Goal: Task Accomplishment & Management: Manage account settings

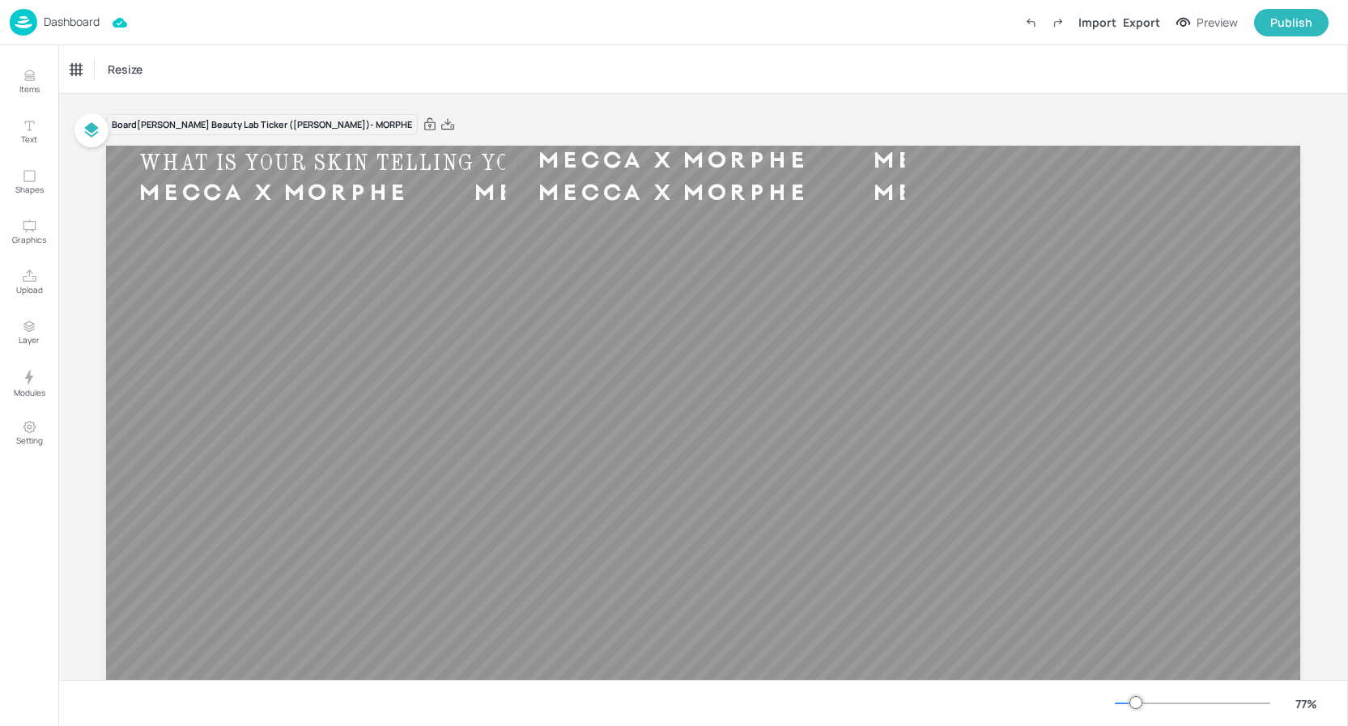
click at [71, 22] on p "Dashboard" at bounding box center [72, 21] width 56 height 11
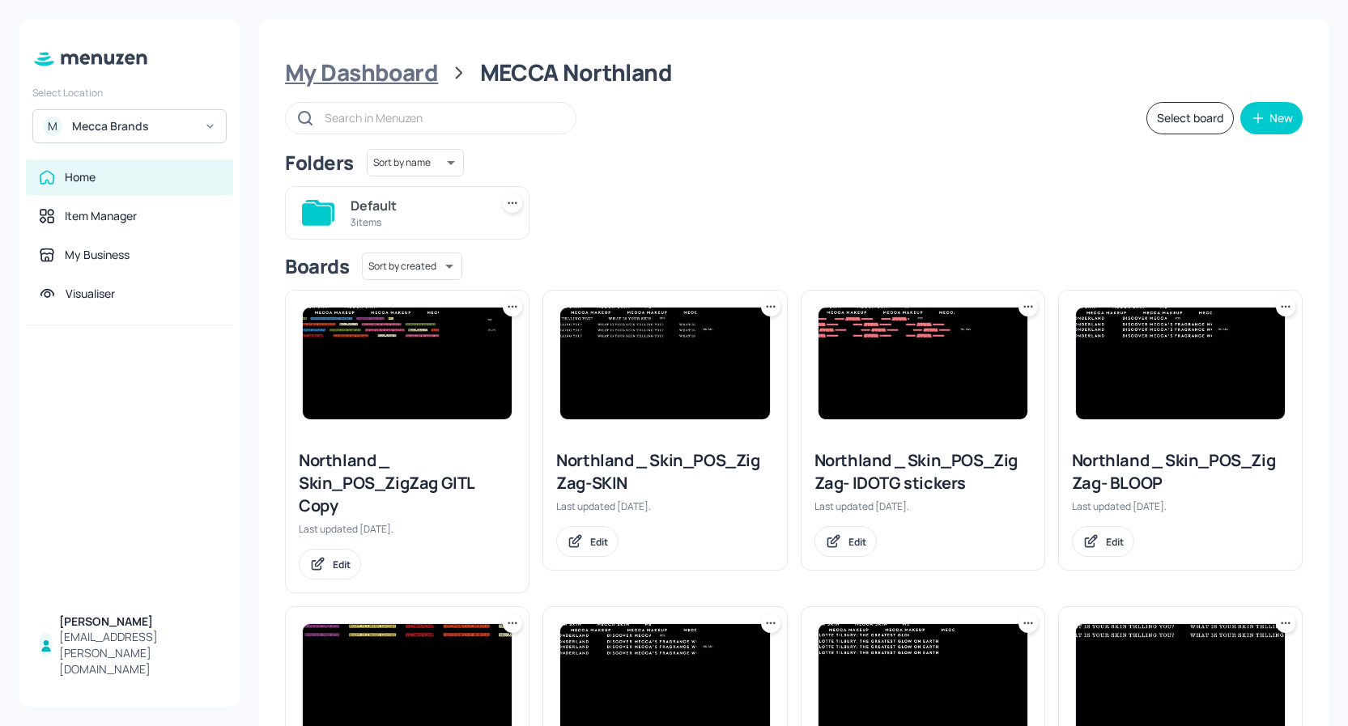
click at [368, 71] on div "My Dashboard" at bounding box center [361, 72] width 153 height 29
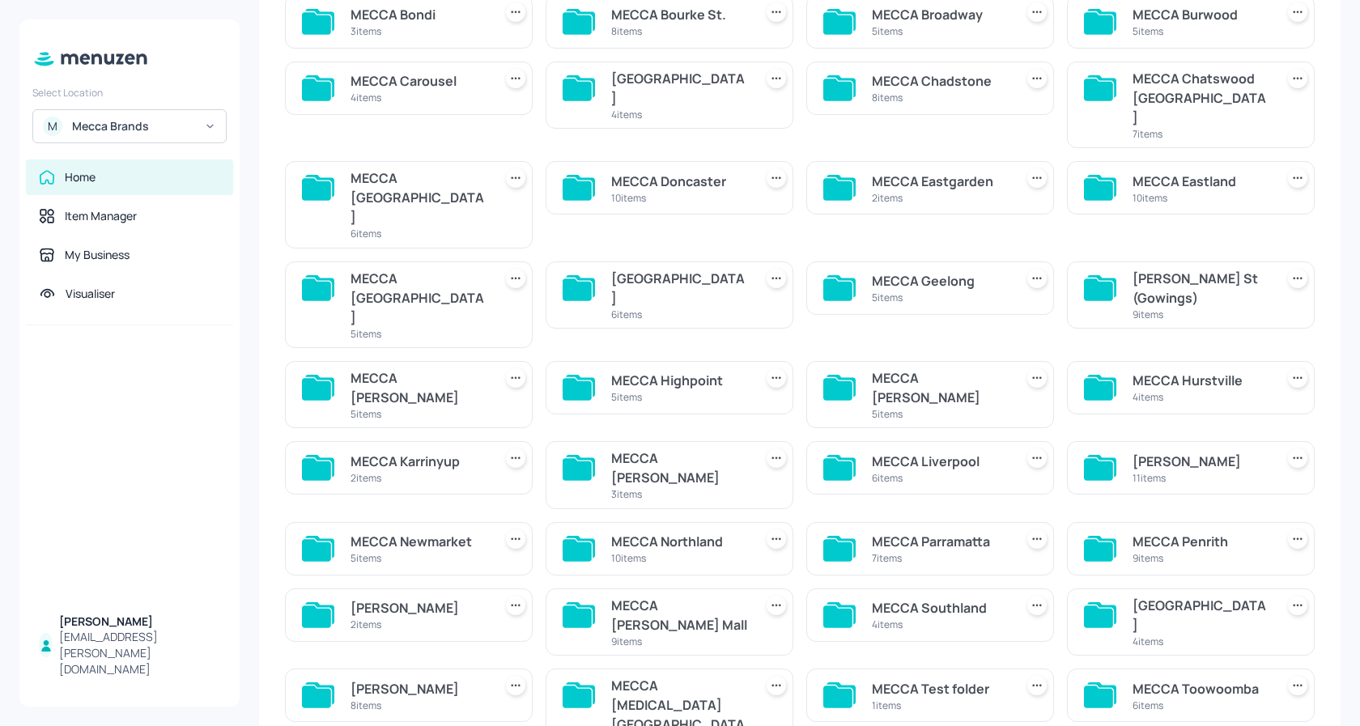
scroll to position [186, 0]
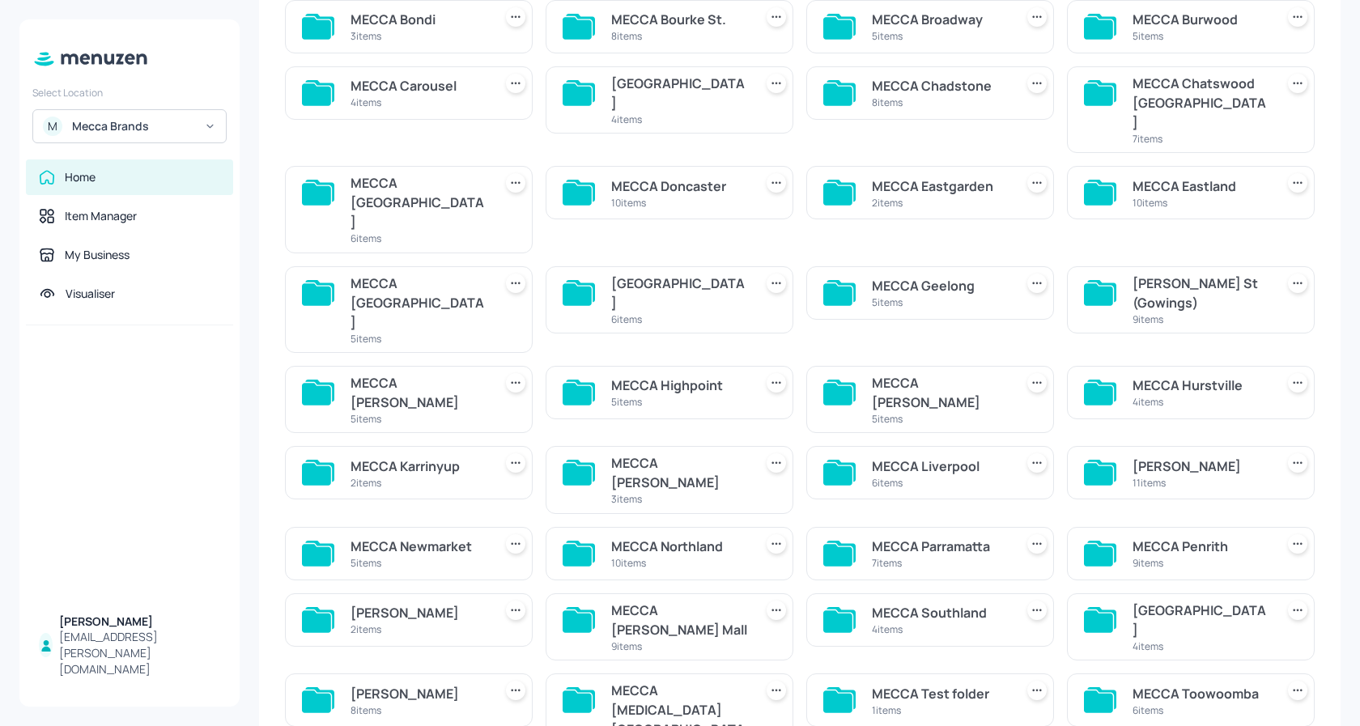
click at [655, 537] on div "MECCA Northland" at bounding box center [679, 546] width 136 height 19
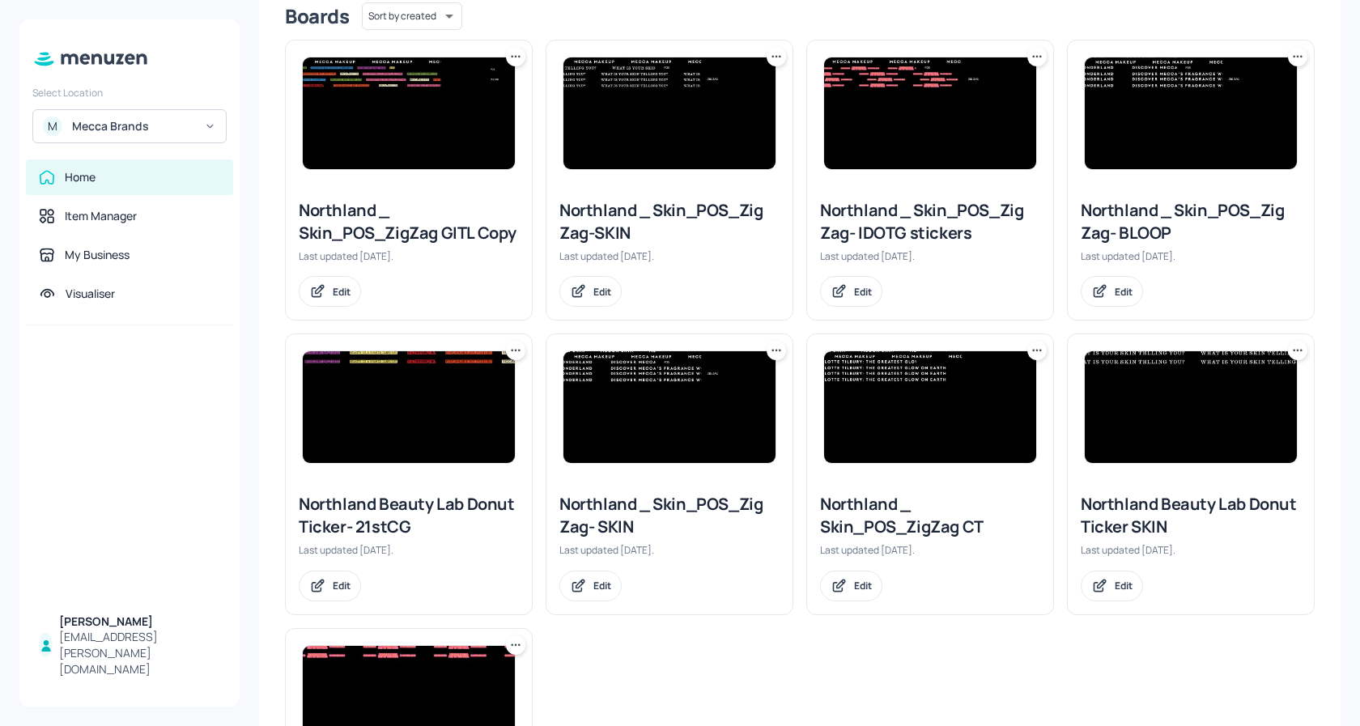
scroll to position [250, 0]
click at [1039, 354] on icon at bounding box center [1037, 350] width 16 height 16
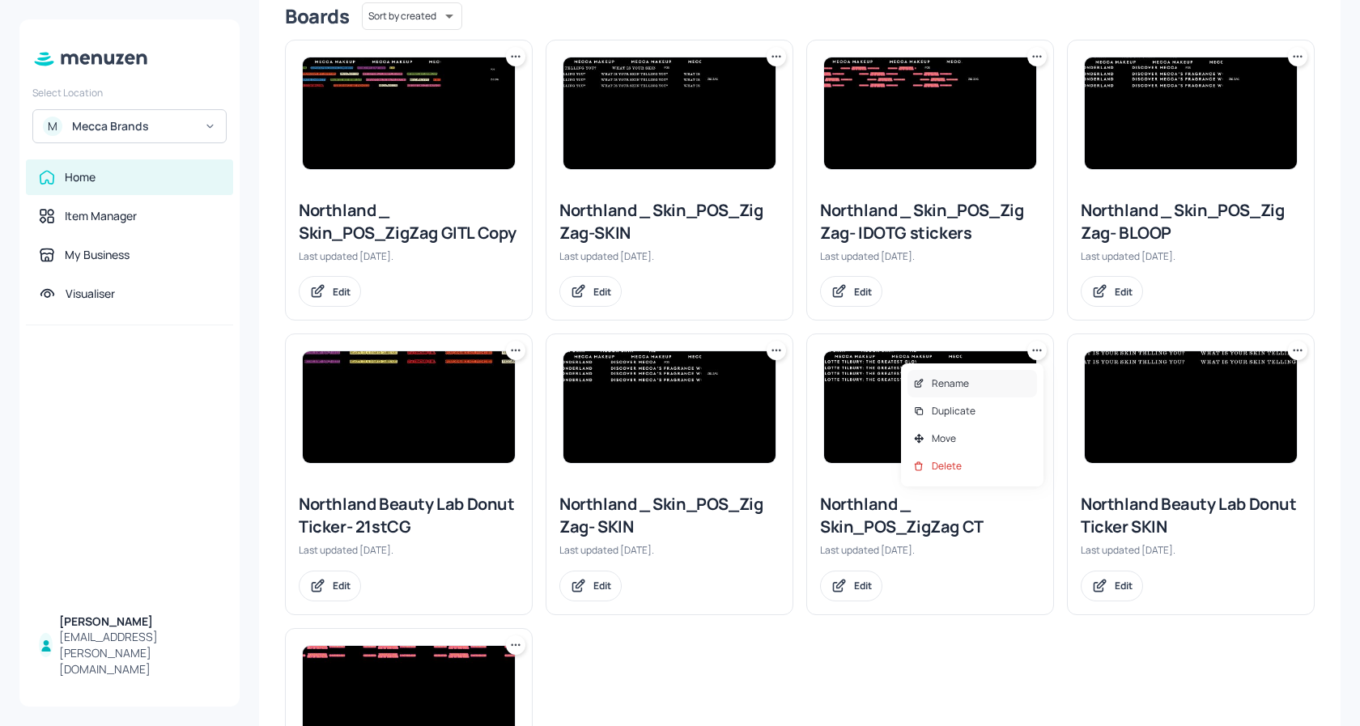
click at [981, 382] on div "Rename" at bounding box center [972, 384] width 130 height 28
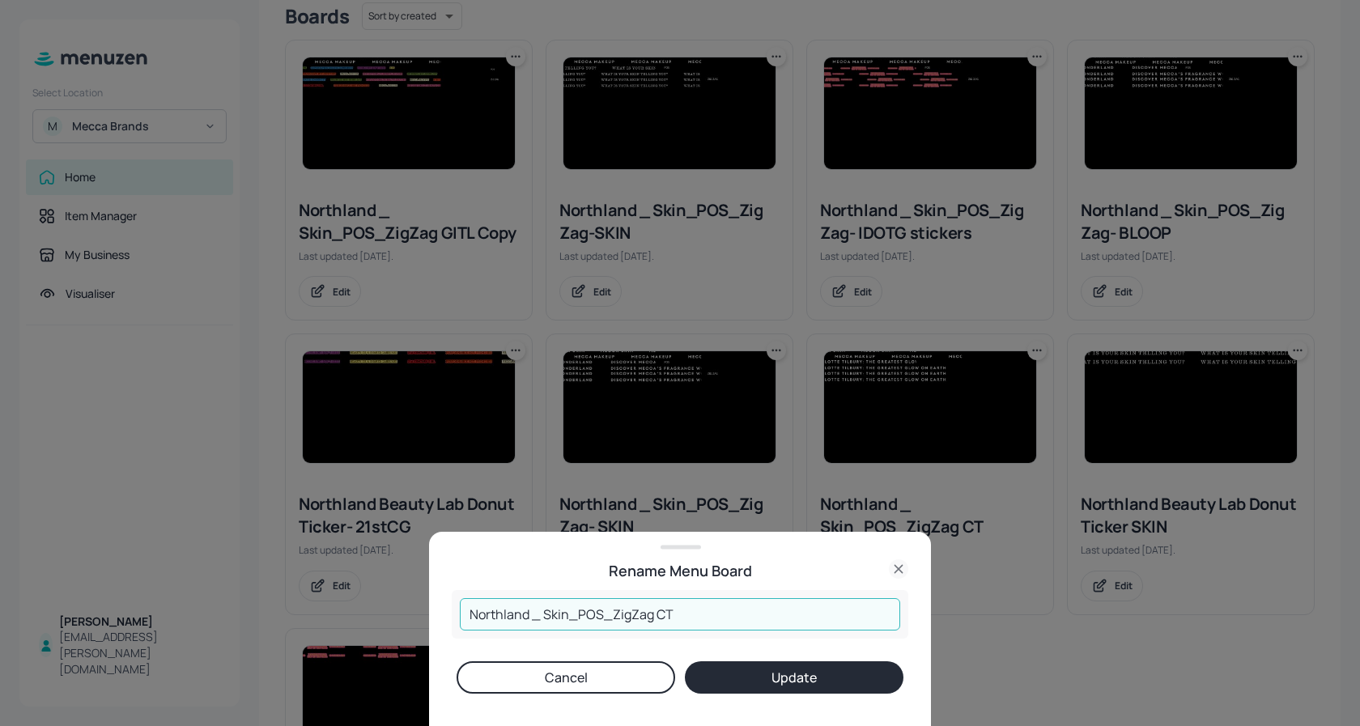
click at [721, 618] on input "Northland _ Skin_POS_ZigZag CT" at bounding box center [680, 614] width 440 height 32
type input "Northland _ Skin_POS_ZigZag - 21st CG"
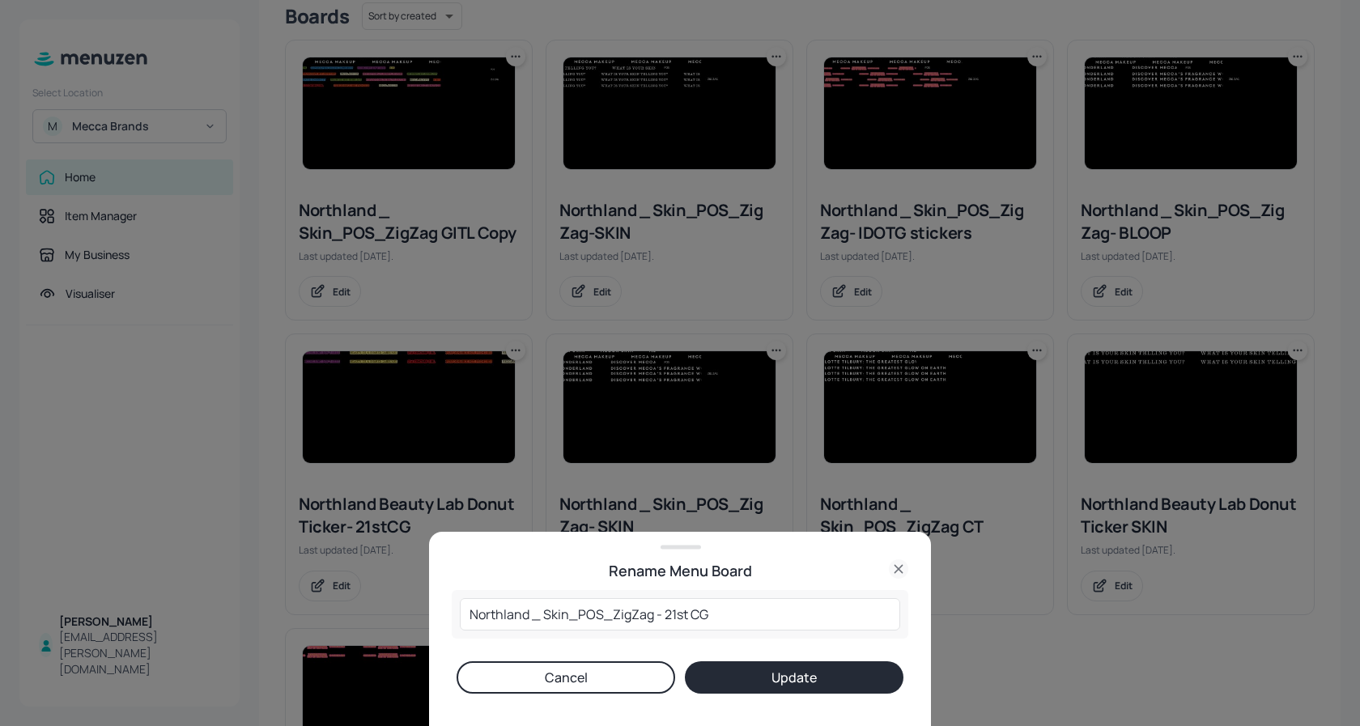
click at [805, 671] on button "Update" at bounding box center [794, 677] width 219 height 32
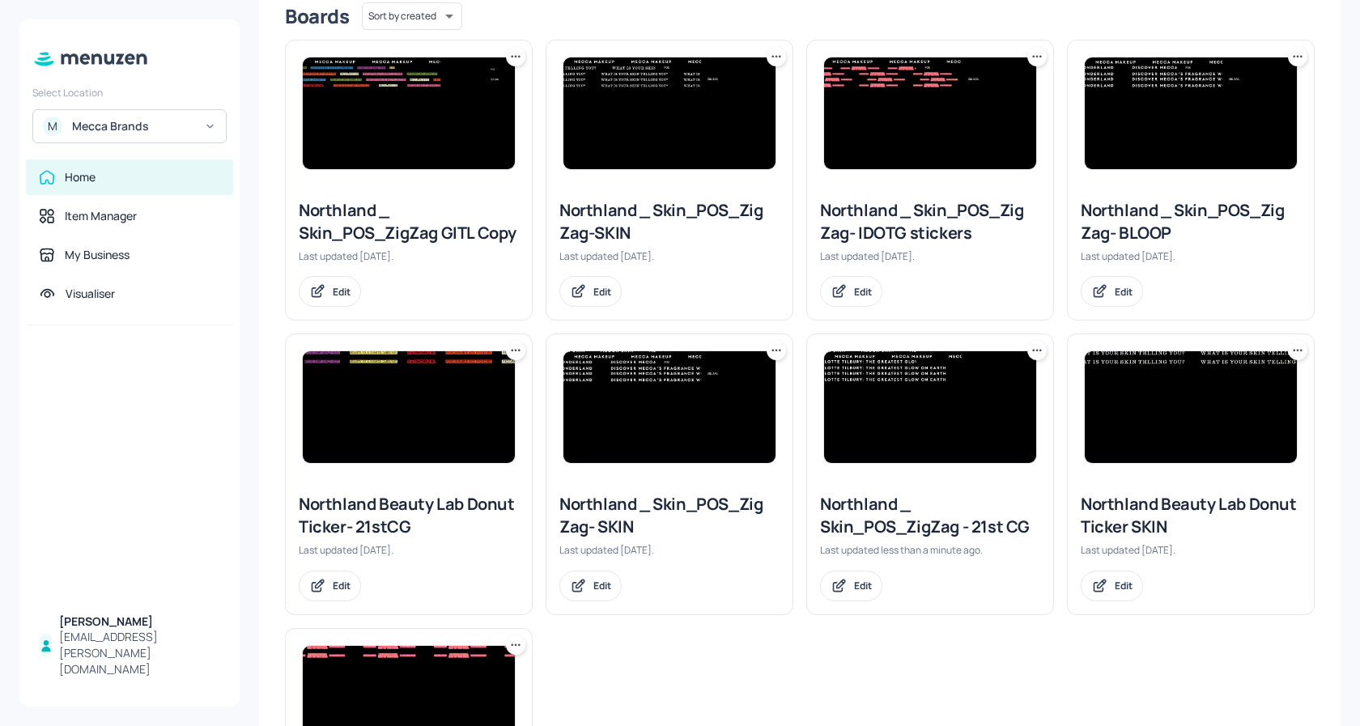
click at [948, 415] on img at bounding box center [930, 407] width 212 height 112
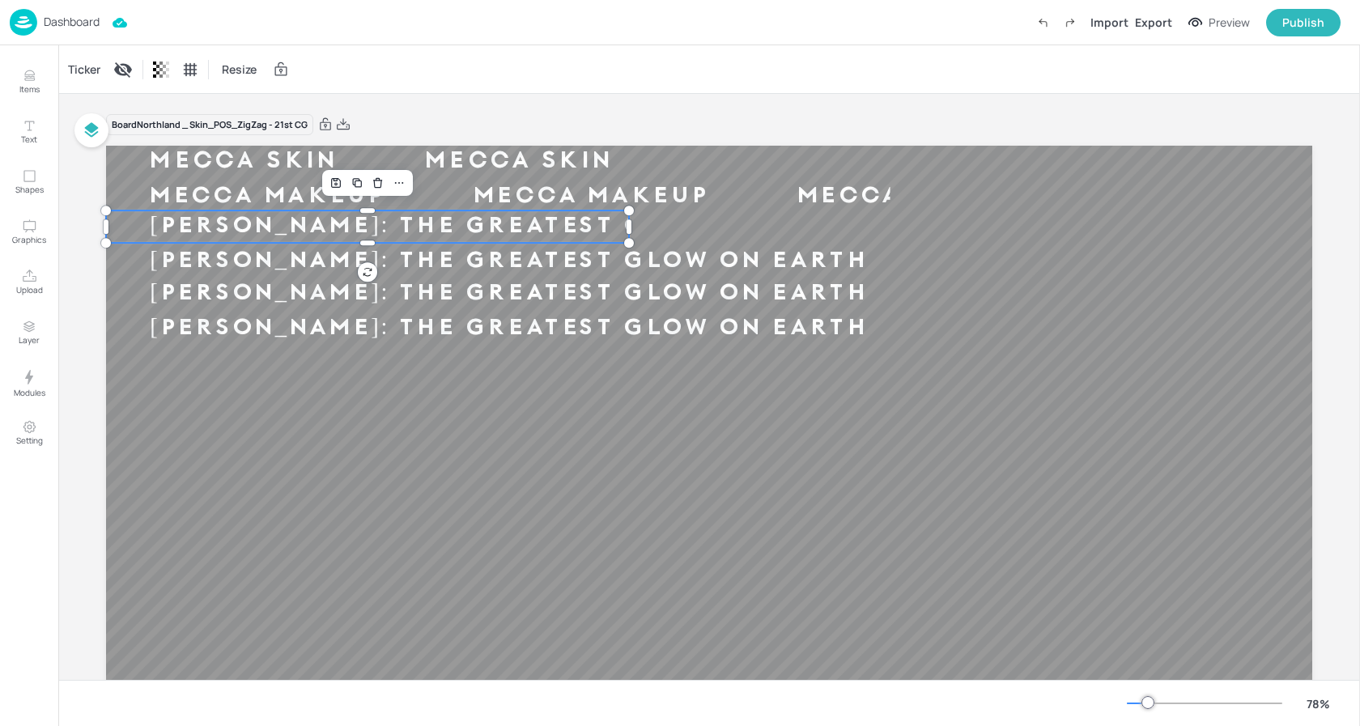
click at [529, 236] on div "CHARLOTTE TILBURY: THE GREATEST GLOW ON EARTH" at bounding box center [509, 227] width 806 height 30
click at [467, 234] on div "CHARLOTTE TILBURY: THE GREATEST GLOW ON EARTH" at bounding box center [509, 227] width 806 height 30
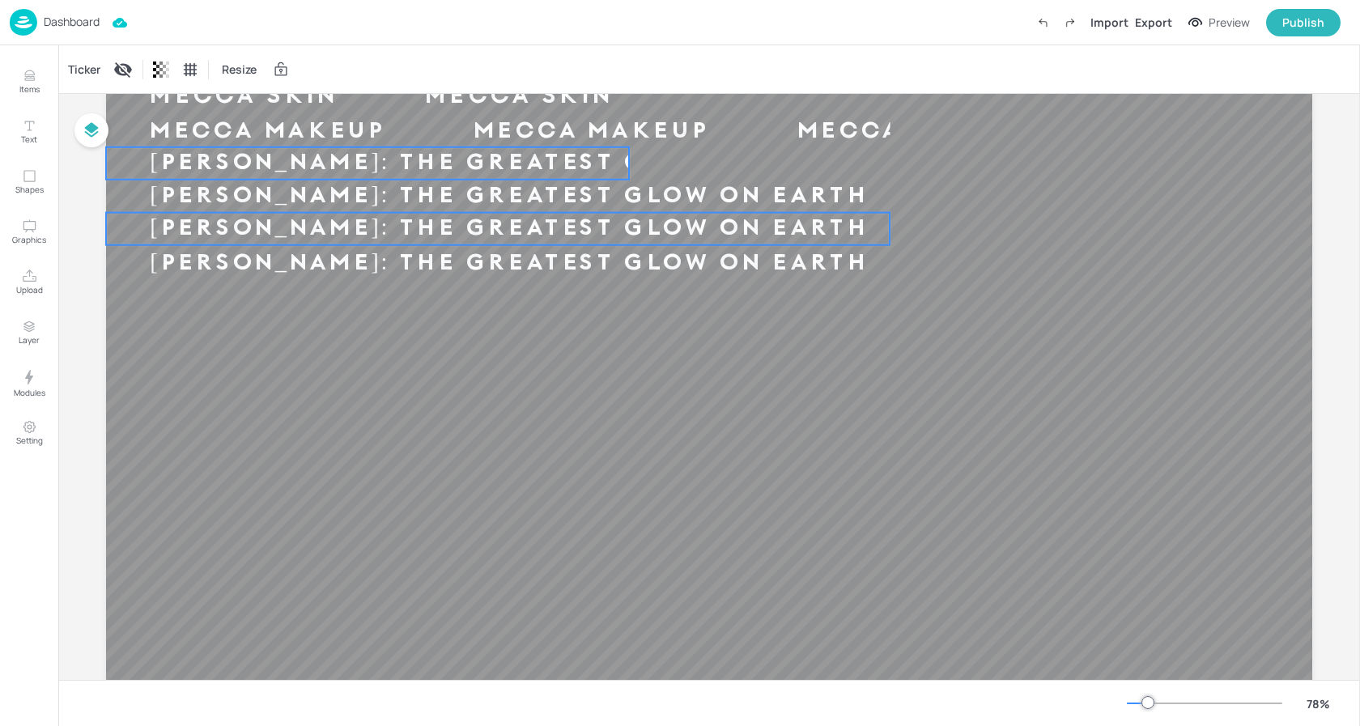
scroll to position [60, 0]
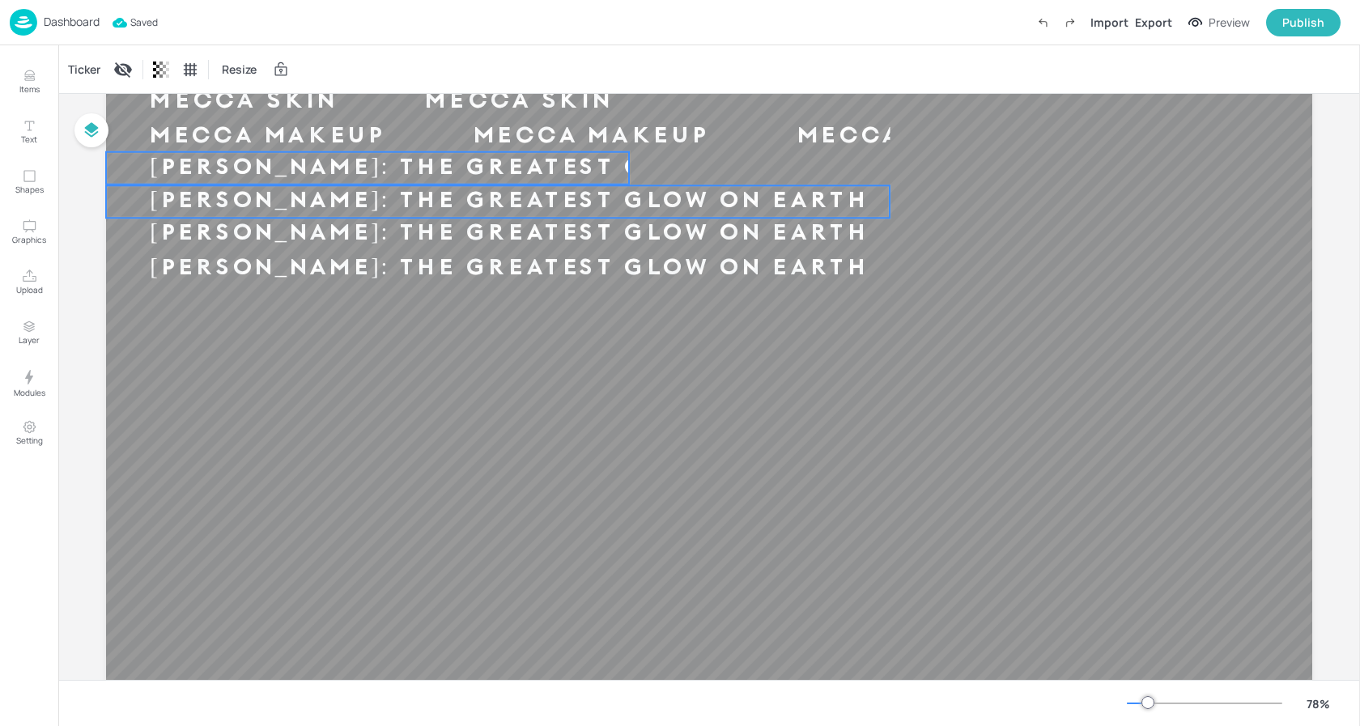
click at [350, 197] on div "CHARLOTTE TILBURY: THE GREATEST GLOW ON EARTH" at bounding box center [509, 202] width 806 height 30
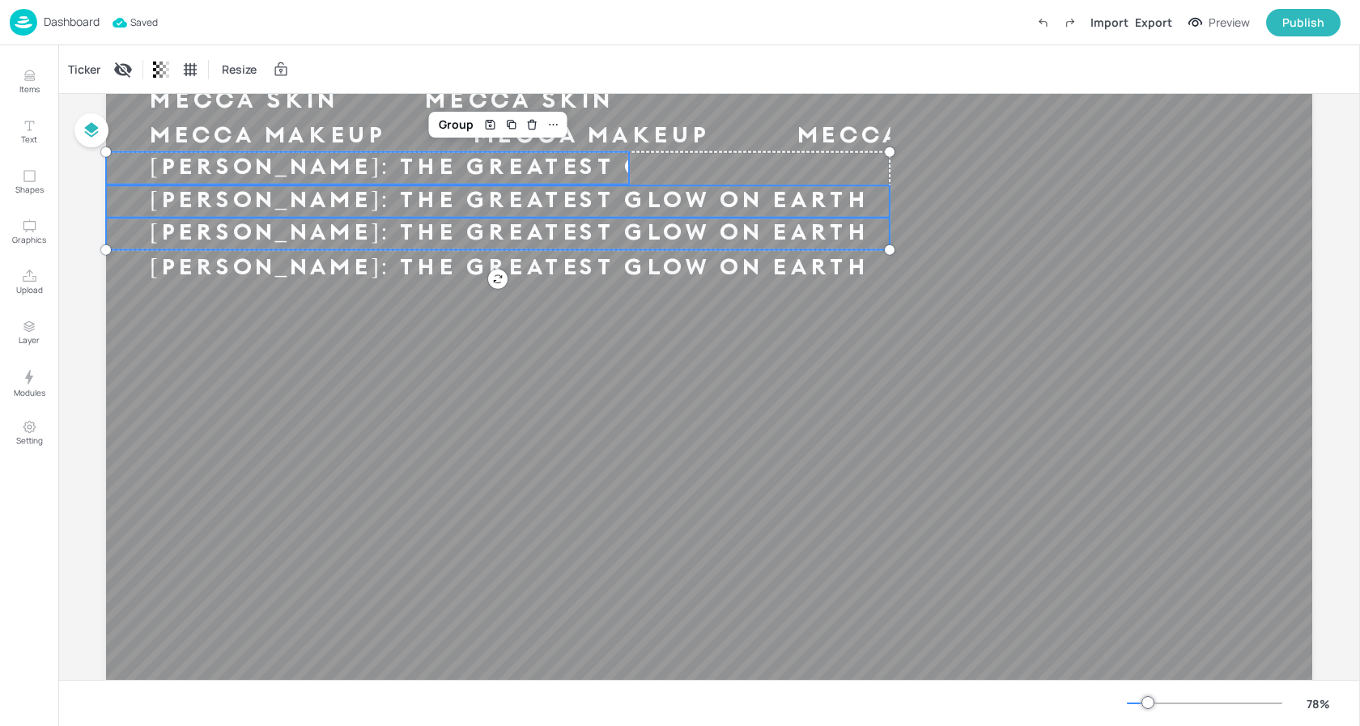
click at [352, 227] on div "CHARLOTTE TILBURY: THE GREATEST GLOW ON EARTH" at bounding box center [509, 234] width 806 height 30
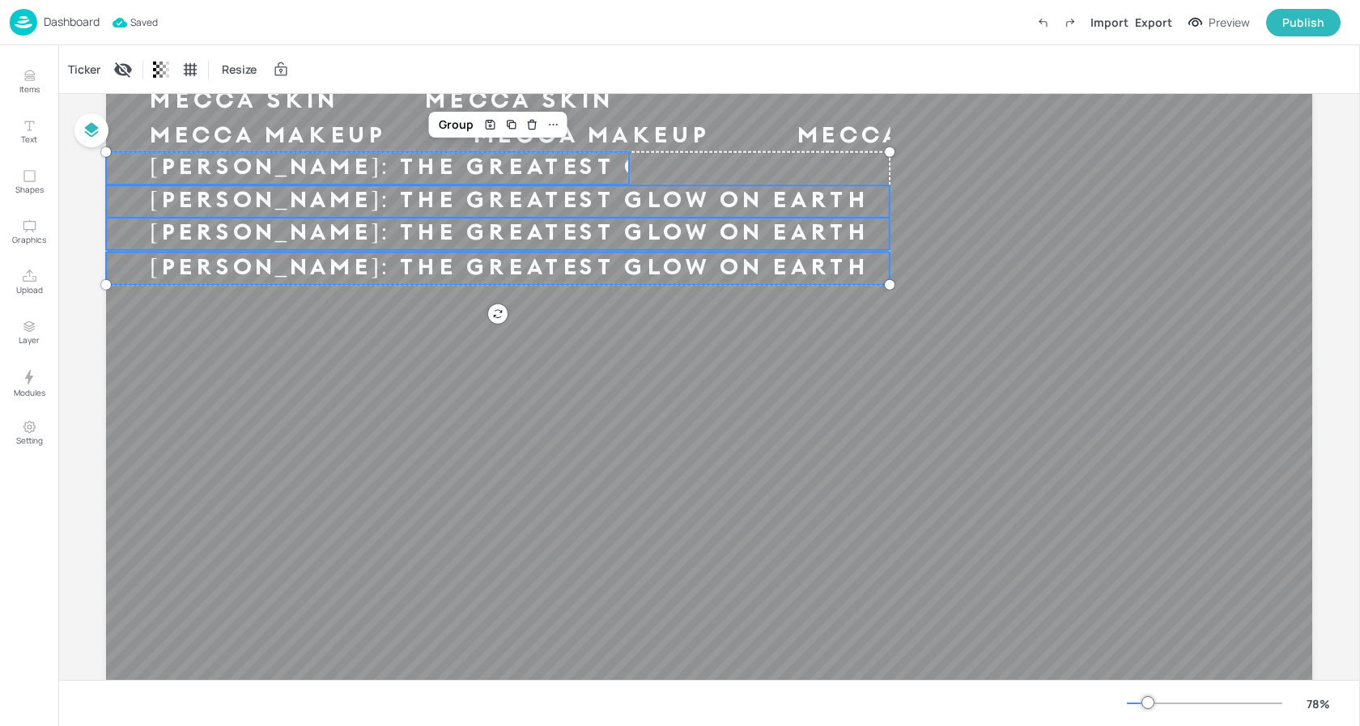
click at [340, 276] on div "CHARLOTTE TILBURY: THE GREATEST GLOW ON EARTH" at bounding box center [509, 268] width 806 height 30
click at [79, 69] on div "Ticker" at bounding box center [84, 70] width 39 height 26
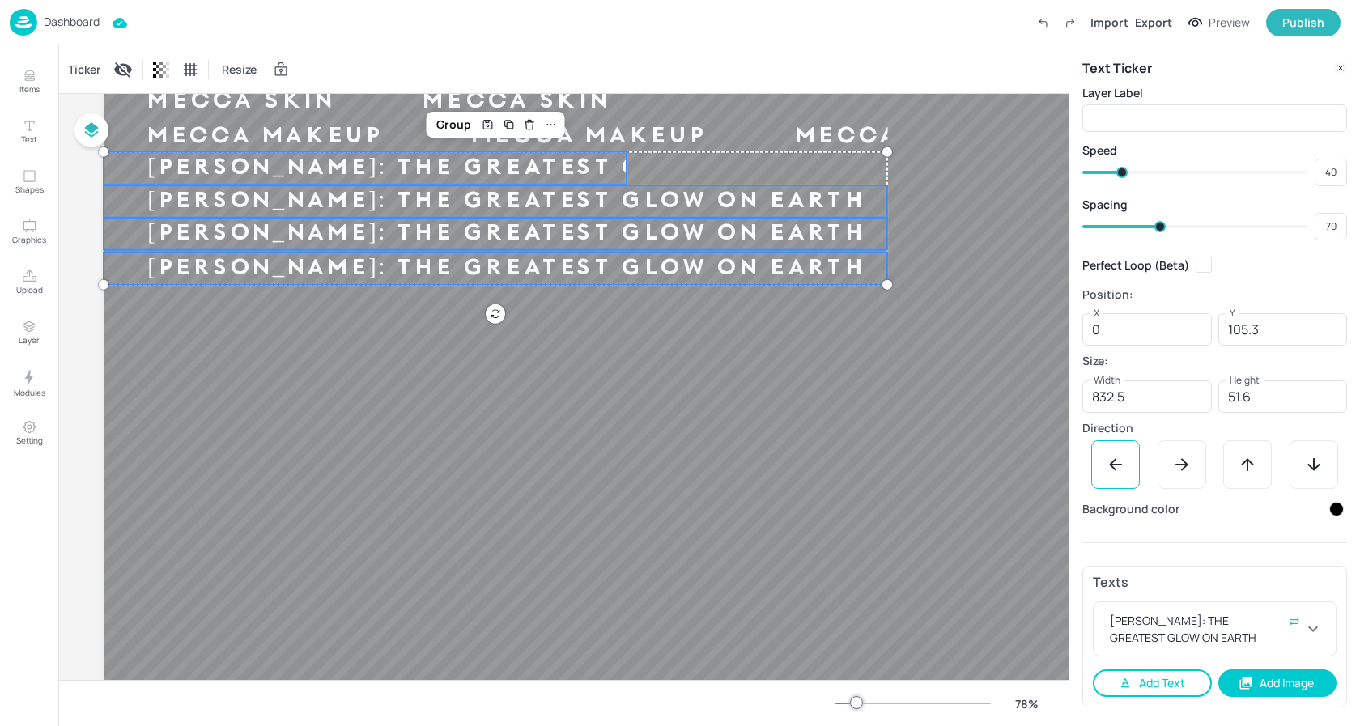
click at [1172, 682] on button "Add Text" at bounding box center [1152, 683] width 119 height 28
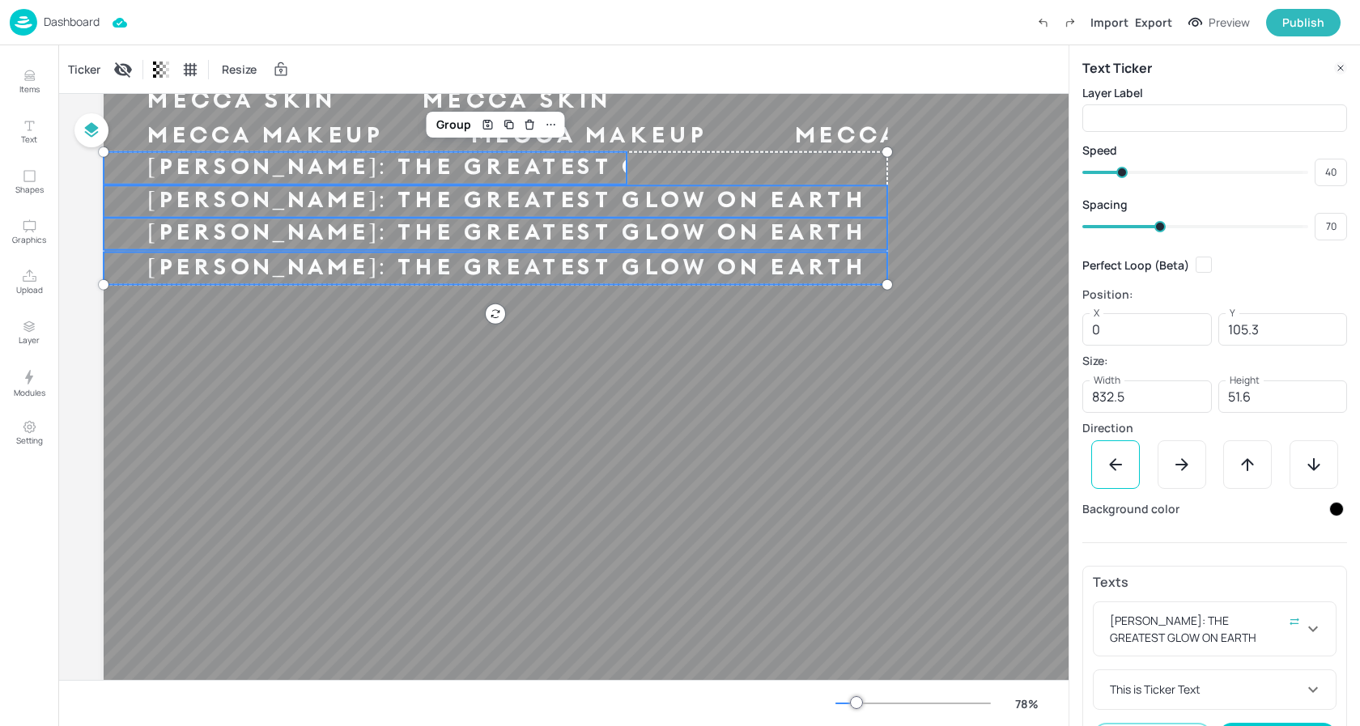
scroll to position [47, 0]
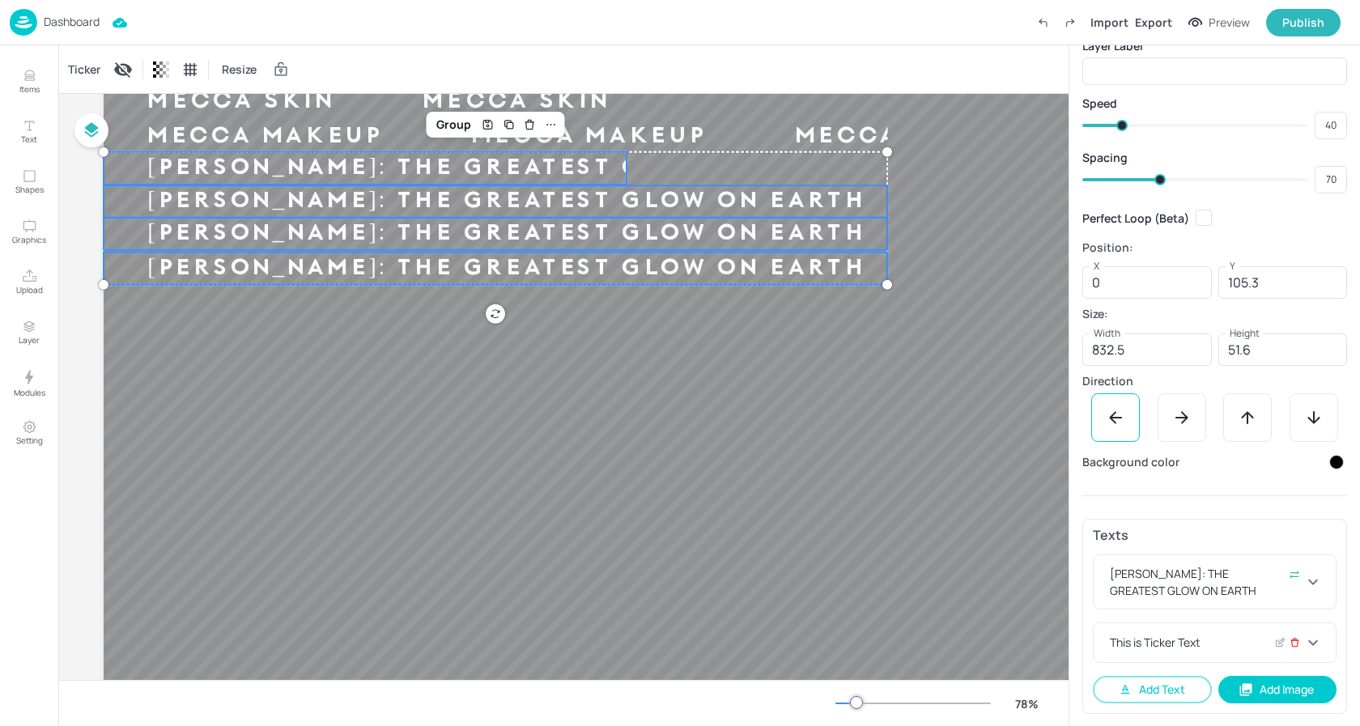
click at [1290, 643] on icon at bounding box center [1295, 642] width 11 height 11
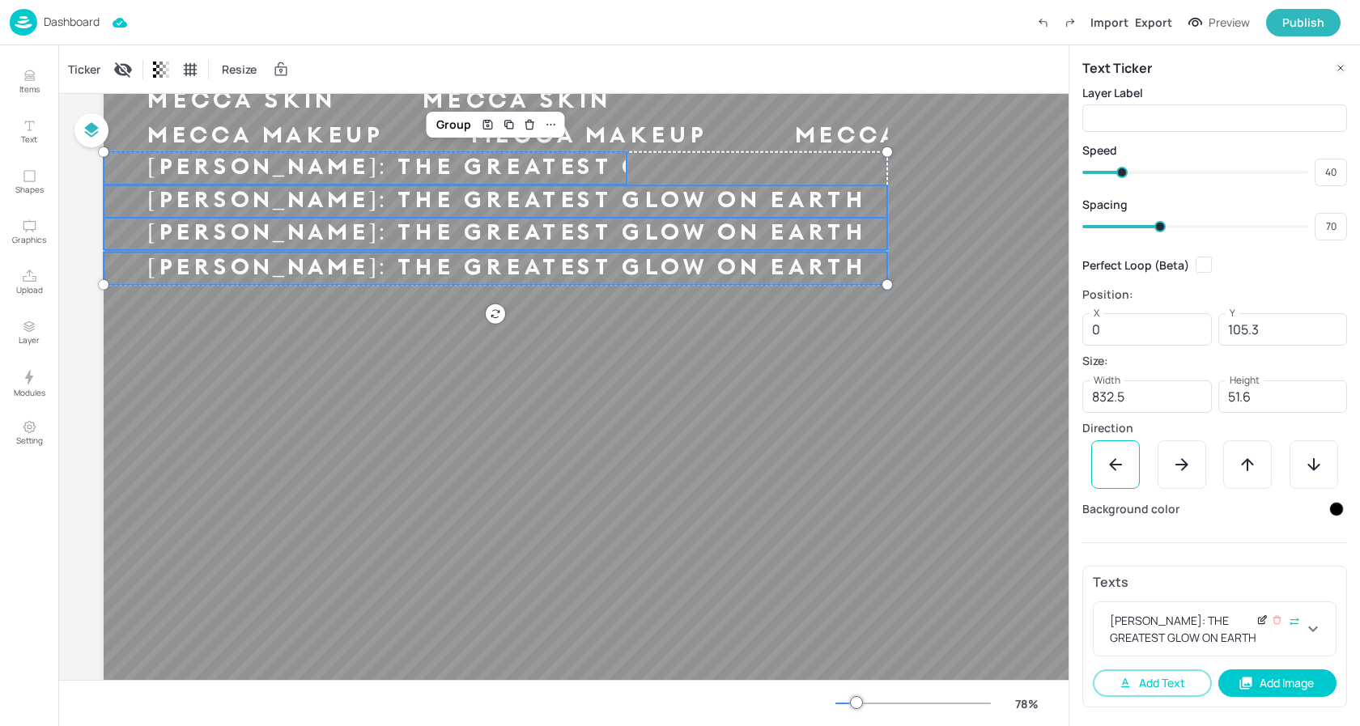
click at [1260, 623] on icon at bounding box center [1262, 619] width 12 height 11
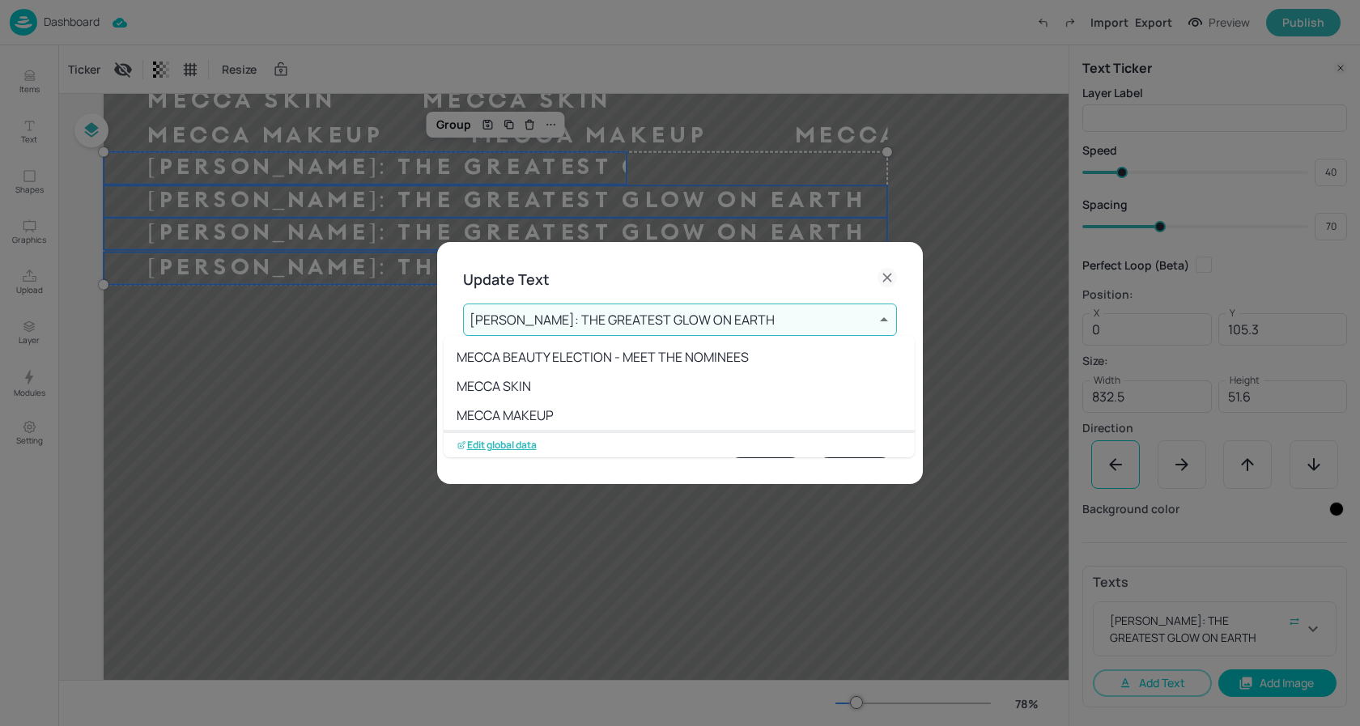
click at [728, 322] on body "Dashboard Import Export Preview Publish Items Text Shapes Graphics Upload Layer…" at bounding box center [680, 363] width 1360 height 726
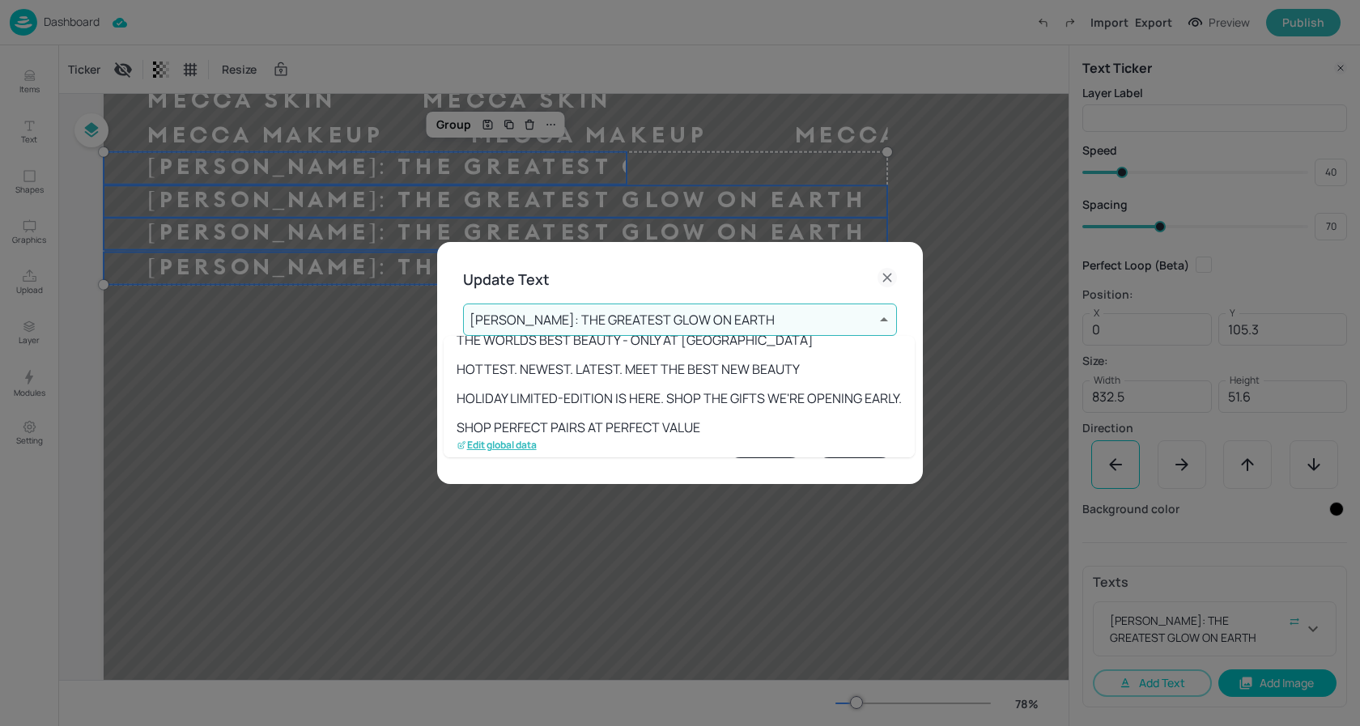
scroll to position [236, 0]
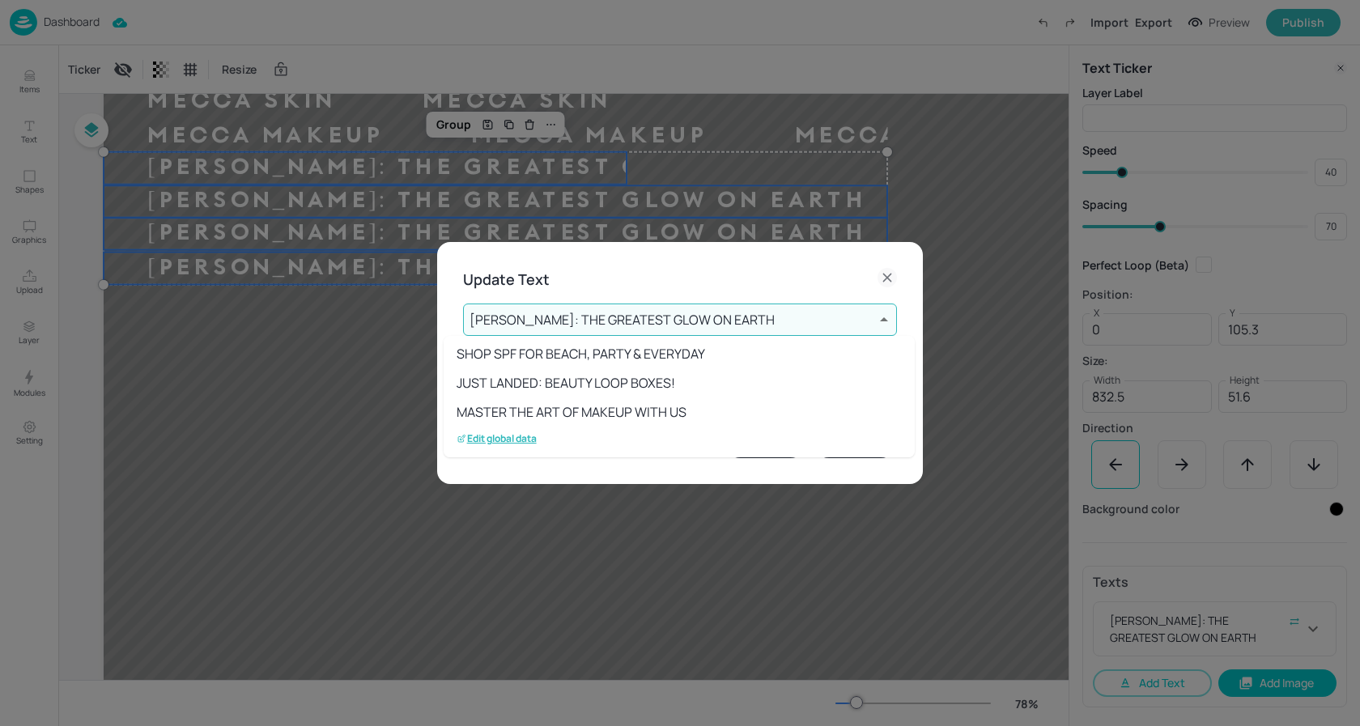
click at [497, 442] on p "Edit global data" at bounding box center [497, 438] width 80 height 11
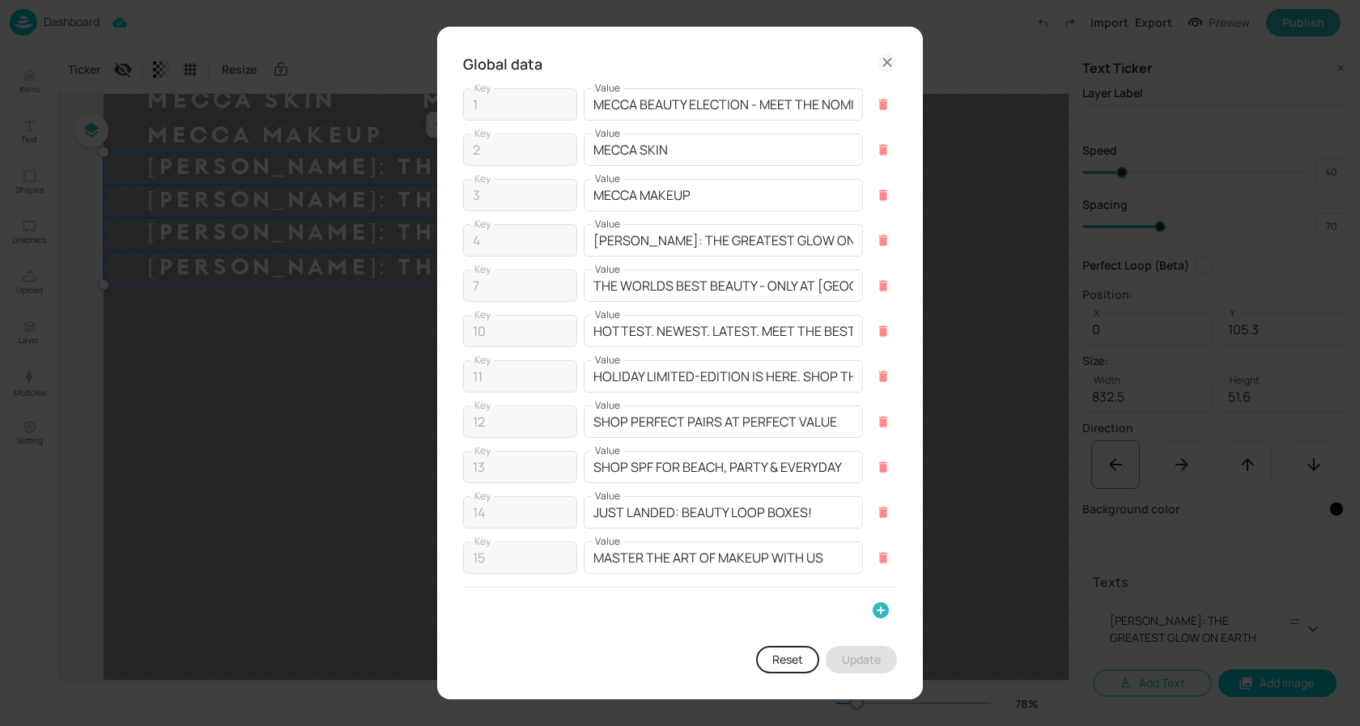
click at [895, 64] on icon at bounding box center [887, 62] width 19 height 19
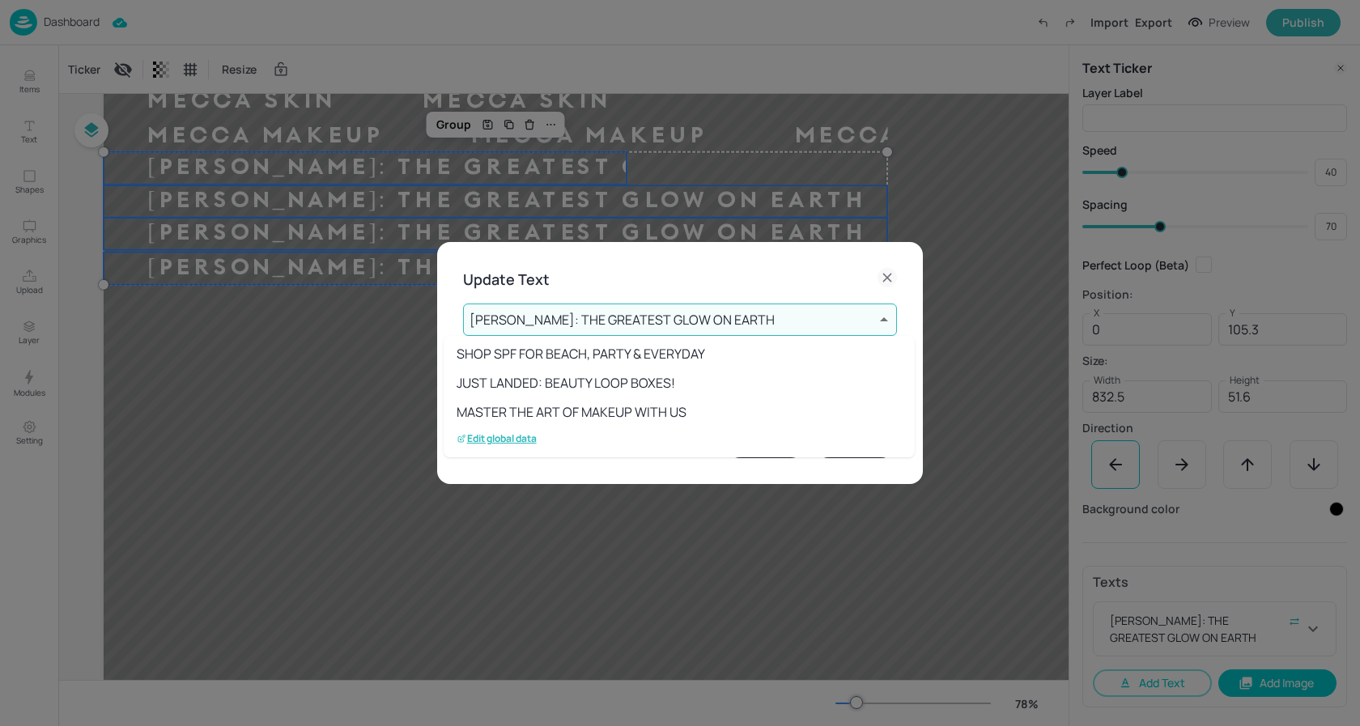
click at [882, 278] on div at bounding box center [680, 363] width 1360 height 726
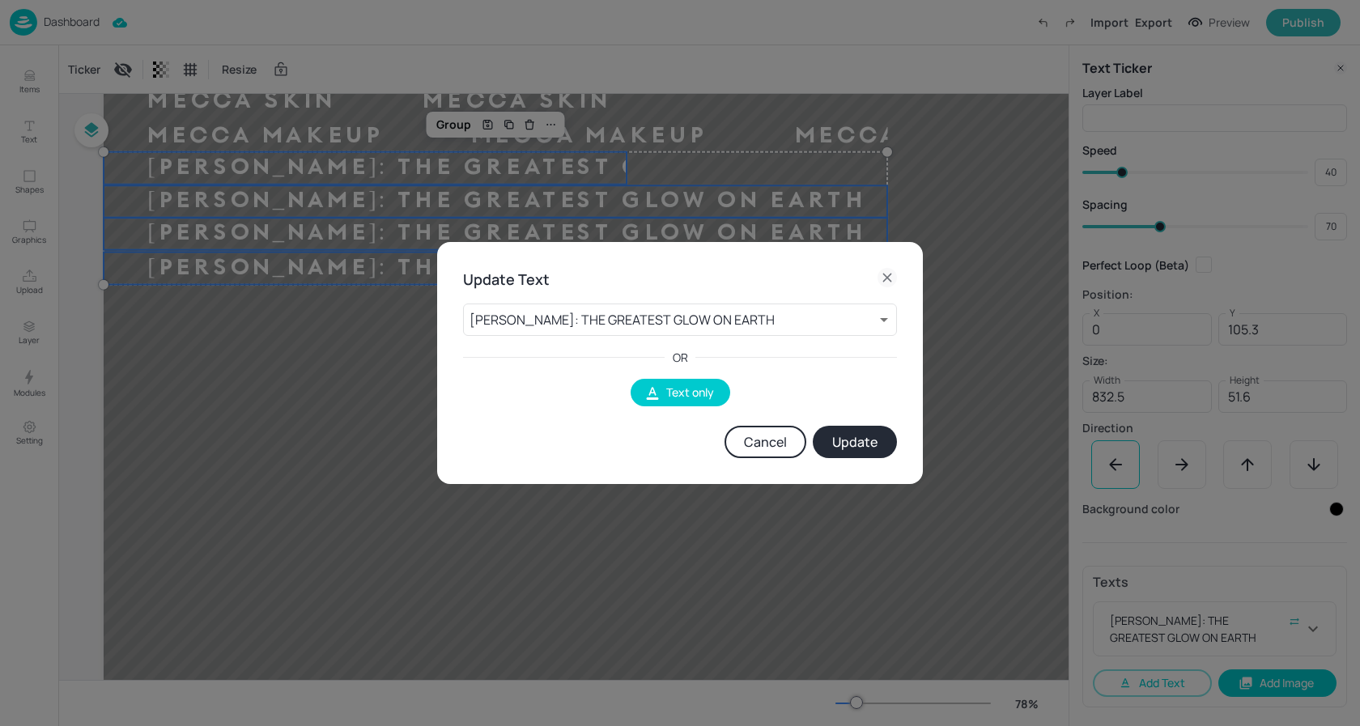
click at [774, 437] on button "Cancel" at bounding box center [766, 442] width 82 height 32
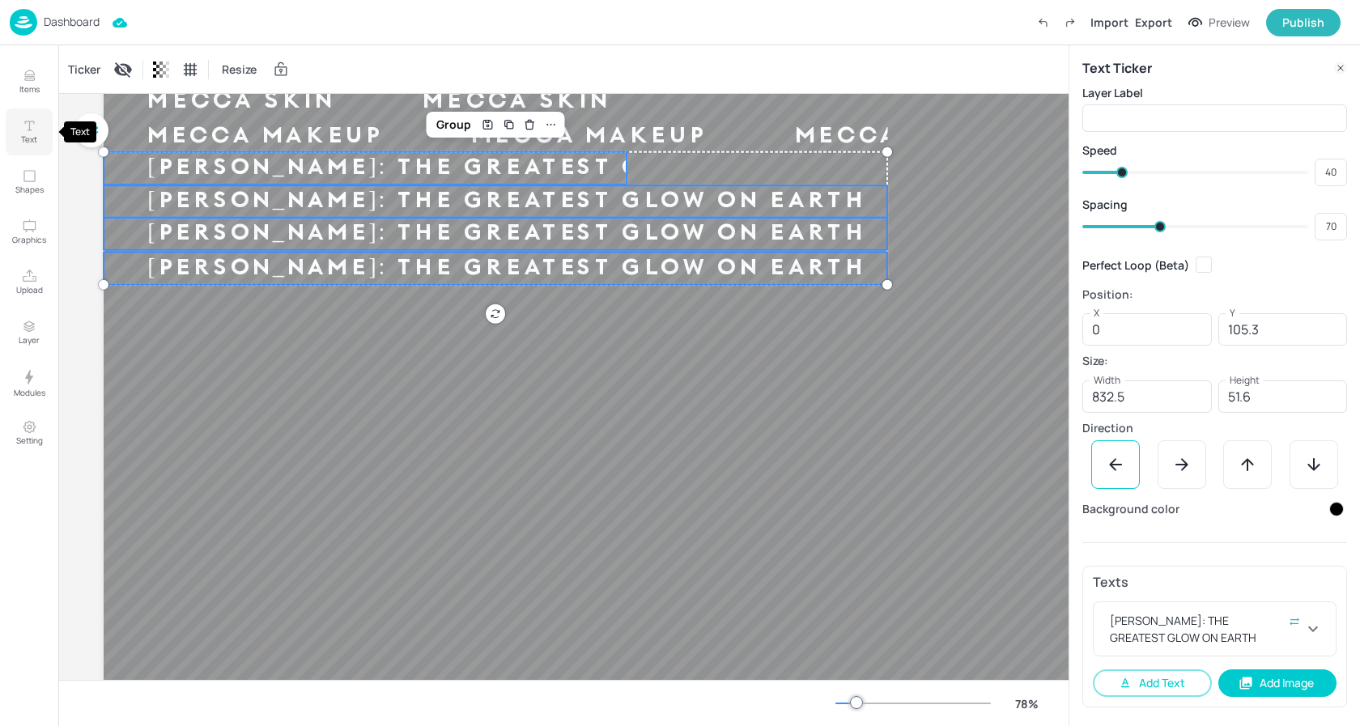
click at [28, 127] on icon "Text" at bounding box center [29, 125] width 15 height 15
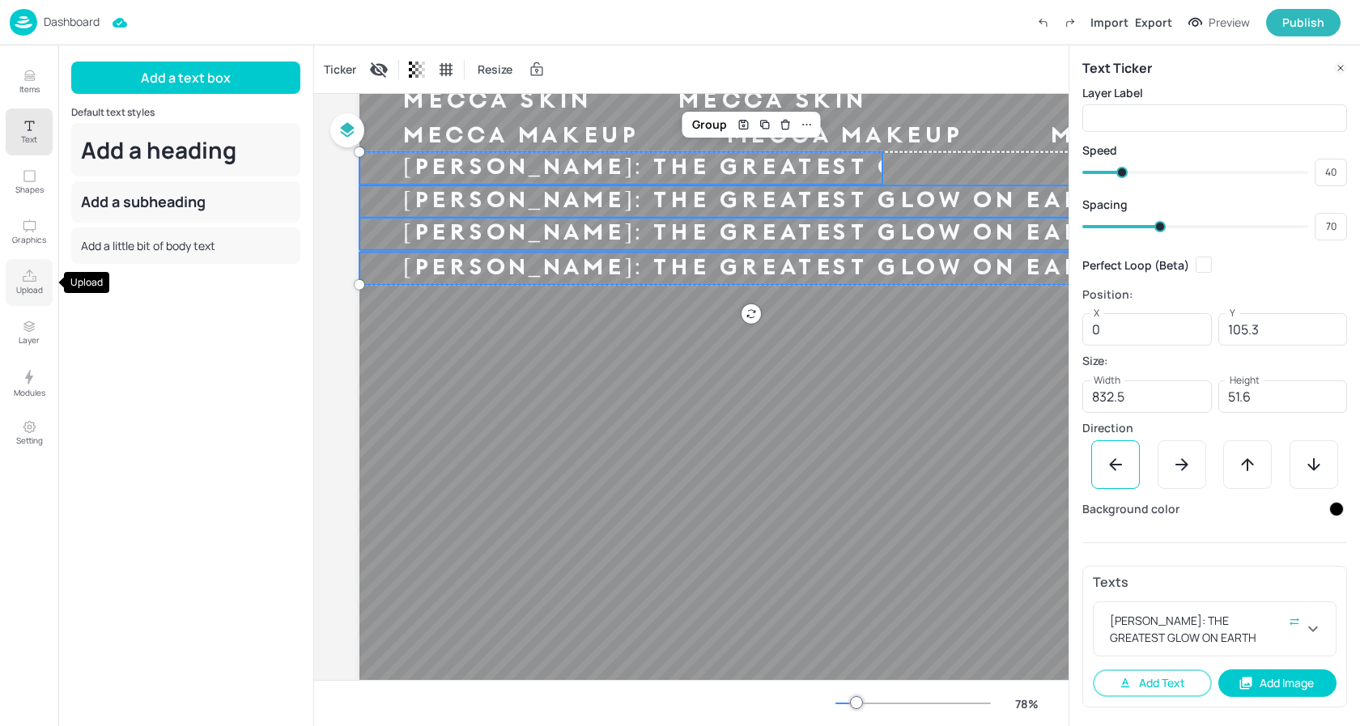
click at [22, 278] on icon "Upload" at bounding box center [29, 276] width 15 height 15
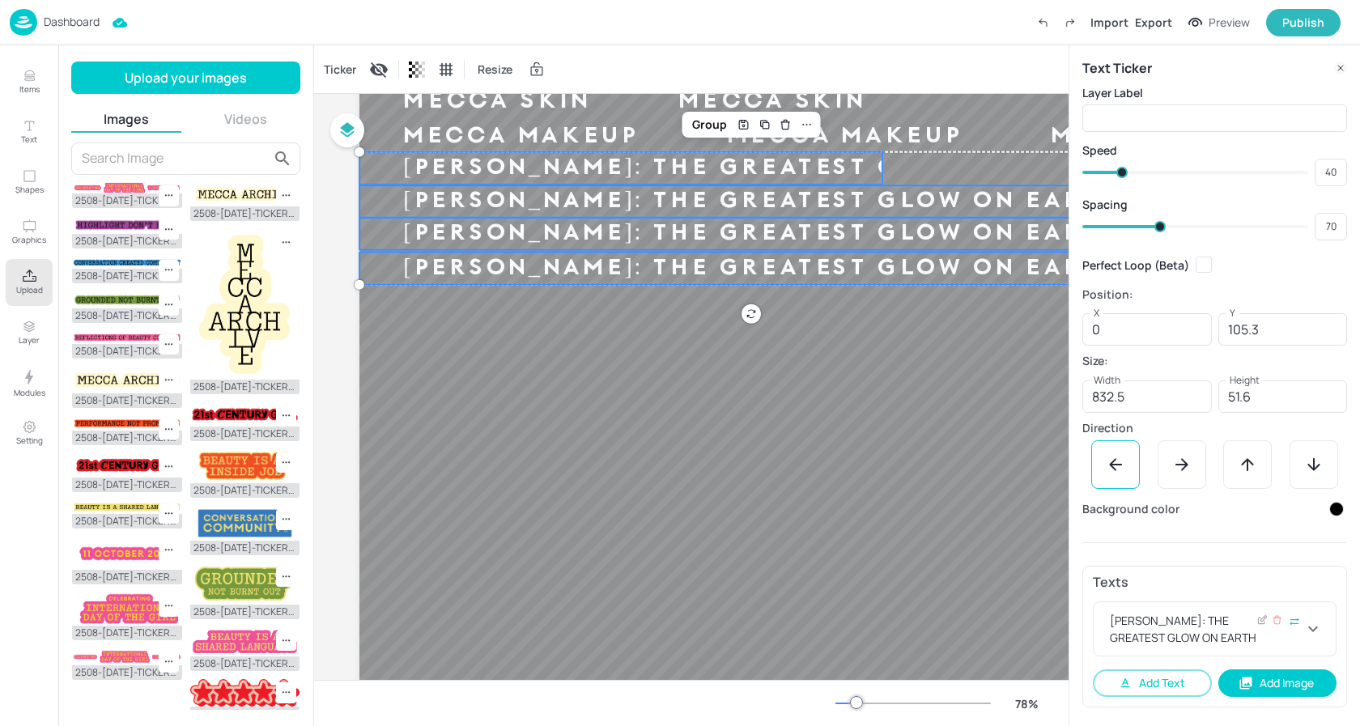
click at [1218, 633] on div "CHARLOTTE TILBURY: THE GREATEST GLOW ON EARTH" at bounding box center [1205, 629] width 197 height 34
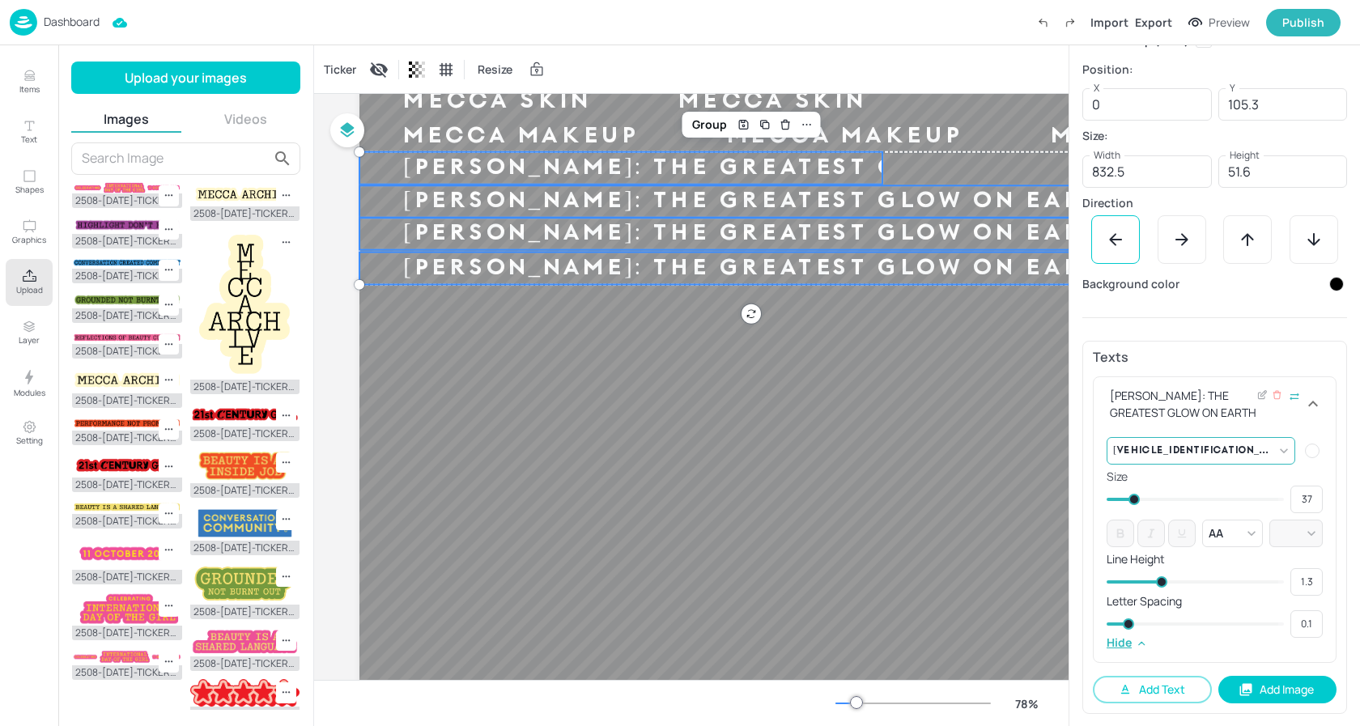
scroll to position [242, 0]
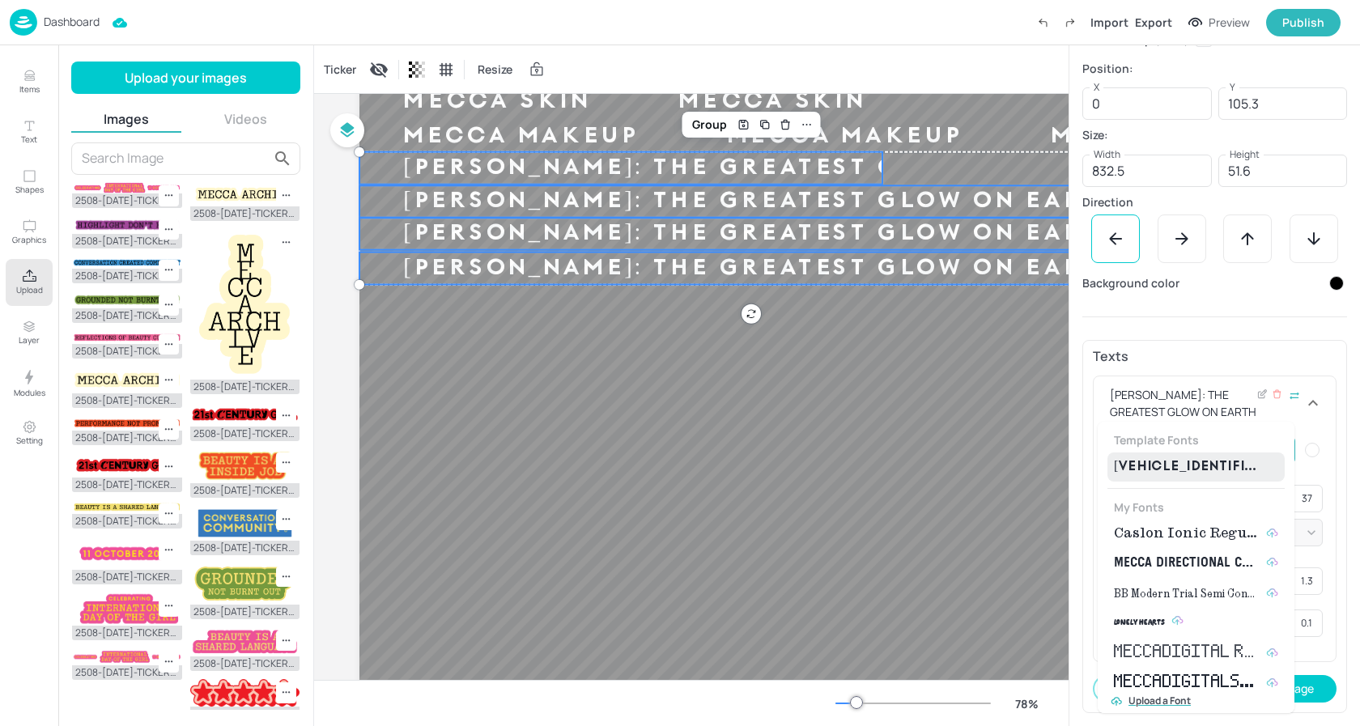
click at [1281, 451] on body "Dashboard Import Export Preview Publish Items Text Shapes Graphics Upload Layer…" at bounding box center [680, 363] width 1360 height 726
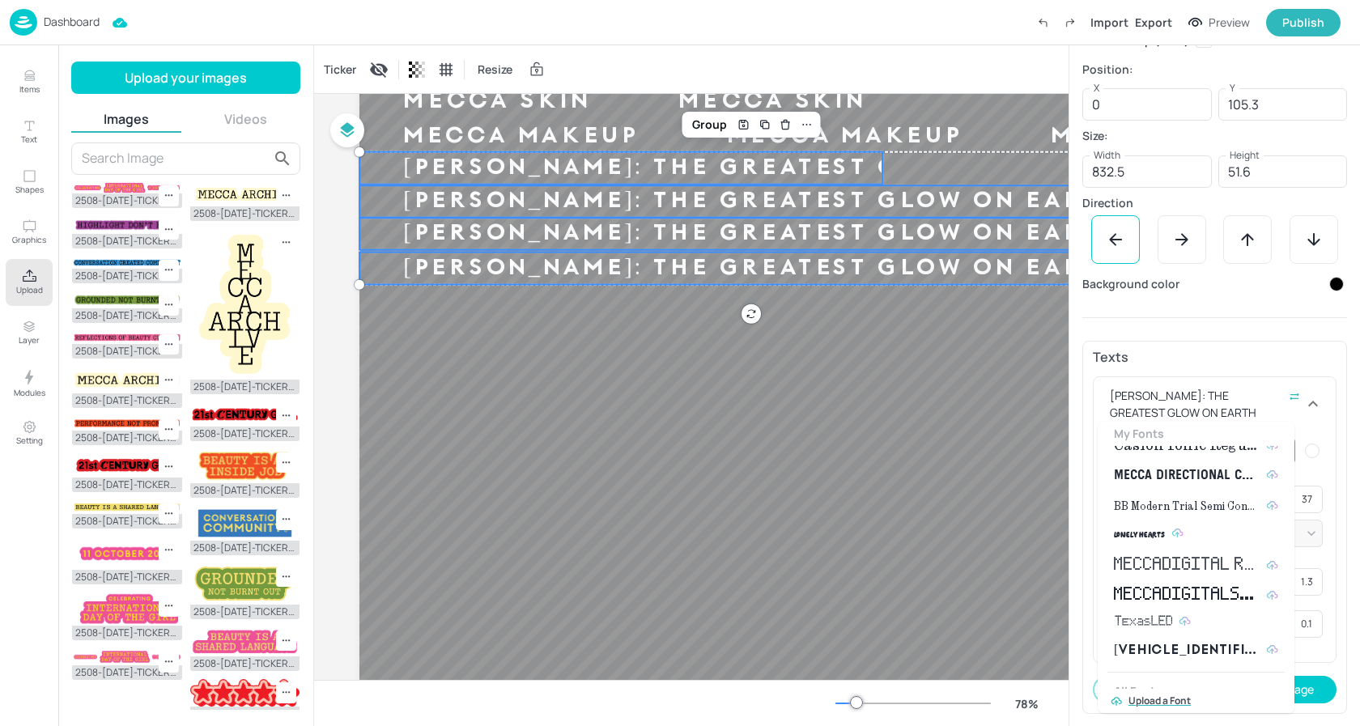
scroll to position [88, 0]
click at [1167, 702] on p "Upload a Font" at bounding box center [1159, 700] width 62 height 11
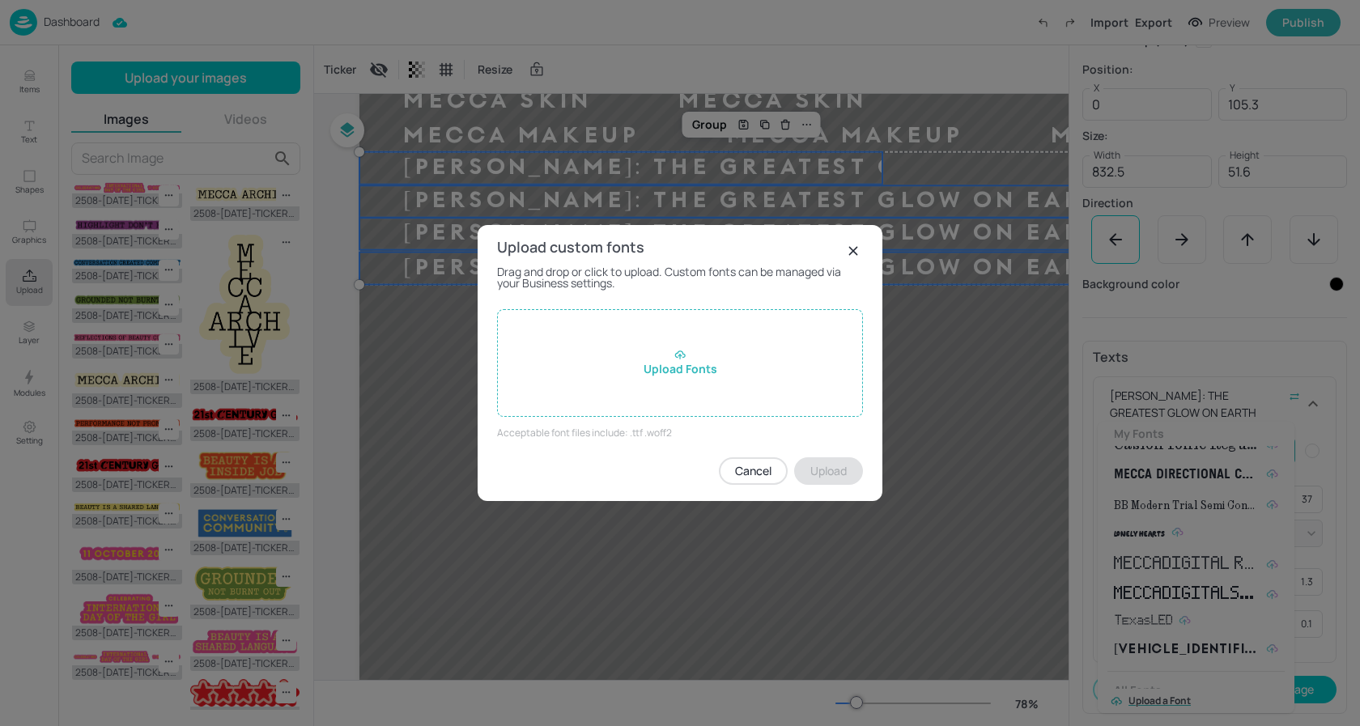
click at [678, 343] on div "Upload Fonts" at bounding box center [680, 363] width 366 height 108
click at [0, 0] on input "Upload Fonts" at bounding box center [0, 0] width 0 height 0
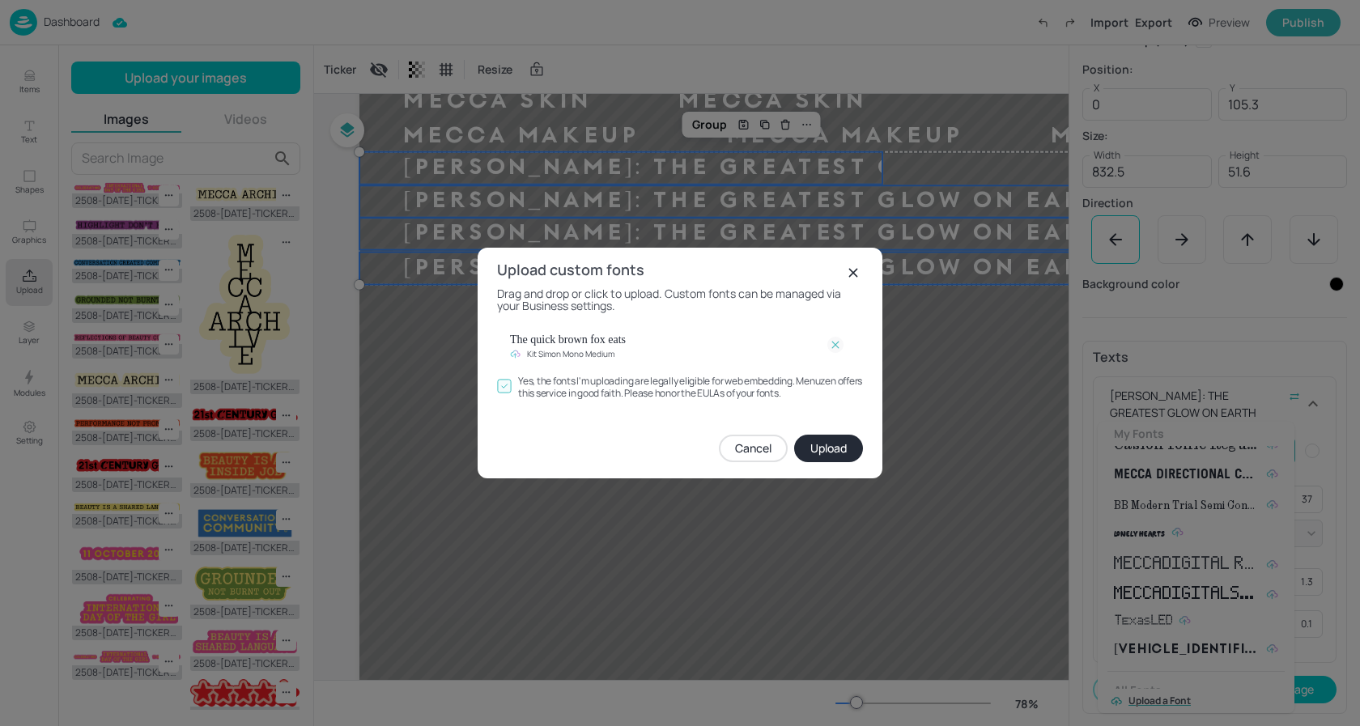
click at [831, 447] on button "Upload" at bounding box center [828, 449] width 69 height 28
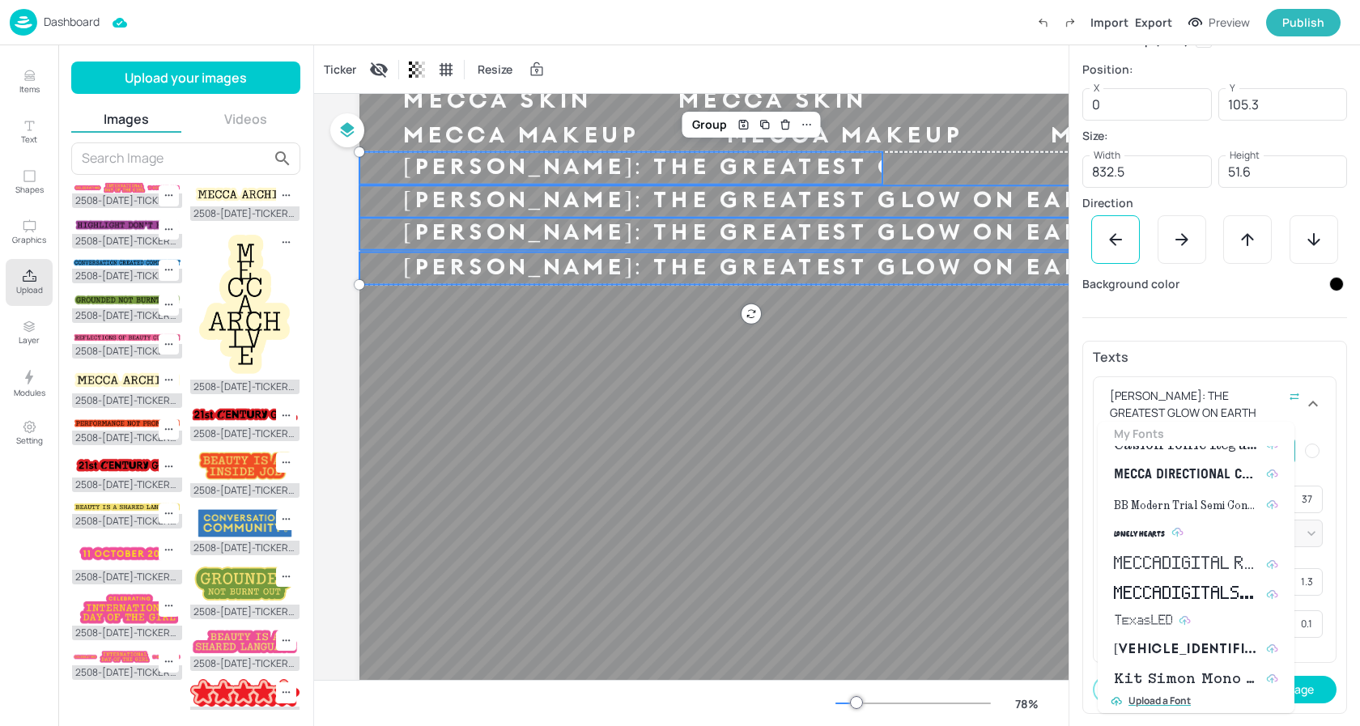
click at [28, 277] on div at bounding box center [680, 363] width 1360 height 726
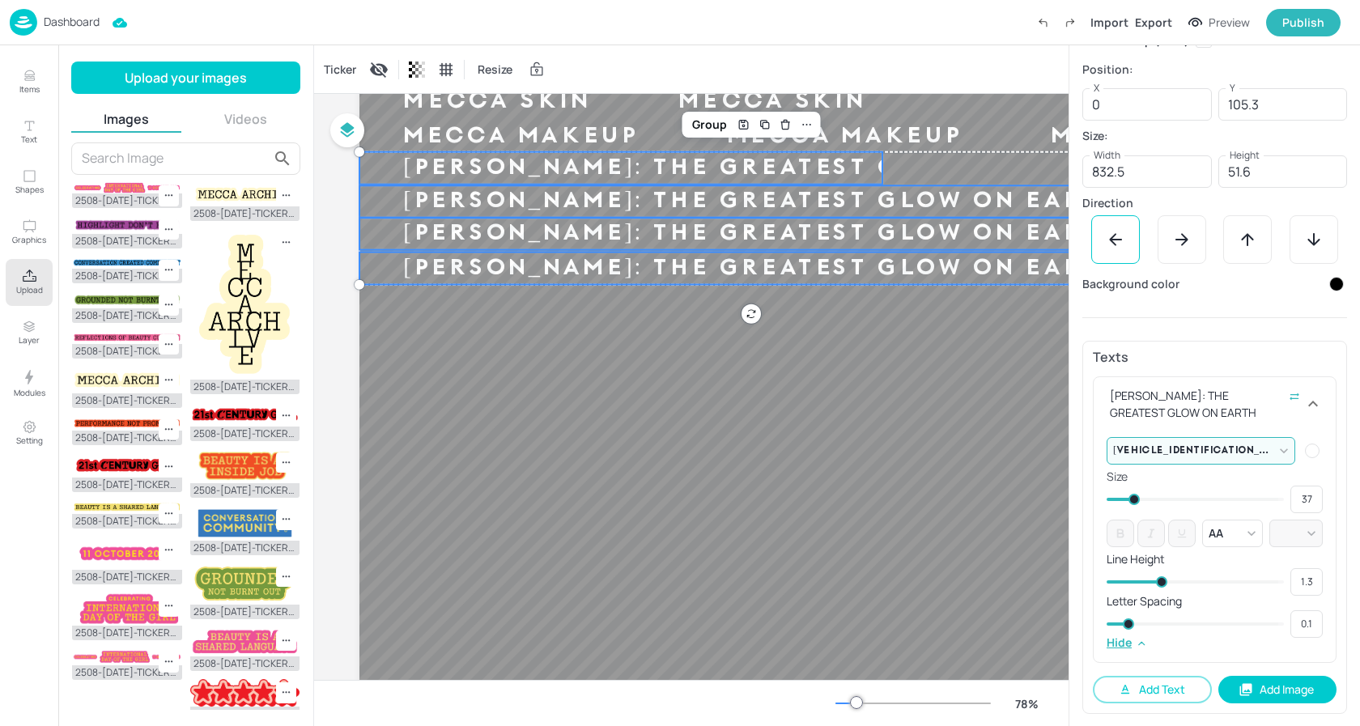
click at [579, 40] on div "Dashboard Import Export Preview Publish" at bounding box center [675, 22] width 1331 height 45
click at [20, 82] on button "Items" at bounding box center [29, 81] width 47 height 47
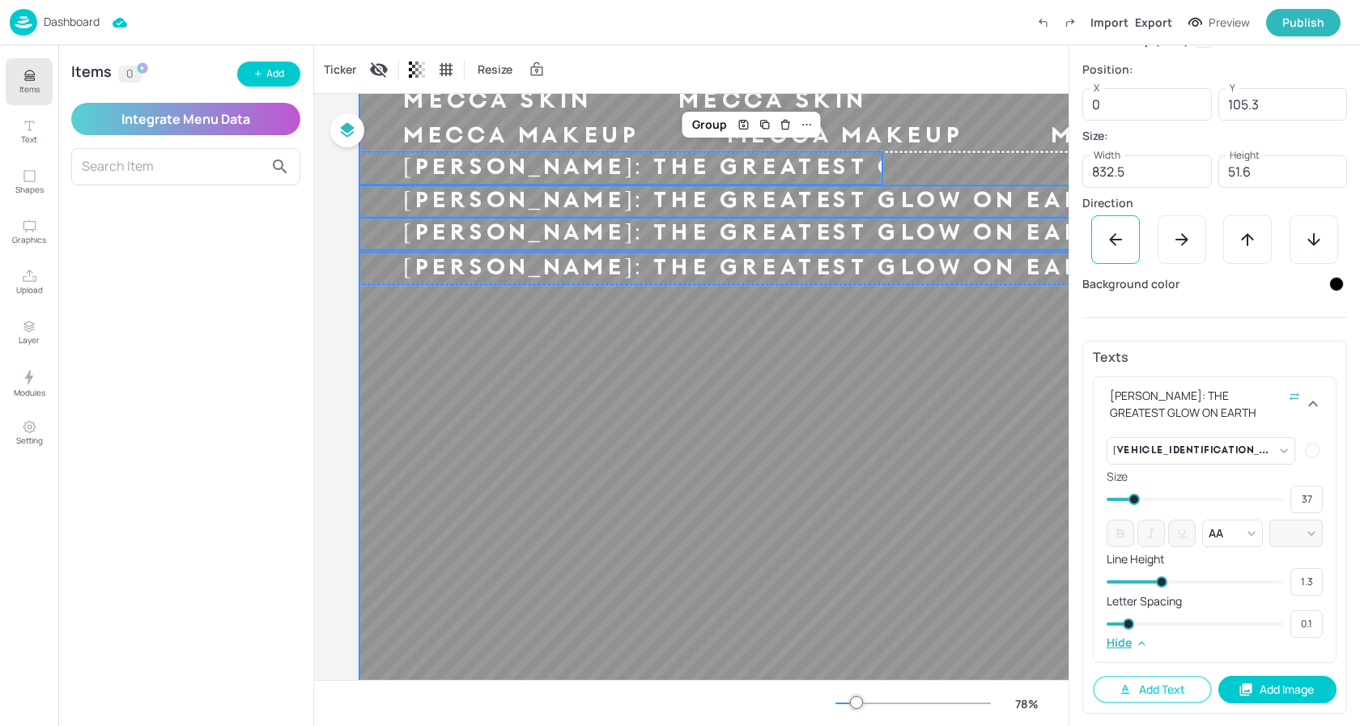
click at [408, 328] on div at bounding box center [962, 425] width 1206 height 678
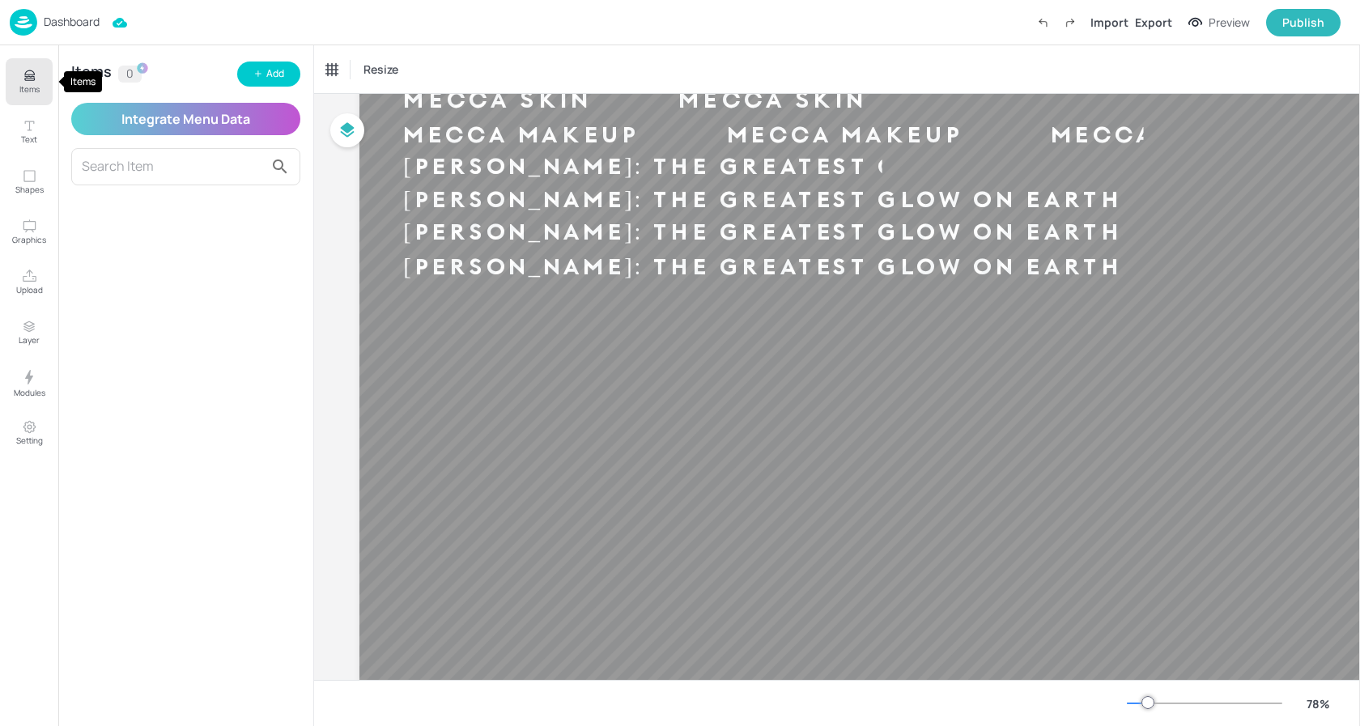
click at [14, 70] on button "Items" at bounding box center [29, 81] width 47 height 47
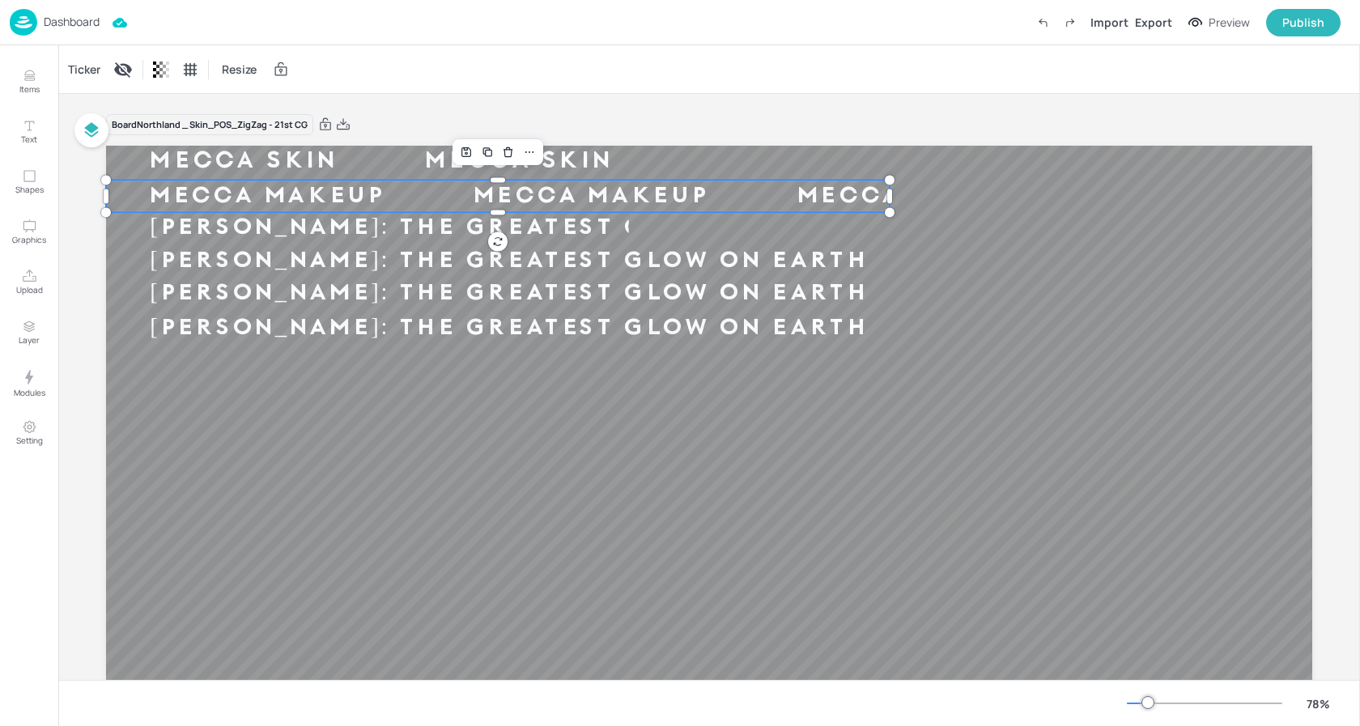
click at [258, 202] on div "MECCA MAKEUP" at bounding box center [268, 196] width 324 height 30
click at [307, 229] on div "CHARLOTTE TILBURY: THE GREATEST GLOW ON EARTH" at bounding box center [509, 228] width 806 height 30
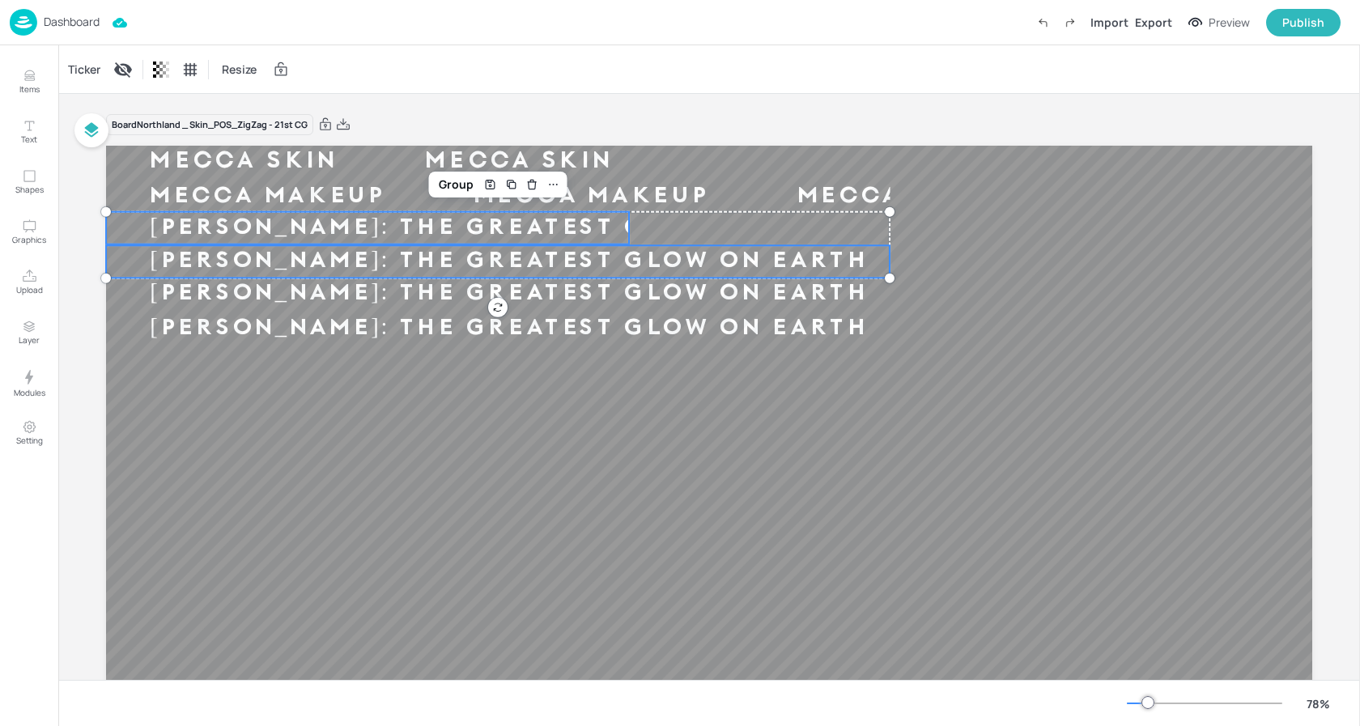
click at [304, 258] on div "CHARLOTTE TILBURY: THE GREATEST GLOW ON EARTH" at bounding box center [509, 262] width 806 height 30
click at [303, 294] on div "CHARLOTTE TILBURY: THE GREATEST GLOW ON EARTH" at bounding box center [509, 293] width 806 height 30
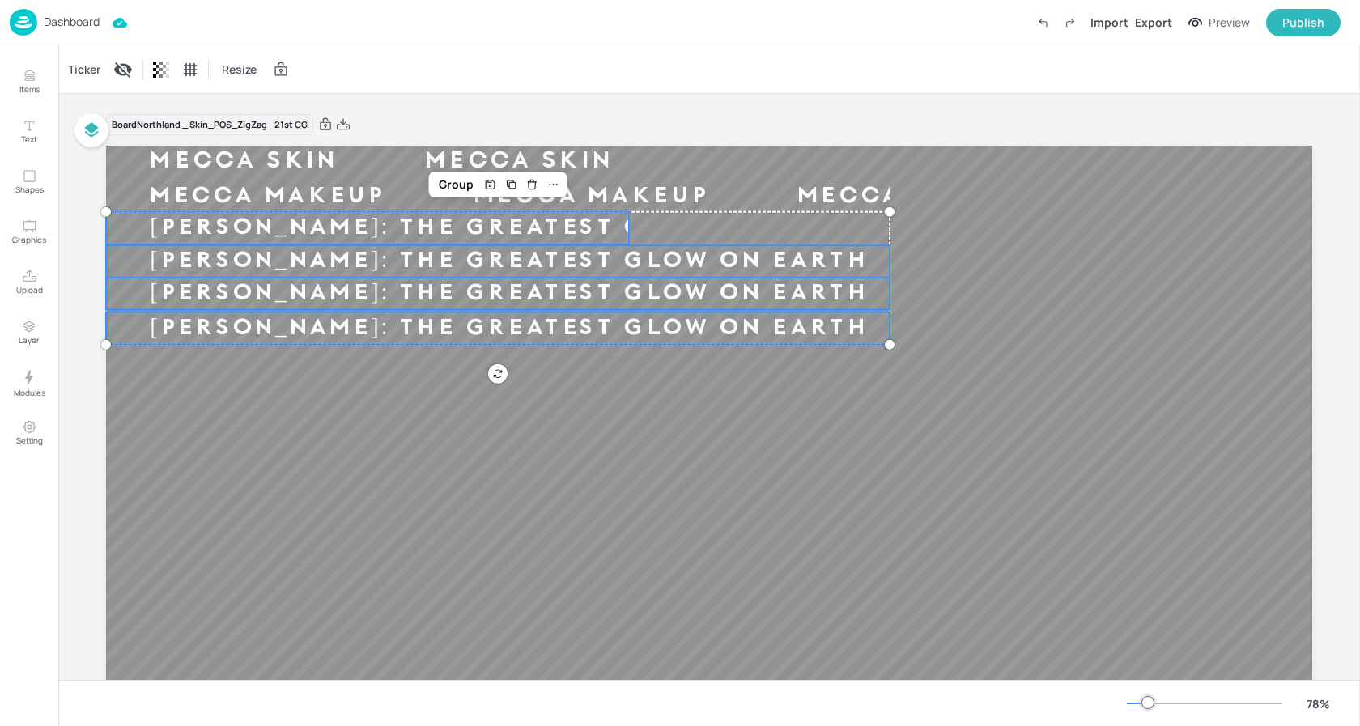
click at [304, 334] on div "CHARLOTTE TILBURY: THE GREATEST GLOW ON EARTH" at bounding box center [509, 328] width 806 height 30
drag, startPoint x: 87, startPoint y: 82, endPoint x: 87, endPoint y: 69, distance: 13.0
click at [87, 82] on div "Ticker Resize" at bounding box center [709, 69] width 1302 height 48
click at [87, 69] on div "Ticker" at bounding box center [84, 70] width 39 height 26
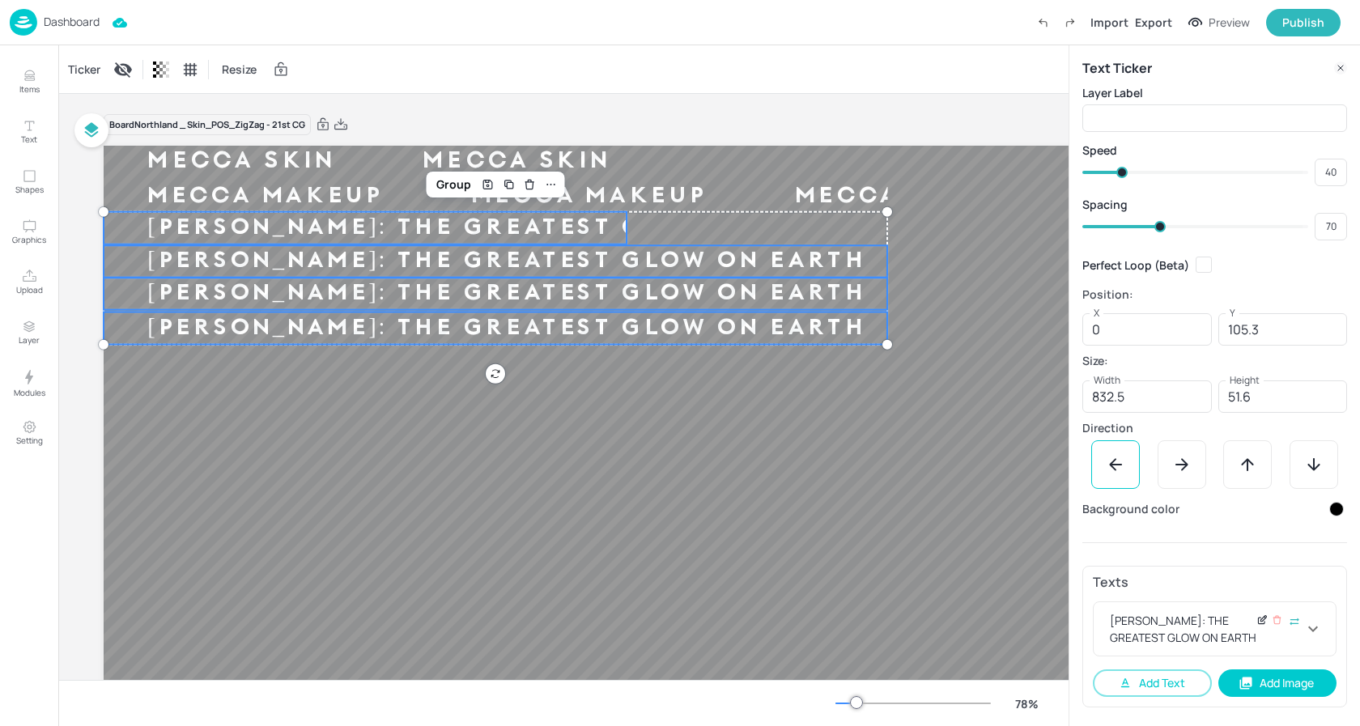
click at [1265, 620] on icon at bounding box center [1262, 619] width 12 height 11
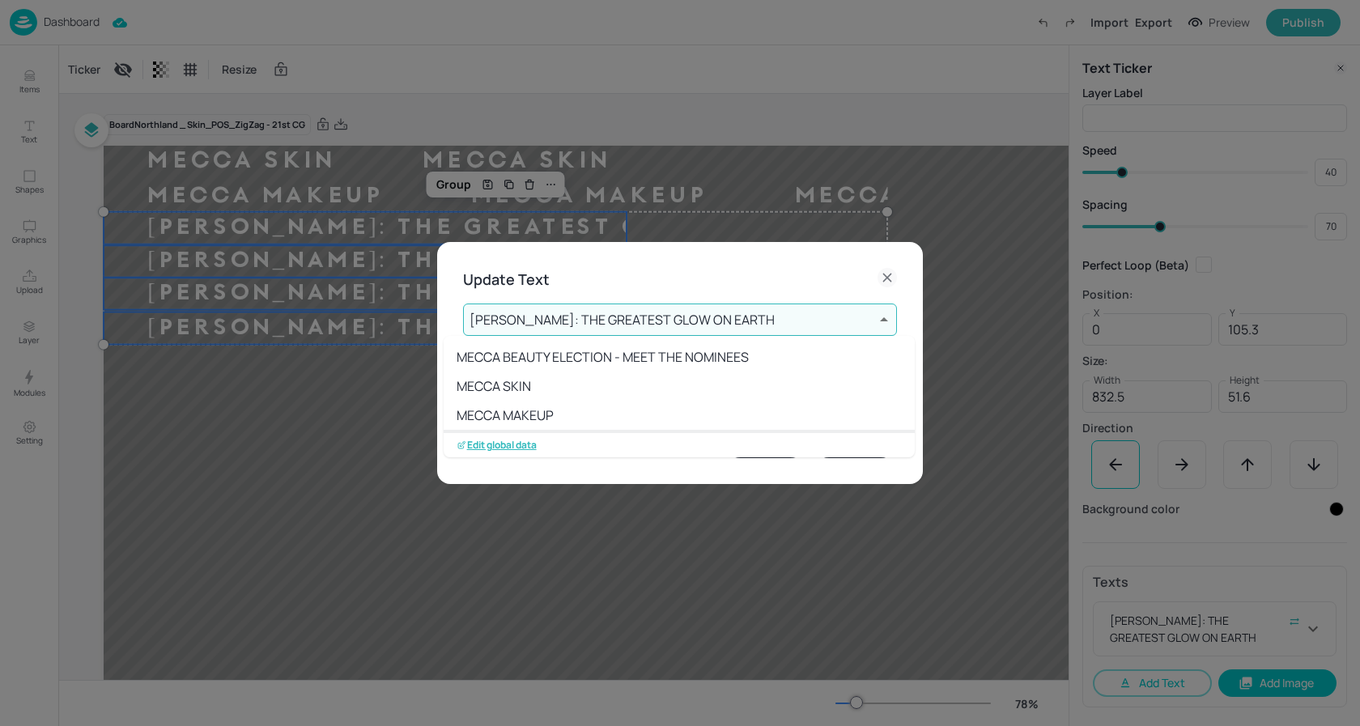
click at [815, 318] on body "Dashboard Import Export Preview Publish Items Text Shapes Graphics Upload Layer…" at bounding box center [680, 363] width 1360 height 726
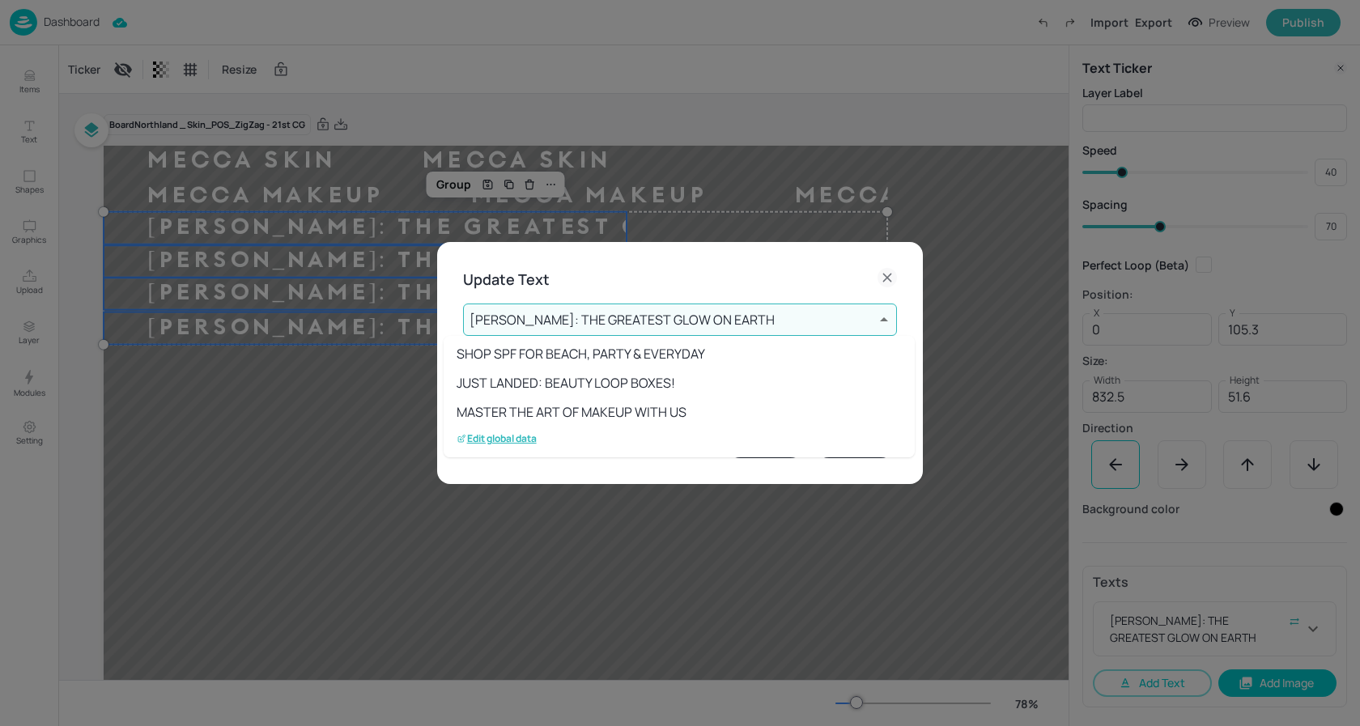
click at [520, 440] on p "Edit global data" at bounding box center [497, 438] width 80 height 11
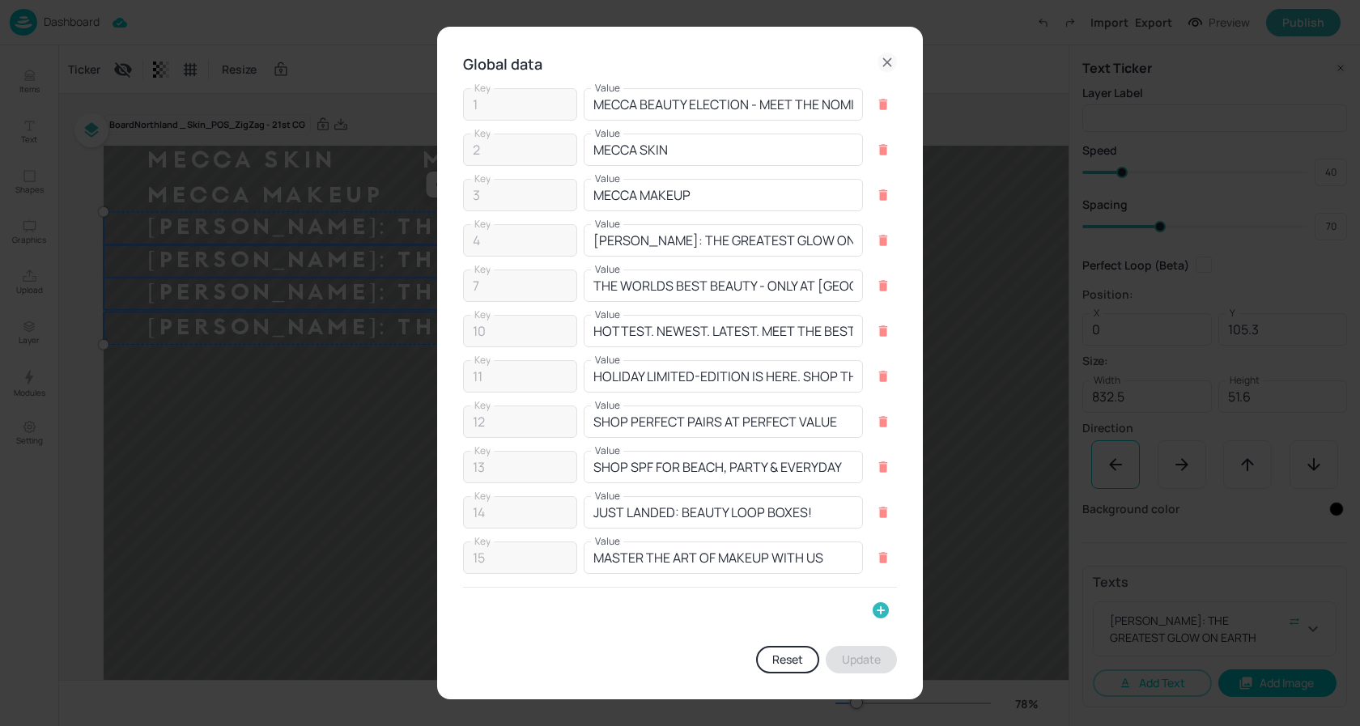
click at [873, 614] on icon "button" at bounding box center [881, 610] width 16 height 16
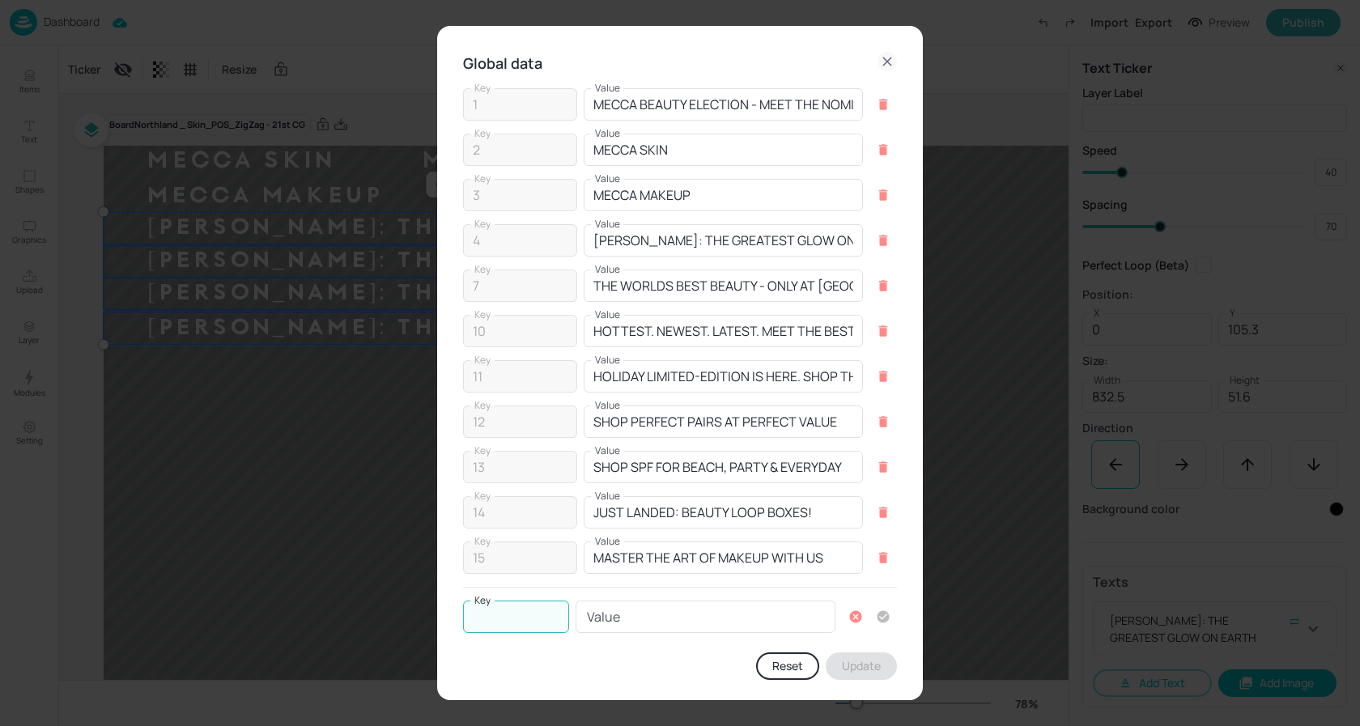
click at [508, 618] on input "Key" at bounding box center [516, 617] width 106 height 32
type input "16"
click at [636, 623] on input "Value" at bounding box center [706, 617] width 260 height 32
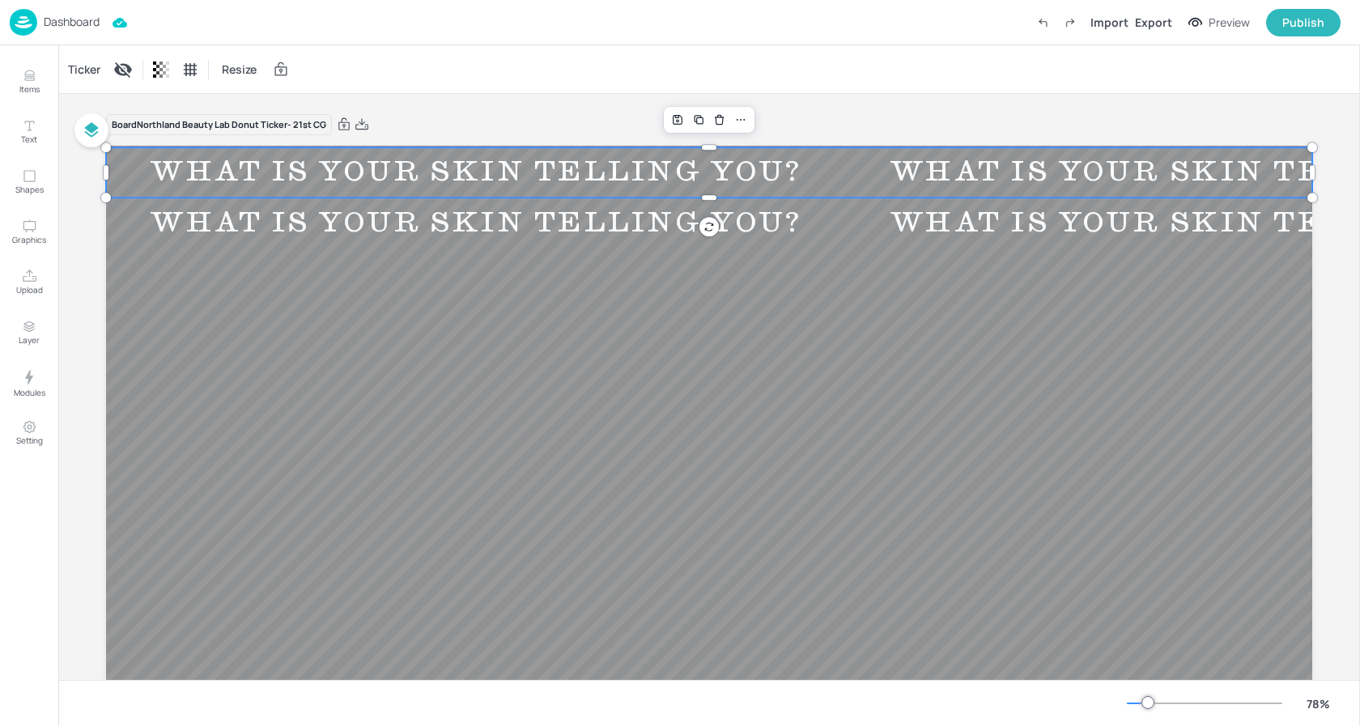
click at [480, 169] on div "WHAT IS YOUR SKIN TELLING YOU?" at bounding box center [475, 173] width 739 height 36
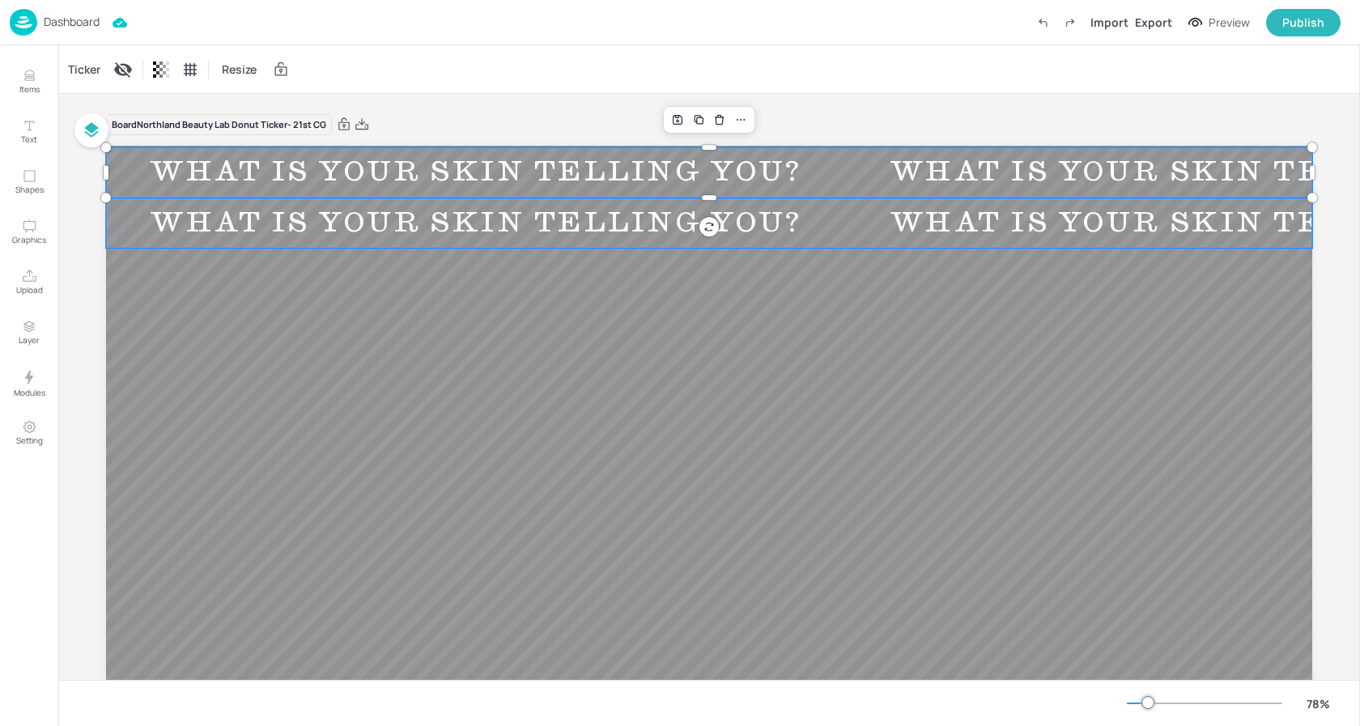
click at [441, 219] on div "WHAT IS YOUR SKIN TELLING YOU?" at bounding box center [475, 224] width 739 height 36
click at [78, 64] on div "Ticker" at bounding box center [84, 70] width 39 height 26
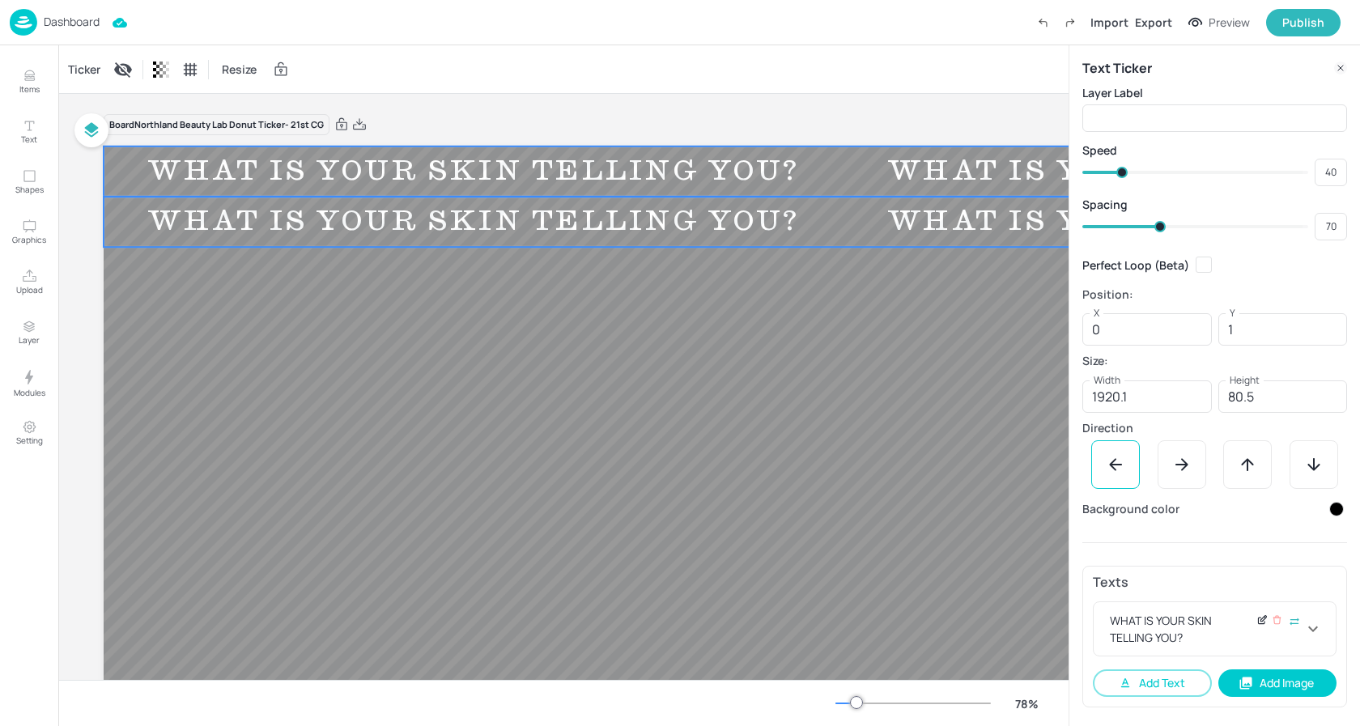
click at [1260, 620] on icon at bounding box center [1263, 619] width 6 height 6
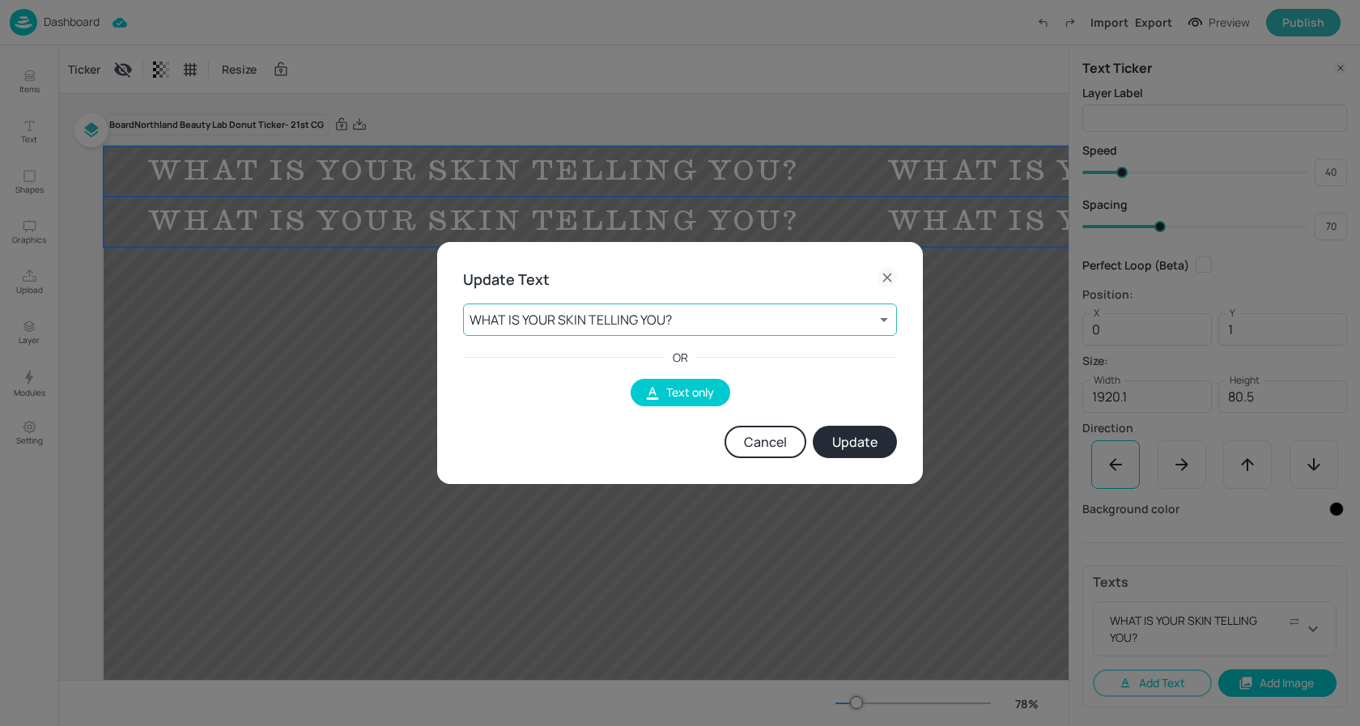
click at [753, 314] on body "Dashboard Import Export Preview Publish Items Text Shapes Graphics Upload Layer…" at bounding box center [680, 363] width 1360 height 726
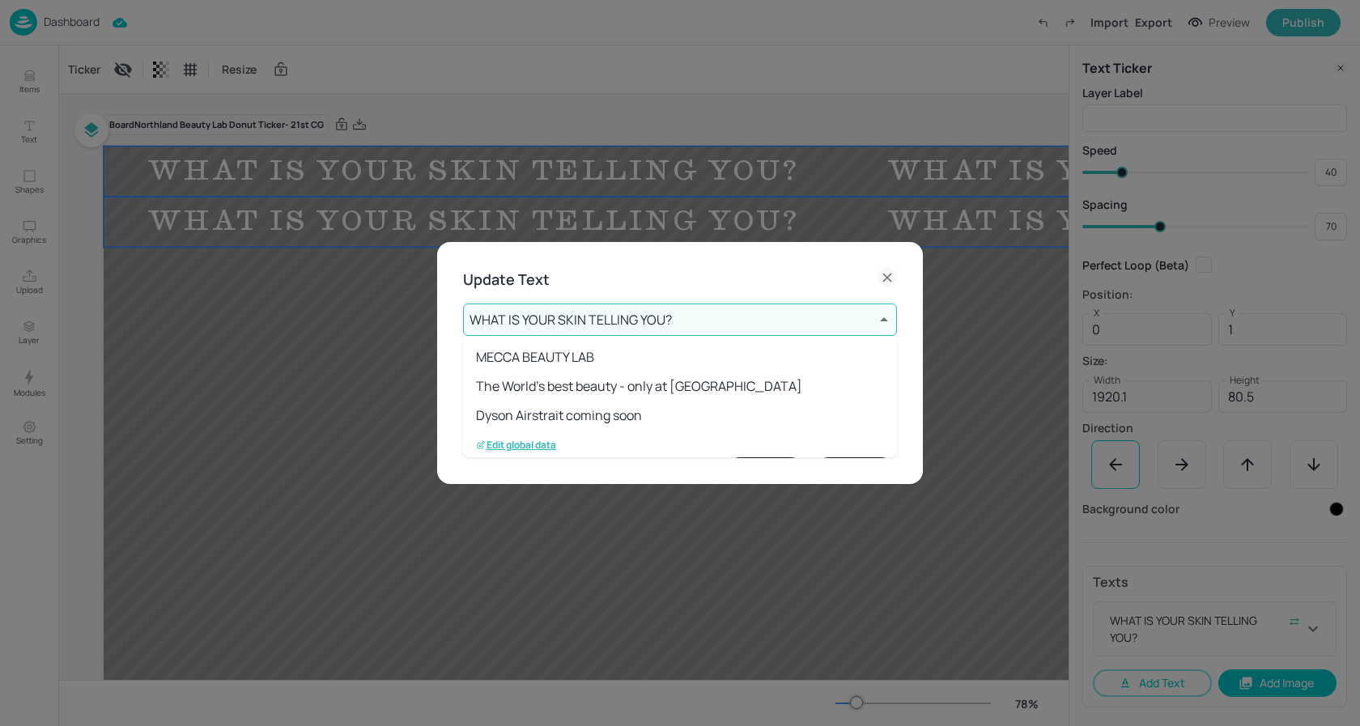
scroll to position [236, 0]
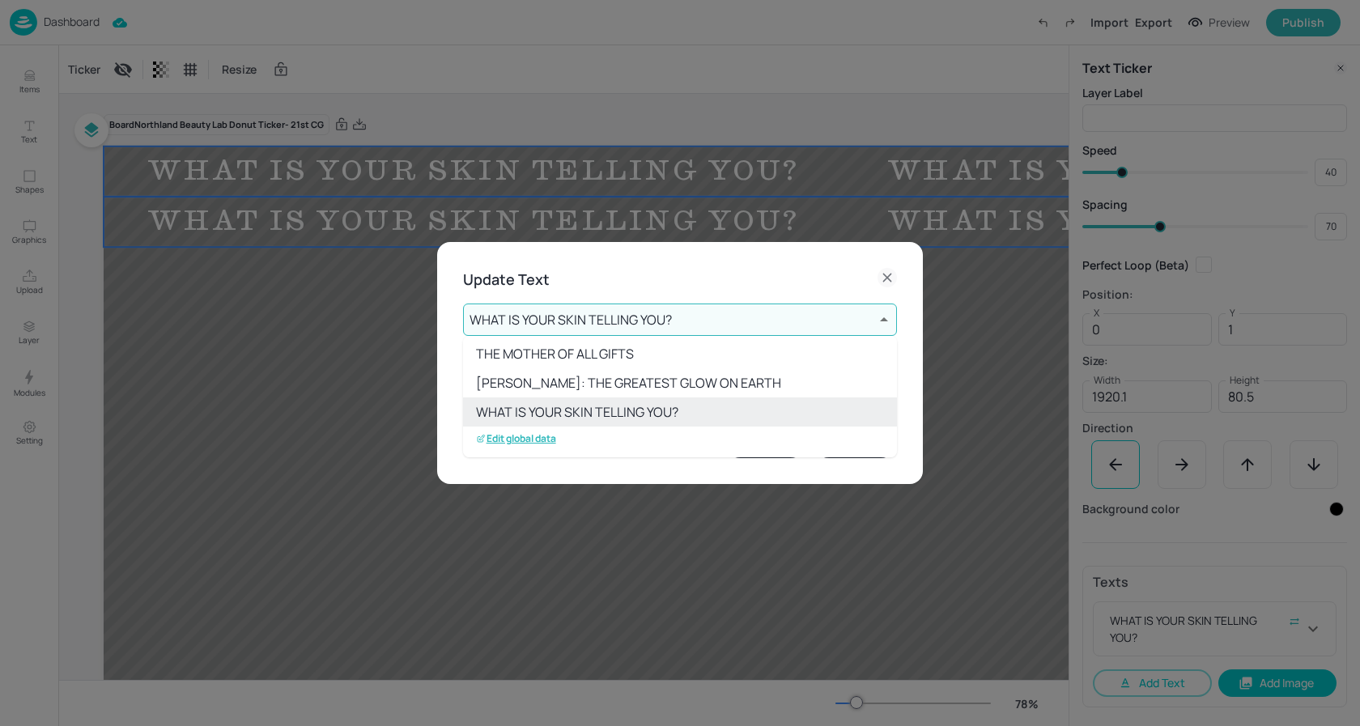
click at [550, 433] on p "Edit global data" at bounding box center [516, 438] width 80 height 11
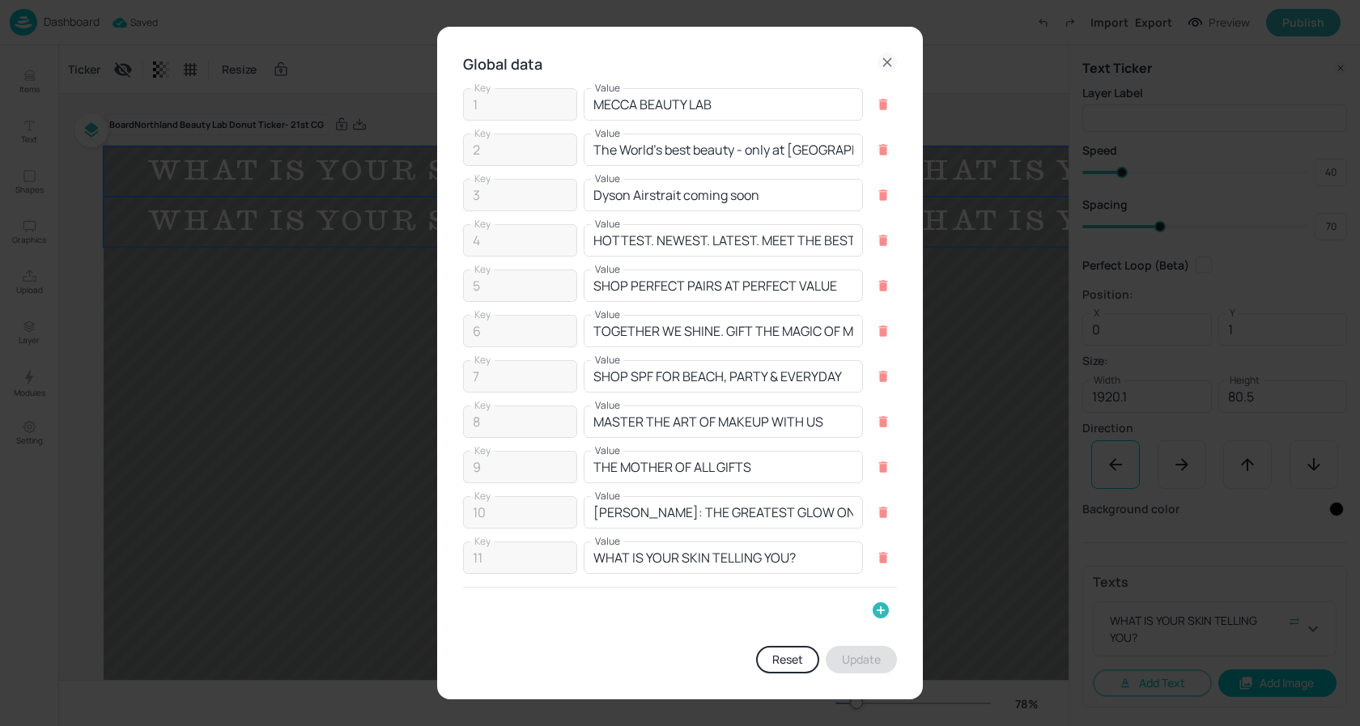
click at [880, 605] on icon "button" at bounding box center [881, 610] width 16 height 16
click at [501, 614] on input "Key" at bounding box center [516, 617] width 106 height 32
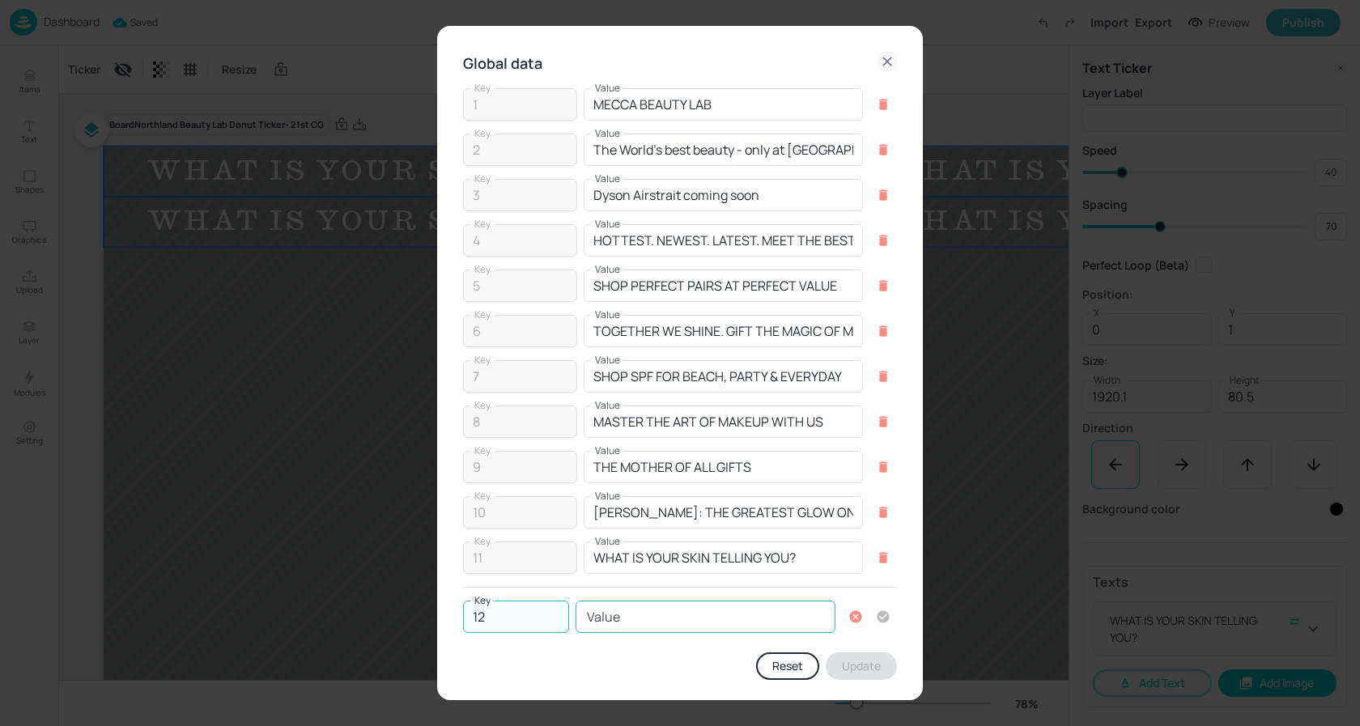
type input "12"
click at [627, 613] on input "Value" at bounding box center [706, 617] width 260 height 32
paste input "THE DEFINING BEAUTY MOMENTS OF OUR GENERATION"
drag, startPoint x: 637, startPoint y: 621, endPoint x: 491, endPoint y: 614, distance: 145.9
click at [491, 614] on div "Key 12 Key Value THE DEFINING BEAUTY MOMENTS OF OUR GENERATION Value" at bounding box center [680, 617] width 434 height 32
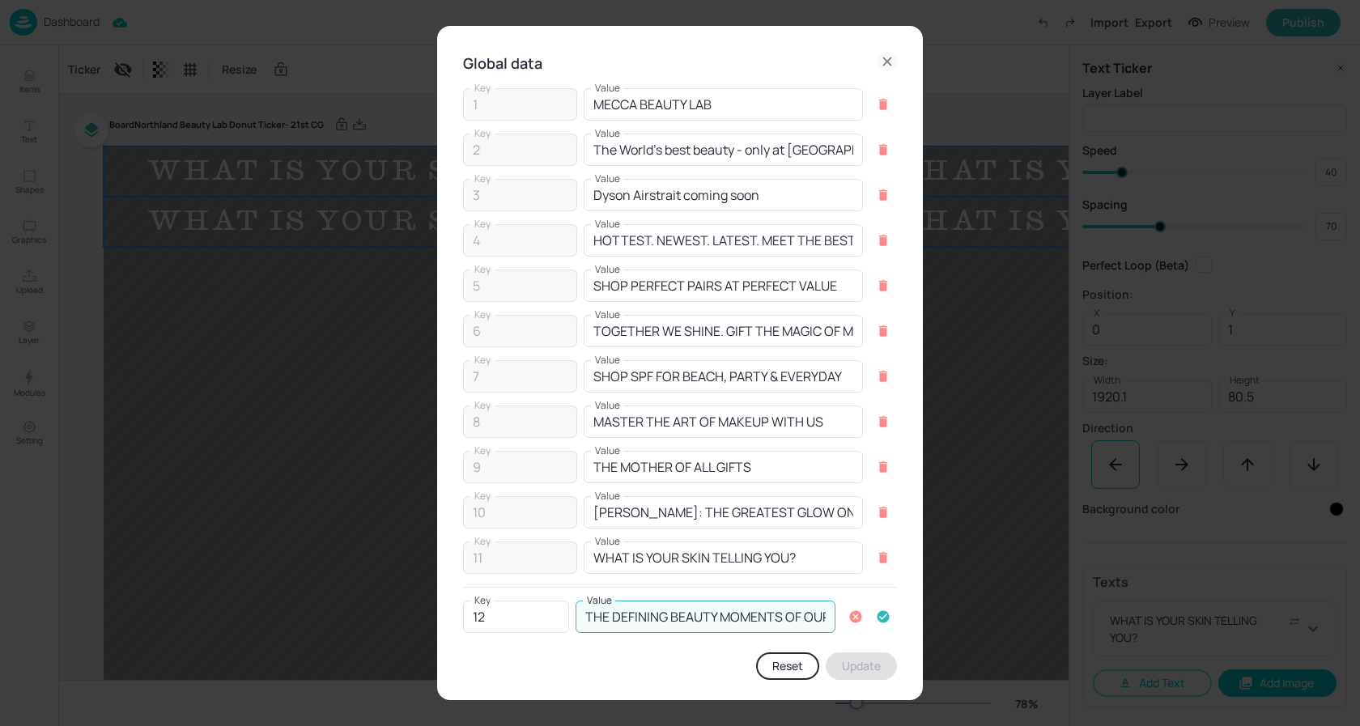
click at [640, 623] on input "THE DEFINING BEAUTY MOMENTS OF OUR GENERATION" at bounding box center [706, 617] width 260 height 32
drag, startPoint x: 758, startPoint y: 615, endPoint x: 855, endPoint y: 612, distance: 97.2
click at [855, 612] on div "Key 12 Key Value THE DEFINING BEAUTY MOMENTS OF OUR GENERATION Value" at bounding box center [680, 617] width 434 height 32
click at [676, 619] on input "THE DEFINING BEAUTY MOMENTS OF OUR GENERATION" at bounding box center [706, 617] width 260 height 32
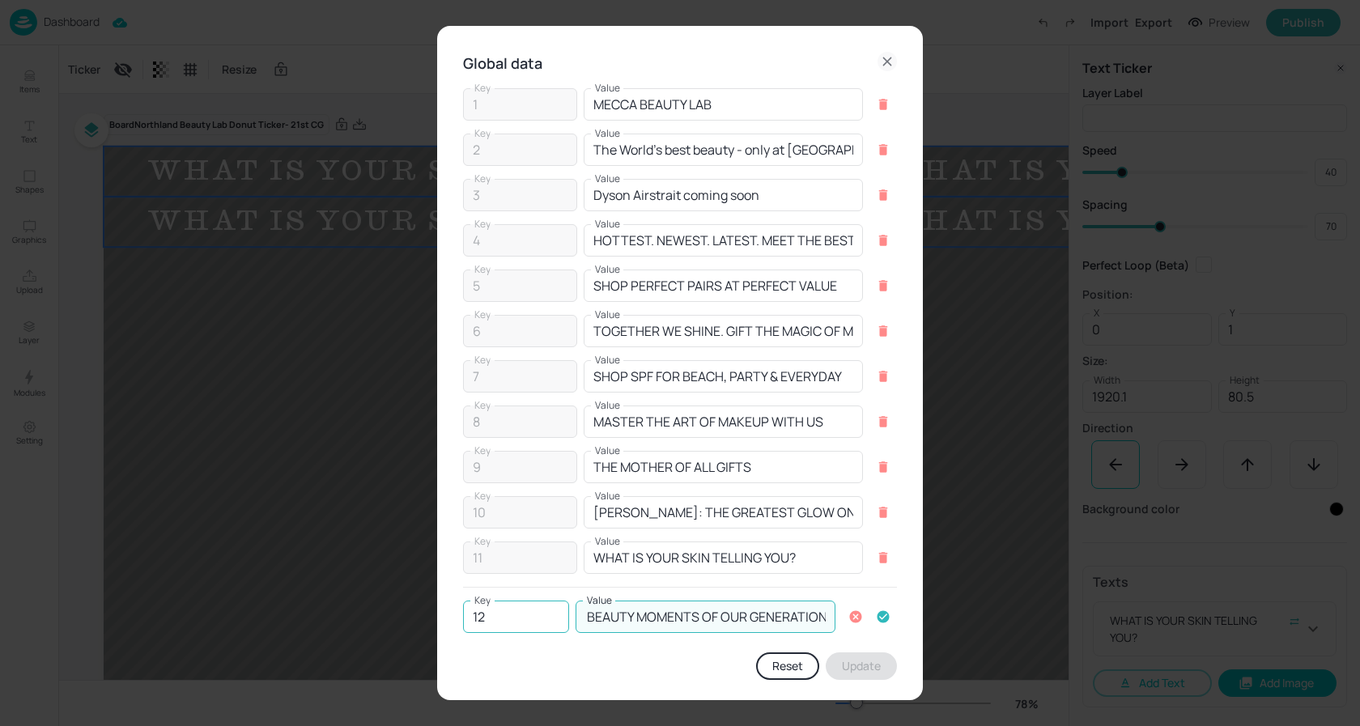
scroll to position [0, 0]
click at [521, 615] on div "Key 12 Key Value THE DEFINING BEAUTY MOMENTS OF OUR GENERATION Value" at bounding box center [680, 617] width 434 height 32
click at [678, 618] on input "THE DEFINING BEAUTY MOMENTS OF OUR GENERATION" at bounding box center [706, 617] width 260 height 32
drag, startPoint x: 784, startPoint y: 615, endPoint x: 852, endPoint y: 613, distance: 68.9
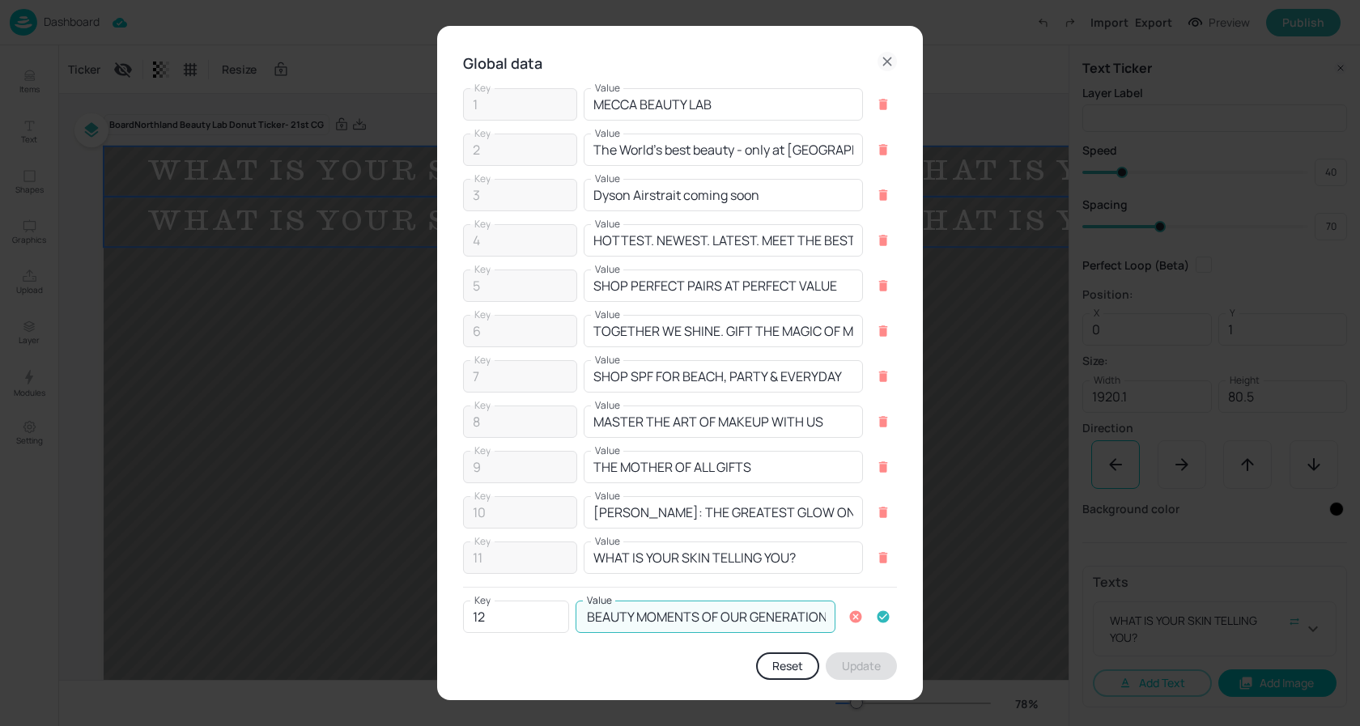
click at [852, 613] on div "Key 12 Key Value THE DEFINING BEAUTY MOMENTS OF OUR GENERATION Value" at bounding box center [680, 617] width 434 height 32
type input "THE DEFINING BEAUTY MOMENTS OF OUR GENERATION"
click at [878, 614] on icon "button" at bounding box center [884, 616] width 12 height 12
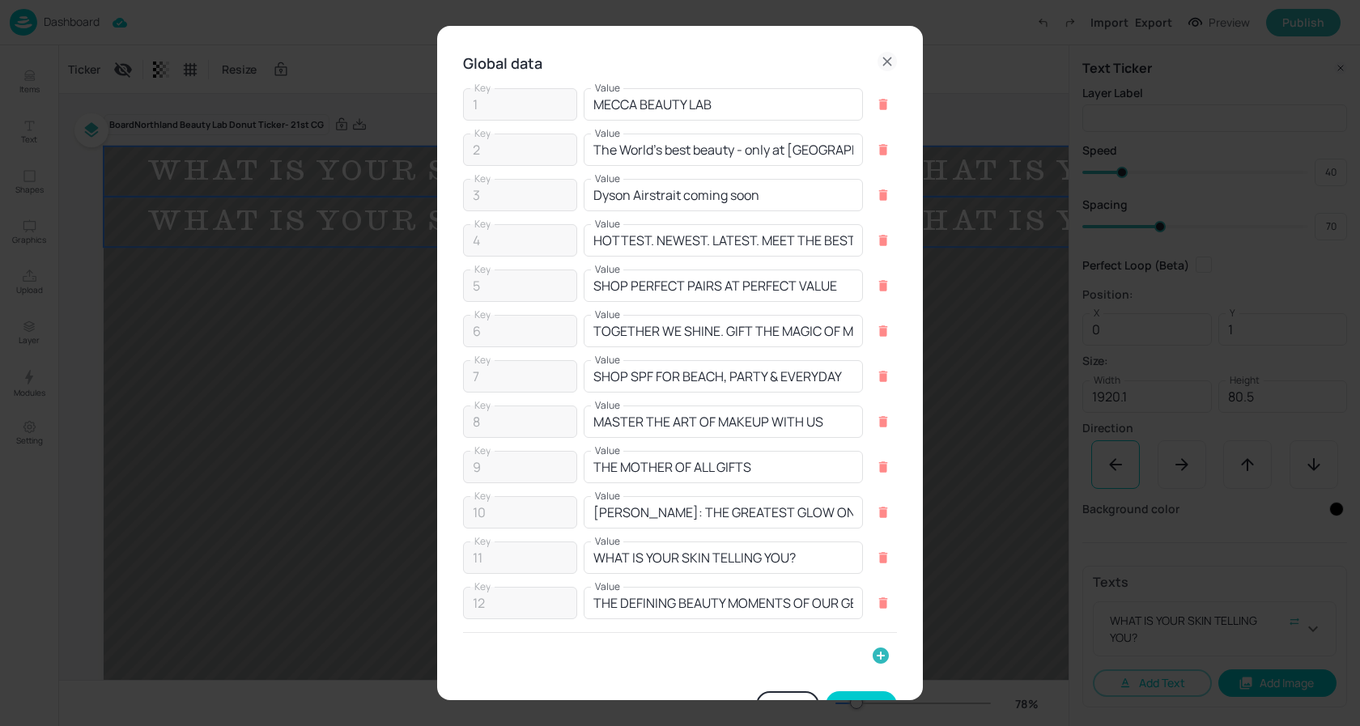
scroll to position [45, 0]
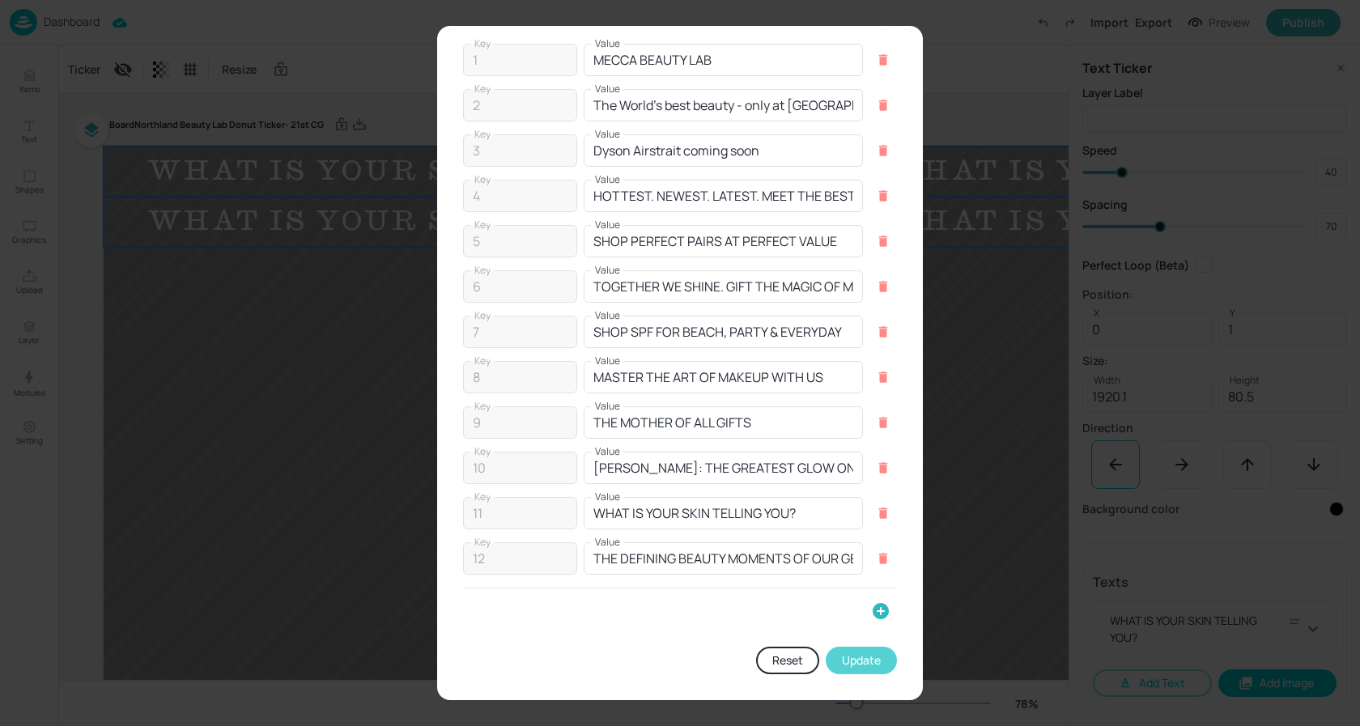
click at [865, 662] on button "Update" at bounding box center [861, 661] width 71 height 28
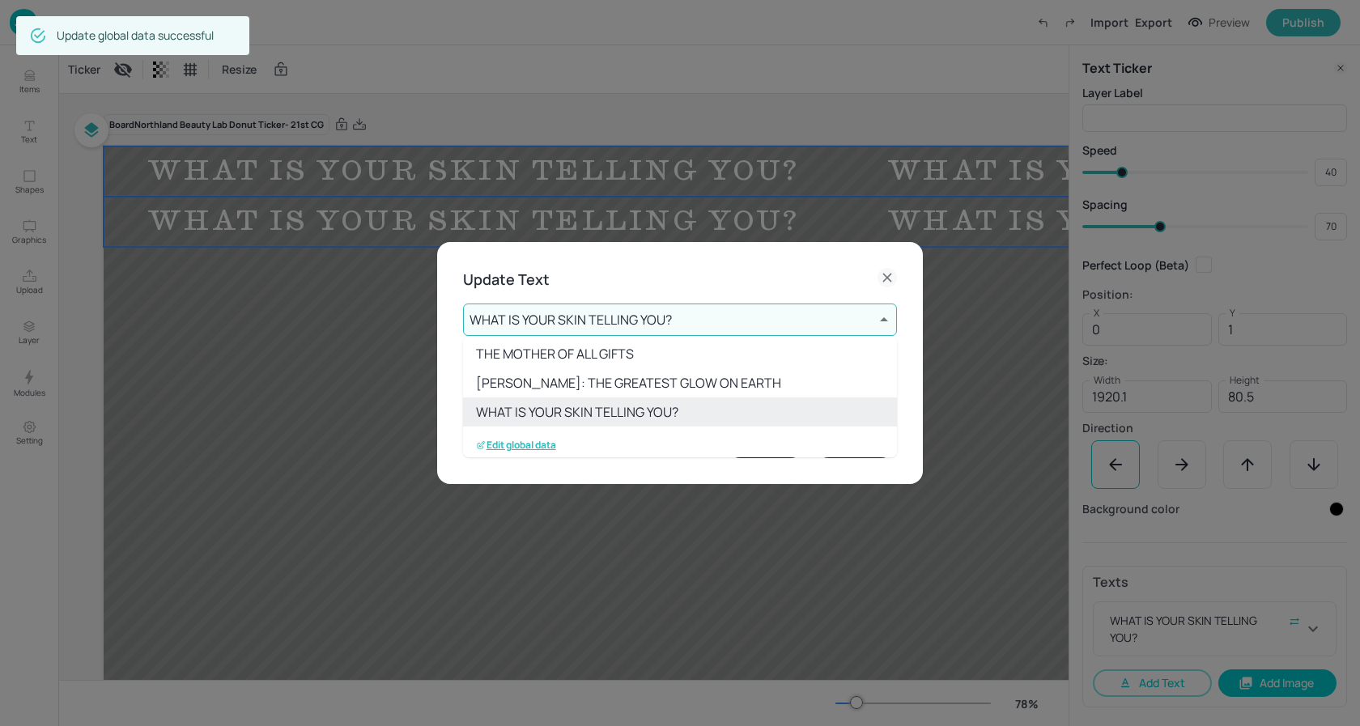
scroll to position [266, 0]
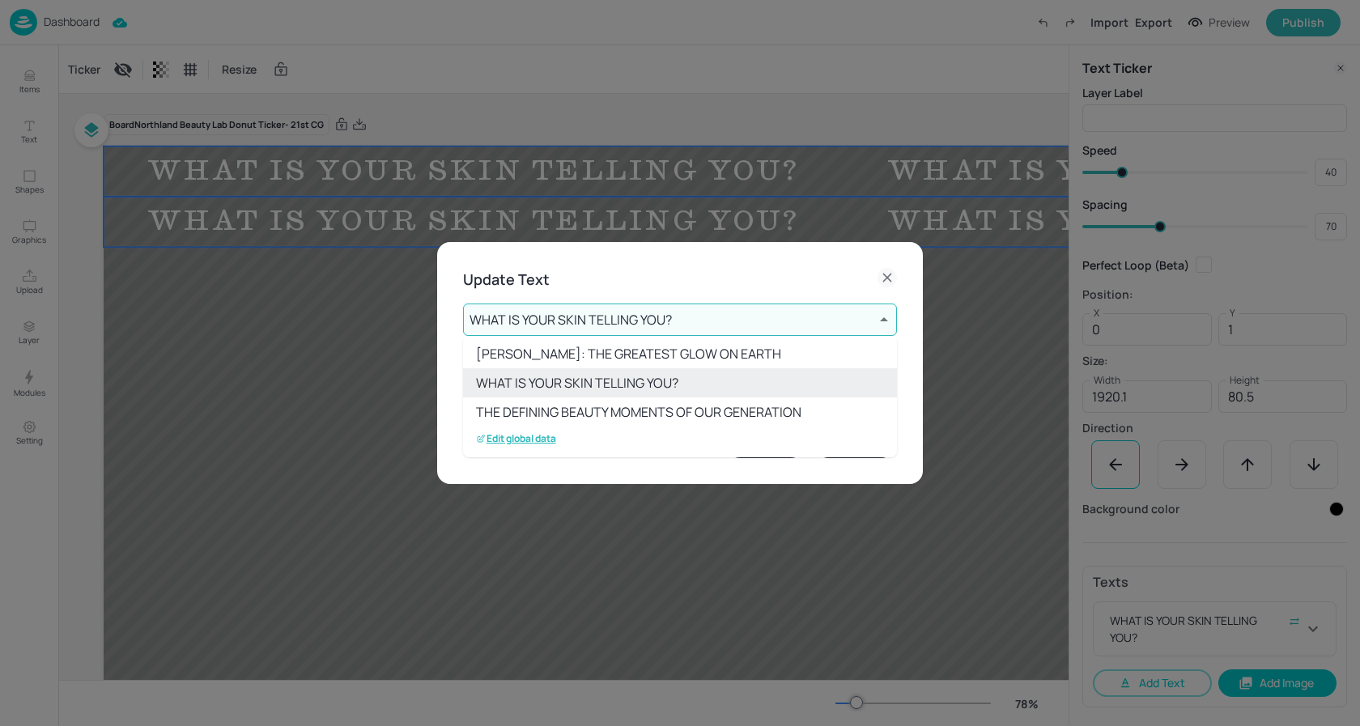
click at [582, 417] on li "THE DEFINING BEAUTY MOMENTS OF OUR GENERATION" at bounding box center [680, 411] width 434 height 29
type input "12"
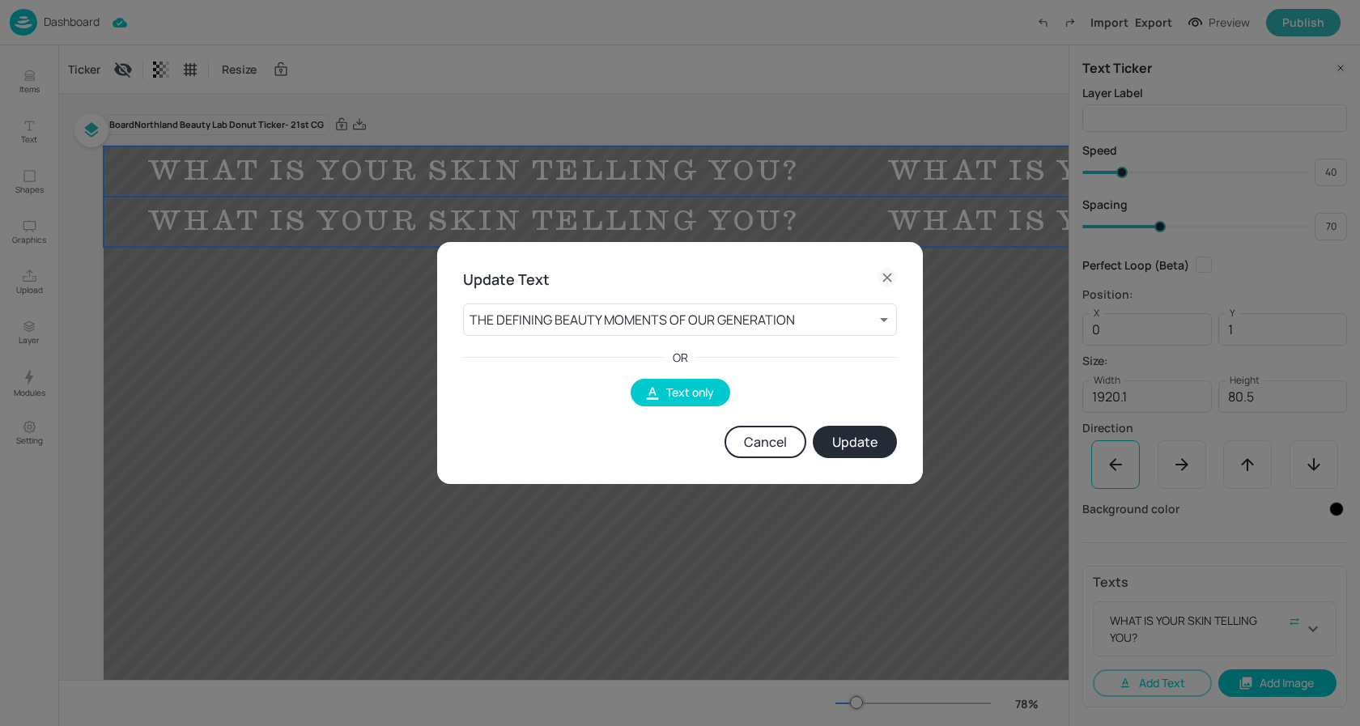
click at [856, 443] on button "Update" at bounding box center [855, 442] width 84 height 32
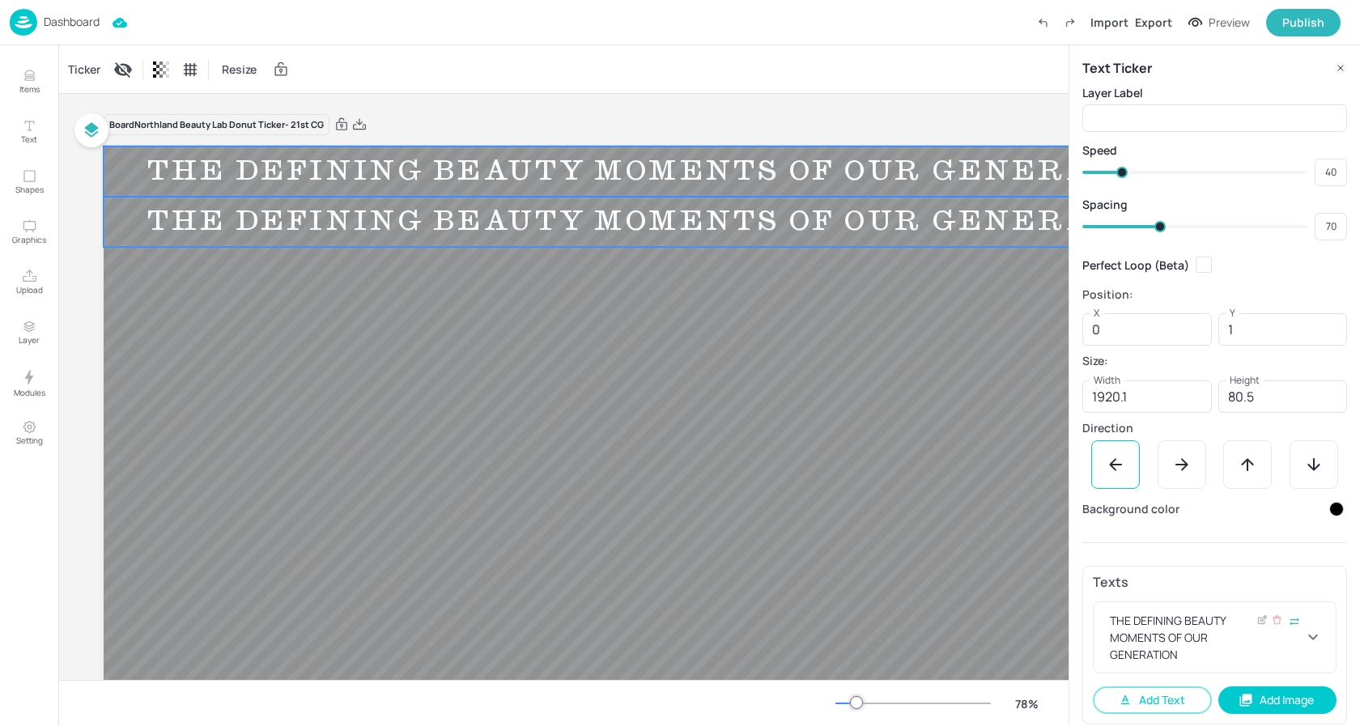
click at [1305, 635] on icon at bounding box center [1312, 636] width 19 height 19
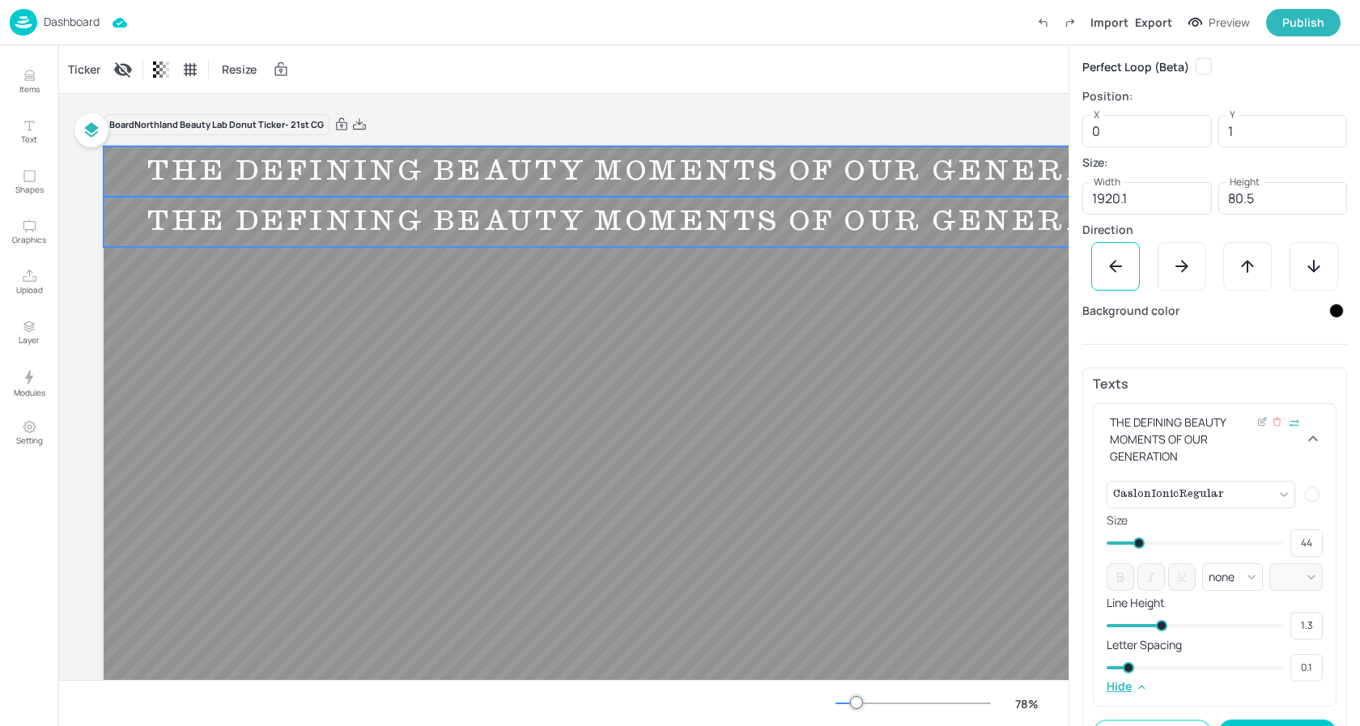
scroll to position [218, 0]
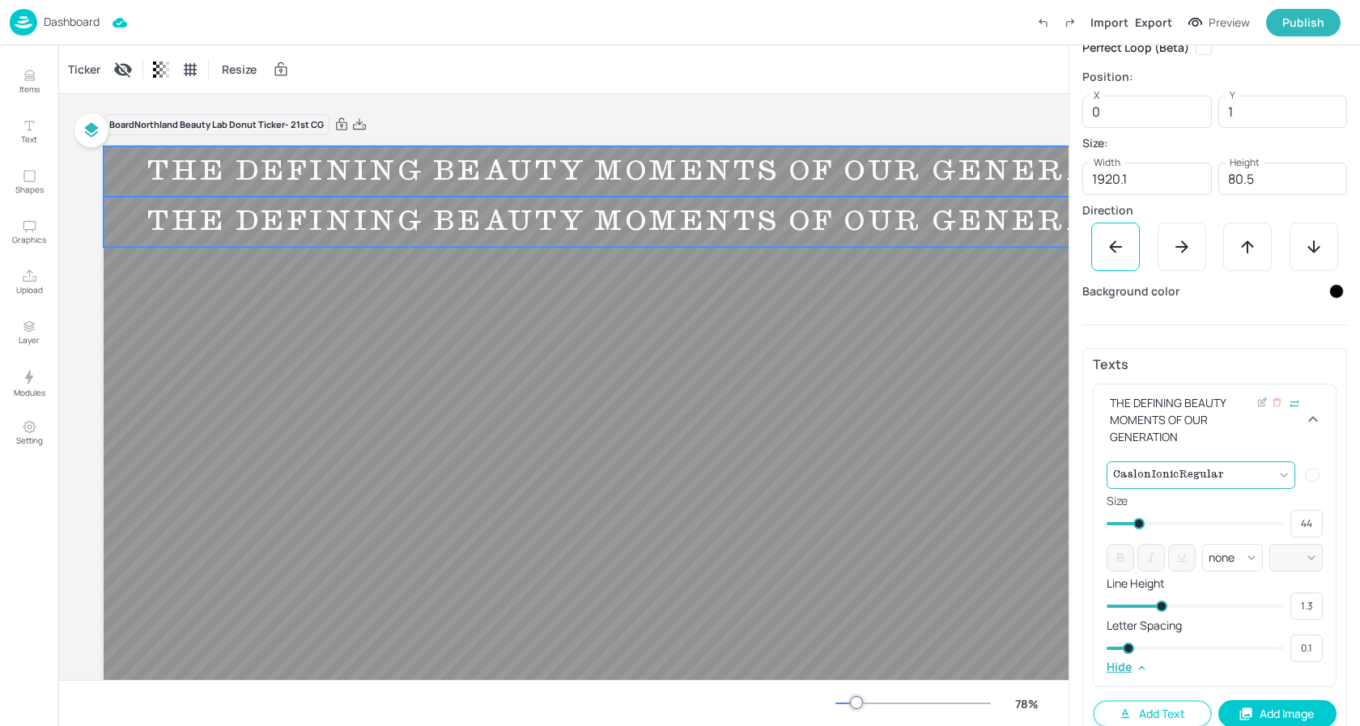
click at [1253, 484] on body "Dashboard Import Export Preview Publish Items Text Shapes Graphics Upload Layer…" at bounding box center [680, 363] width 1360 height 726
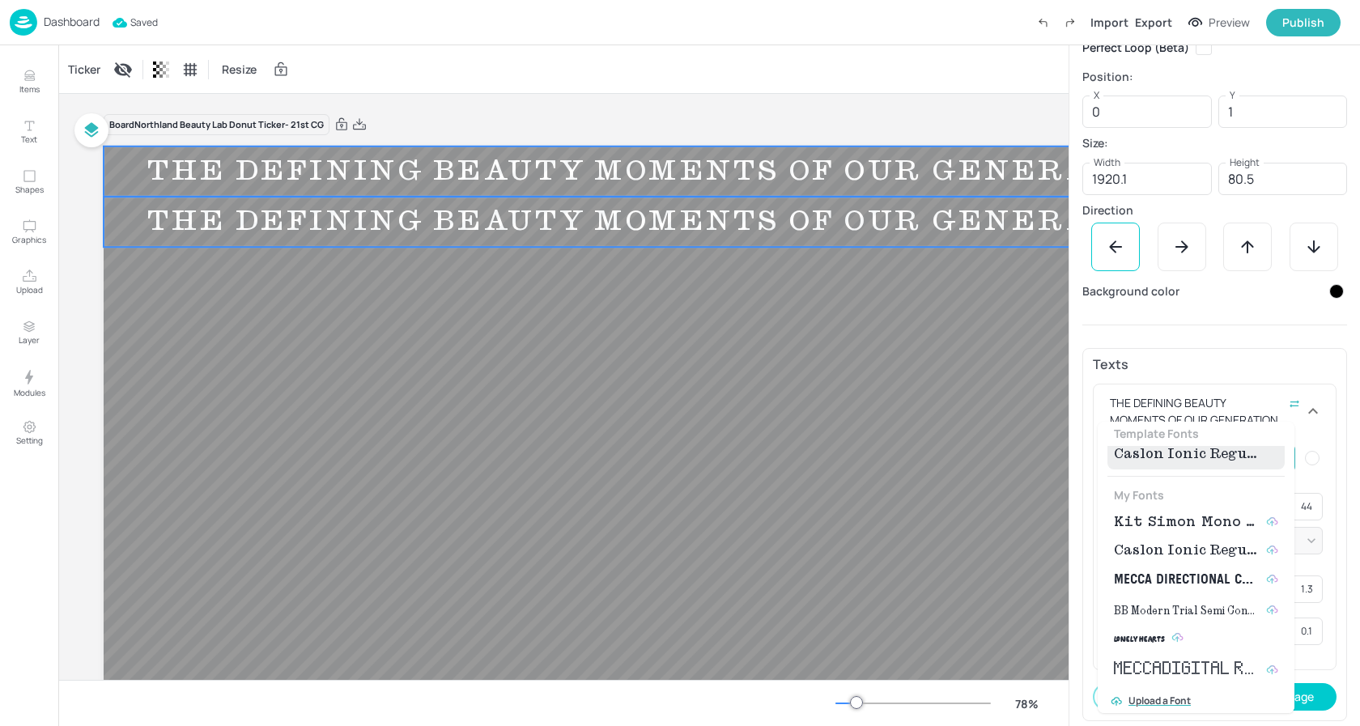
scroll to position [0, 0]
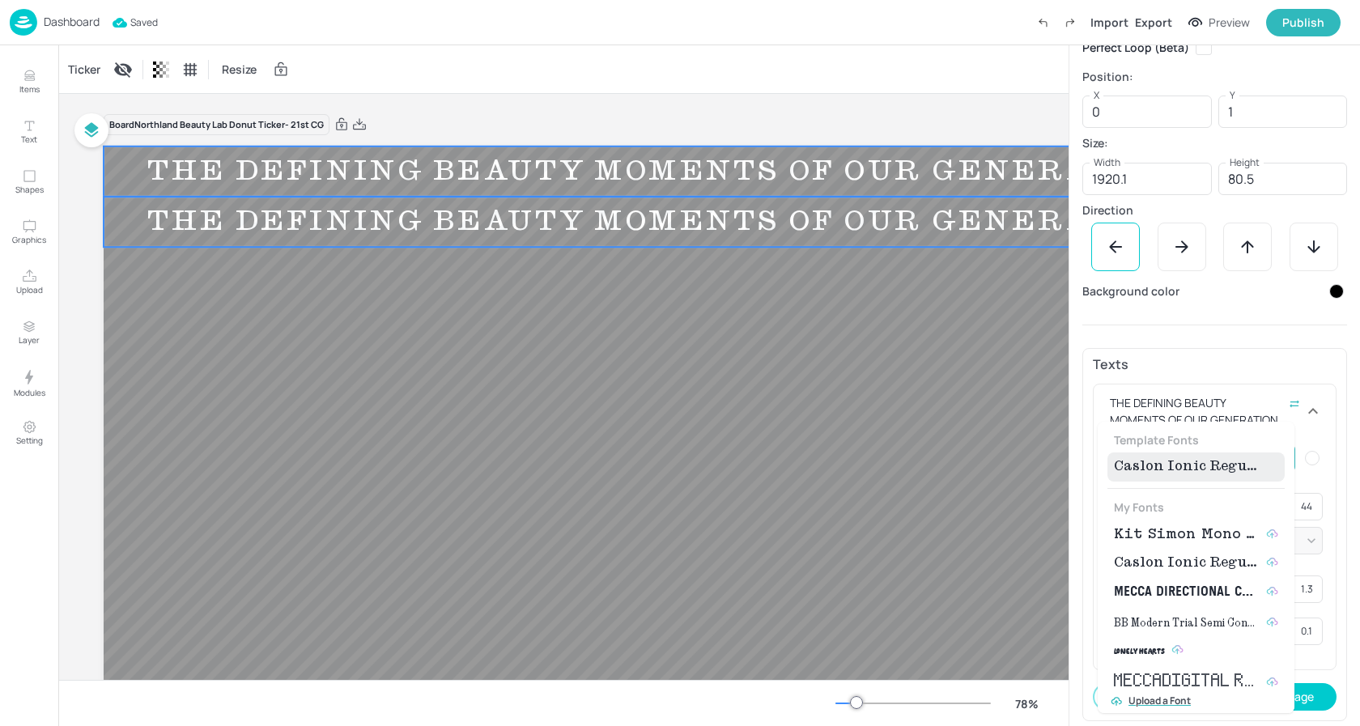
click at [1189, 540] on span "Kit Simon Mono Medium" at bounding box center [1187, 534] width 146 height 19
type input "{"font":"KitSimonMonoMedium","group":"template"}"
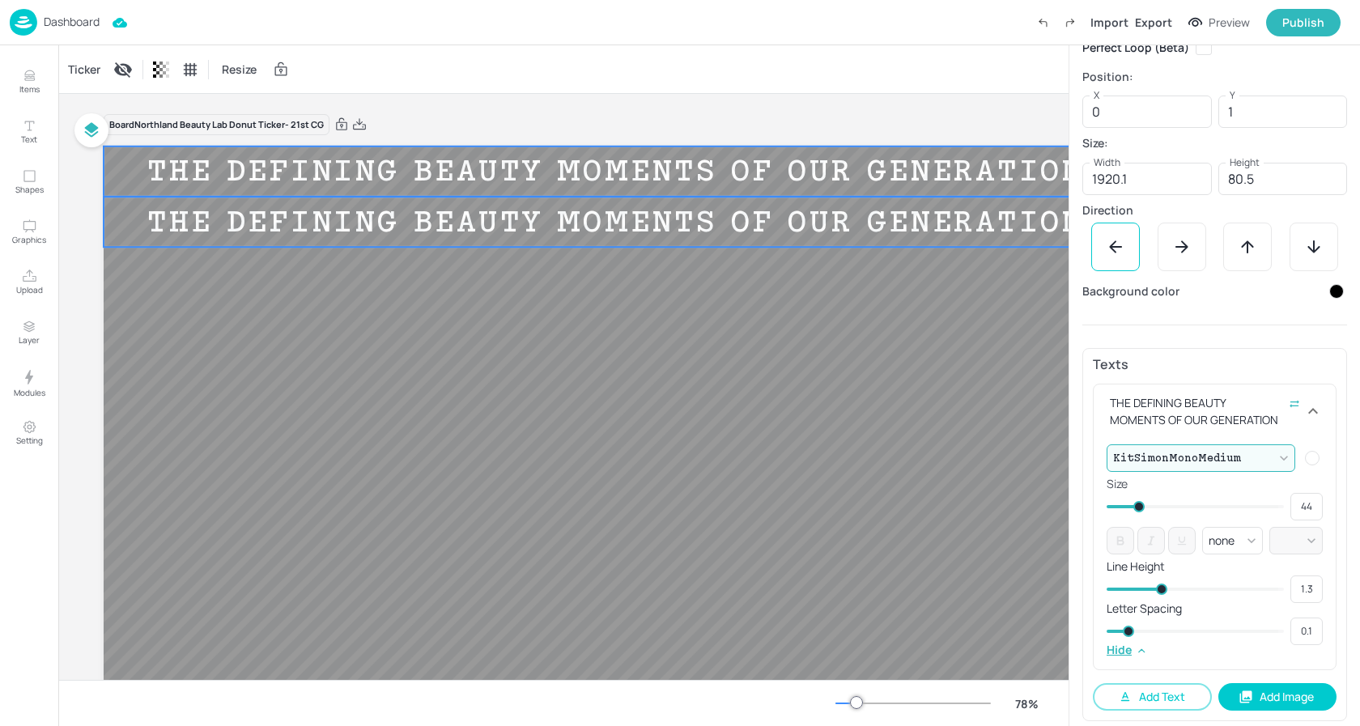
click at [1162, 325] on hr at bounding box center [1214, 325] width 265 height 1
click at [71, 26] on p "Dashboard" at bounding box center [72, 21] width 56 height 11
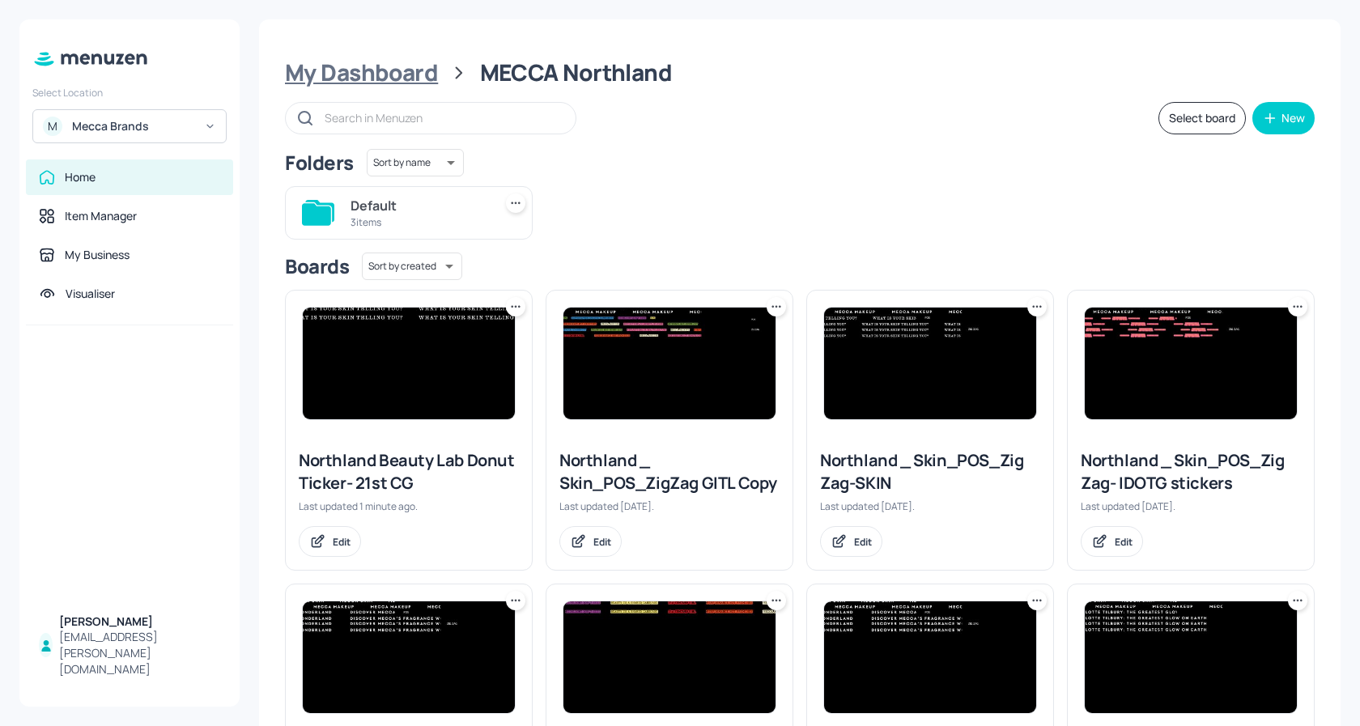
click at [395, 72] on div "My Dashboard" at bounding box center [361, 72] width 153 height 29
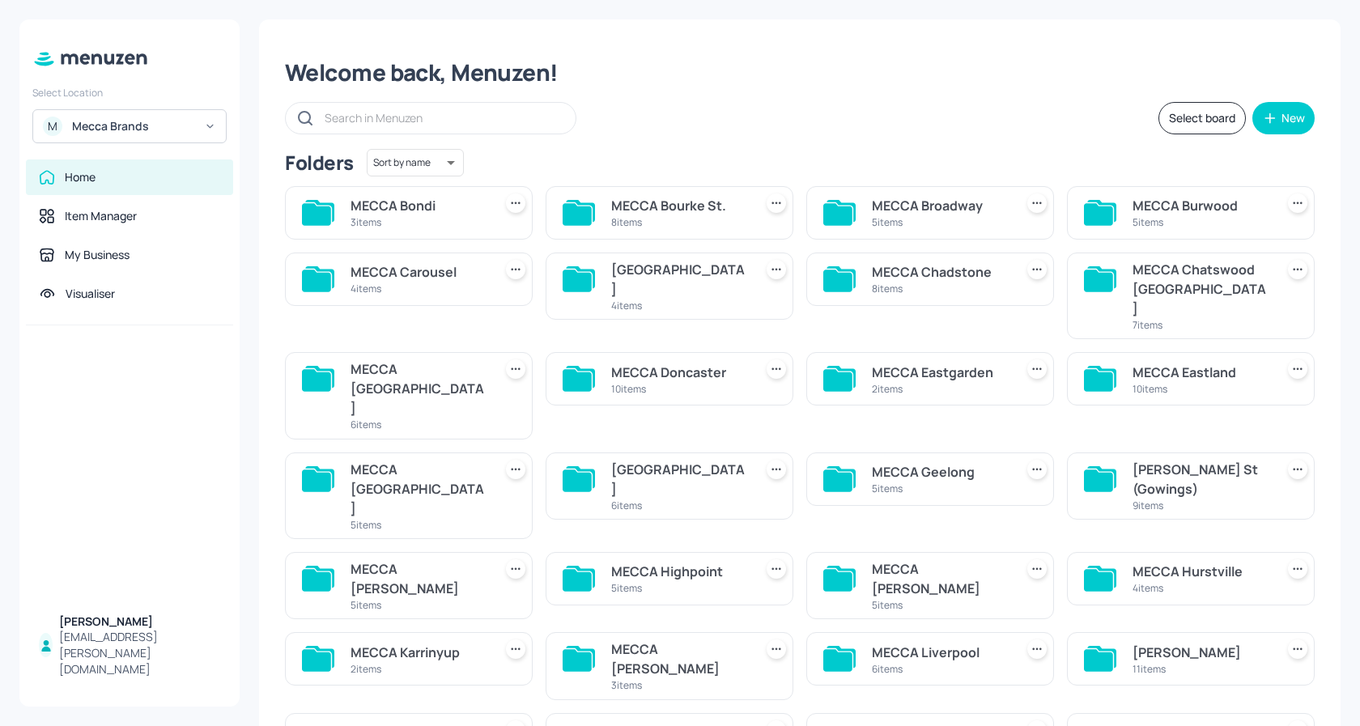
click at [444, 219] on div "3 items" at bounding box center [419, 222] width 136 height 14
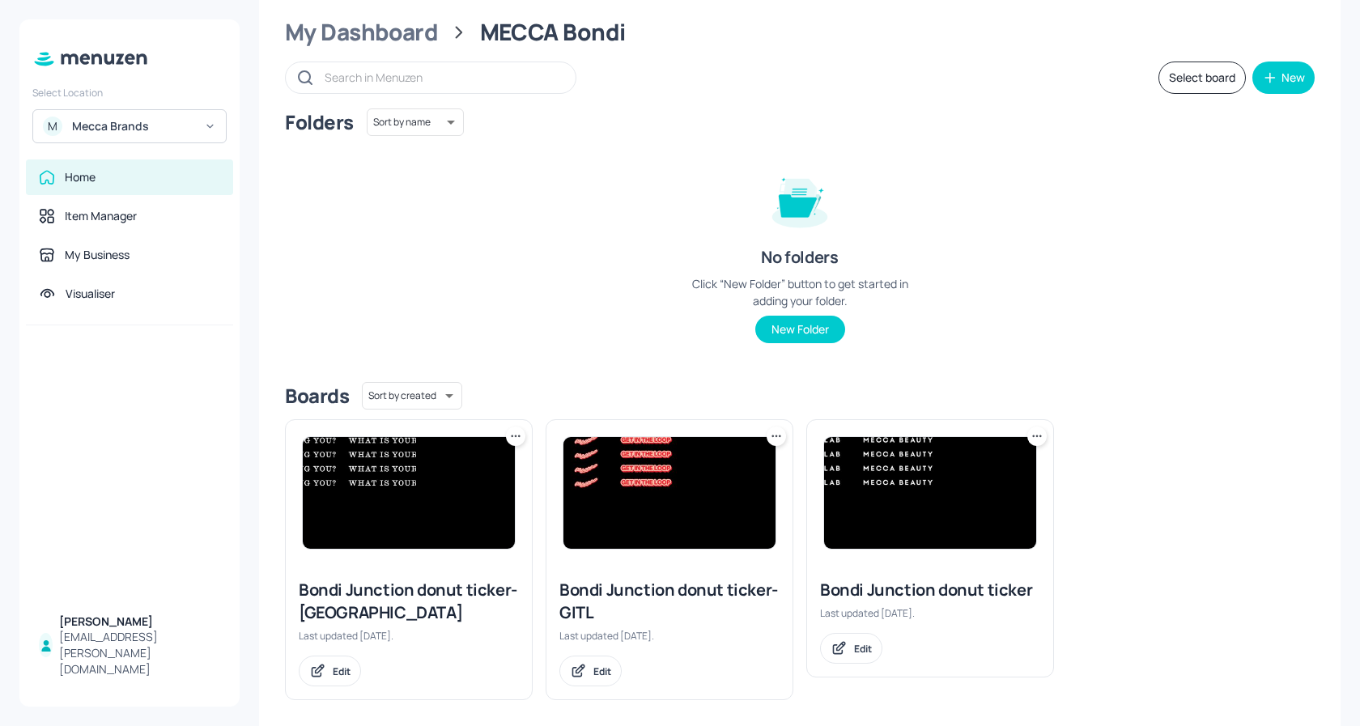
scroll to position [53, 0]
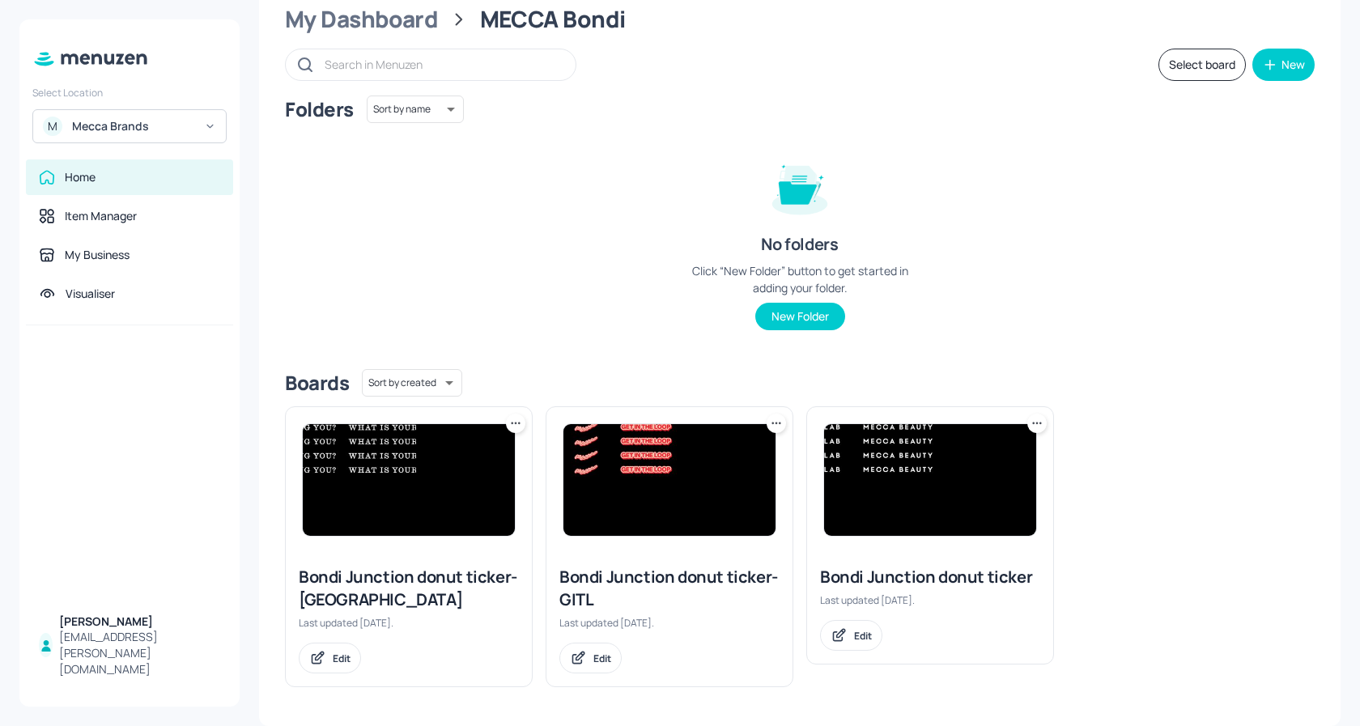
click at [514, 421] on icon at bounding box center [516, 423] width 16 height 16
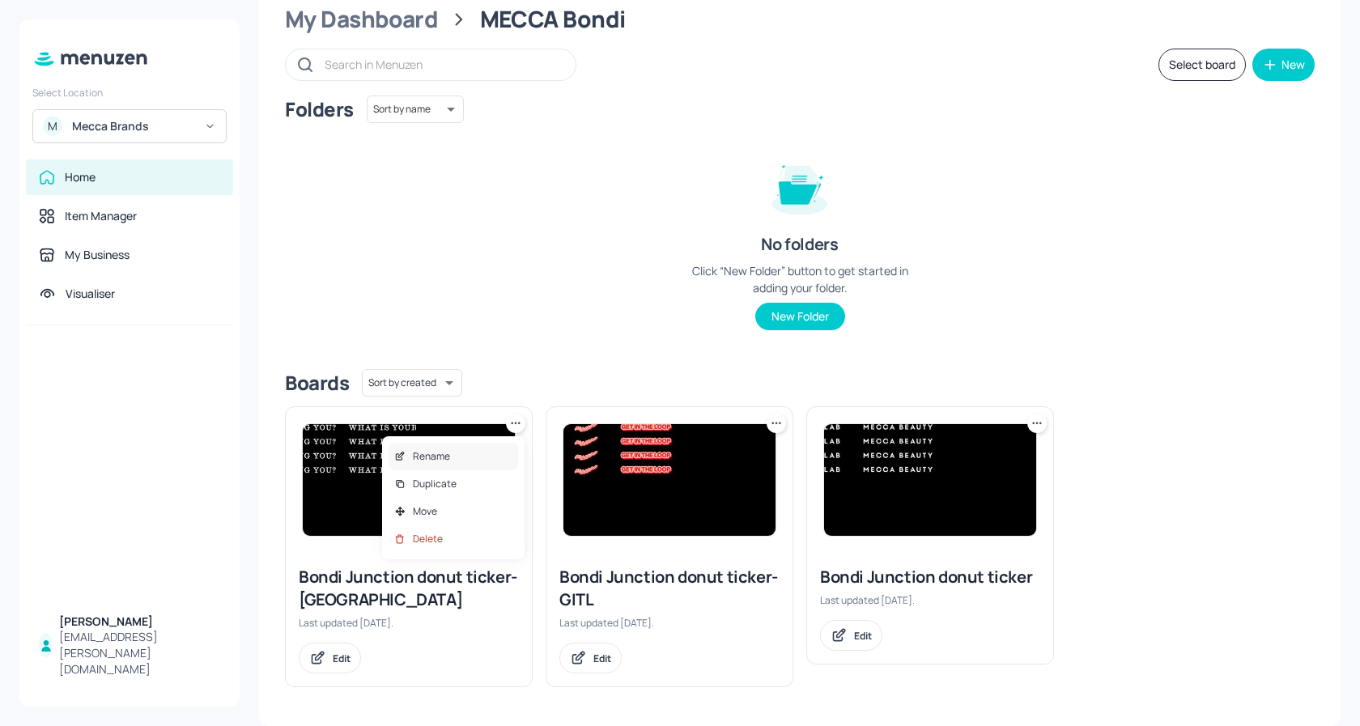
click at [456, 455] on div "Rename" at bounding box center [454, 457] width 130 height 28
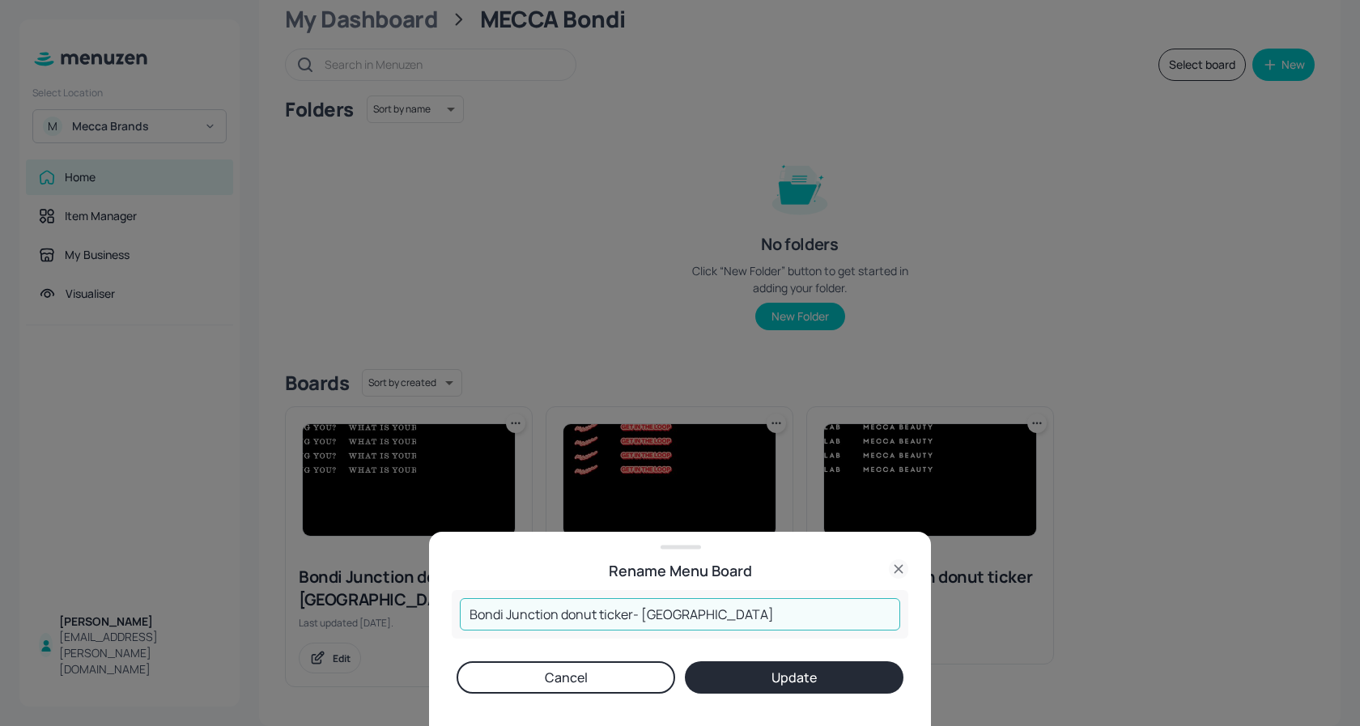
click at [714, 623] on input "Bondi Junction donut ticker- CT" at bounding box center [680, 614] width 440 height 32
type input "Bondi Junction donut ticker- 21st CG"
click at [794, 677] on button "Update" at bounding box center [794, 677] width 219 height 32
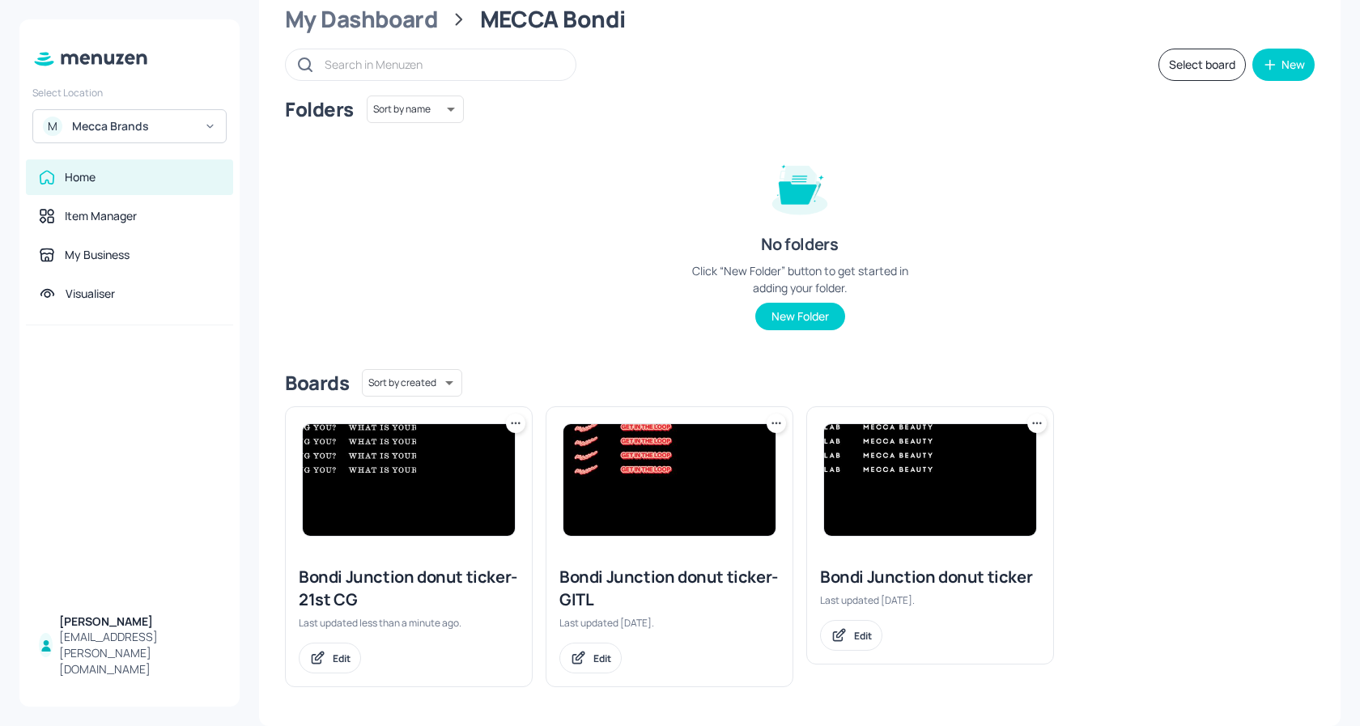
click at [431, 469] on img at bounding box center [409, 480] width 212 height 112
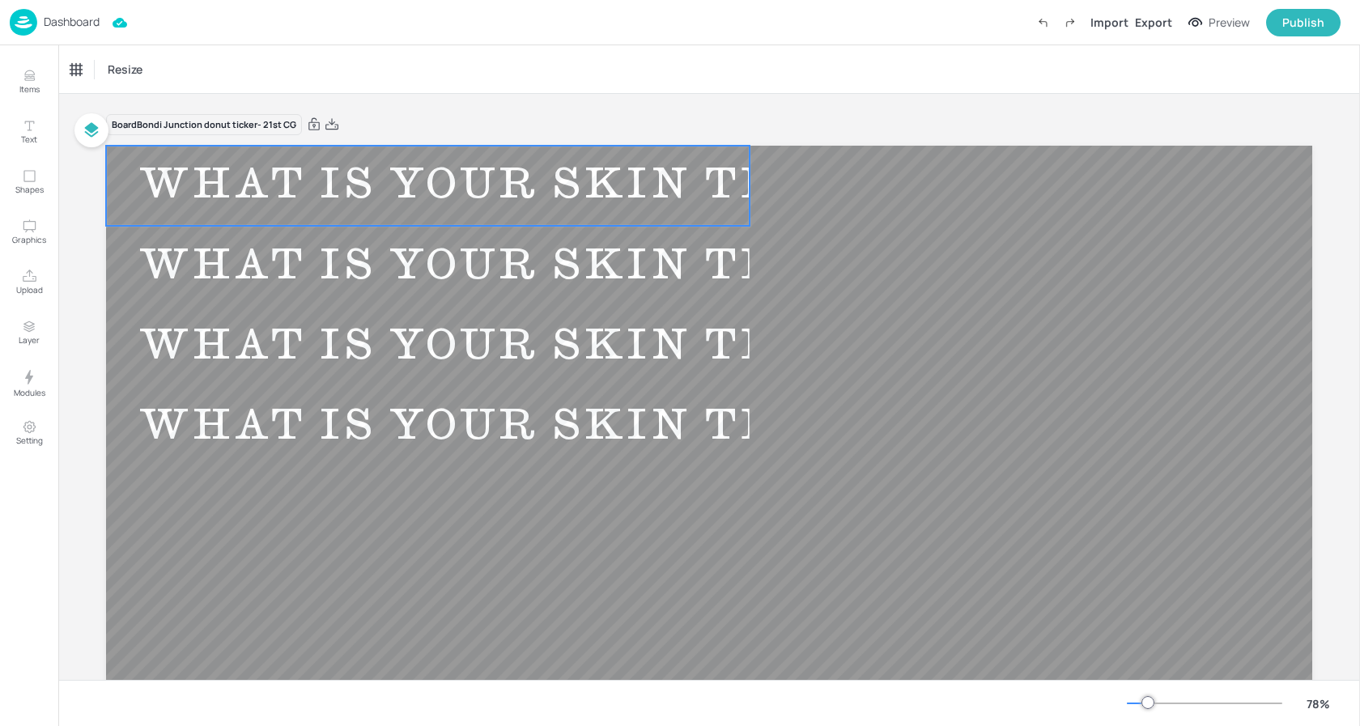
click at [380, 190] on div "WHAT IS YOUR SKIN TELLING YOU?" at bounding box center [618, 185] width 1024 height 53
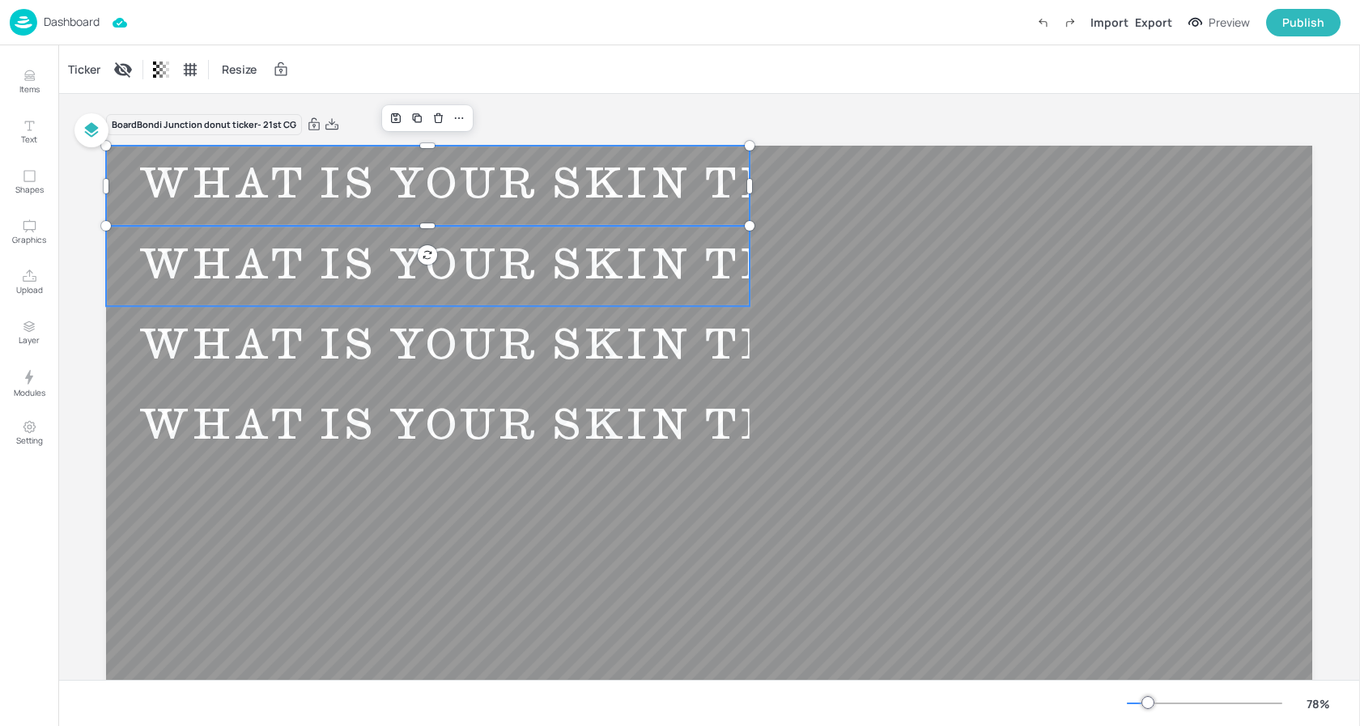
click at [313, 277] on div "WHAT IS YOUR SKIN TELLING YOU?" at bounding box center [618, 266] width 1024 height 53
click at [321, 340] on div "WHAT IS YOUR SKIN TELLING YOU?" at bounding box center [618, 347] width 1024 height 53
click at [326, 414] on div "WHAT IS YOUR SKIN TELLING YOU?" at bounding box center [618, 427] width 1024 height 53
click at [84, 66] on div "Ticker" at bounding box center [84, 70] width 39 height 26
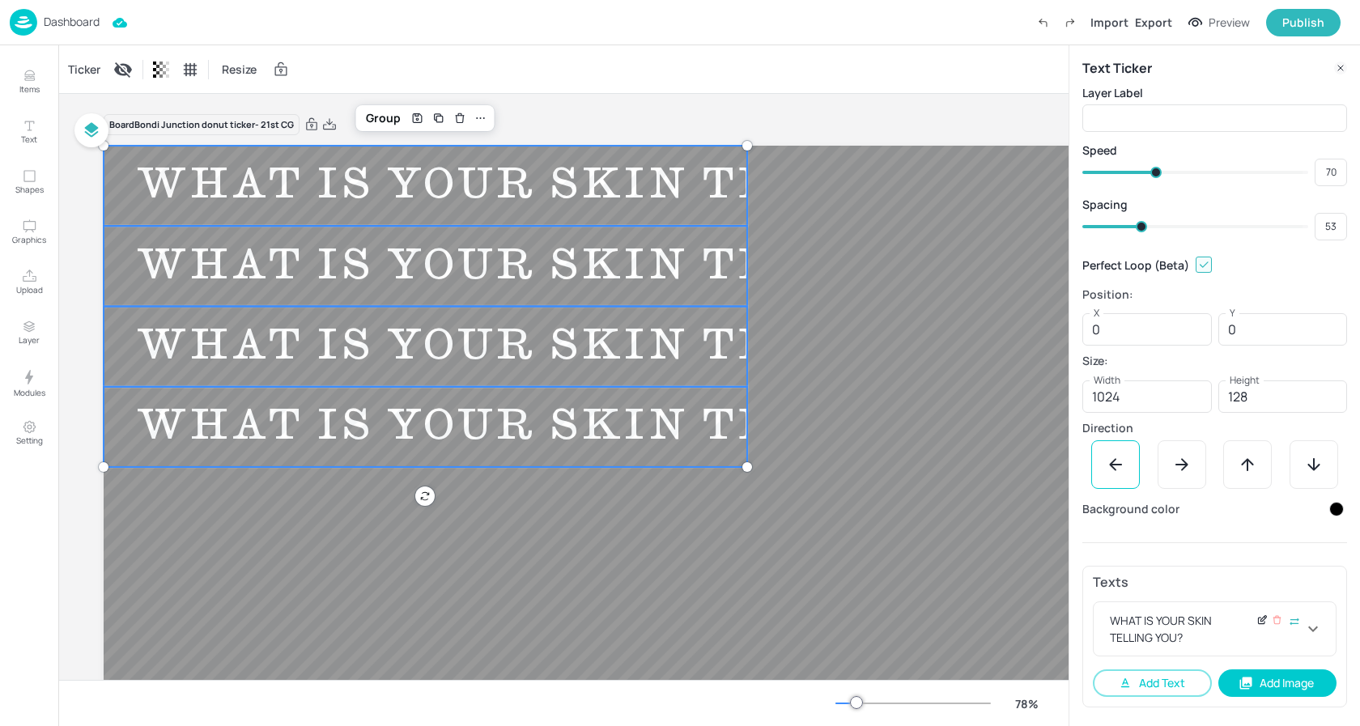
click at [1258, 622] on icon at bounding box center [1261, 621] width 6 height 6
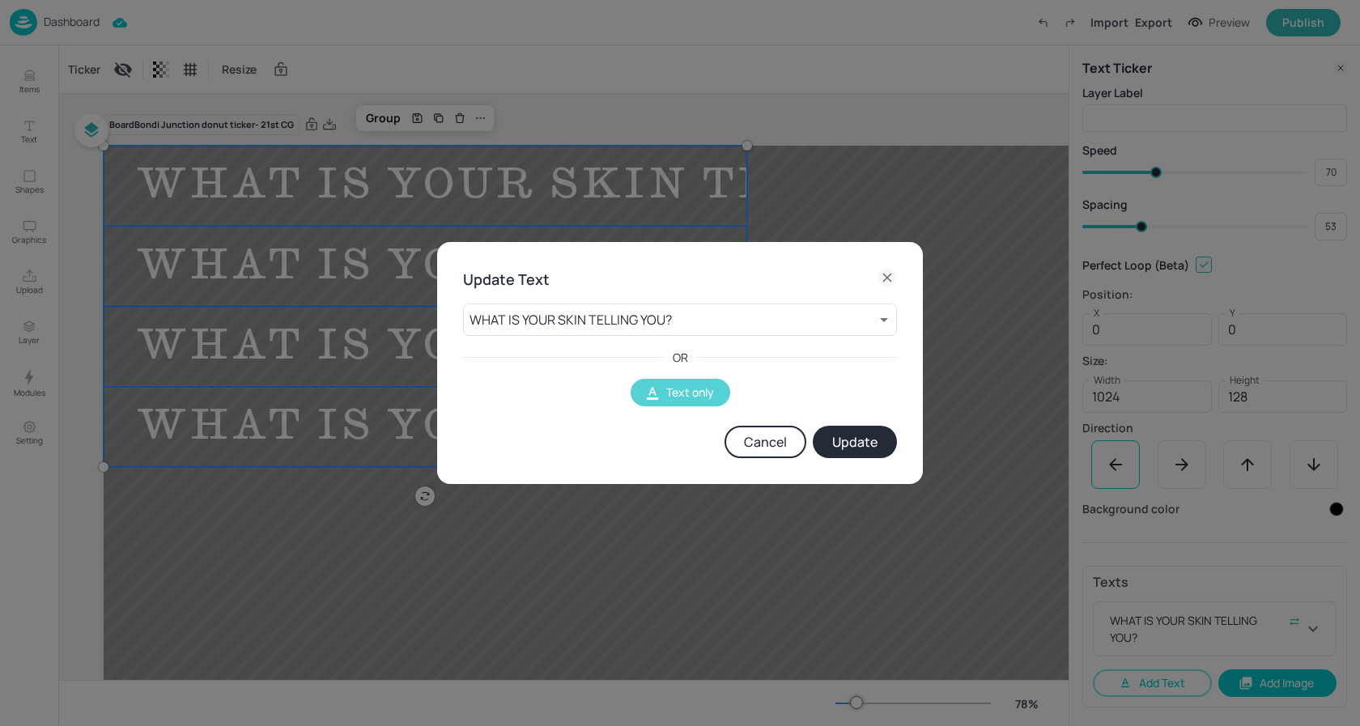
click at [669, 397] on button "Text only" at bounding box center [681, 393] width 100 height 28
click at [698, 392] on button "Sync global data" at bounding box center [680, 393] width 138 height 28
click at [640, 319] on body "Dashboard Import Export Preview Publish Items Text Shapes Graphics Upload Layer…" at bounding box center [680, 363] width 1360 height 726
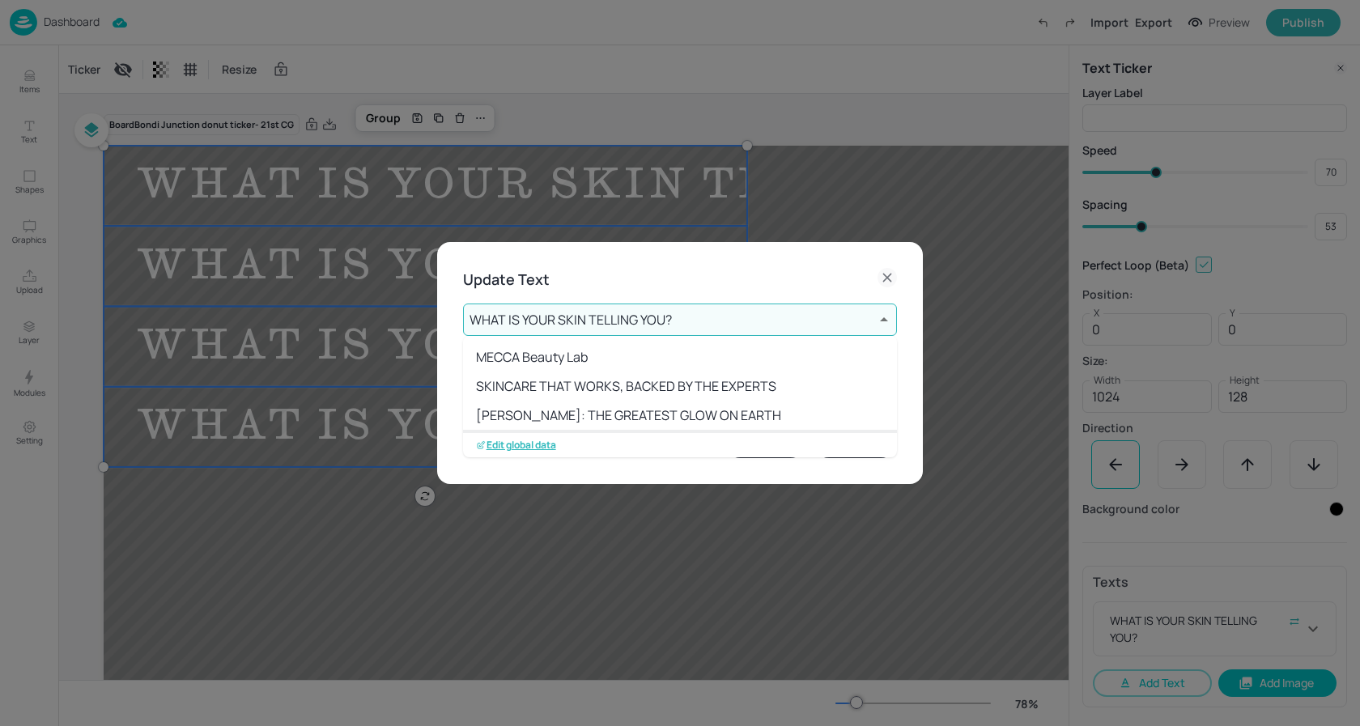
scroll to position [2, 0]
click at [535, 444] on p "Edit global data" at bounding box center [516, 445] width 80 height 11
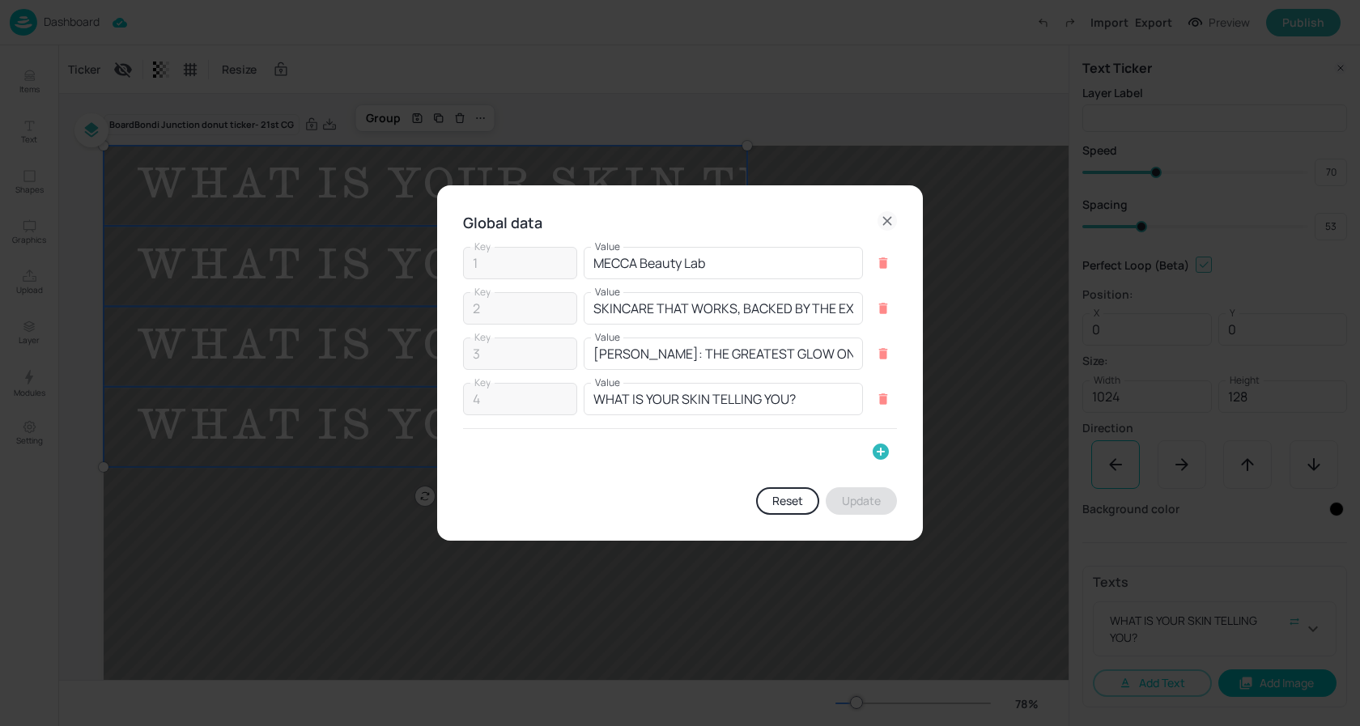
click at [882, 445] on icon "button" at bounding box center [881, 452] width 16 height 16
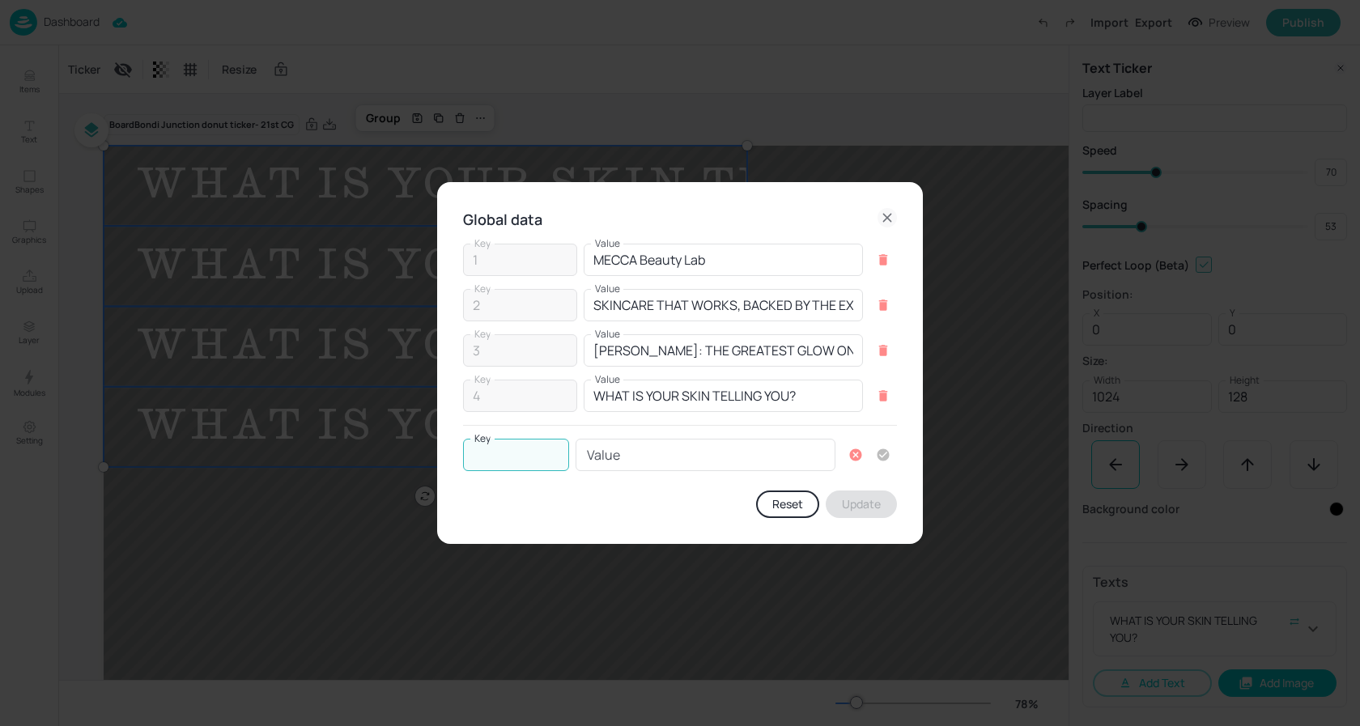
click at [487, 454] on input "Key" at bounding box center [516, 455] width 106 height 32
type input "5"
click at [720, 461] on input "Value" at bounding box center [706, 455] width 260 height 32
paste input "THE DEFINING BEAUTY MOMENTS OF OUR GENERATION"
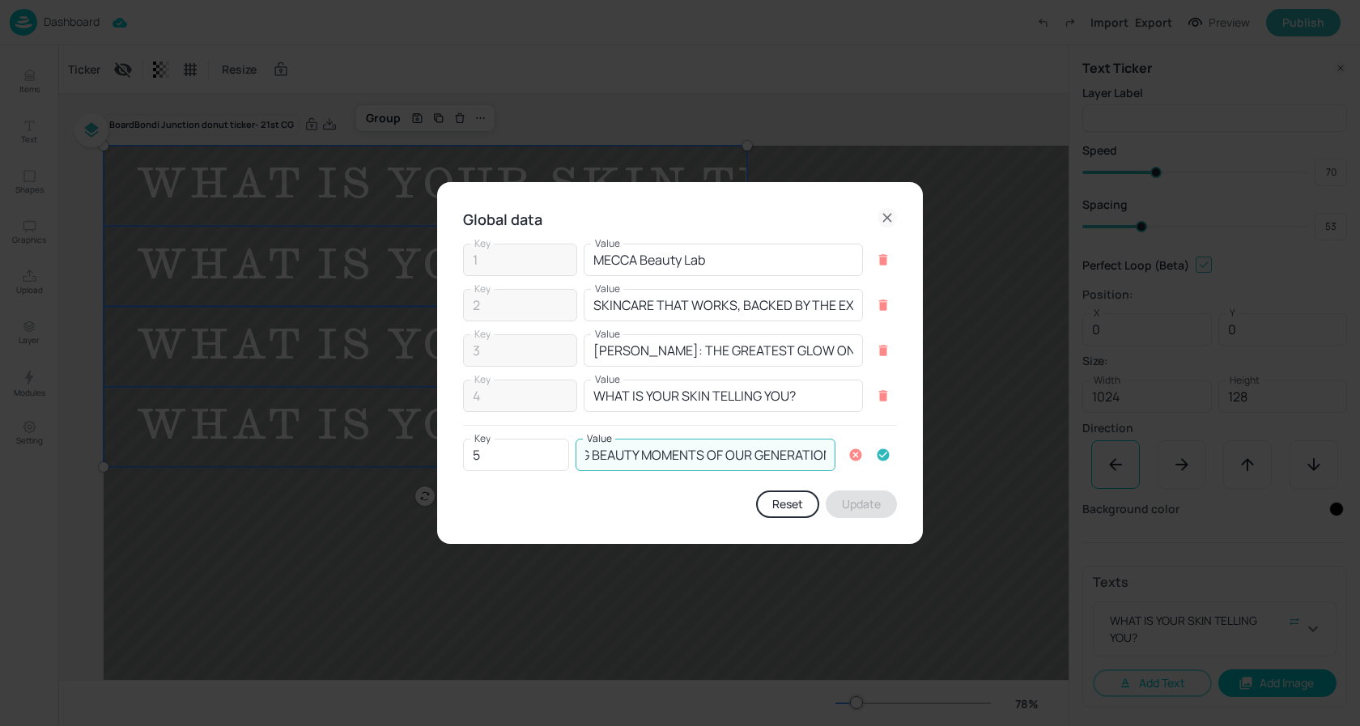
type input "THE DEFINING BEAUTY MOMENTS OF OUR GENERATION"
click at [881, 452] on icon "button" at bounding box center [884, 455] width 12 height 12
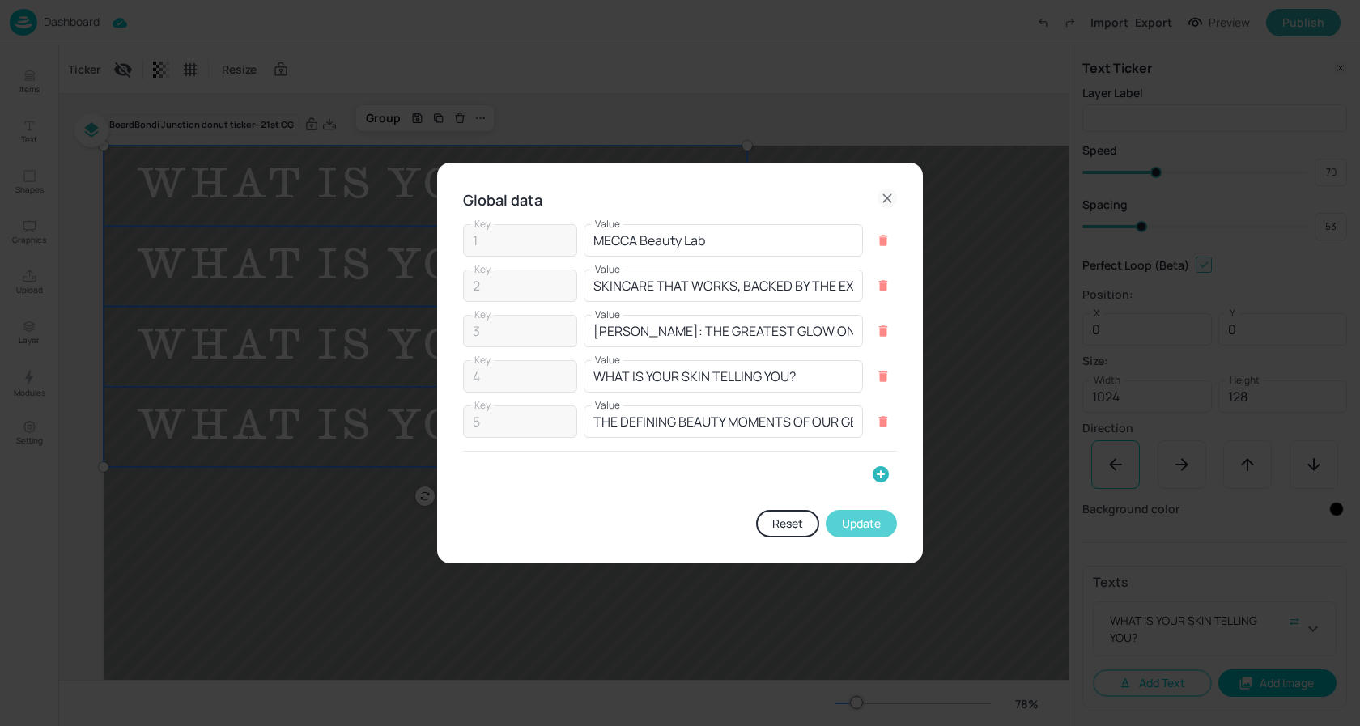
click at [852, 522] on button "Update" at bounding box center [861, 524] width 71 height 28
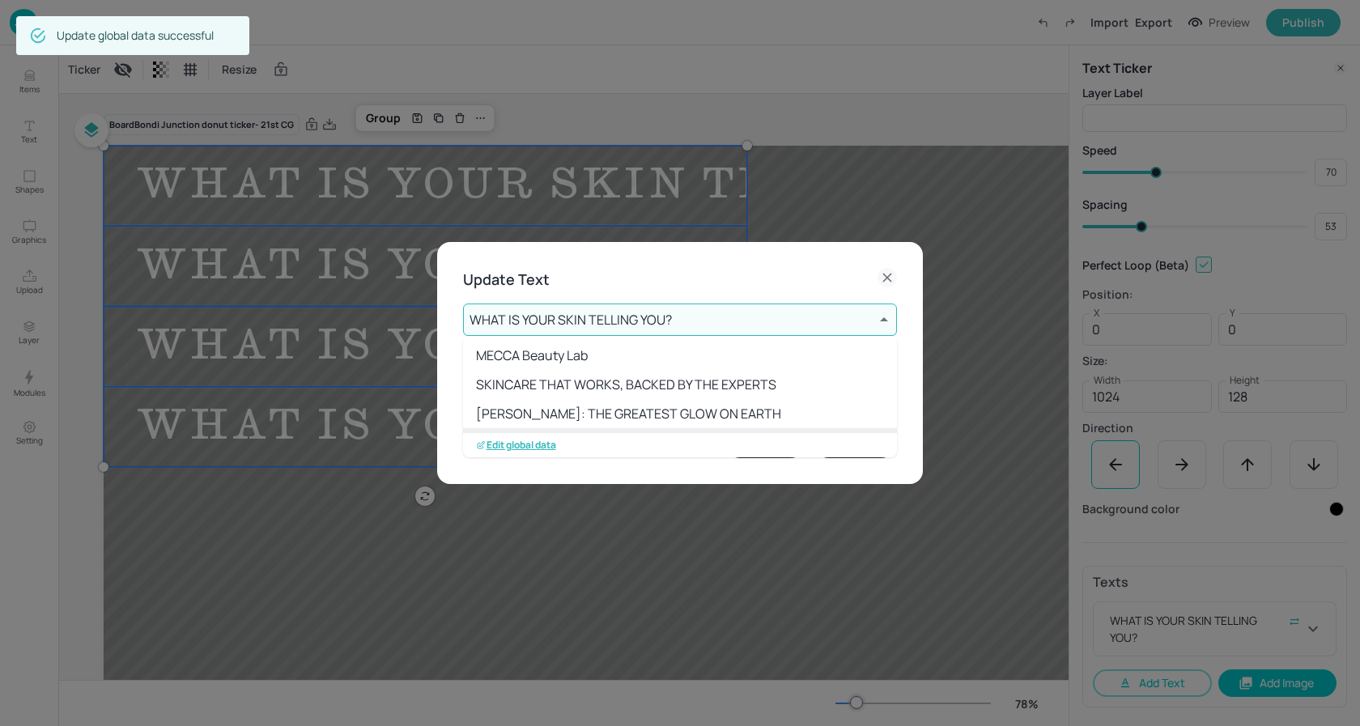
scroll to position [62, 0]
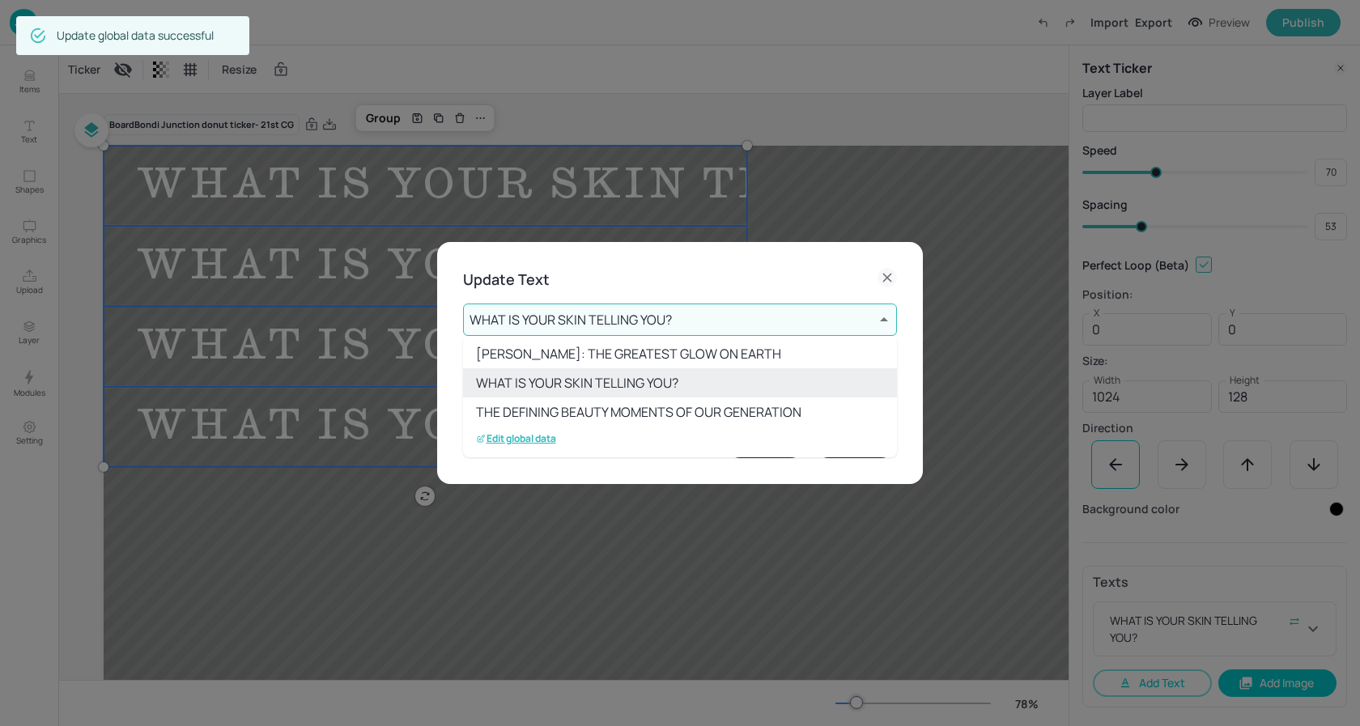
click at [708, 414] on li "THE DEFINING BEAUTY MOMENTS OF OUR GENERATION" at bounding box center [680, 411] width 434 height 29
type input "5"
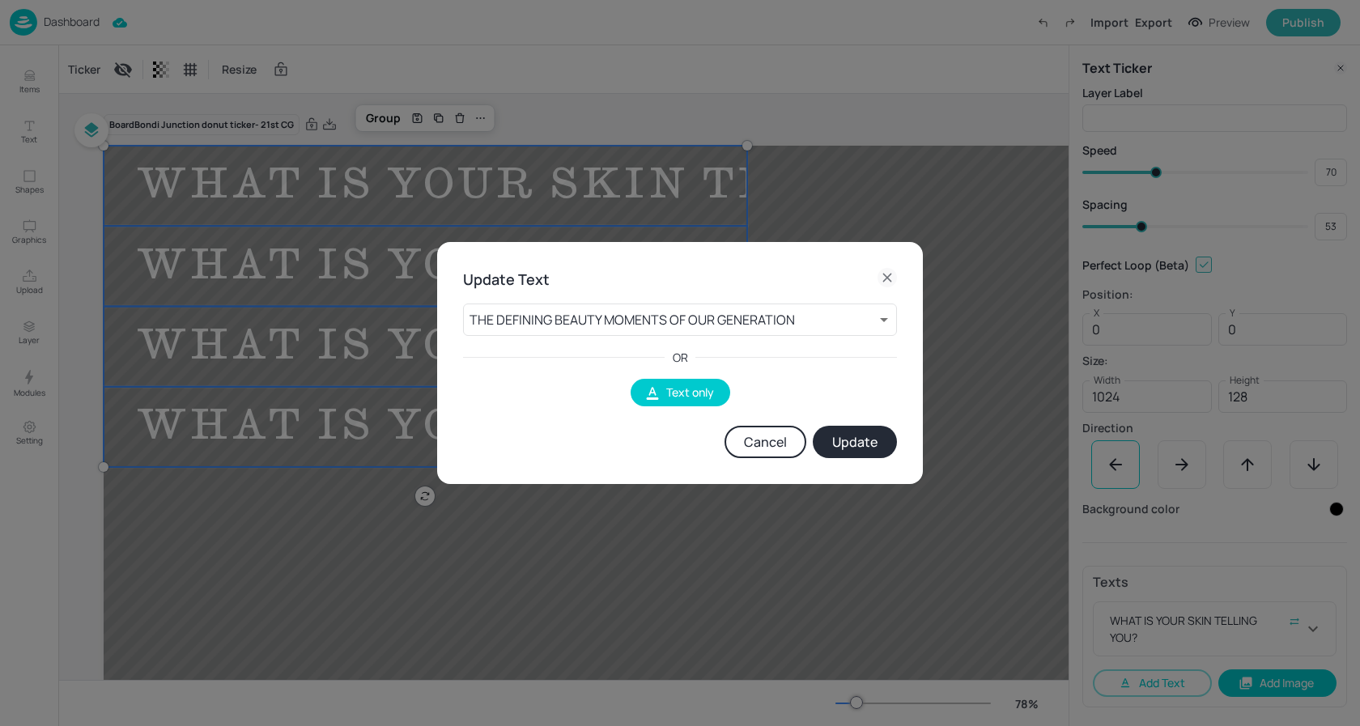
click at [853, 439] on button "Update" at bounding box center [855, 442] width 84 height 32
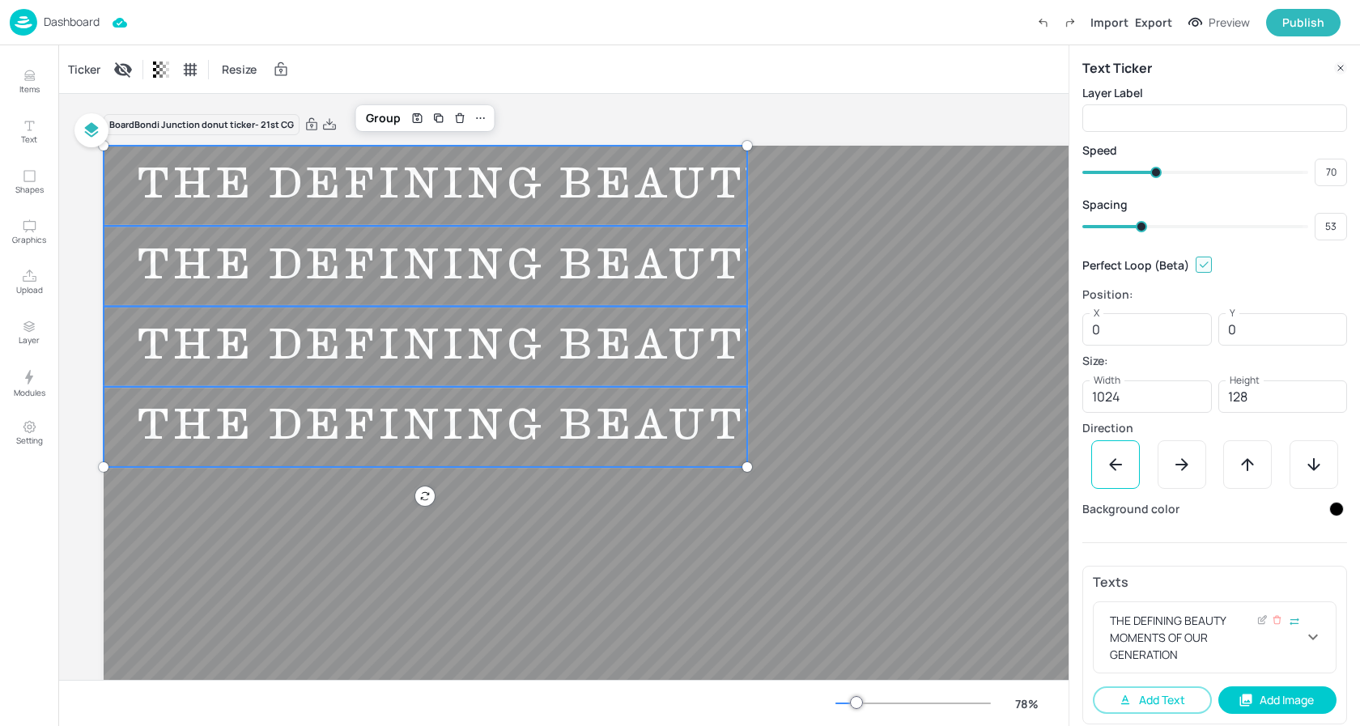
click at [1304, 639] on icon at bounding box center [1312, 636] width 19 height 19
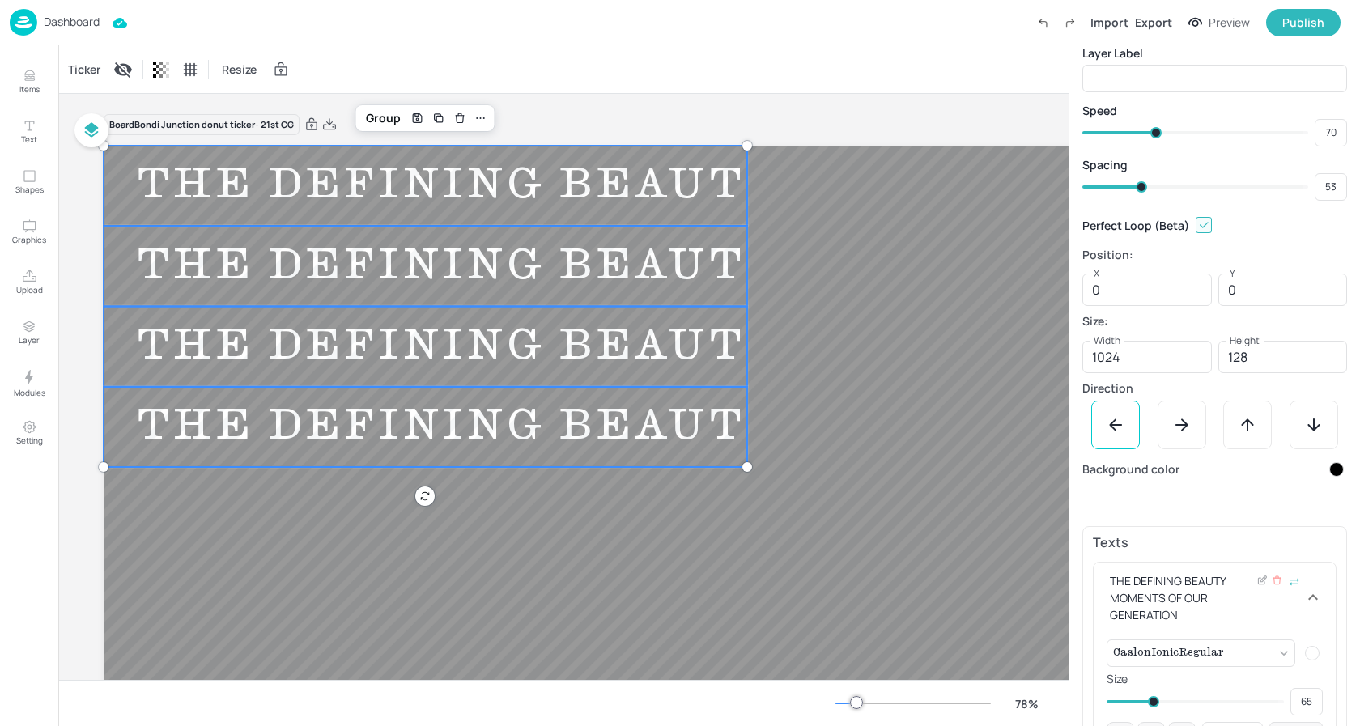
scroll to position [48, 0]
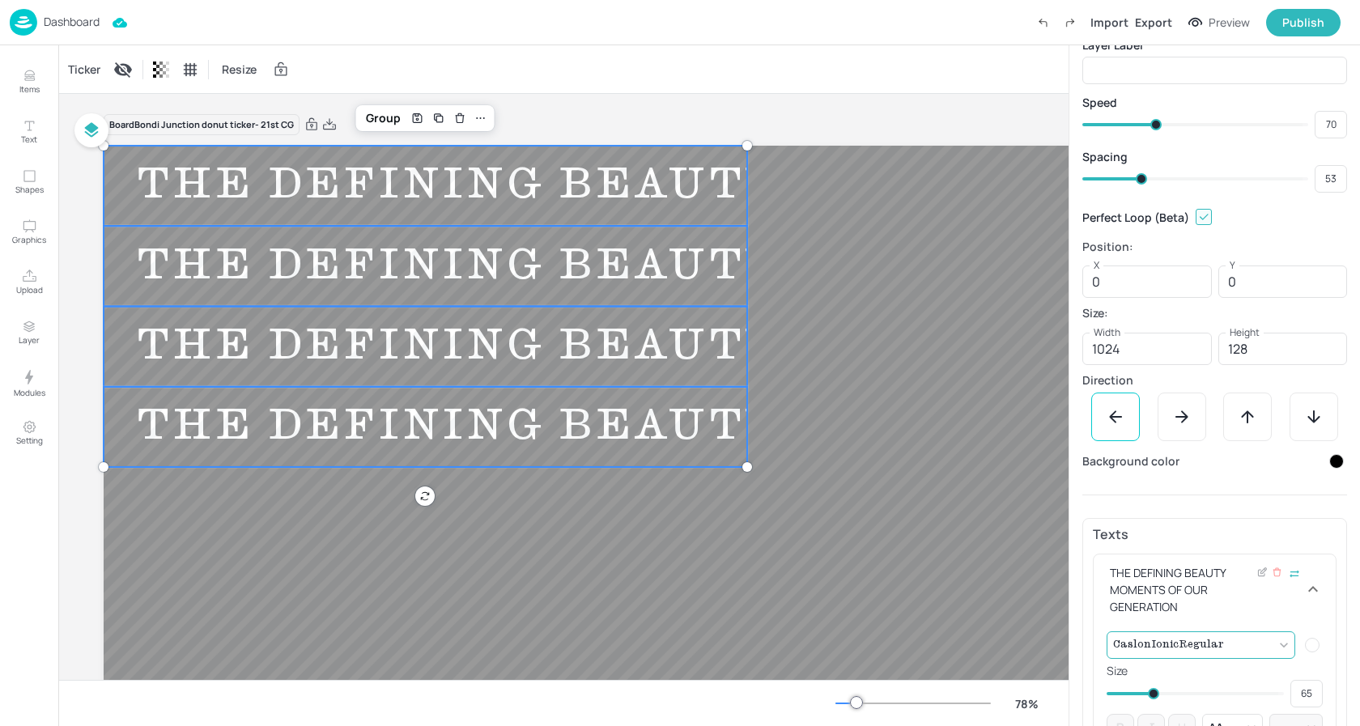
click at [1285, 643] on body "Dashboard Import Export Preview Publish Items Text Shapes Graphics Upload Layer…" at bounding box center [680, 363] width 1360 height 726
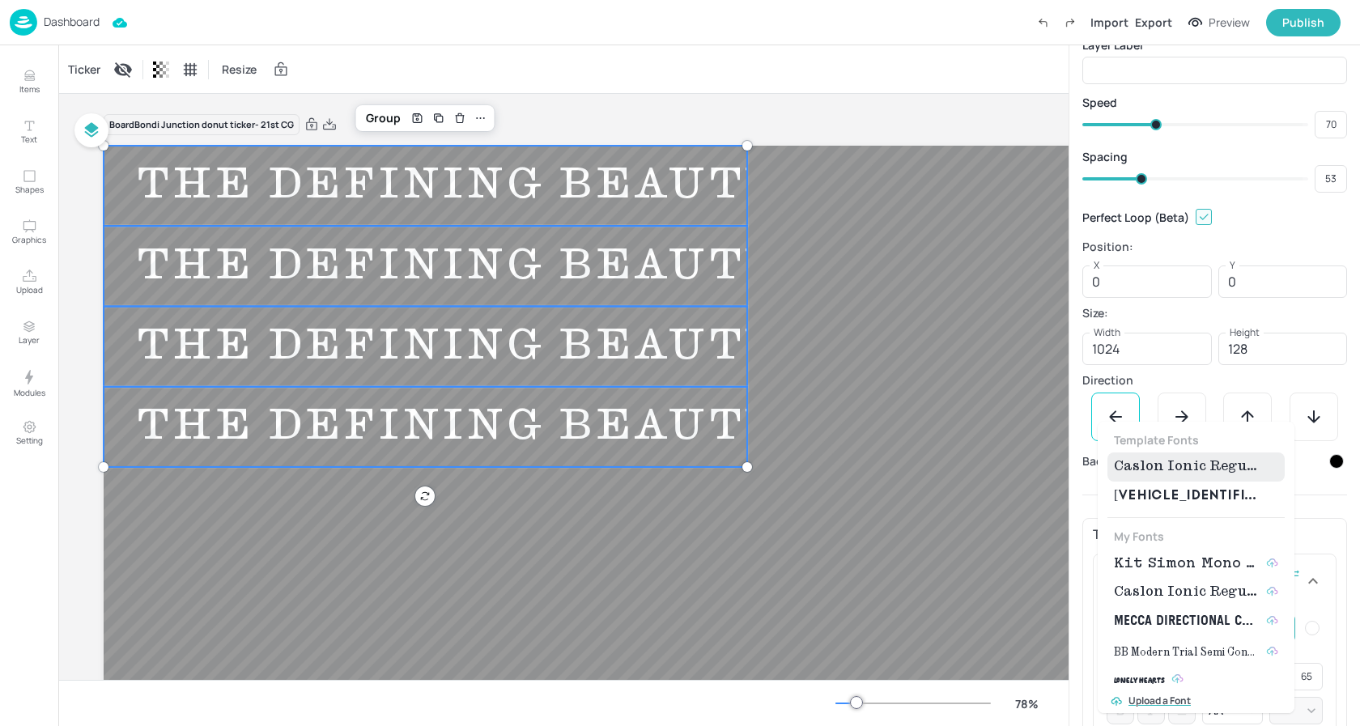
click at [1180, 555] on span "Kit Simon Mono Medium" at bounding box center [1187, 563] width 146 height 19
type input "{"font":"KitSimonMonoMedium","group":"template"}"
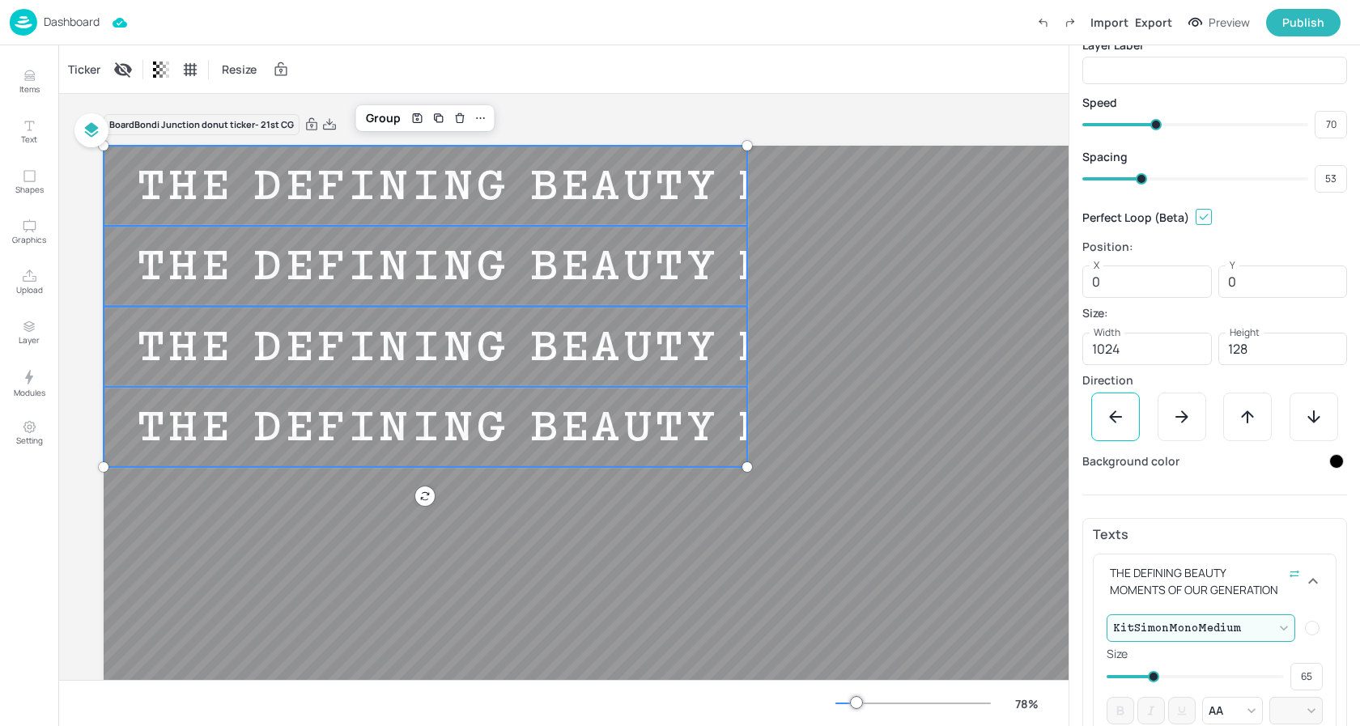
type input "54"
type input "56"
type input "57"
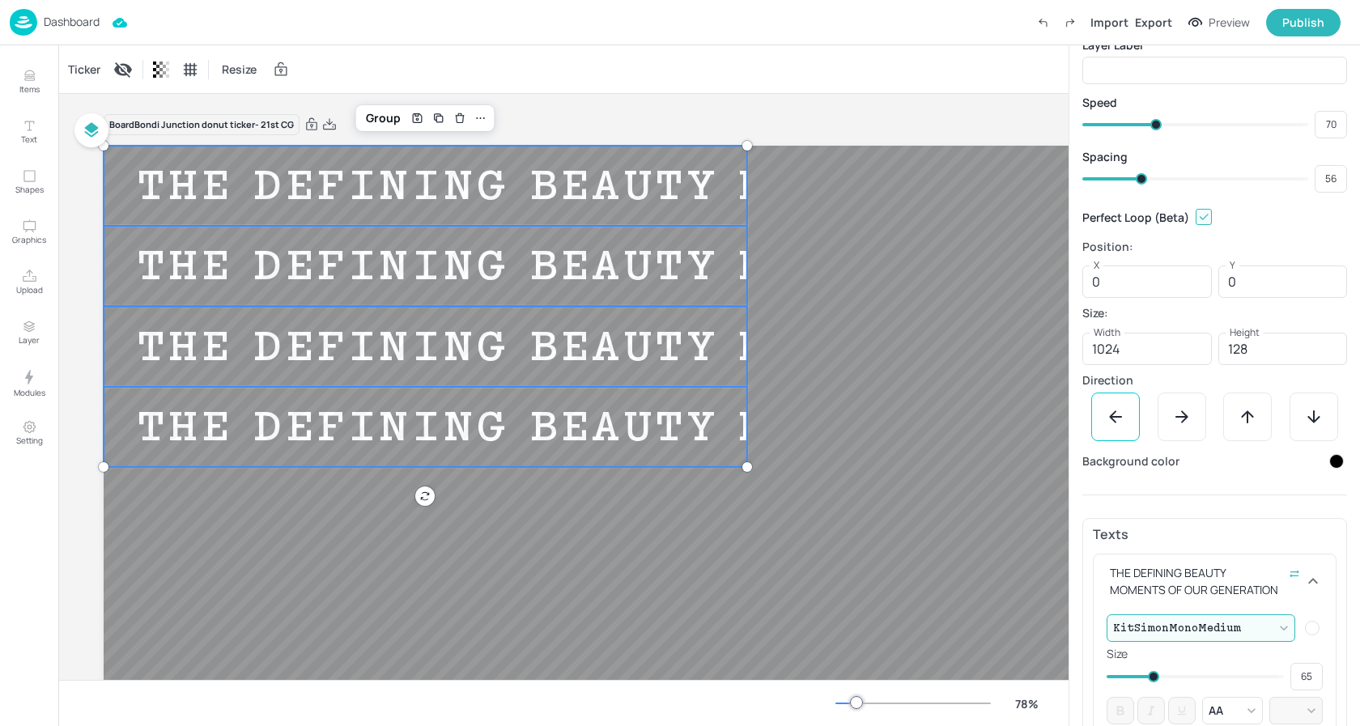
type input "57"
type input "58"
type input "59"
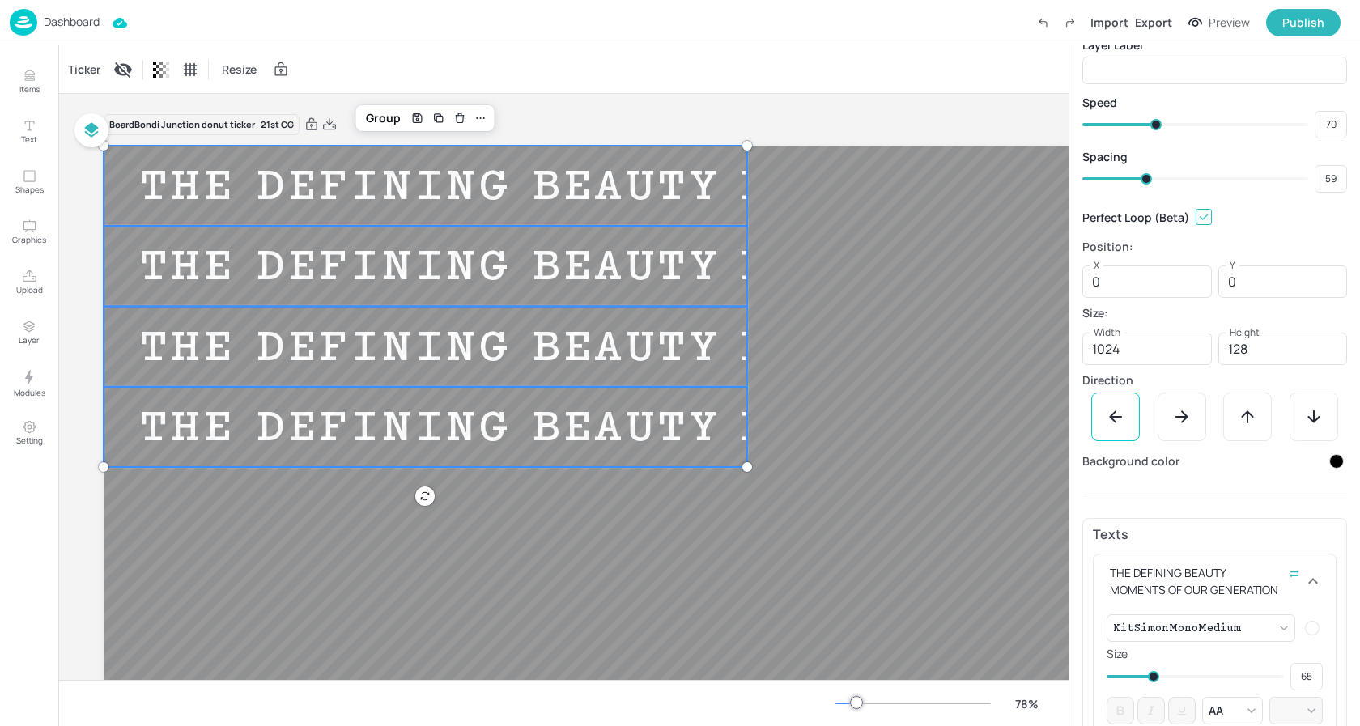
type input "61"
type input "62"
type input "63"
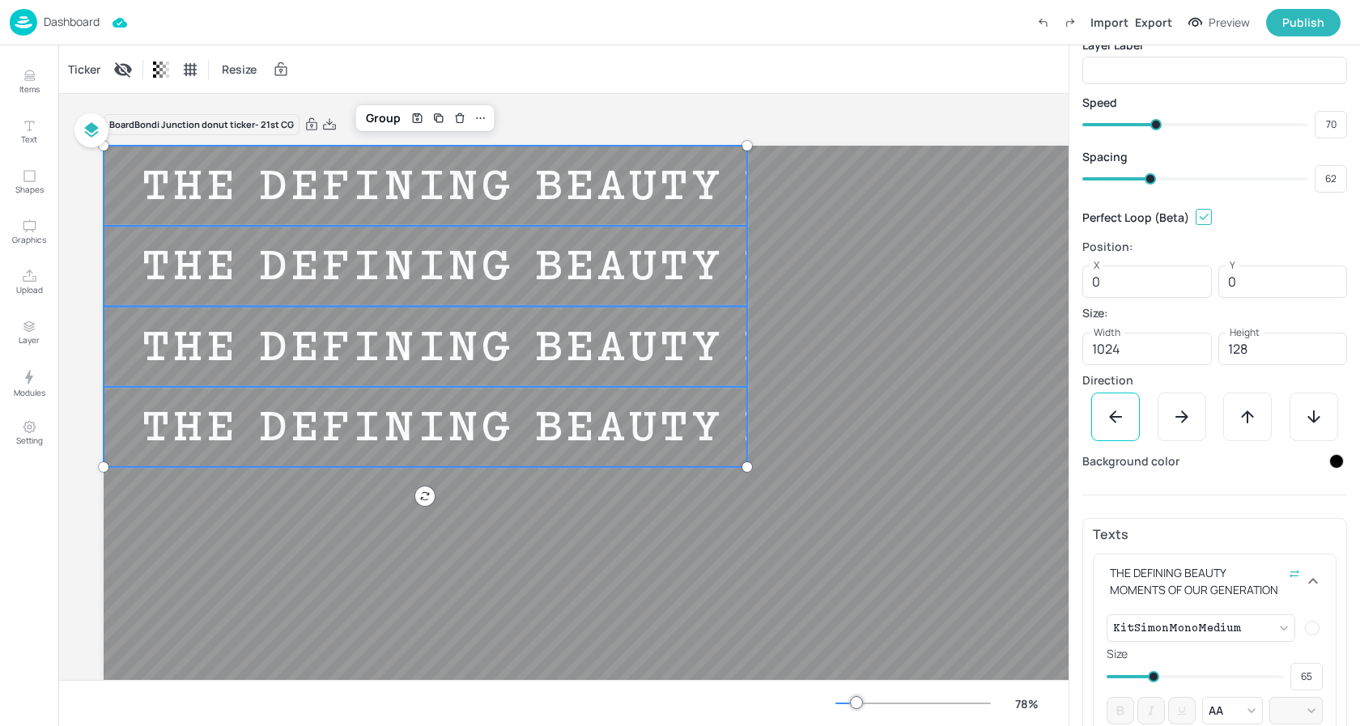
type input "63"
type input "67"
type input "68"
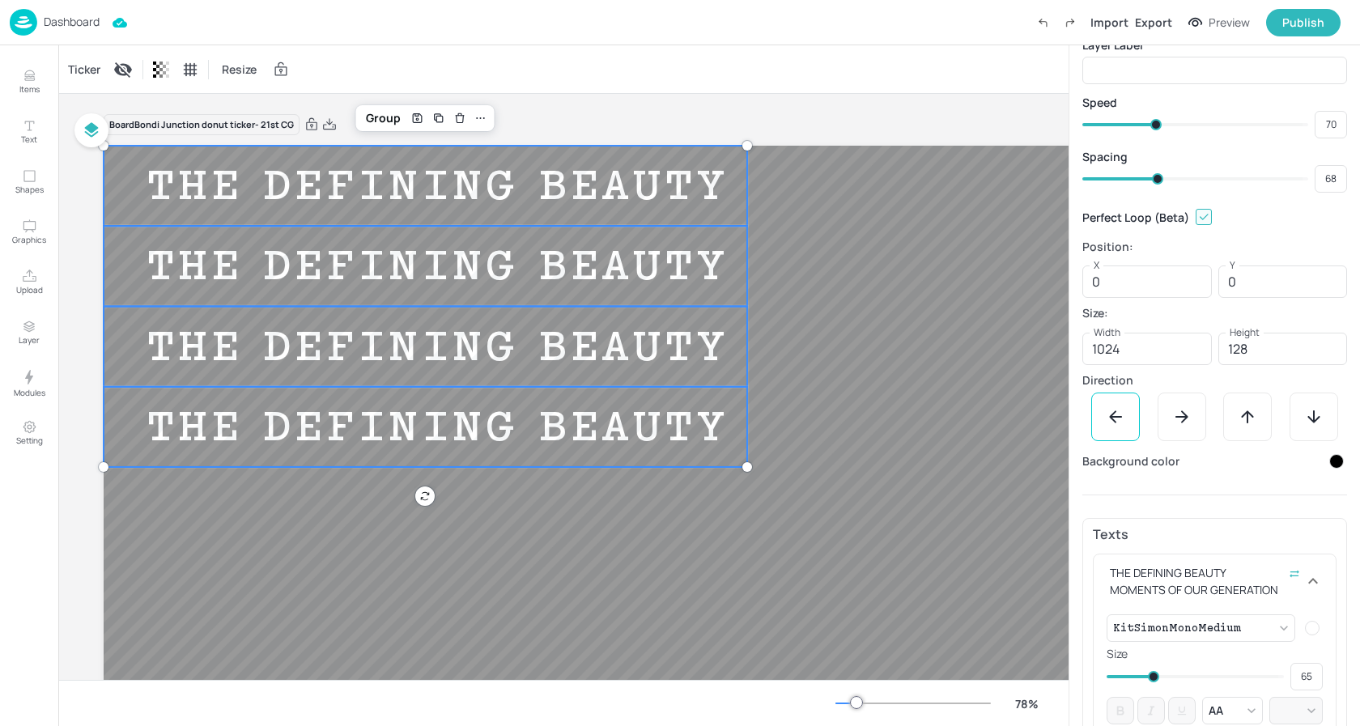
type input "69"
type input "71"
type input "72"
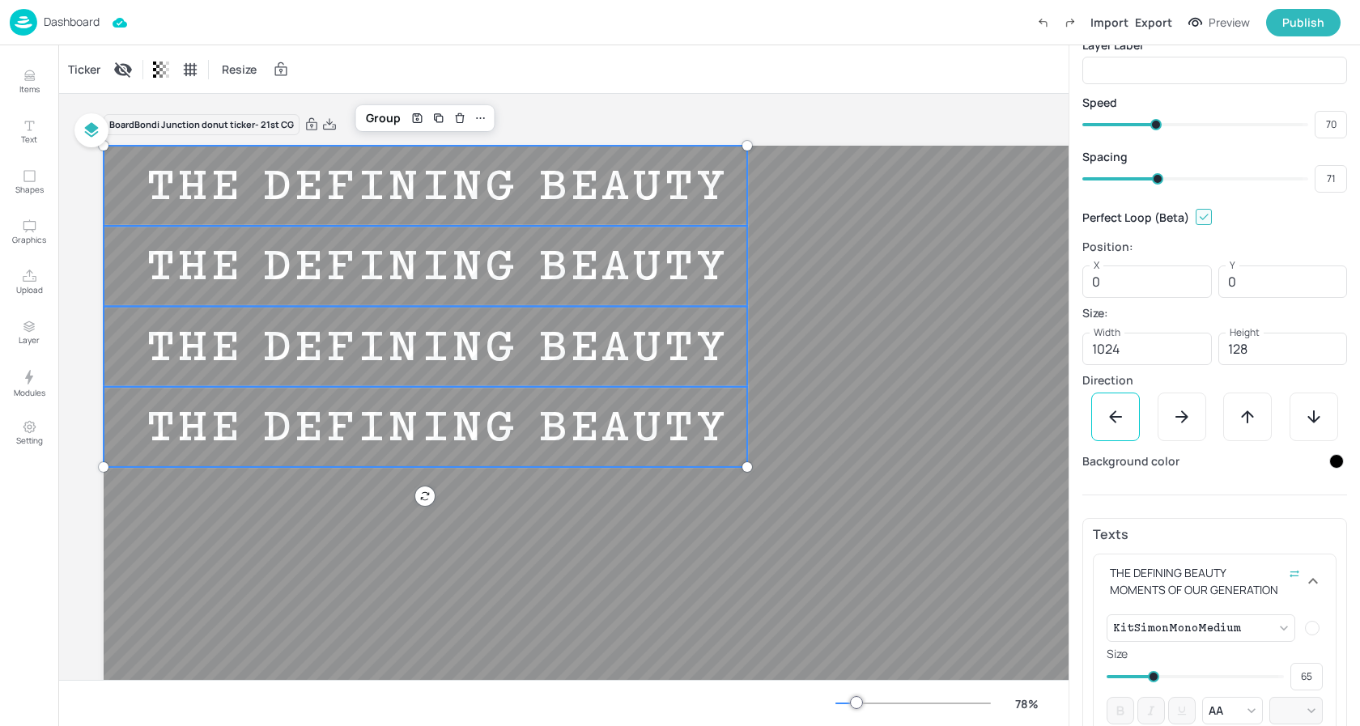
type input "72"
type input "73"
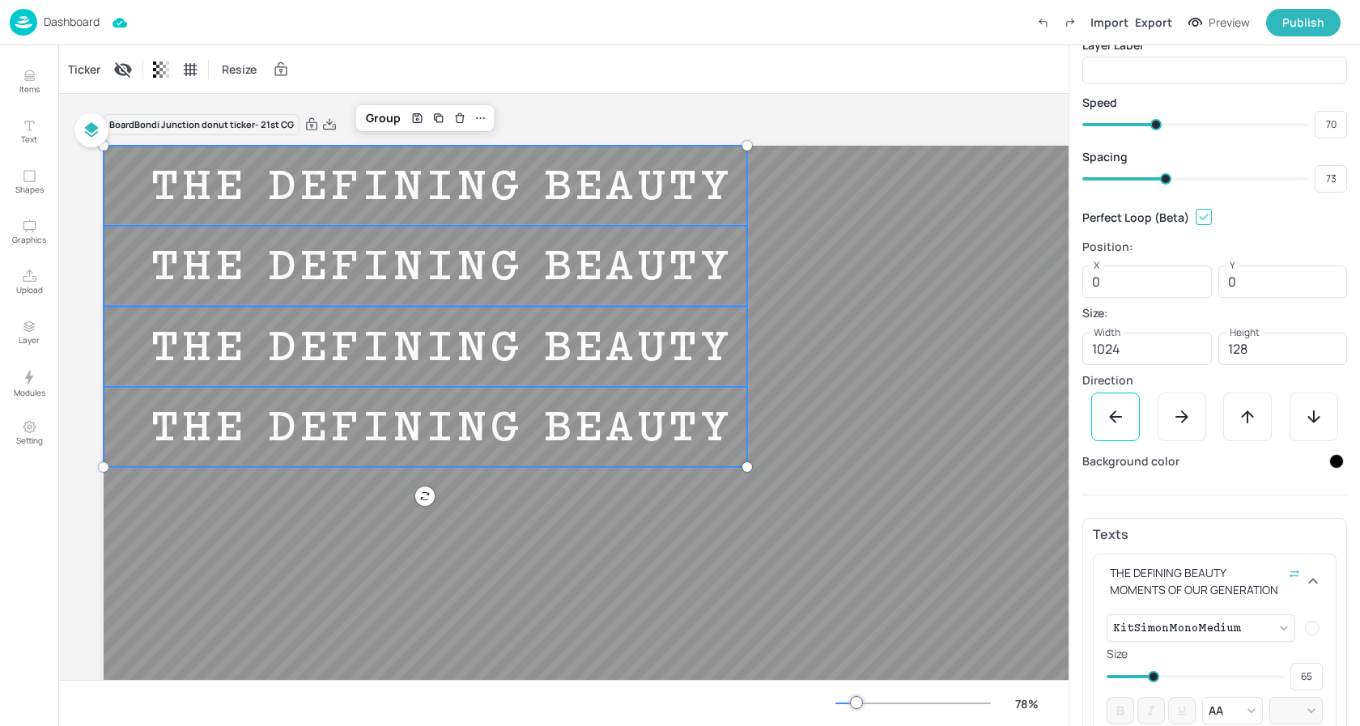
type input "75"
type input "74"
type input "76"
drag, startPoint x: 1141, startPoint y: 182, endPoint x: 1162, endPoint y: 181, distance: 21.9
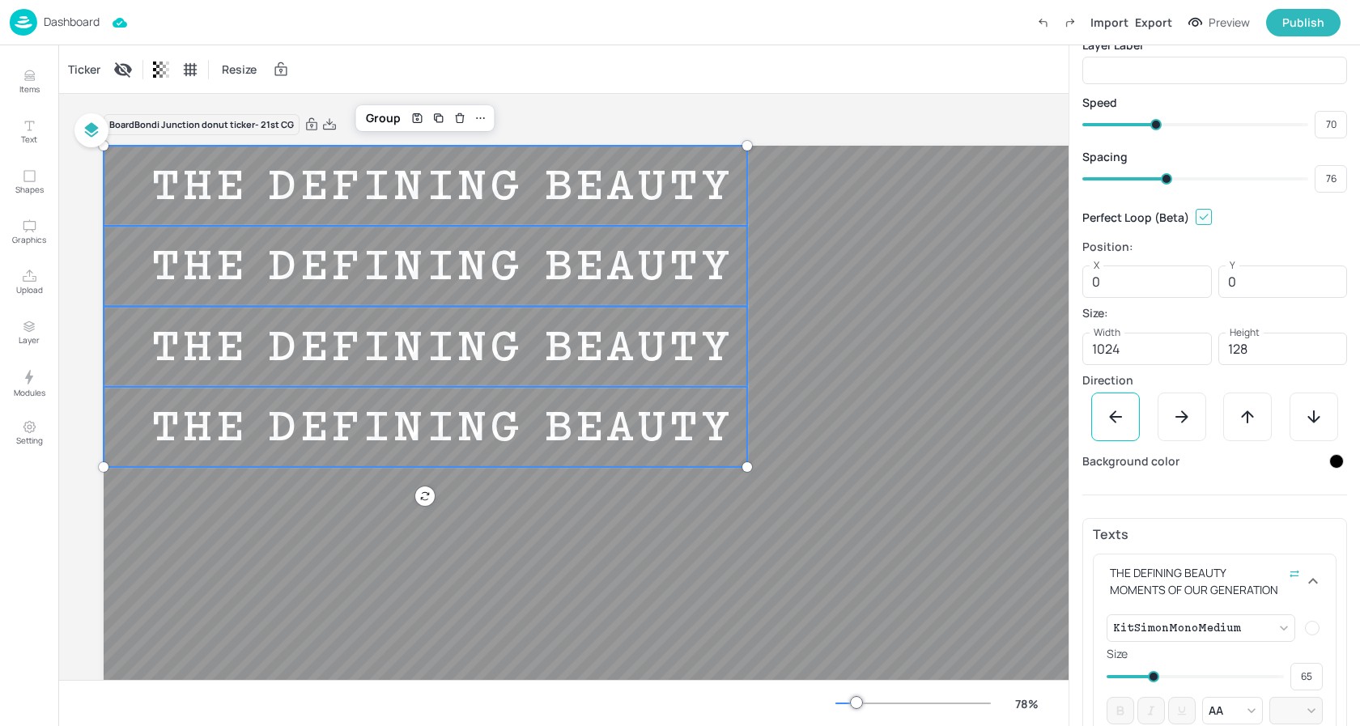
click at [1165, 181] on span at bounding box center [1166, 178] width 11 height 11
click at [857, 83] on div "Ticker Resize" at bounding box center [563, 69] width 1010 height 48
click at [63, 24] on p "Dashboard" at bounding box center [72, 21] width 56 height 11
click at [54, 24] on p "Dashboard" at bounding box center [72, 21] width 56 height 11
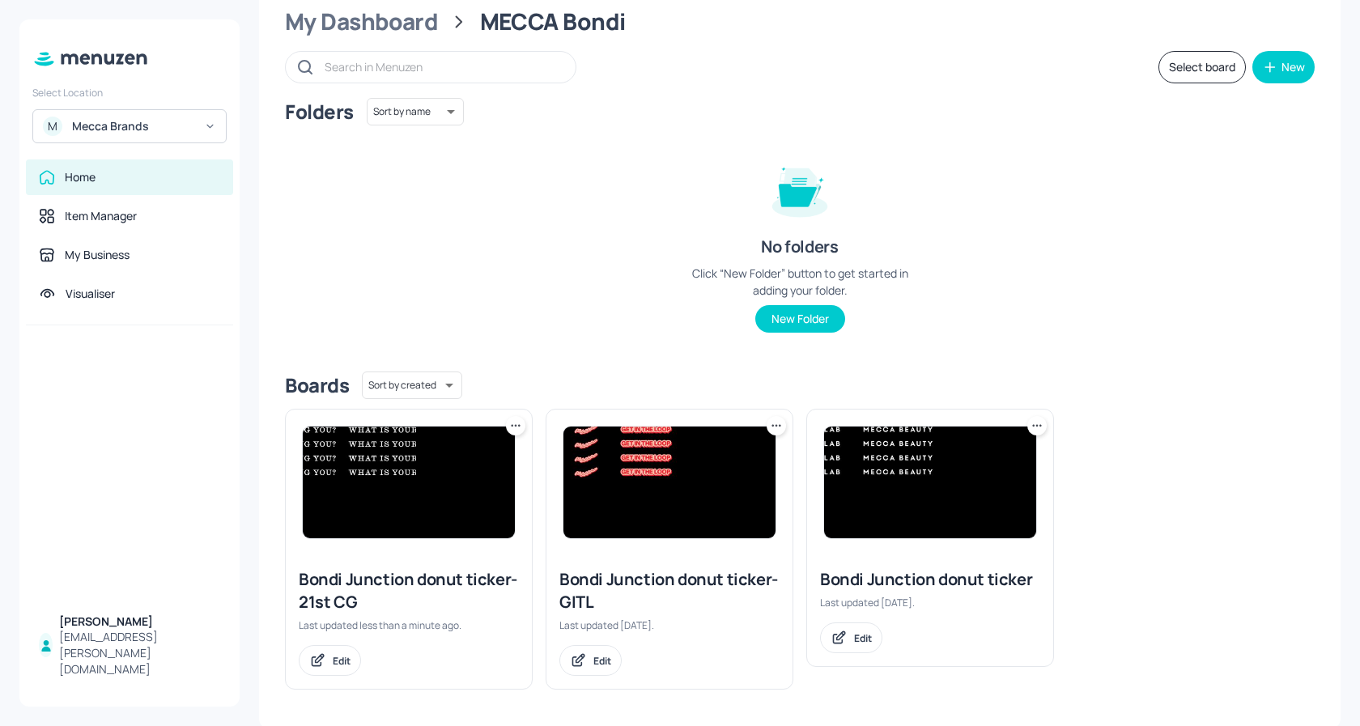
scroll to position [53, 0]
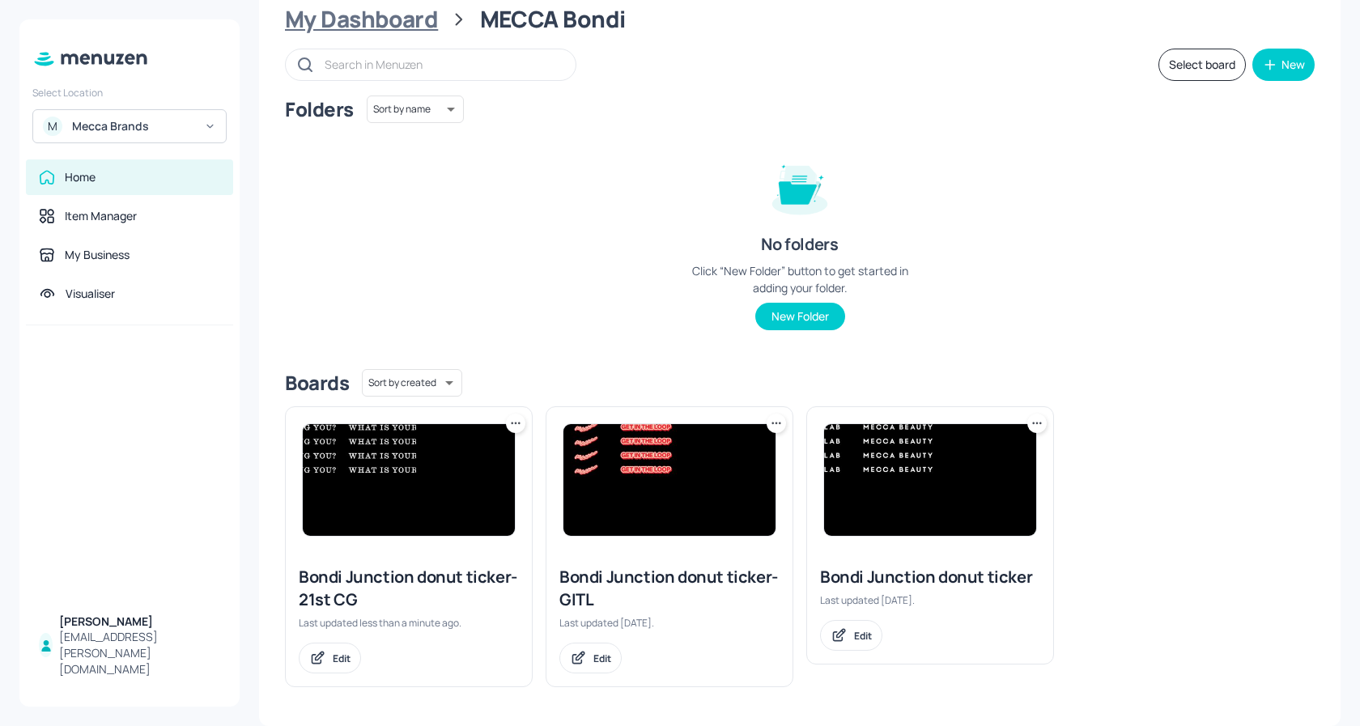
click at [418, 26] on div "My Dashboard" at bounding box center [361, 19] width 153 height 29
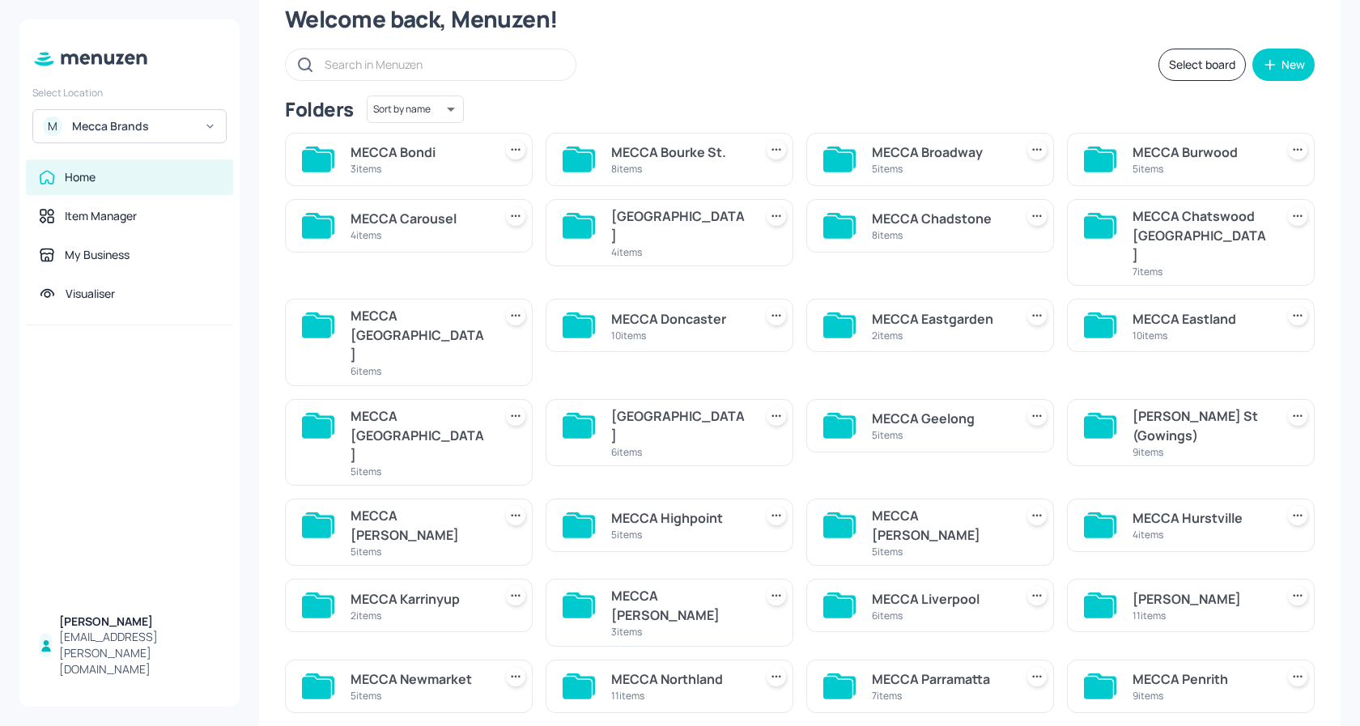
click at [921, 154] on div "MECCA Broadway" at bounding box center [940, 151] width 136 height 19
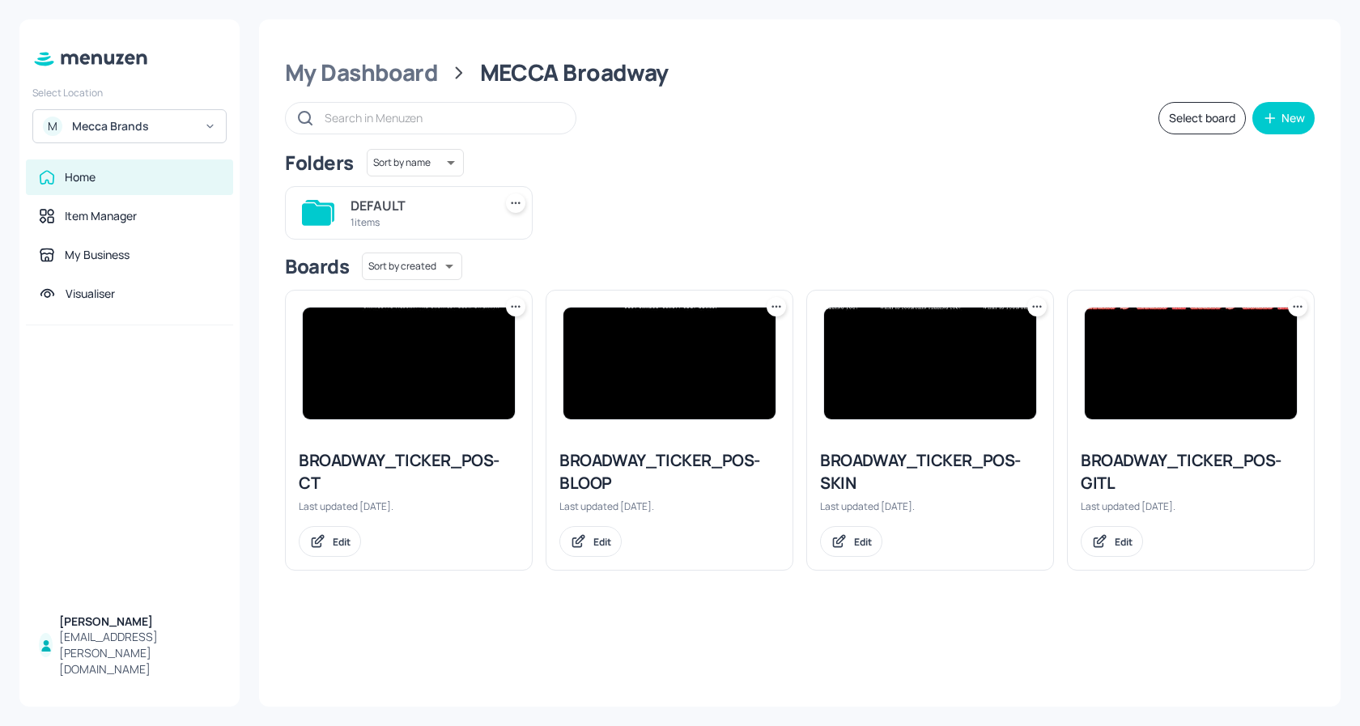
click at [517, 312] on icon at bounding box center [516, 307] width 16 height 16
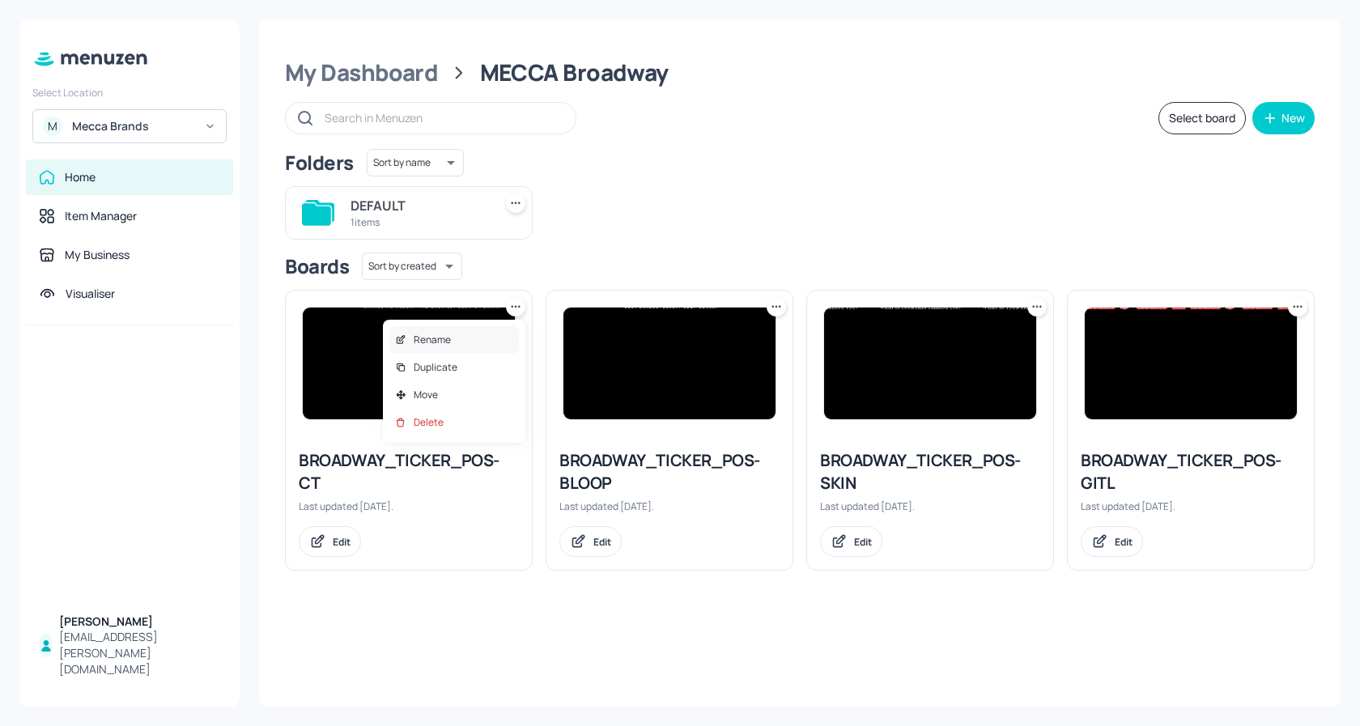
click at [457, 342] on div "Rename" at bounding box center [454, 340] width 130 height 28
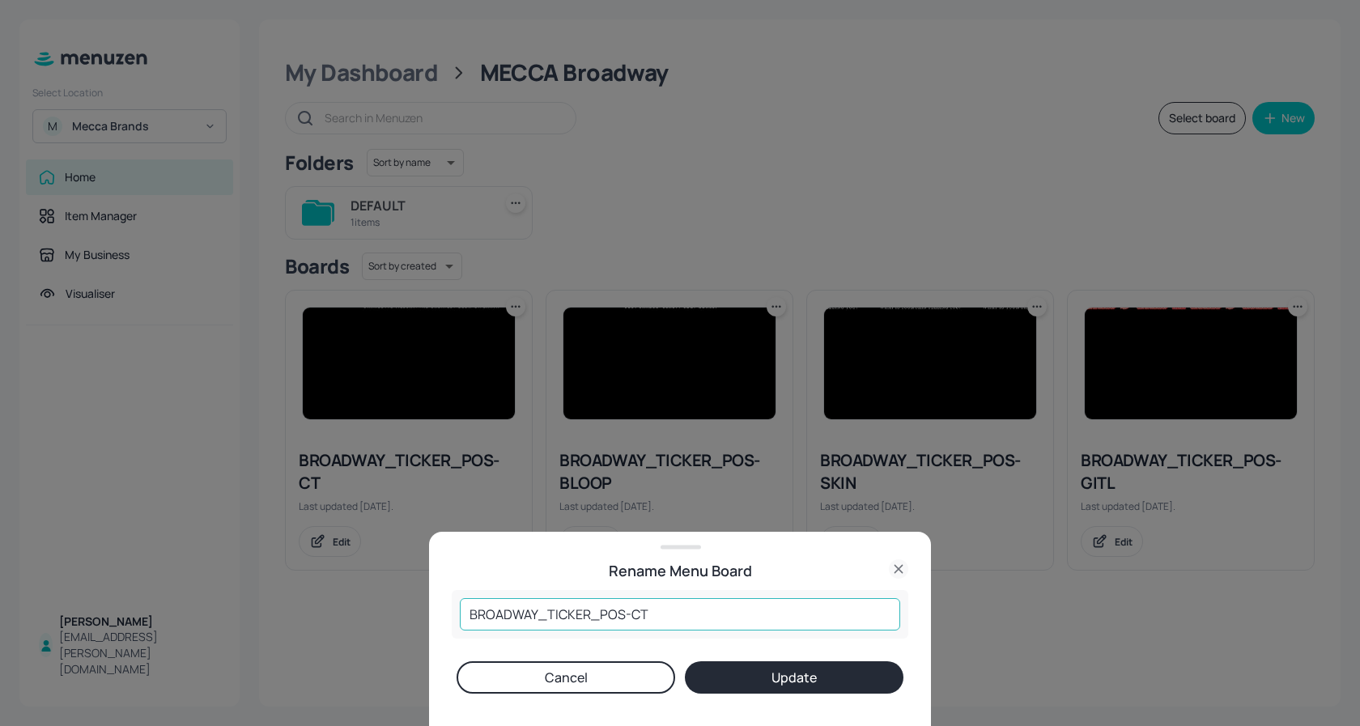
click at [665, 614] on input "BROADWAY_TICKER_POS-CT" at bounding box center [680, 614] width 440 height 32
type input "BROADWAY_TICKER_POS-21st CG"
click at [766, 687] on button "Update" at bounding box center [794, 677] width 219 height 32
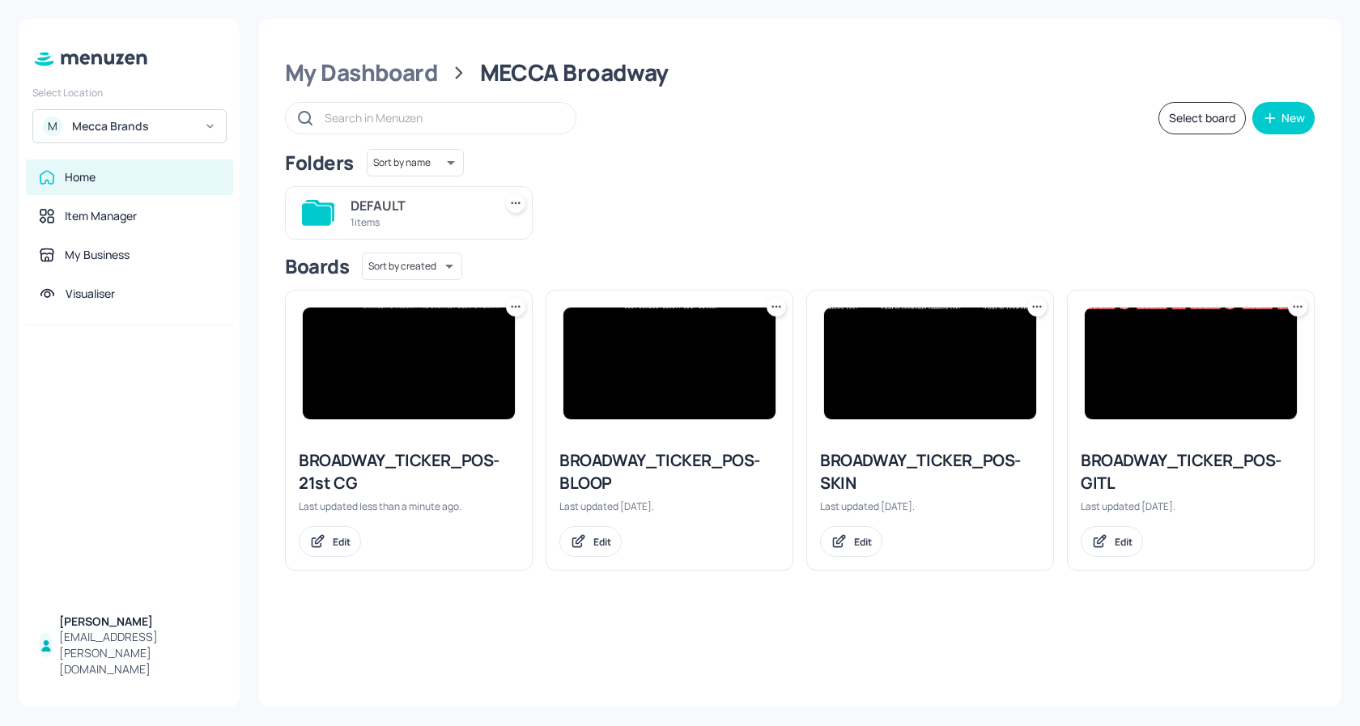
click at [389, 321] on img at bounding box center [409, 364] width 212 height 112
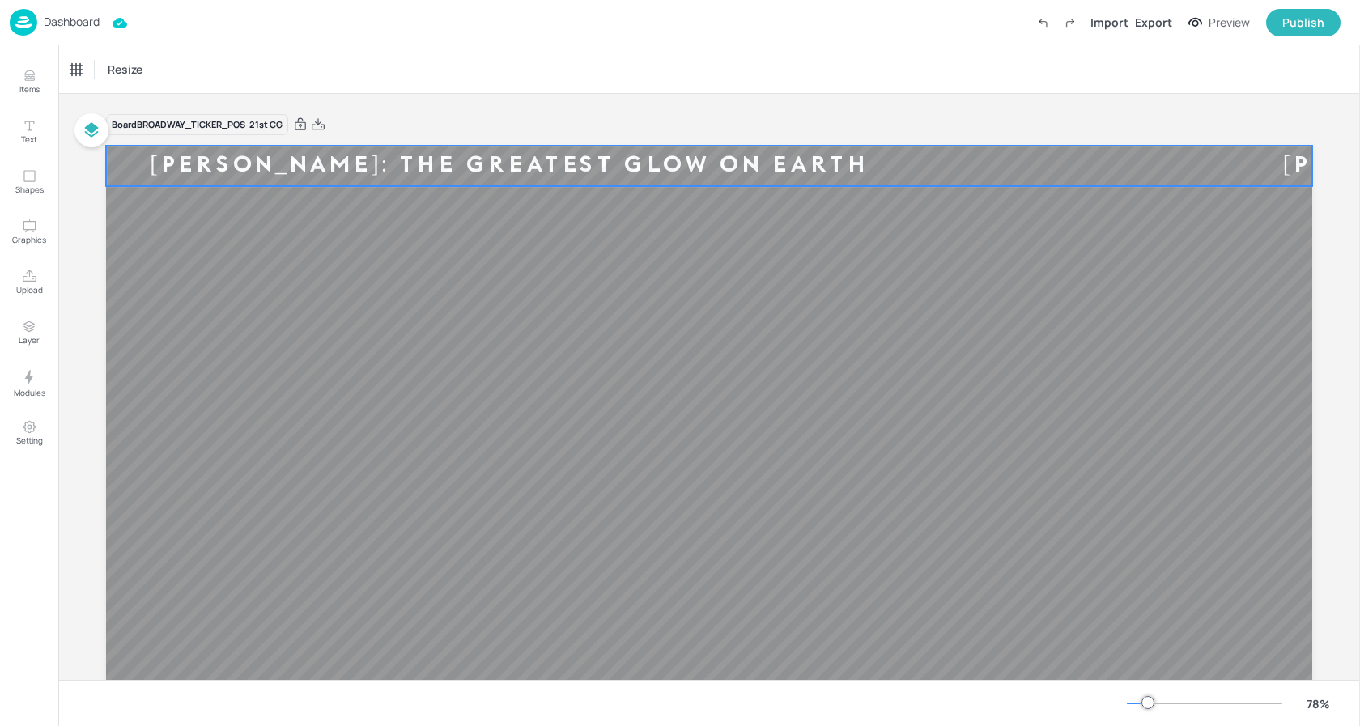
click at [431, 154] on div "[PERSON_NAME]: THE GREATEST GLOW ON EARTH" at bounding box center [509, 166] width 806 height 30
click at [87, 62] on div "Ticker" at bounding box center [84, 70] width 39 height 26
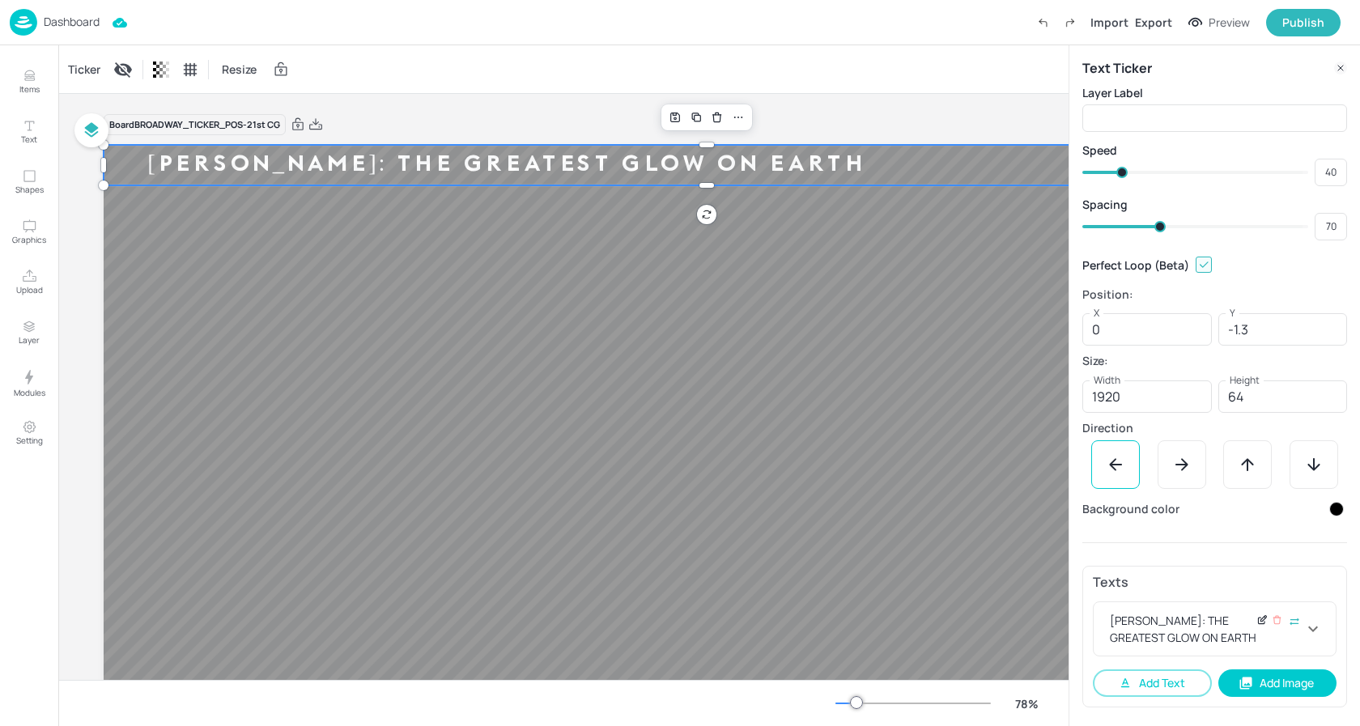
click at [1264, 618] on icon at bounding box center [1265, 618] width 2 height 2
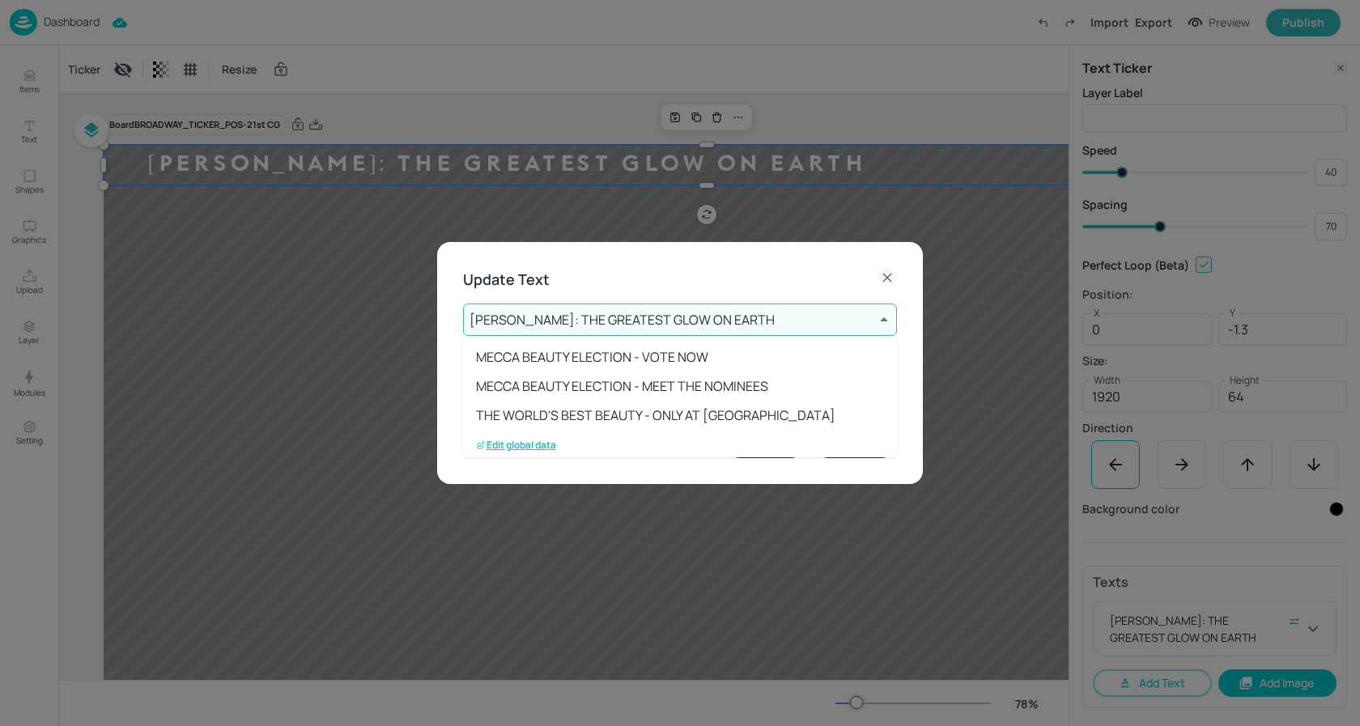
click at [634, 329] on body "Dashboard Import Export Preview Publish Items Text Shapes Graphics Upload Layer…" at bounding box center [680, 363] width 1360 height 726
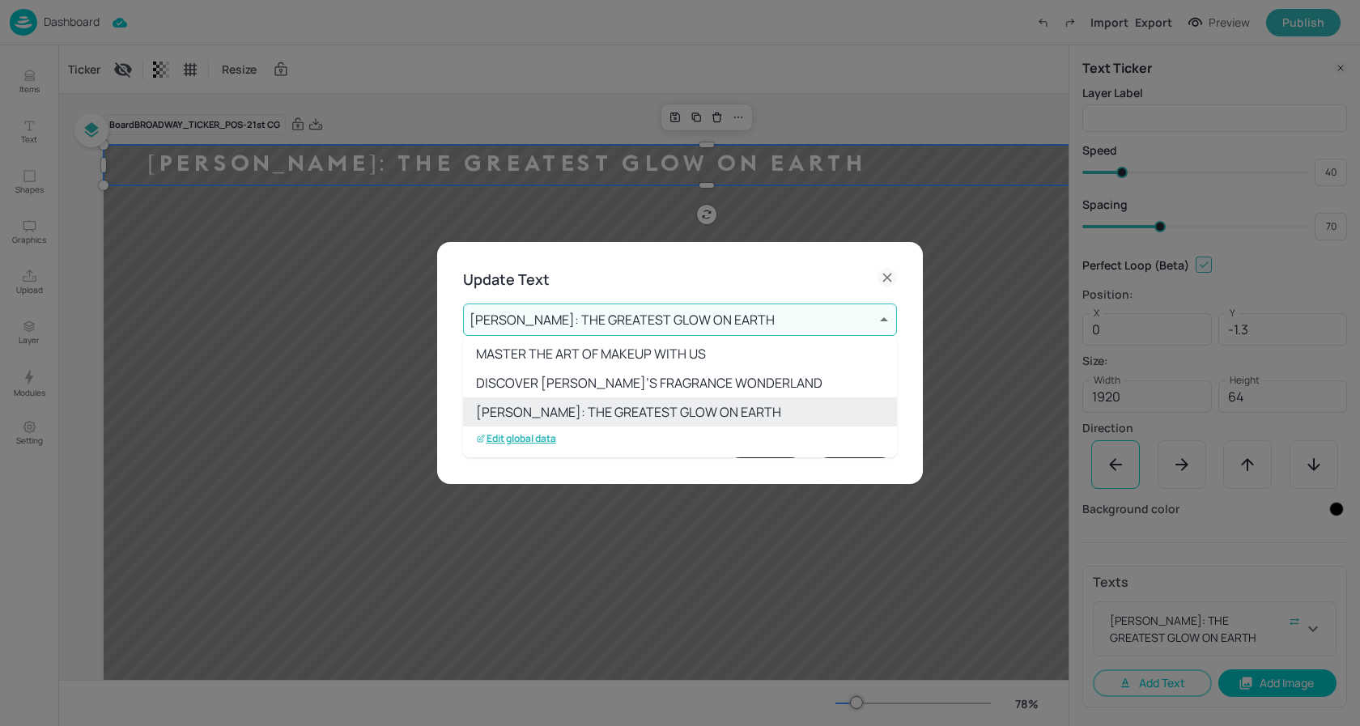
click at [537, 438] on p "Edit global data" at bounding box center [516, 438] width 80 height 11
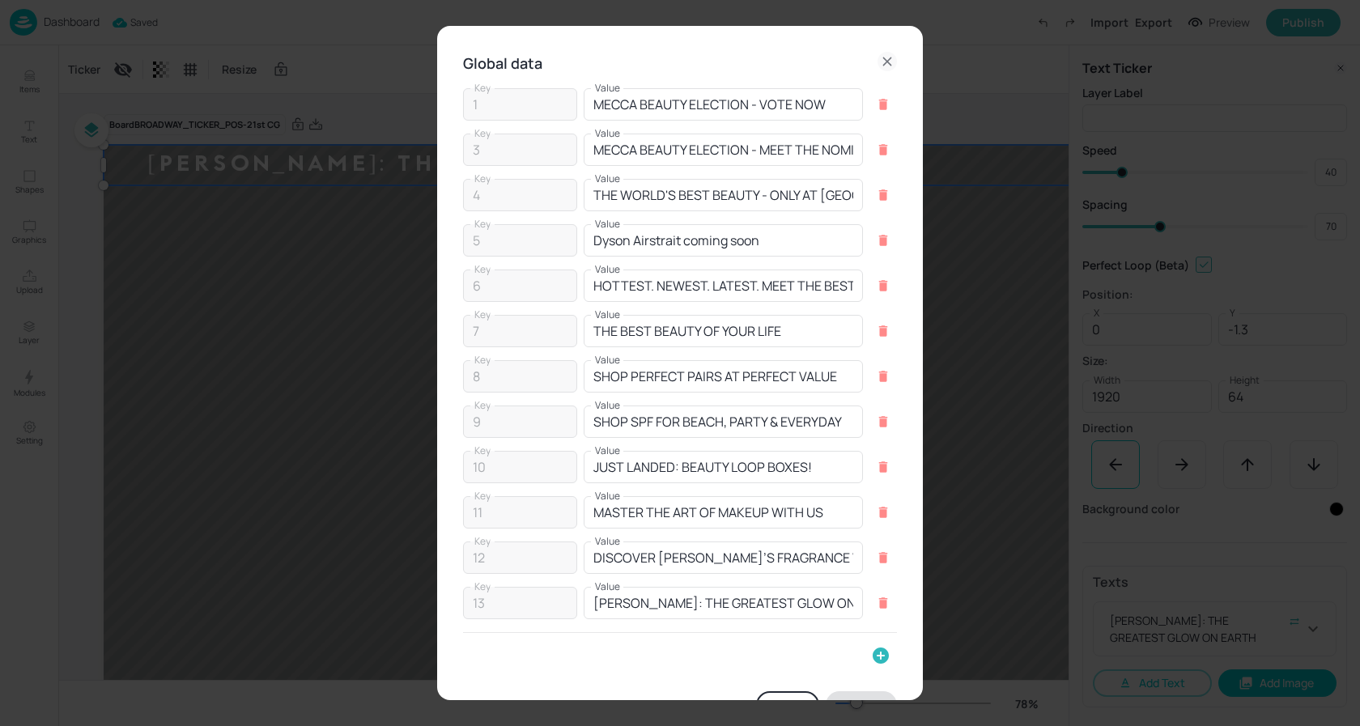
click at [880, 661] on icon "button" at bounding box center [881, 656] width 16 height 16
drag, startPoint x: 511, startPoint y: 658, endPoint x: 512, endPoint y: 647, distance: 11.4
click at [511, 658] on input "Key" at bounding box center [516, 662] width 106 height 32
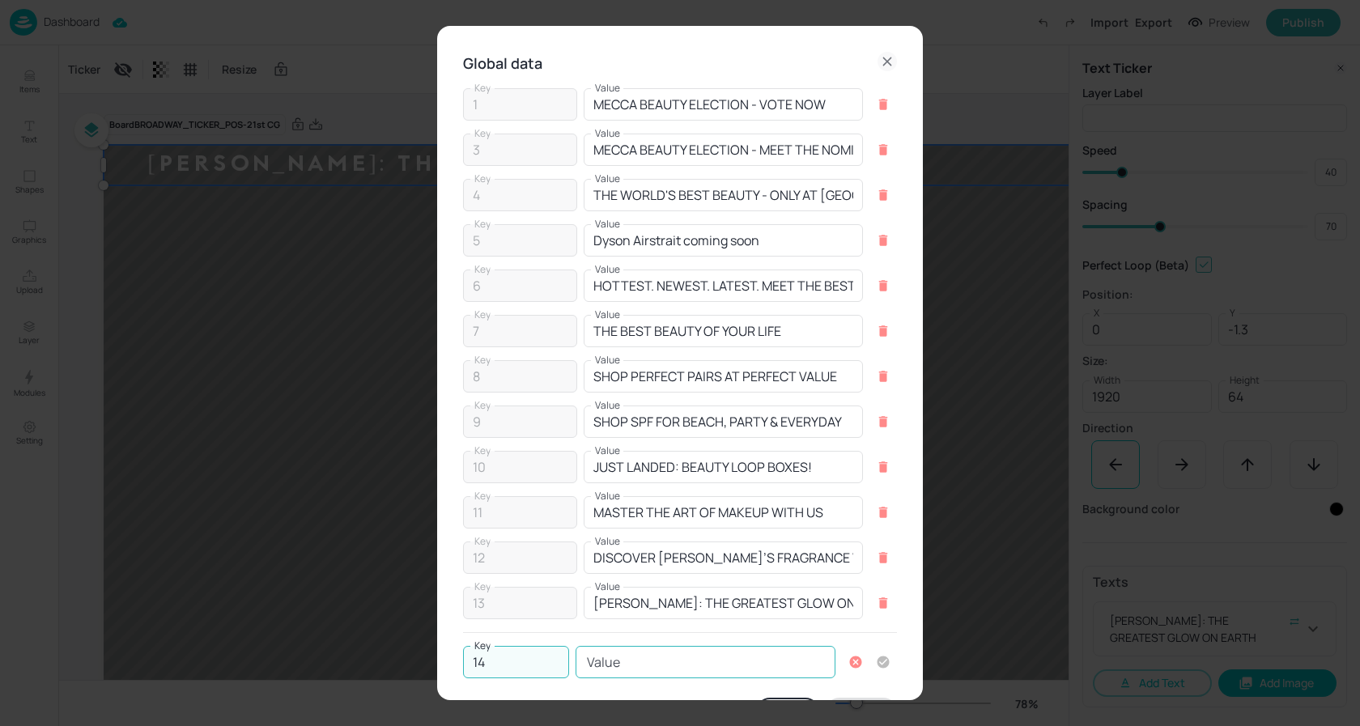
type input "14"
click at [584, 655] on div "Value Value" at bounding box center [706, 662] width 260 height 32
paste input "THE DEFINING BEAUTY MOMENTS OF OUR GENERATION"
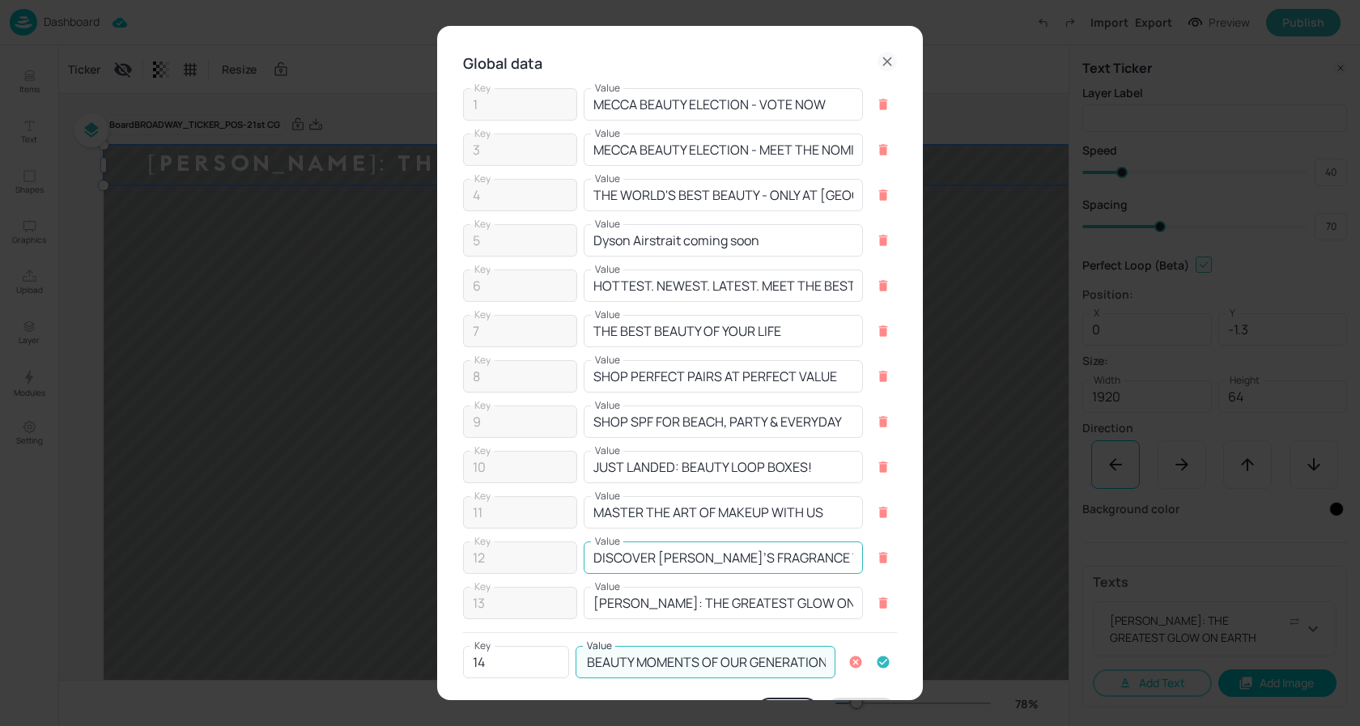
scroll to position [51, 0]
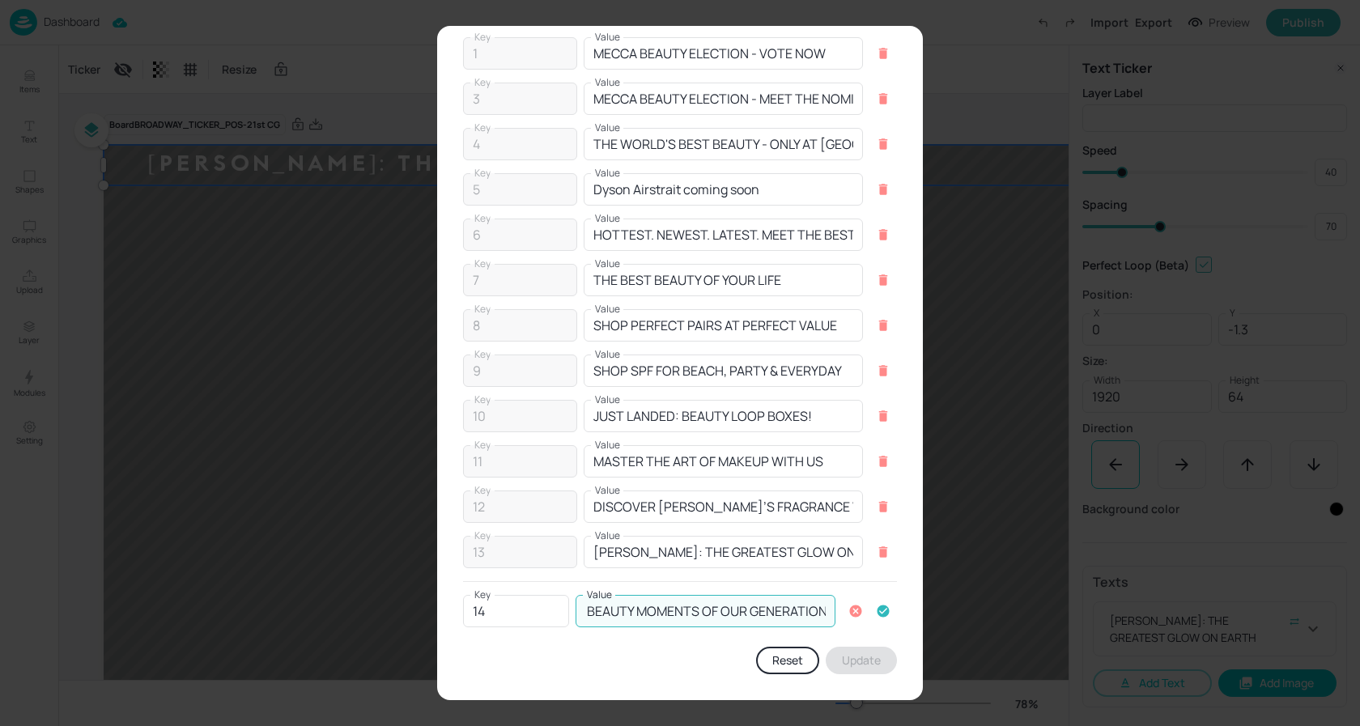
type input "THE DEFINING BEAUTY MOMENTS OF OUR GENERATION"
click at [879, 611] on icon "button" at bounding box center [883, 611] width 15 height 15
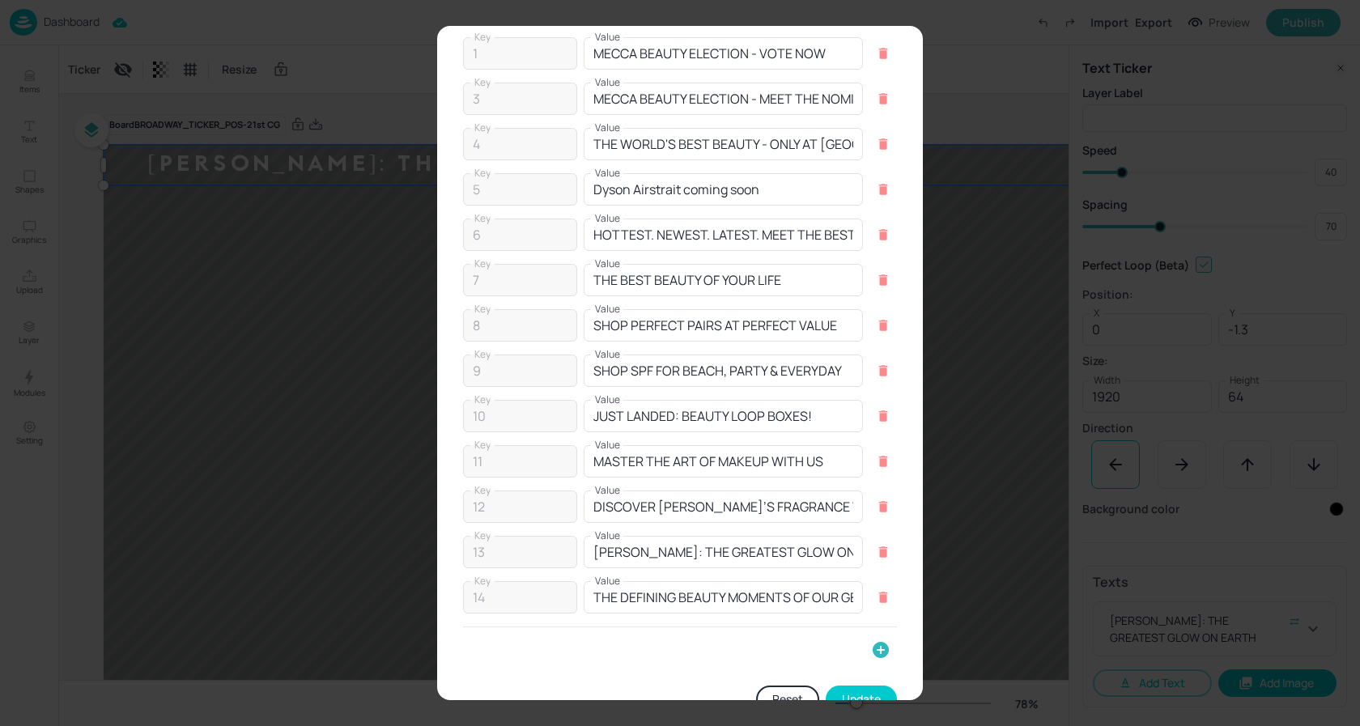
scroll to position [90, 0]
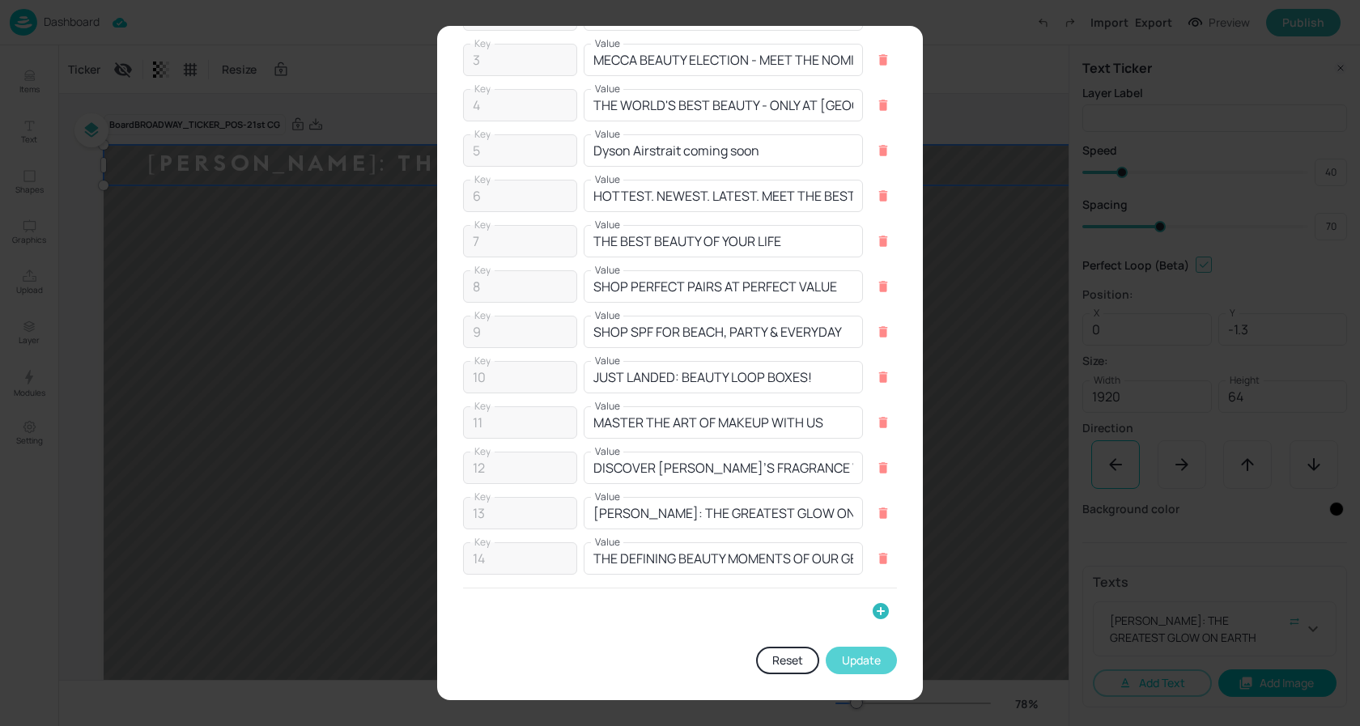
click at [853, 662] on button "Update" at bounding box center [861, 661] width 71 height 28
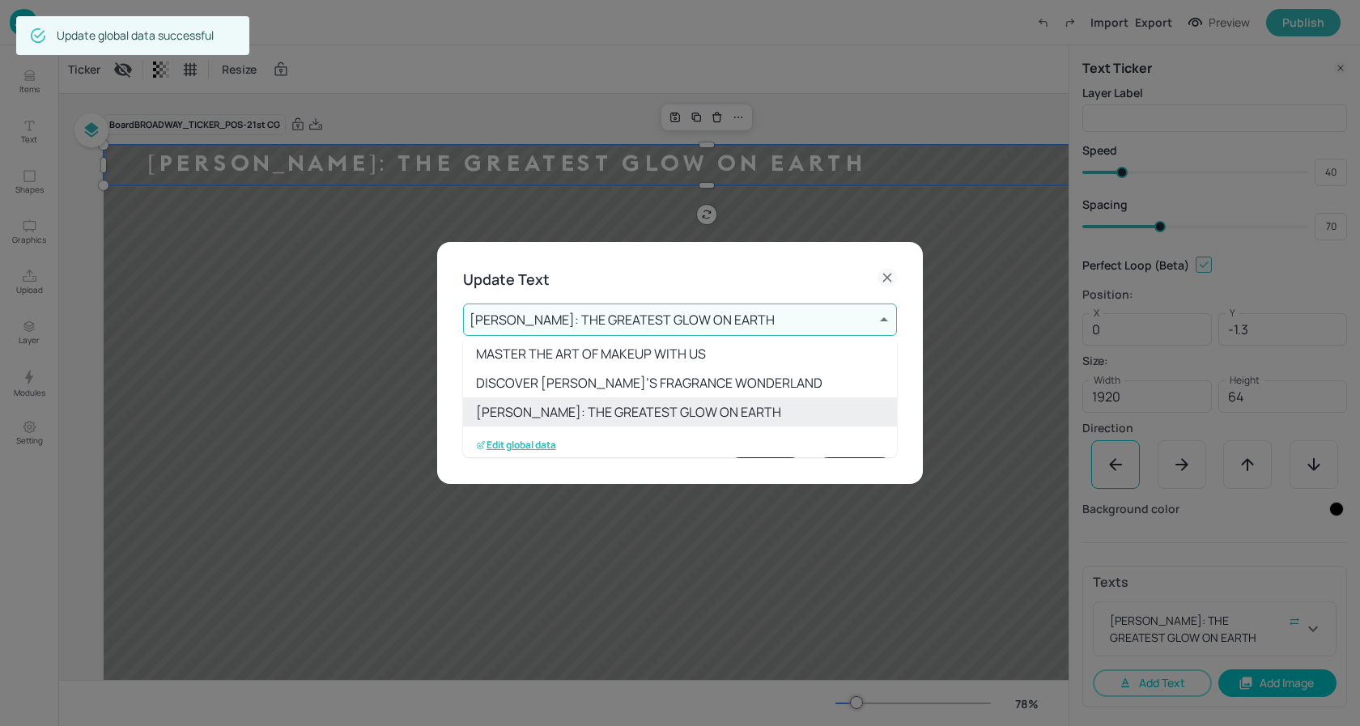
scroll to position [295, 0]
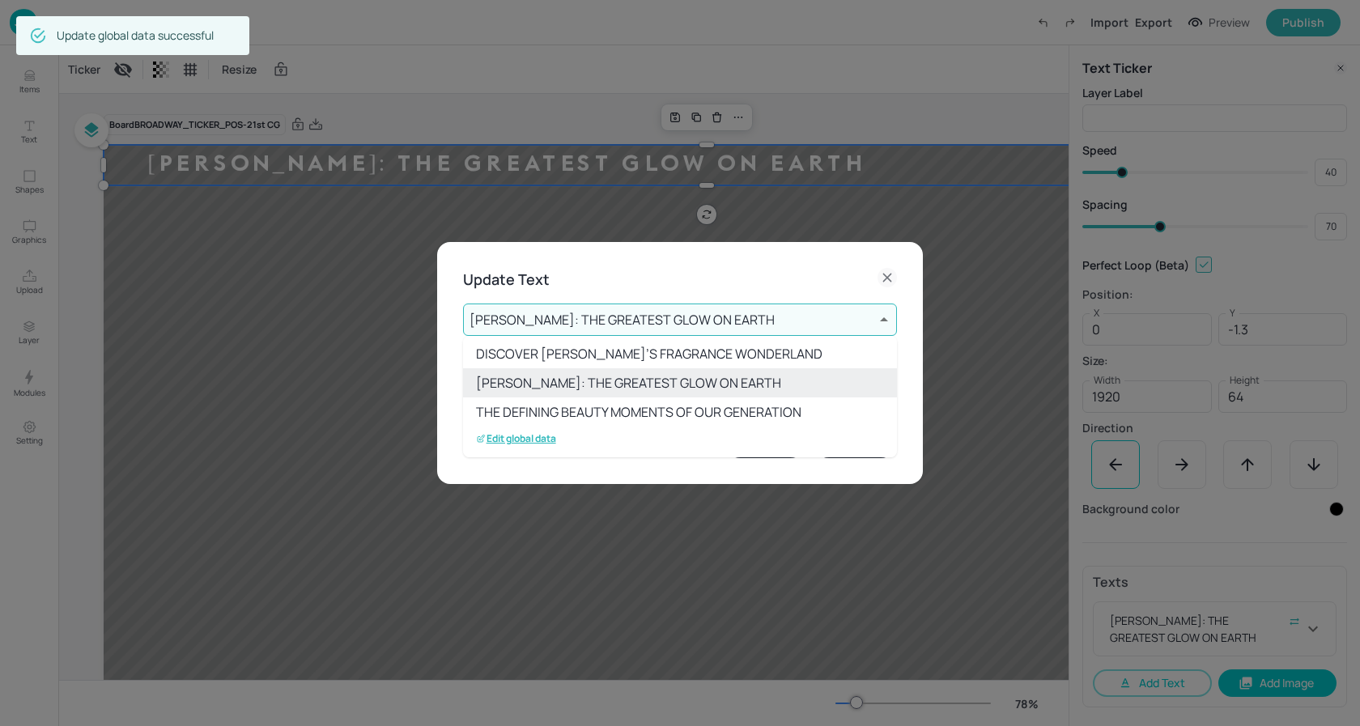
click at [631, 407] on li "THE DEFINING BEAUTY MOMENTS OF OUR GENERATION" at bounding box center [680, 411] width 434 height 29
type input "14"
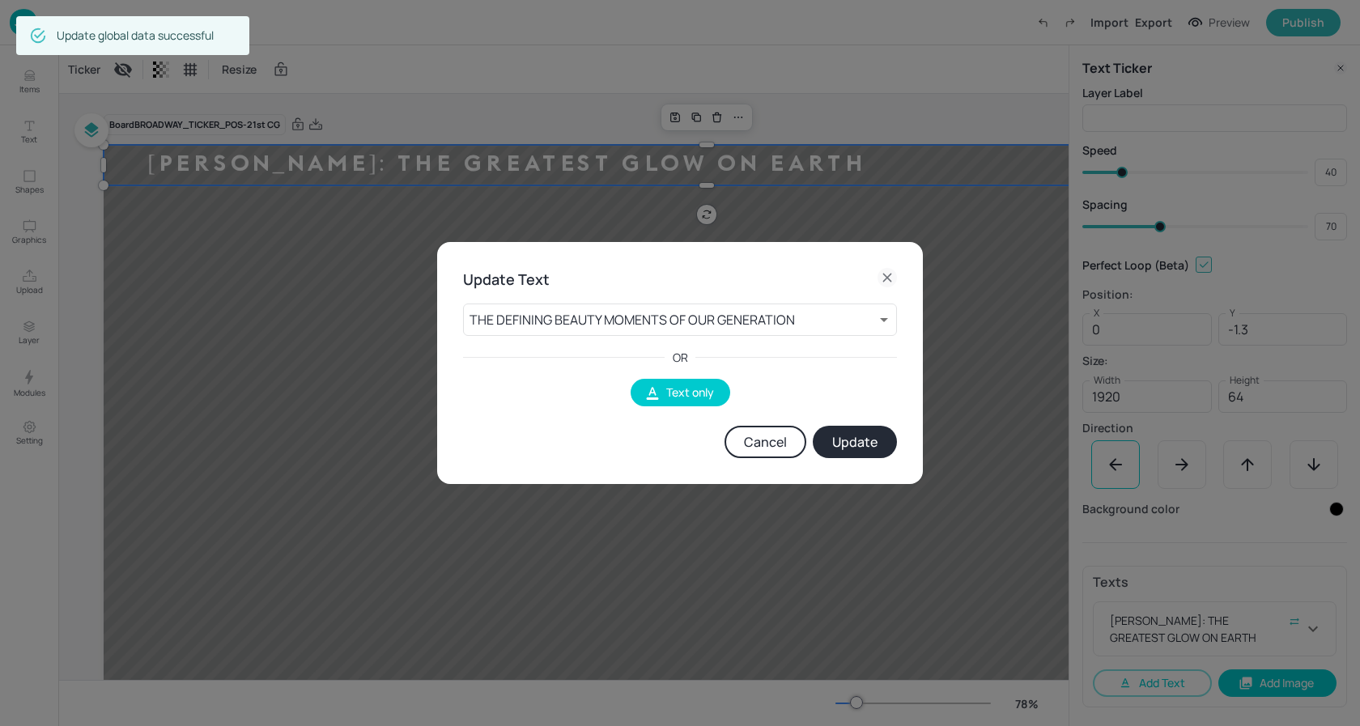
click at [878, 440] on button "Update" at bounding box center [855, 442] width 84 height 32
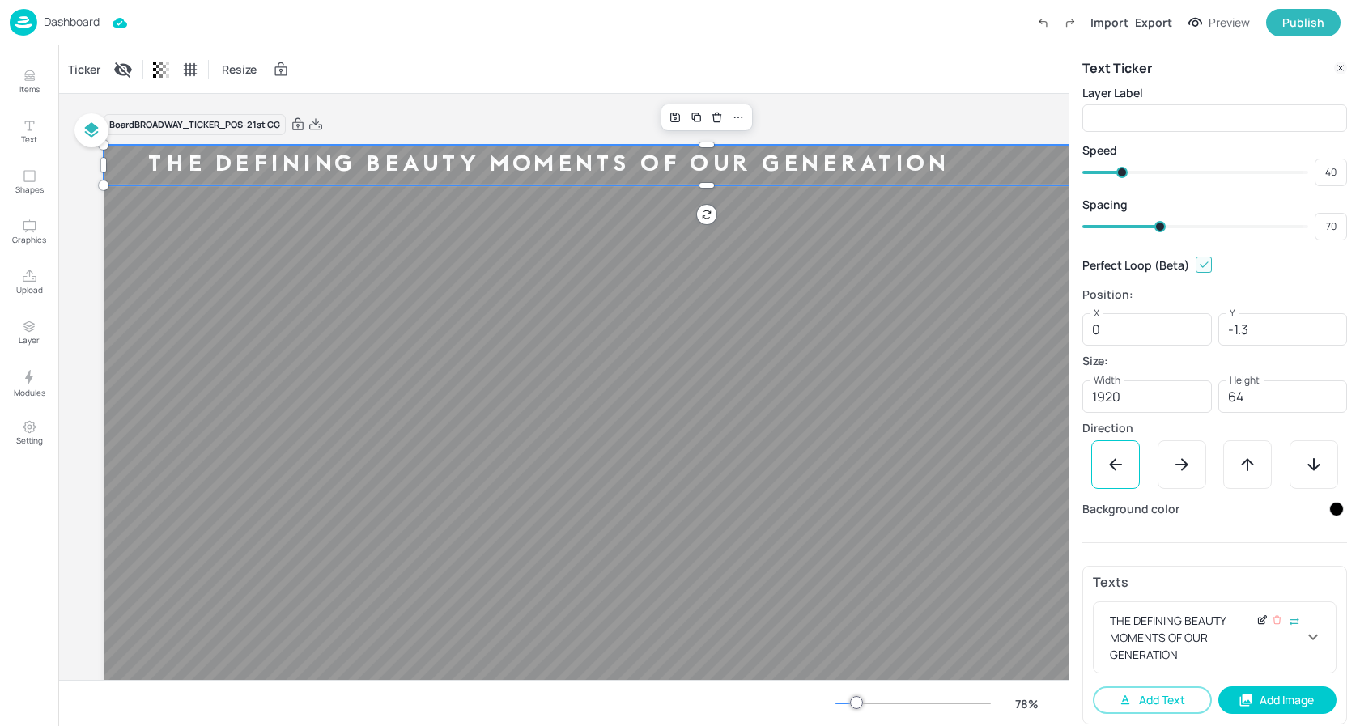
click at [1263, 623] on icon at bounding box center [1262, 619] width 12 height 11
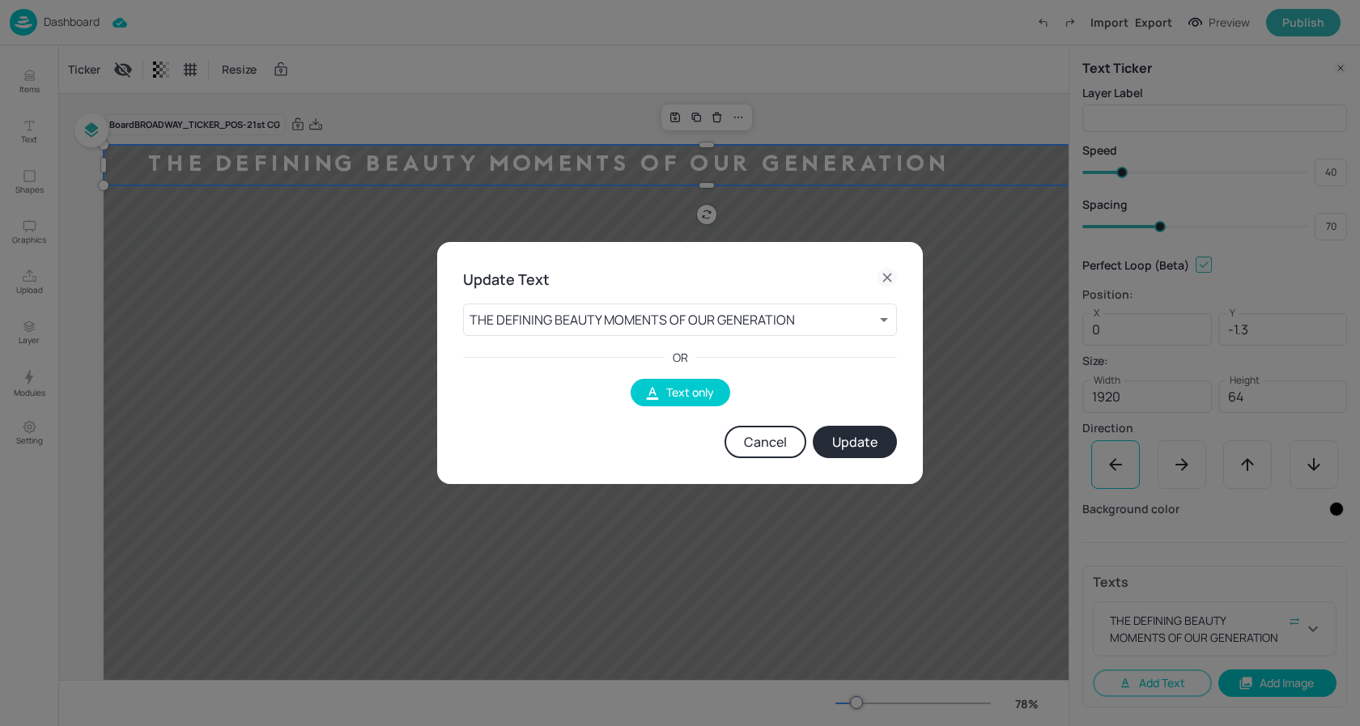
drag, startPoint x: 772, startPoint y: 439, endPoint x: 899, endPoint y: 511, distance: 146.1
click at [773, 439] on button "Cancel" at bounding box center [766, 442] width 82 height 32
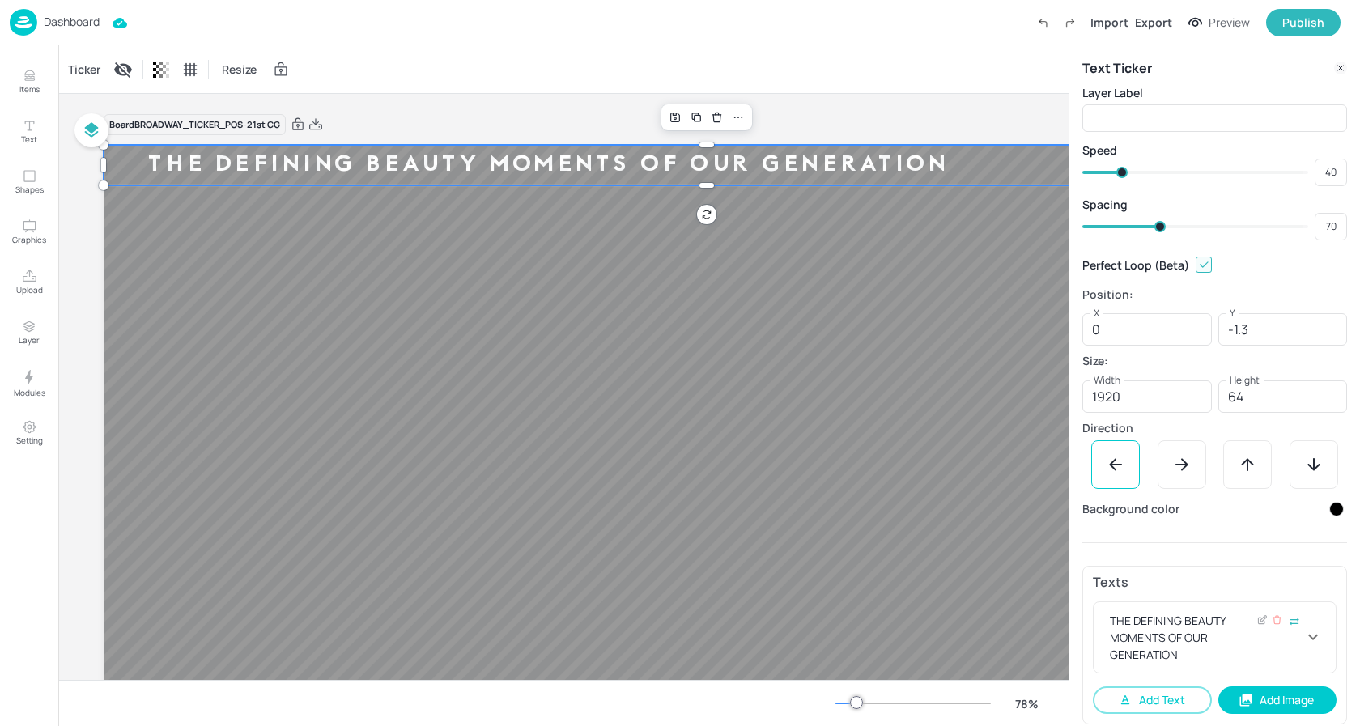
click at [1313, 640] on icon at bounding box center [1312, 636] width 19 height 19
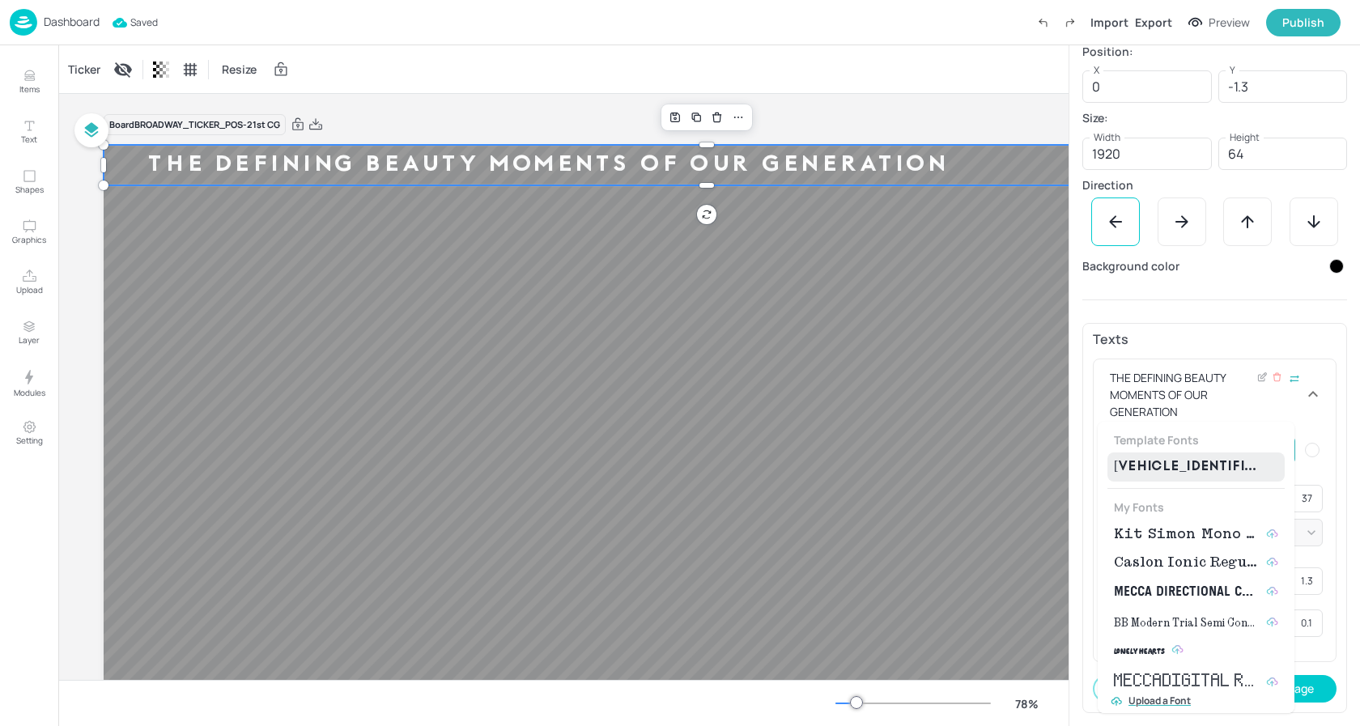
click at [1273, 448] on body "Dashboard Saved Import Export Preview Publish Items Text Shapes Graphics Upload…" at bounding box center [680, 363] width 1360 height 726
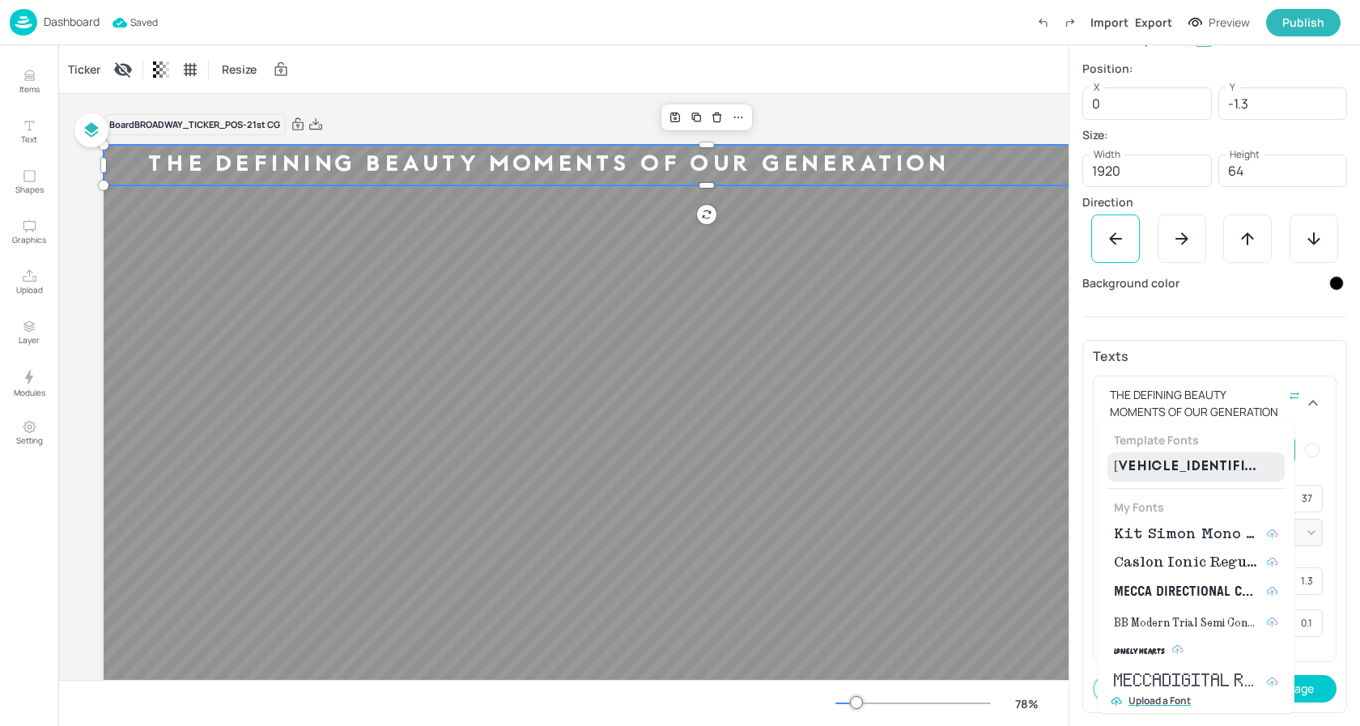
click at [1172, 532] on span "Kit Simon Mono Medium" at bounding box center [1187, 534] width 146 height 19
type input "{"font":"KitSimonMonoMedium","group":"template"}"
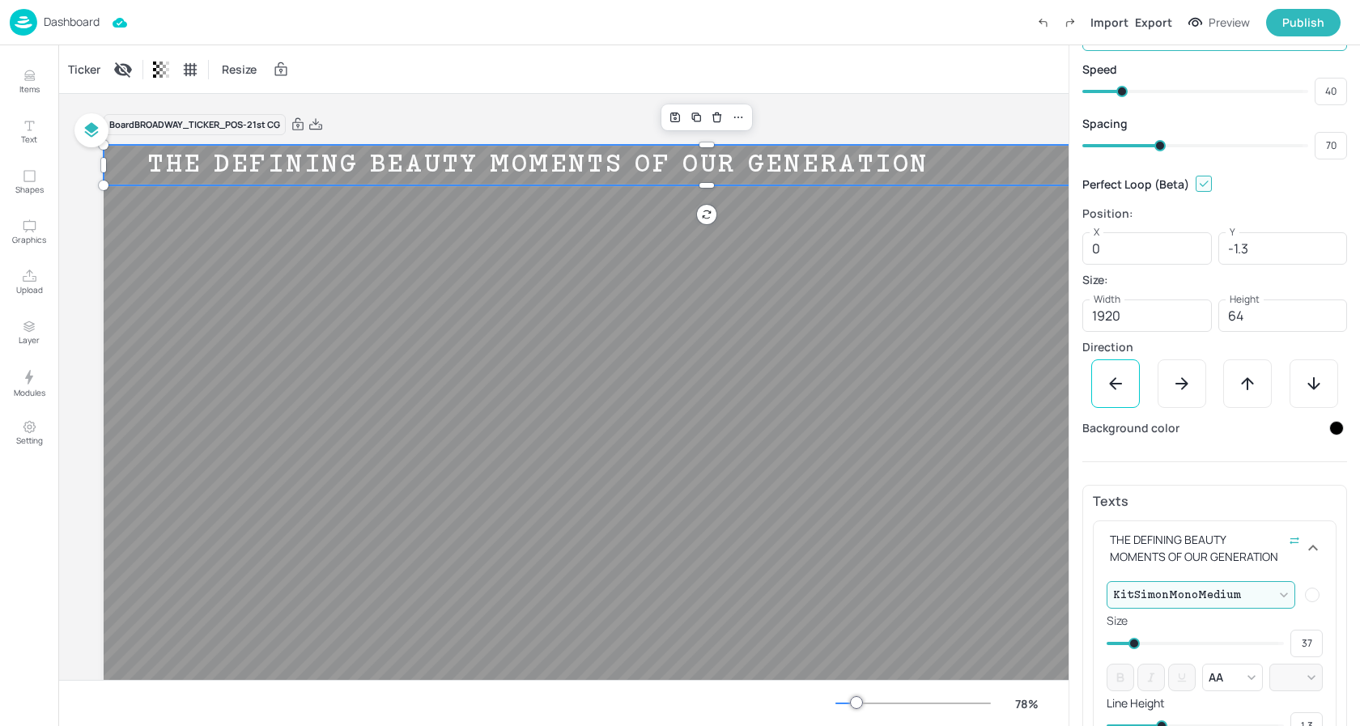
scroll to position [68, 0]
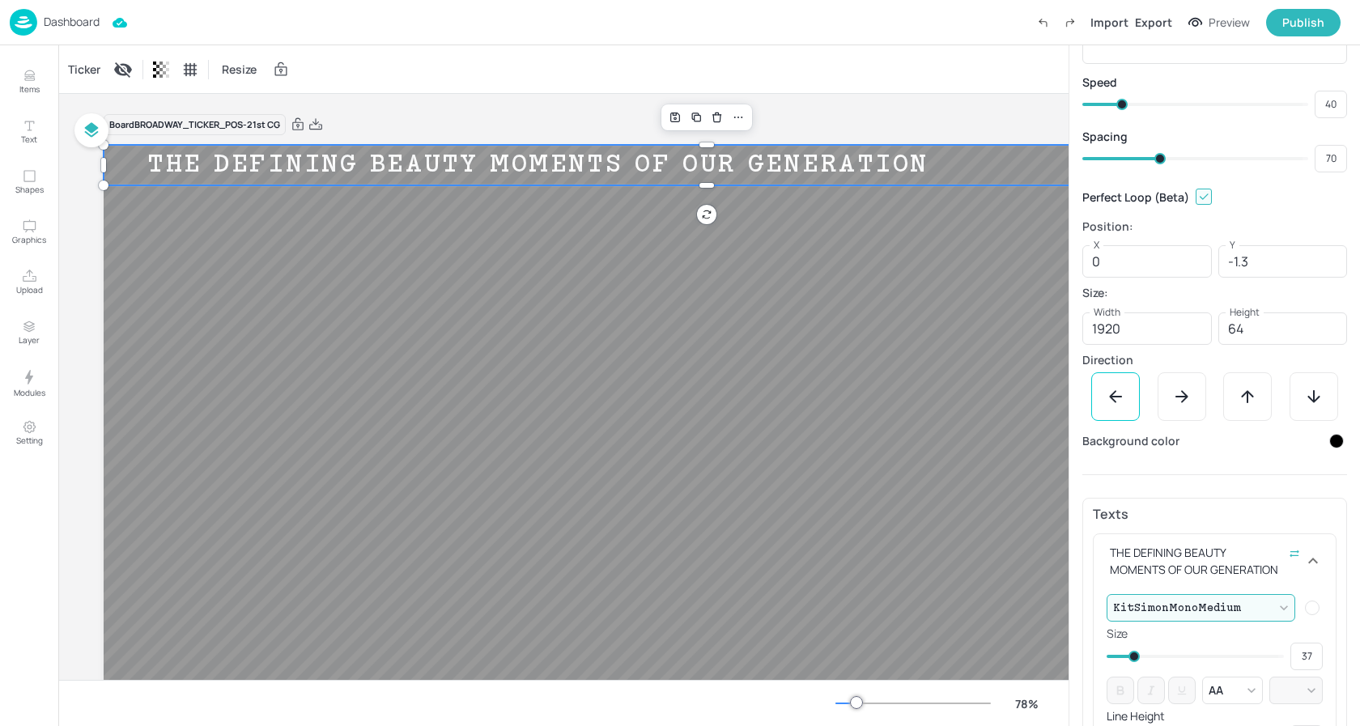
type input "62"
type input "65"
type input "59"
type input "62"
type input "58"
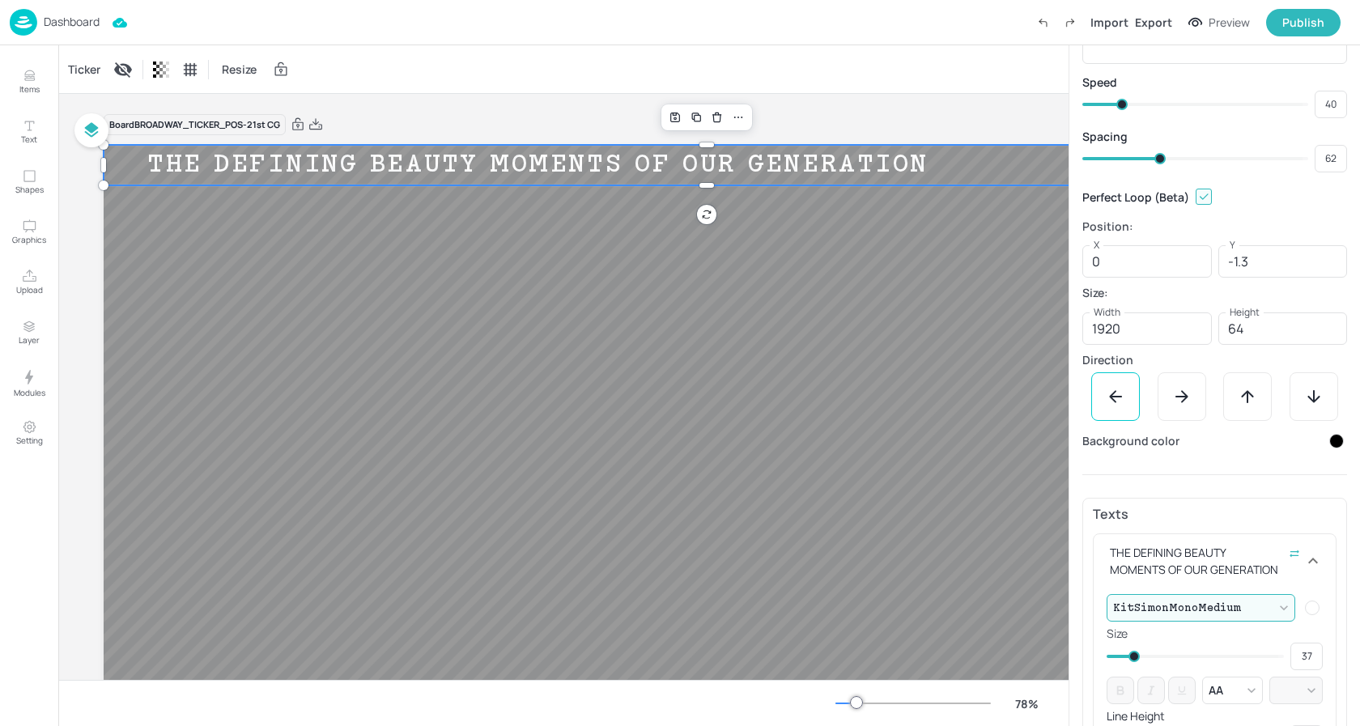
type input "59"
type input "57"
type input "58"
type input "53"
type input "57"
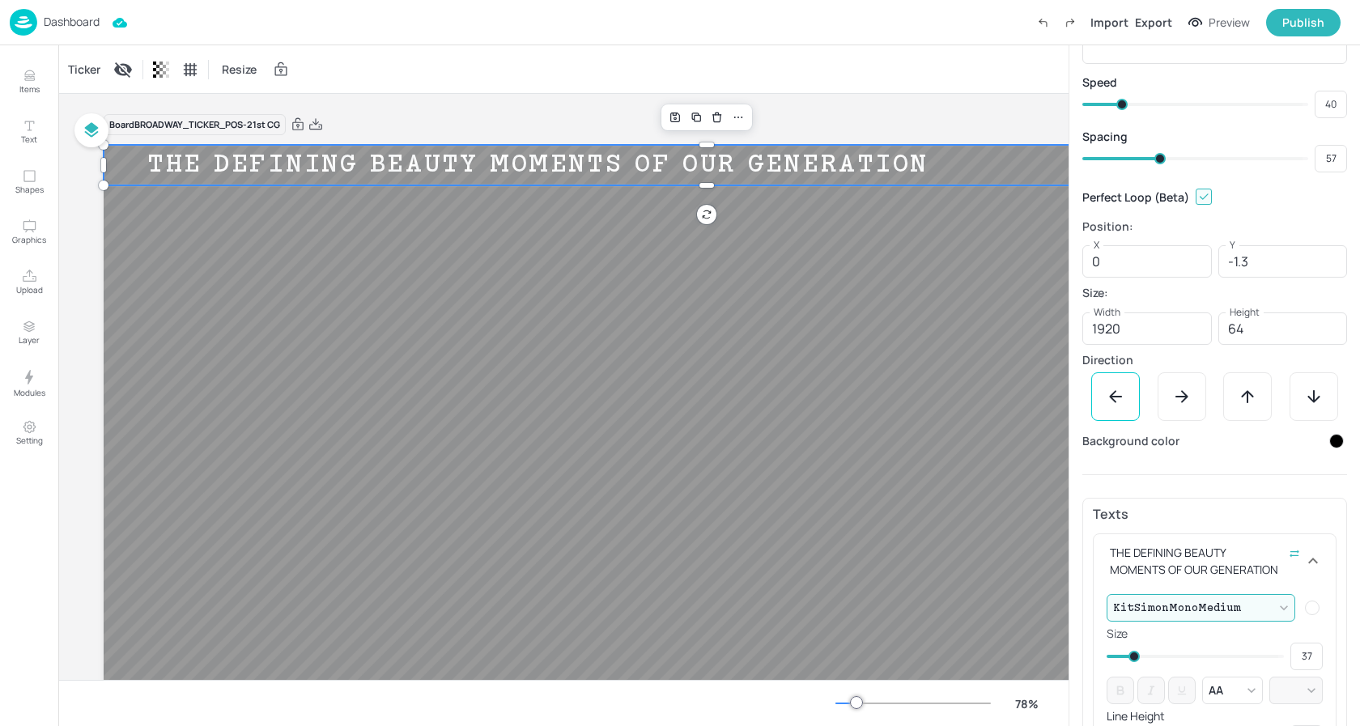
type input "50"
type input "53"
type input "47"
type input "50"
type input "44"
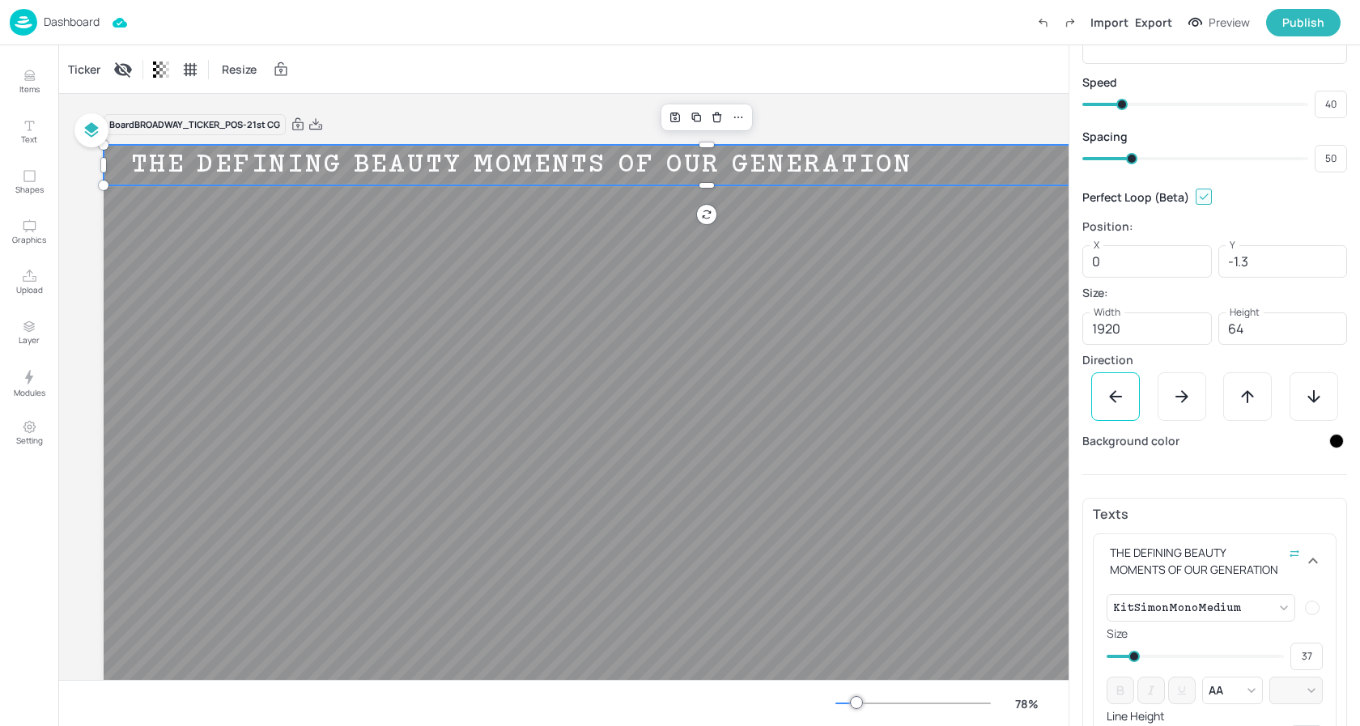
type input "47"
type input "43"
type input "44"
type input "41"
type input "43"
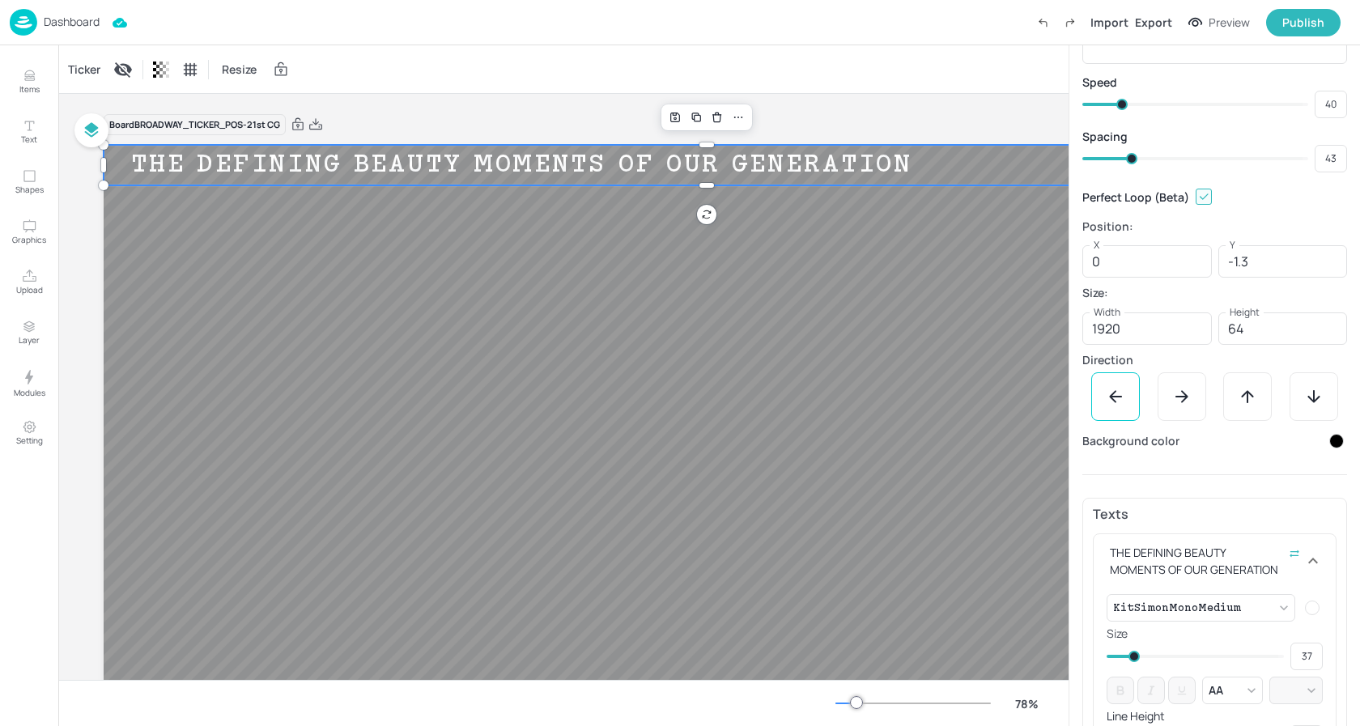
type input "40"
type input "31"
type input "37"
type input "27"
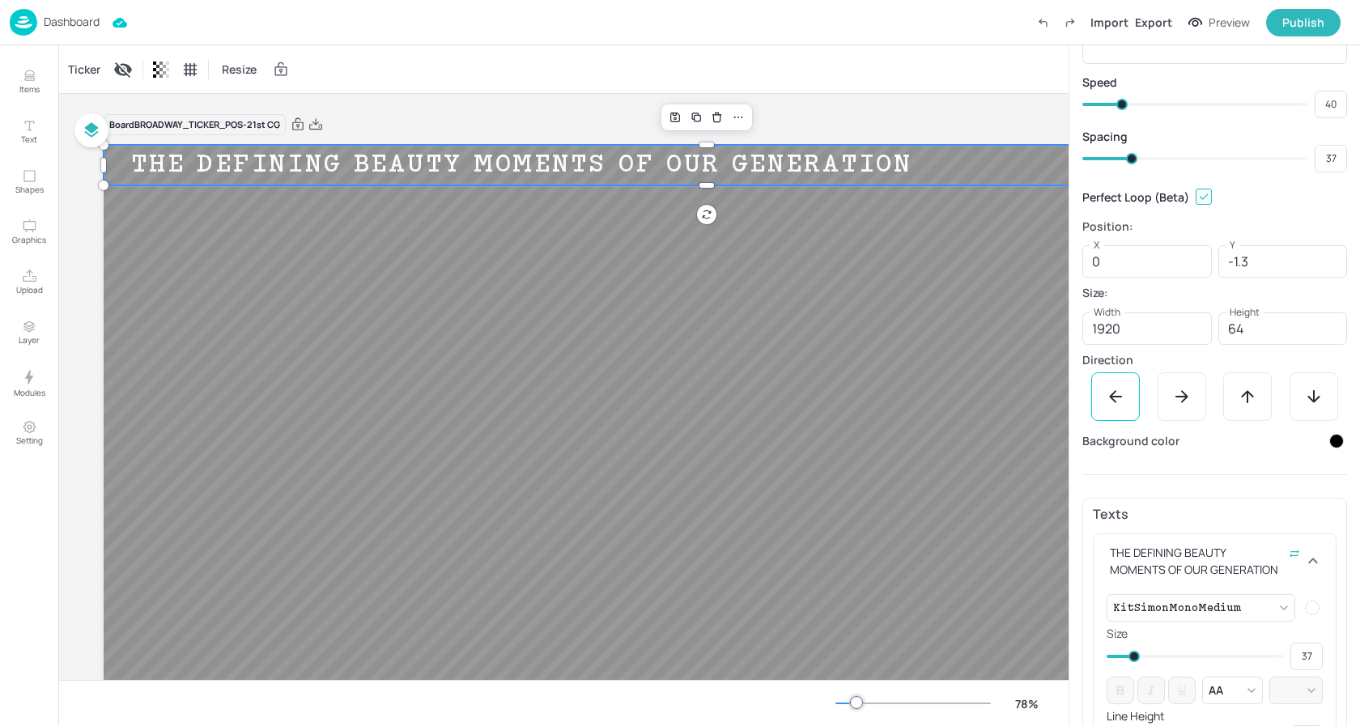
type input "31"
type input "19"
type input "27"
type input "16"
type input "19"
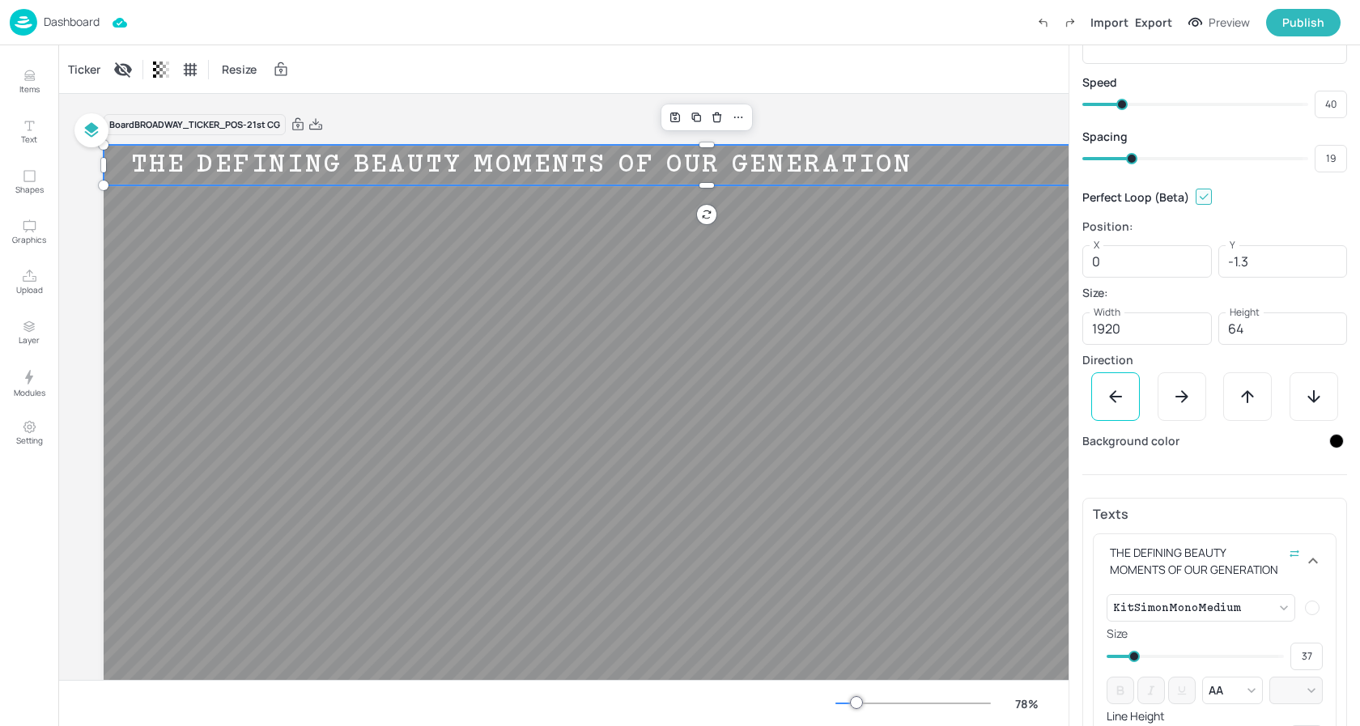
type input "13"
type input "16"
type input "11"
type input "13"
type input "9"
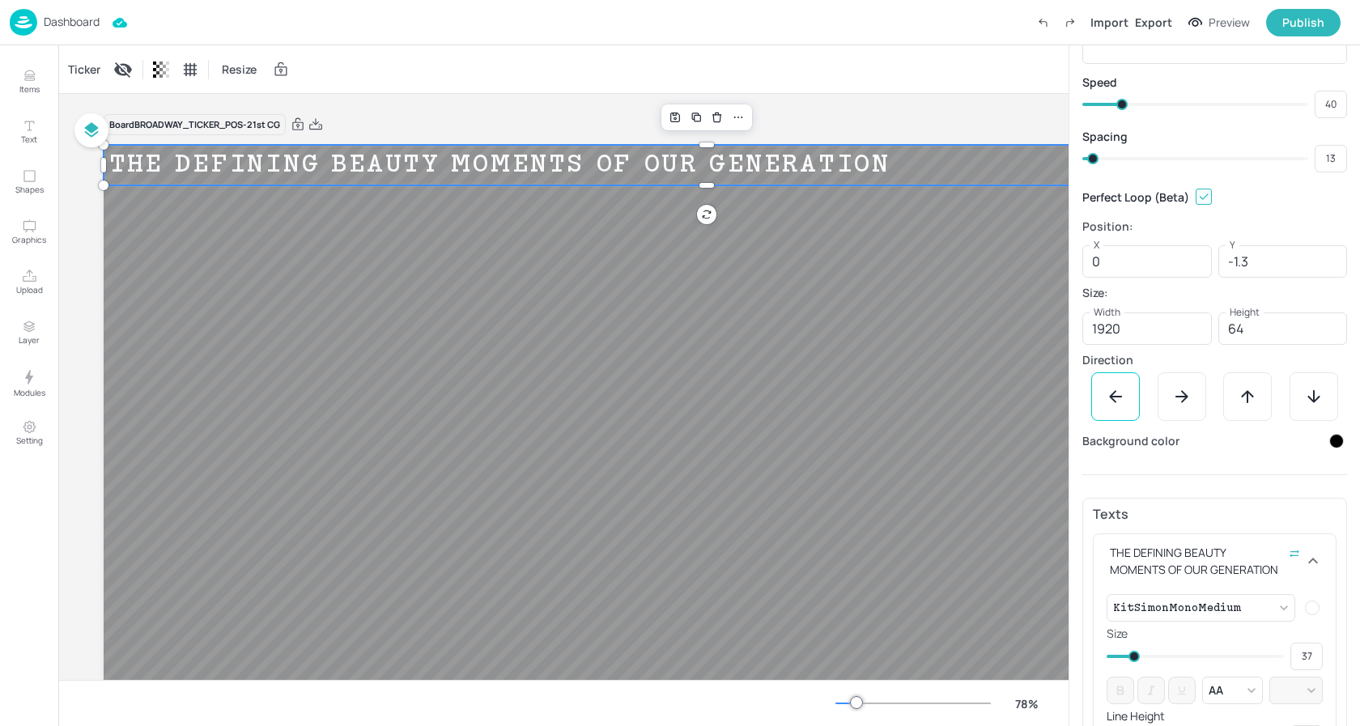
type input "11"
type input "7"
type input "9"
type input "6"
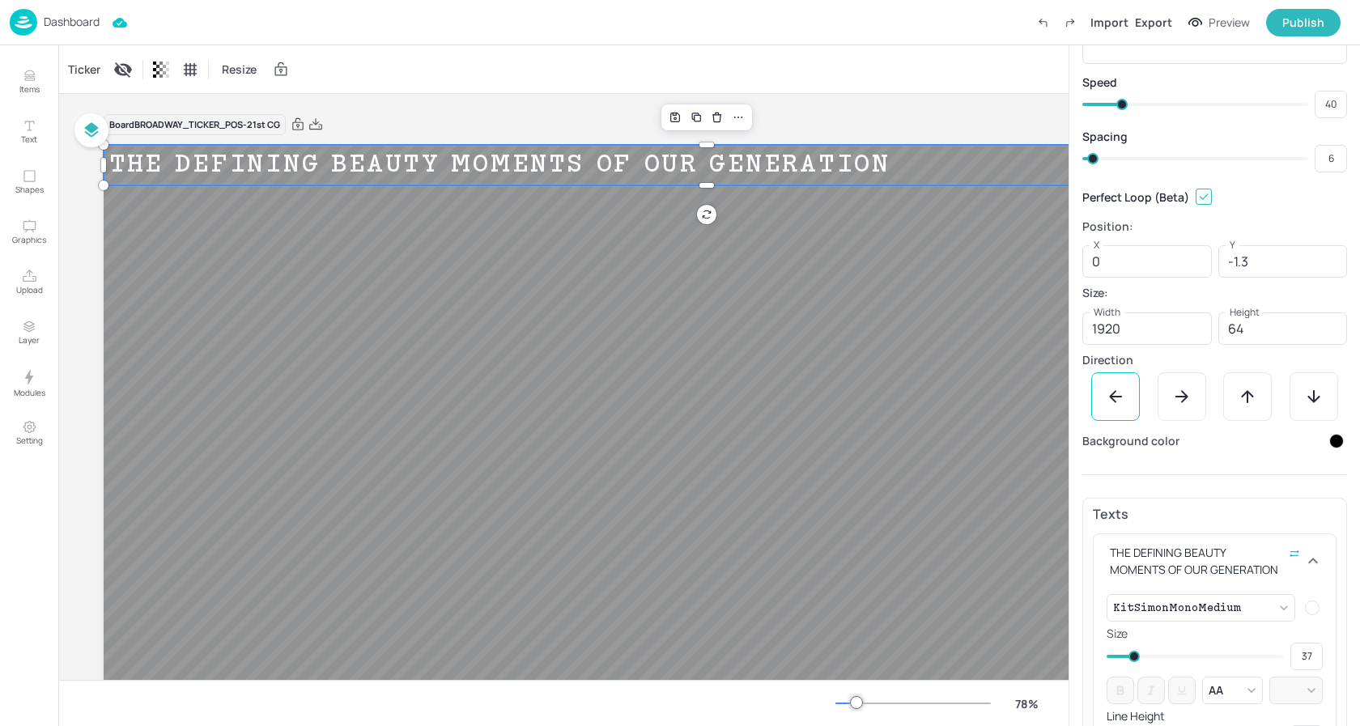
type input "4"
type input "35"
type input "7"
type input "56"
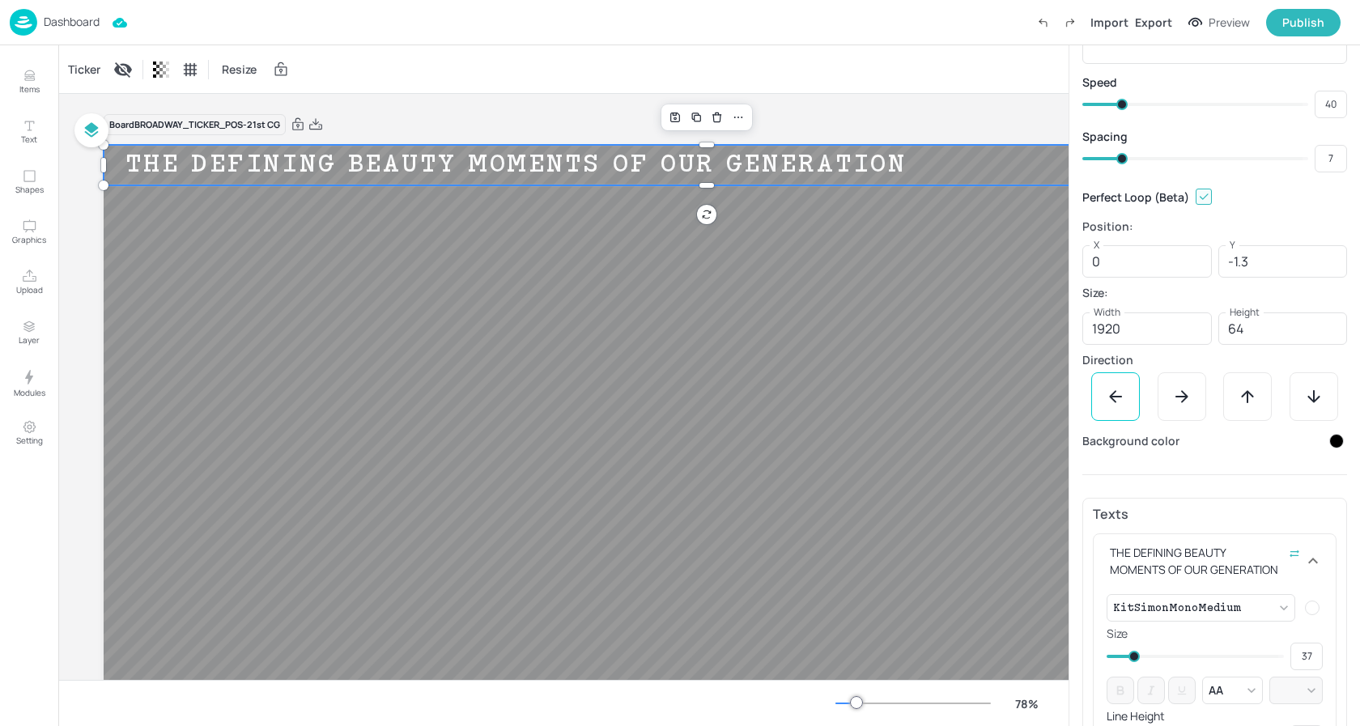
type input "35"
type input "61"
type input "65"
type input "63"
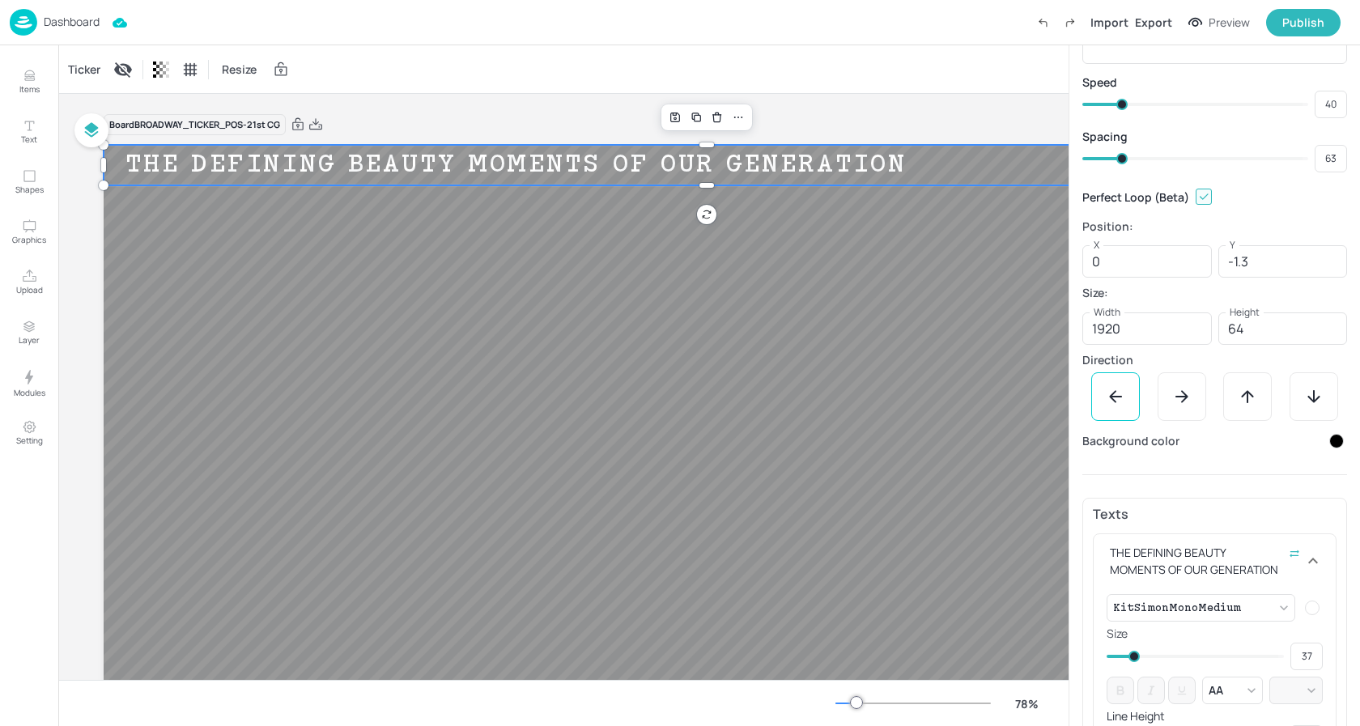
type input "68"
type input "65"
type input "71"
type input "68"
type input "80"
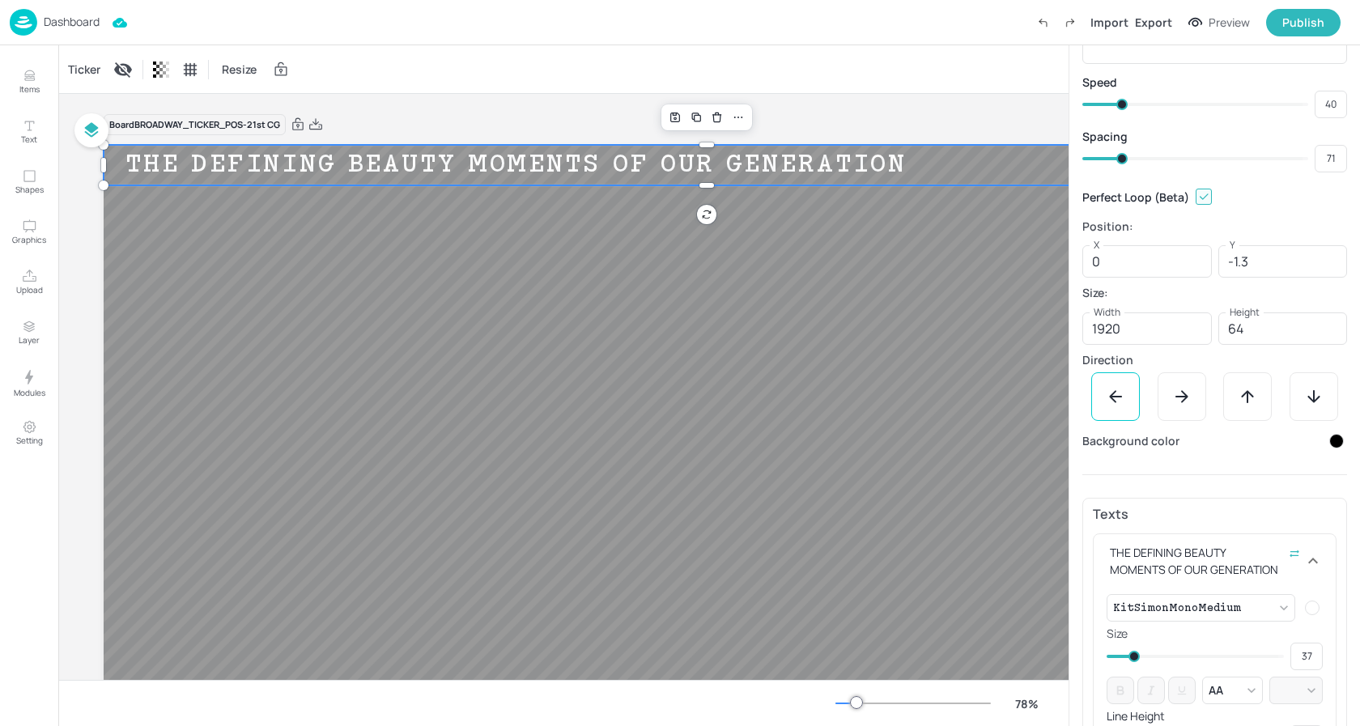
type input "80"
type input "93"
type input "120"
type input "112"
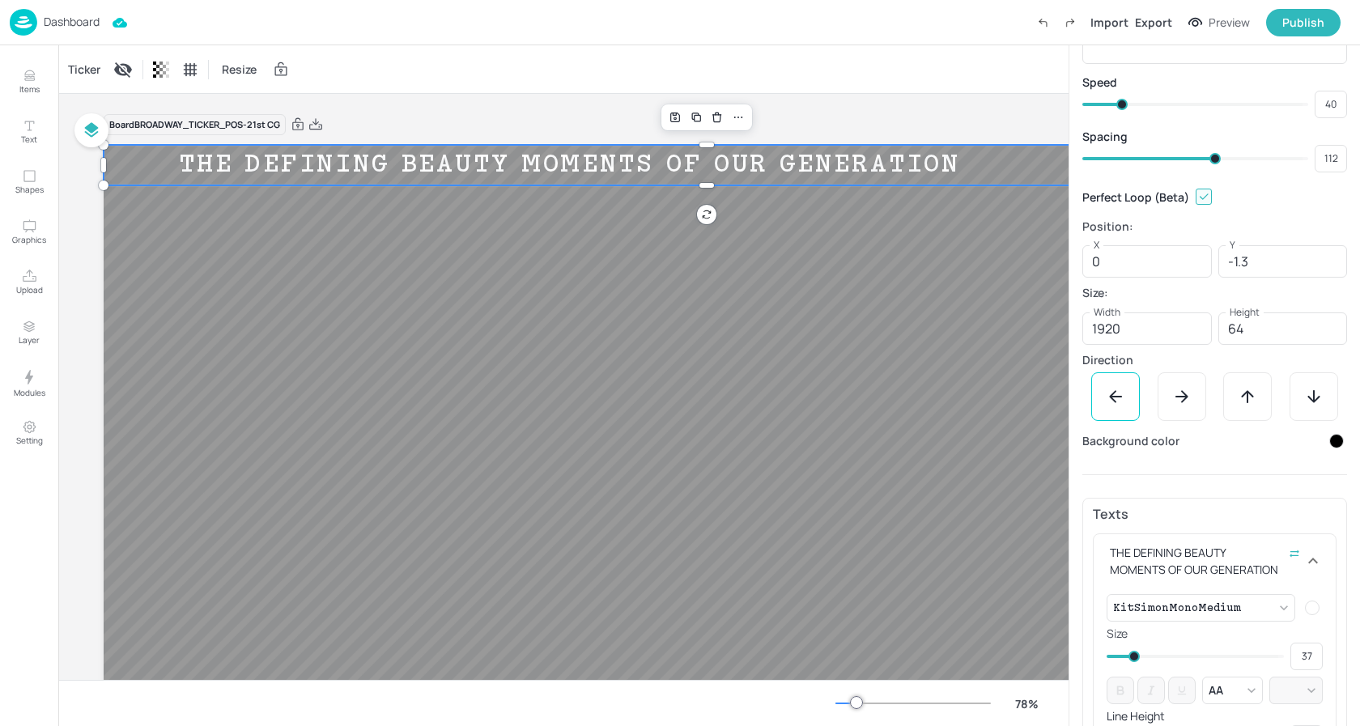
type input "133"
type input "120"
type input "142"
type input "133"
type input "148"
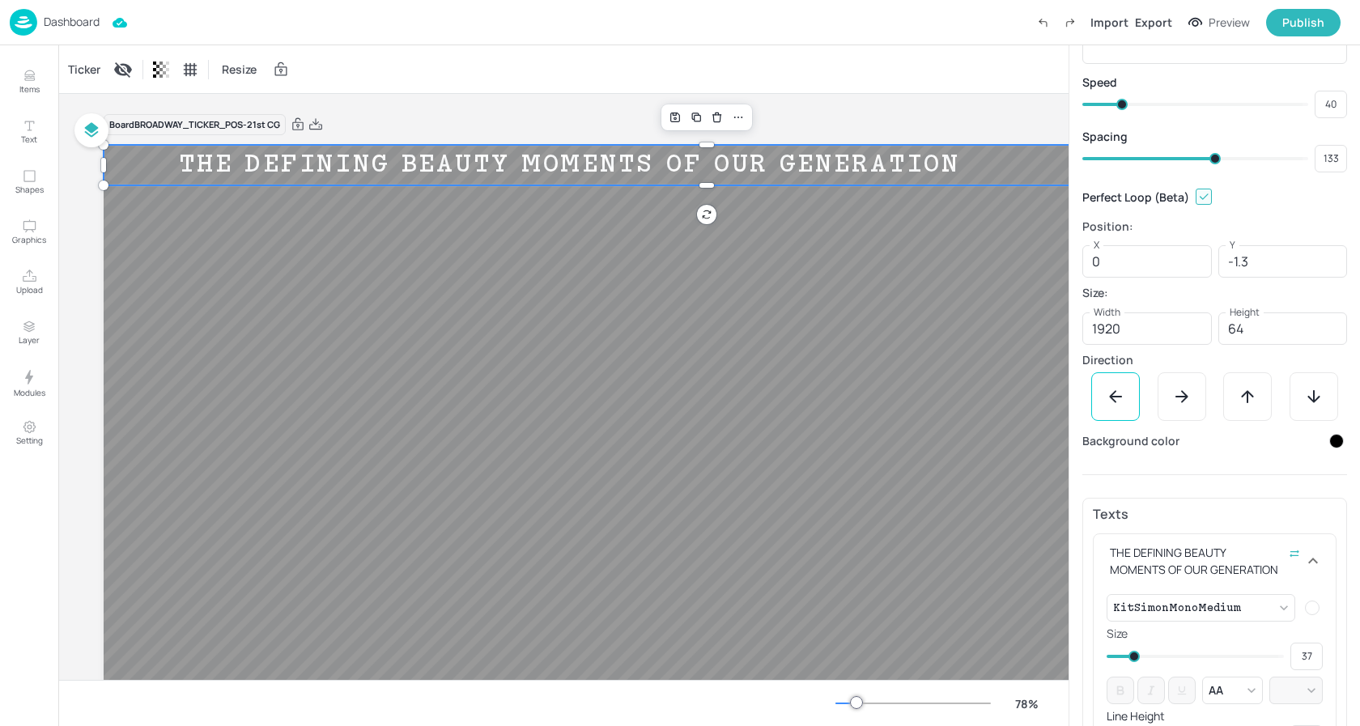
type input "142"
type input "150"
type input "148"
type input "153"
type input "150"
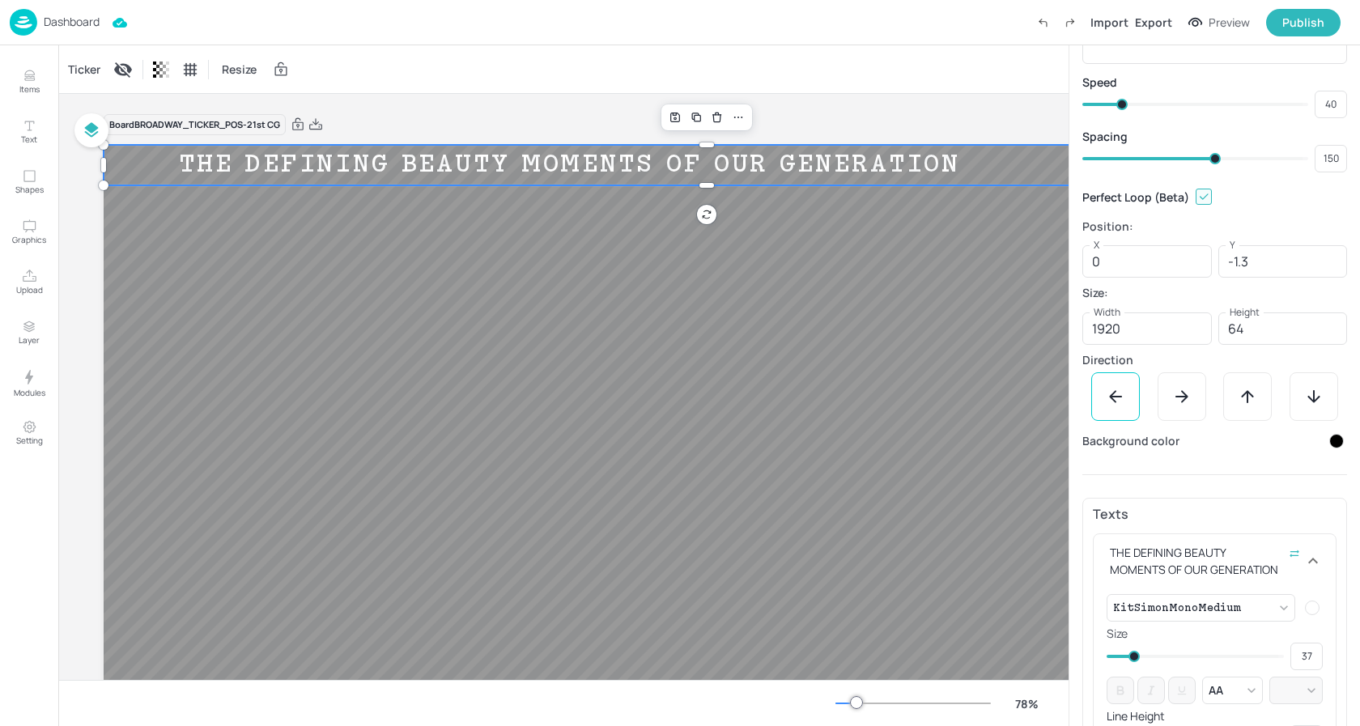
type input "156"
type input "153"
type input "162"
type input "156"
type input "164"
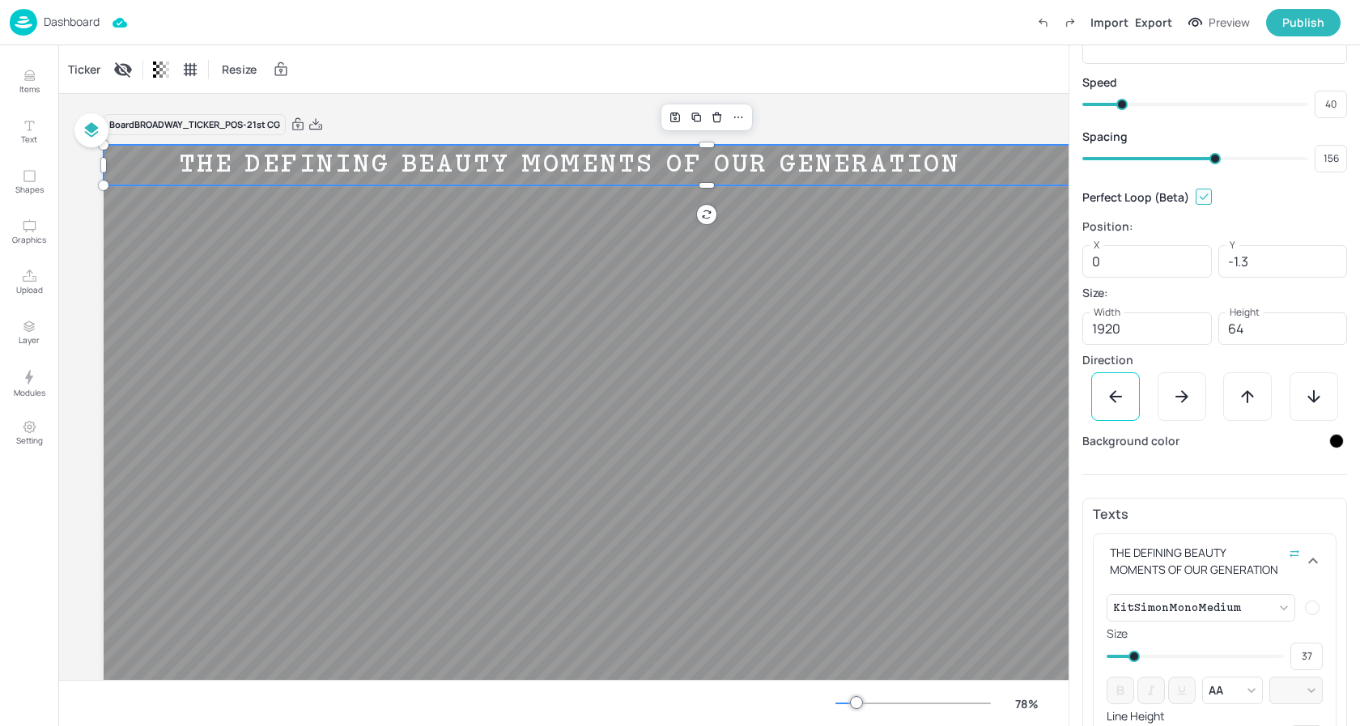
type input "162"
type input "167"
type input "164"
type input "169"
type input "167"
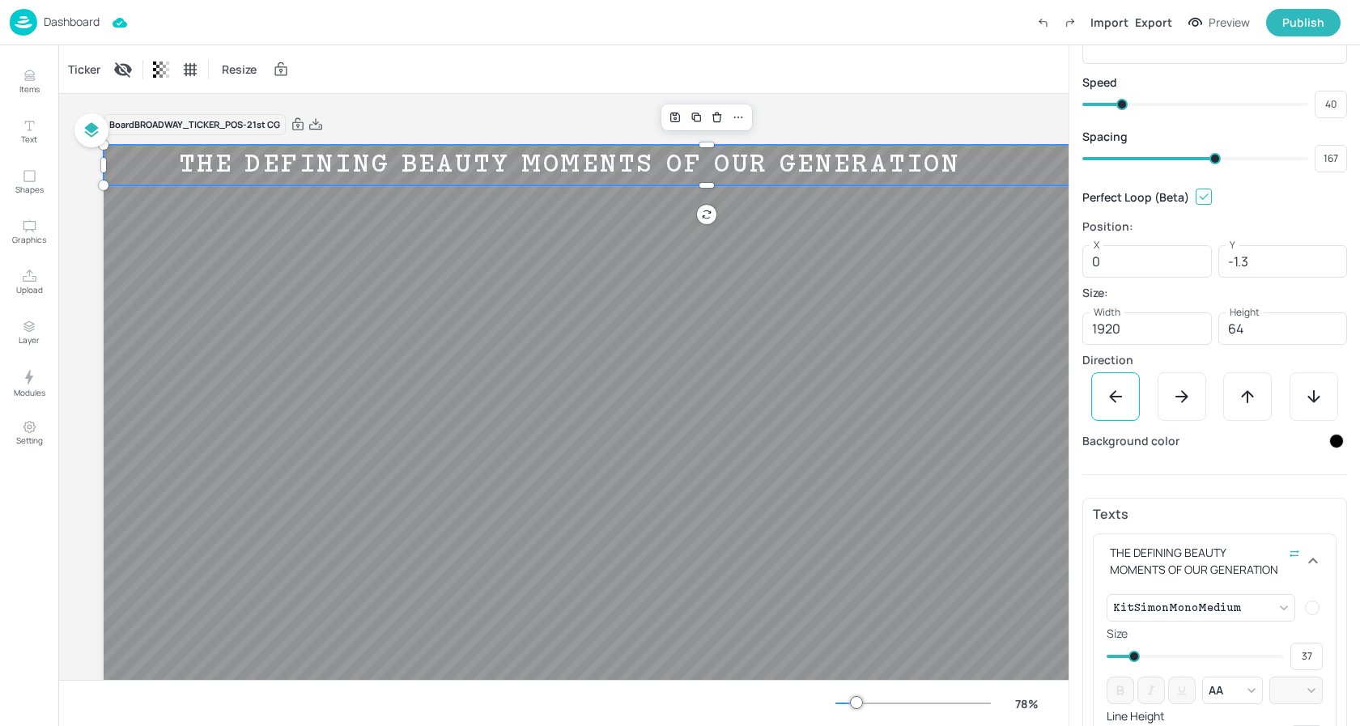
type input "170"
type input "160"
type input "169"
type input "134"
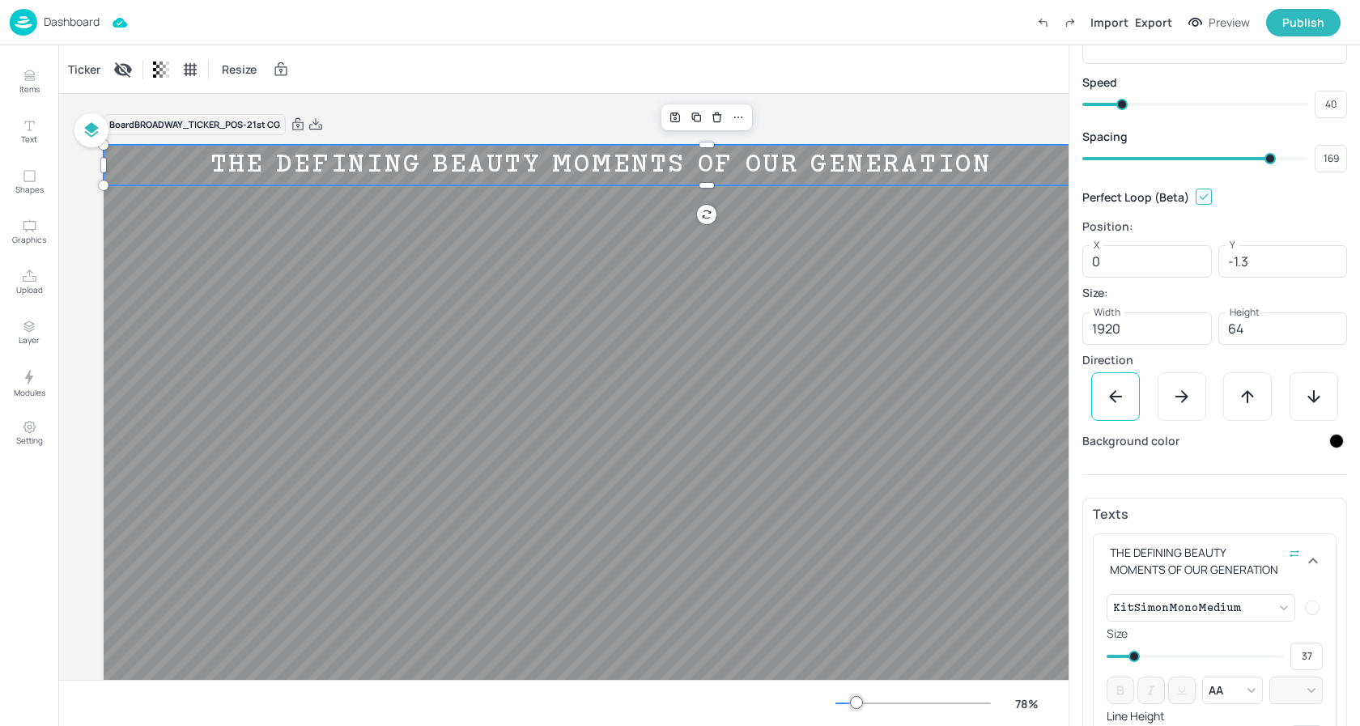
type input "160"
type input "111"
type input "134"
type input "89"
type input "111"
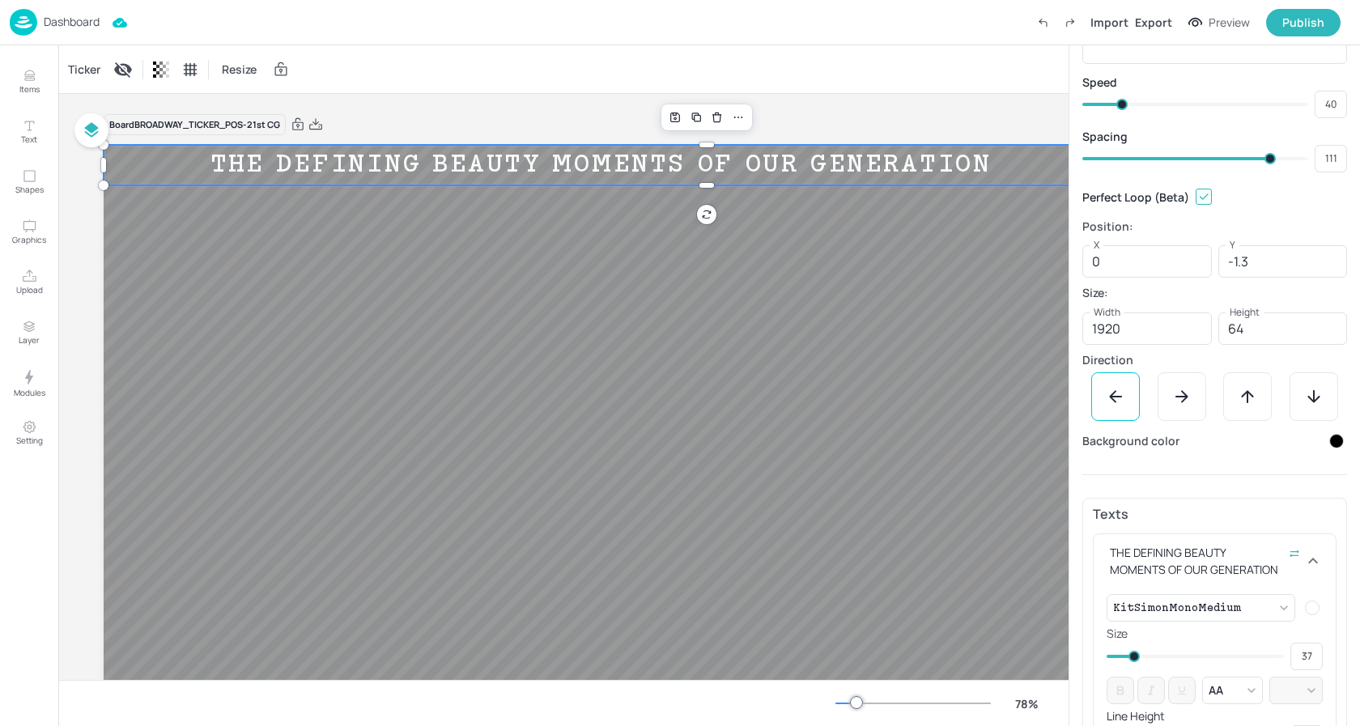
type input "72"
type input "89"
type input "34"
type input "72"
type input "17"
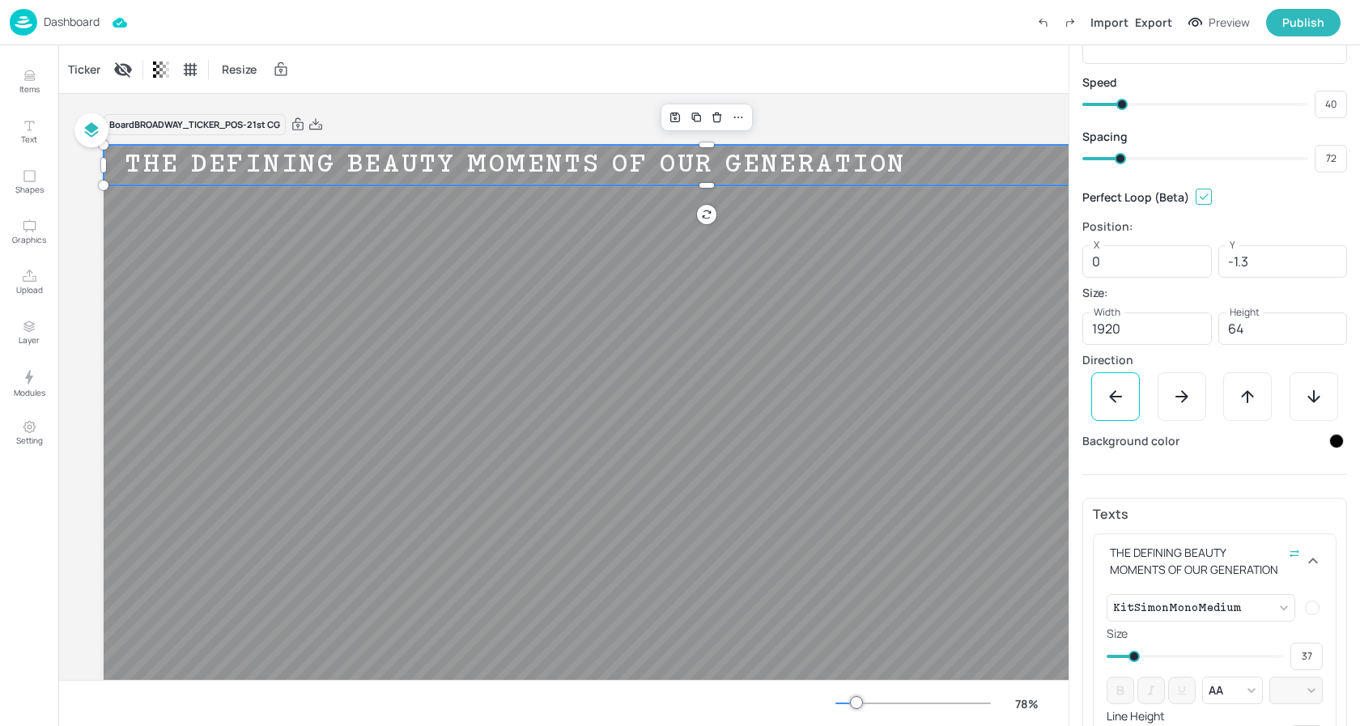
type input "34"
type input "9"
type input "17"
type input "5"
type input "9"
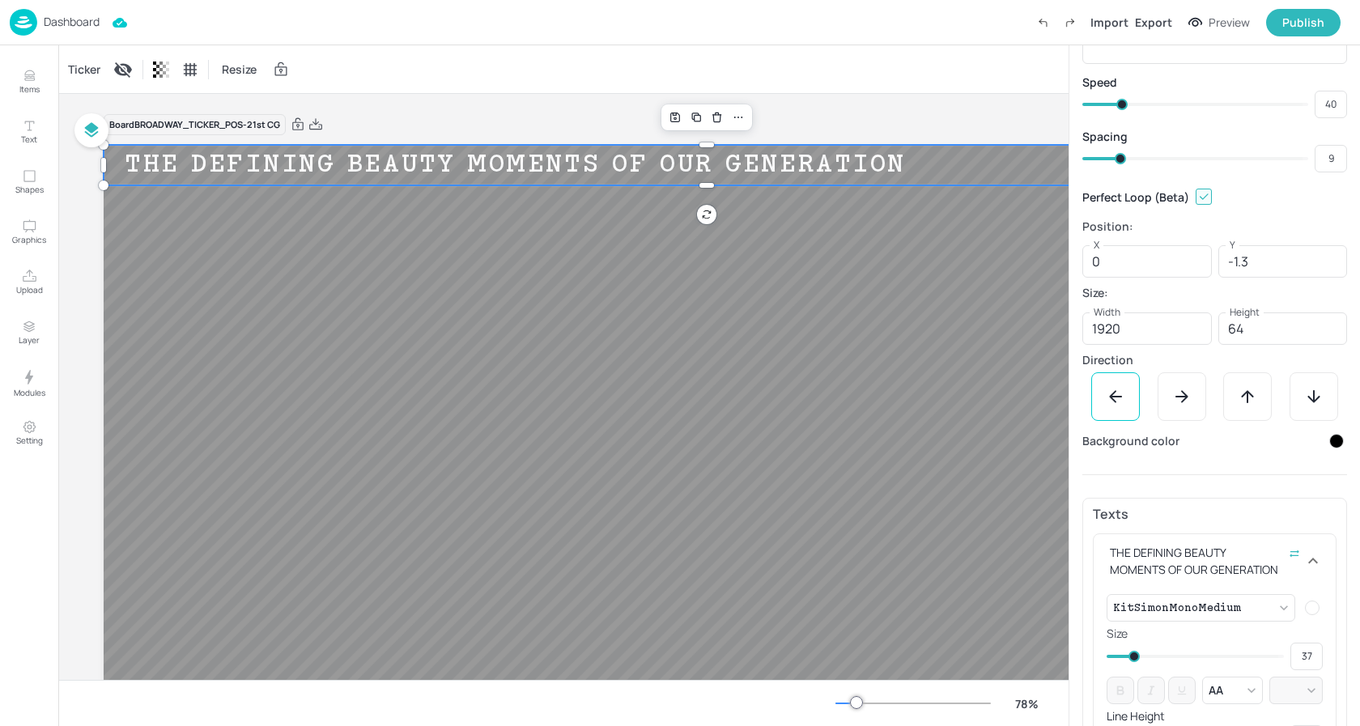
type input "4"
type input "5"
type input "26"
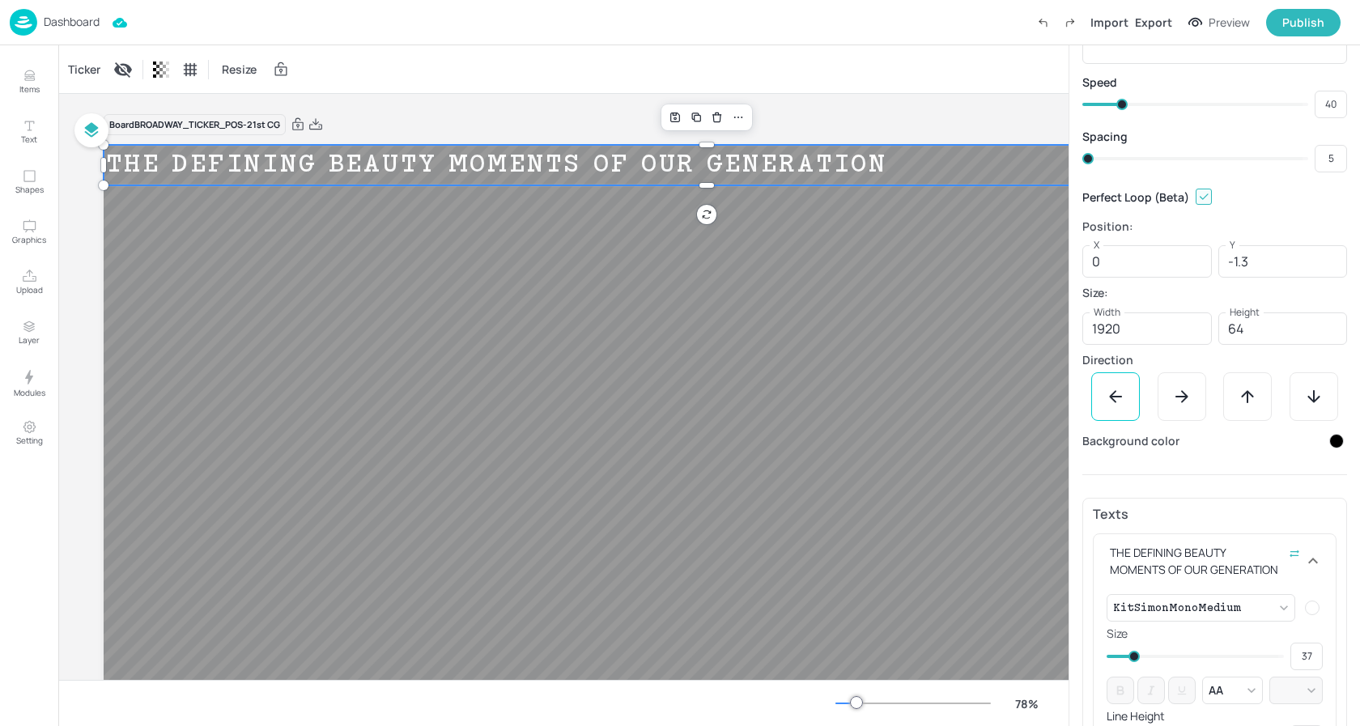
type input "22"
type input "27"
type input "25"
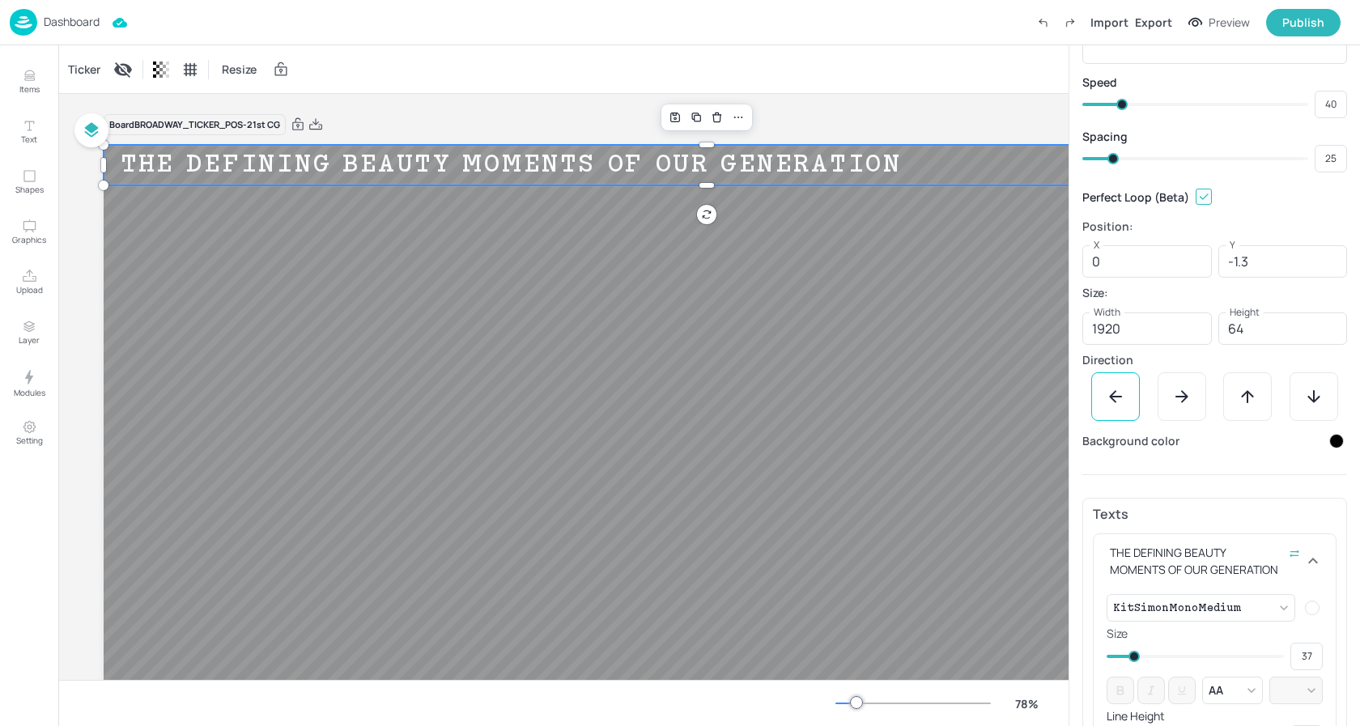
type input "24"
type input "22"
type input "18"
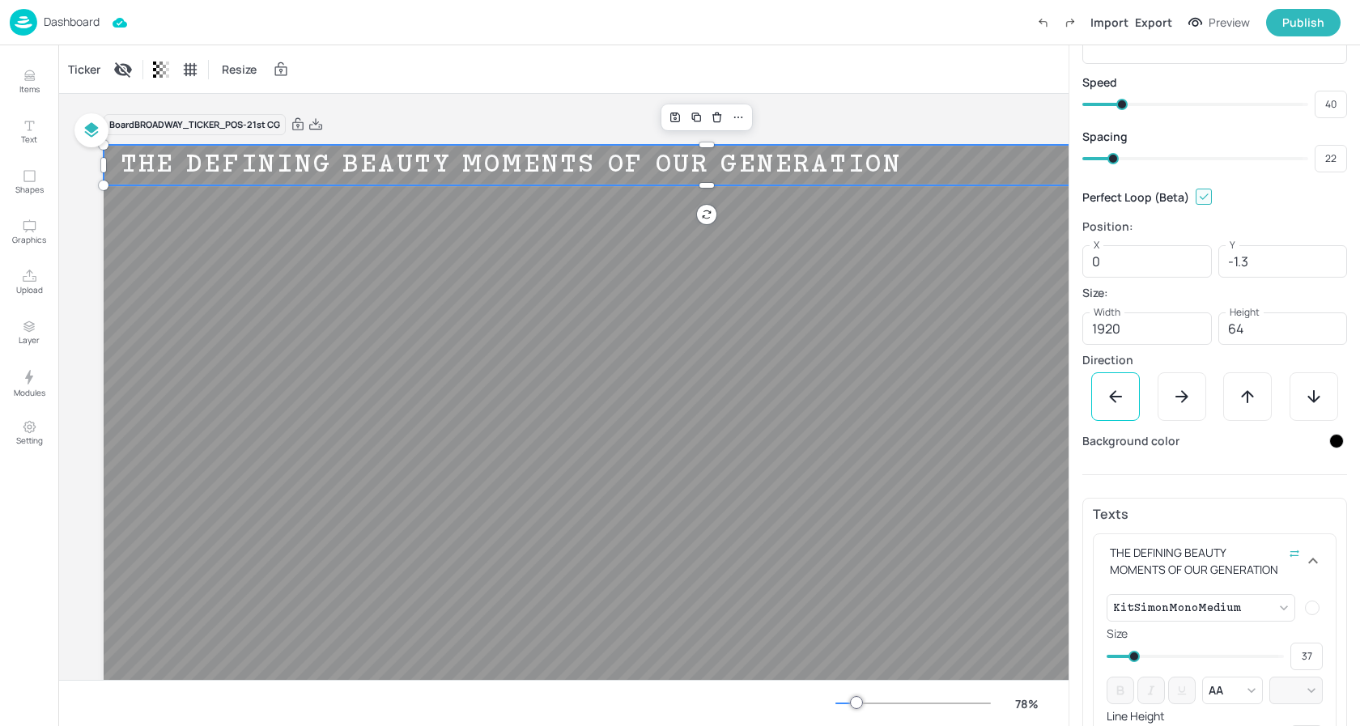
type input "19"
type input "16"
type input "18"
type input "14"
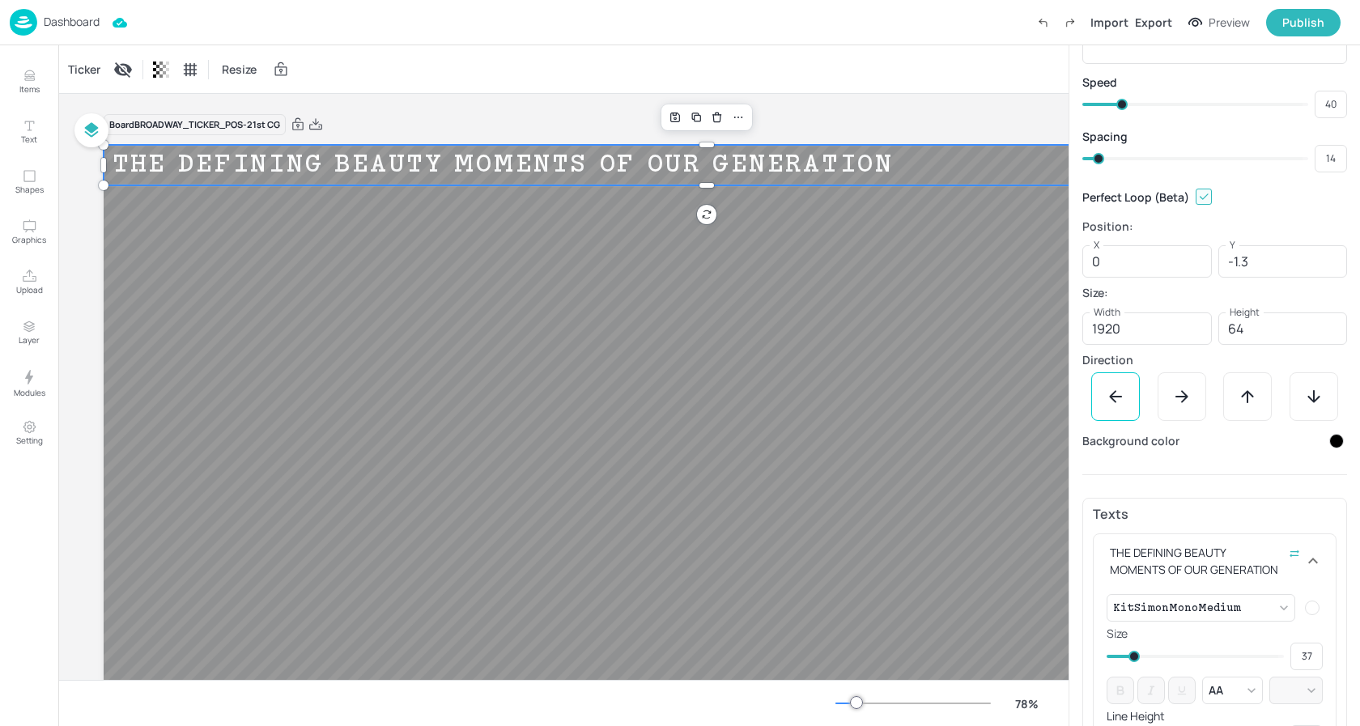
type input "13"
drag, startPoint x: 1154, startPoint y: 161, endPoint x: 1098, endPoint y: 168, distance: 56.2
click at [1098, 164] on span at bounding box center [1097, 158] width 11 height 11
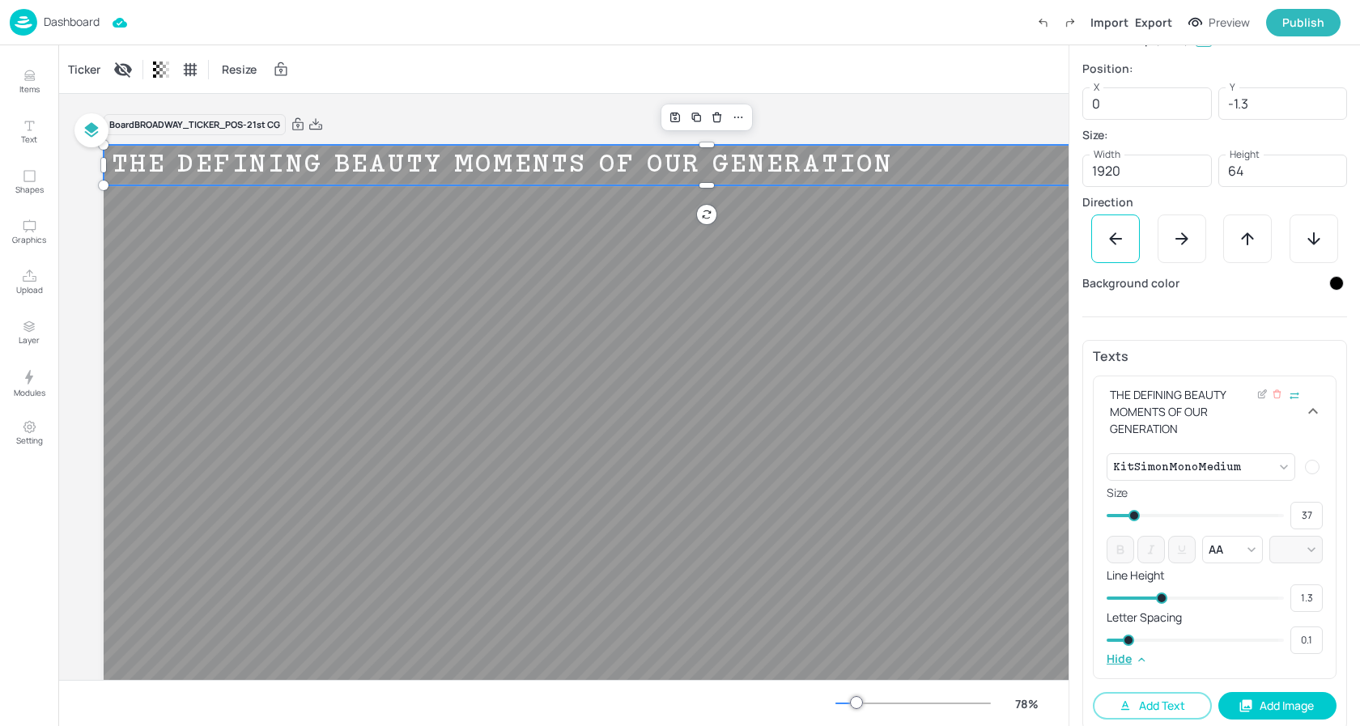
click at [1304, 409] on icon at bounding box center [1312, 411] width 19 height 19
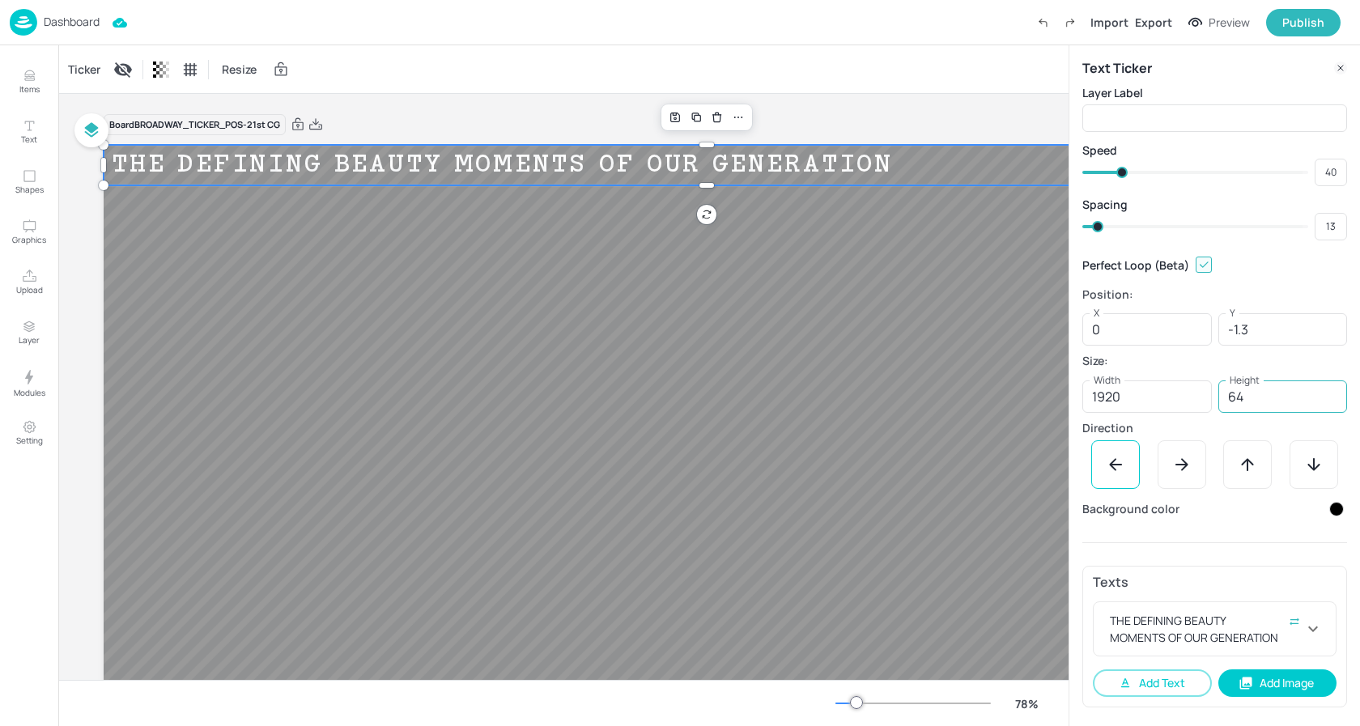
scroll to position [0, 0]
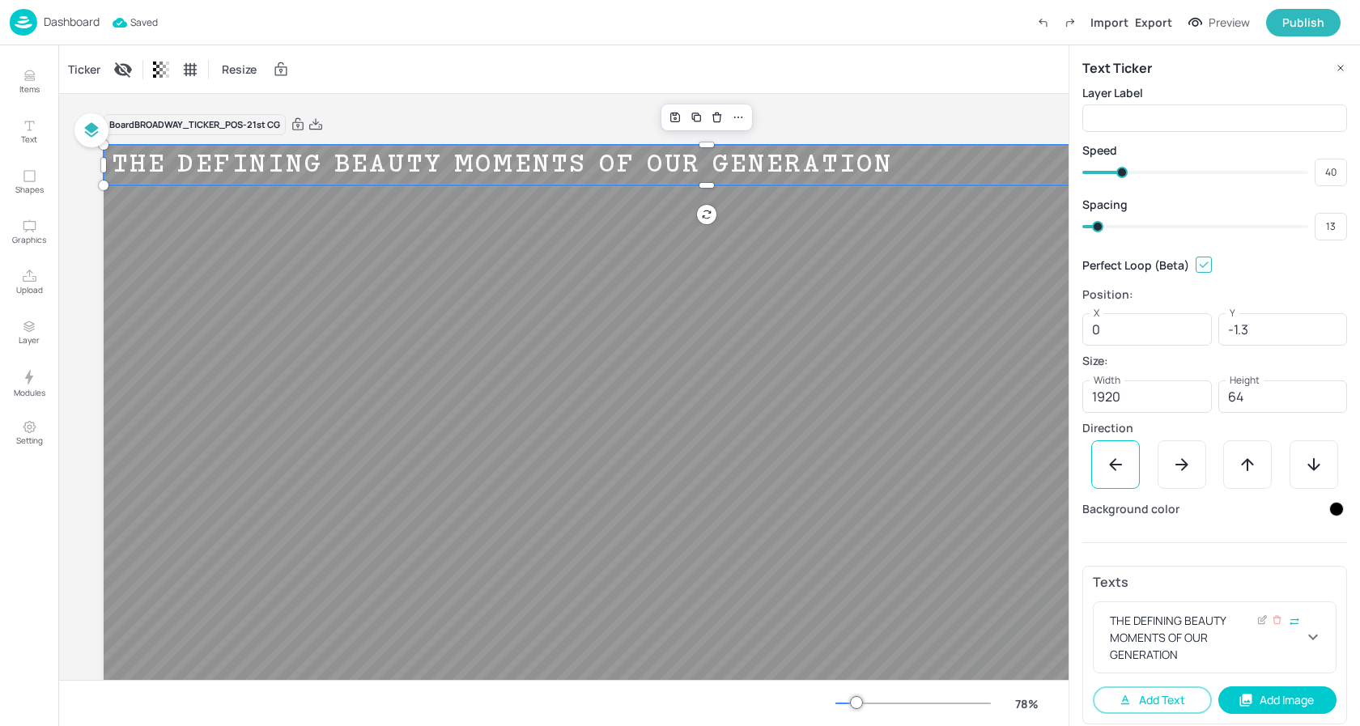
click at [1311, 642] on icon at bounding box center [1312, 636] width 19 height 19
click at [1311, 641] on icon at bounding box center [1312, 636] width 19 height 19
click at [1260, 622] on icon at bounding box center [1262, 619] width 12 height 11
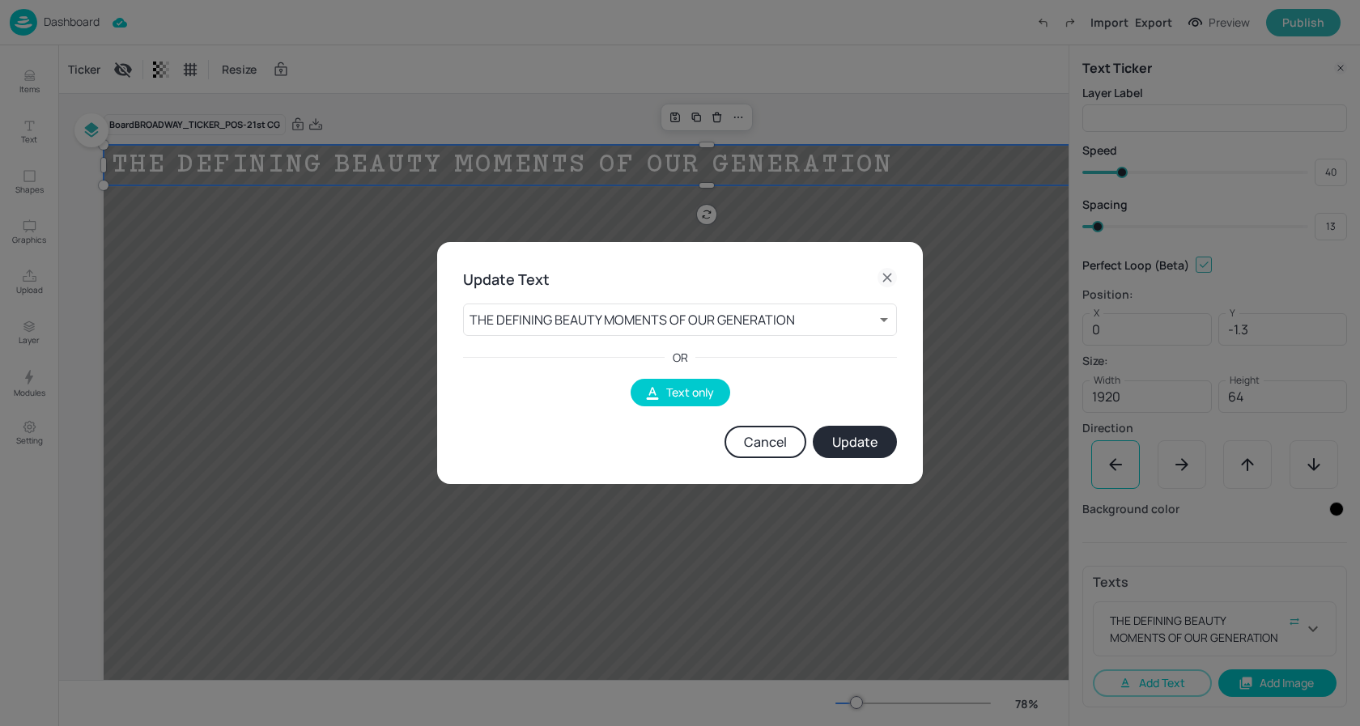
click at [769, 447] on button "Cancel" at bounding box center [766, 442] width 82 height 32
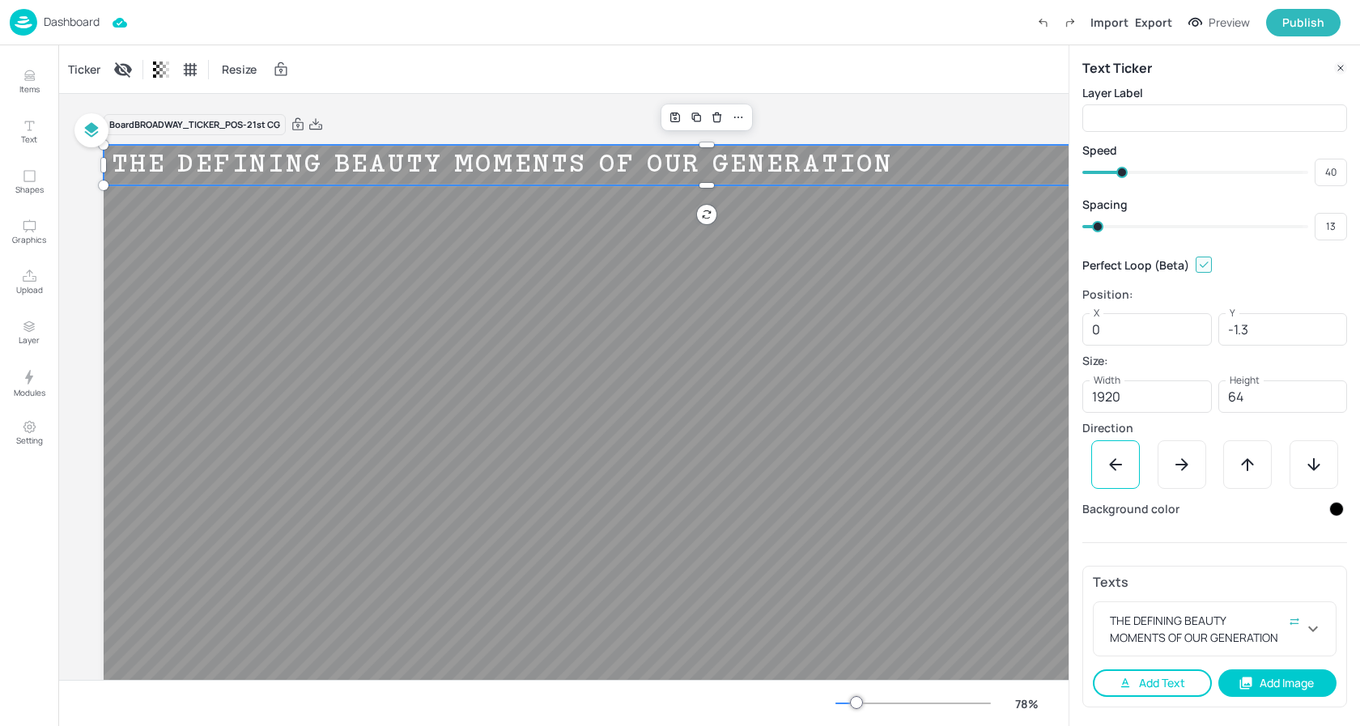
click at [1171, 680] on button "Add Text" at bounding box center [1152, 683] width 119 height 28
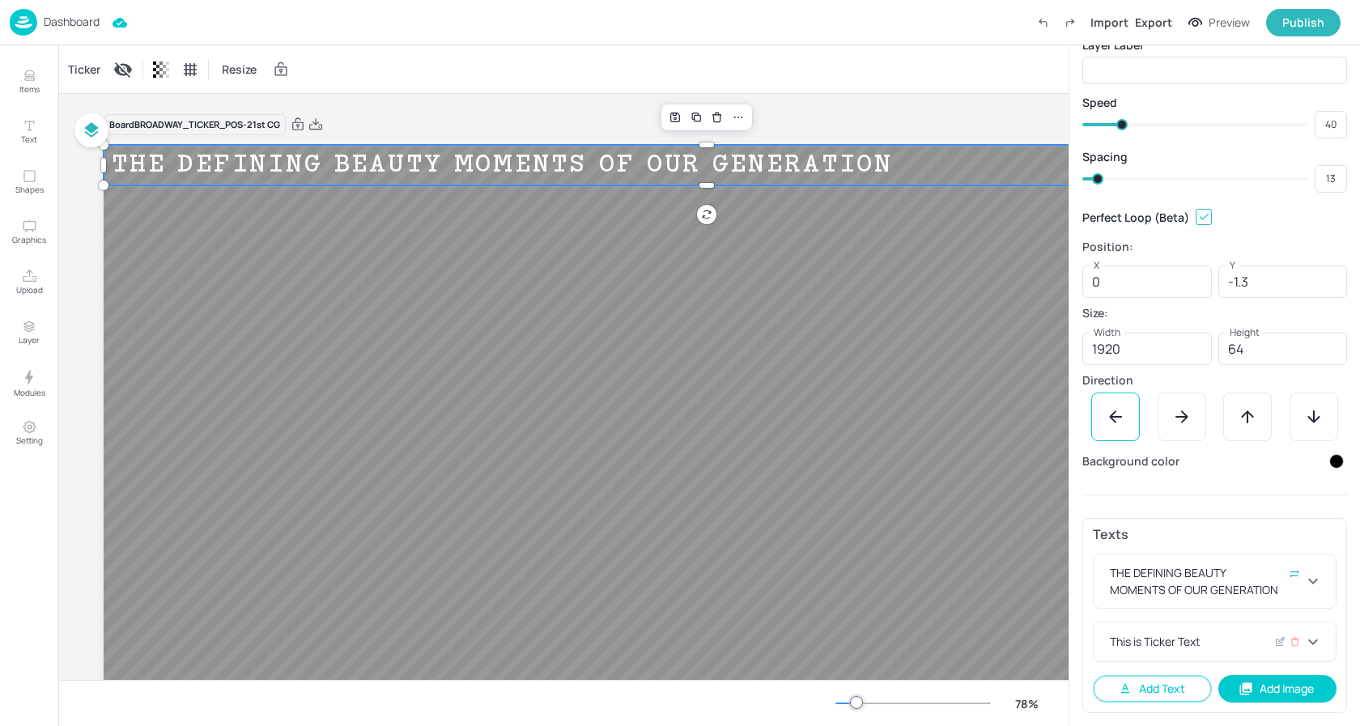
scroll to position [48, 0]
click at [1275, 641] on icon at bounding box center [1280, 641] width 12 height 11
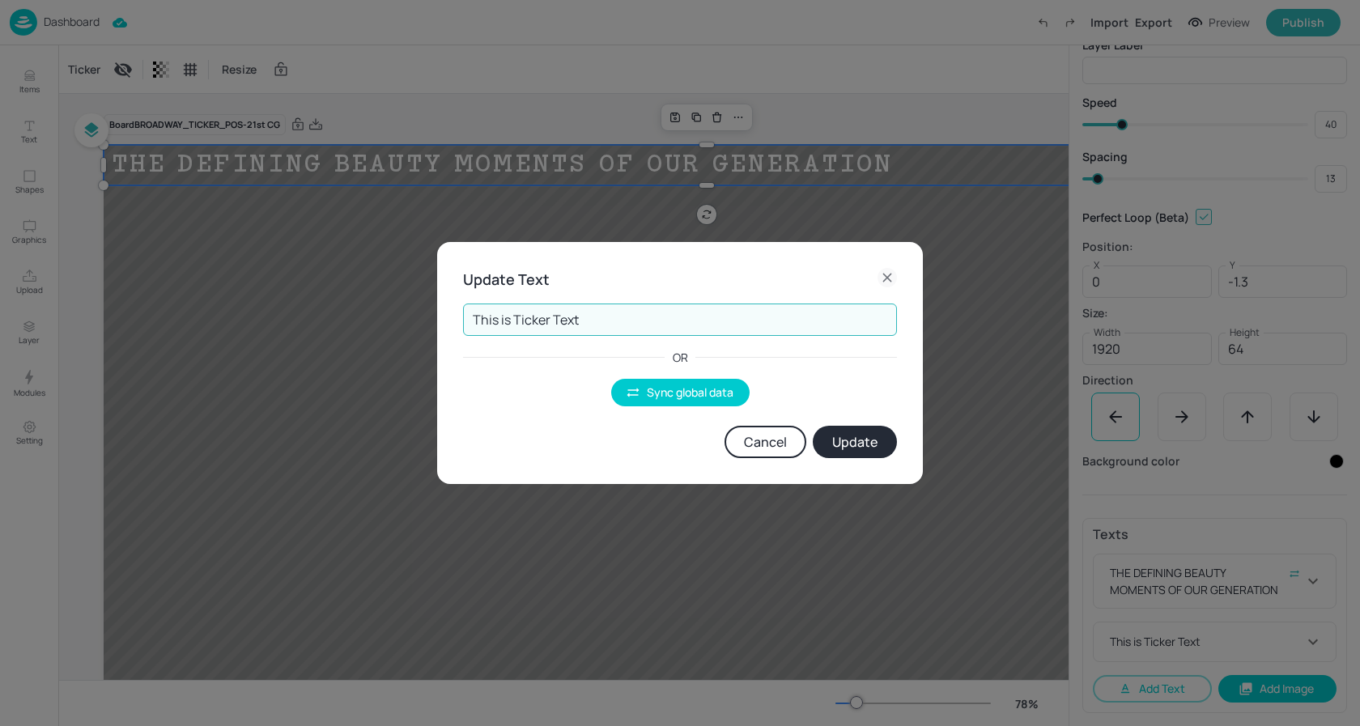
click at [566, 304] on input "This is Ticker Text" at bounding box center [680, 320] width 434 height 32
click at [567, 312] on input "This is Ticker Text" at bounding box center [680, 320] width 434 height 32
click at [700, 387] on button "Sync global data" at bounding box center [680, 393] width 138 height 28
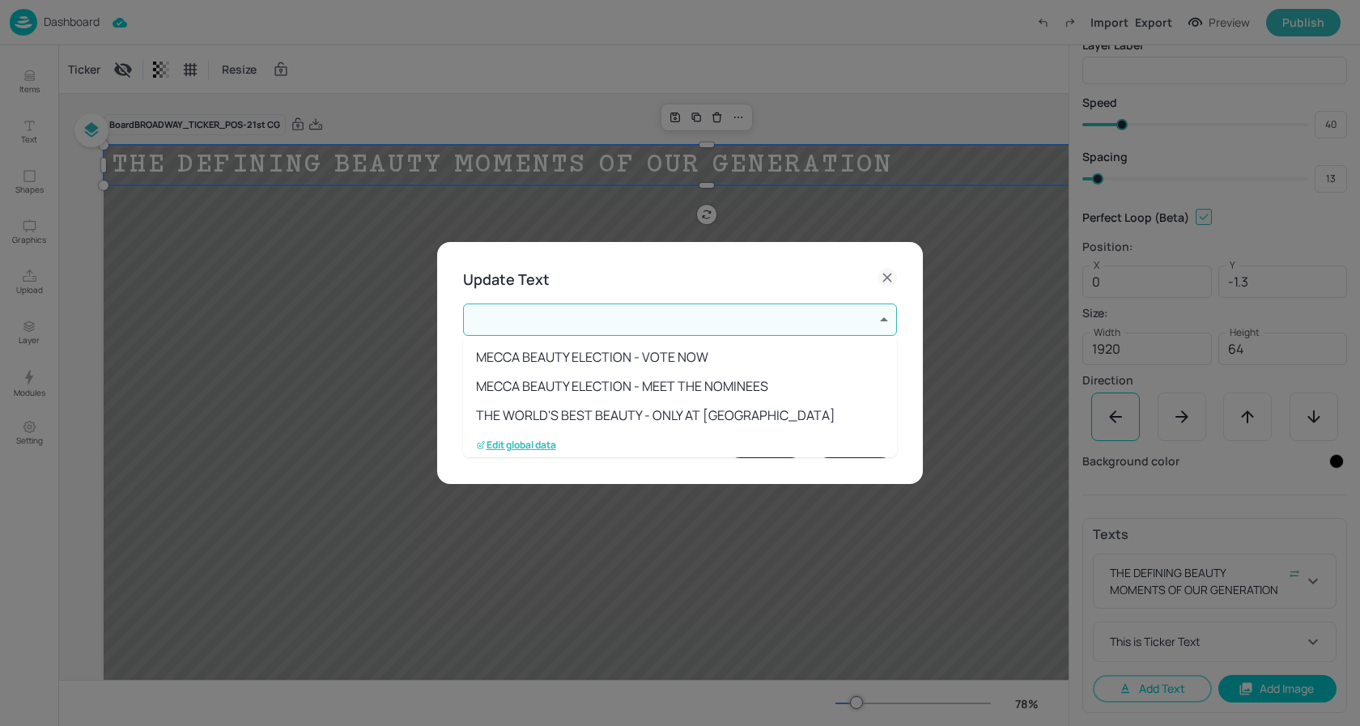
click at [612, 317] on body "Dashboard Import Export Preview Publish Items Text Shapes Graphics Upload Layer…" at bounding box center [680, 363] width 1360 height 726
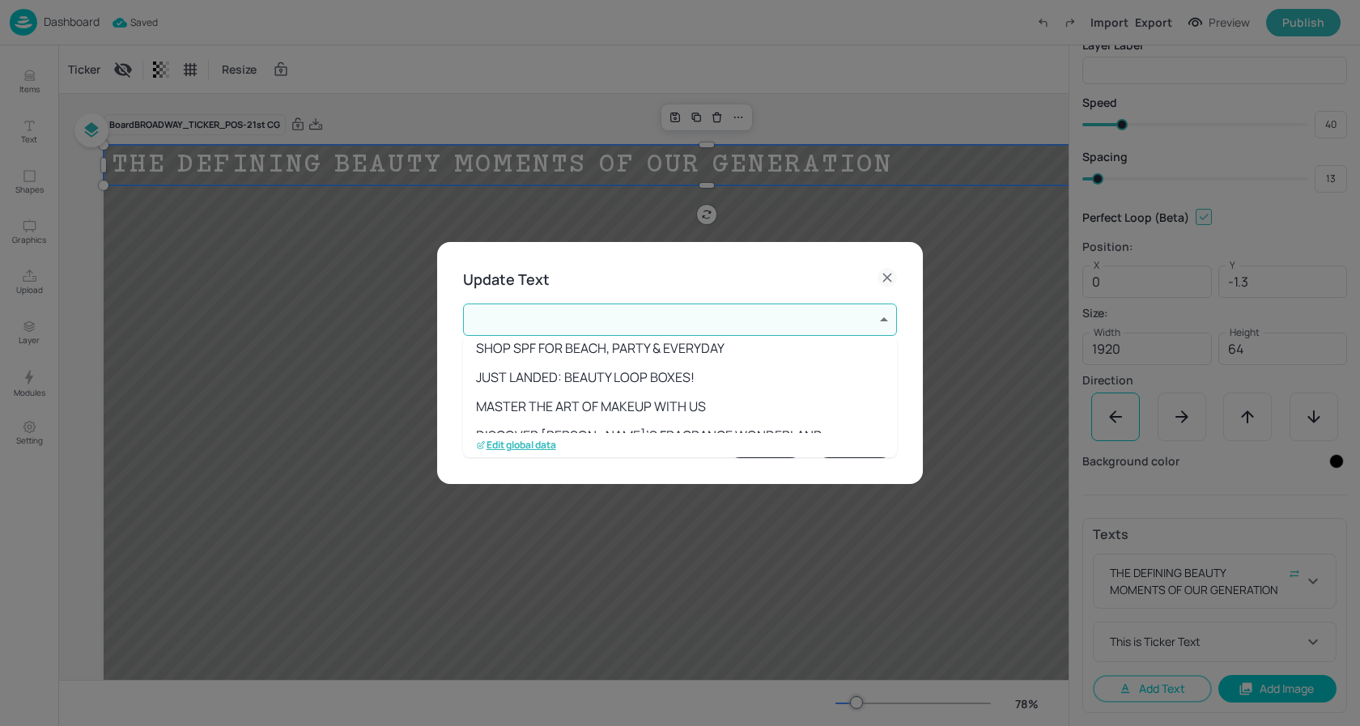
scroll to position [295, 0]
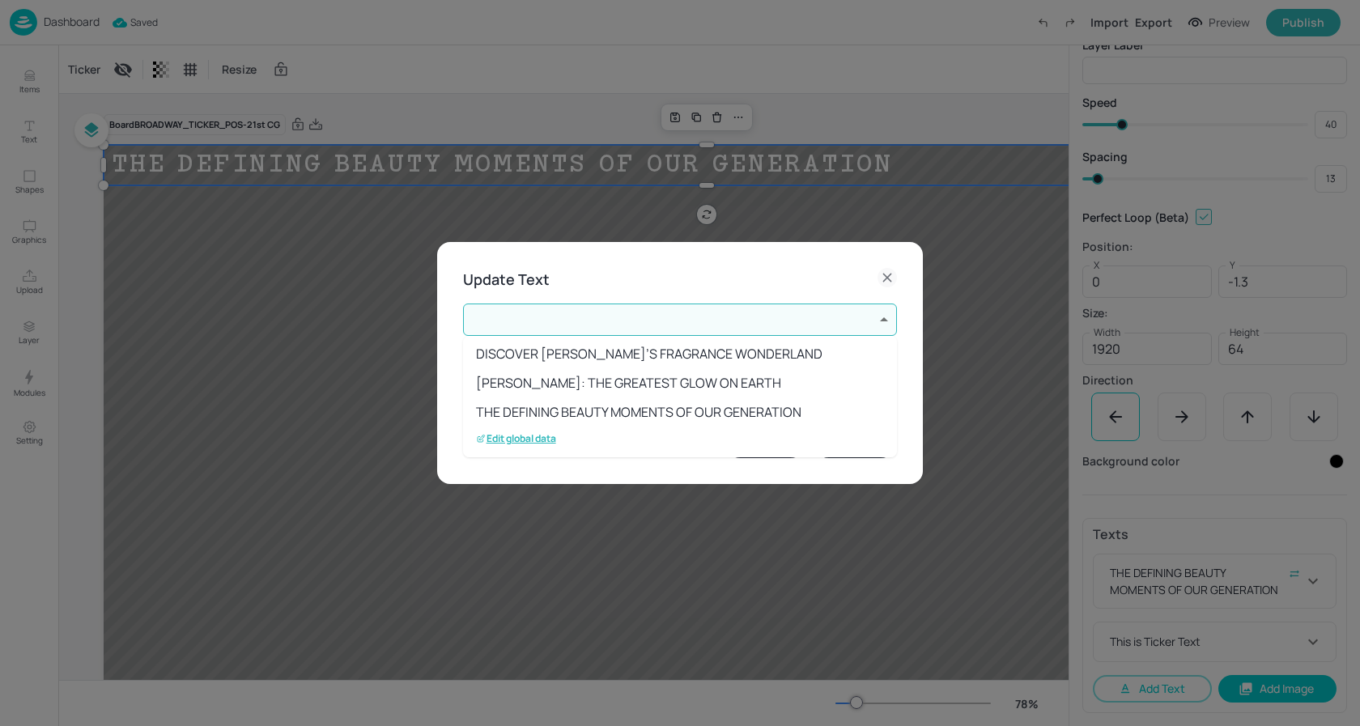
click at [589, 412] on li "THE DEFINING BEAUTY MOMENTS OF OUR GENERATION" at bounding box center [680, 411] width 434 height 29
type input "14"
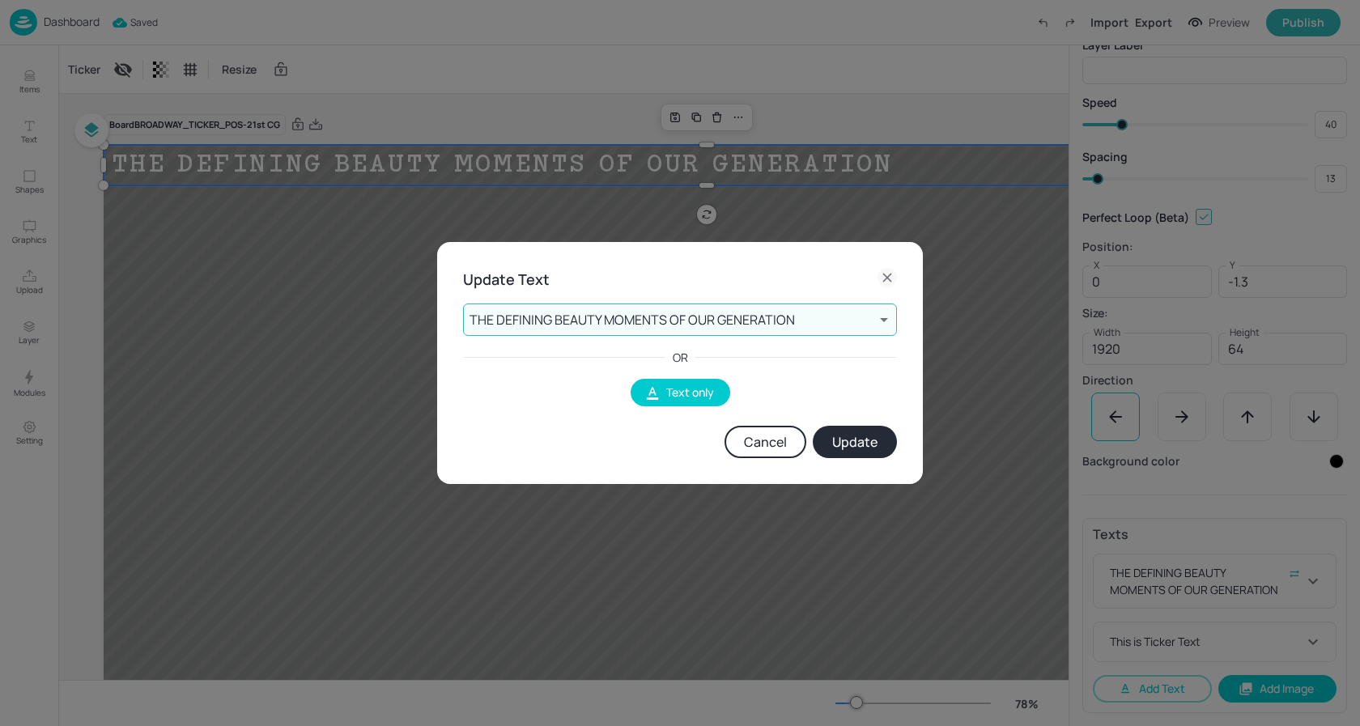
click at [856, 436] on button "Update" at bounding box center [855, 442] width 84 height 32
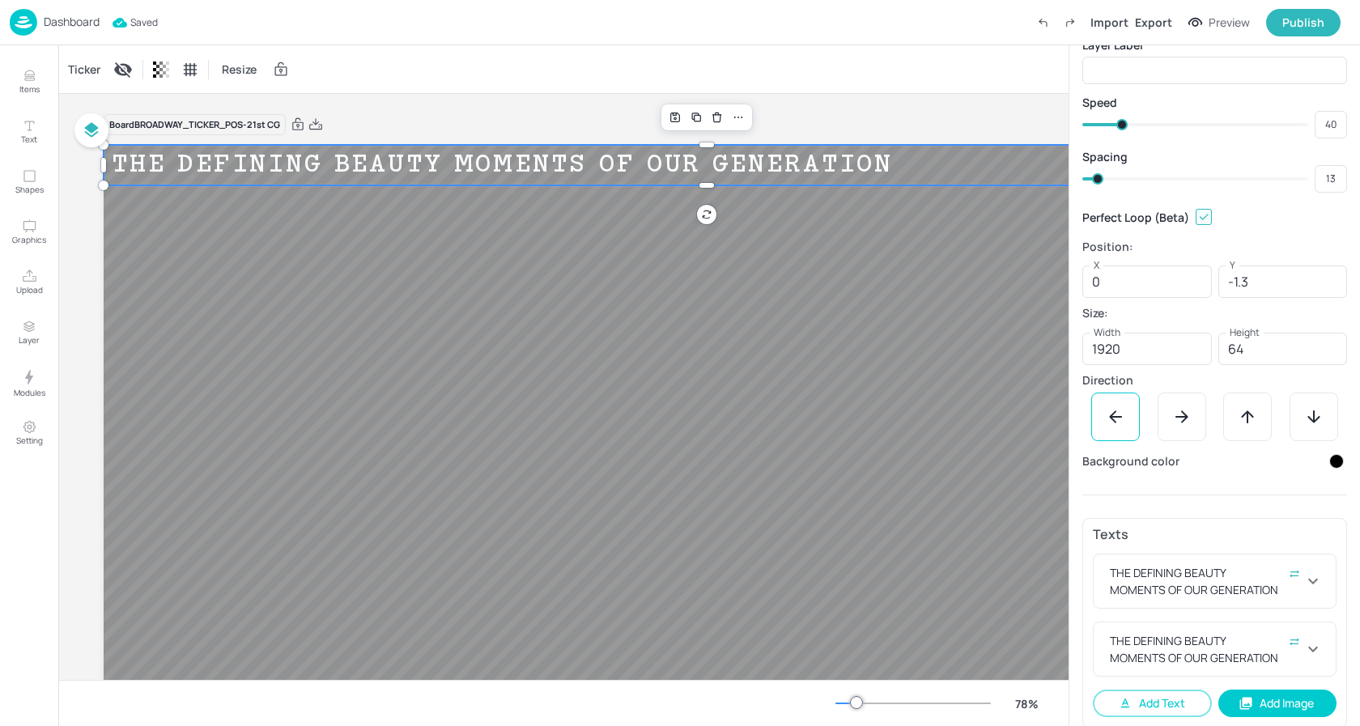
scroll to position [62, 0]
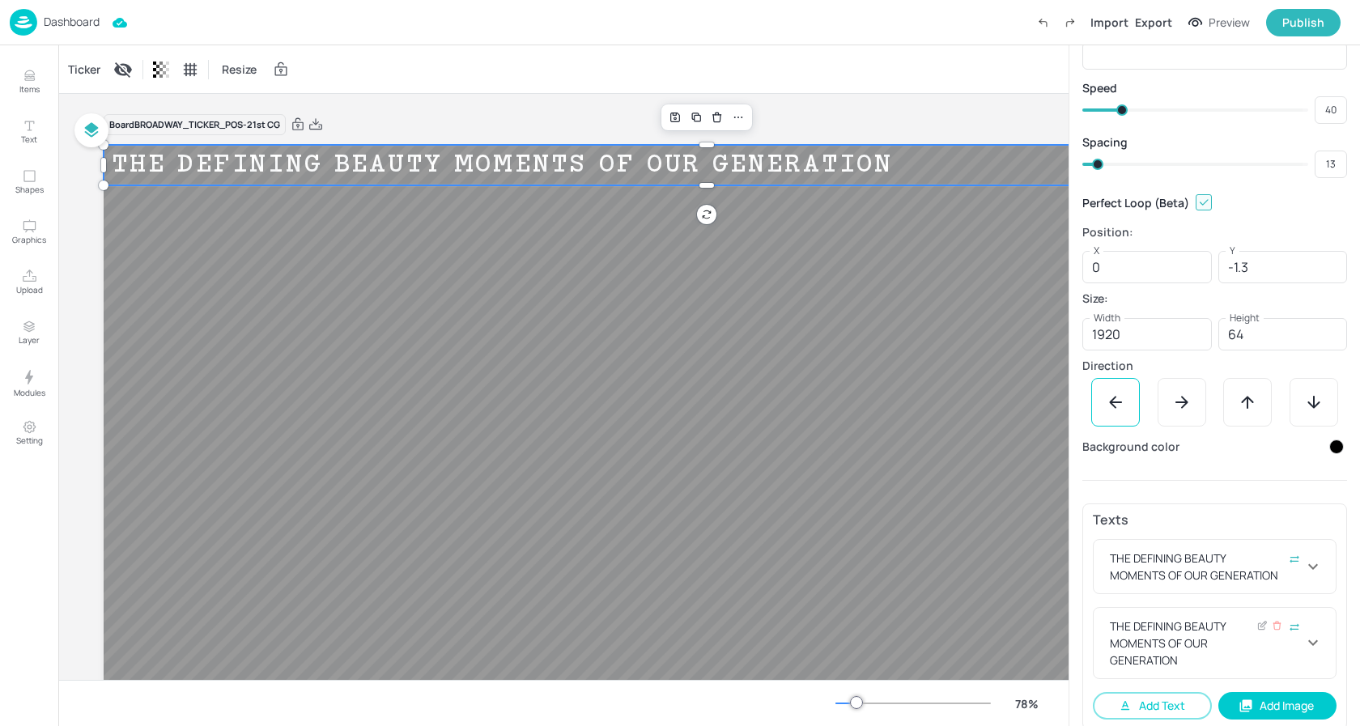
click at [1308, 641] on icon at bounding box center [1313, 643] width 10 height 6
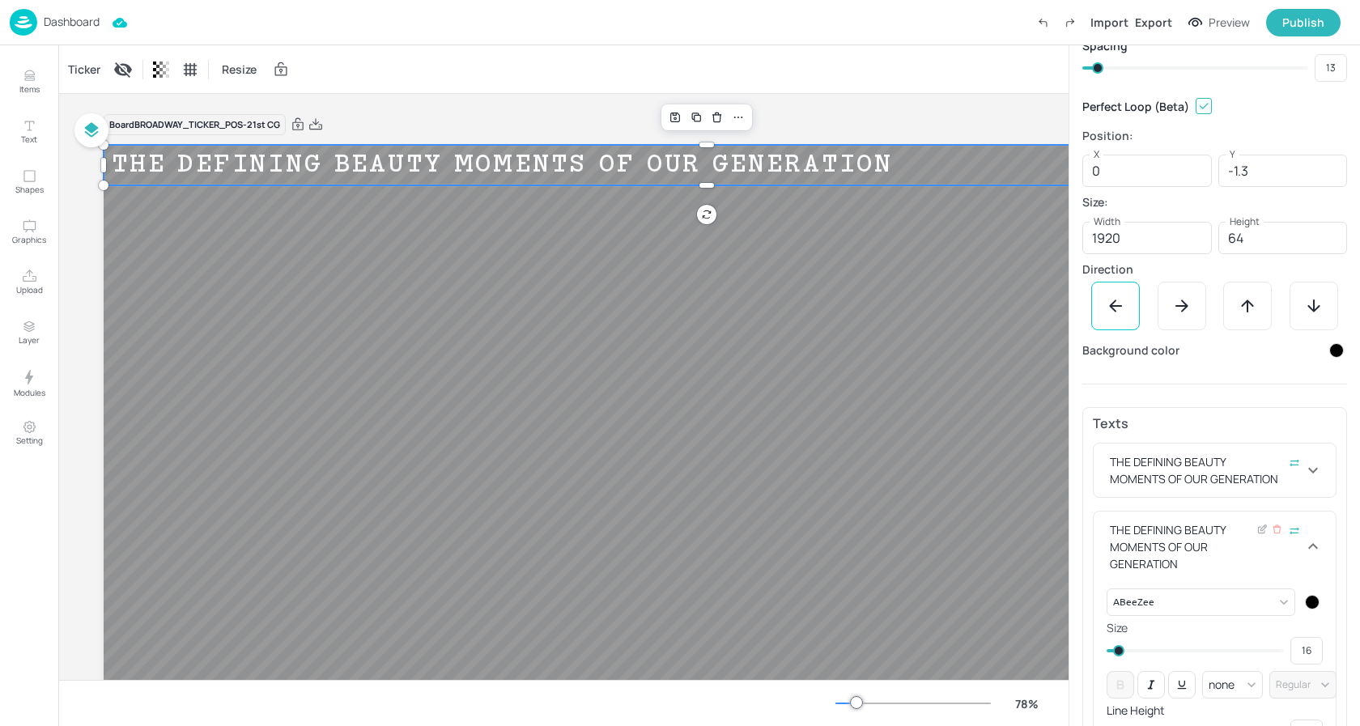
scroll to position [172, 0]
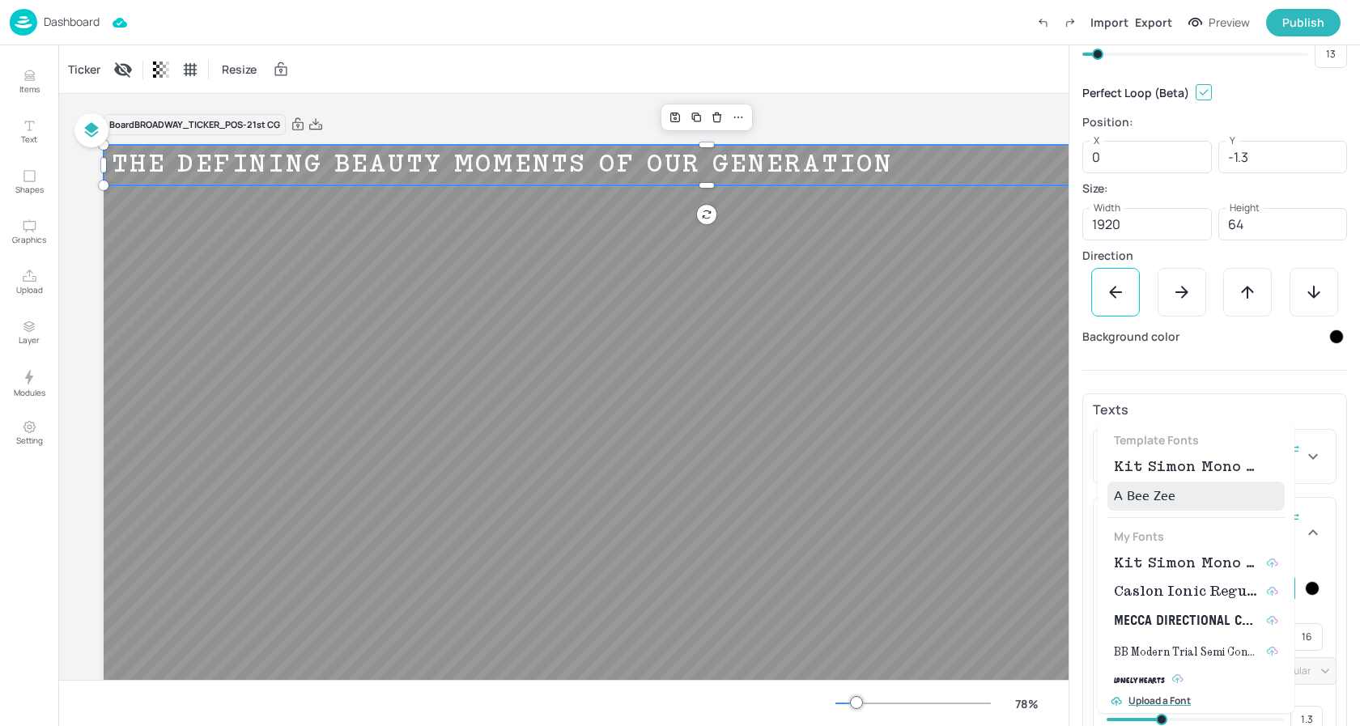
click at [1214, 581] on body "Dashboard Import Export Preview Publish Items Text Shapes Graphics Upload Layer…" at bounding box center [680, 363] width 1360 height 726
click at [1172, 559] on span "Kit Simon Mono Medium" at bounding box center [1187, 563] width 146 height 19
type input "{"font":"KitSimonMonoMedium","group":"template"}"
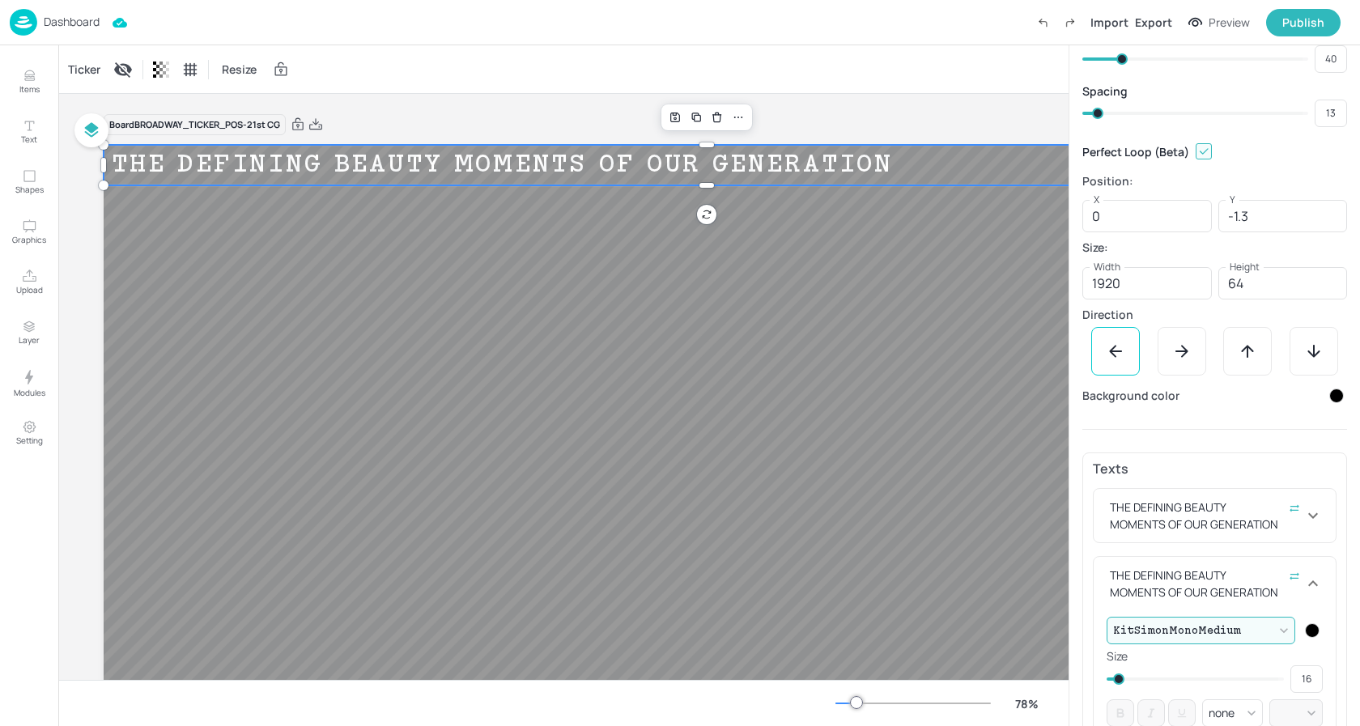
scroll to position [99, 0]
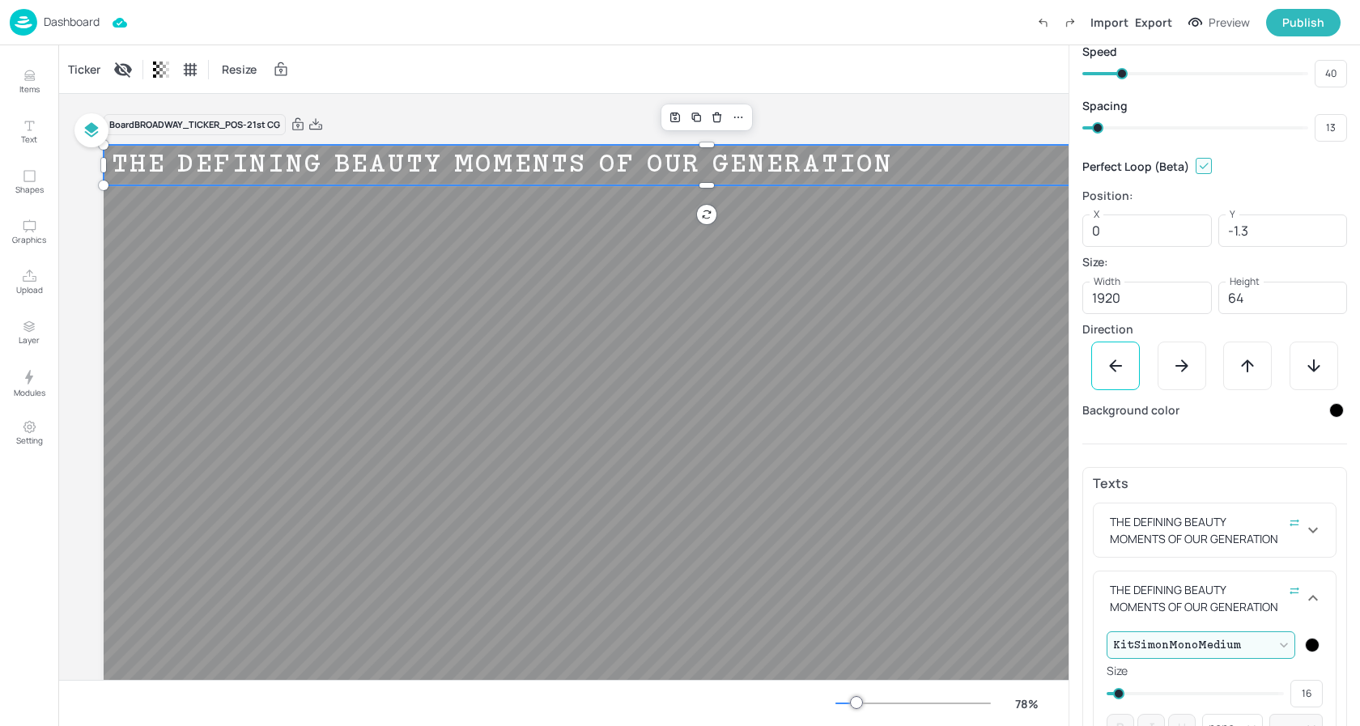
type input "12"
type input "11"
type input "16"
type input "12"
type input "20"
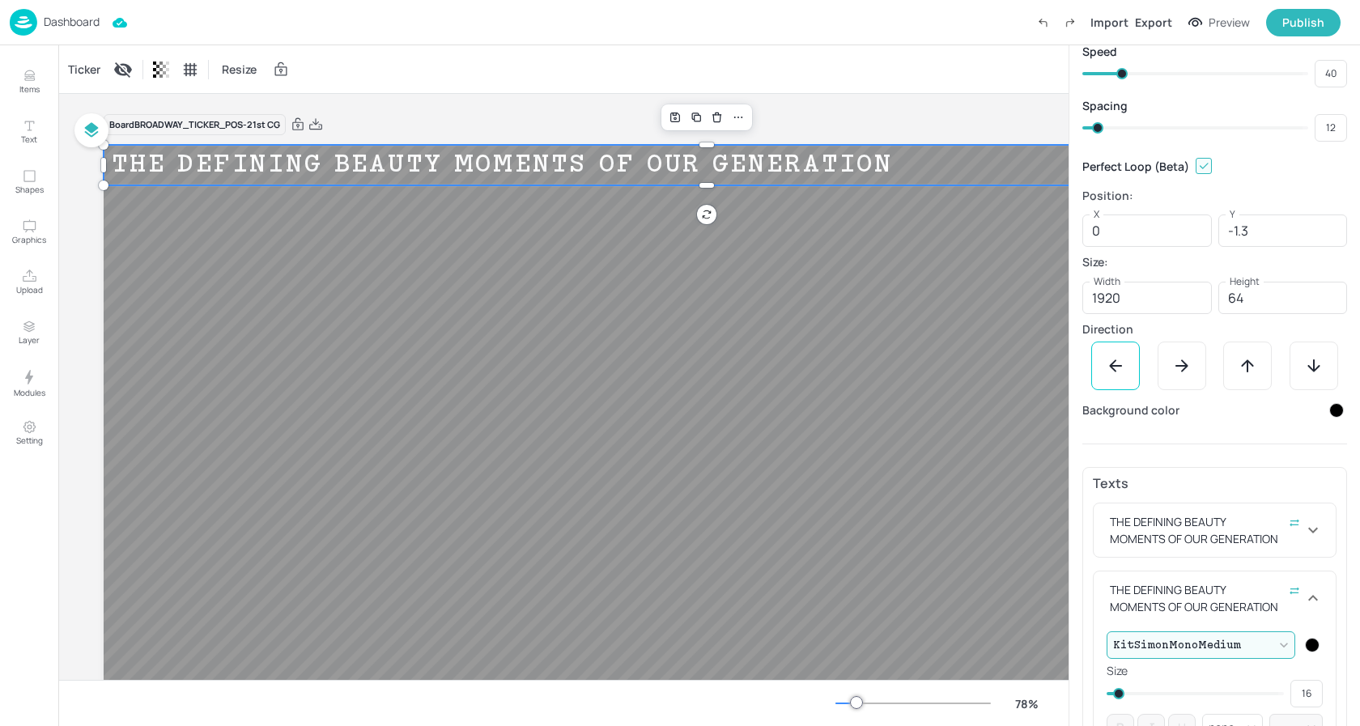
type input "16"
type input "29"
type input "20"
type input "31"
type input "29"
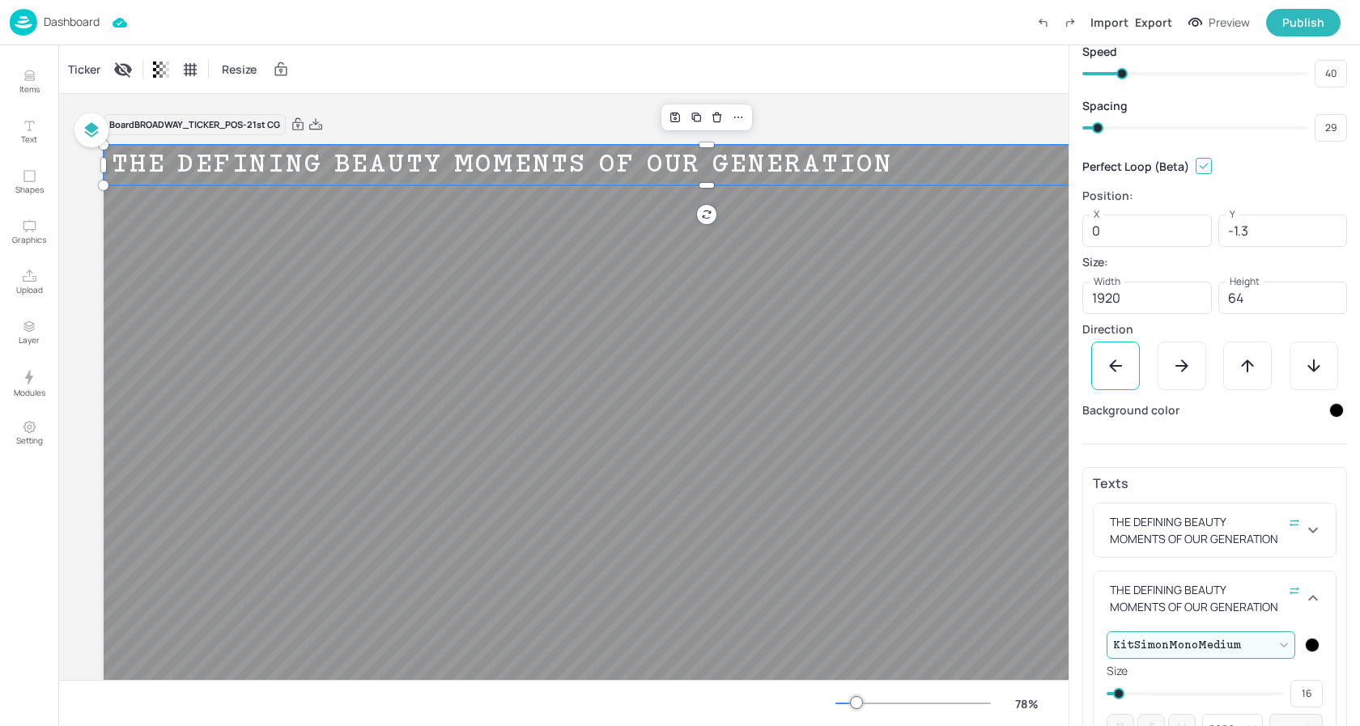
type input "34"
type input "35"
type input "39"
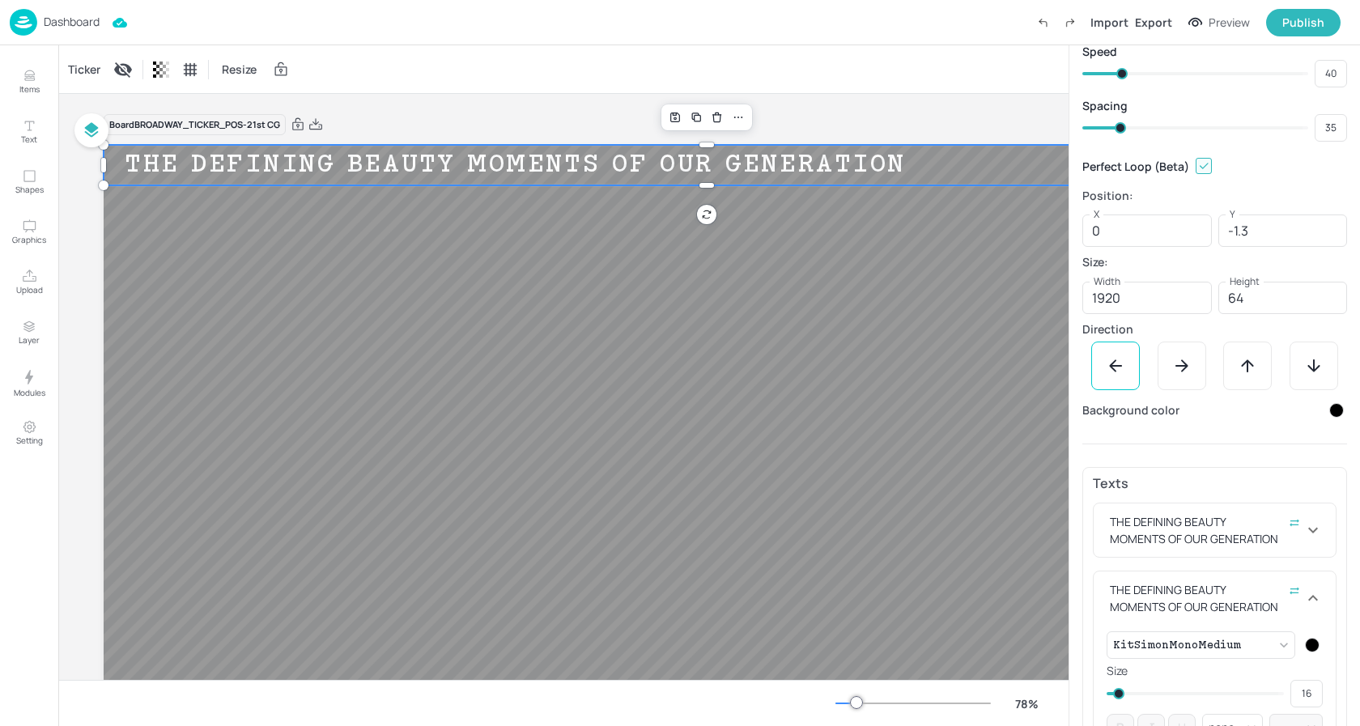
type input "38"
type input "42"
type input "39"
type input "43"
type input "42"
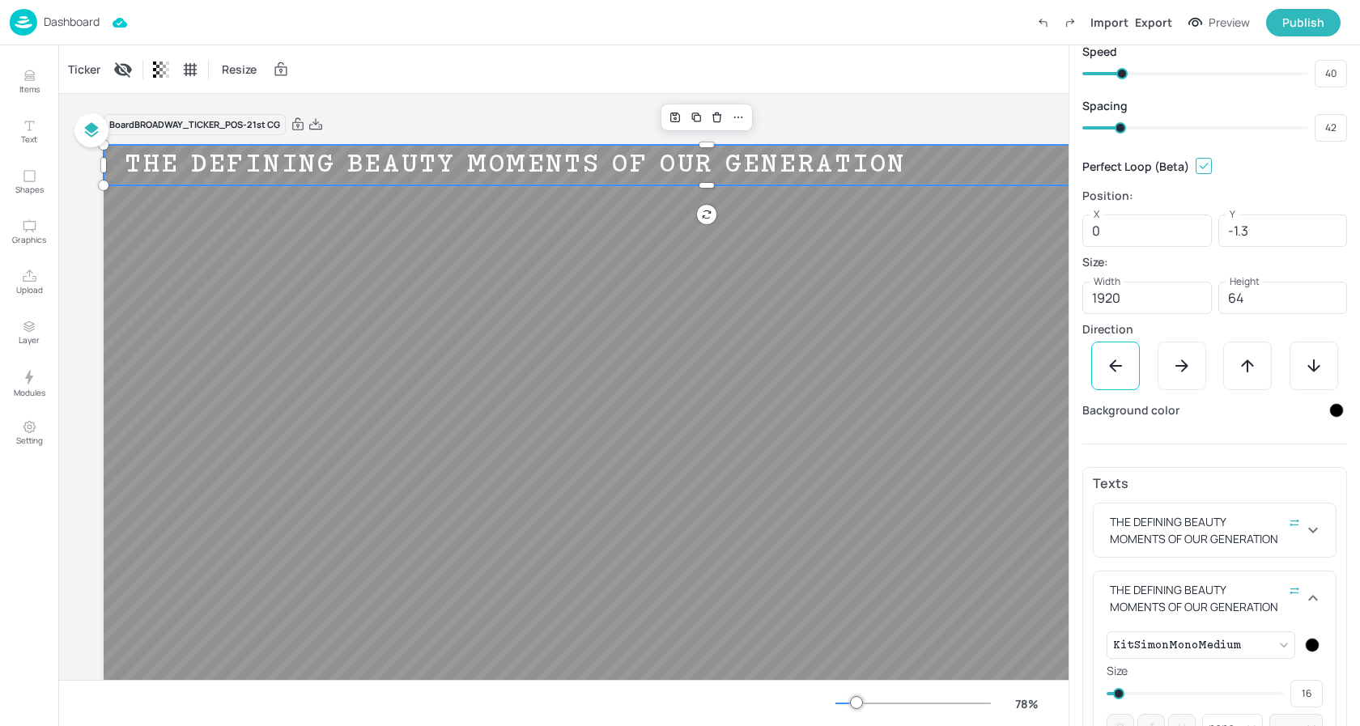
type input "44"
type input "43"
type input "46"
type input "44"
type input "47"
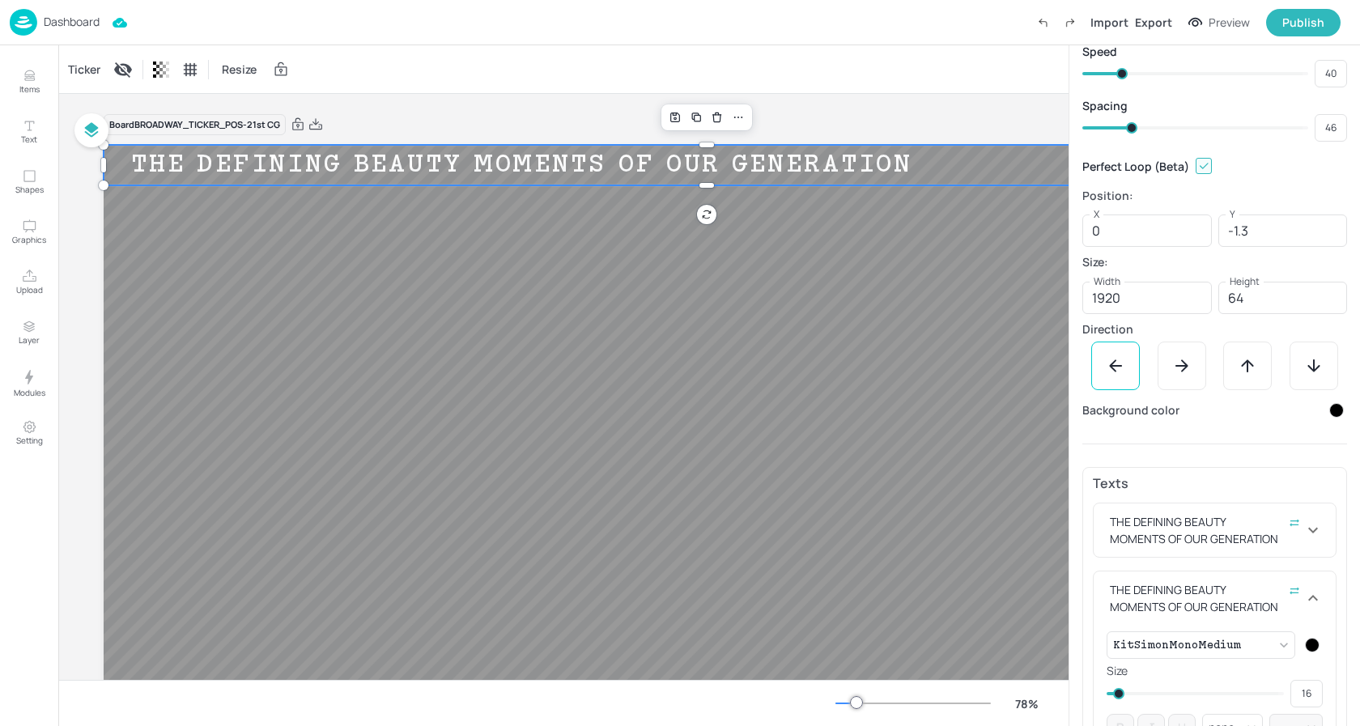
type input "47"
type input "49"
type input "62"
type input "57"
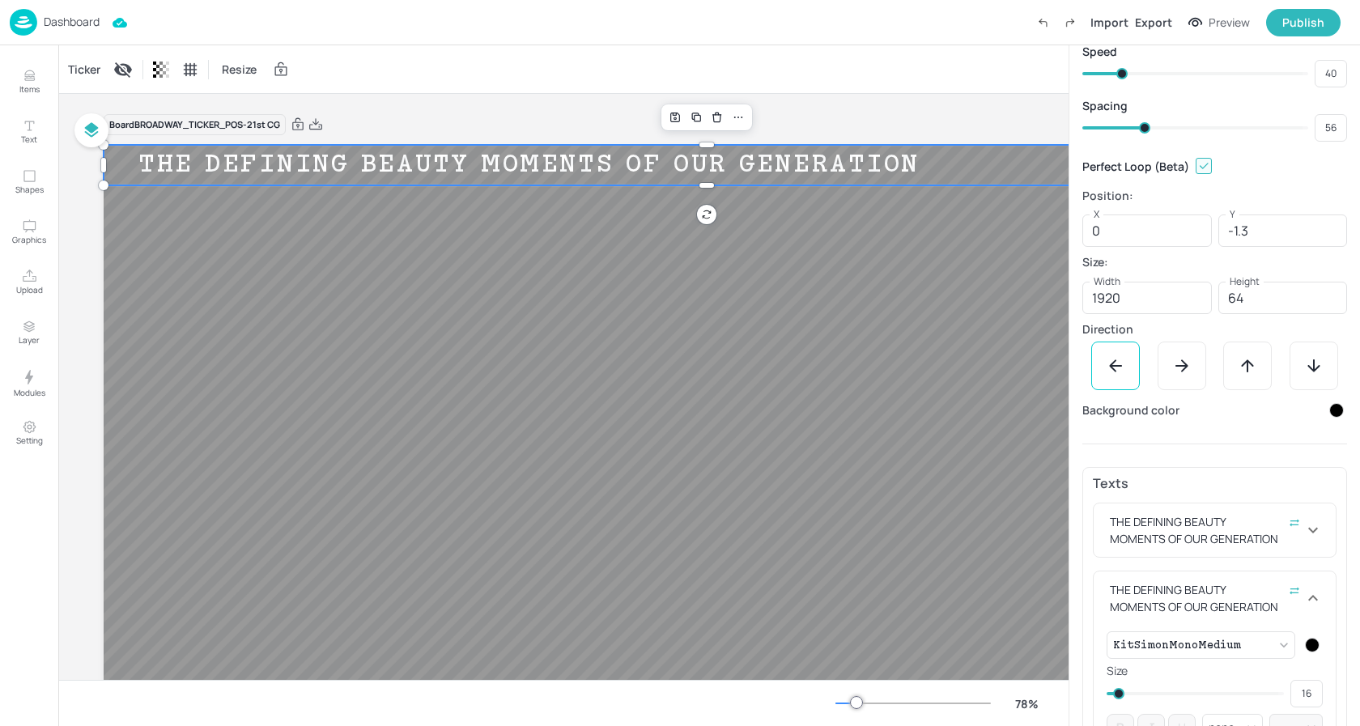
drag, startPoint x: 1105, startPoint y: 123, endPoint x: 1144, endPoint y: 141, distance: 42.7
click at [1144, 134] on span at bounding box center [1144, 127] width 11 height 11
click at [1305, 664] on div at bounding box center [1312, 662] width 15 height 15
click at [1300, 697] on div at bounding box center [1298, 691] width 18 height 18
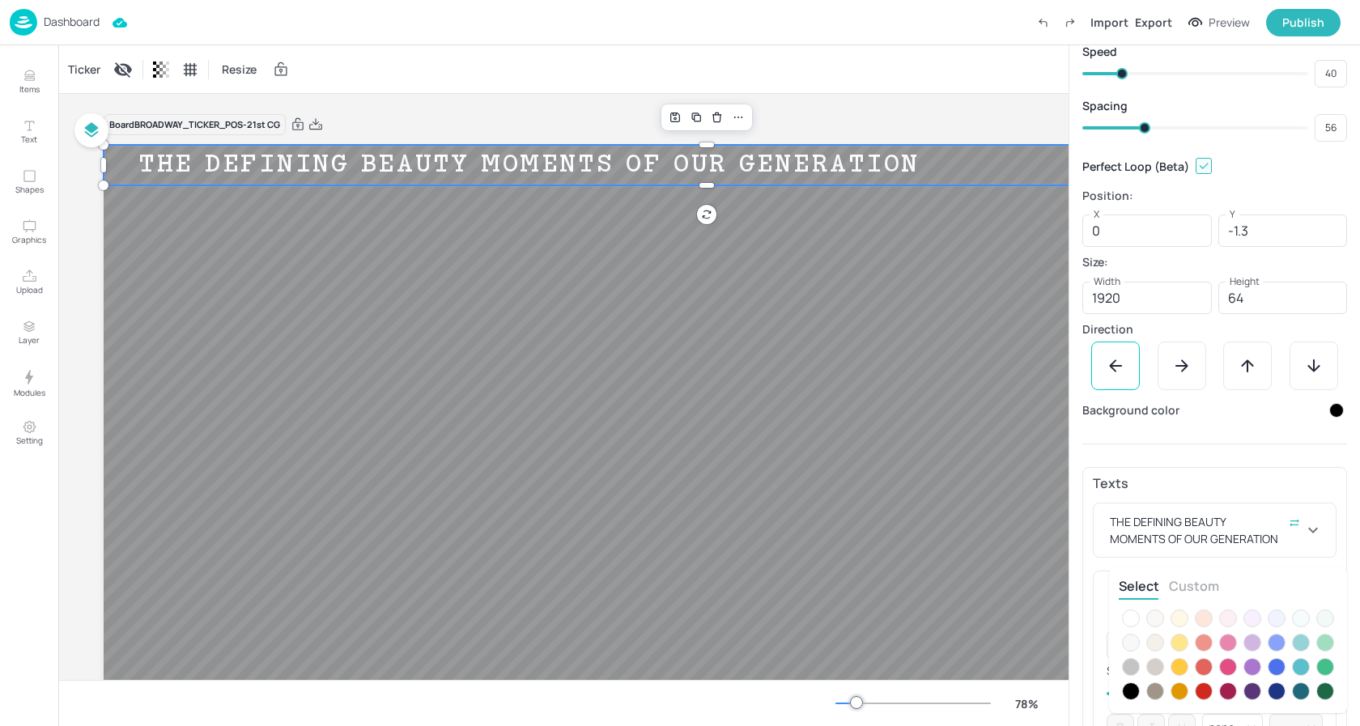
click at [1135, 623] on div at bounding box center [1131, 619] width 18 height 18
click at [1239, 485] on div at bounding box center [680, 363] width 1360 height 726
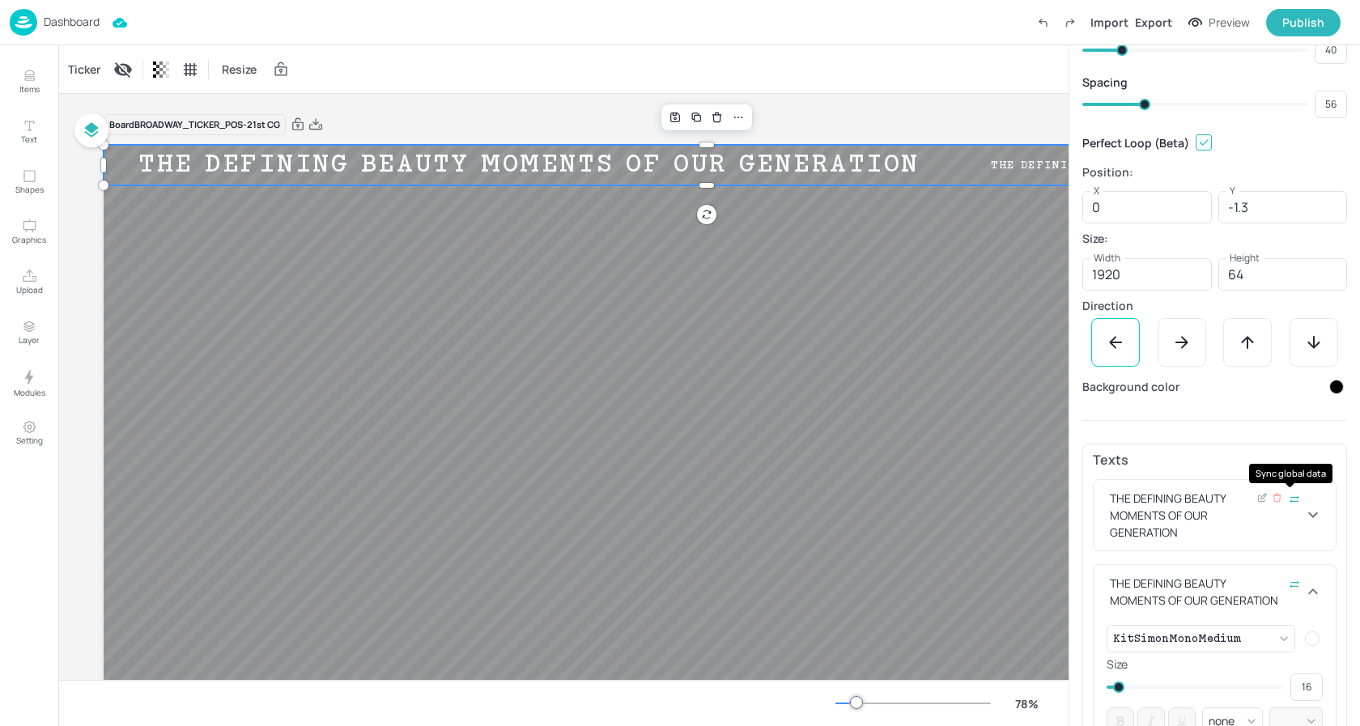
scroll to position [125, 0]
click at [1311, 509] on icon at bounding box center [1312, 511] width 19 height 19
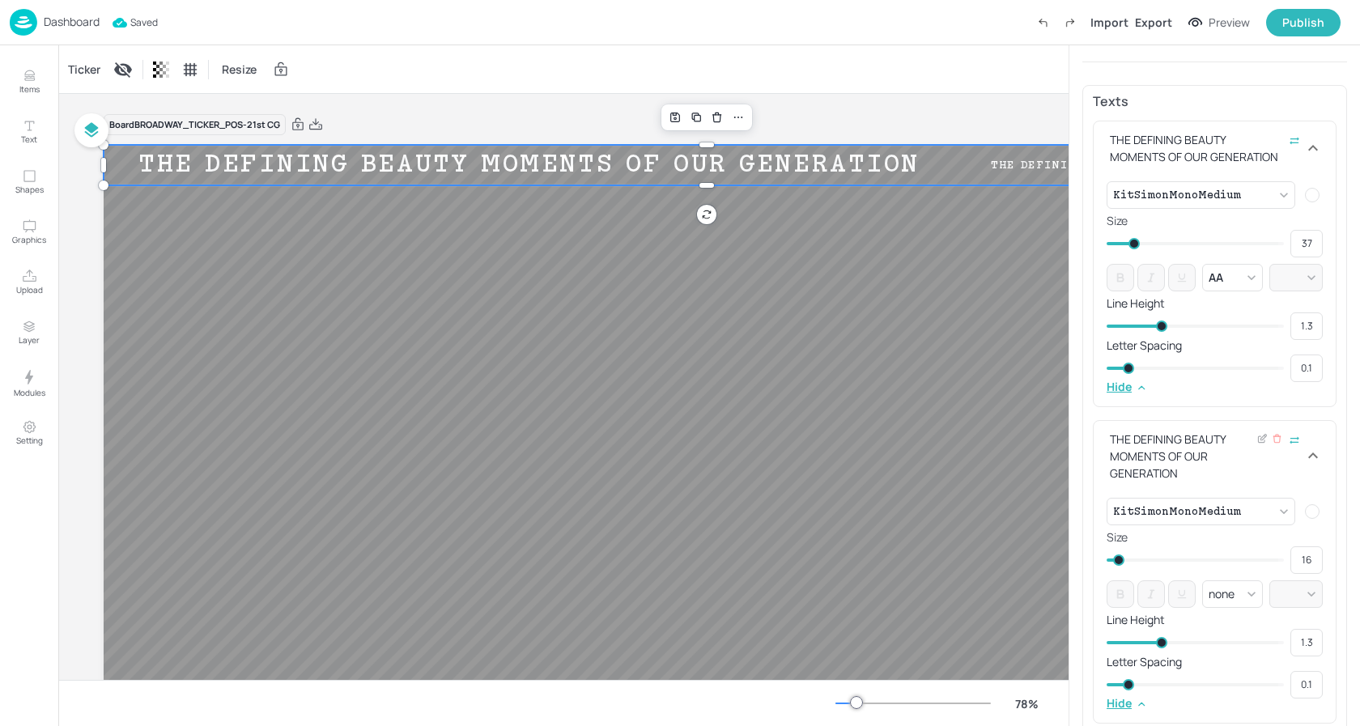
scroll to position [497, 0]
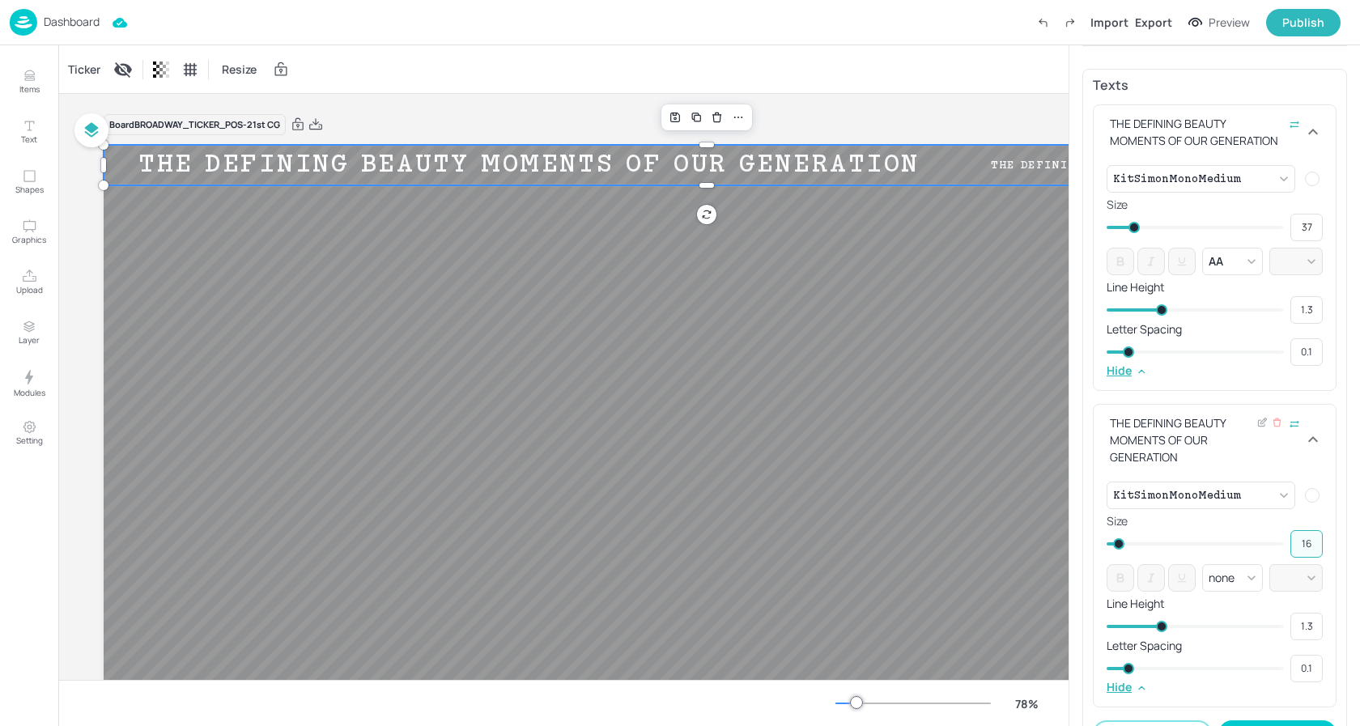
drag, startPoint x: 1307, startPoint y: 544, endPoint x: 1278, endPoint y: 544, distance: 28.3
click at [1281, 544] on div "16 ​" at bounding box center [1215, 544] width 216 height 28
click at [1240, 610] on div "Line Height 1.3 ​" at bounding box center [1215, 619] width 216 height 42
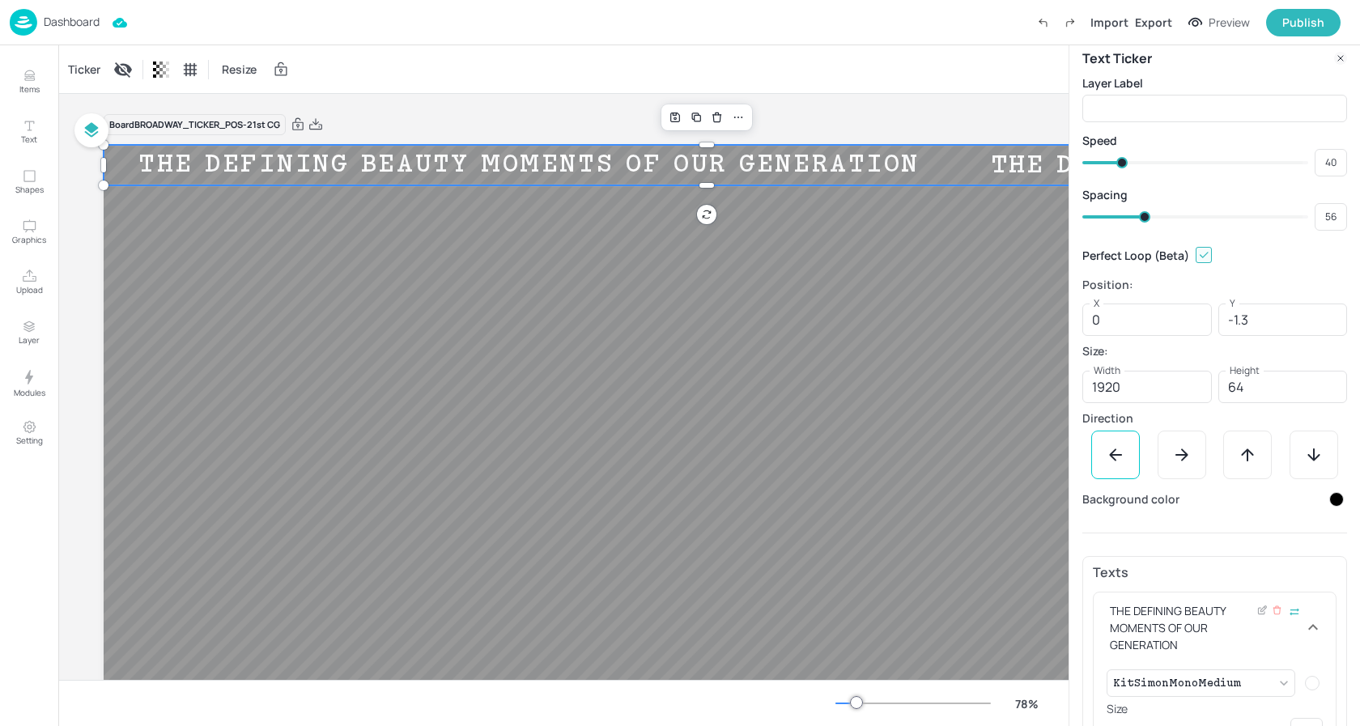
scroll to position [0, 0]
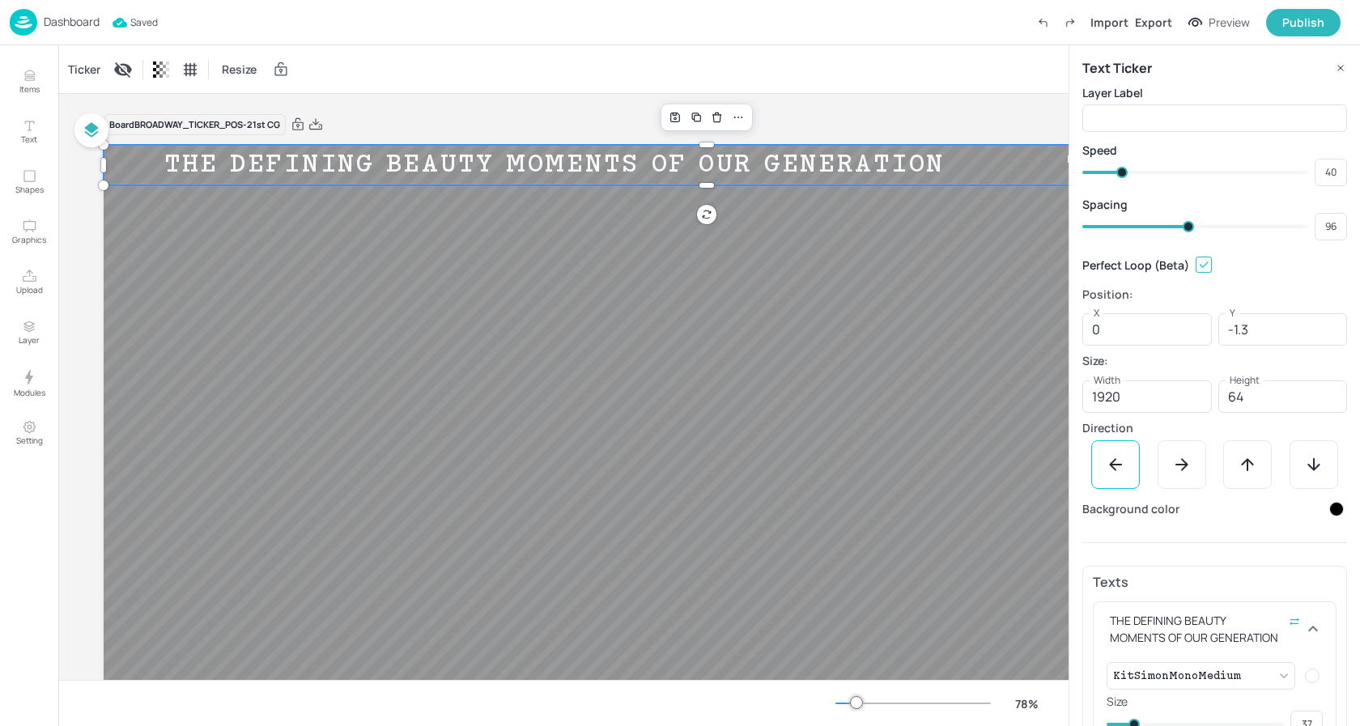
drag, startPoint x: 1139, startPoint y: 222, endPoint x: 1187, endPoint y: 223, distance: 47.8
click at [1187, 223] on span at bounding box center [1188, 226] width 11 height 11
click at [944, 67] on div "Ticker Resize" at bounding box center [563, 69] width 1010 height 48
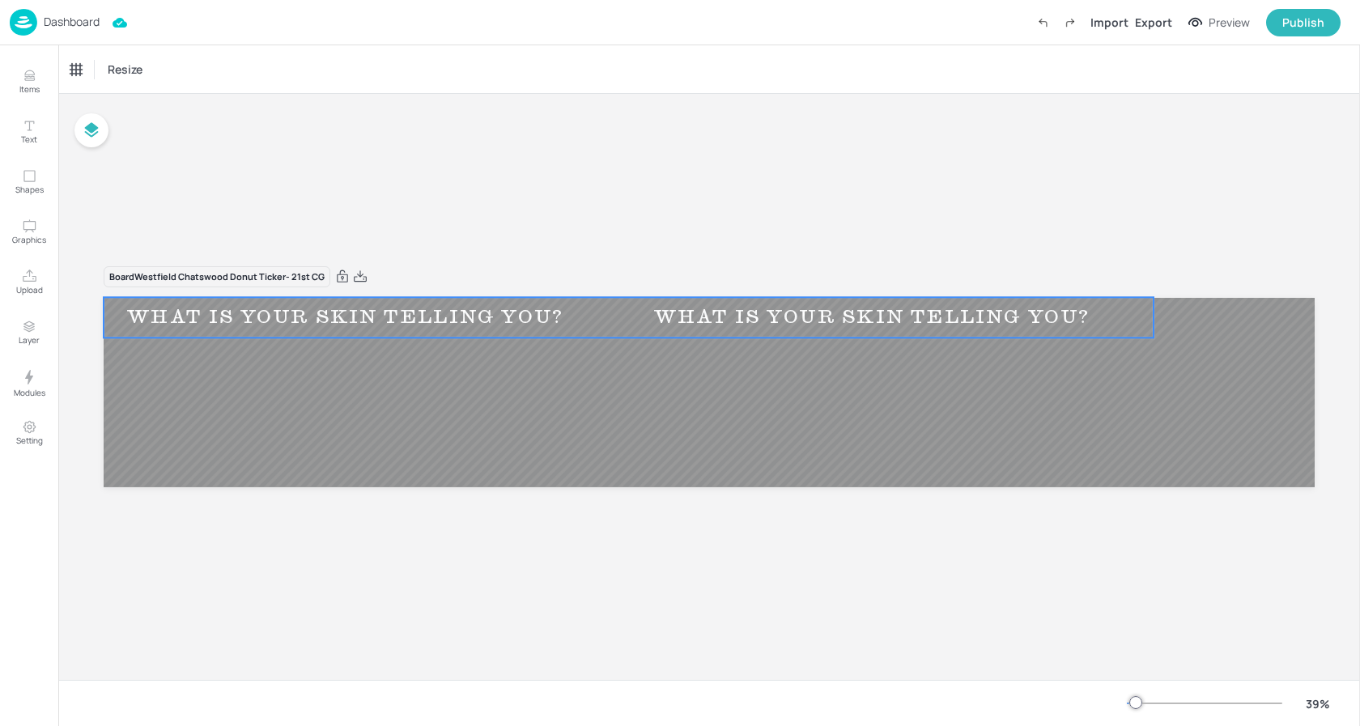
click at [85, 74] on div "Ticker" at bounding box center [84, 70] width 39 height 26
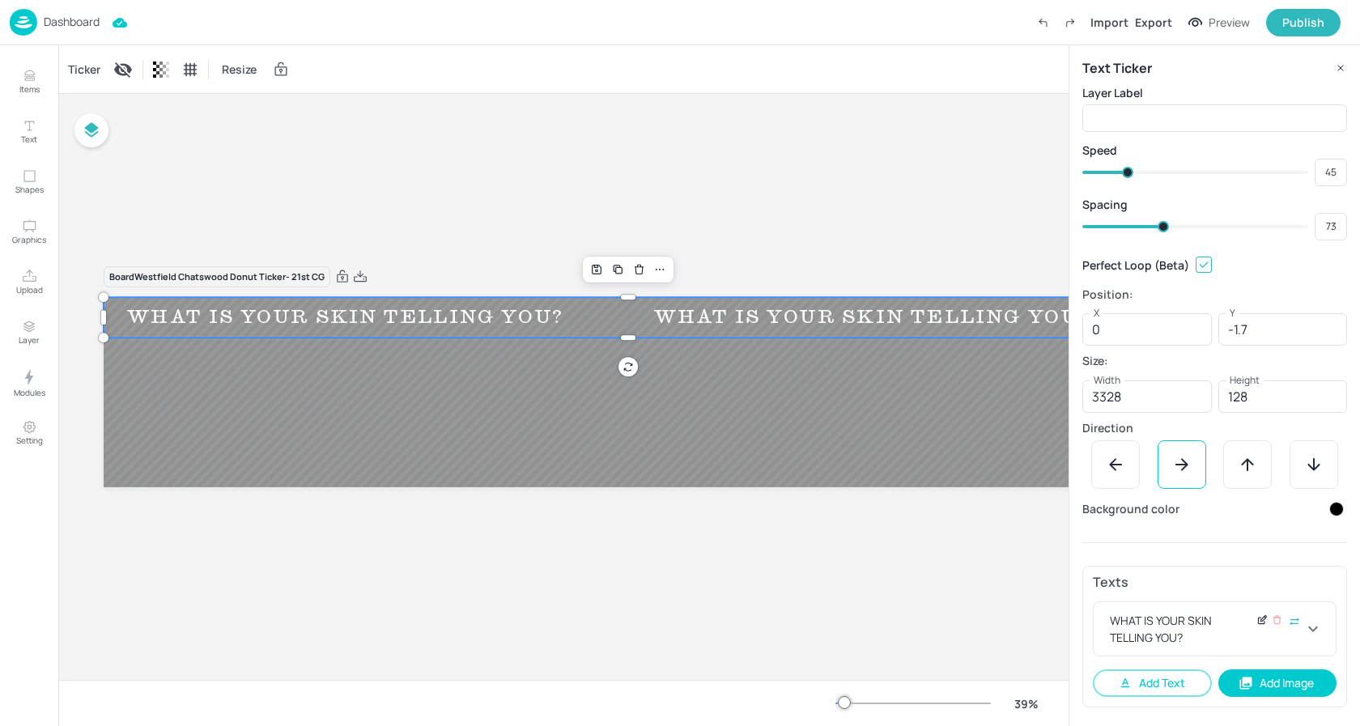
click at [1259, 623] on icon at bounding box center [1262, 619] width 12 height 11
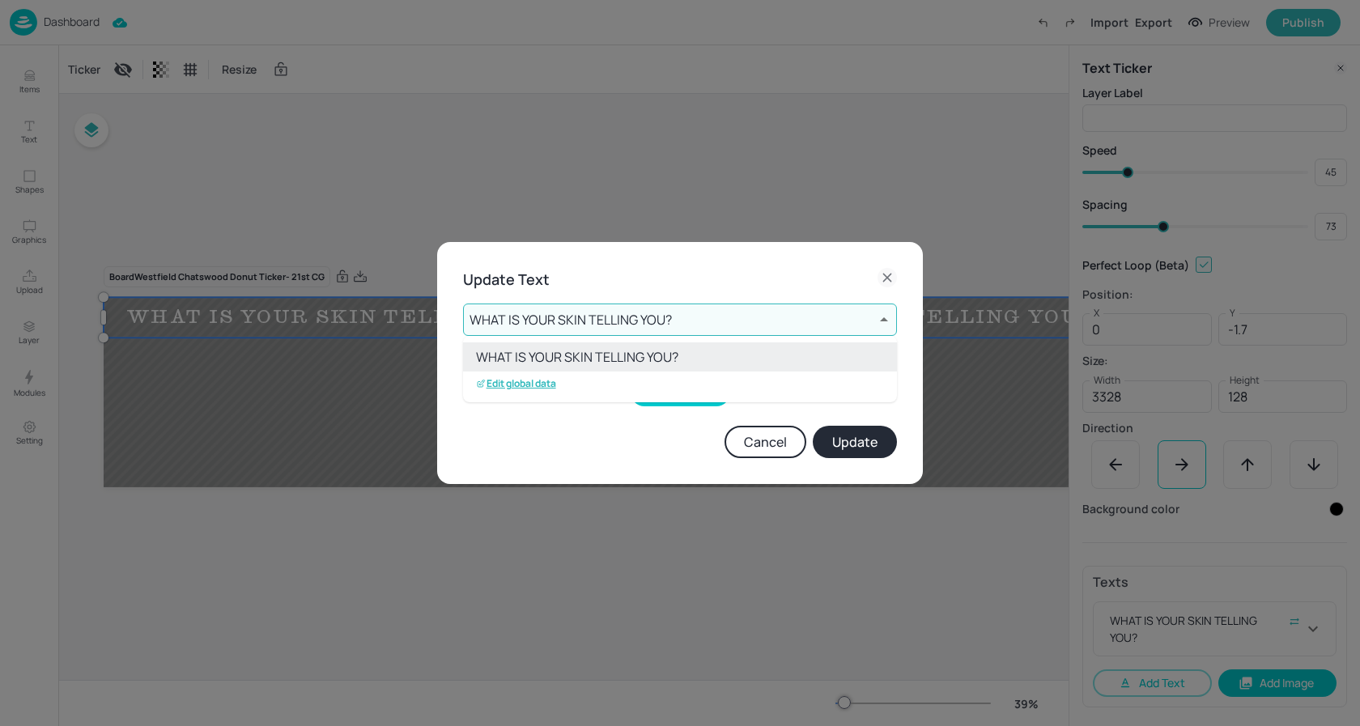
click at [673, 318] on body "Dashboard Import Export Preview Publish Items Text Shapes Graphics Upload Layer…" at bounding box center [680, 363] width 1360 height 726
click at [539, 383] on p "Edit global data" at bounding box center [516, 383] width 80 height 11
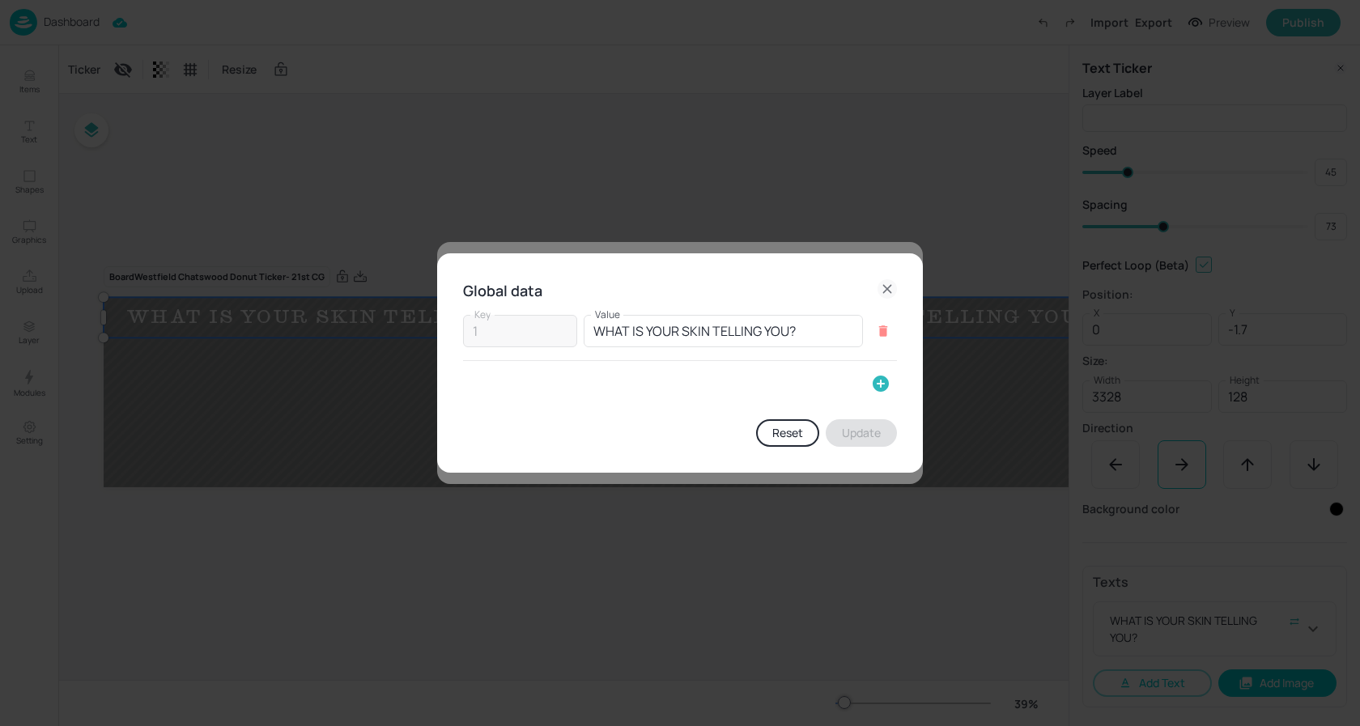
click at [881, 385] on icon "button" at bounding box center [880, 383] width 19 height 19
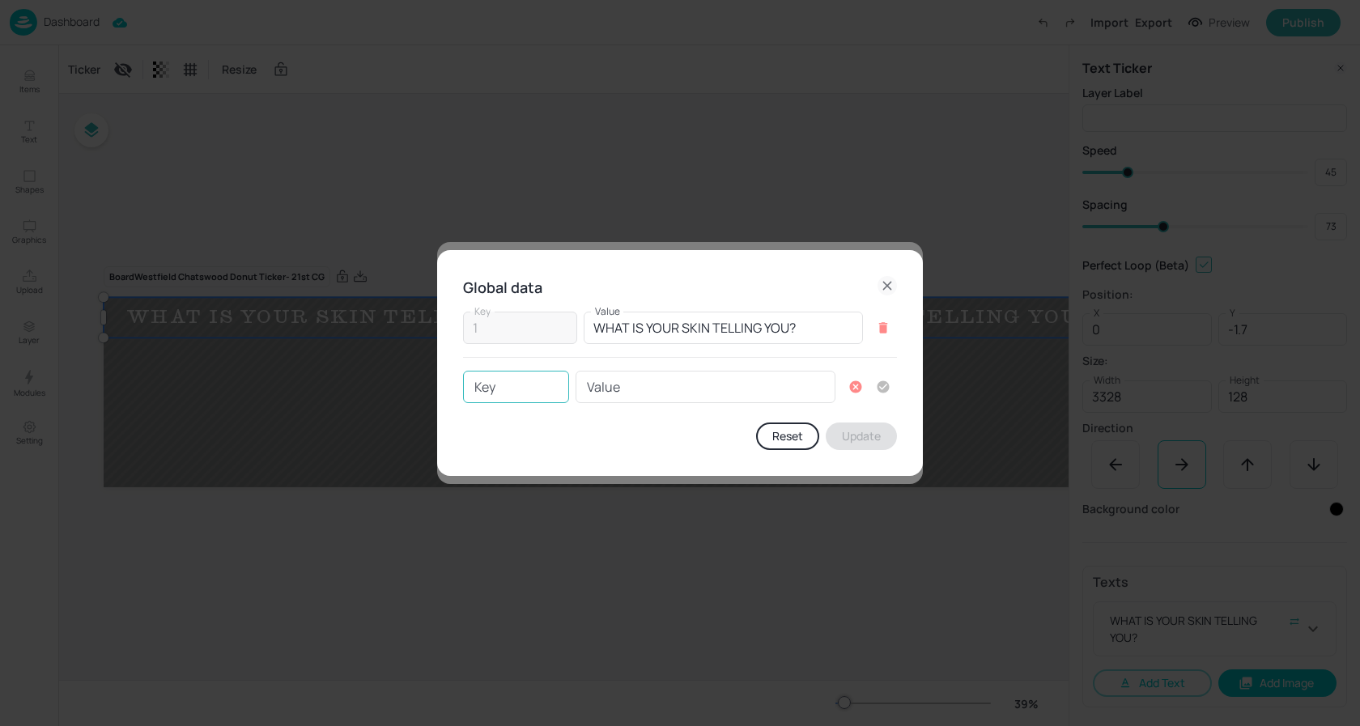
click at [496, 388] on input "Key" at bounding box center [516, 387] width 106 height 32
type input "2"
click at [641, 389] on input "Value" at bounding box center [706, 387] width 260 height 32
paste input "THE DEFINING BEAUTY MOMENTS OF OUR GENERATION"
drag, startPoint x: 622, startPoint y: 384, endPoint x: 529, endPoint y: 385, distance: 92.3
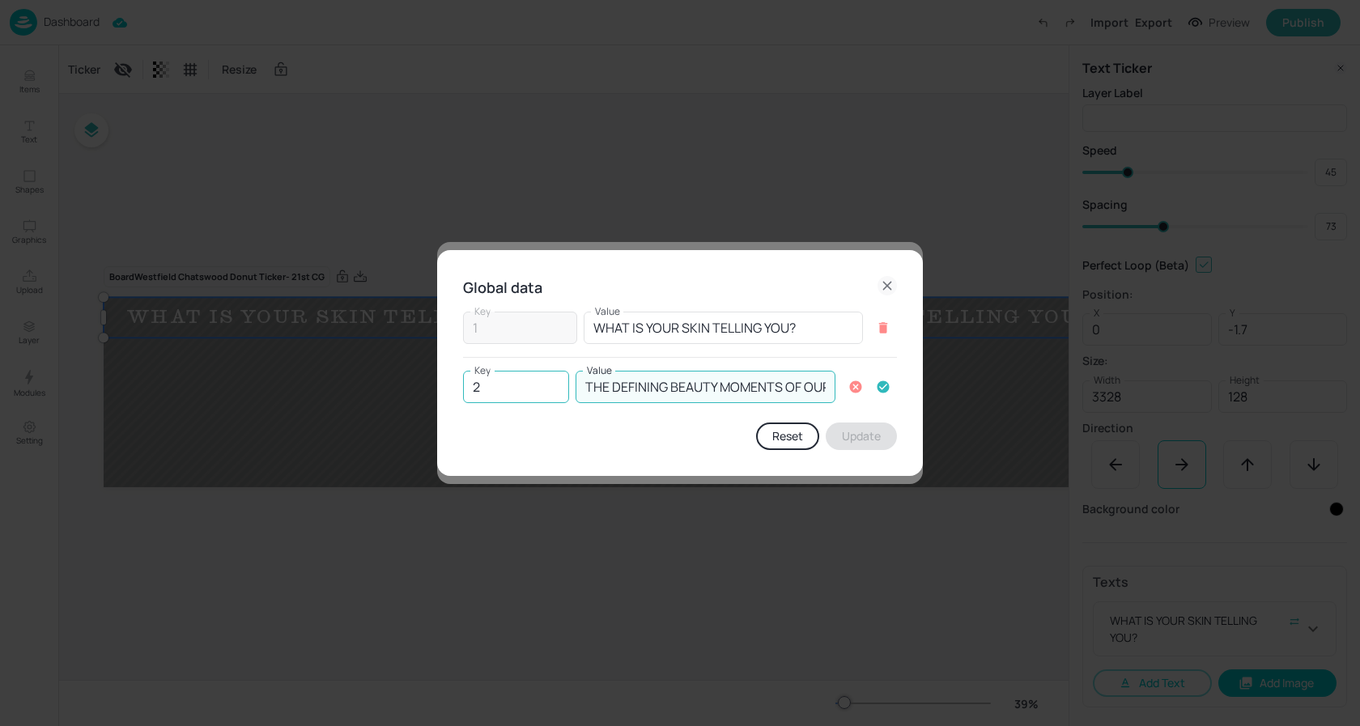
click at [529, 385] on div "Key 2 Key Value THE DEFINING BEAUTY MOMENTS OF OUR GENERATION Value" at bounding box center [680, 387] width 434 height 32
click at [677, 382] on input "THE DEFINING BEAUTY MOMENTS OF OUR GENERATION" at bounding box center [706, 387] width 260 height 32
drag, startPoint x: 739, startPoint y: 389, endPoint x: 784, endPoint y: 387, distance: 45.4
click at [789, 387] on input "THE DEFINING BEAUTY MOMENTS OF OUR GENERATION" at bounding box center [706, 387] width 260 height 32
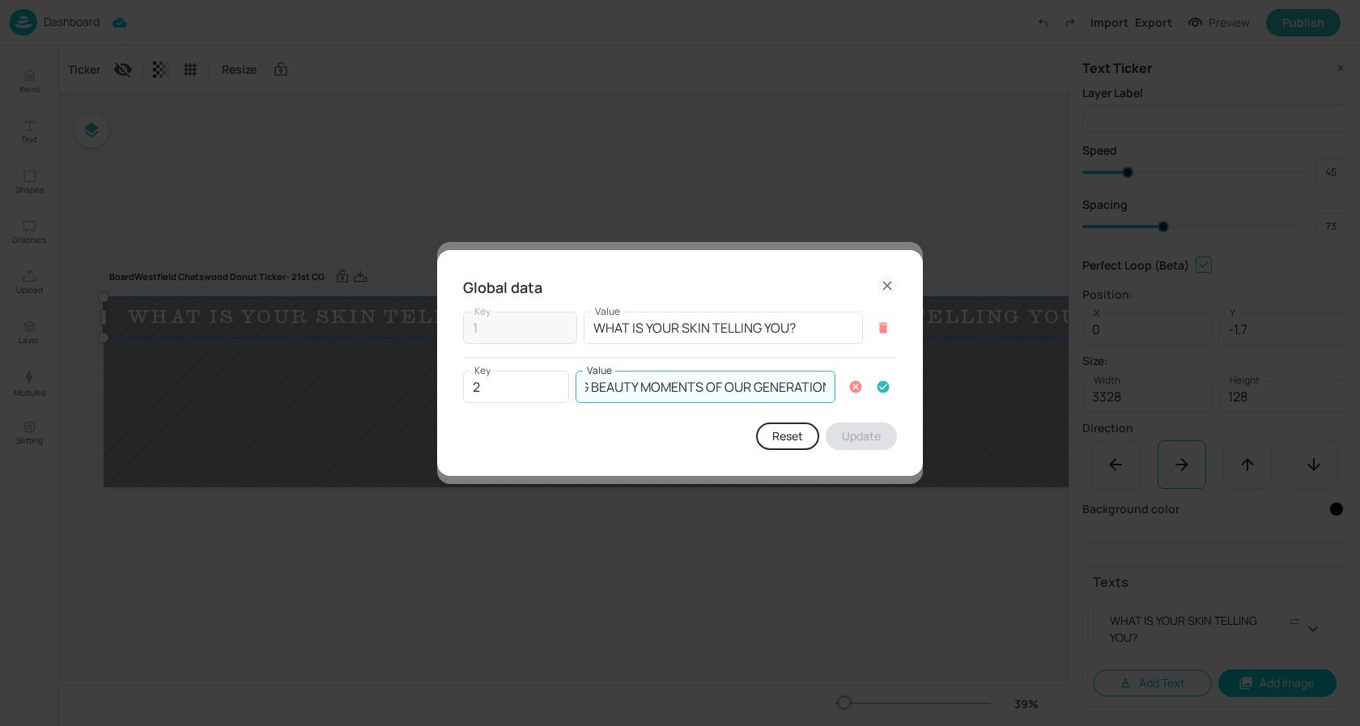
drag, startPoint x: 721, startPoint y: 388, endPoint x: 845, endPoint y: 388, distance: 123.9
click at [845, 388] on div "Key 2 Key Value THE DEFINING BEAUTY MOMENTS OF OUR GENERATION Value" at bounding box center [680, 387] width 434 height 32
type input "THE DEFINING BEAUTY MOMENTS OF OUR GENERATION"
click at [886, 384] on icon "button" at bounding box center [883, 387] width 15 height 15
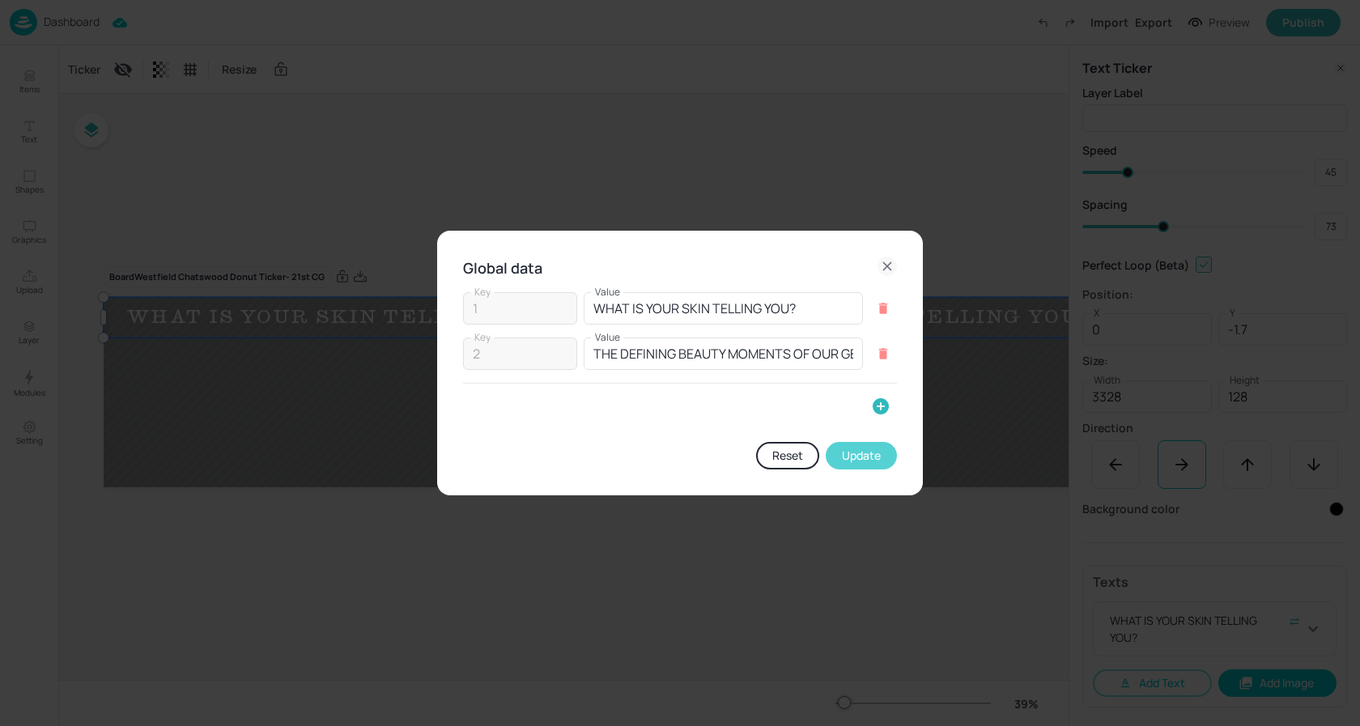
click at [852, 453] on button "Update" at bounding box center [861, 456] width 71 height 28
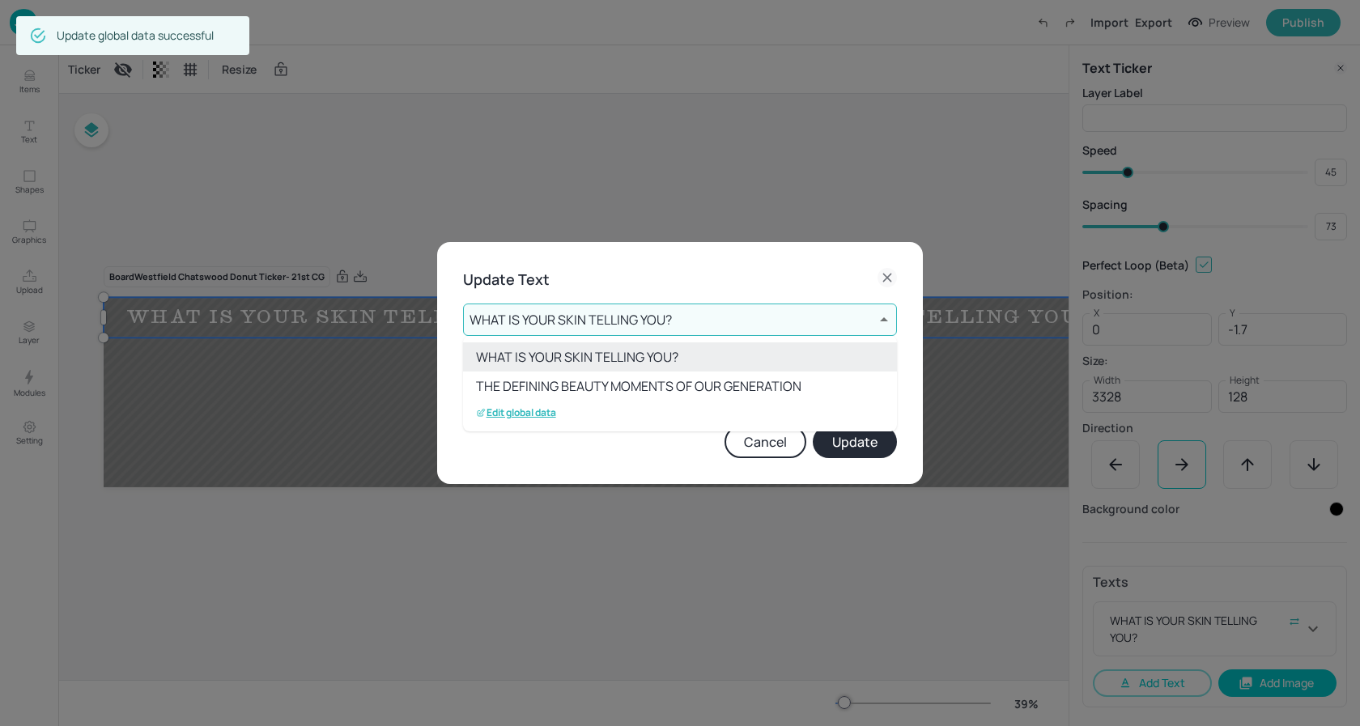
click at [644, 383] on li "THE DEFINING BEAUTY MOMENTS OF OUR GENERATION" at bounding box center [680, 386] width 434 height 29
type input "2"
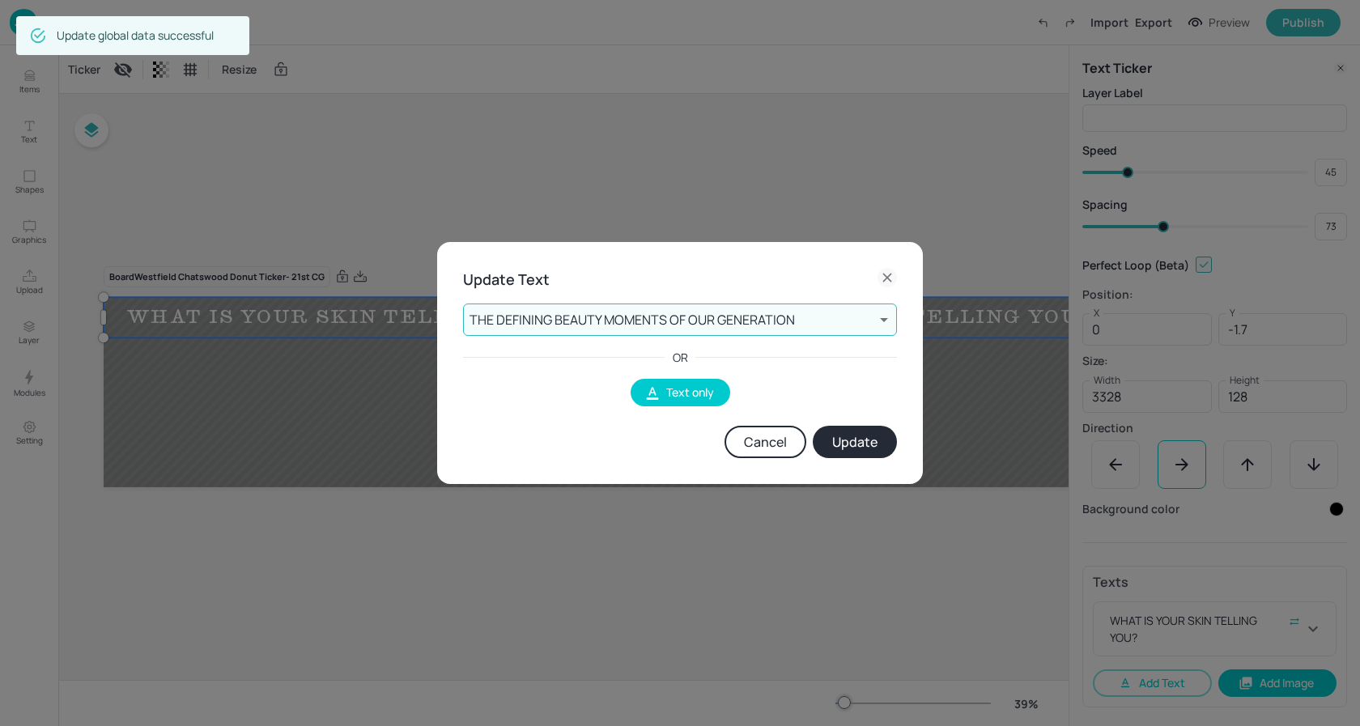
click at [859, 435] on button "Update" at bounding box center [855, 442] width 84 height 32
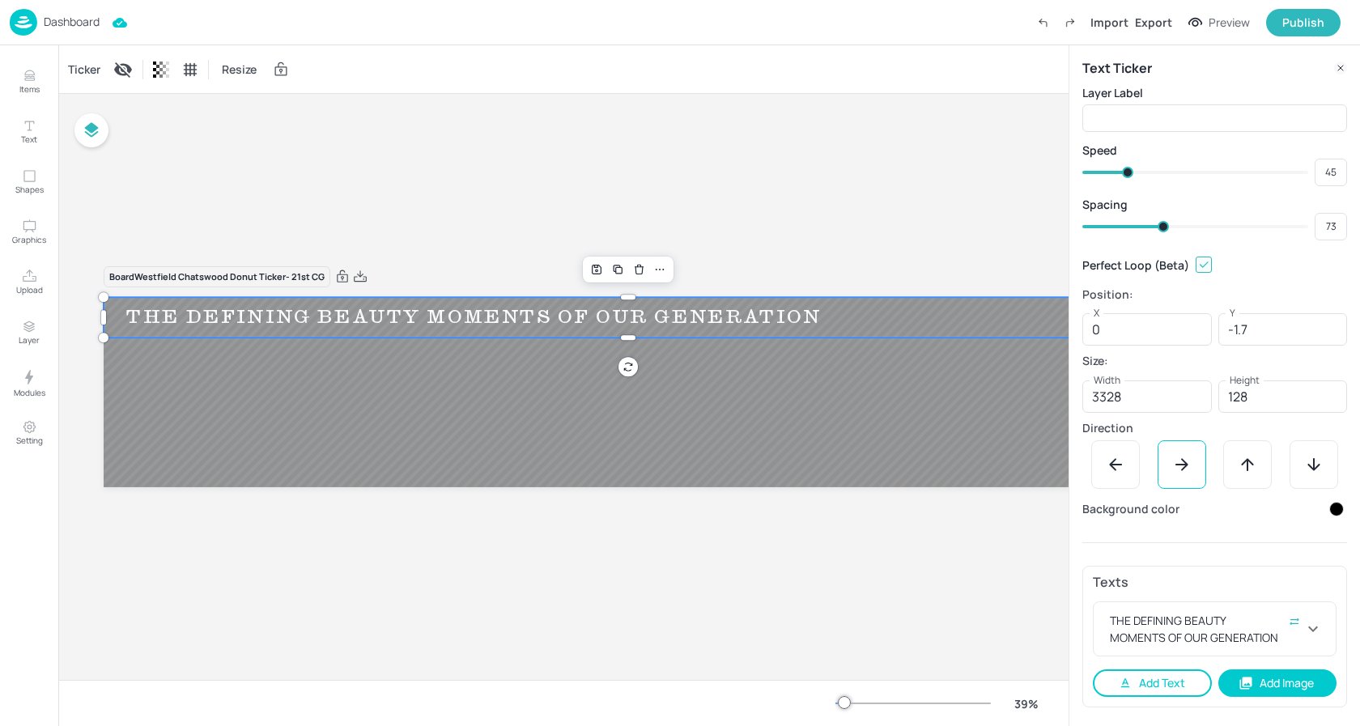
click at [1146, 677] on button "Add Text" at bounding box center [1152, 683] width 119 height 28
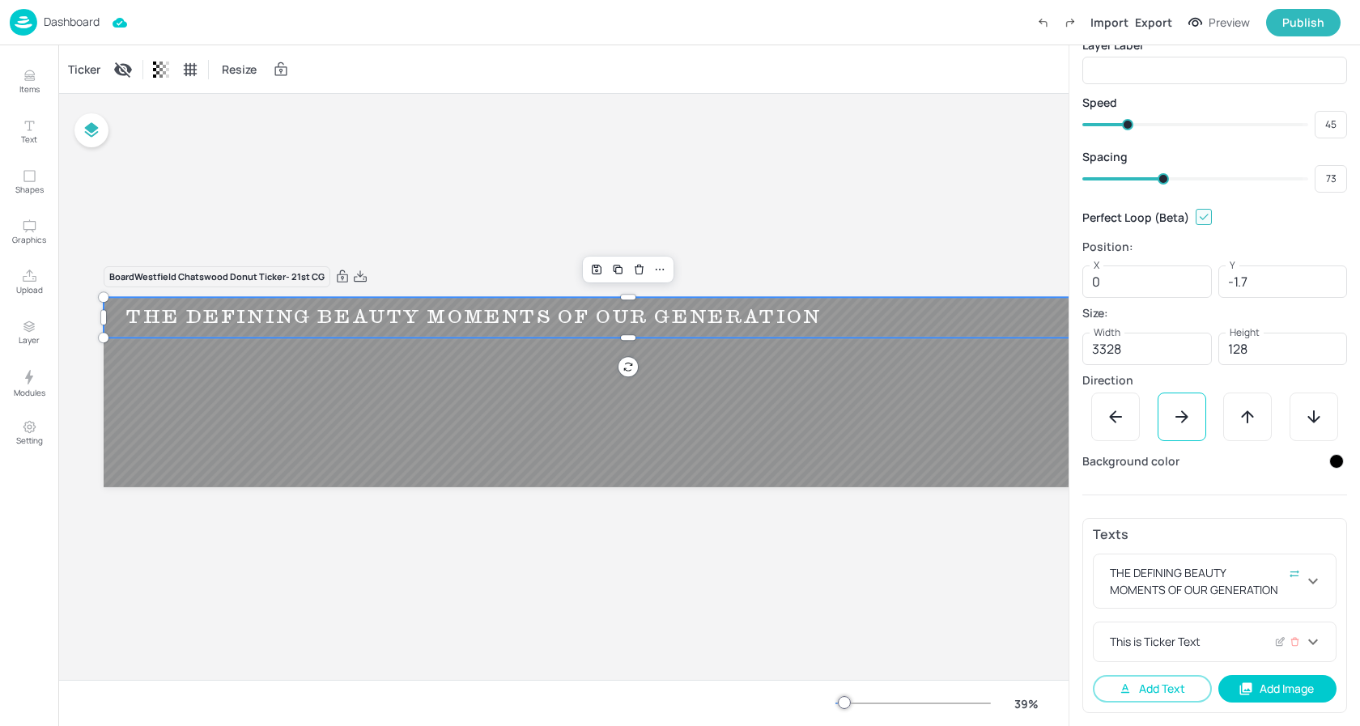
scroll to position [48, 0]
click at [1165, 642] on div "This is Ticker Text" at bounding box center [1205, 641] width 197 height 17
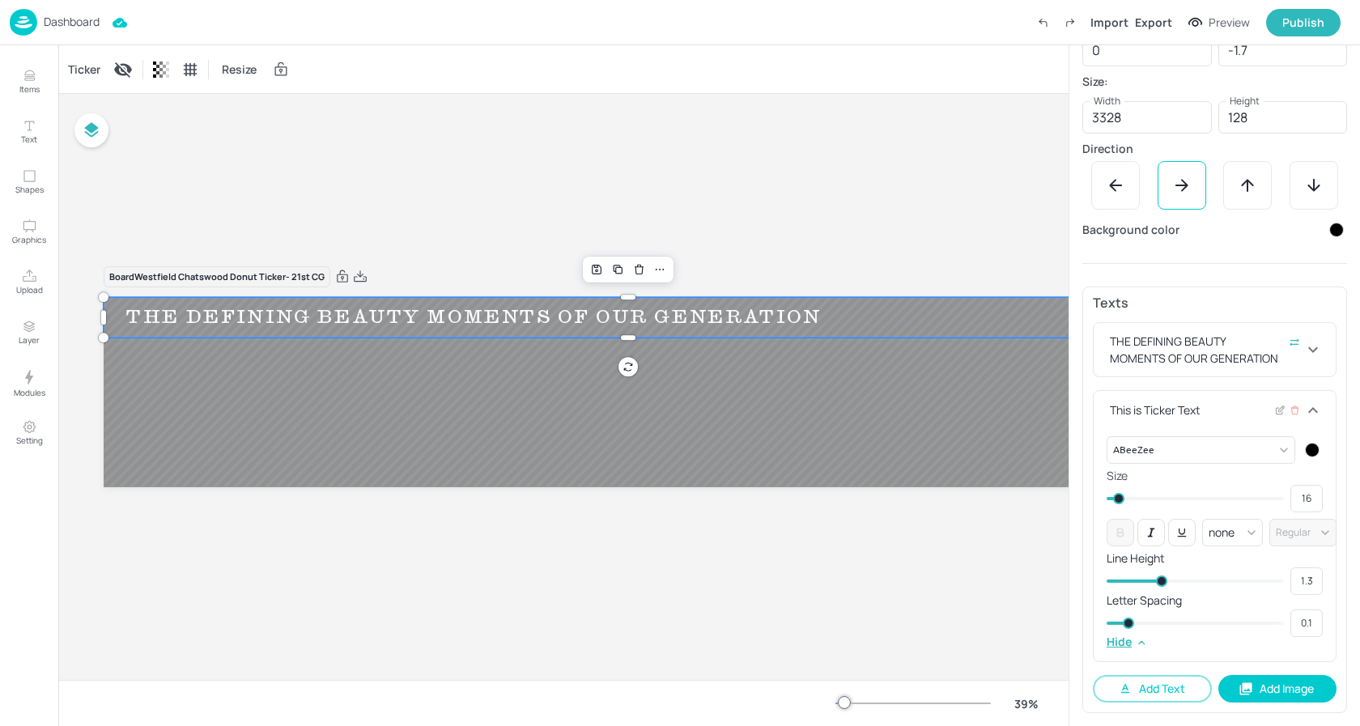
scroll to position [279, 0]
click at [1241, 452] on body "Dashboard Import Export Preview Publish Items Text Shapes Graphics Upload Layer…" at bounding box center [680, 363] width 1360 height 726
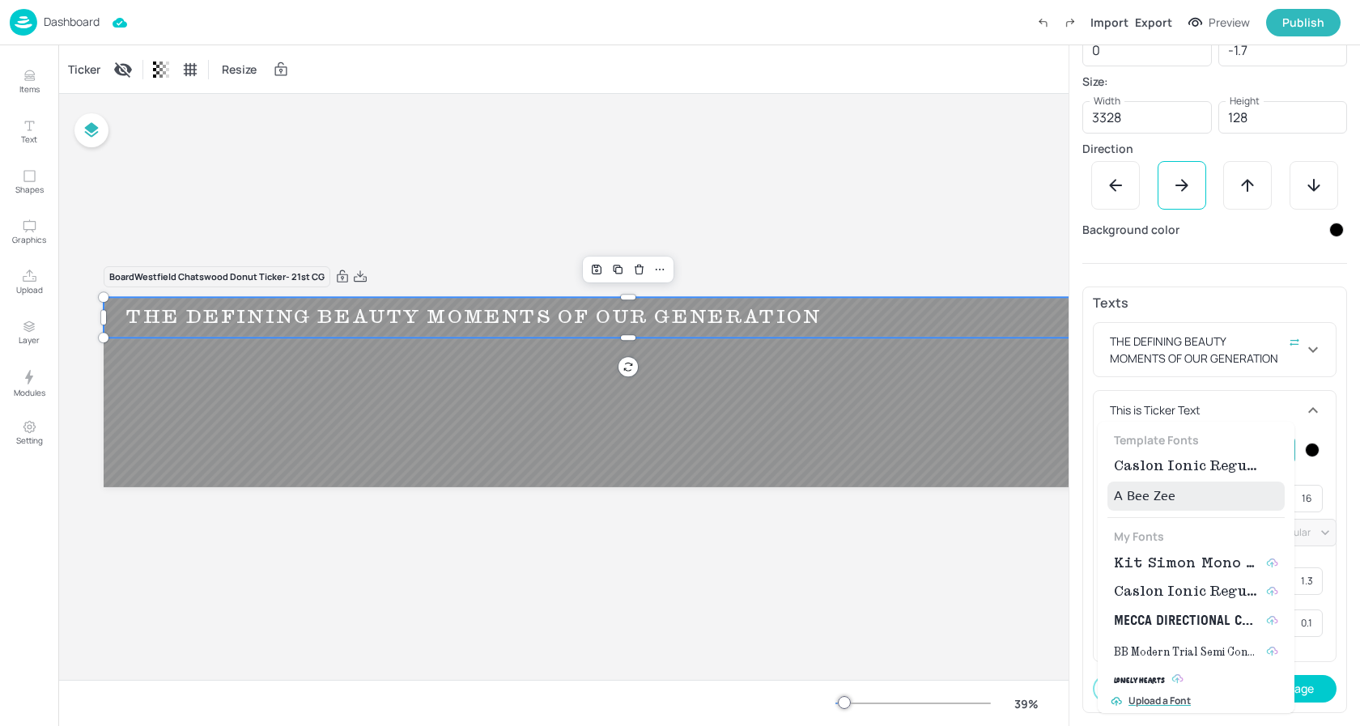
click at [1172, 566] on span "Kit Simon Mono Medium" at bounding box center [1187, 563] width 146 height 19
type input "{"font":"KitSimonMonoMedium","group":"template"}"
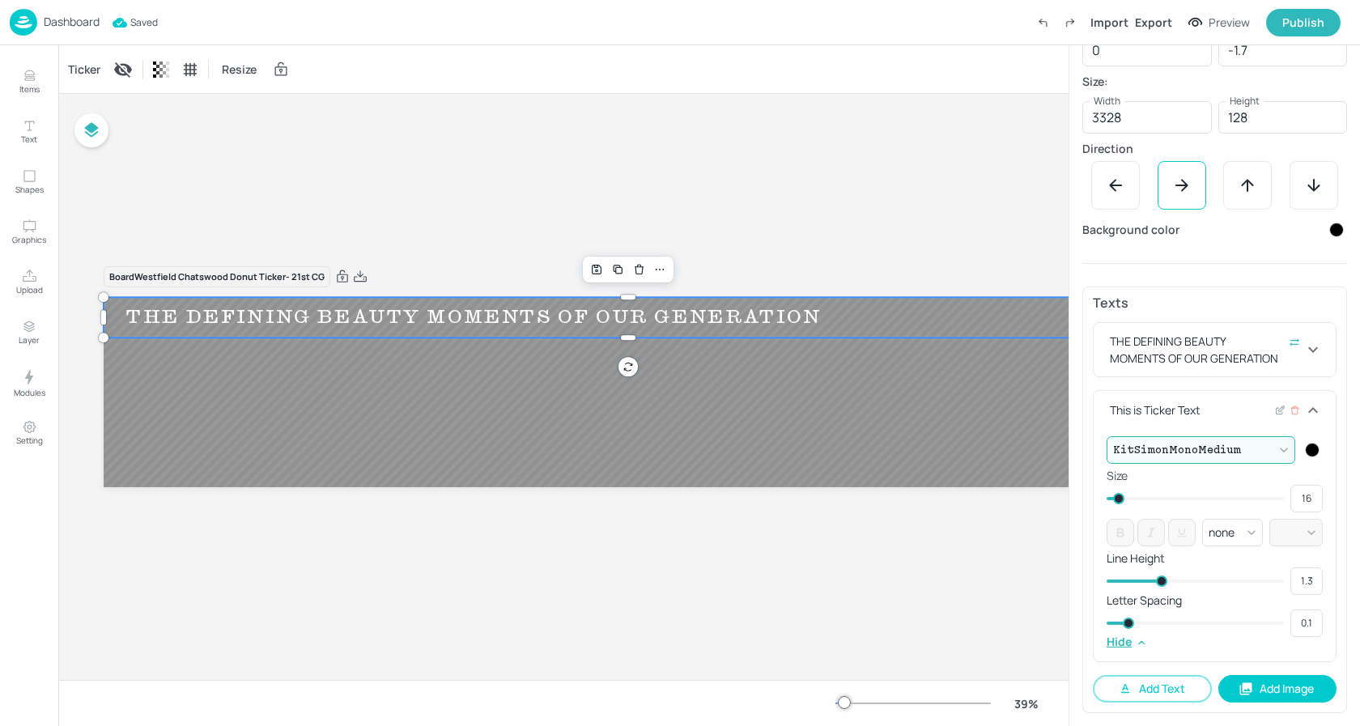
click at [1311, 450] on div at bounding box center [1312, 450] width 15 height 15
click at [1300, 500] on icon at bounding box center [1298, 498] width 8 height 8
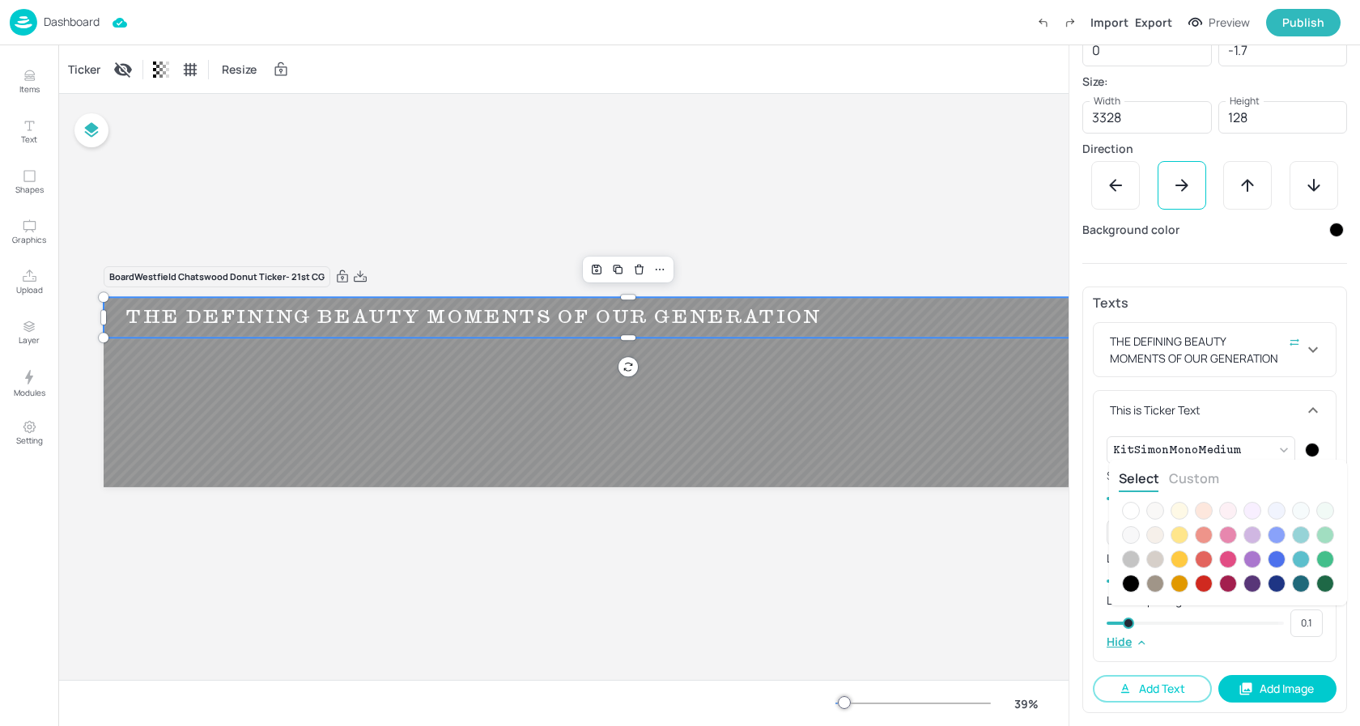
click at [1131, 510] on div at bounding box center [1131, 511] width 18 height 18
click at [1222, 418] on div at bounding box center [680, 363] width 1360 height 726
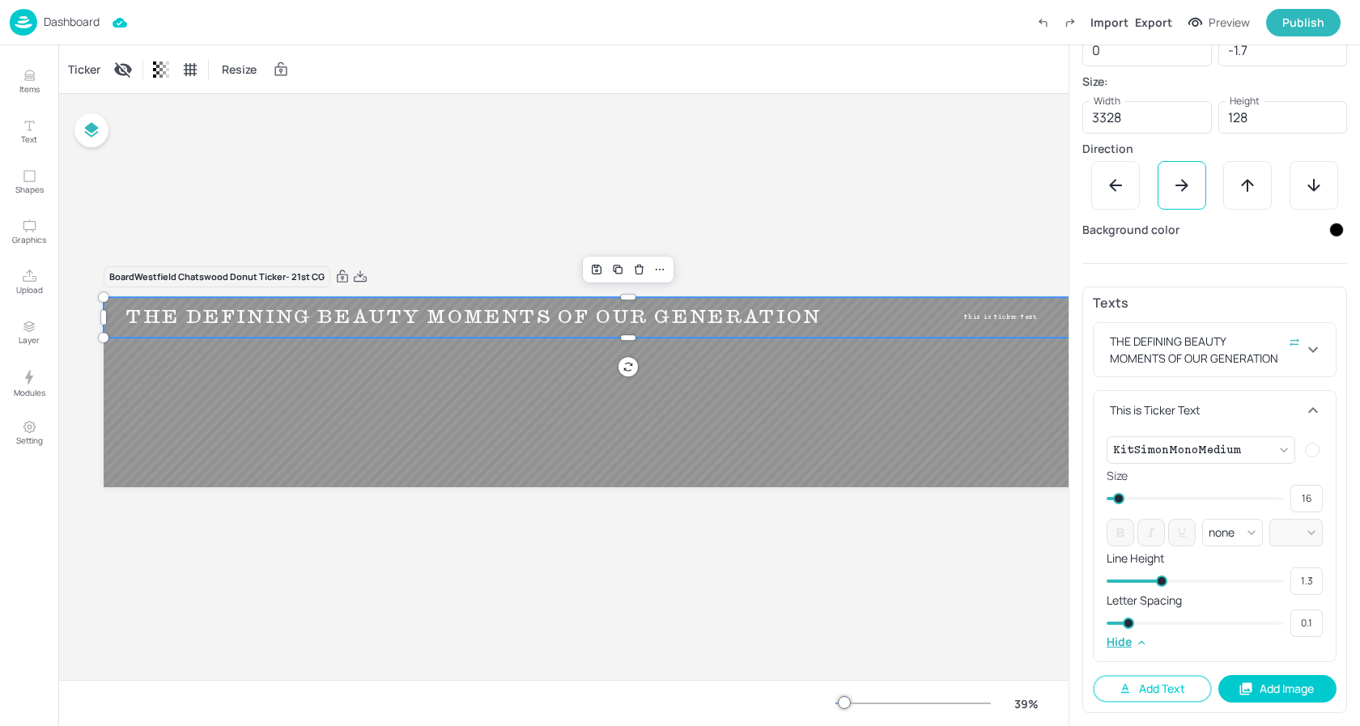
click at [1180, 409] on div "This is Ticker Text" at bounding box center [1205, 410] width 197 height 17
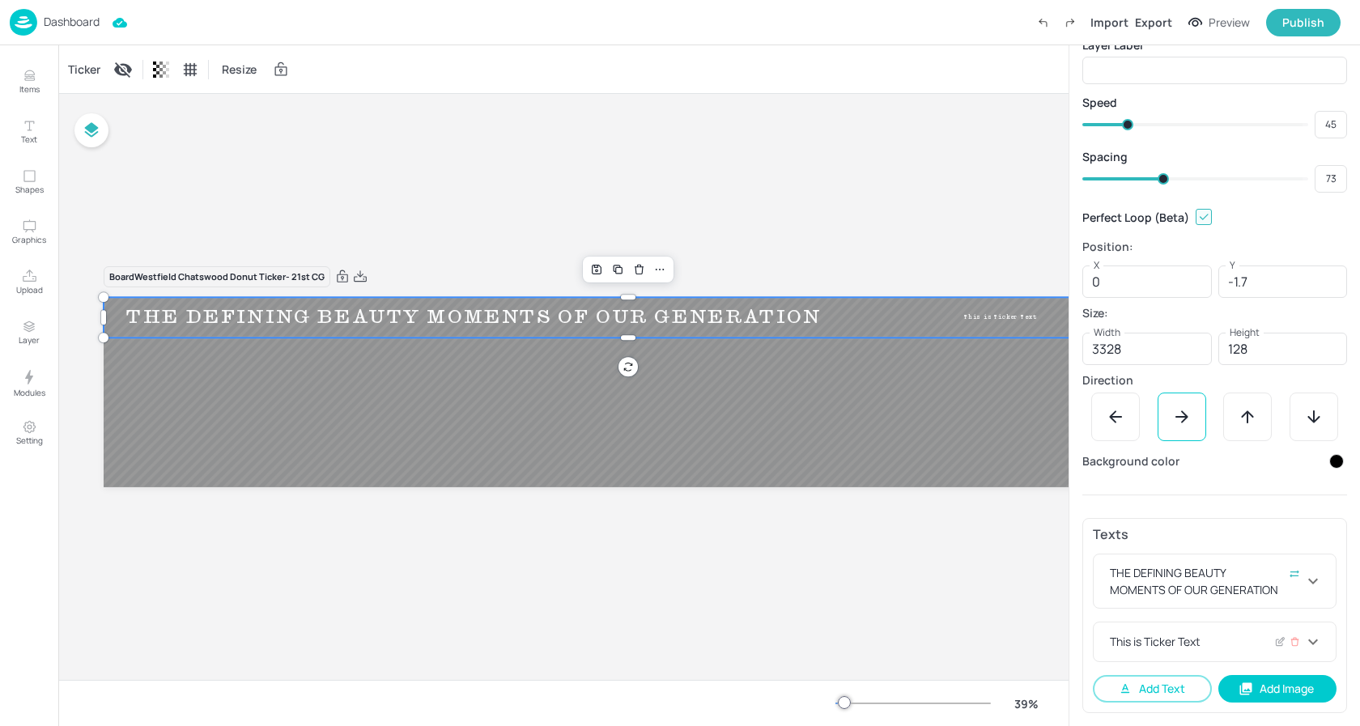
scroll to position [48, 0]
click at [1278, 640] on icon at bounding box center [1281, 641] width 6 height 6
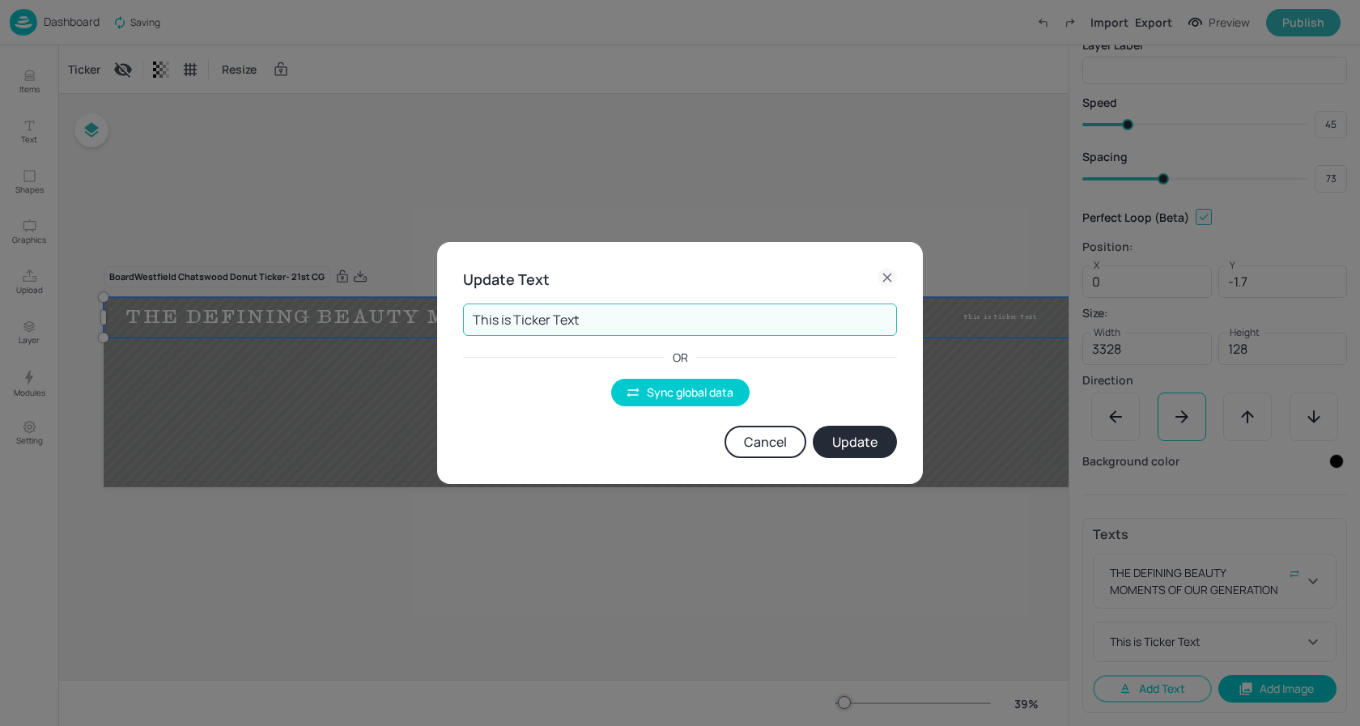
click at [574, 329] on input "This is Ticker Text" at bounding box center [680, 320] width 434 height 32
click at [674, 392] on button "Sync global data" at bounding box center [680, 393] width 138 height 28
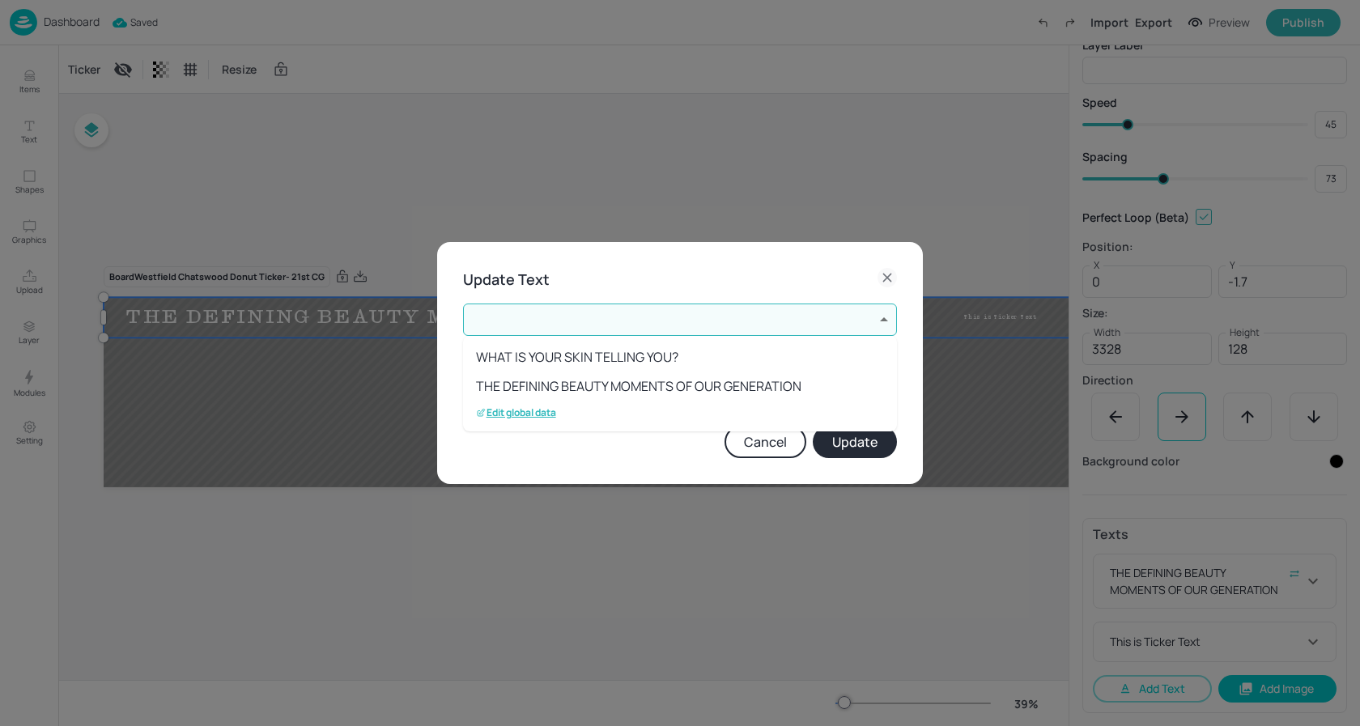
click at [578, 329] on body "Dashboard Saved Import Export Preview Publish Items Text Shapes Graphics Upload…" at bounding box center [680, 363] width 1360 height 726
click at [572, 386] on li "THE DEFINING BEAUTY MOMENTS OF OUR GENERATION" at bounding box center [680, 386] width 434 height 29
type input "2"
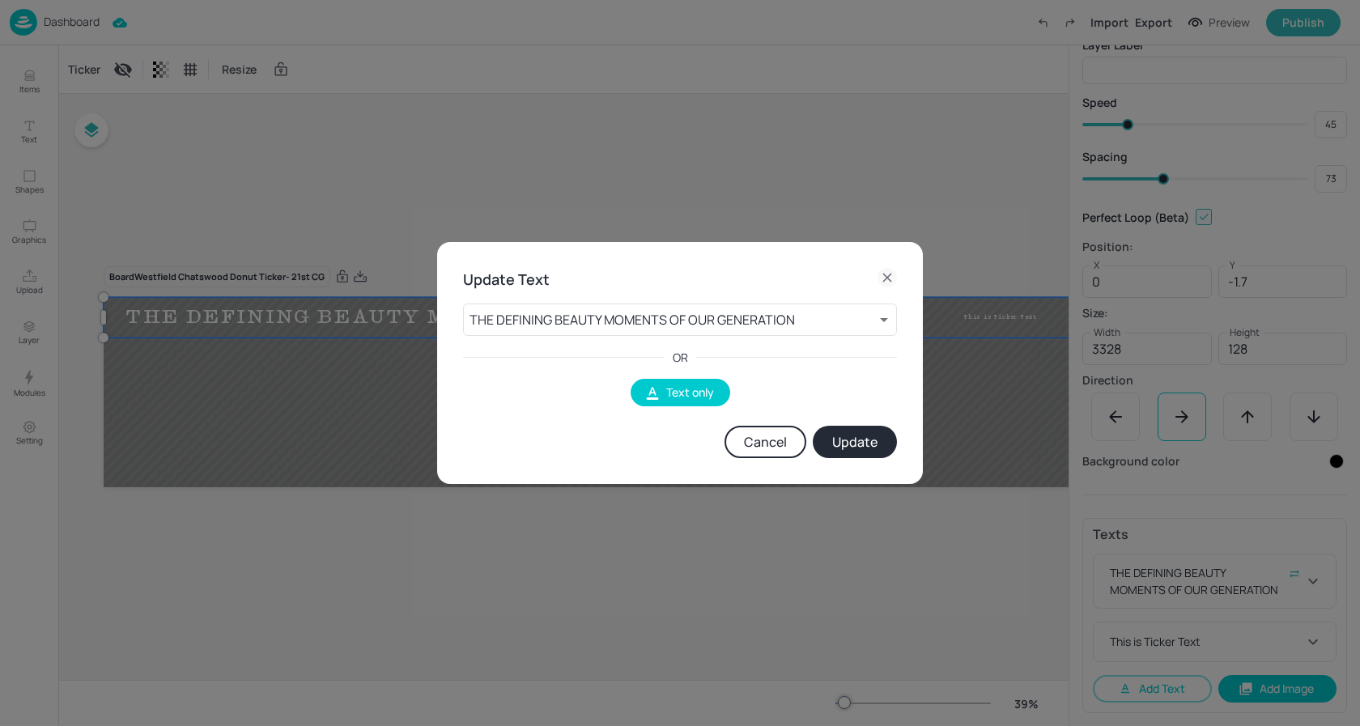
click at [866, 442] on button "Update" at bounding box center [855, 442] width 84 height 32
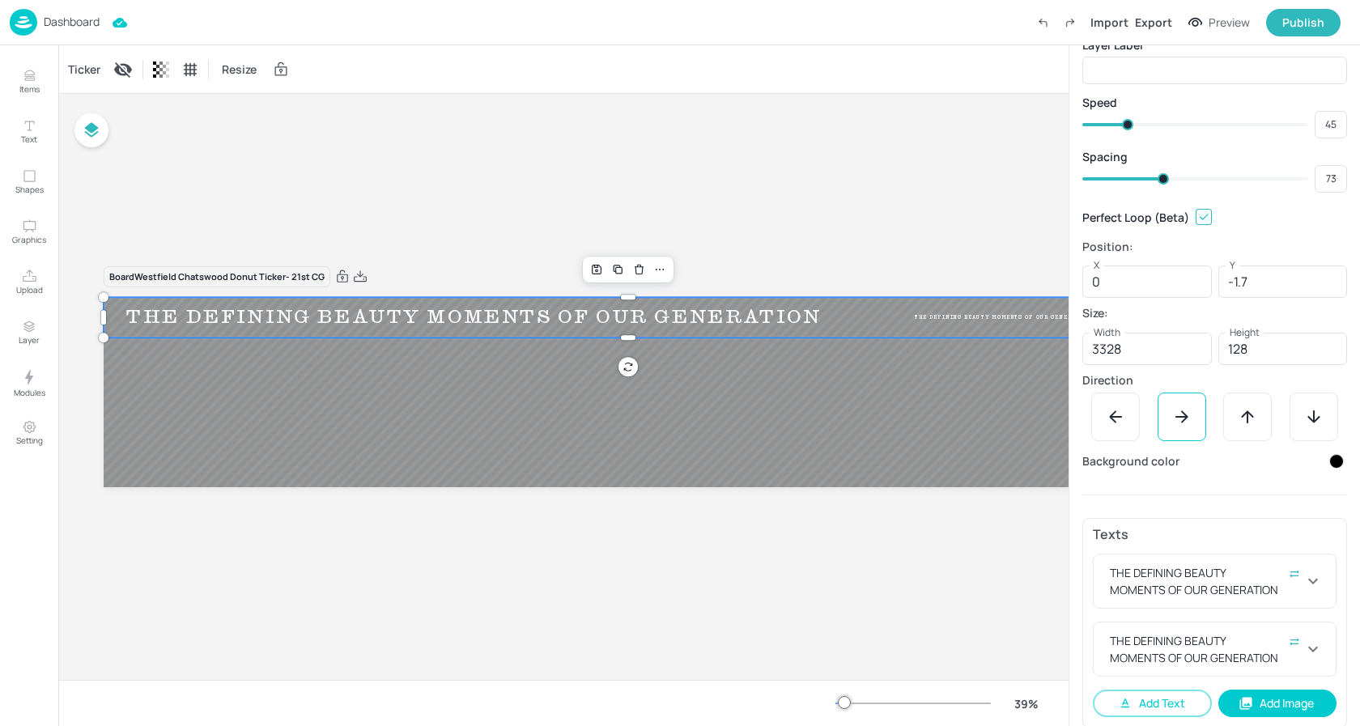
scroll to position [62, 0]
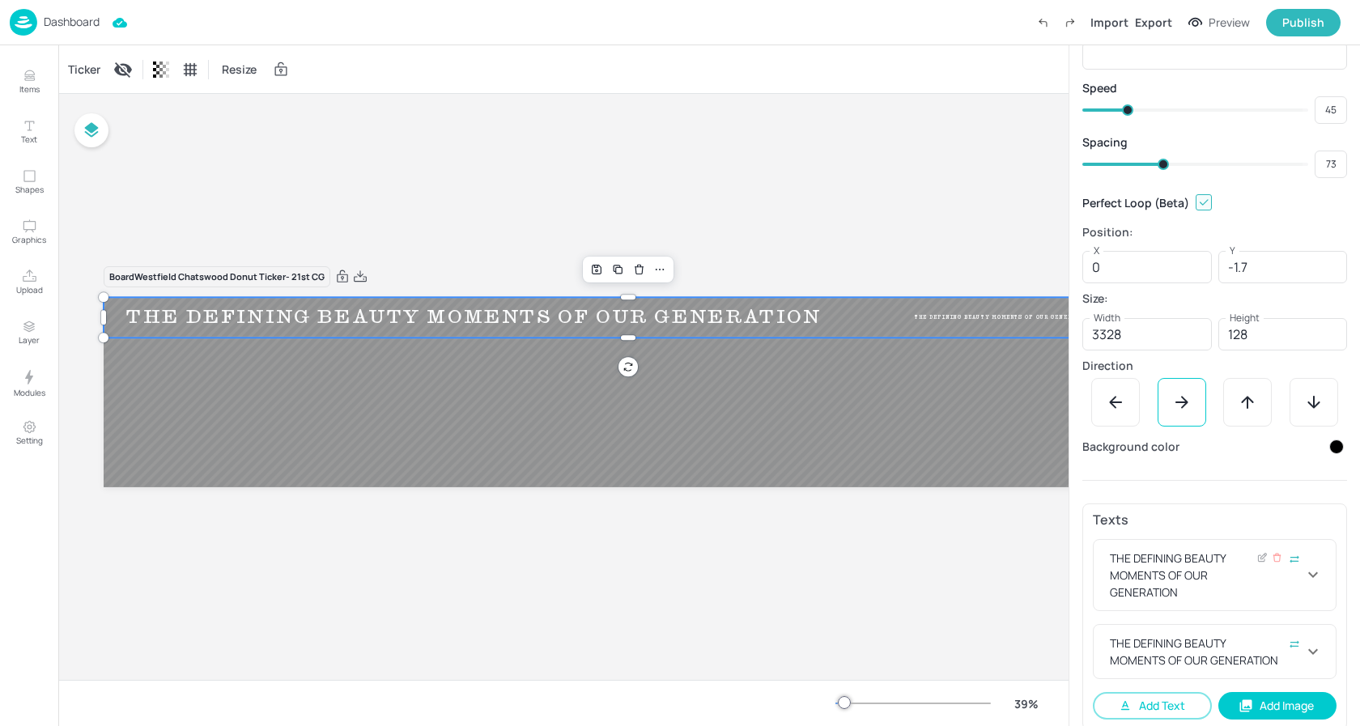
click at [1226, 561] on div "THE DEFINING BEAUTY MOMENTS OF OUR GENERATION" at bounding box center [1205, 575] width 197 height 51
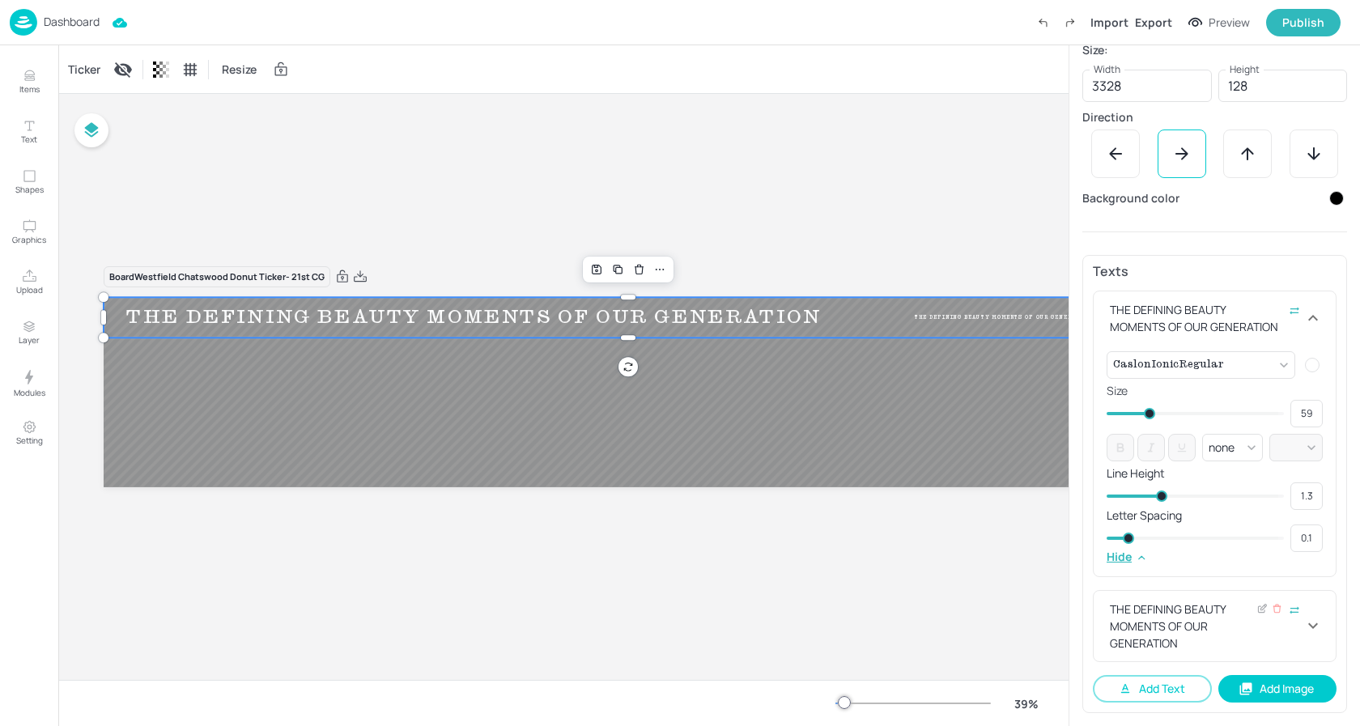
scroll to position [311, 0]
click at [1214, 618] on div "THE DEFINING BEAUTY MOMENTS OF OUR GENERATION" at bounding box center [1205, 626] width 197 height 51
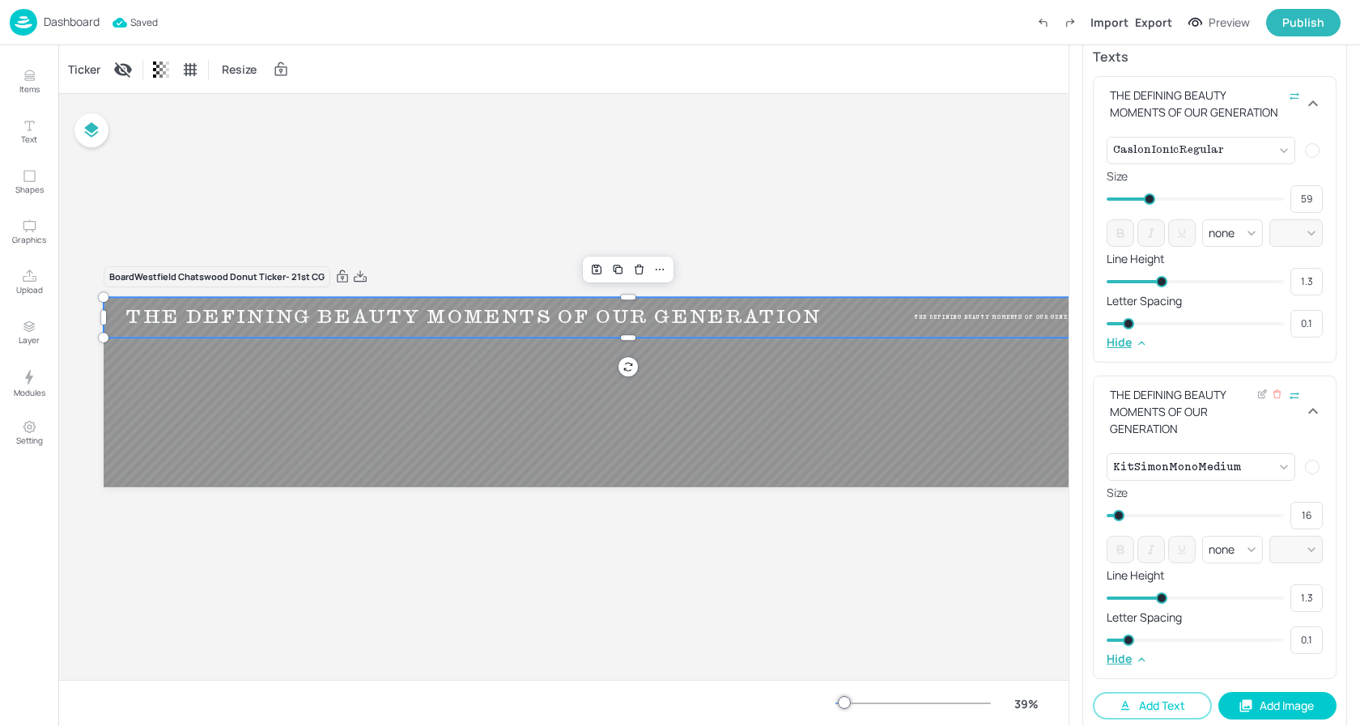
scroll to position [542, 0]
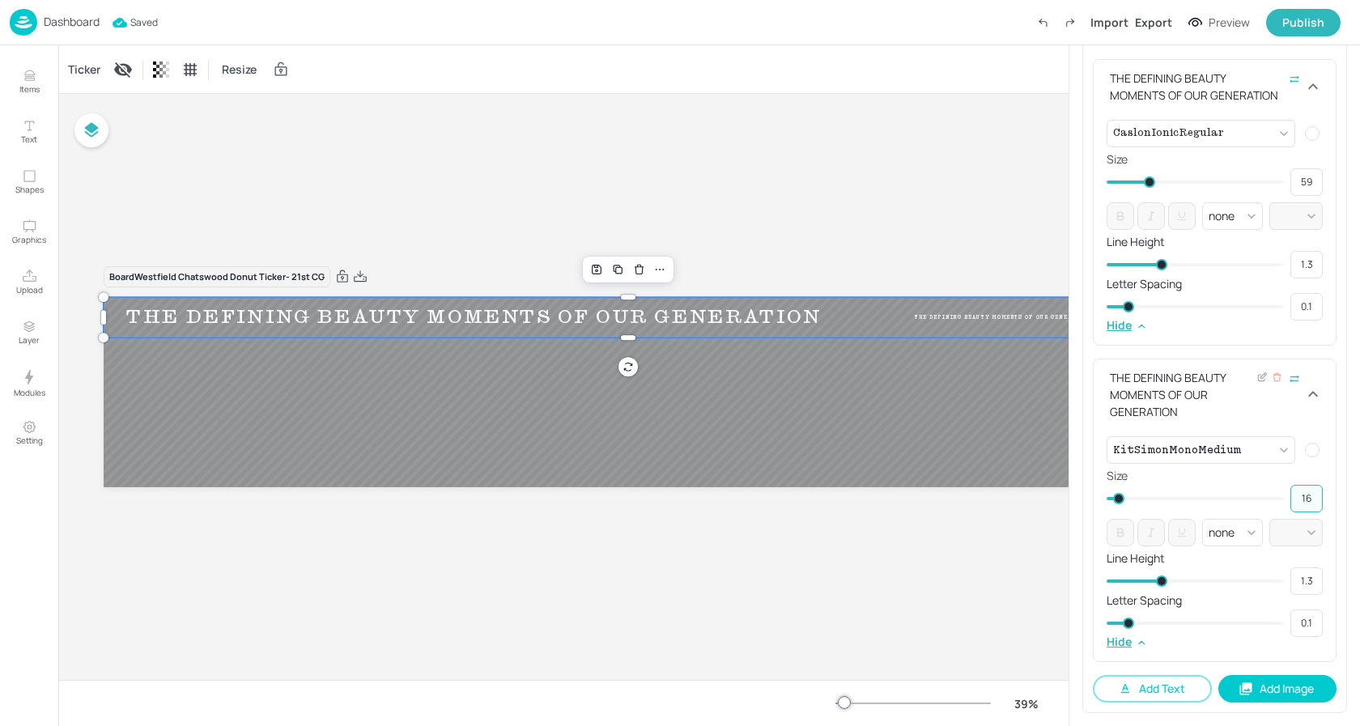
drag, startPoint x: 1307, startPoint y: 499, endPoint x: 1267, endPoint y: 499, distance: 39.7
click at [1267, 499] on div "16 ​" at bounding box center [1215, 499] width 216 height 28
type input "59"
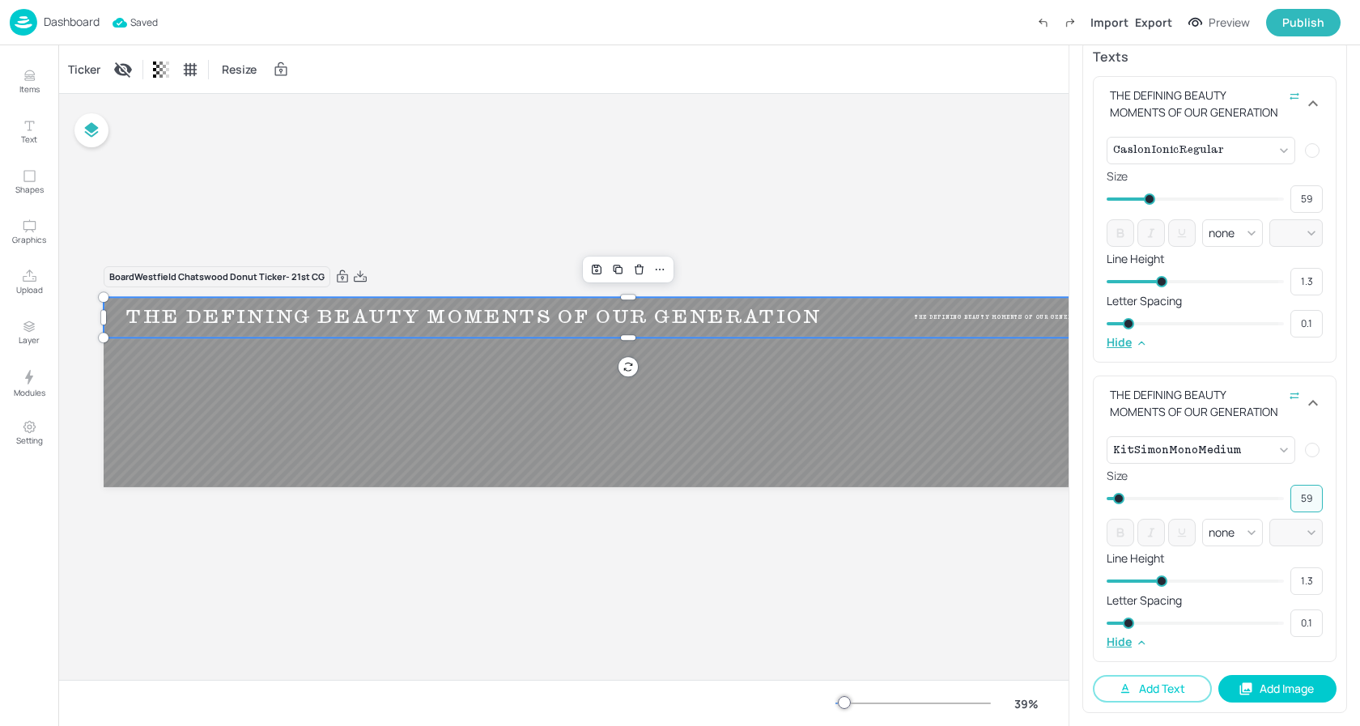
scroll to position [525, 0]
type input "59"
click at [907, 183] on div "Board Westfield Chatswood Donut Ticker- 21st CG THE DEFINING BEAUTY MOMENTS OF …" at bounding box center [709, 387] width 1302 height 586
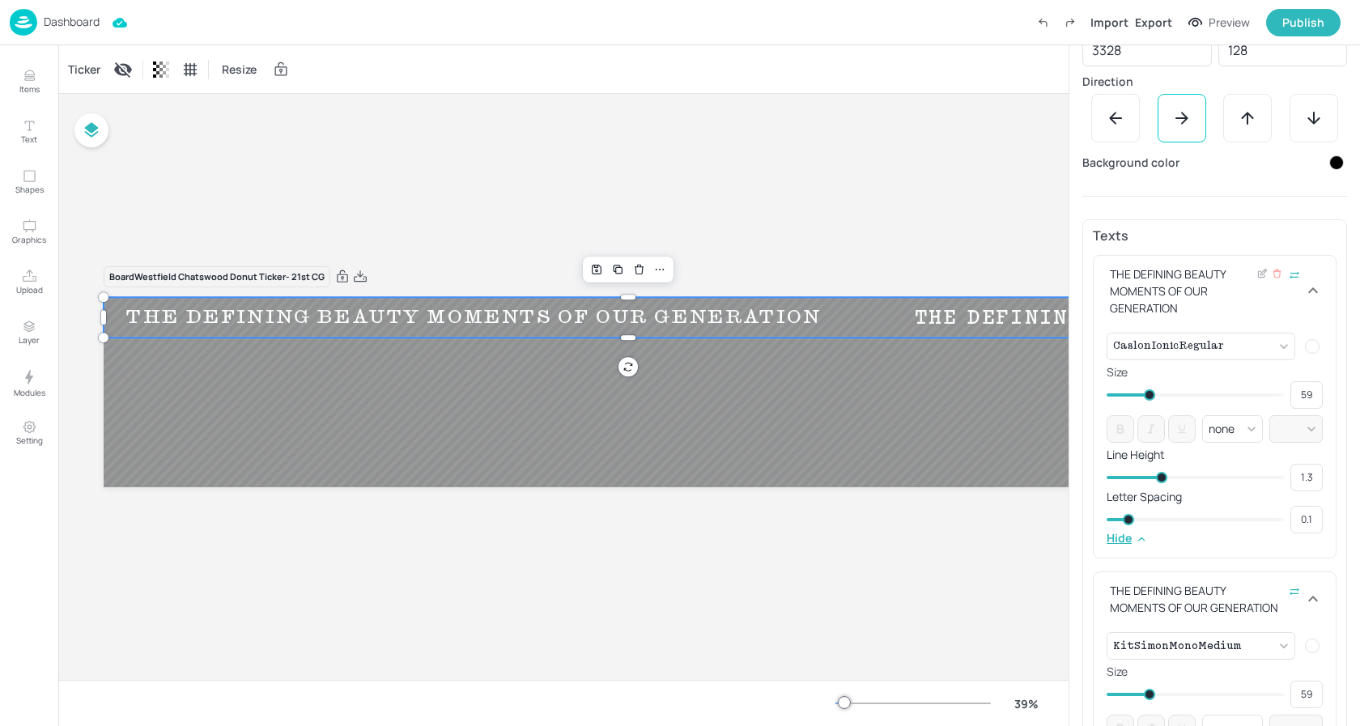
scroll to position [0, 0]
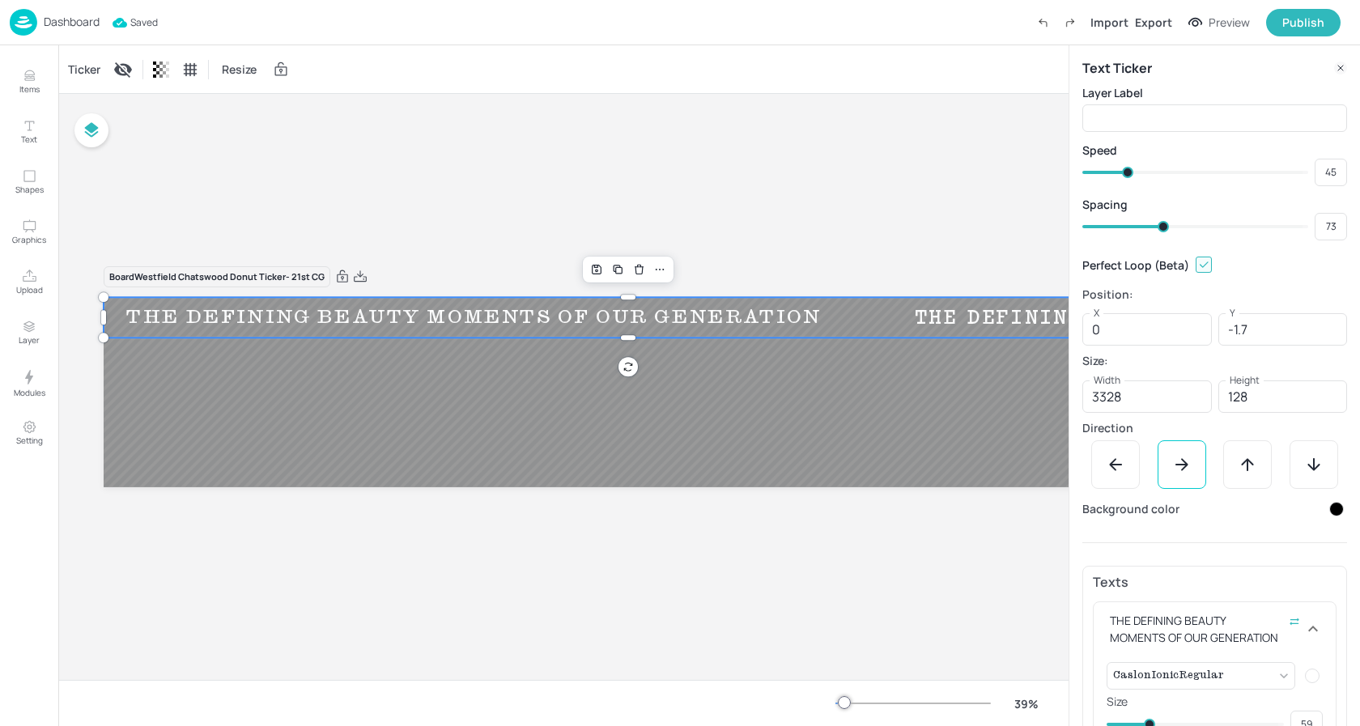
type input "65"
type input "63"
type input "64"
type input "62"
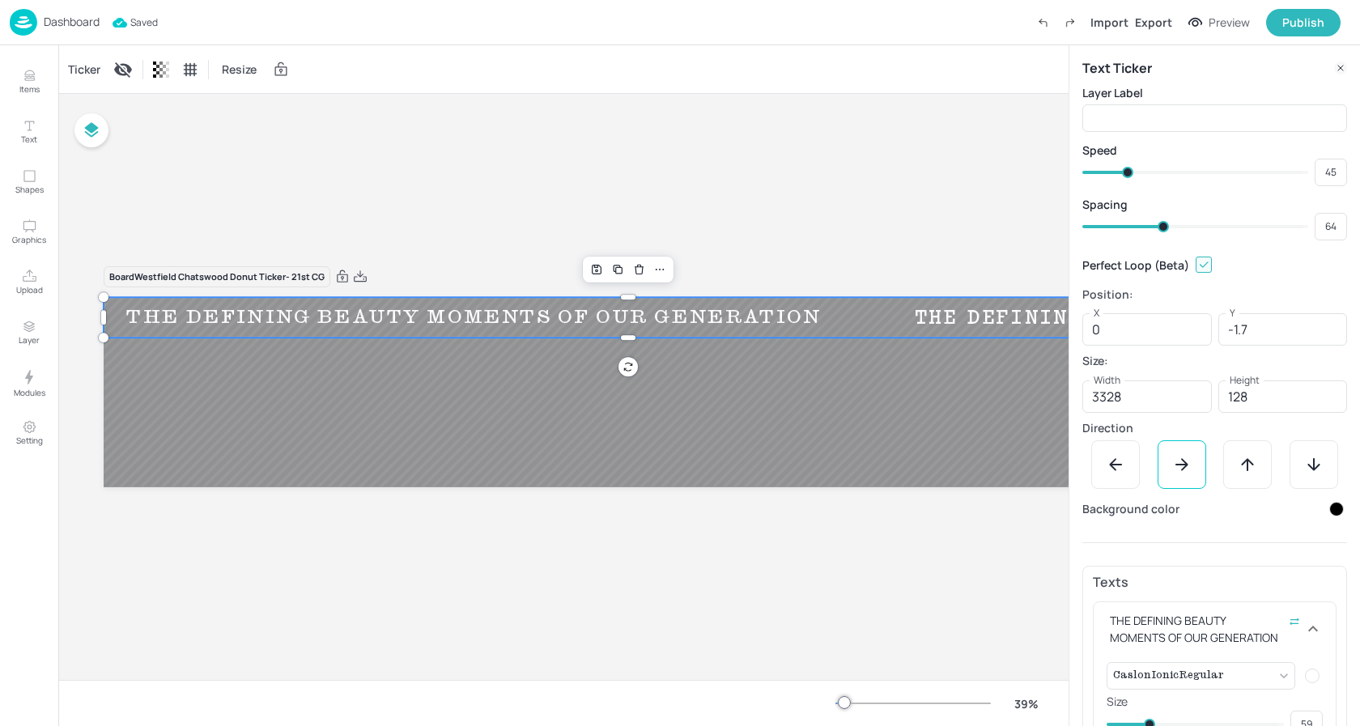
type input "63"
type input "61"
type input "62"
type input "59"
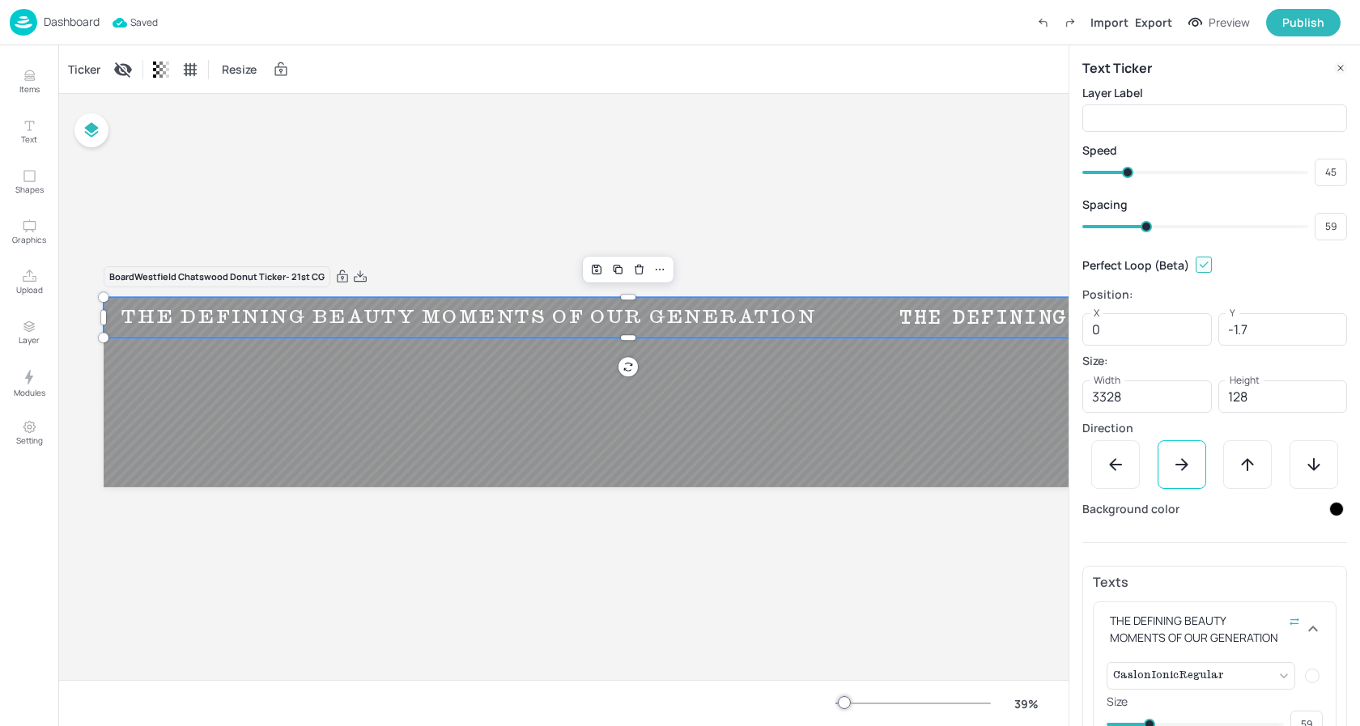
type input "57"
type input "58"
type input "56"
type input "57"
type input "55"
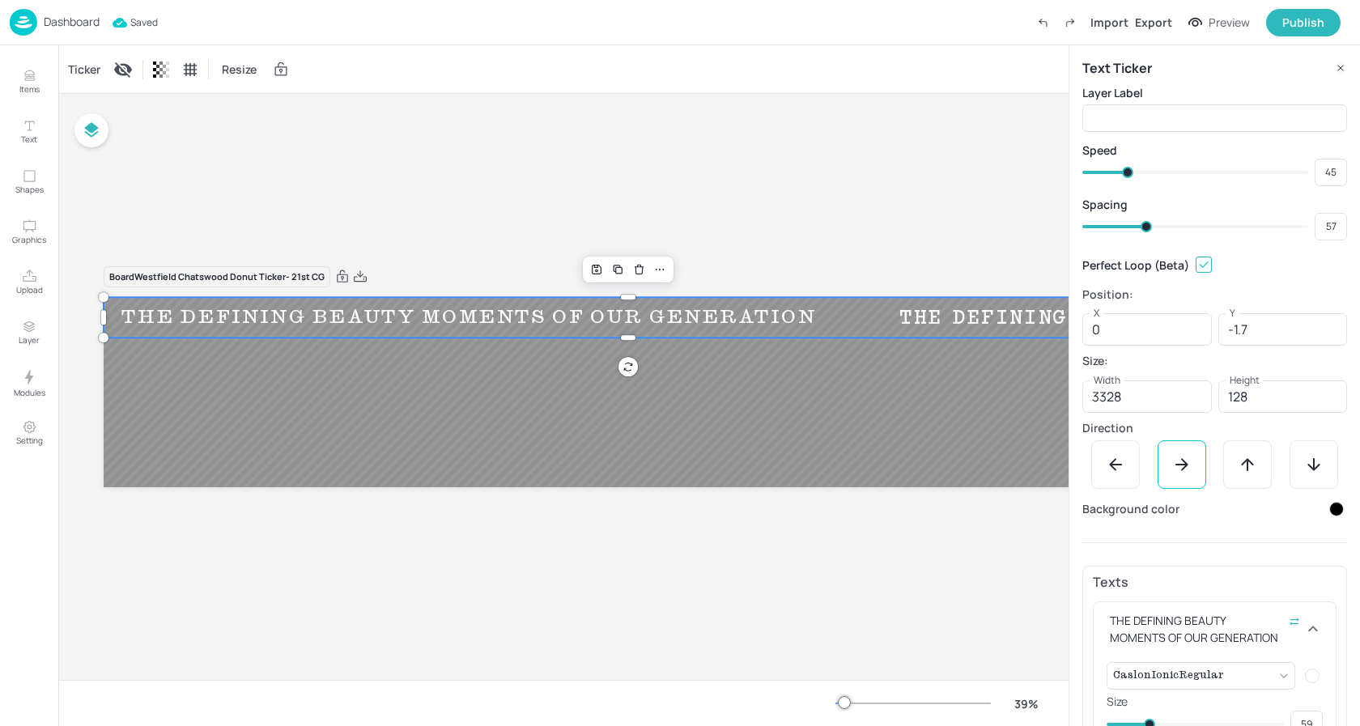
type input "56"
type input "52"
type input "55"
type input "50"
type input "52"
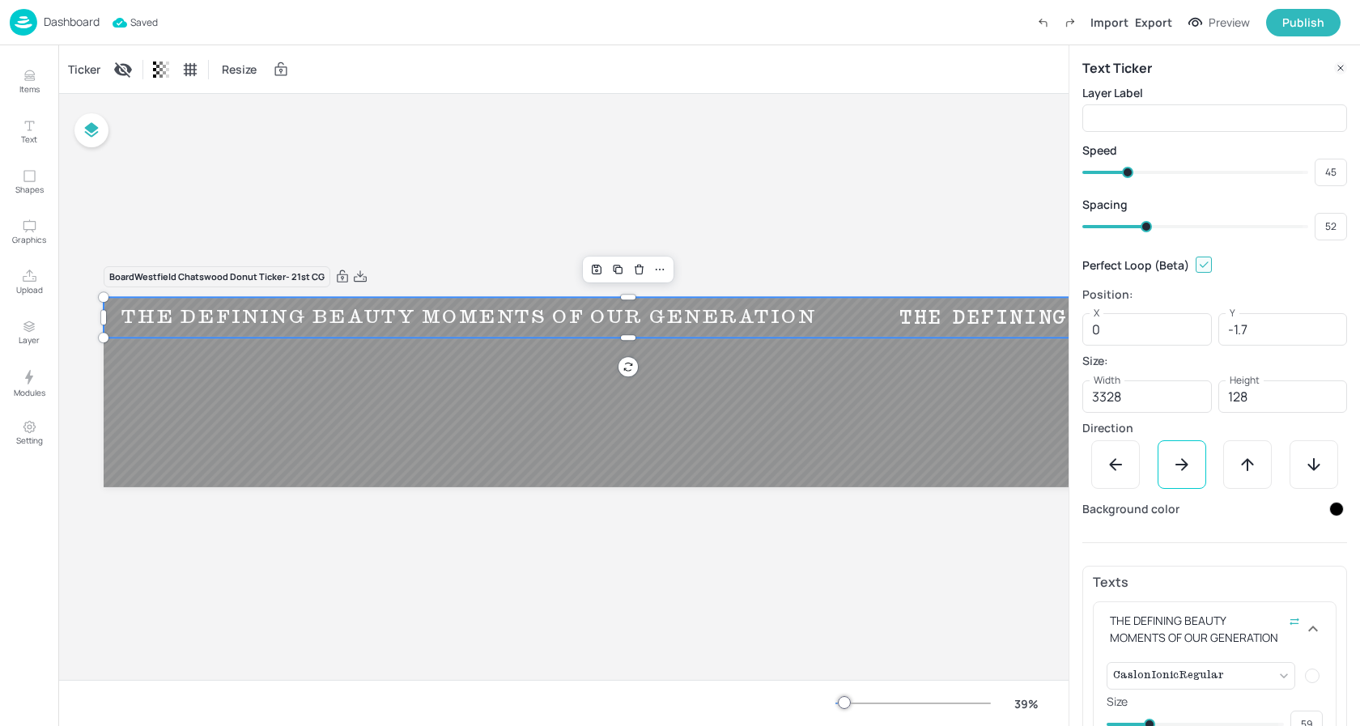
type input "49"
type input "48"
type input "45"
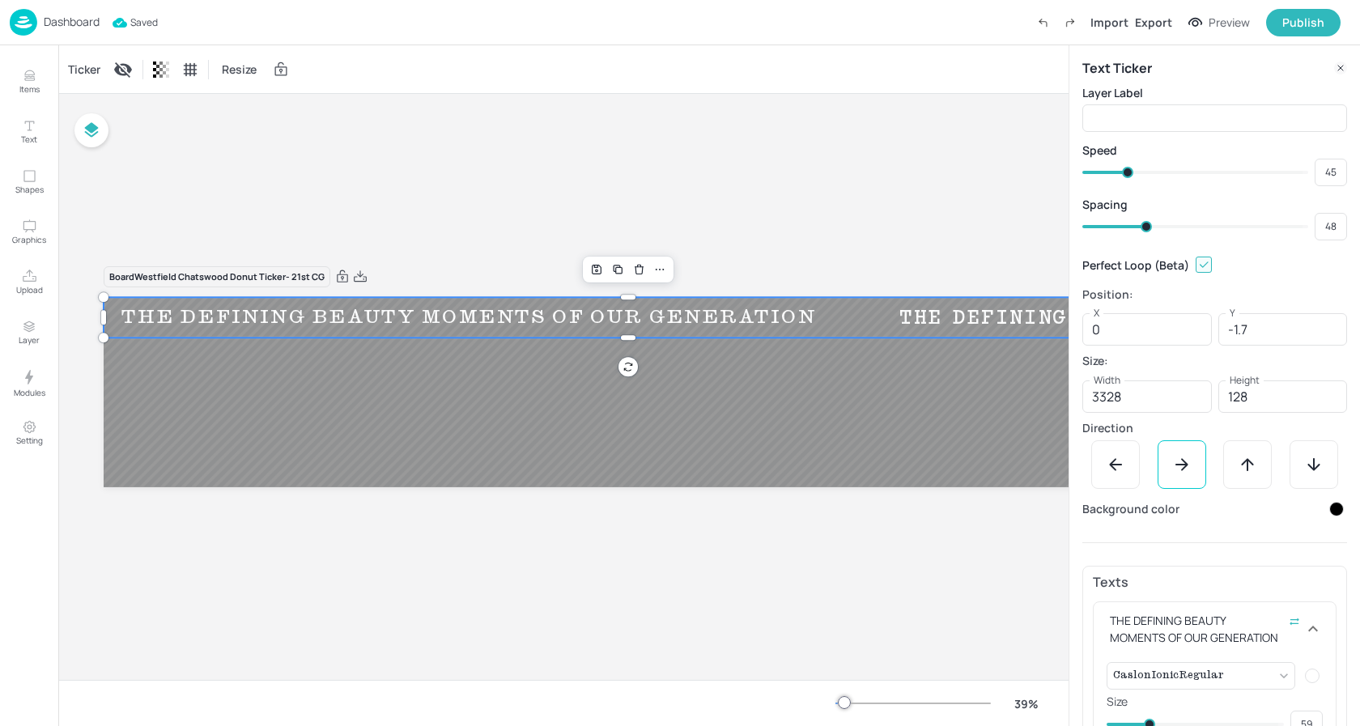
type input "47"
type input "44"
type input "45"
type input "43"
type input "44"
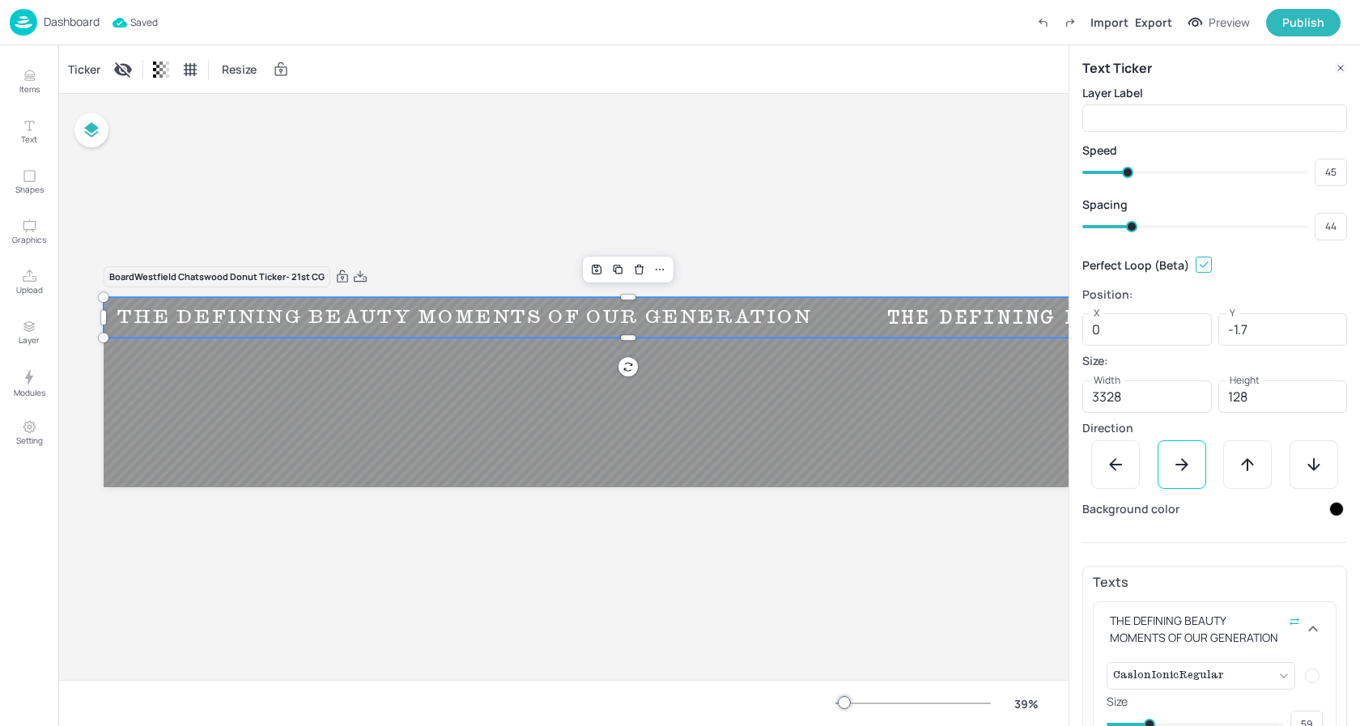
type input "40"
type input "43"
type input "38"
type input "40"
type input "37"
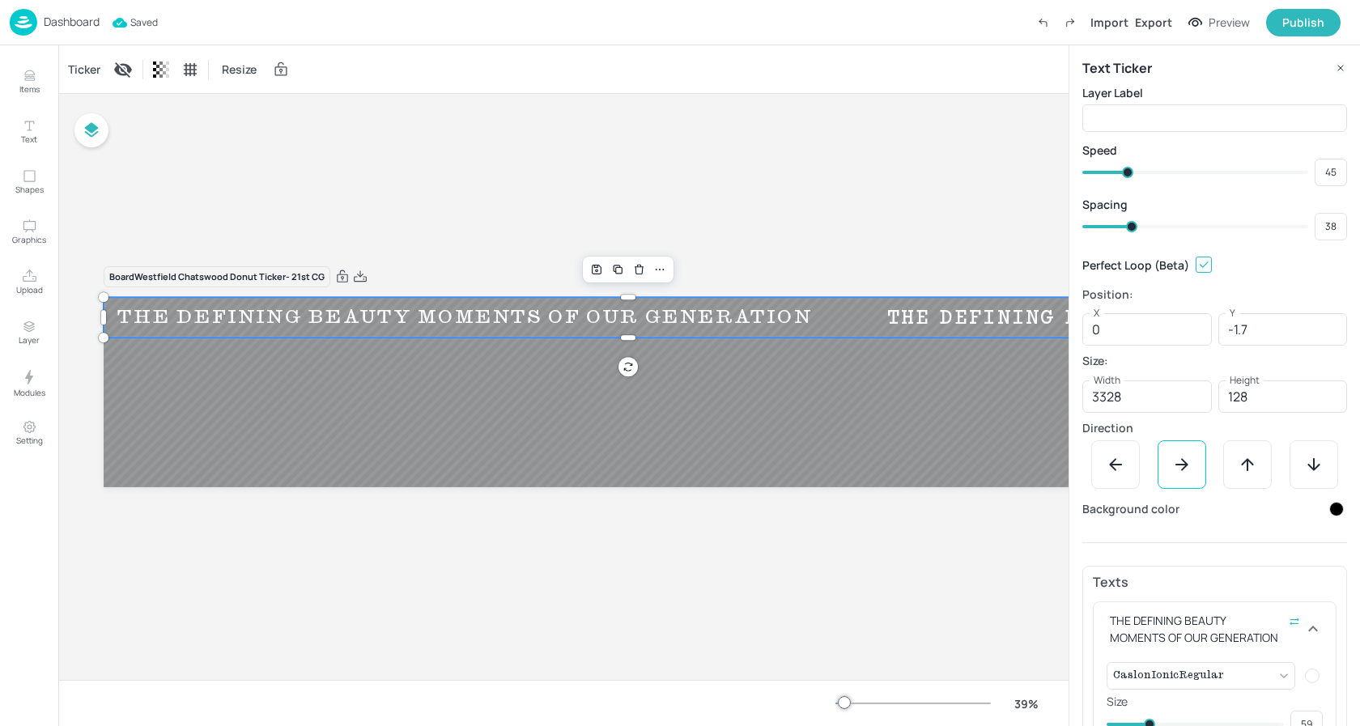
type input "37"
type input "36"
type input "34"
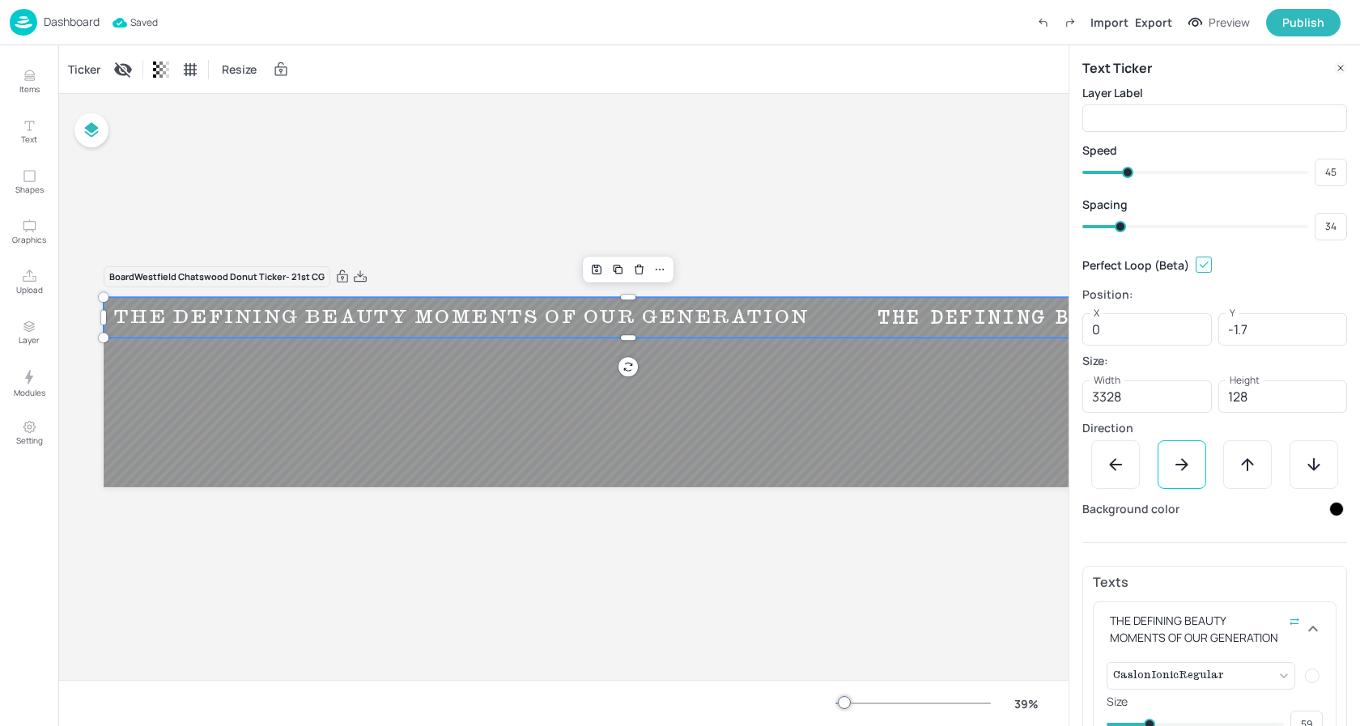
drag, startPoint x: 1154, startPoint y: 224, endPoint x: 1120, endPoint y: 225, distance: 34.0
click at [1120, 225] on span at bounding box center [1120, 226] width 11 height 11
type input "38"
type input "37"
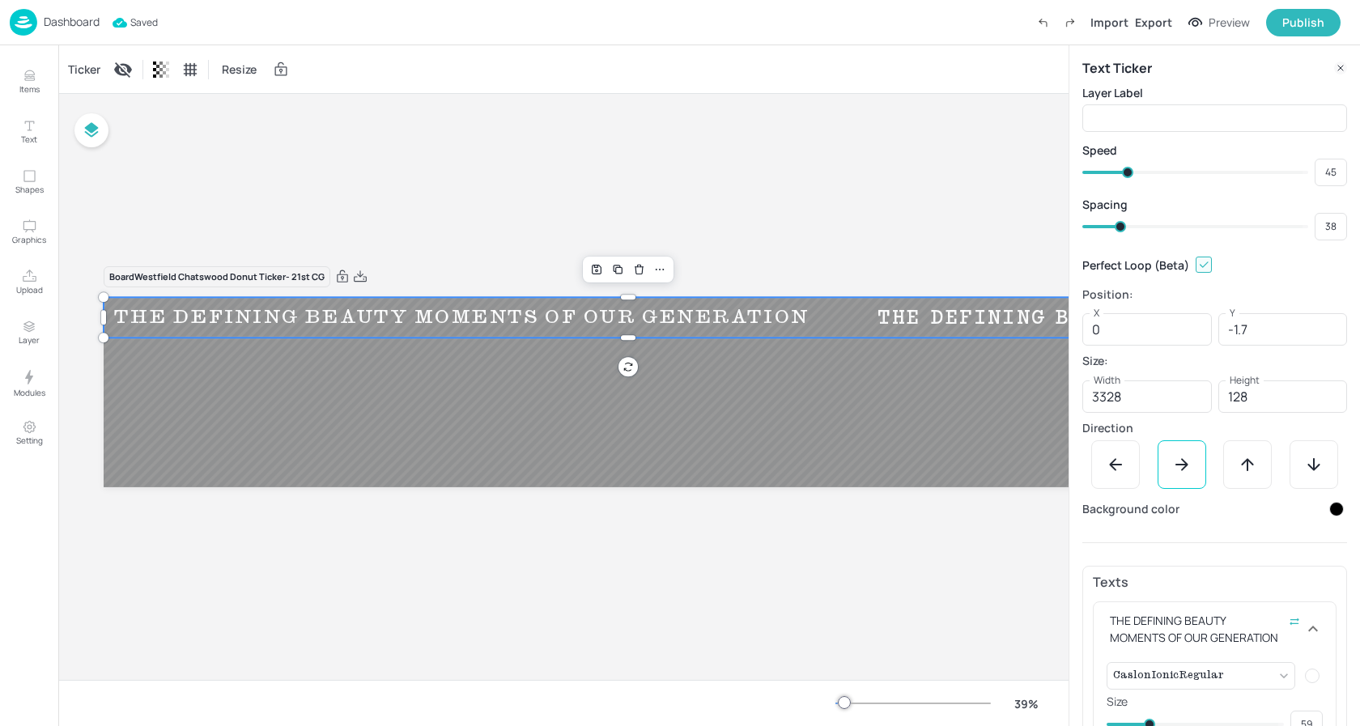
type input "37"
type input "34"
type input "31"
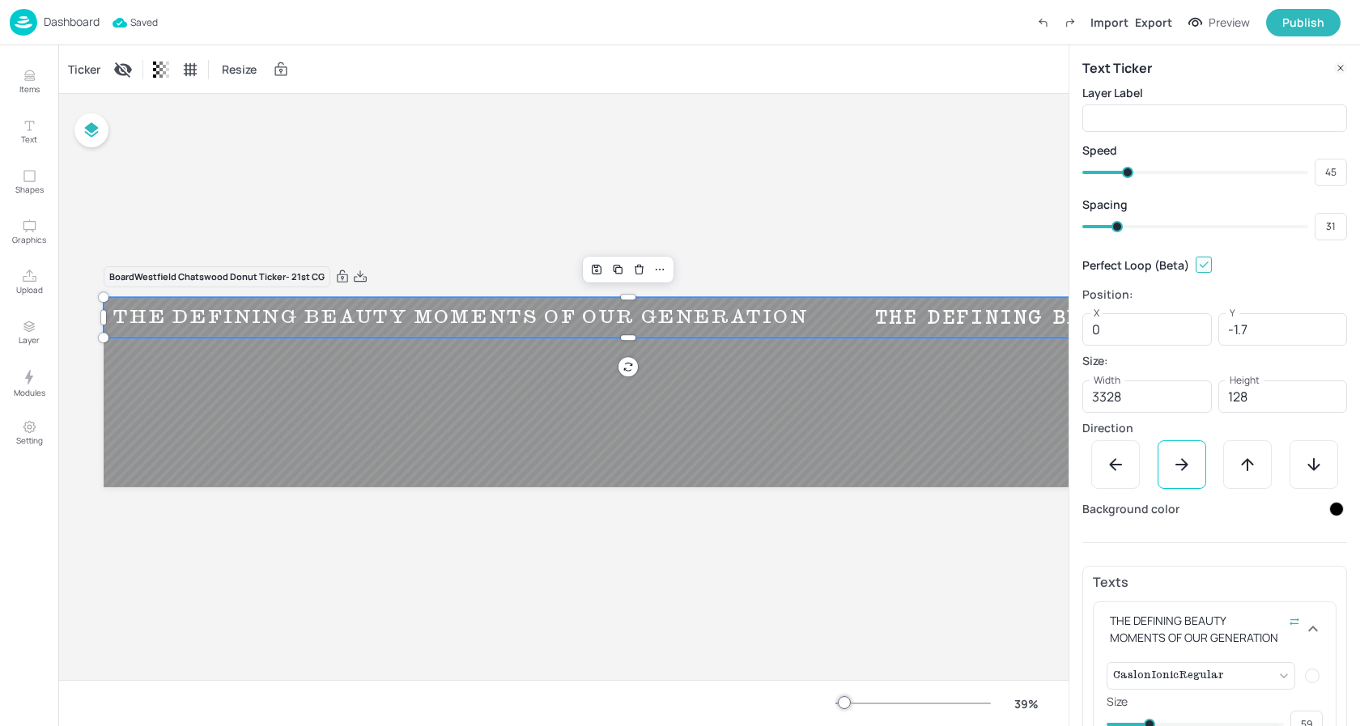
type input "30"
type input "27"
type input "25"
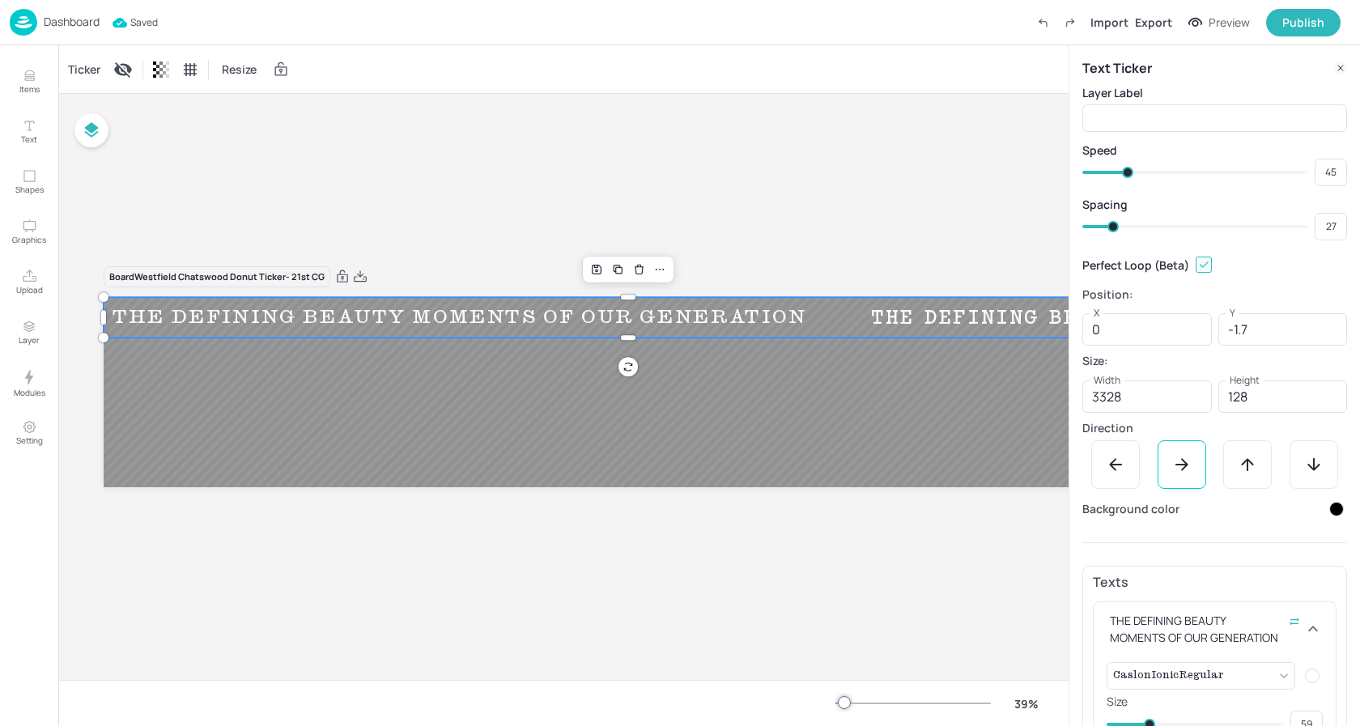
type input "26"
type input "24"
type input "23"
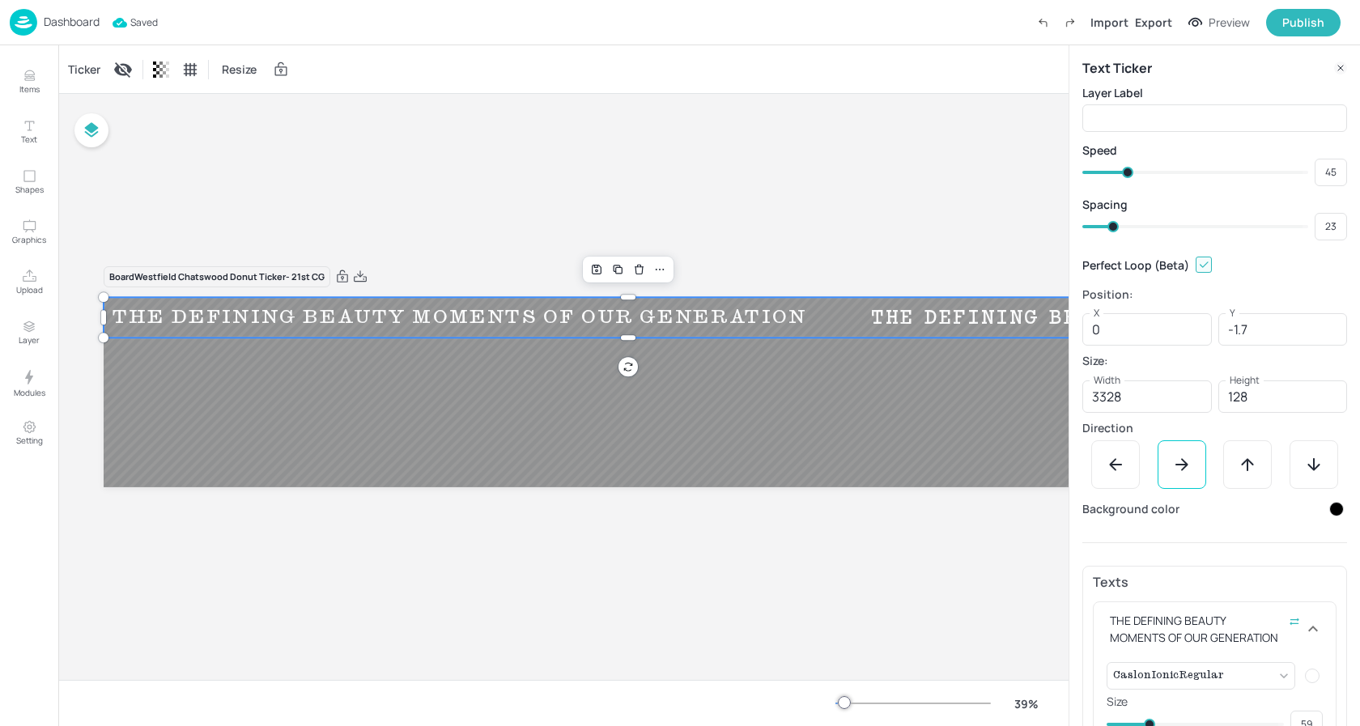
type input "22"
type input "20"
type input "19"
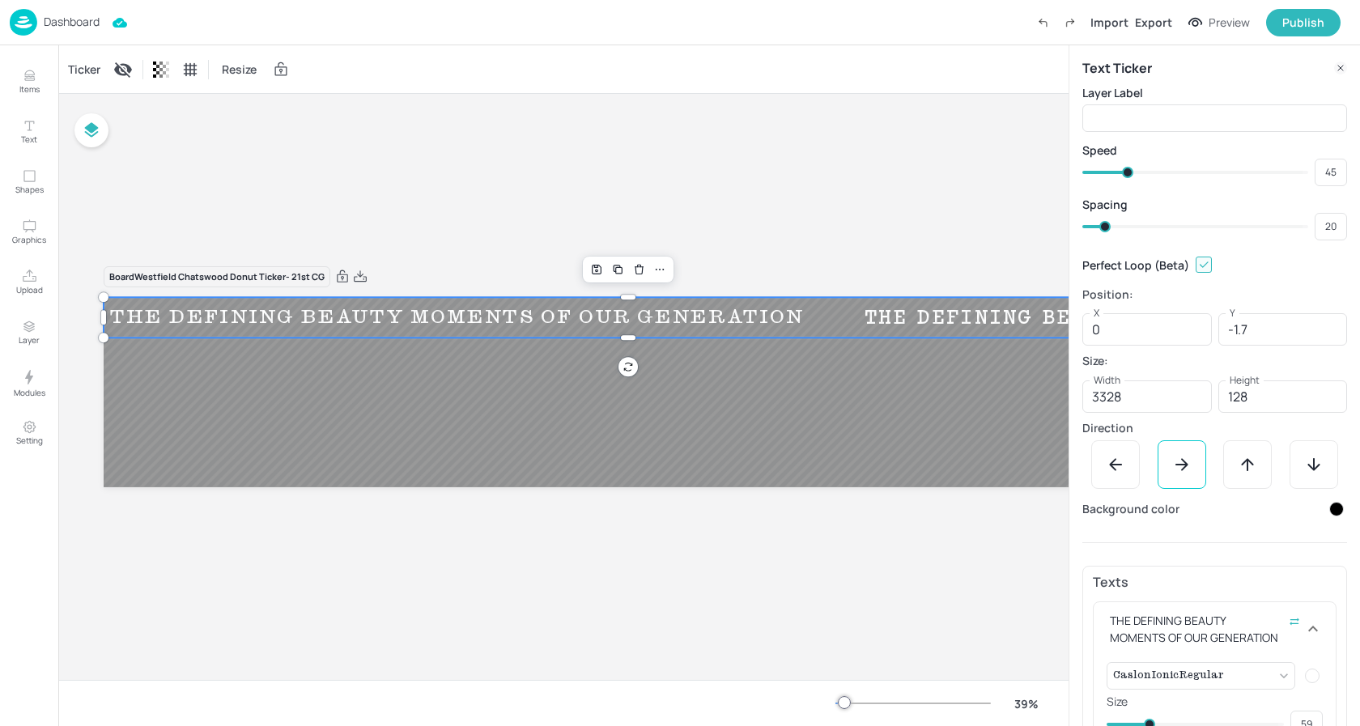
type input "19"
drag, startPoint x: 1124, startPoint y: 227, endPoint x: 1104, endPoint y: 227, distance: 20.3
click at [1104, 227] on span at bounding box center [1104, 226] width 11 height 11
type input "13"
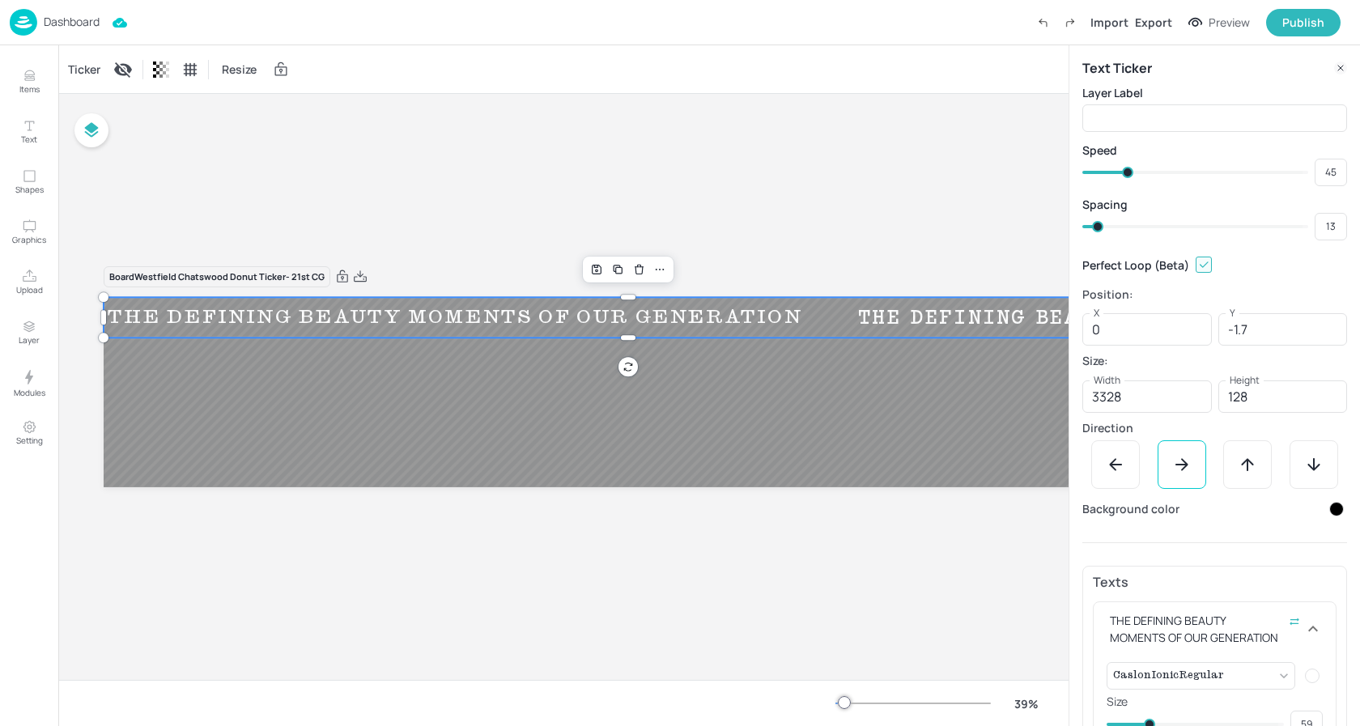
type input "10"
type input "6"
type input "9"
type input "5"
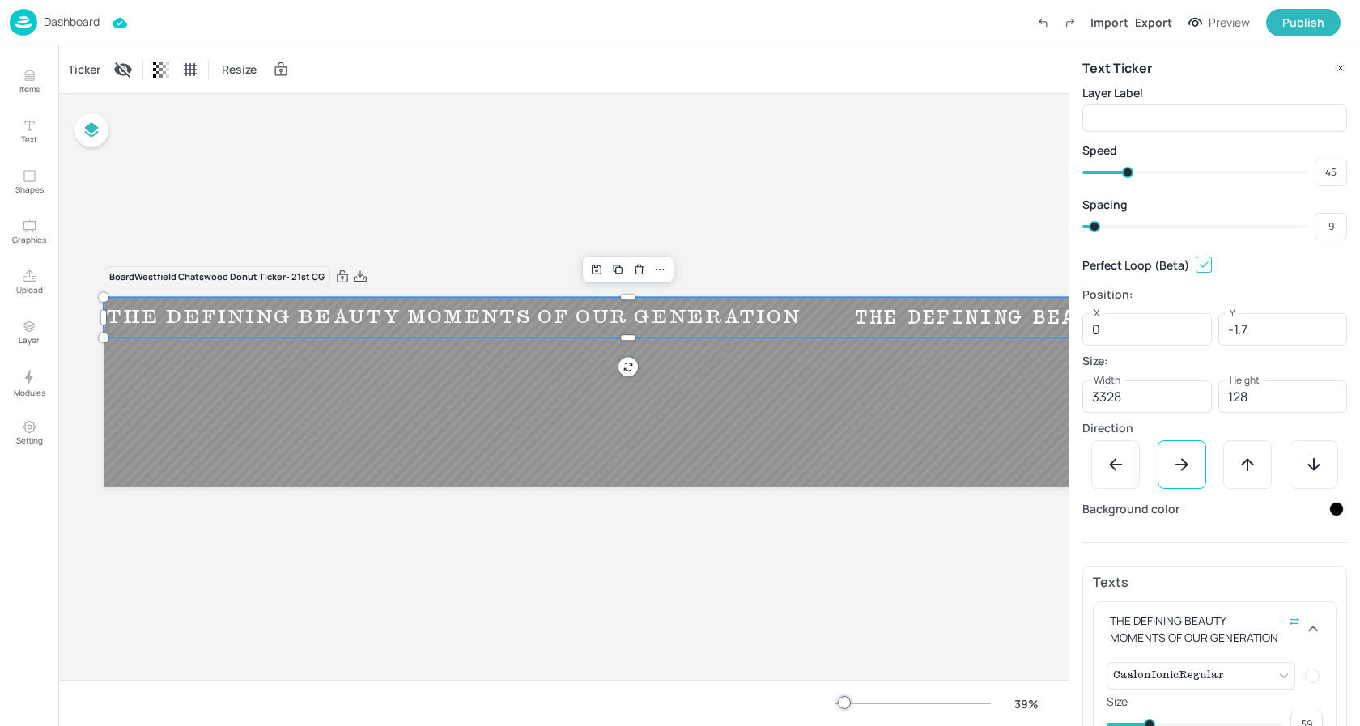
type input "5"
drag, startPoint x: 1098, startPoint y: 229, endPoint x: 1089, endPoint y: 230, distance: 8.9
click at [1089, 230] on span at bounding box center [1088, 226] width 11 height 11
type input "7"
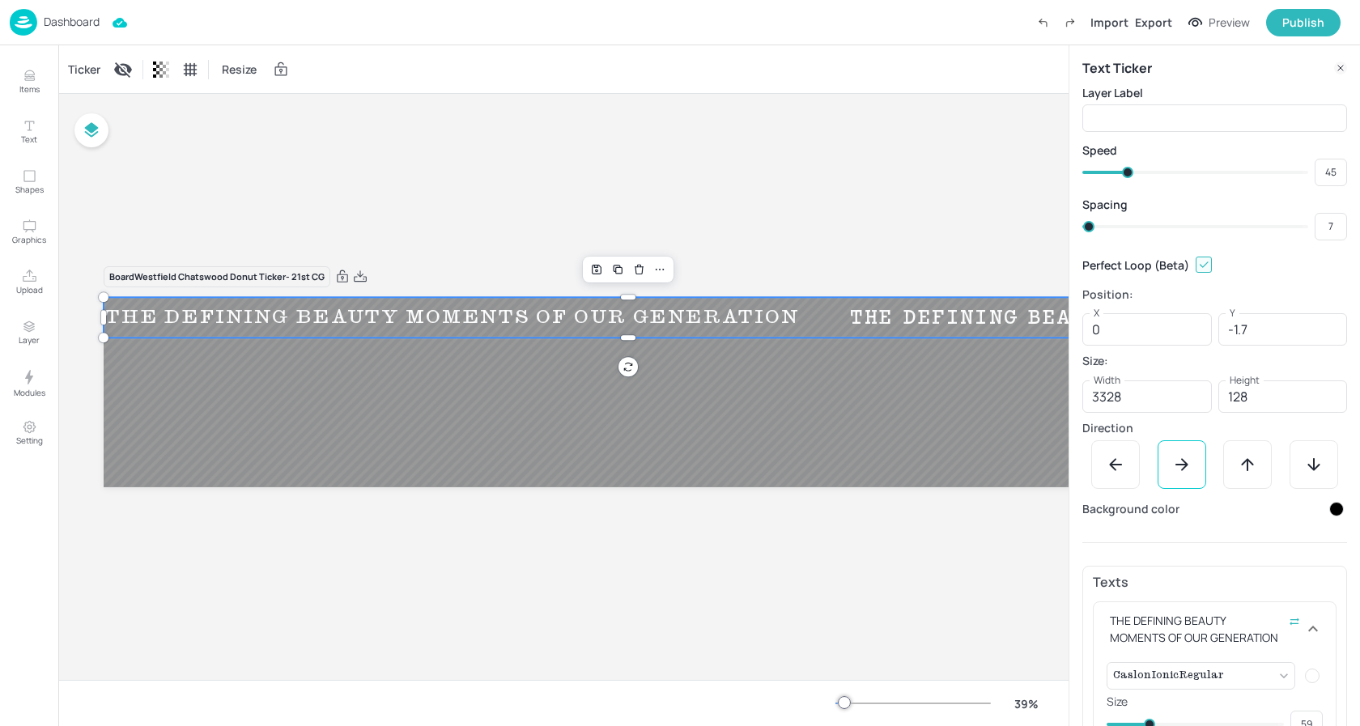
type input "8"
type input "9"
type input "10"
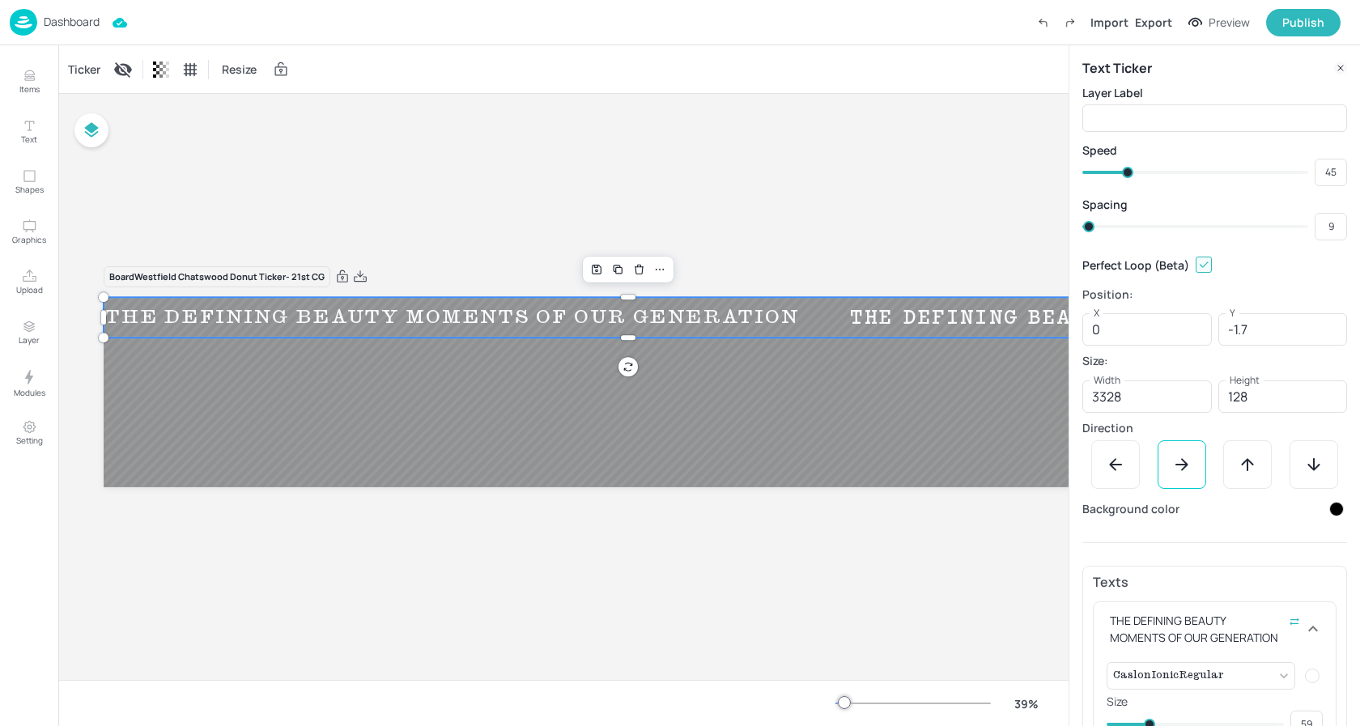
type input "10"
type input "12"
type input "11"
type input "13"
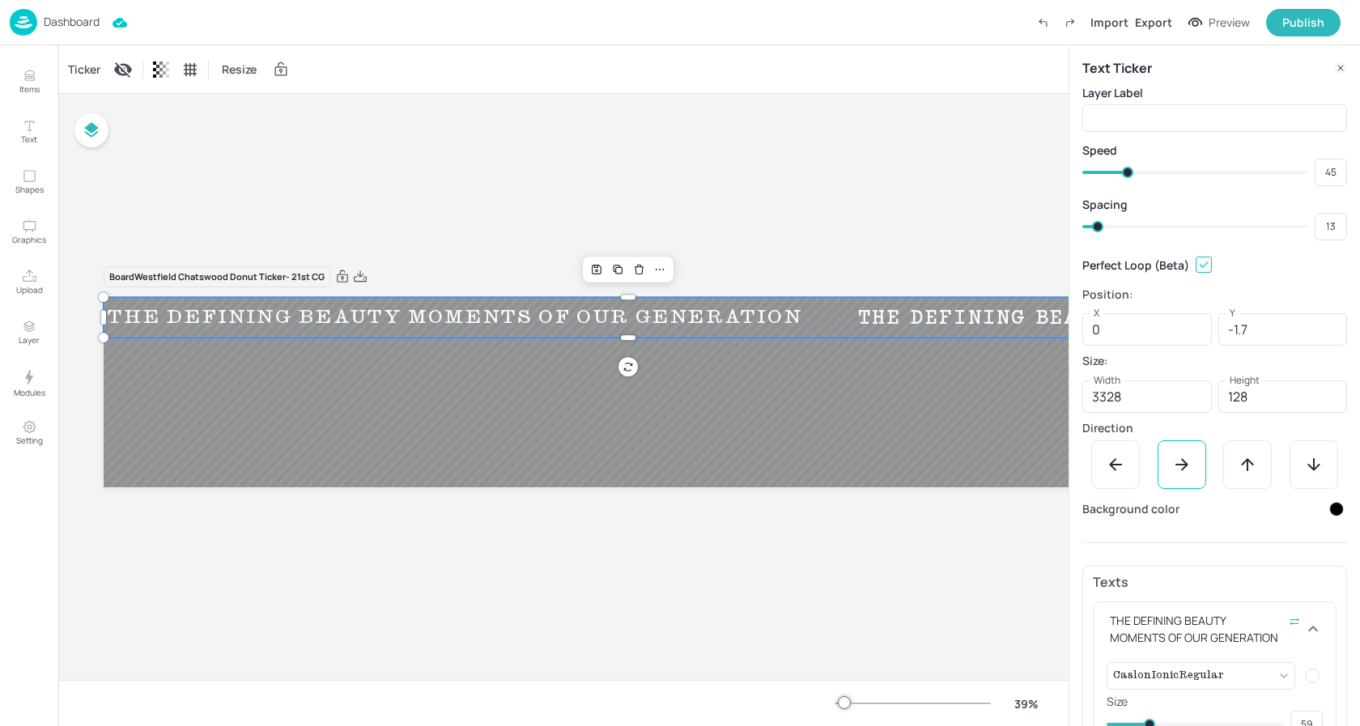
type input "14"
type input "16"
drag, startPoint x: 1091, startPoint y: 229, endPoint x: 1100, endPoint y: 228, distance: 8.9
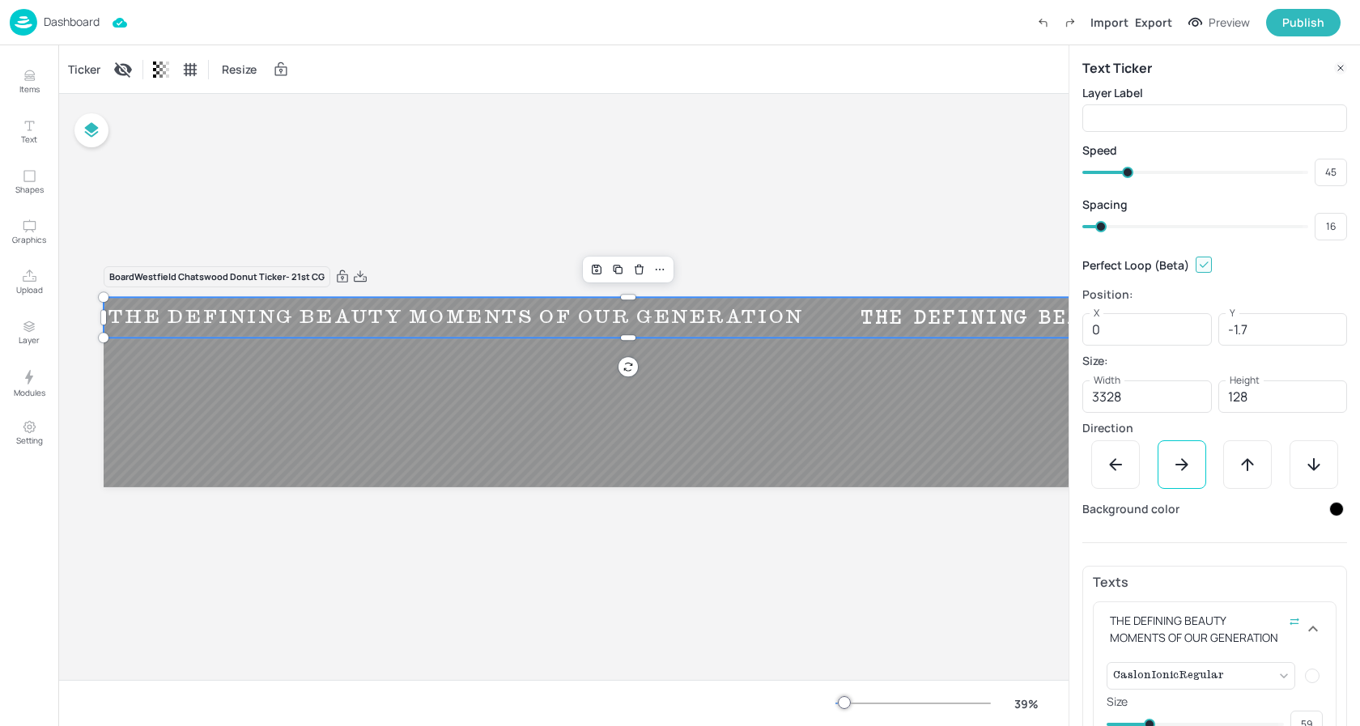
click at [1100, 228] on span at bounding box center [1100, 226] width 11 height 11
click at [727, 70] on div "Ticker Resize" at bounding box center [563, 69] width 1010 height 48
click at [376, 57] on div "Ticker Resize" at bounding box center [563, 69] width 1010 height 48
click at [60, 24] on p "Dashboard" at bounding box center [72, 21] width 56 height 11
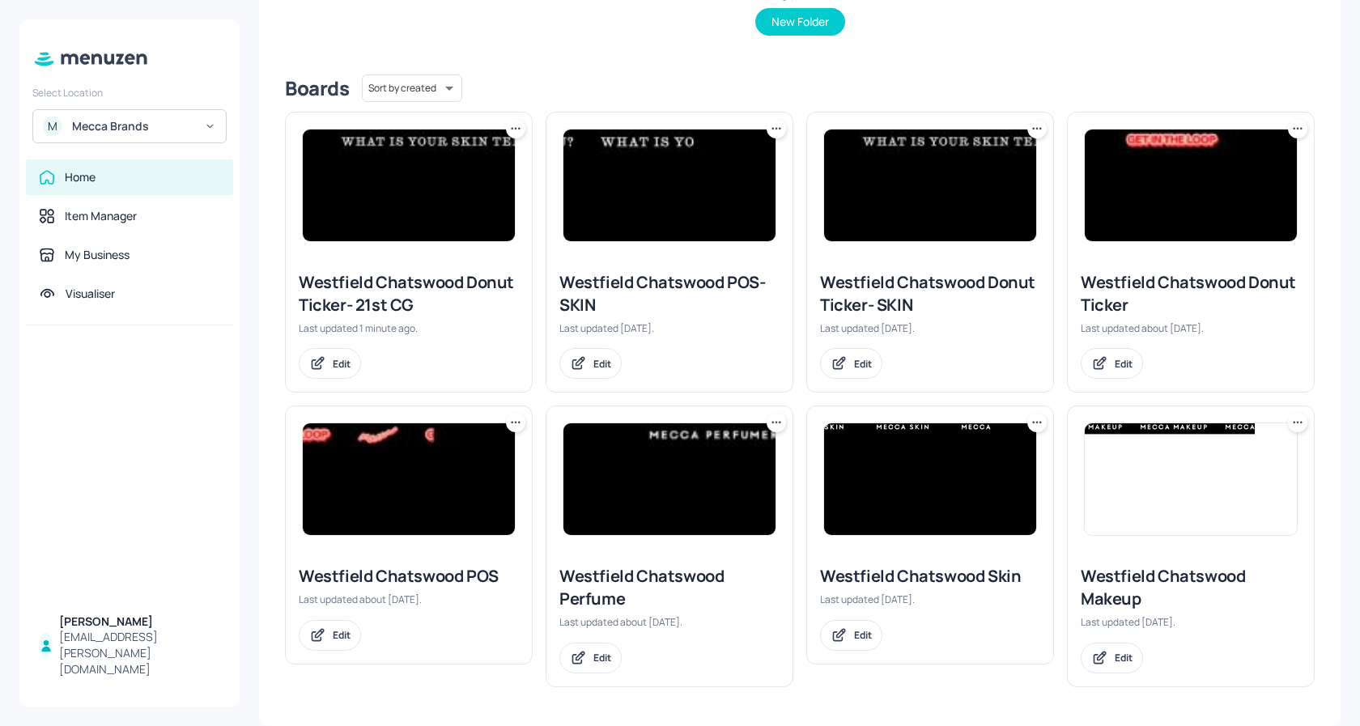
scroll to position [344, 0]
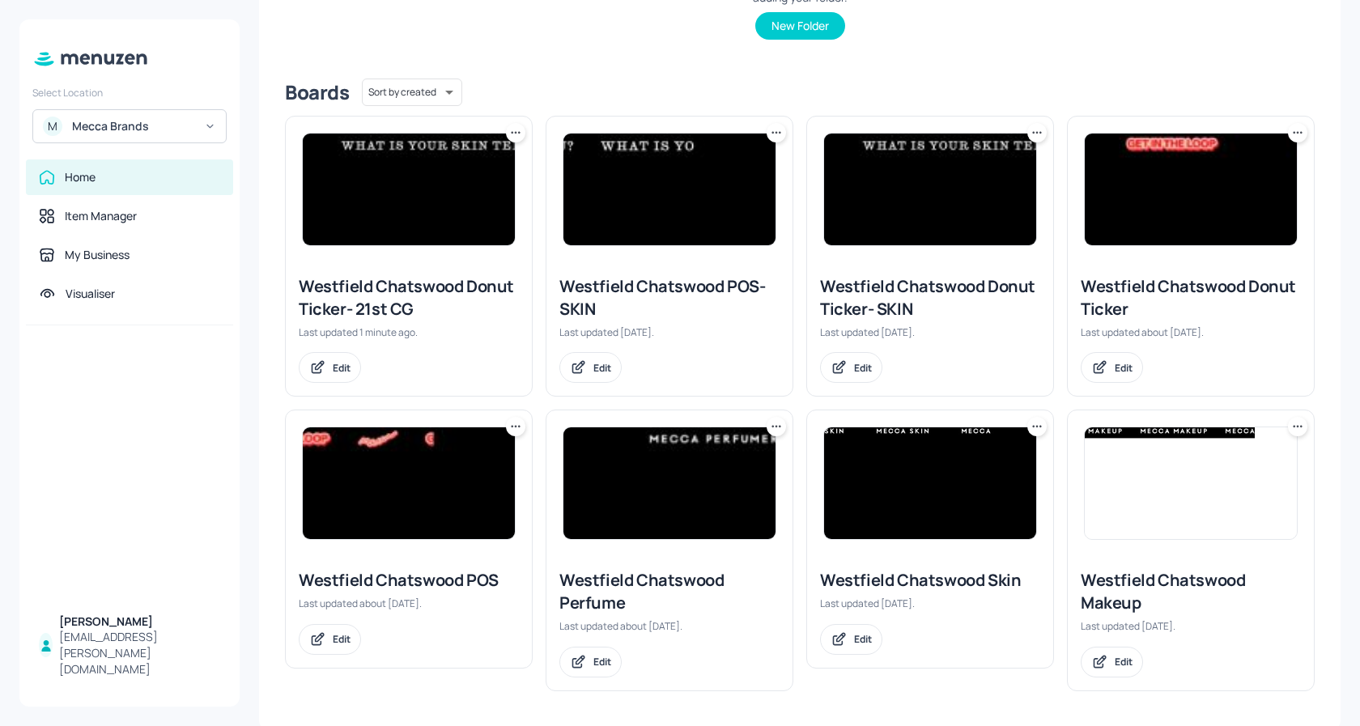
click at [779, 129] on icon at bounding box center [776, 133] width 16 height 16
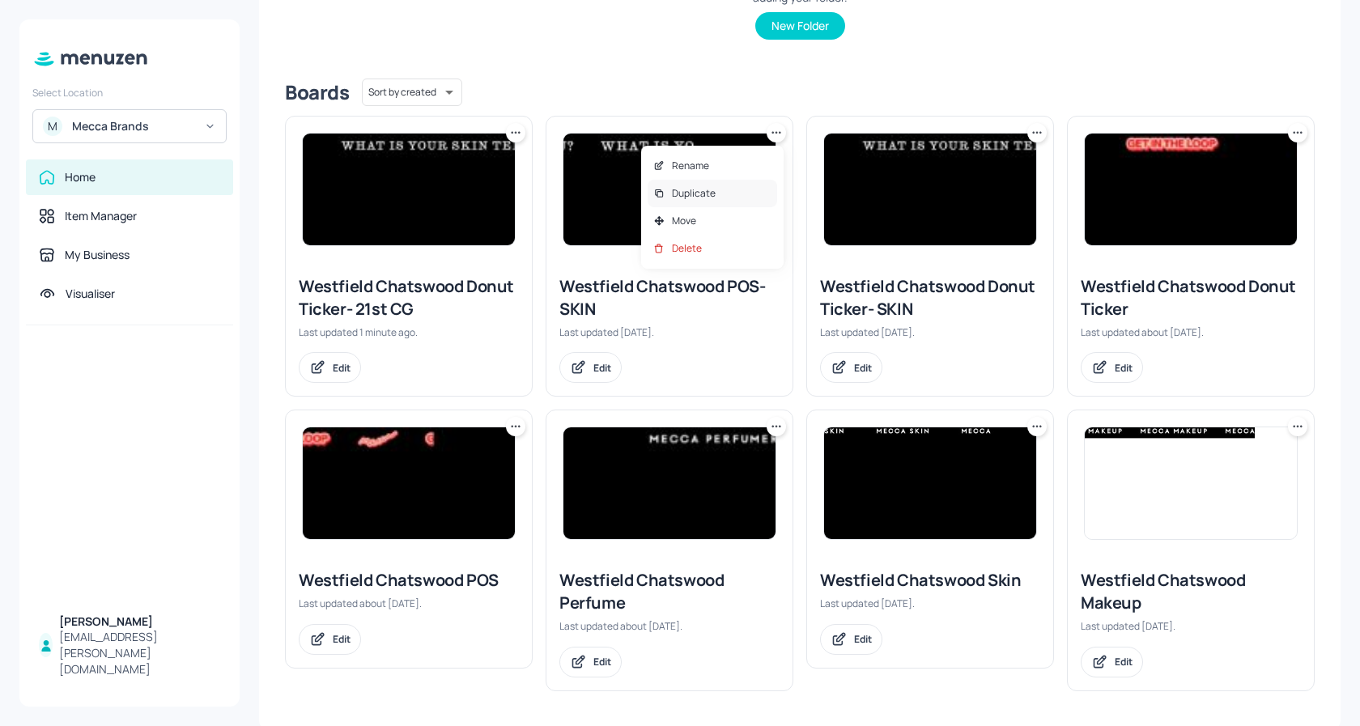
click at [703, 190] on p "Duplicate" at bounding box center [694, 193] width 44 height 15
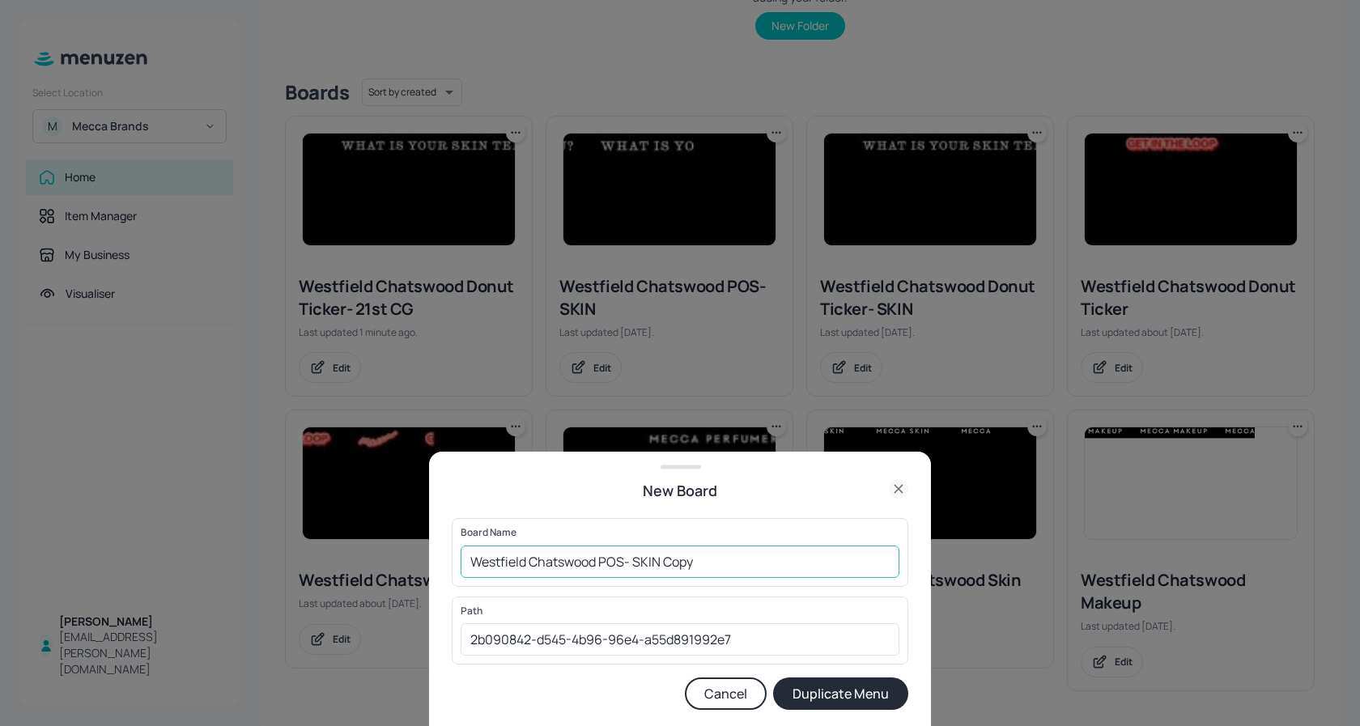
click at [708, 561] on input "Westfield Chatswood POS- SKIN Copy" at bounding box center [680, 562] width 439 height 32
type input "Westfield Chatswood POS- 21st CG"
click at [819, 691] on button "Duplicate Menu" at bounding box center [840, 694] width 135 height 32
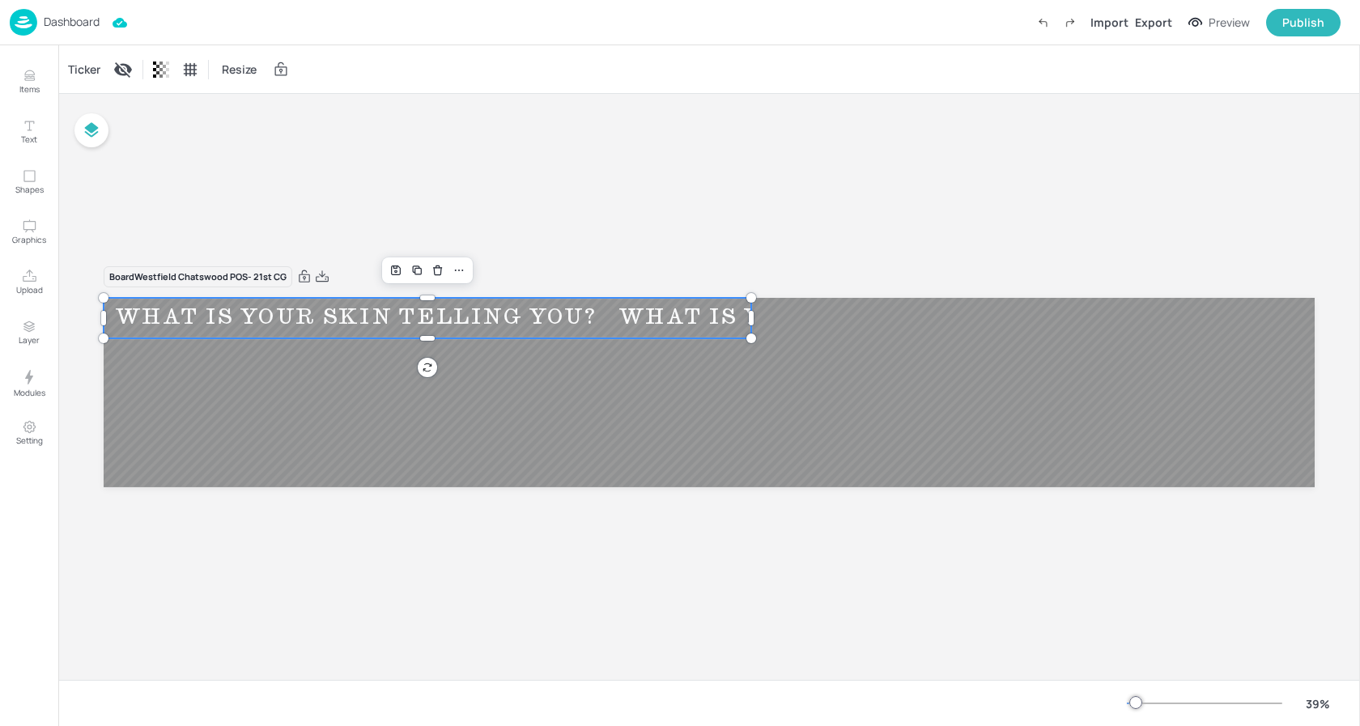
click at [393, 334] on div "WHAT IS YOUR SKIN TELLING YOU? WHAT IS YOUR SKIN TELLING YOU? WHAT IS YOUR SKIN…" at bounding box center [709, 392] width 1211 height 189
click at [82, 64] on div "Ticker" at bounding box center [84, 70] width 39 height 26
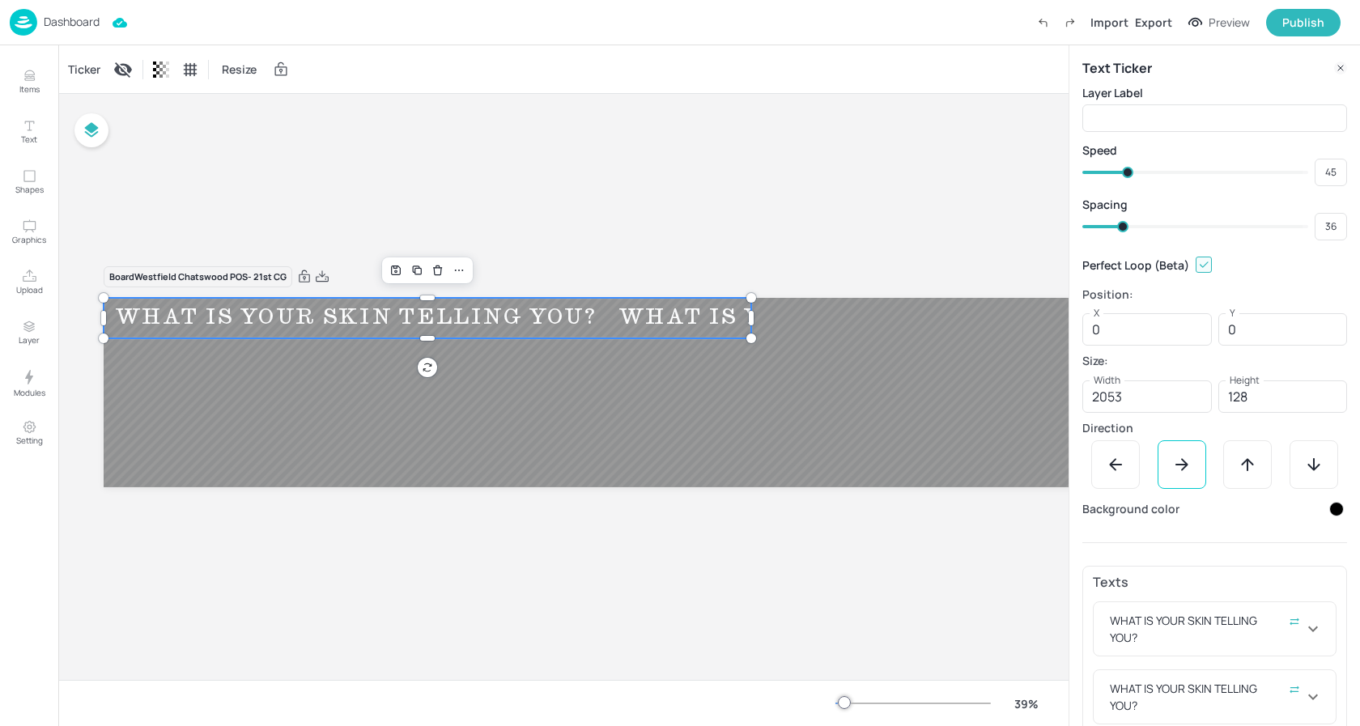
scroll to position [62, 0]
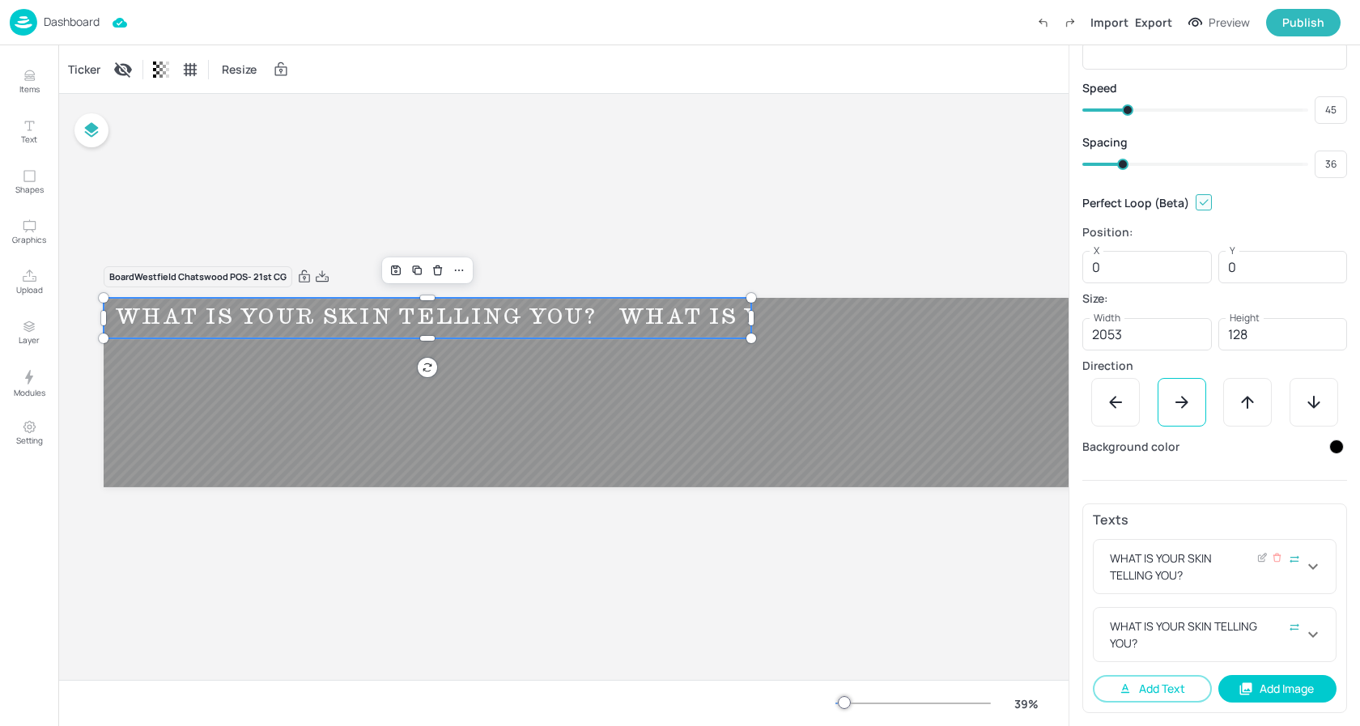
click at [1209, 567] on div "WHAT IS YOUR SKIN TELLING YOU?" at bounding box center [1205, 567] width 197 height 34
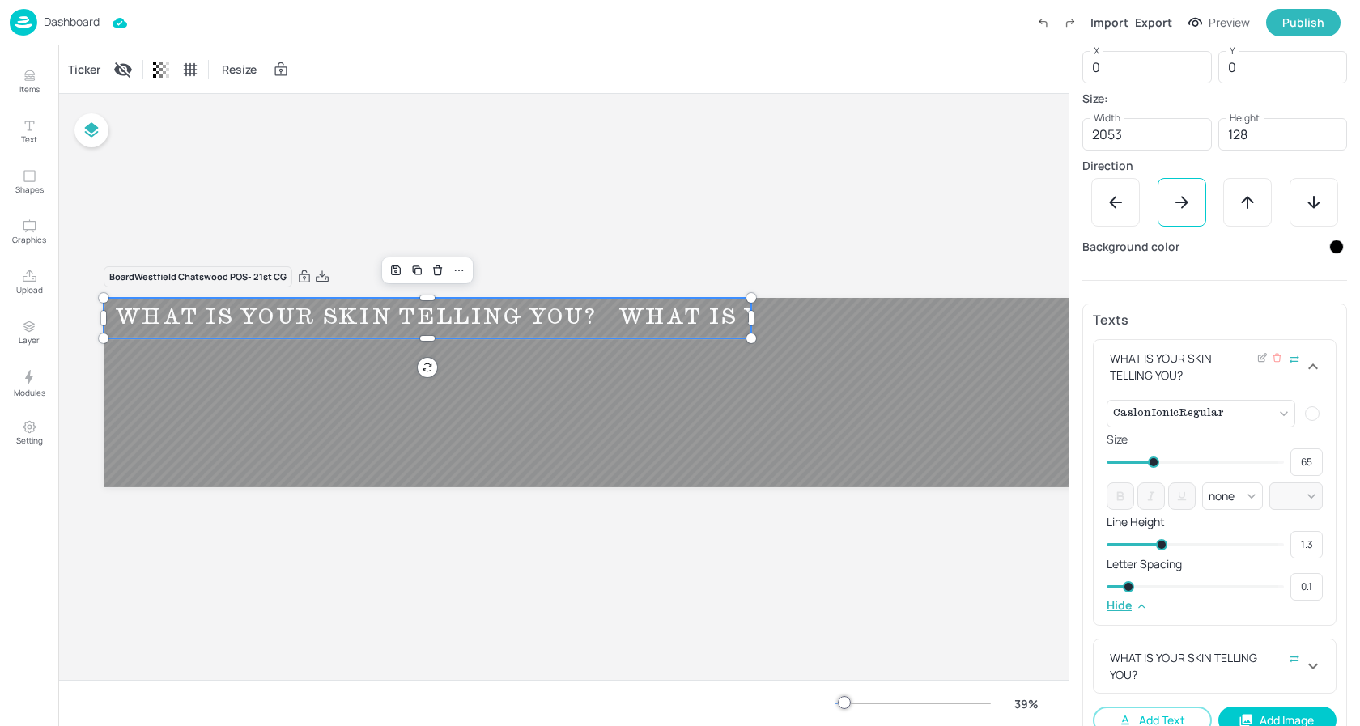
scroll to position [294, 0]
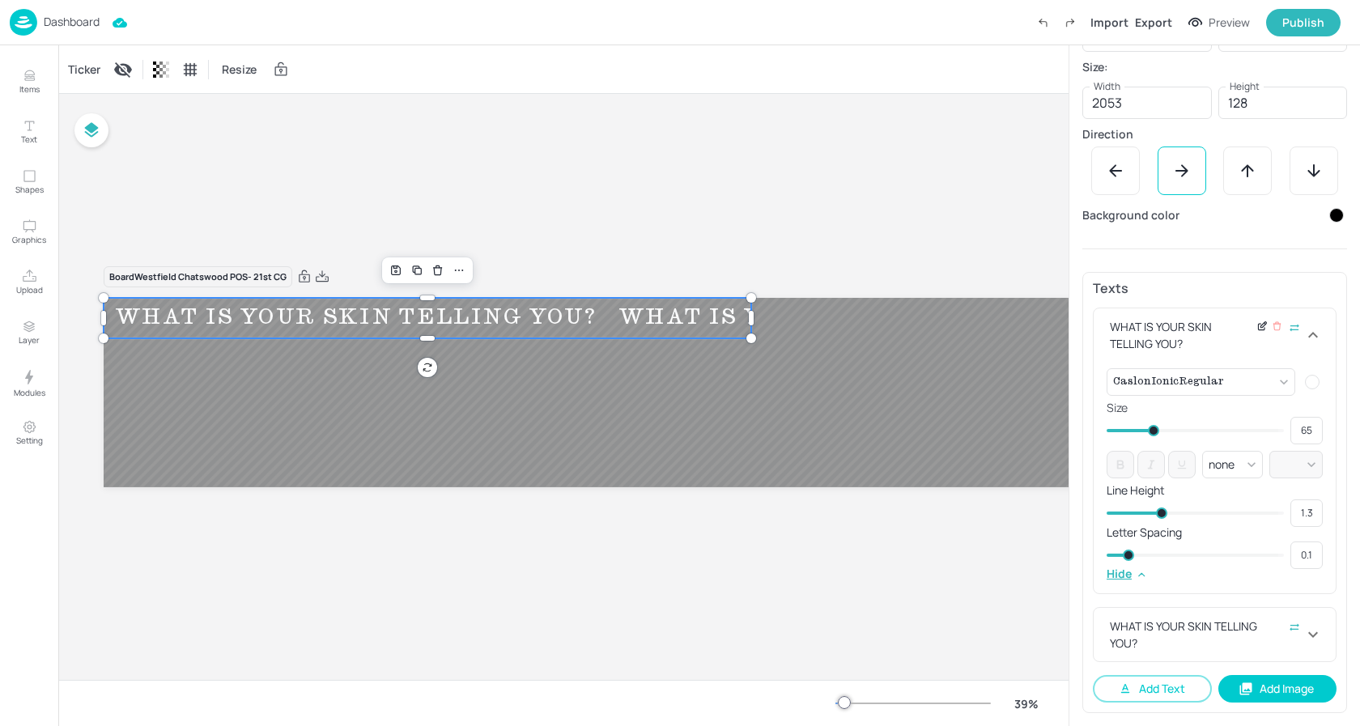
click at [1257, 333] on div at bounding box center [1262, 335] width 12 height 34
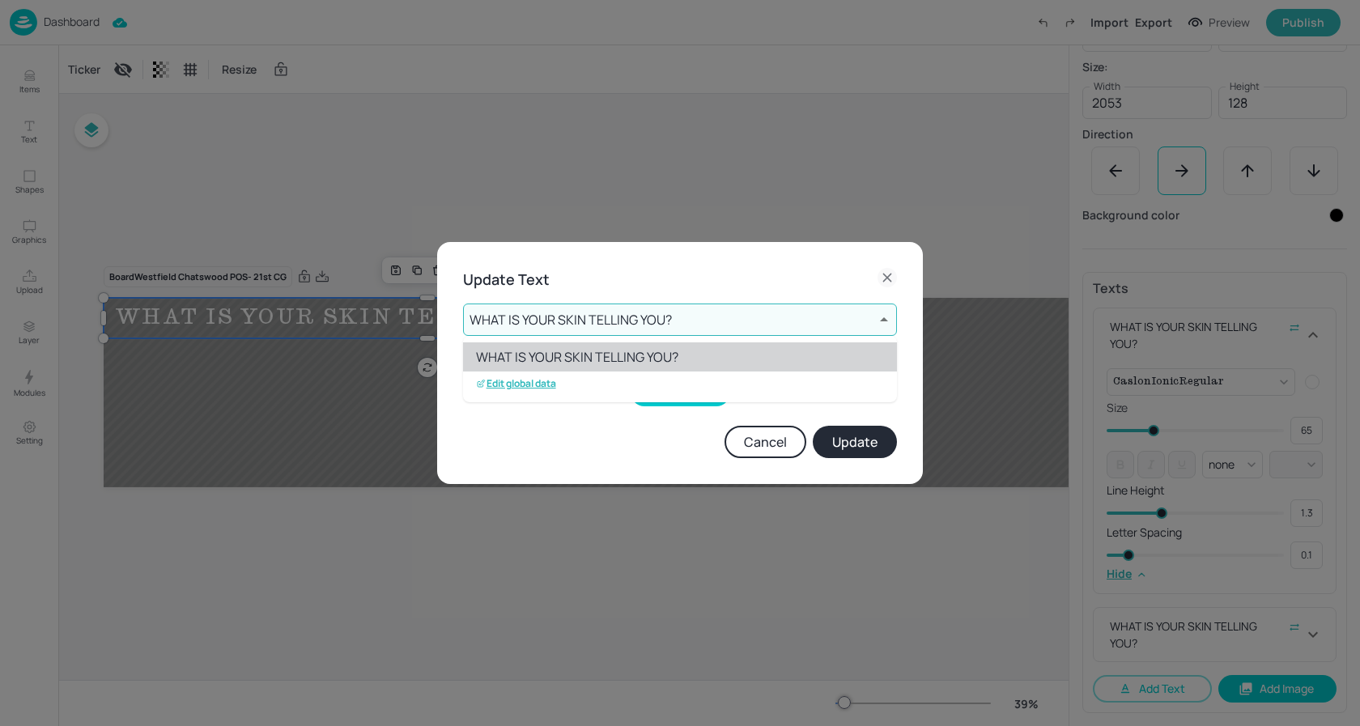
click at [664, 317] on body "Dashboard Import Export Preview Publish Items Text Shapes Graphics Upload Layer…" at bounding box center [680, 363] width 1360 height 726
click at [532, 388] on p "Edit global data" at bounding box center [516, 383] width 80 height 11
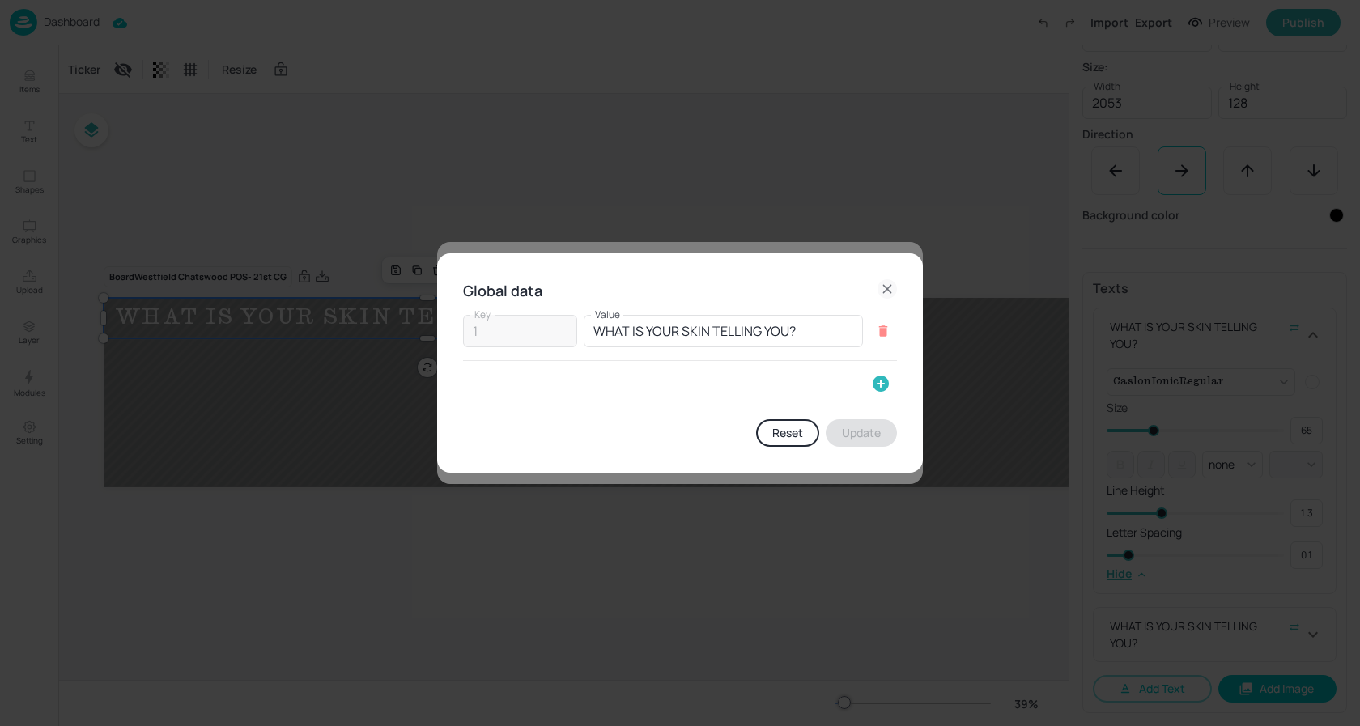
drag, startPoint x: 877, startPoint y: 382, endPoint x: 571, endPoint y: 393, distance: 306.2
click at [861, 382] on div at bounding box center [680, 384] width 434 height 32
click at [878, 384] on icon "button" at bounding box center [880, 383] width 19 height 19
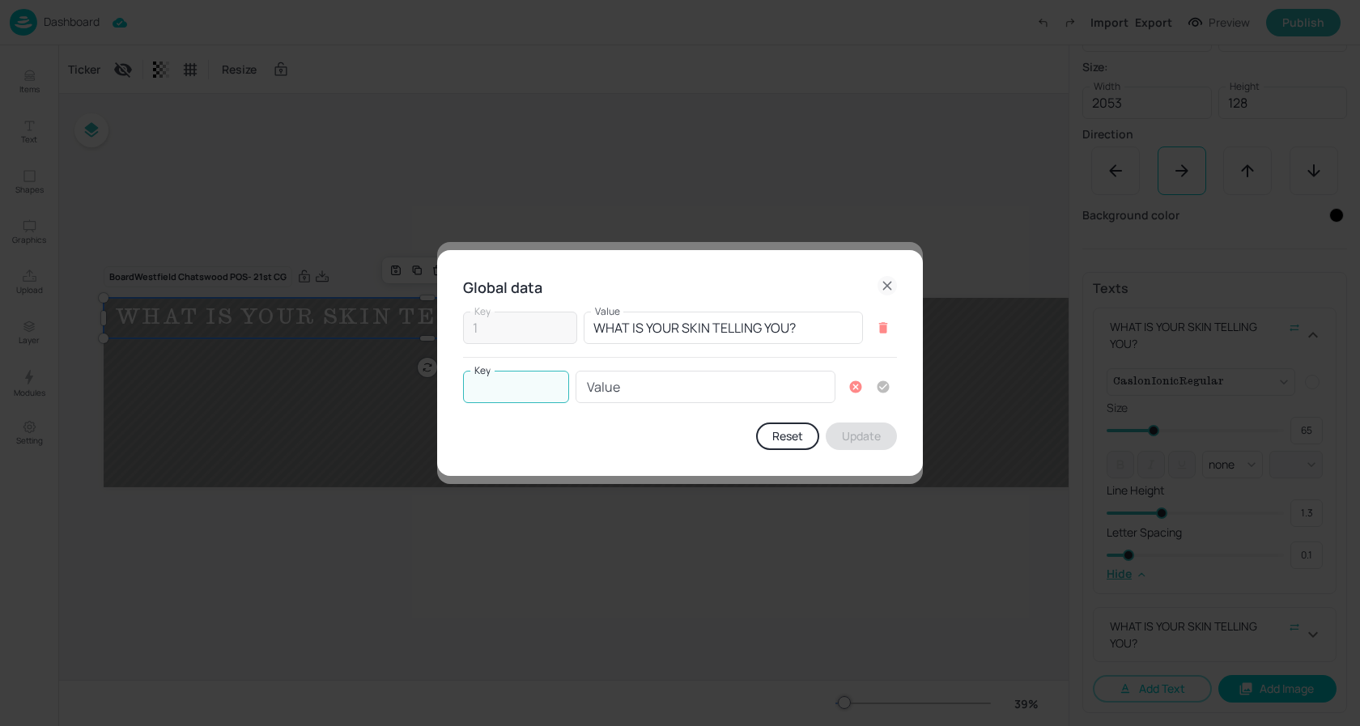
click at [532, 389] on input "Key" at bounding box center [516, 387] width 106 height 32
type input "2"
click at [617, 384] on input "Value" at bounding box center [706, 387] width 260 height 32
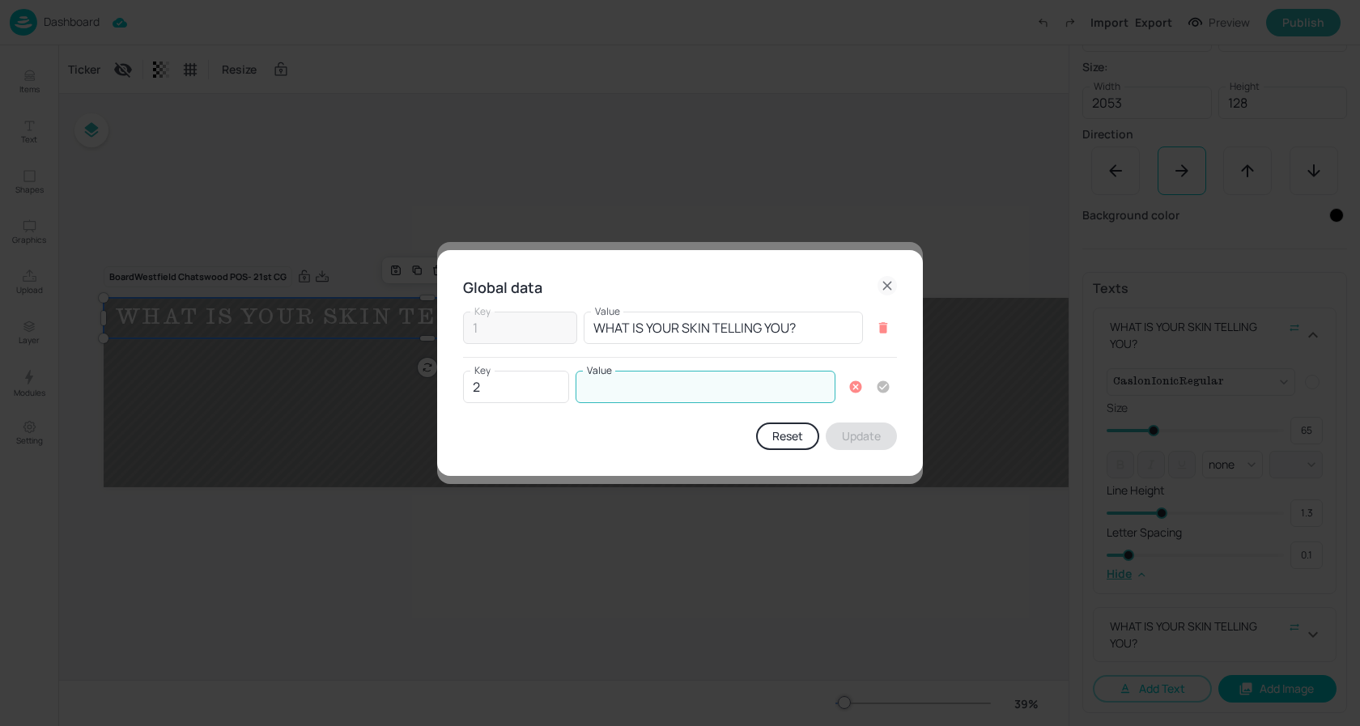
paste input "THE DEFINING BEAUTY MOMENTS OF OUR GENERATION"
drag, startPoint x: 655, startPoint y: 385, endPoint x: 602, endPoint y: 389, distance: 52.7
click at [472, 382] on div "Key 2 Key Value THE DEFINING BEAUTY MOMENTS OF OUR GENERATION Value" at bounding box center [680, 387] width 434 height 32
click at [646, 388] on input "THE DEFINING BEAUTY MOMENTS OF OUR GENERATION" at bounding box center [706, 387] width 260 height 32
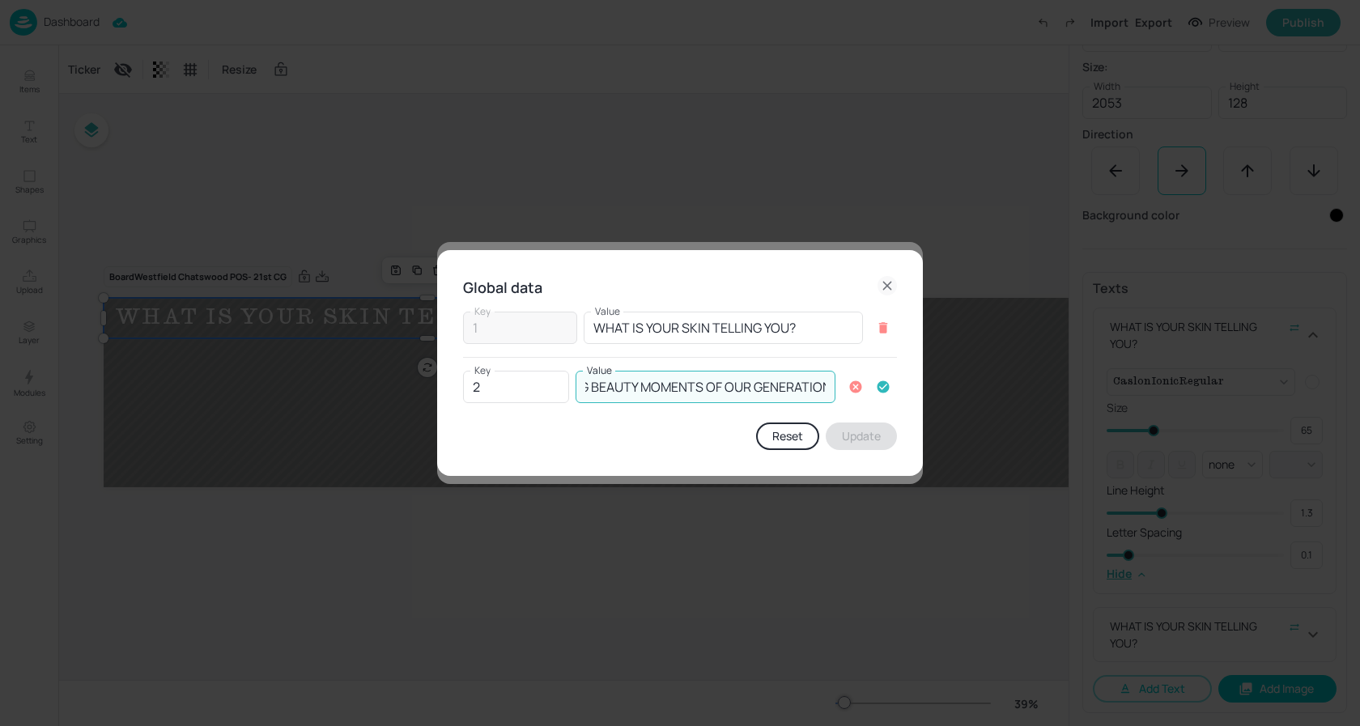
drag, startPoint x: 729, startPoint y: 386, endPoint x: 799, endPoint y: 387, distance: 70.4
click at [891, 387] on div "Key 2 Key Value THE DEFINING BEAUTY MOMENTS OF OUR GENERATION Value" at bounding box center [680, 387] width 434 height 32
click at [789, 387] on input "THE DEFINING BEAUTY MOMENTS OF OUR GENERATION" at bounding box center [706, 387] width 260 height 32
type input "THE DEFINING BEAUTY MOMENTS OF OUR GENERATION"
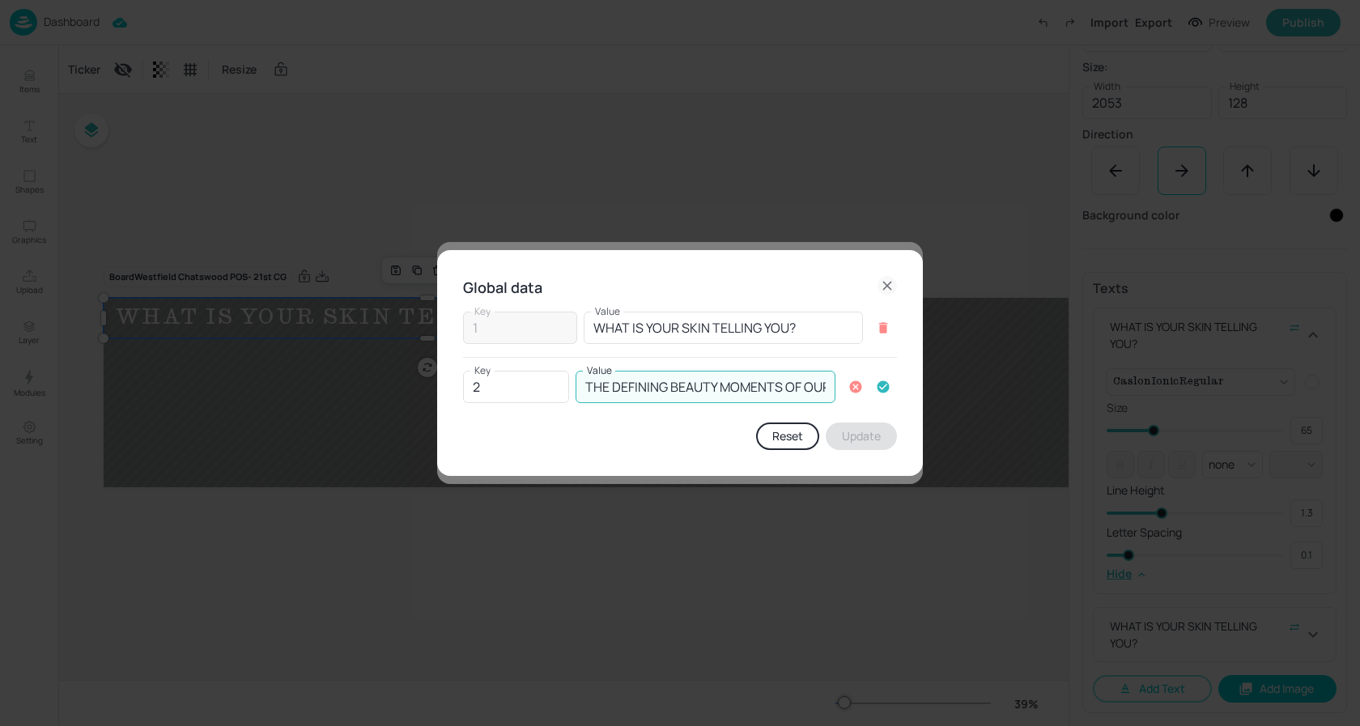
click at [886, 385] on icon "button" at bounding box center [884, 387] width 12 height 12
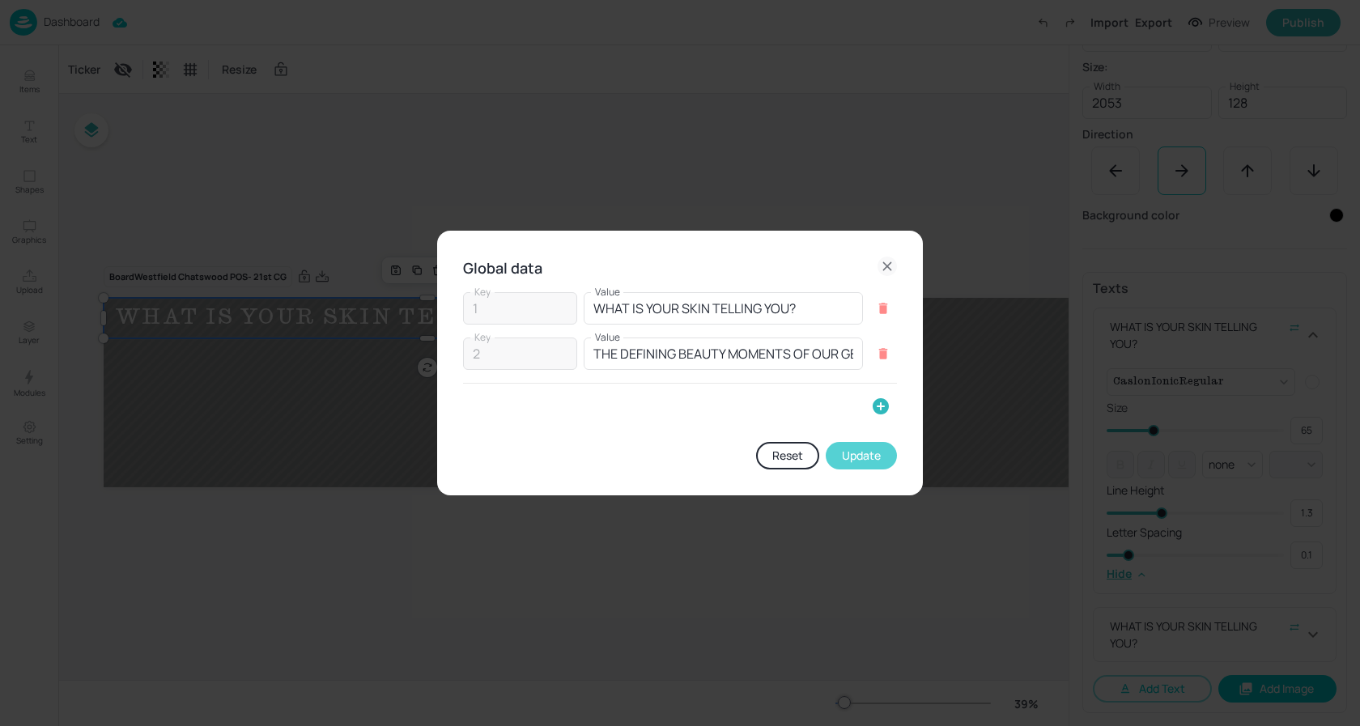
click at [879, 458] on button "Update" at bounding box center [861, 456] width 71 height 28
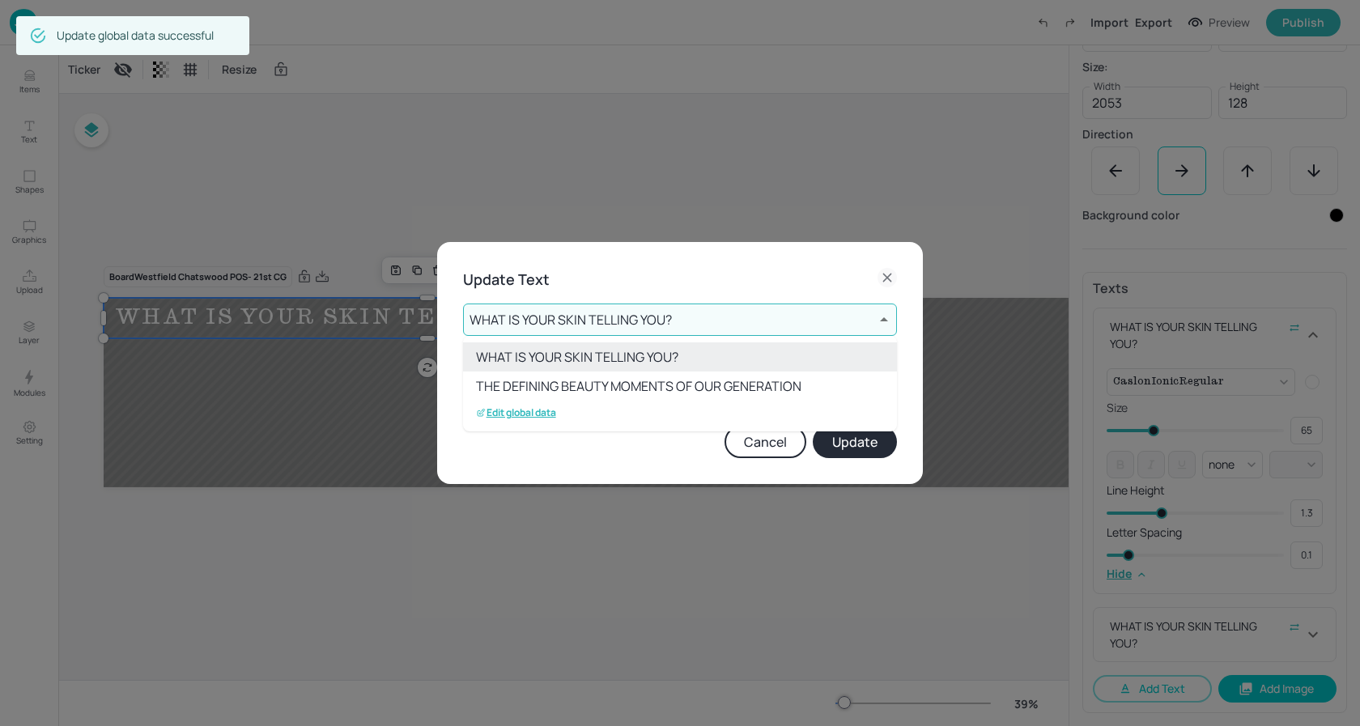
click at [672, 388] on li "THE DEFINING BEAUTY MOMENTS OF OUR GENERATION" at bounding box center [680, 386] width 434 height 29
type input "2"
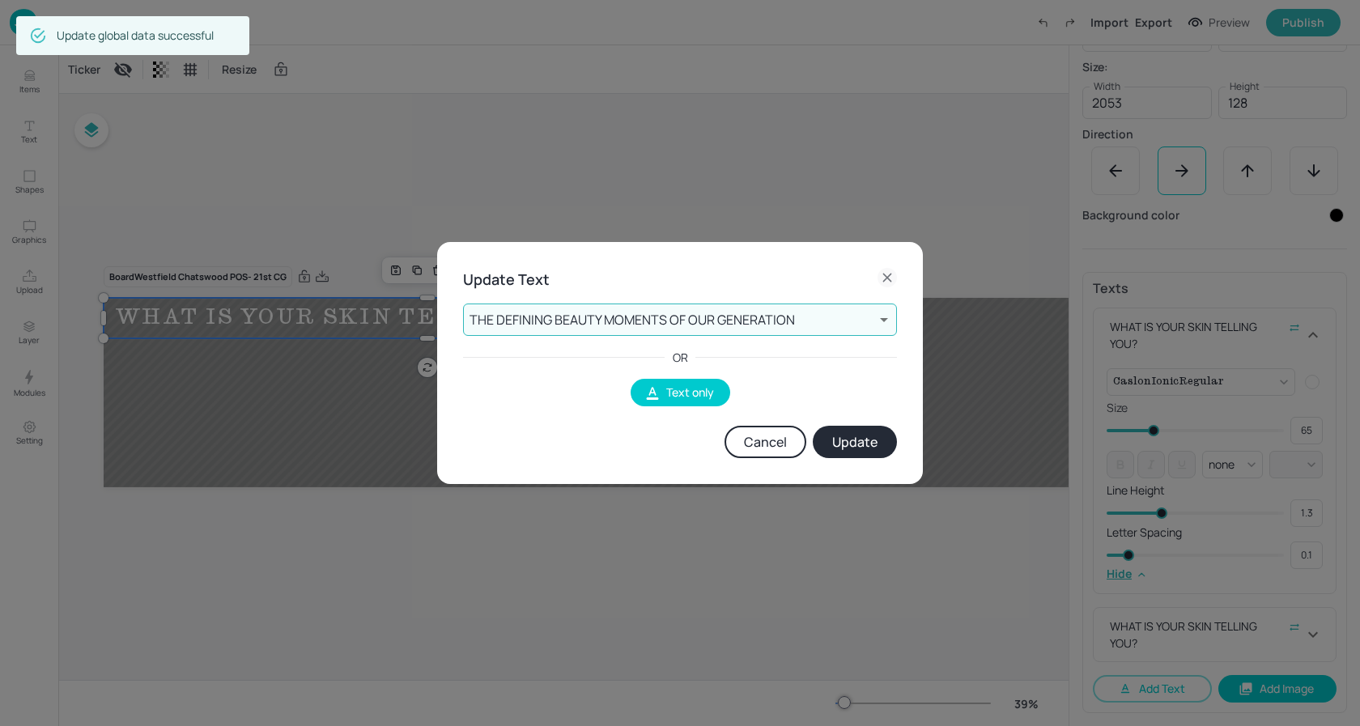
click at [845, 432] on button "Update" at bounding box center [855, 442] width 84 height 32
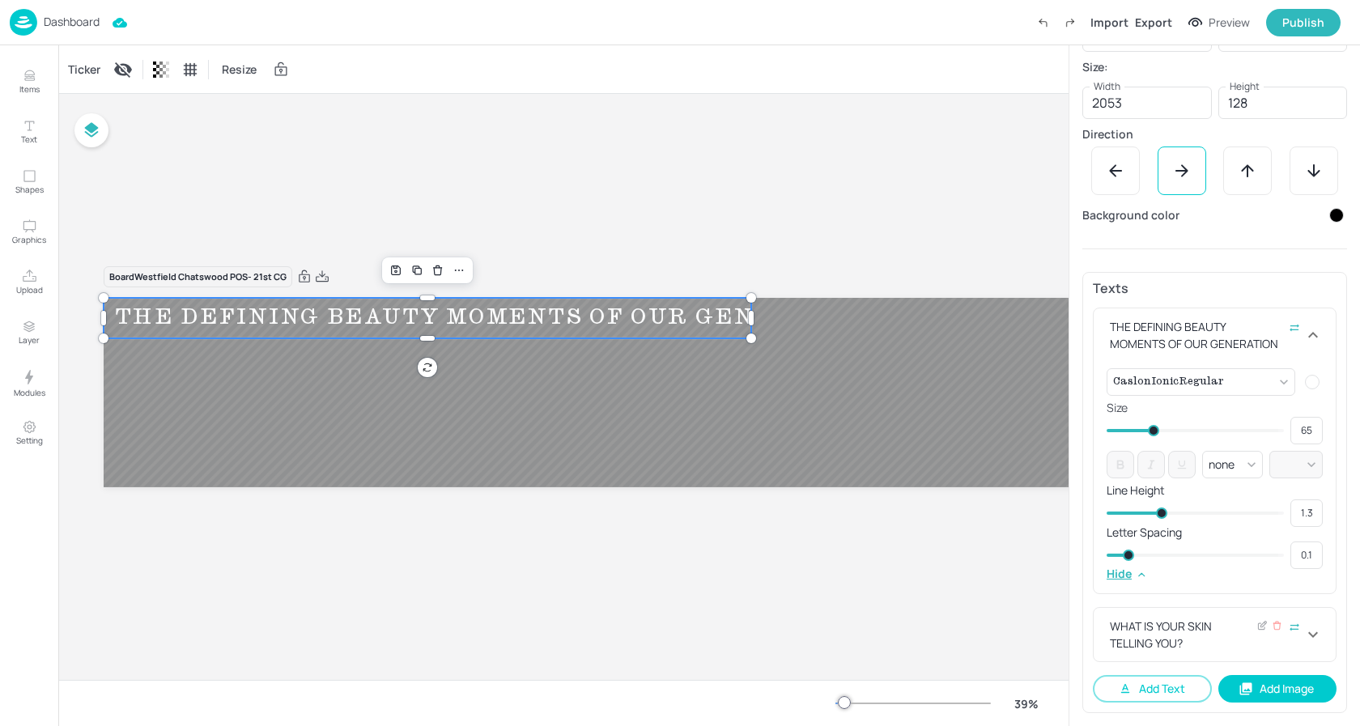
scroll to position [294, 0]
click at [1179, 625] on div "WHAT IS YOUR SKIN TELLING YOU?" at bounding box center [1205, 635] width 197 height 34
click at [1258, 627] on icon at bounding box center [1262, 625] width 12 height 11
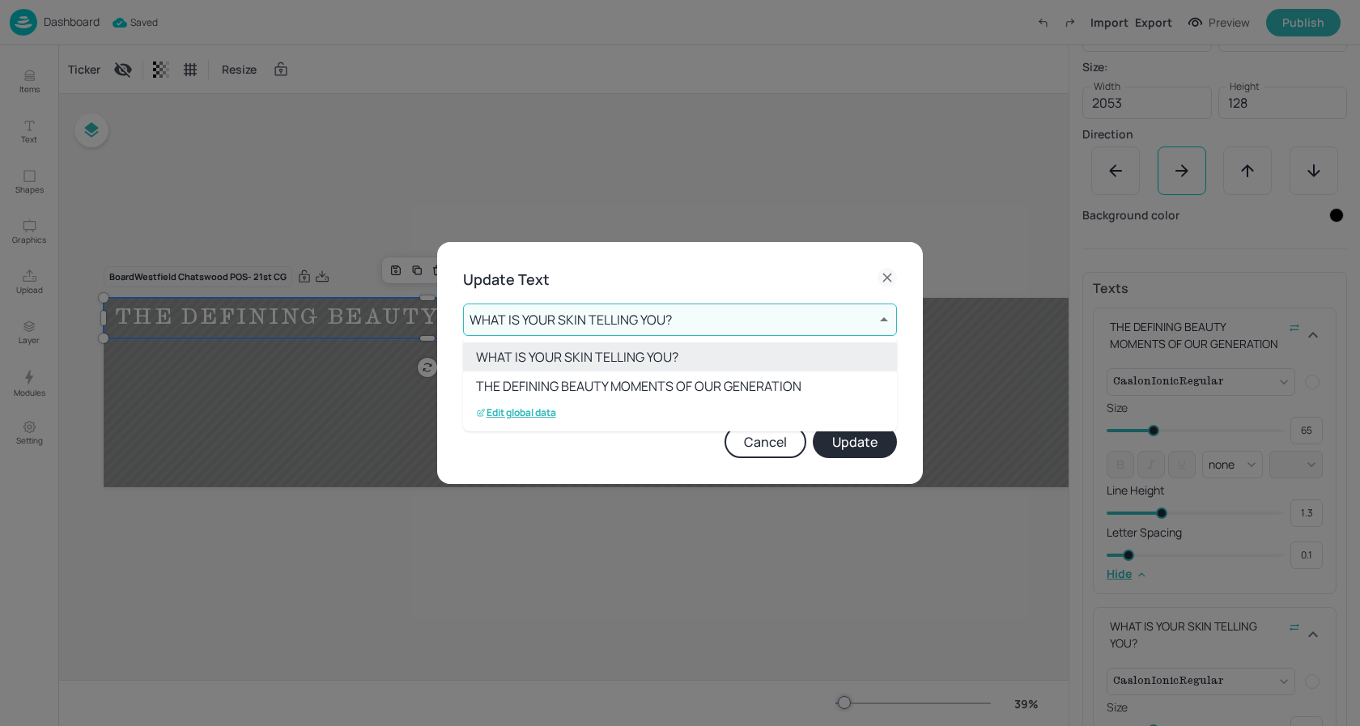
click at [684, 324] on body "Dashboard Saved Import Export Preview Publish Items Text Shapes Graphics Upload…" at bounding box center [680, 363] width 1360 height 726
click at [588, 384] on li "THE DEFINING BEAUTY MOMENTS OF OUR GENERATION" at bounding box center [680, 386] width 434 height 29
type input "2"
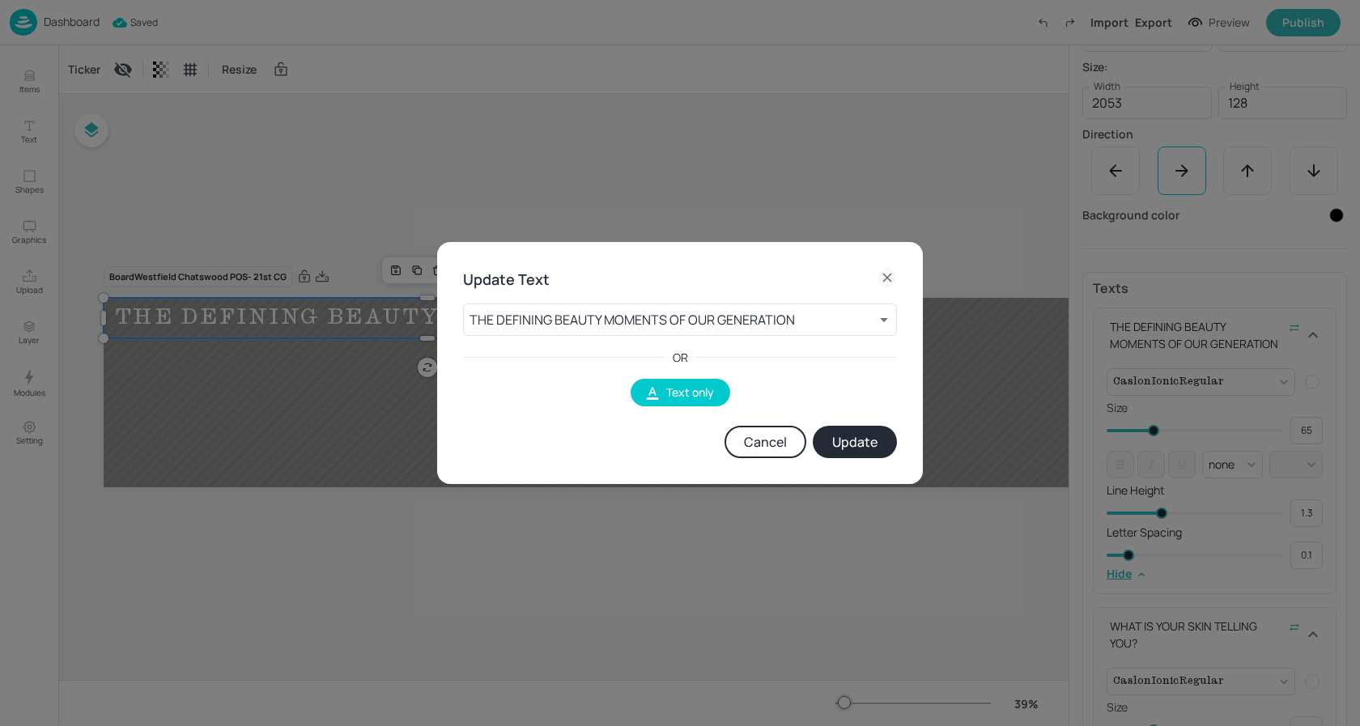
drag, startPoint x: 857, startPoint y: 436, endPoint x: 848, endPoint y: 434, distance: 10.0
click at [857, 436] on button "Update" at bounding box center [855, 442] width 84 height 32
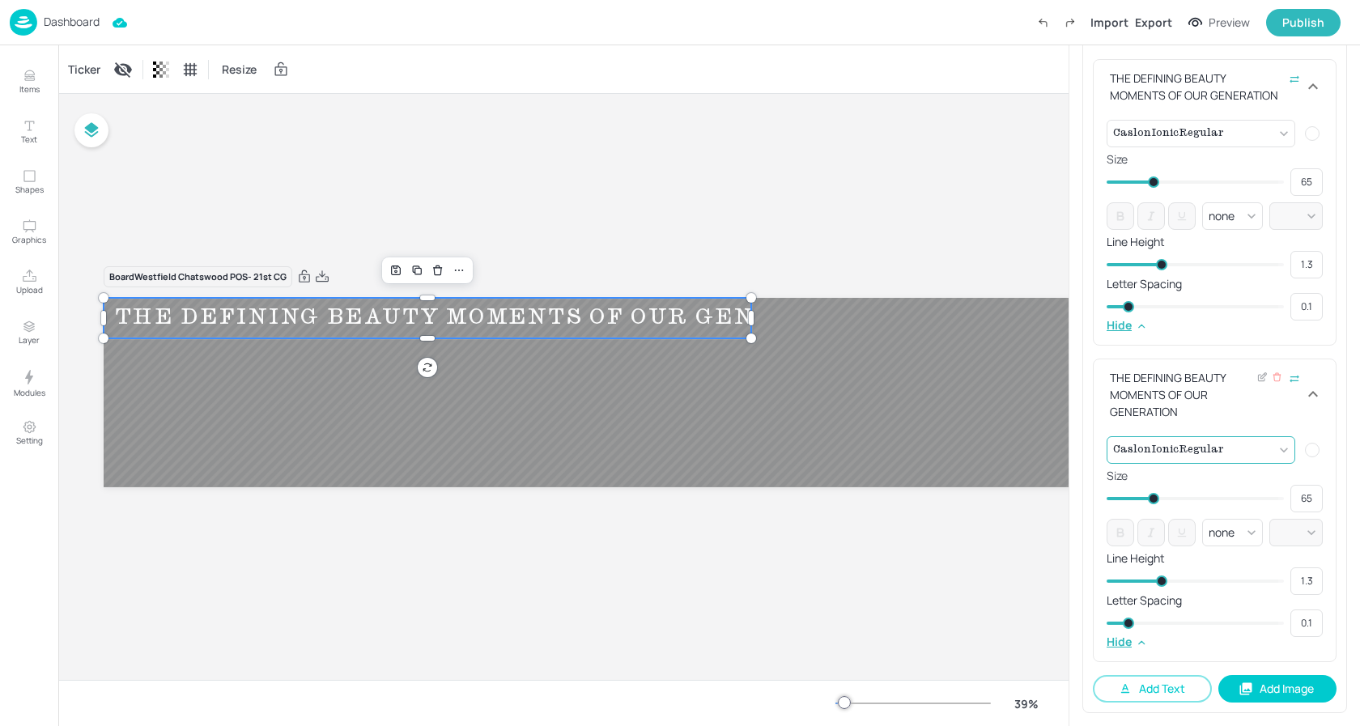
scroll to position [525, 0]
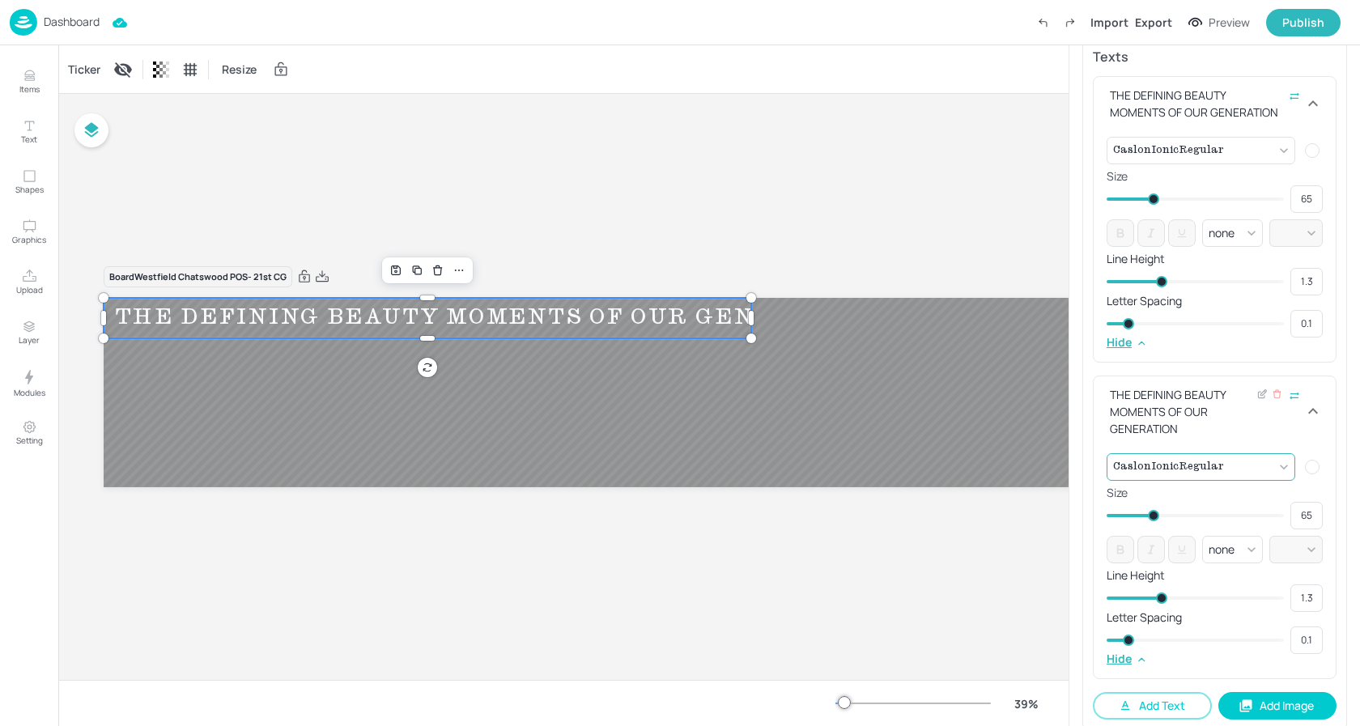
click at [1278, 451] on body "Dashboard Import Export Preview Publish Items Text Shapes Graphics Upload Layer…" at bounding box center [680, 363] width 1360 height 726
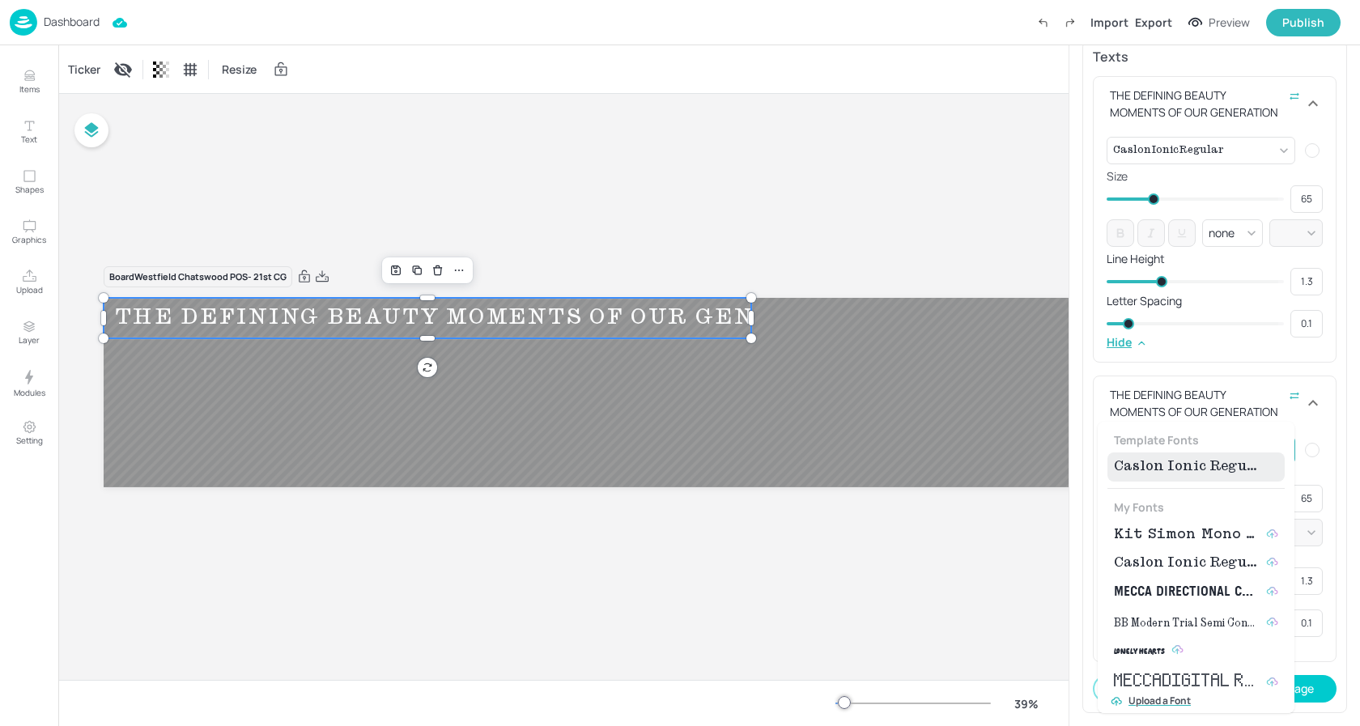
click at [1206, 535] on span "Kit Simon Mono Medium" at bounding box center [1187, 534] width 146 height 19
type input "{"font":"KitSimonMonoMedium","group":"template"}"
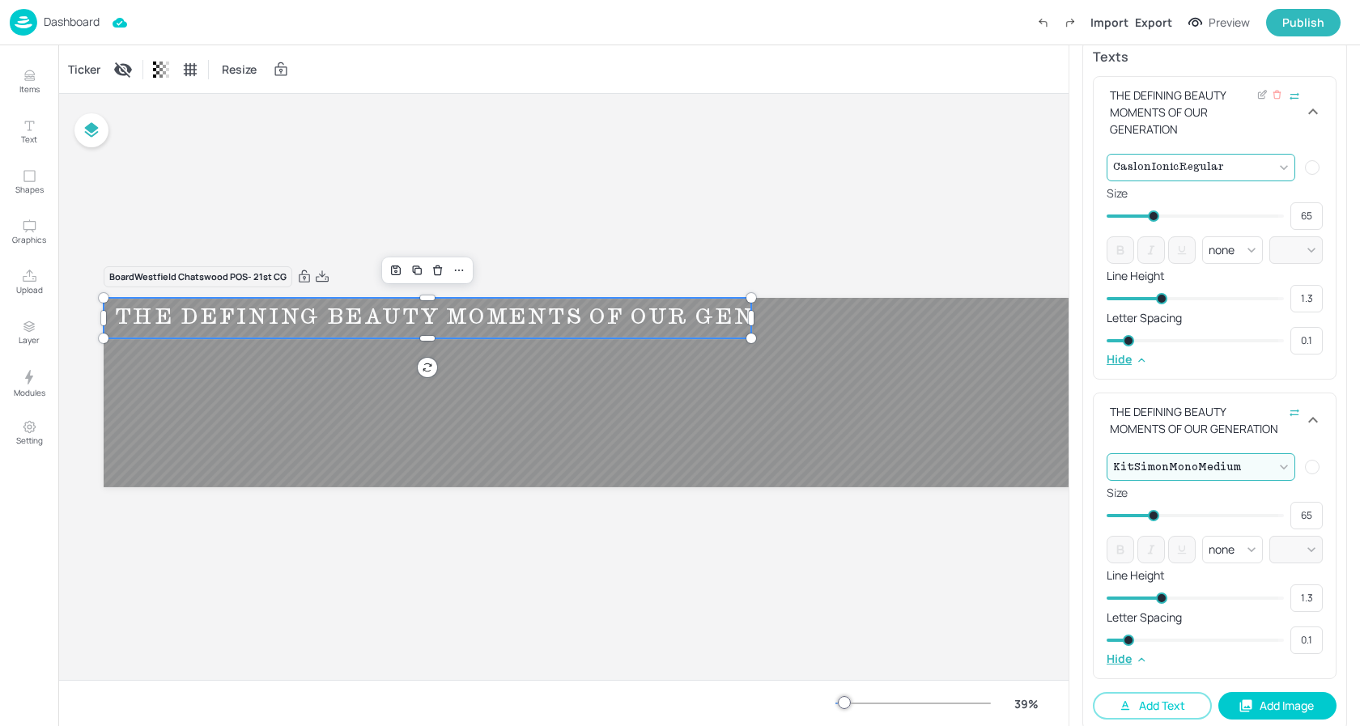
click at [1270, 156] on body "Dashboard Import Export Preview Publish Items Text Shapes Graphics Upload Layer…" at bounding box center [680, 363] width 1360 height 726
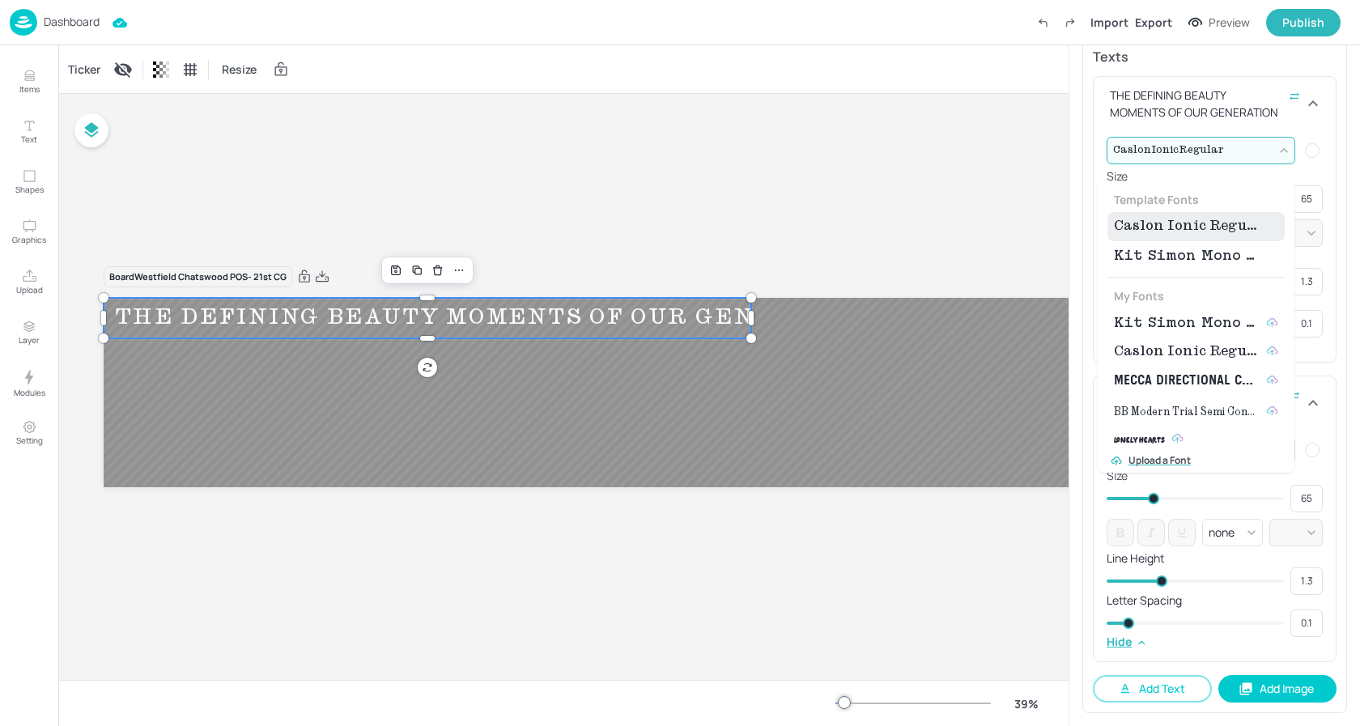
click at [1171, 253] on span "Kit Simon Mono Medium" at bounding box center [1187, 255] width 146 height 19
type input "{"font":"KitSimonMonoMedium","group":"template"}"
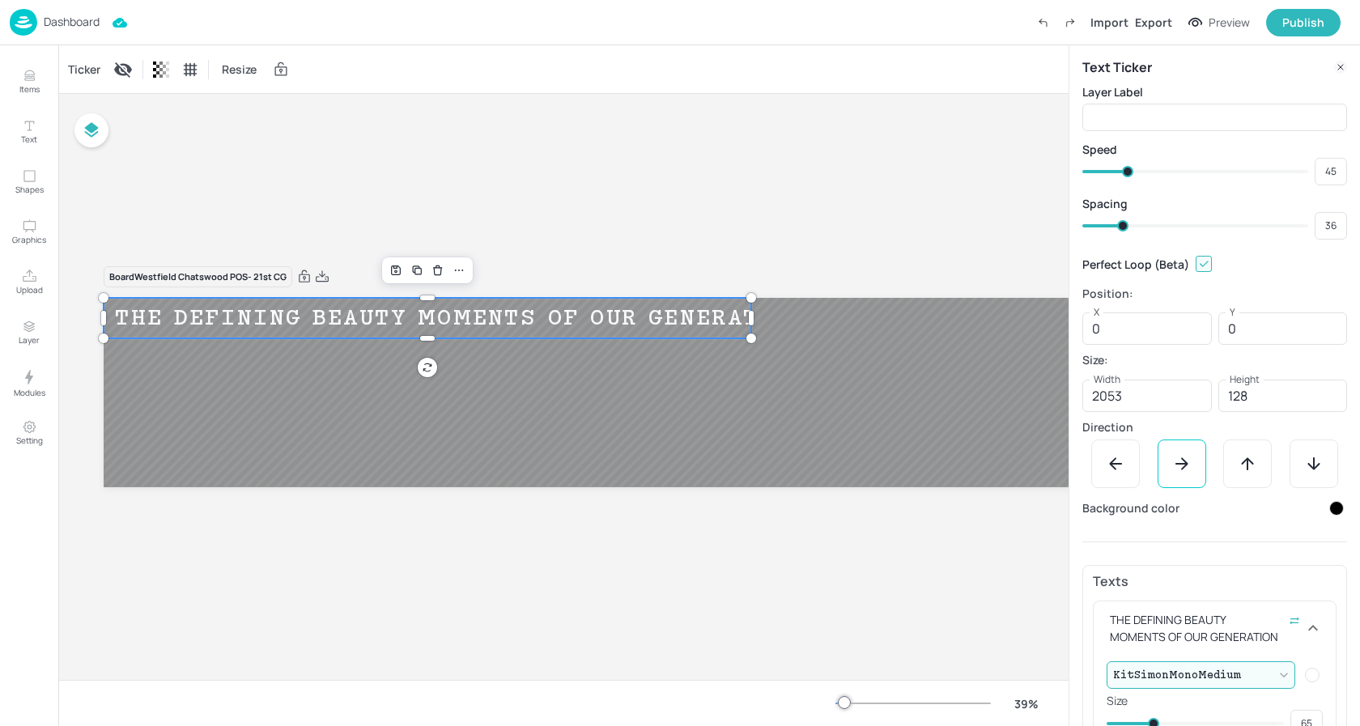
scroll to position [0, 0]
type input "33"
type input "37"
type input "34"
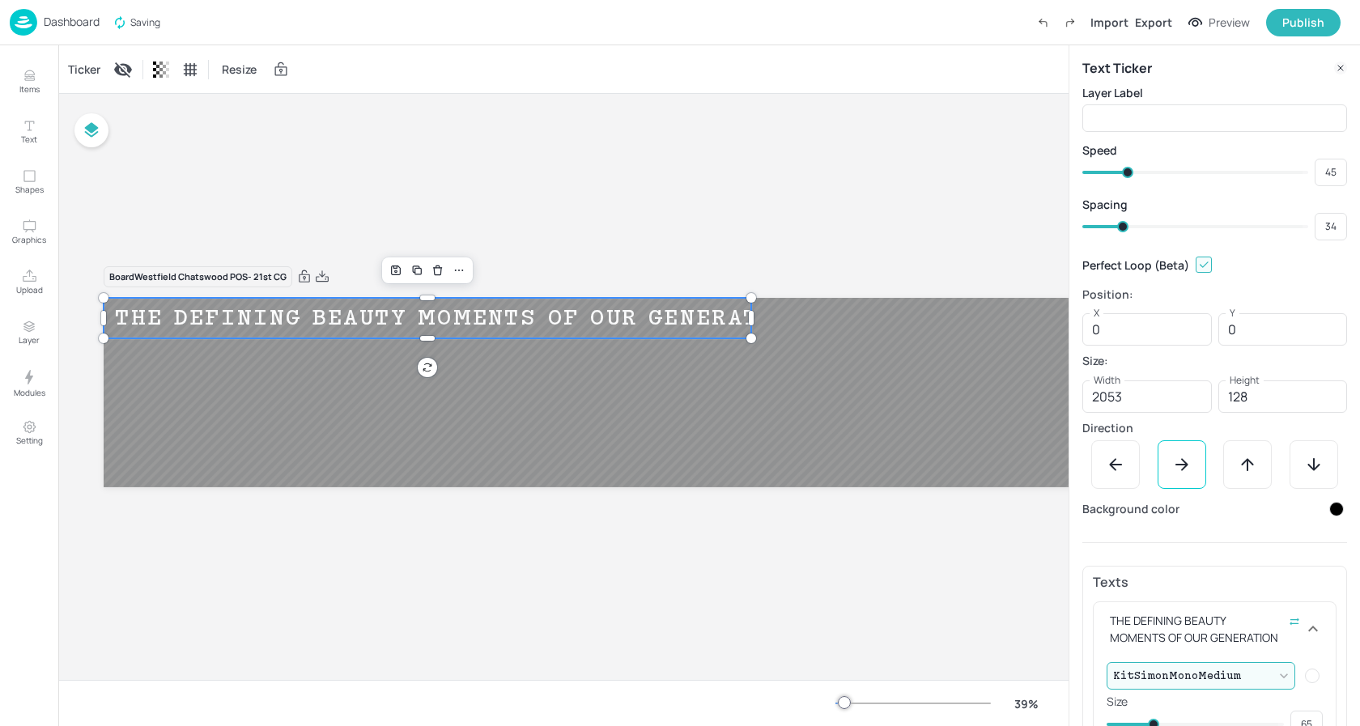
type input "40"
type input "41"
type input "44"
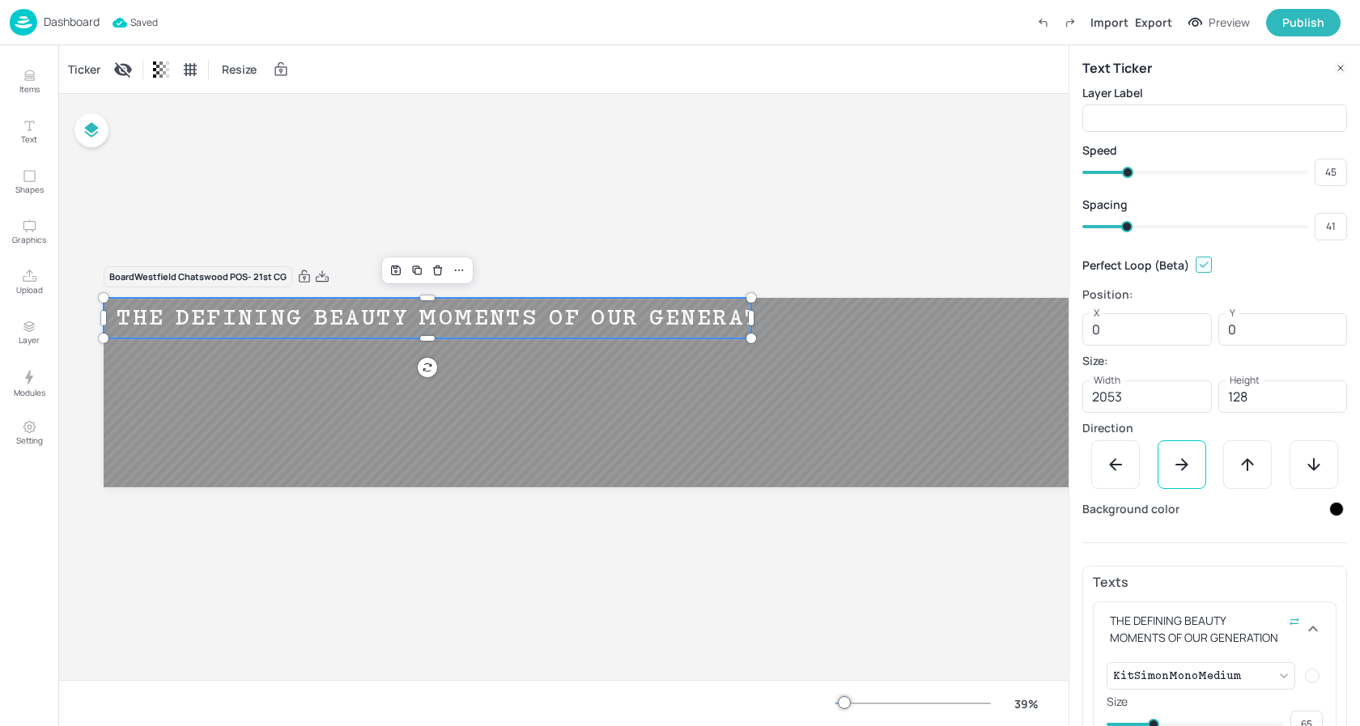
type input "42"
type input "47"
type input "50"
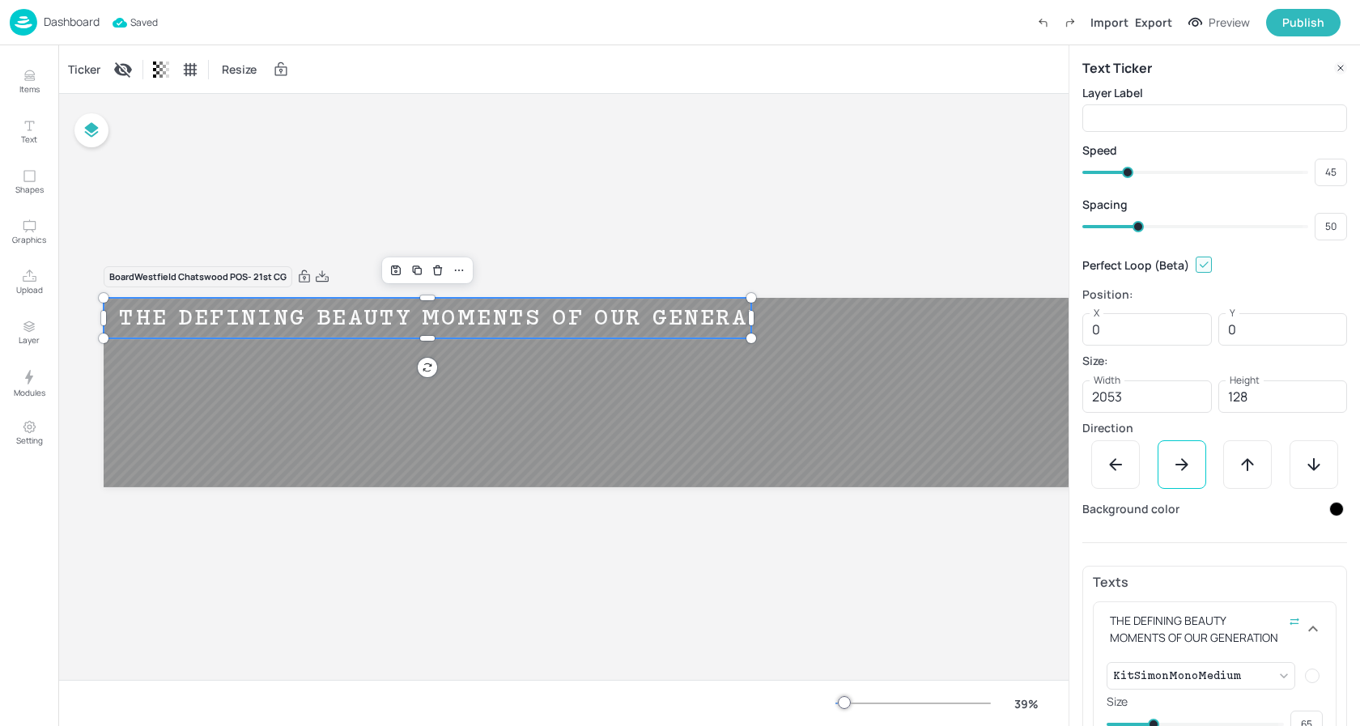
type input "51"
type input "55"
type input "54"
type input "56"
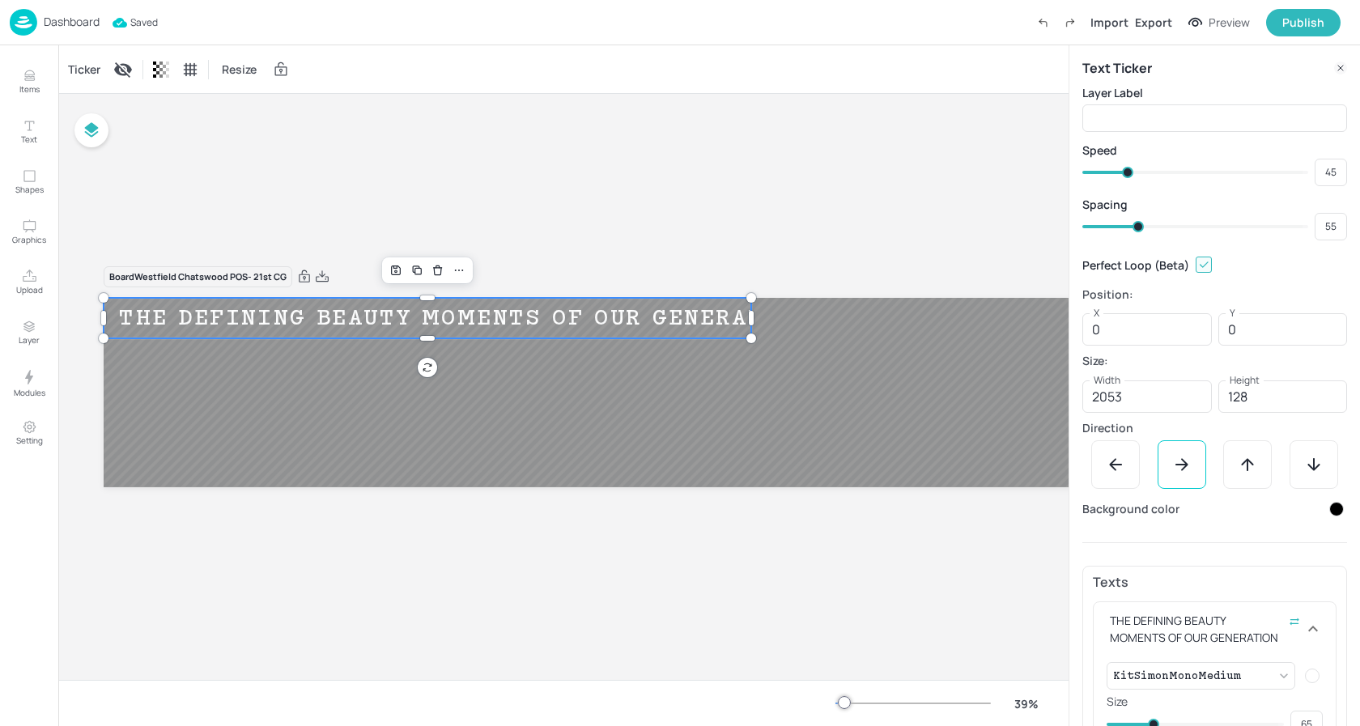
type input "56"
type input "59"
type input "58"
type input "60"
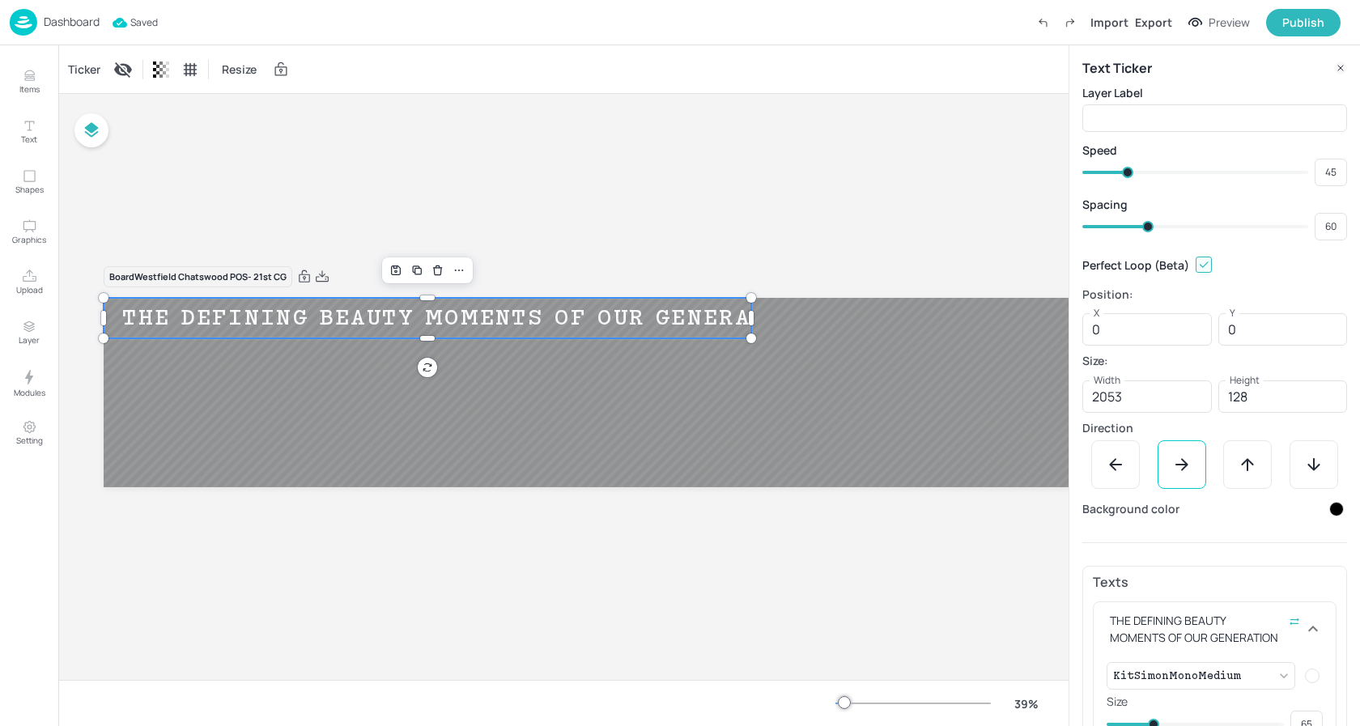
drag, startPoint x: 1119, startPoint y: 226, endPoint x: 1148, endPoint y: 227, distance: 29.2
click at [1148, 227] on span at bounding box center [1147, 226] width 11 height 11
type input "58"
type input "61"
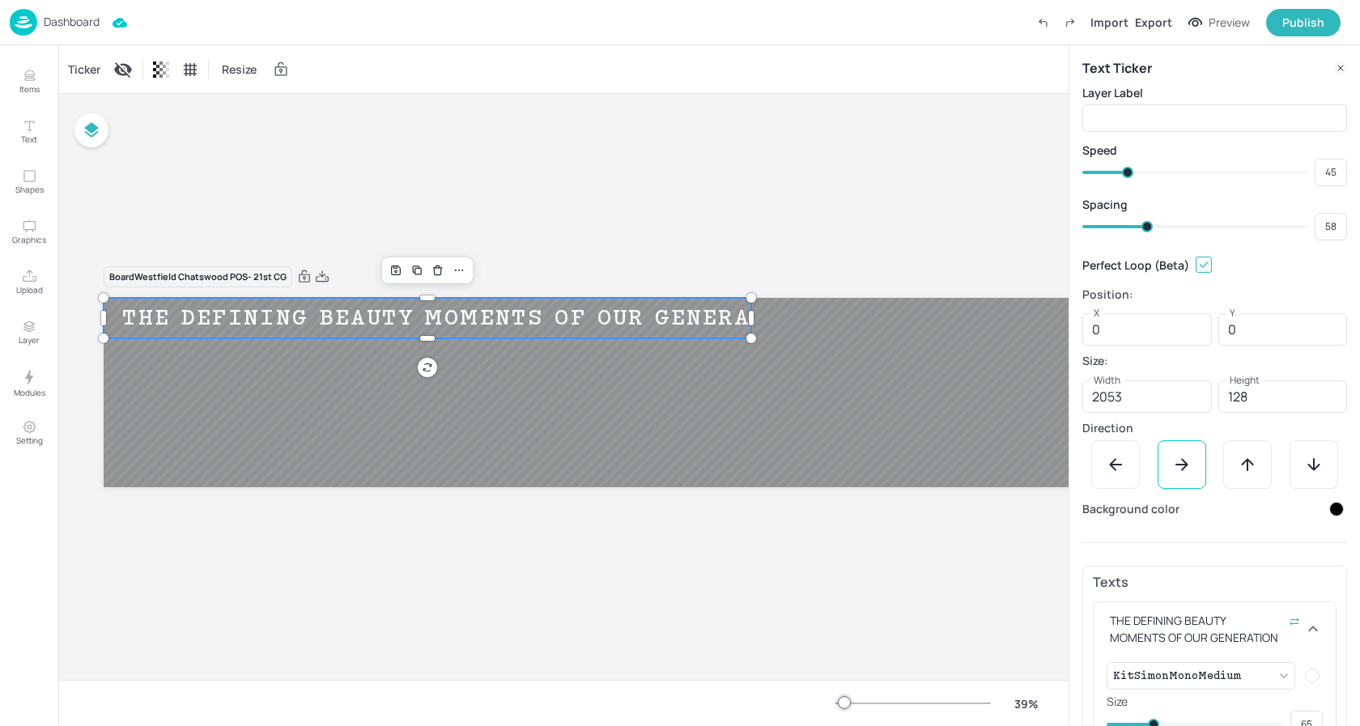
type input "59"
type input "63"
type input "61"
type input "65"
type input "63"
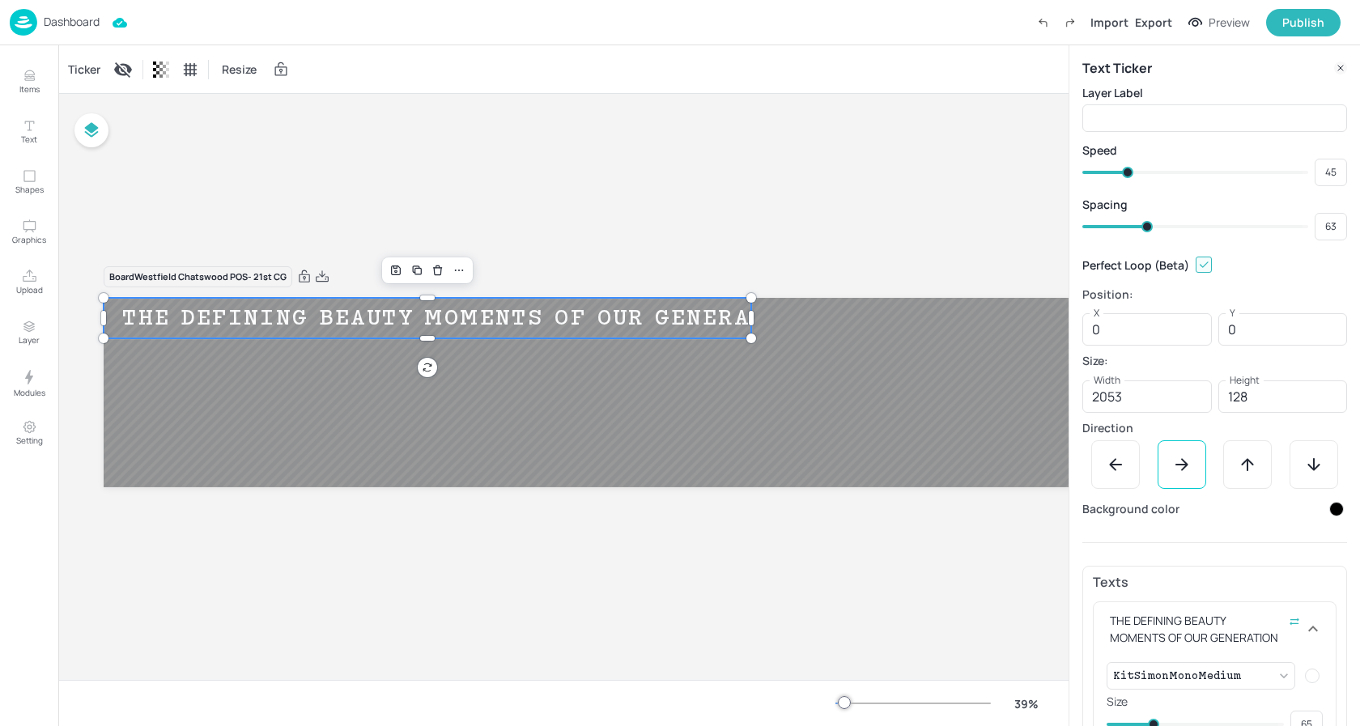
type input "69"
type input "65"
type input "71"
type input "69"
type input "72"
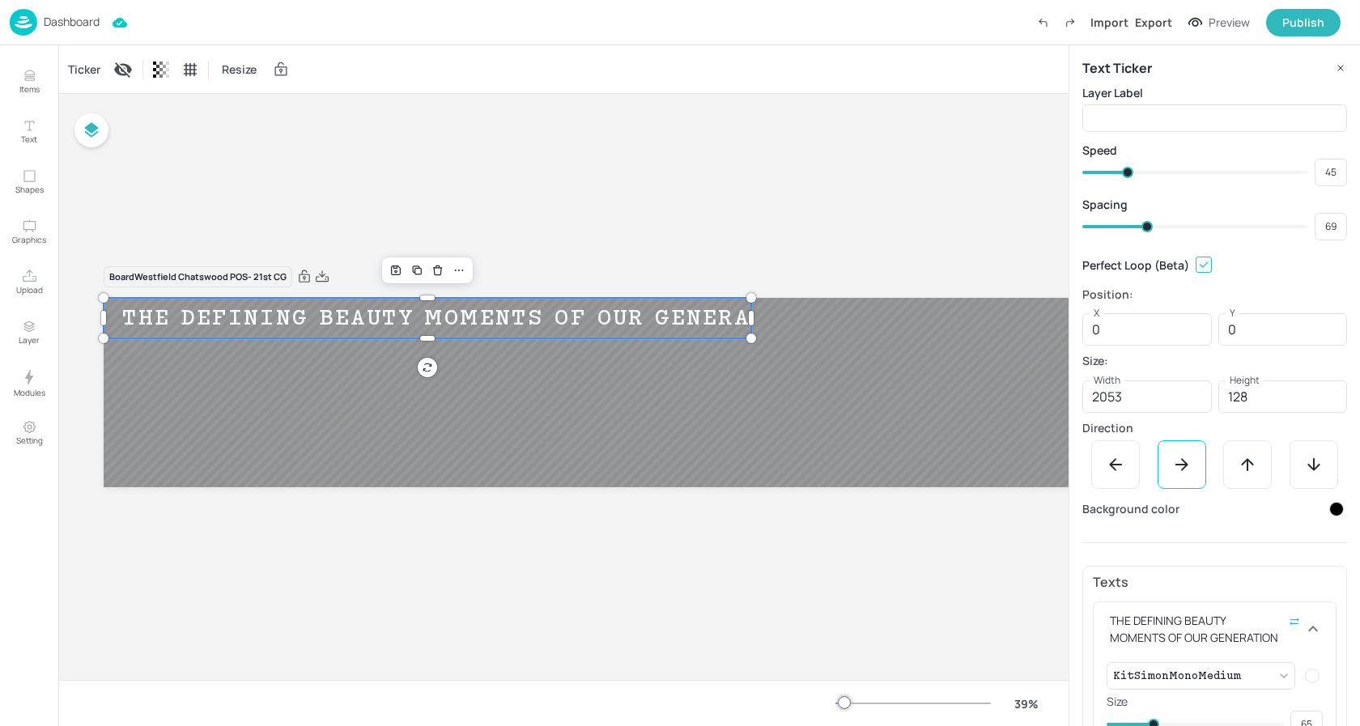
type input "71"
type input "74"
type input "75"
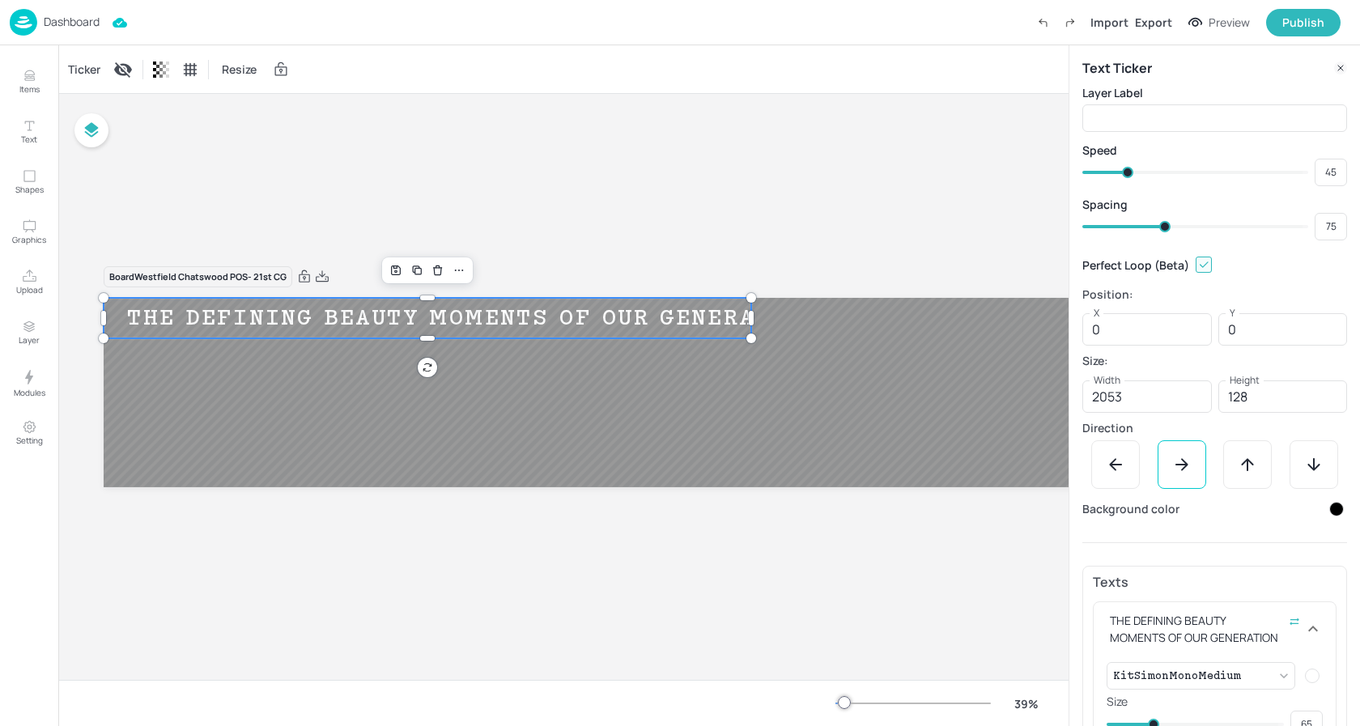
type input "77"
type input "76"
type input "81"
type input "77"
type input "83"
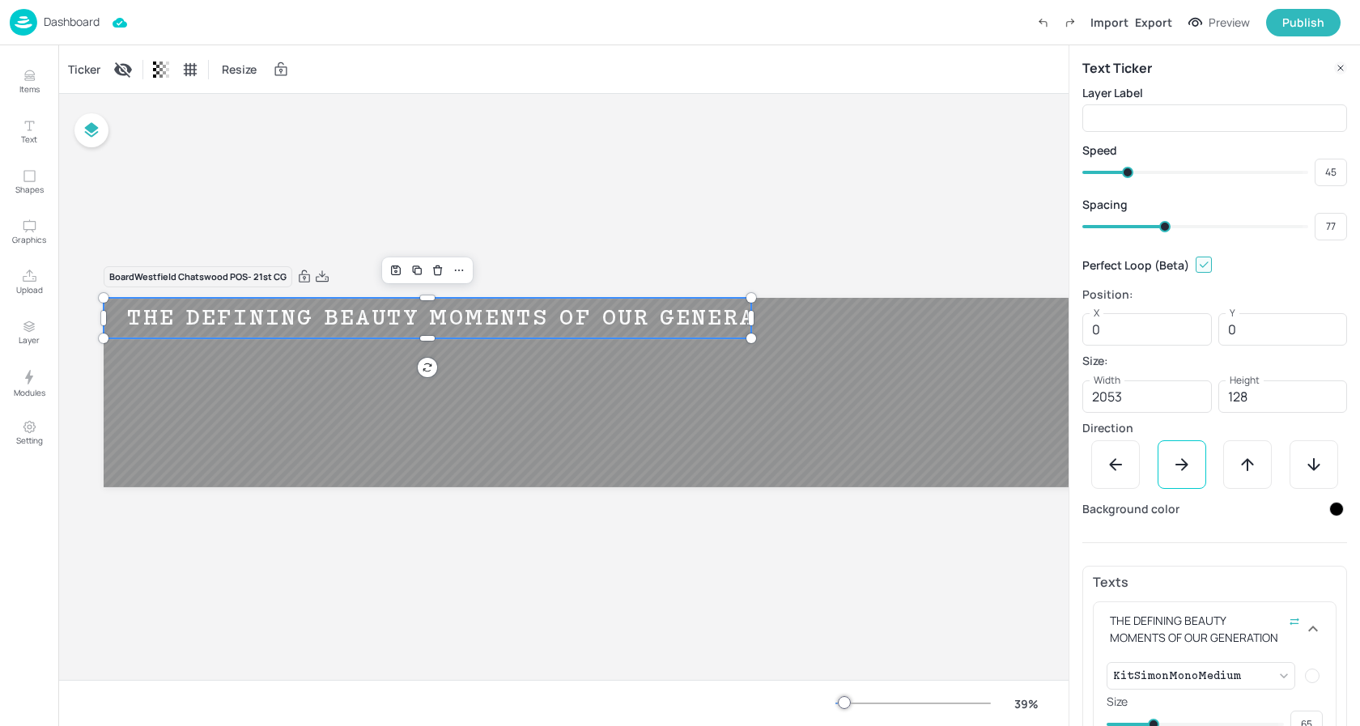
type input "81"
type input "84"
type input "86"
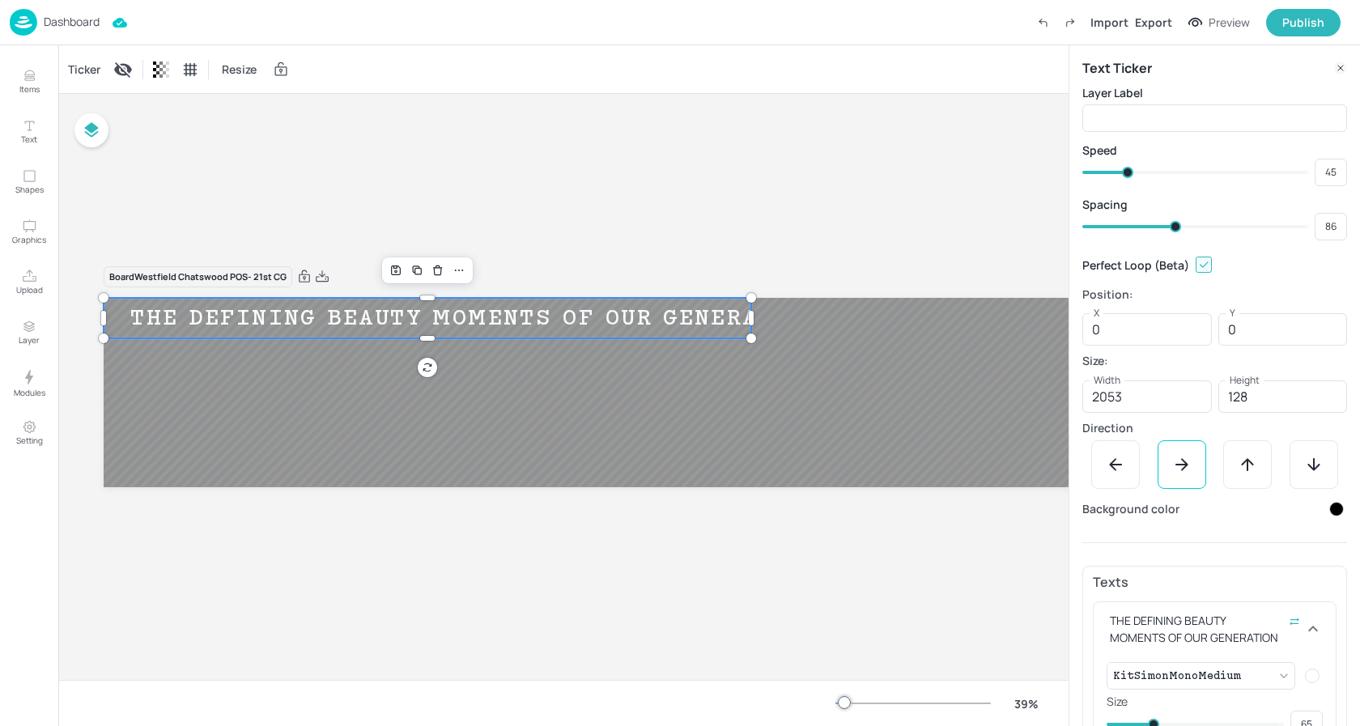
type input "91"
type input "93"
type input "95"
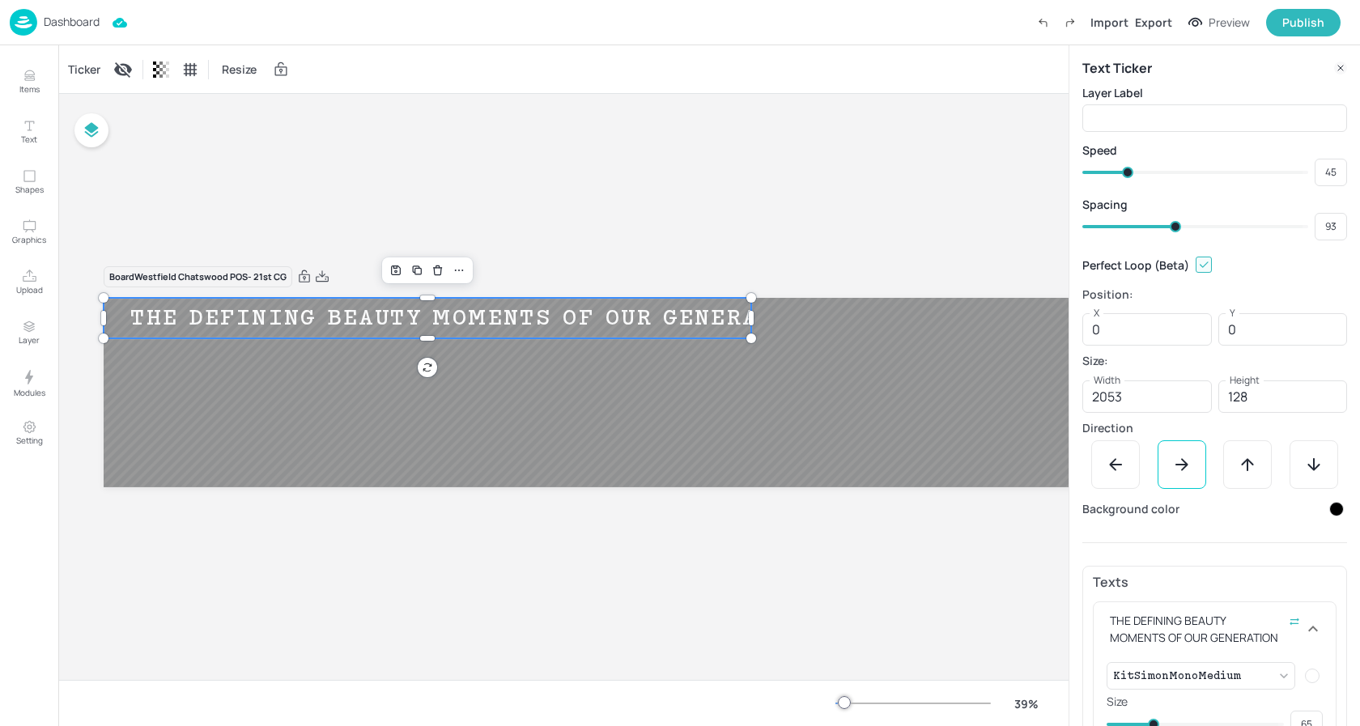
type input "95"
type input "96"
type input "97"
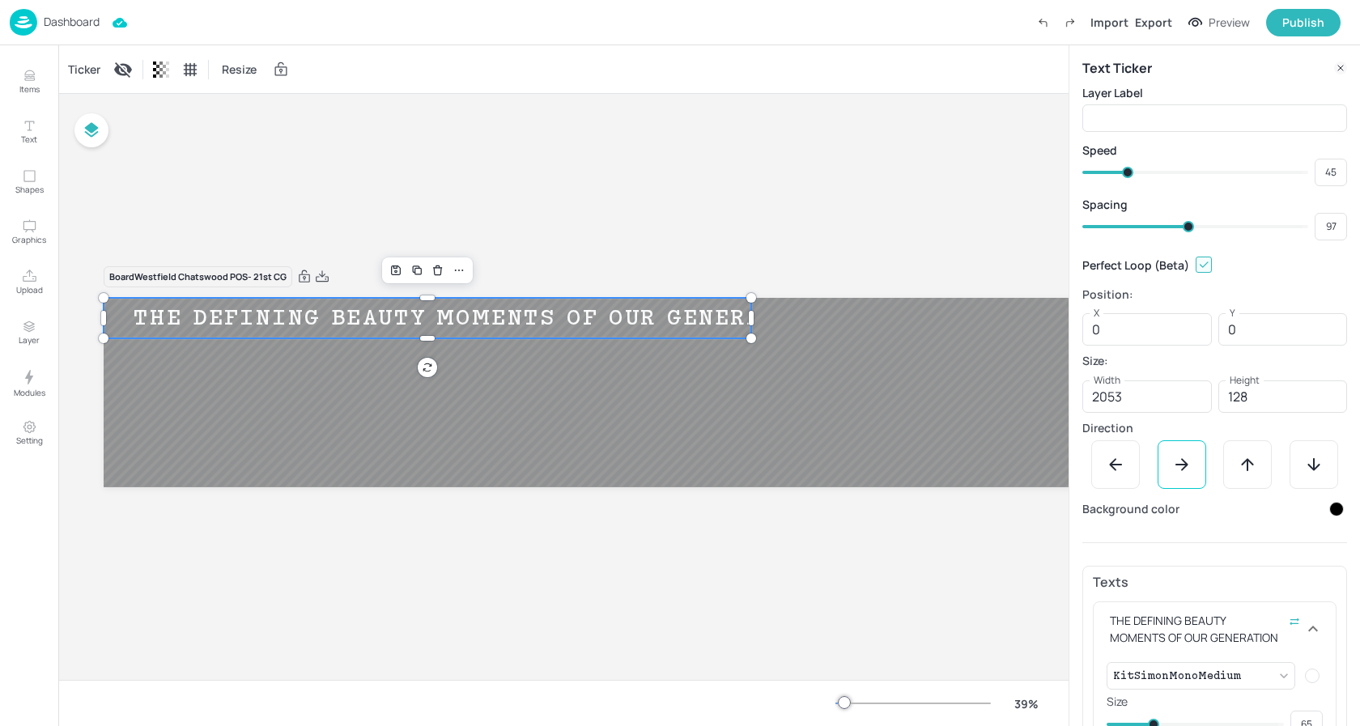
type input "98"
type input "99"
type input "103"
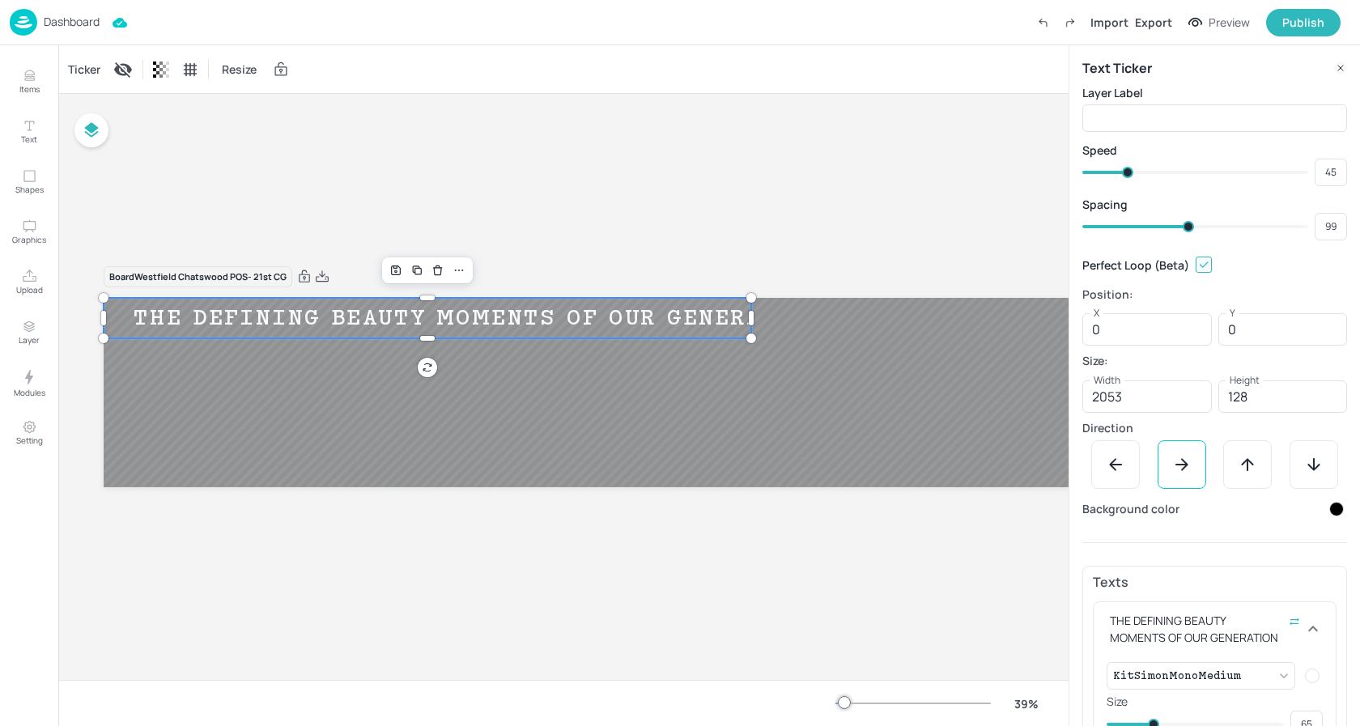
type input "101"
type input "105"
drag, startPoint x: 1145, startPoint y: 227, endPoint x: 1196, endPoint y: 227, distance: 51.0
click at [1196, 227] on span at bounding box center [1198, 226] width 11 height 11
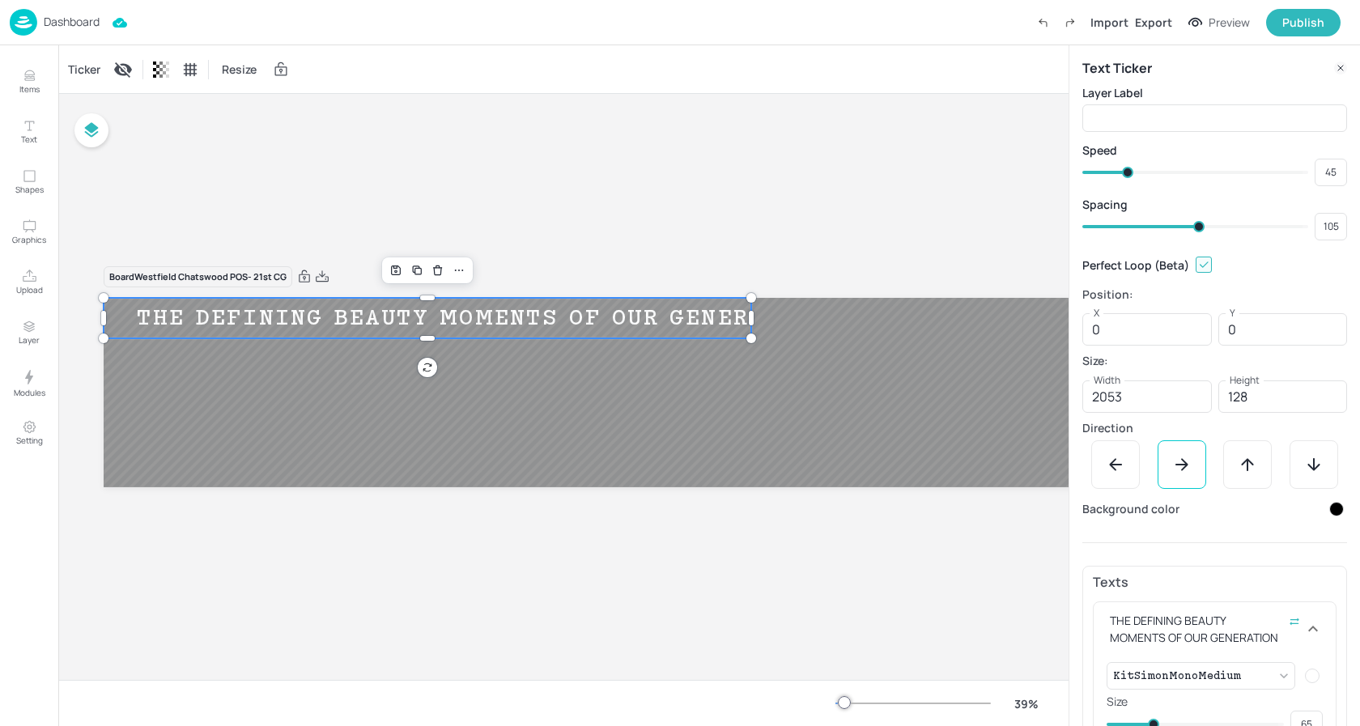
type input "109"
type input "106"
type input "111"
type input "113"
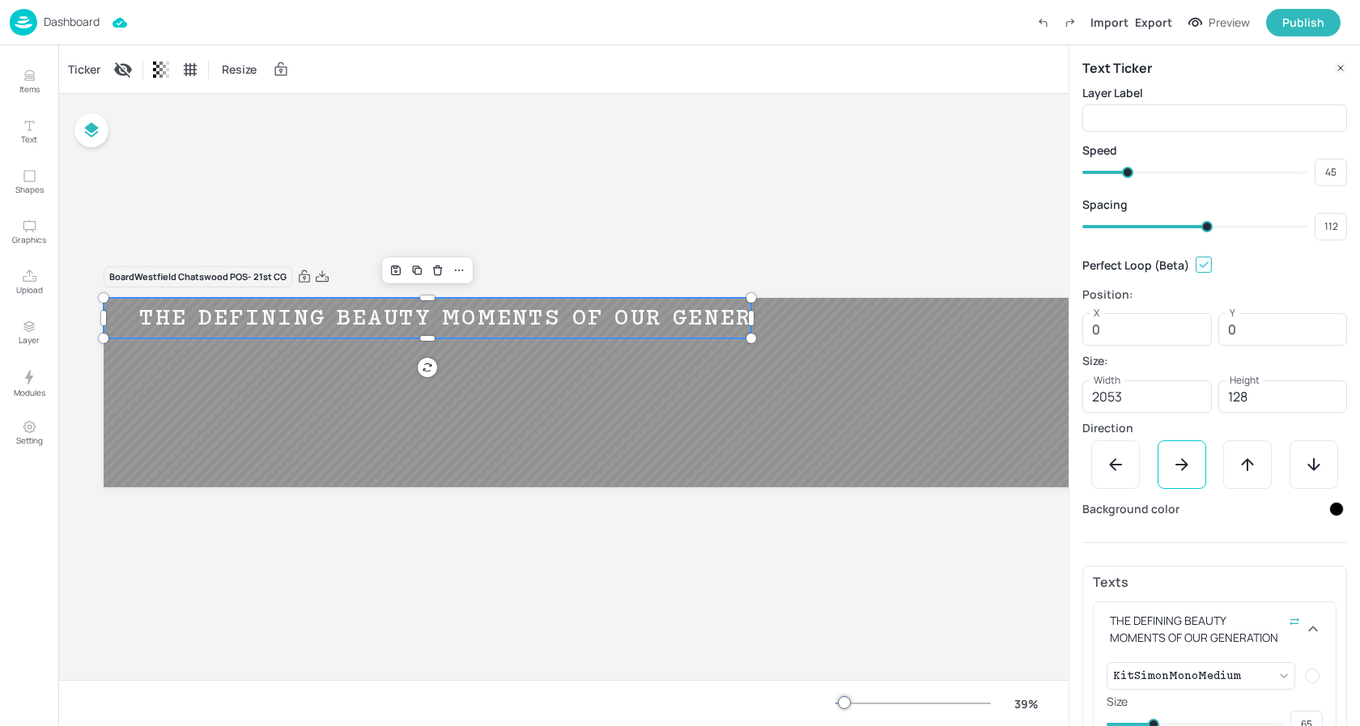
type input "113"
type input "112"
type input "110"
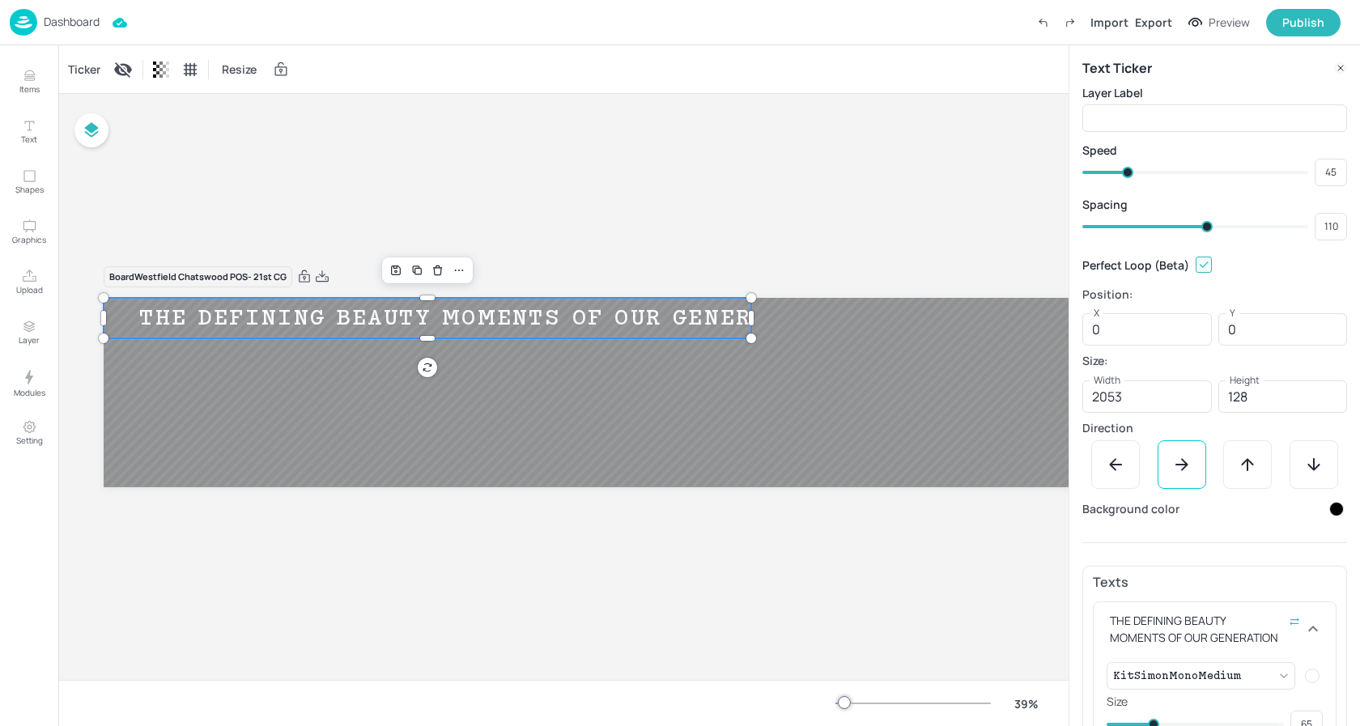
type input "109"
click at [1201, 227] on span at bounding box center [1202, 226] width 11 height 11
type input "111"
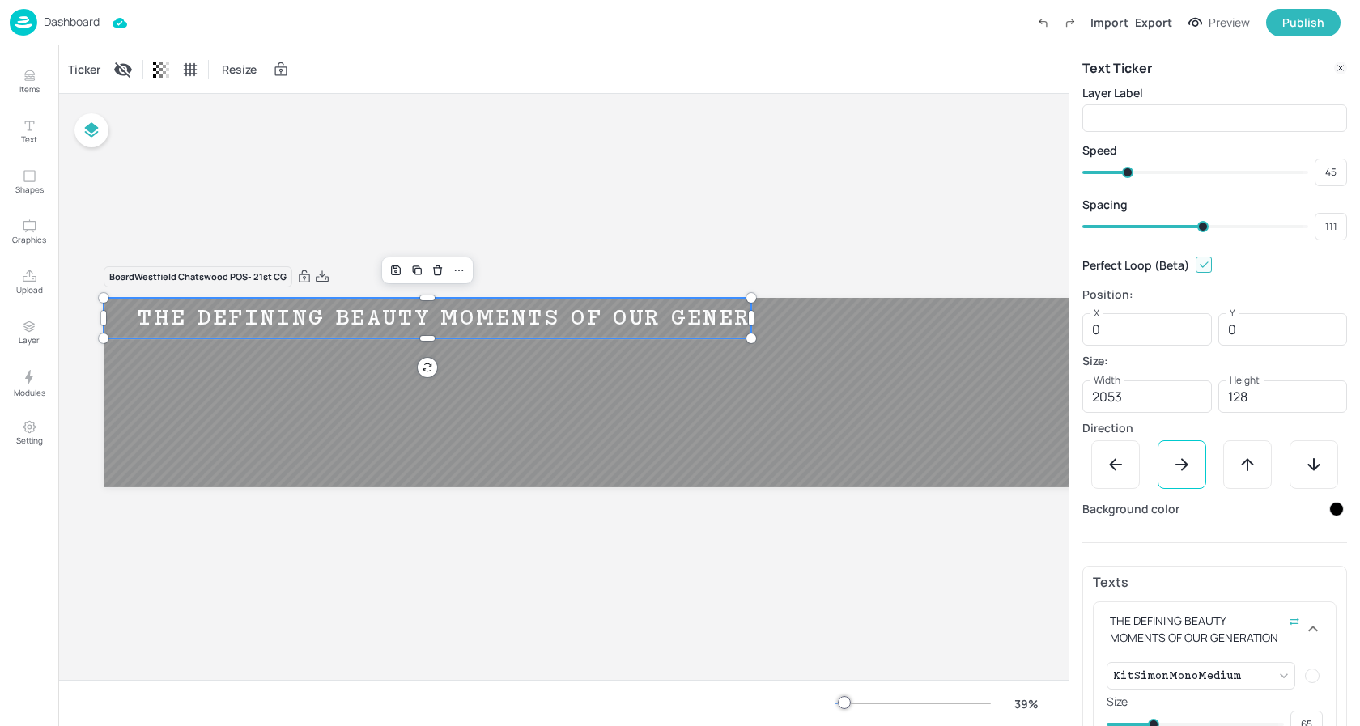
type input "112"
type input "113"
type input "114"
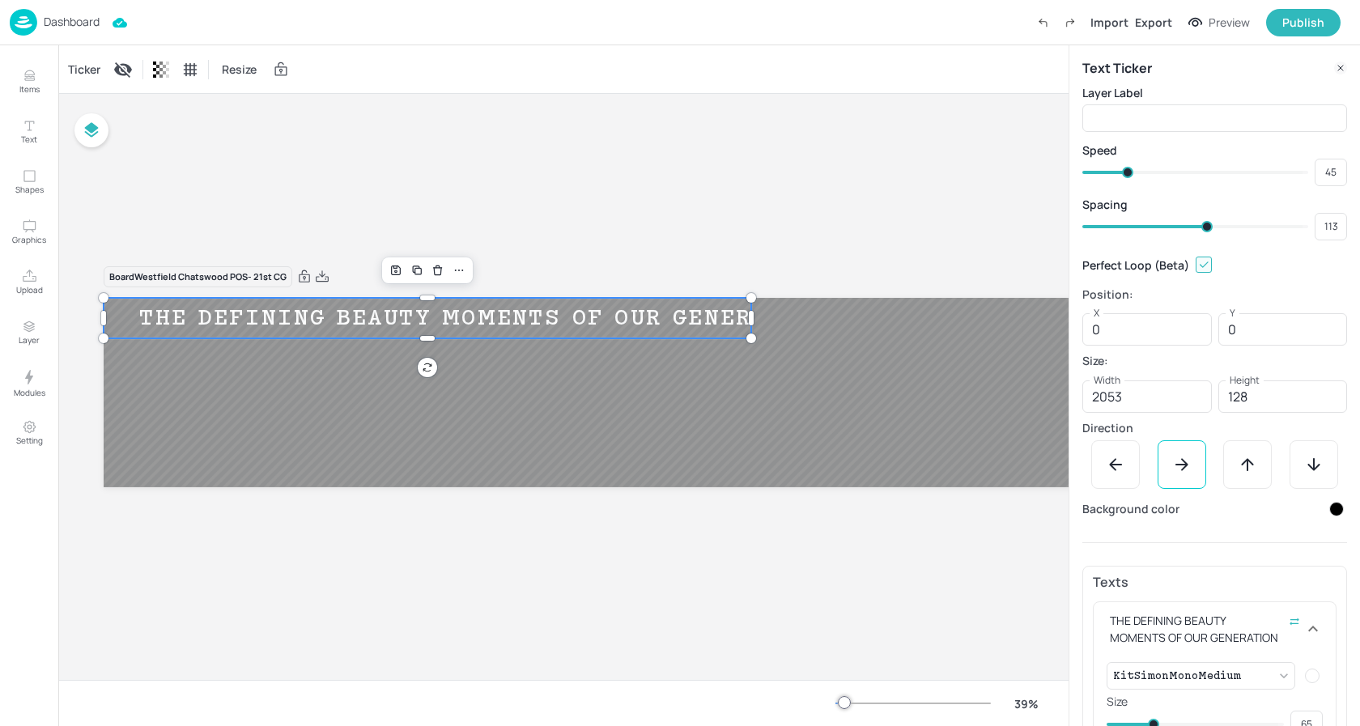
type input "114"
type input "115"
type input "116"
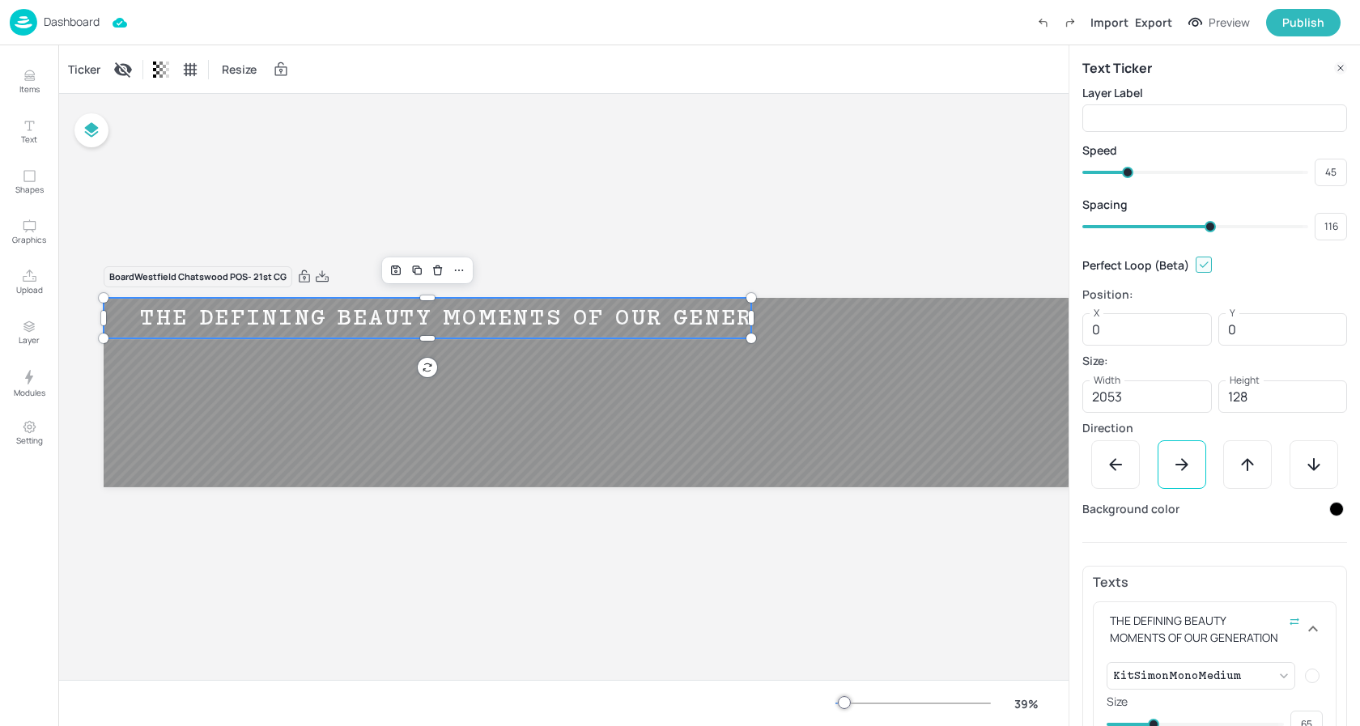
click at [1208, 221] on span at bounding box center [1210, 226] width 11 height 11
click at [560, 139] on div "Board Westfield Chatswood POS- 21st CG THE DEFINING BEAUTY MOMENTS OF OUR GENER…" at bounding box center [709, 387] width 1302 height 586
click at [62, 23] on p "Dashboard" at bounding box center [72, 21] width 56 height 11
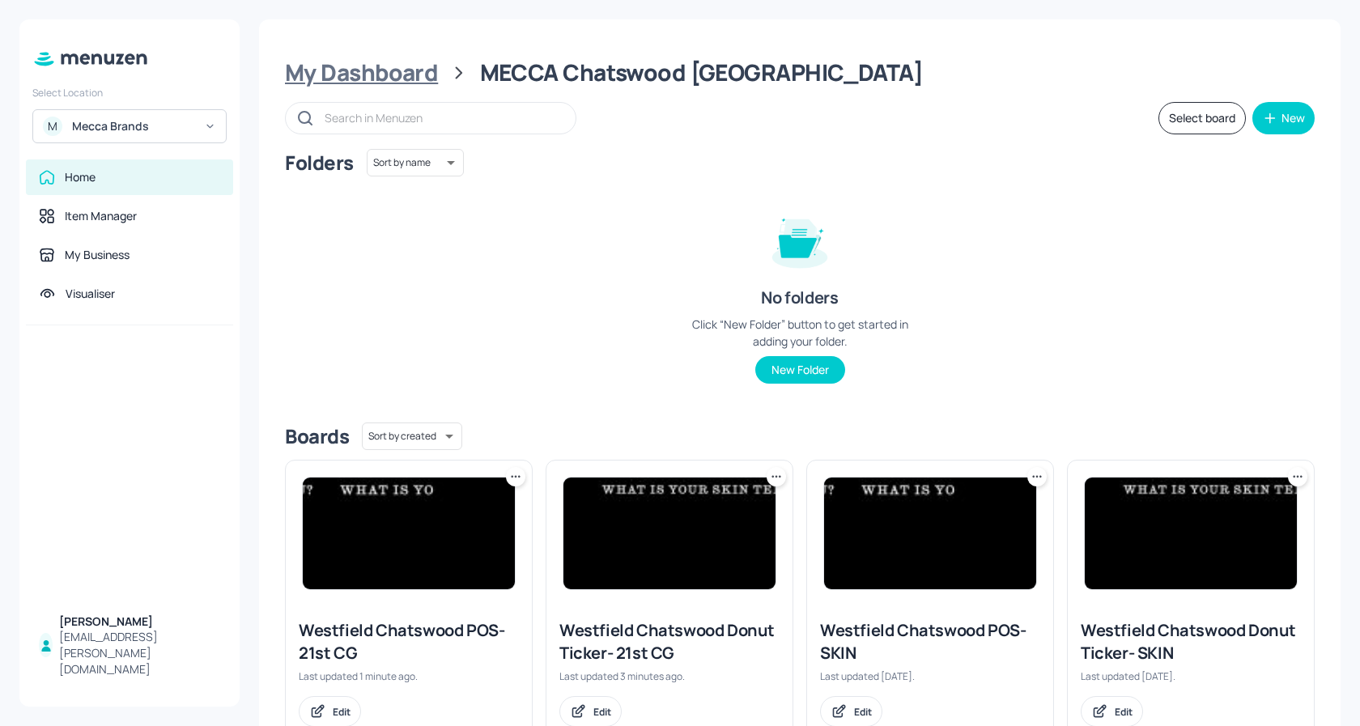
click at [368, 75] on div "My Dashboard" at bounding box center [361, 72] width 153 height 29
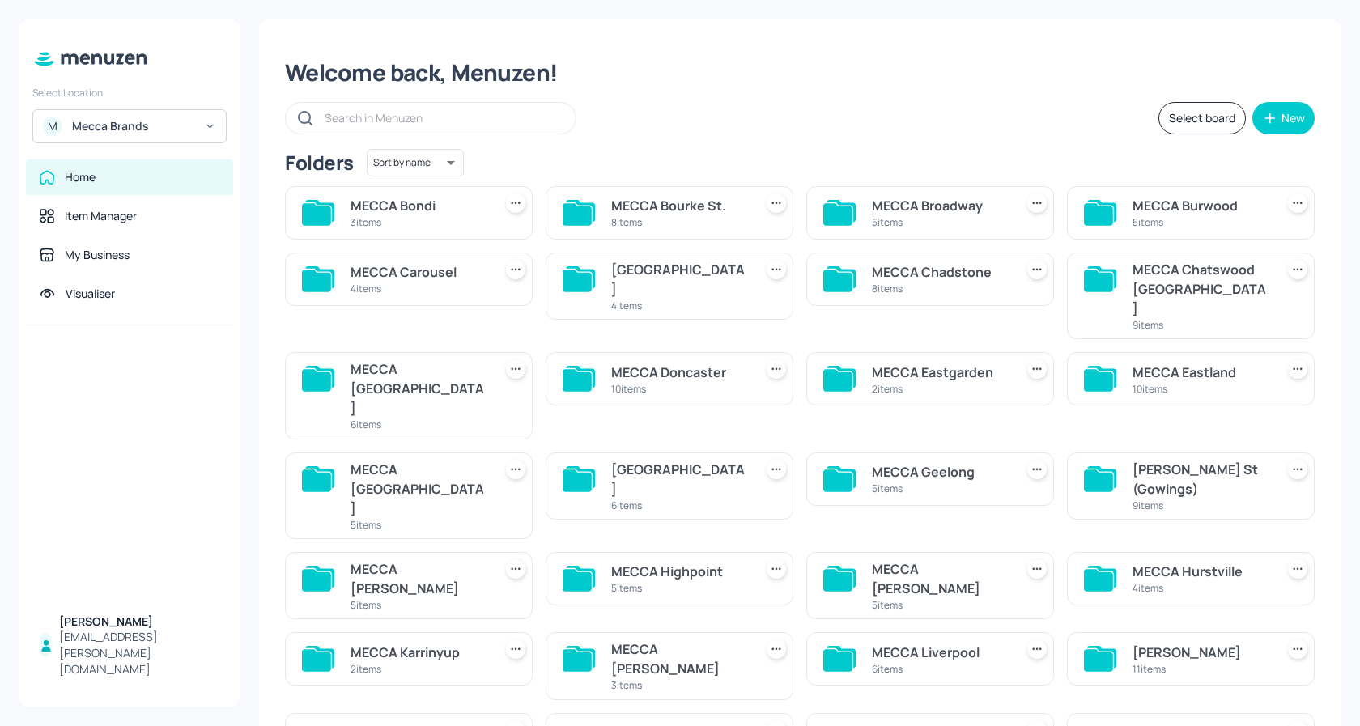
click at [453, 360] on div "MECCA [GEOGRAPHIC_DATA]" at bounding box center [419, 388] width 136 height 58
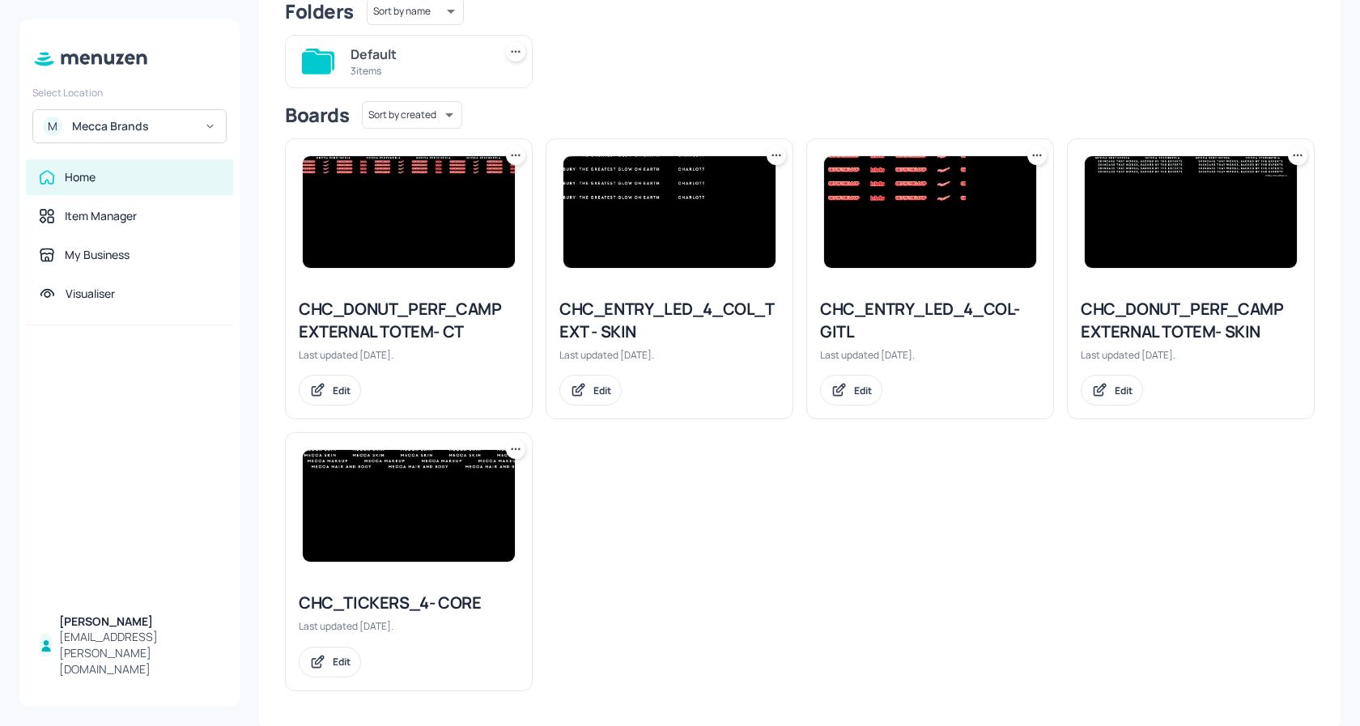
scroll to position [155, 0]
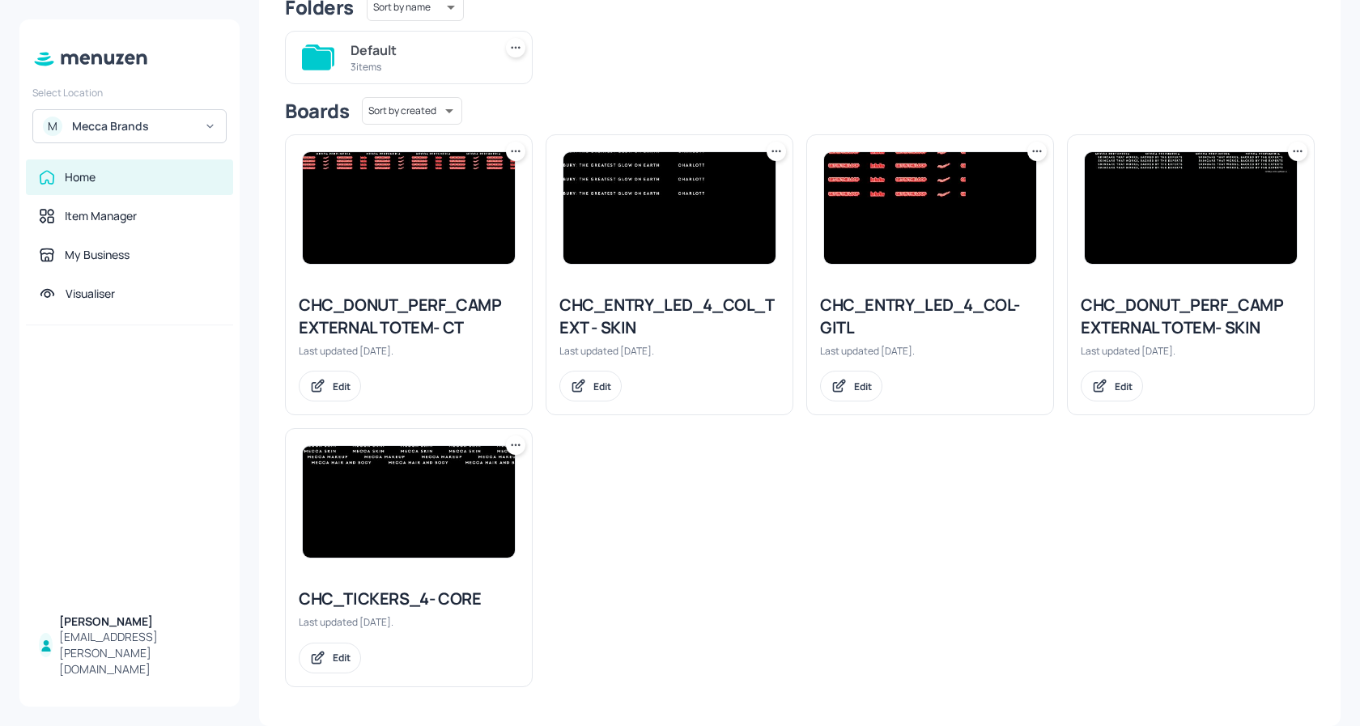
click at [776, 153] on icon at bounding box center [776, 151] width 16 height 16
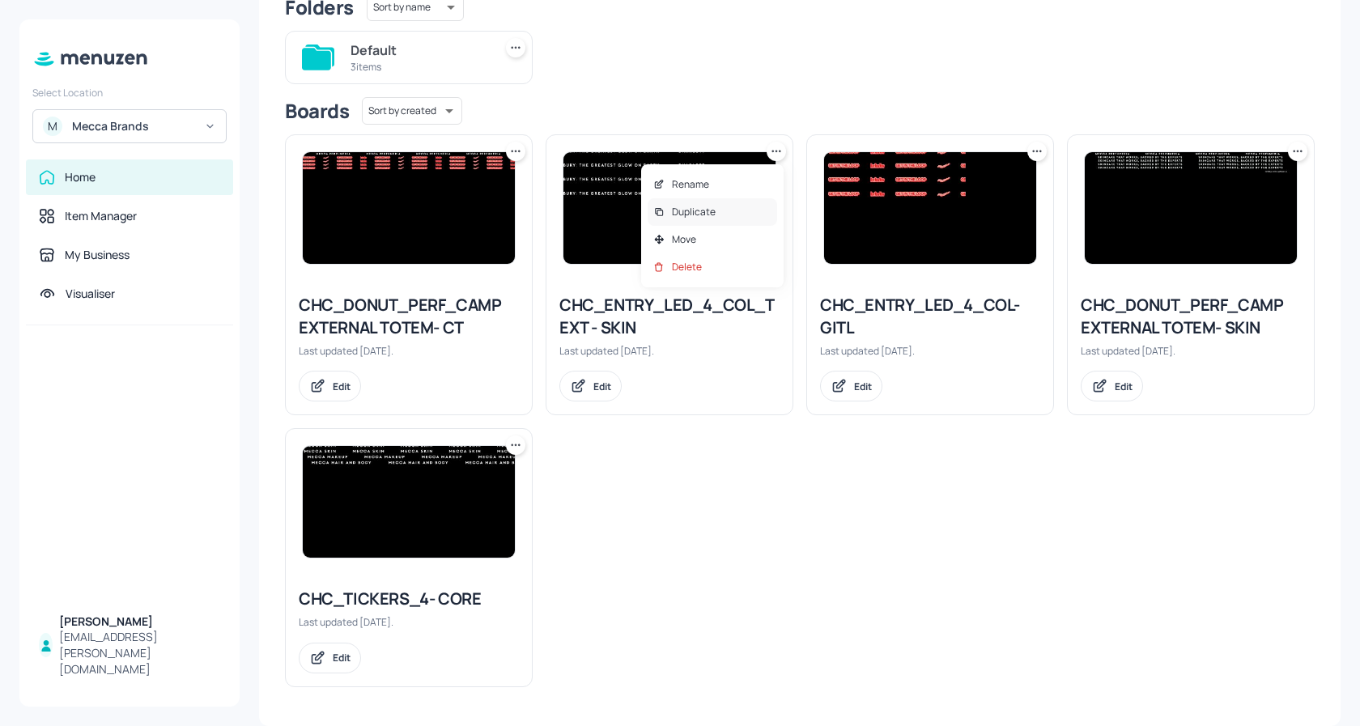
click at [708, 210] on p "Duplicate" at bounding box center [694, 212] width 44 height 15
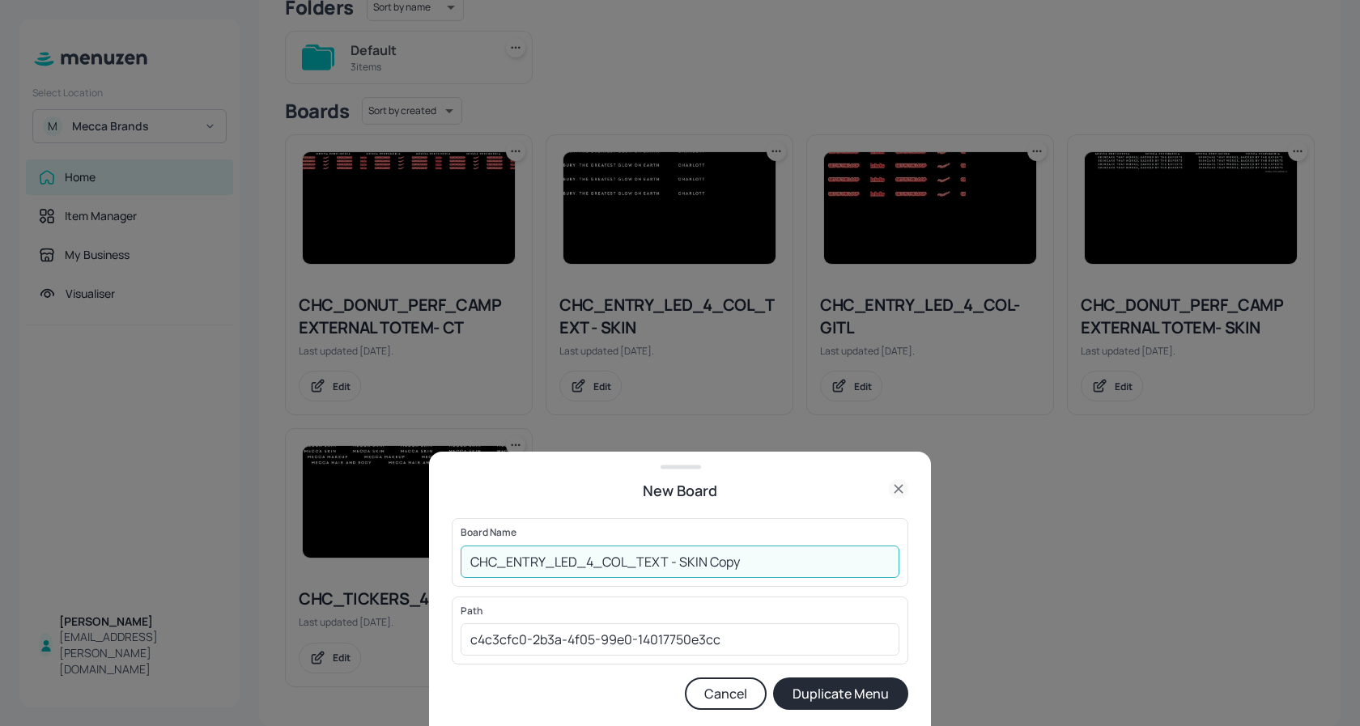
click at [742, 563] on input "CHC_ENTRY_LED_4_COL_TEXT - SKIN Copy" at bounding box center [680, 562] width 439 height 32
type input "CHC_ENTRY_LED_4_COL_TEXT - 21st CG"
click at [839, 687] on button "Duplicate Menu" at bounding box center [840, 694] width 135 height 32
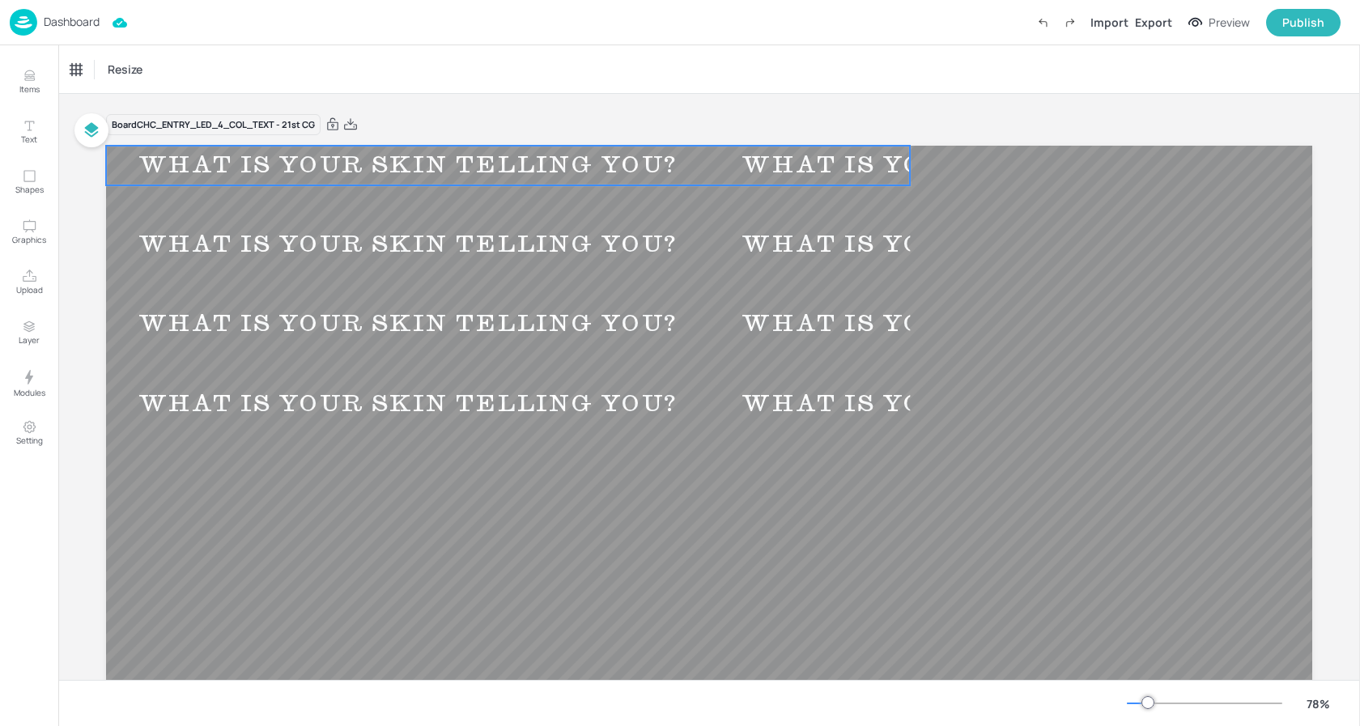
click at [371, 176] on div "WHAT IS YOUR SKIN TELLING YOU?" at bounding box center [408, 166] width 604 height 30
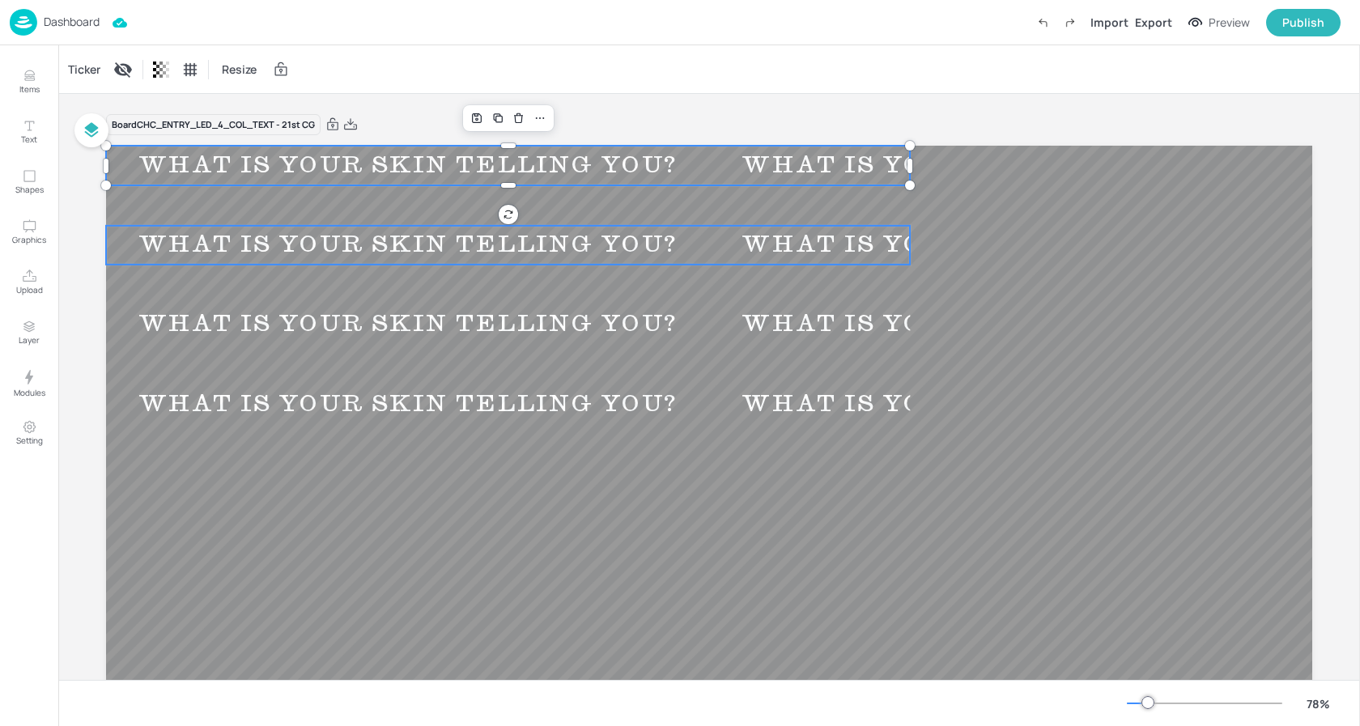
click at [377, 249] on div "WHAT IS YOUR SKIN TELLING YOU?" at bounding box center [408, 245] width 604 height 30
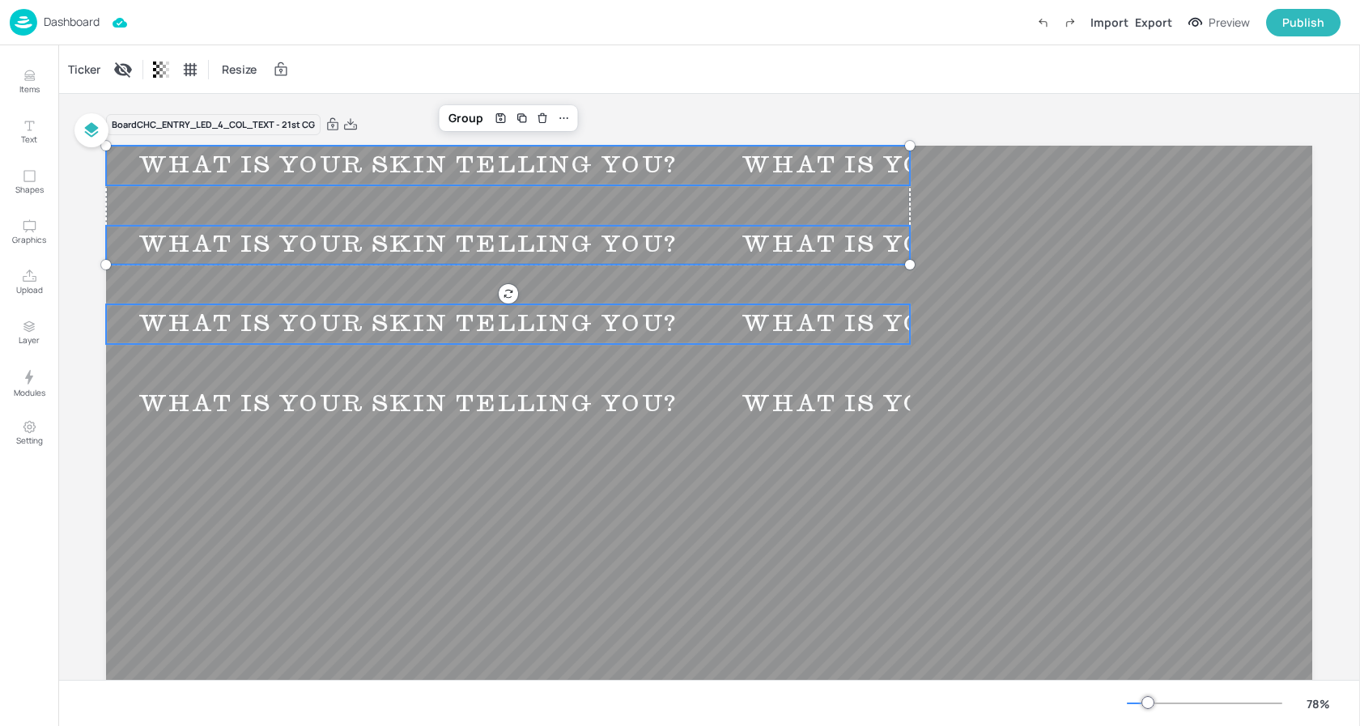
click at [368, 315] on div "WHAT IS YOUR SKIN TELLING YOU?" at bounding box center [408, 324] width 604 height 30
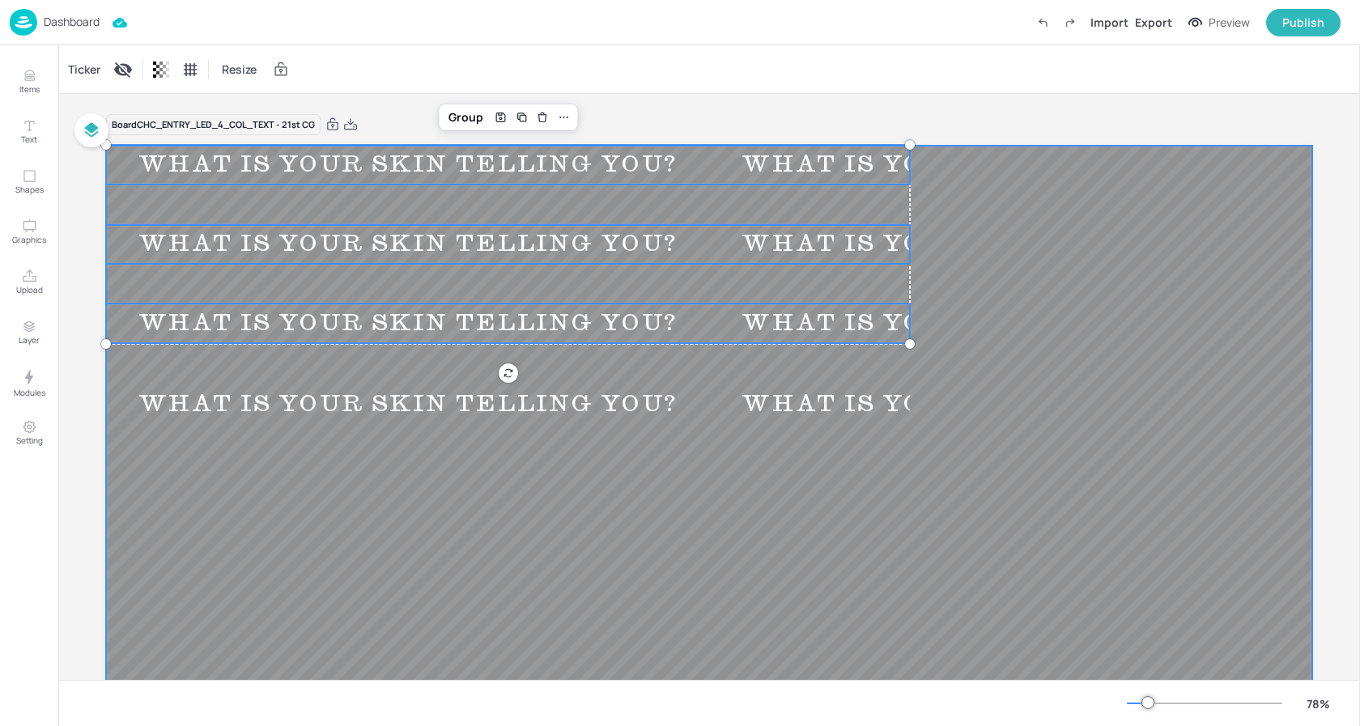
click at [417, 487] on div at bounding box center [709, 485] width 1206 height 678
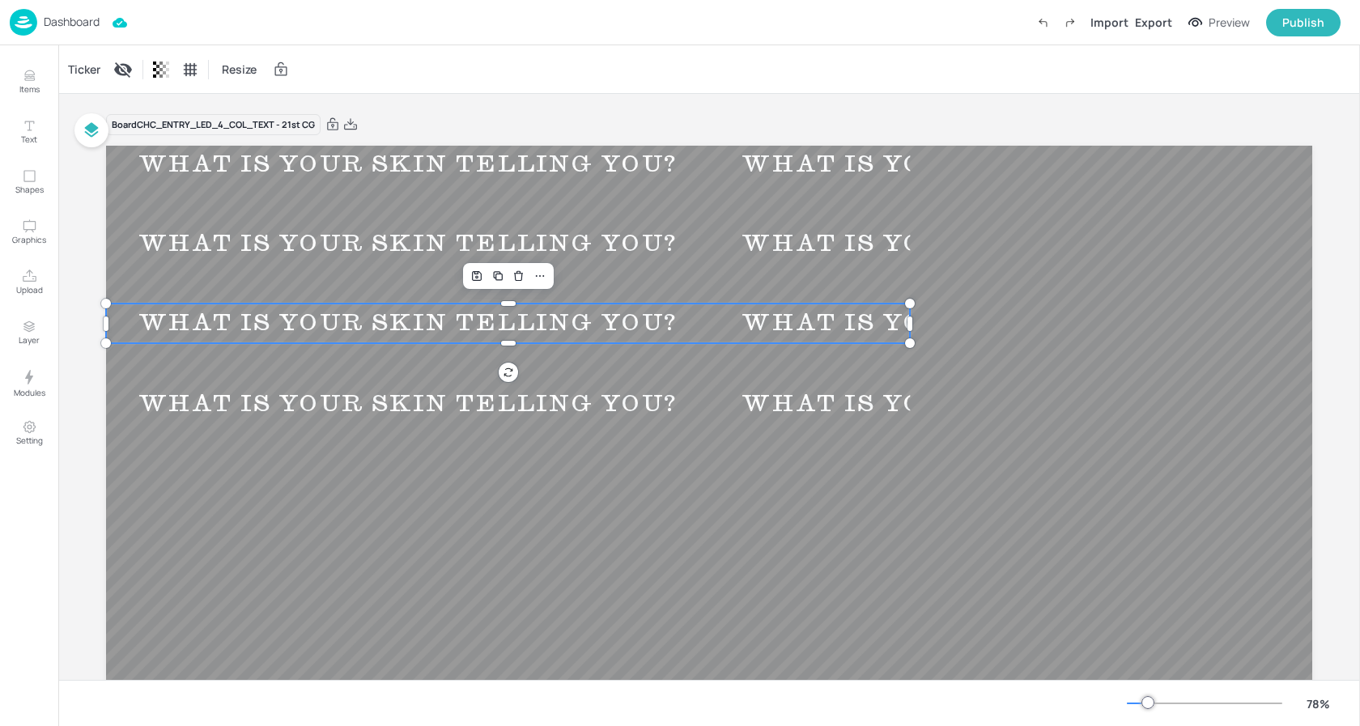
click at [375, 328] on div "WHAT IS YOUR SKIN TELLING YOU?" at bounding box center [408, 323] width 604 height 30
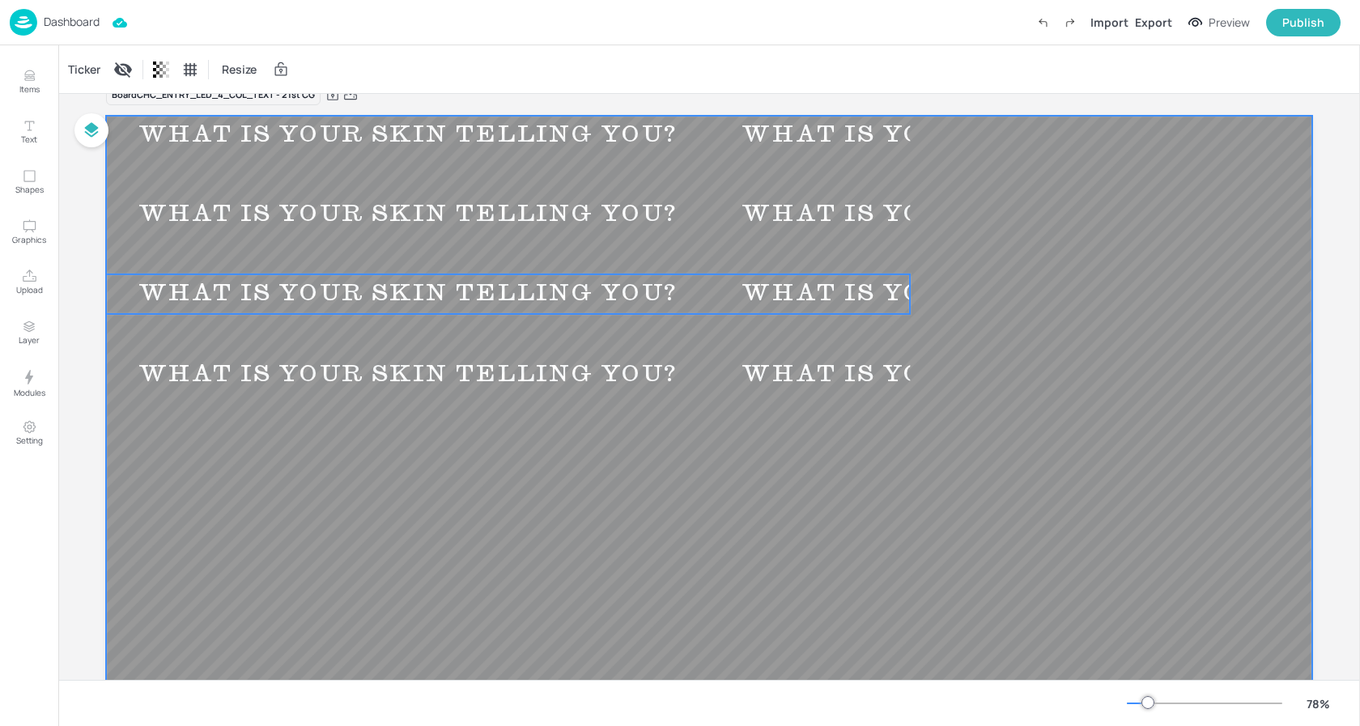
scroll to position [32, 0]
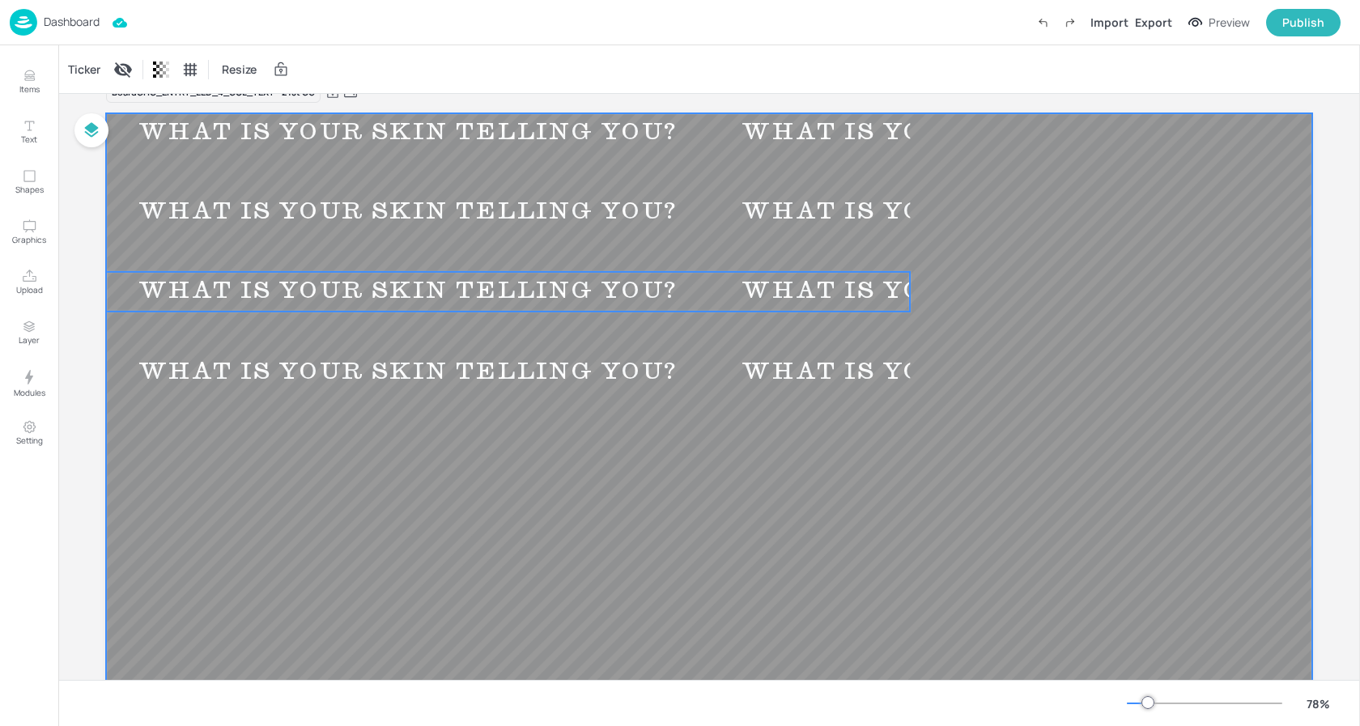
drag, startPoint x: 398, startPoint y: 444, endPoint x: 374, endPoint y: 95, distance: 349.8
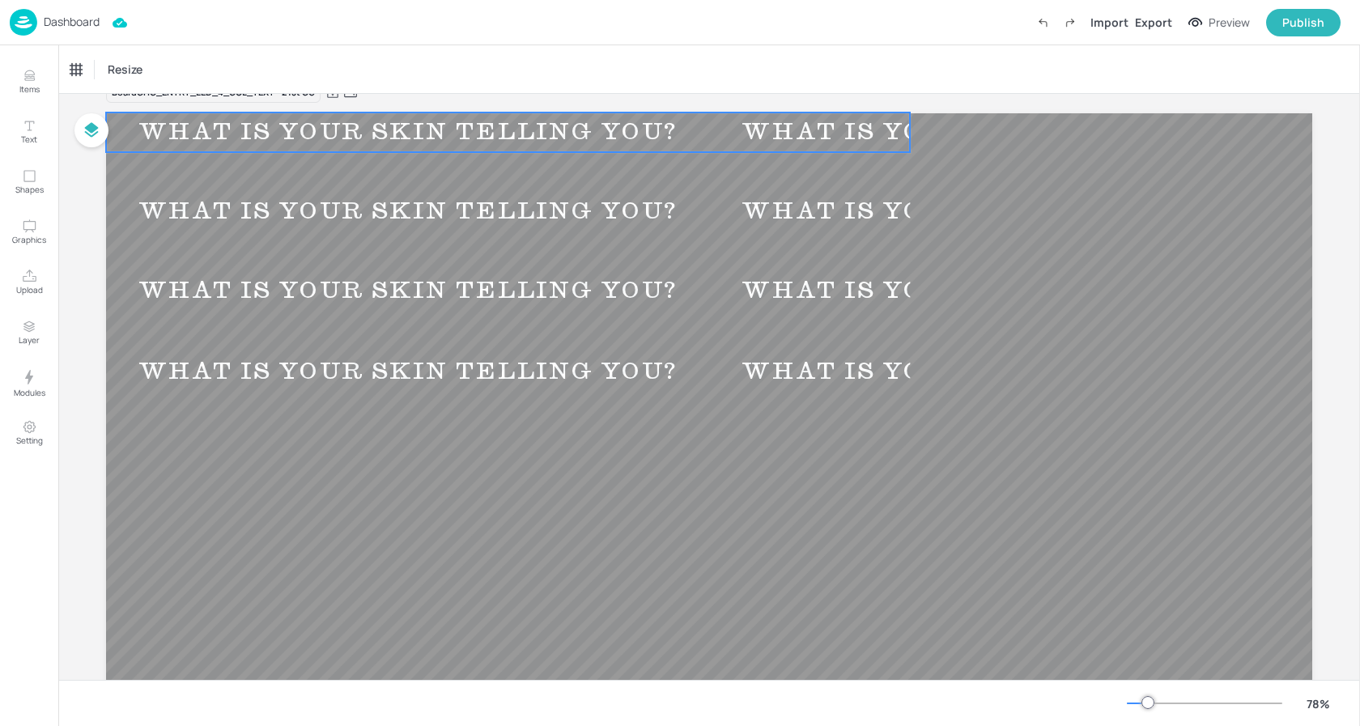
scroll to position [0, 0]
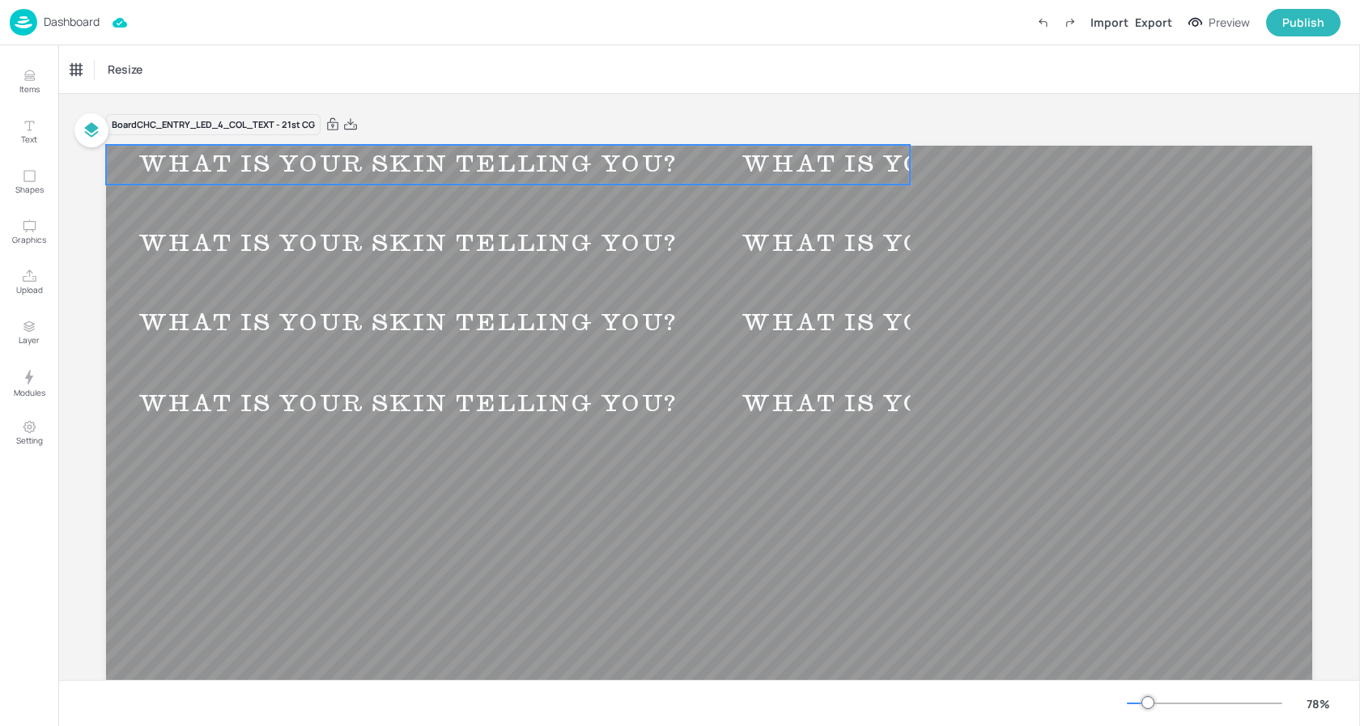
click at [353, 151] on div "WHAT IS YOUR SKIN TELLING YOU?" at bounding box center [408, 165] width 604 height 30
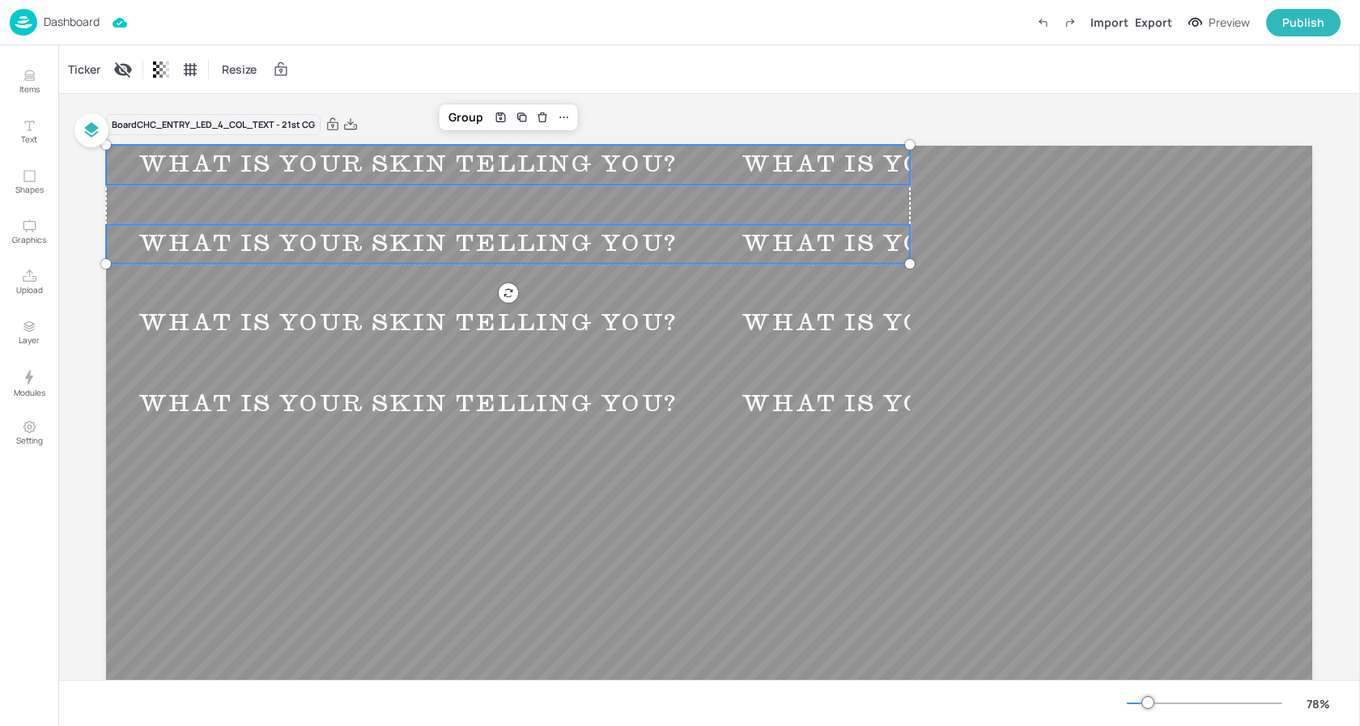
click at [349, 238] on div "WHAT IS YOUR SKIN TELLING YOU?" at bounding box center [408, 244] width 604 height 30
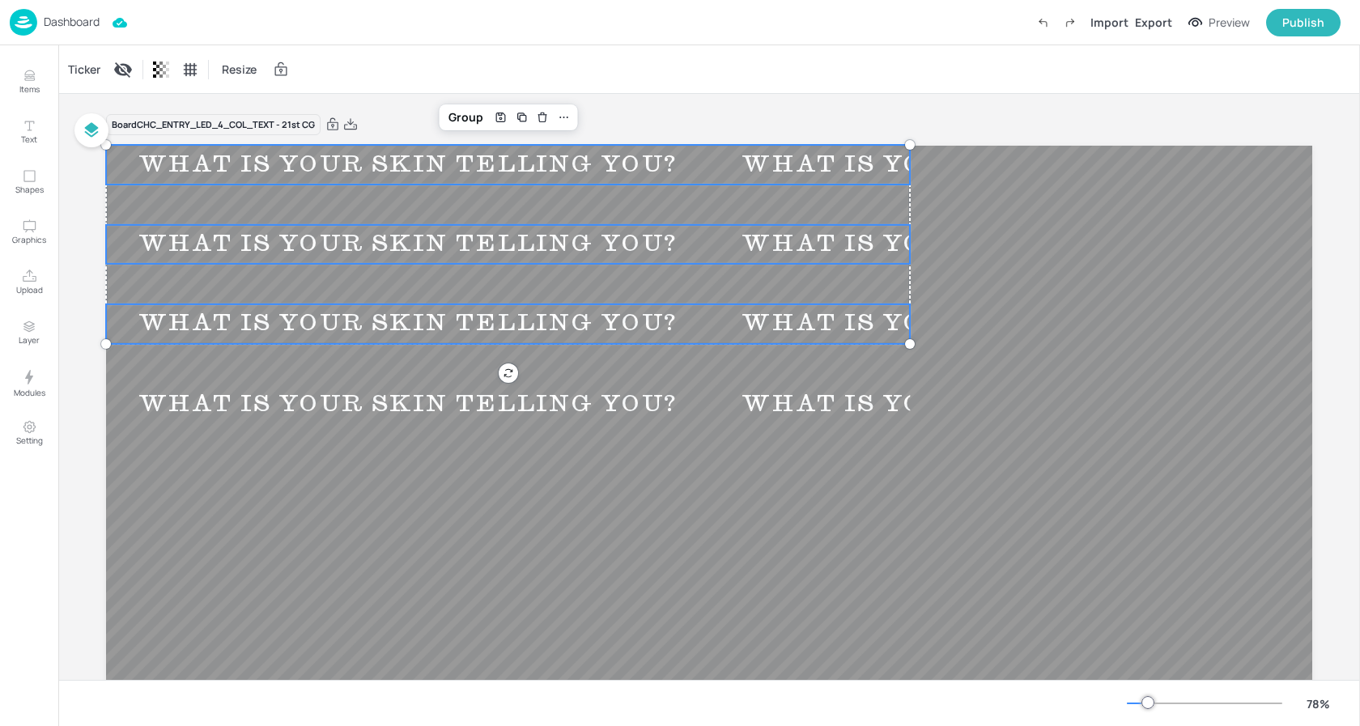
click at [335, 325] on div "WHAT IS YOUR SKIN TELLING YOU?" at bounding box center [408, 324] width 604 height 30
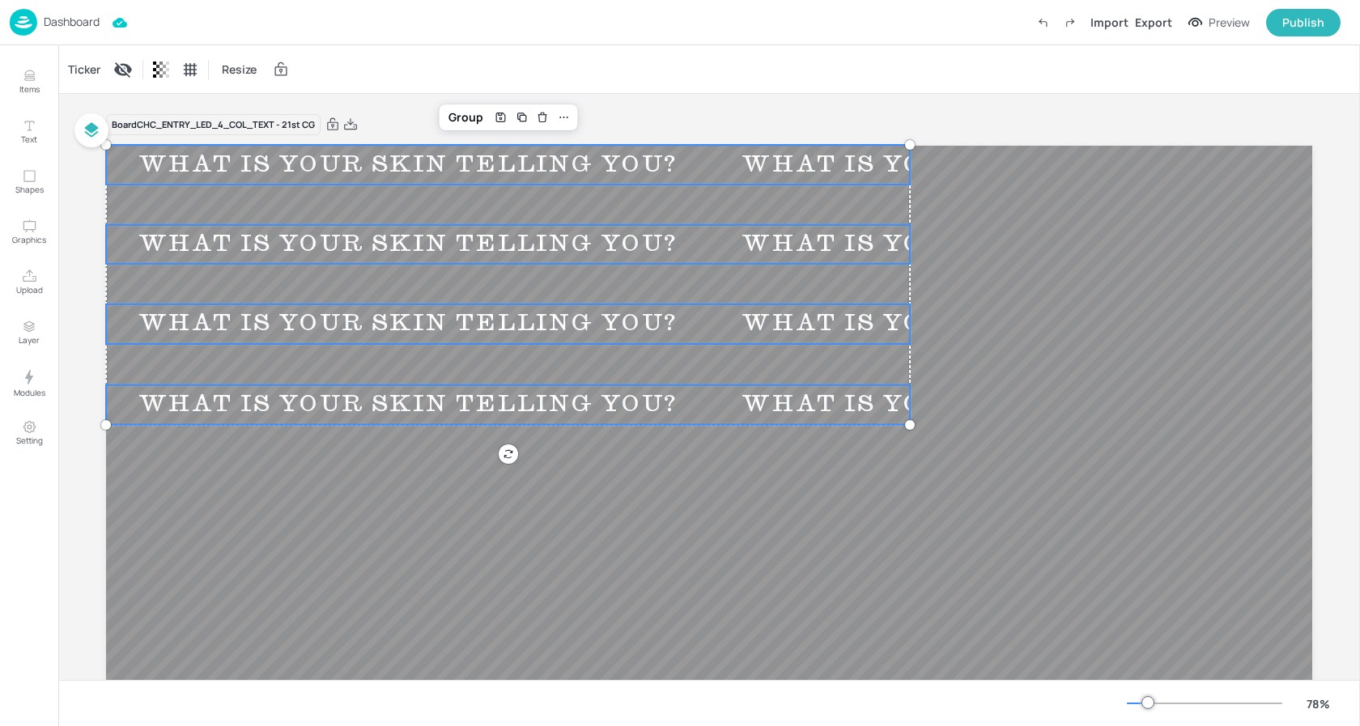
click at [343, 411] on div "WHAT IS YOUR SKIN TELLING YOU?" at bounding box center [408, 405] width 604 height 30
click at [95, 74] on div "Ticker" at bounding box center [84, 70] width 39 height 26
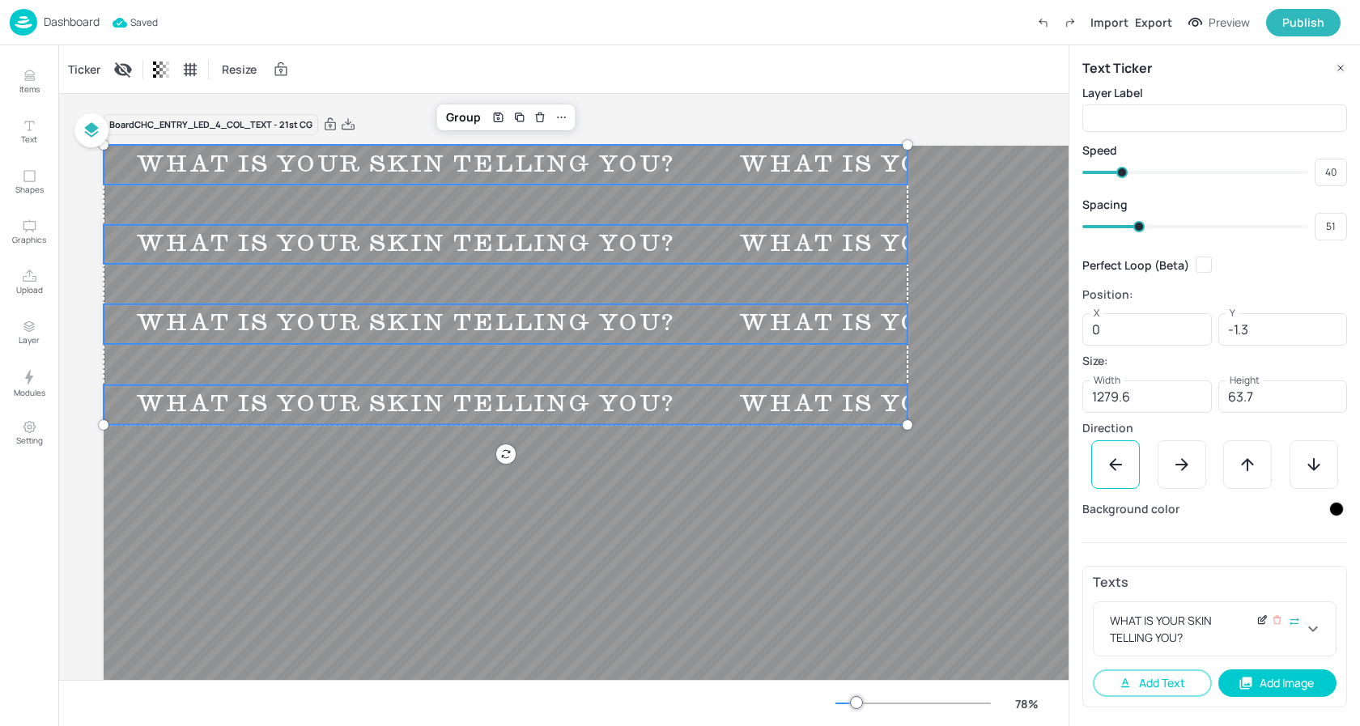
click at [1265, 622] on icon at bounding box center [1262, 619] width 12 height 11
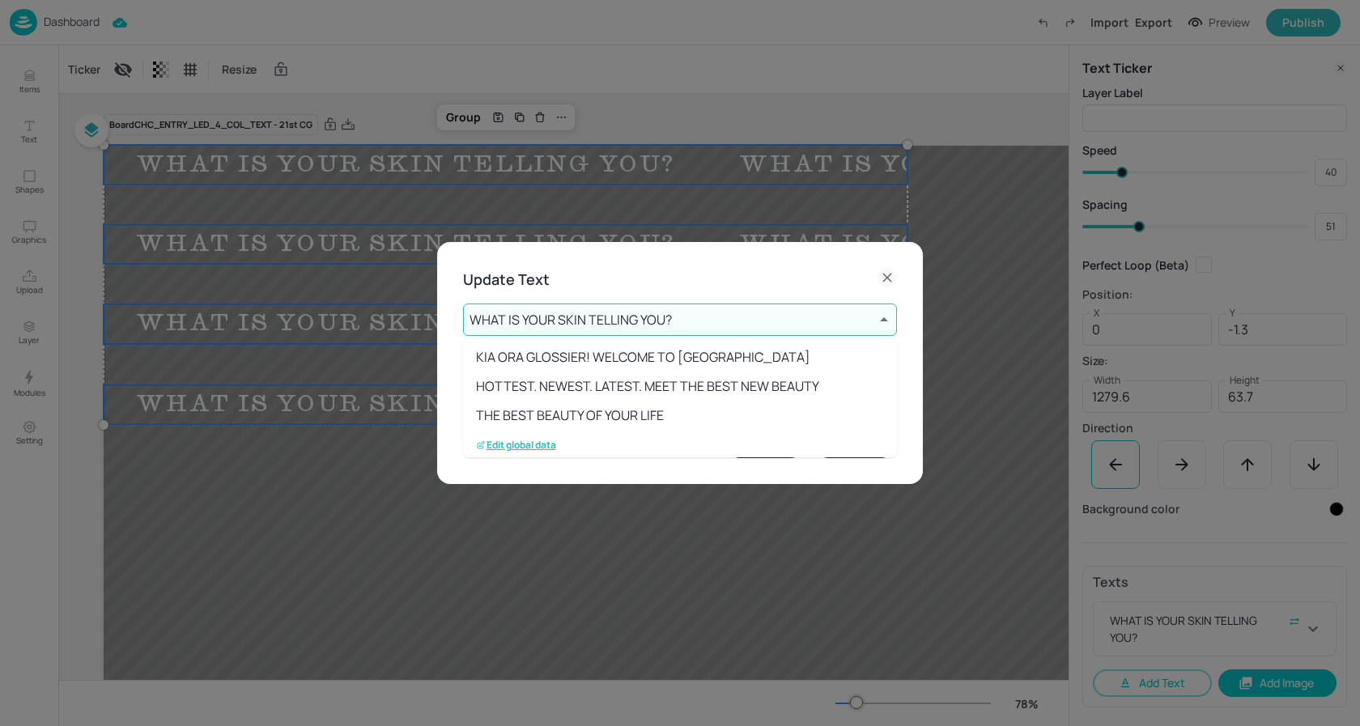
click at [686, 335] on body "Dashboard Import Export Preview Publish Items Text Shapes Graphics Upload Layer…" at bounding box center [680, 363] width 1360 height 726
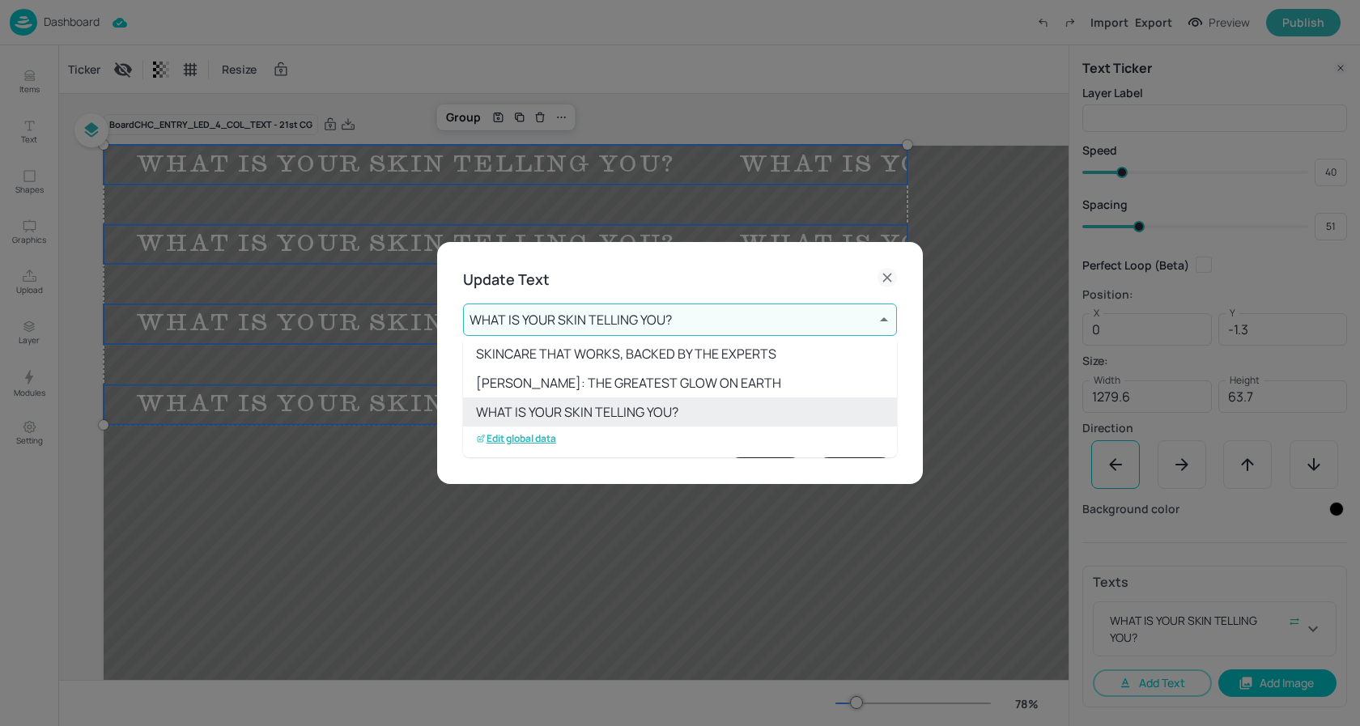
click at [533, 440] on p "Edit global data" at bounding box center [516, 438] width 80 height 11
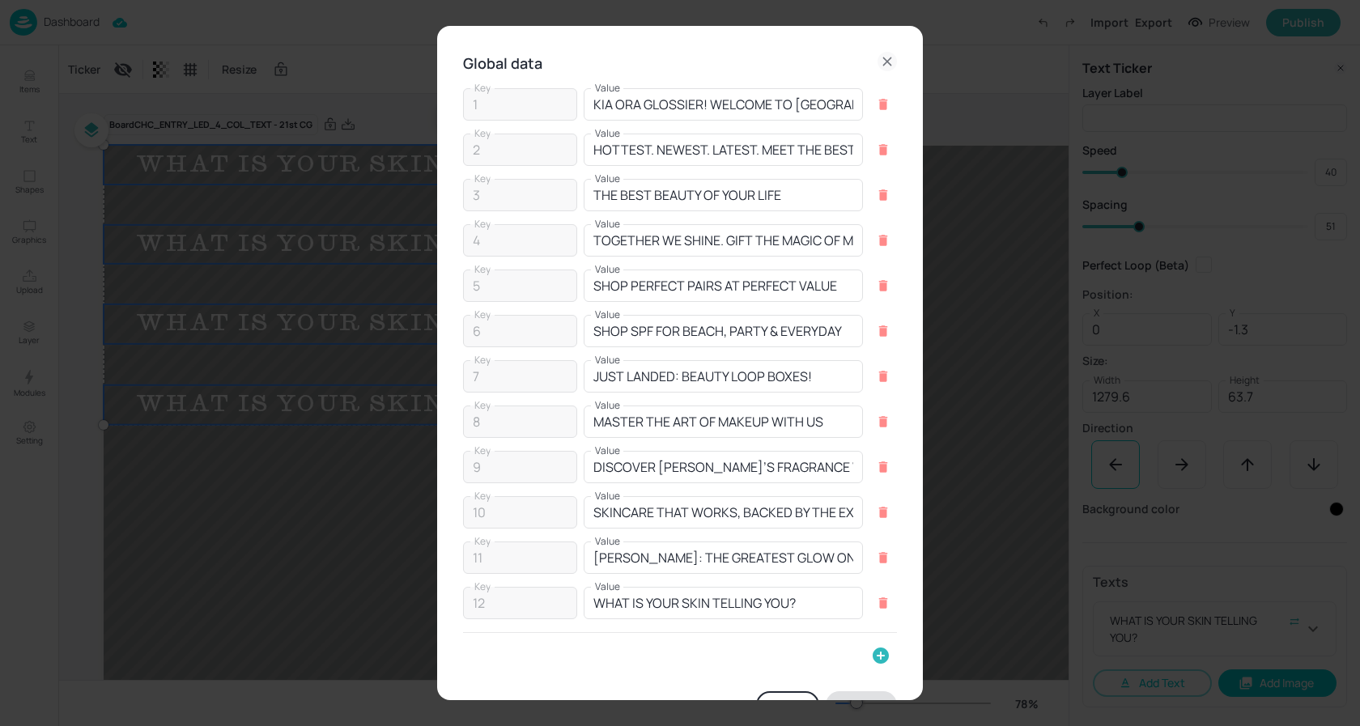
scroll to position [45, 0]
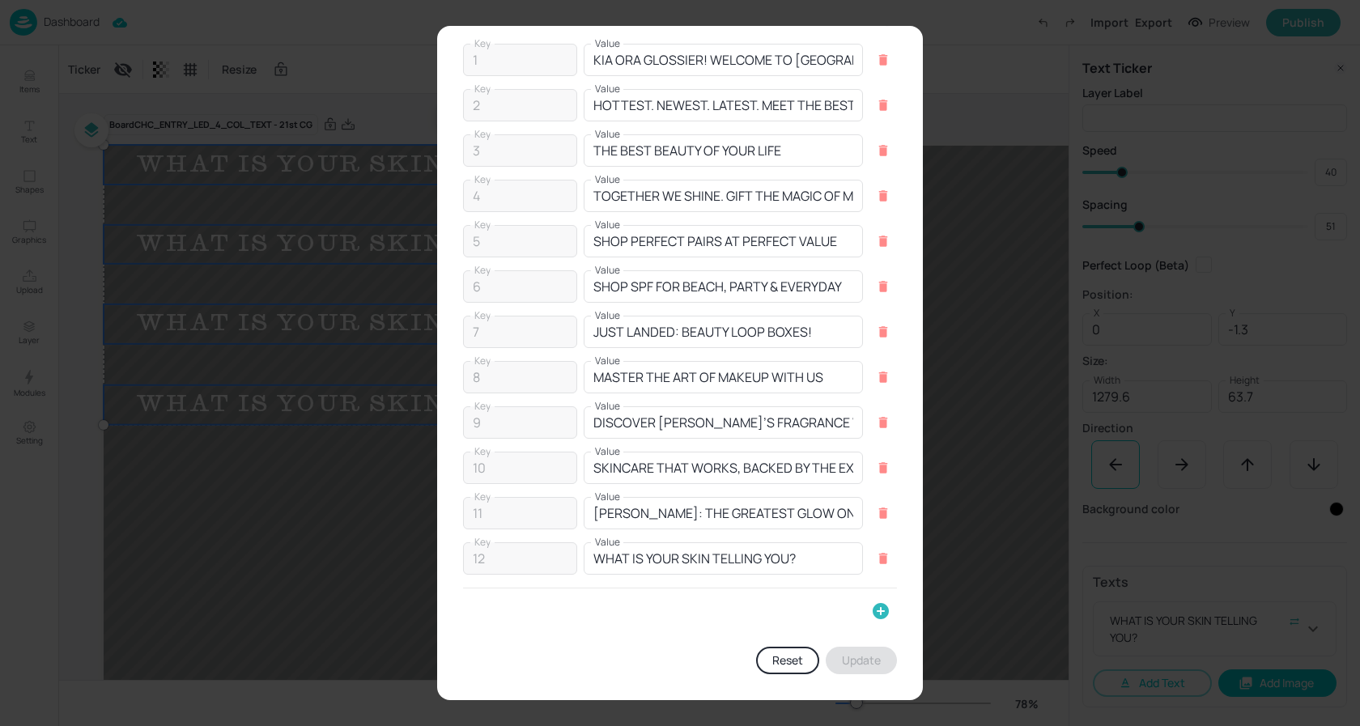
click at [873, 607] on icon "button" at bounding box center [881, 611] width 16 height 16
click at [495, 623] on input "Key" at bounding box center [516, 617] width 106 height 32
type input "13"
drag, startPoint x: 598, startPoint y: 625, endPoint x: 580, endPoint y: 614, distance: 21.1
click at [597, 624] on input "Value" at bounding box center [706, 617] width 260 height 32
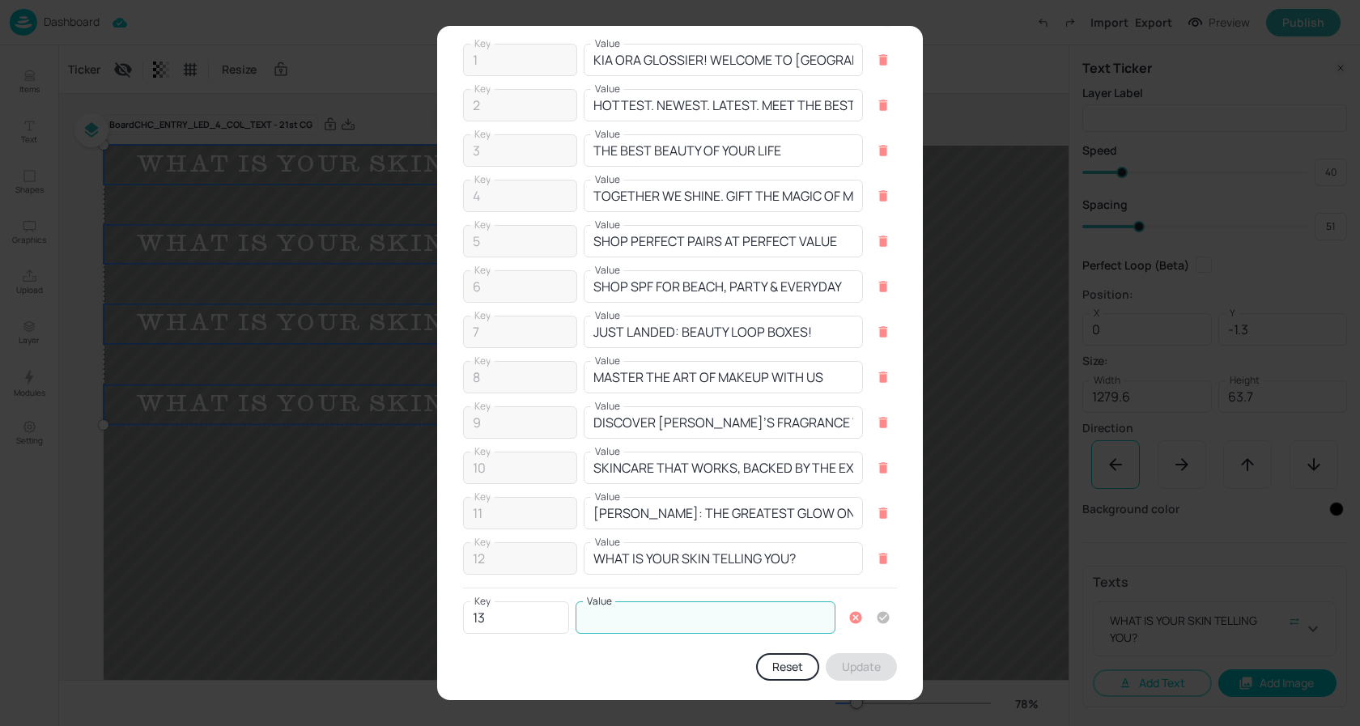
paste input "THE DEFINING BEAUTY MOMENTS OF OUR GENERATION"
type input "THE DEFINING BEAUTY MOMENTS OF OUR GENERATION"
click at [881, 617] on icon "button" at bounding box center [884, 617] width 12 height 12
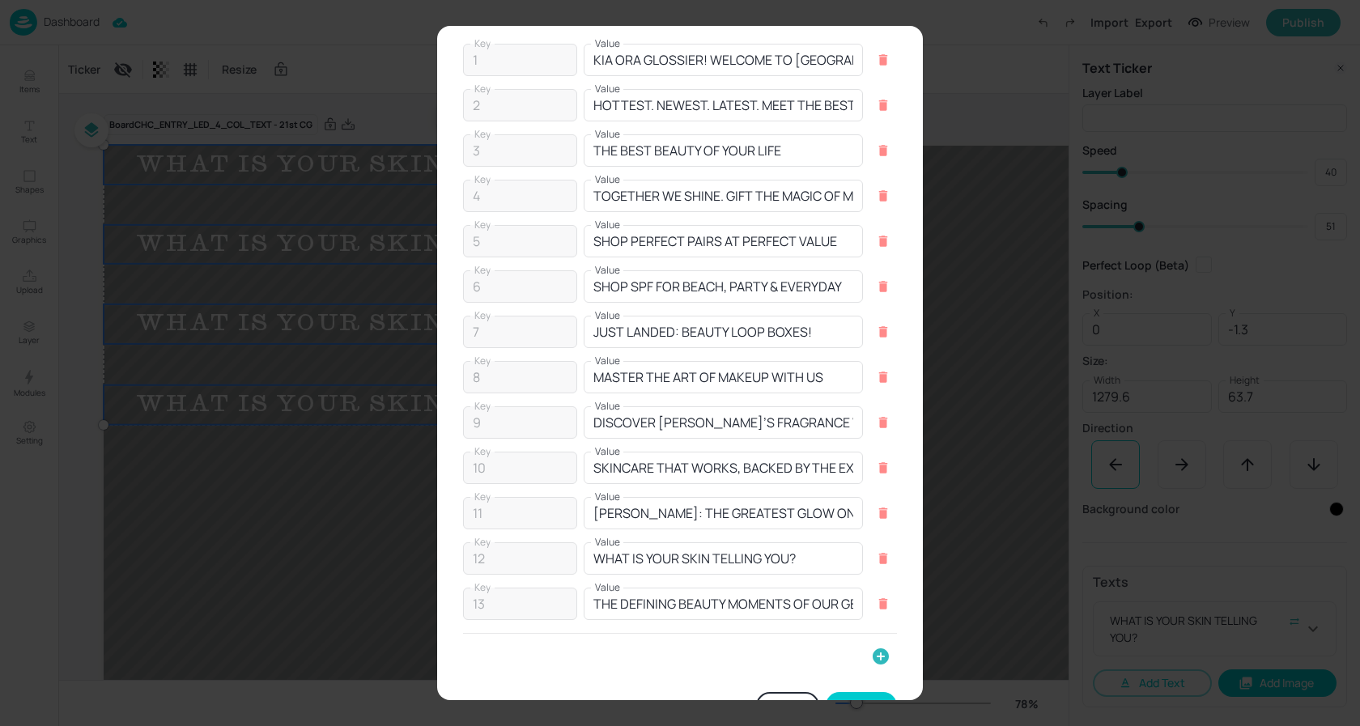
scroll to position [90, 0]
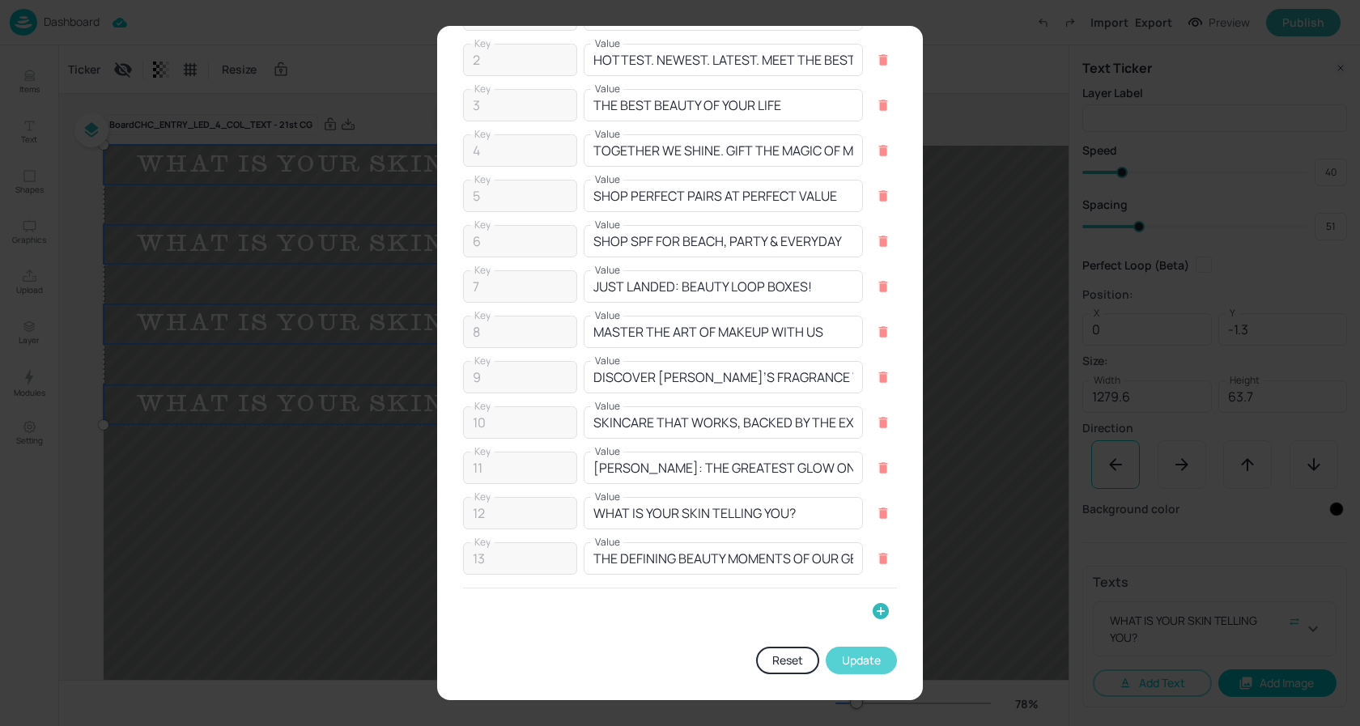
click at [861, 666] on button "Update" at bounding box center [861, 661] width 71 height 28
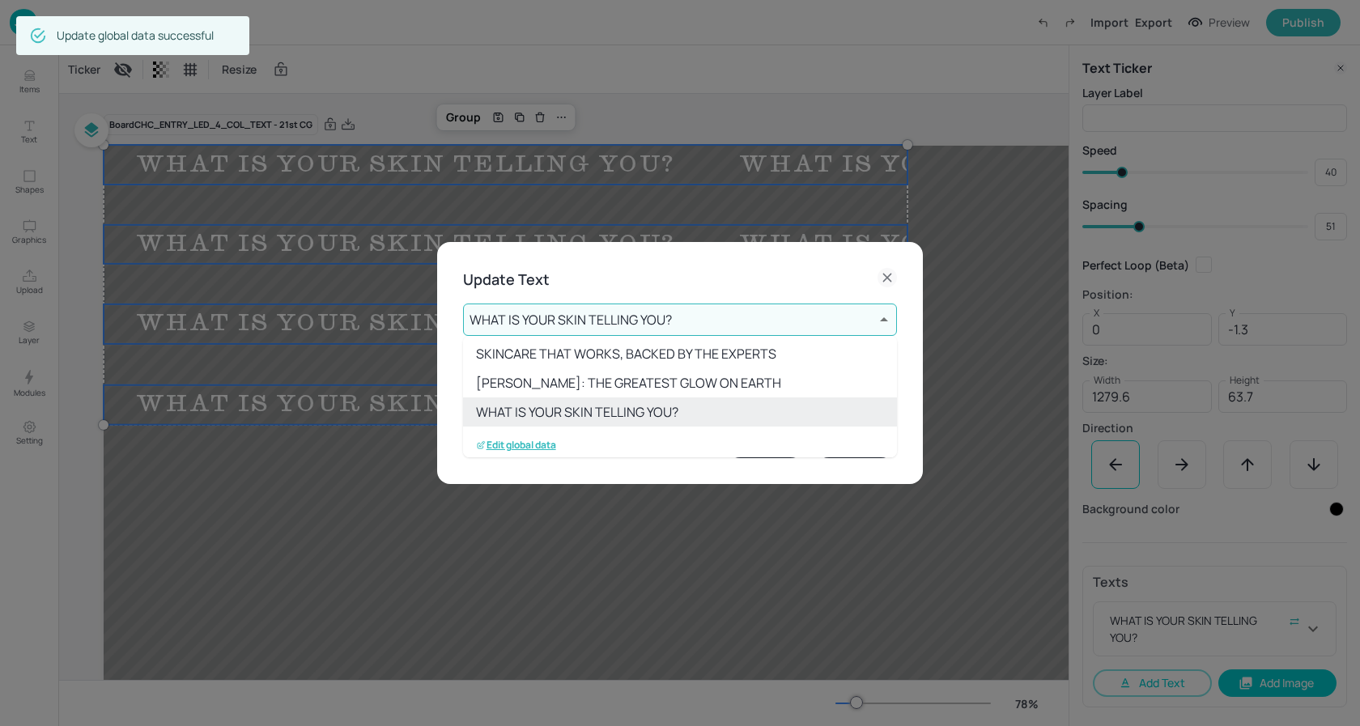
scroll to position [295, 0]
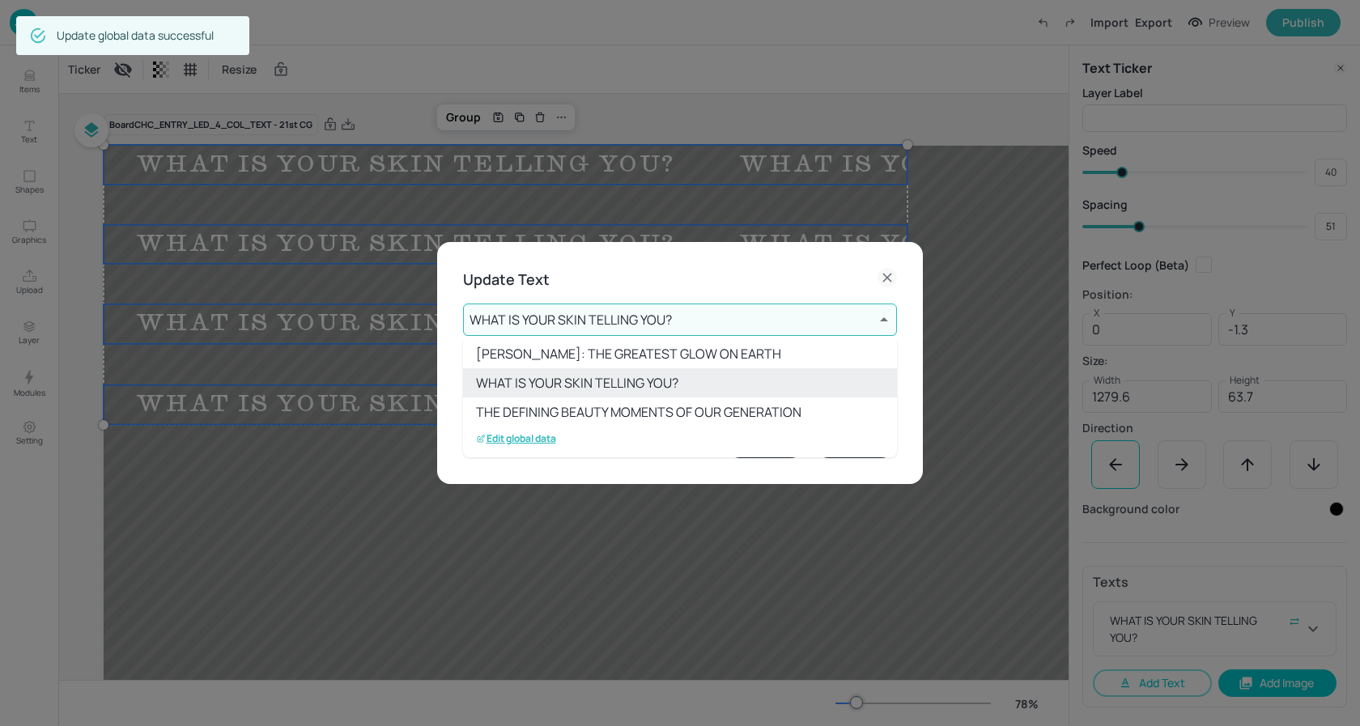
click at [659, 414] on li "THE DEFINING BEAUTY MOMENTS OF OUR GENERATION" at bounding box center [680, 411] width 434 height 29
type input "13"
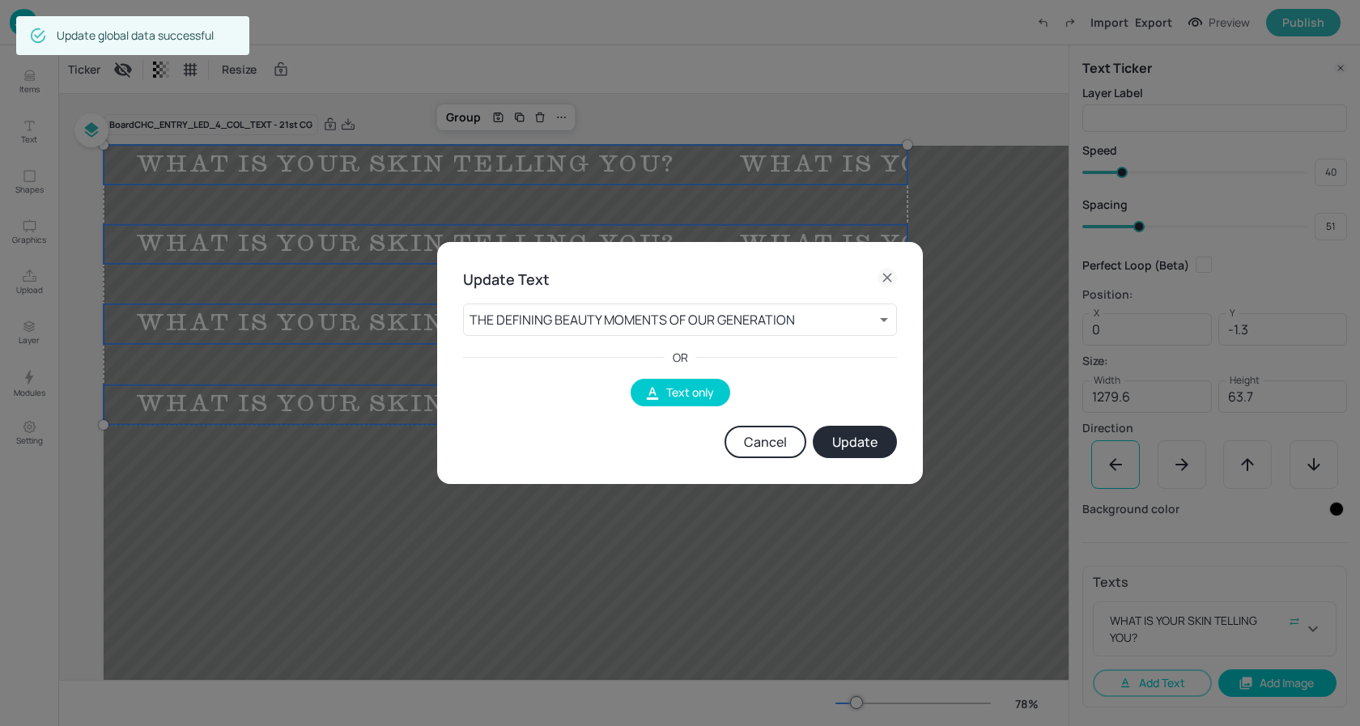
click at [856, 442] on button "Update" at bounding box center [855, 442] width 84 height 32
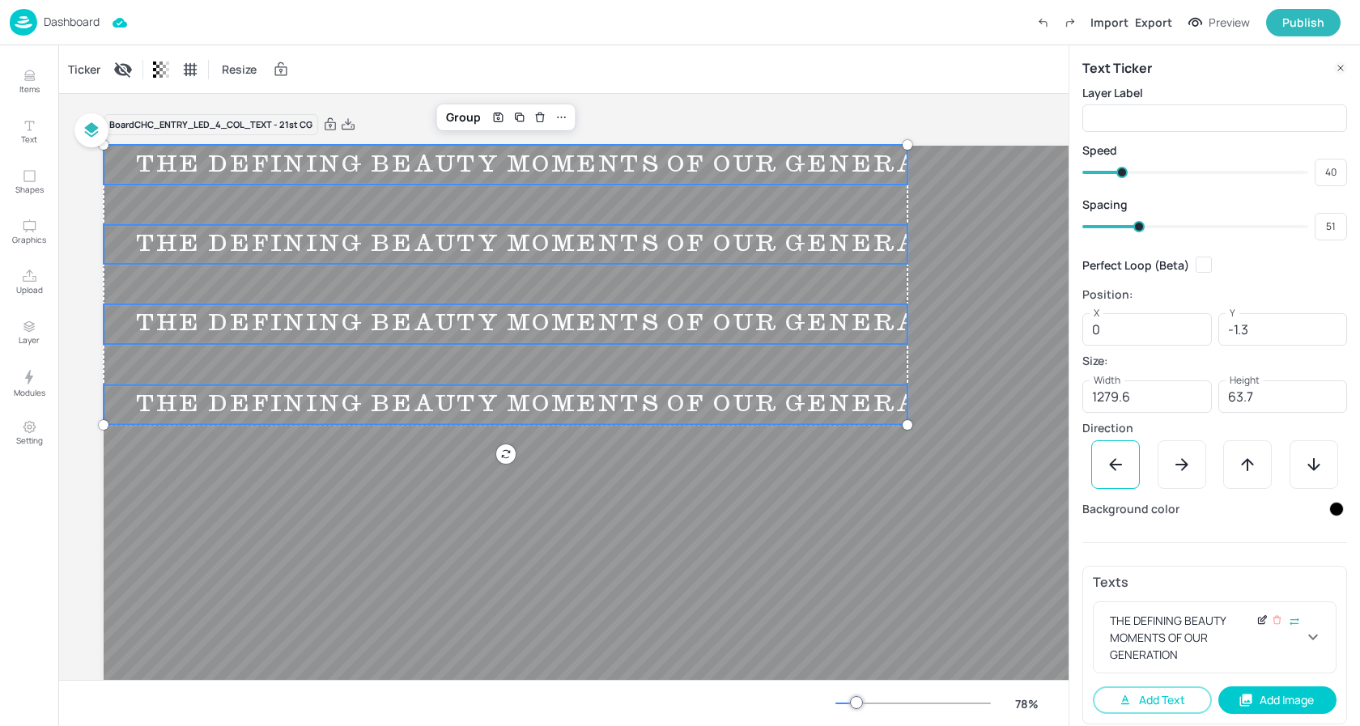
click at [1256, 621] on icon at bounding box center [1262, 619] width 12 height 11
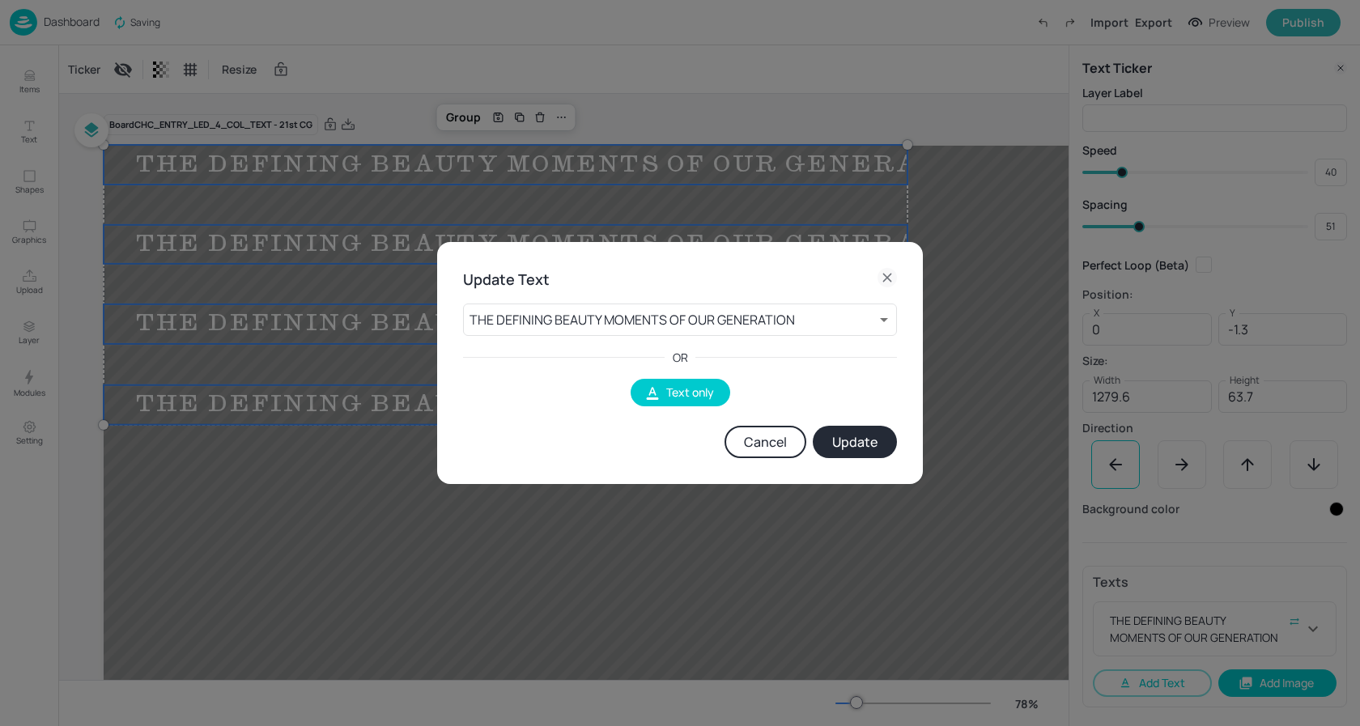
click at [797, 450] on button "Cancel" at bounding box center [766, 442] width 82 height 32
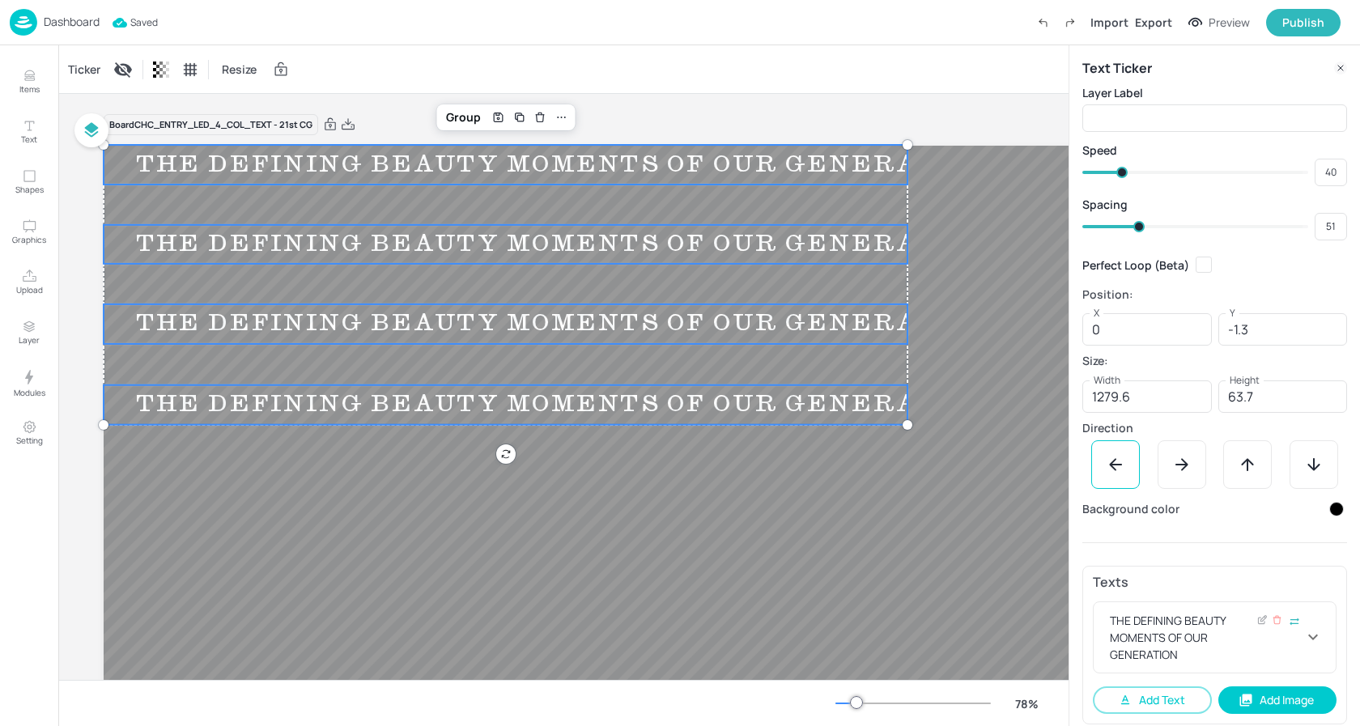
click at [1309, 635] on icon at bounding box center [1312, 636] width 19 height 19
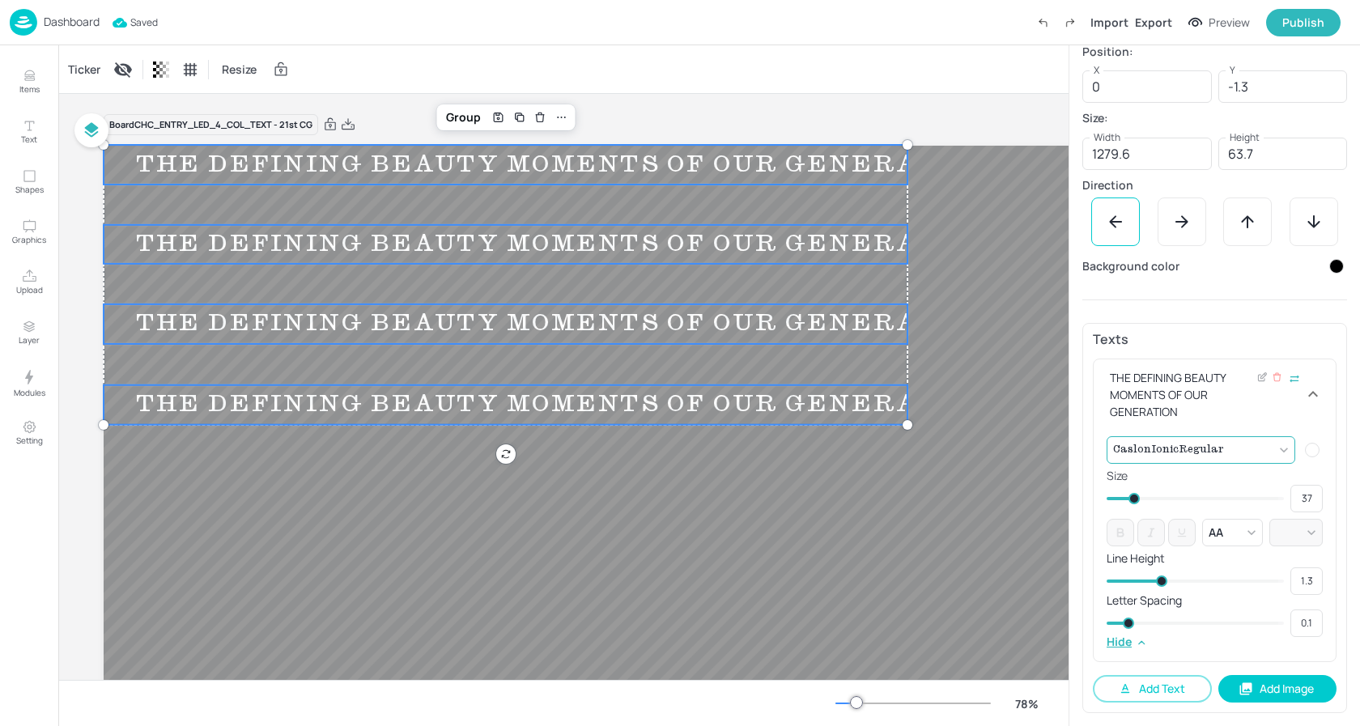
click at [1217, 442] on body "Dashboard Saved Import Export Preview Publish Items Text Shapes Graphics Upload…" at bounding box center [680, 363] width 1360 height 726
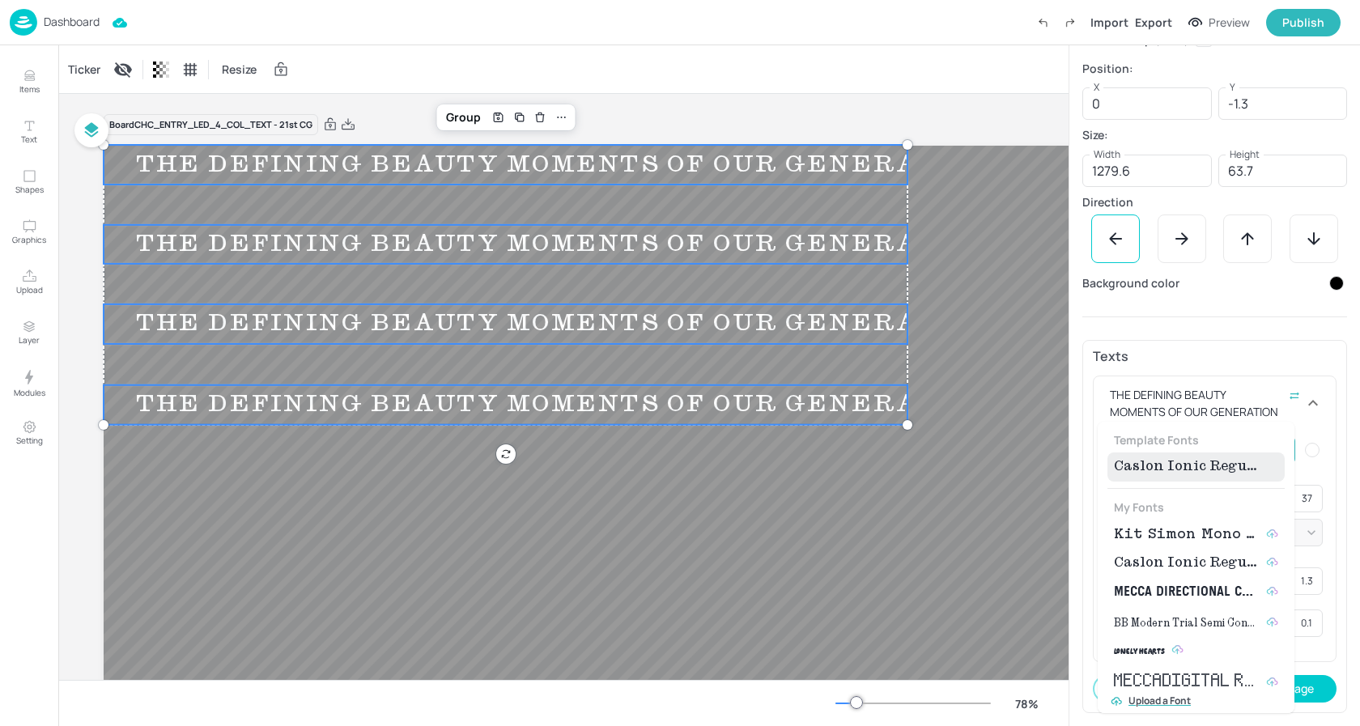
click at [1176, 534] on span "Kit Simon Mono Medium" at bounding box center [1187, 534] width 146 height 19
type input "{"font":"KitSimonMonoMedium","group":"template"}"
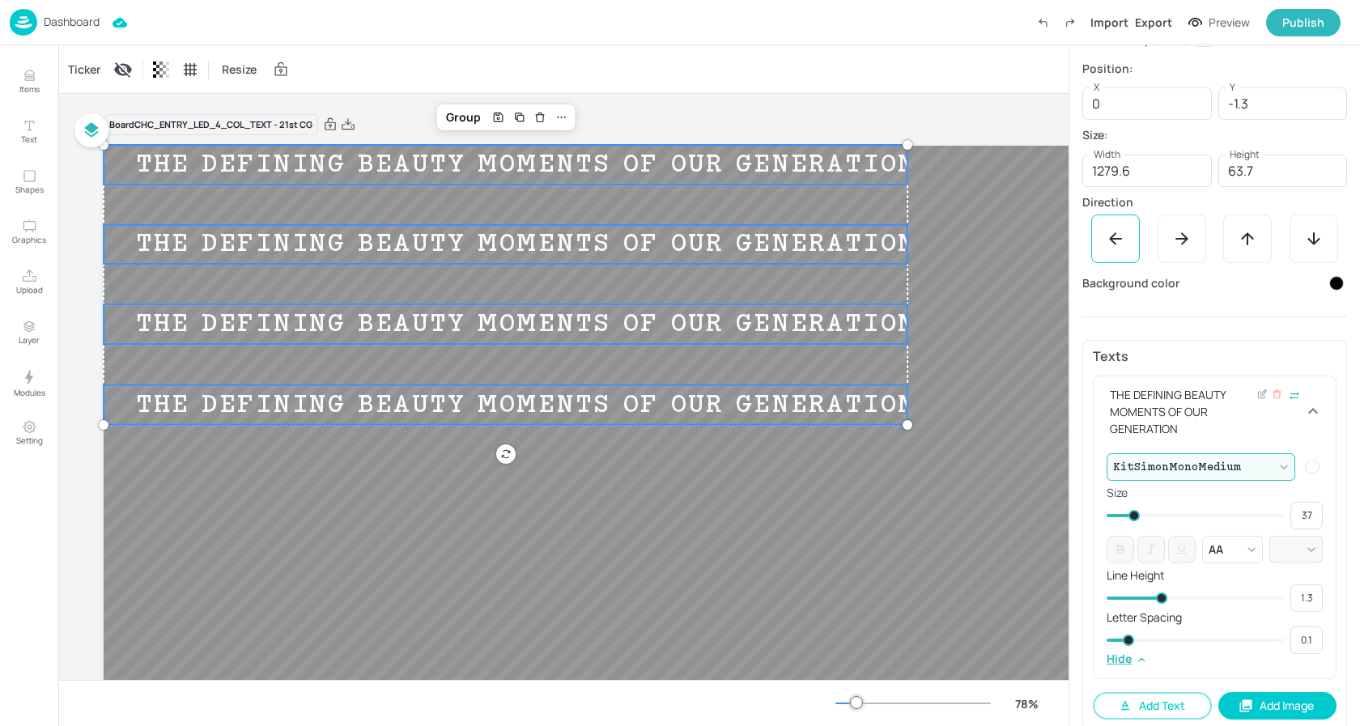
type input "38"
type input "37"
type input "36"
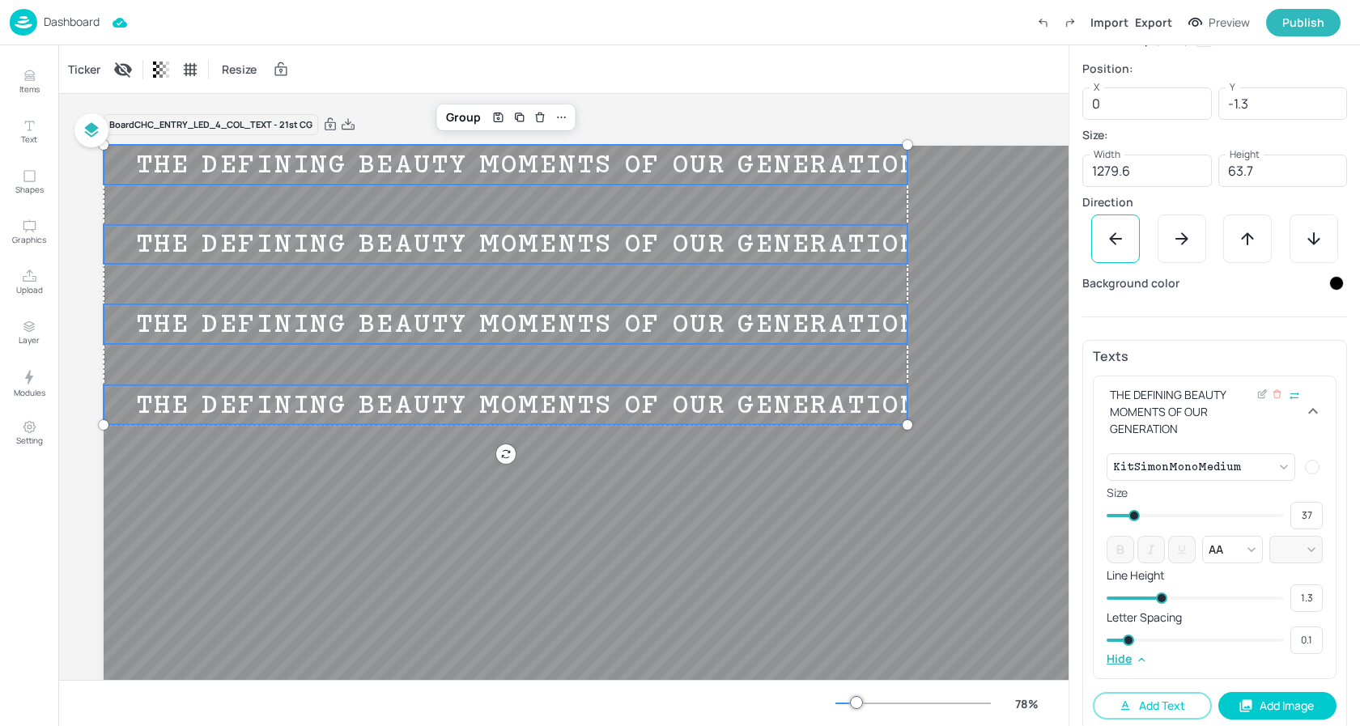
type input "36"
type input "35"
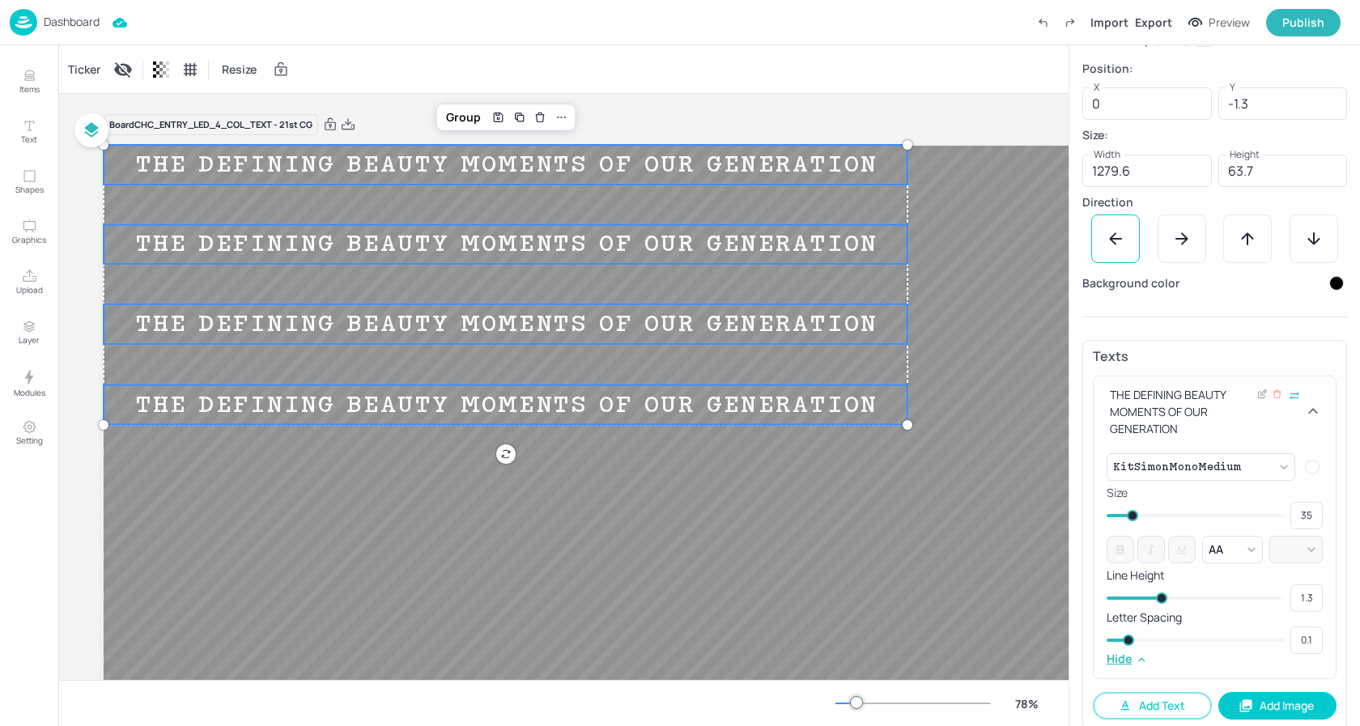
click at [1132, 516] on span at bounding box center [1132, 515] width 11 height 11
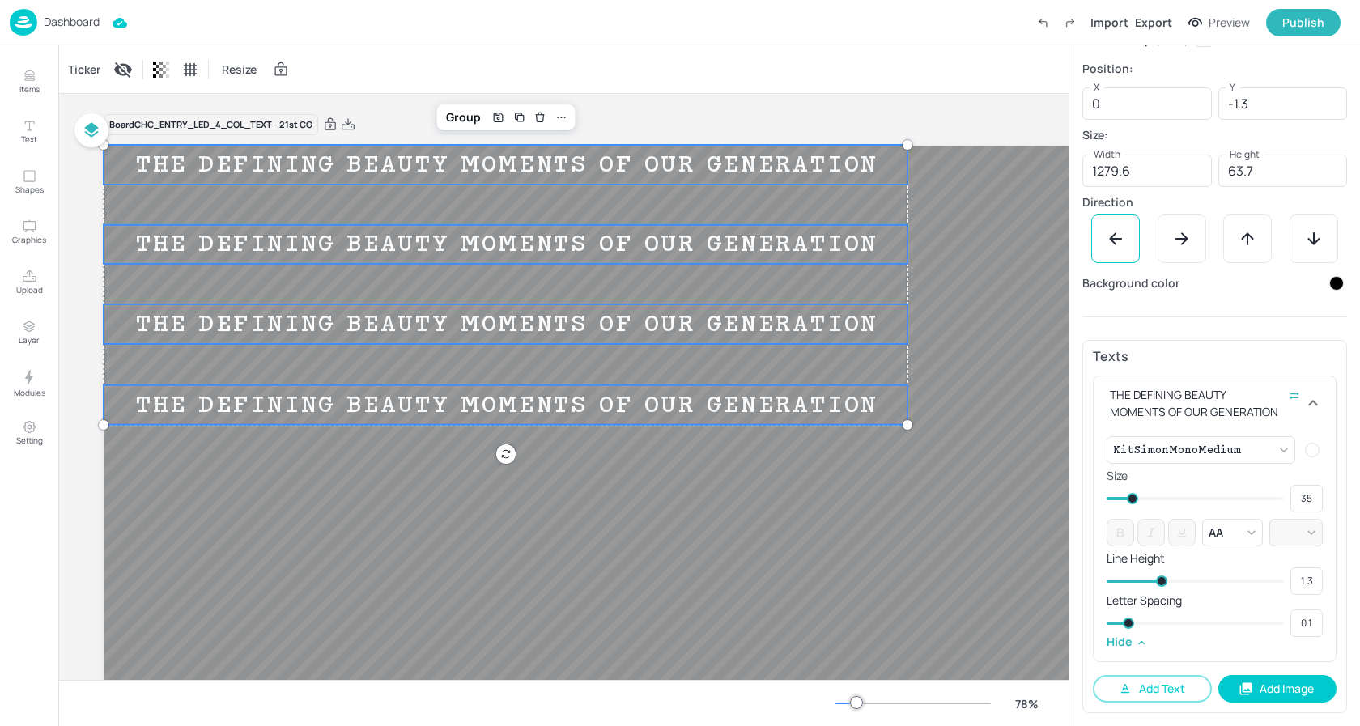
click at [61, 26] on p "Dashboard" at bounding box center [72, 21] width 56 height 11
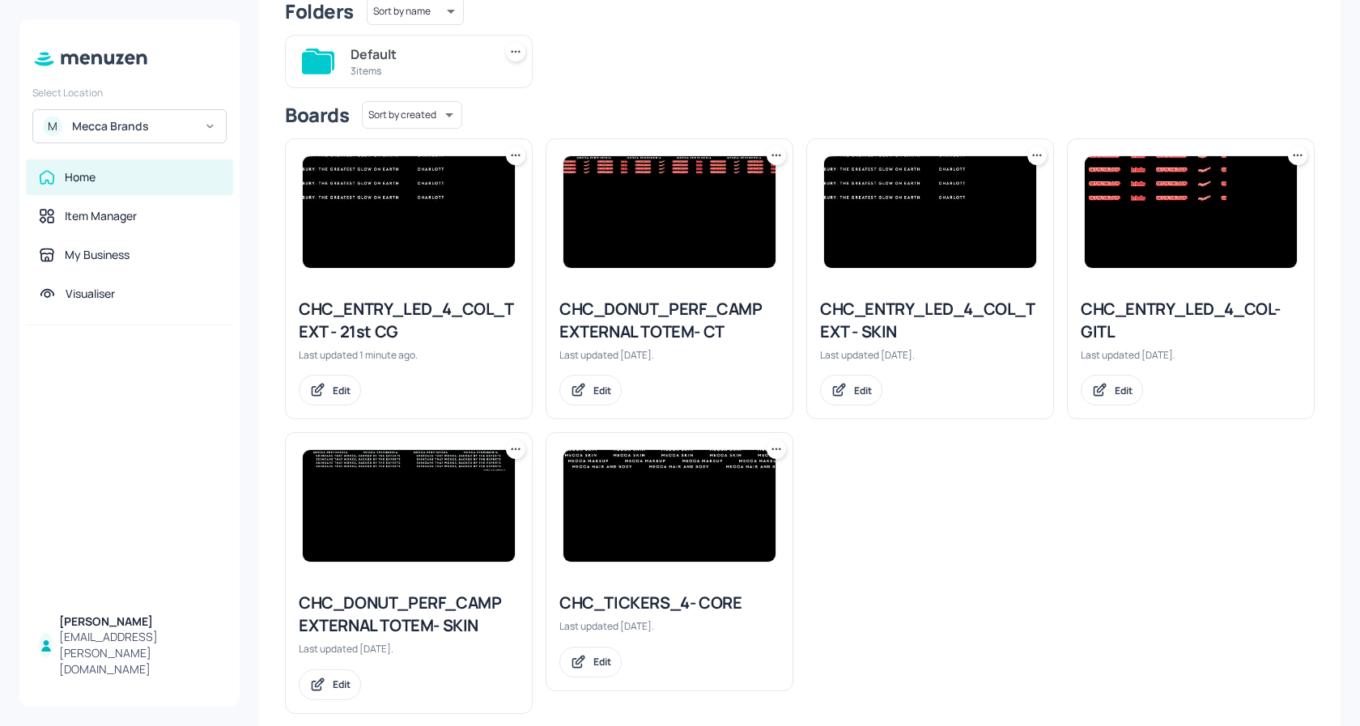
scroll to position [158, 0]
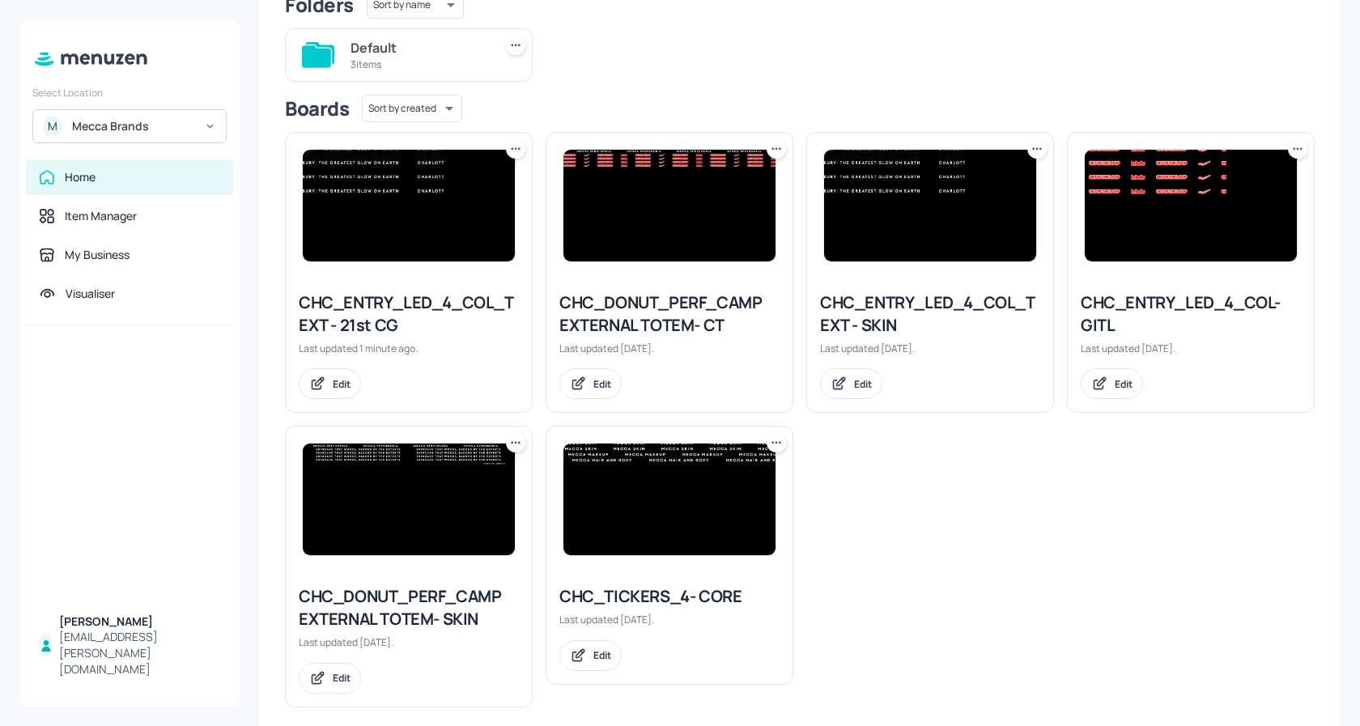
click at [515, 444] on icon at bounding box center [516, 443] width 16 height 16
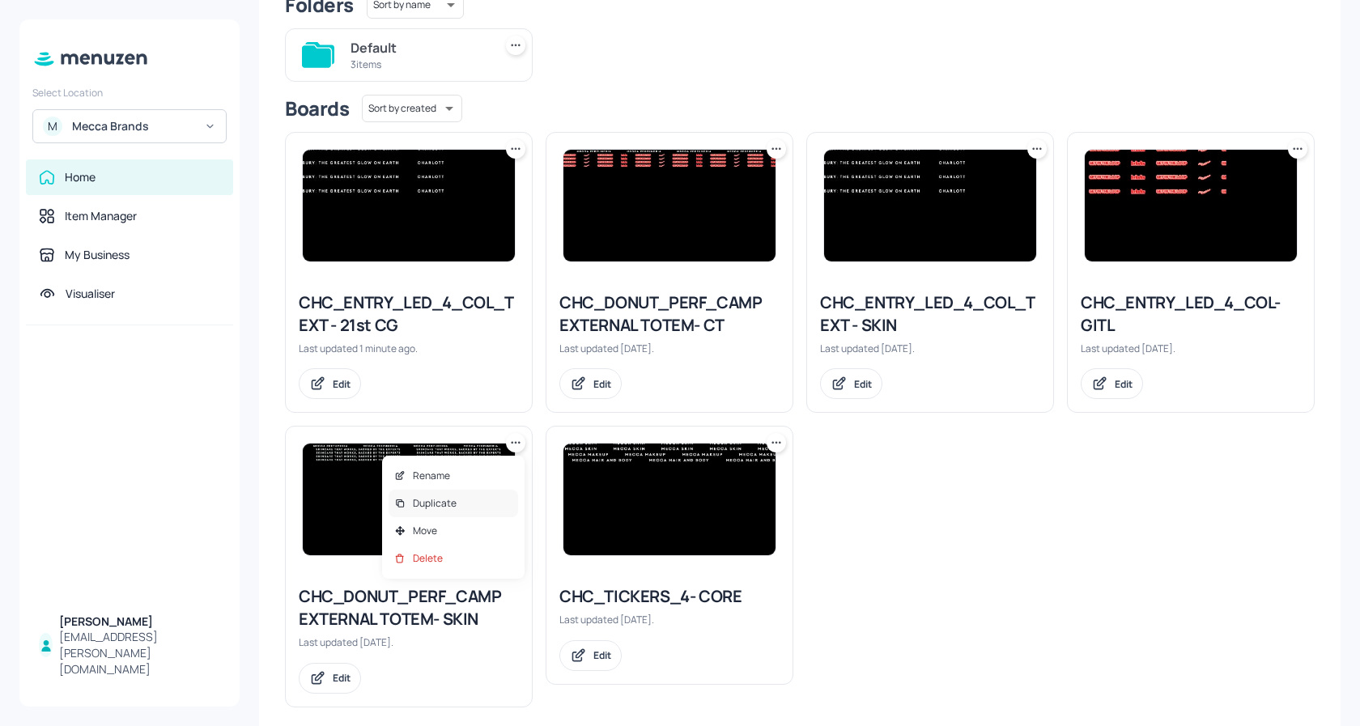
click at [450, 499] on p "Duplicate" at bounding box center [435, 503] width 44 height 15
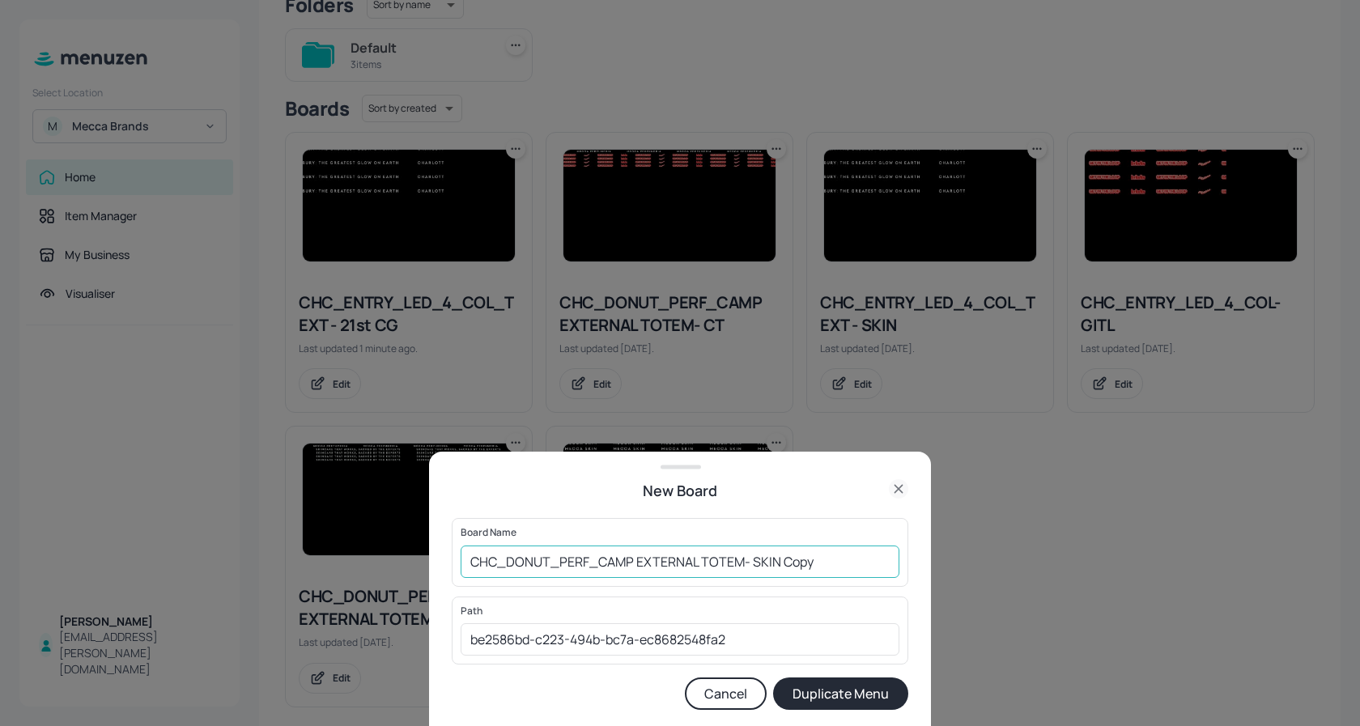
click at [823, 562] on input "CHC_DONUT_PERF_CAMP EXTERNAL TOTEM- SKIN Copy" at bounding box center [680, 562] width 439 height 32
type input "CHC_DONUT_PERF_CAMP EXTERNAL TOTEM- 21st CG"
click at [851, 686] on button "Duplicate Menu" at bounding box center [840, 694] width 135 height 32
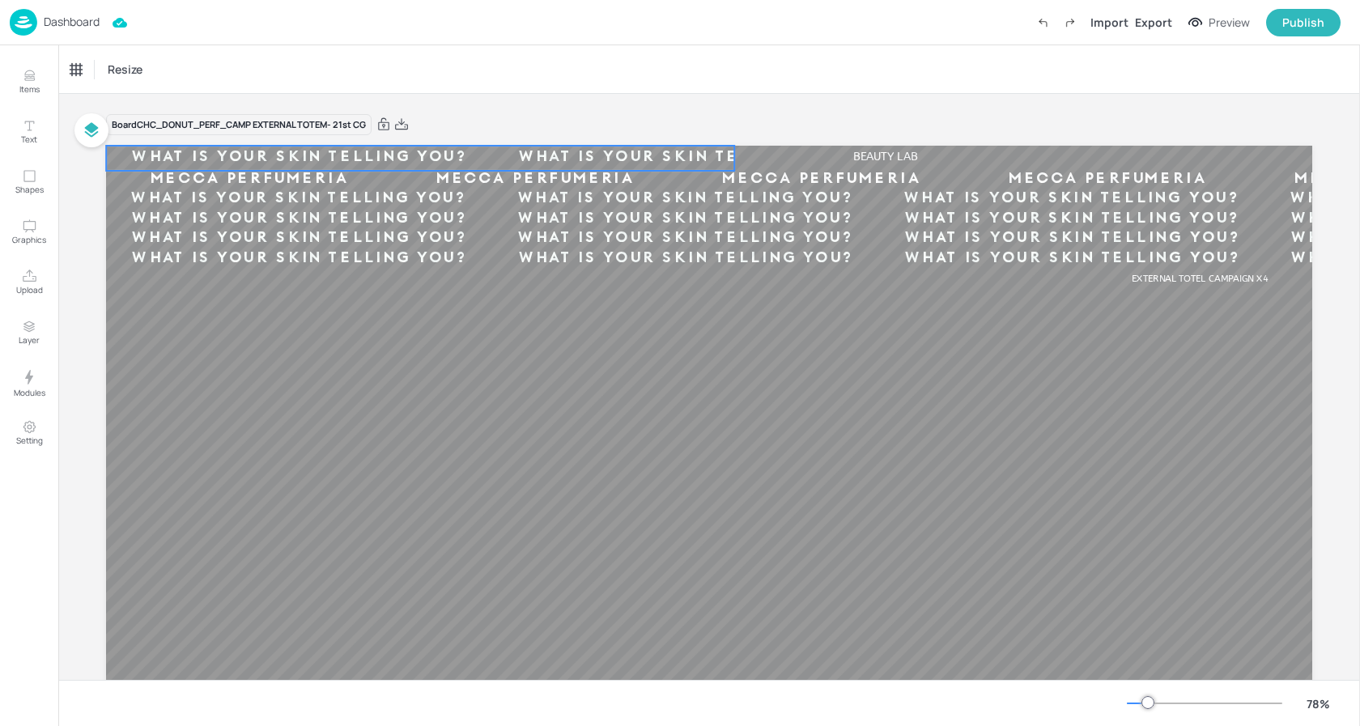
click at [319, 158] on div "WHAT IS YOUR SKIN TELLING YOU?" at bounding box center [299, 157] width 386 height 19
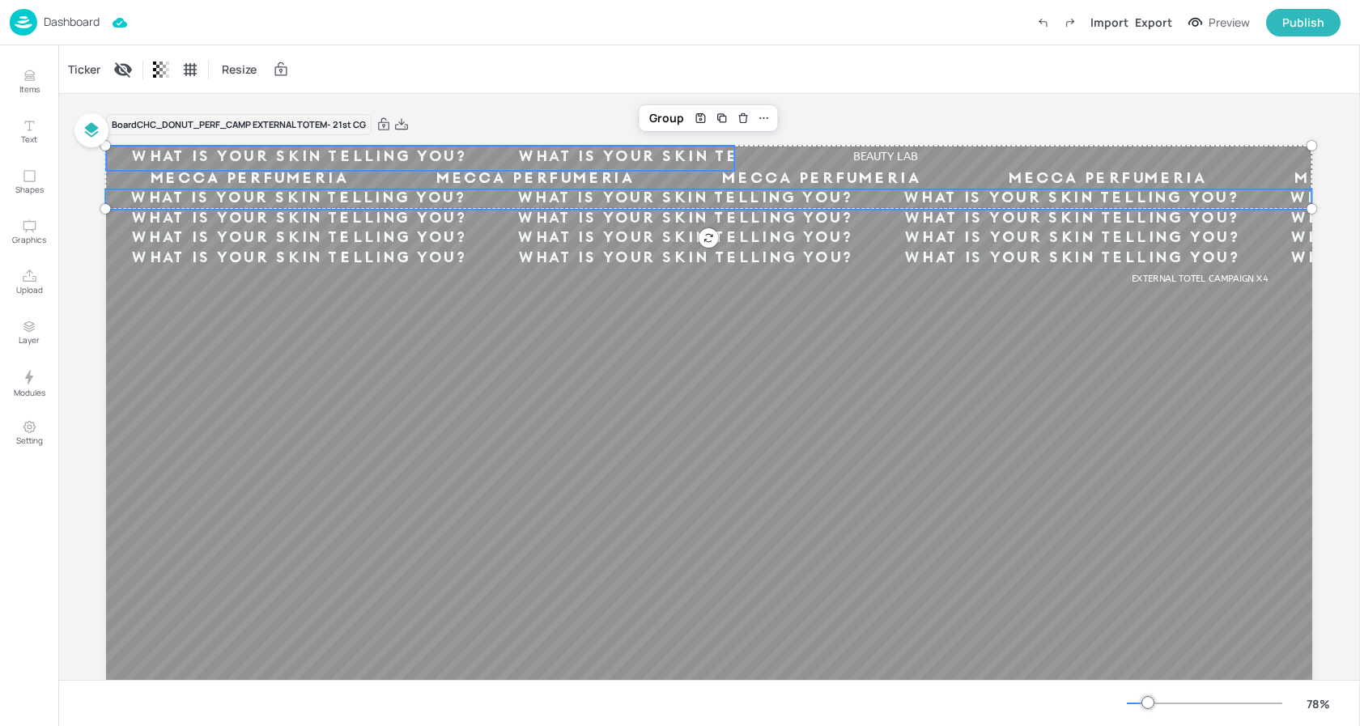
click at [330, 197] on div "WHAT IS YOUR SKIN TELLING YOU?" at bounding box center [298, 198] width 386 height 19
click at [309, 224] on div "WHAT IS YOUR SKIN TELLING YOU?" at bounding box center [299, 219] width 386 height 19
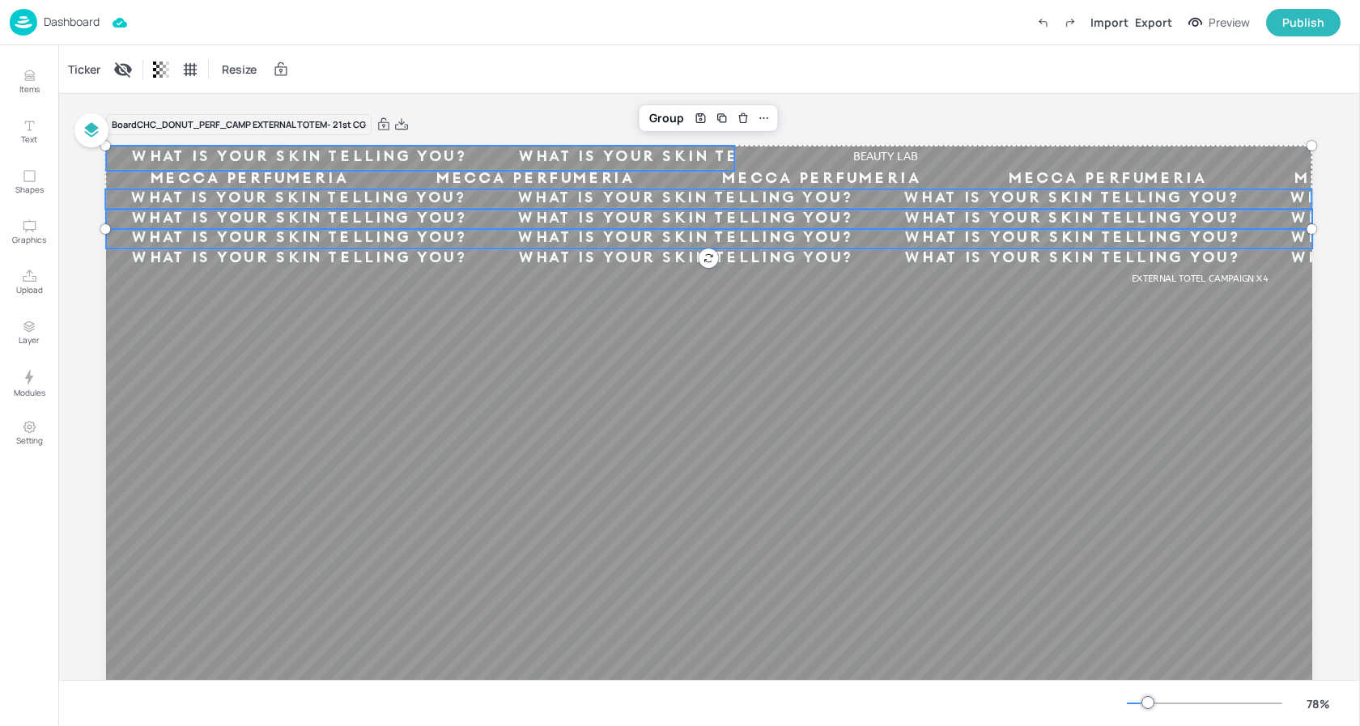
click at [313, 239] on div "WHAT IS YOUR SKIN TELLING YOU?" at bounding box center [299, 238] width 386 height 19
click at [301, 261] on div "WHAT IS YOUR SKIN TELLING YOU?" at bounding box center [299, 258] width 386 height 19
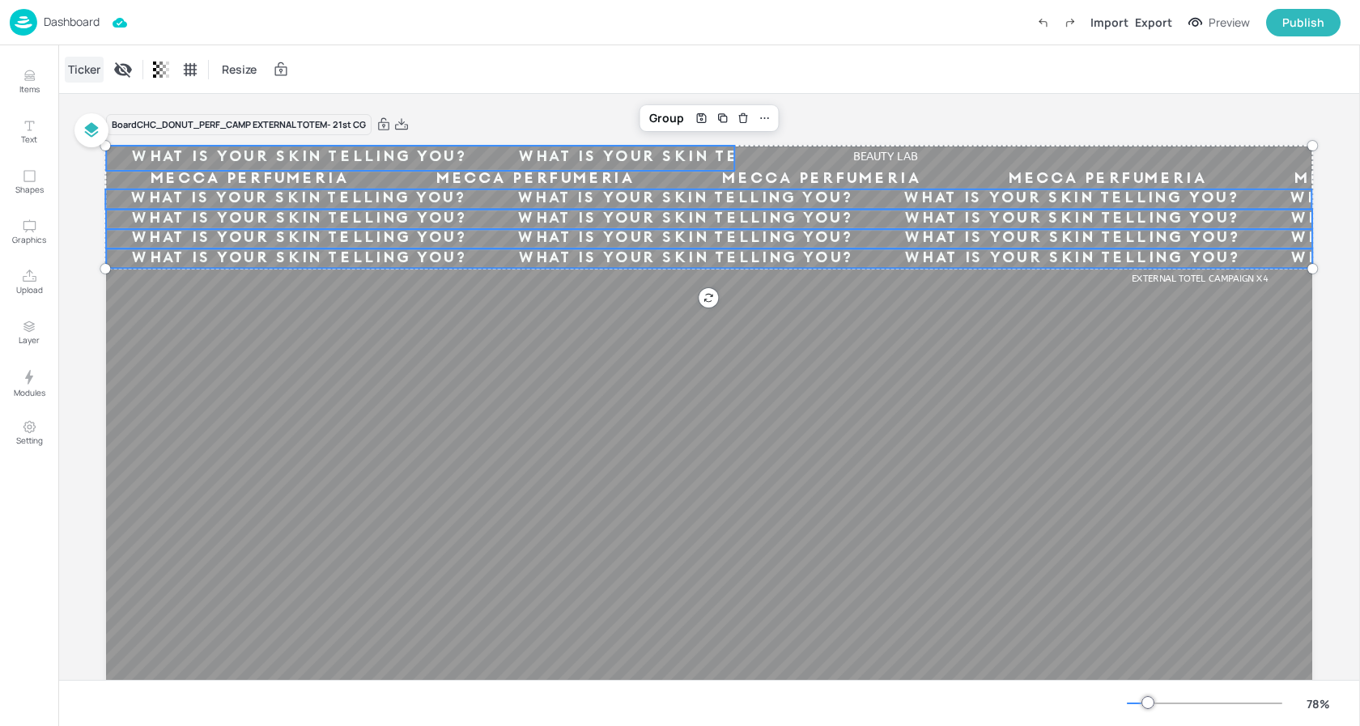
click at [88, 62] on div "Ticker" at bounding box center [84, 70] width 39 height 26
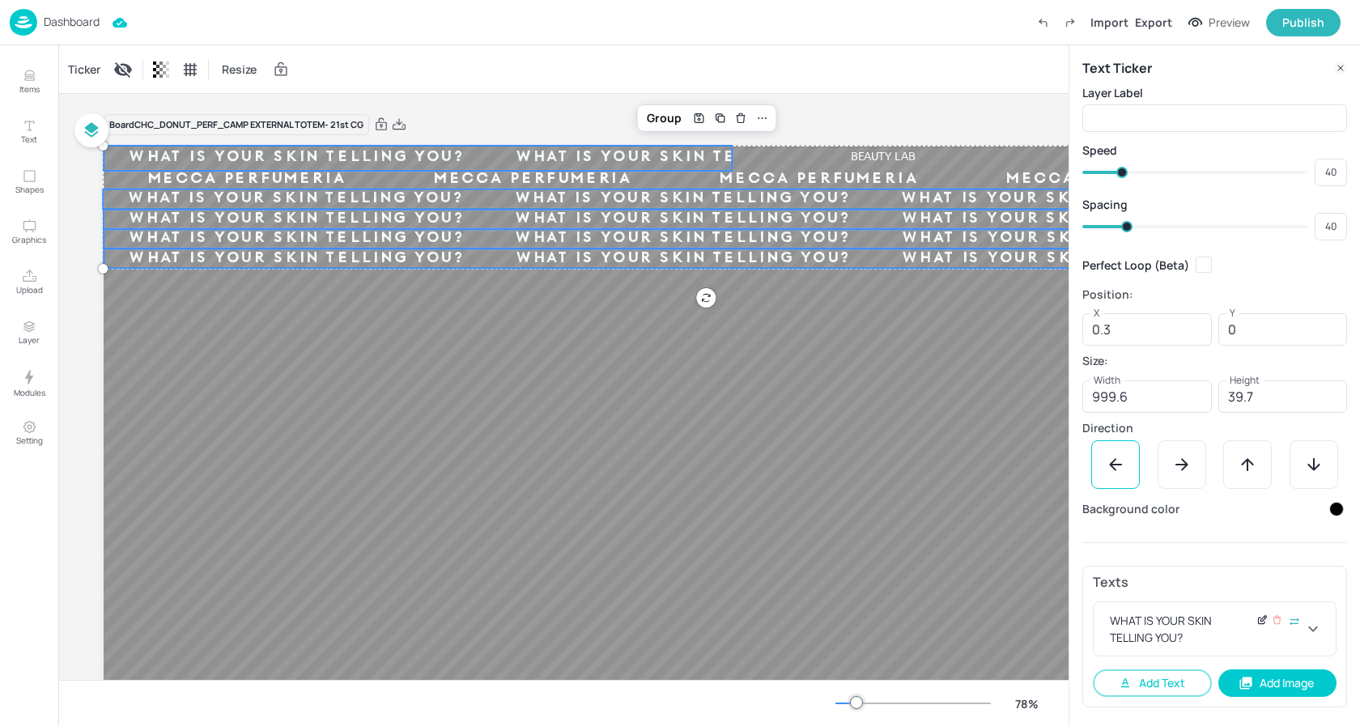
click at [1264, 622] on icon at bounding box center [1261, 621] width 6 height 6
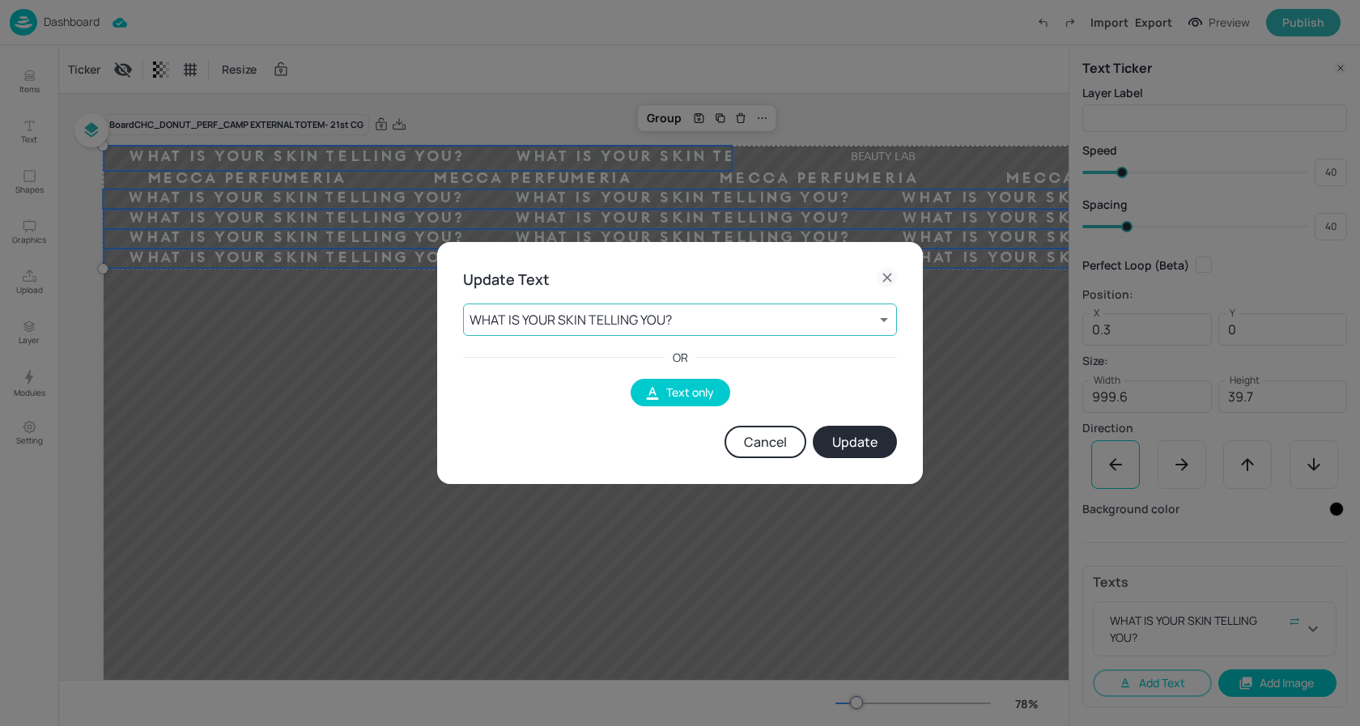
click at [667, 318] on body "Dashboard Import Export Preview Publish Items Text Shapes Graphics Upload Layer…" at bounding box center [680, 363] width 1360 height 726
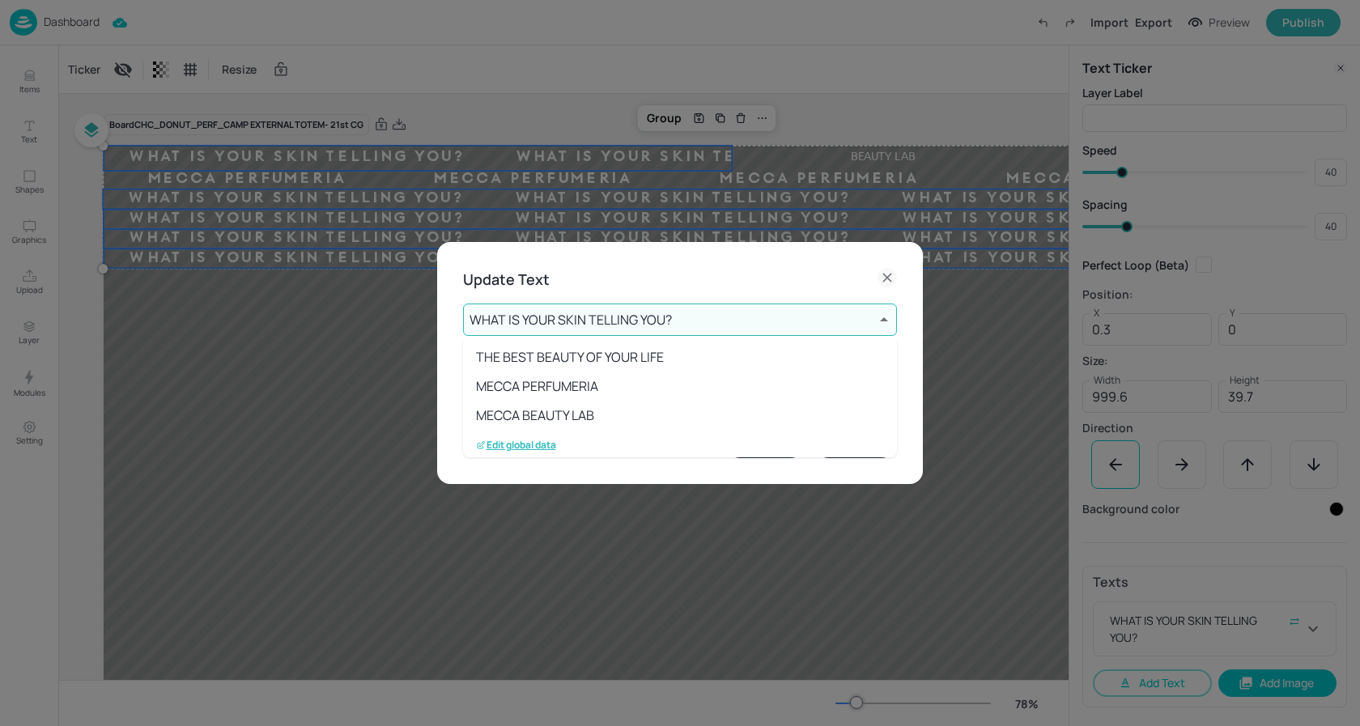
scroll to position [236, 0]
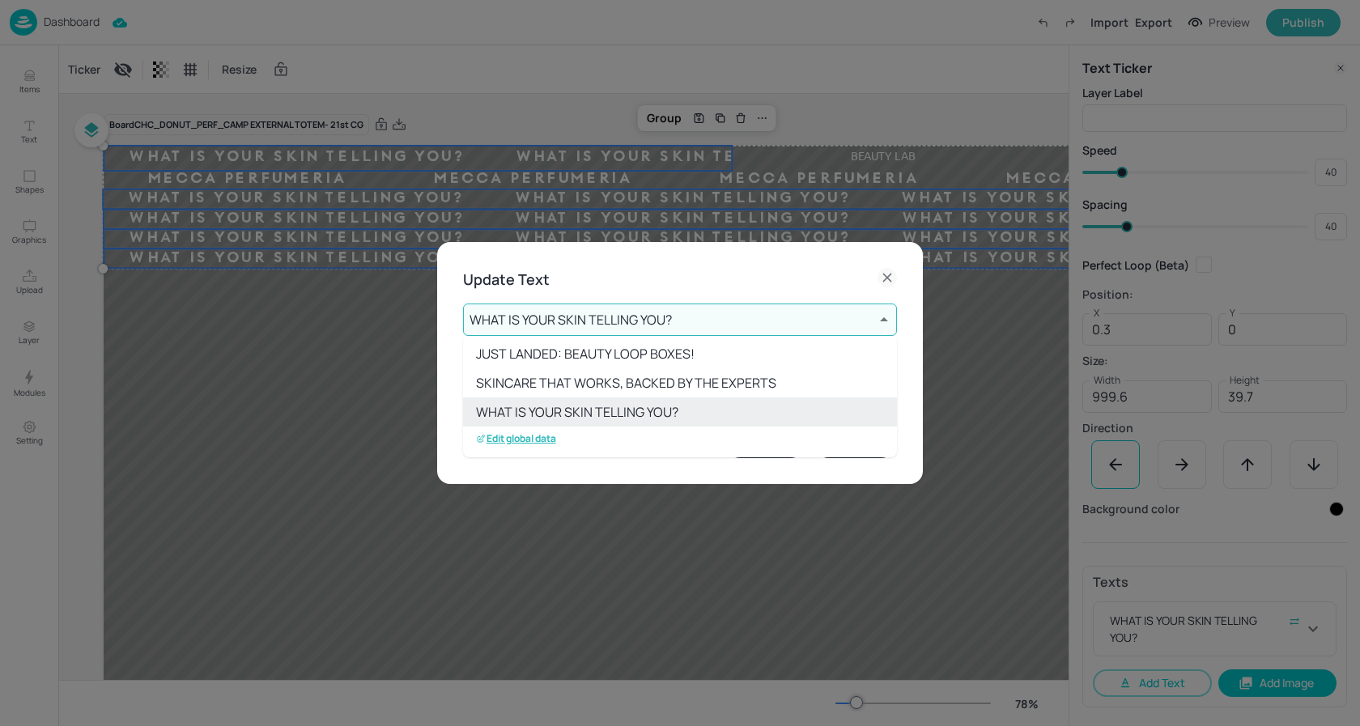
click at [526, 441] on p "Edit global data" at bounding box center [516, 438] width 80 height 11
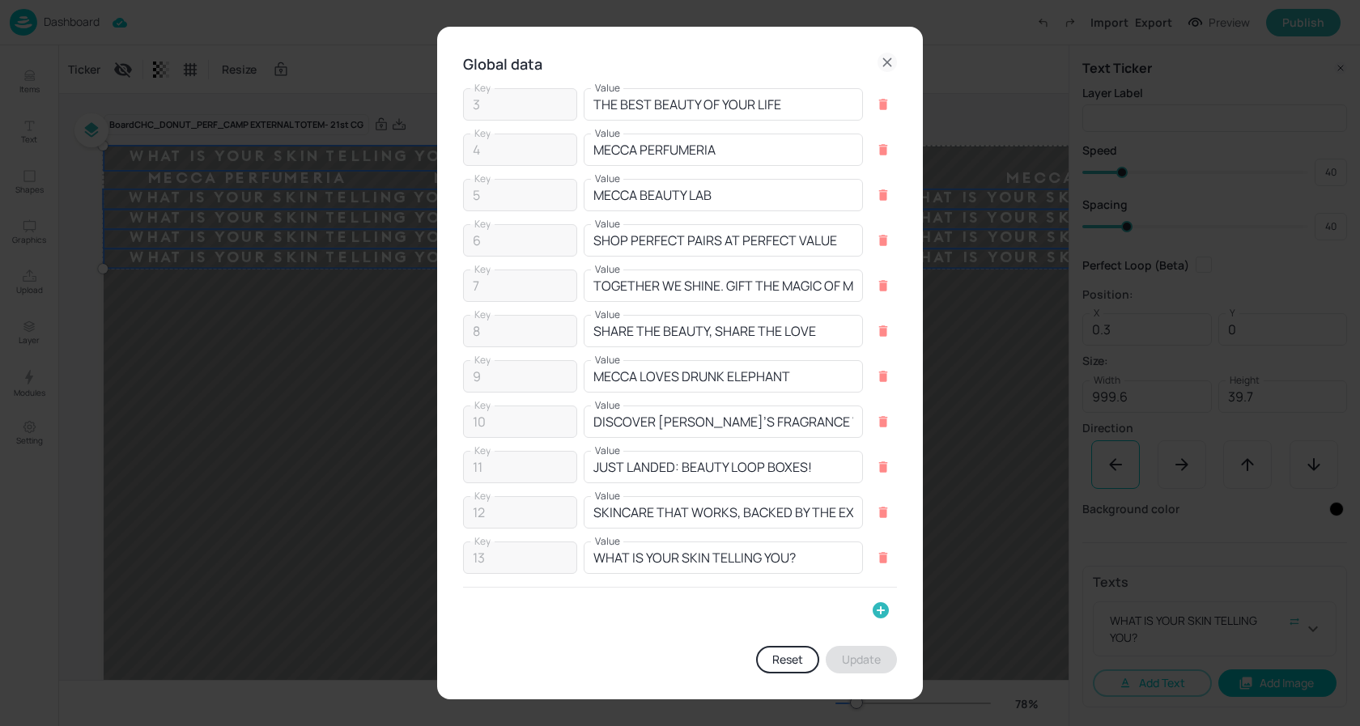
click at [880, 606] on icon "button" at bounding box center [881, 610] width 16 height 16
click at [503, 612] on input "Key" at bounding box center [516, 617] width 106 height 32
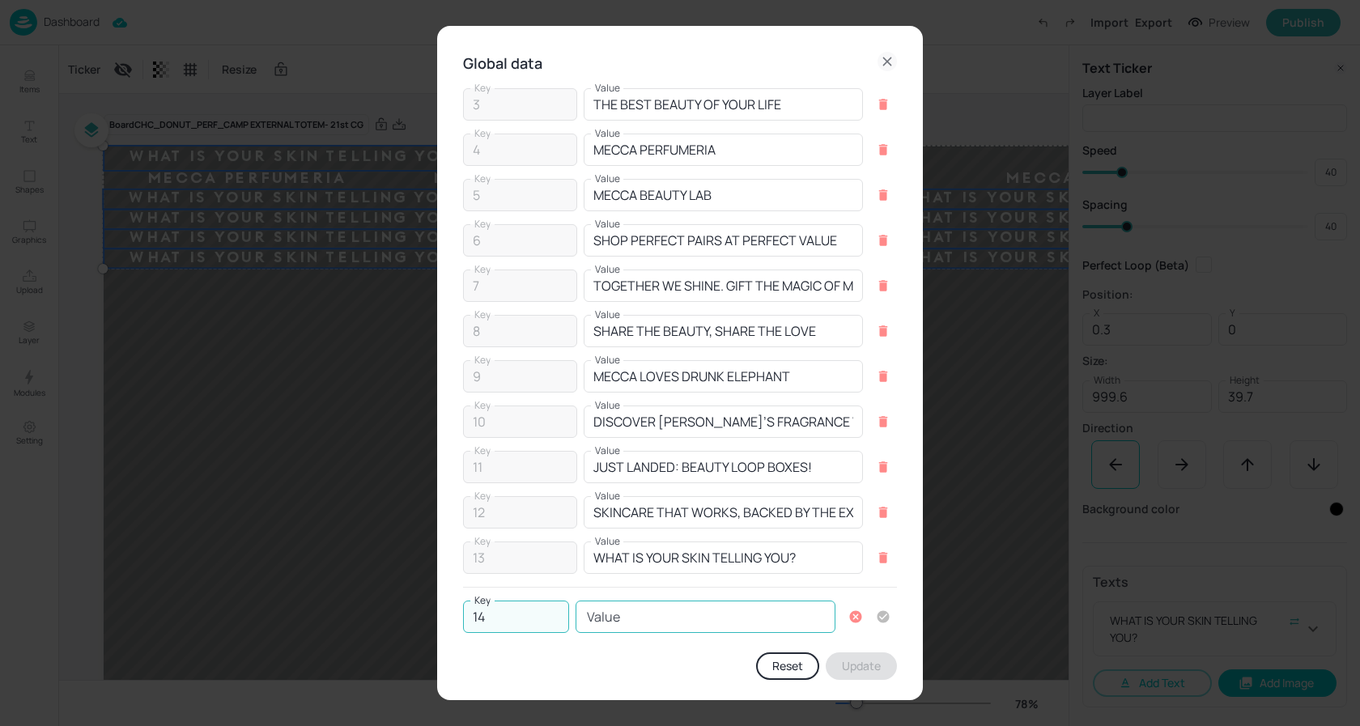
type input "14"
click at [661, 618] on input "Value" at bounding box center [706, 617] width 260 height 32
paste input "THE DEFINING BEAUTY MOMENTS OF OUR GENERATION"
drag, startPoint x: 695, startPoint y: 617, endPoint x: 566, endPoint y: 614, distance: 129.5
click at [566, 614] on div "Key 14 Key Value THE DEFINING BEAUTY MOMENTS OF OUR GENERATION Value" at bounding box center [680, 617] width 434 height 32
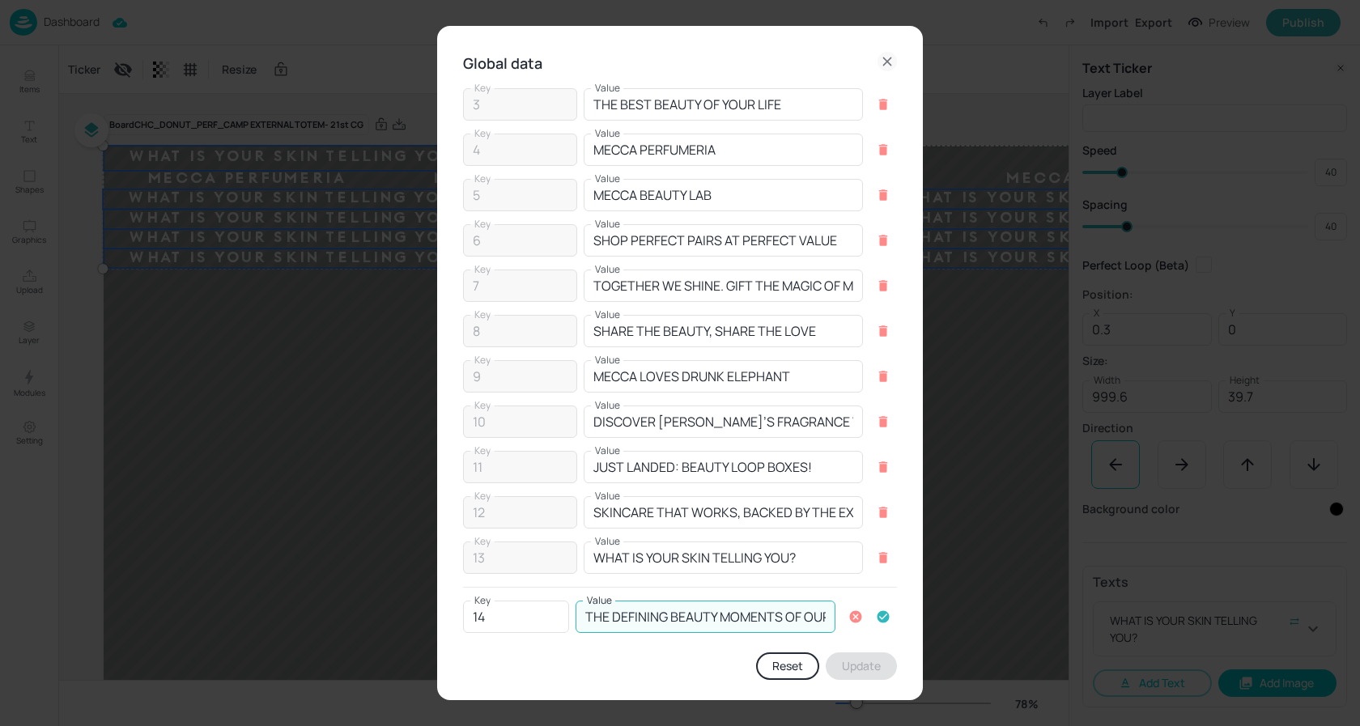
click at [663, 614] on input "THE DEFINING BEAUTY MOMENTS OF OUR GENERATION" at bounding box center [706, 617] width 260 height 32
click at [872, 615] on div "Key 14 Key Value THE DEFINING BEAUTY MOMENTS OF OUR GENERATION Value" at bounding box center [680, 617] width 434 height 32
click at [788, 619] on input "THE DEFINING BEAUTY MOMENTS OF OUR GENERATION" at bounding box center [706, 617] width 260 height 32
type input "THE DEFINING BEAUTY MOMENTS OF OUR GENERATION"
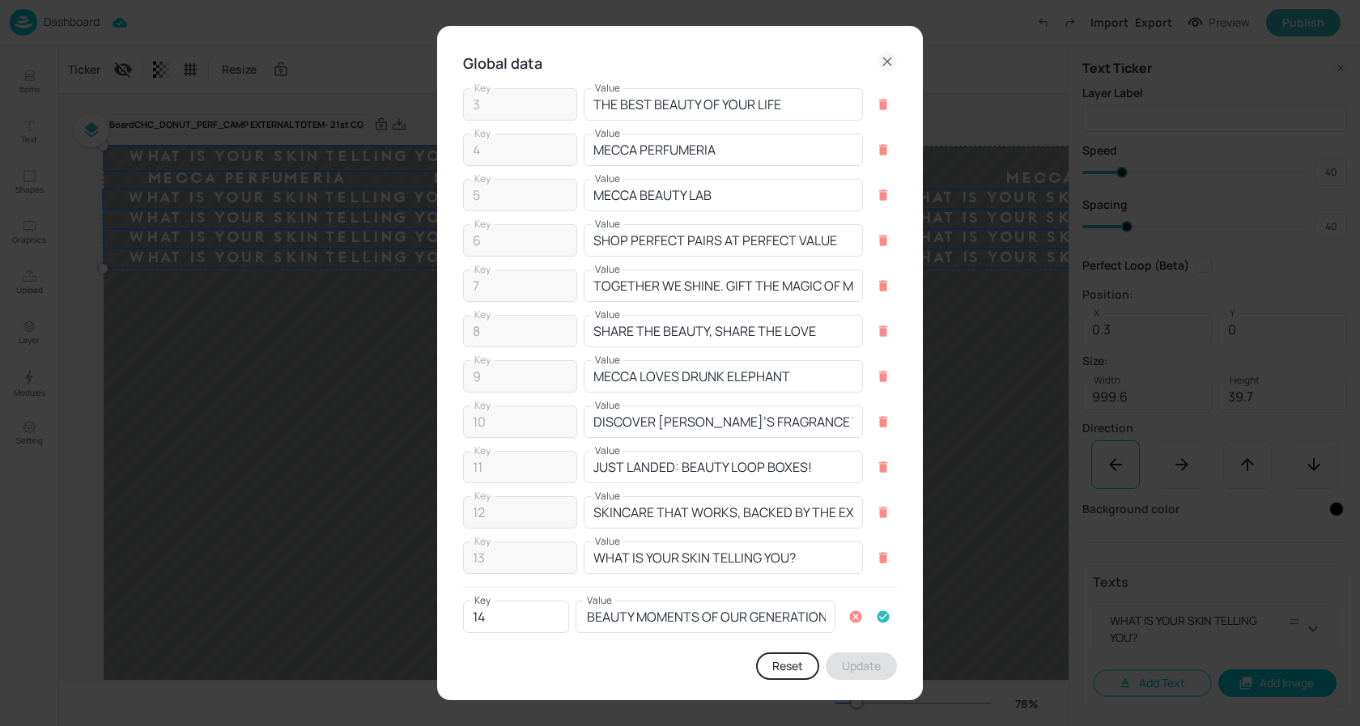
scroll to position [0, 0]
click at [876, 616] on icon "button" at bounding box center [883, 617] width 15 height 15
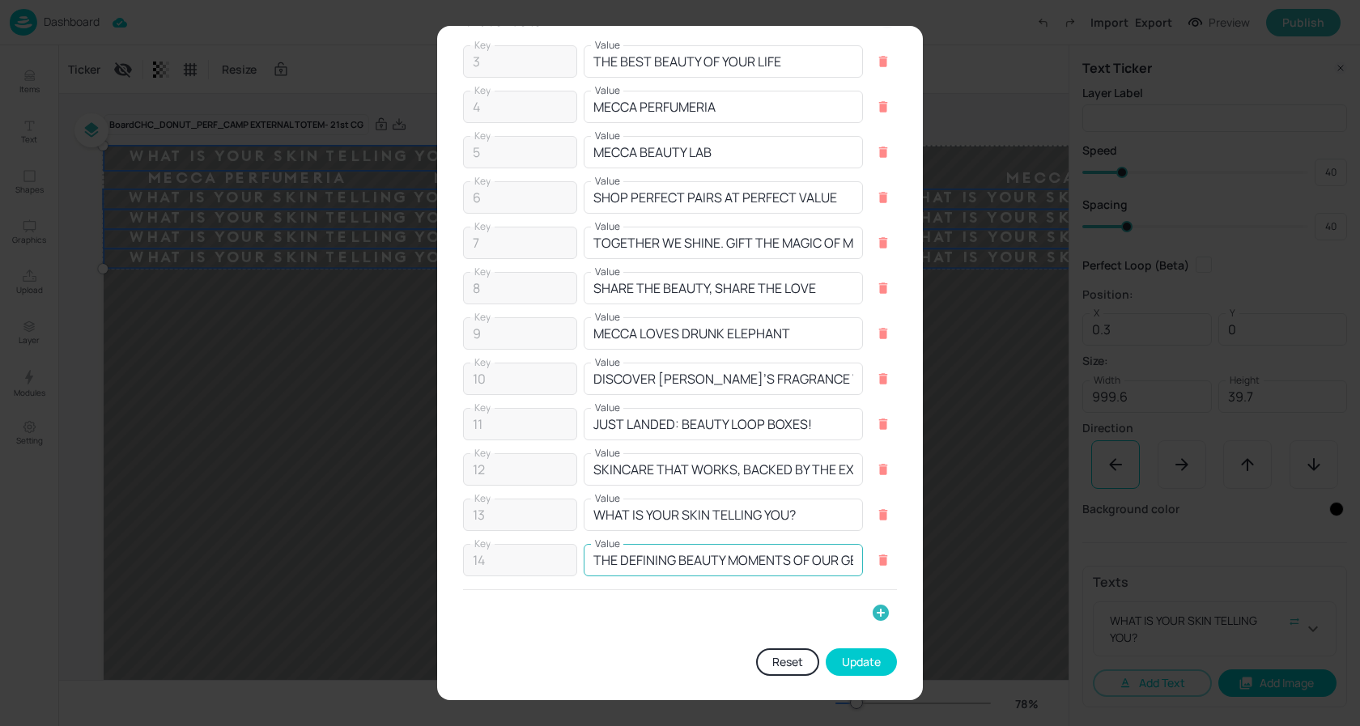
scroll to position [45, 0]
click at [868, 665] on button "Update" at bounding box center [861, 661] width 71 height 28
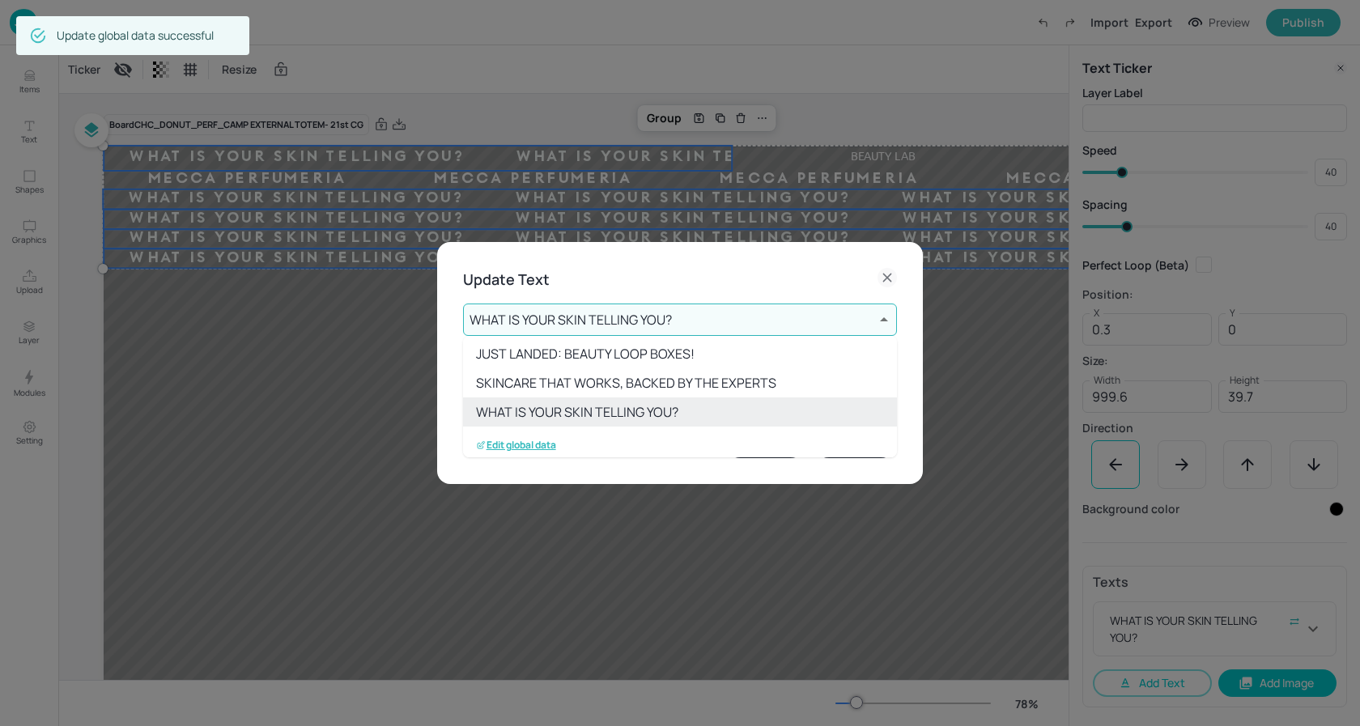
scroll to position [266, 0]
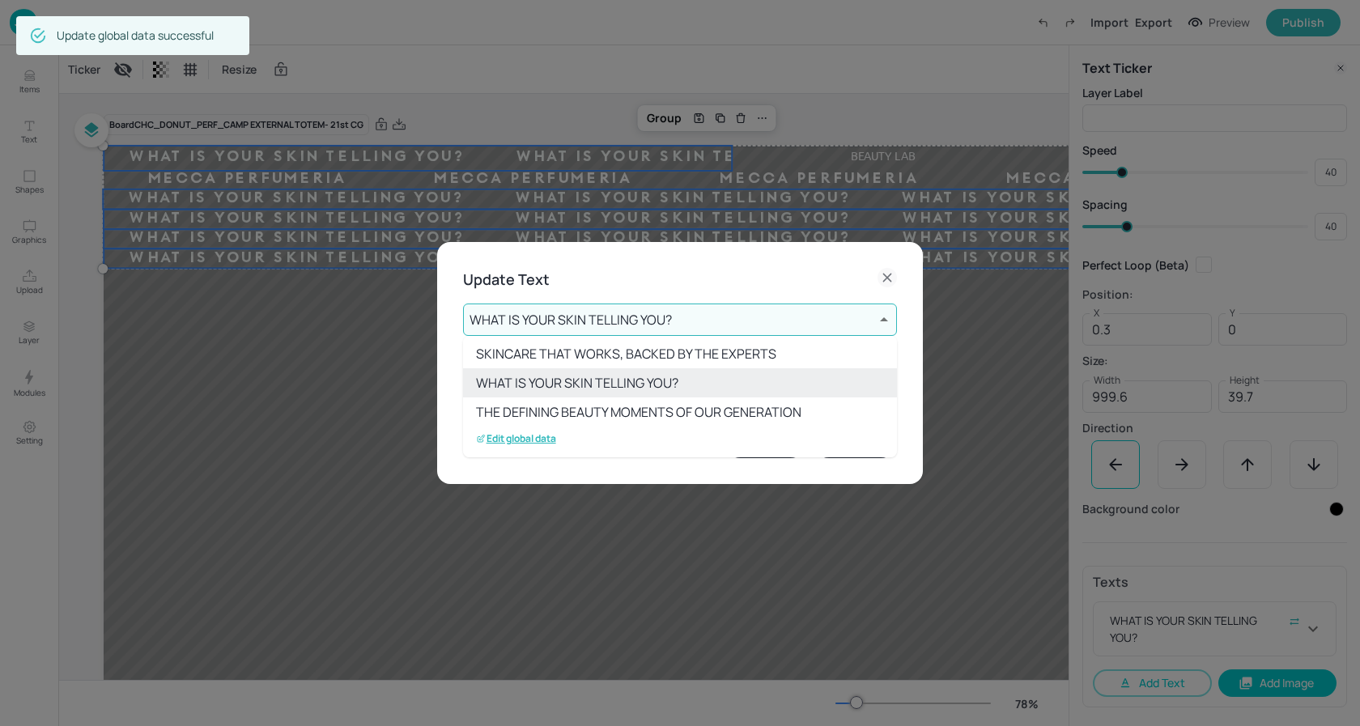
click at [678, 417] on li "THE DEFINING BEAUTY MOMENTS OF OUR GENERATION" at bounding box center [680, 411] width 434 height 29
type input "14"
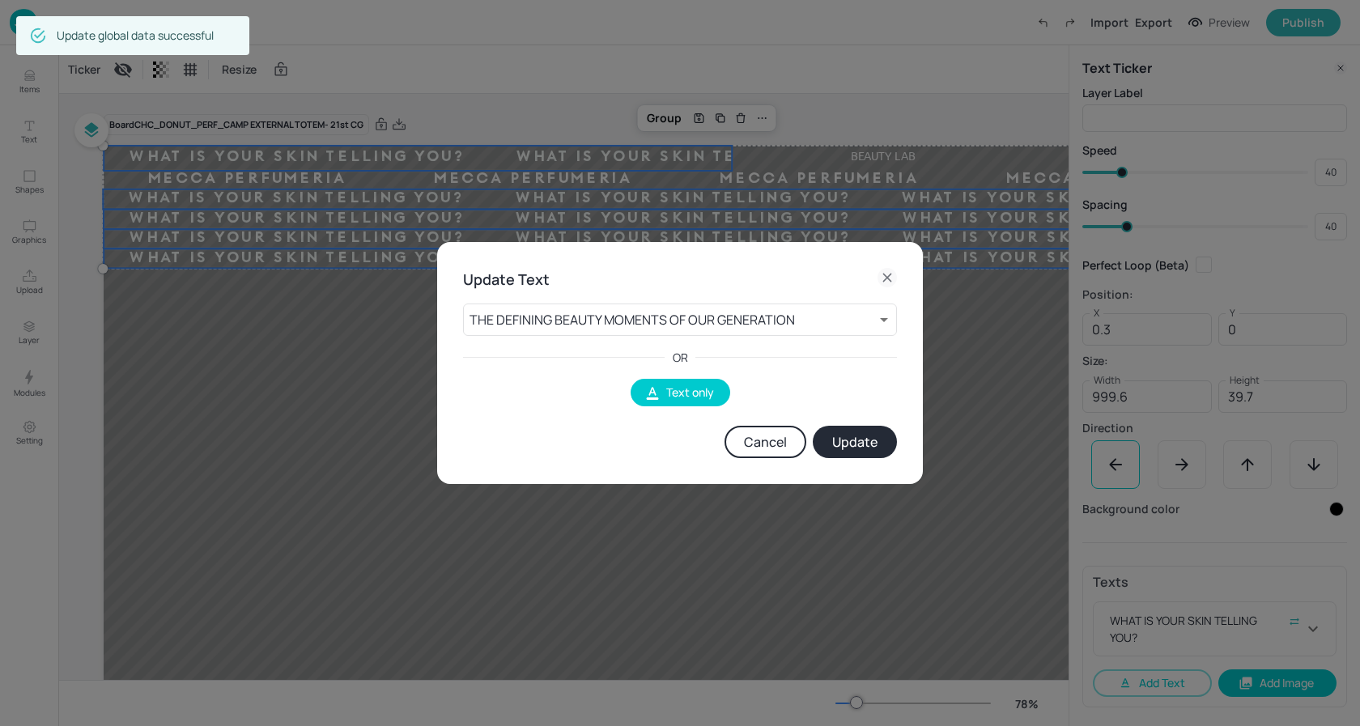
click at [864, 436] on button "Update" at bounding box center [855, 442] width 84 height 32
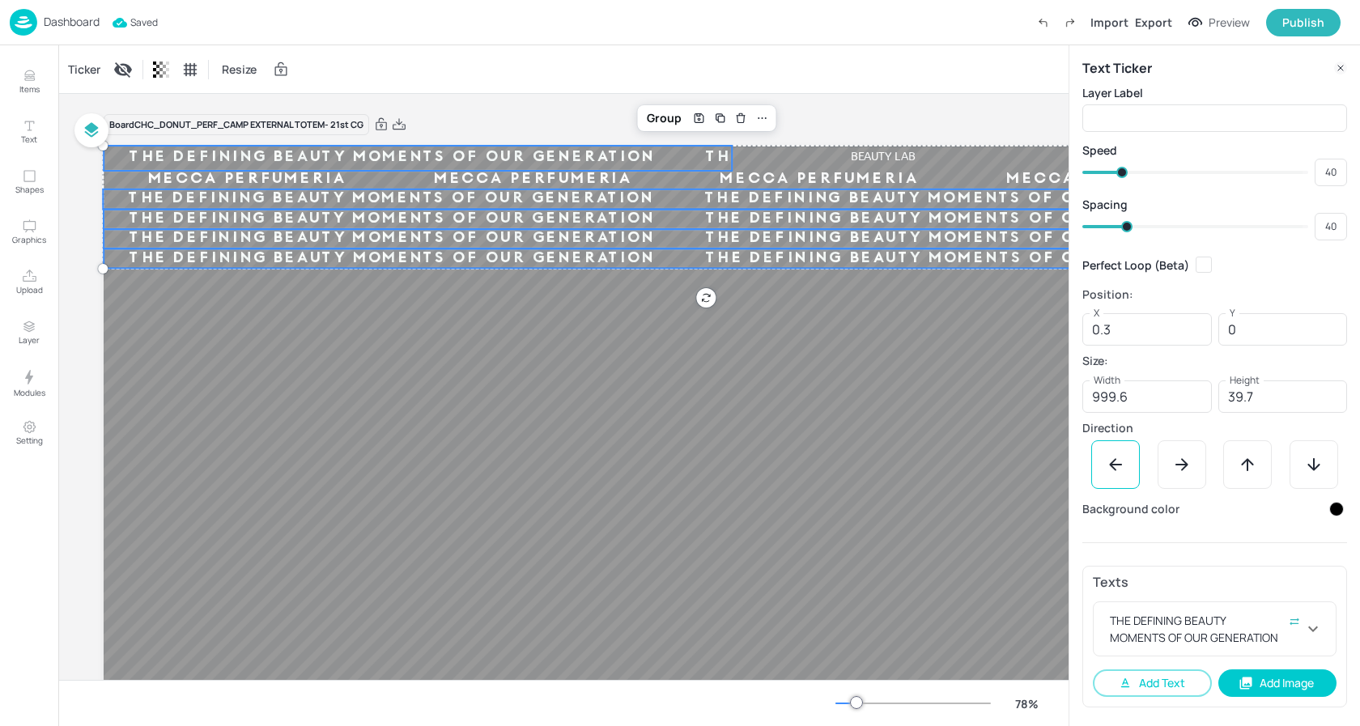
type input "36"
type input "35"
type input "34"
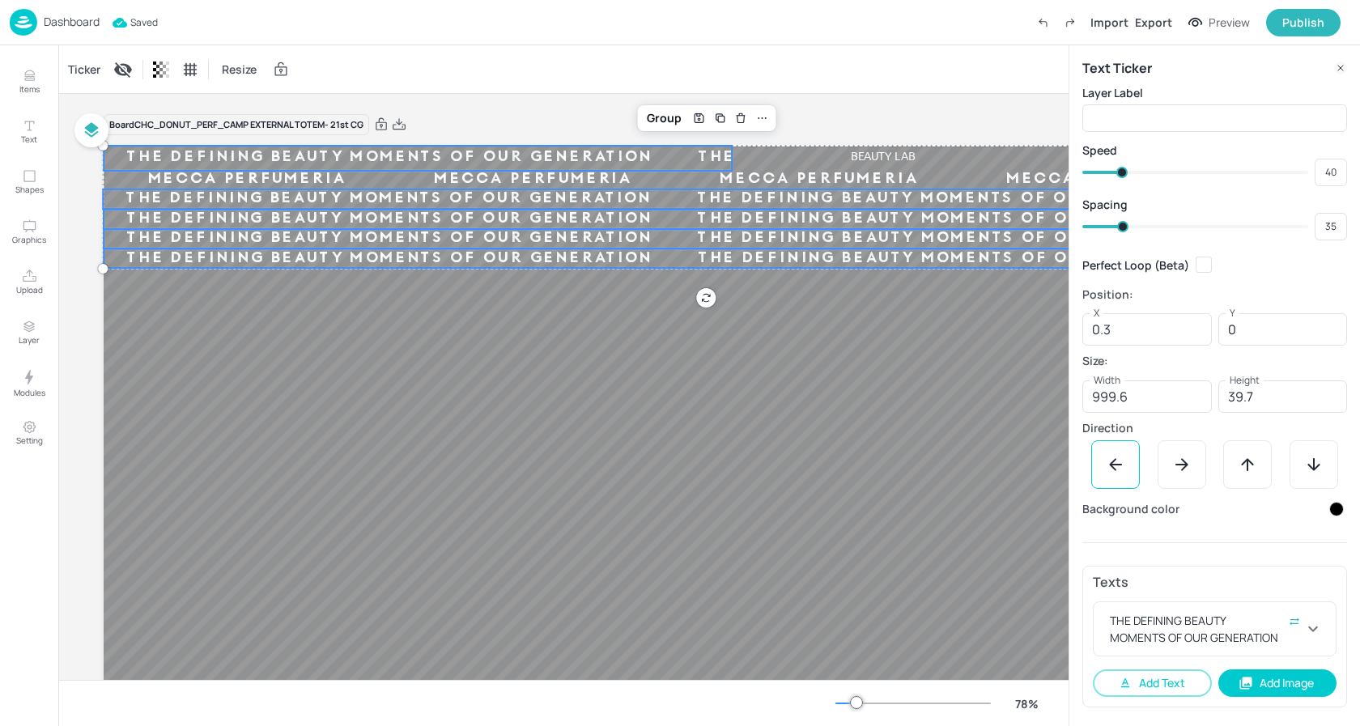
type input "34"
type input "33"
type input "34"
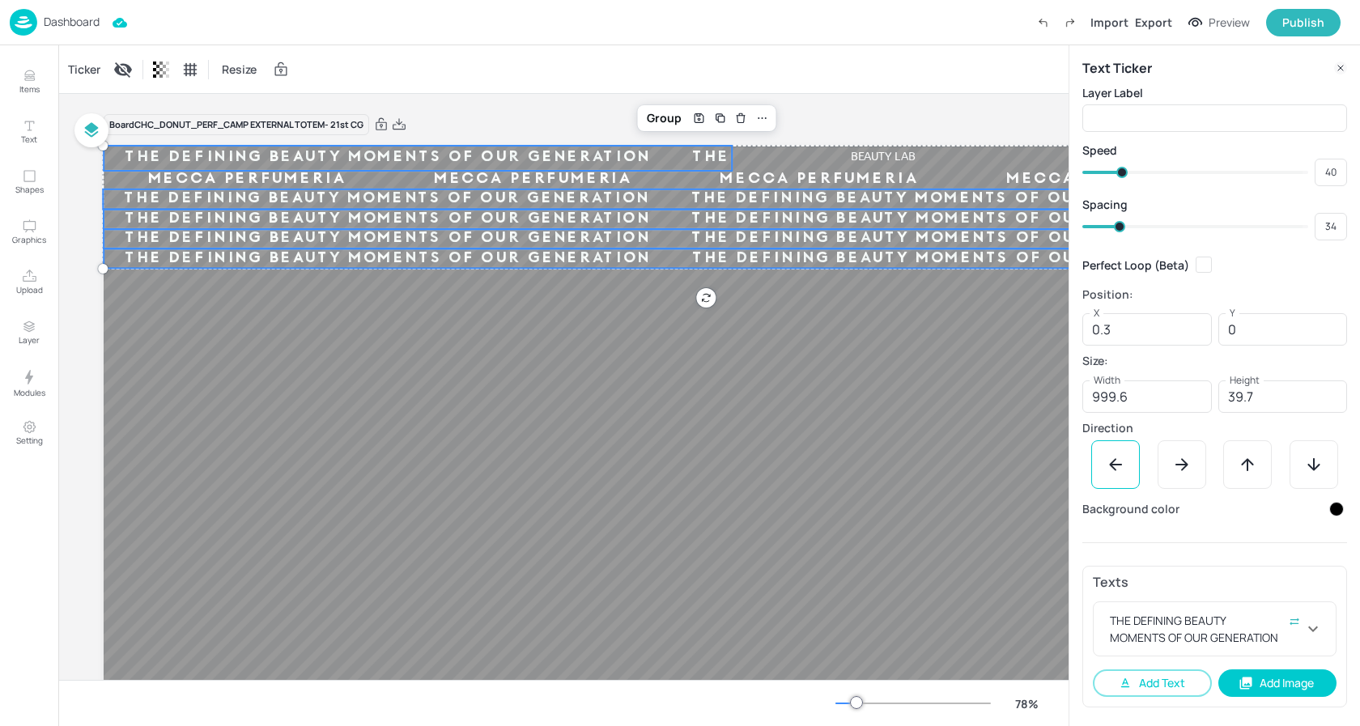
type input "35"
type input "37"
type input "38"
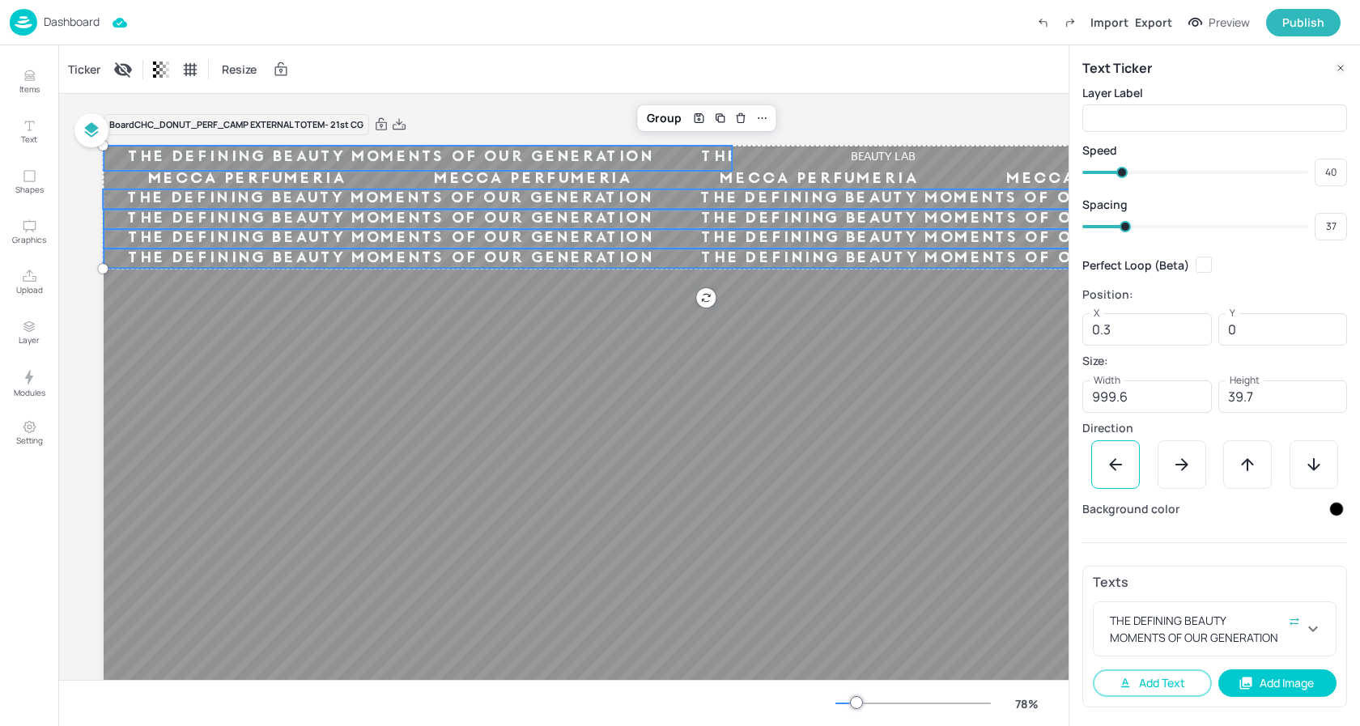
type input "38"
type input "40"
type input "39"
type input "41"
type input "40"
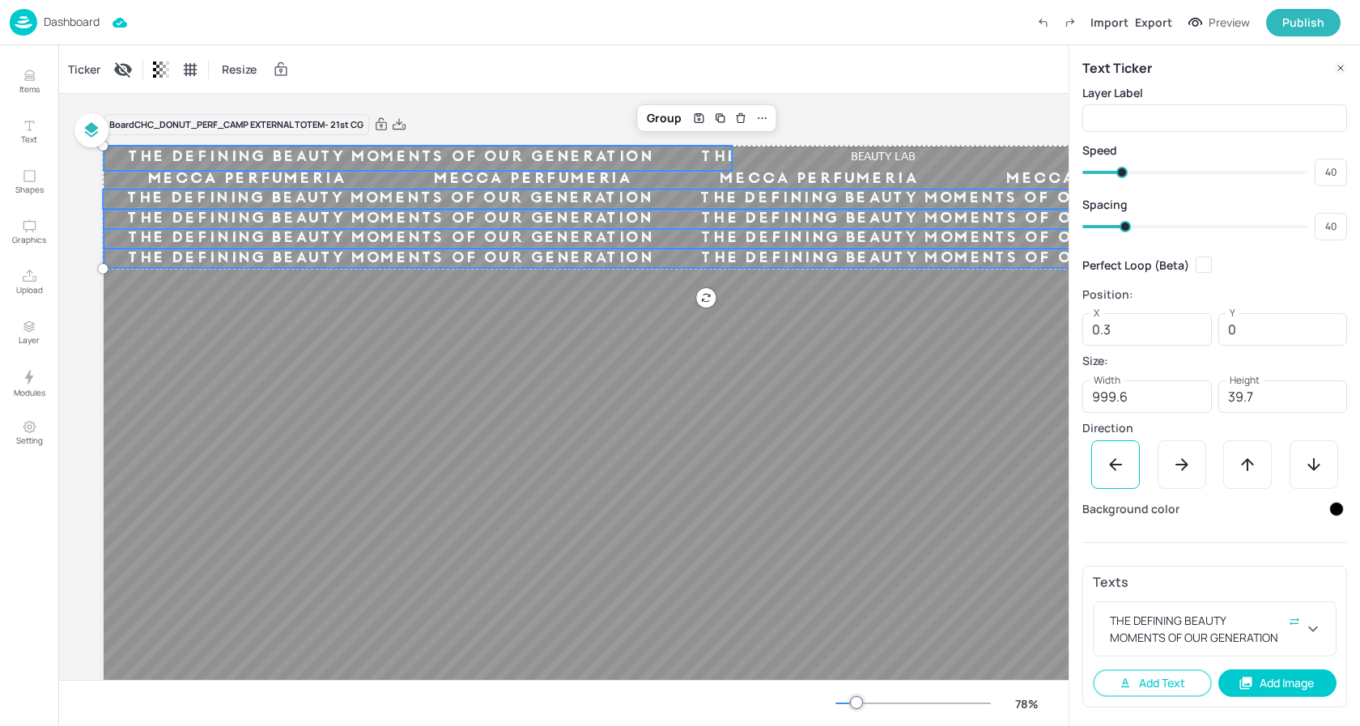
type input "42"
type input "43"
type input "44"
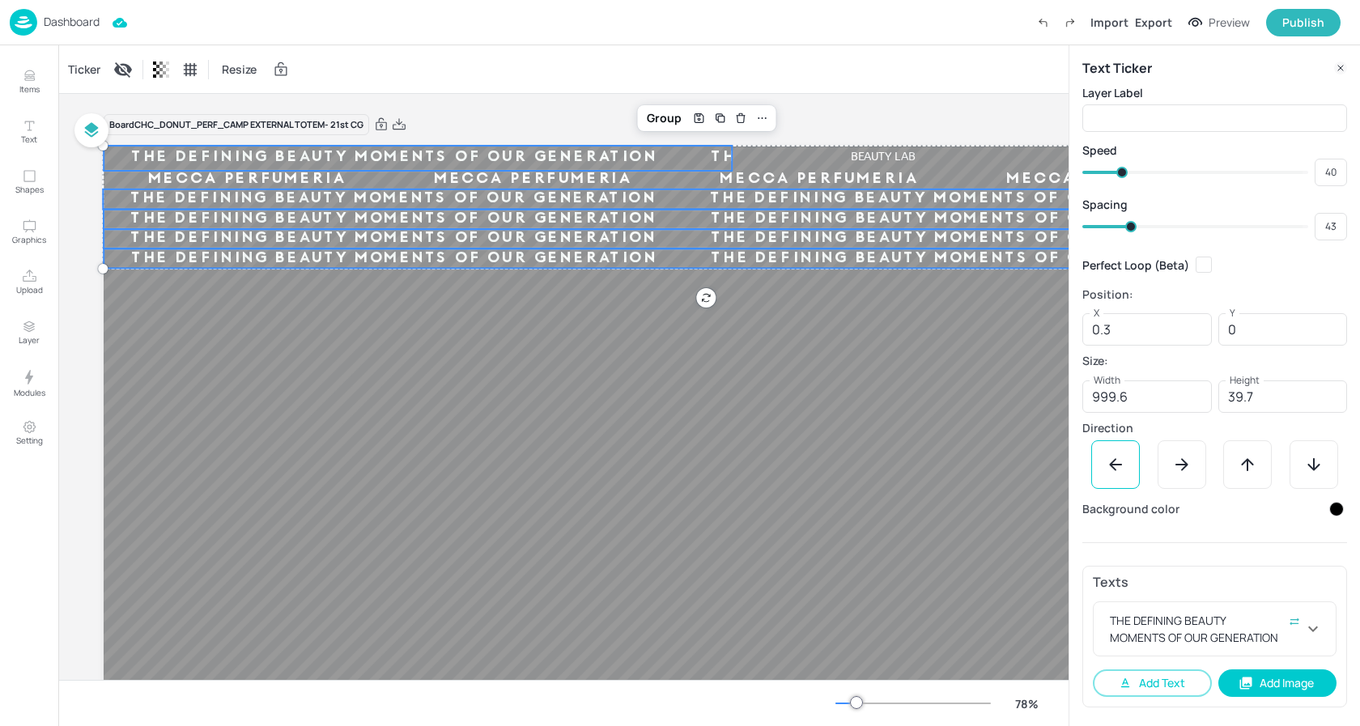
type input "44"
type input "45"
type input "46"
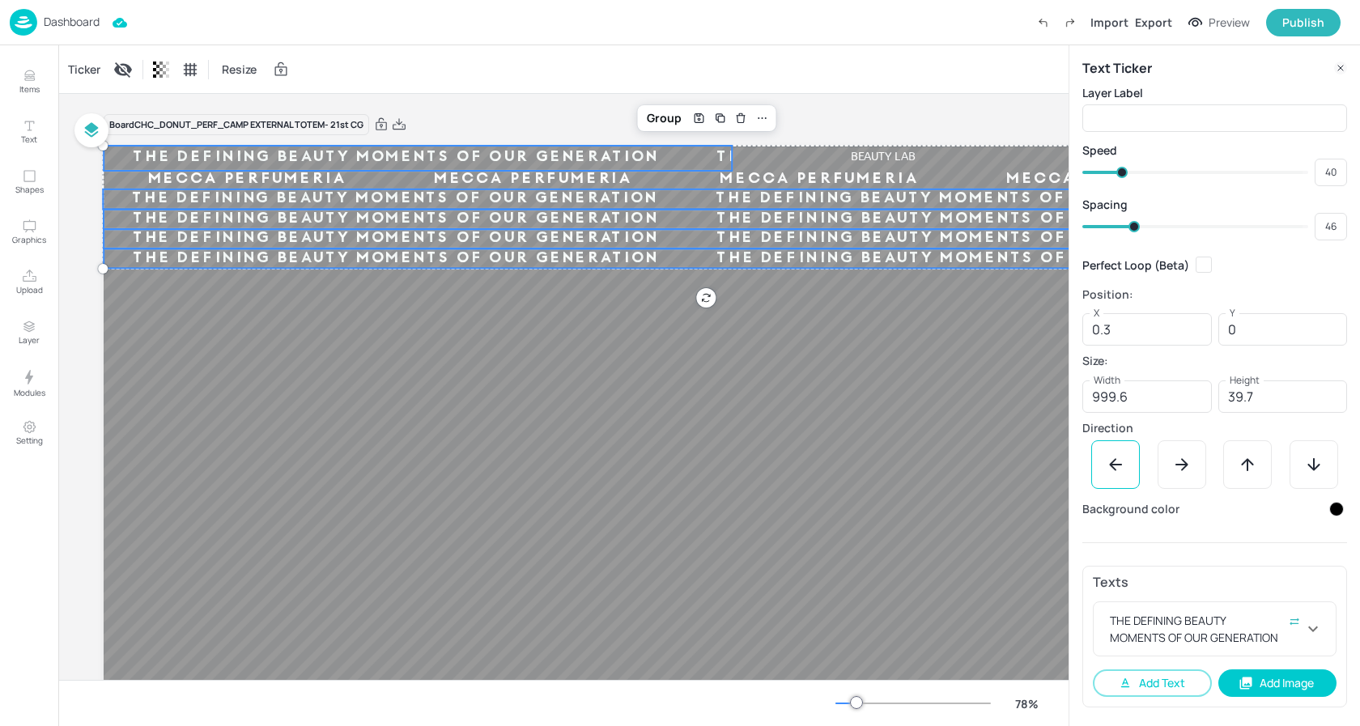
drag, startPoint x: 1123, startPoint y: 225, endPoint x: 1134, endPoint y: 224, distance: 11.4
click at [1134, 224] on span at bounding box center [1133, 226] width 11 height 11
click at [575, 71] on div "Ticker Resize" at bounding box center [563, 69] width 1010 height 48
click at [595, 356] on div at bounding box center [707, 485] width 1206 height 678
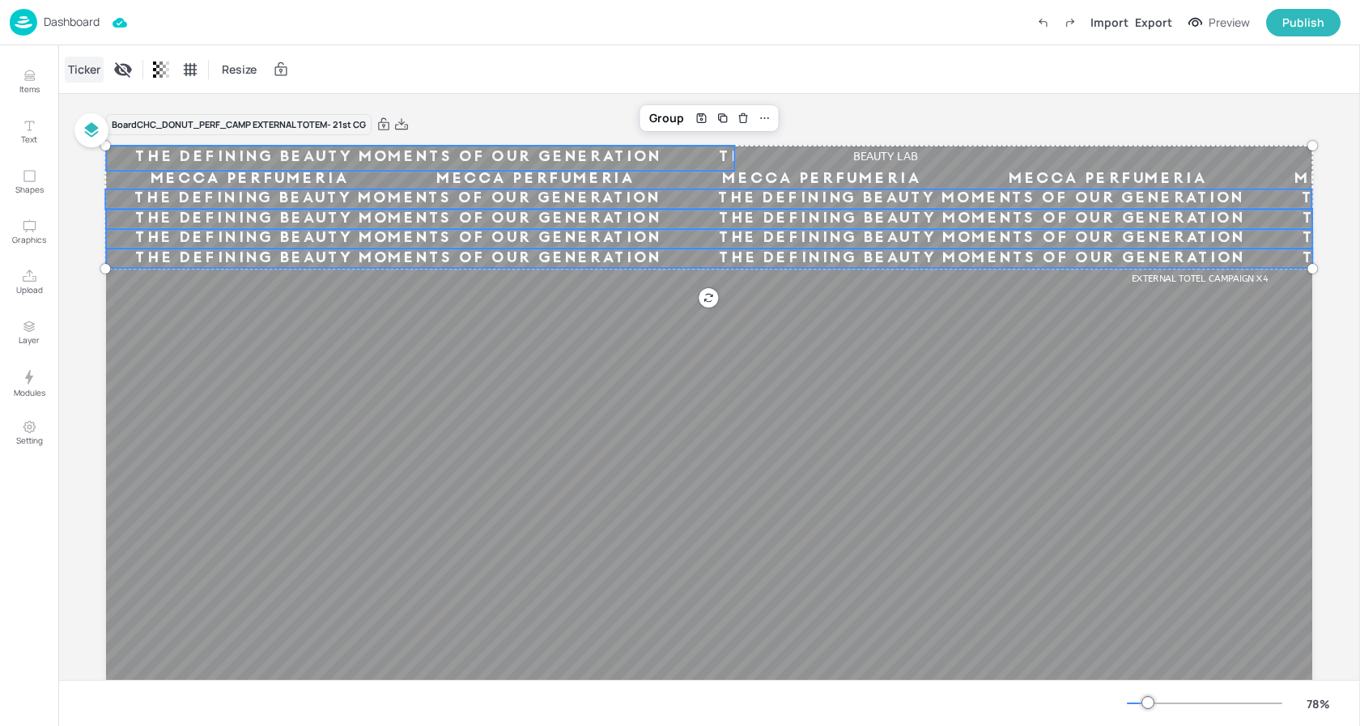
click at [90, 70] on div "Ticker" at bounding box center [84, 70] width 39 height 26
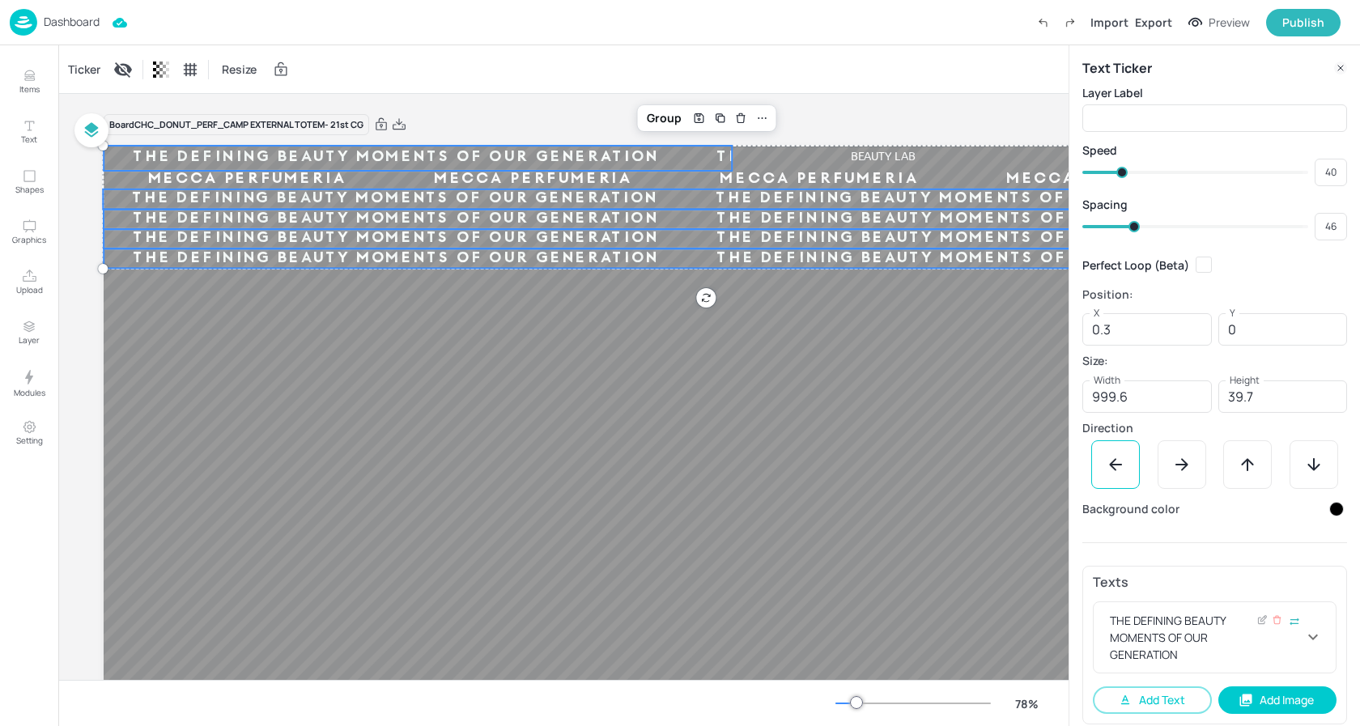
click at [1308, 638] on icon at bounding box center [1313, 638] width 10 height 6
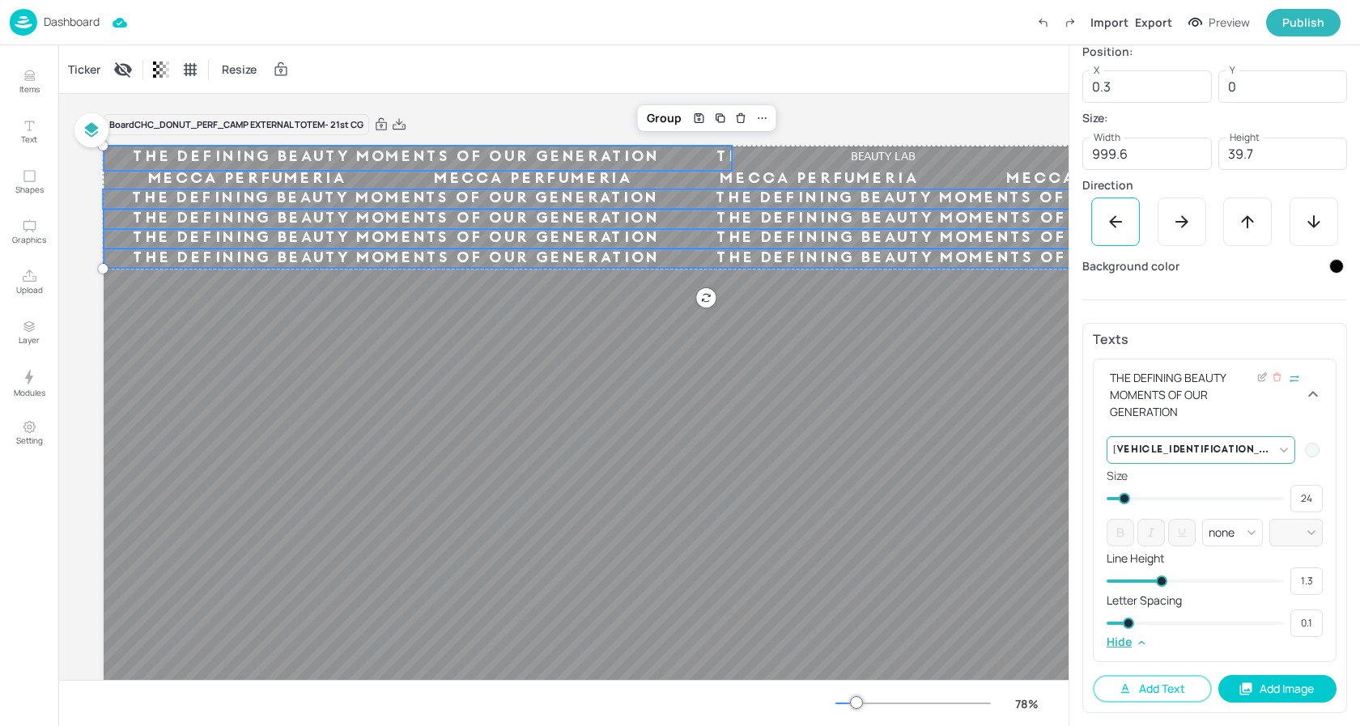
click at [1278, 450] on body "Dashboard Import Export Preview Publish Items Text Shapes Graphics Upload Layer…" at bounding box center [680, 363] width 1360 height 726
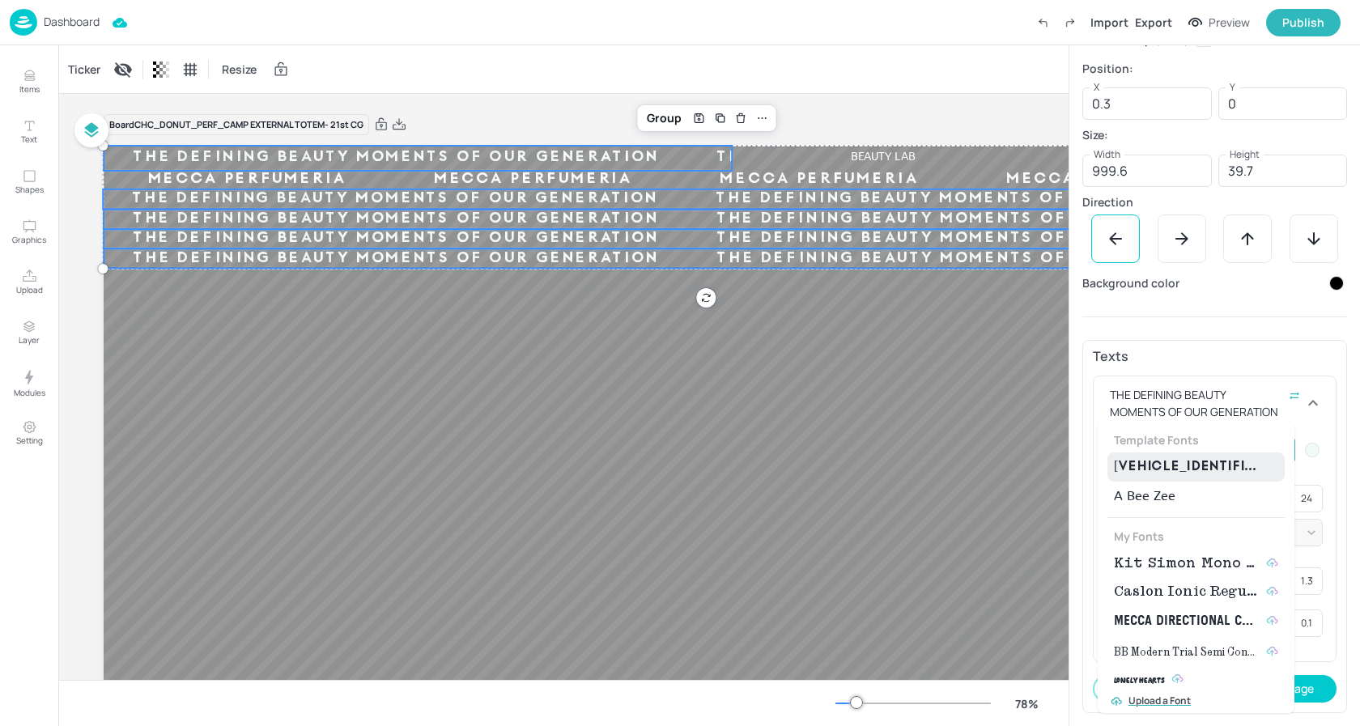
click at [1168, 554] on span "Kit Simon Mono Medium" at bounding box center [1187, 563] width 146 height 19
type input "{"font":"KitSimonMonoMedium","group":"template"}"
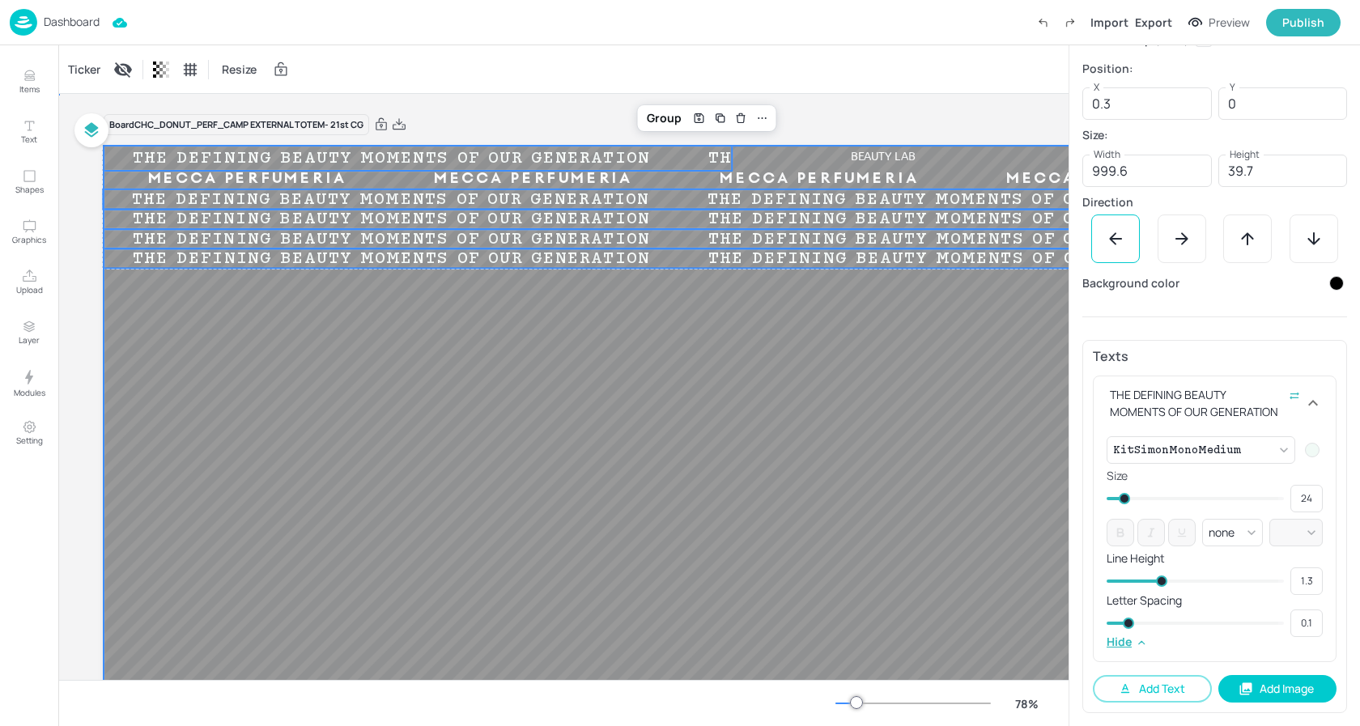
click at [873, 382] on div at bounding box center [707, 485] width 1206 height 678
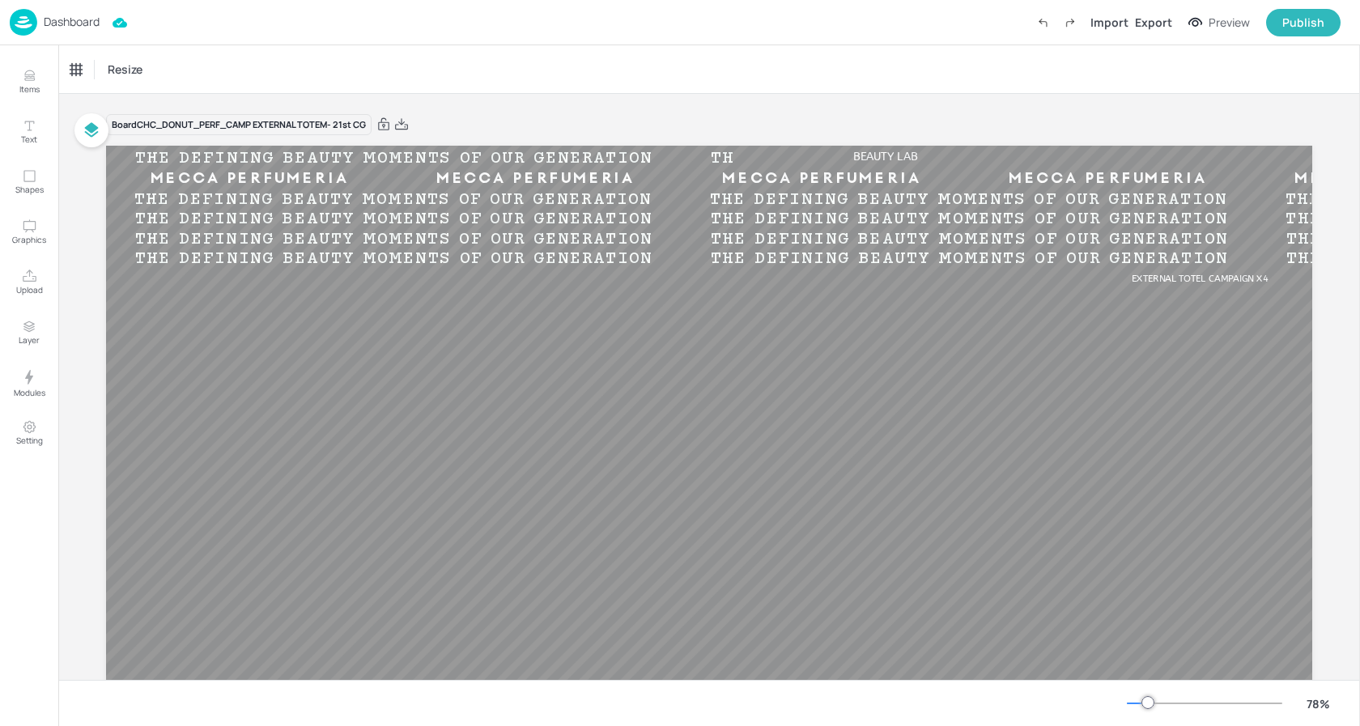
click at [70, 19] on p "Dashboard" at bounding box center [72, 21] width 56 height 11
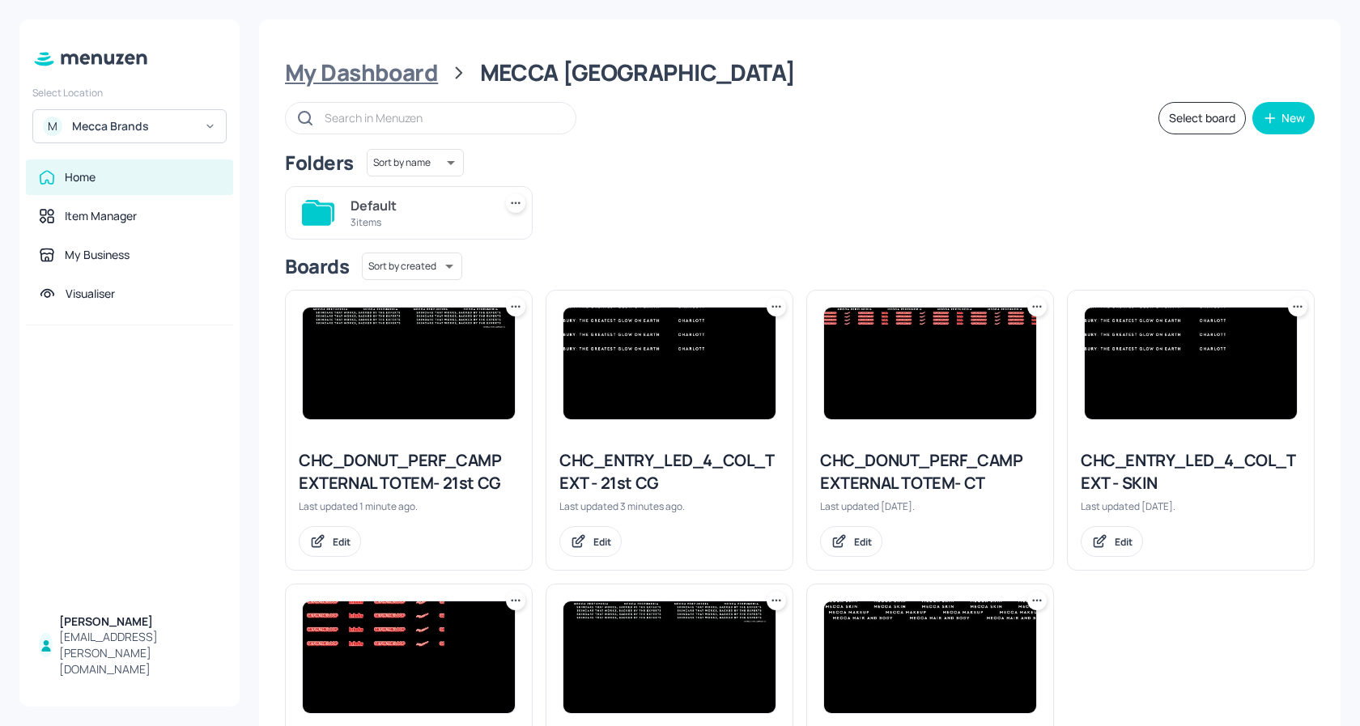
click at [401, 67] on div "My Dashboard" at bounding box center [361, 72] width 153 height 29
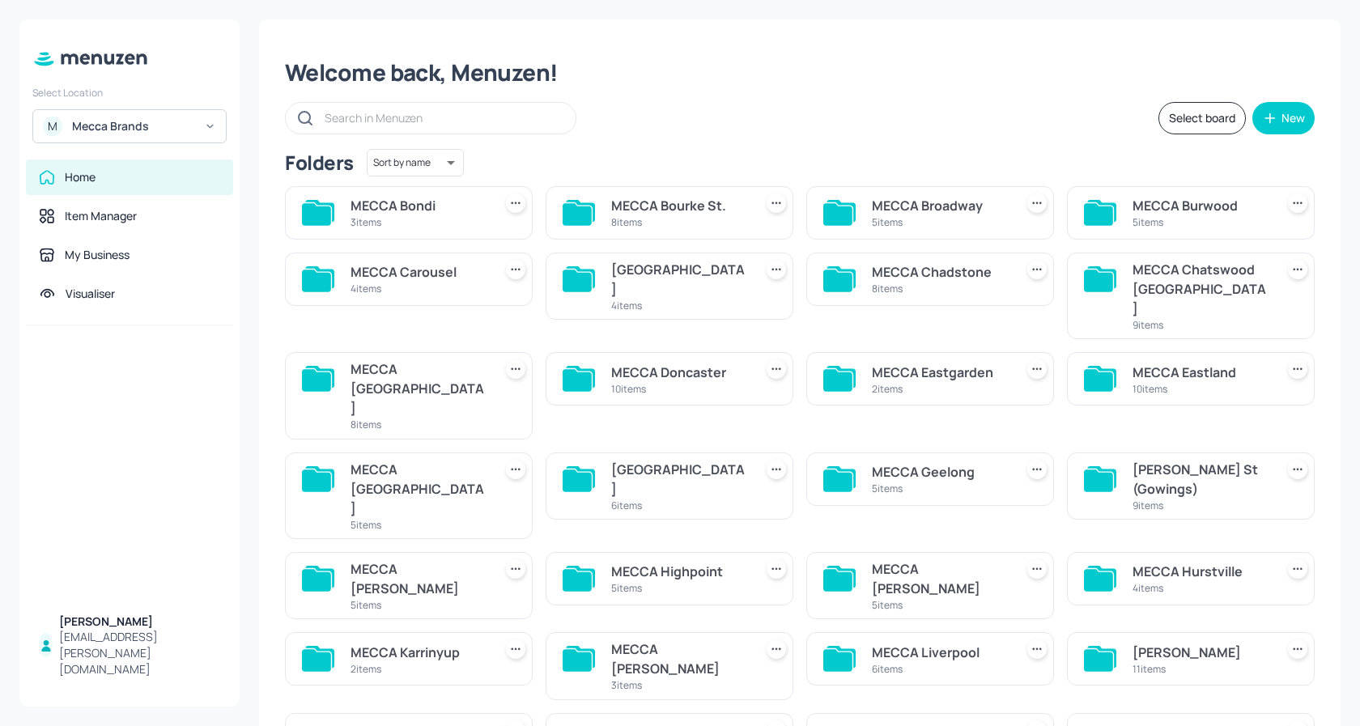
click at [675, 363] on div "MECCA Doncaster" at bounding box center [679, 372] width 136 height 19
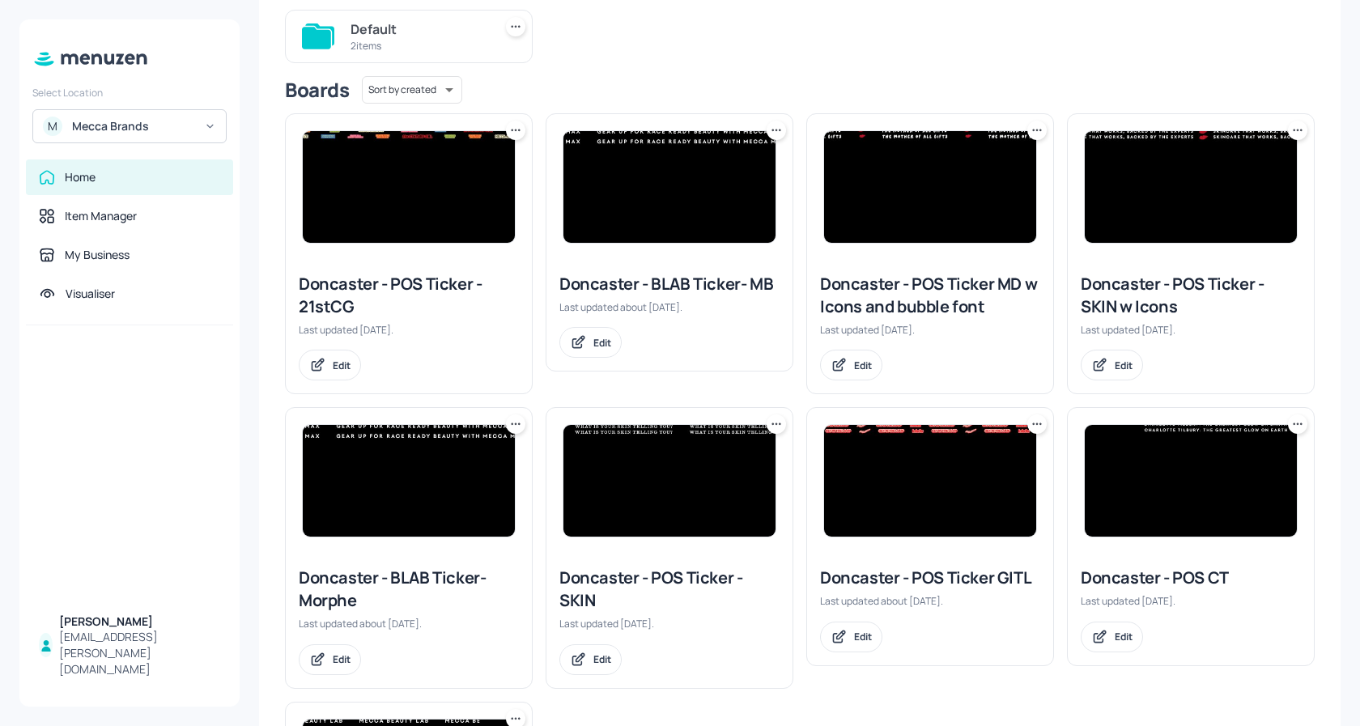
scroll to position [175, 0]
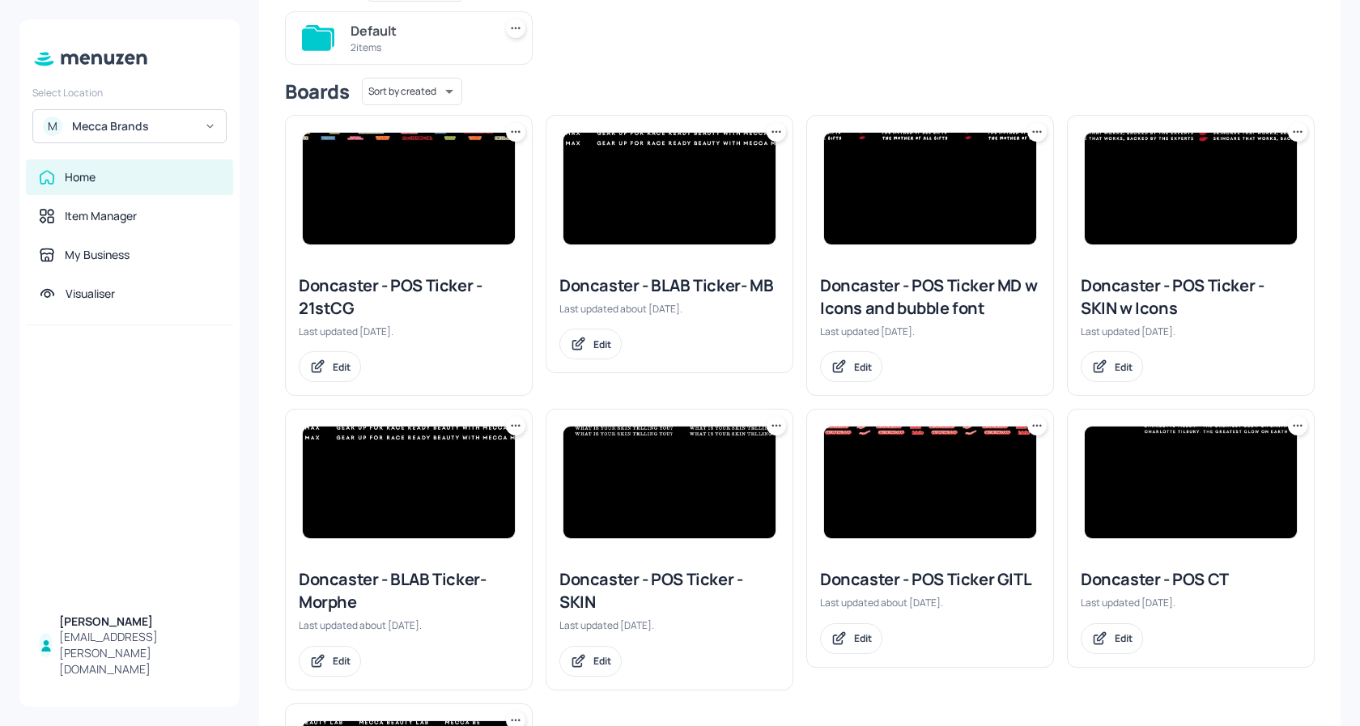
click at [780, 132] on icon at bounding box center [776, 132] width 16 height 16
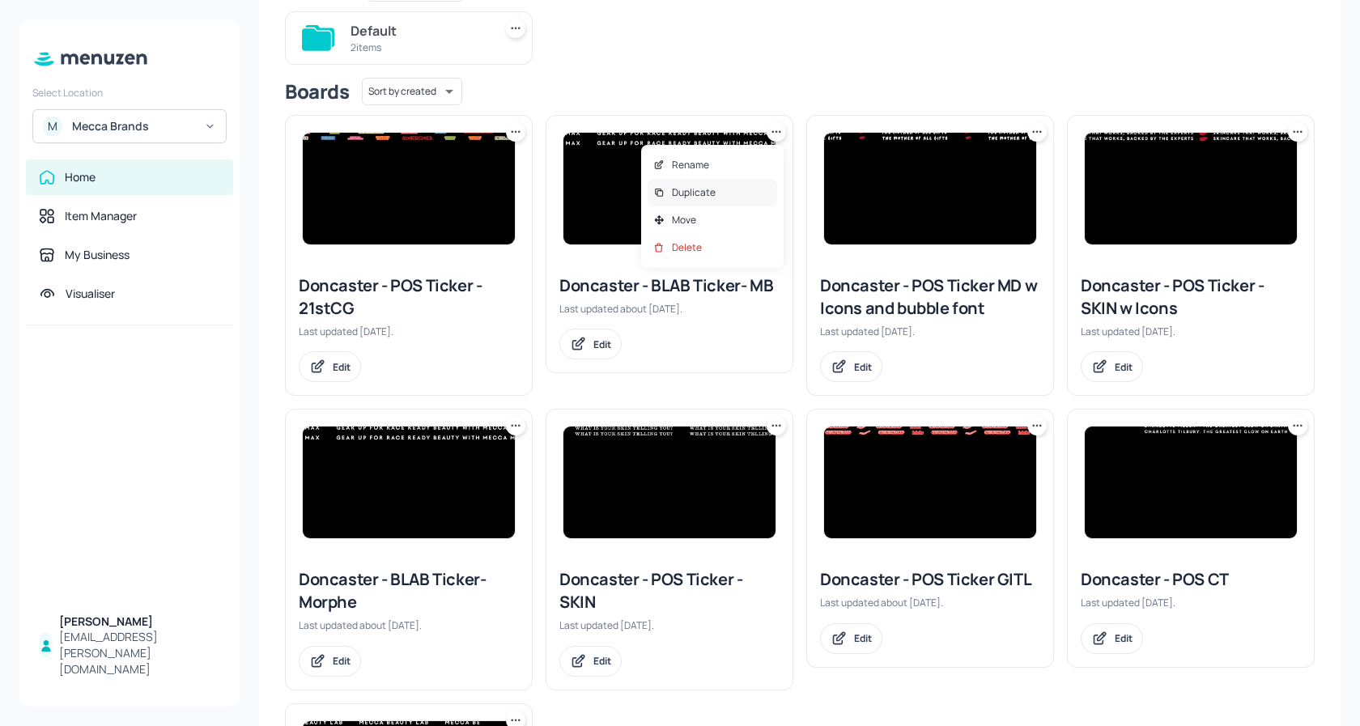
click at [701, 188] on p "Duplicate" at bounding box center [694, 192] width 44 height 15
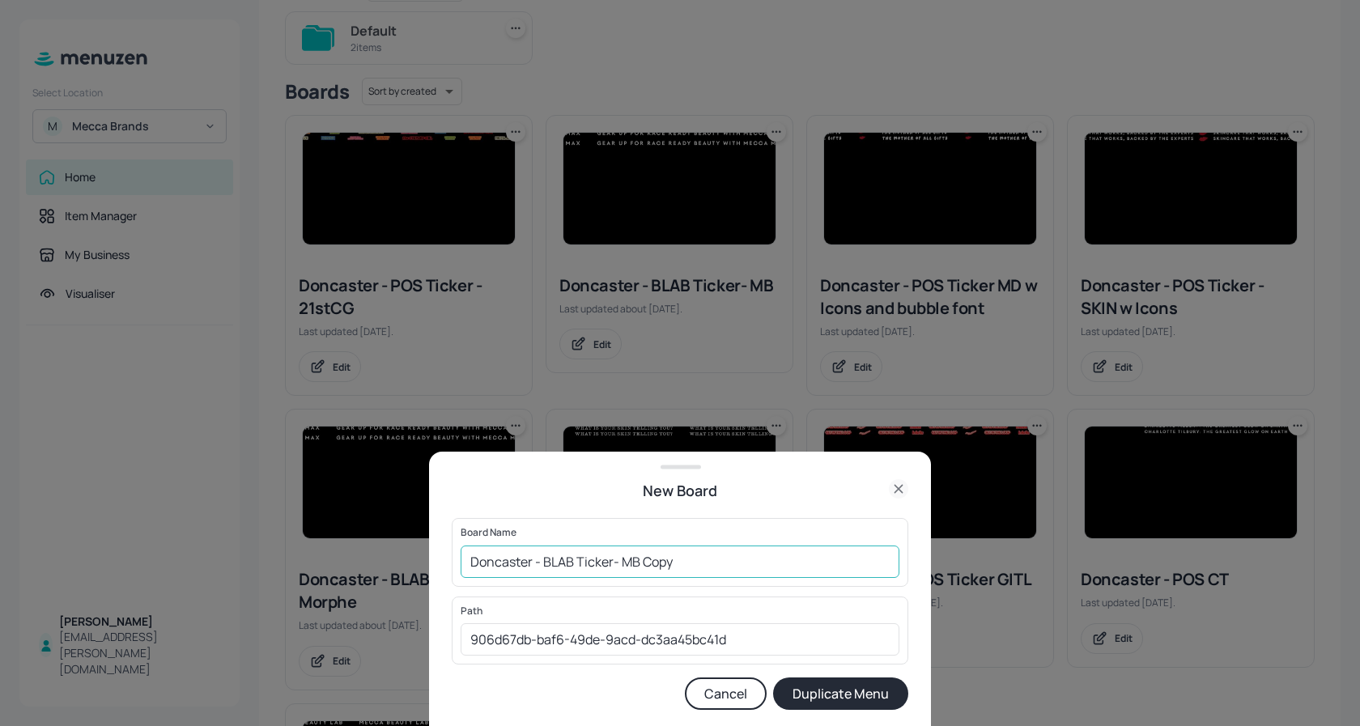
click at [706, 569] on input "Doncaster - BLAB Ticker- MB Copy" at bounding box center [680, 562] width 439 height 32
type input "Doncaster - BLAB Ticker- 21st CG"
click at [840, 697] on button "Duplicate Menu" at bounding box center [840, 694] width 135 height 32
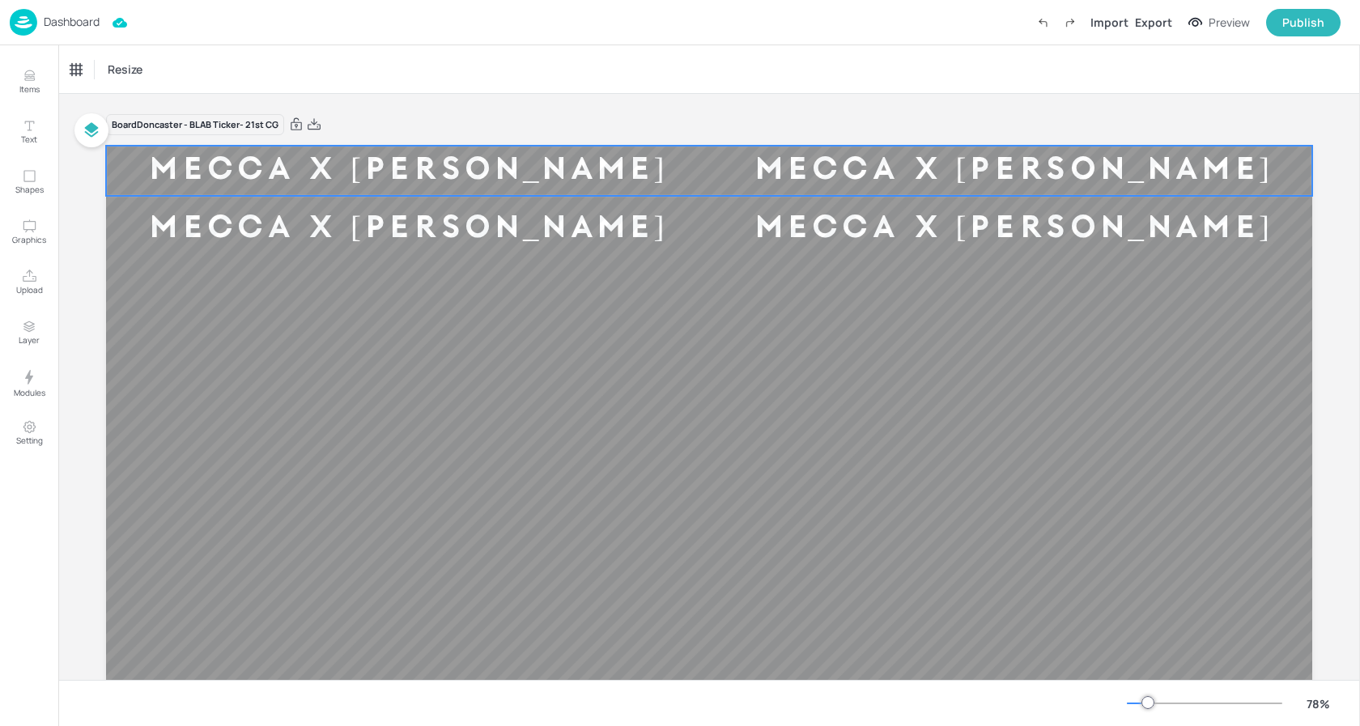
click at [504, 176] on div "MECCA X [PERSON_NAME]" at bounding box center [409, 171] width 606 height 40
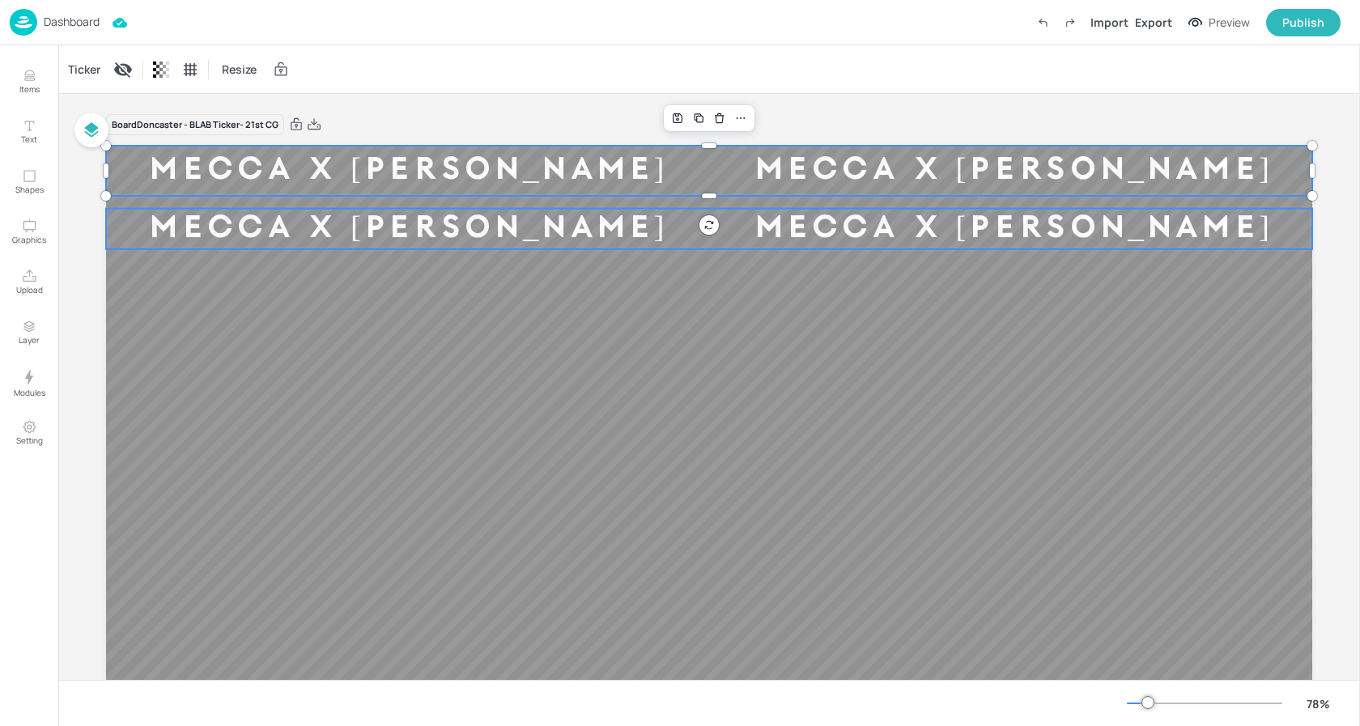
click at [455, 230] on div "MECCA X [PERSON_NAME]" at bounding box center [409, 228] width 606 height 40
click at [85, 66] on div "Ticker" at bounding box center [84, 70] width 39 height 26
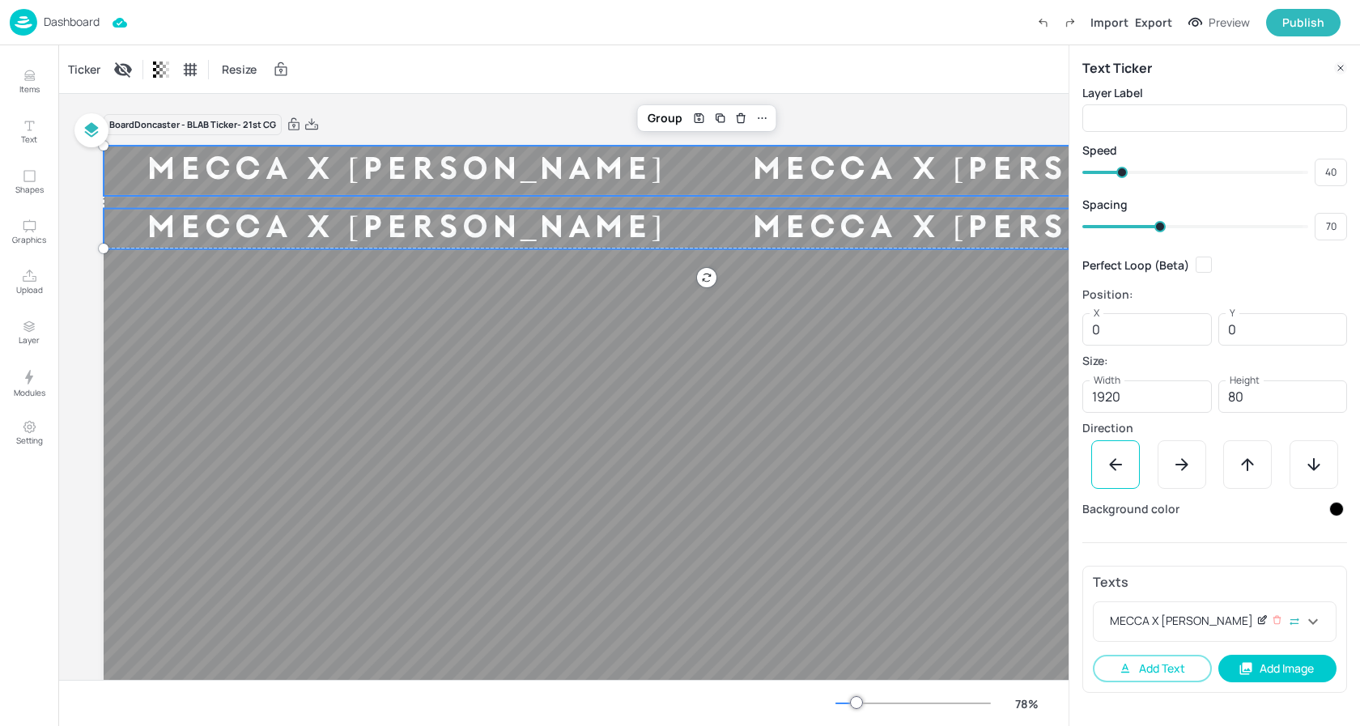
click at [1259, 621] on icon at bounding box center [1262, 619] width 12 height 11
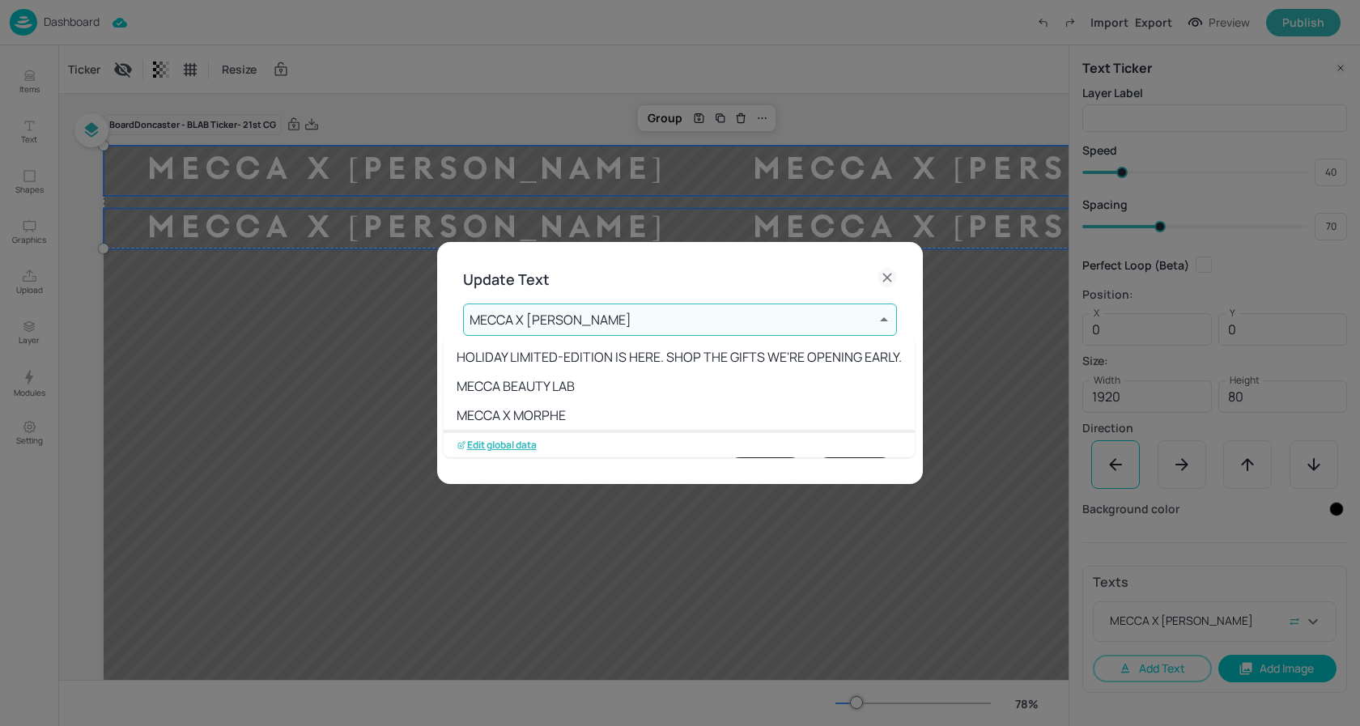
click at [633, 314] on body "Dashboard Import Export Preview Publish Items Text Shapes Graphics Upload Layer…" at bounding box center [680, 363] width 1360 height 726
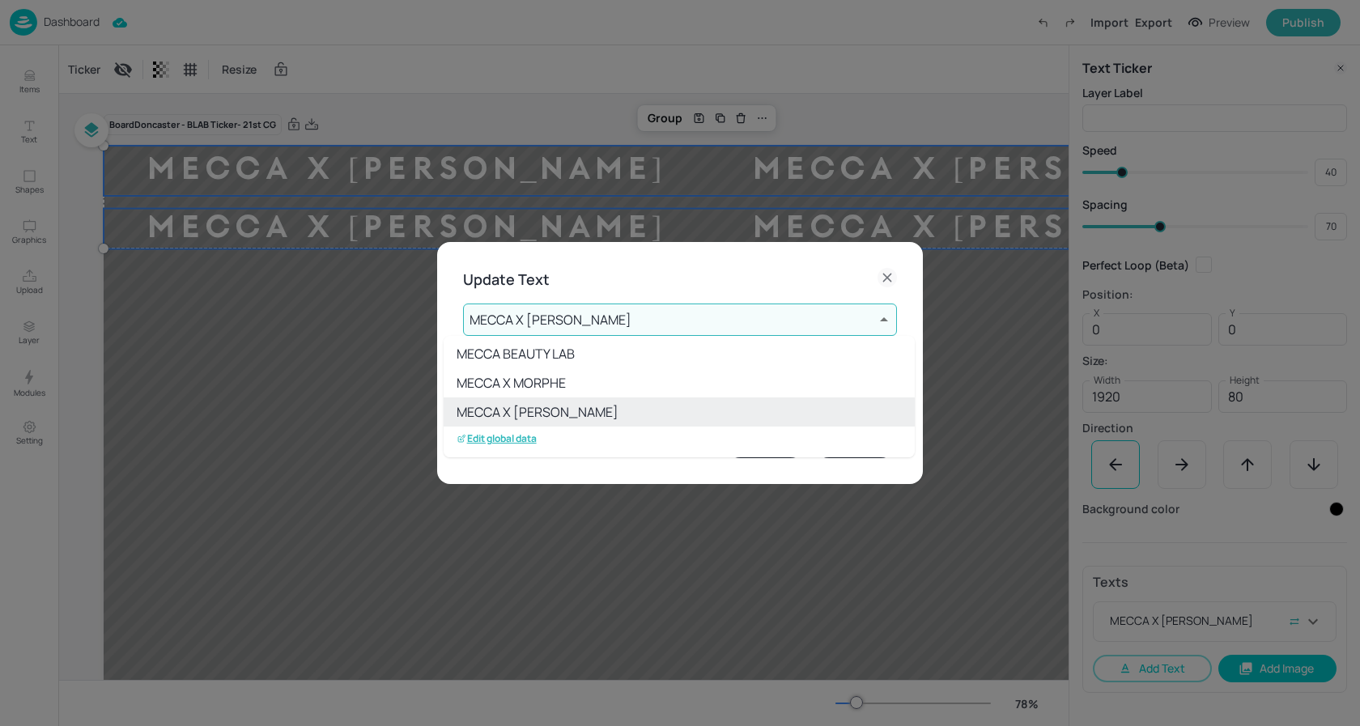
click at [521, 436] on p "Edit global data" at bounding box center [497, 438] width 80 height 11
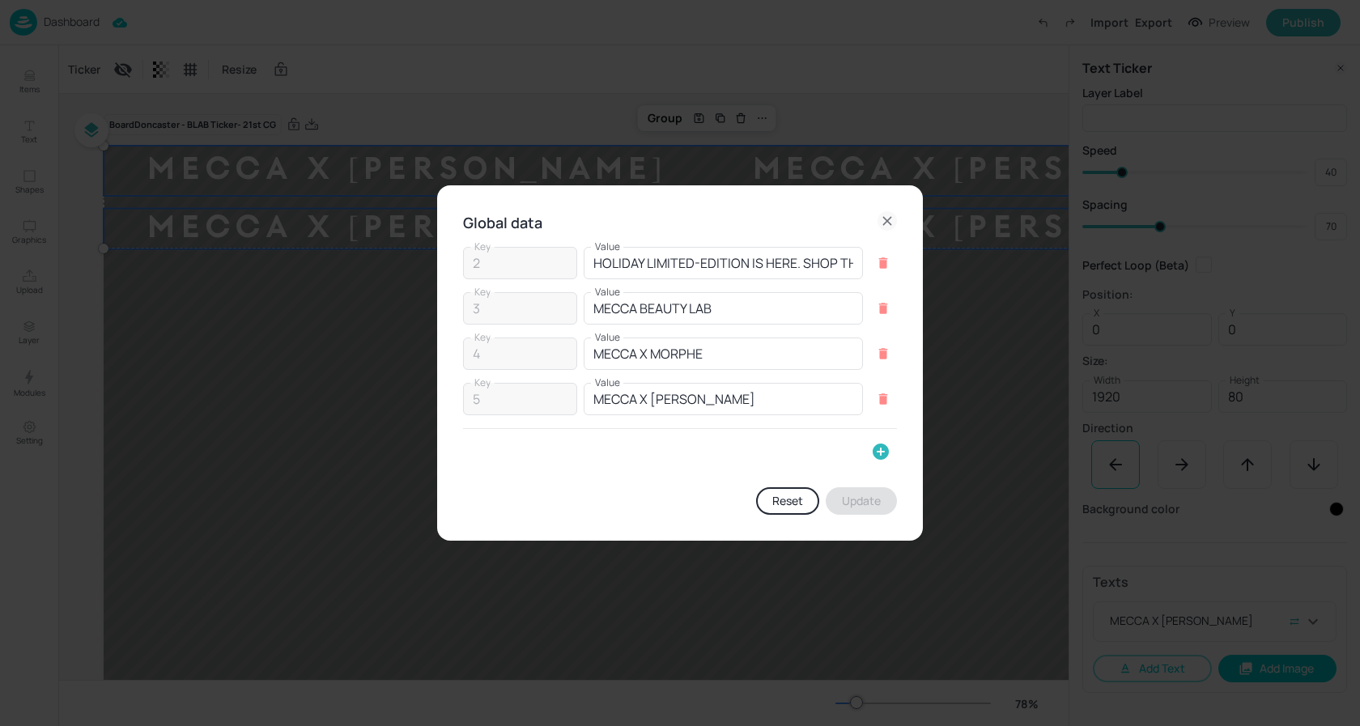
click at [886, 450] on icon "button" at bounding box center [881, 452] width 16 height 16
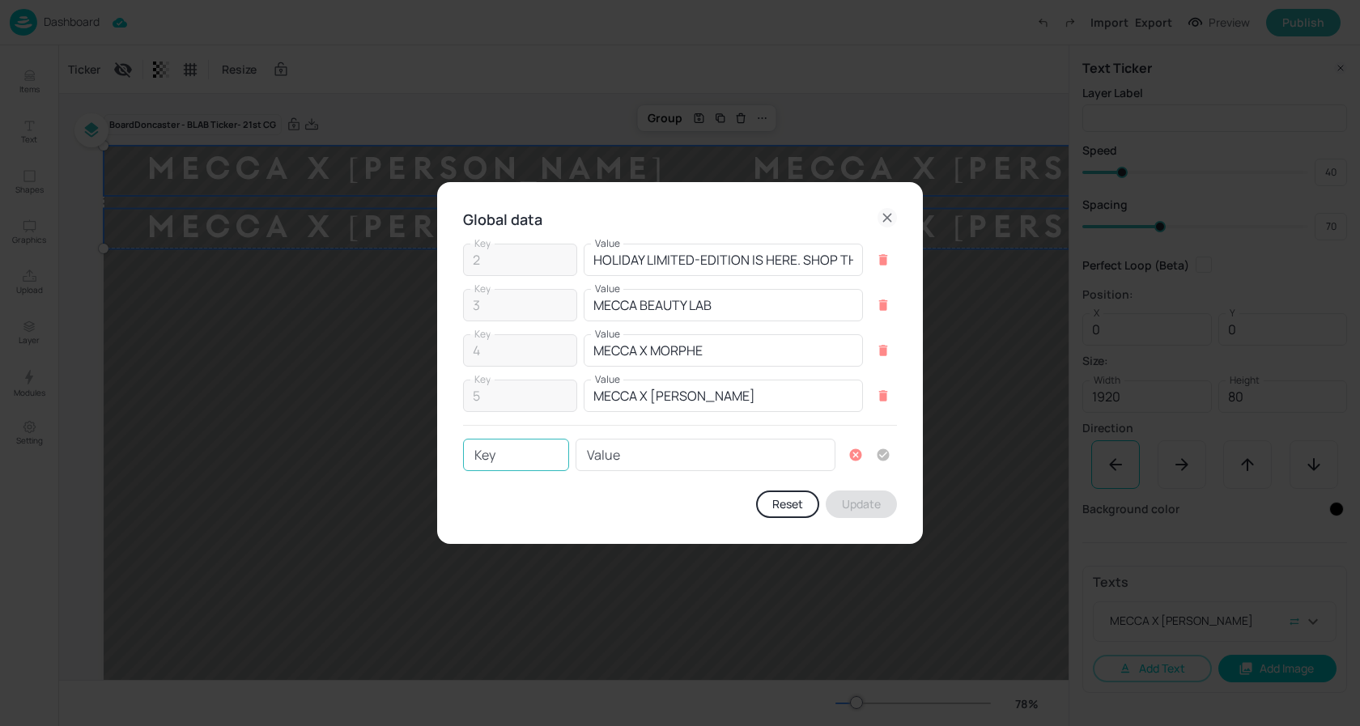
click at [470, 461] on input "Key" at bounding box center [516, 455] width 106 height 32
type input "6"
click at [624, 462] on input "Value" at bounding box center [706, 455] width 260 height 32
paste input "THE DEFINING BEAUTY MOMENTS OF OUR GENERATION"
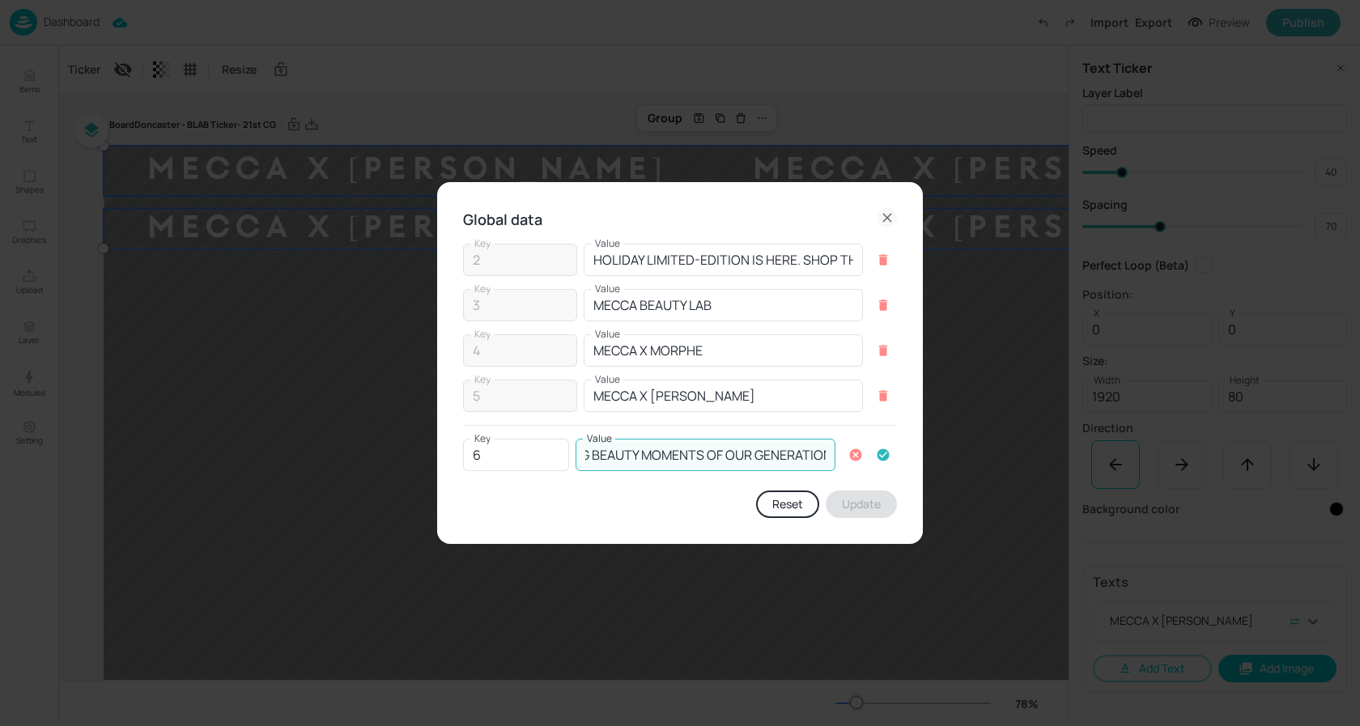
type input "THE DEFINING BEAUTY MOMENTS OF OUR GENERATION"
click at [889, 457] on icon "button" at bounding box center [883, 455] width 15 height 15
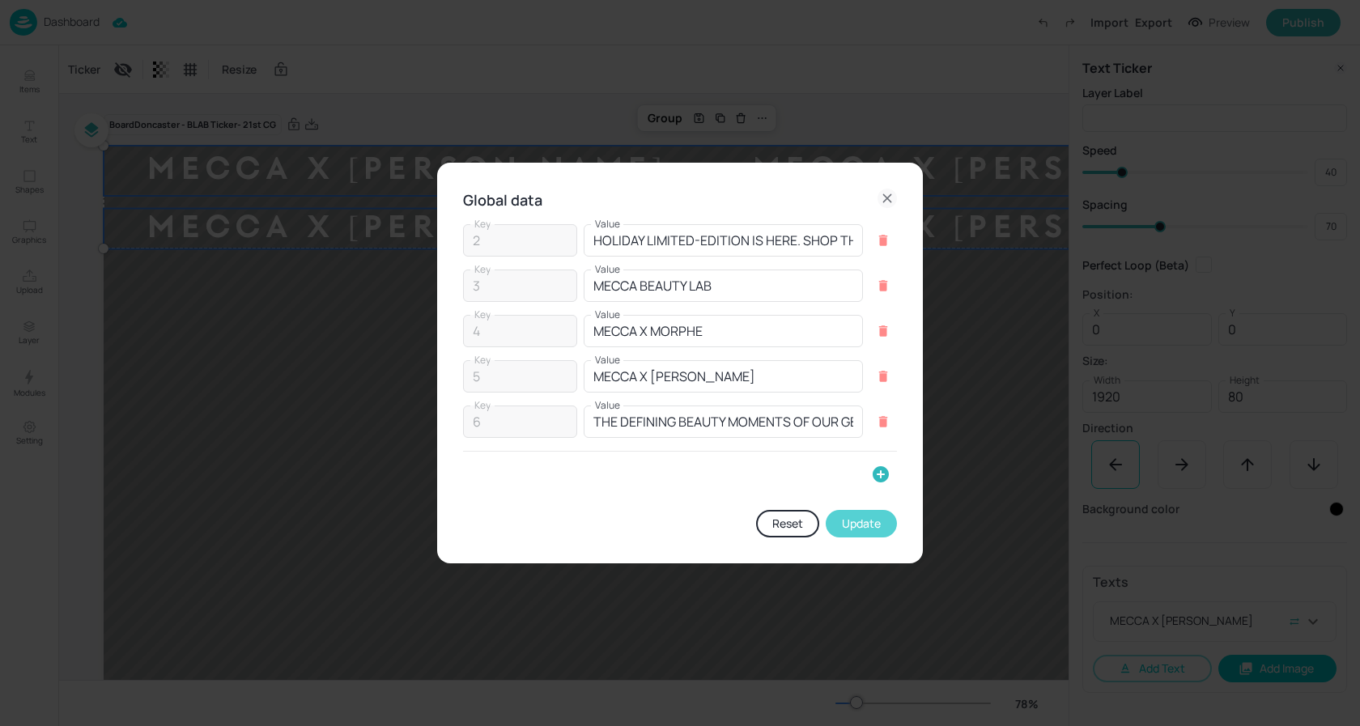
click at [854, 522] on button "Update" at bounding box center [861, 524] width 71 height 28
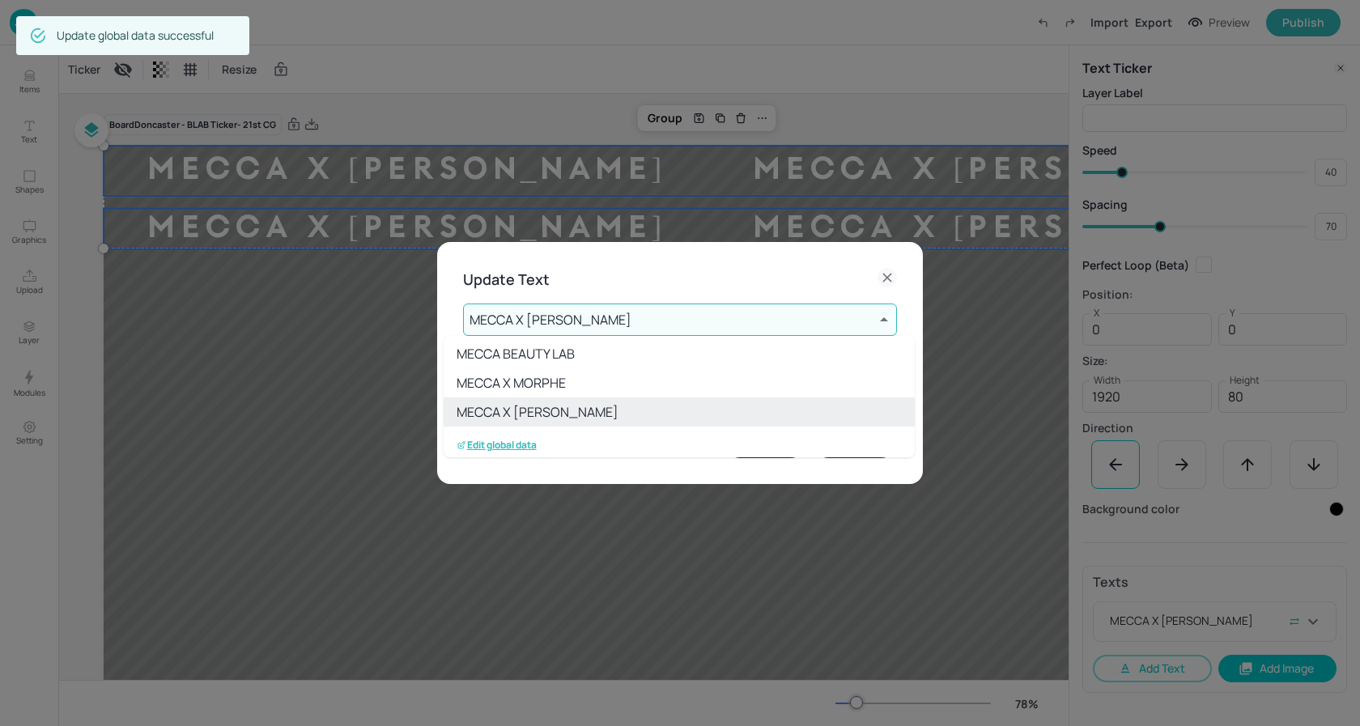
scroll to position [62, 0]
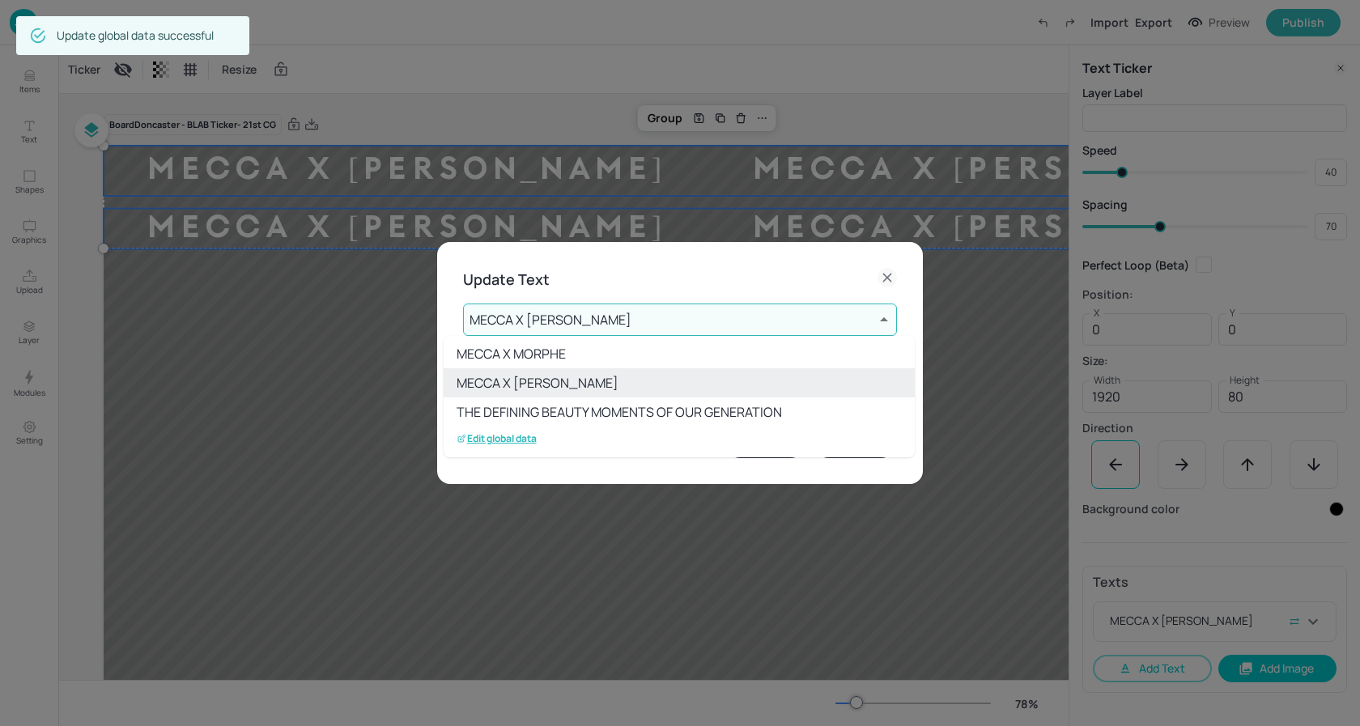
click at [601, 413] on li "THE DEFINING BEAUTY MOMENTS OF OUR GENERATION" at bounding box center [679, 411] width 471 height 29
type input "6"
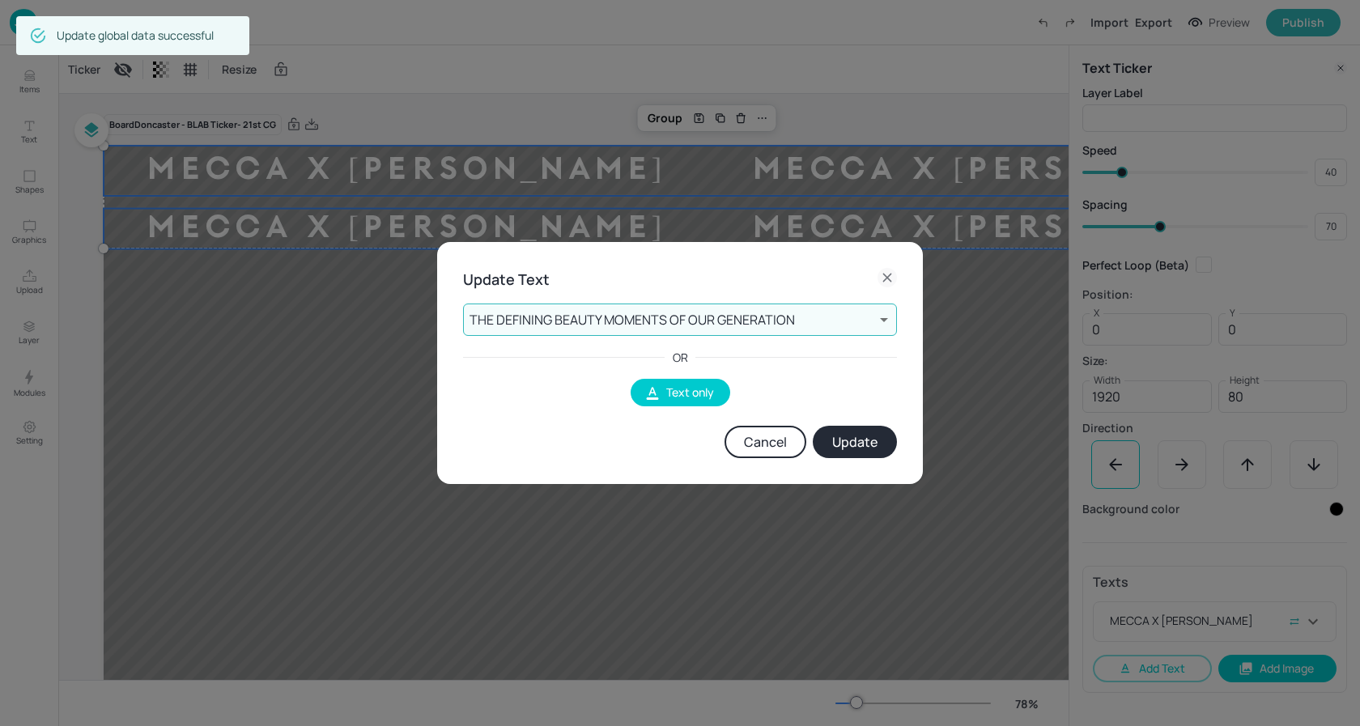
click at [873, 437] on button "Update" at bounding box center [855, 442] width 84 height 32
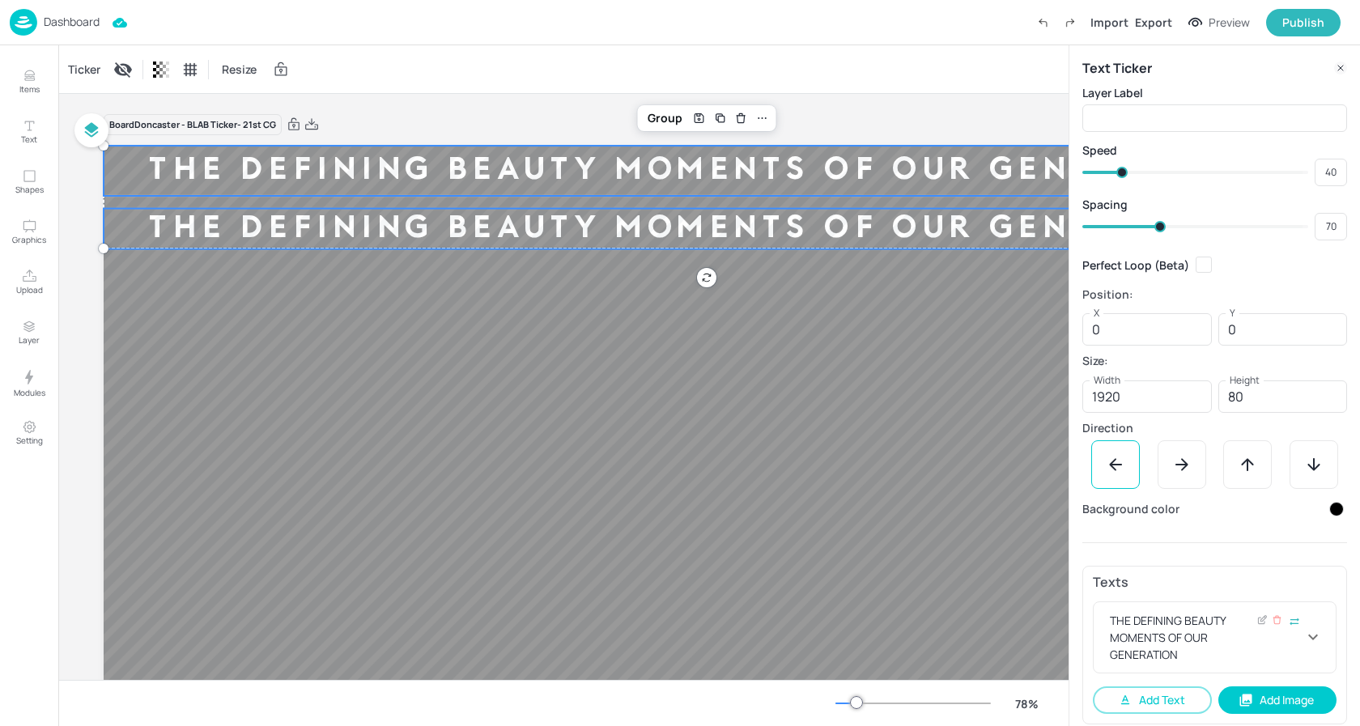
click at [1311, 640] on icon at bounding box center [1312, 636] width 19 height 19
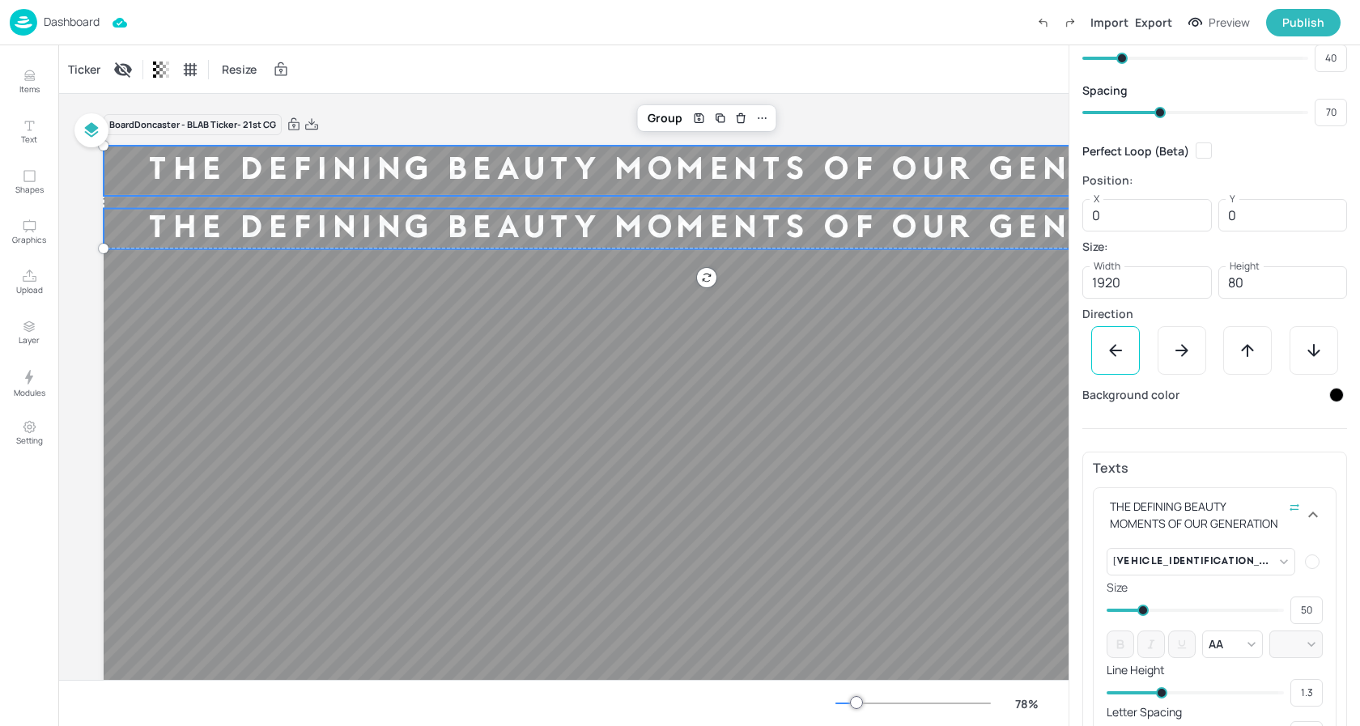
scroll to position [195, 0]
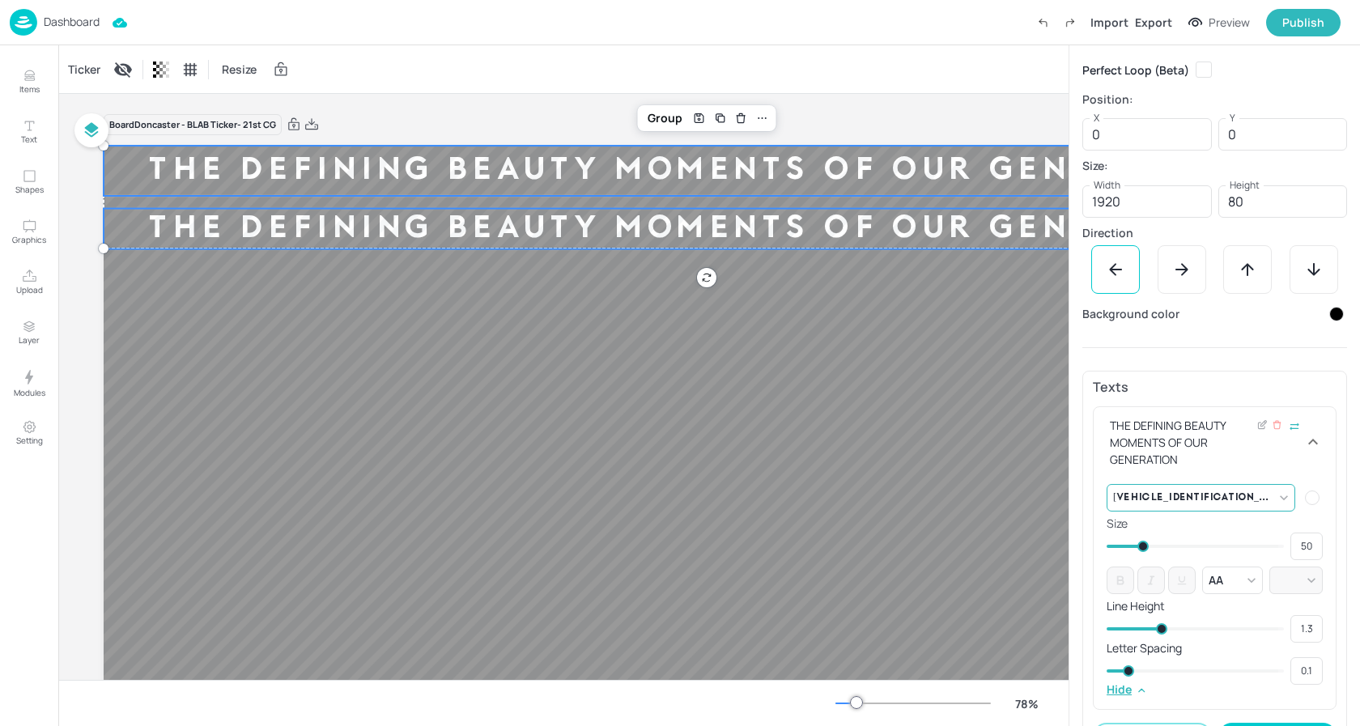
click at [1250, 495] on body "Dashboard Import Export Preview Publish Items Text Shapes Graphics Upload Layer…" at bounding box center [680, 363] width 1360 height 726
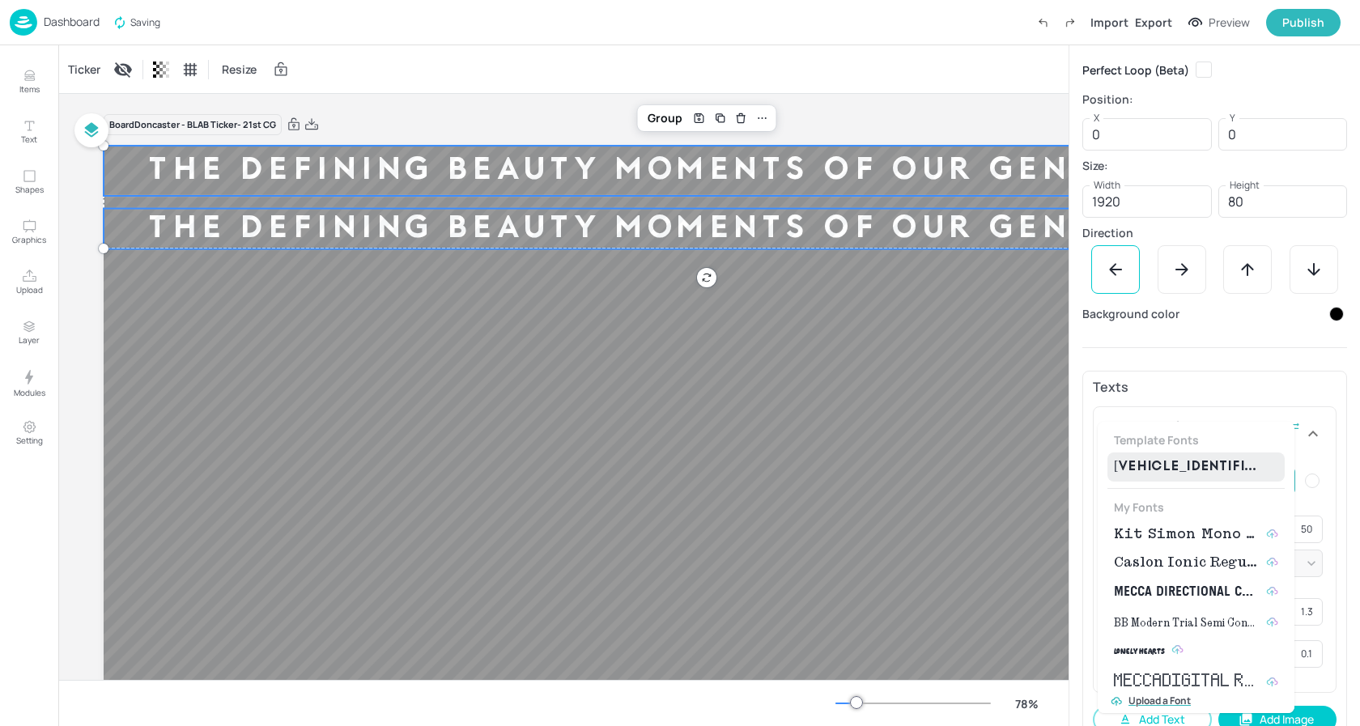
click at [1175, 526] on span "Kit Simon Mono Medium" at bounding box center [1187, 534] width 146 height 19
type input "{"font":"KitSimonMonoMedium","group":"template"}"
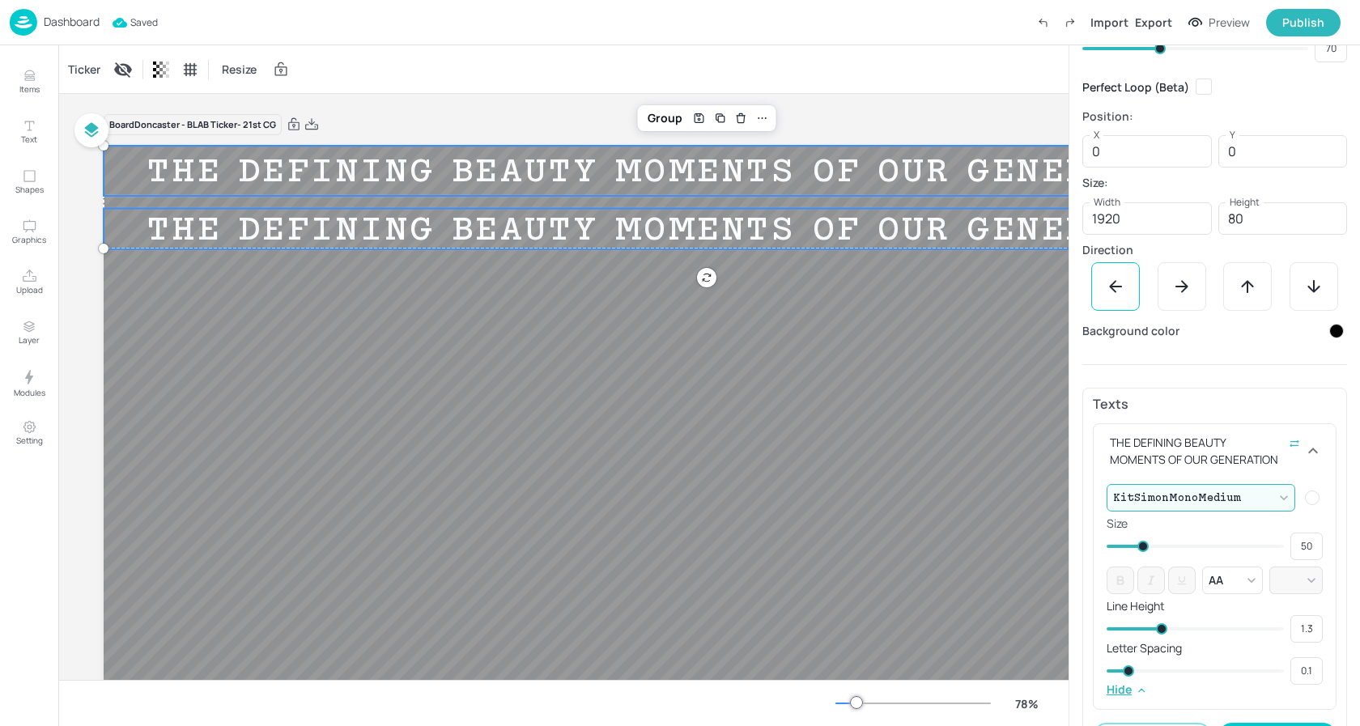
scroll to position [117, 0]
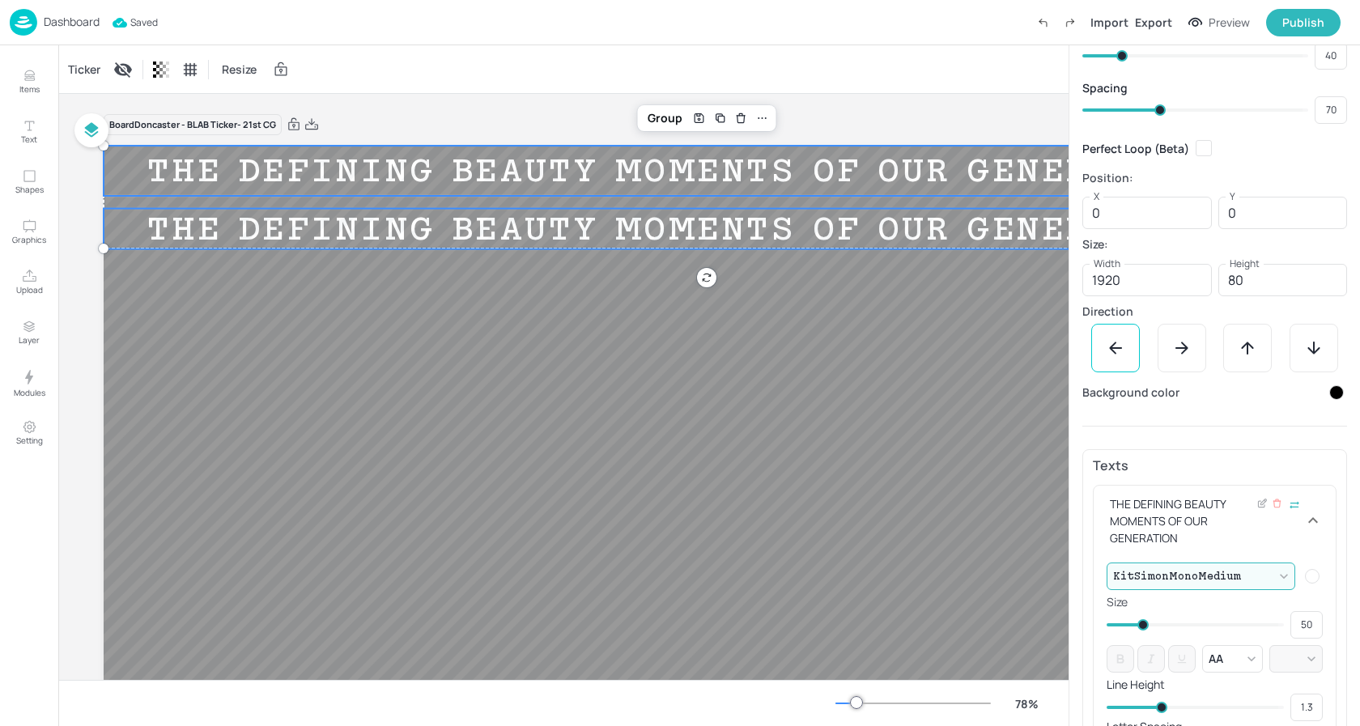
type input "53"
type input "50"
type input "52"
type input "49"
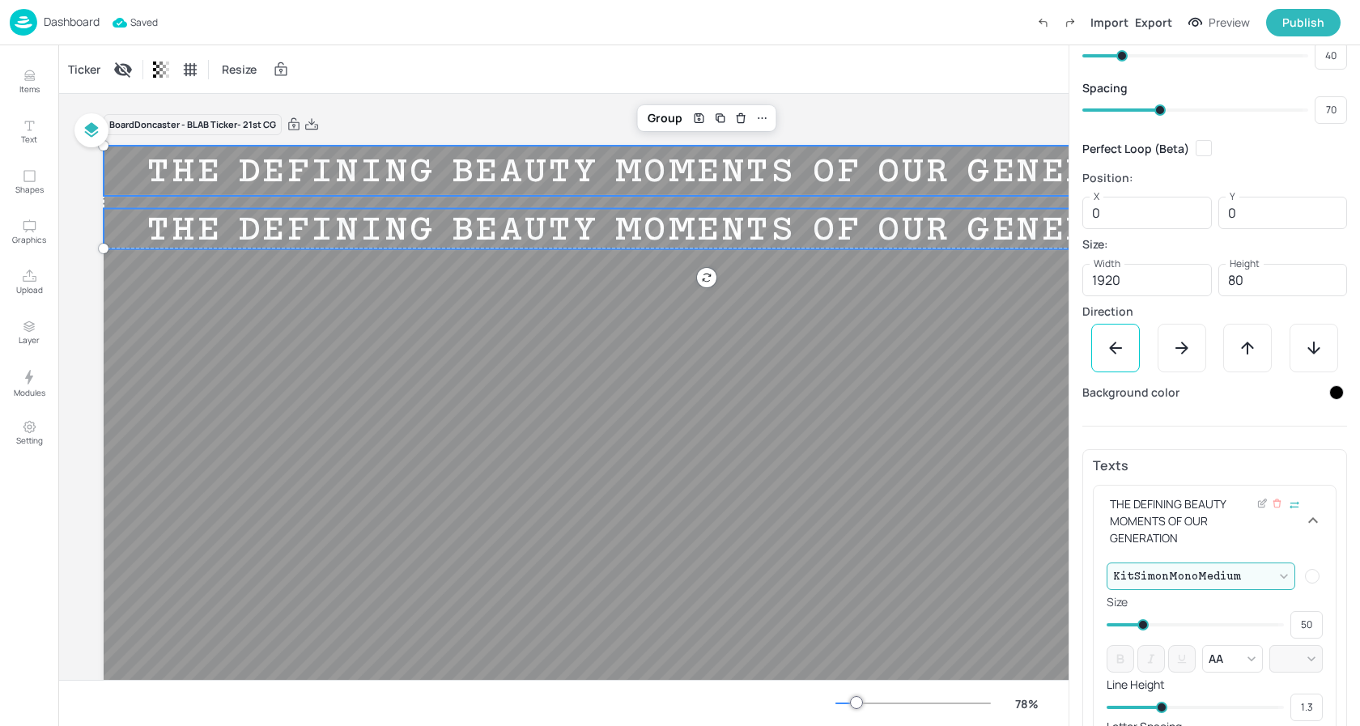
type input "49"
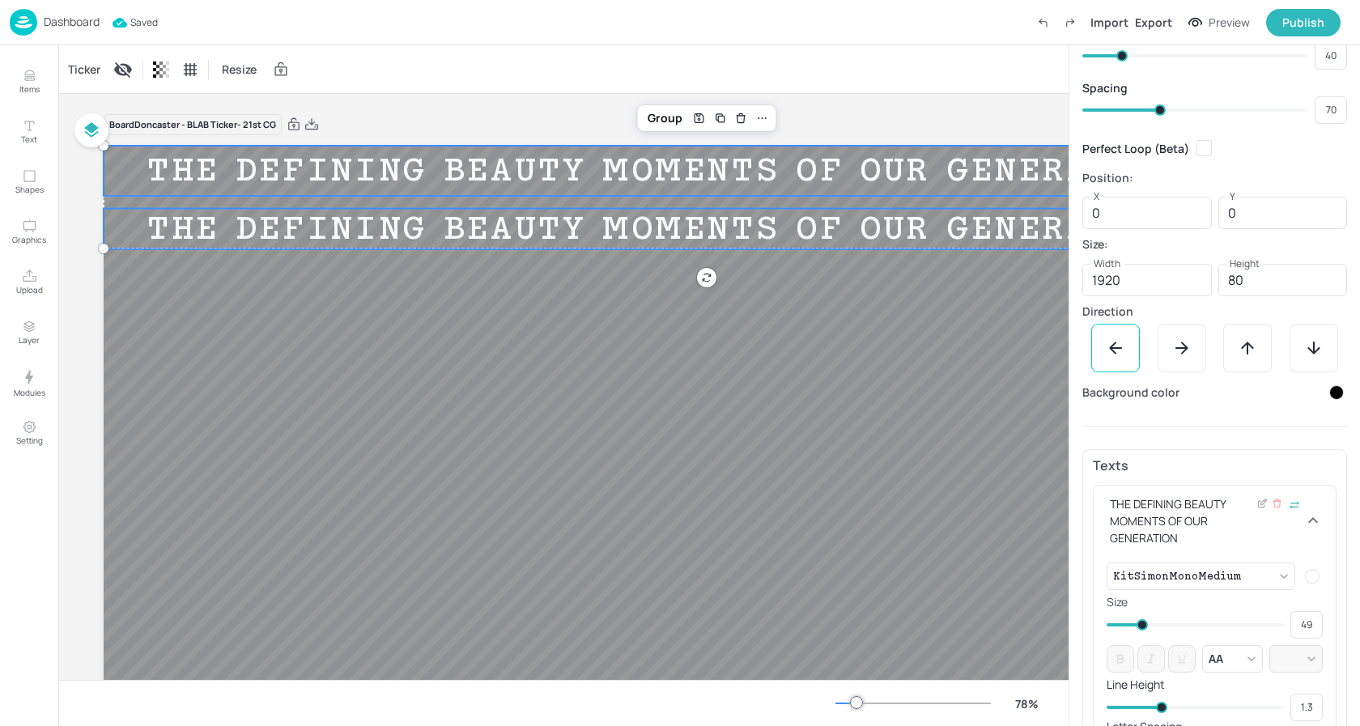
type input "47"
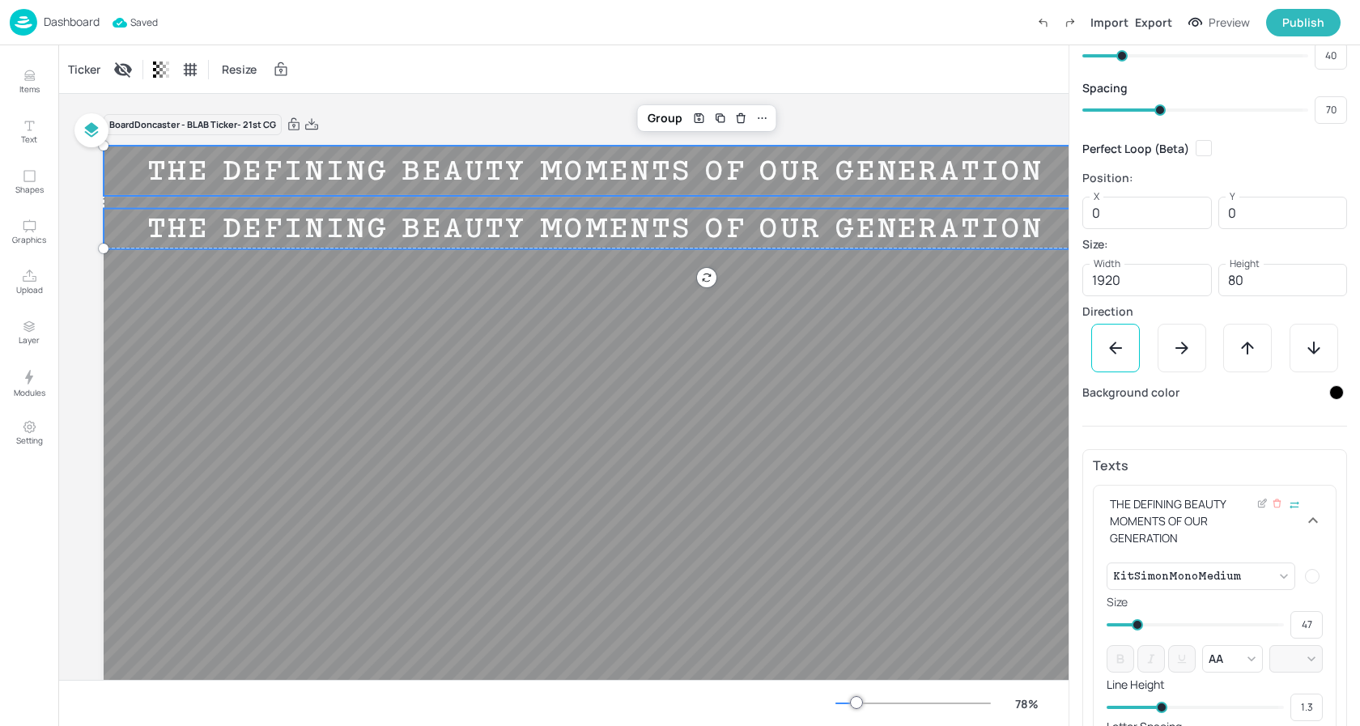
type input "42"
type input "40"
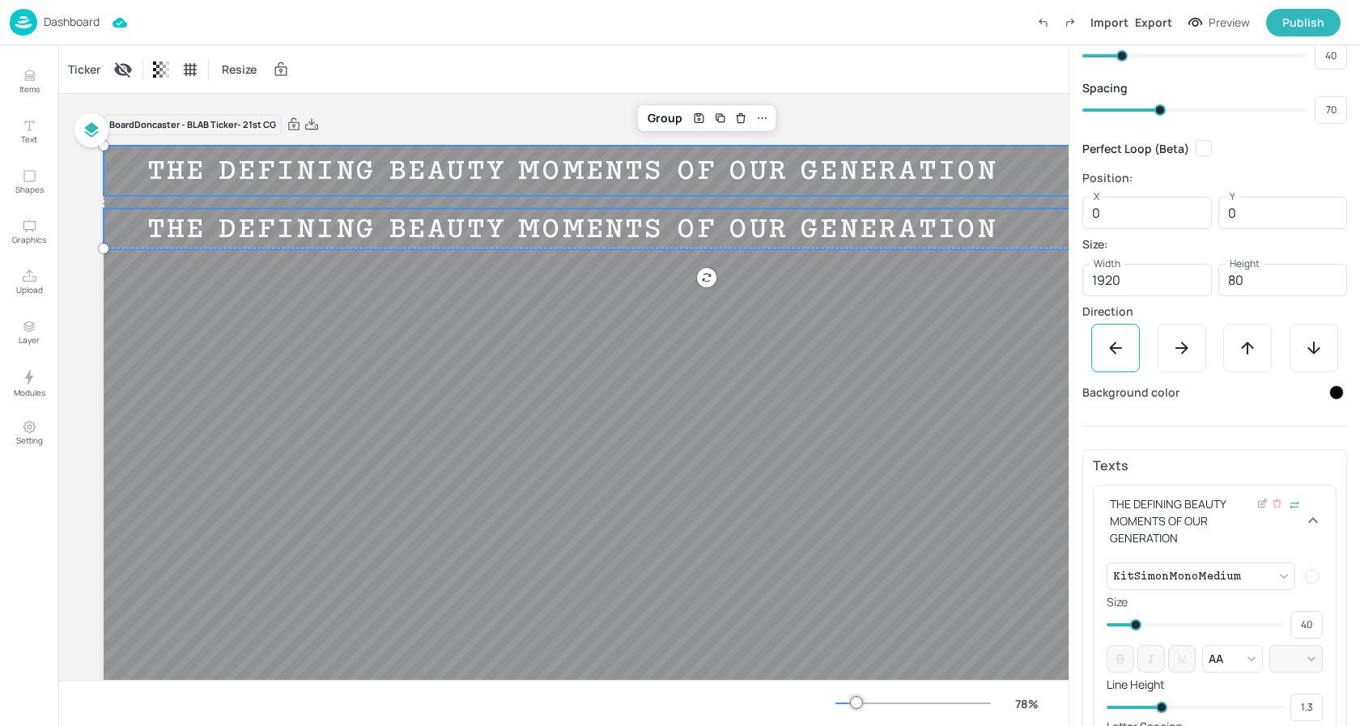
type input "42"
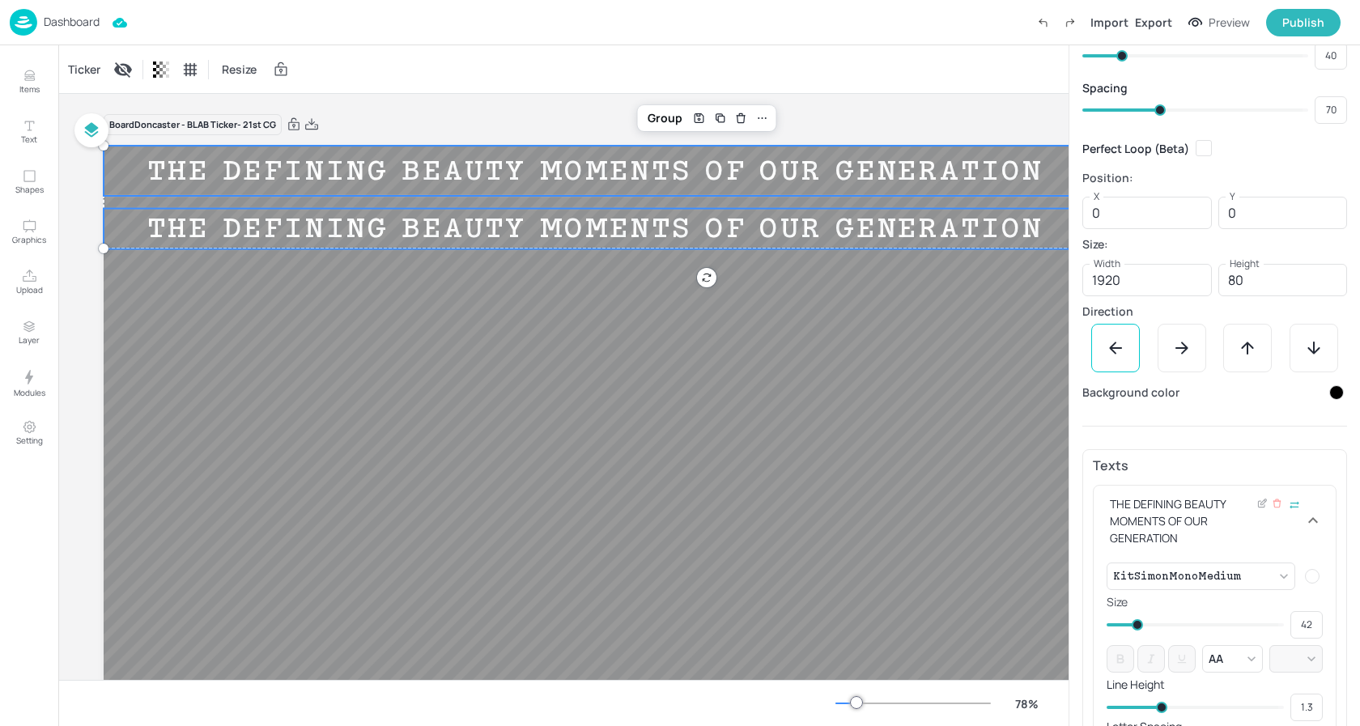
drag, startPoint x: 1145, startPoint y: 624, endPoint x: 1136, endPoint y: 624, distance: 8.9
click at [1136, 624] on span at bounding box center [1137, 624] width 11 height 11
type input "40"
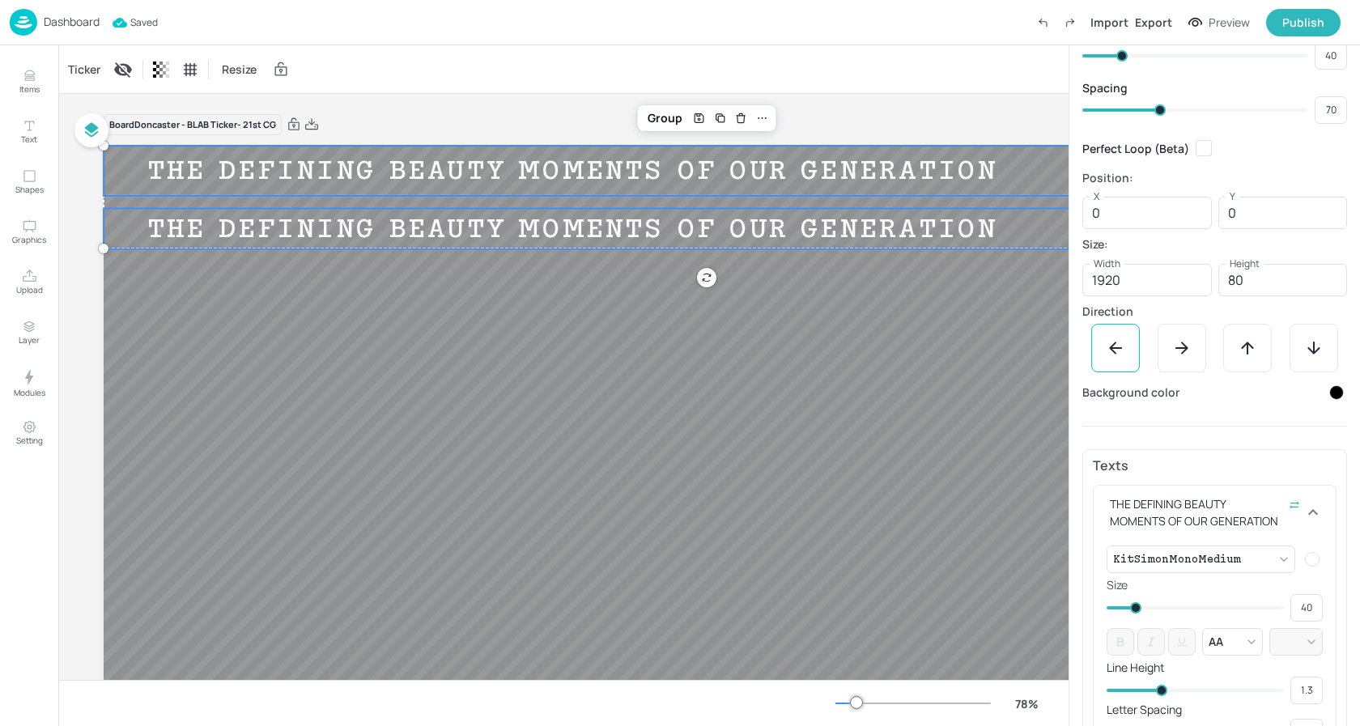
click at [70, 19] on p "Dashboard" at bounding box center [72, 21] width 56 height 11
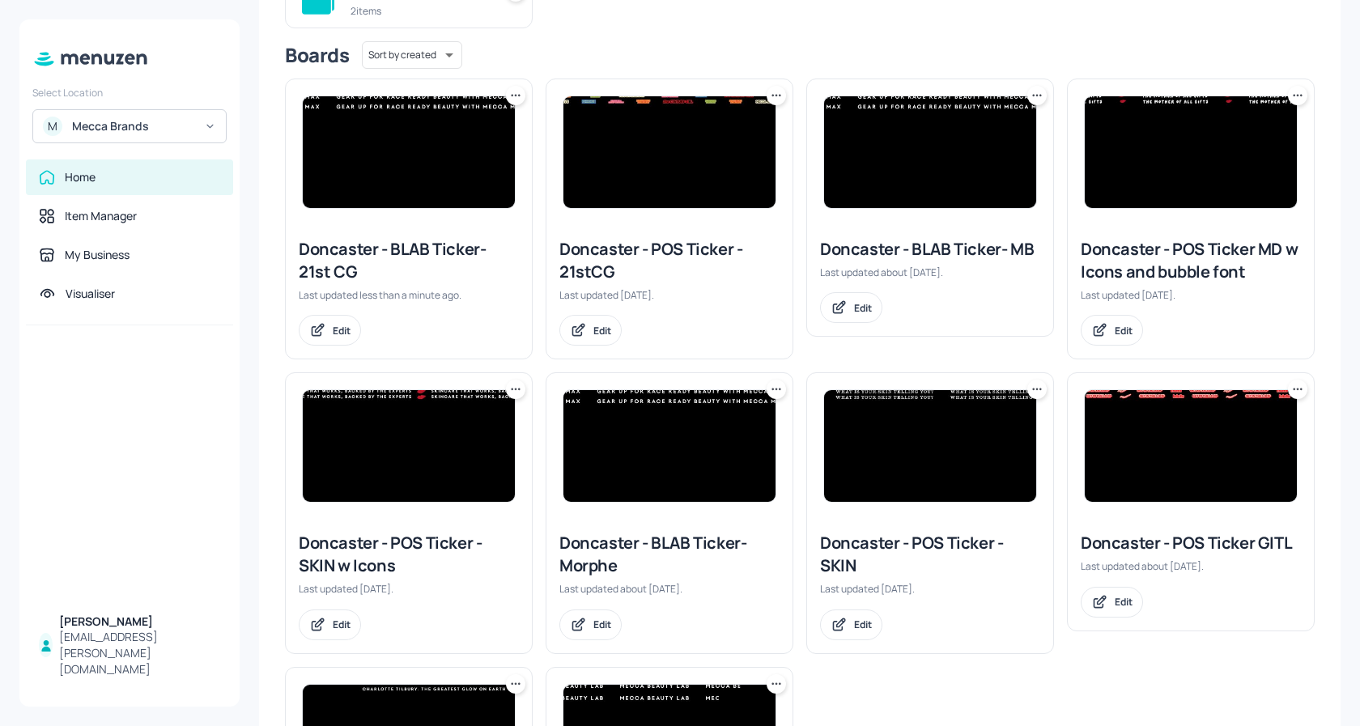
scroll to position [215, 0]
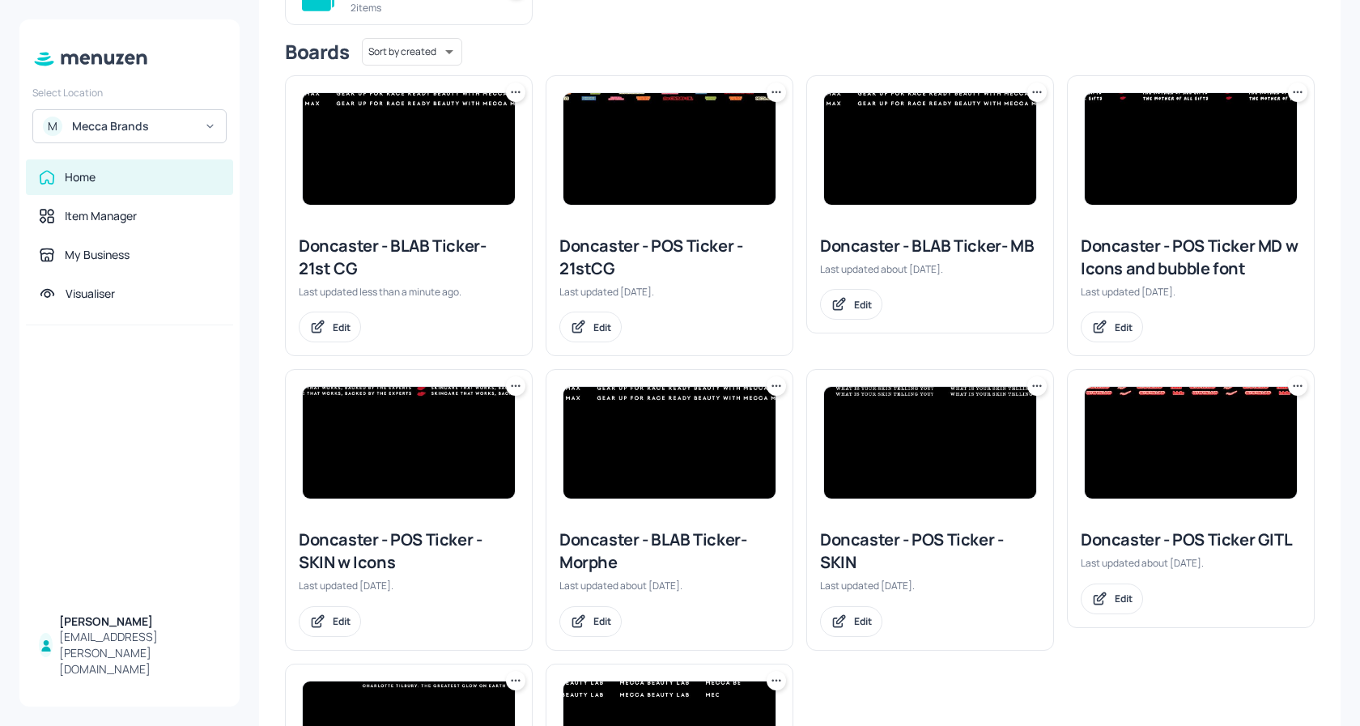
click at [416, 168] on img at bounding box center [409, 149] width 212 height 112
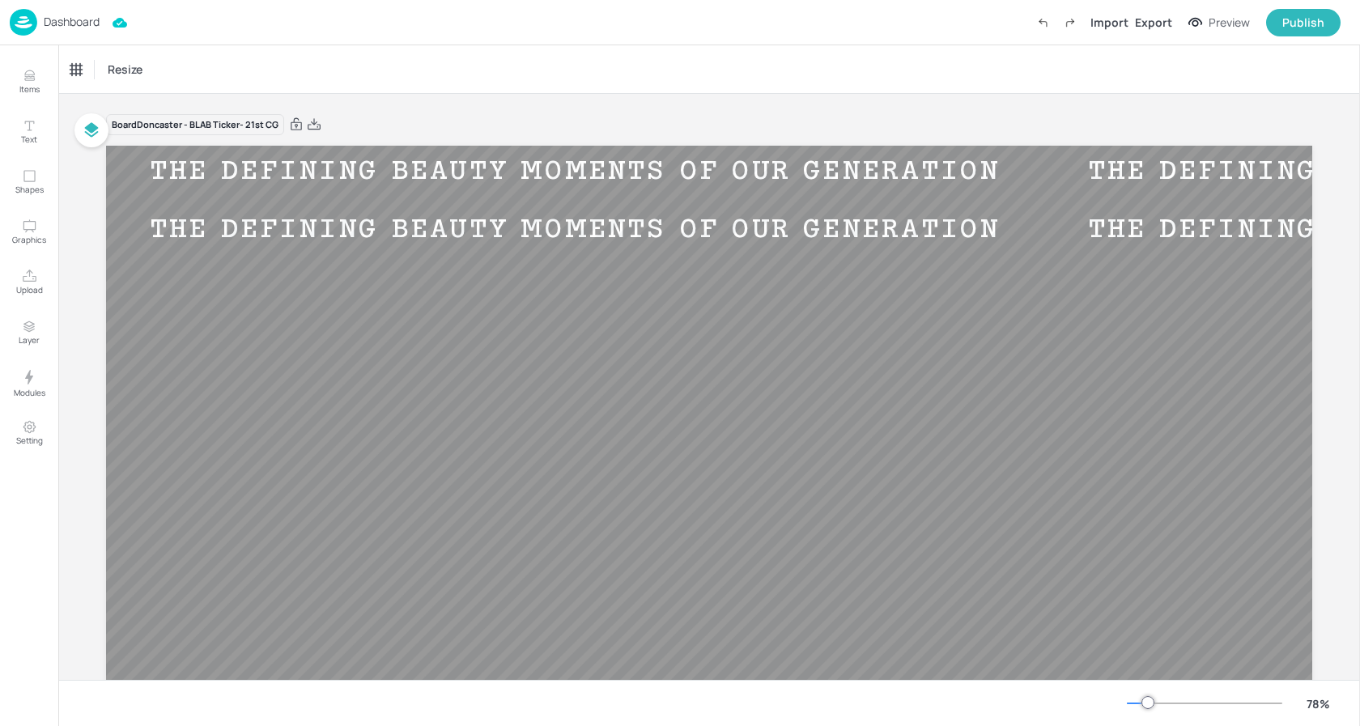
click at [70, 24] on p "Dashboard" at bounding box center [72, 21] width 56 height 11
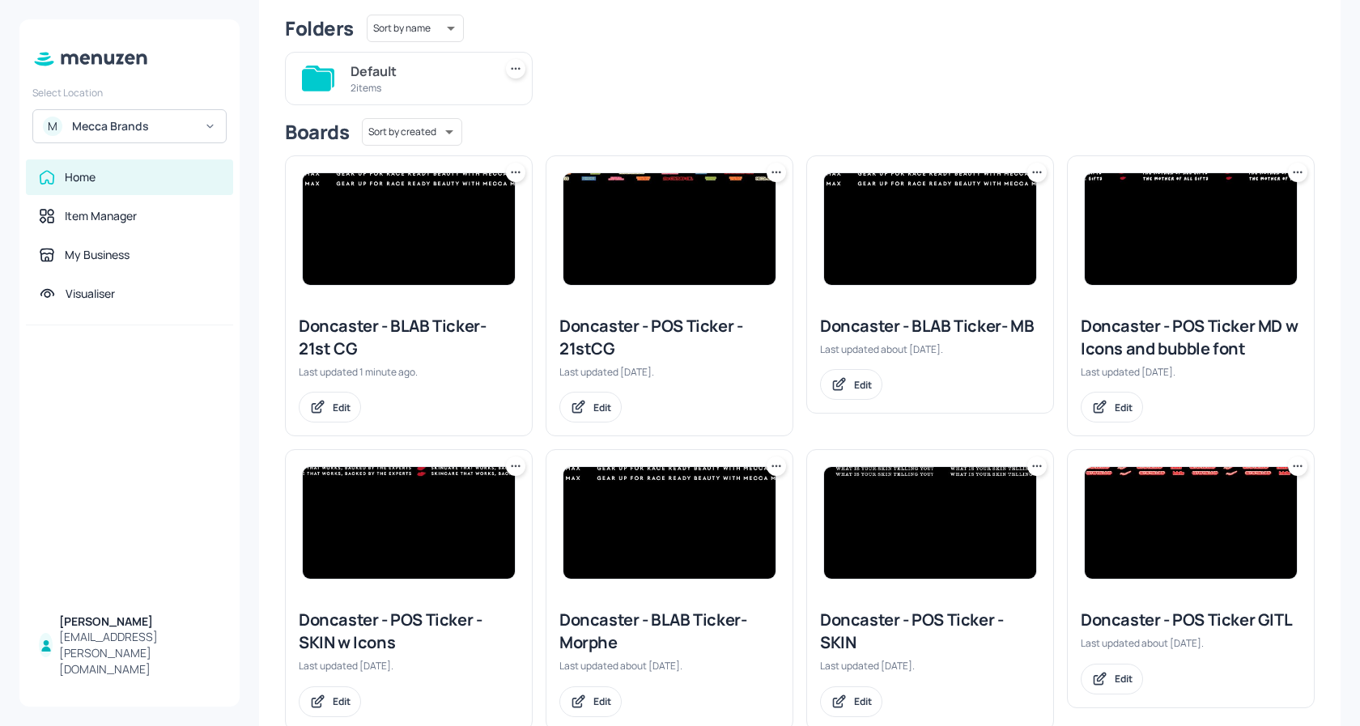
scroll to position [181, 0]
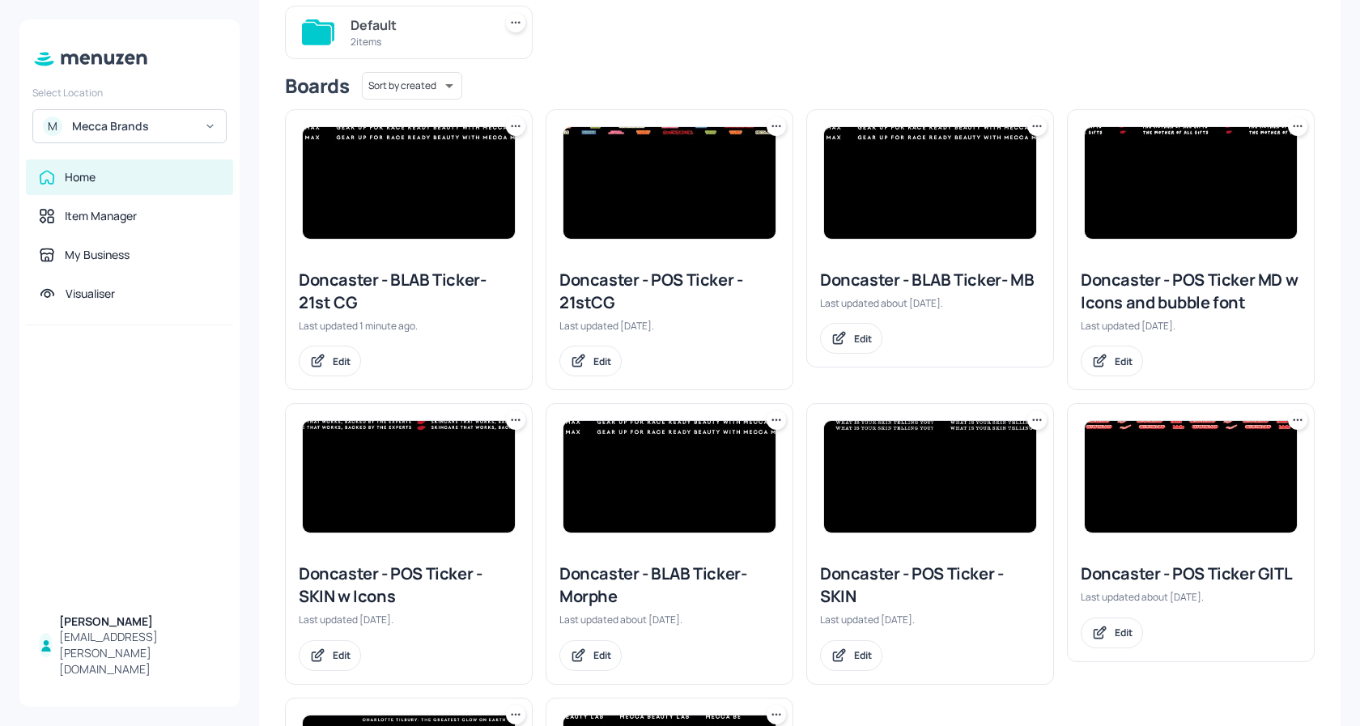
click at [516, 124] on icon at bounding box center [516, 126] width 16 height 16
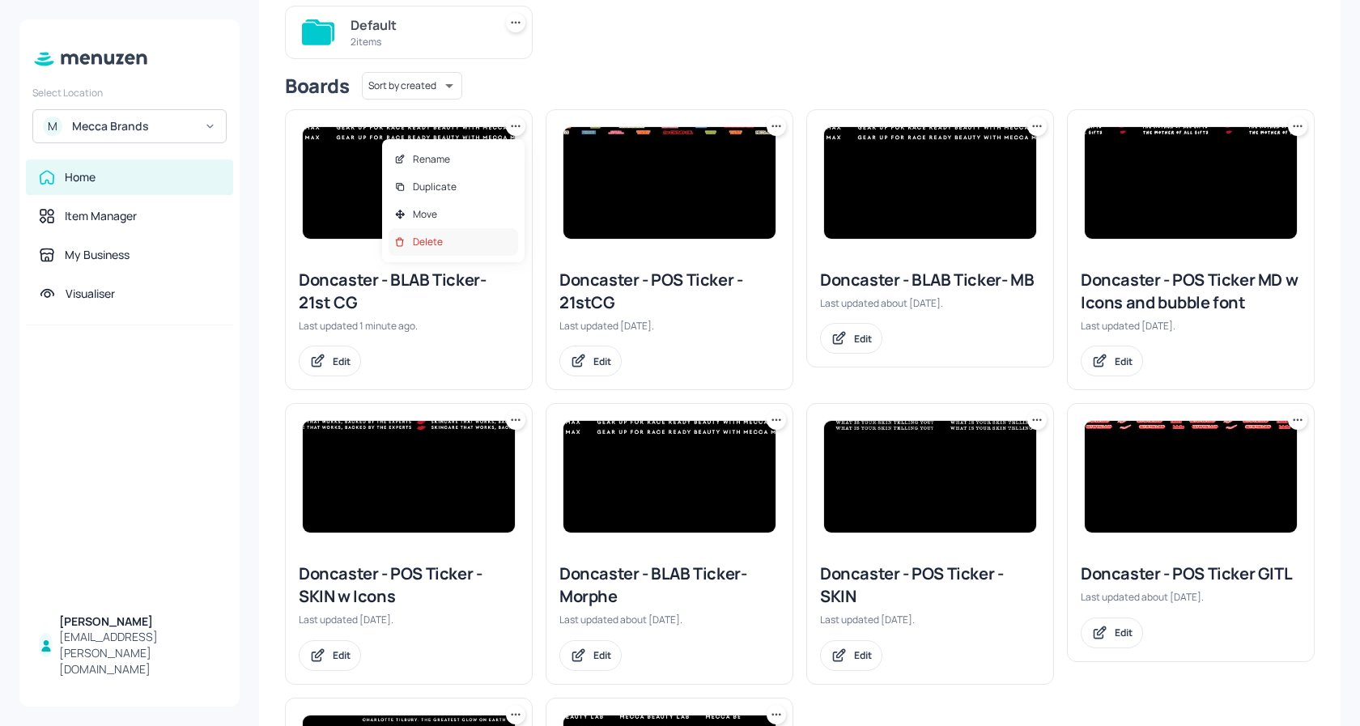
click at [427, 242] on p "Delete" at bounding box center [428, 242] width 30 height 15
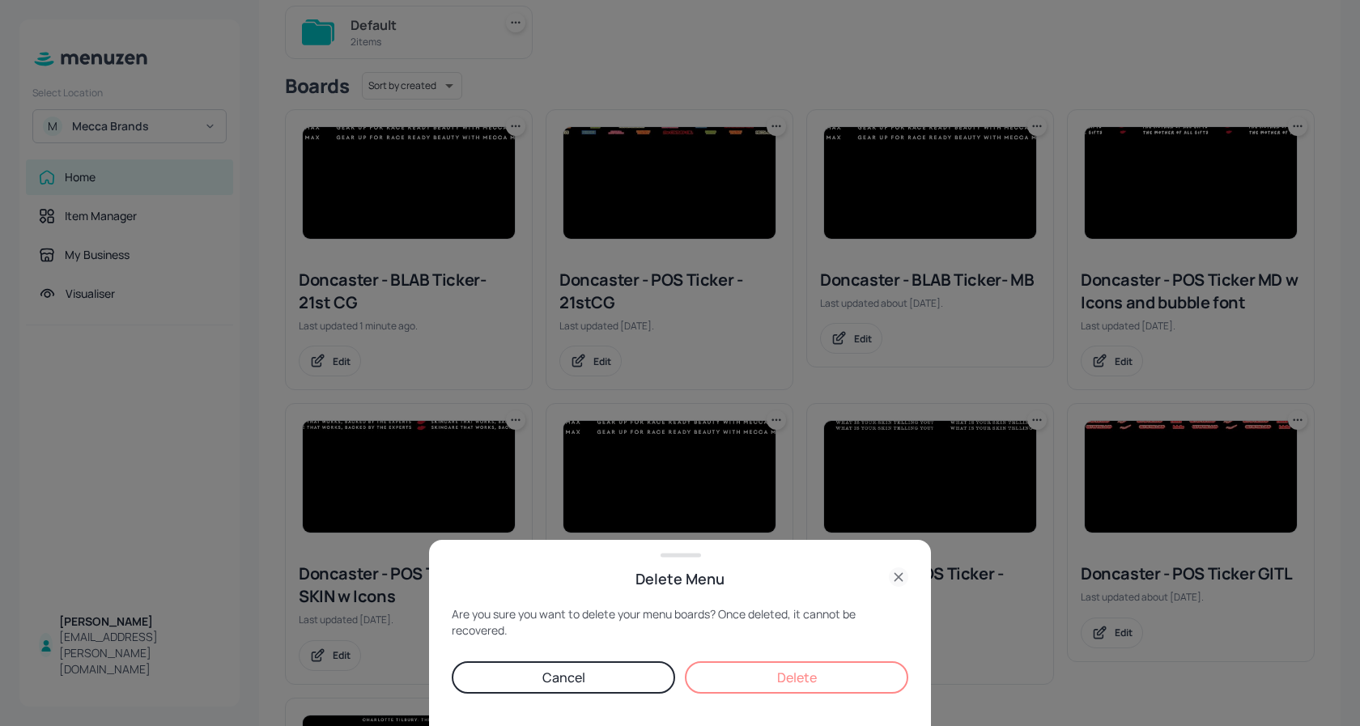
click at [780, 679] on button "Delete" at bounding box center [796, 677] width 223 height 32
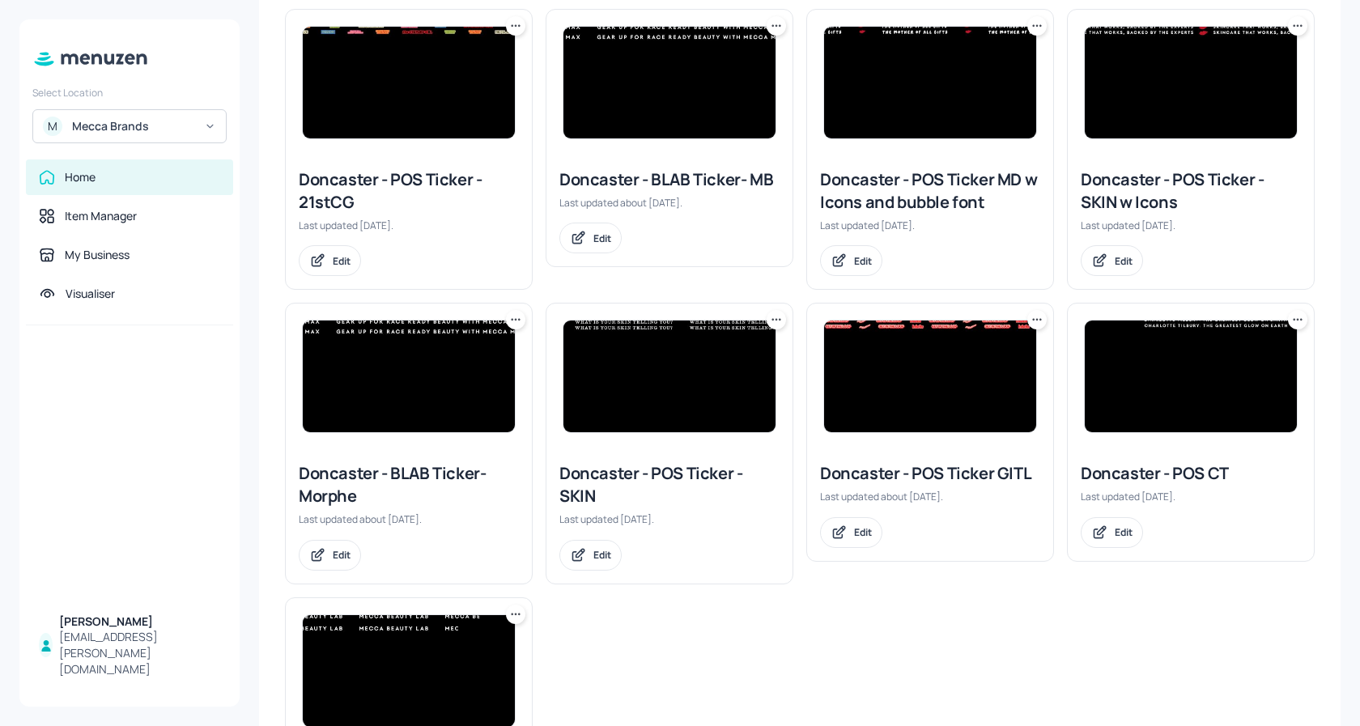
scroll to position [338, 0]
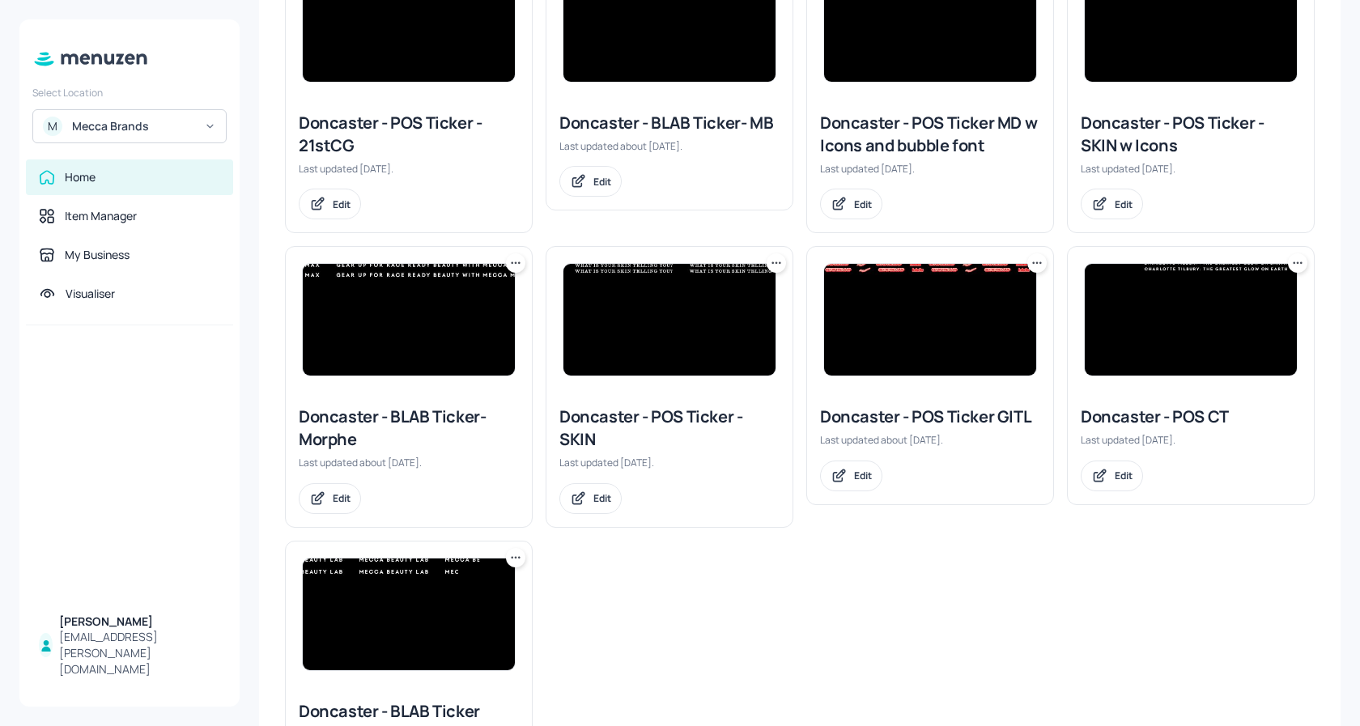
click at [1292, 261] on icon at bounding box center [1298, 263] width 16 height 16
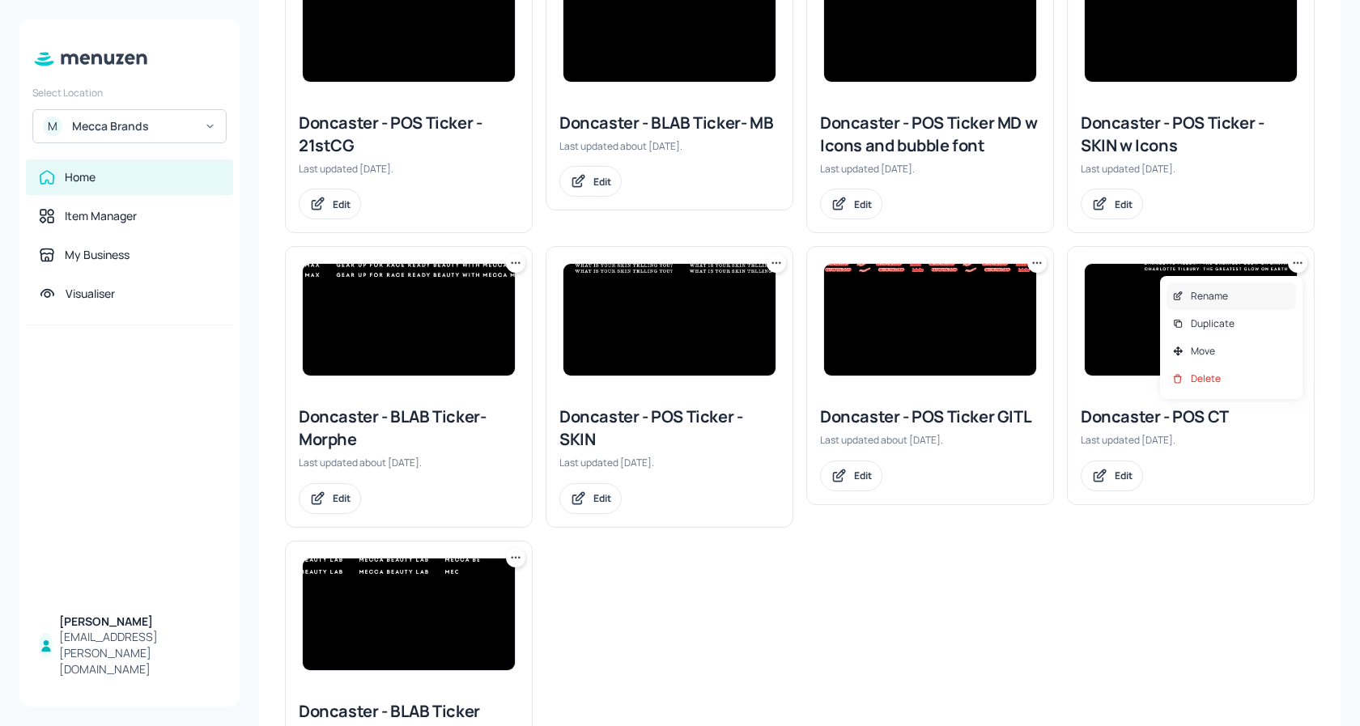
click at [1228, 294] on div "Rename" at bounding box center [1232, 297] width 130 height 28
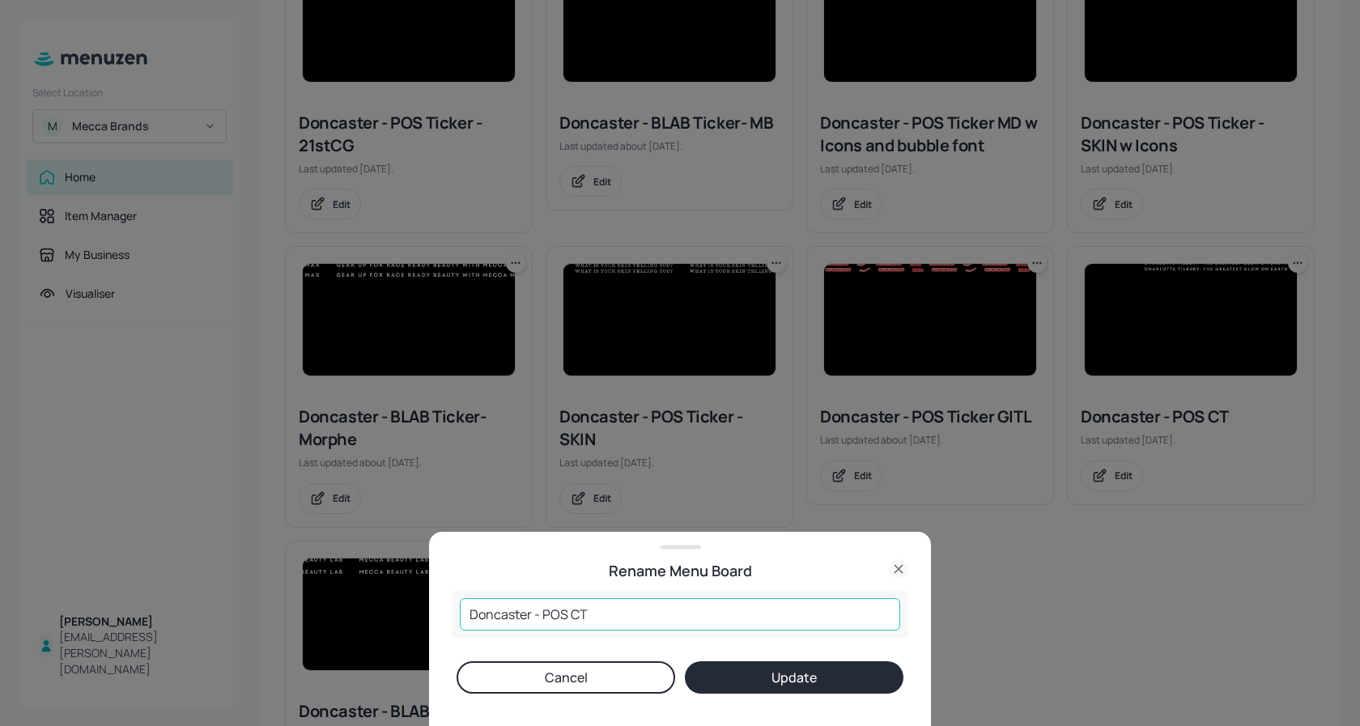
click at [652, 628] on input "Doncaster - POS CT" at bounding box center [680, 614] width 440 height 32
type input "Doncaster - POS- 21st CG"
click at [781, 679] on button "Update" at bounding box center [794, 677] width 219 height 32
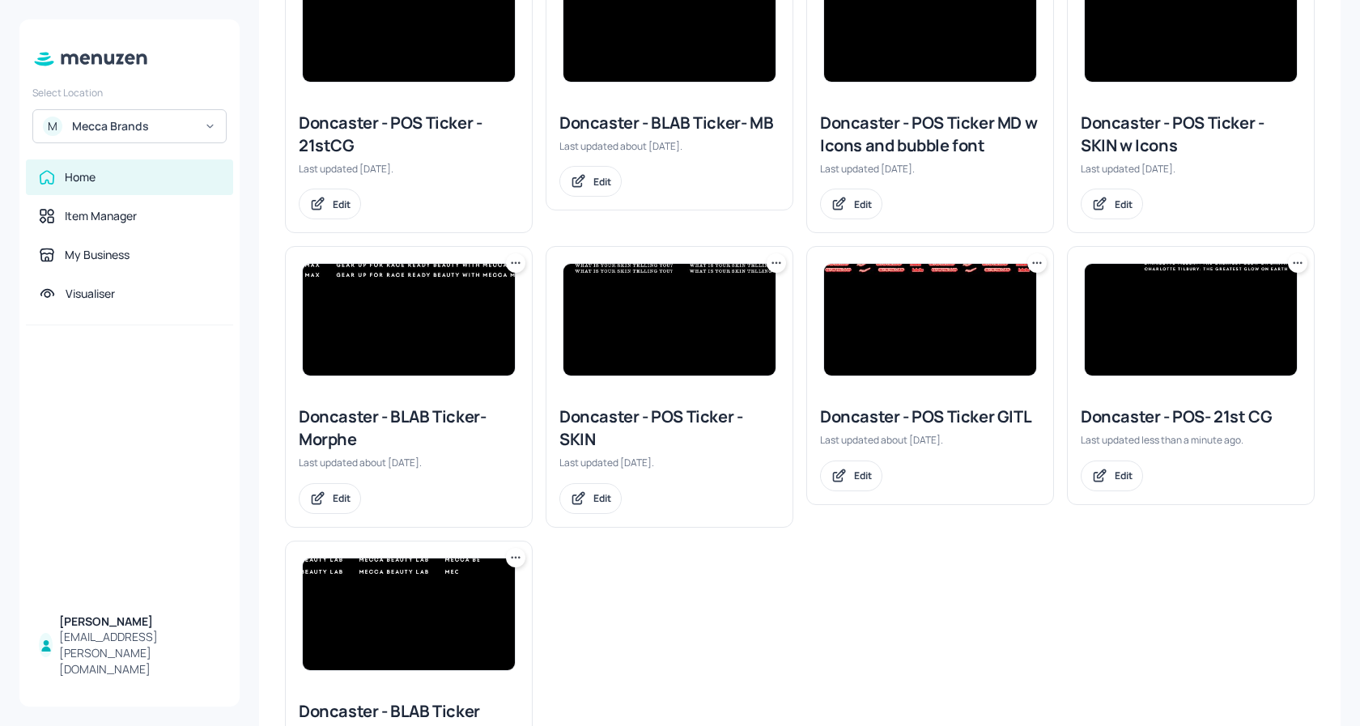
click at [1202, 299] on img at bounding box center [1191, 320] width 212 height 112
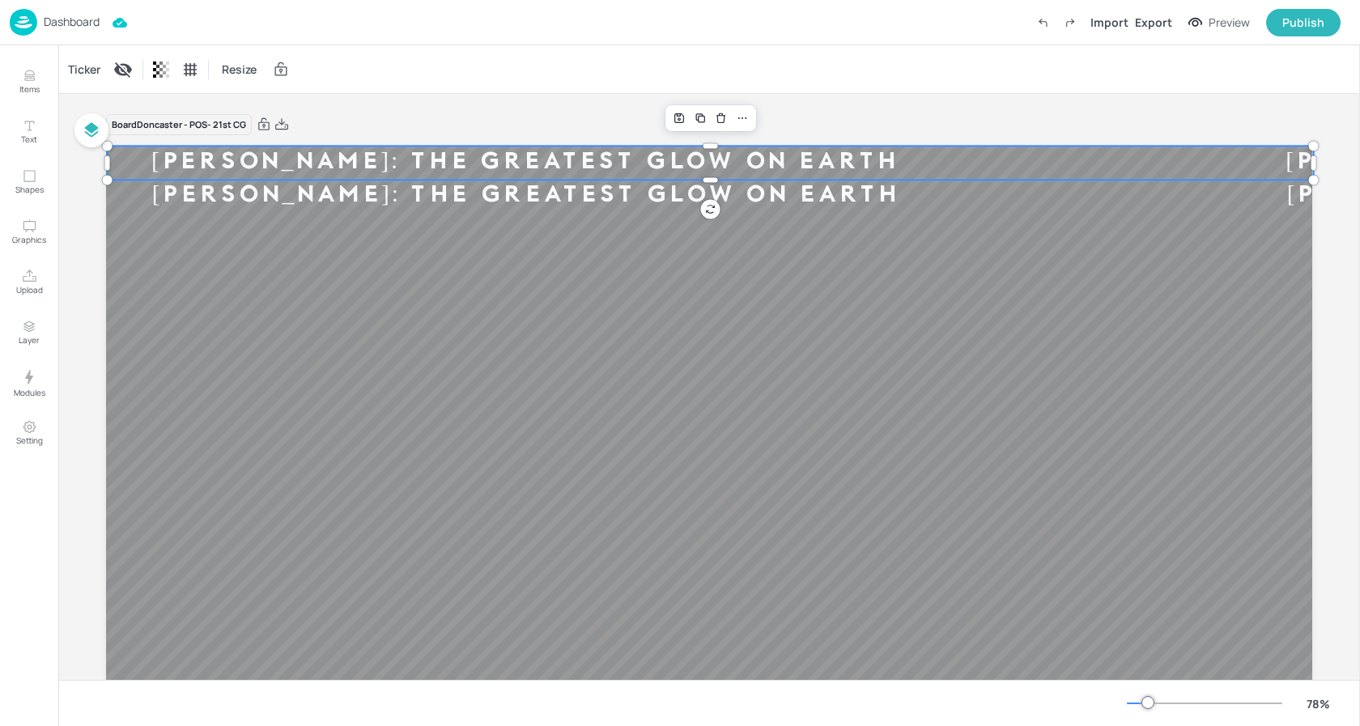
click at [514, 174] on div "CHARLOTTE TILBURY: THE GREATEST GLOW ON EARTH CHARLOTTE TILBURY: THE GREATEST G…" at bounding box center [709, 485] width 1206 height 678
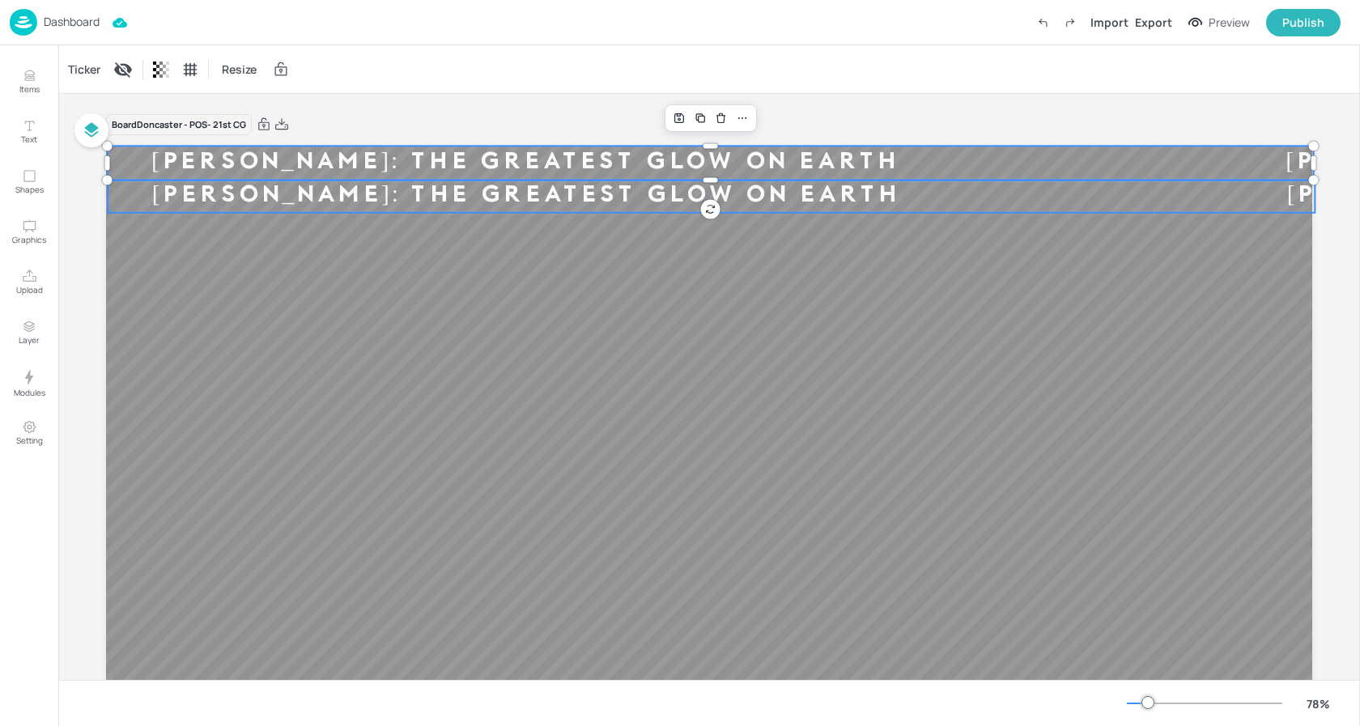
click at [496, 209] on div "[PERSON_NAME]: THE GREATEST GLOW ON EARTH" at bounding box center [526, 196] width 836 height 31
click at [83, 74] on div "Ticker" at bounding box center [84, 70] width 39 height 26
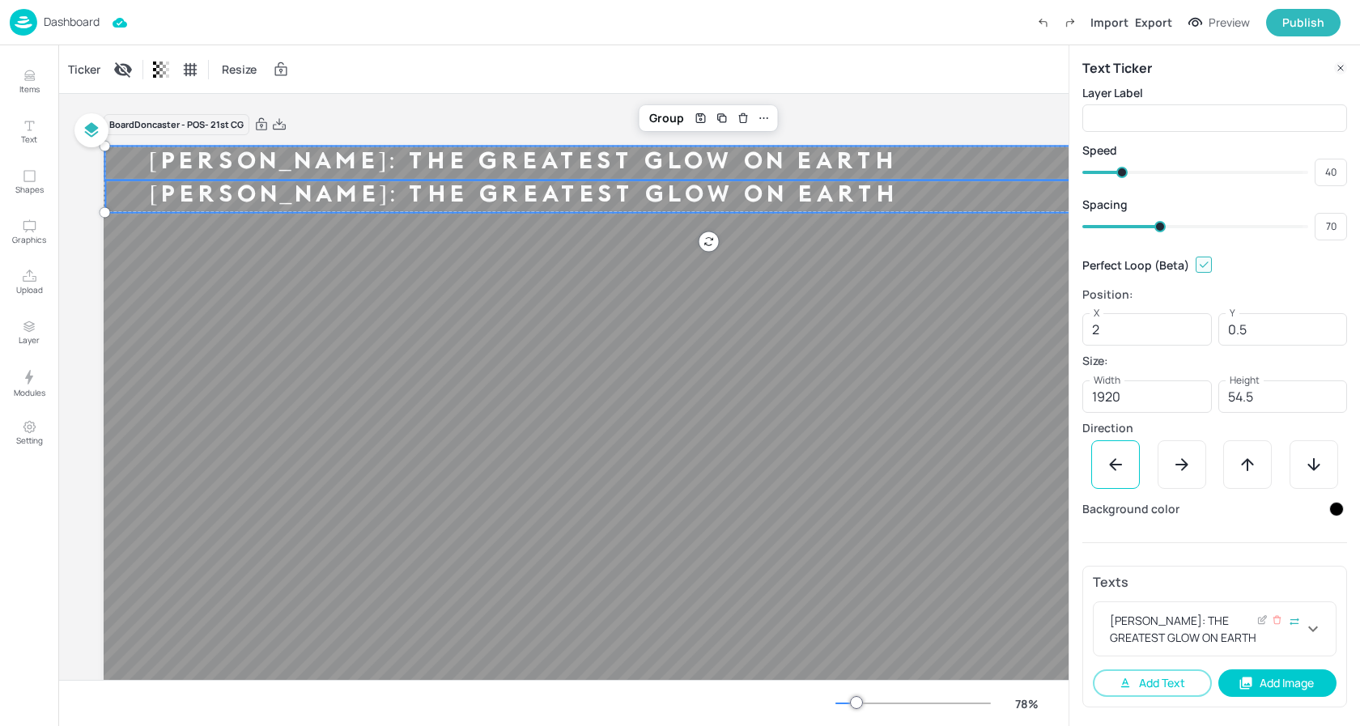
click at [1242, 627] on div "[PERSON_NAME]: THE GREATEST GLOW ON EARTH" at bounding box center [1205, 629] width 197 height 34
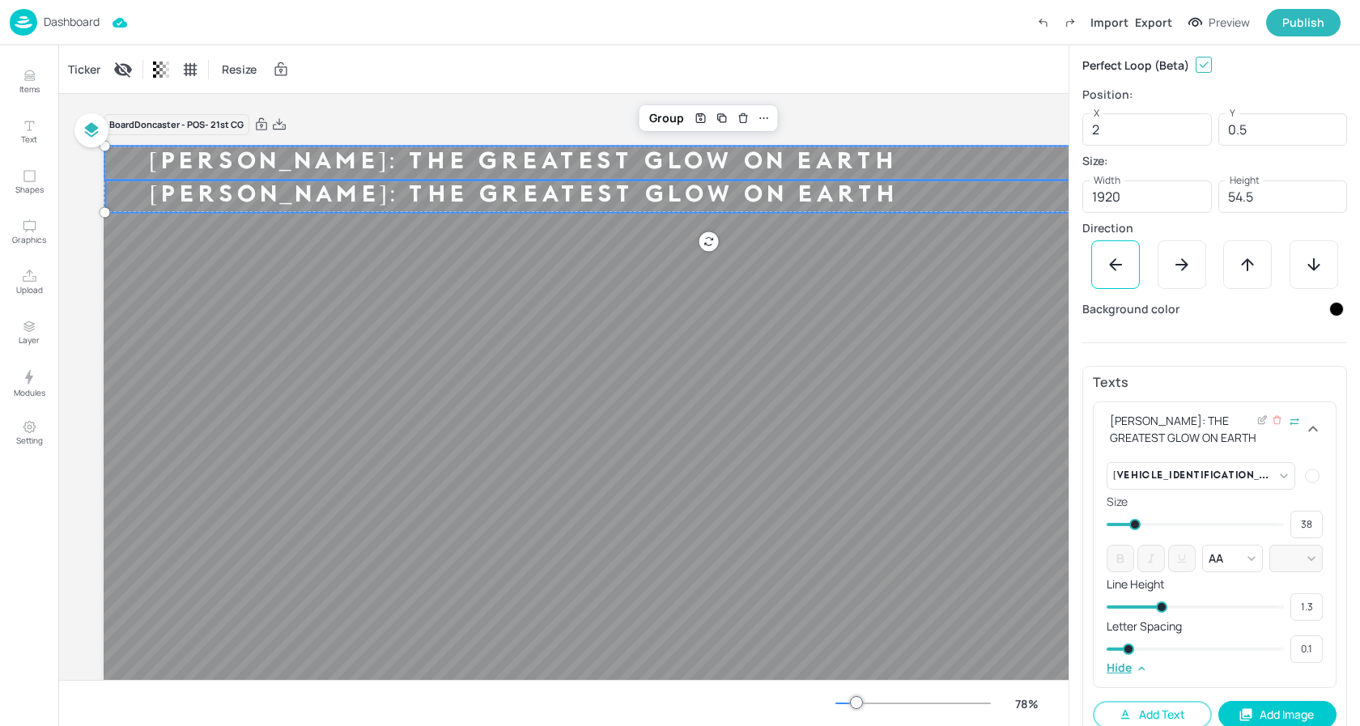
scroll to position [211, 0]
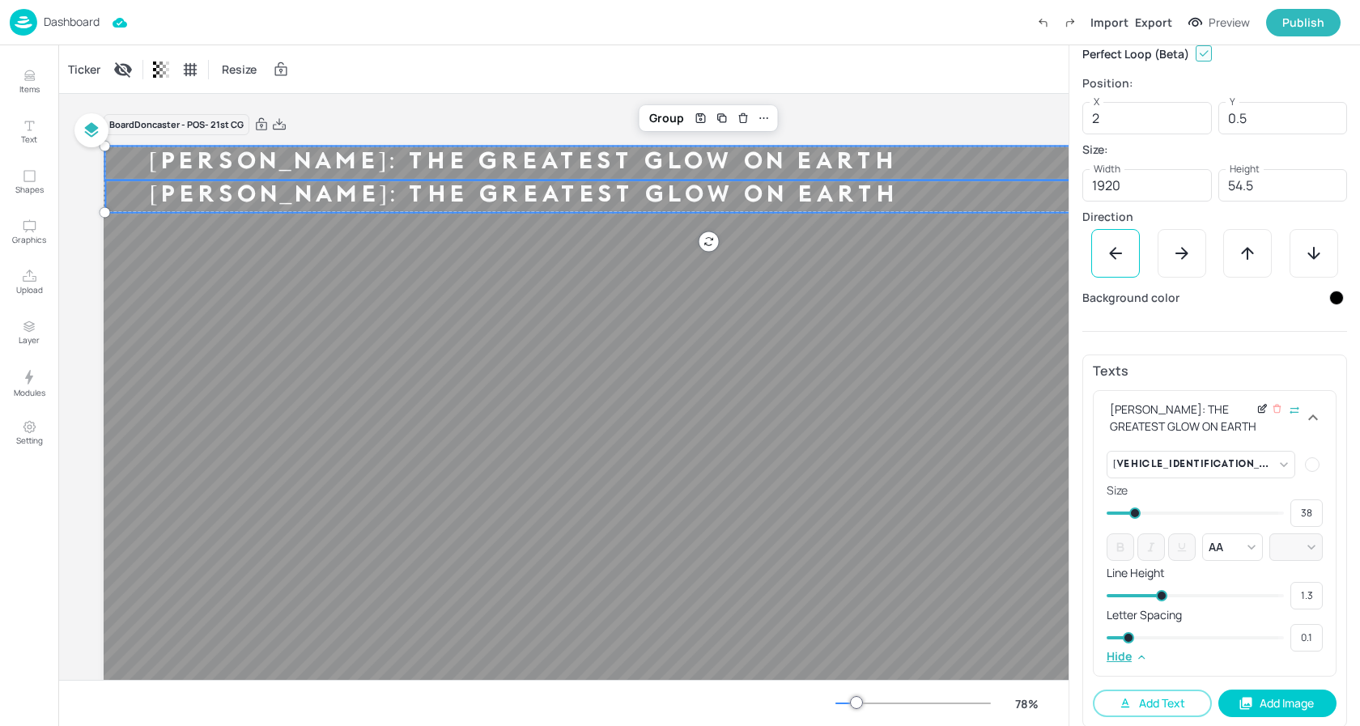
click at [1260, 410] on icon at bounding box center [1262, 408] width 12 height 11
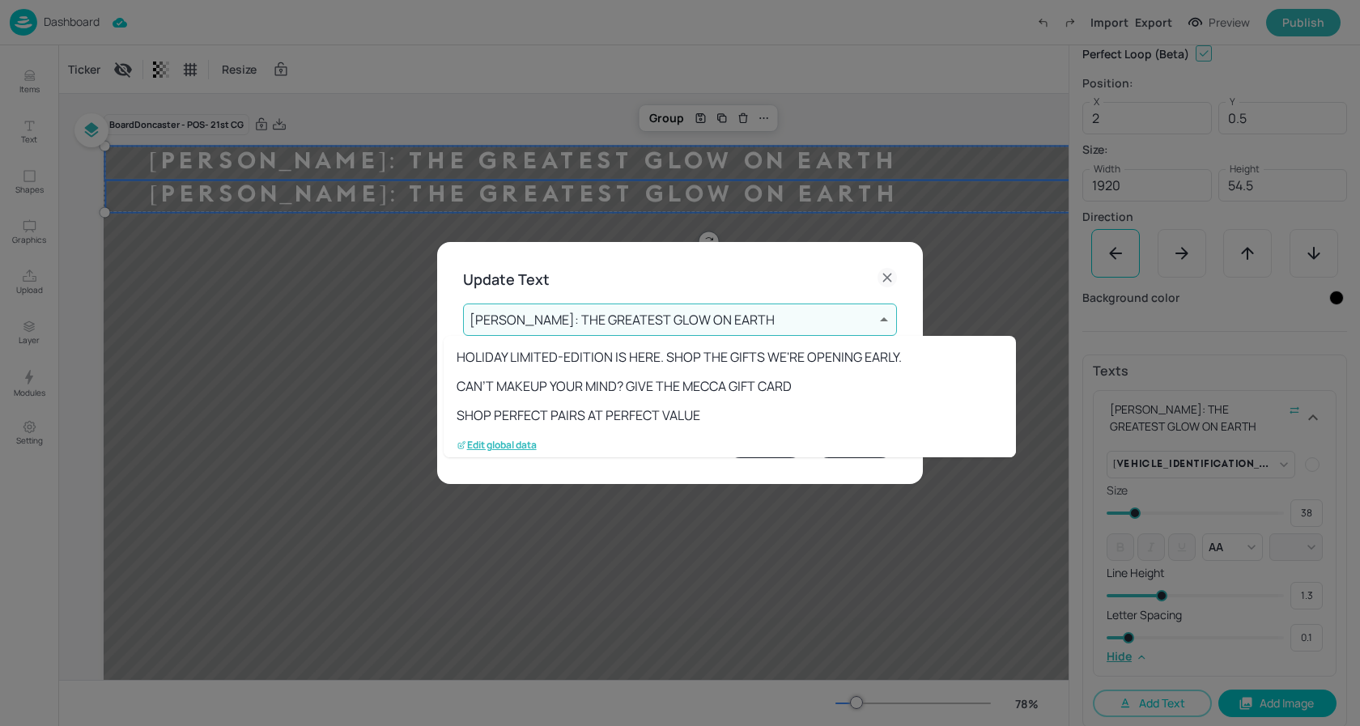
click at [682, 324] on body "Dashboard Import Export Preview Publish Items Text Shapes Graphics Upload Layer…" at bounding box center [680, 363] width 1360 height 726
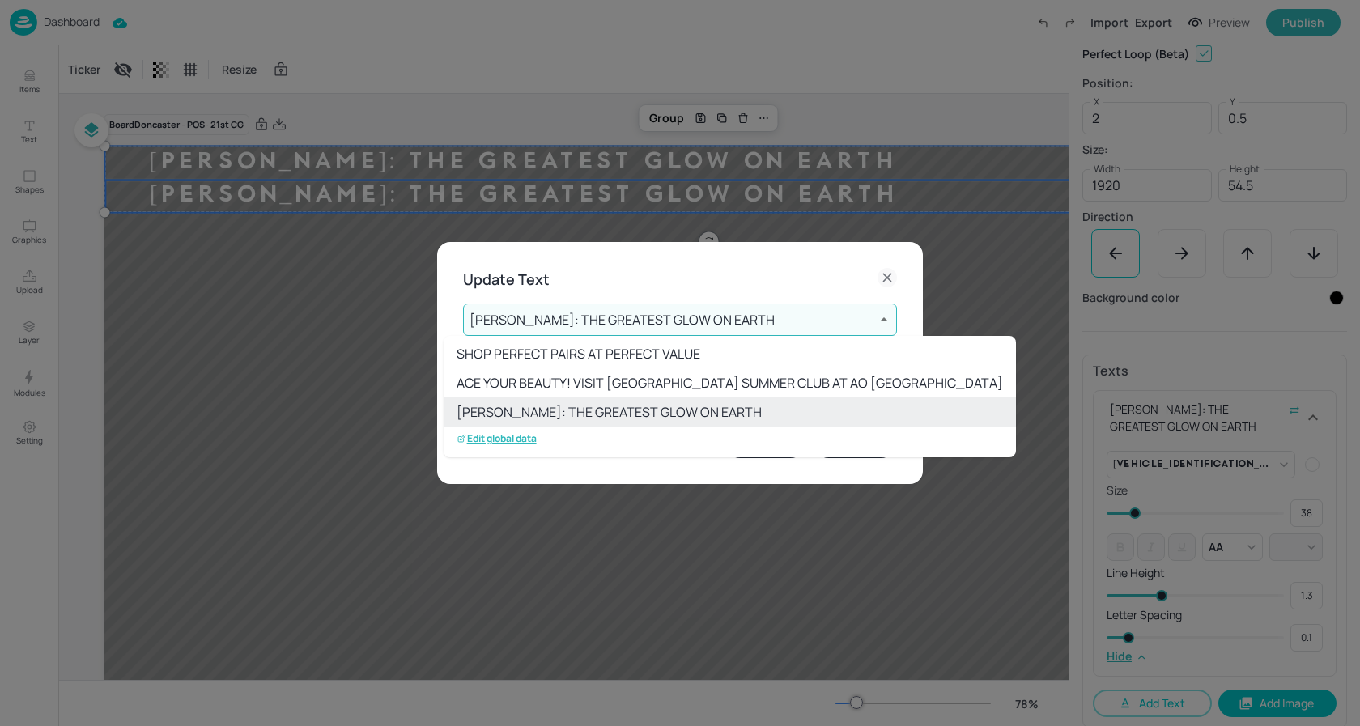
click at [500, 429] on div "Edit global data" at bounding box center [730, 439] width 546 height 24
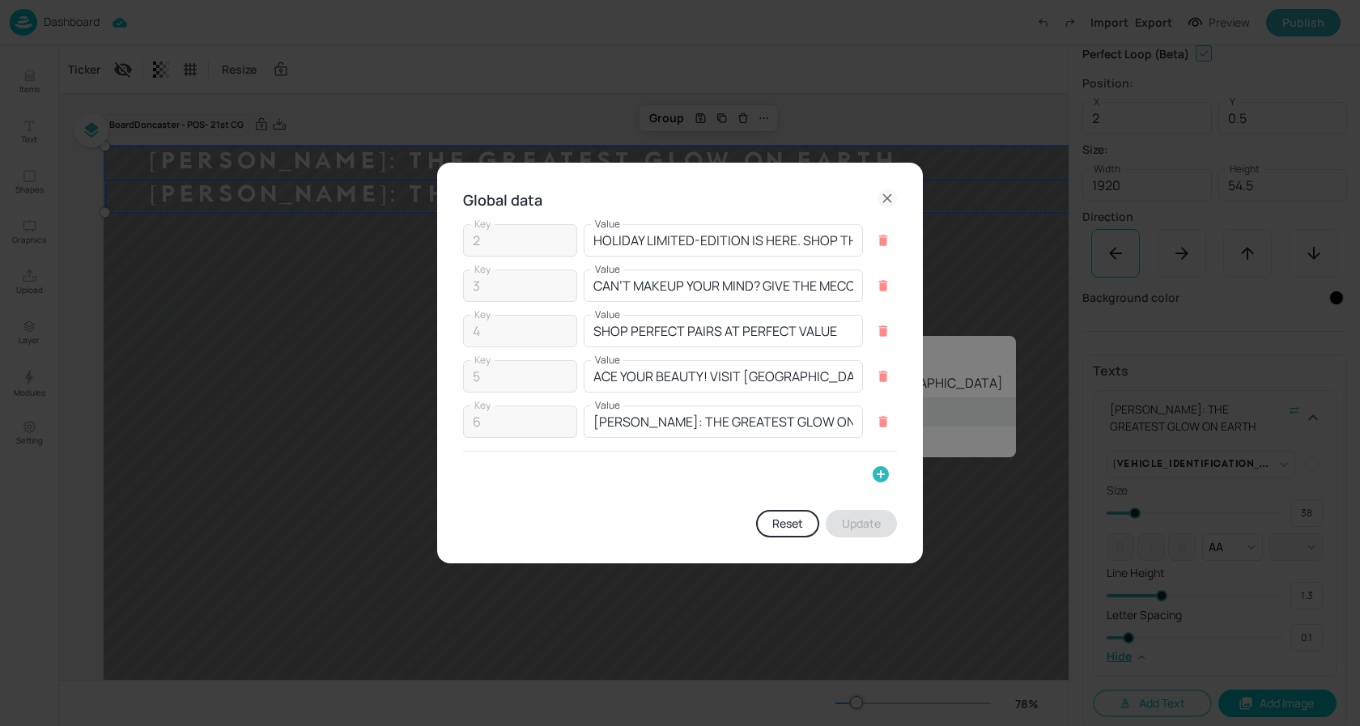
click at [884, 473] on icon "button" at bounding box center [881, 474] width 16 height 16
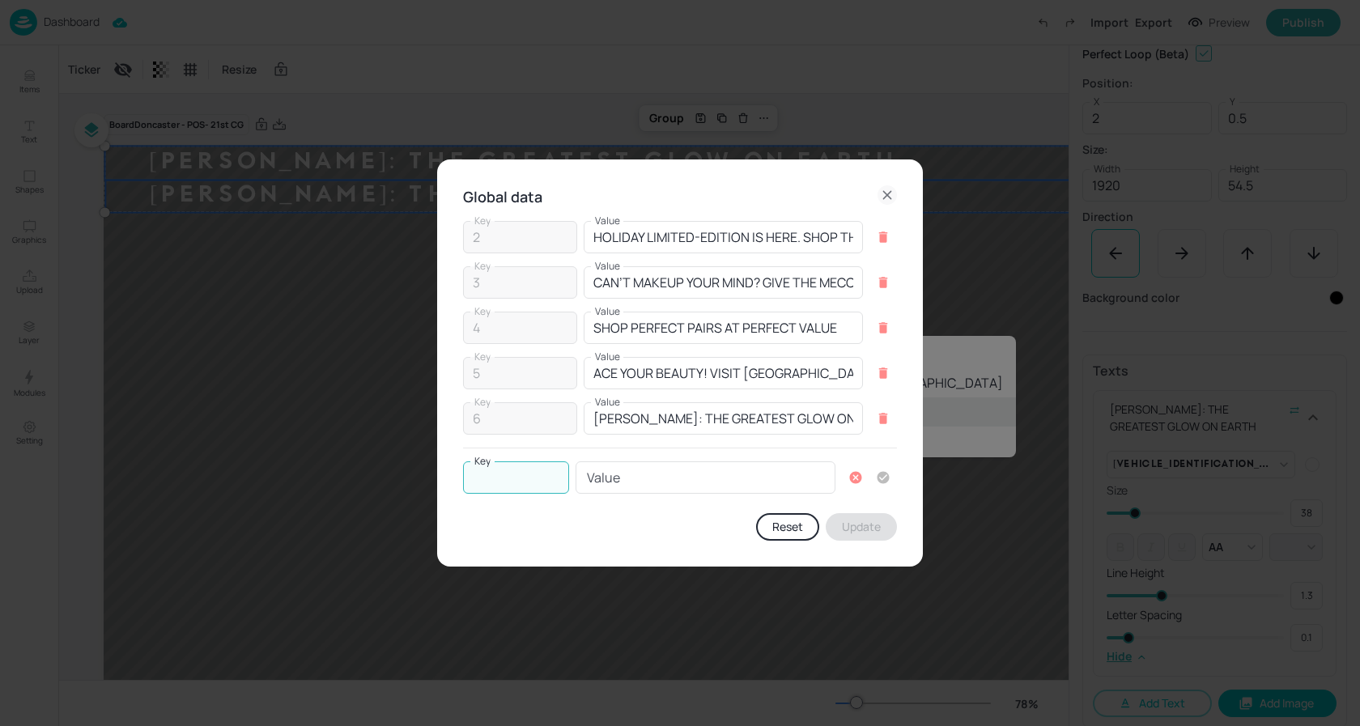
click at [532, 474] on input "Key" at bounding box center [516, 477] width 106 height 32
type input "7"
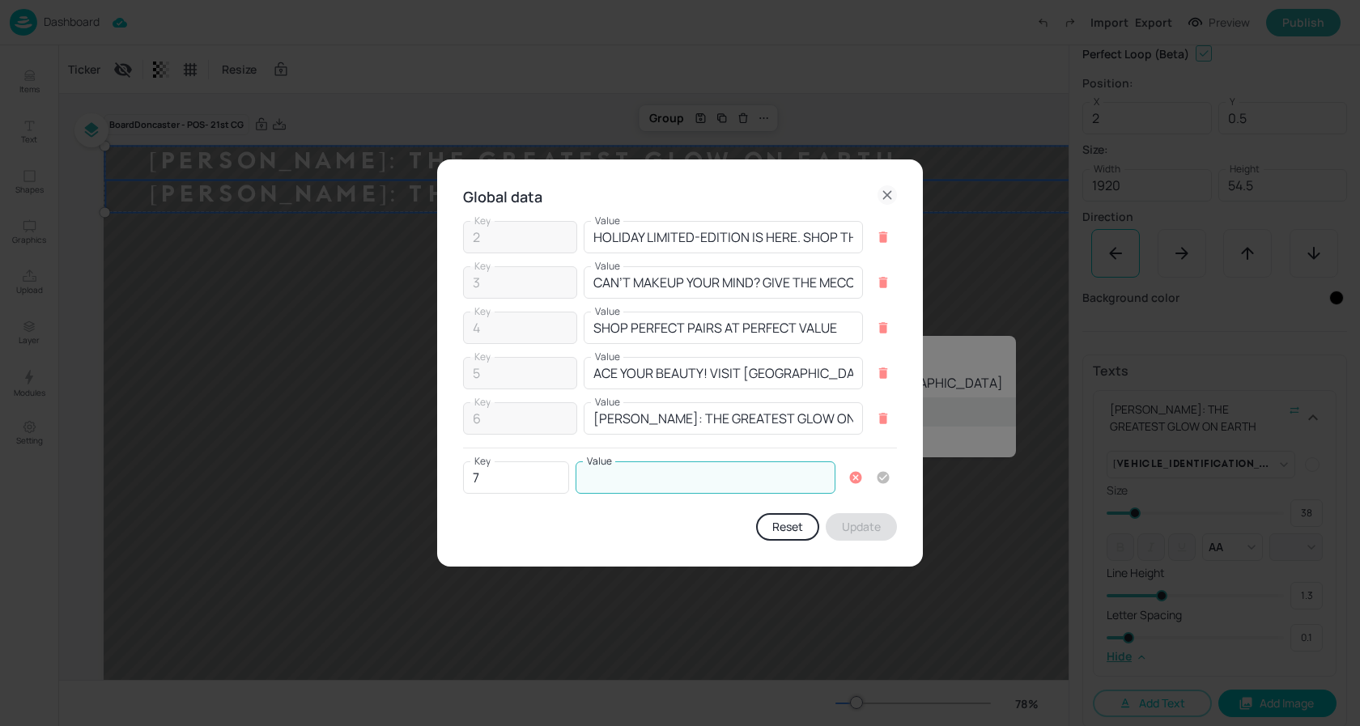
click at [644, 474] on input "Value" at bounding box center [706, 477] width 260 height 32
paste input "THE DEFINING BEAUTY MOMENTS OF OUR GENERATION"
type input "THE DEFINING BEAUTY MOMENTS OF OUR GENERATION"
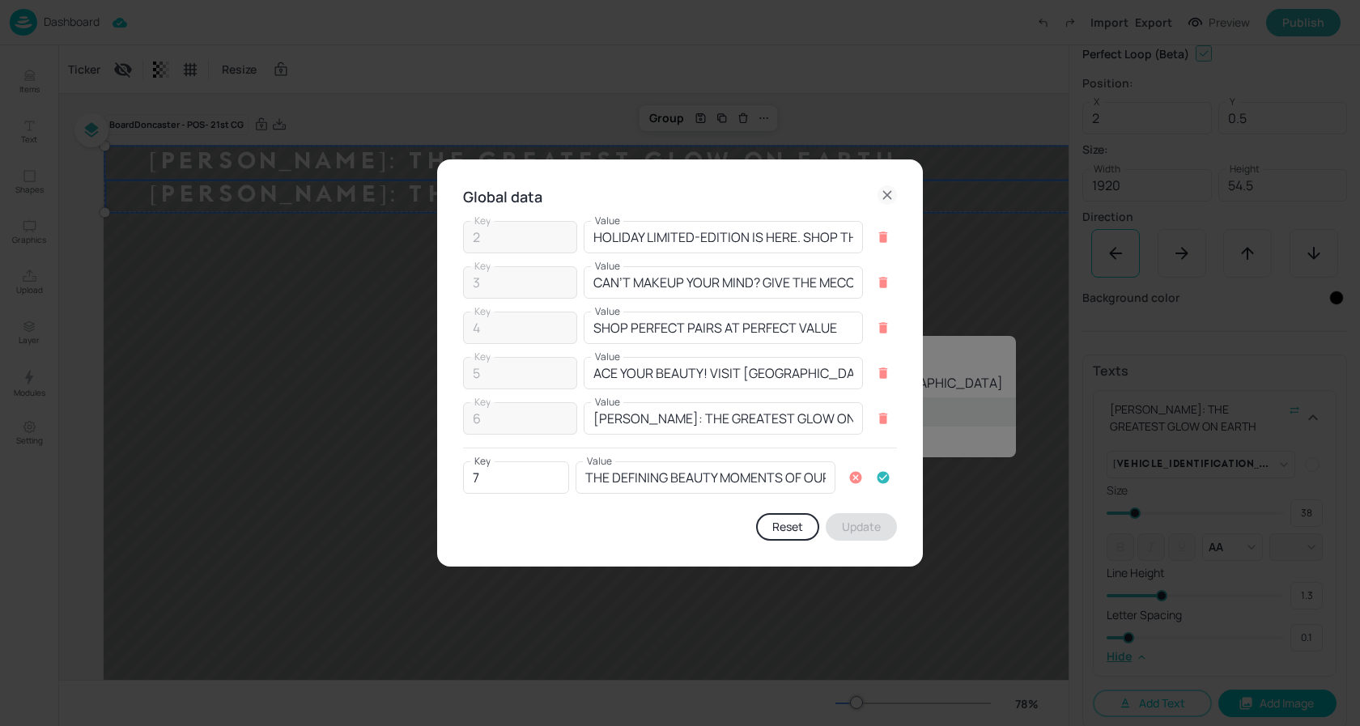
click at [878, 478] on icon "button" at bounding box center [884, 478] width 12 height 12
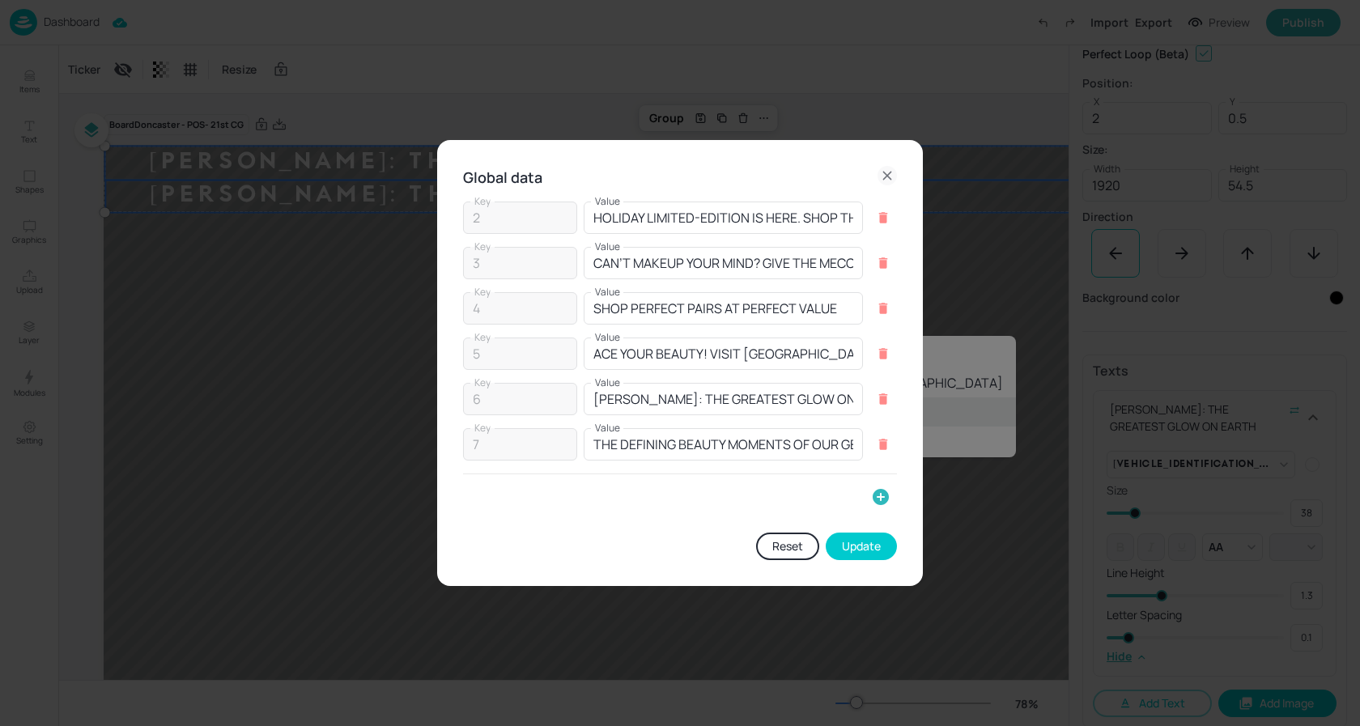
click at [867, 546] on button "Update" at bounding box center [861, 547] width 71 height 28
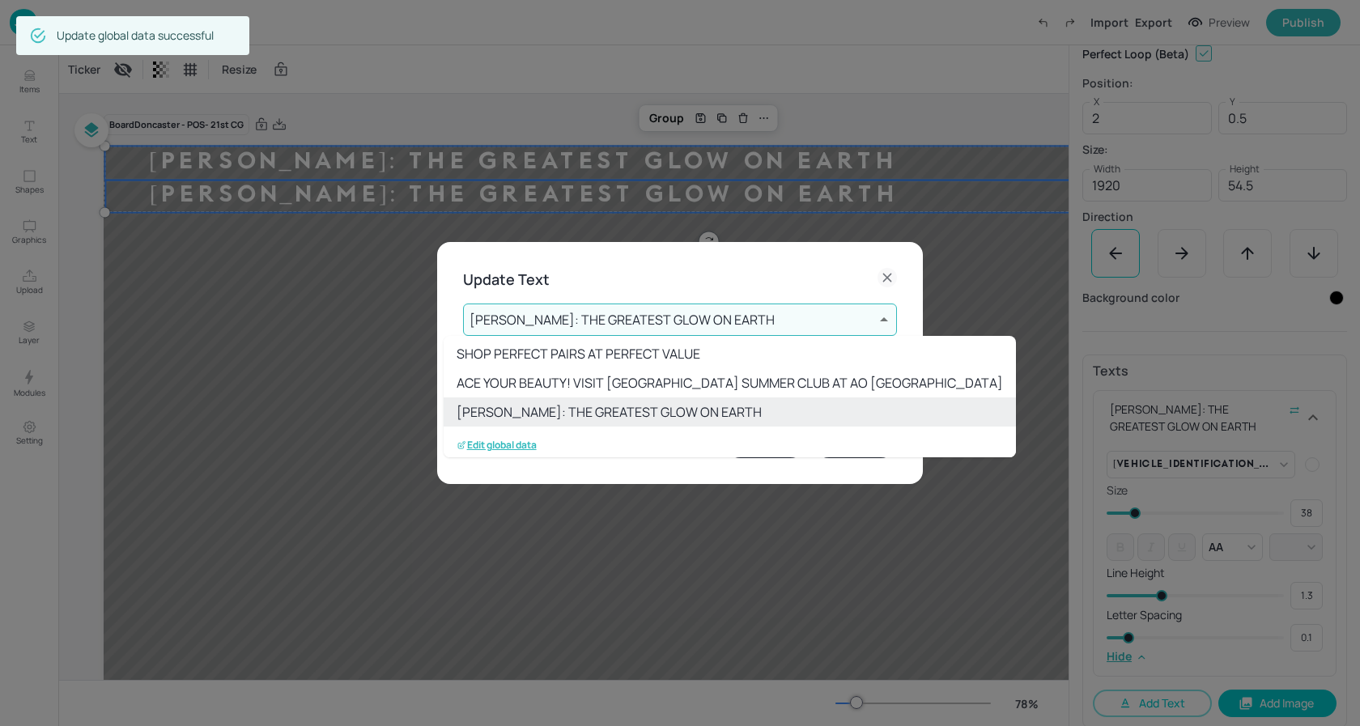
scroll to position [91, 0]
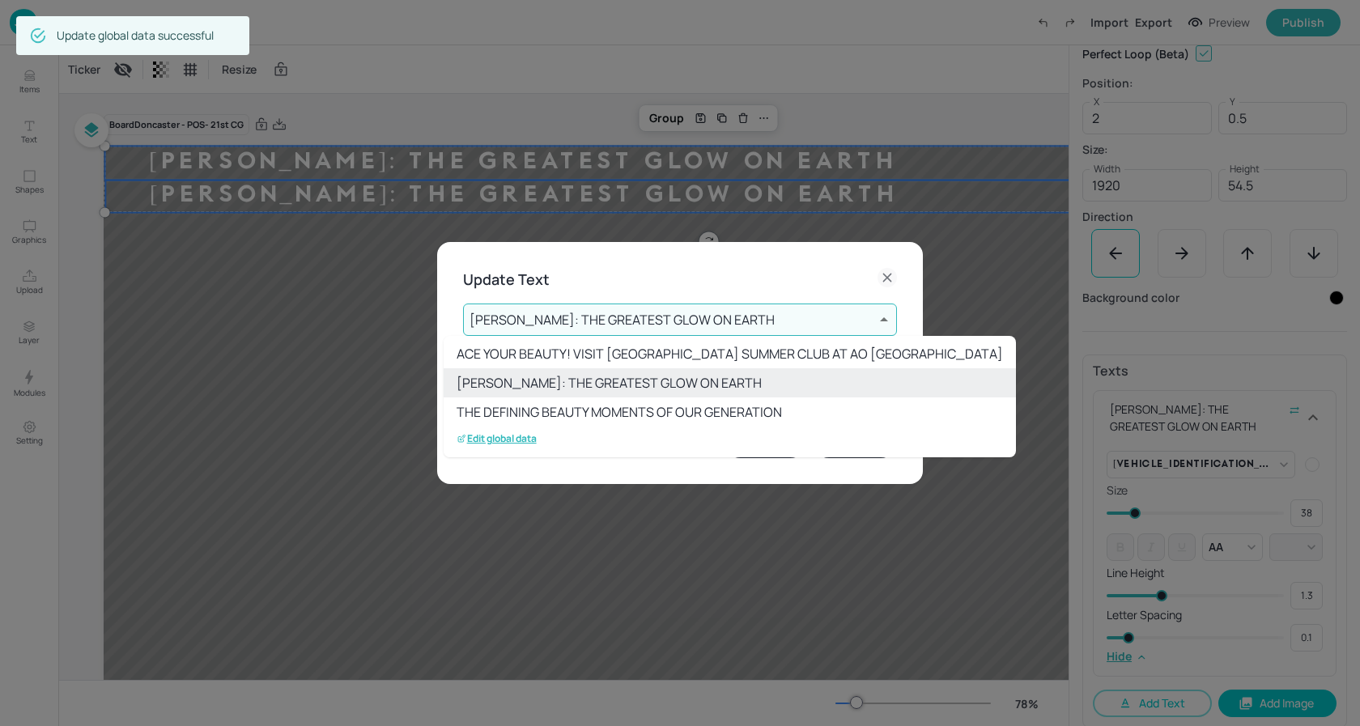
click at [612, 411] on li "THE DEFINING BEAUTY MOMENTS OF OUR GENERATION" at bounding box center [730, 411] width 572 height 29
type input "7"
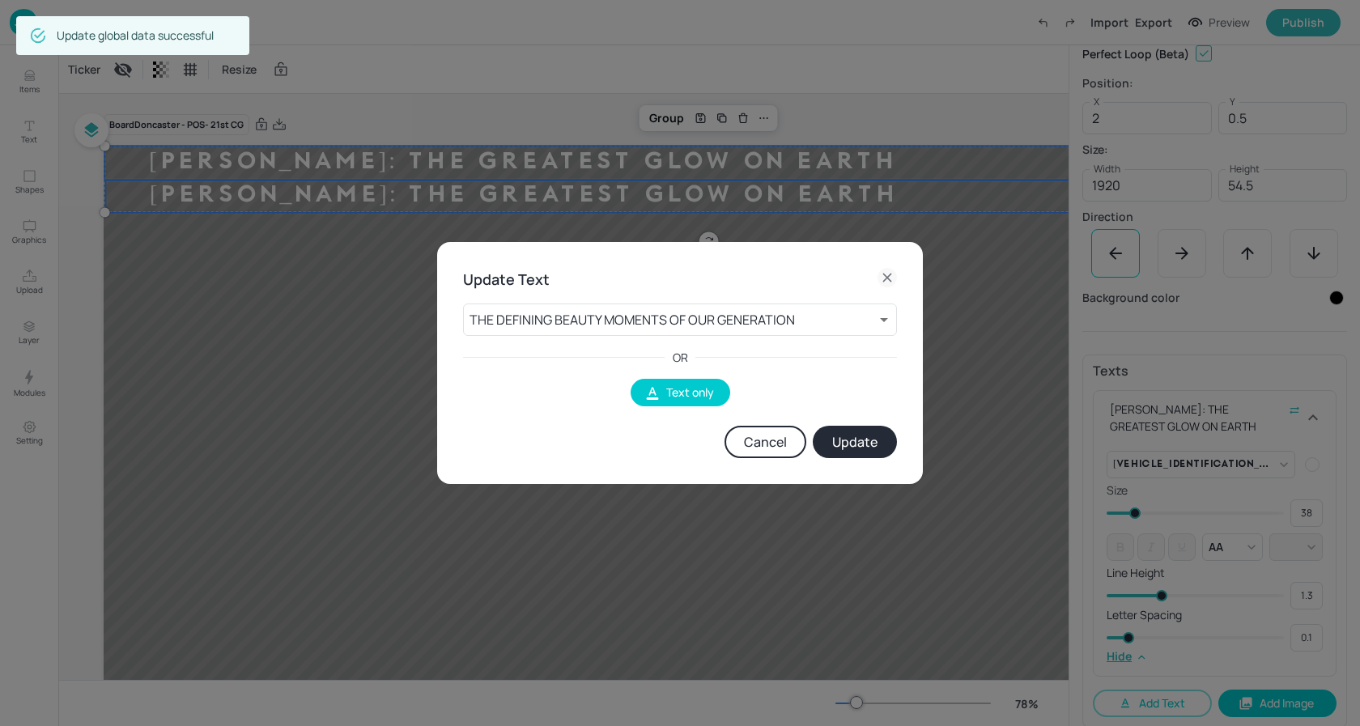
drag, startPoint x: 861, startPoint y: 439, endPoint x: 849, endPoint y: 440, distance: 11.4
click at [861, 439] on button "Update" at bounding box center [855, 442] width 84 height 32
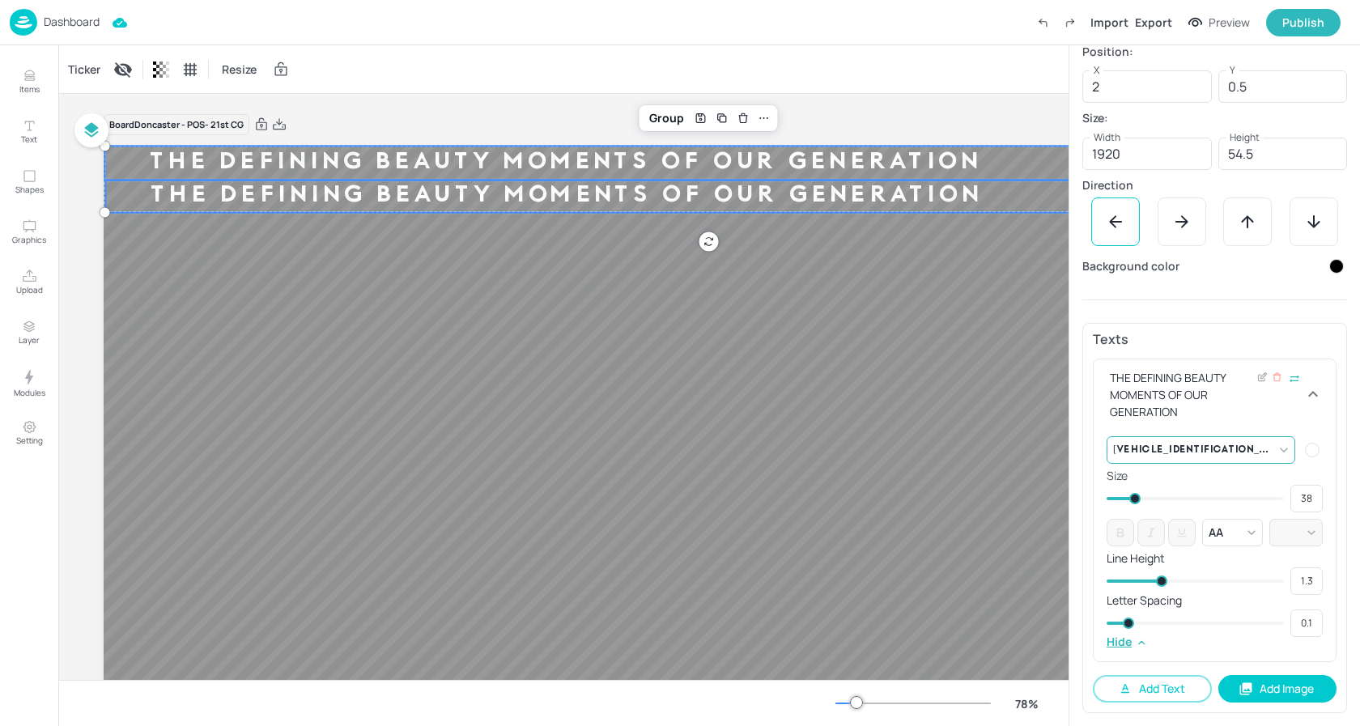
click at [1277, 451] on body "Dashboard Import Export Preview Publish Items Text Shapes Graphics Upload Layer…" at bounding box center [680, 363] width 1360 height 726
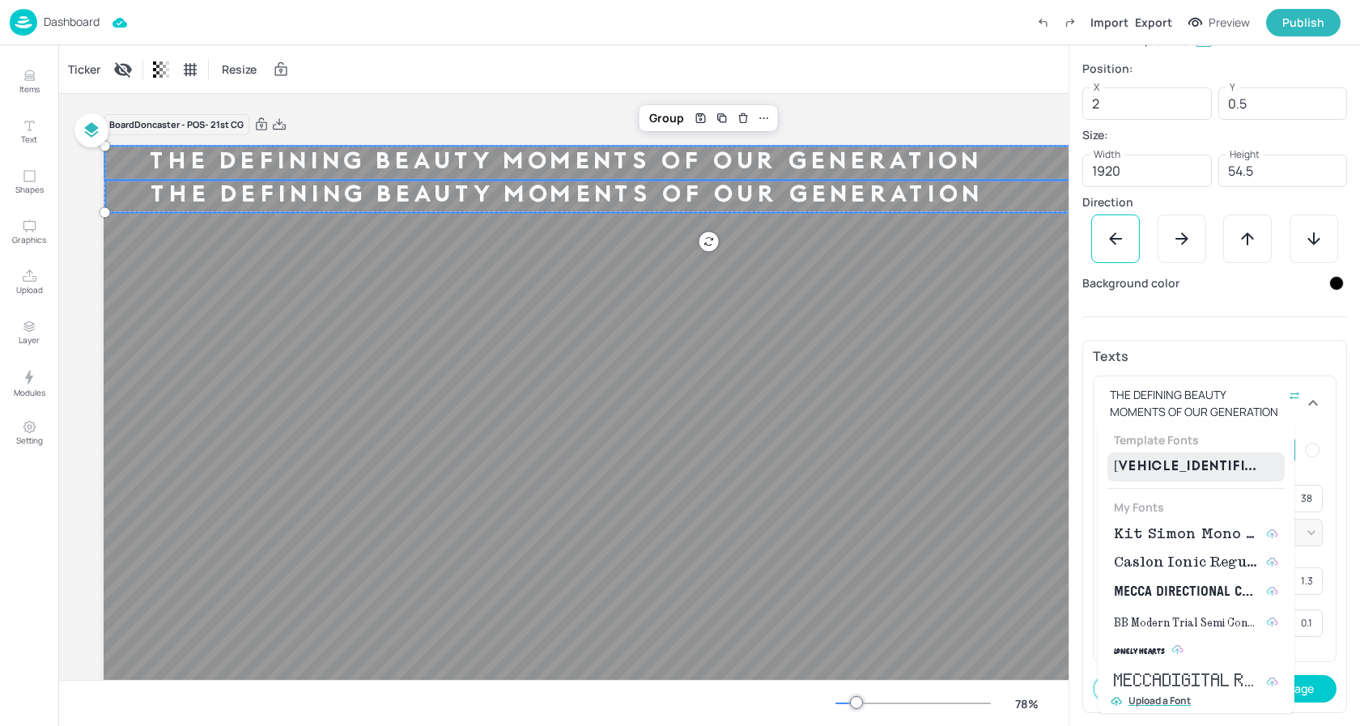
click at [1168, 531] on span "Kit Simon Mono Medium" at bounding box center [1187, 534] width 146 height 19
type input "{"font":"KitSimonMonoMedium","group":"template"}"
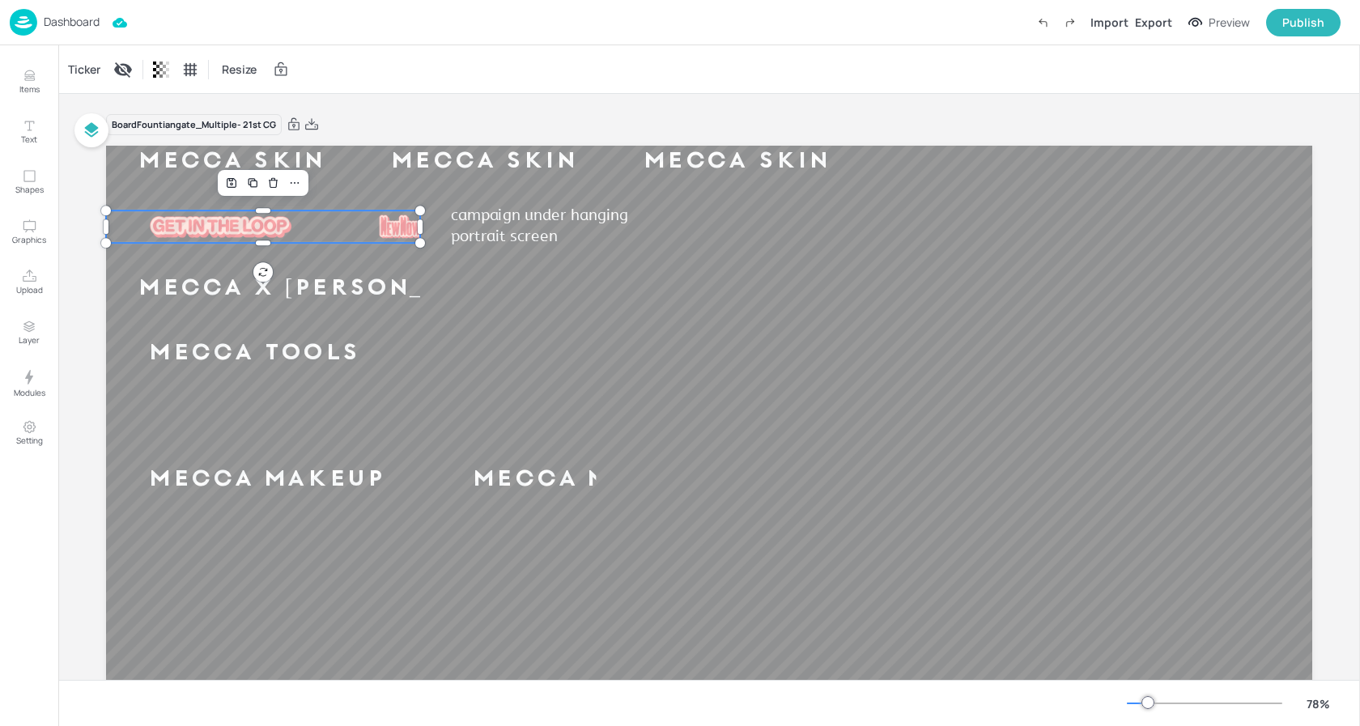
click at [334, 236] on div "MECCA SKIN MECCA SKIN MECCA SKIN MECCA SKIN MECCA SKIN MECCA SKIN MECCA X [PERS…" at bounding box center [709, 485] width 1206 height 678
click at [87, 69] on div "Ticker" at bounding box center [84, 70] width 39 height 26
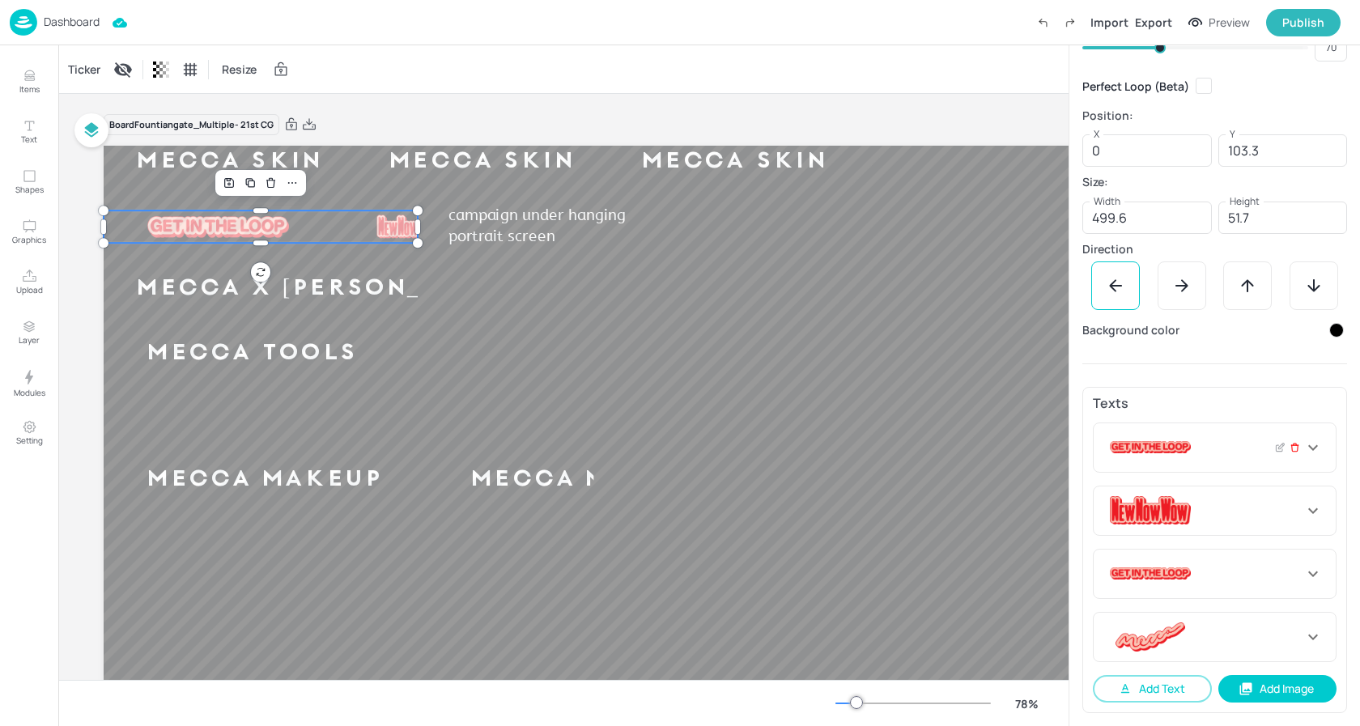
click at [1292, 448] on icon at bounding box center [1294, 448] width 6 height 6
type input "105"
type input "228"
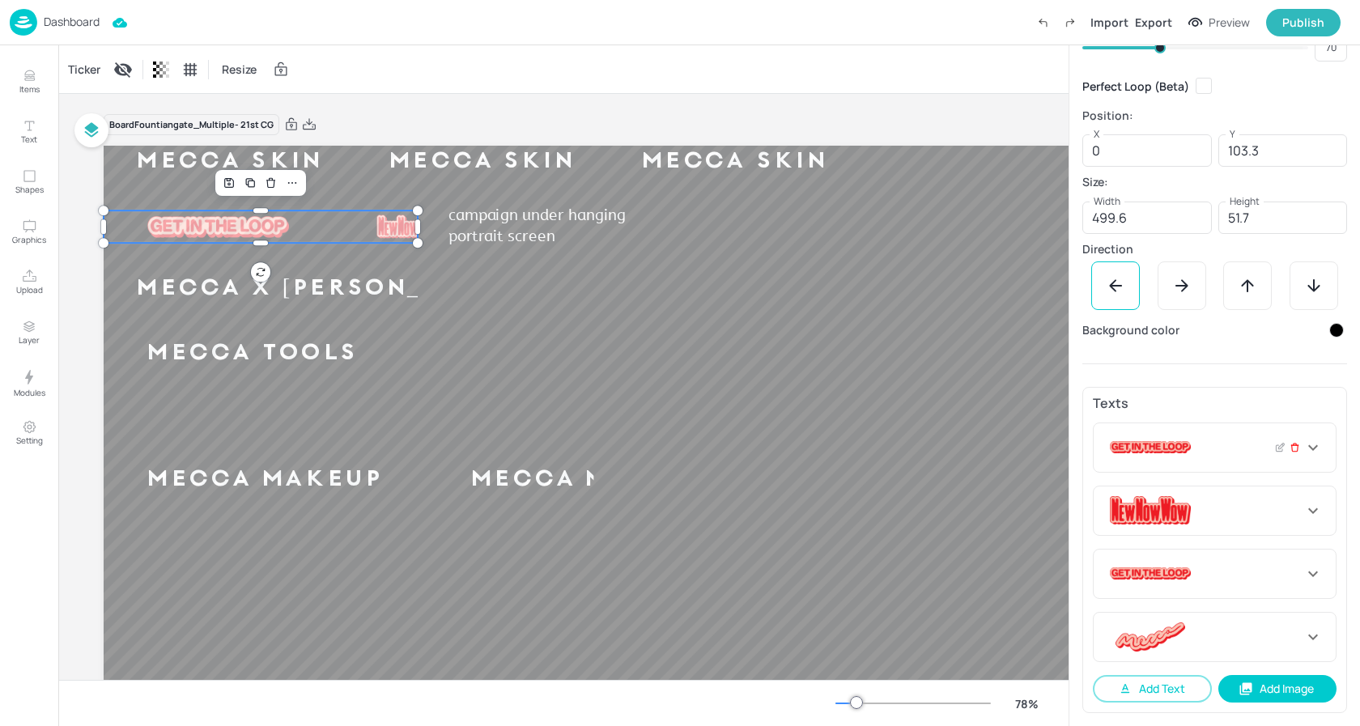
type input "83"
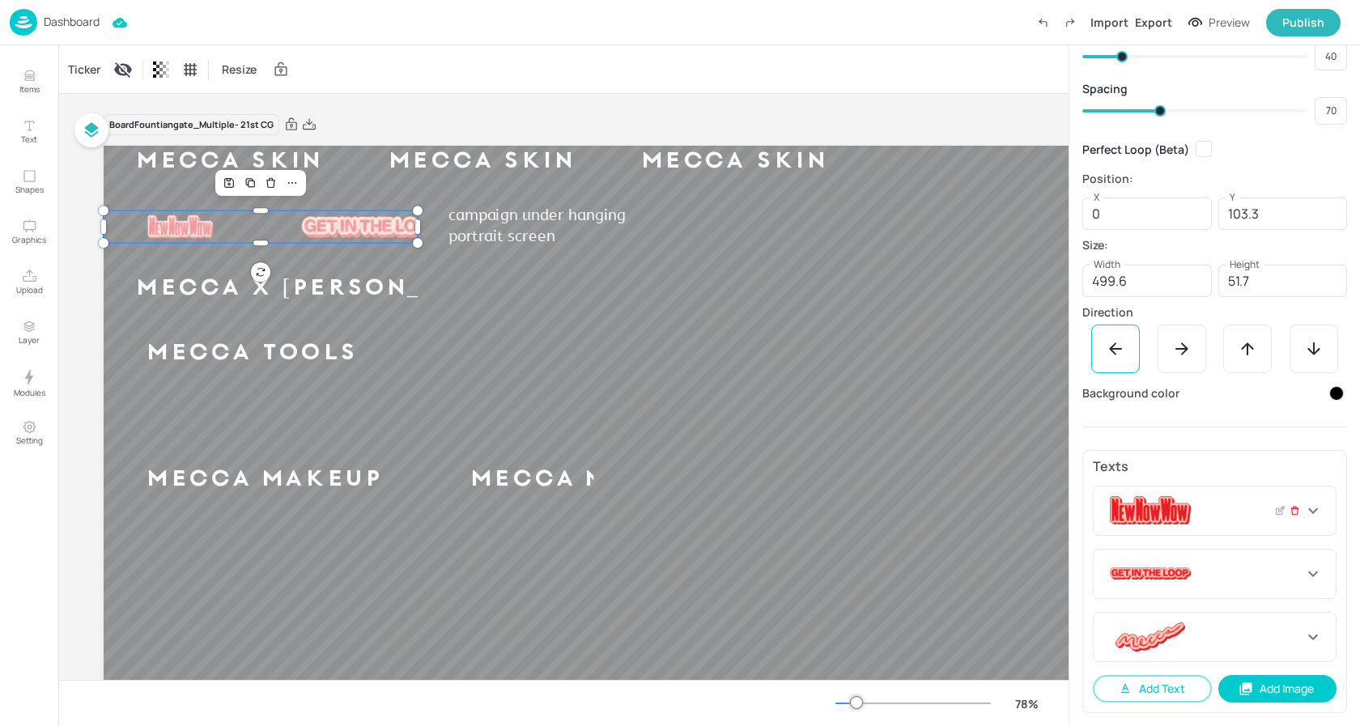
scroll to position [116, 0]
click at [1296, 512] on div at bounding box center [1205, 510] width 197 height 29
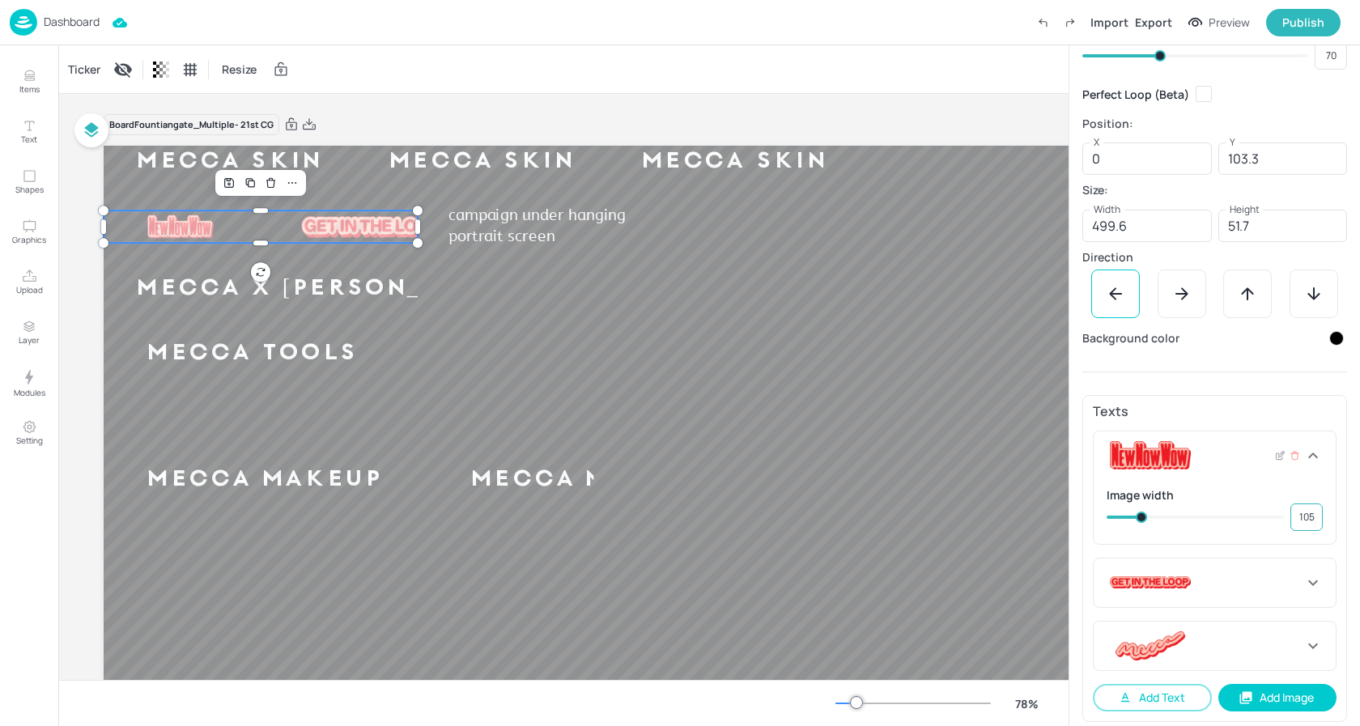
scroll to position [179, 0]
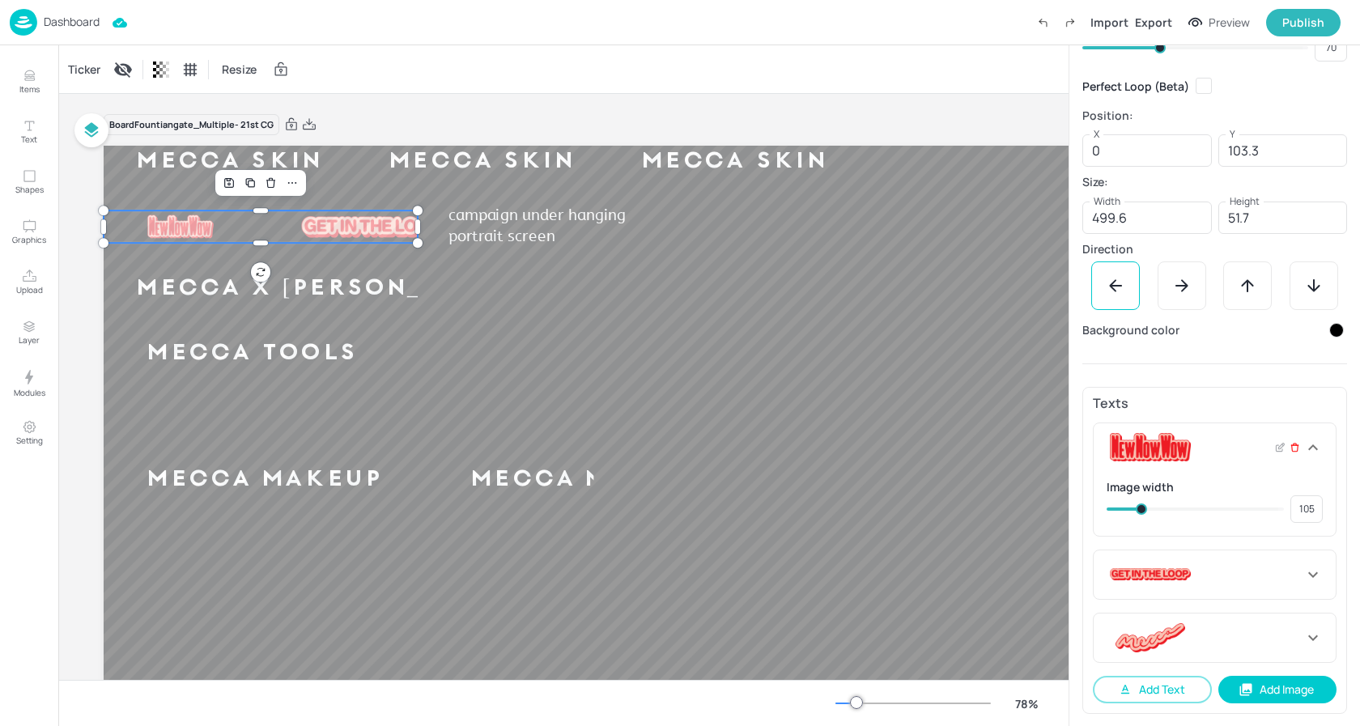
click at [1290, 450] on icon at bounding box center [1295, 447] width 11 height 11
type input "228"
type input "83"
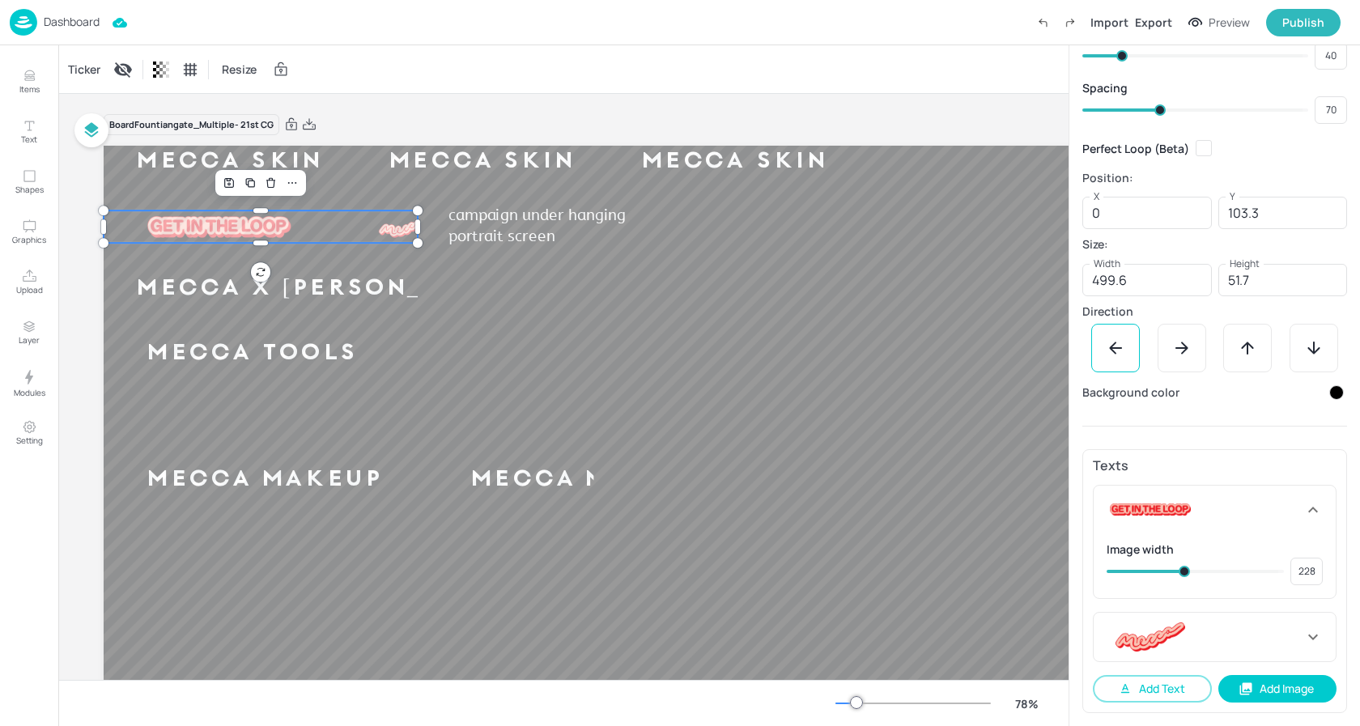
scroll to position [117, 0]
click at [1290, 512] on icon at bounding box center [1295, 509] width 11 height 11
type input "83"
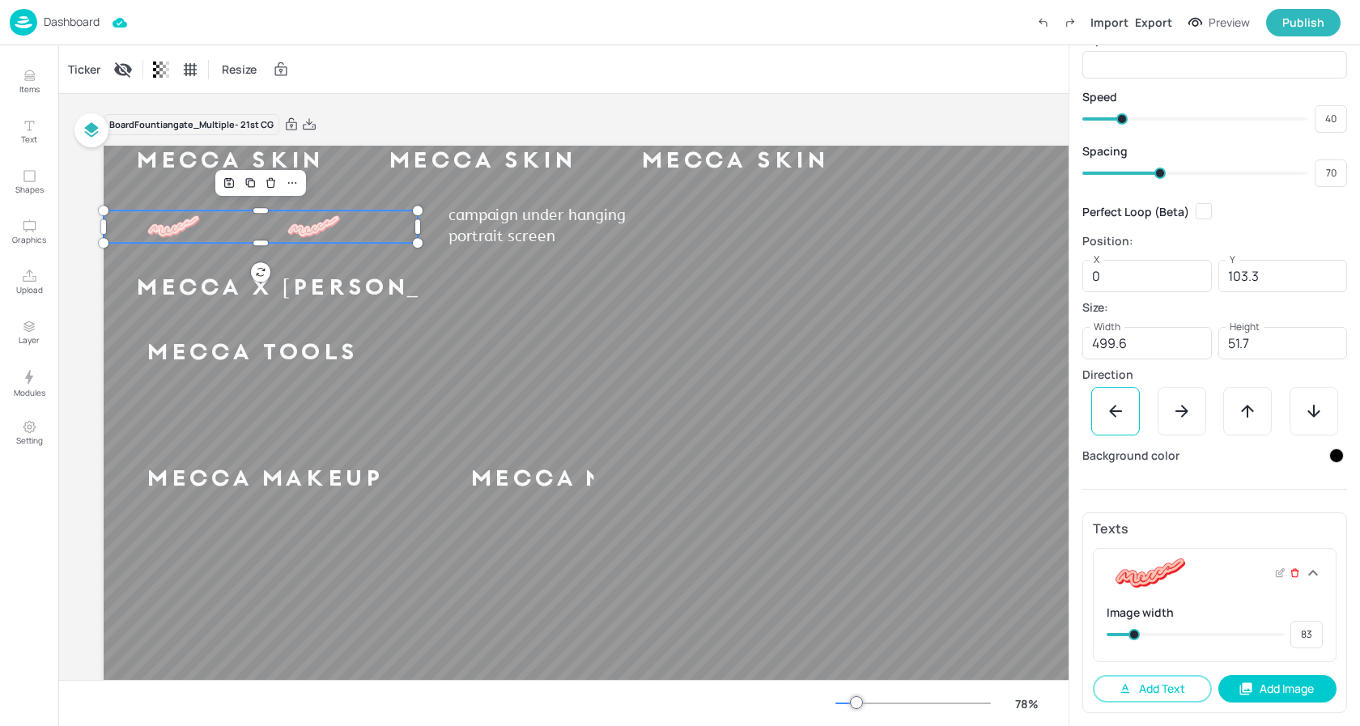
click at [1290, 573] on icon at bounding box center [1295, 572] width 11 height 11
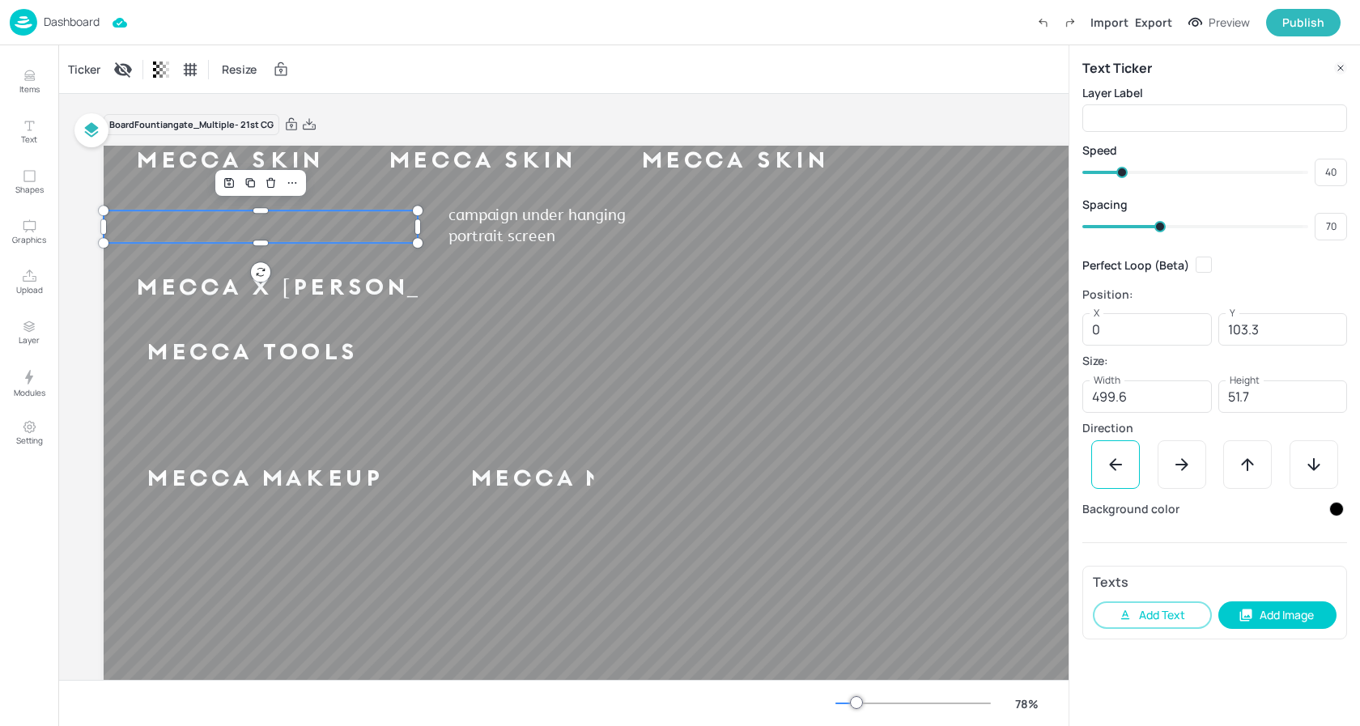
scroll to position [0, 0]
click at [1139, 613] on button "Add Text" at bounding box center [1152, 615] width 119 height 28
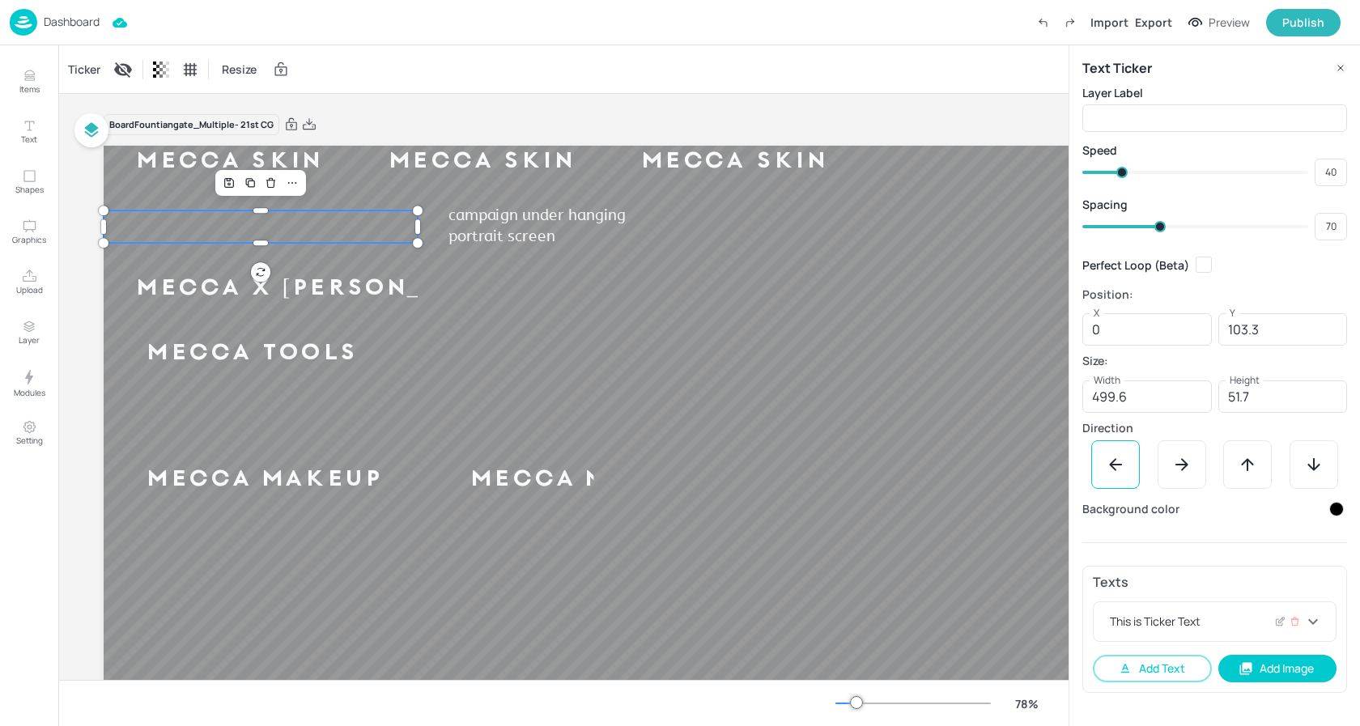
click at [1200, 618] on div "This is Ticker Text" at bounding box center [1205, 621] width 197 height 17
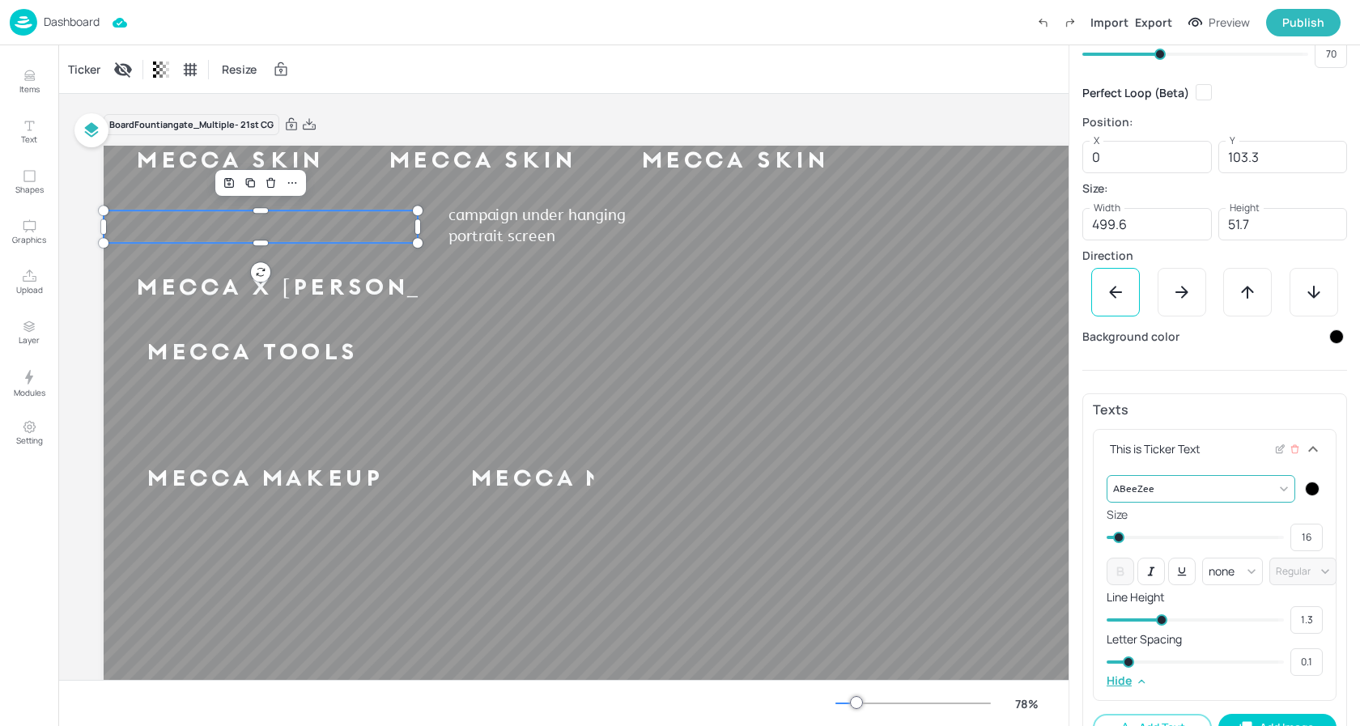
scroll to position [211, 0]
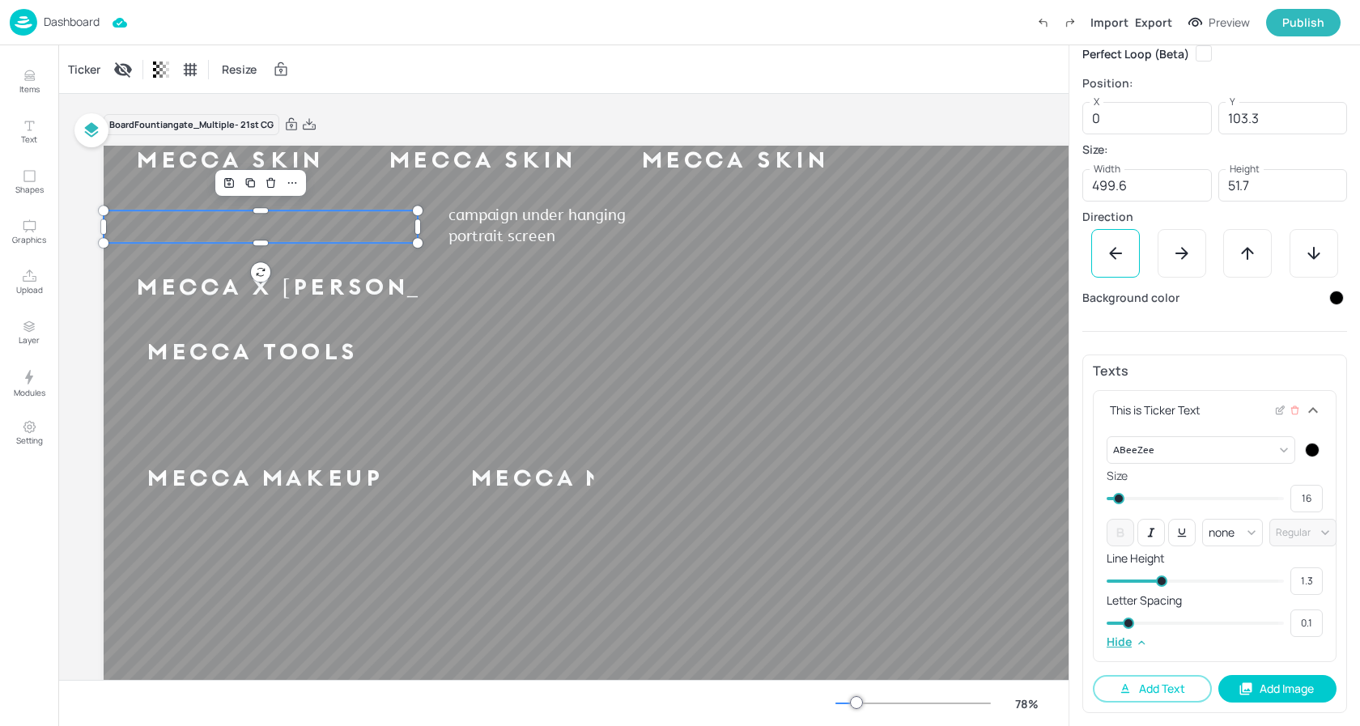
click at [1201, 411] on div "This is Ticker Text" at bounding box center [1205, 410] width 197 height 17
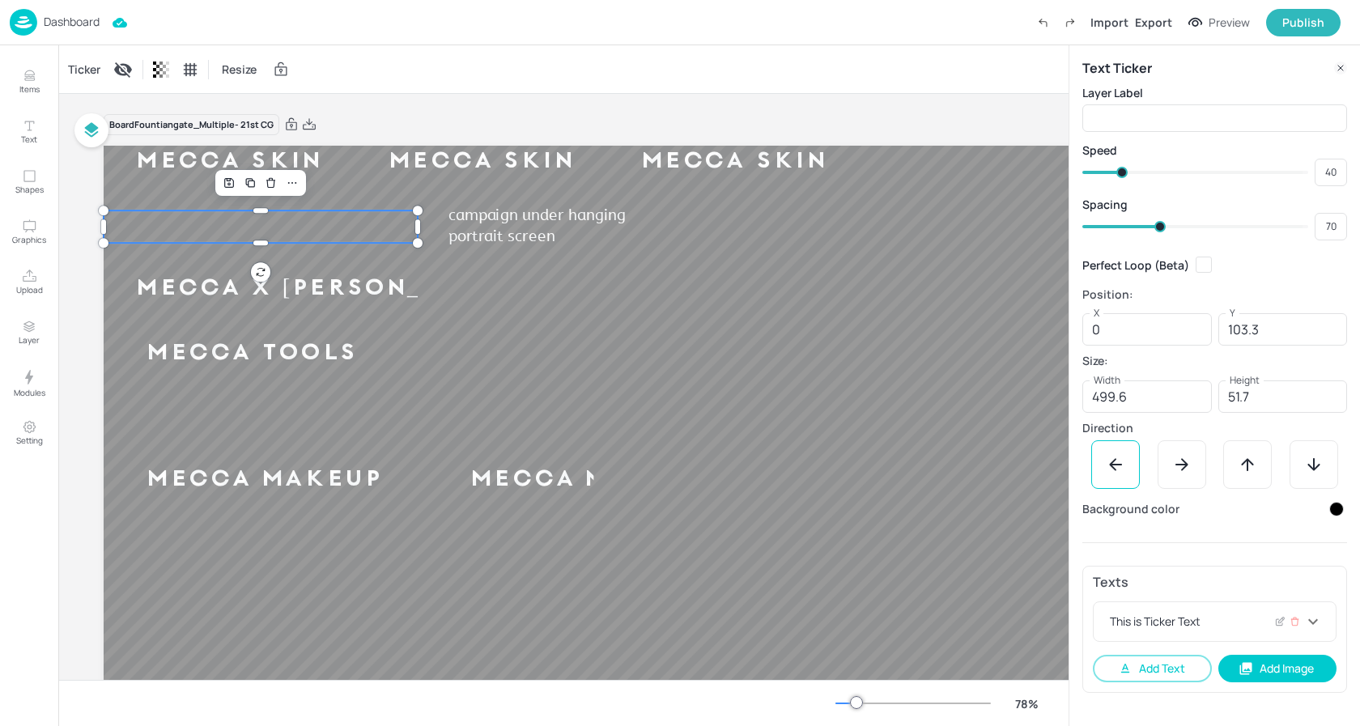
scroll to position [0, 0]
click at [1221, 627] on div "This is Ticker Text" at bounding box center [1205, 621] width 197 height 17
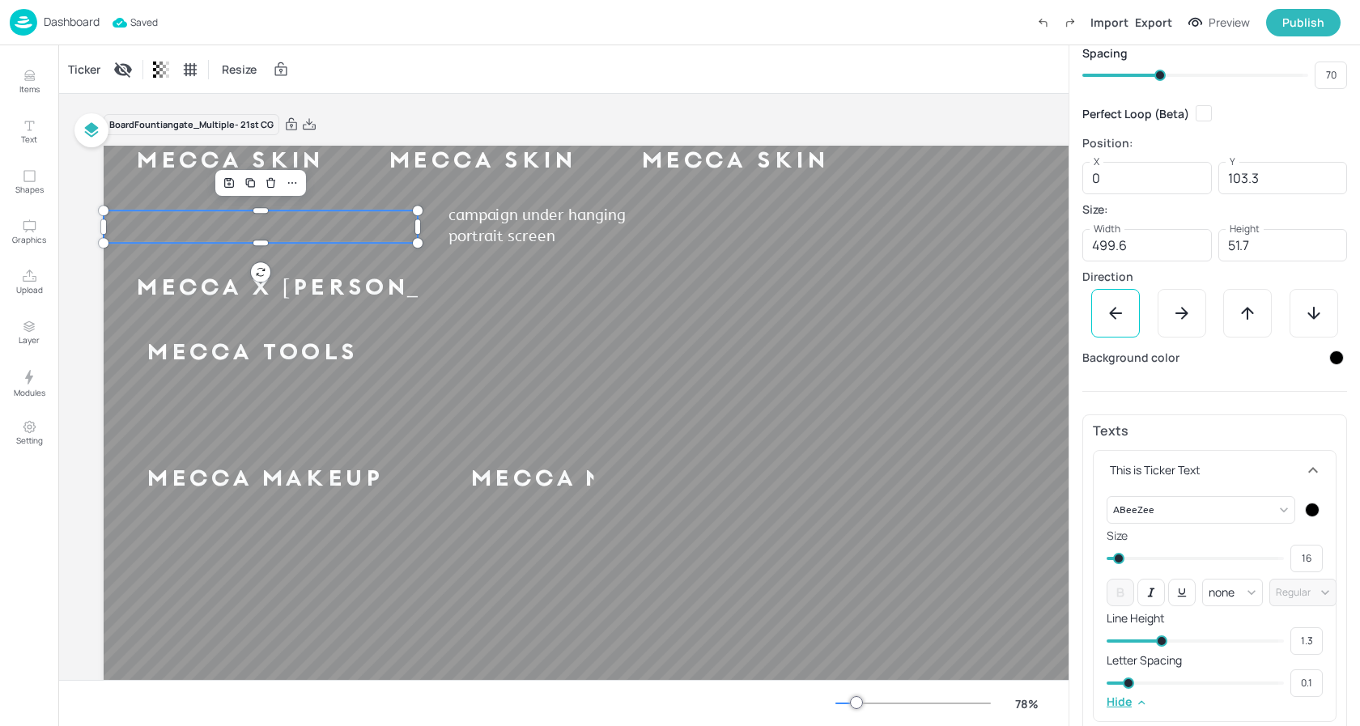
scroll to position [211, 0]
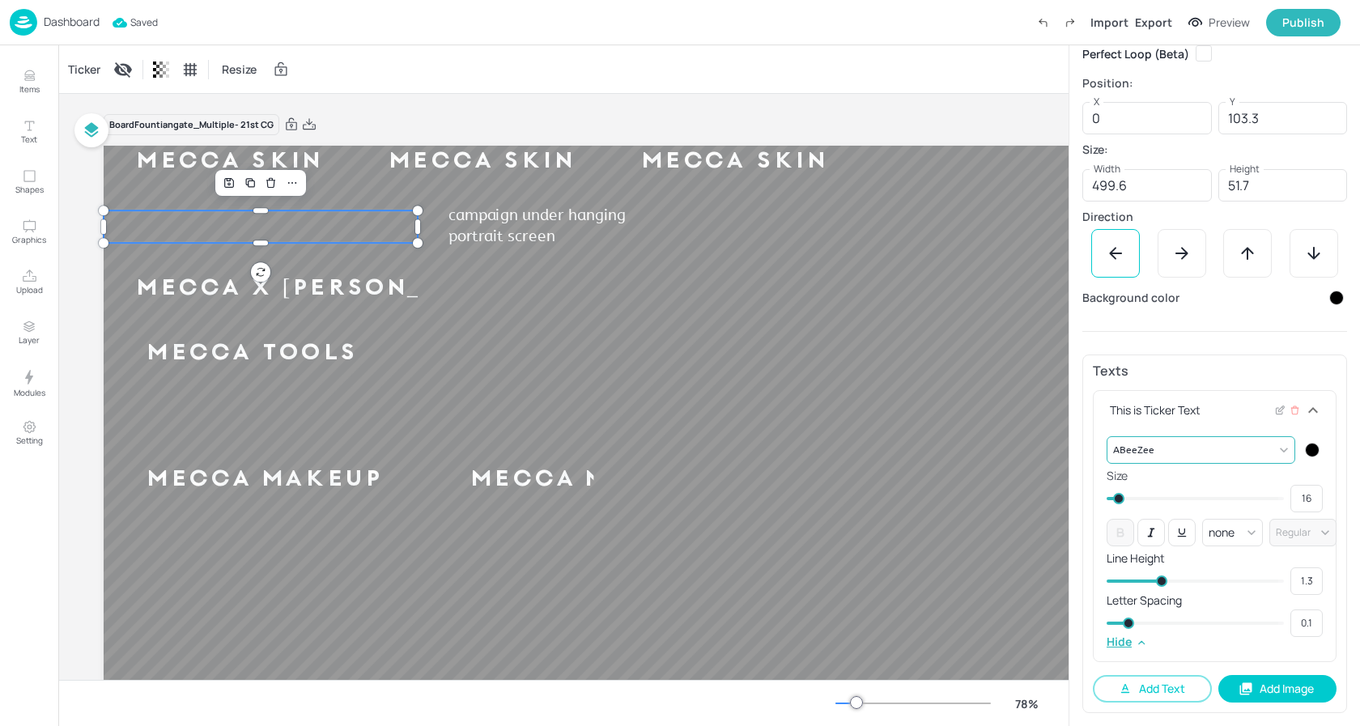
click at [1279, 453] on body "Dashboard Saved Import Export Preview Publish Items Text Shapes Graphics Upload…" at bounding box center [680, 363] width 1360 height 726
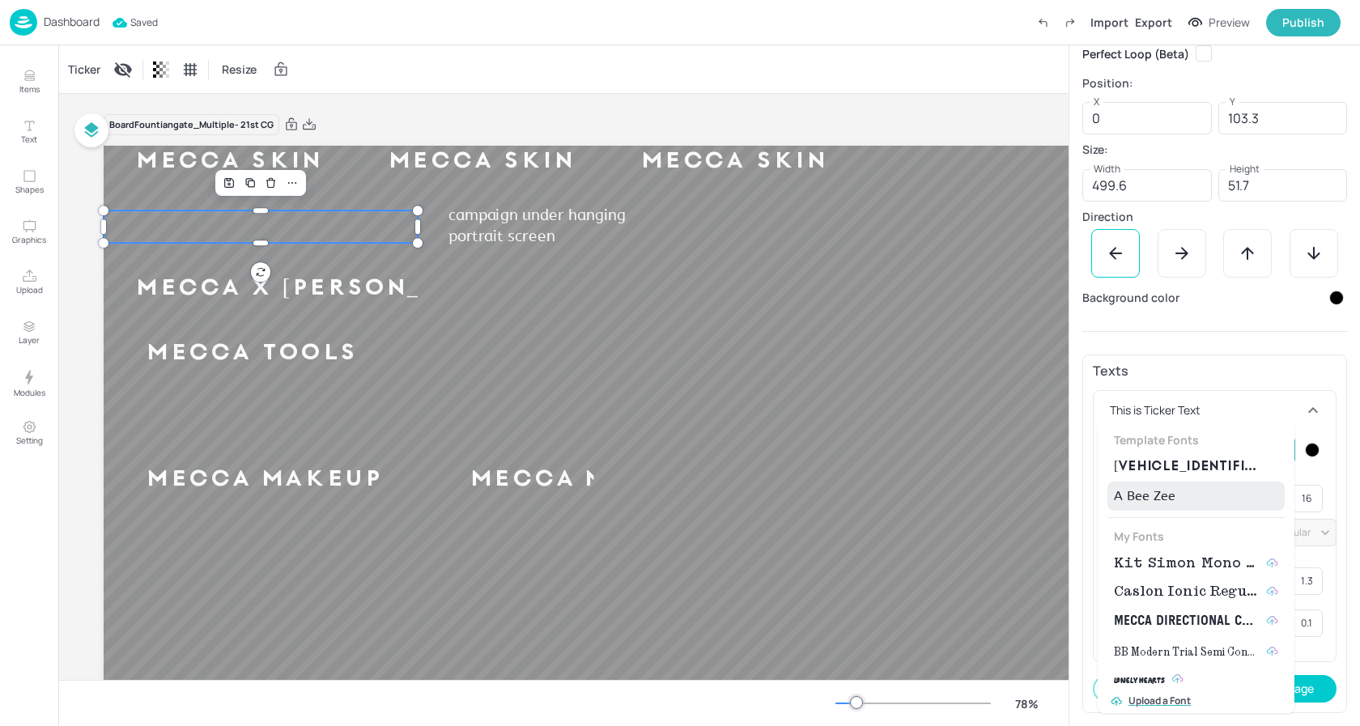
click at [1179, 556] on span "Kit Simon Mono Medium" at bounding box center [1187, 563] width 146 height 19
type input "{"font":"KitSimonMonoMedium","group":"template"}"
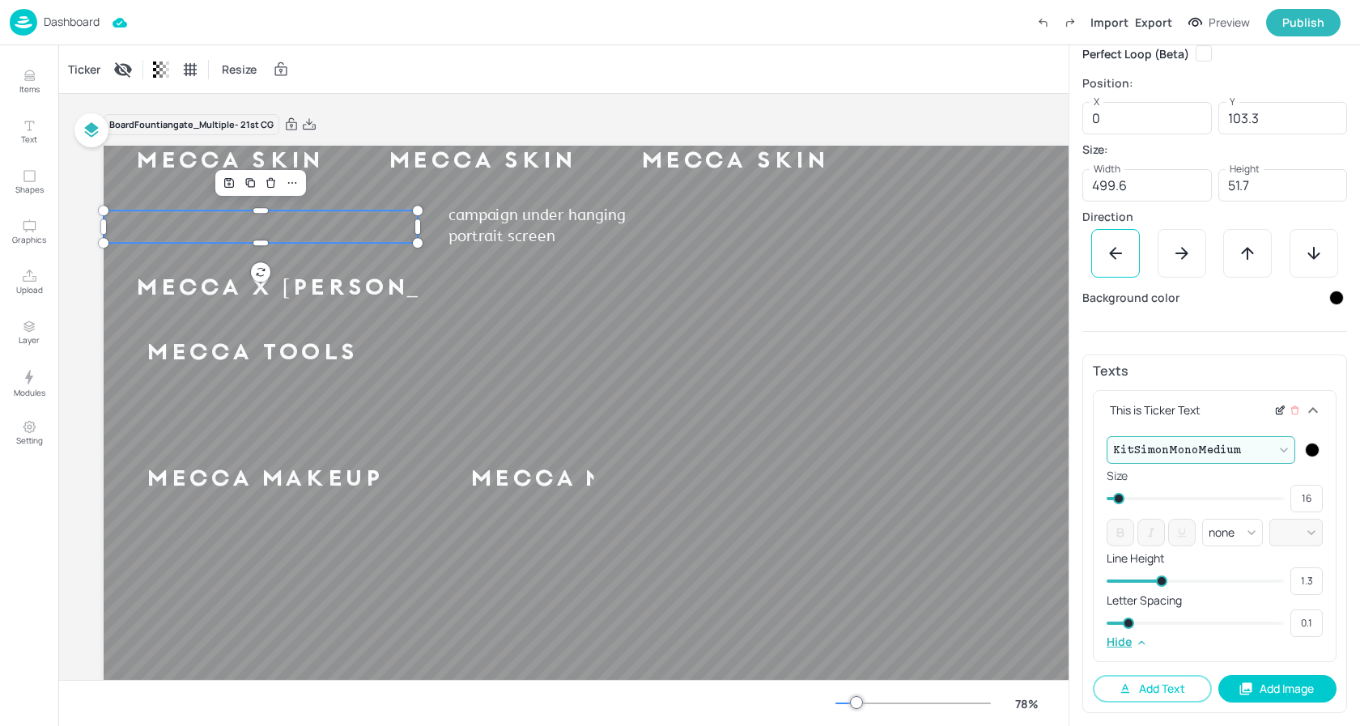
click at [1276, 417] on div at bounding box center [1280, 410] width 12 height 17
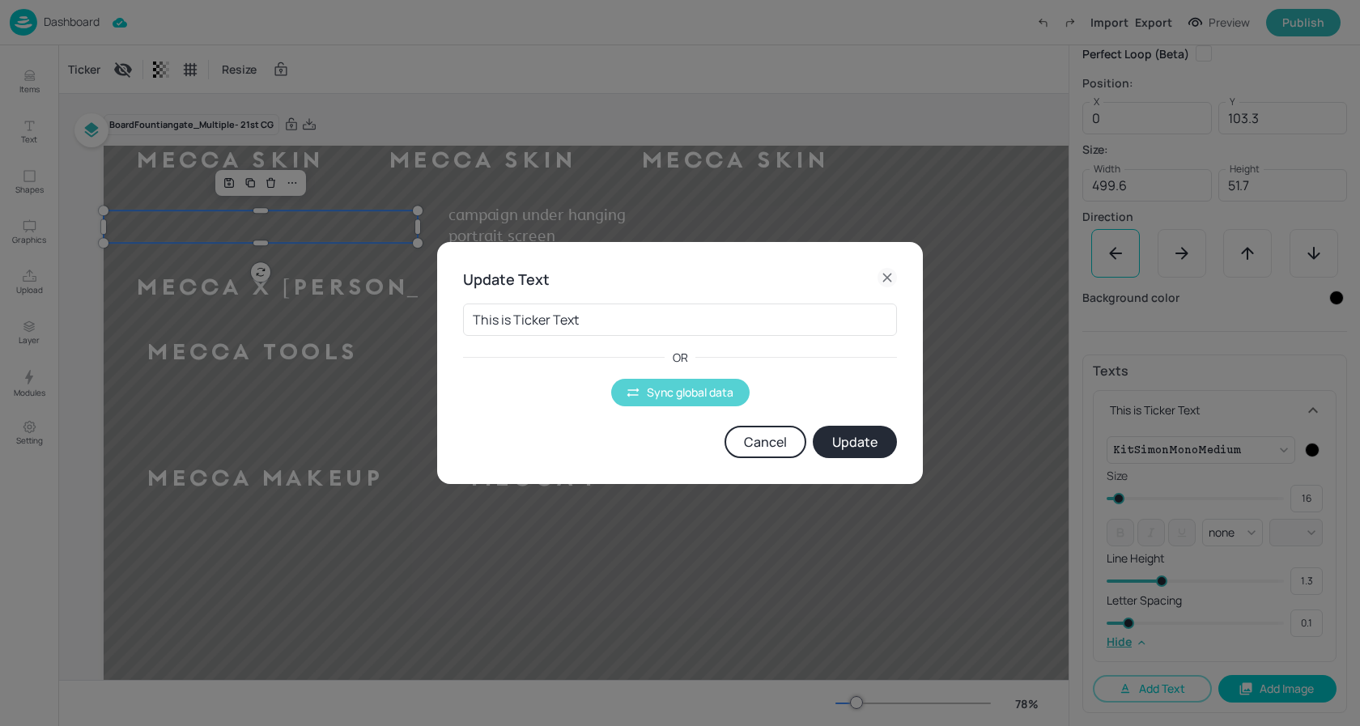
click at [646, 390] on button "Sync global data" at bounding box center [680, 393] width 138 height 28
click at [622, 311] on body "Dashboard Import Export Preview Publish Items Text Shapes Graphics Upload Layer…" at bounding box center [680, 363] width 1360 height 726
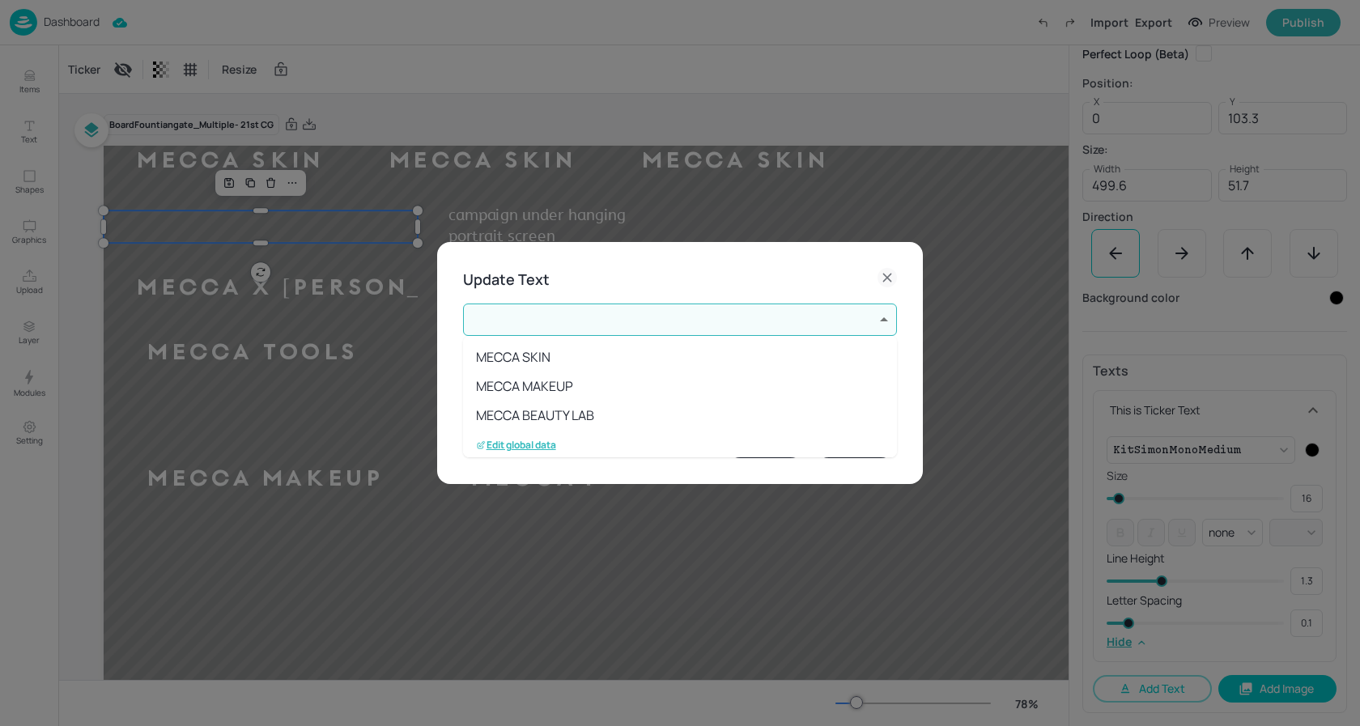
scroll to position [178, 0]
click at [545, 444] on p "Edit global data" at bounding box center [516, 438] width 80 height 11
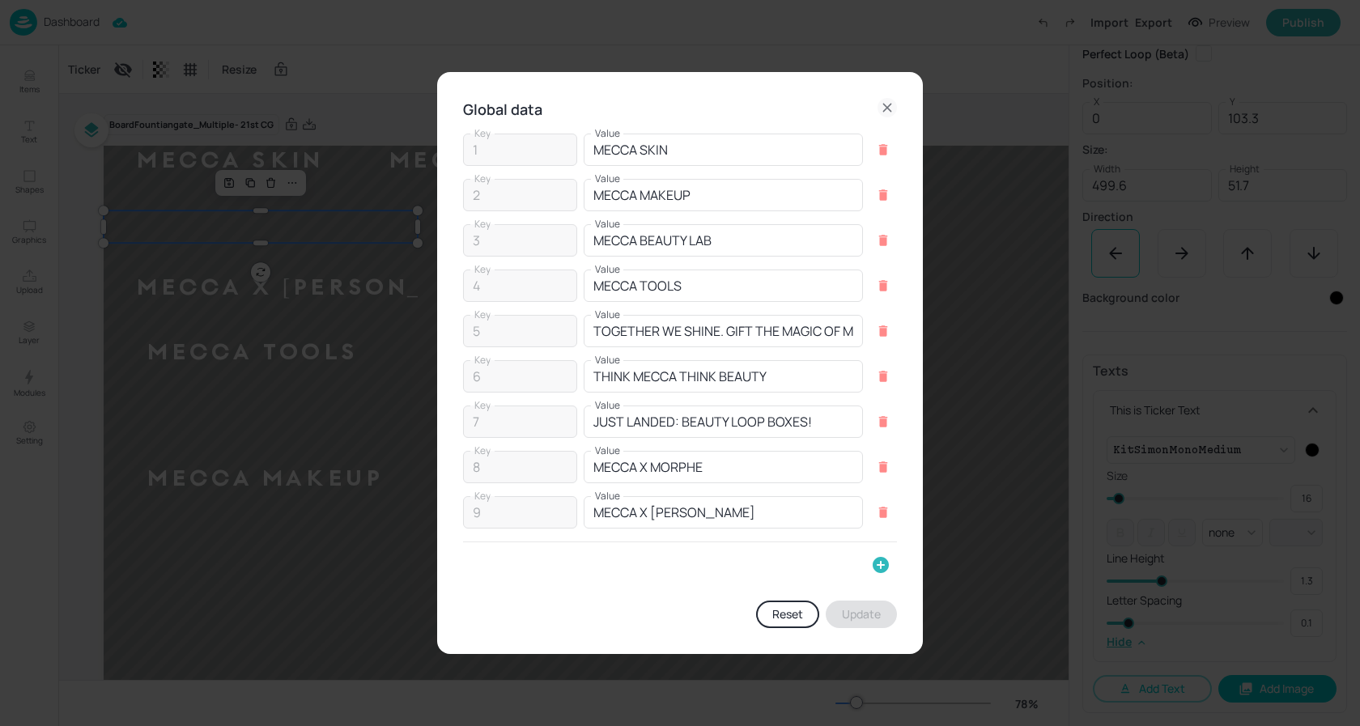
click at [885, 565] on icon "button" at bounding box center [881, 565] width 16 height 16
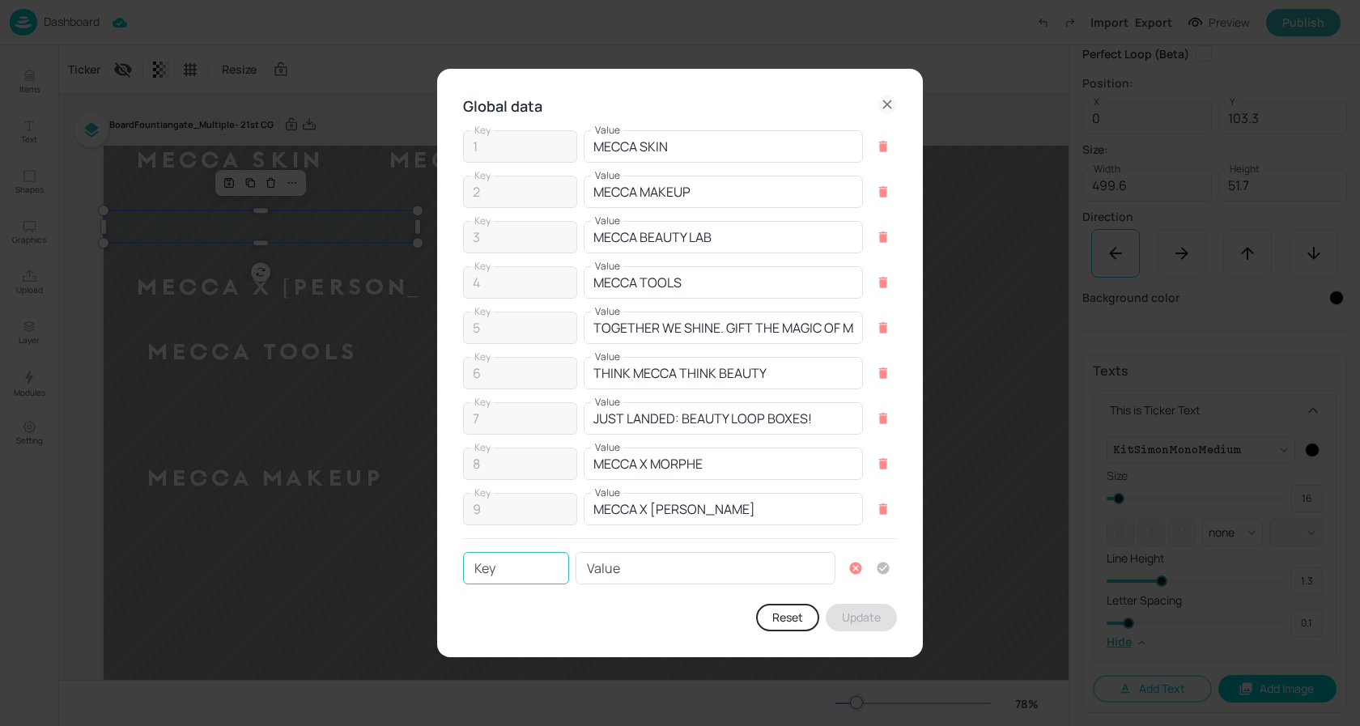
click at [496, 572] on input "Key" at bounding box center [516, 568] width 106 height 32
type input "10"
click at [621, 561] on input "Value" at bounding box center [706, 568] width 260 height 32
paste input "THE DEFINING BEAUTY MOMENTS OF OUR GENERATION"
drag, startPoint x: 709, startPoint y: 570, endPoint x: 500, endPoint y: 572, distance: 208.9
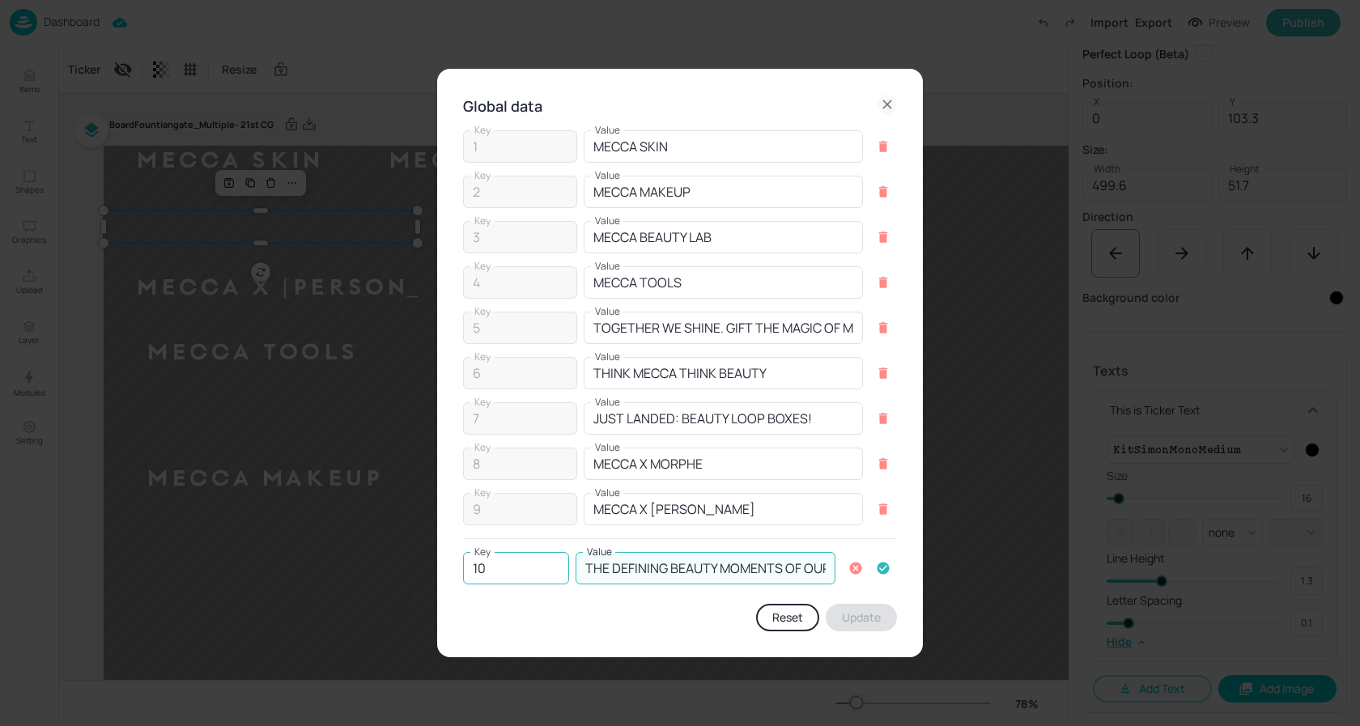
click at [500, 572] on div "Key 10 Key Value THE DEFINING BEAUTY MOMENTS OF OUR GENERATION Value" at bounding box center [680, 568] width 434 height 32
click at [657, 567] on input "THE DEFINING BEAUTY MOMENTS OF OUR GENERATION" at bounding box center [706, 568] width 260 height 32
drag, startPoint x: 744, startPoint y: 567, endPoint x: 841, endPoint y: 569, distance: 97.2
click at [841, 569] on div "Key 10 Key Value THE DEFINING BEAUTY MOMENTS OF OUR GENERATION Value" at bounding box center [680, 568] width 434 height 32
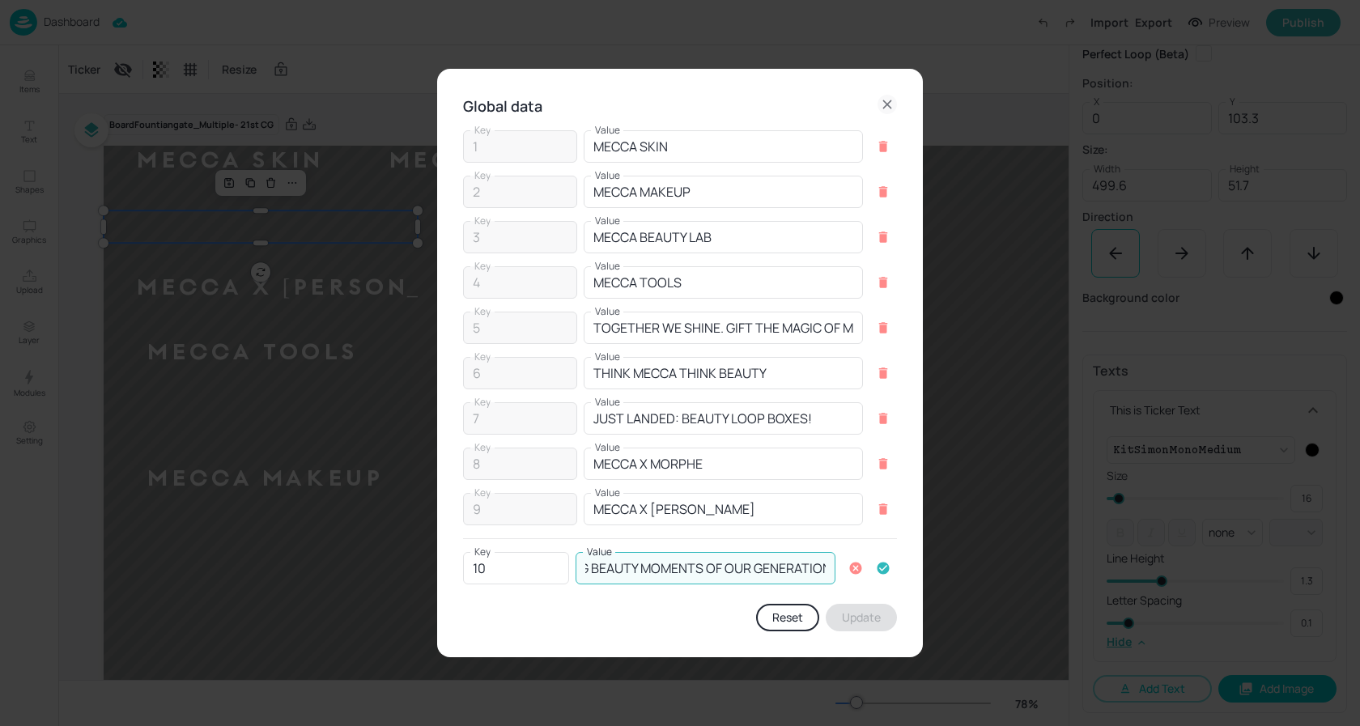
type input "THE DEFINING BEAUTY MOMENTS OF OUR GENERATION"
click at [883, 566] on icon "button" at bounding box center [884, 569] width 12 height 12
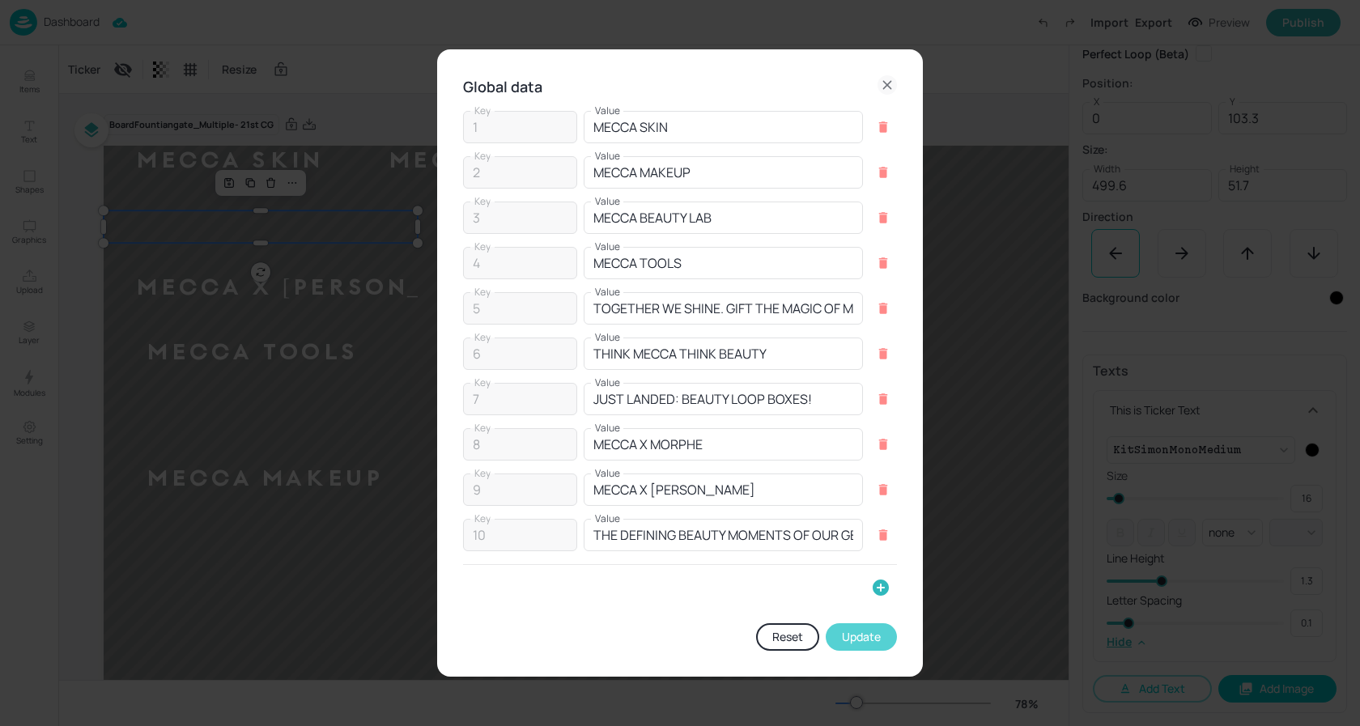
click at [865, 635] on button "Update" at bounding box center [861, 637] width 71 height 28
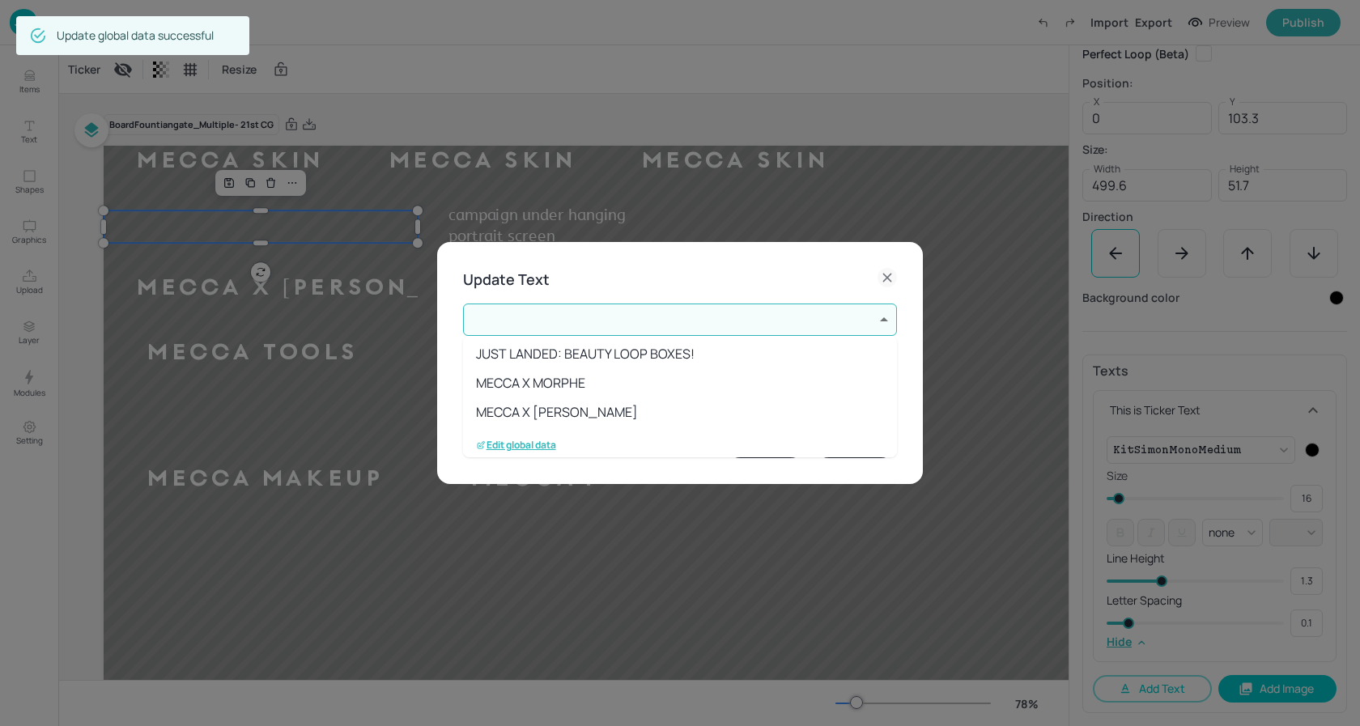
scroll to position [207, 0]
click at [651, 410] on li "THE DEFINING BEAUTY MOMENTS OF OUR GENERATION" at bounding box center [680, 411] width 434 height 29
type input "10"
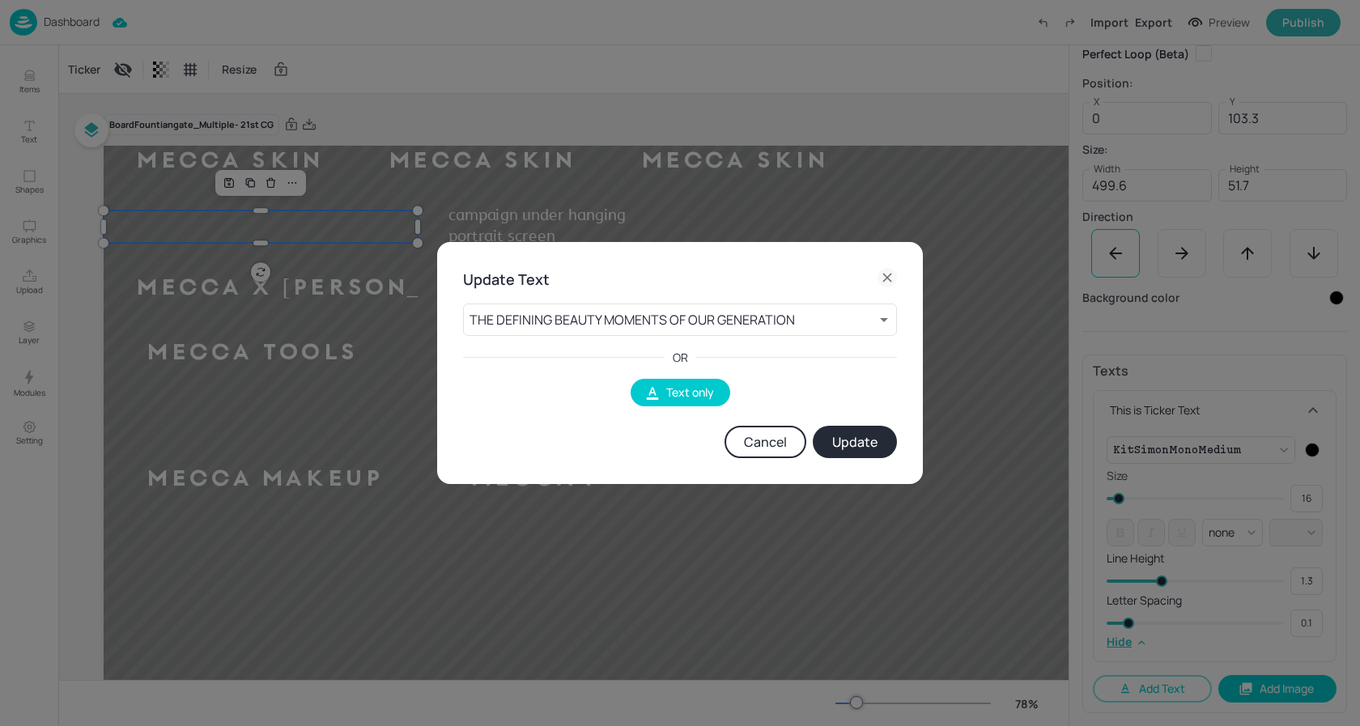
click at [848, 443] on button "Update" at bounding box center [855, 442] width 84 height 32
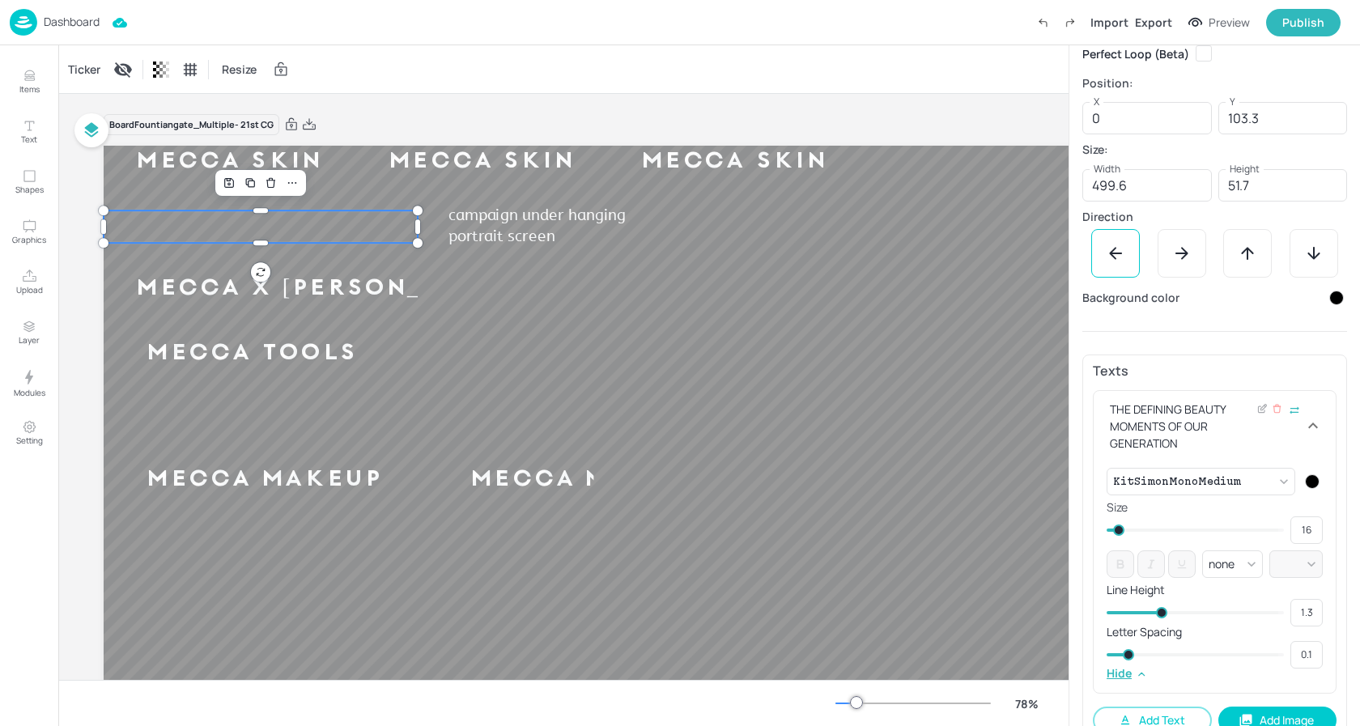
click at [1307, 483] on div at bounding box center [1312, 481] width 15 height 15
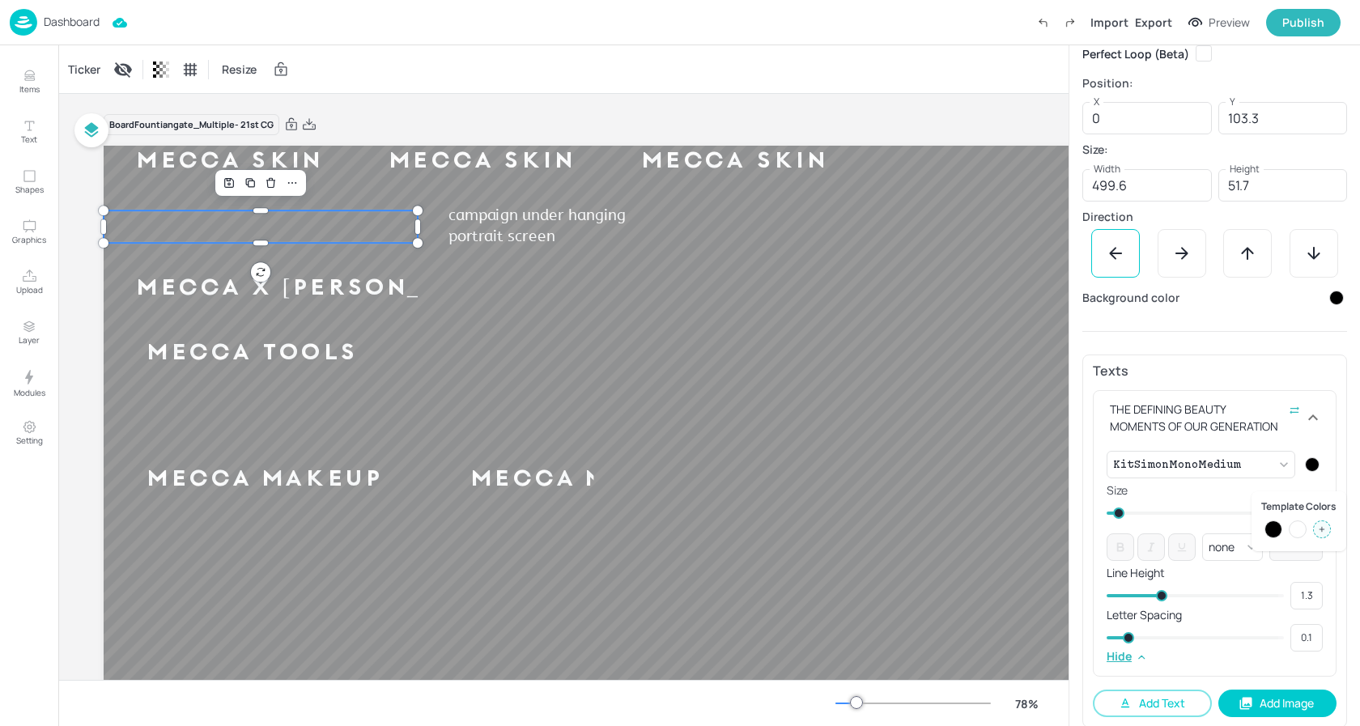
click at [1298, 531] on div at bounding box center [1298, 530] width 18 height 18
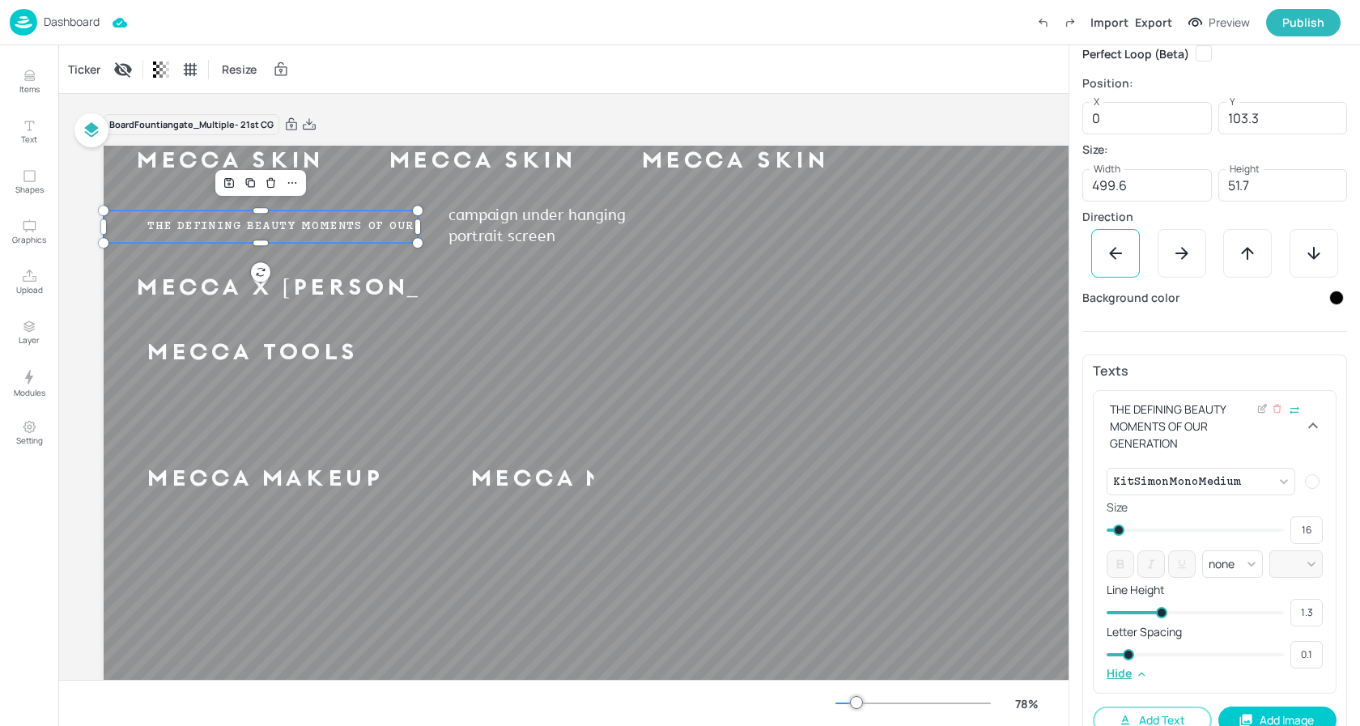
type input "24"
type input "28"
type input "26"
type input "30"
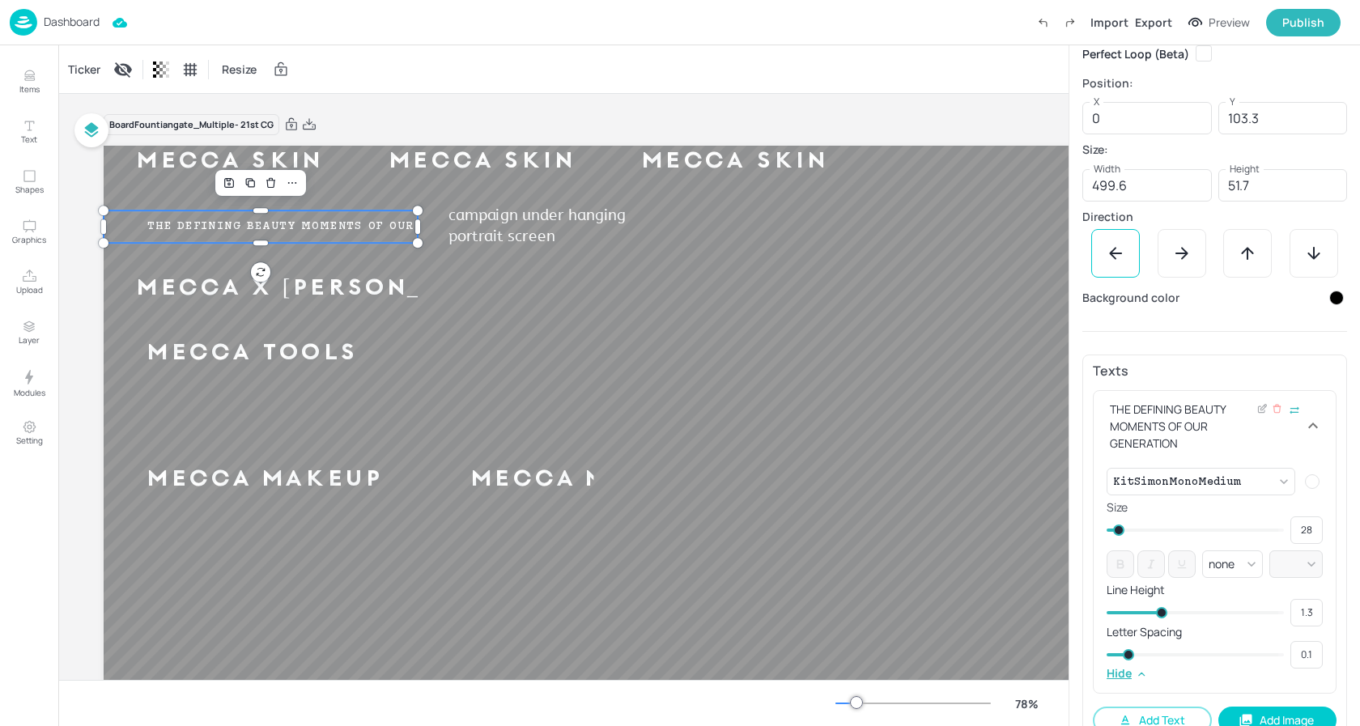
type input "30"
type input "31"
type input "32"
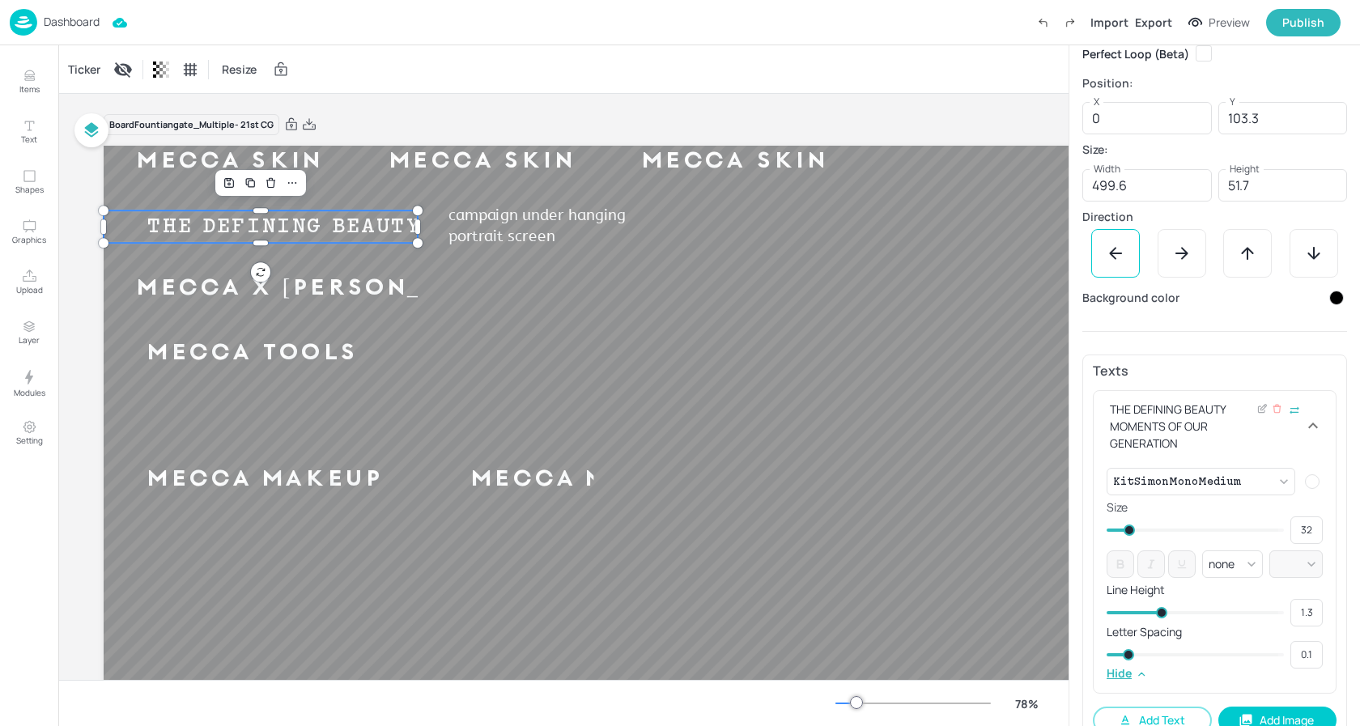
type input "33"
type input "32"
type input "30"
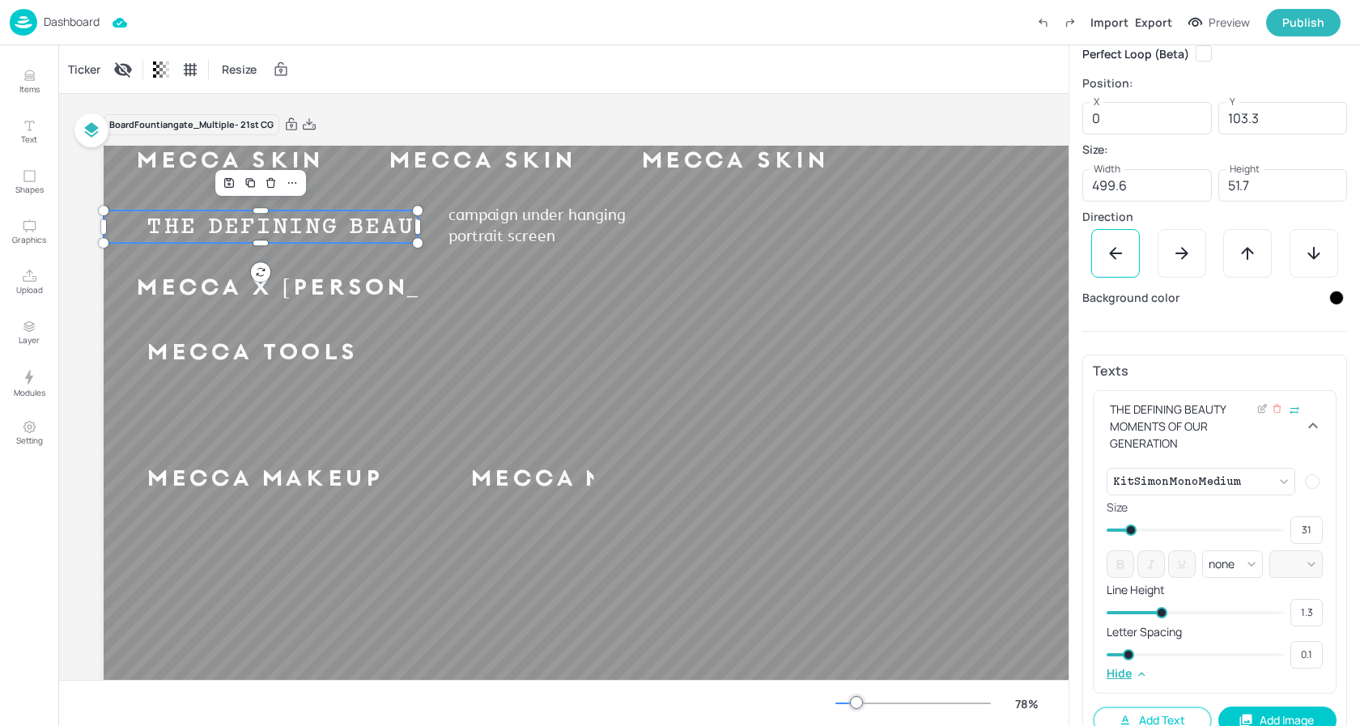
type input "30"
type input "31"
click at [1129, 532] on span at bounding box center [1129, 530] width 11 height 11
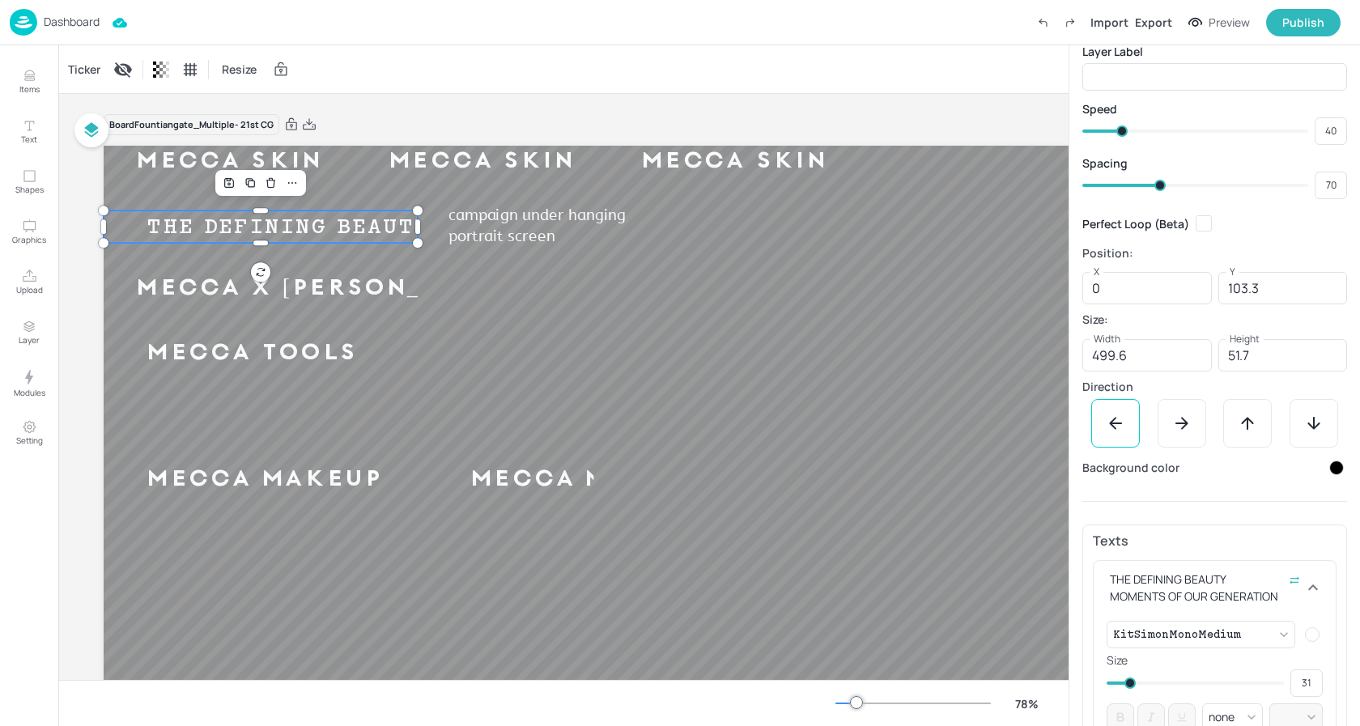
scroll to position [0, 0]
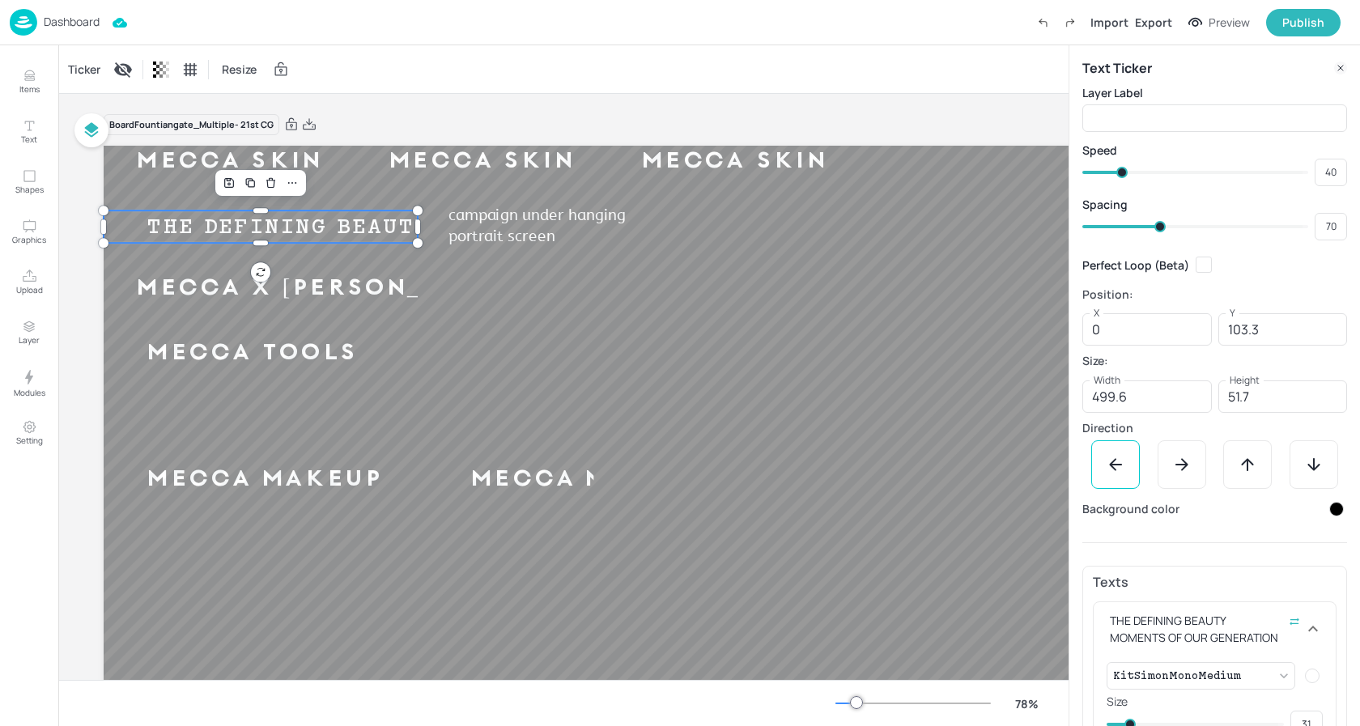
type input "67"
type input "68"
type input "66"
type input "67"
type input "65"
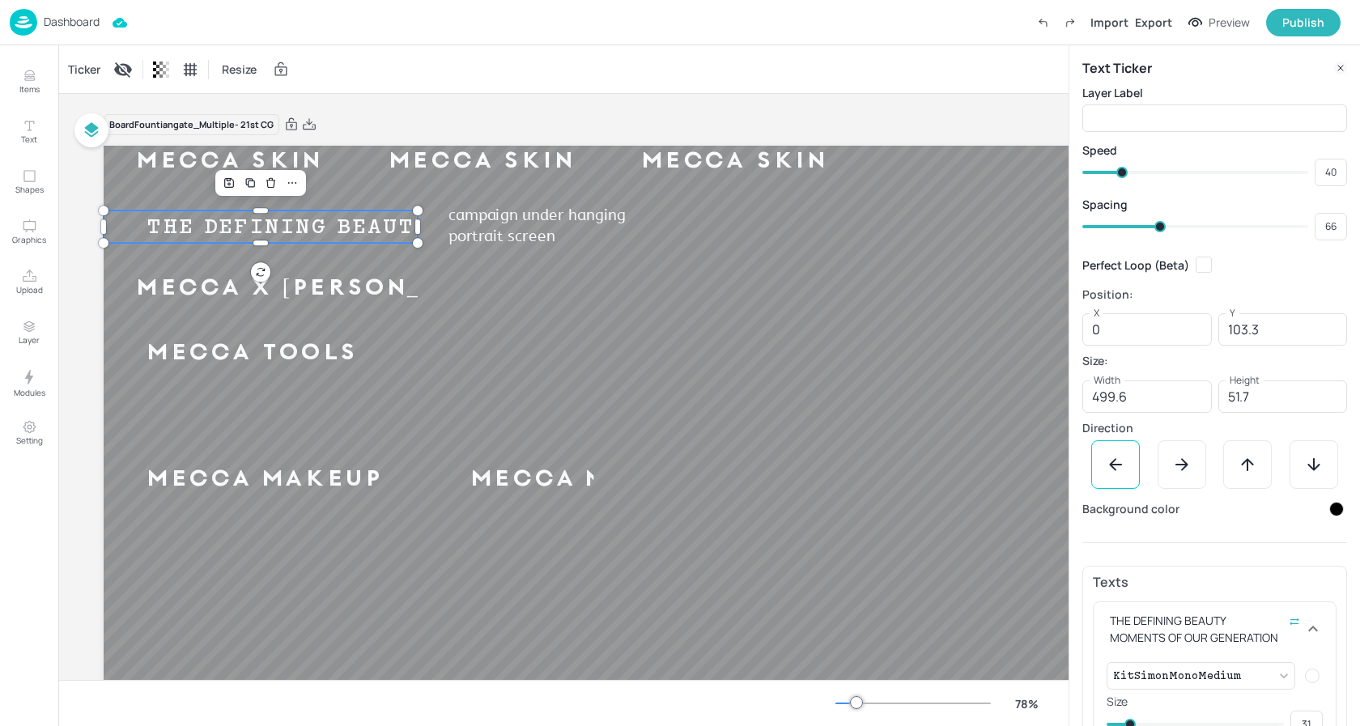
type input "65"
type input "63"
type input "64"
type input "62"
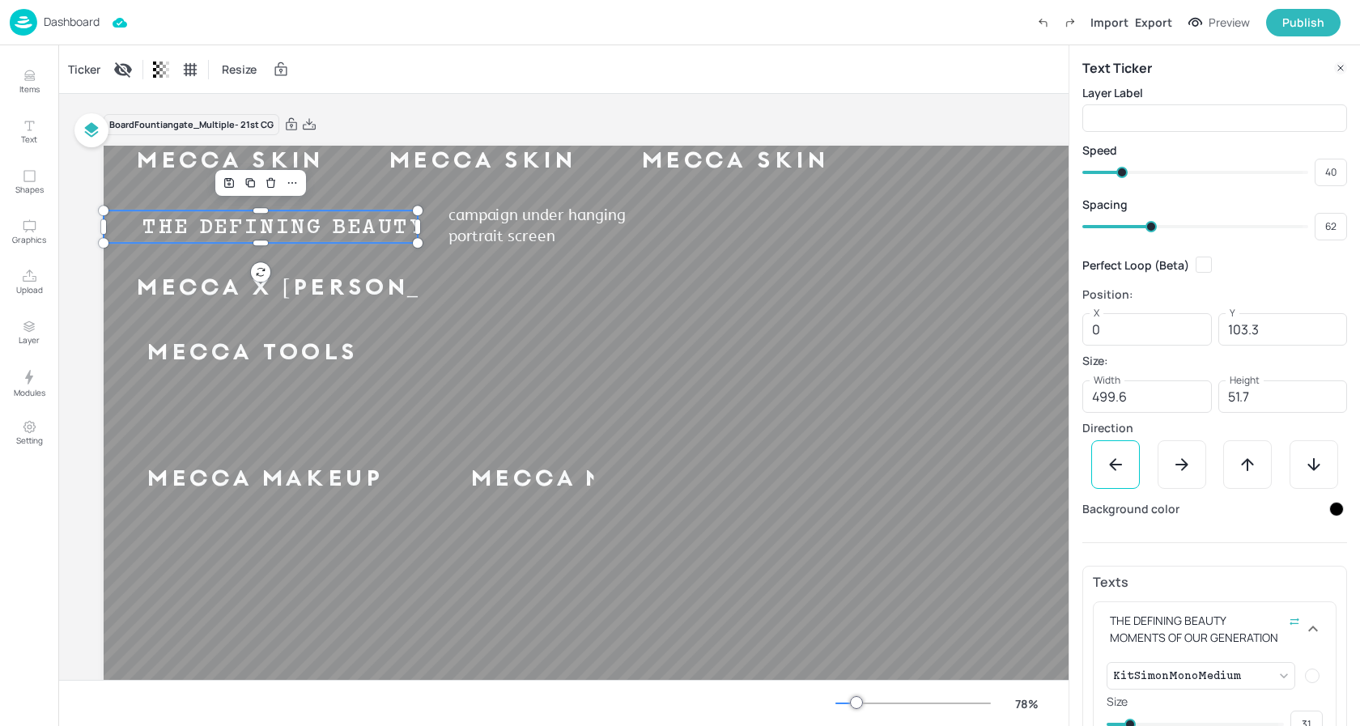
type input "61"
type input "60"
type input "58"
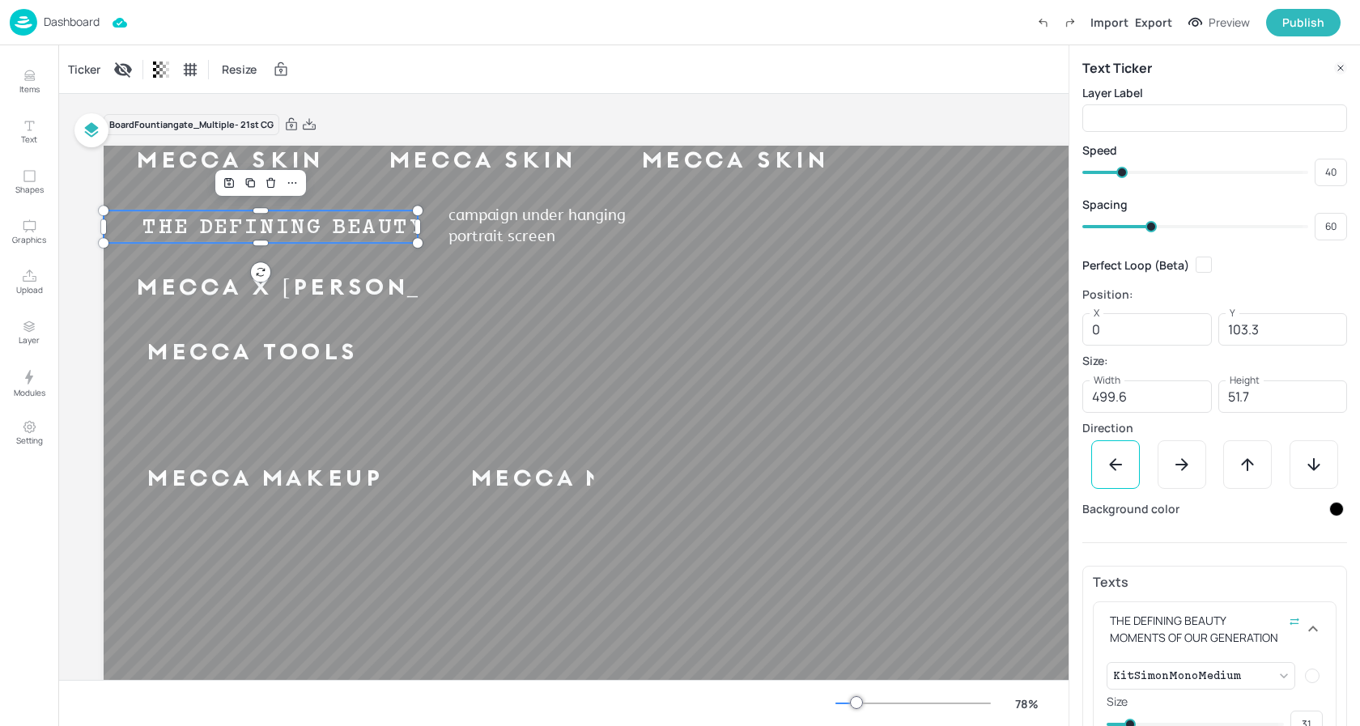
type input "59"
type input "56"
type input "58"
type input "54"
type input "56"
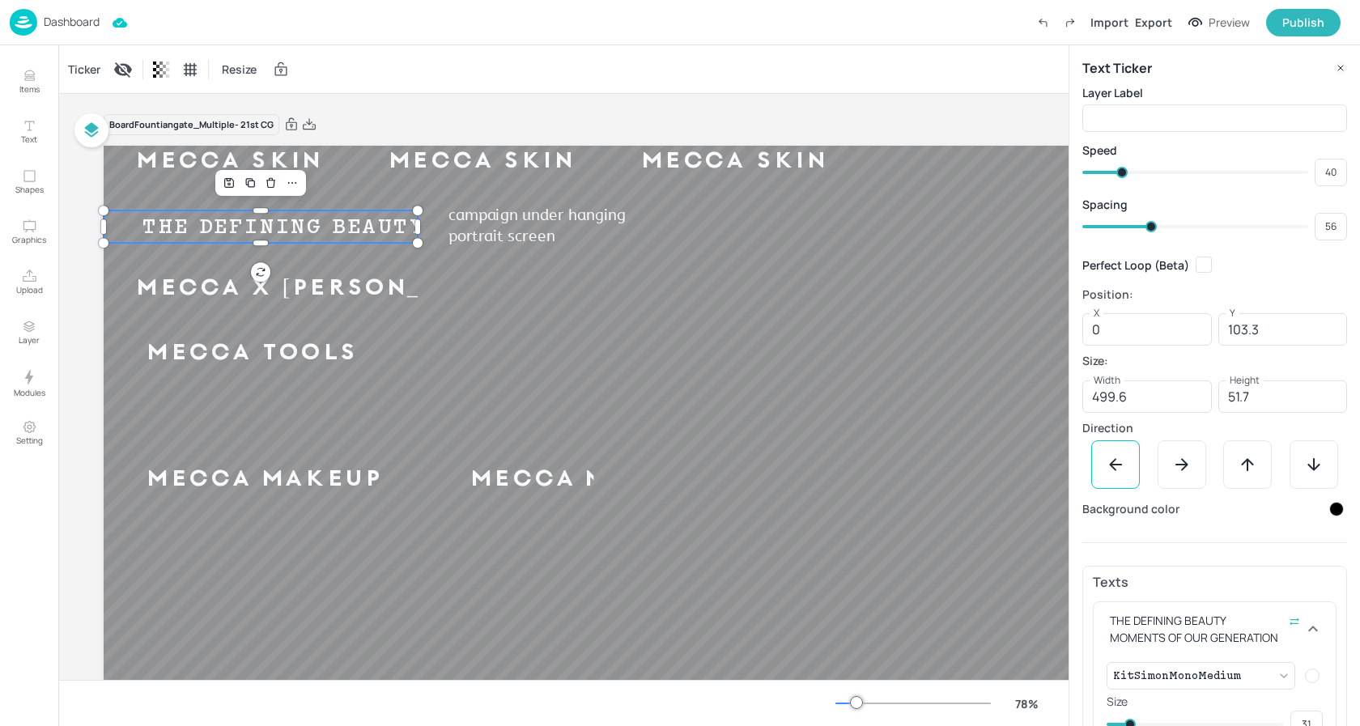
type input "53"
type input "54"
type input "52"
type input "53"
type input "51"
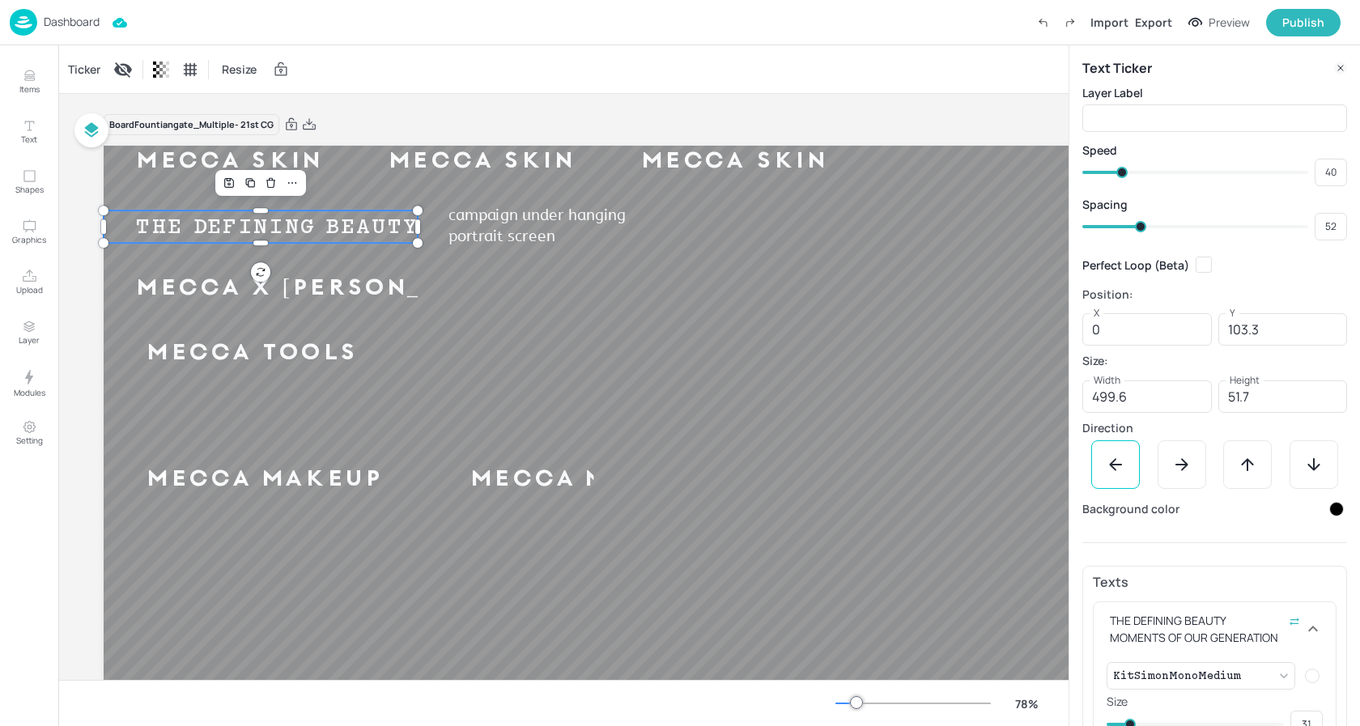
type input "51"
type input "49"
type input "50"
type input "45"
type input "49"
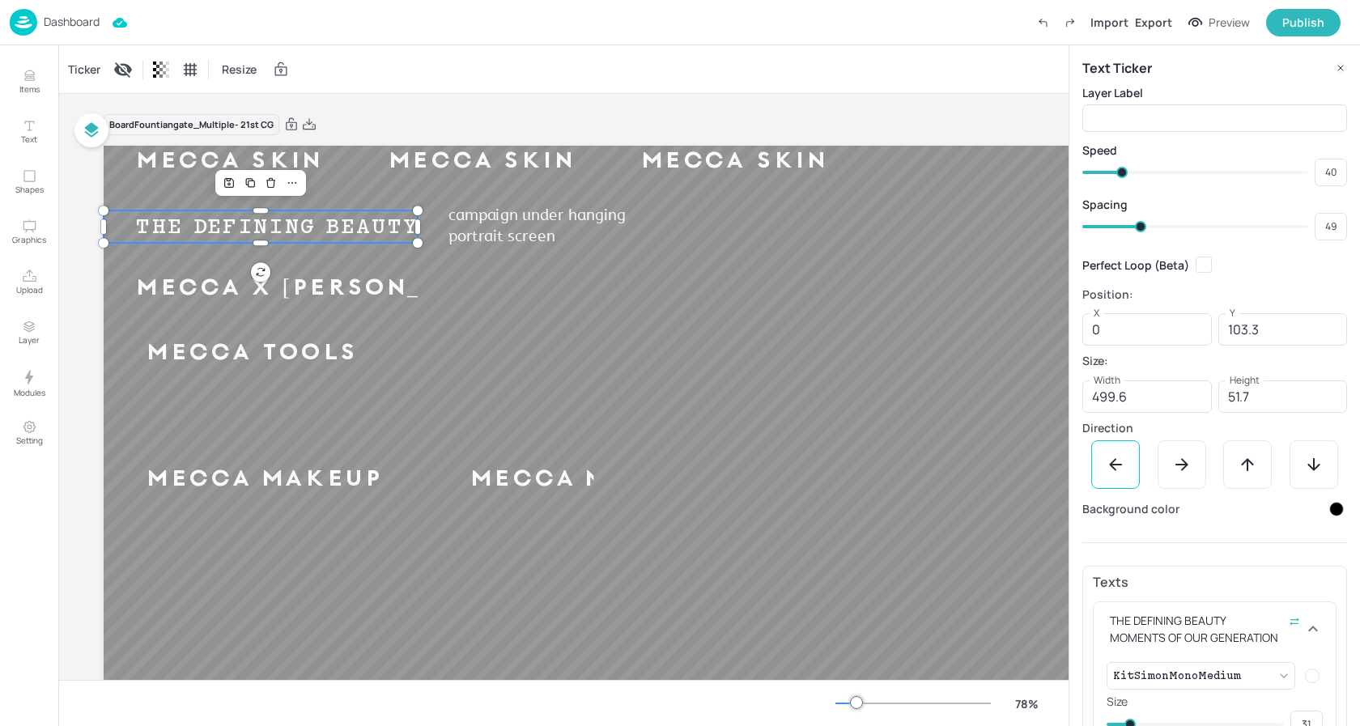
type input "44"
type input "43"
type input "42"
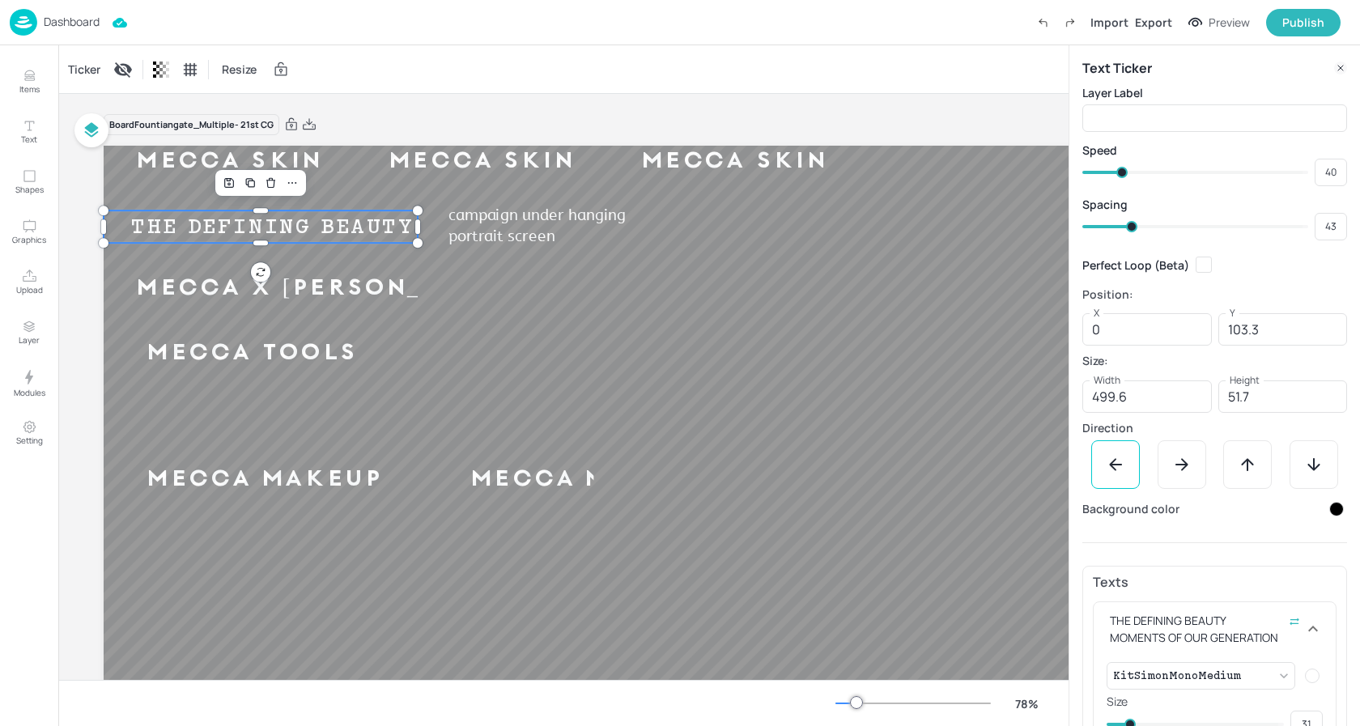
type input "42"
drag, startPoint x: 1153, startPoint y: 225, endPoint x: 1128, endPoint y: 226, distance: 24.3
click at [1128, 226] on span at bounding box center [1129, 226] width 11 height 11
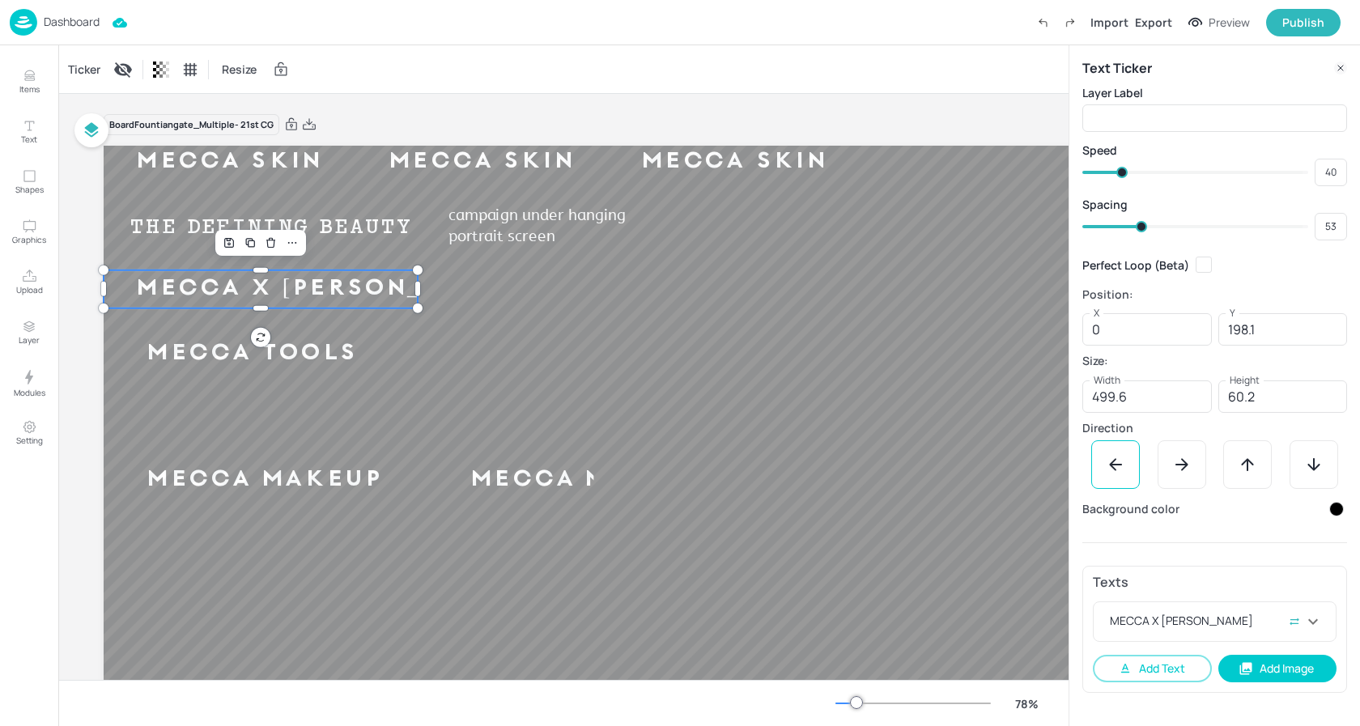
click at [393, 299] on div "MECCA X [PERSON_NAME]" at bounding box center [325, 289] width 443 height 30
click at [1146, 117] on input "text" at bounding box center [1214, 118] width 265 height 32
type input "Beauty Lab"
click at [1264, 619] on icon at bounding box center [1263, 619] width 6 height 6
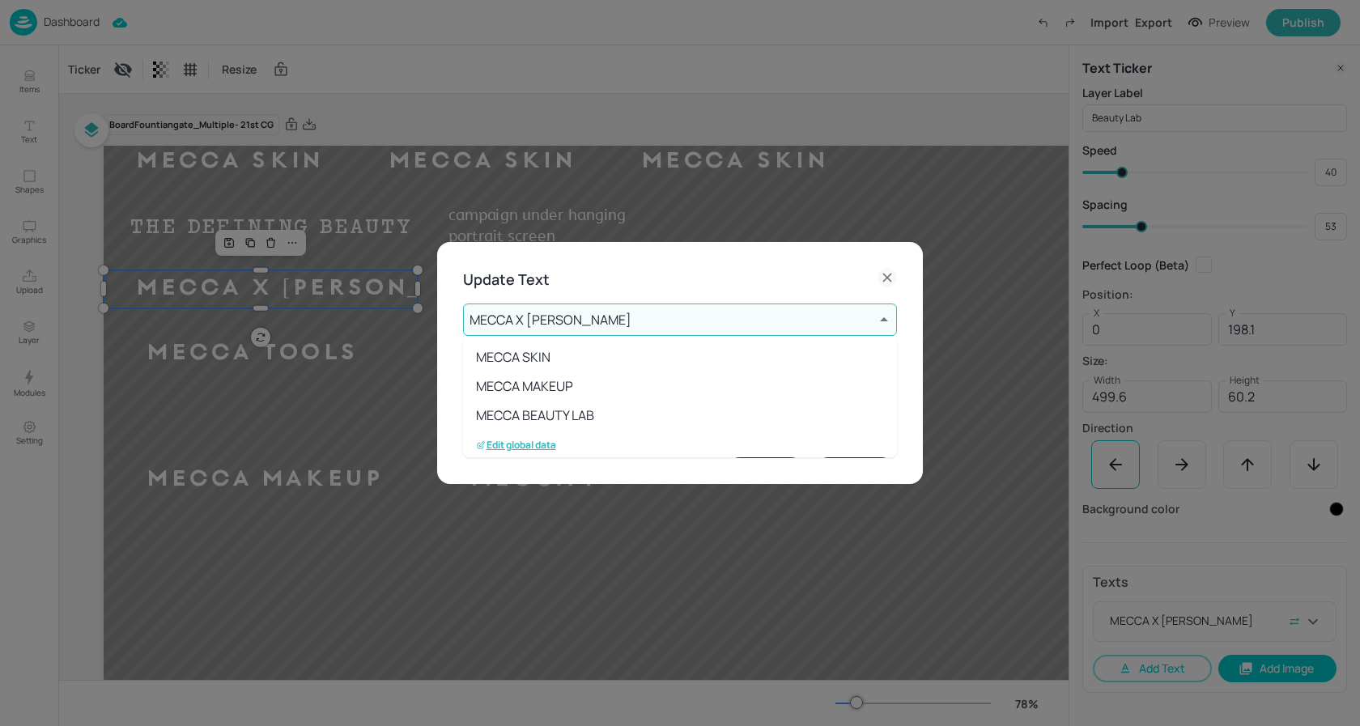
click at [685, 317] on body "Dashboard Import Export Preview Publish Items Text Shapes Graphics Upload Layer…" at bounding box center [680, 363] width 1360 height 726
click at [575, 380] on li "MECCA BEAUTY LAB" at bounding box center [680, 383] width 434 height 29
type input "3"
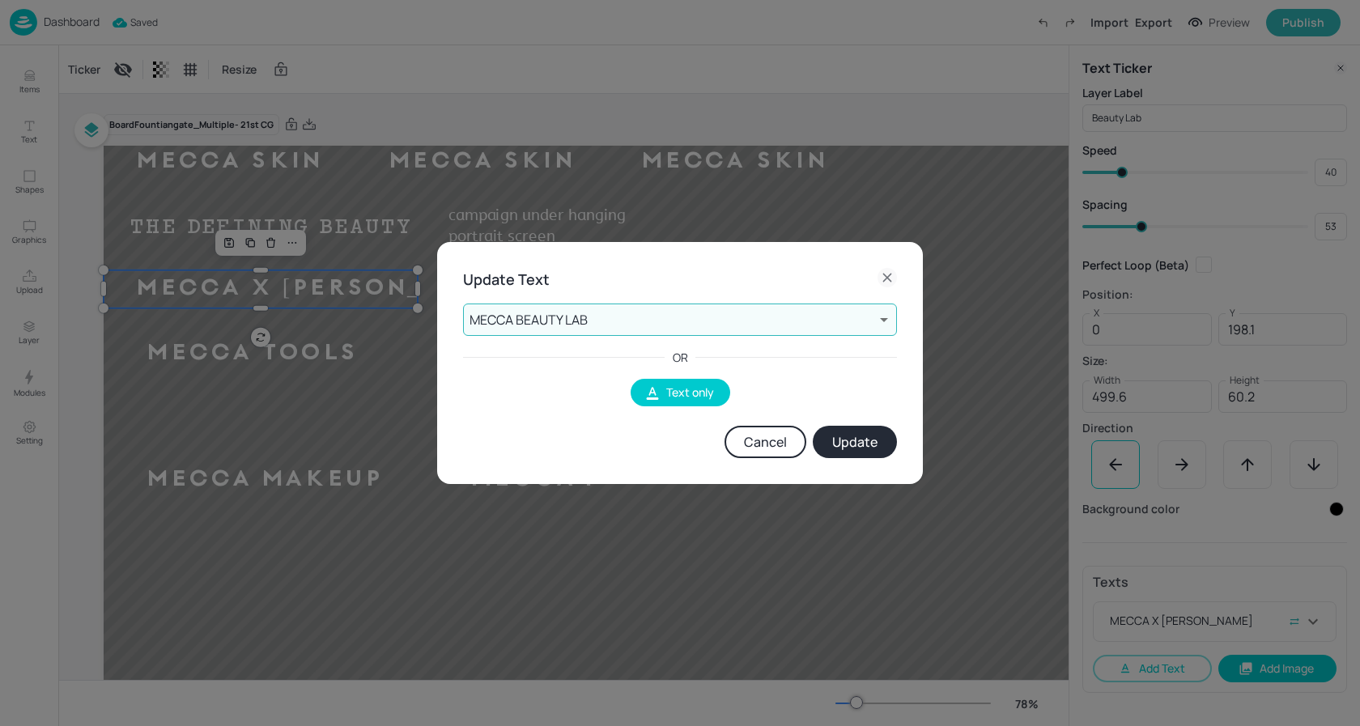
click at [854, 446] on button "Update" at bounding box center [855, 442] width 84 height 32
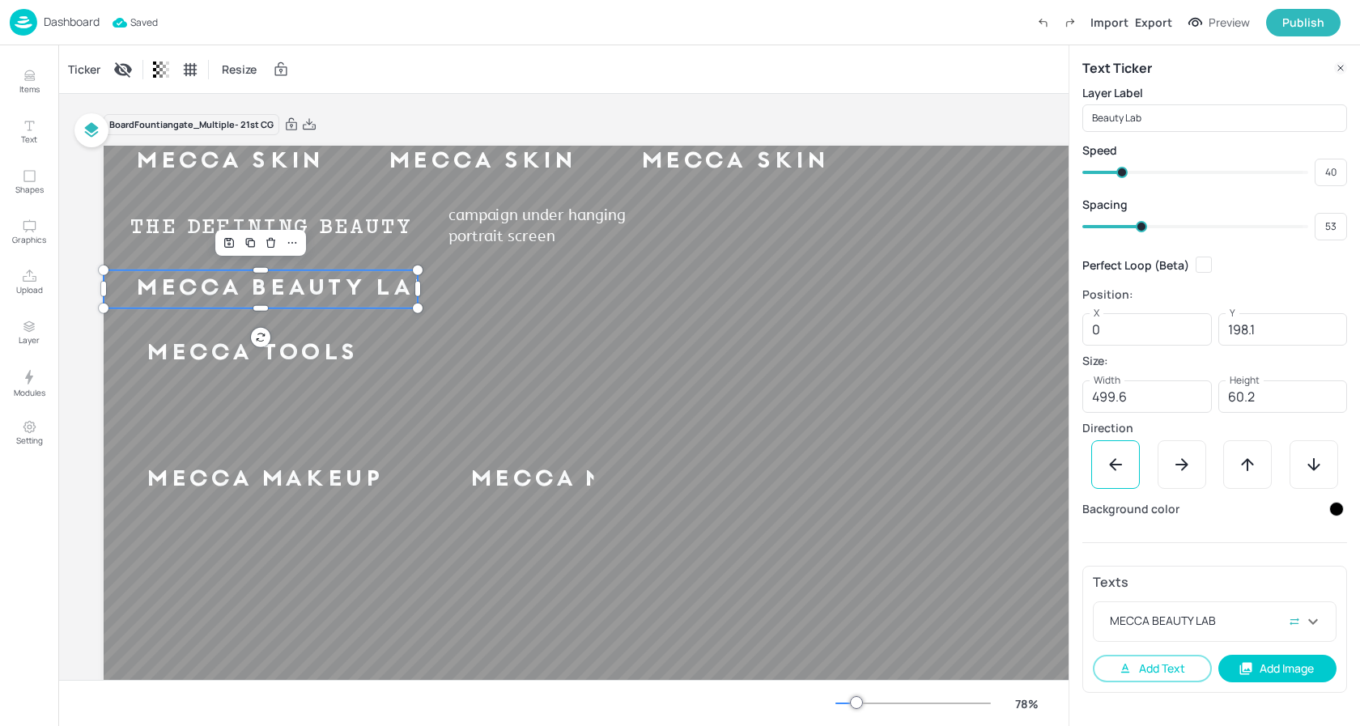
click at [768, 79] on div "Ticker Resize" at bounding box center [563, 69] width 1010 height 48
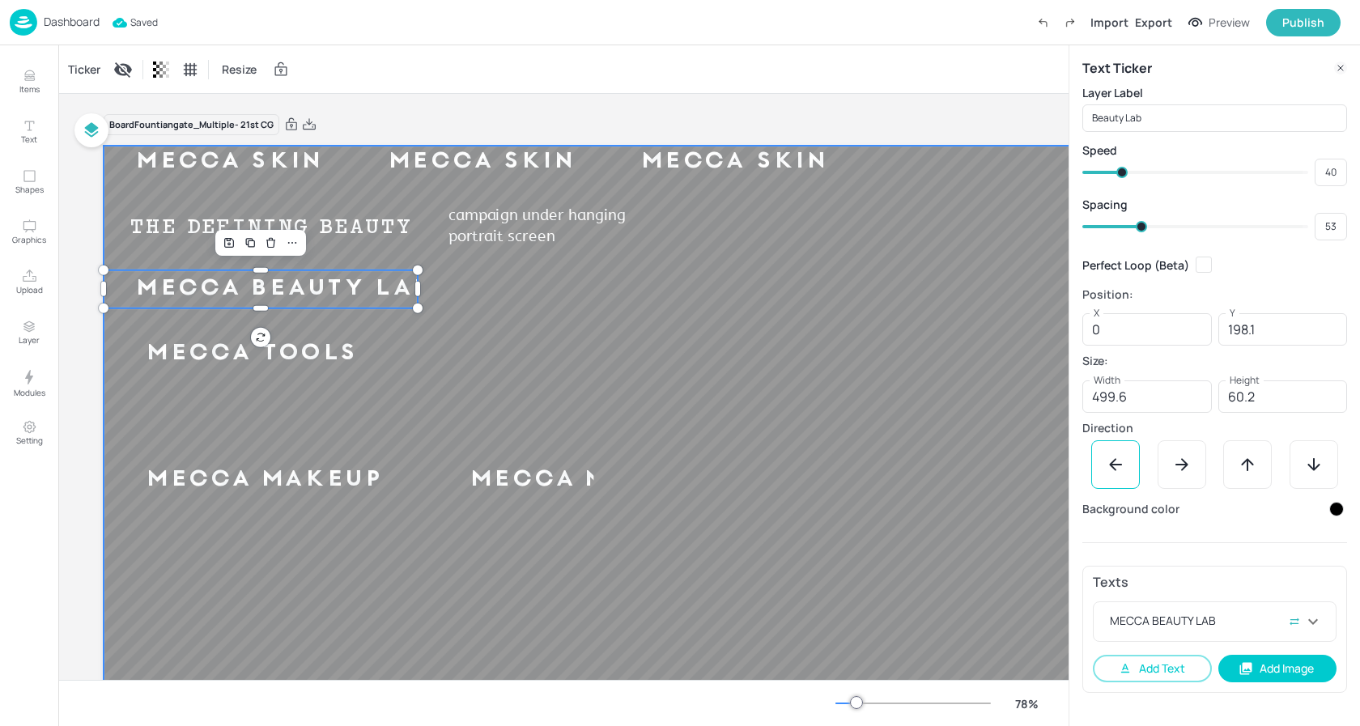
click at [574, 360] on div at bounding box center [707, 485] width 1206 height 678
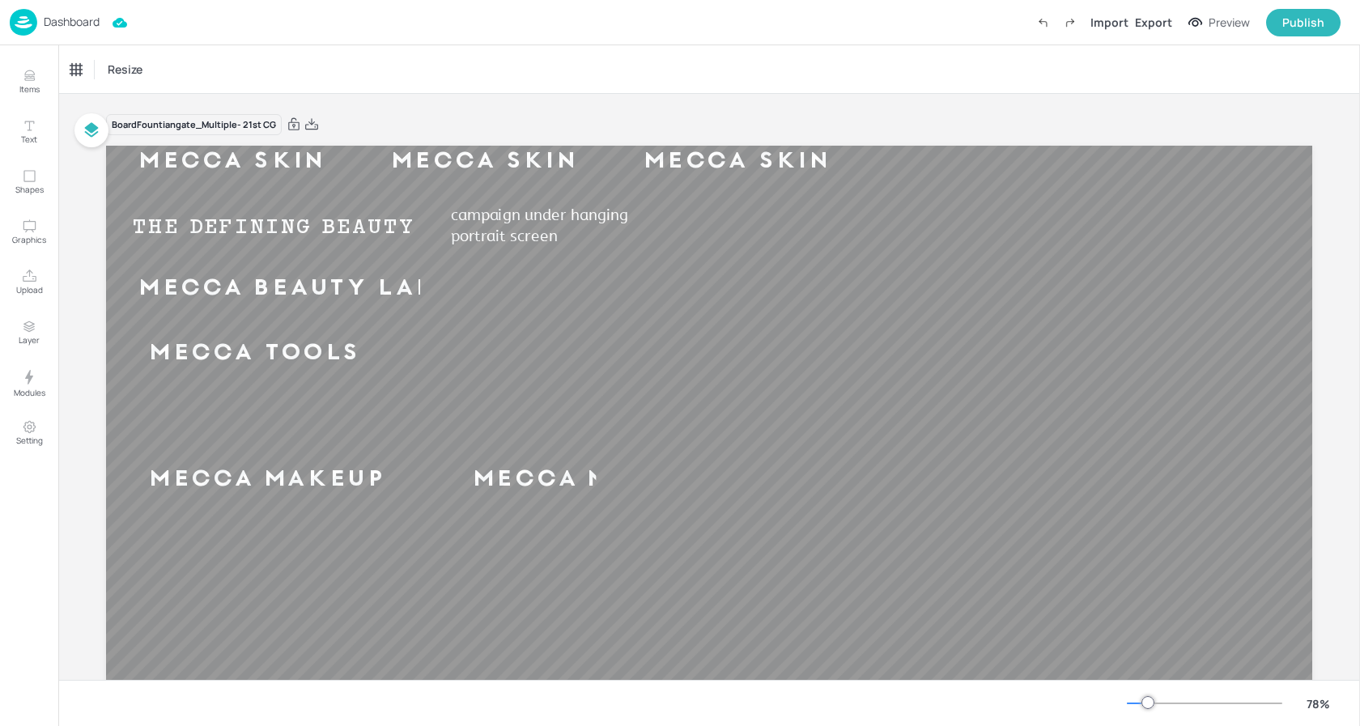
click at [80, 23] on p "Dashboard" at bounding box center [72, 21] width 56 height 11
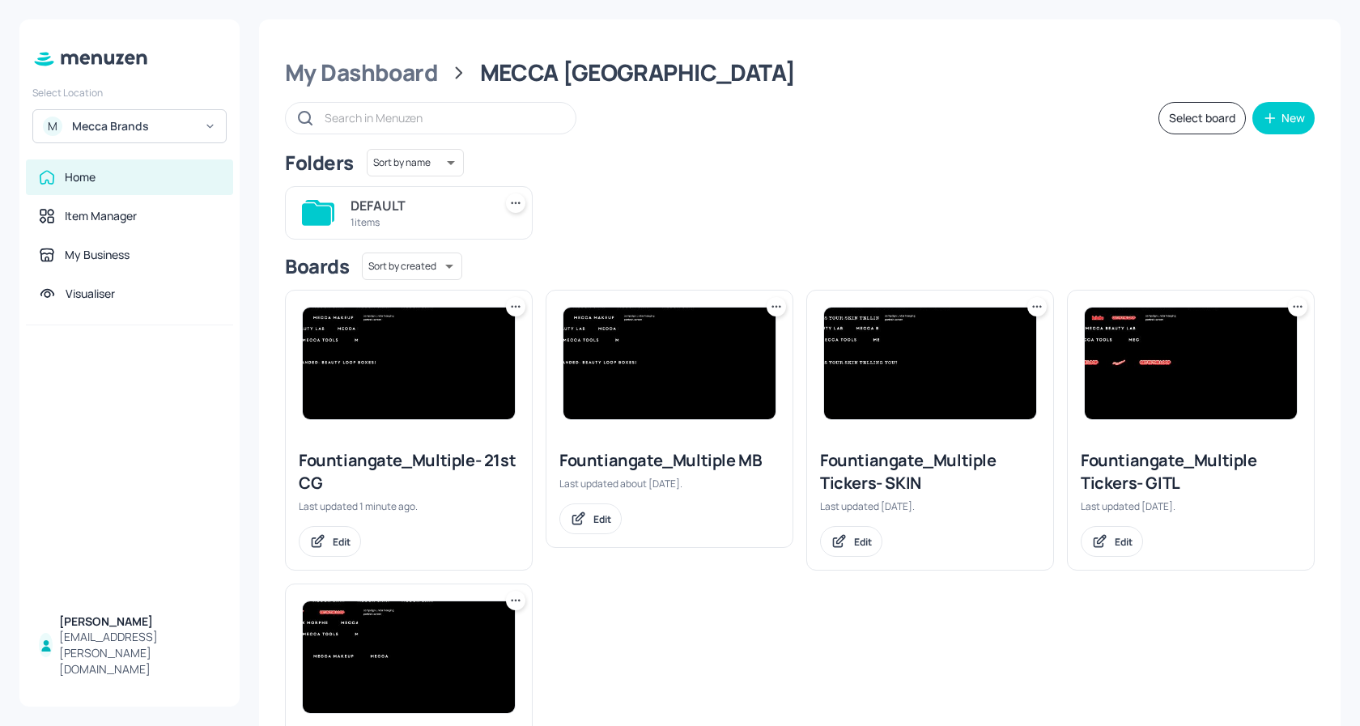
click at [912, 351] on img at bounding box center [930, 364] width 212 height 112
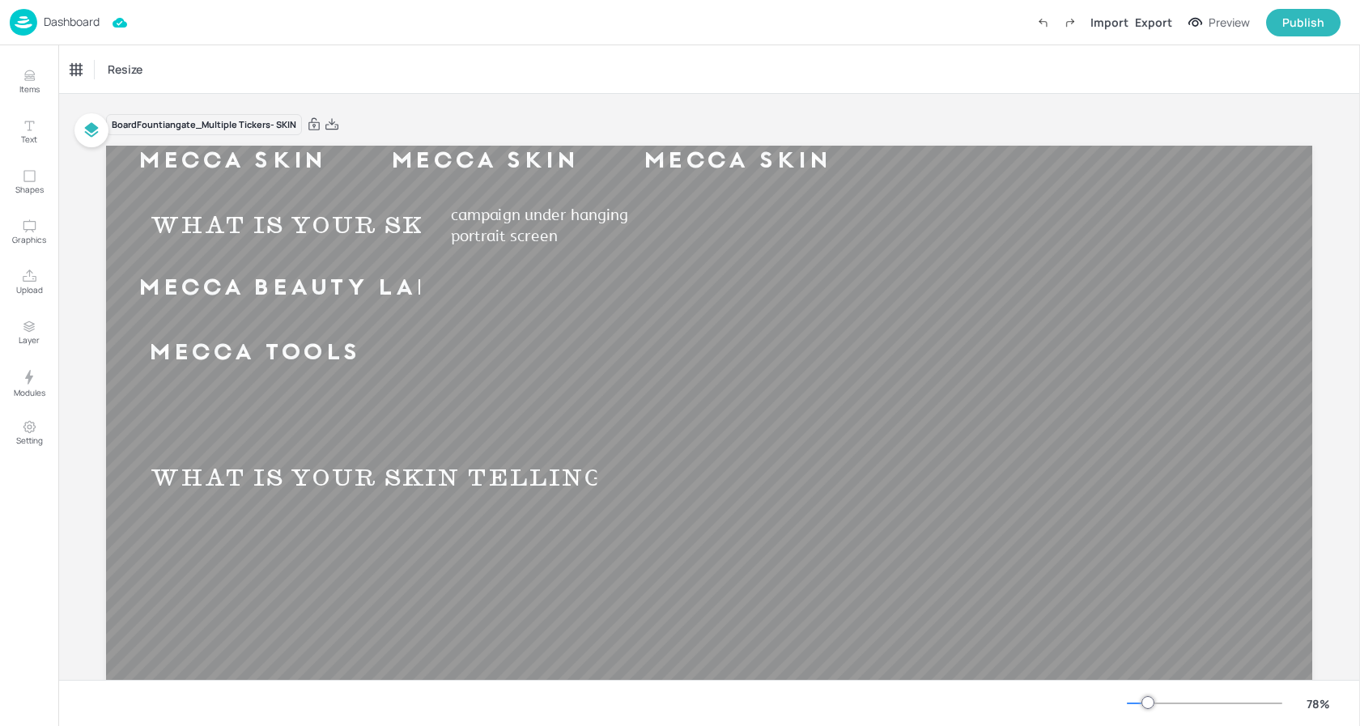
click at [74, 19] on p "Dashboard" at bounding box center [72, 21] width 56 height 11
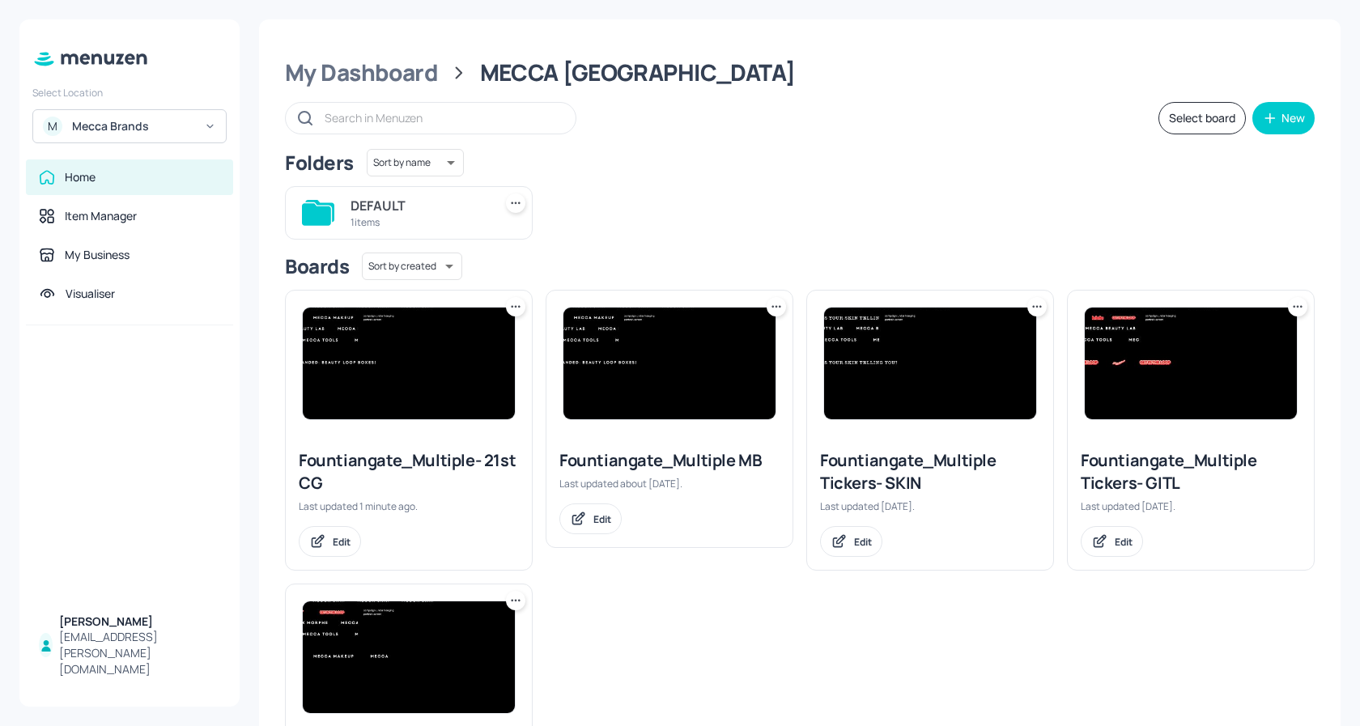
click at [373, 370] on img at bounding box center [409, 364] width 212 height 112
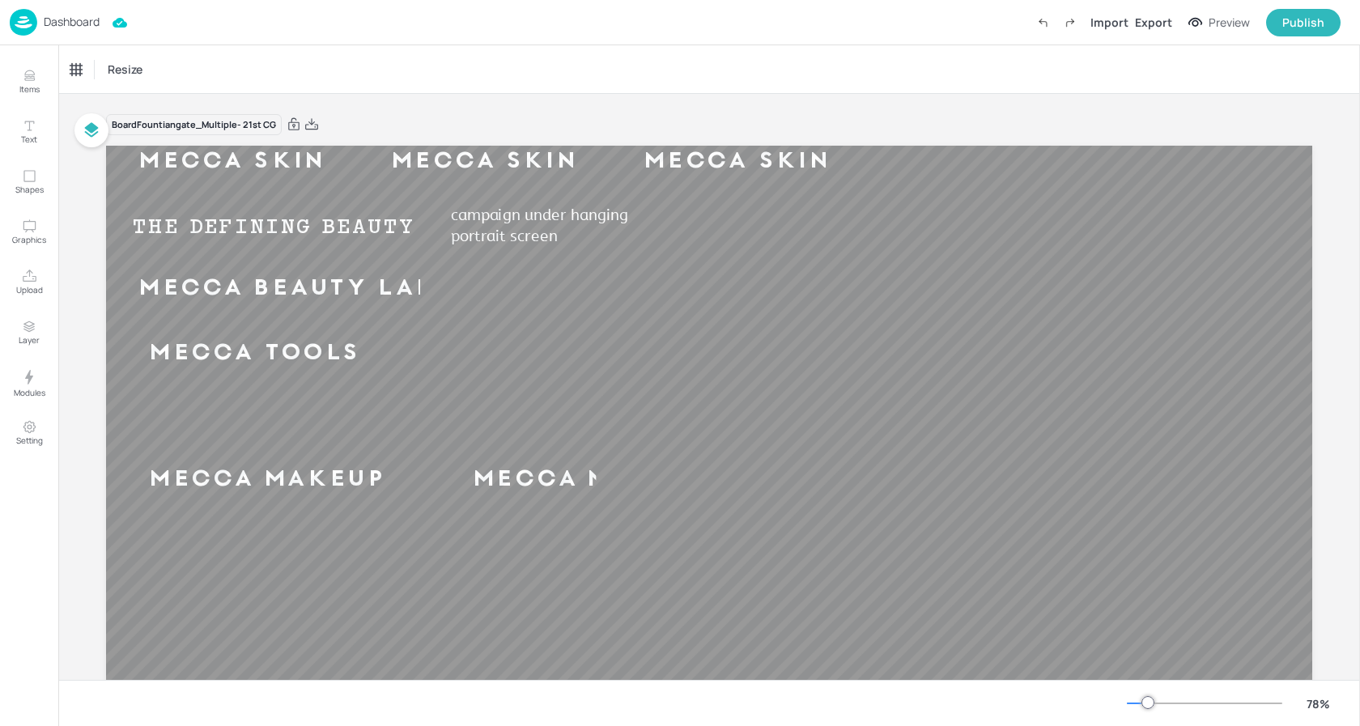
click at [62, 21] on p "Dashboard" at bounding box center [72, 21] width 56 height 11
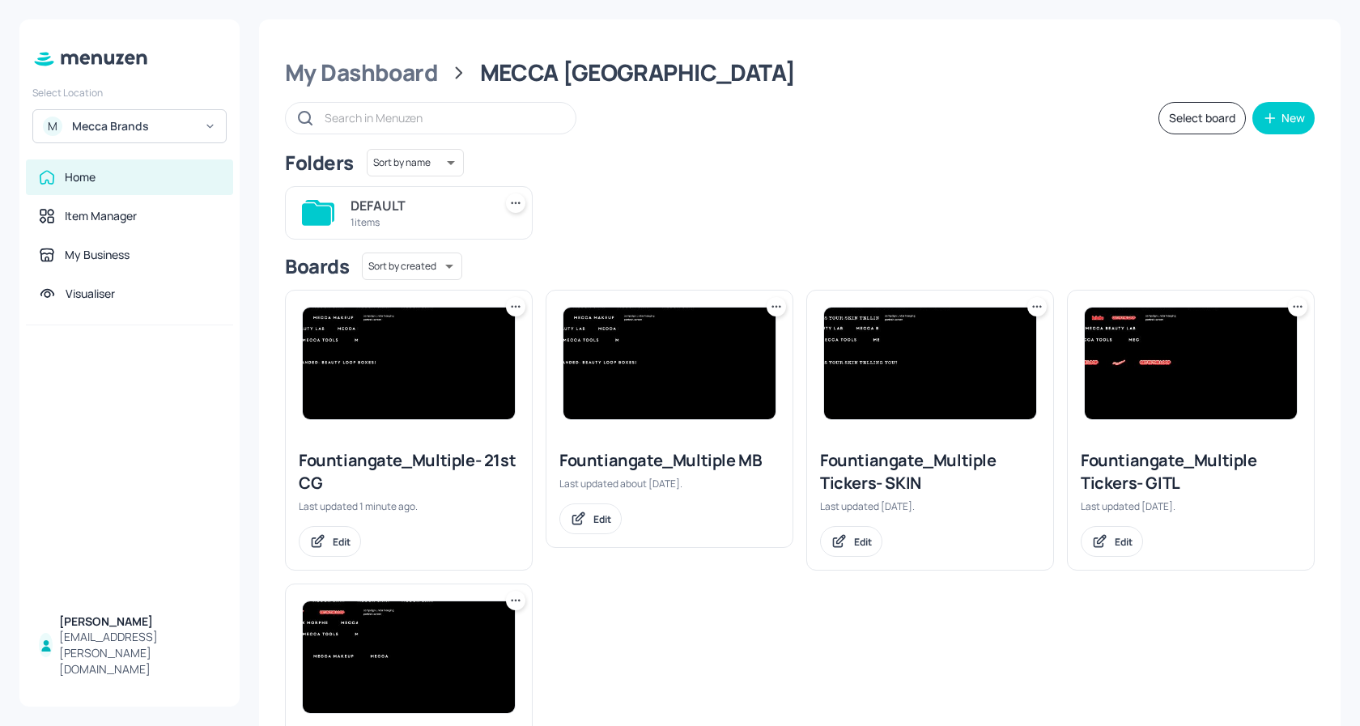
click at [883, 363] on img at bounding box center [930, 364] width 212 height 112
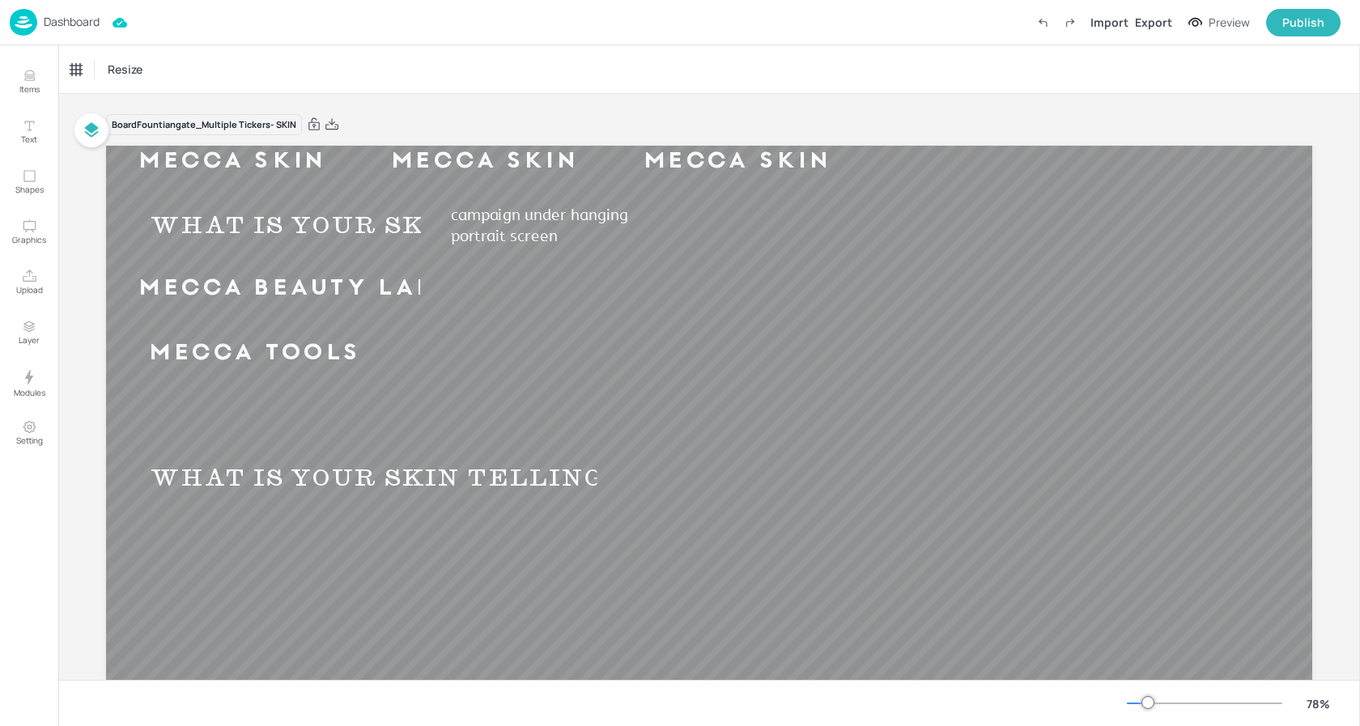
click at [75, 12] on div "Dashboard" at bounding box center [55, 22] width 90 height 27
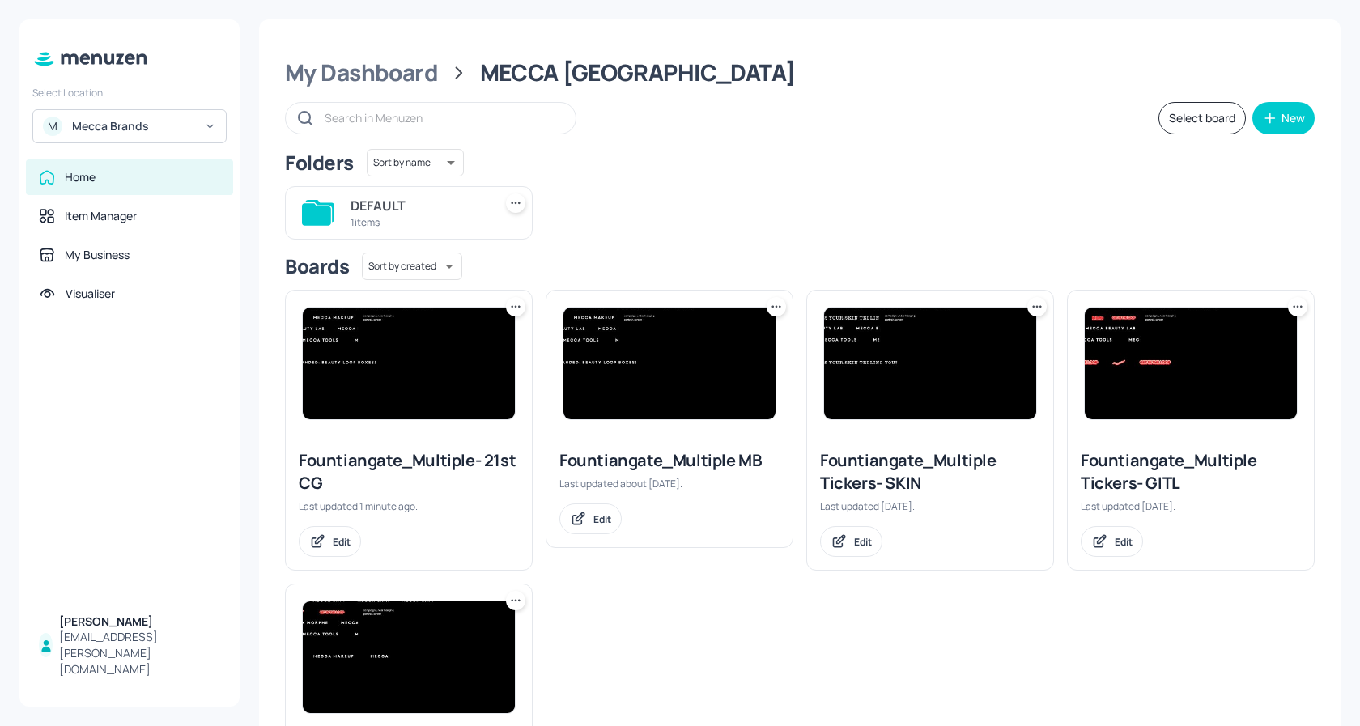
click at [410, 207] on div "DEFAULT" at bounding box center [419, 205] width 136 height 19
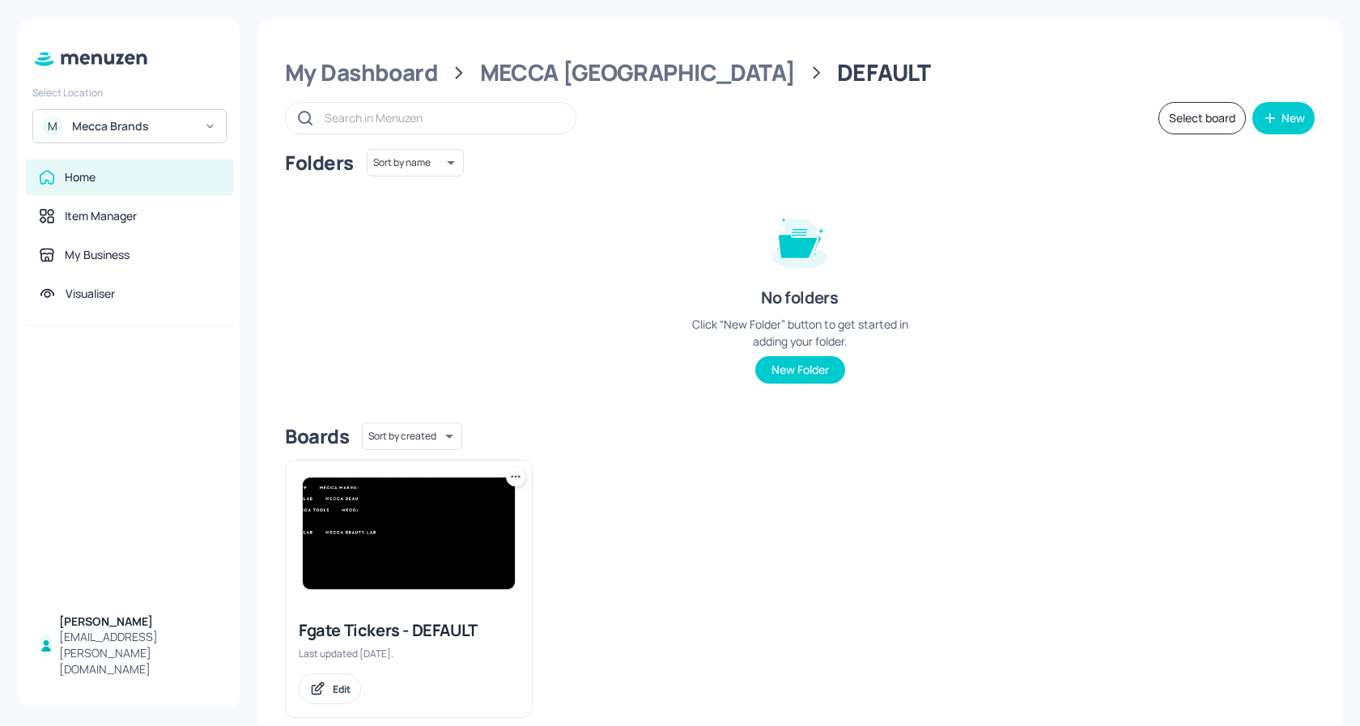
click at [425, 553] on img at bounding box center [409, 534] width 212 height 112
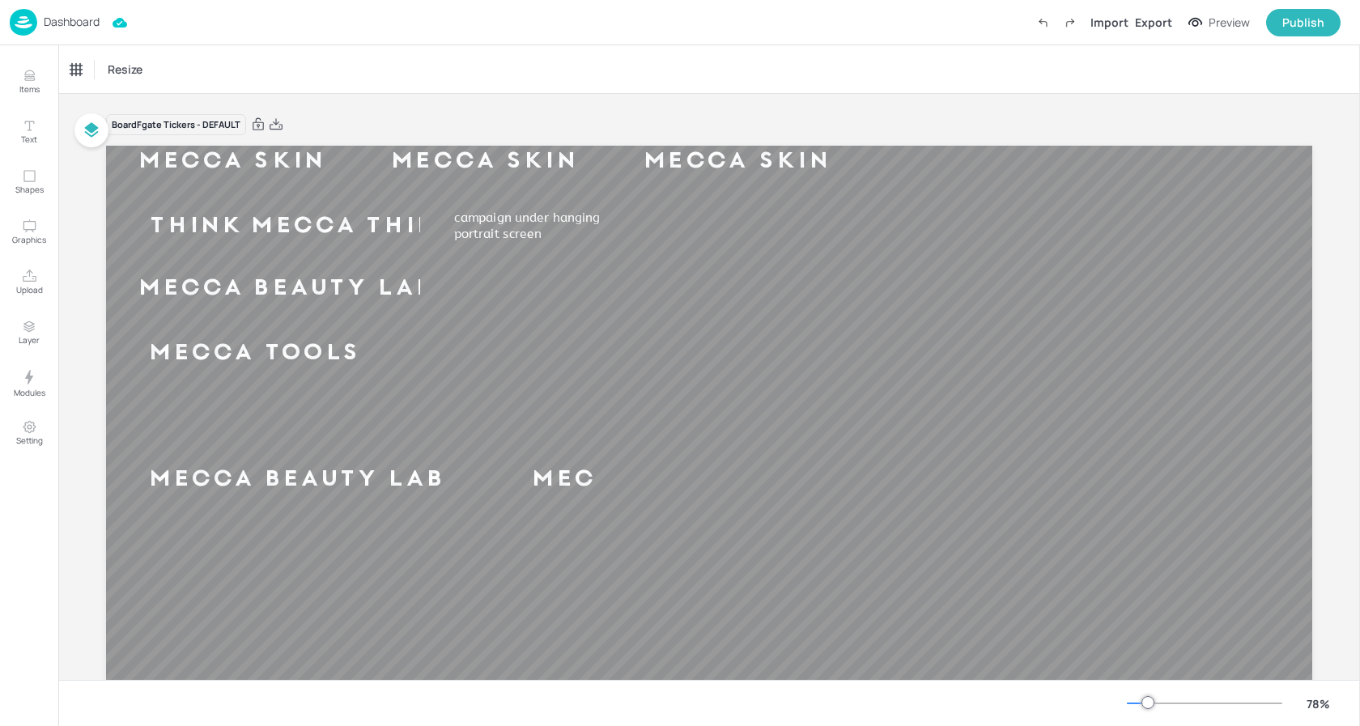
click at [61, 22] on p "Dashboard" at bounding box center [72, 21] width 56 height 11
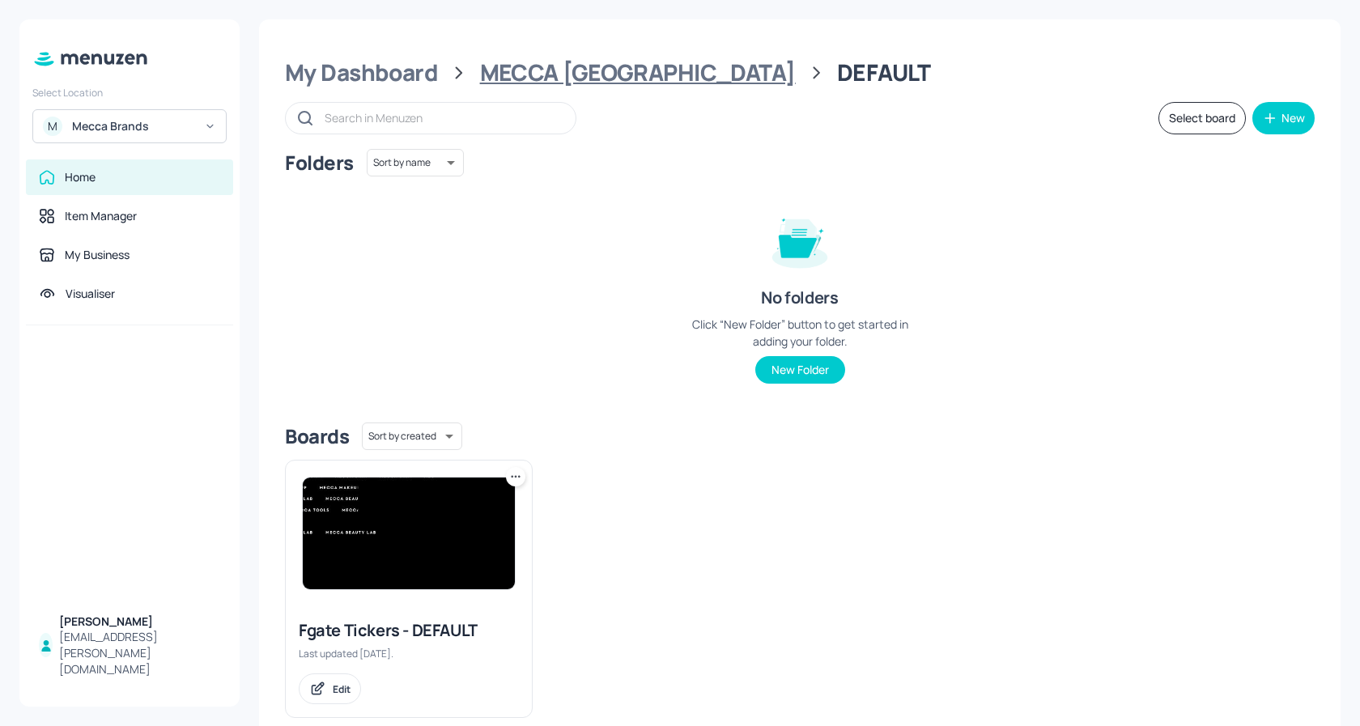
click at [597, 81] on div "MECCA [GEOGRAPHIC_DATA]" at bounding box center [638, 72] width 316 height 29
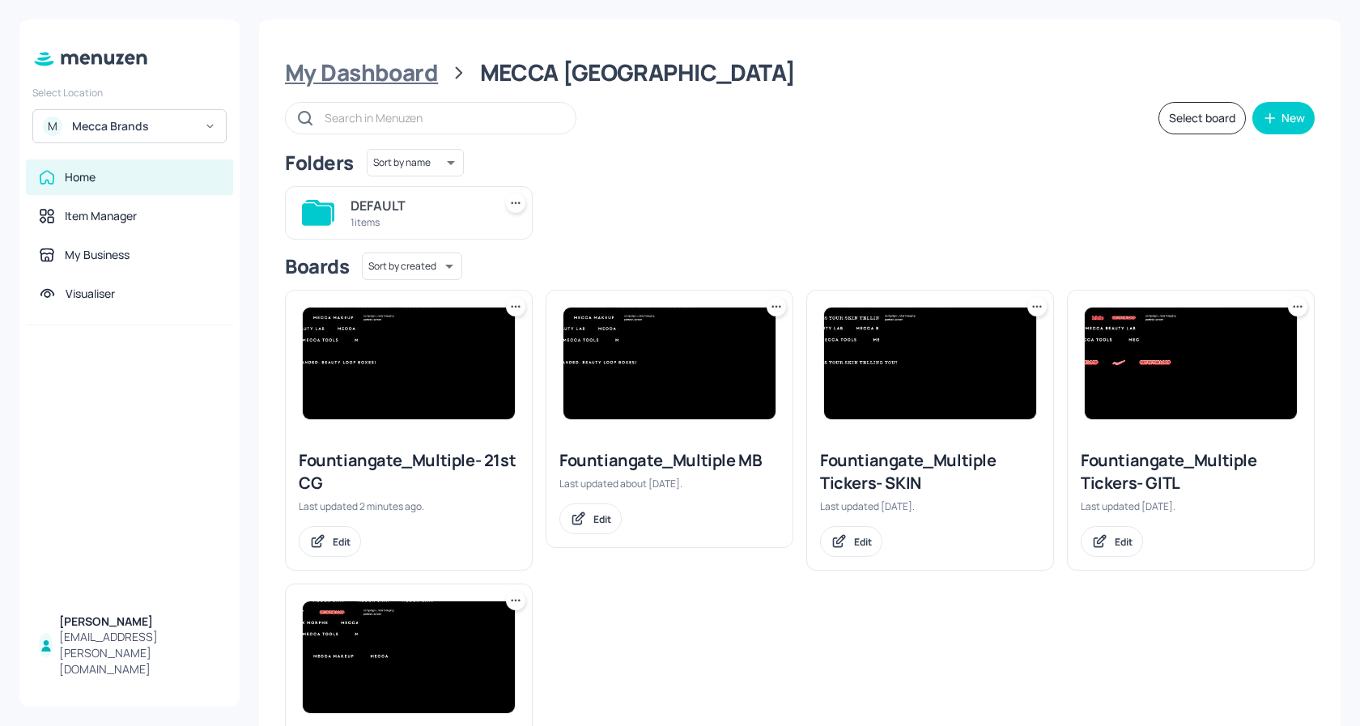
click at [378, 69] on div "My Dashboard" at bounding box center [361, 72] width 153 height 29
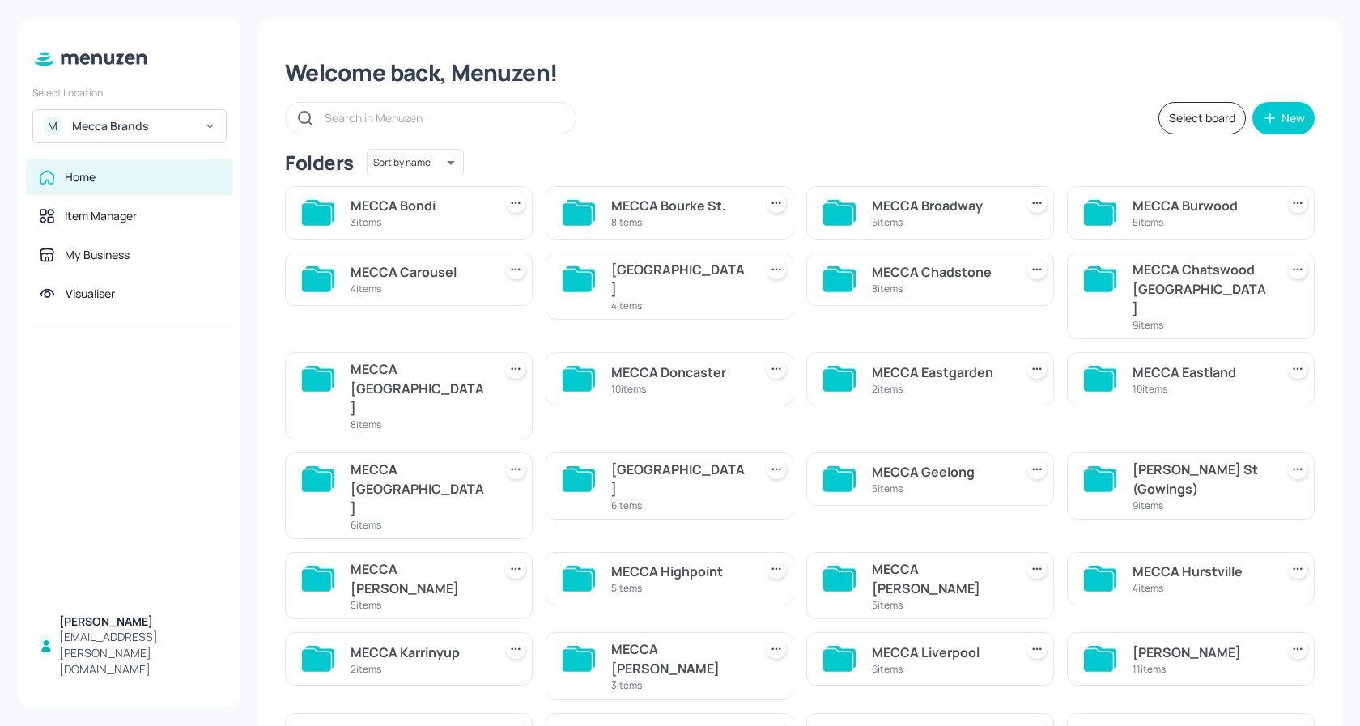
scroll to position [21, 0]
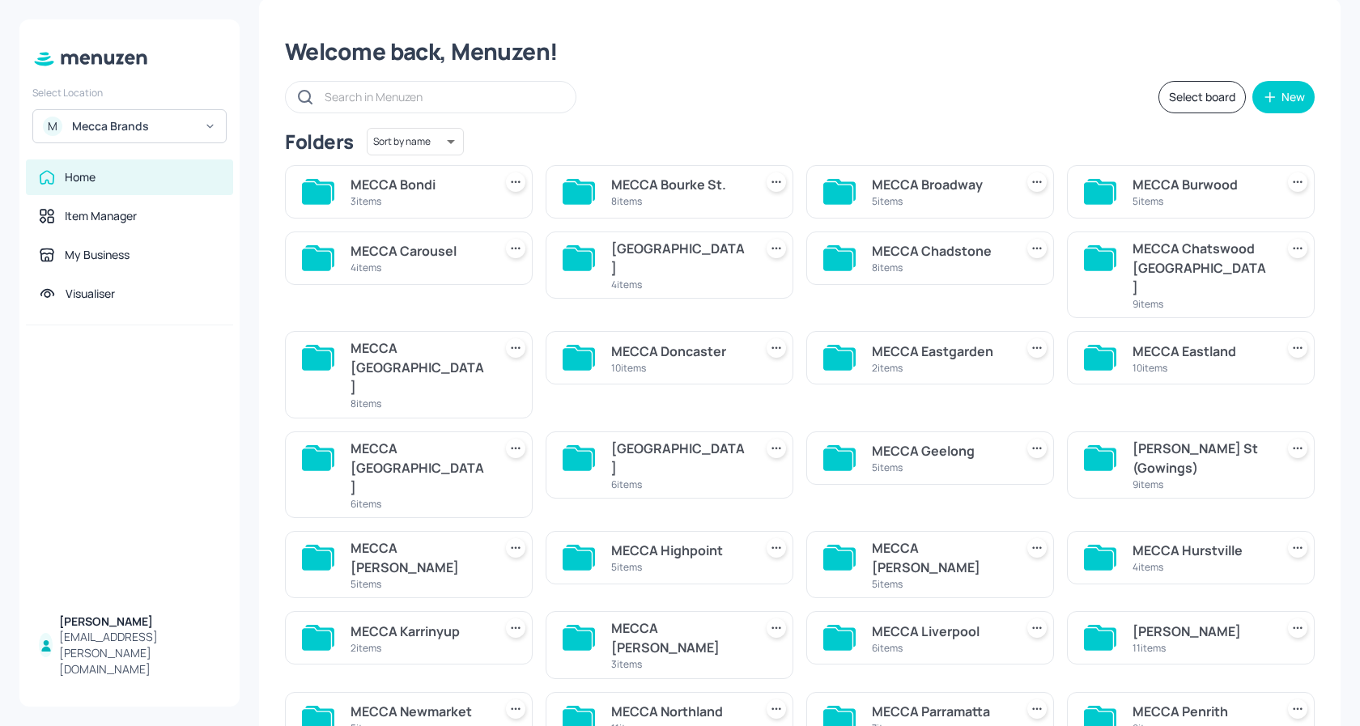
click at [664, 439] on div "[GEOGRAPHIC_DATA]" at bounding box center [679, 458] width 136 height 39
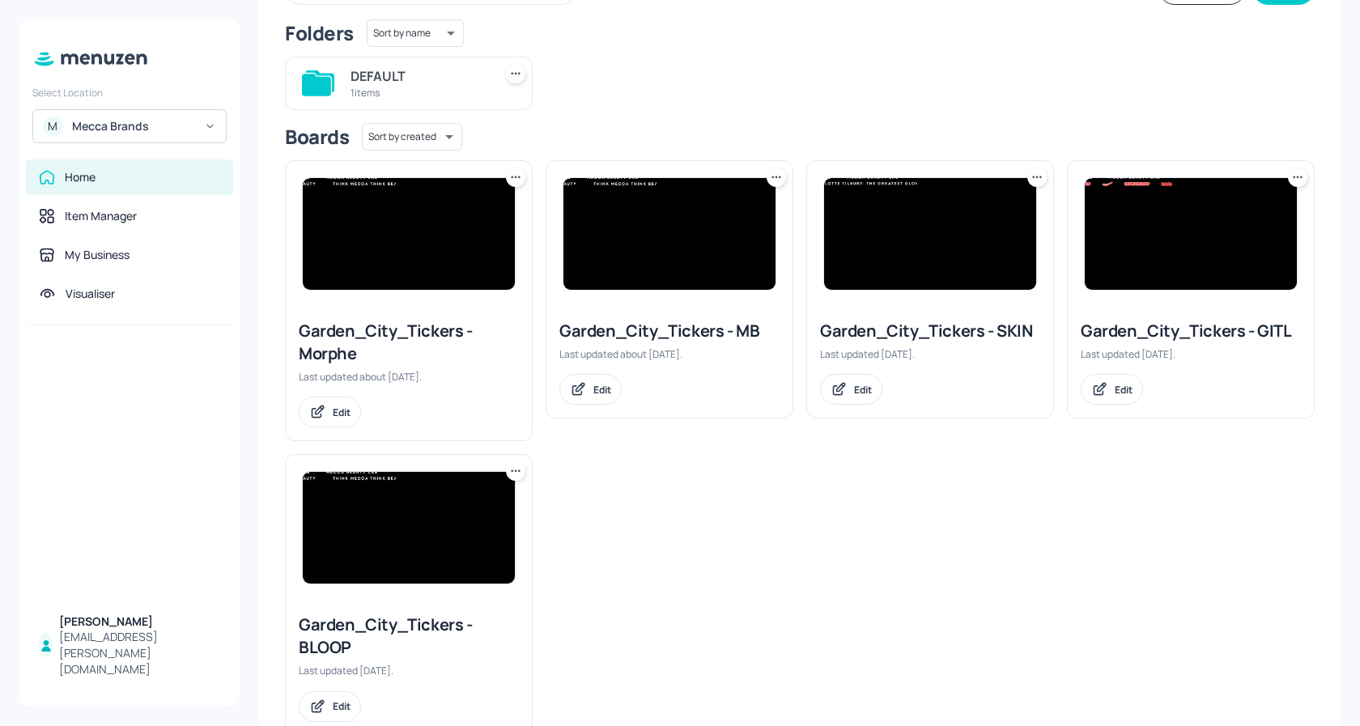
scroll to position [178, 0]
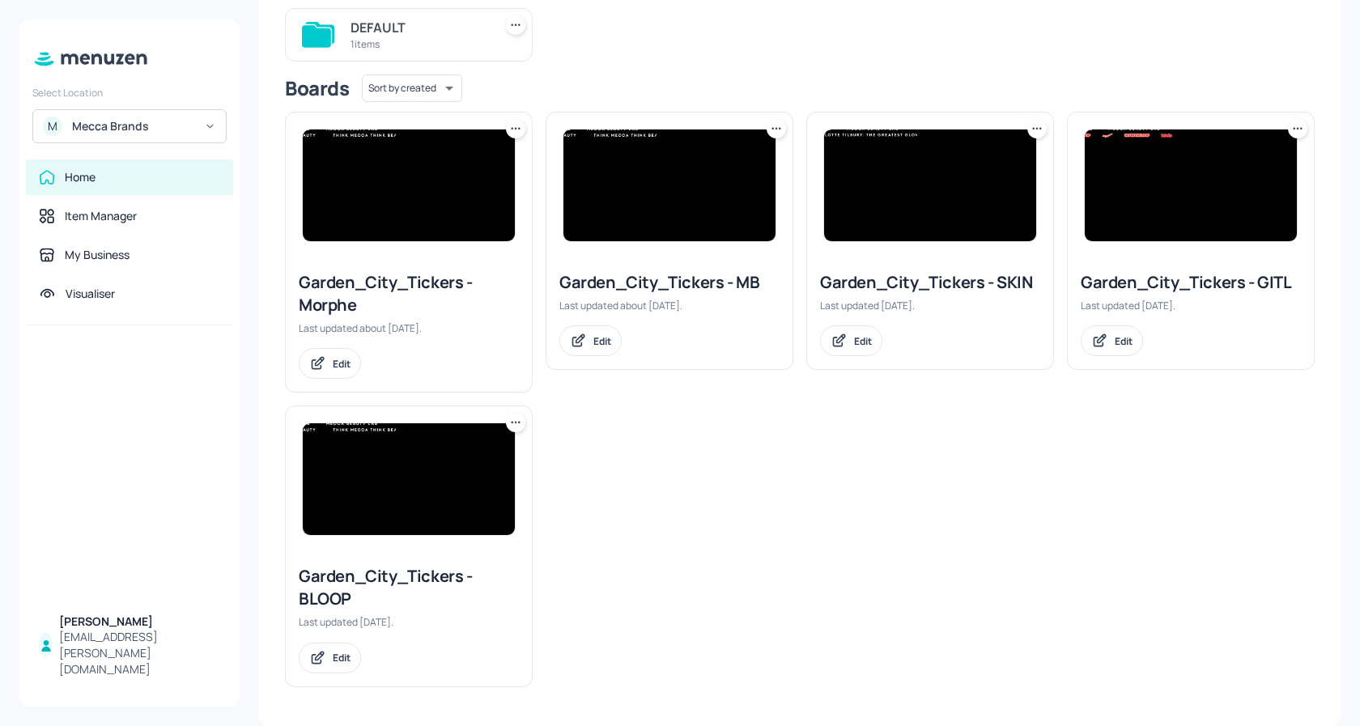
click at [514, 423] on icon at bounding box center [516, 422] width 16 height 16
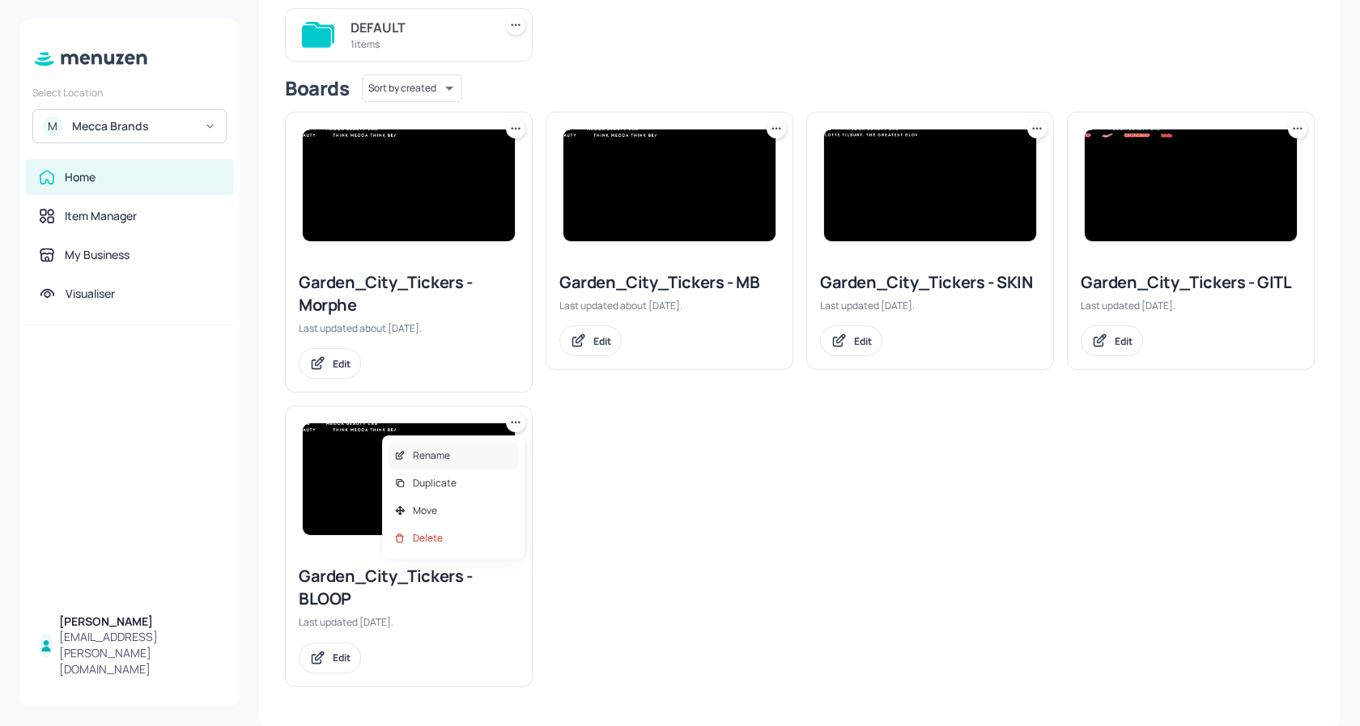
click at [453, 458] on div "Rename" at bounding box center [454, 456] width 130 height 28
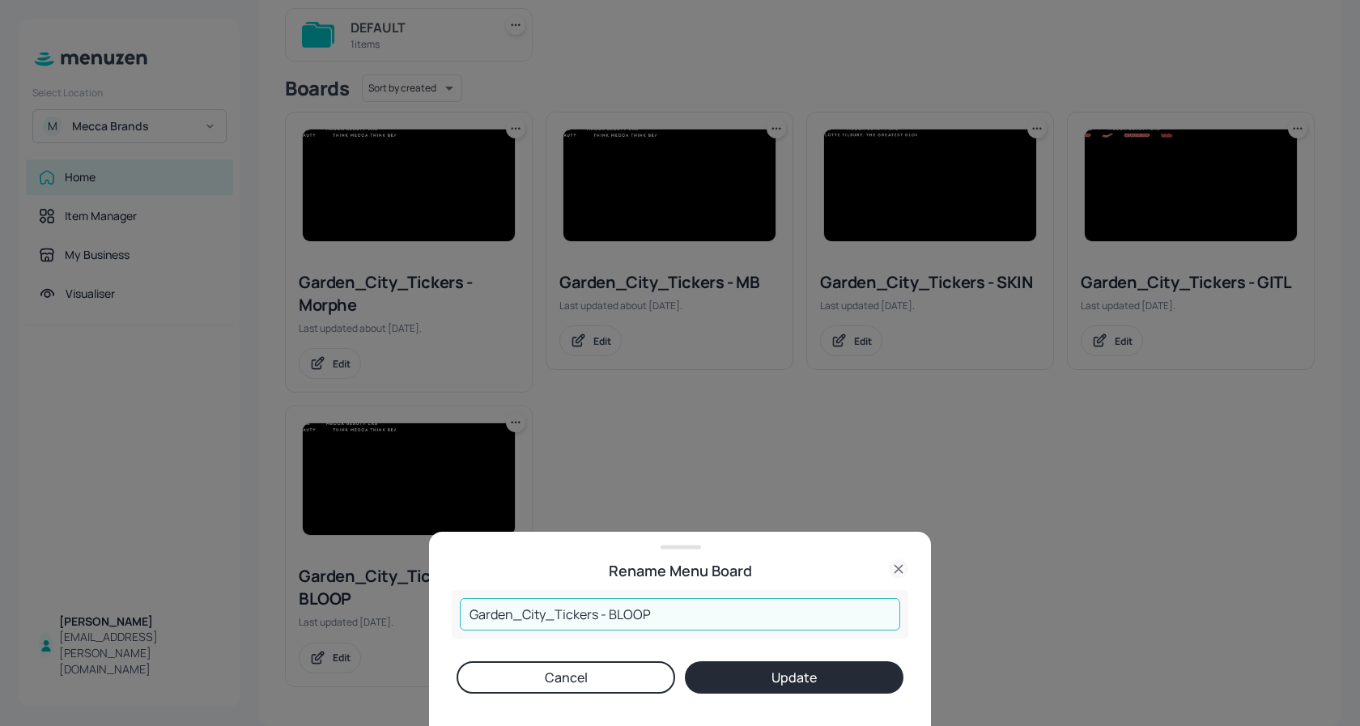
click at [675, 625] on input "Garden_City_Tickers - BLOOP" at bounding box center [680, 614] width 440 height 32
type input "Garden_City_Tickers - 21st CG"
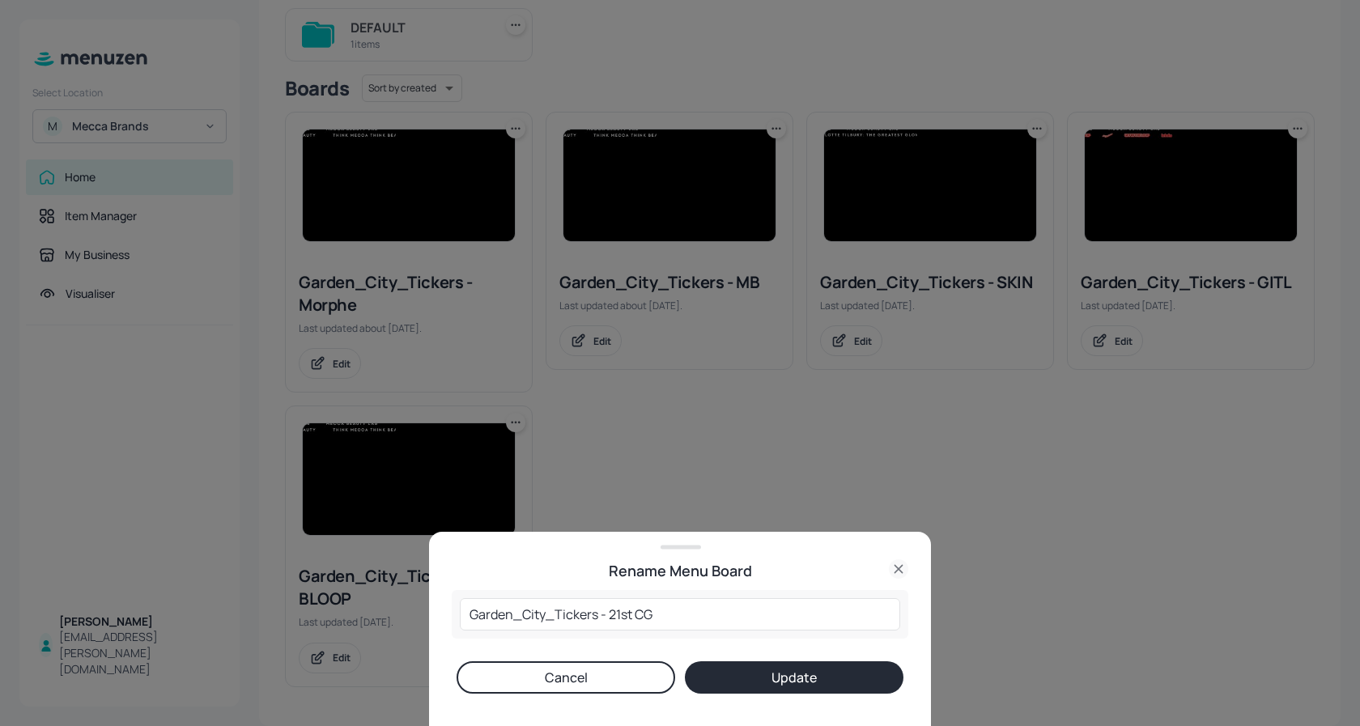
click at [797, 681] on button "Update" at bounding box center [794, 677] width 219 height 32
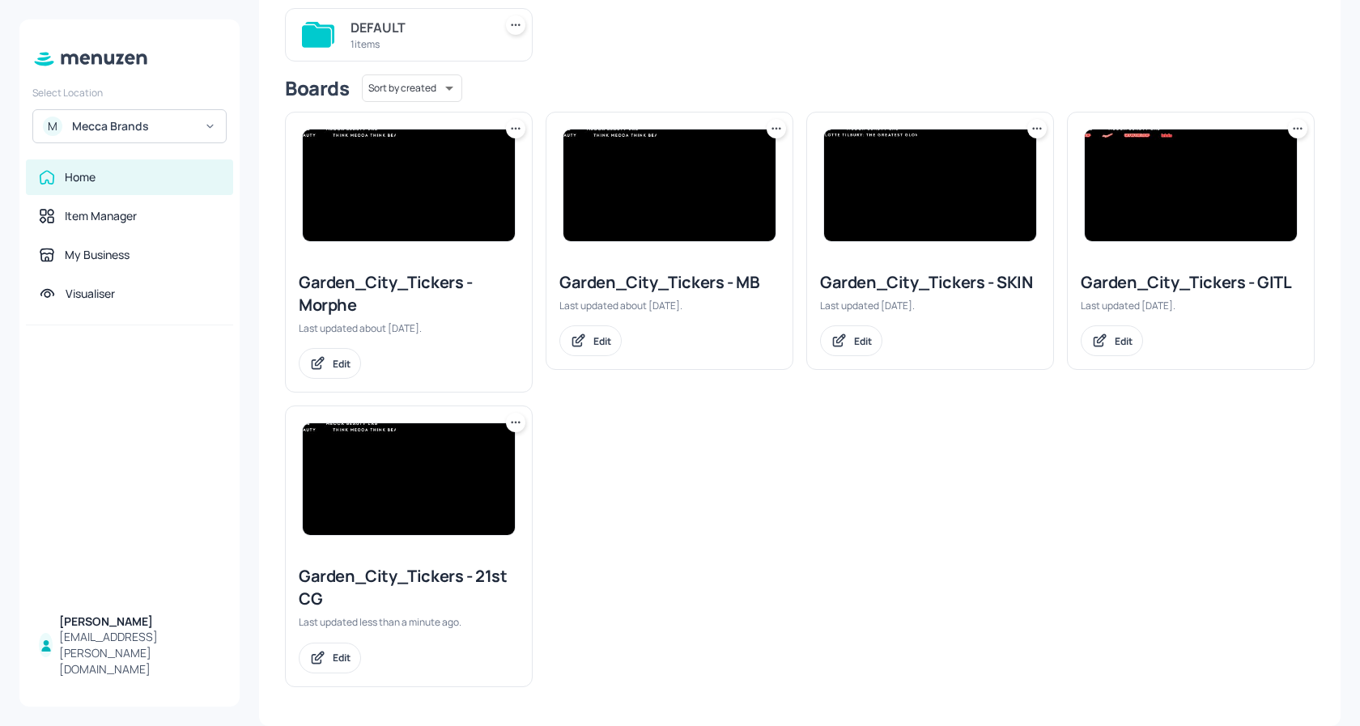
click at [392, 483] on img at bounding box center [409, 479] width 212 height 112
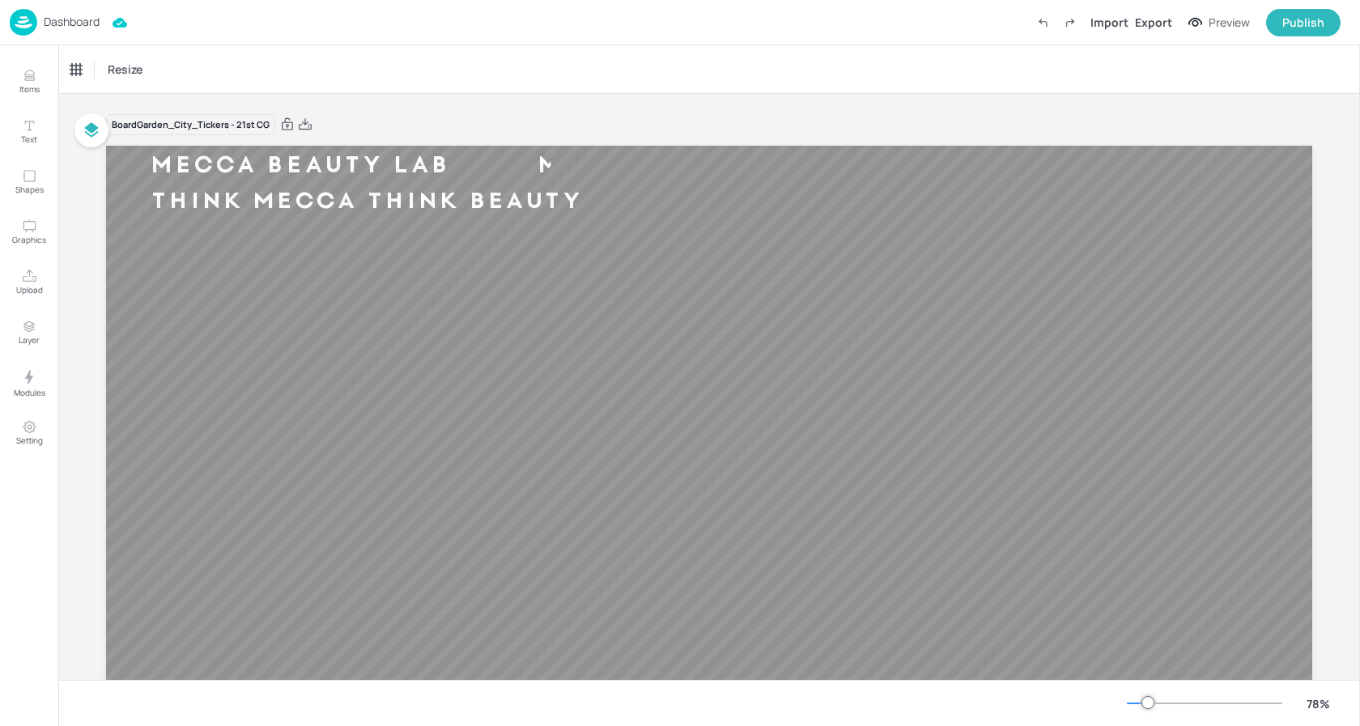
click at [68, 25] on p "Dashboard" at bounding box center [72, 21] width 56 height 11
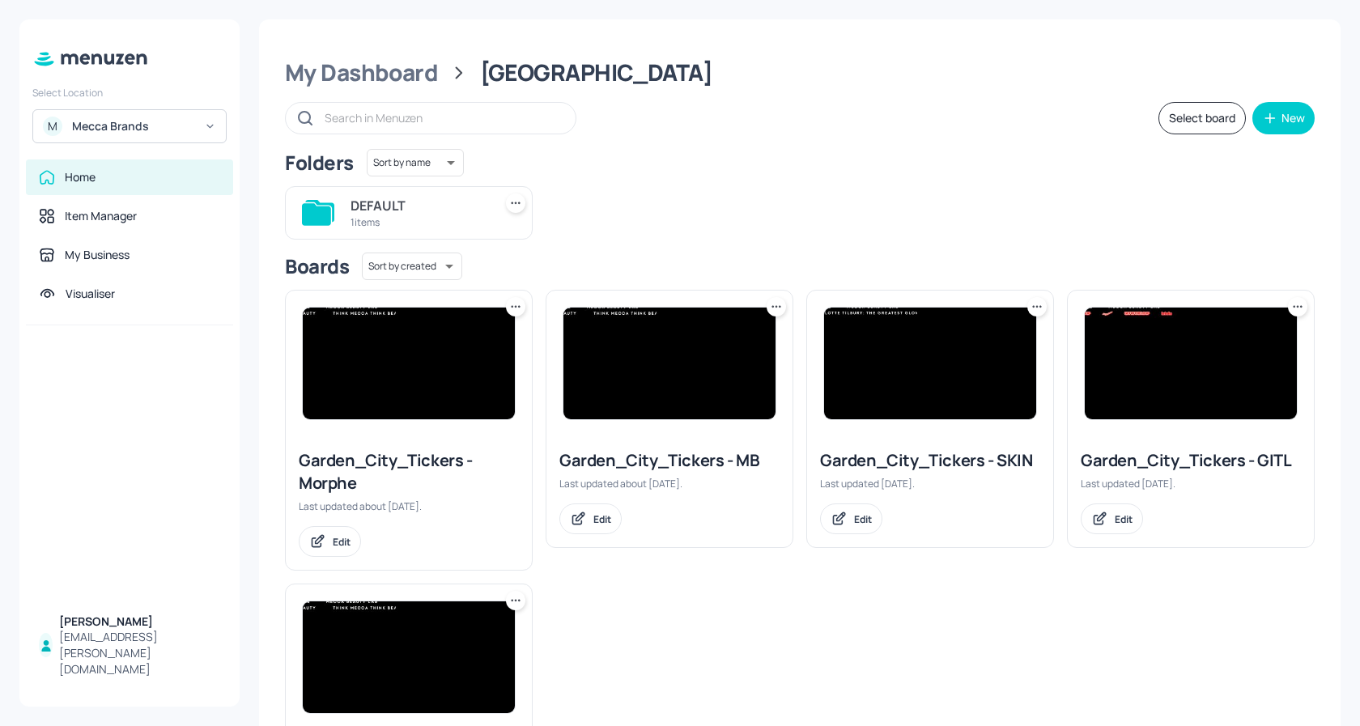
click at [957, 358] on img at bounding box center [930, 364] width 212 height 112
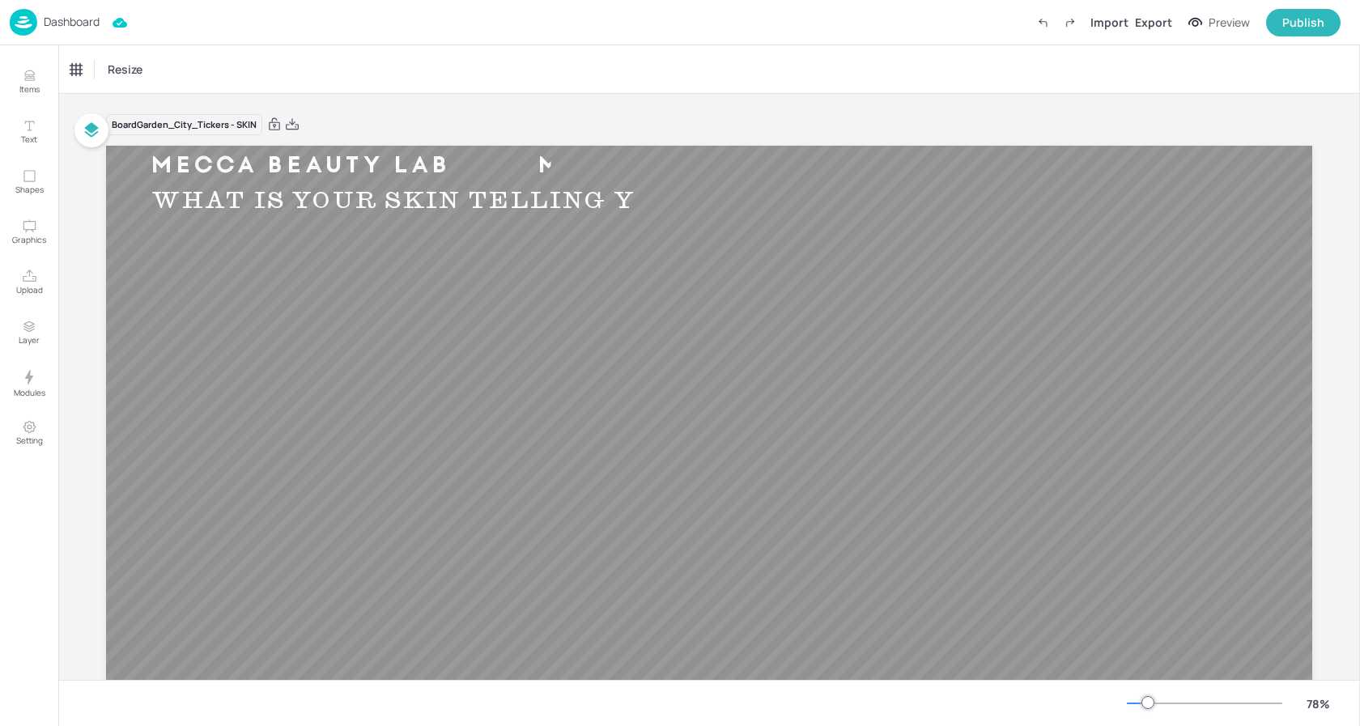
click at [83, 25] on p "Dashboard" at bounding box center [72, 21] width 56 height 11
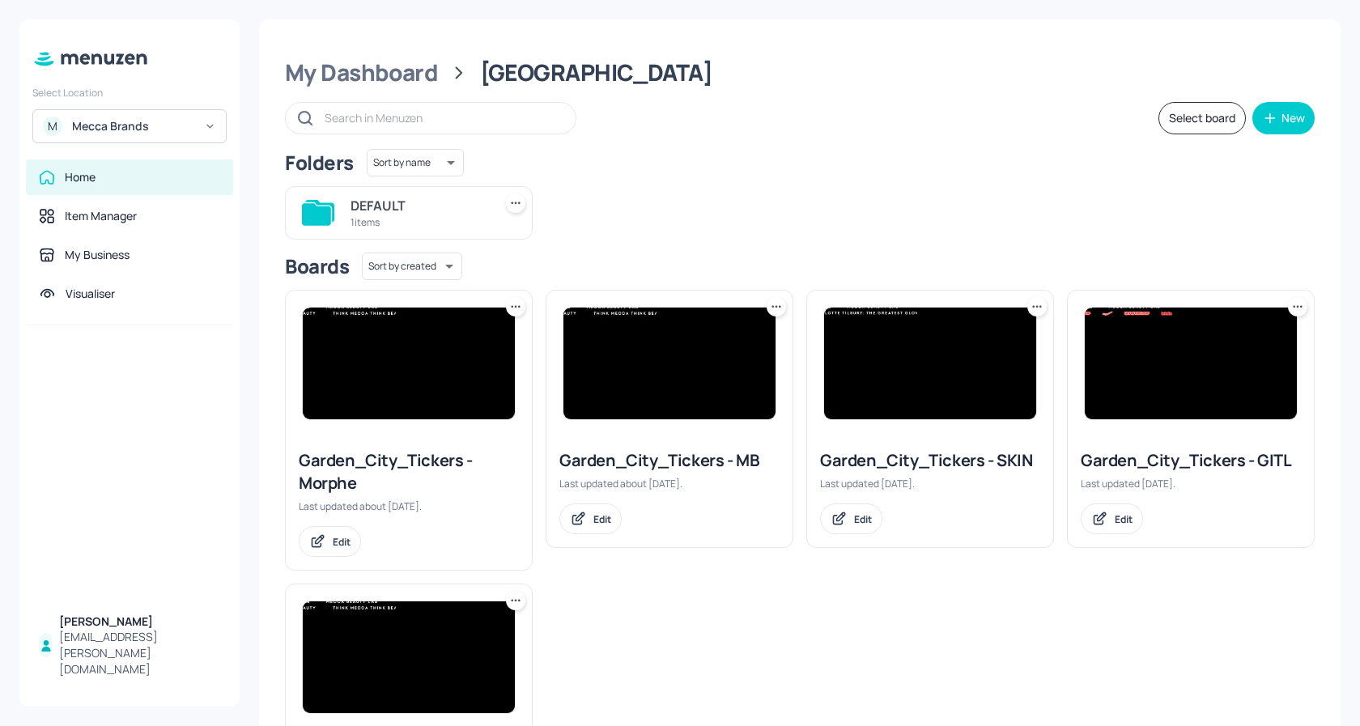
click at [429, 371] on img at bounding box center [409, 364] width 212 height 112
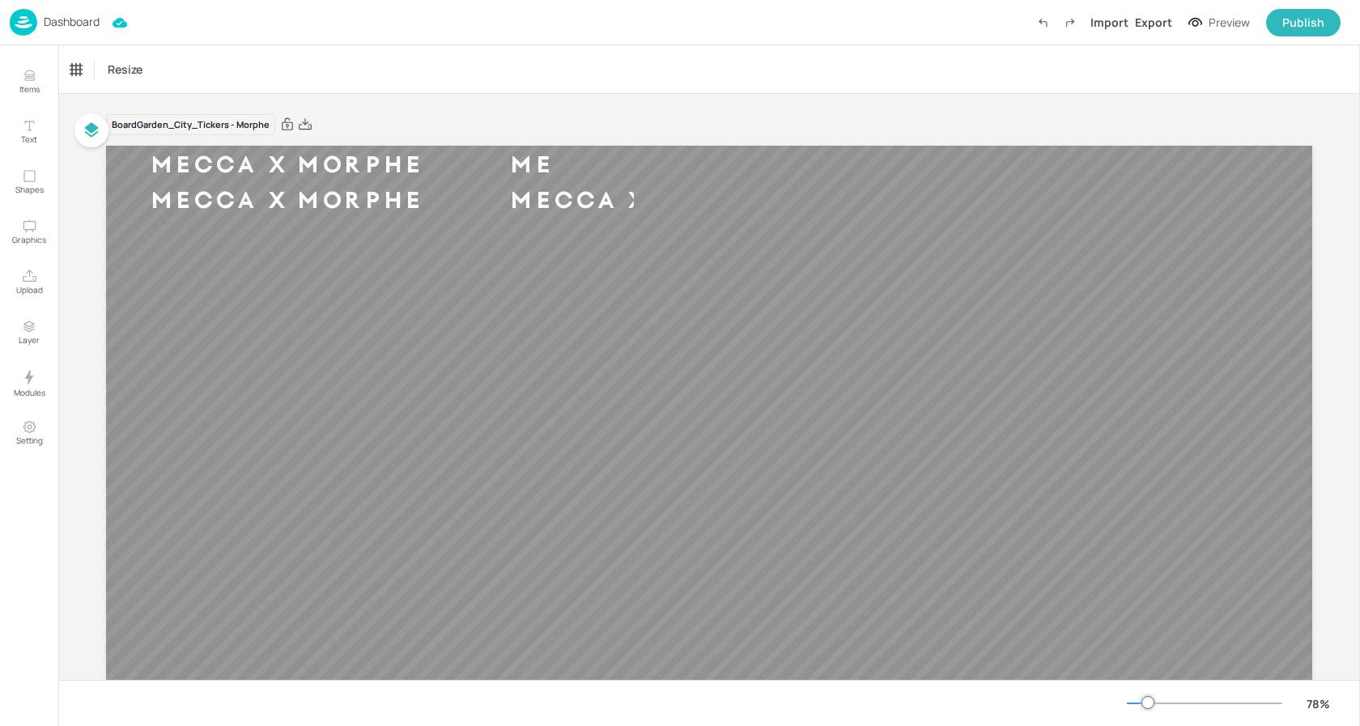
click at [74, 16] on p "Dashboard" at bounding box center [72, 21] width 56 height 11
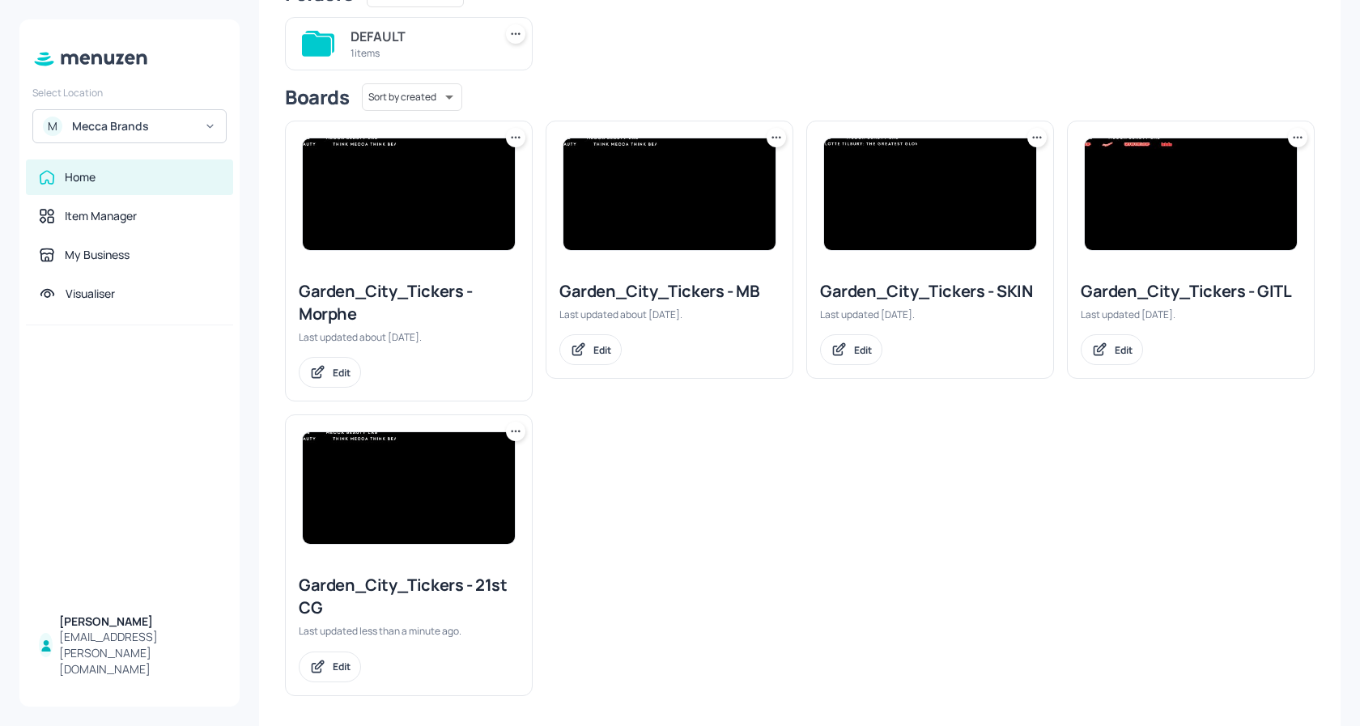
scroll to position [178, 0]
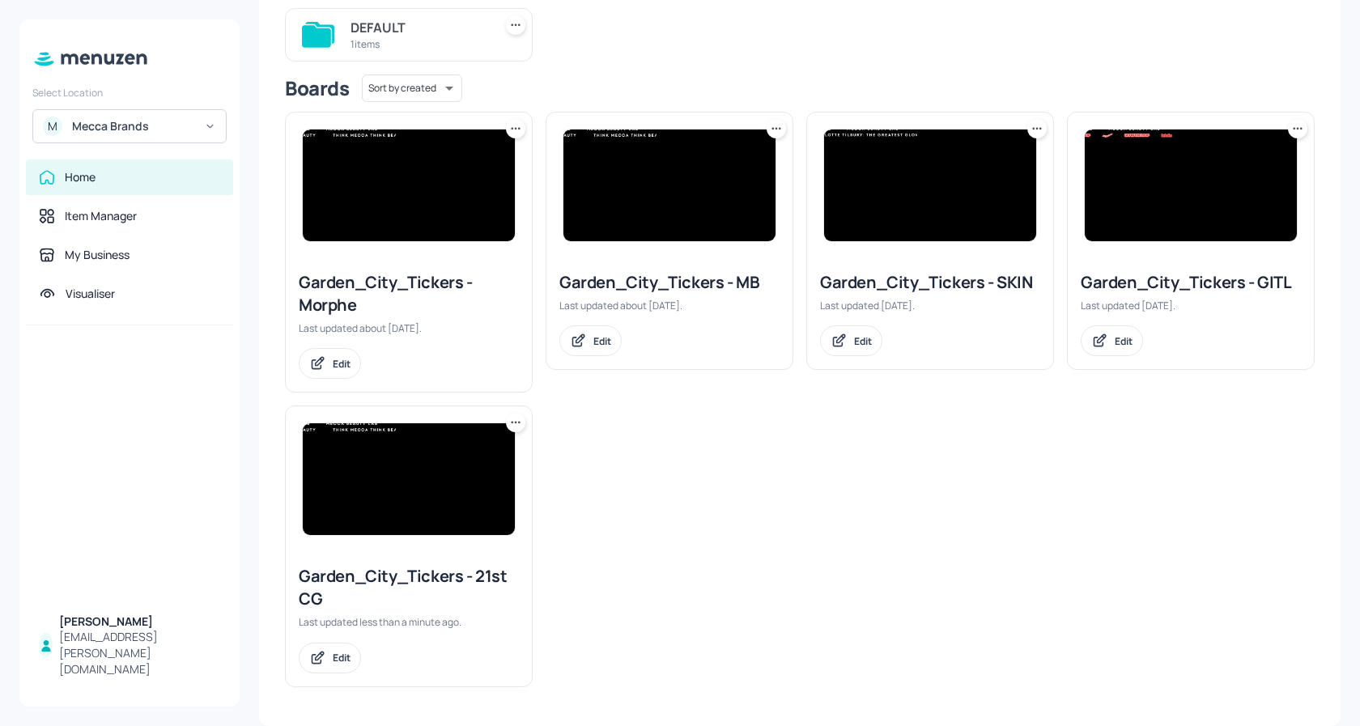
click at [449, 453] on img at bounding box center [409, 479] width 212 height 112
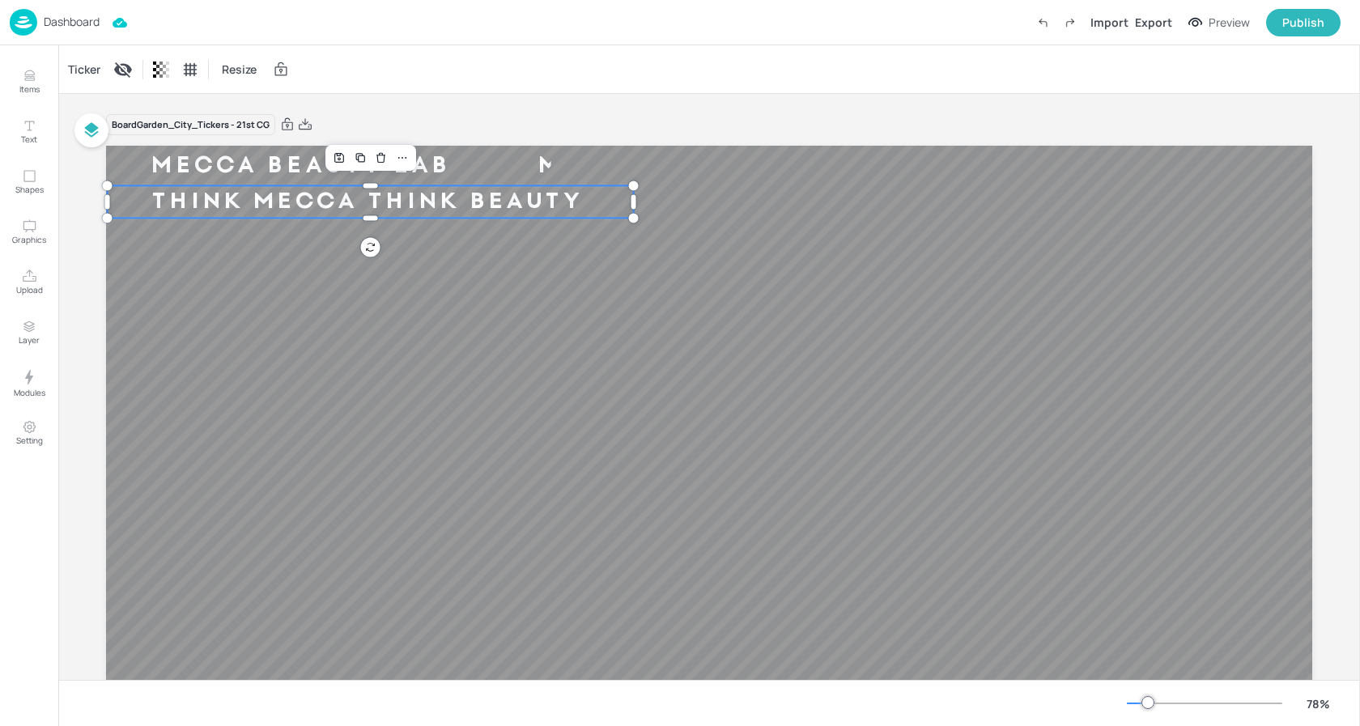
click at [312, 194] on div "Think Mecca Think Beauty" at bounding box center [368, 202] width 521 height 30
click at [76, 64] on div "Ticker" at bounding box center [84, 70] width 39 height 26
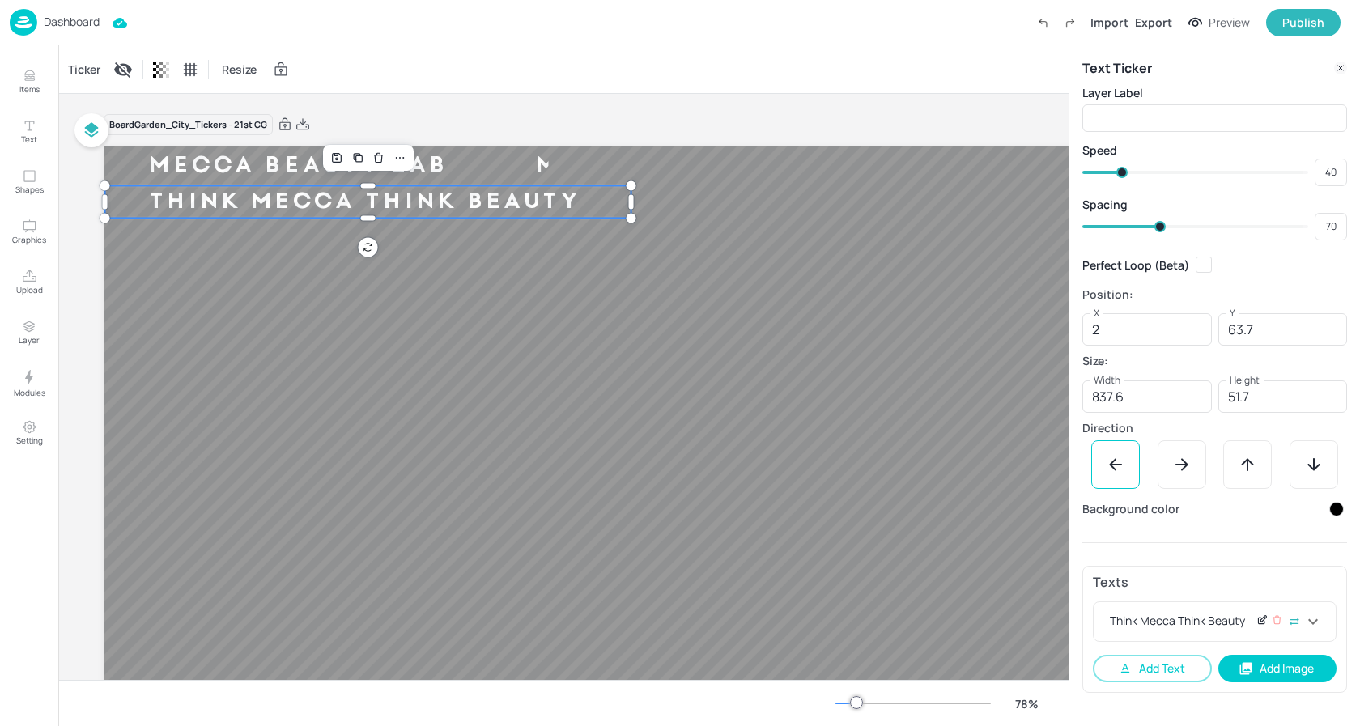
click at [1259, 621] on icon at bounding box center [1262, 619] width 12 height 11
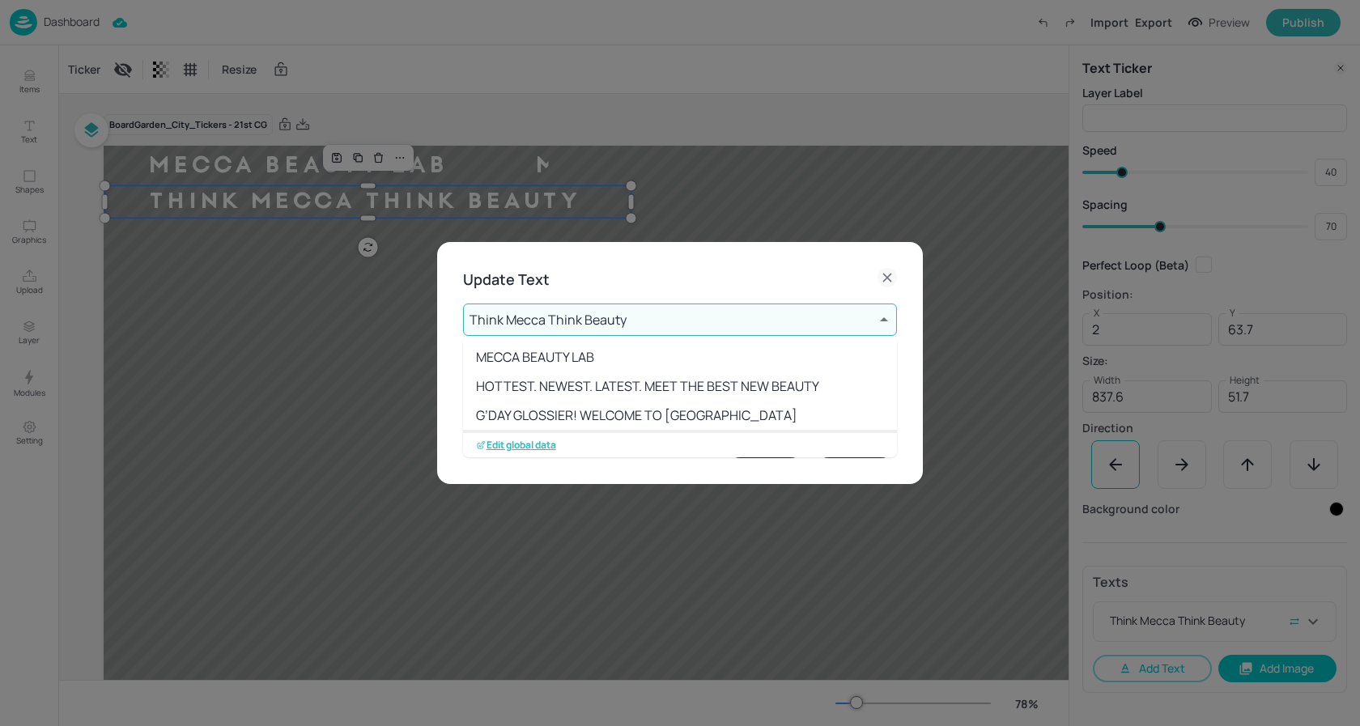
click at [665, 316] on body "Dashboard Import Export Preview Publish Items Text Shapes Graphics Upload Layer…" at bounding box center [680, 363] width 1360 height 726
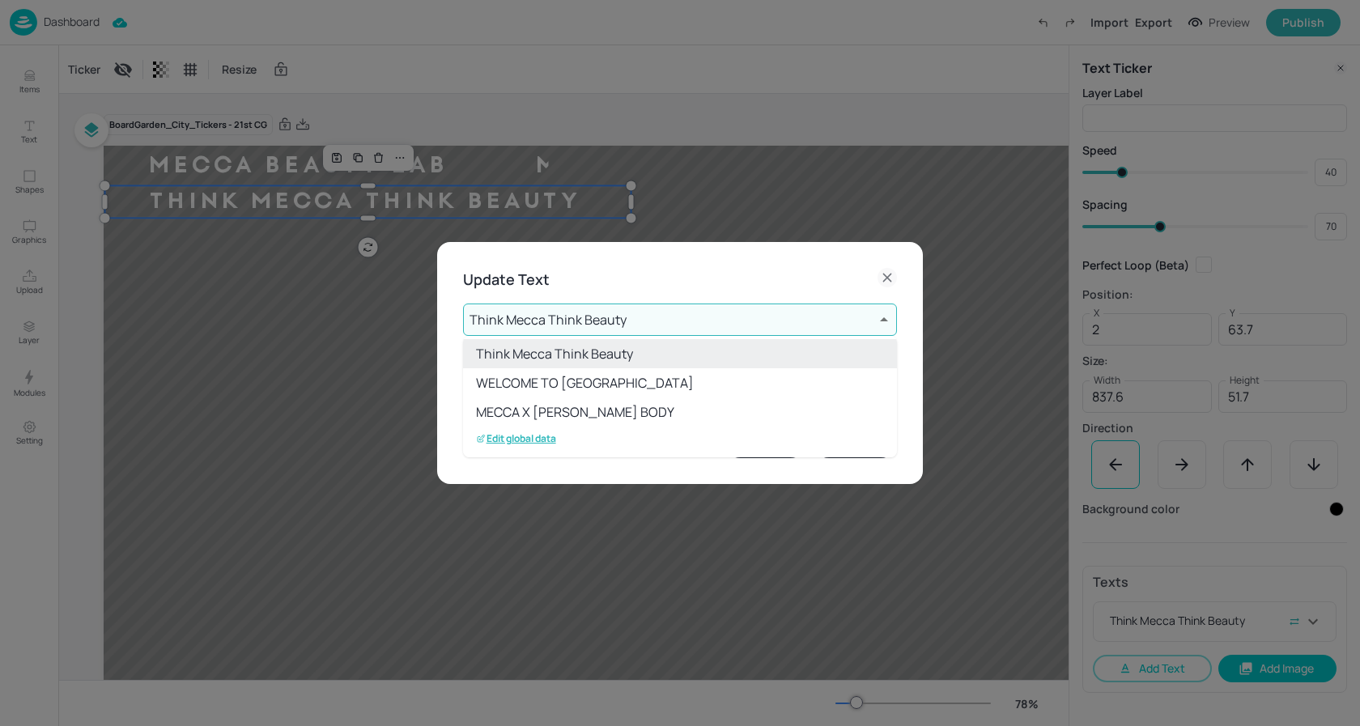
click at [529, 437] on p "Edit global data" at bounding box center [516, 438] width 80 height 11
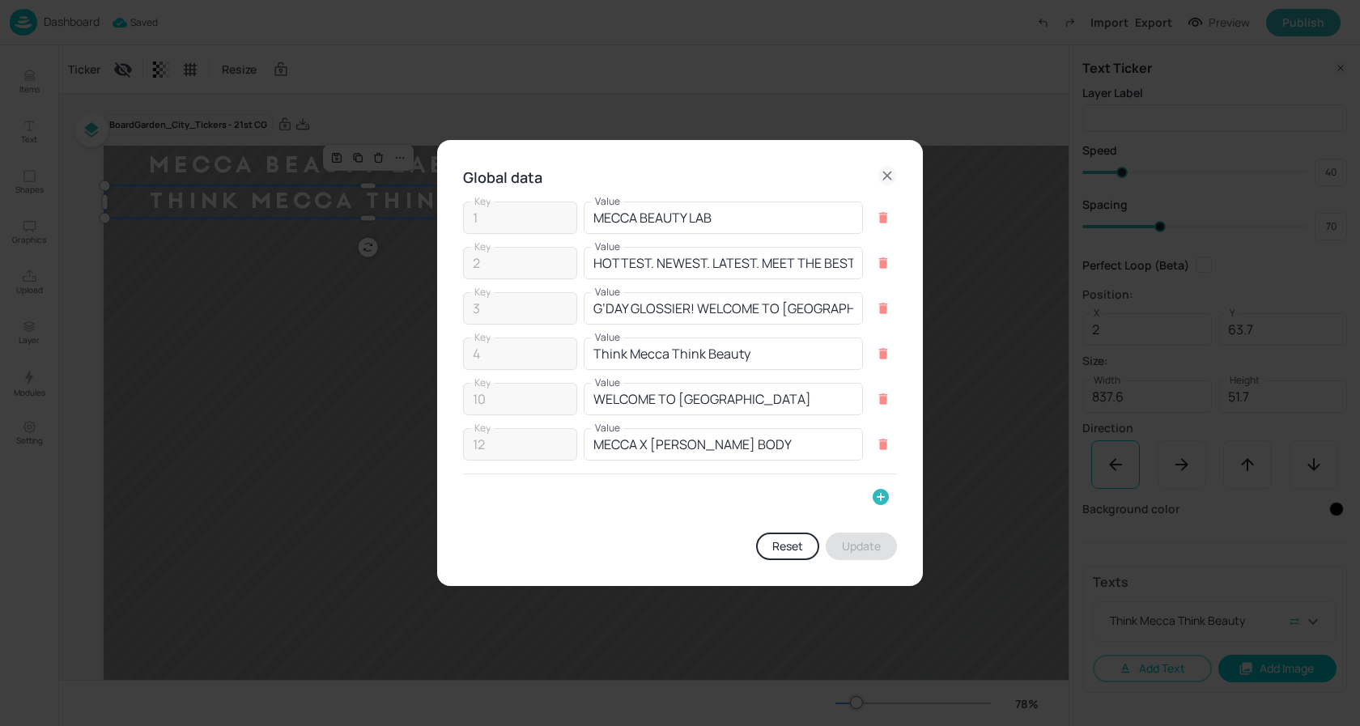
click at [888, 492] on icon "button" at bounding box center [880, 496] width 19 height 19
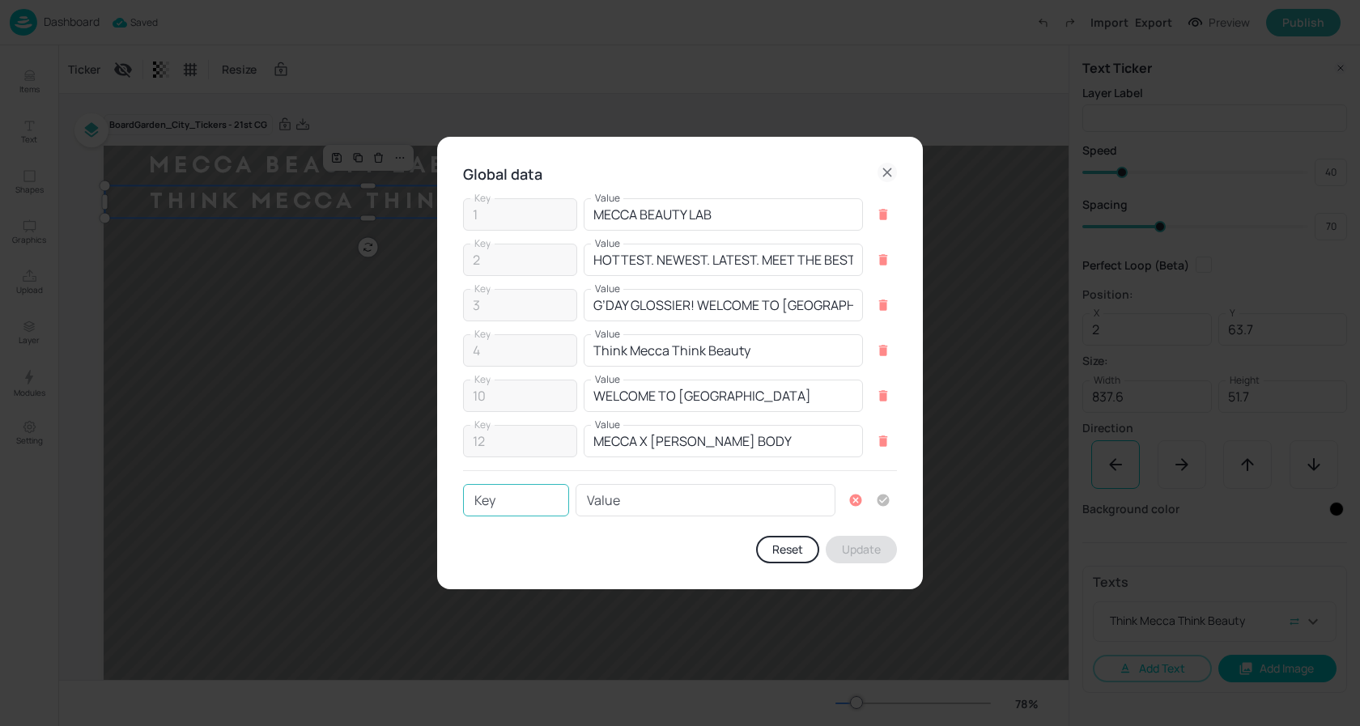
click at [493, 495] on input "Key" at bounding box center [516, 500] width 106 height 32
type input "13"
click at [597, 507] on input "Value" at bounding box center [706, 500] width 260 height 32
paste input "THE DEFINING BEAUTY MOMENTS OF OUR GENERATION"
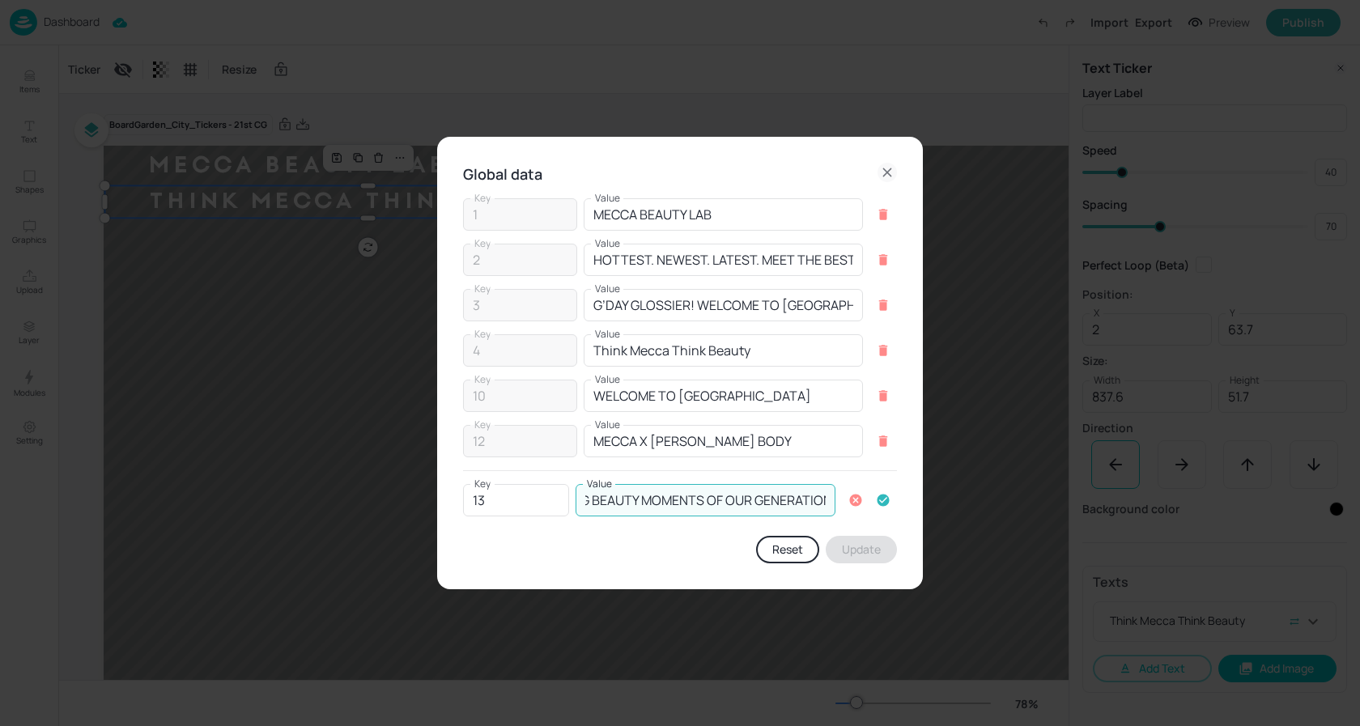
type input "THE DEFINING BEAUTY MOMENTS OF OUR GENERATION"
click at [881, 501] on icon "button" at bounding box center [883, 500] width 15 height 15
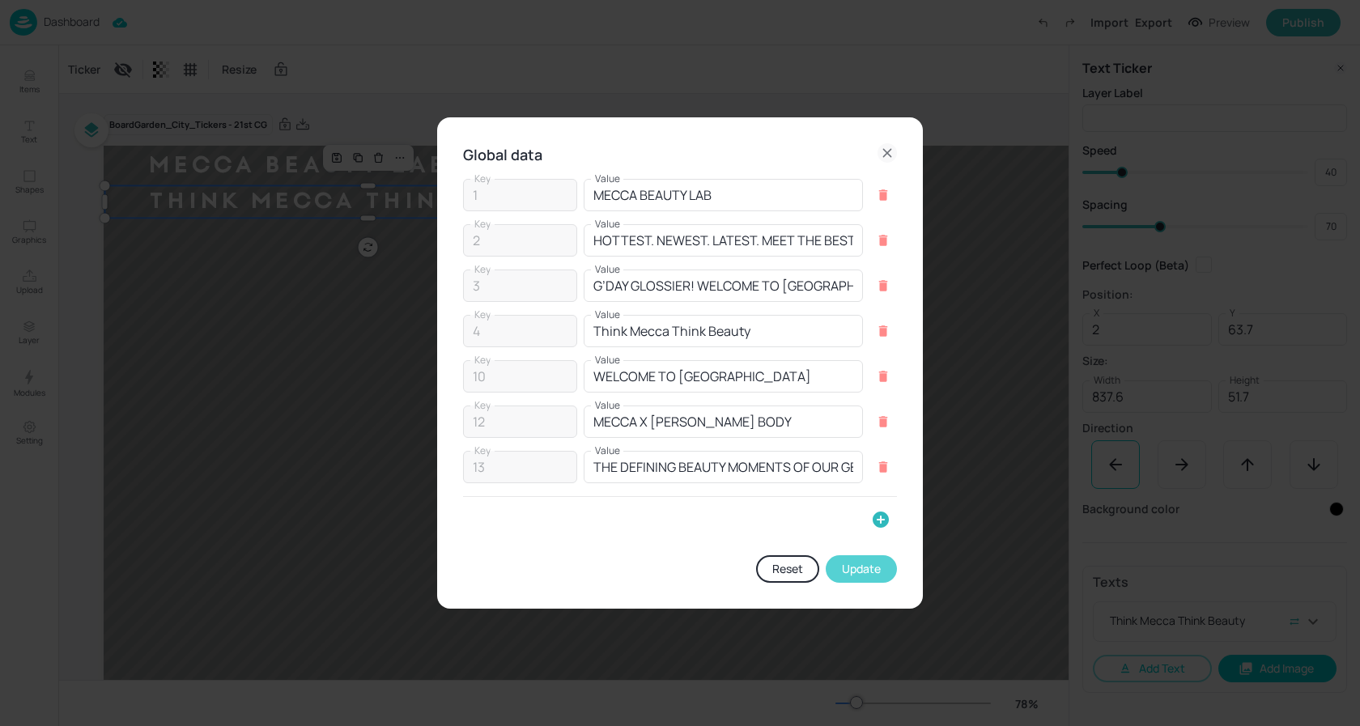
click at [854, 570] on button "Update" at bounding box center [861, 569] width 71 height 28
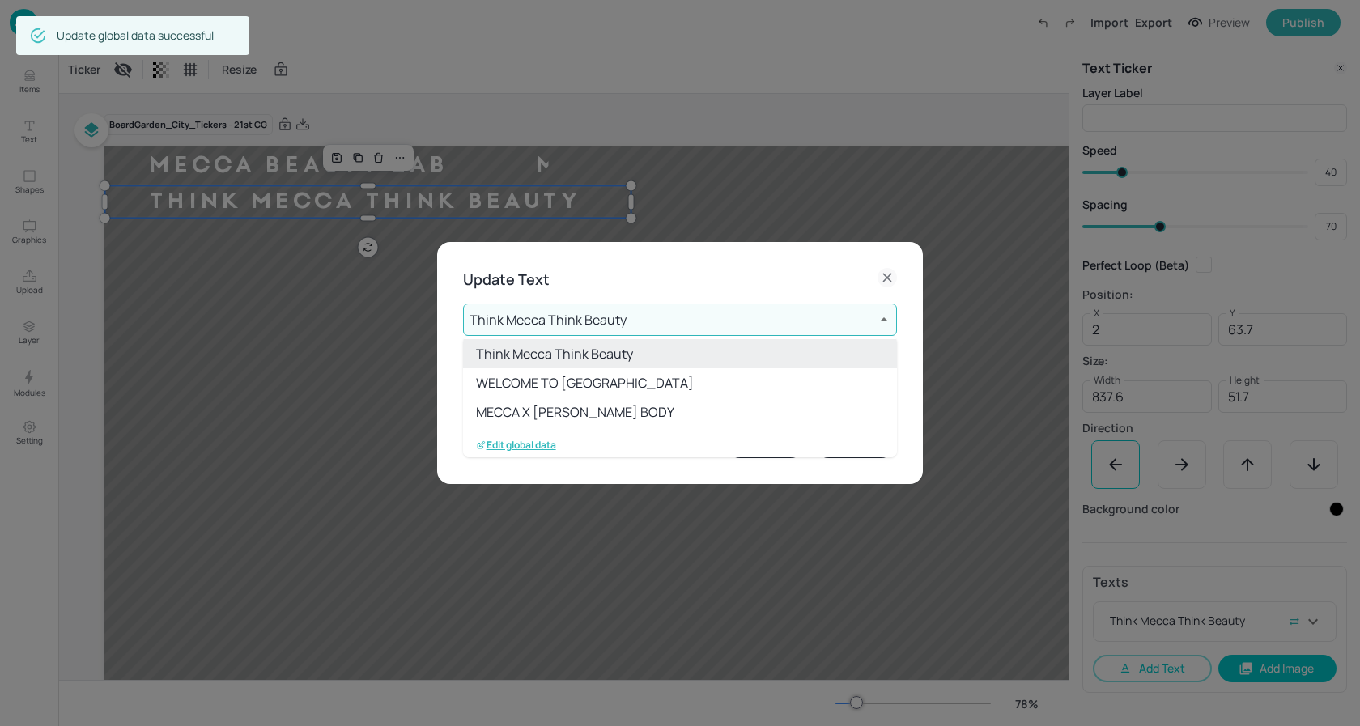
scroll to position [120, 0]
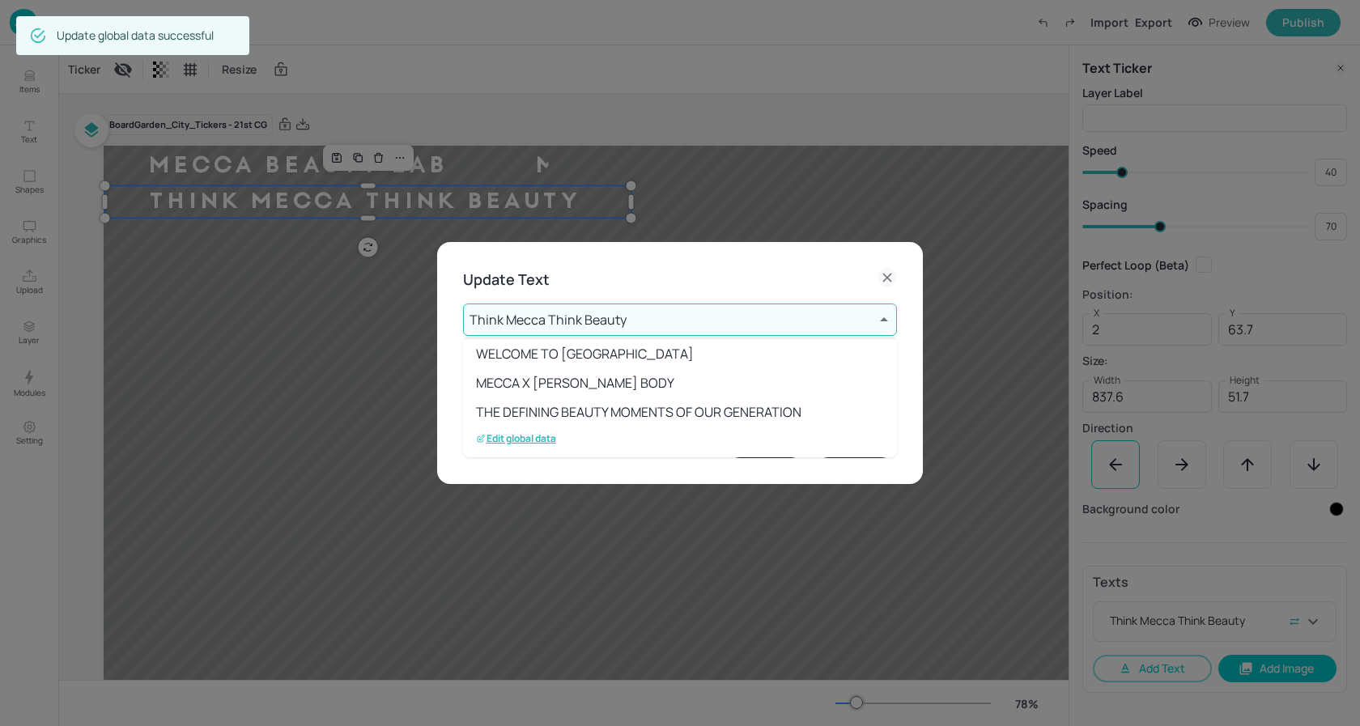
click at [603, 414] on li "THE DEFINING BEAUTY MOMENTS OF OUR GENERATION" at bounding box center [680, 411] width 434 height 29
type input "13"
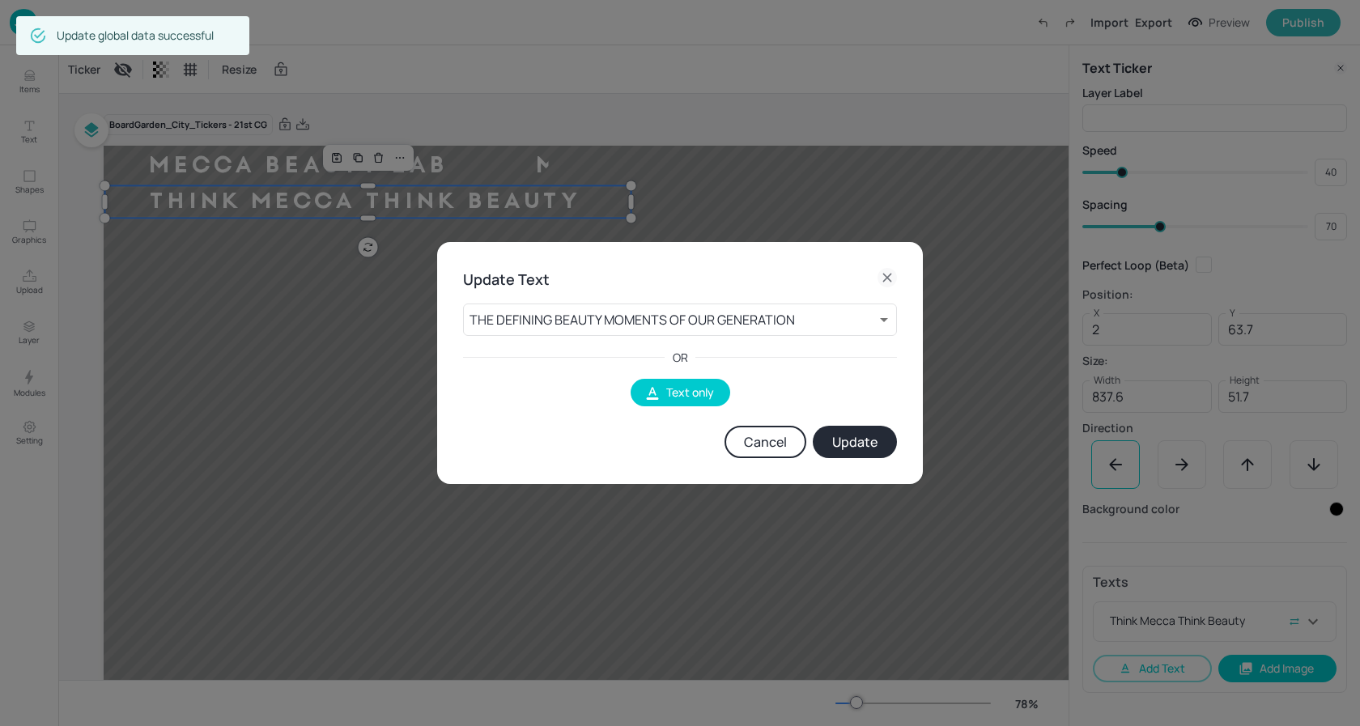
click at [839, 438] on button "Update" at bounding box center [855, 442] width 84 height 32
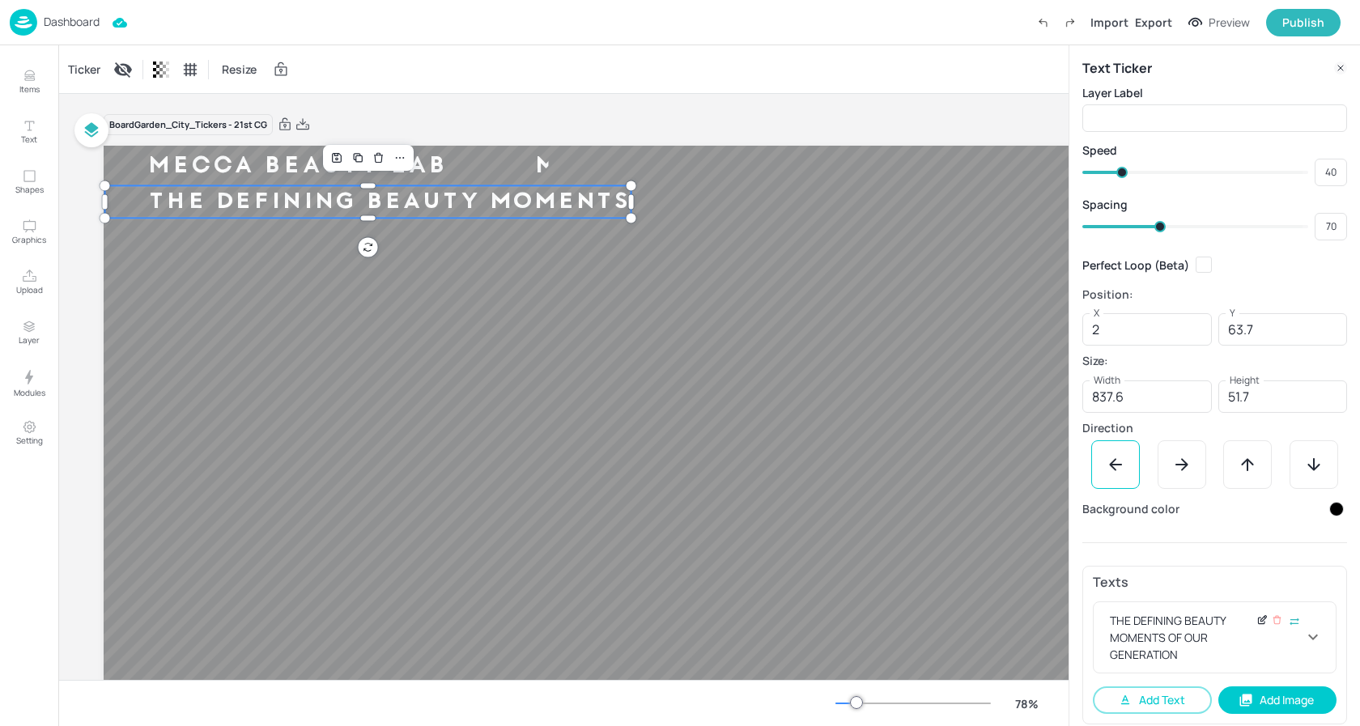
click at [1259, 623] on icon at bounding box center [1262, 619] width 12 height 11
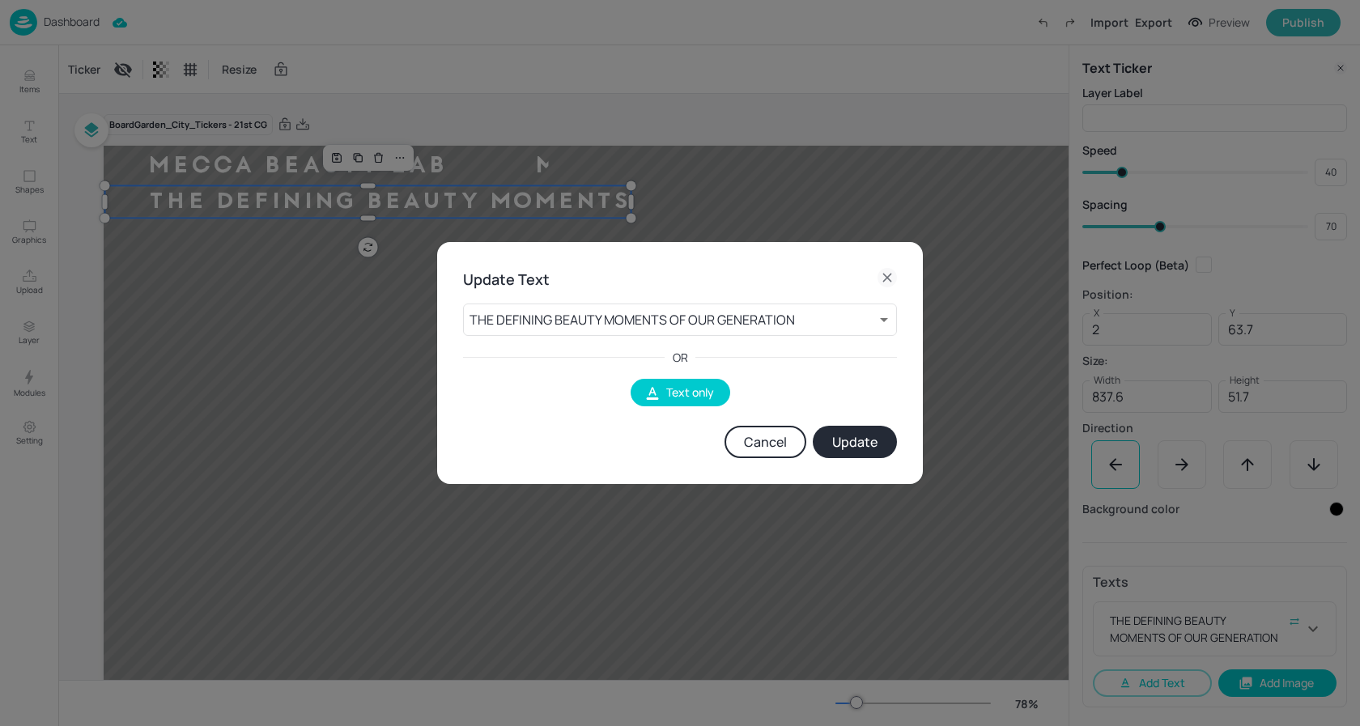
click at [777, 448] on button "Cancel" at bounding box center [766, 442] width 82 height 32
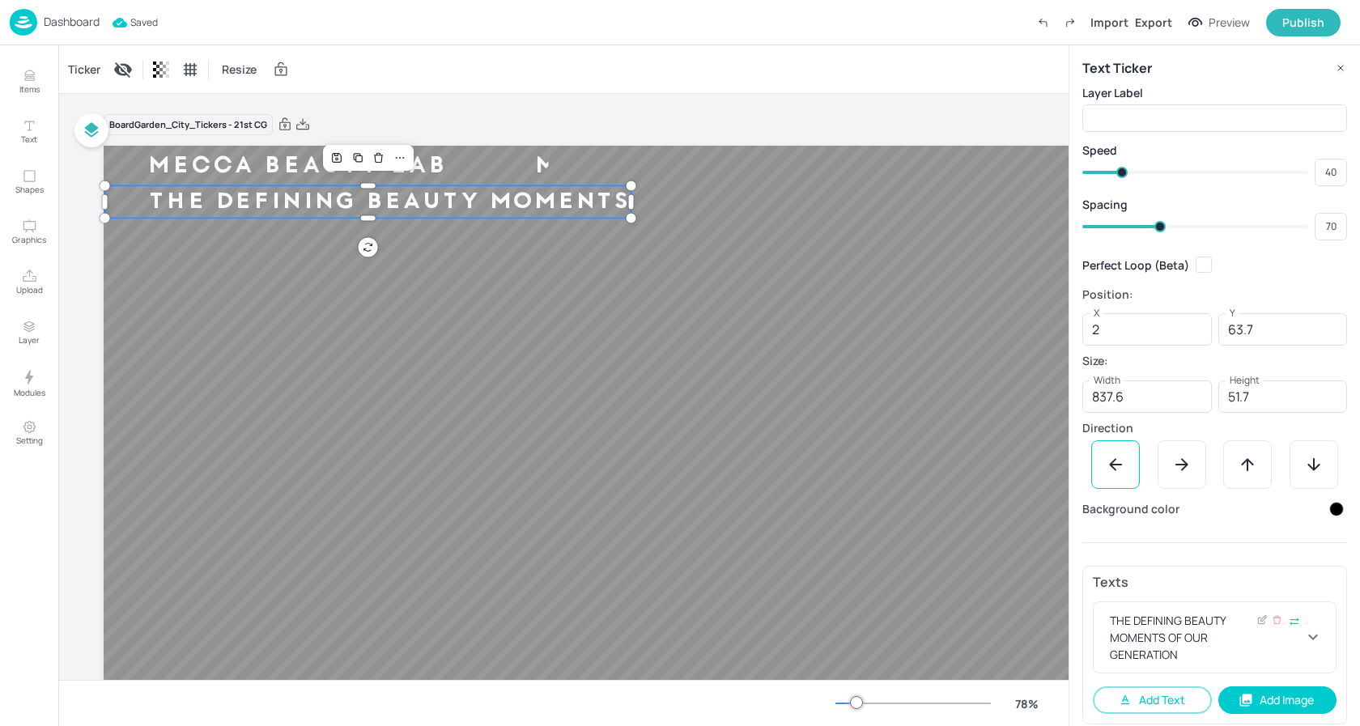
click at [1309, 636] on icon at bounding box center [1313, 638] width 10 height 6
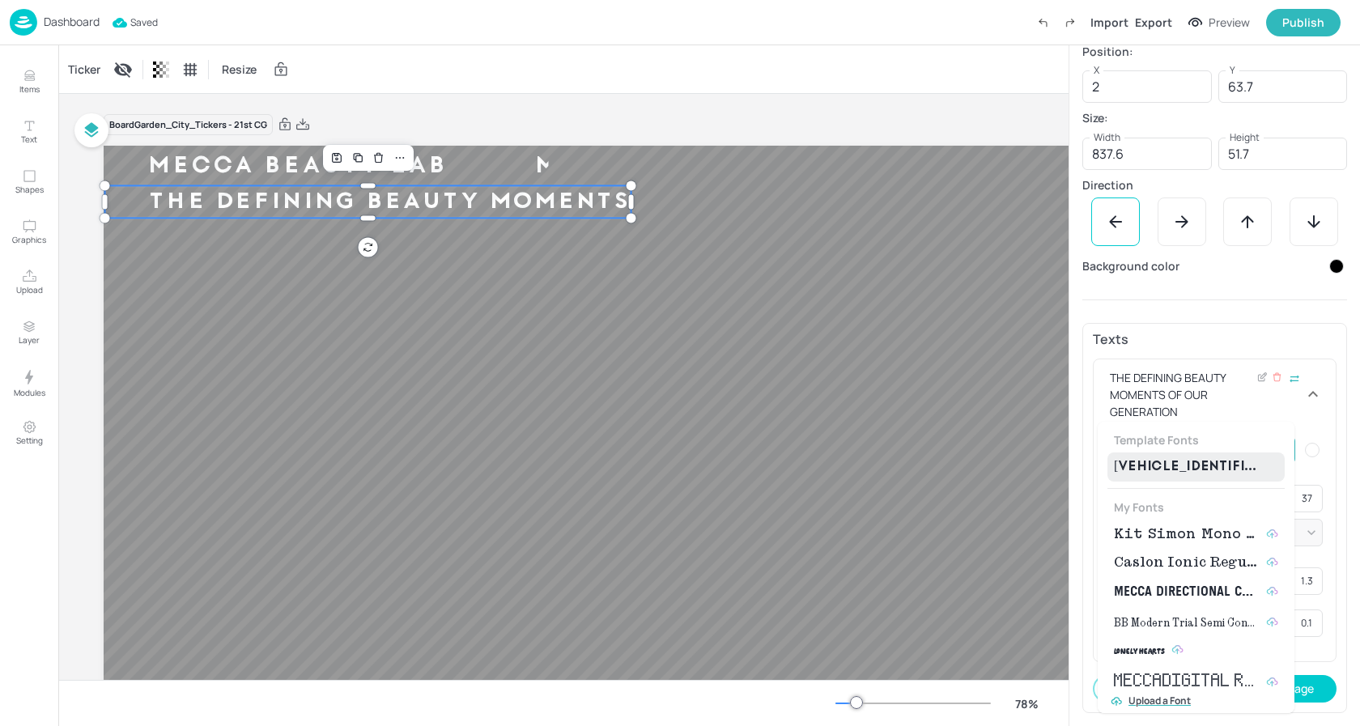
scroll to position [226, 0]
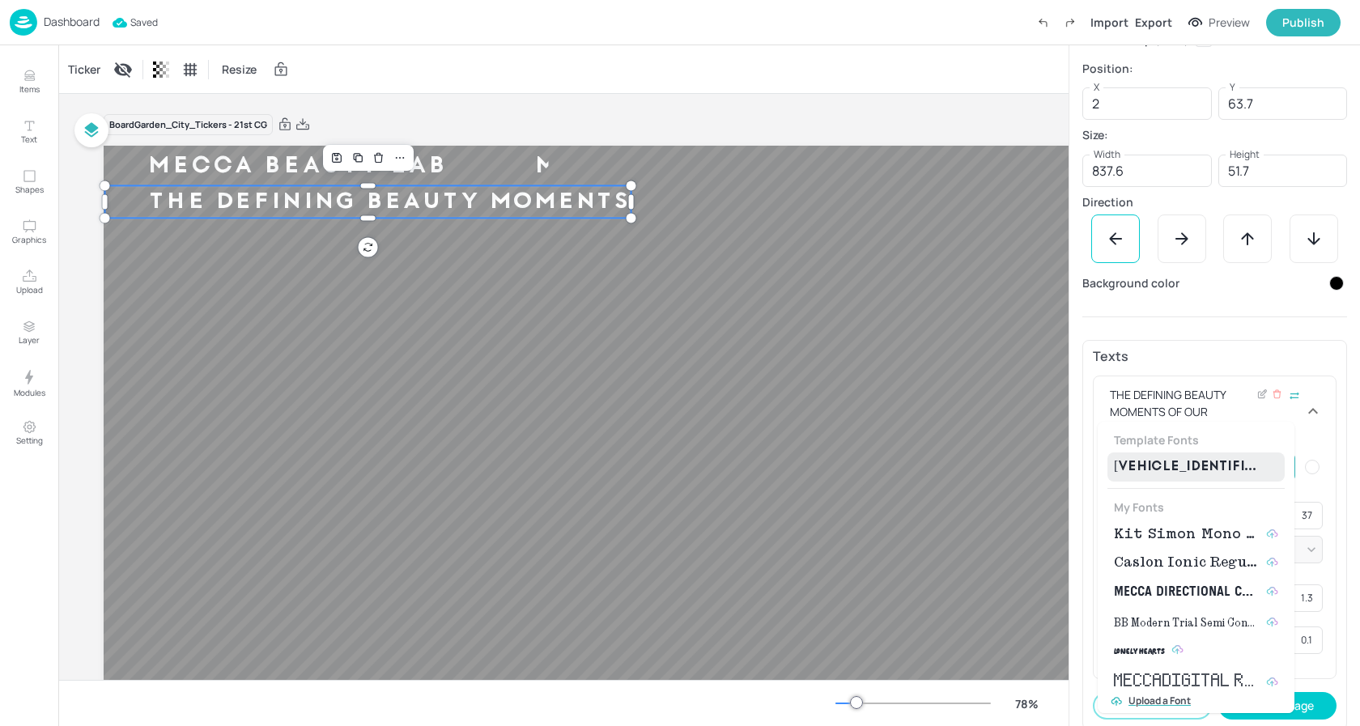
click at [1226, 453] on body "Dashboard Saved Import Export Preview Publish Items Text Shapes Graphics Upload…" at bounding box center [680, 363] width 1360 height 726
click at [1177, 529] on span "Kit Simon Mono Medium" at bounding box center [1187, 534] width 146 height 19
type input "{"font":"KitSimonMonoMedium","group":"template"}"
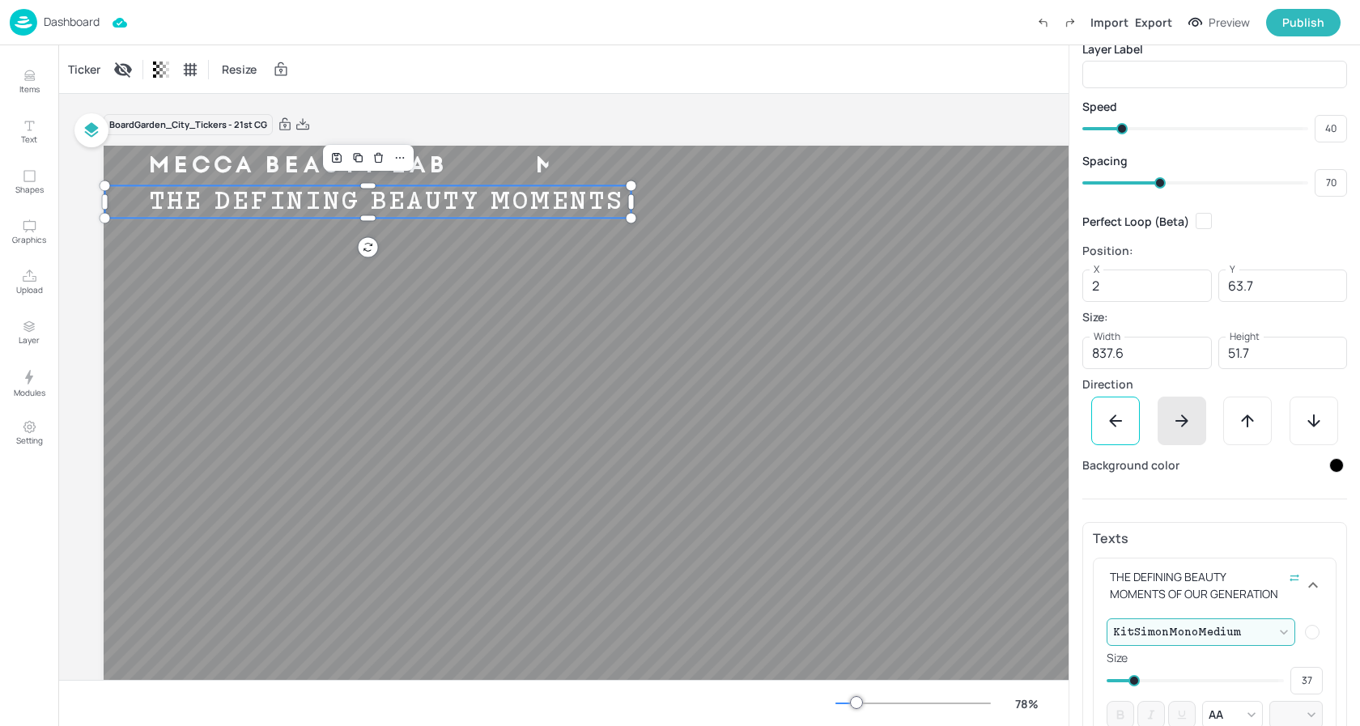
scroll to position [0, 0]
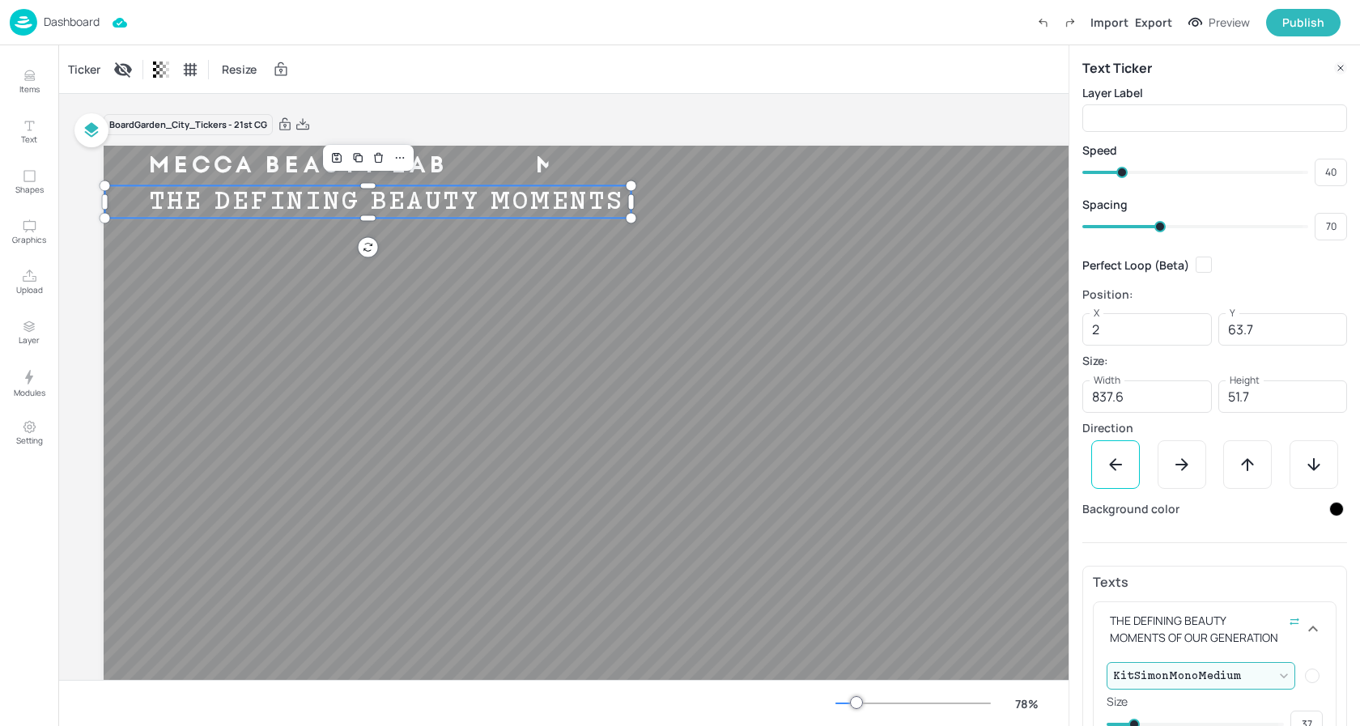
type input "60"
type input "56"
type input "54"
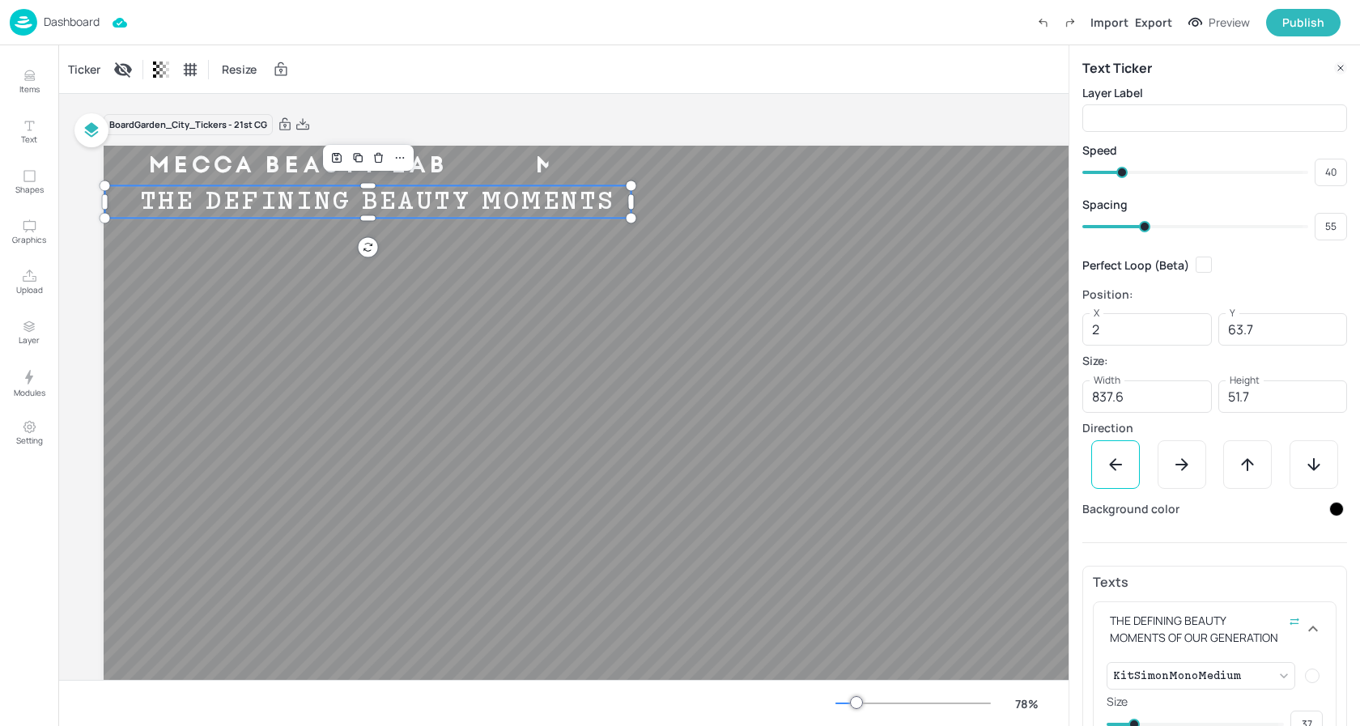
type input "54"
type input "53"
type input "52"
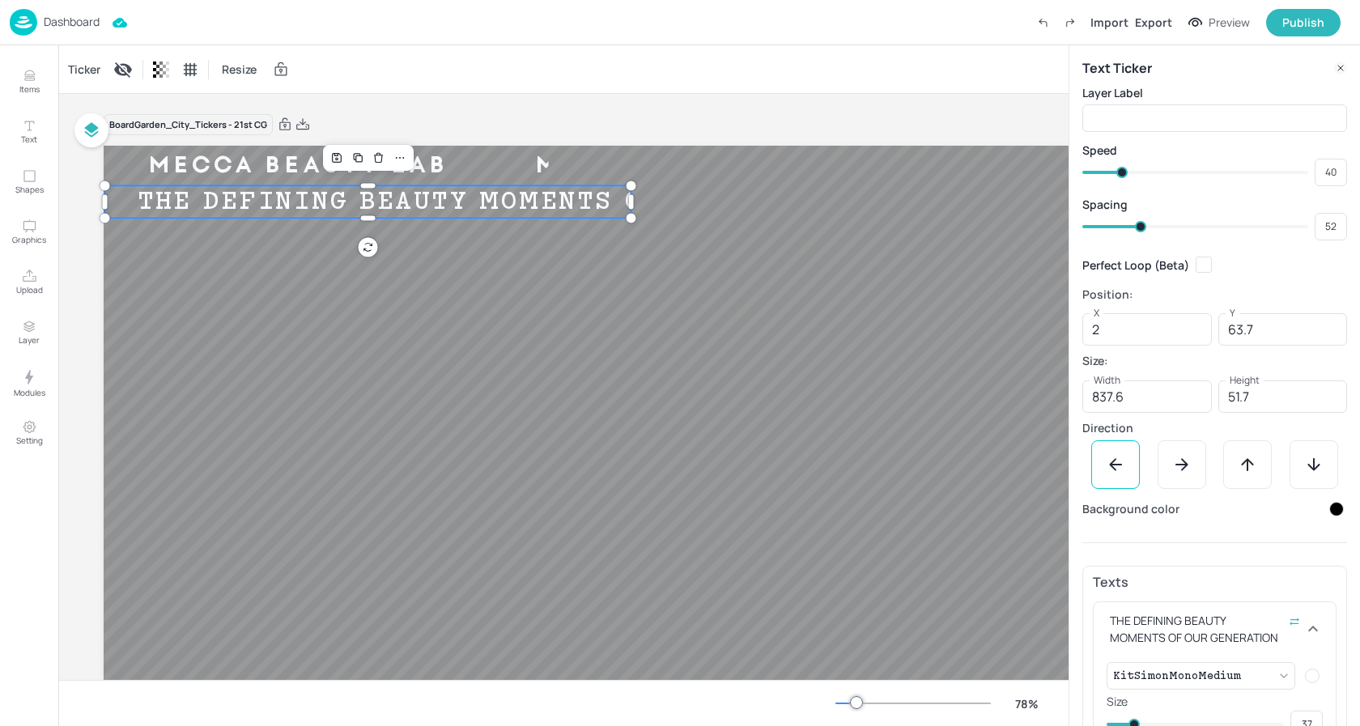
type input "50"
type input "51"
type input "48"
type input "50"
type input "46"
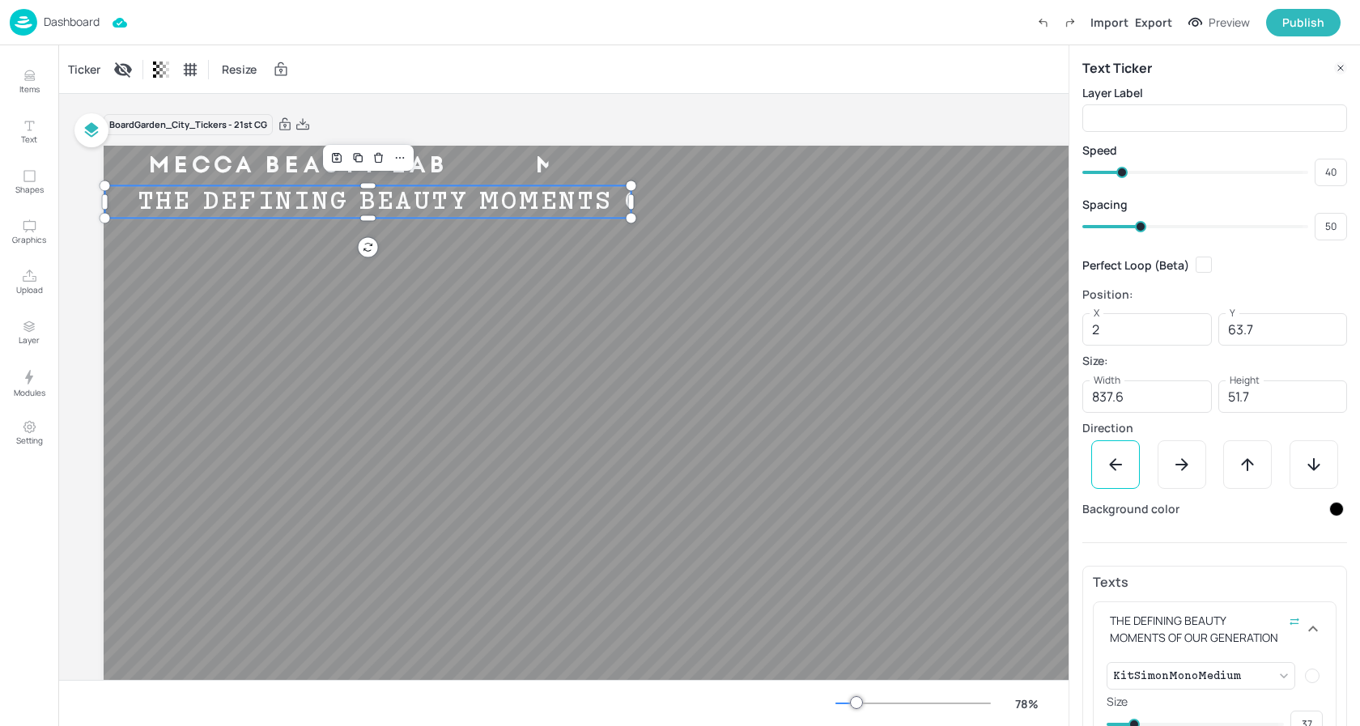
type input "48"
type input "45"
type input "42"
type input "44"
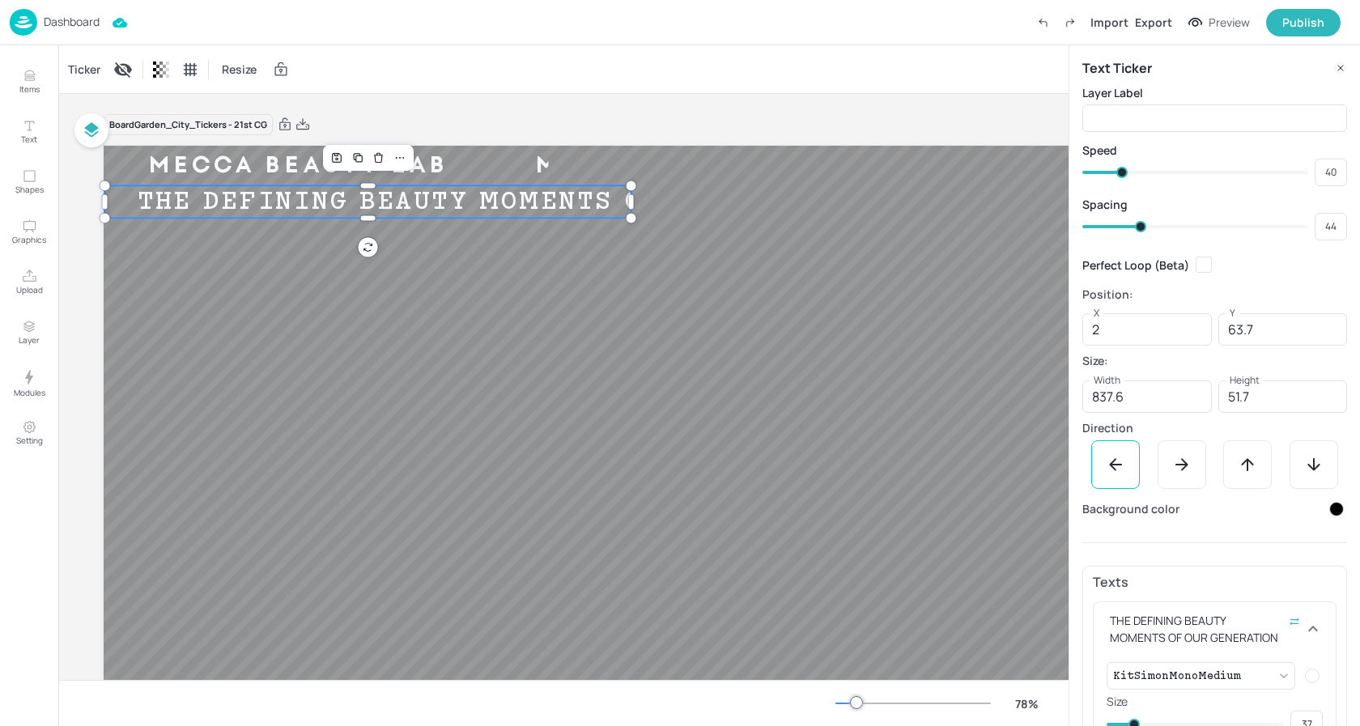
type input "41"
type input "42"
type input "40"
type input "41"
type input "37"
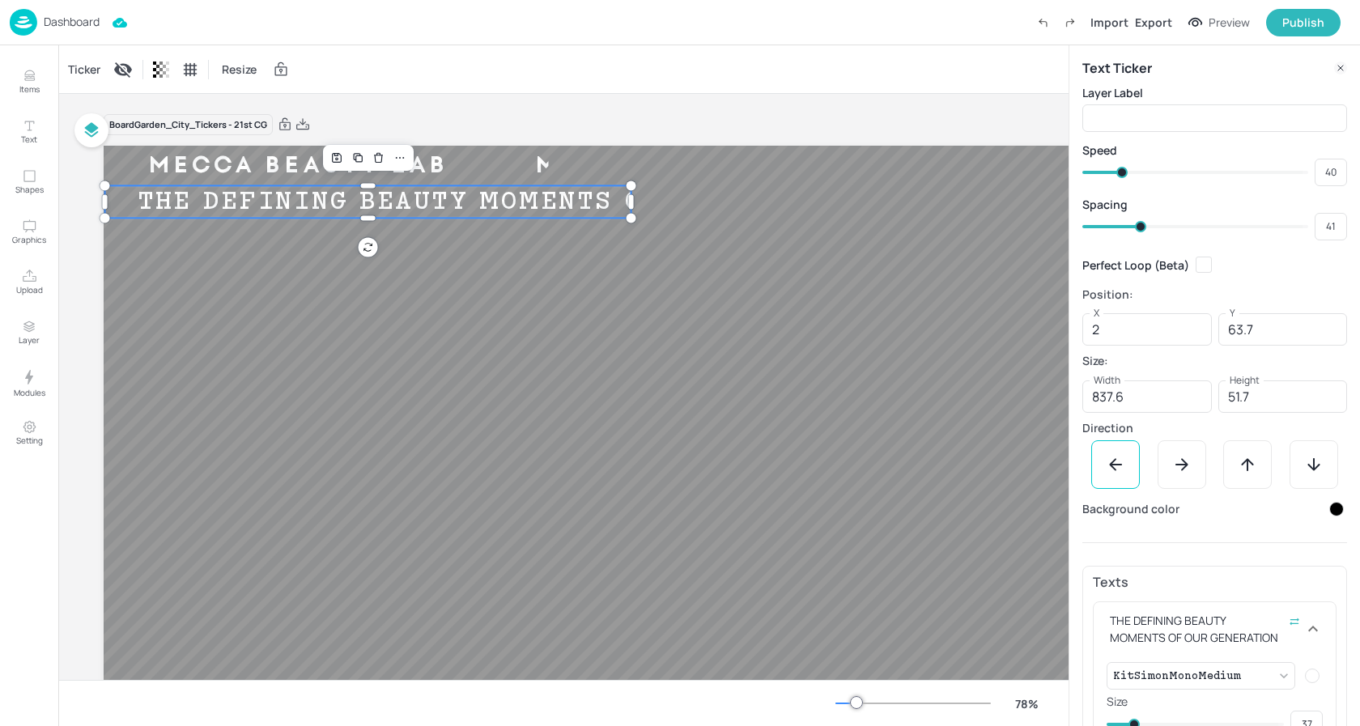
type input "40"
type input "36"
type input "37"
type input "35"
type input "36"
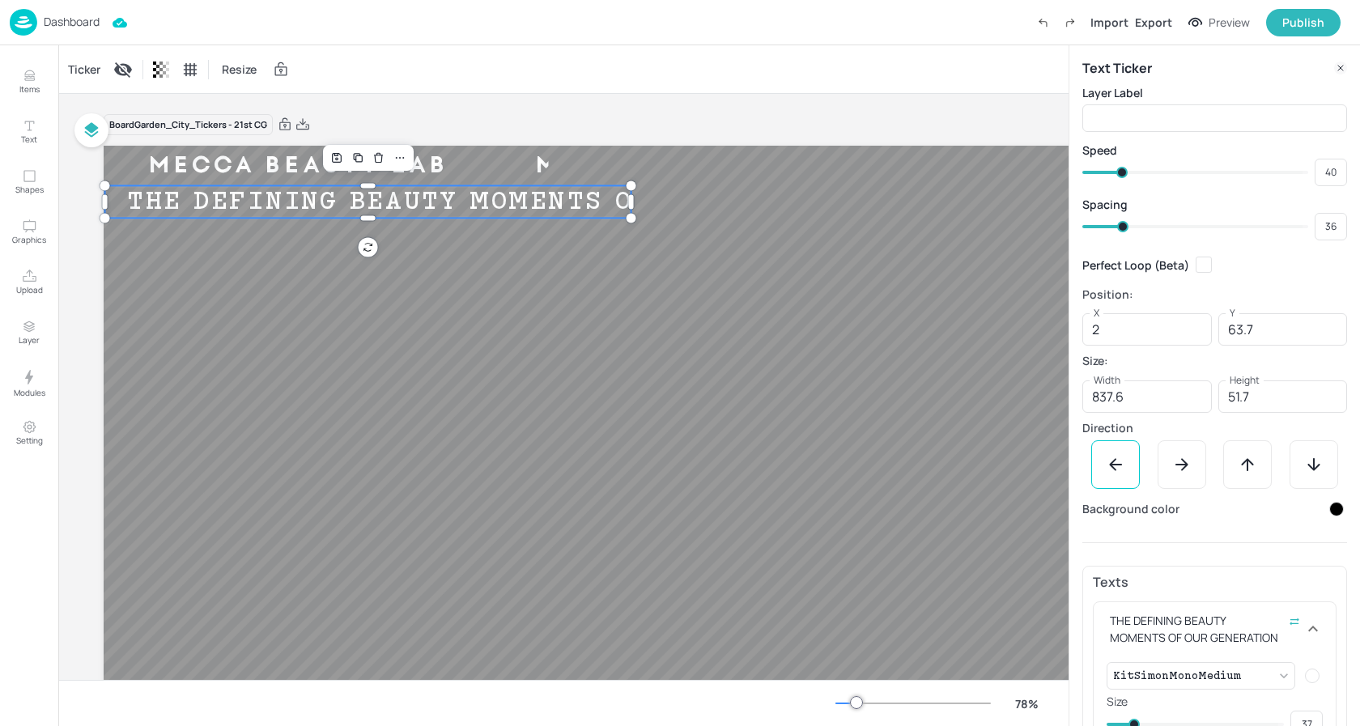
type input "34"
type input "37"
type input "35"
type input "39"
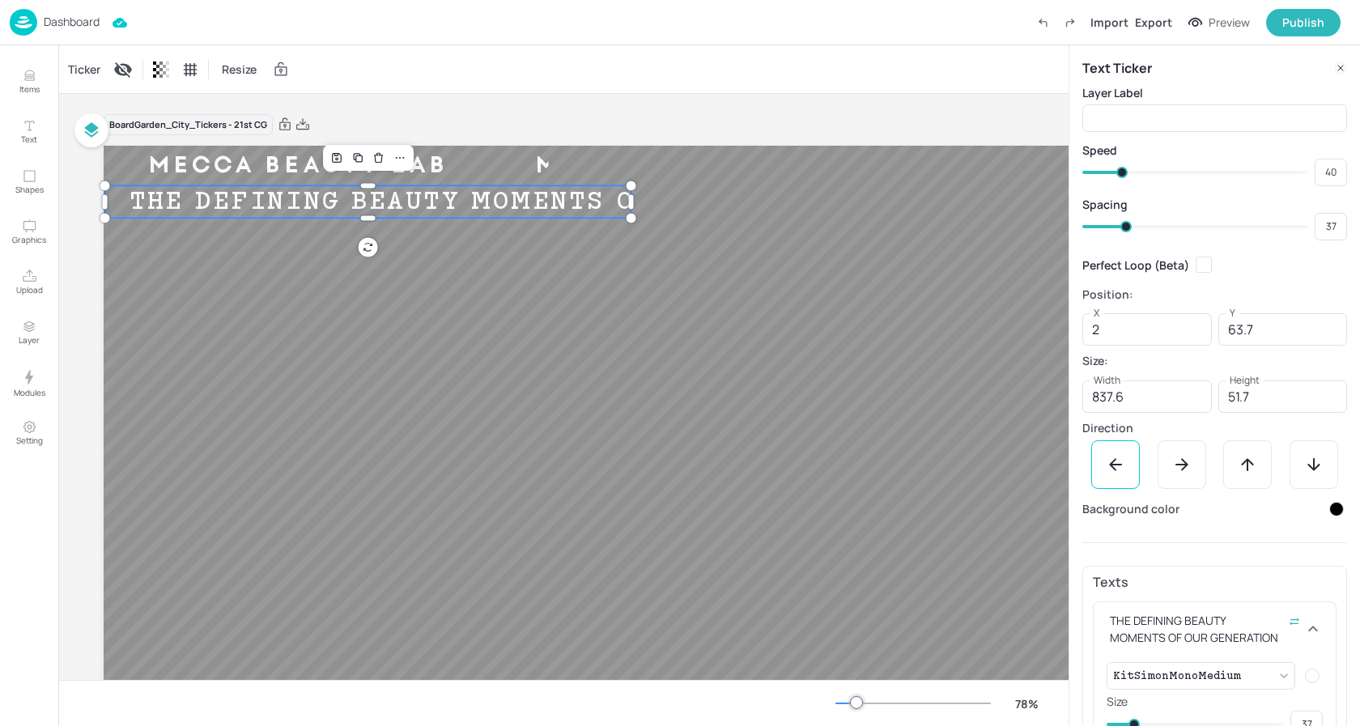
type input "39"
type input "40"
type input "41"
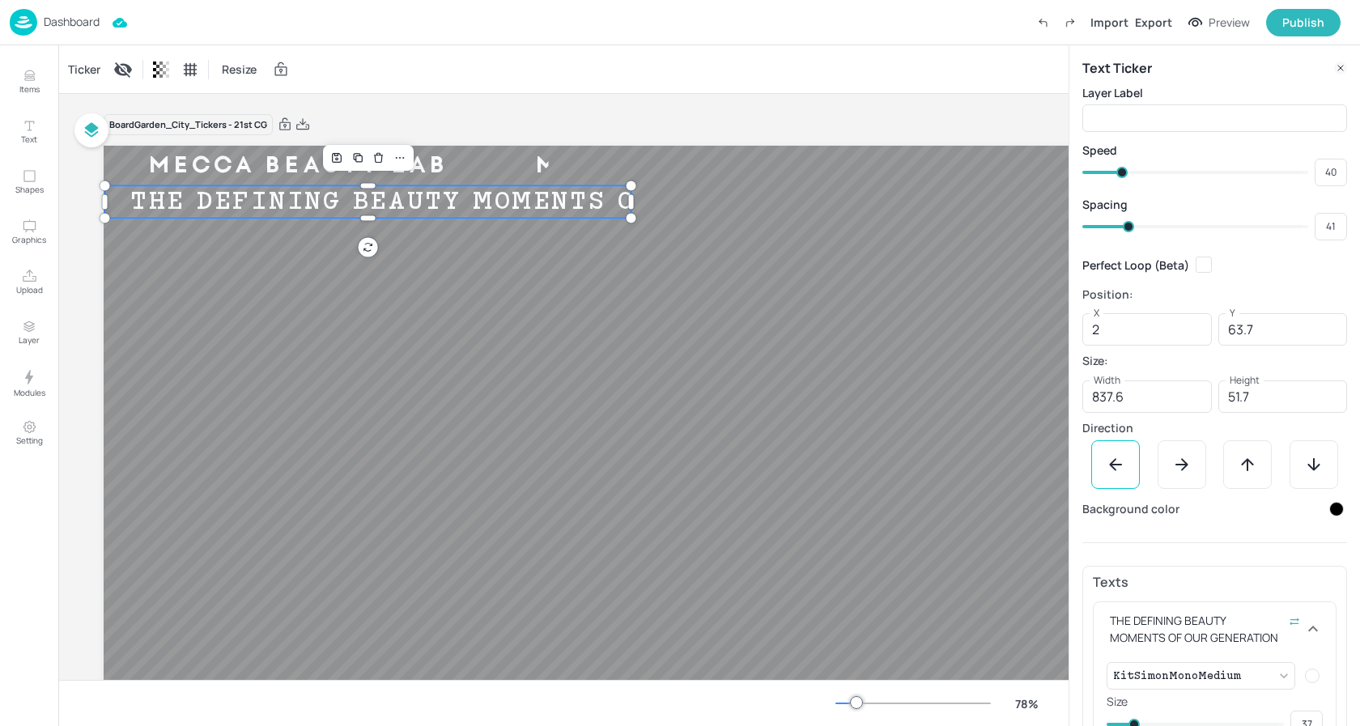
type input "42"
type input "43"
type input "44"
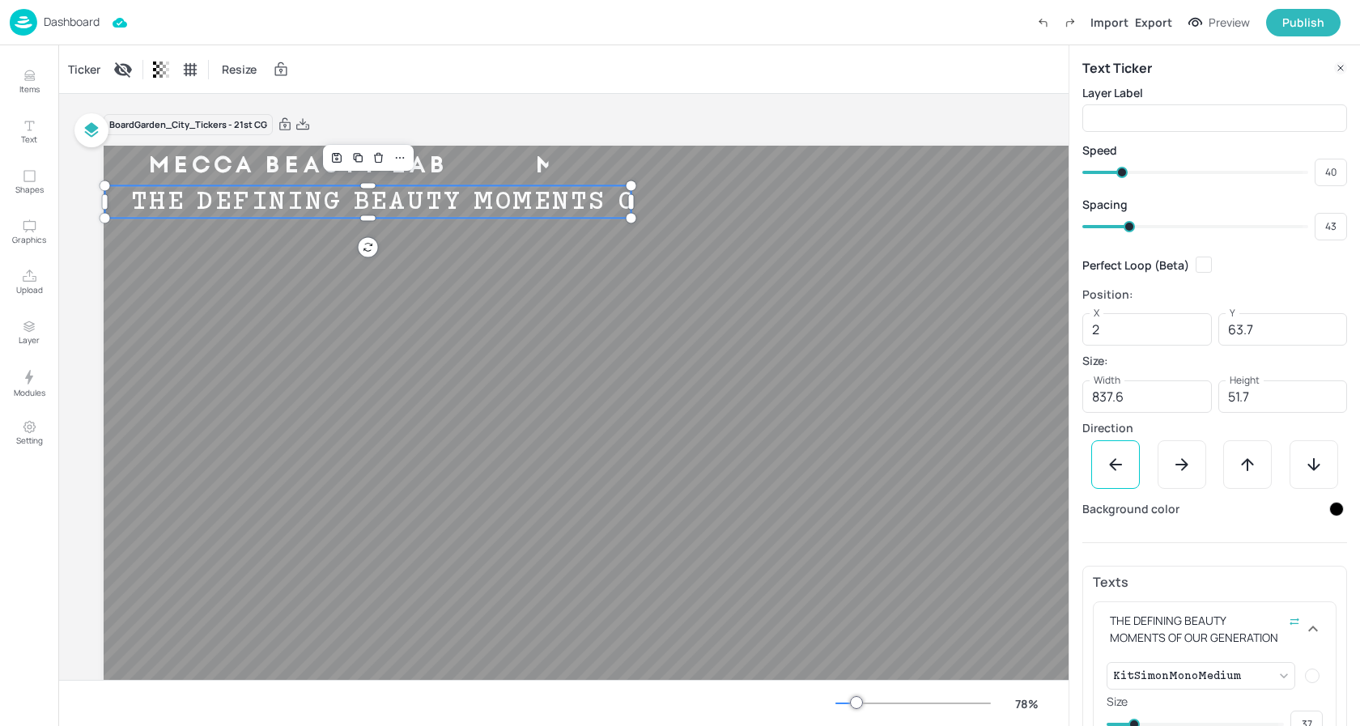
type input "44"
drag, startPoint x: 1148, startPoint y: 224, endPoint x: 1131, endPoint y: 227, distance: 17.3
click at [1131, 227] on span at bounding box center [1131, 226] width 11 height 11
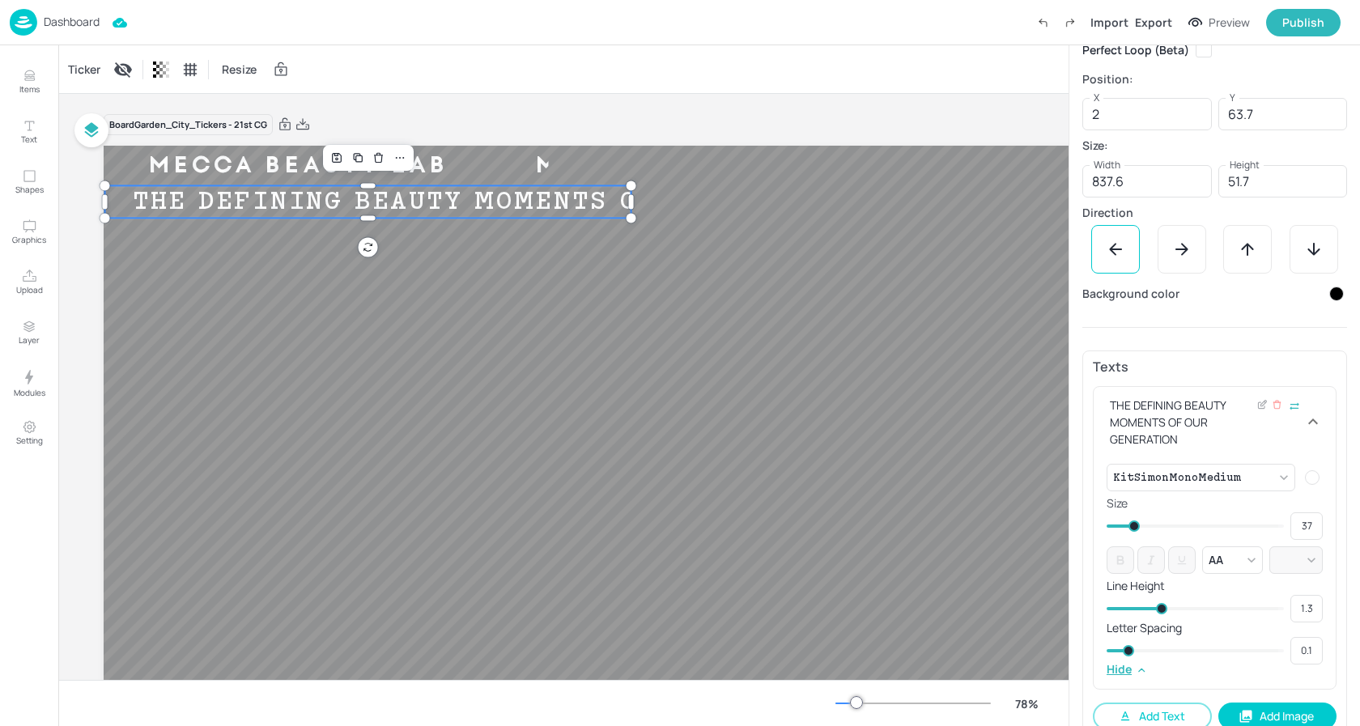
scroll to position [223, 0]
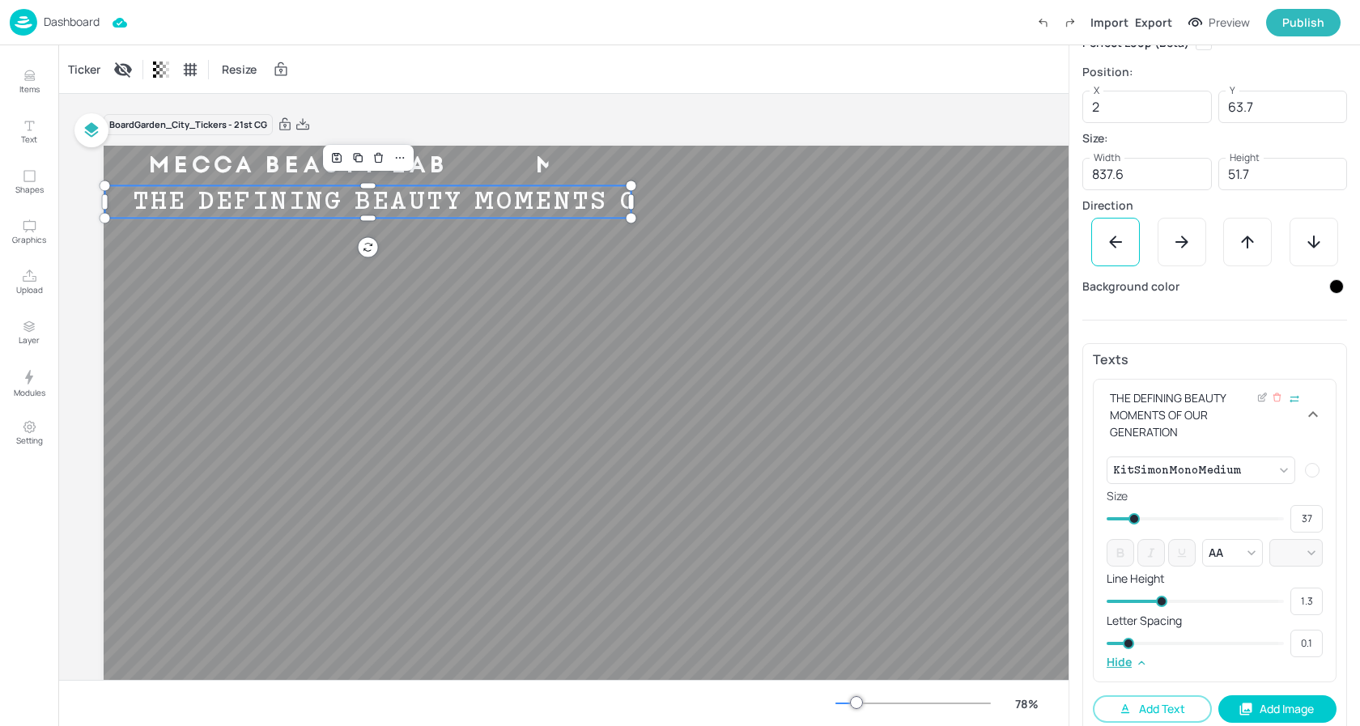
type input "36"
type input "33"
type input "32"
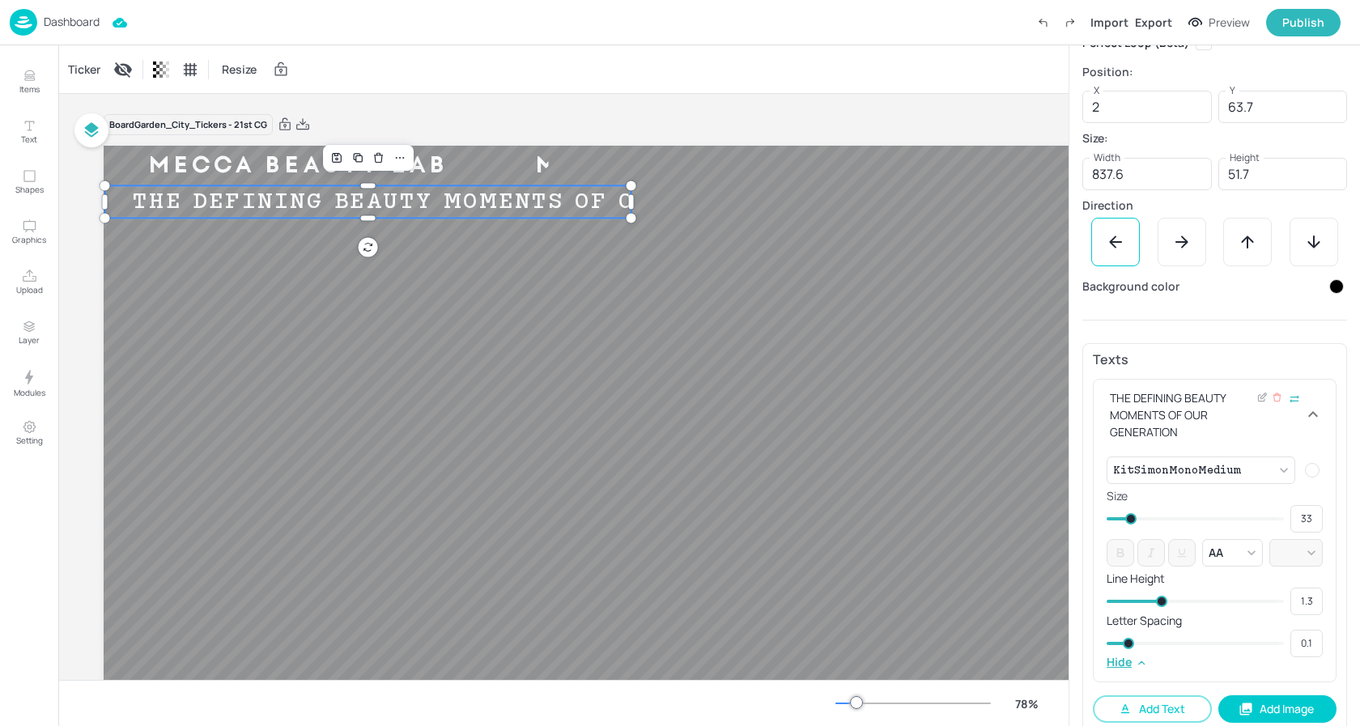
type input "32"
type input "30"
type input "29"
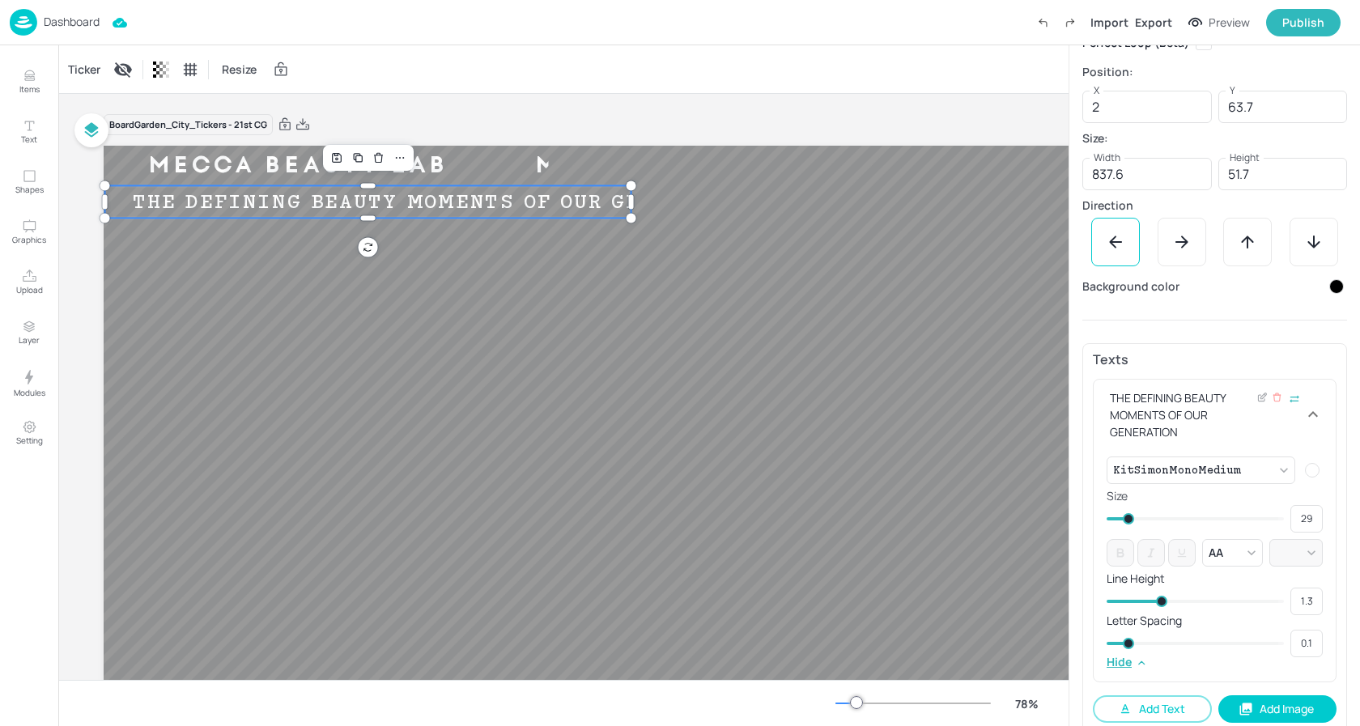
type input "30"
click at [1128, 518] on span at bounding box center [1129, 518] width 11 height 11
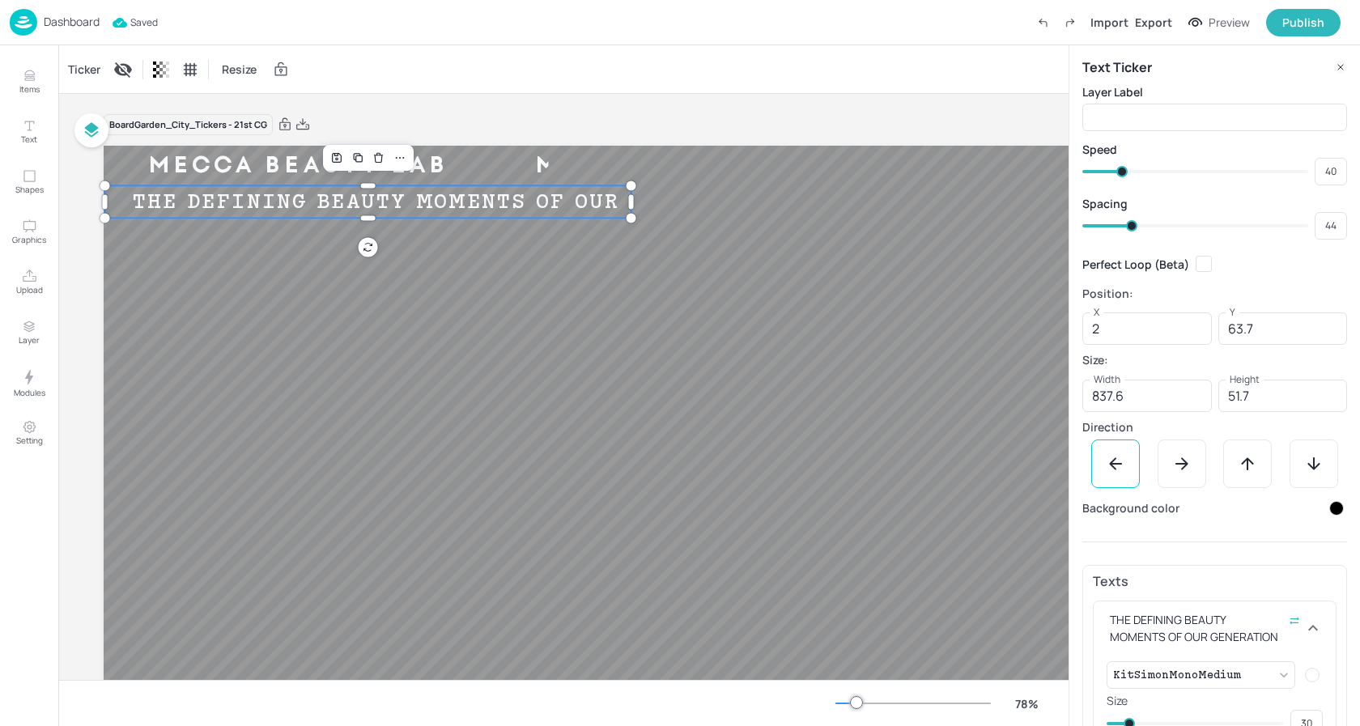
scroll to position [0, 0]
type input "40"
type input "38"
type input "39"
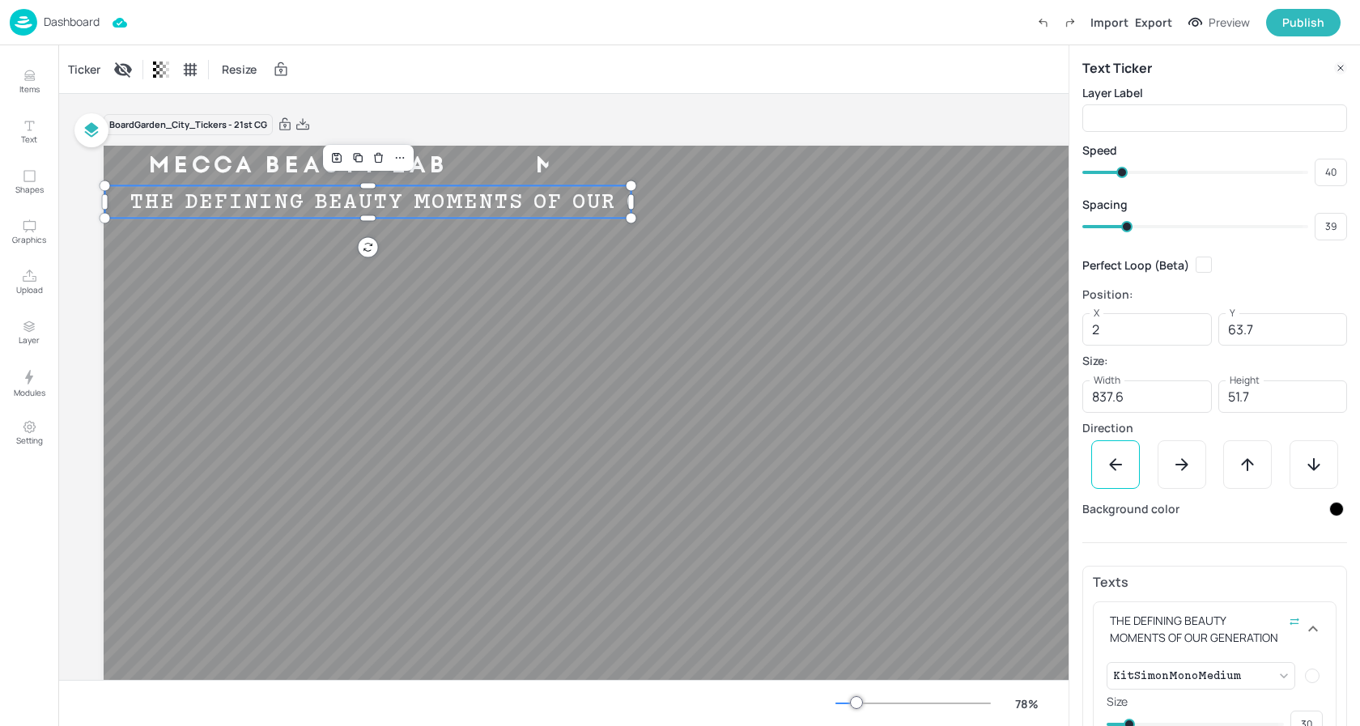
type input "37"
click at [1124, 229] on span at bounding box center [1123, 226] width 11 height 11
click at [745, 104] on div "Board Garden_City_Tickers - 21st [PERSON_NAME] BEAUTY LAB MECCA BEAUTY LAB MECC…" at bounding box center [707, 479] width 1206 height 771
click at [83, 62] on div "Ticker" at bounding box center [84, 70] width 39 height 26
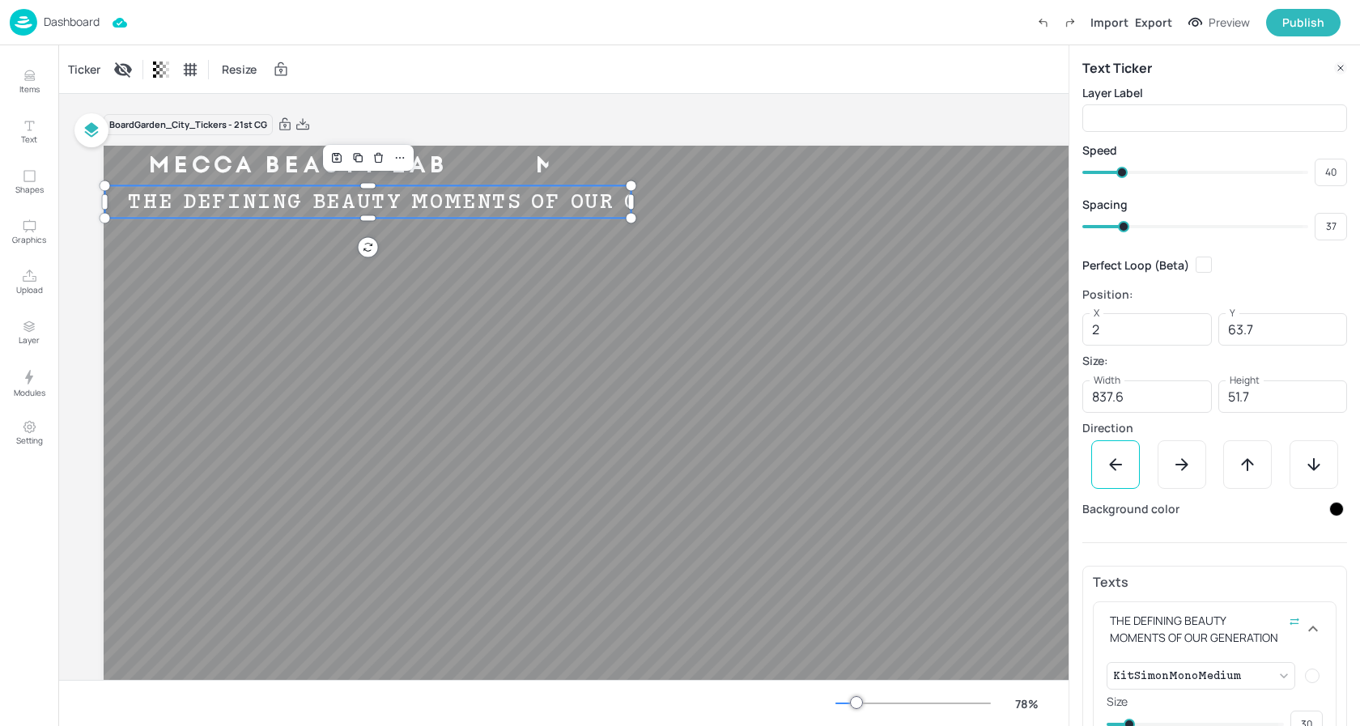
click at [478, 92] on div "Ticker Resize" at bounding box center [563, 69] width 1010 height 48
click at [79, 20] on p "Dashboard" at bounding box center [72, 21] width 56 height 11
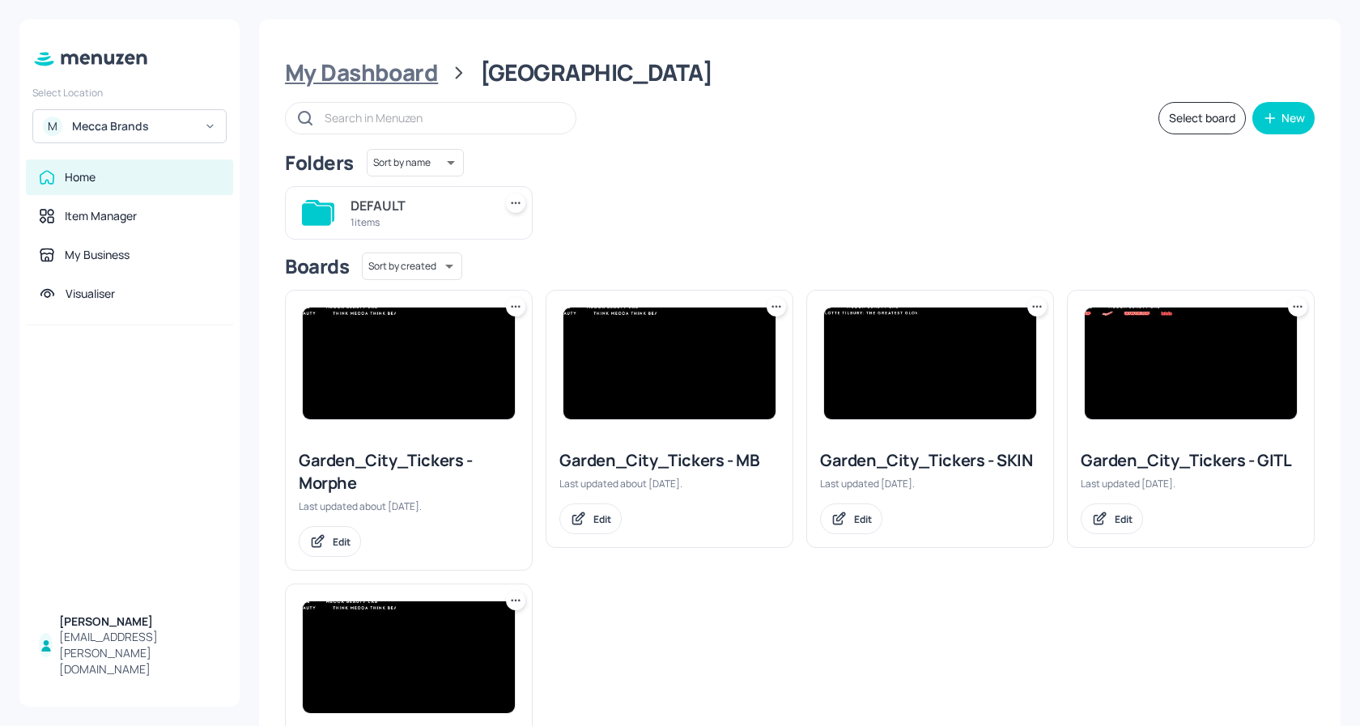
click at [408, 76] on div "My Dashboard" at bounding box center [361, 72] width 153 height 29
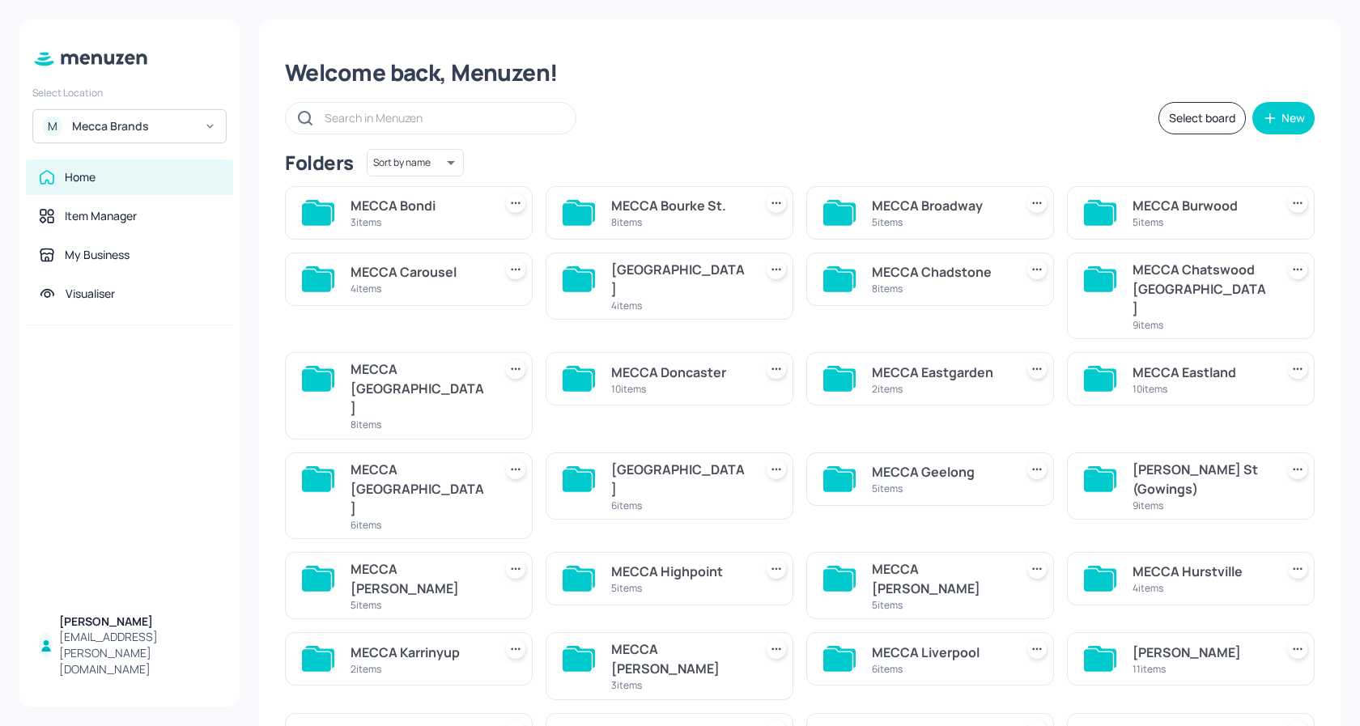
click at [974, 462] on div "MECCA Geelong" at bounding box center [940, 471] width 136 height 19
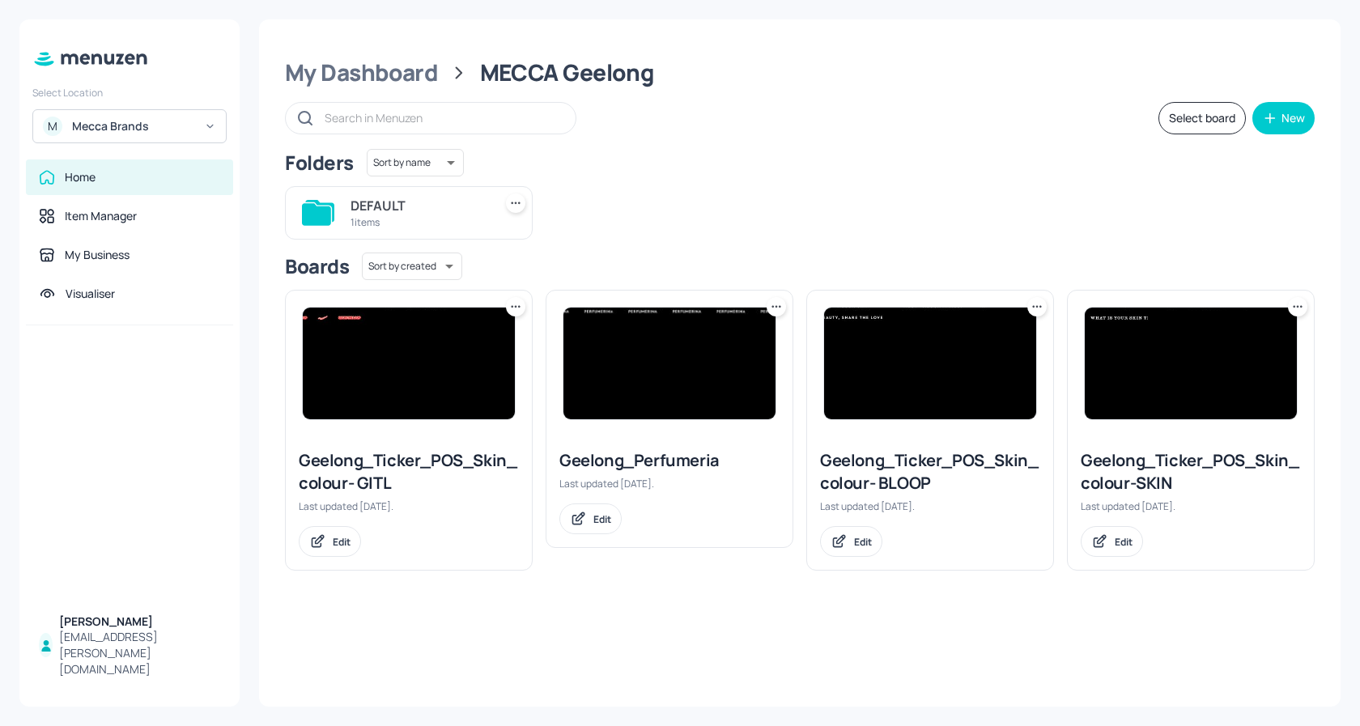
click at [890, 354] on img at bounding box center [930, 364] width 212 height 112
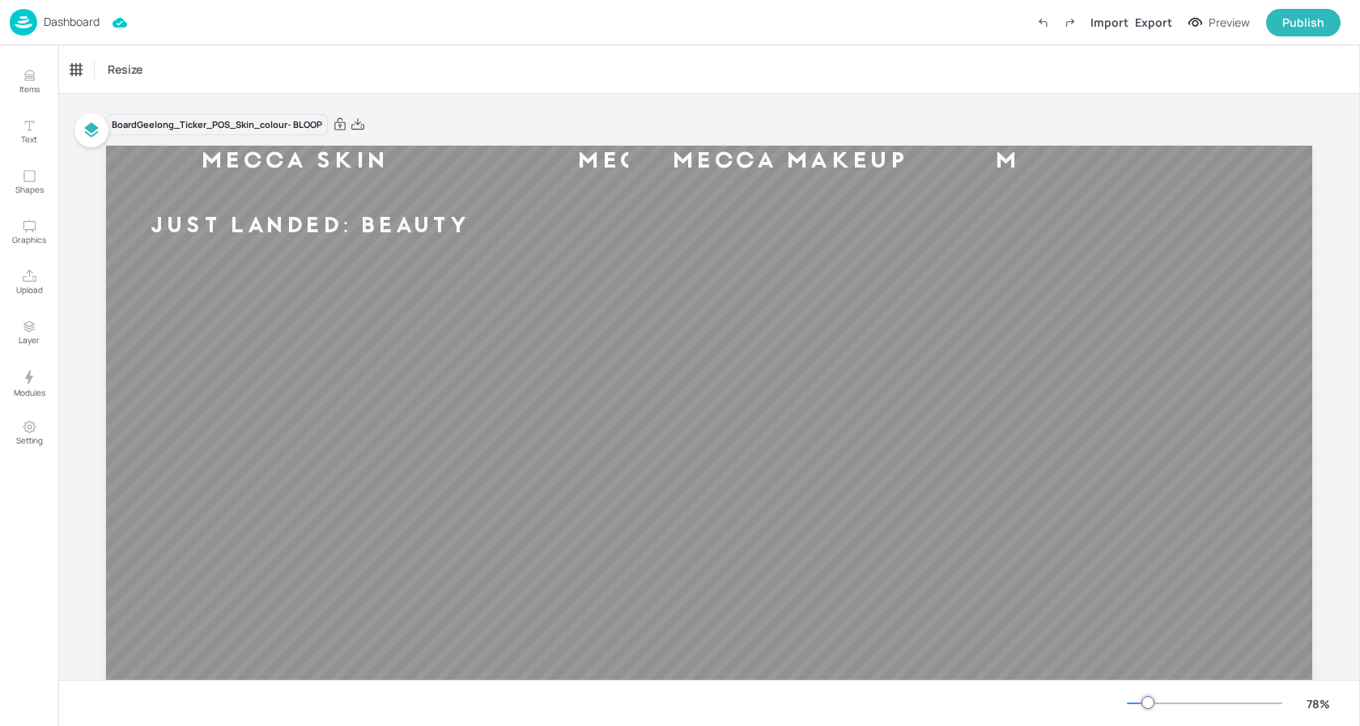
click at [74, 26] on p "Dashboard" at bounding box center [72, 21] width 56 height 11
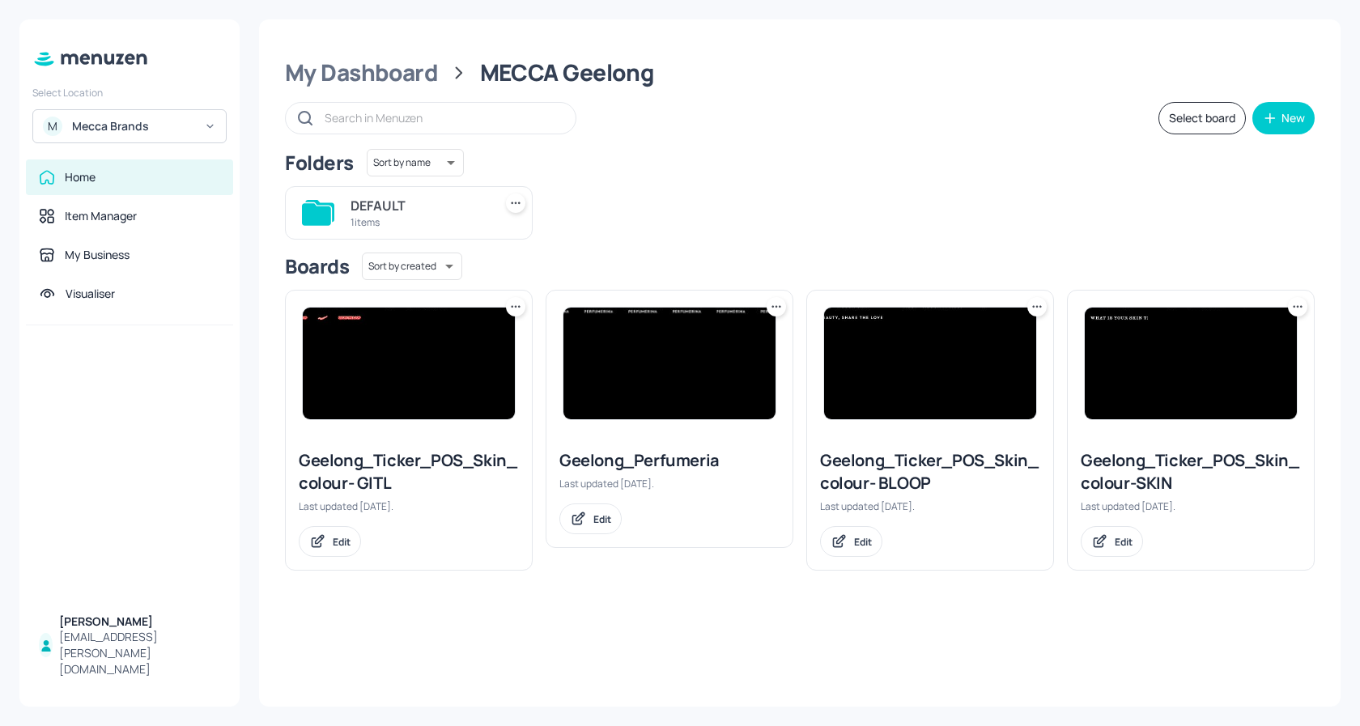
click at [1039, 309] on icon at bounding box center [1037, 307] width 16 height 16
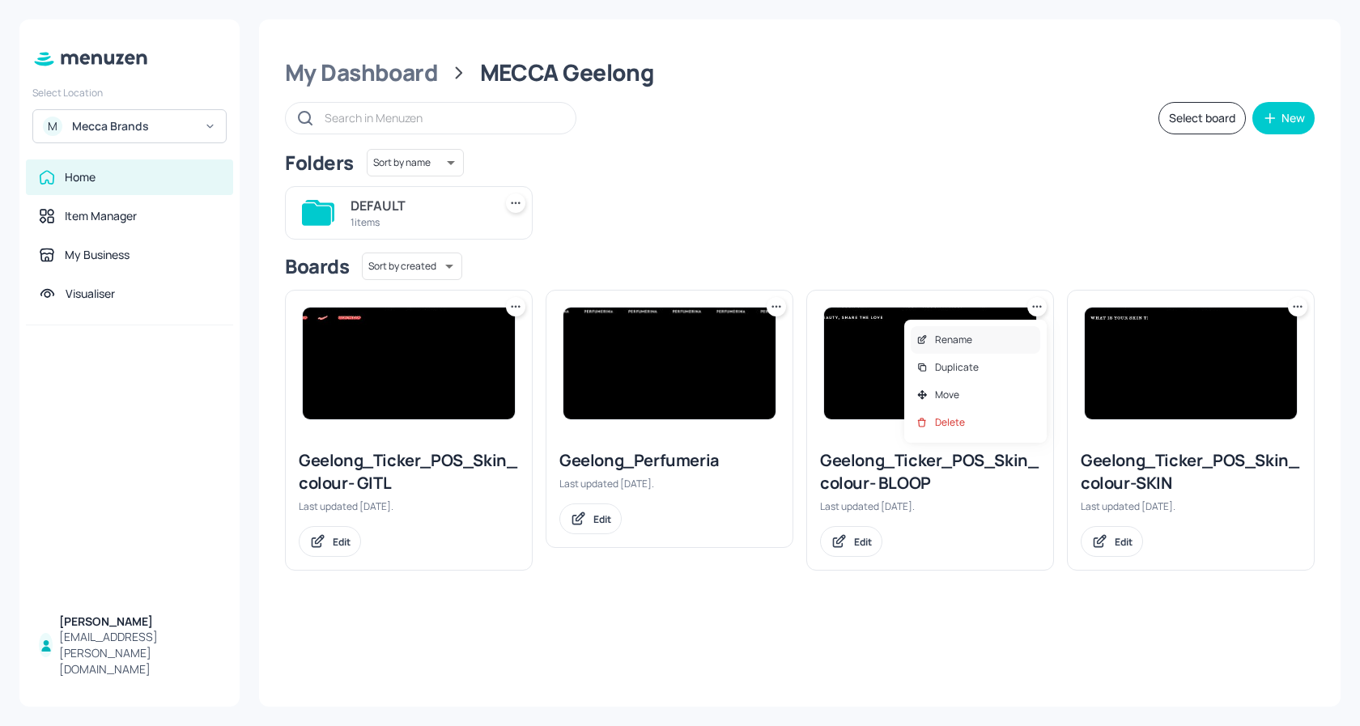
click at [981, 344] on div "Rename" at bounding box center [976, 340] width 130 height 28
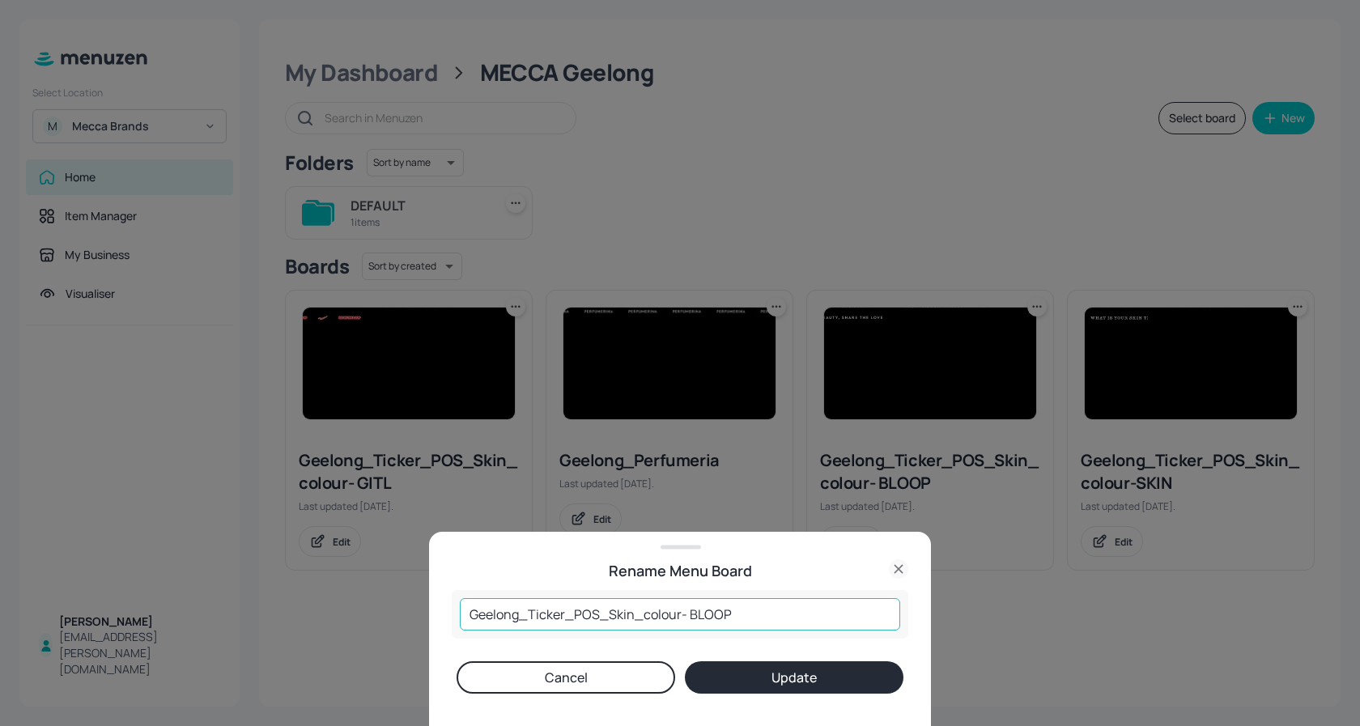
click at [768, 623] on input "Geelong_Ticker_POS_Skin_colour- BLOOP" at bounding box center [680, 614] width 440 height 32
type input "Geelong_Ticker_POS_Skin_colour- 21st CG"
click at [767, 670] on button "Update" at bounding box center [794, 677] width 219 height 32
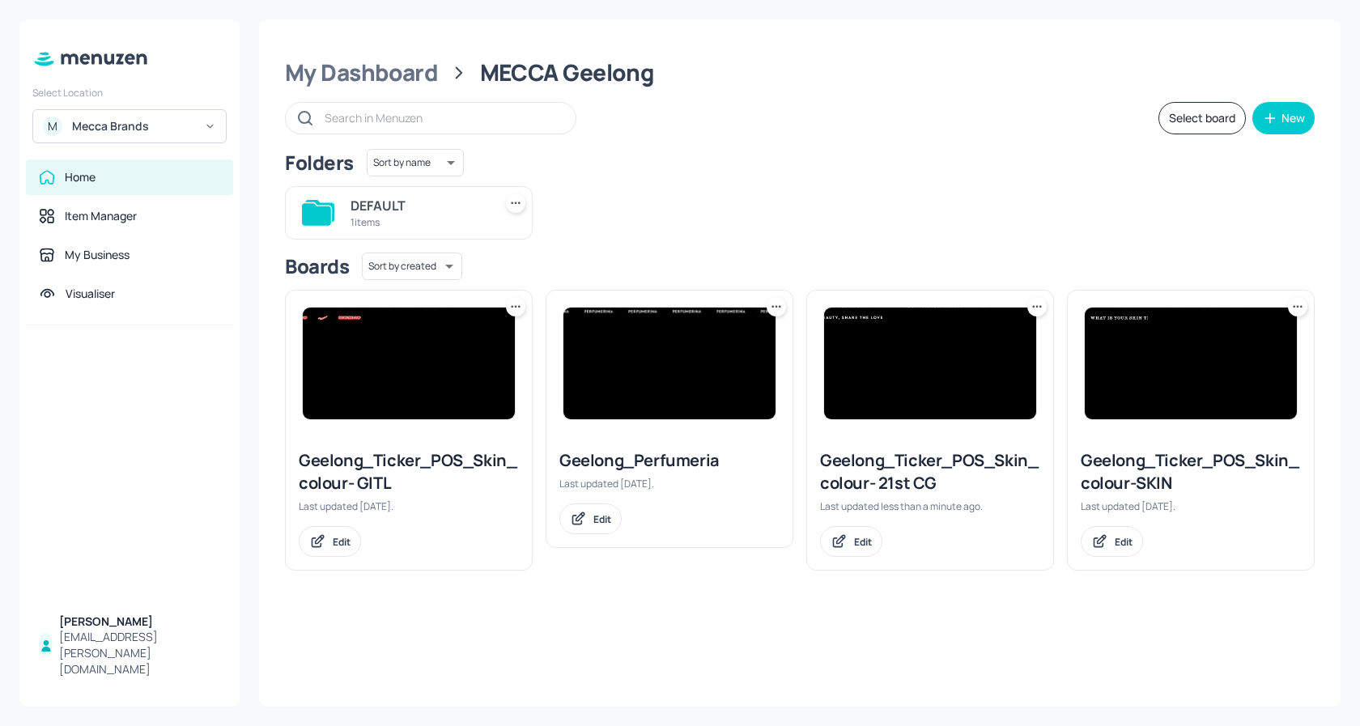
click at [872, 360] on img at bounding box center [930, 364] width 212 height 112
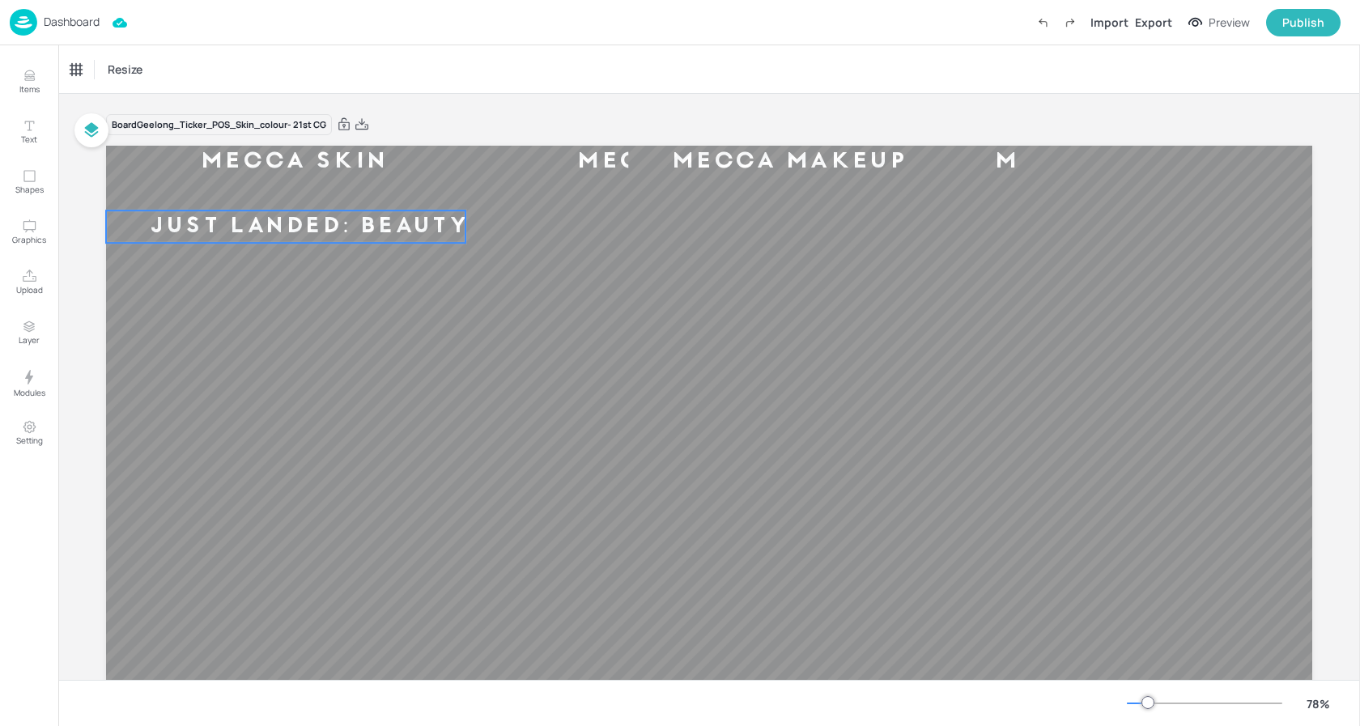
click at [355, 225] on div "JUST LANDED: BEAUTY LOOP BOXES!" at bounding box center [407, 227] width 602 height 28
click at [88, 66] on div "Ticker" at bounding box center [84, 70] width 39 height 26
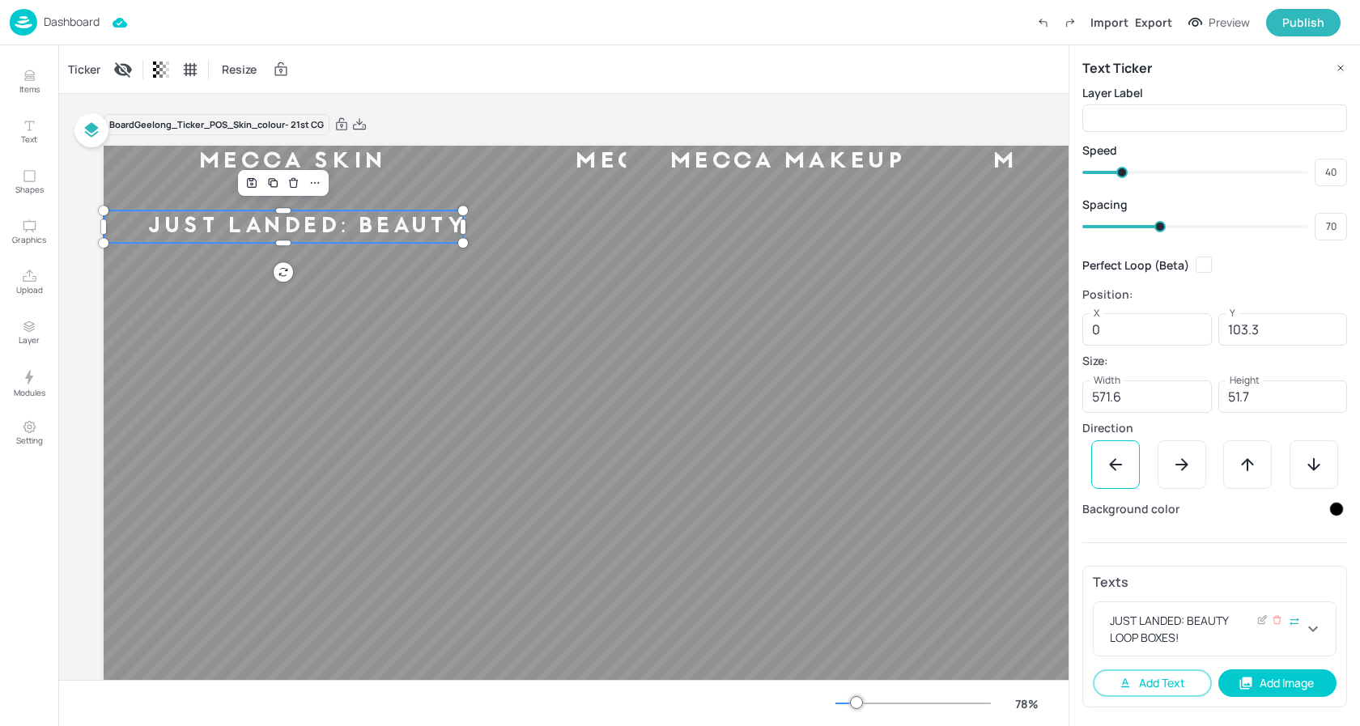
click at [1208, 624] on div "JUST LANDED: BEAUTY LOOP BOXES!" at bounding box center [1205, 629] width 197 height 34
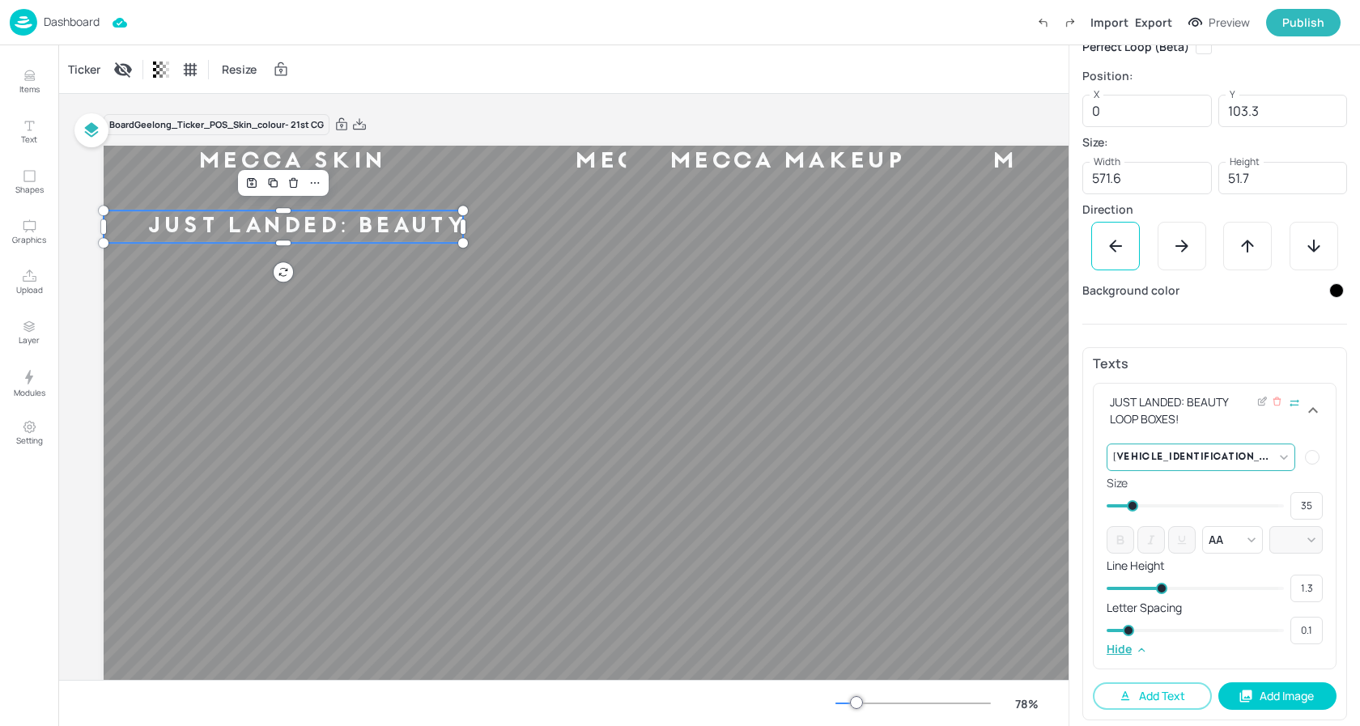
scroll to position [226, 0]
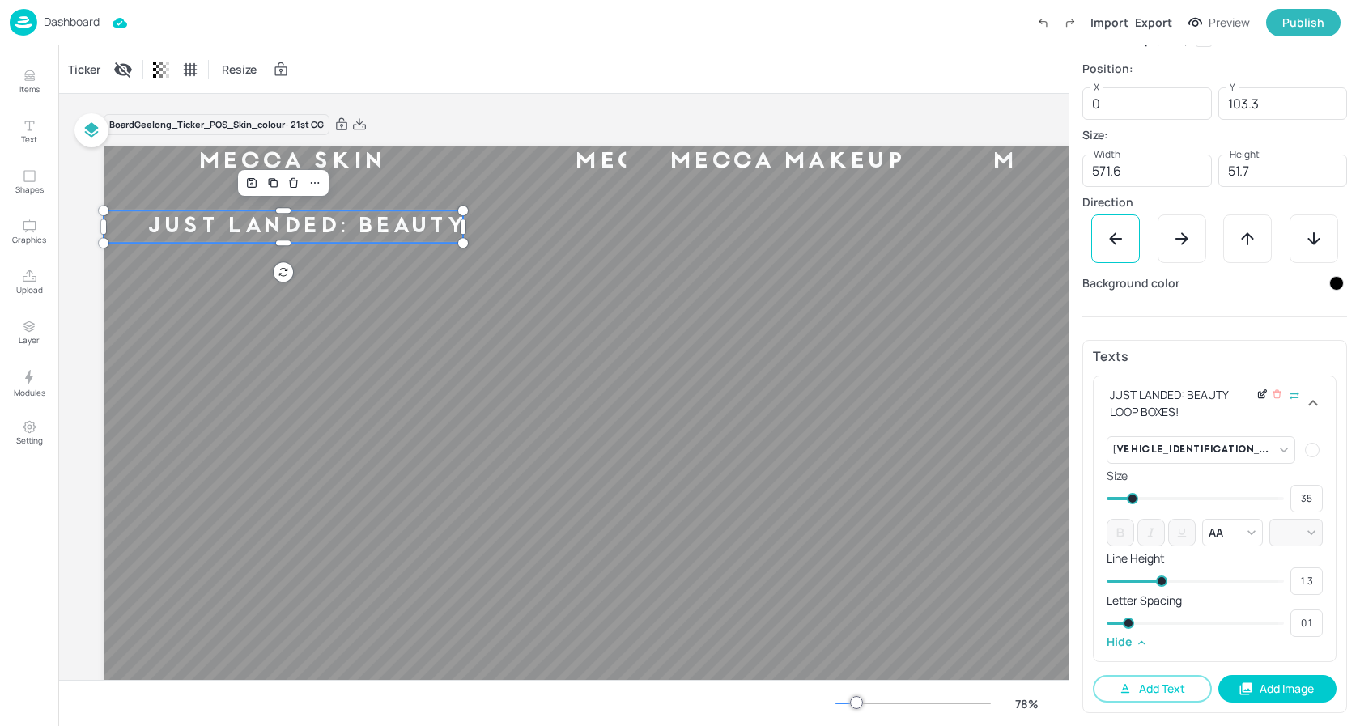
click at [1260, 394] on icon at bounding box center [1263, 393] width 6 height 6
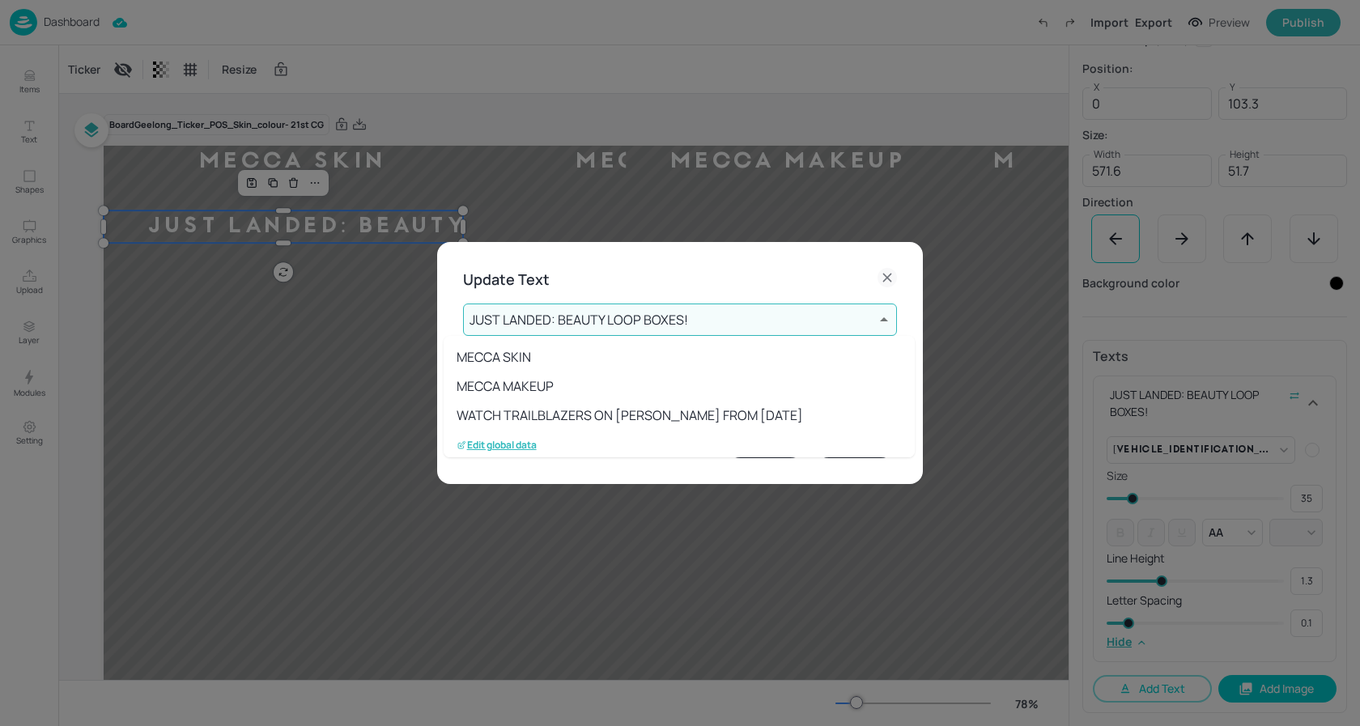
click at [673, 320] on body "Dashboard Import Export Preview Publish Items Text Shapes Graphics Upload Layer…" at bounding box center [680, 363] width 1360 height 726
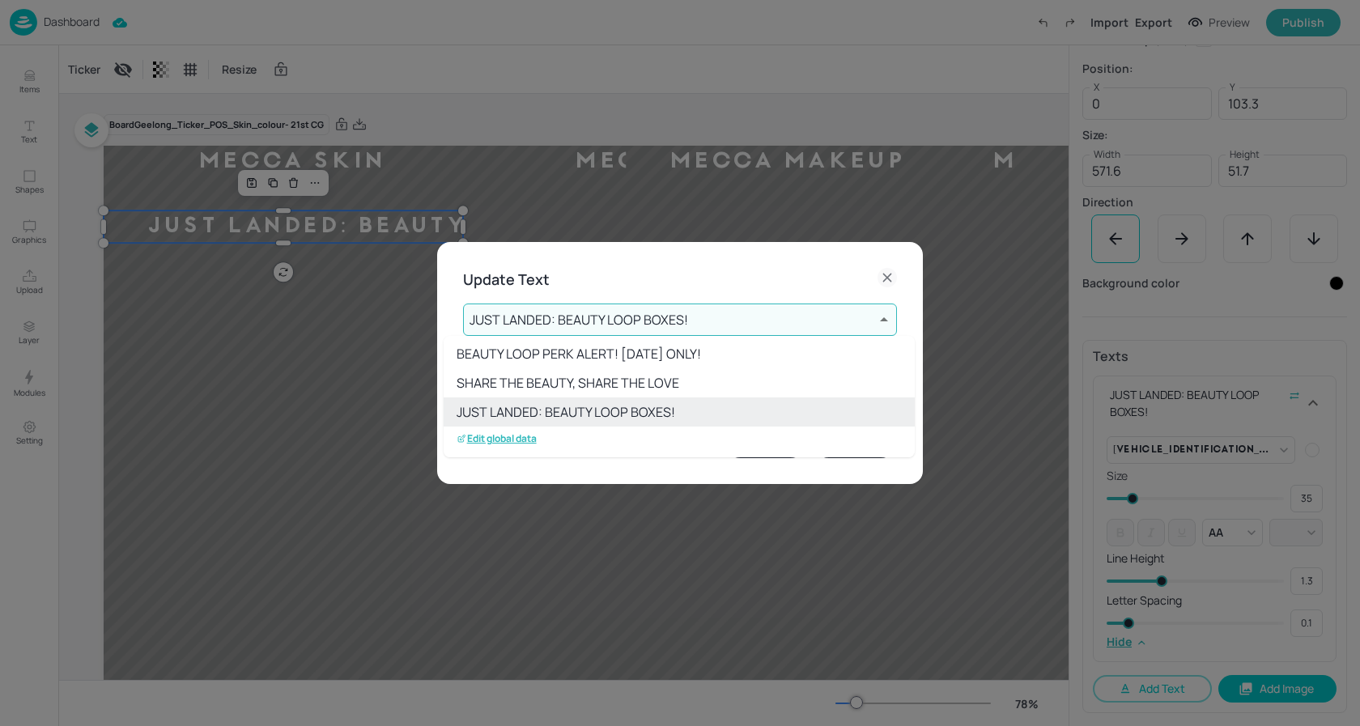
click at [500, 436] on p "Edit global data" at bounding box center [497, 438] width 80 height 11
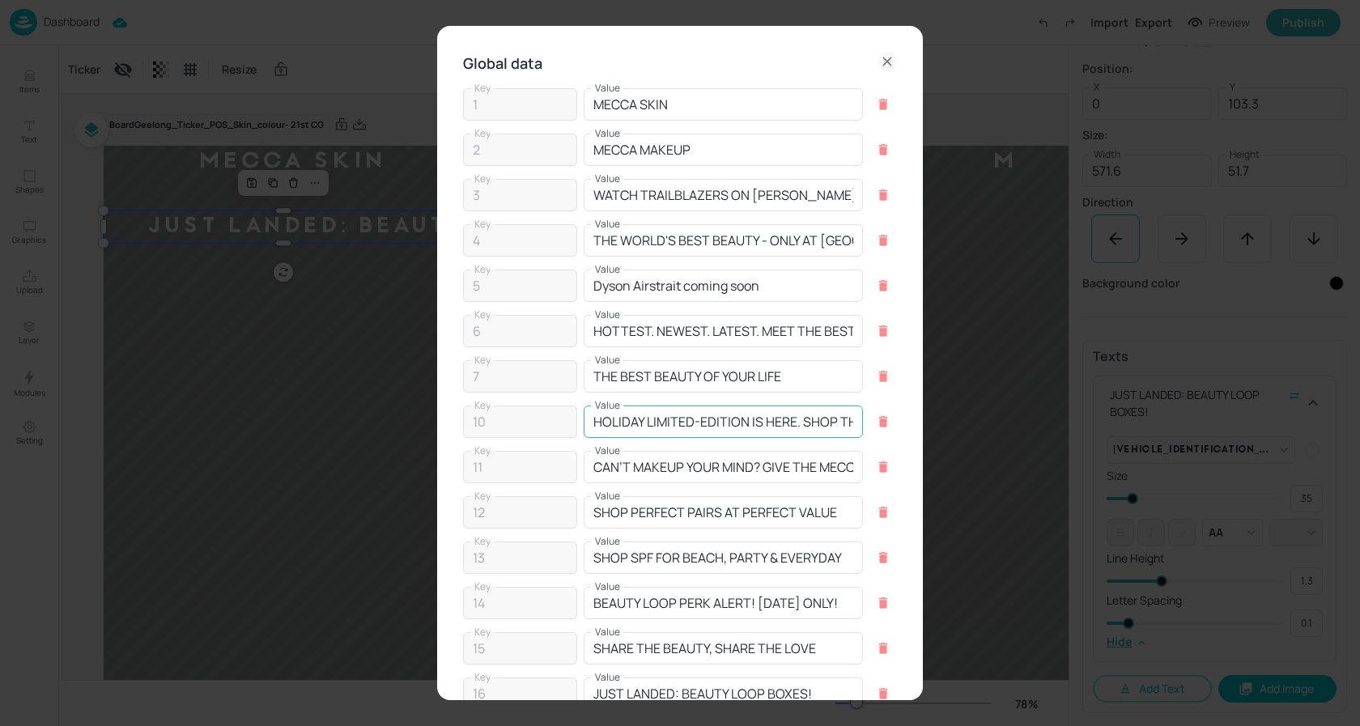
scroll to position [135, 0]
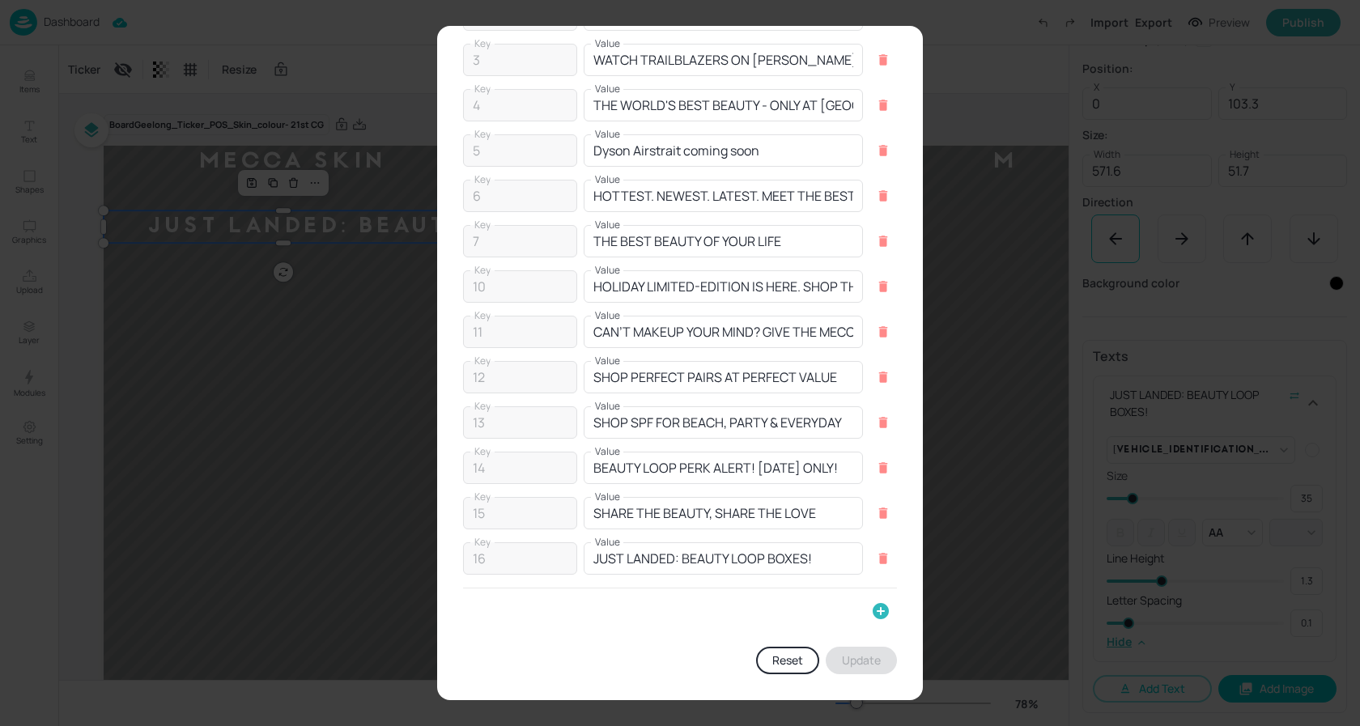
drag, startPoint x: 876, startPoint y: 614, endPoint x: 751, endPoint y: 597, distance: 125.8
click at [875, 614] on icon "button" at bounding box center [880, 610] width 19 height 19
click at [521, 617] on input "Key" at bounding box center [516, 617] width 106 height 32
type input "17"
click at [625, 619] on input "Value" at bounding box center [706, 617] width 260 height 32
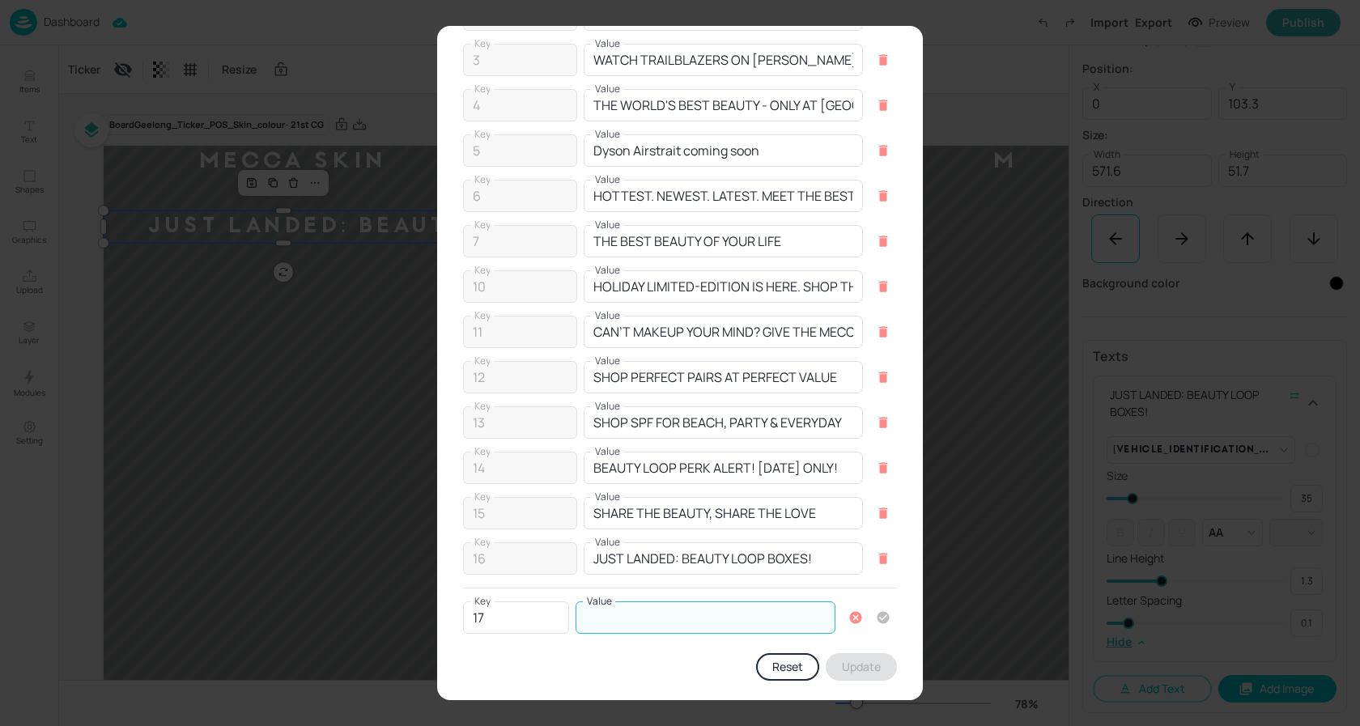
paste input "THE DEFINING BEAUTY MOMENTS OF OUR GENERATION"
type input "THE DEFINING BEAUTY MOMENTS OF OUR GENERATION"
click at [878, 616] on icon "button" at bounding box center [884, 617] width 12 height 12
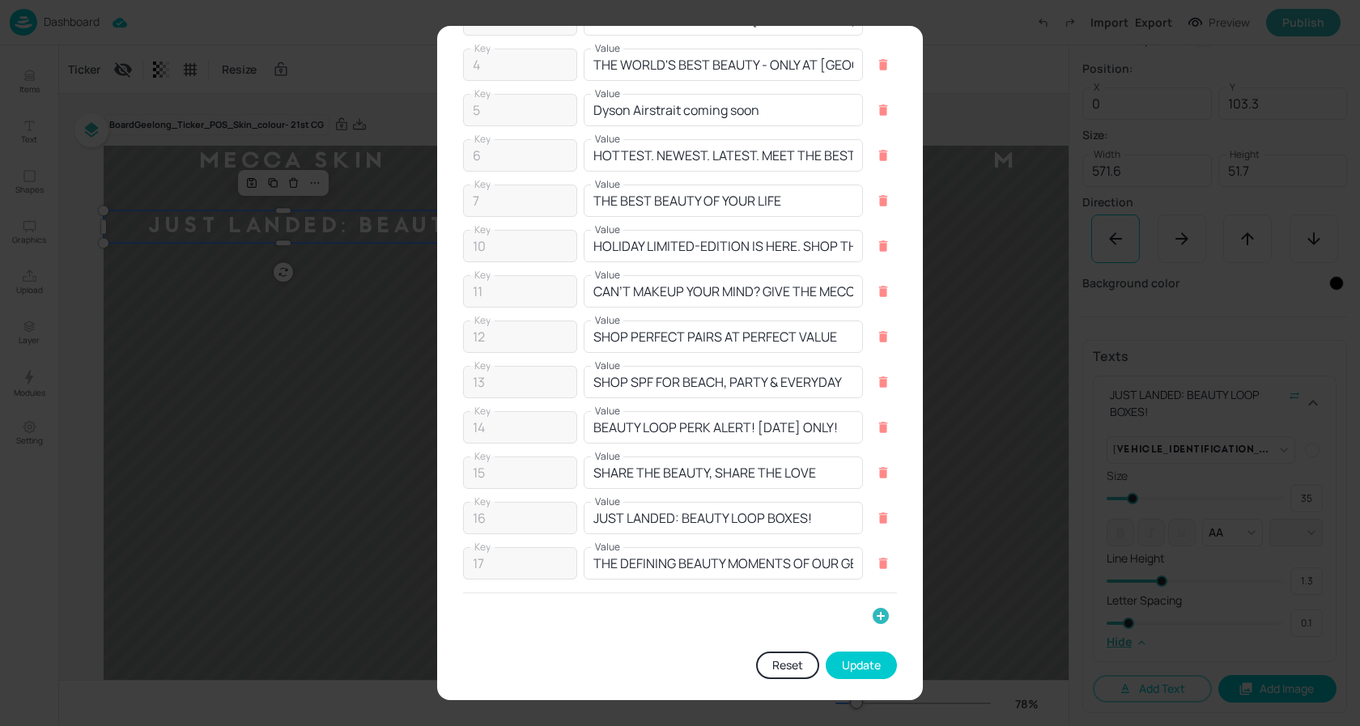
scroll to position [181, 0]
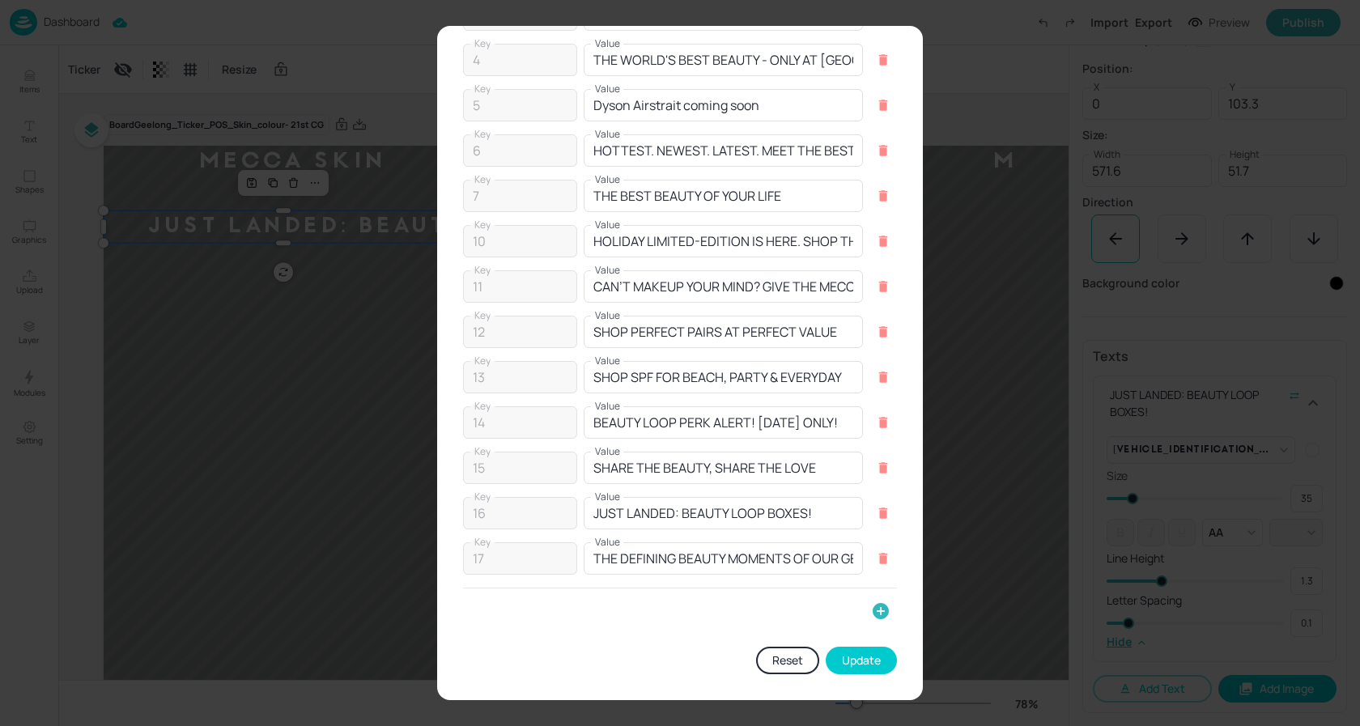
click at [872, 668] on button "Update" at bounding box center [861, 661] width 71 height 28
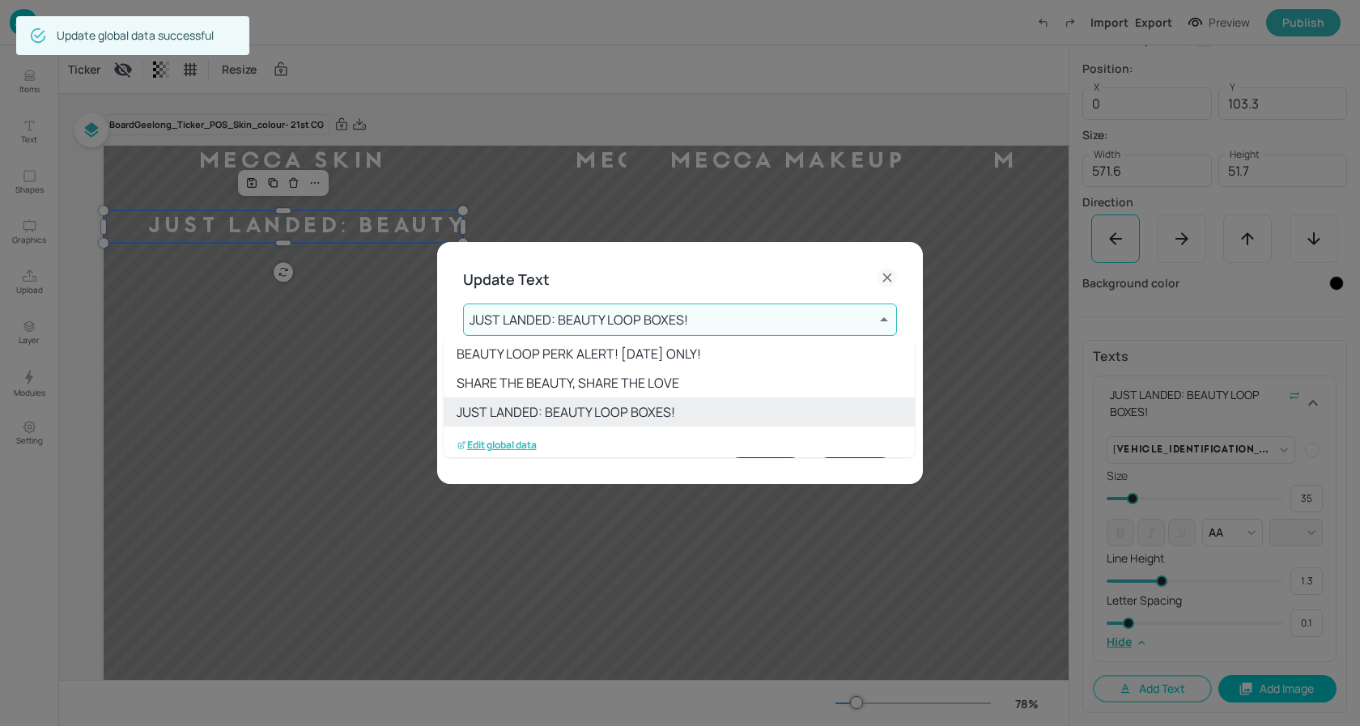
scroll to position [353, 0]
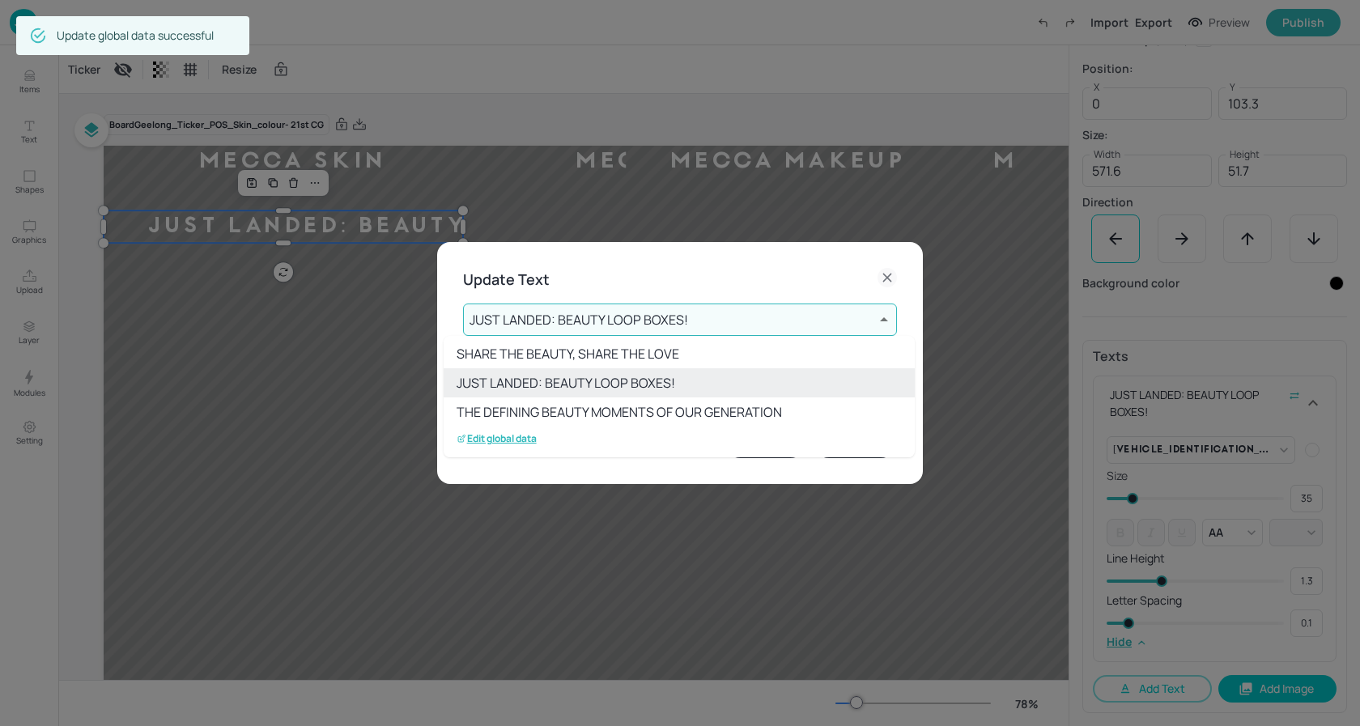
click at [625, 409] on li "THE DEFINING BEAUTY MOMENTS OF OUR GENERATION" at bounding box center [679, 411] width 471 height 29
type input "17"
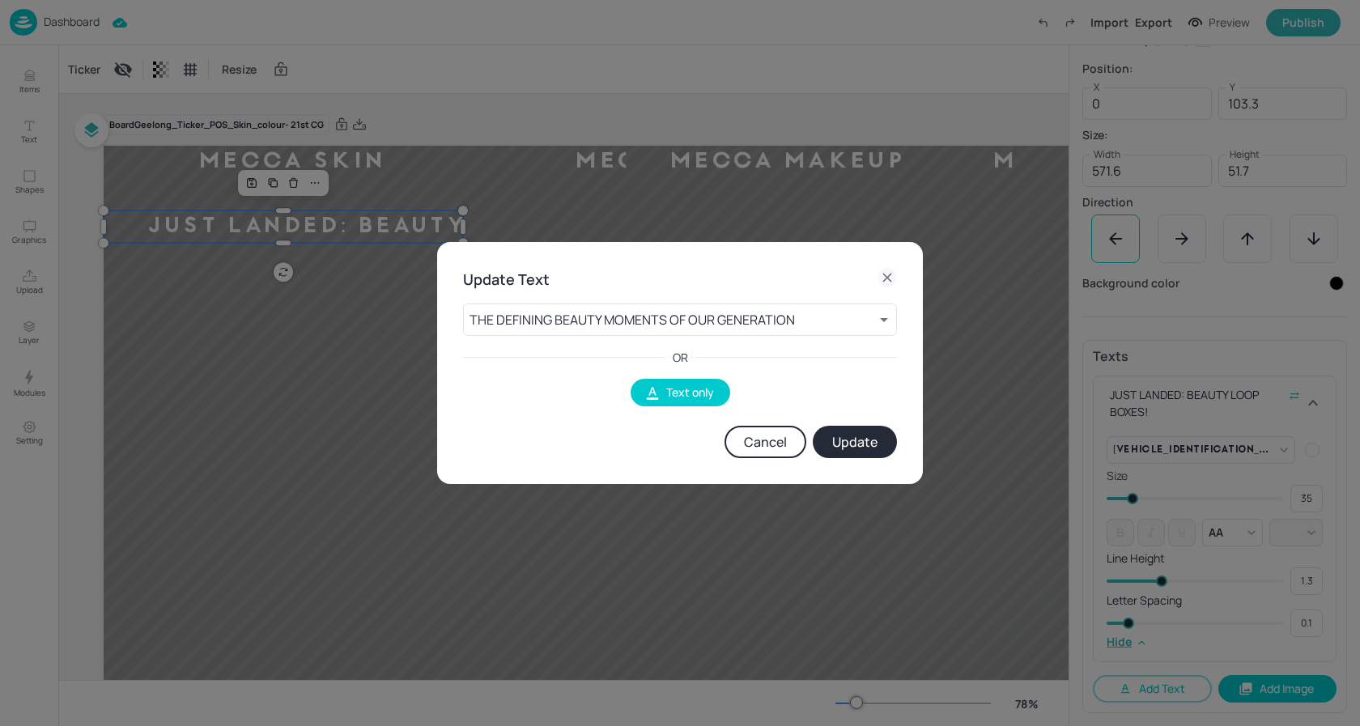
click at [852, 441] on button "Update" at bounding box center [855, 442] width 84 height 32
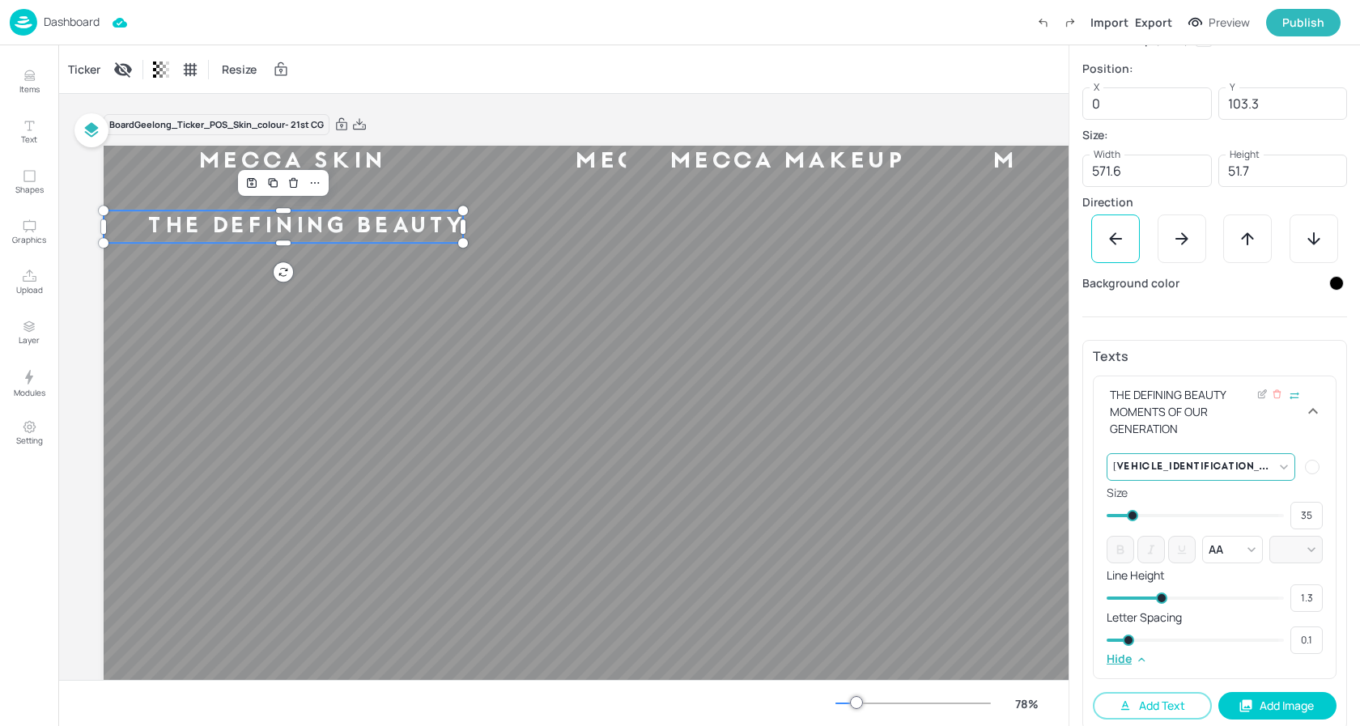
click at [1274, 471] on body "Dashboard Import Export Preview Publish Items Text Shapes Graphics Upload Layer…" at bounding box center [680, 363] width 1360 height 726
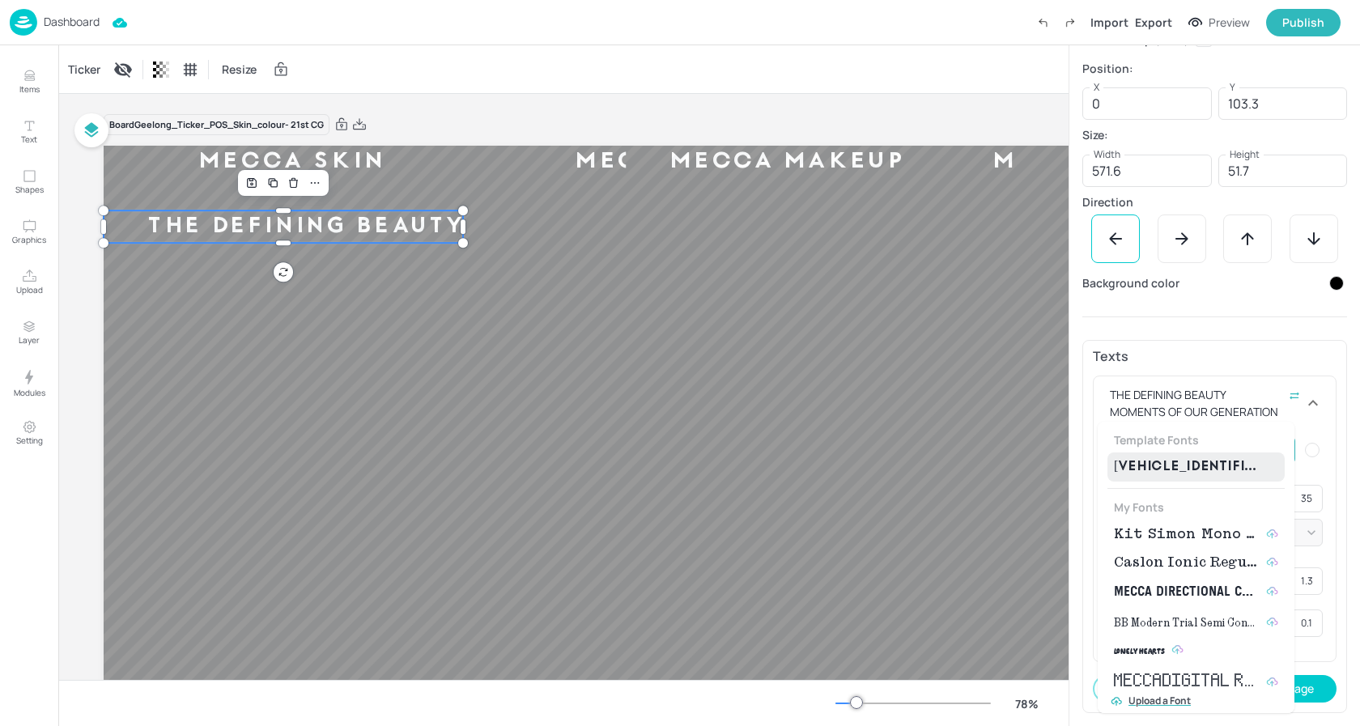
click at [1210, 529] on span "Kit Simon Mono Medium" at bounding box center [1187, 534] width 146 height 19
type input "{"font":"KitSimonMonoMedium","group":"template"}"
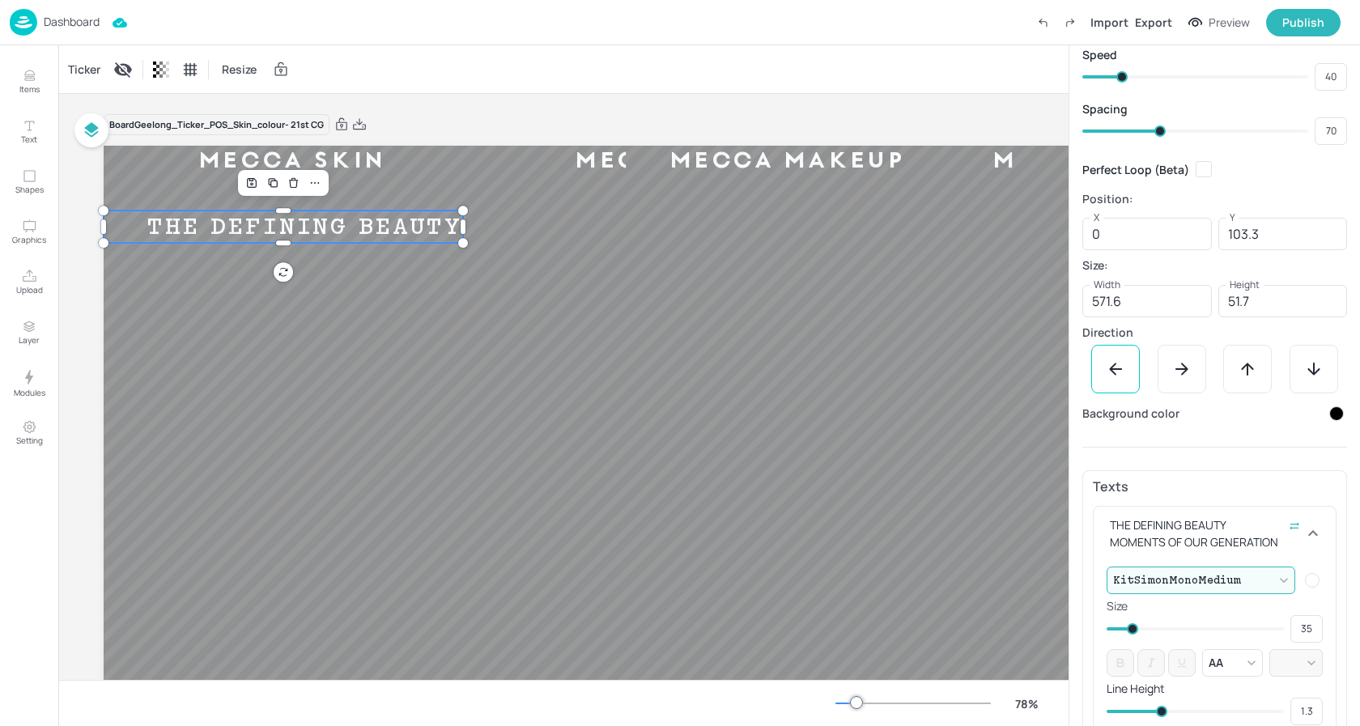
scroll to position [0, 0]
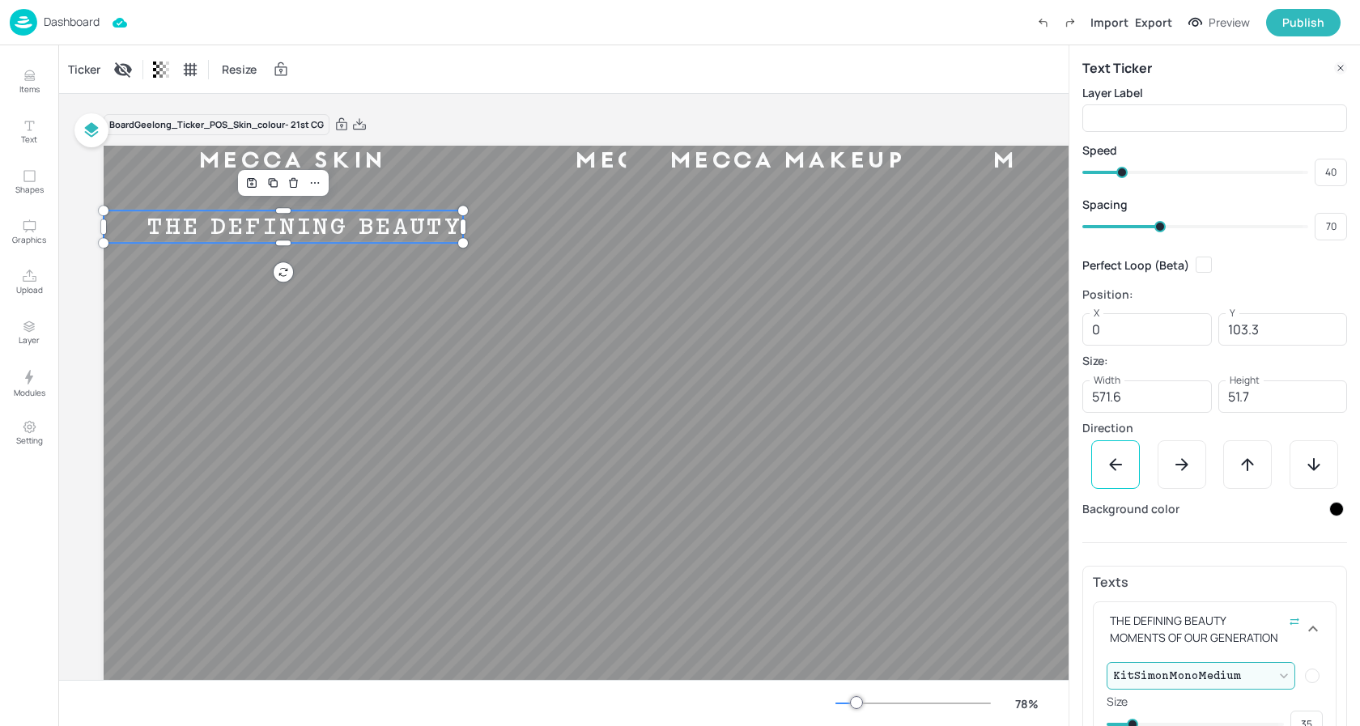
type input "70"
type input "71"
type input "68"
type input "70"
type input "67"
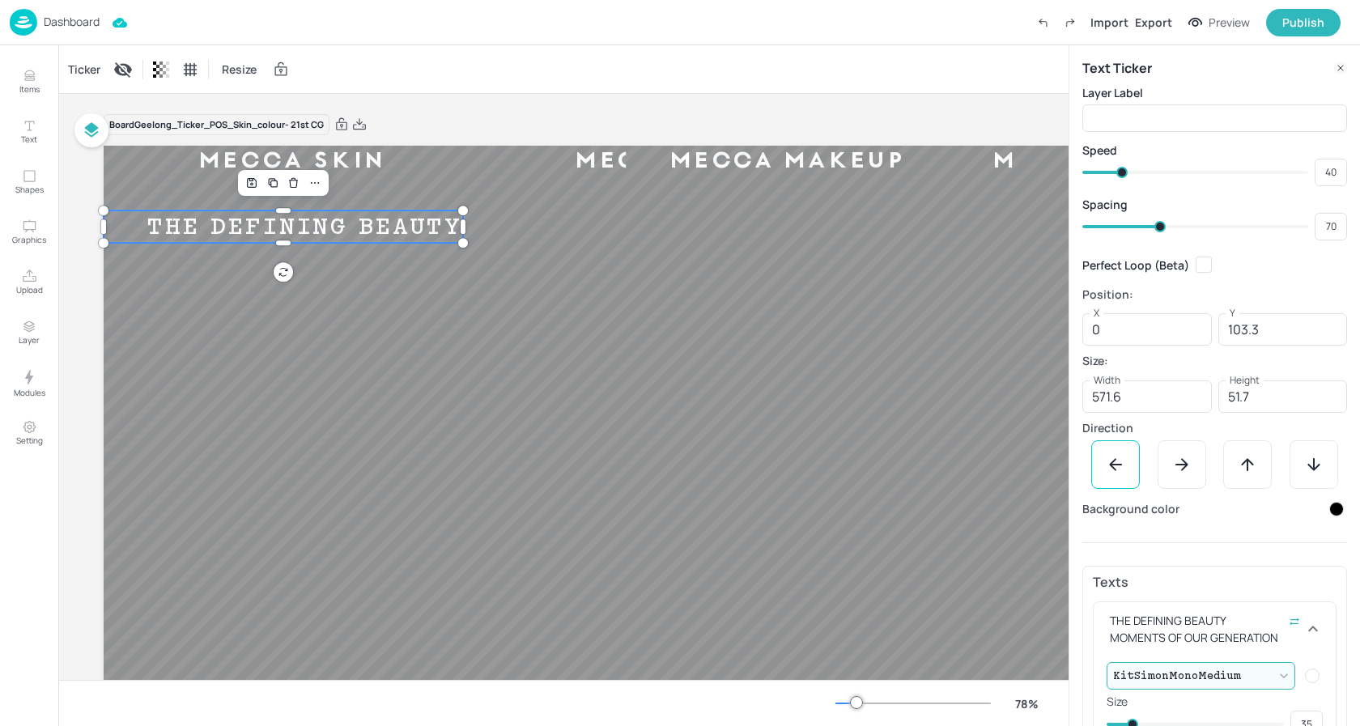
type input "68"
type input "65"
type input "67"
type input "63"
type input "65"
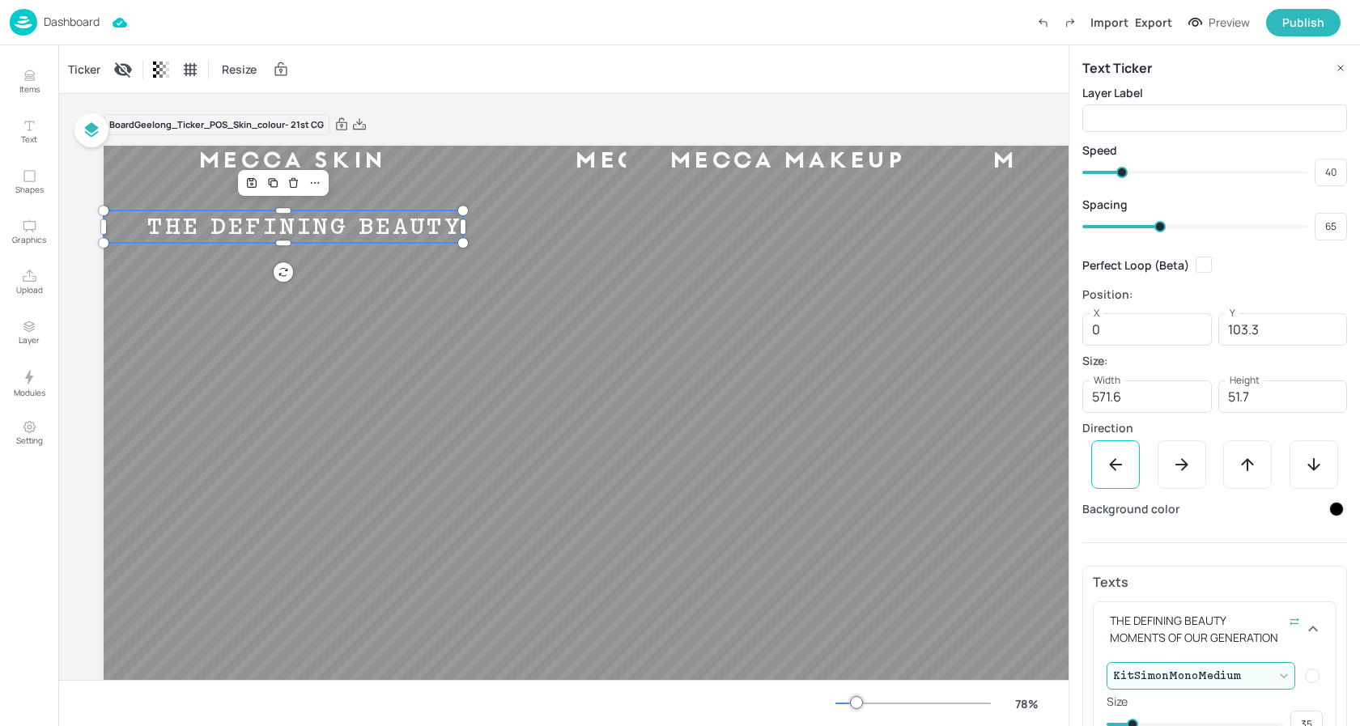
type input "59"
type input "63"
type input "58"
type input "59"
type input "57"
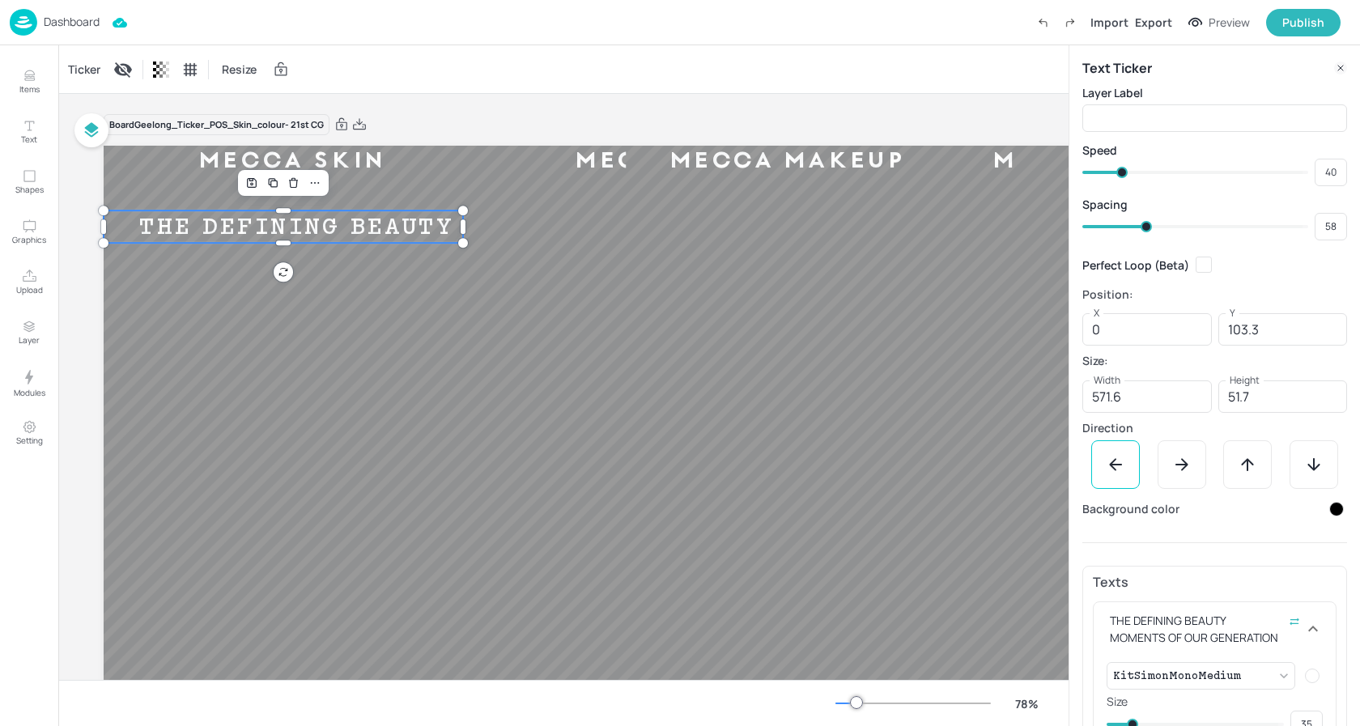
type input "57"
type input "56"
type input "54"
type input "55"
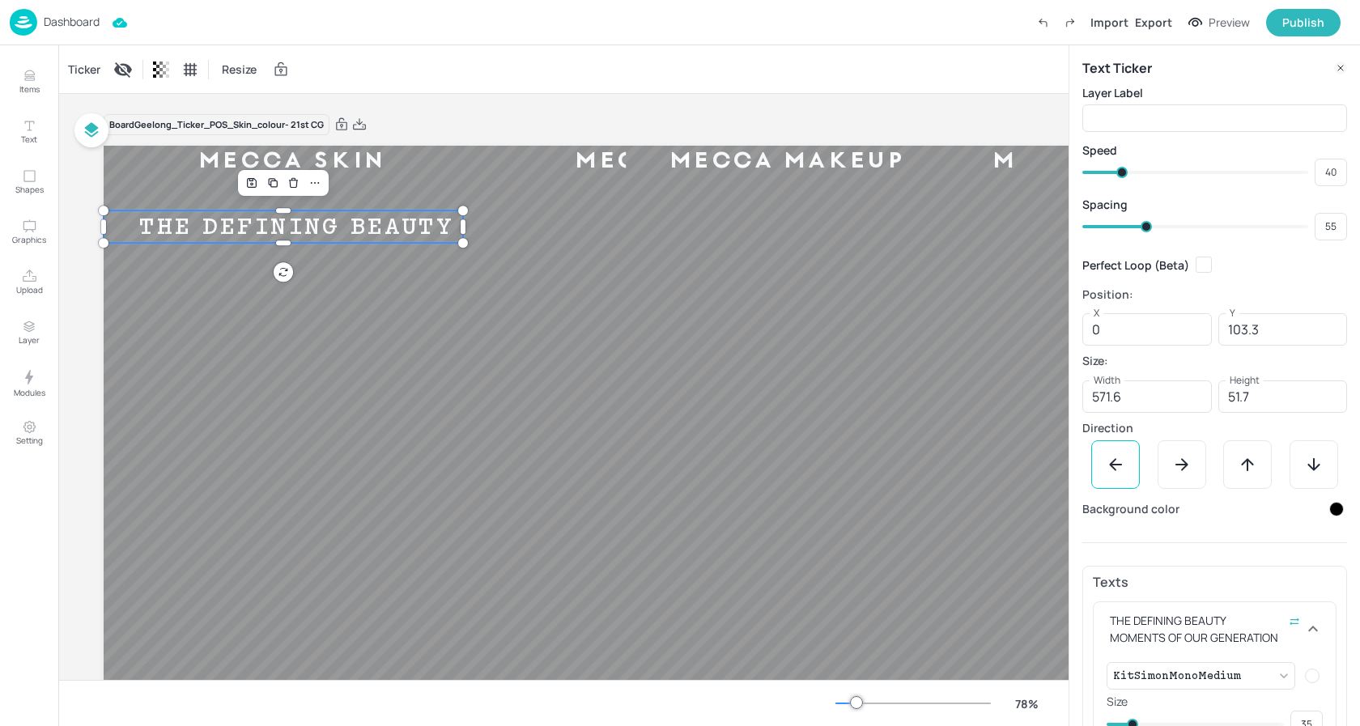
type input "53"
type input "52"
type input "50"
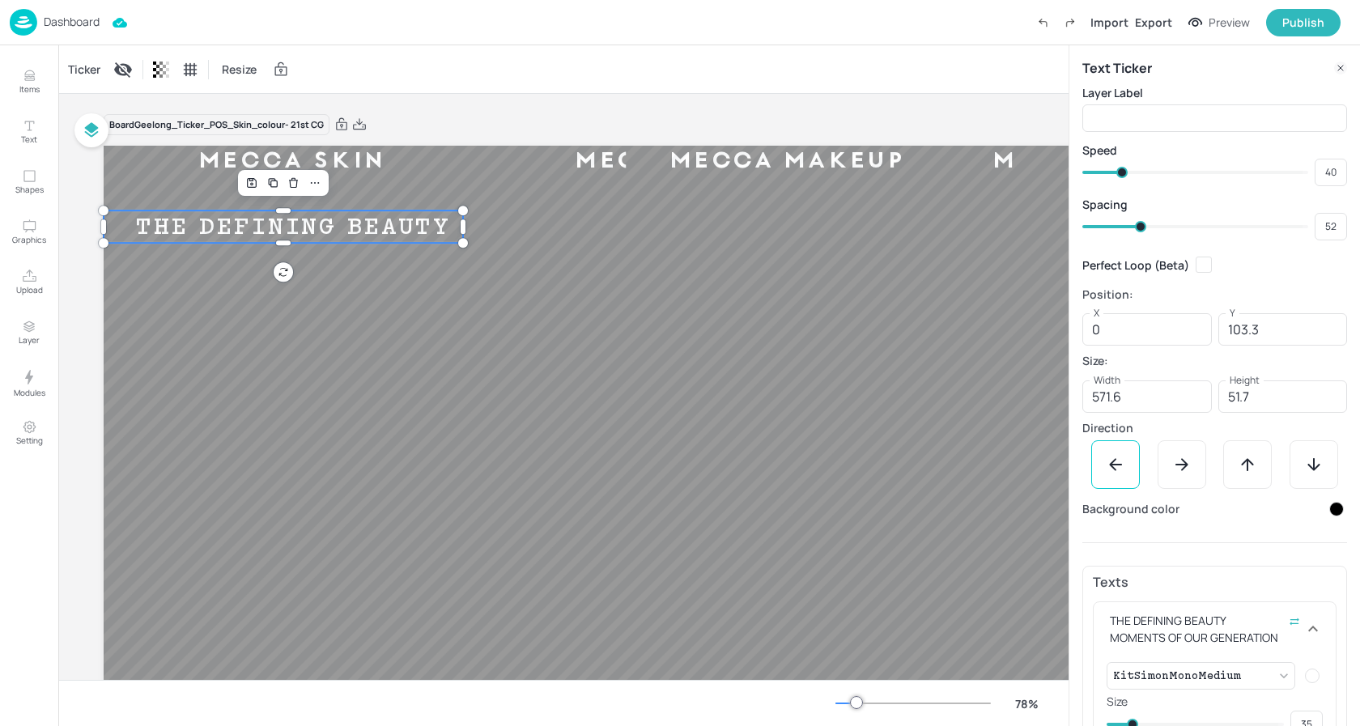
type input "51"
type input "48"
type input "50"
type input "47"
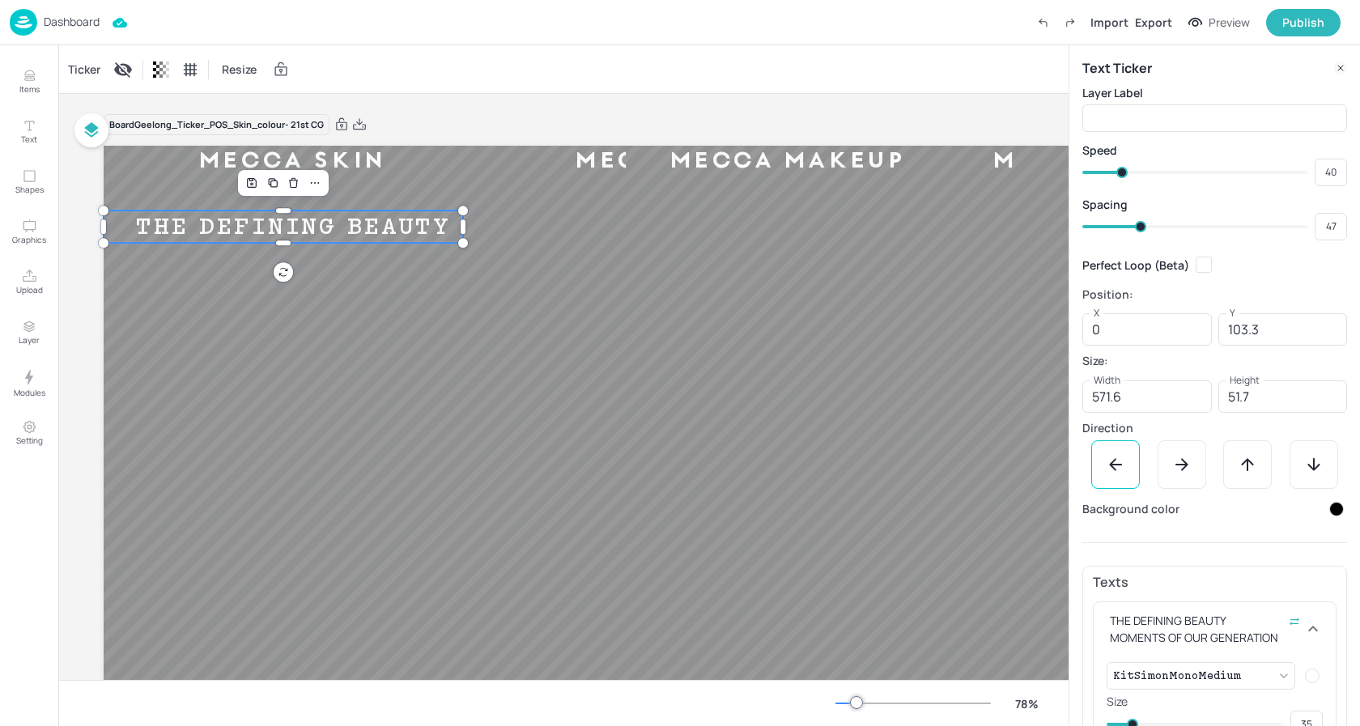
type input "46"
type input "44"
type input "45"
type input "42"
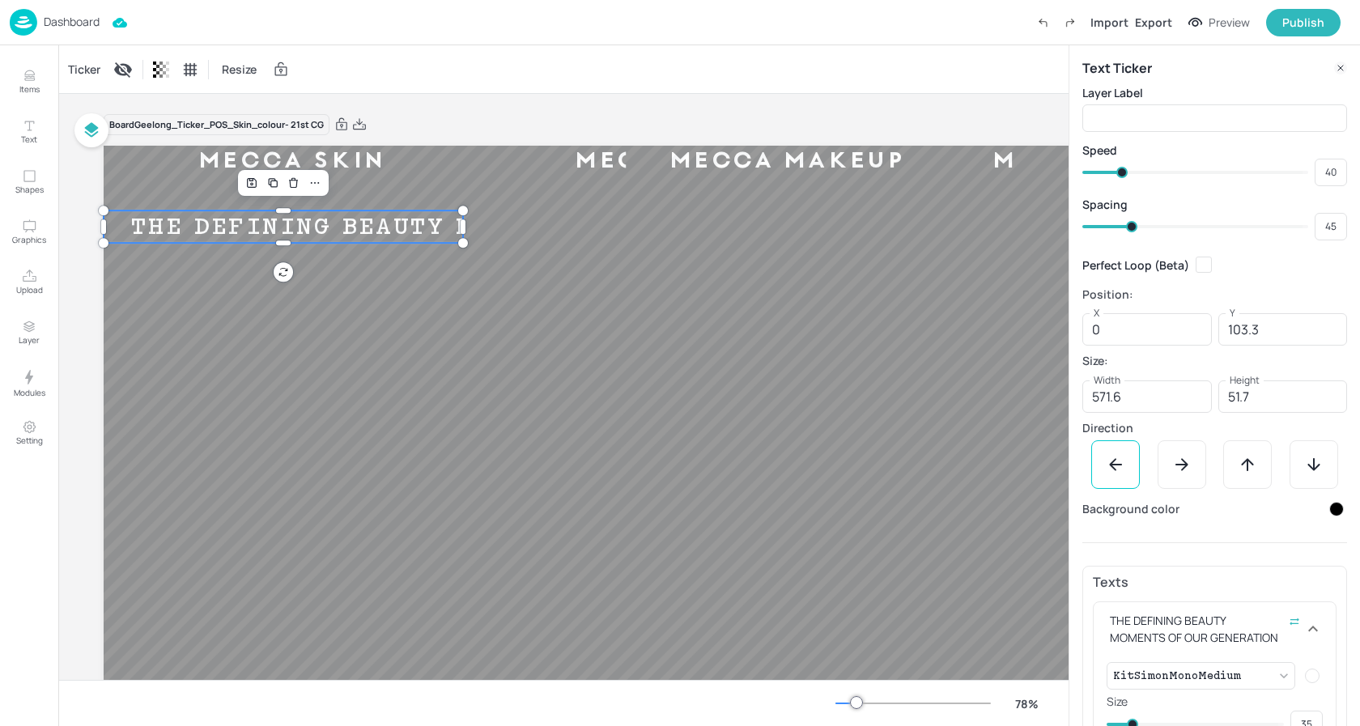
type input "44"
type input "41"
type input "42"
type input "40"
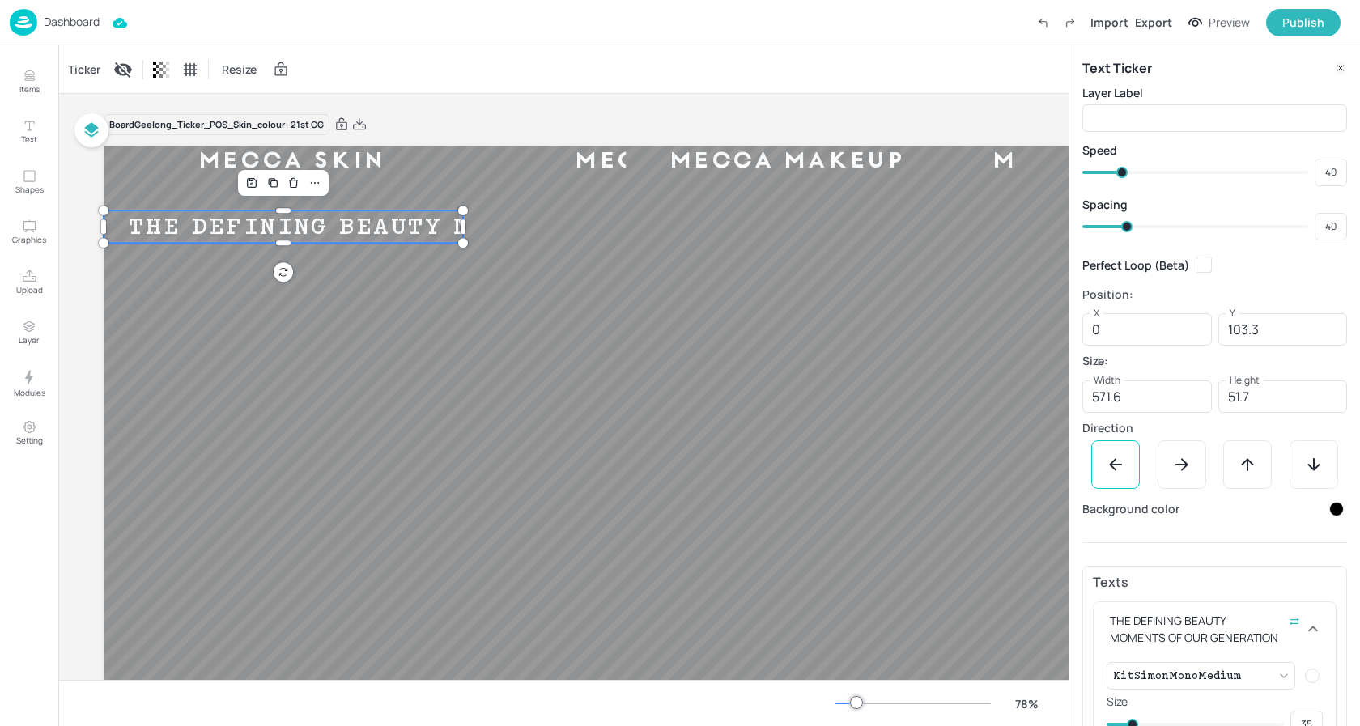
drag, startPoint x: 1159, startPoint y: 221, endPoint x: 1126, endPoint y: 223, distance: 33.2
click at [1126, 223] on span at bounding box center [1126, 226] width 11 height 11
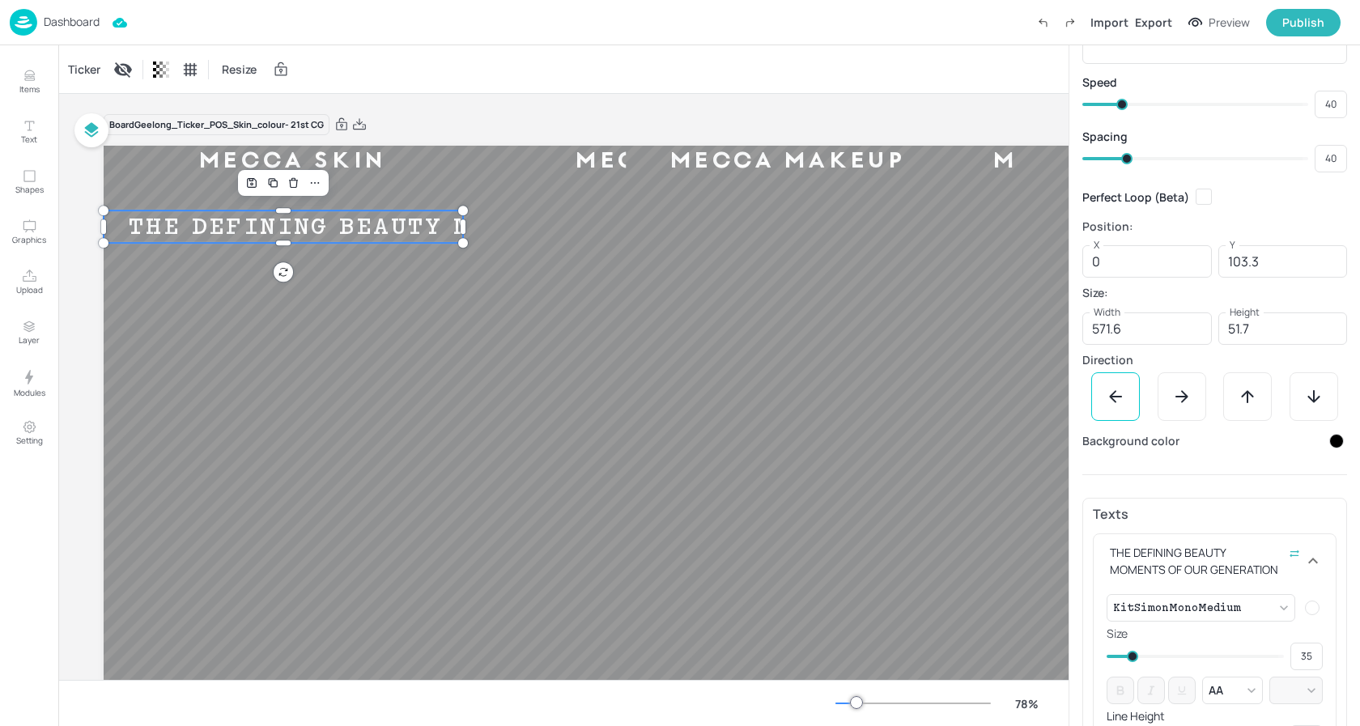
scroll to position [100, 0]
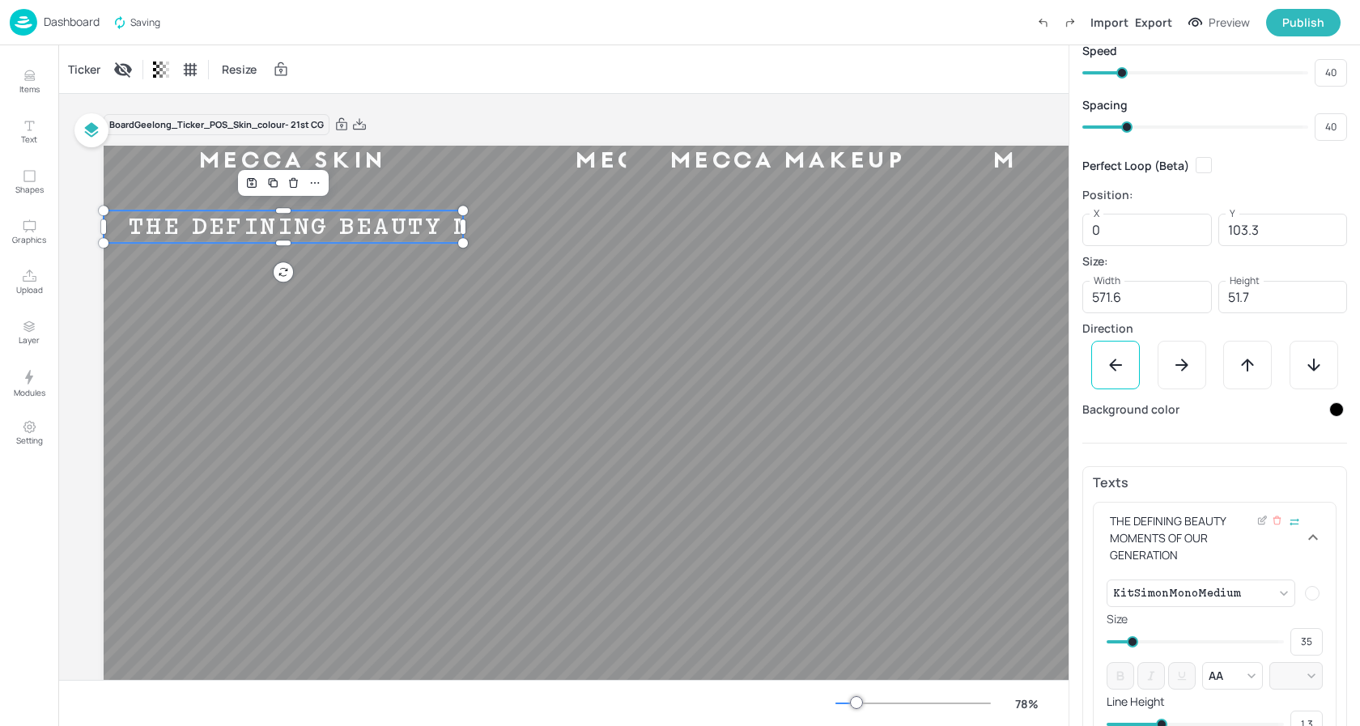
type input "29"
click at [1128, 643] on span at bounding box center [1128, 641] width 11 height 11
type input "28"
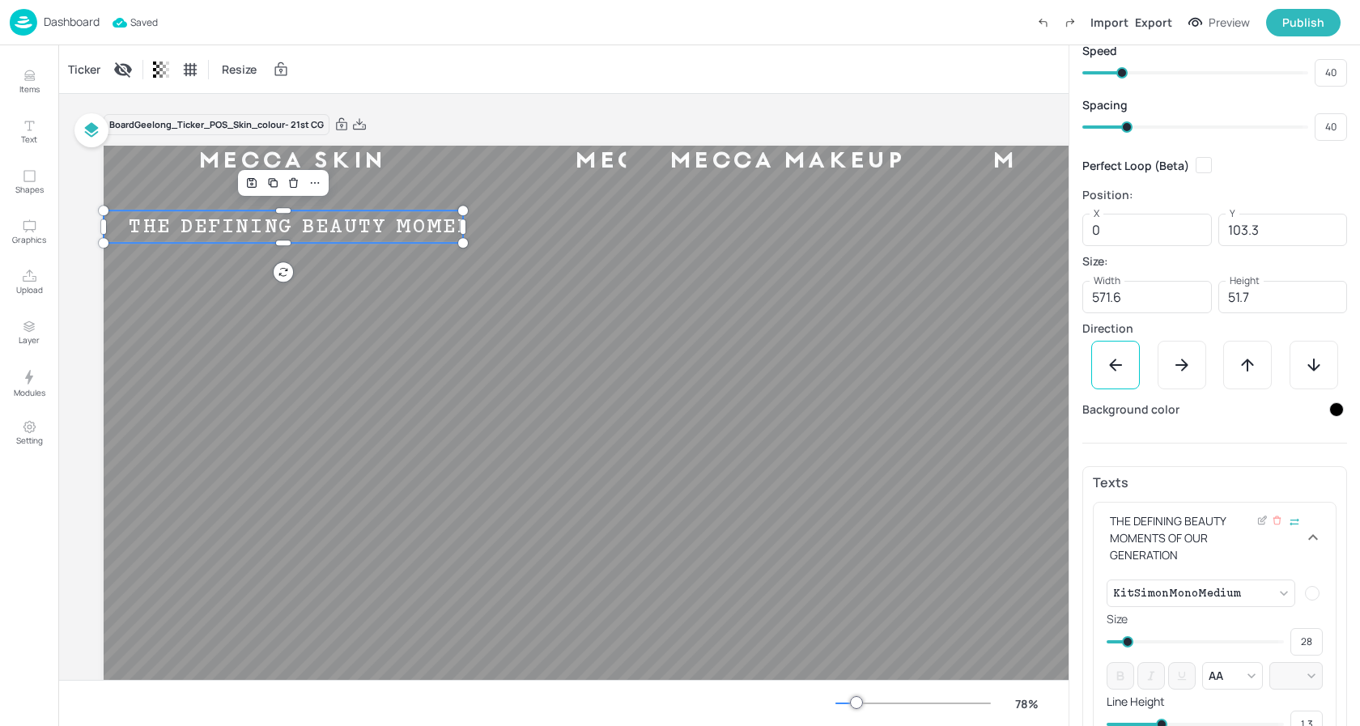
type input "29"
type input "30"
click at [1128, 643] on span at bounding box center [1129, 641] width 11 height 11
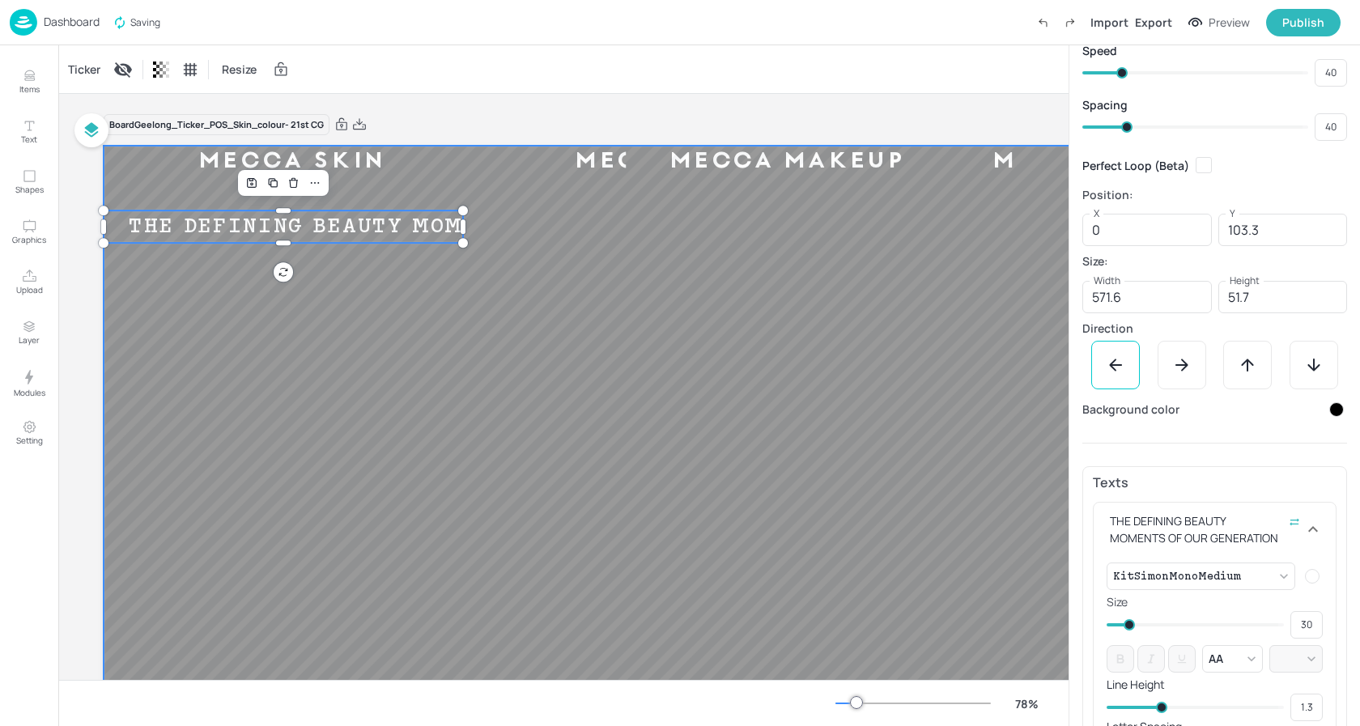
click at [748, 313] on div at bounding box center [707, 485] width 1206 height 678
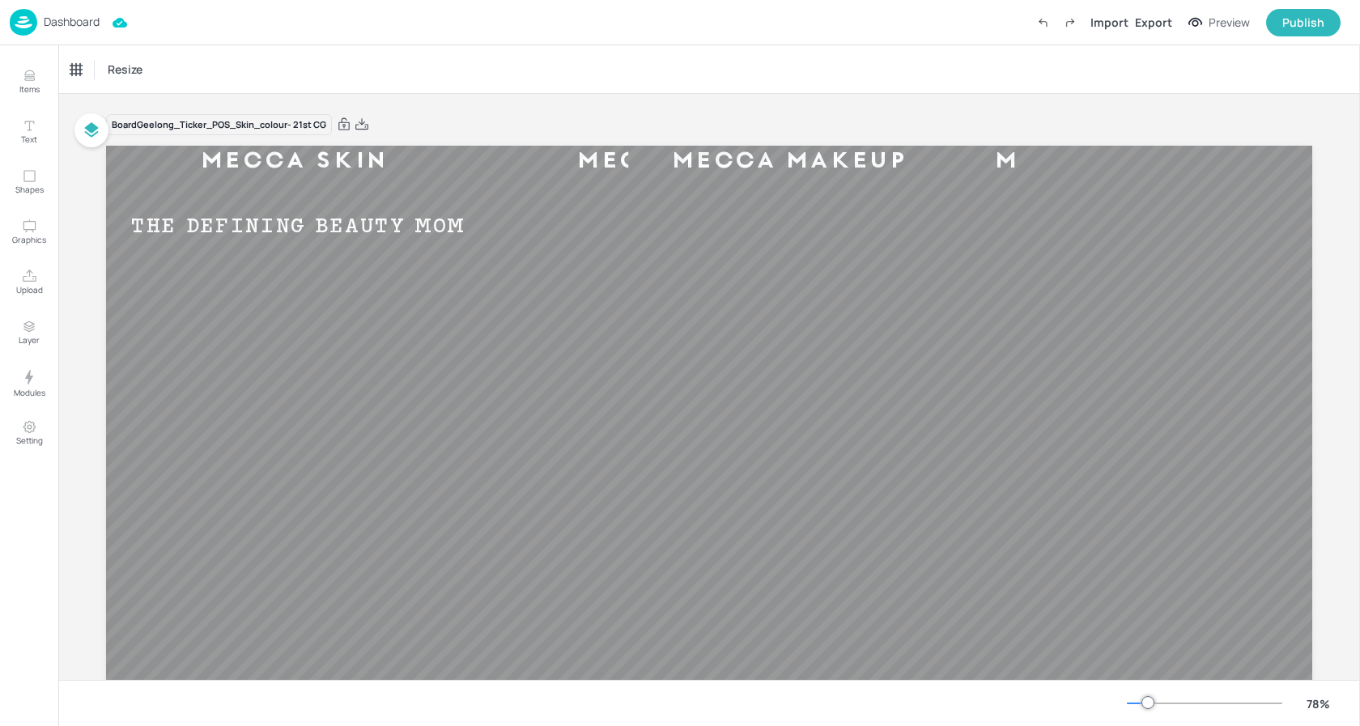
click at [63, 19] on p "Dashboard" at bounding box center [72, 21] width 56 height 11
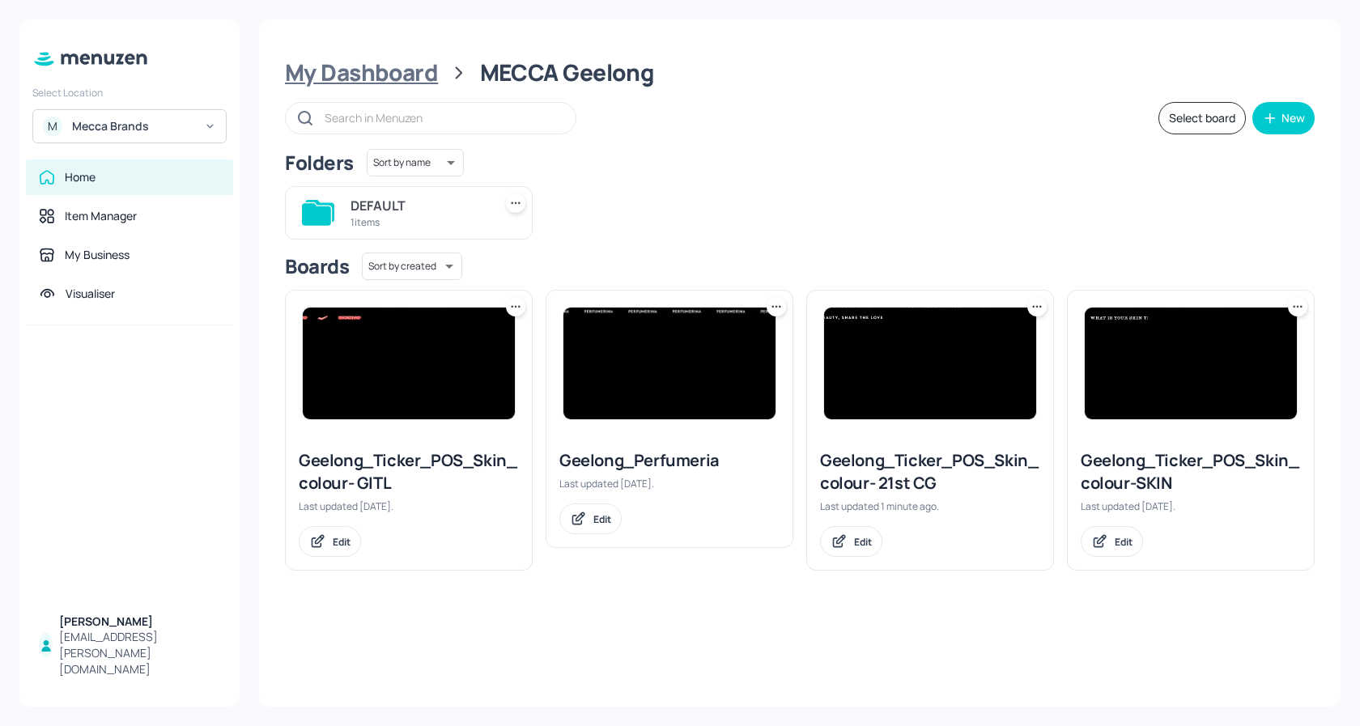
click at [385, 82] on div "My Dashboard" at bounding box center [361, 72] width 153 height 29
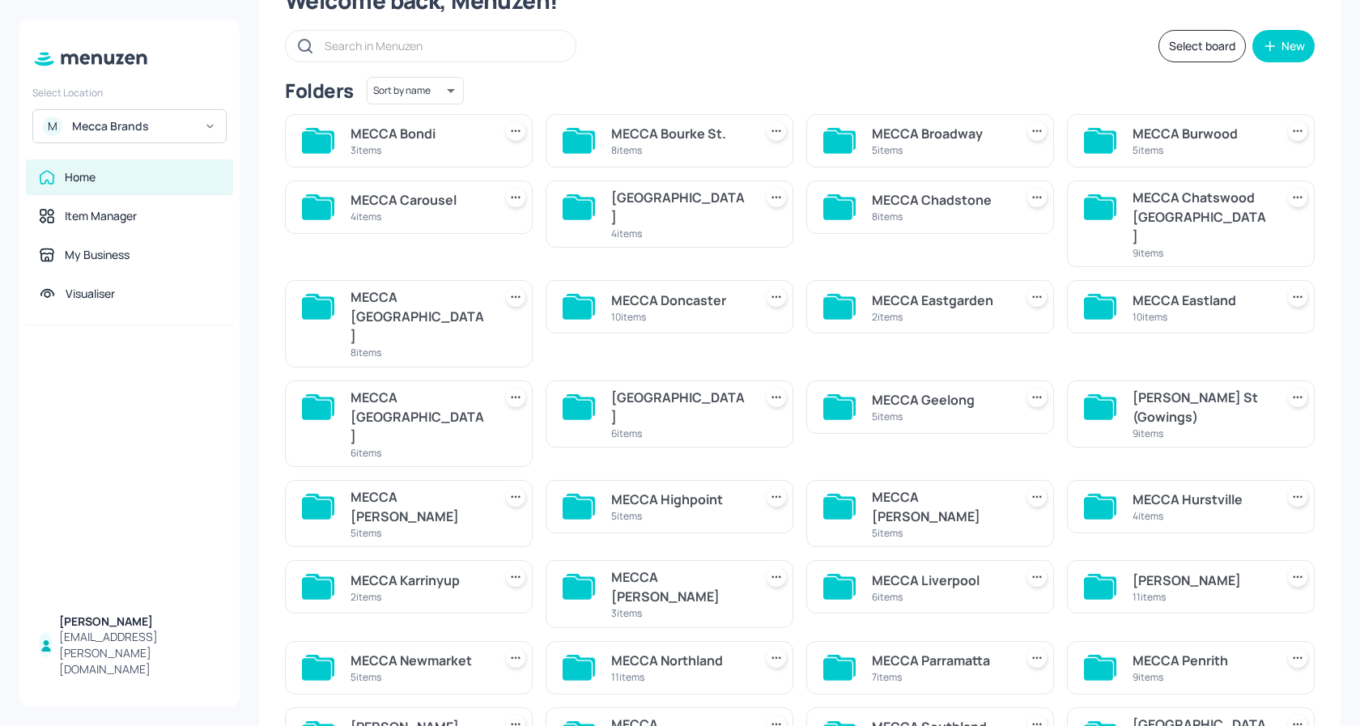
scroll to position [85, 0]
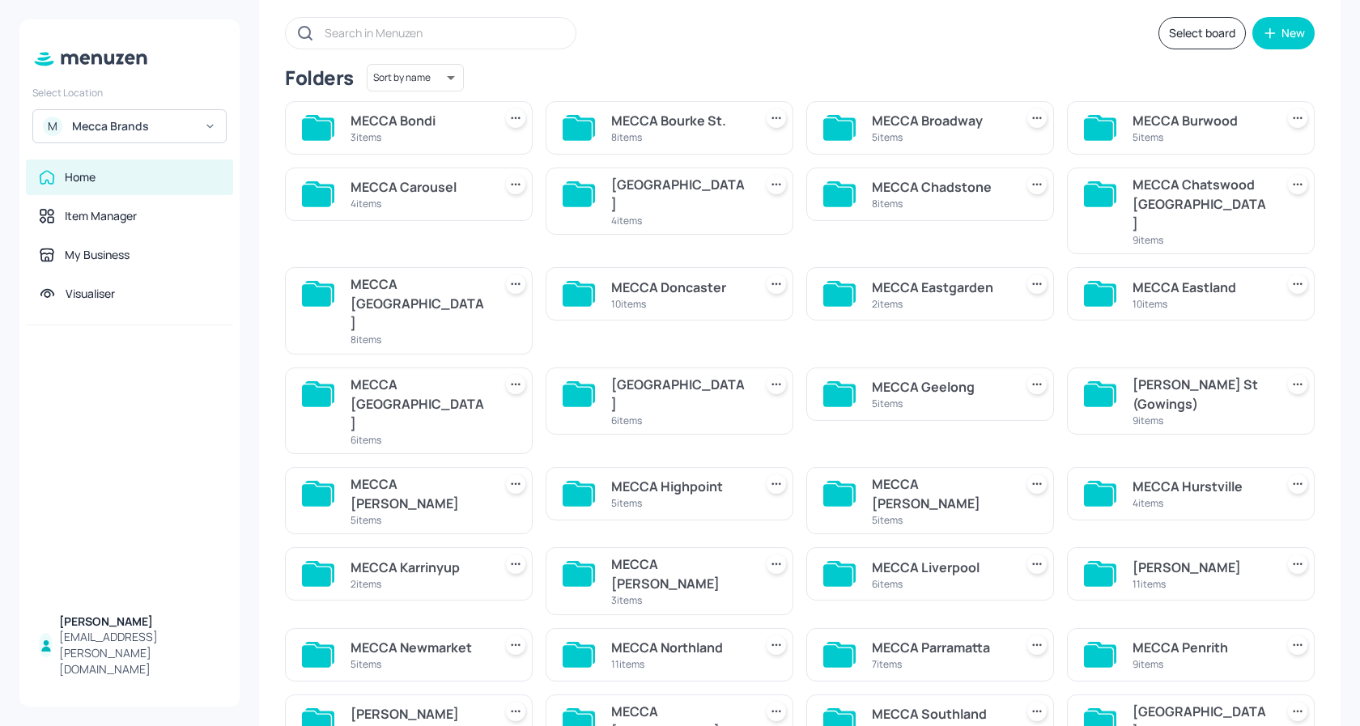
click at [1177, 375] on div "[PERSON_NAME] St (Gowings)" at bounding box center [1201, 394] width 136 height 39
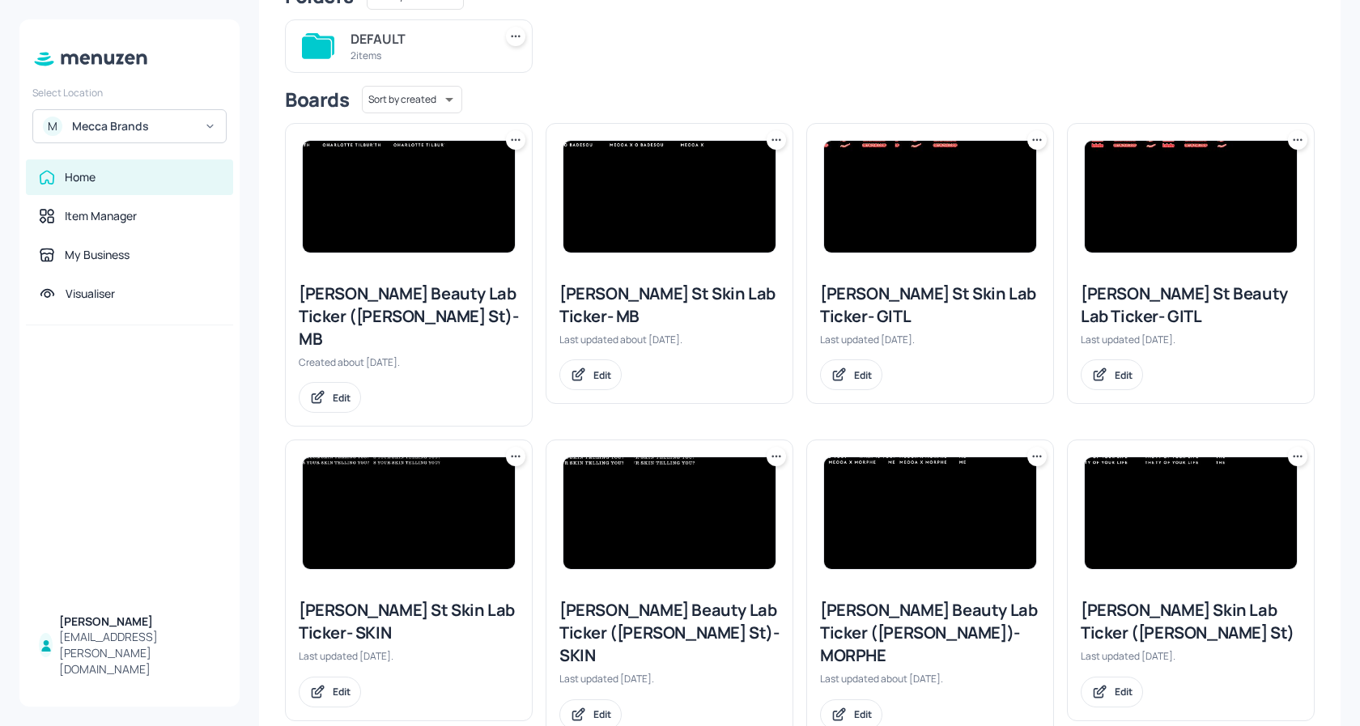
scroll to position [178, 0]
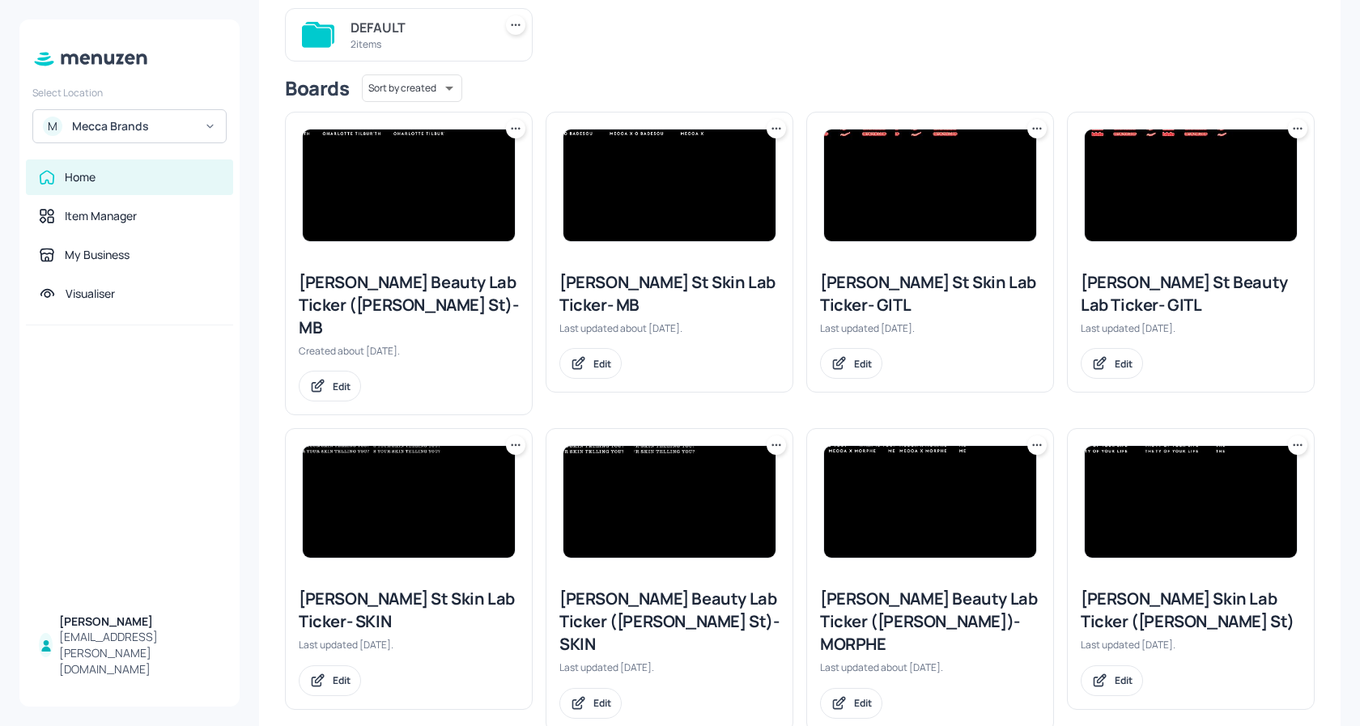
click at [514, 130] on icon at bounding box center [516, 129] width 16 height 16
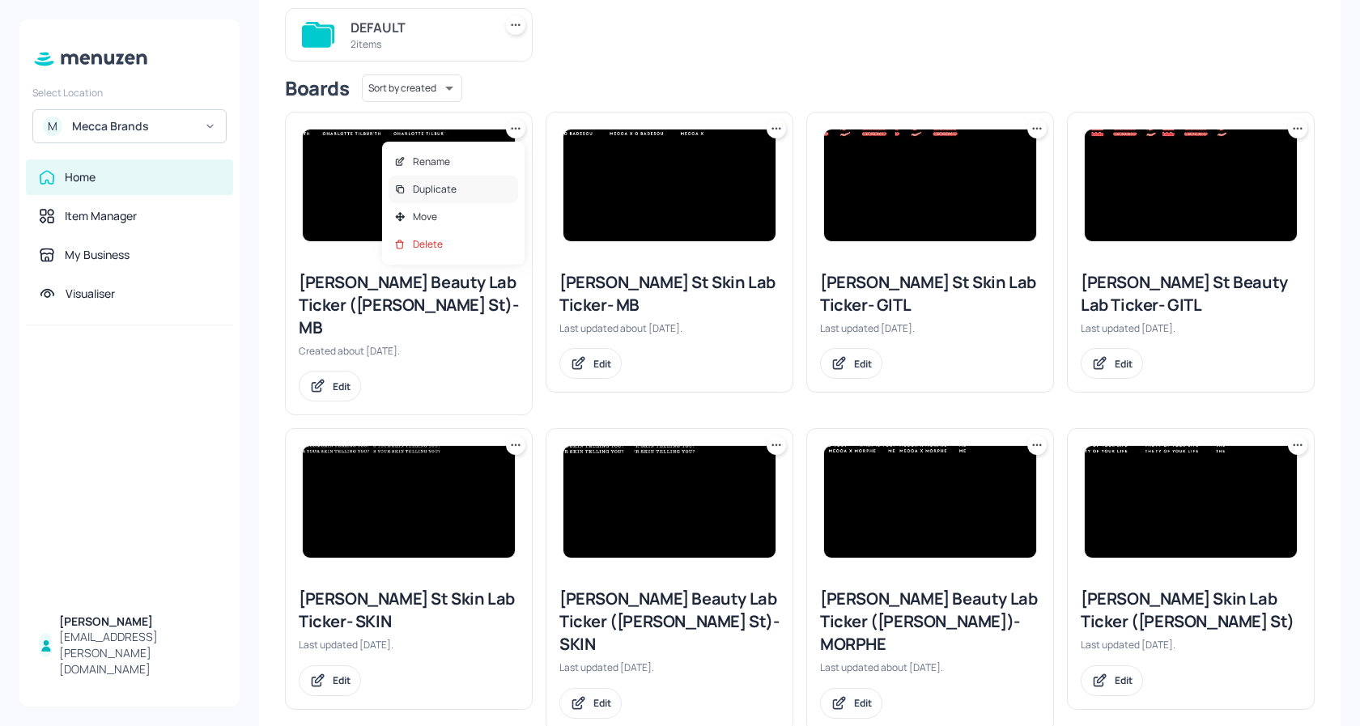
click at [432, 188] on p "Duplicate" at bounding box center [435, 189] width 44 height 15
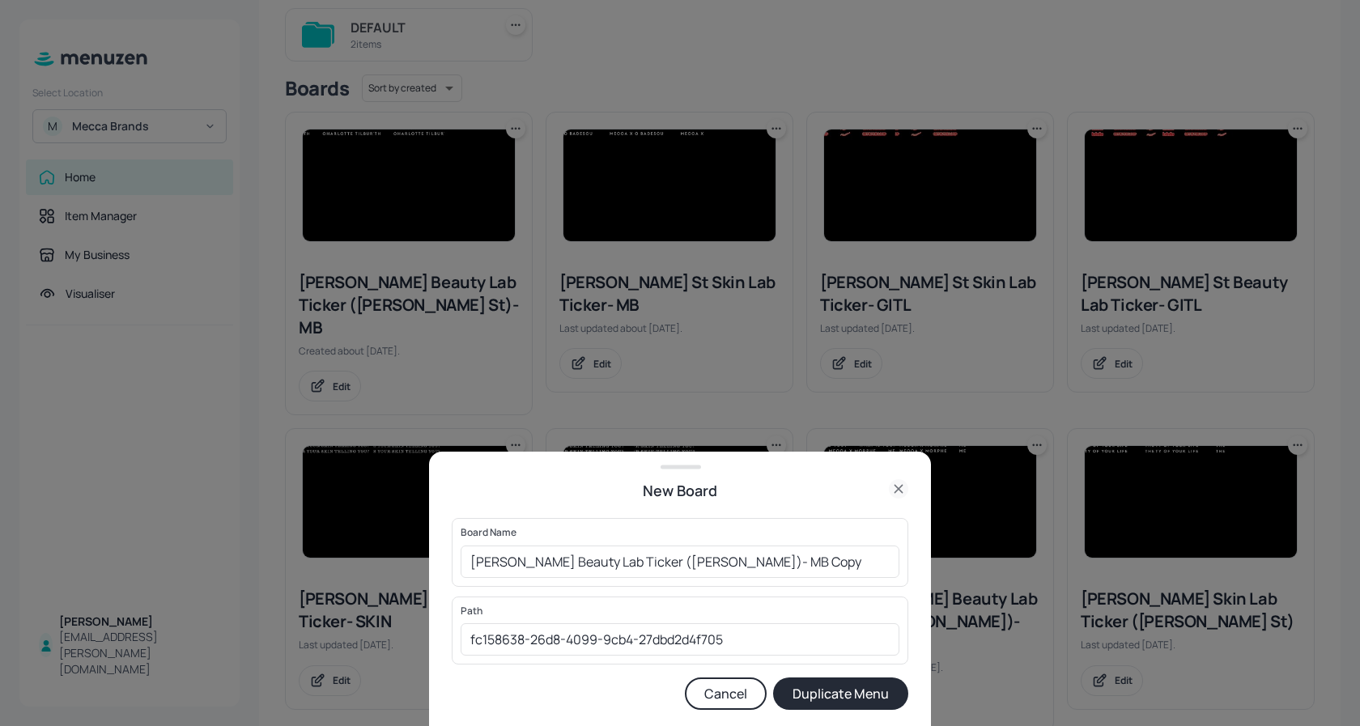
click at [726, 703] on button "Cancel" at bounding box center [726, 694] width 82 height 32
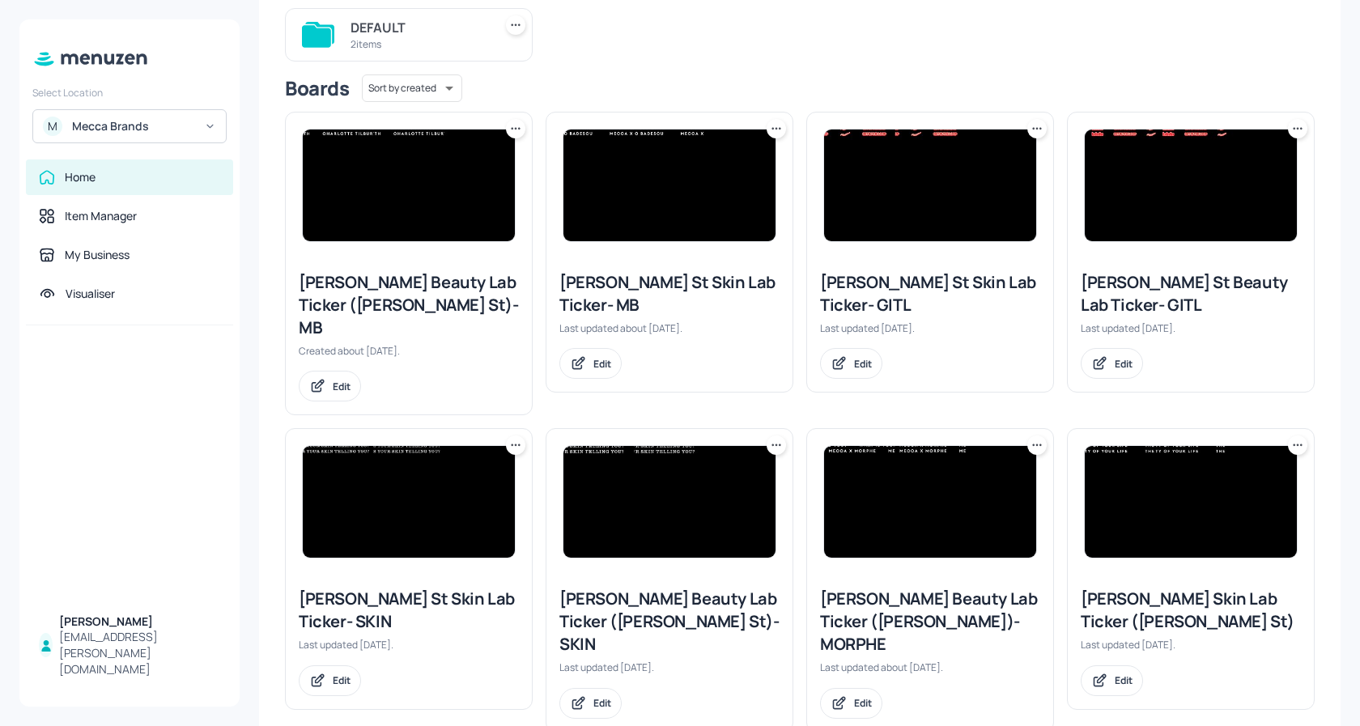
click at [512, 129] on icon at bounding box center [516, 129] width 16 height 16
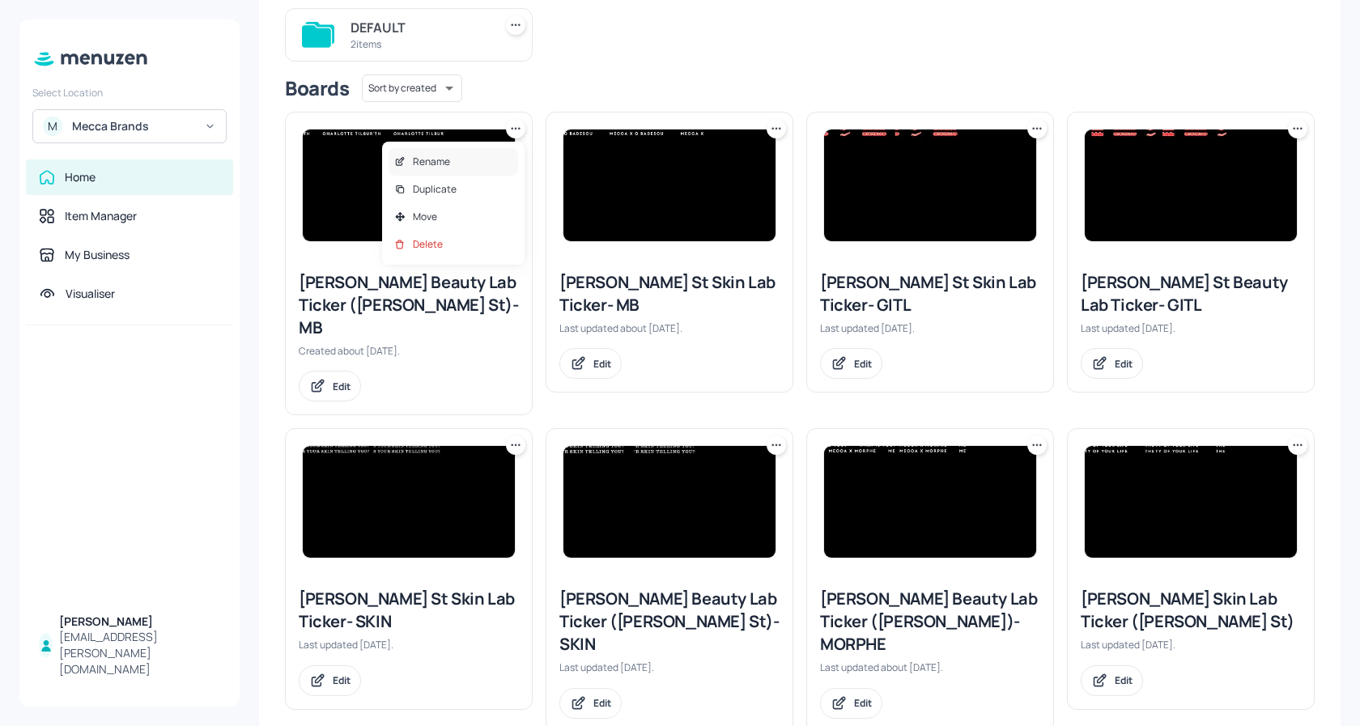
click at [462, 158] on div "Rename" at bounding box center [454, 162] width 130 height 28
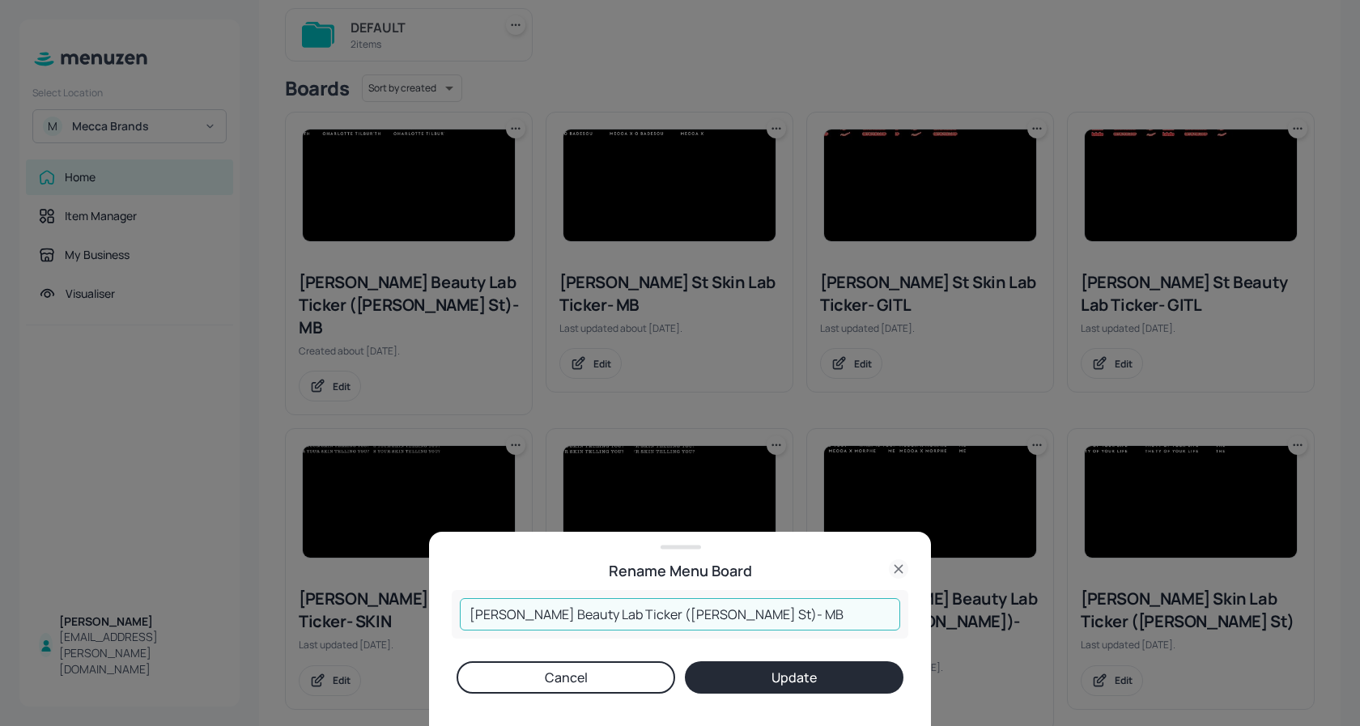
click at [479, 617] on input "[PERSON_NAME] Beauty Lab Ticker ([PERSON_NAME] St)- MB" at bounding box center [680, 614] width 440 height 32
click at [740, 611] on input "[PERSON_NAME] St Beauty Lab Ticker ([PERSON_NAME] St)- MB" at bounding box center [680, 614] width 440 height 32
type input "[PERSON_NAME] St Beauty Lab Ticker ([PERSON_NAME])- 21stCG"
click at [799, 682] on button "Update" at bounding box center [794, 677] width 219 height 32
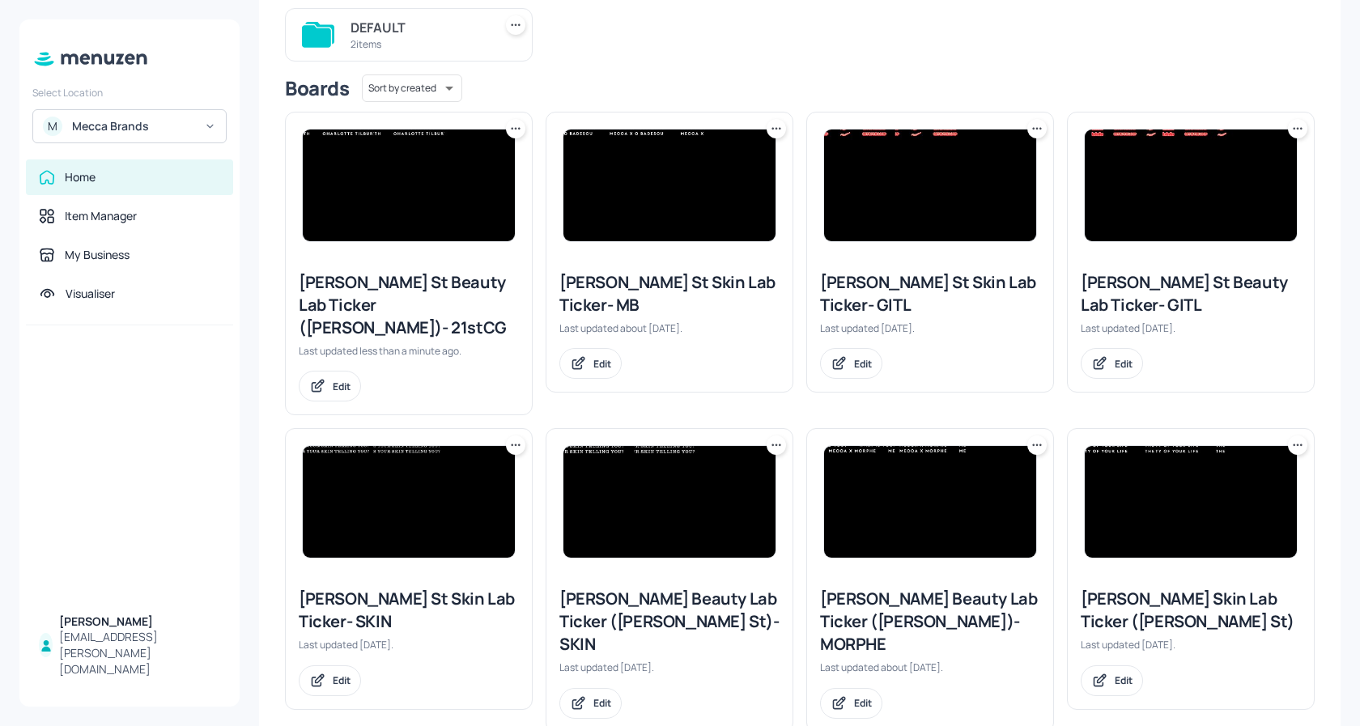
click at [410, 155] on img at bounding box center [409, 186] width 212 height 112
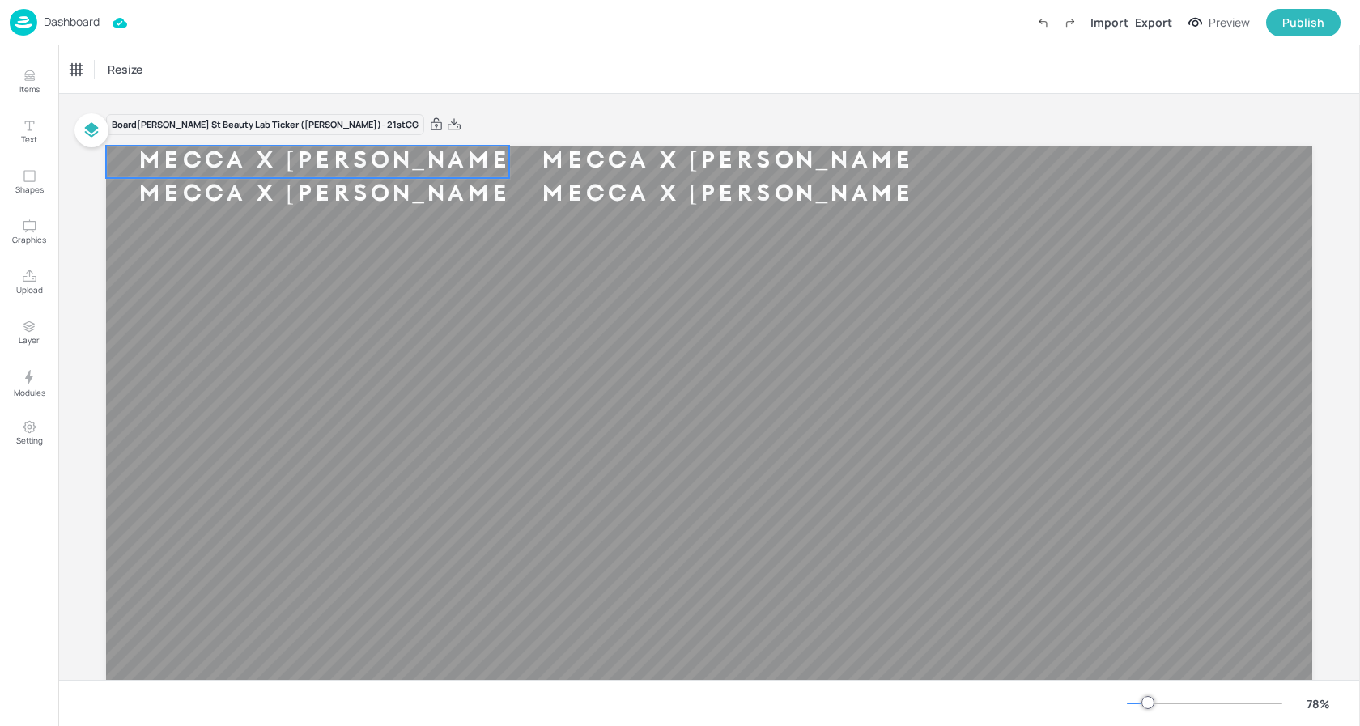
click at [380, 164] on div "MECCA X [PERSON_NAME]" at bounding box center [329, 162] width 447 height 30
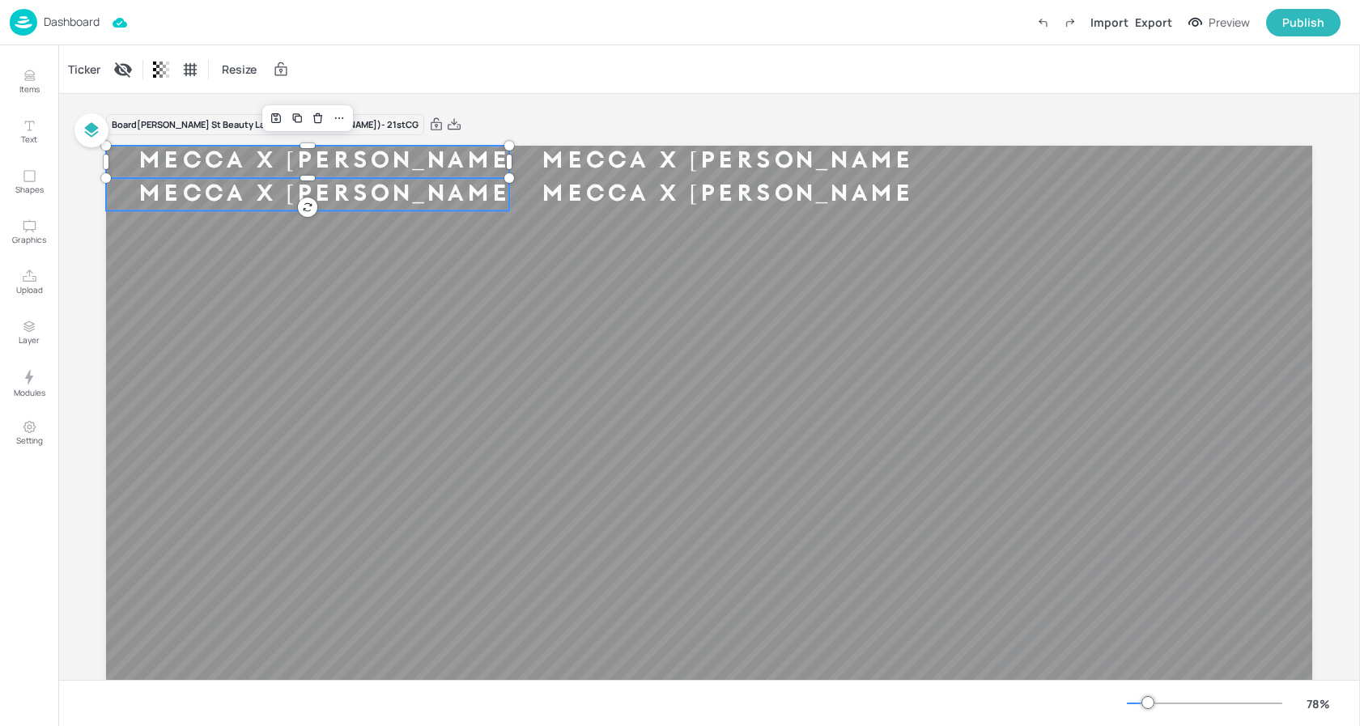
click at [368, 193] on div "MECCA X [PERSON_NAME]" at bounding box center [329, 195] width 447 height 30
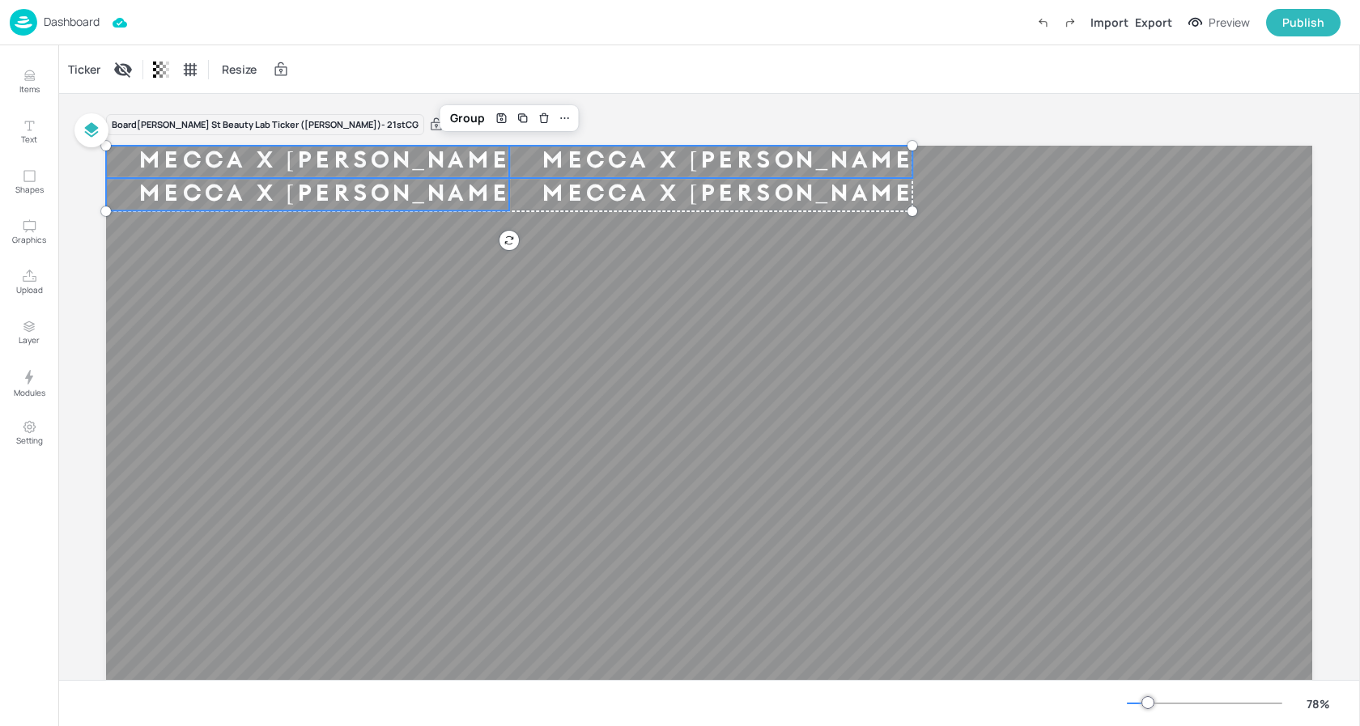
click at [633, 155] on div "MECCA X [PERSON_NAME]" at bounding box center [732, 162] width 447 height 30
click at [576, 192] on div "MECCA X [PERSON_NAME]" at bounding box center [732, 195] width 447 height 30
click at [83, 66] on div "Ticker" at bounding box center [84, 70] width 39 height 26
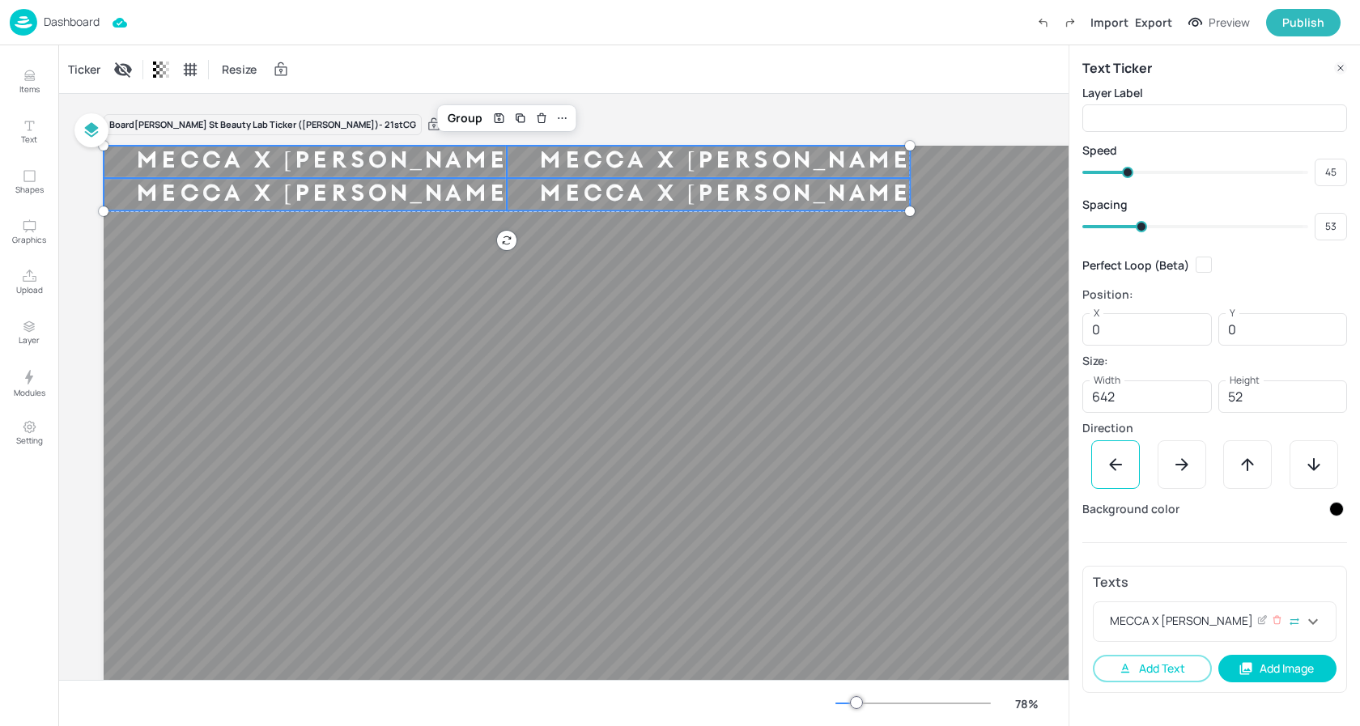
click at [1229, 619] on div "MECCA X [PERSON_NAME]" at bounding box center [1205, 621] width 197 height 19
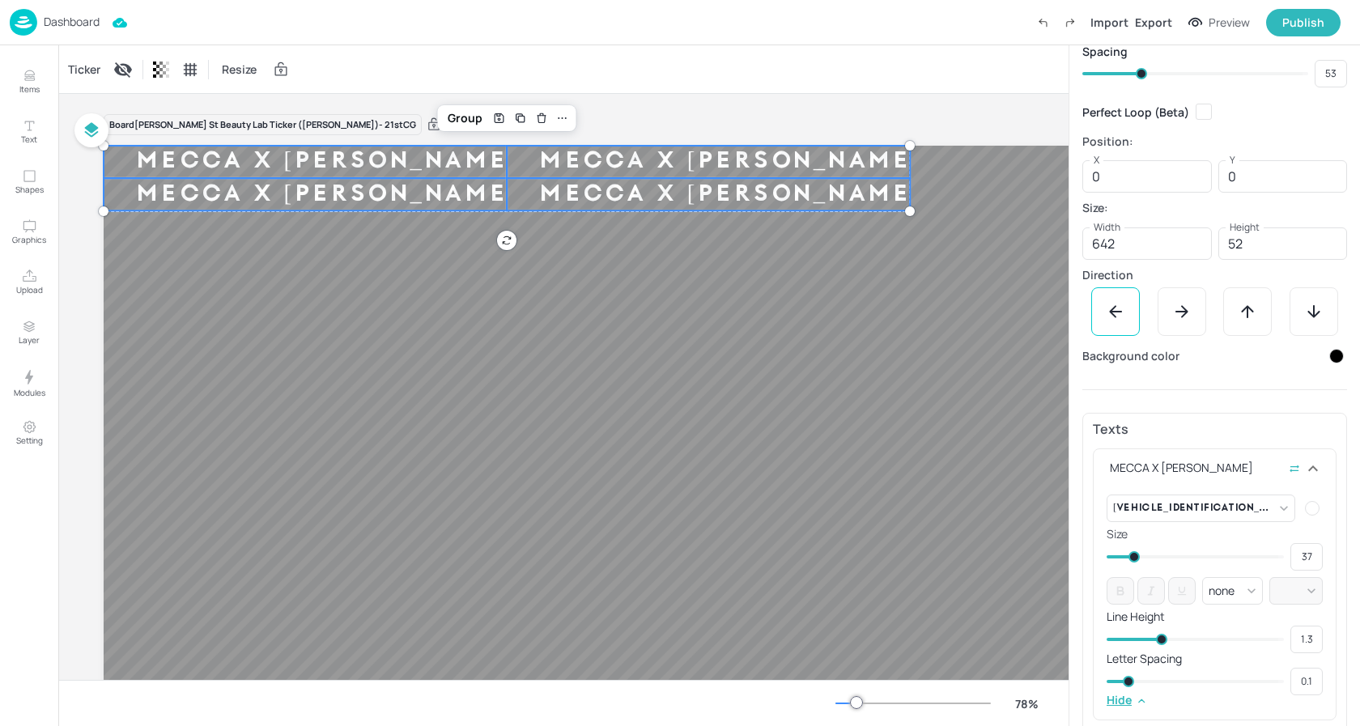
scroll to position [211, 0]
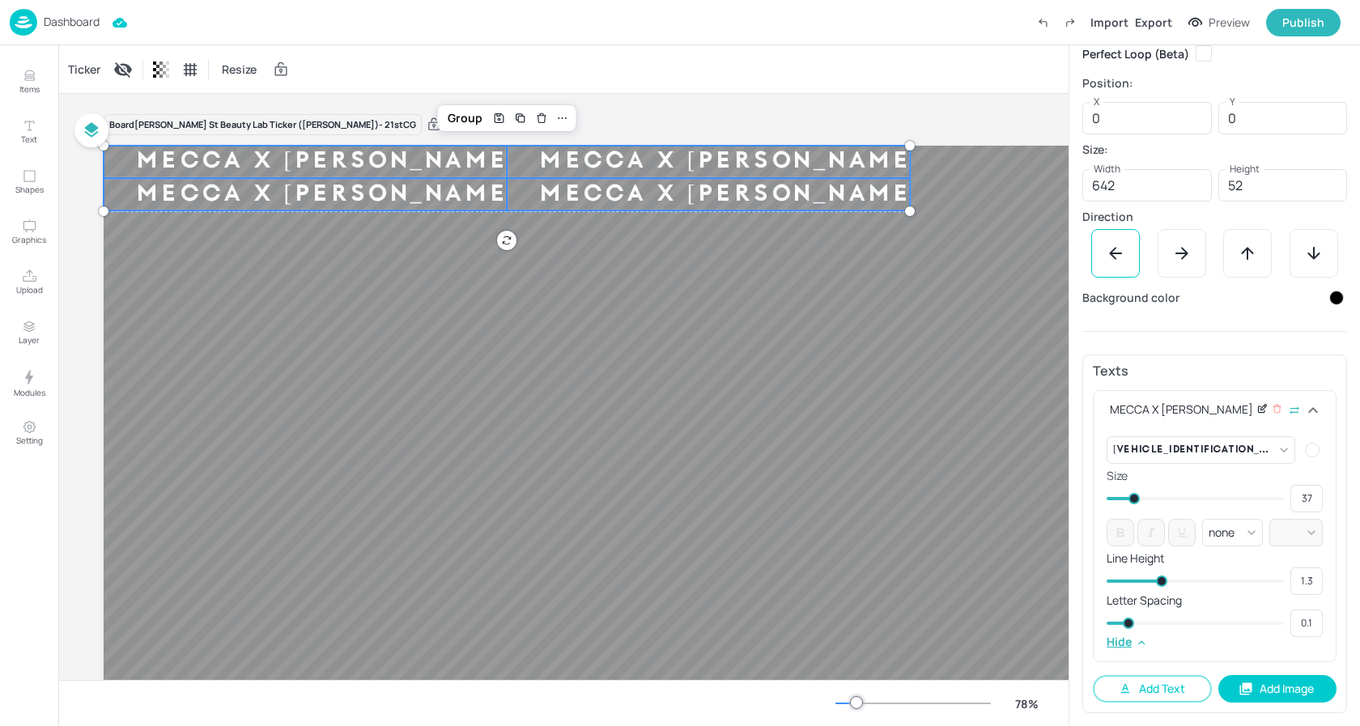
click at [1260, 409] on icon at bounding box center [1262, 408] width 12 height 11
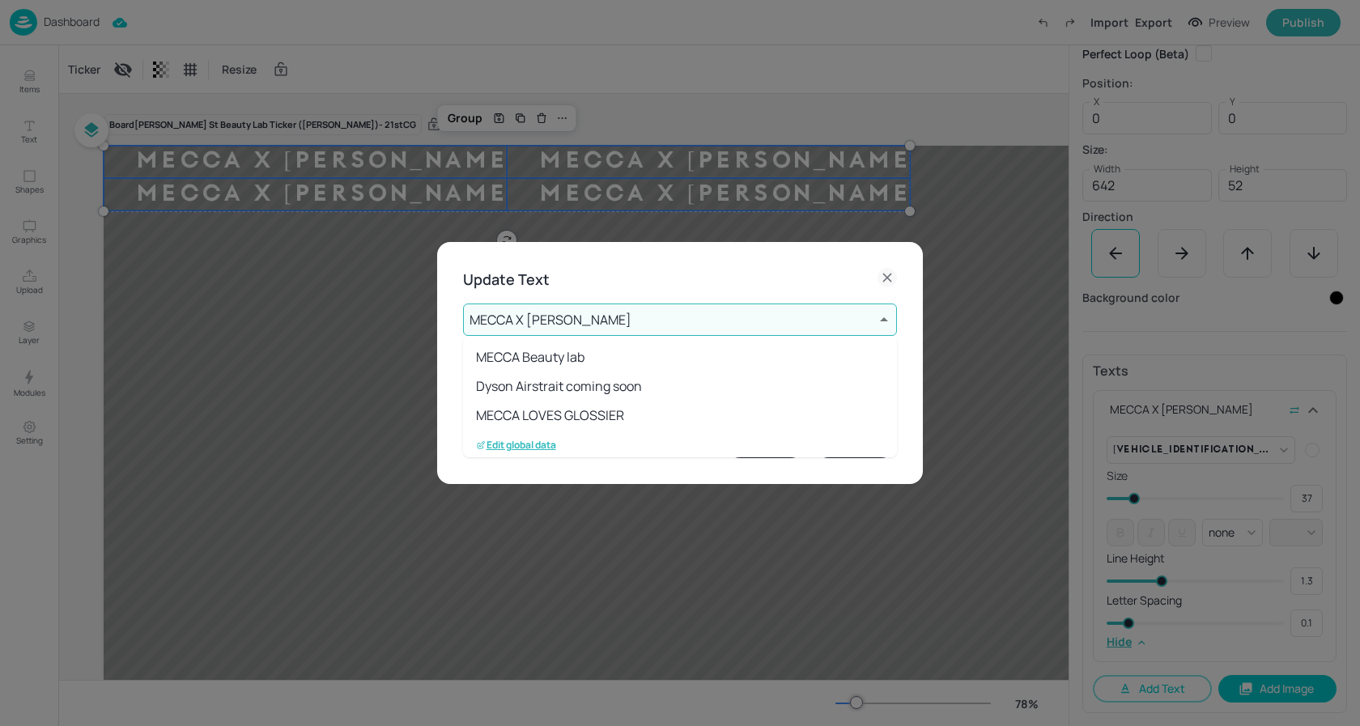
click at [707, 324] on body "Dashboard Import Export Preview Publish Items Text Shapes Graphics Upload Layer…" at bounding box center [680, 363] width 1360 height 726
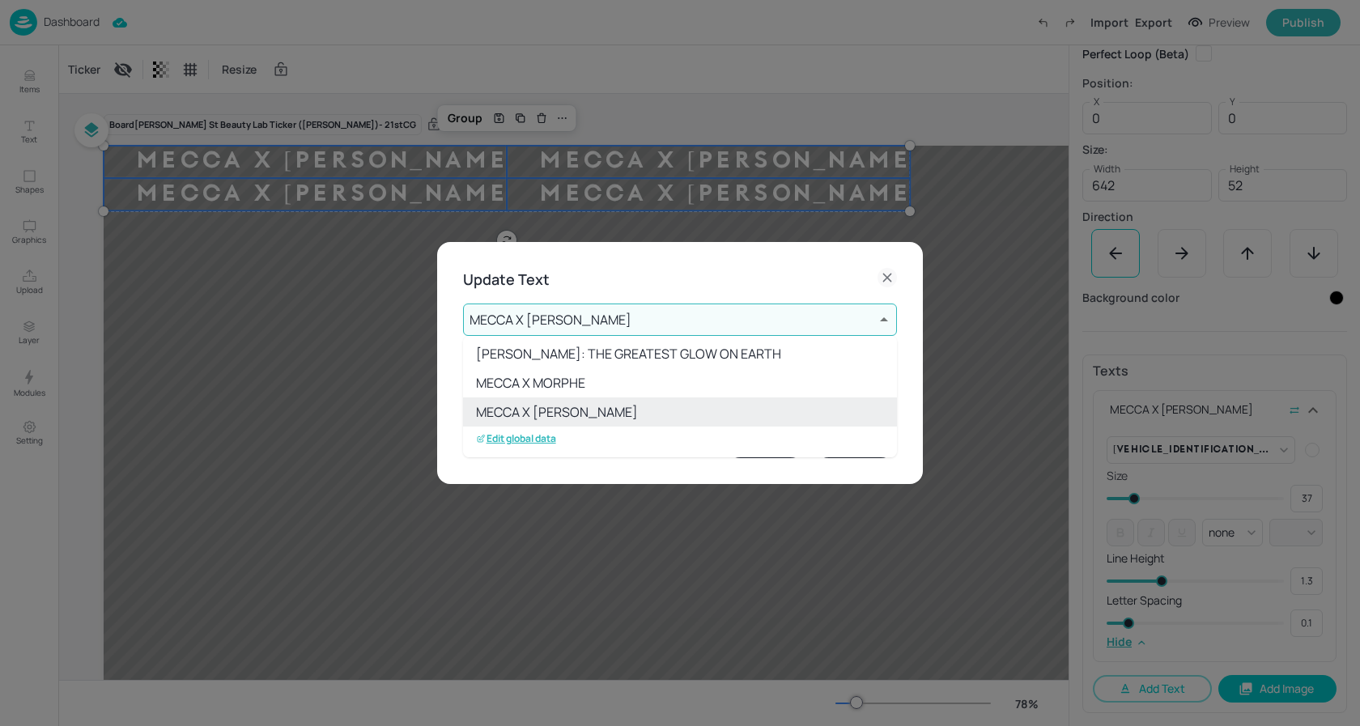
click at [525, 438] on p "Edit global data" at bounding box center [516, 438] width 80 height 11
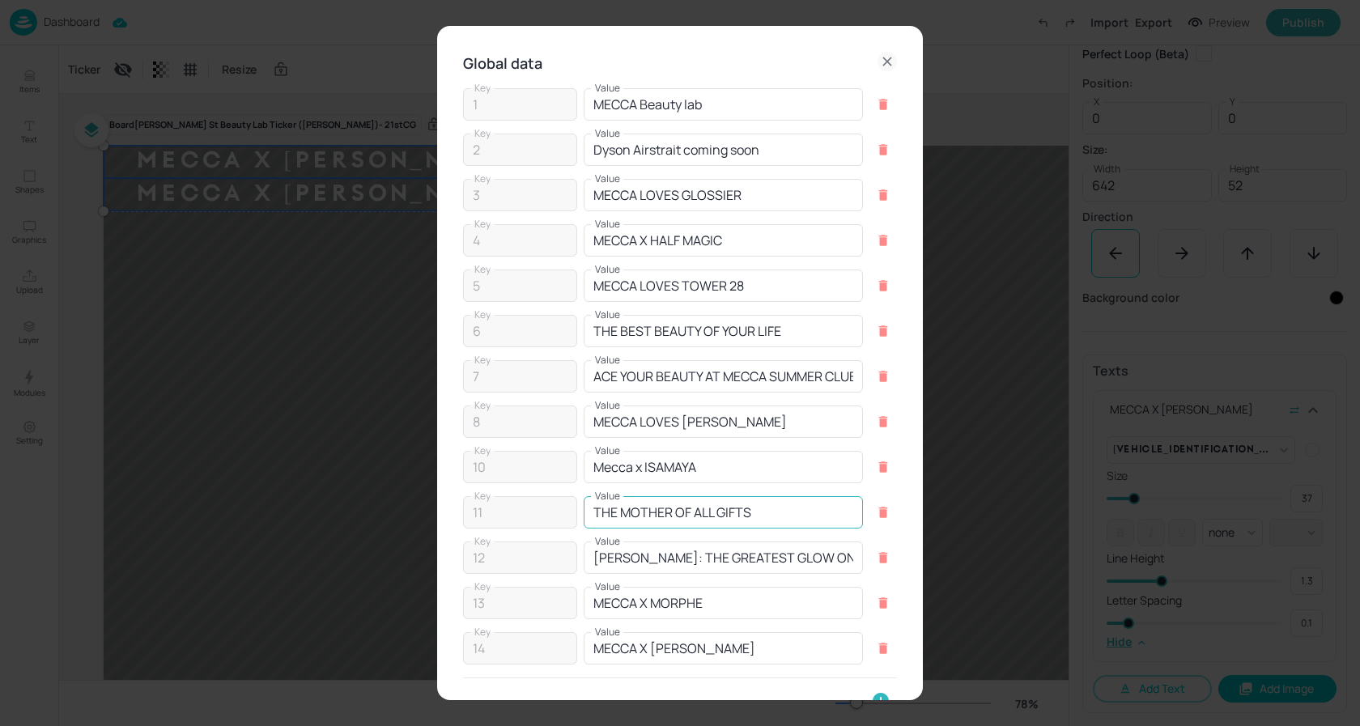
scroll to position [90, 0]
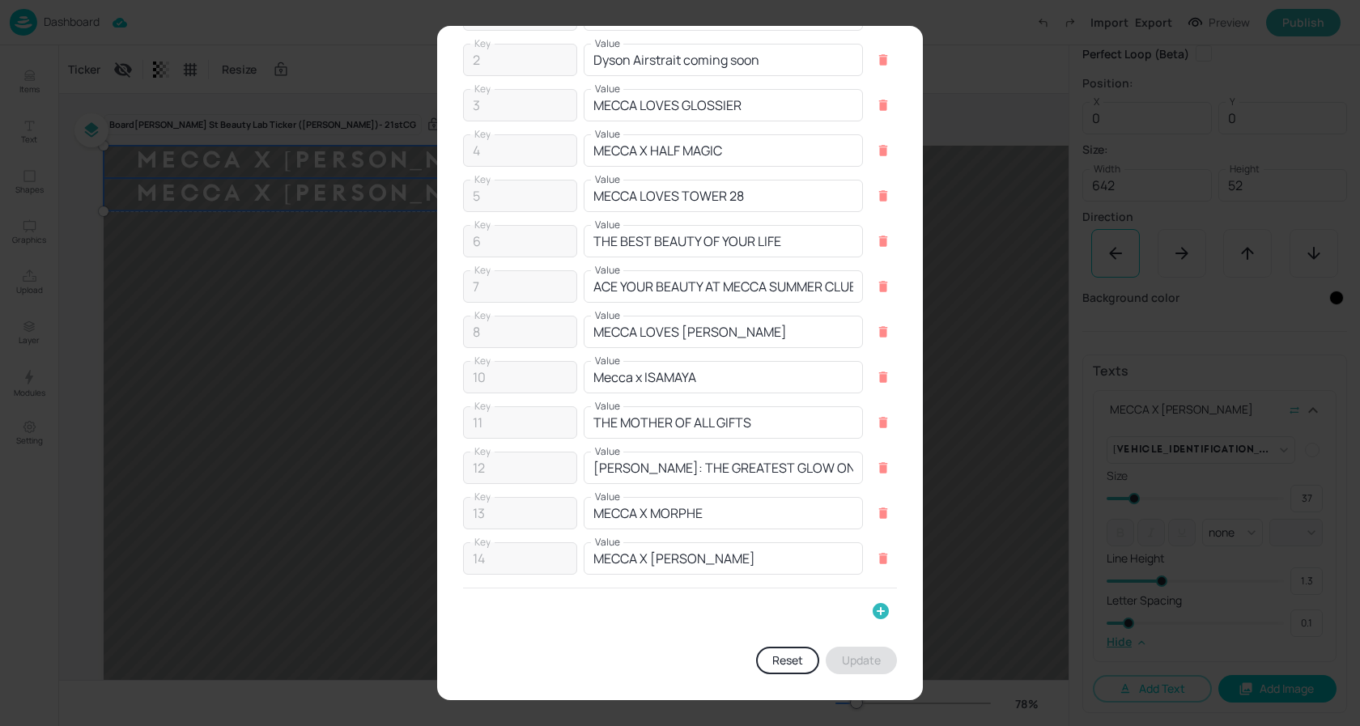
click at [873, 615] on icon "button" at bounding box center [881, 611] width 16 height 16
click at [505, 609] on input "Key" at bounding box center [516, 617] width 106 height 32
type input "15"
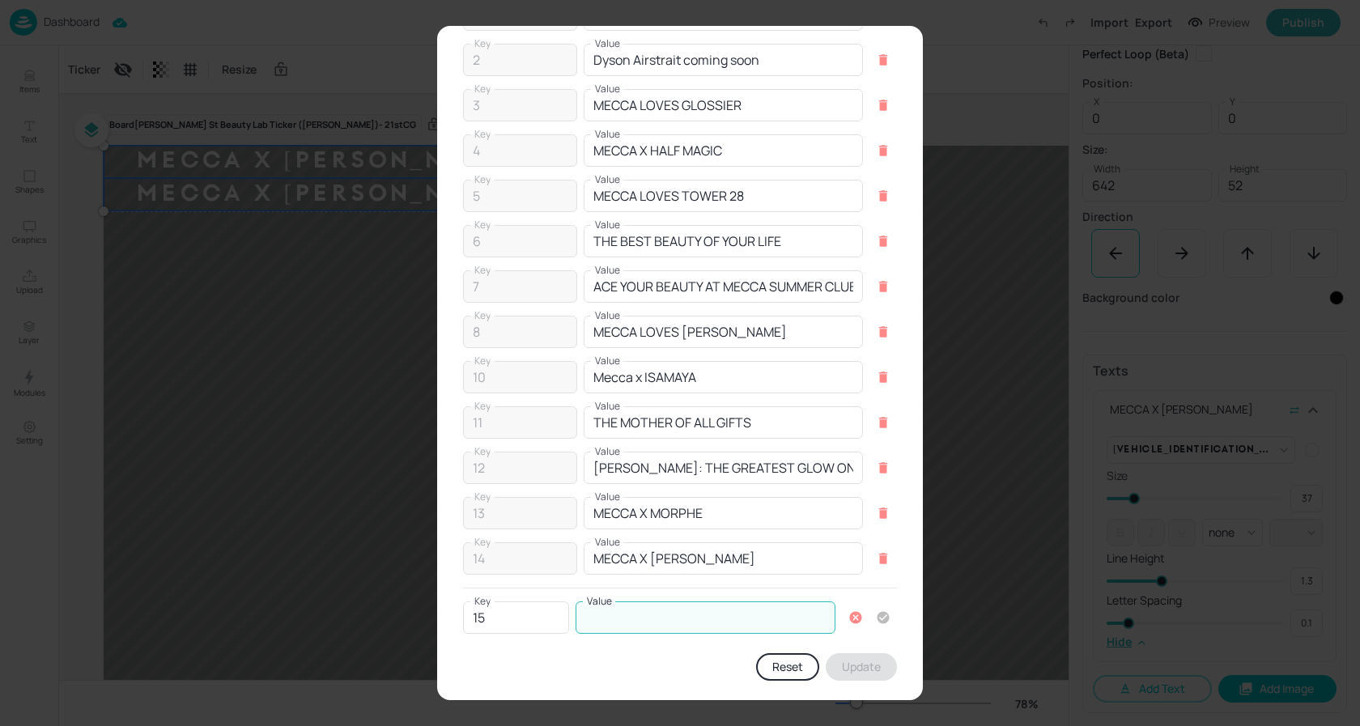
click at [622, 616] on input "Value" at bounding box center [706, 617] width 260 height 32
paste input "THE DEFINING BEAUTY MOMENTS OF OUR GENERATION"
type input "THE DEFINING BEAUTY MOMENTS OF OUR GENERATION"
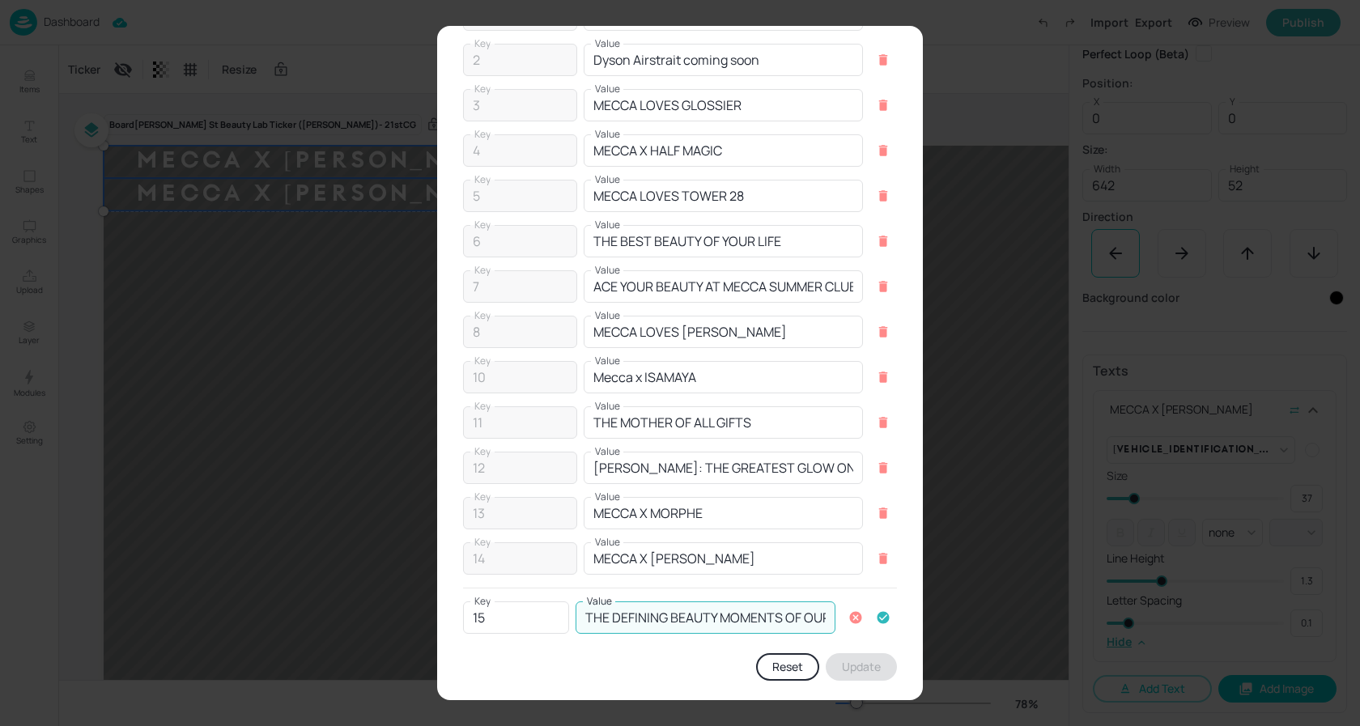
click at [878, 618] on icon "button" at bounding box center [884, 617] width 12 height 12
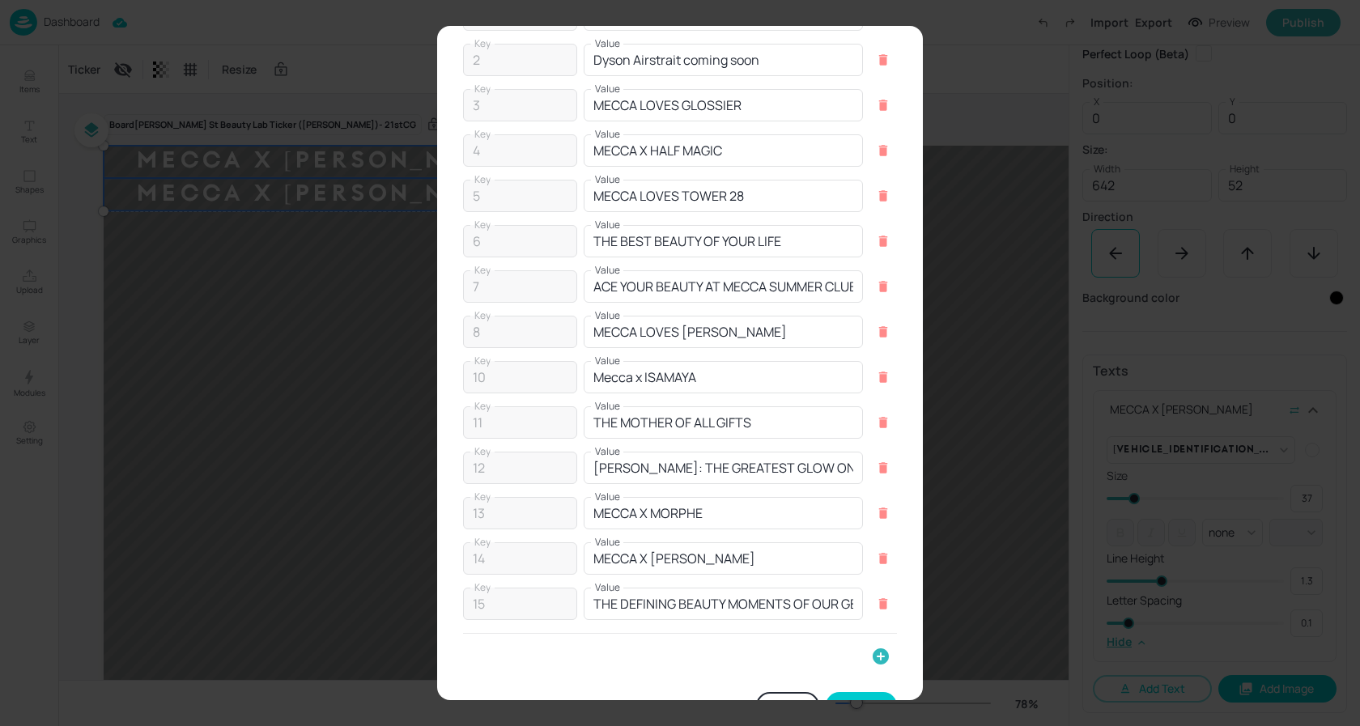
scroll to position [135, 0]
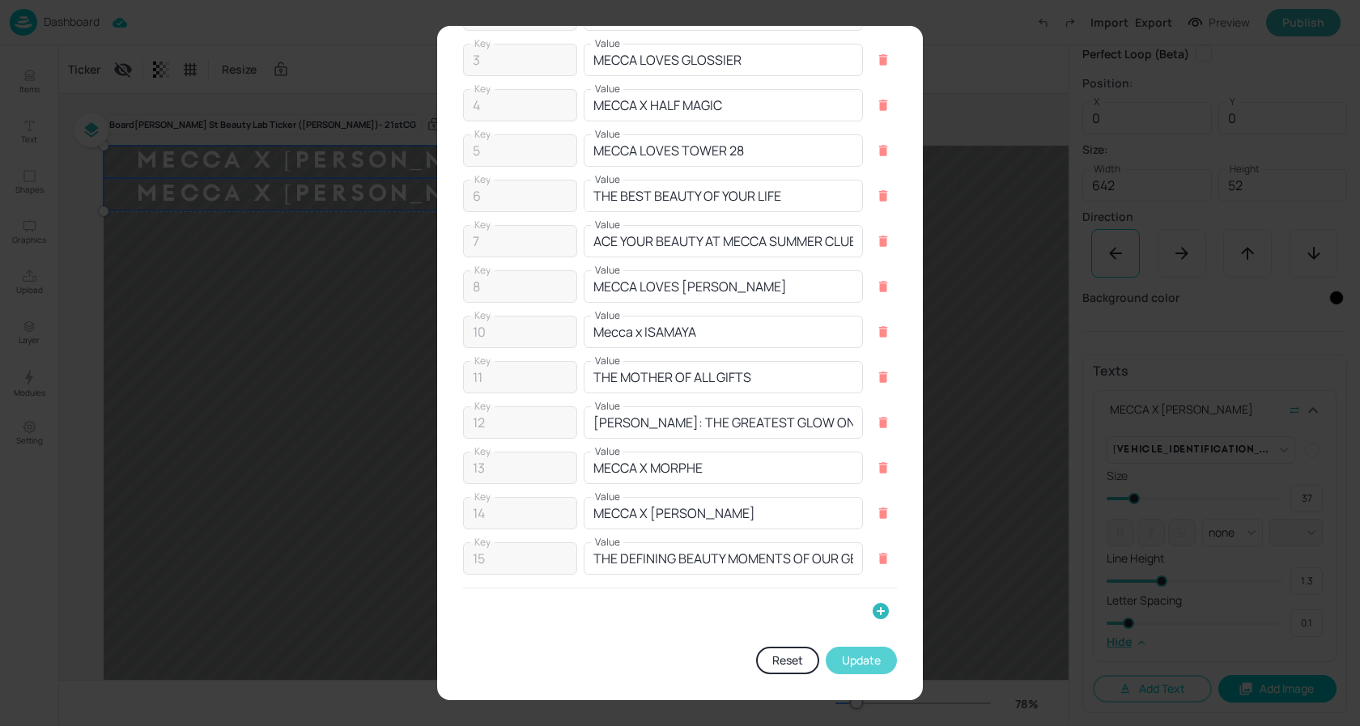
click at [852, 661] on button "Update" at bounding box center [861, 661] width 71 height 28
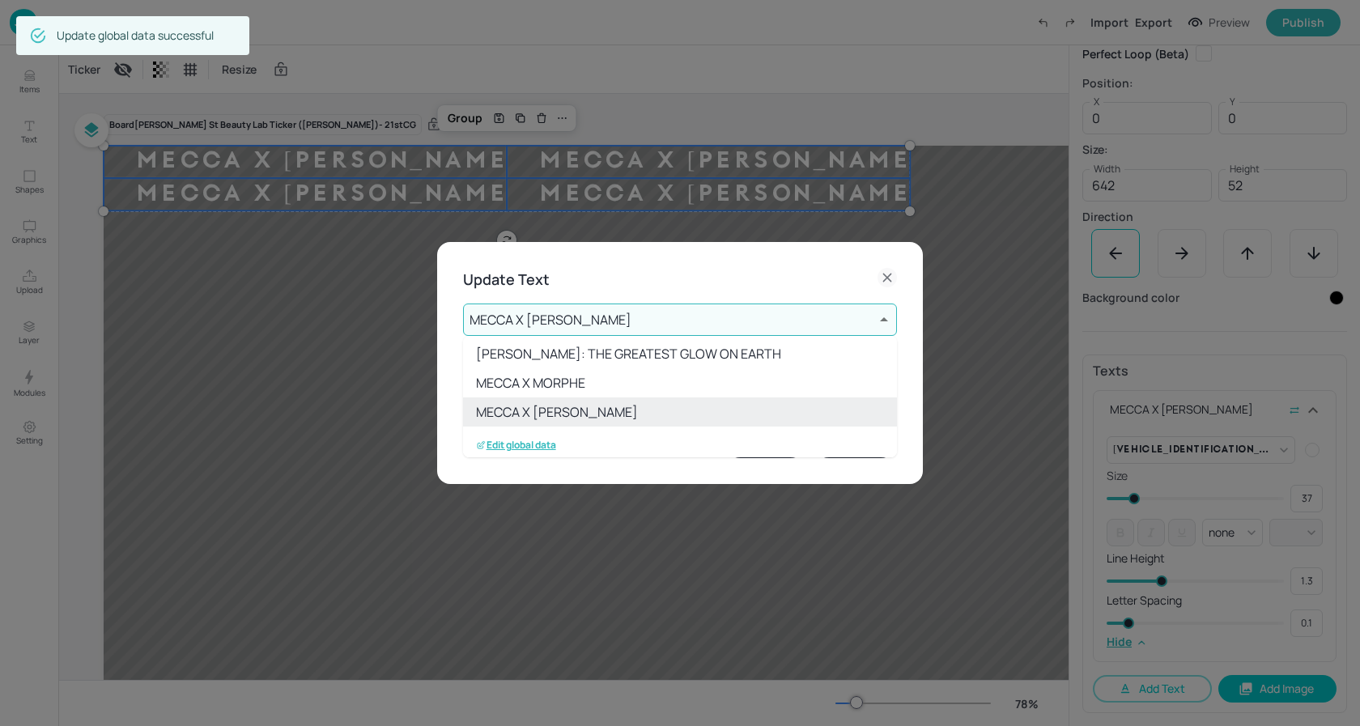
scroll to position [324, 0]
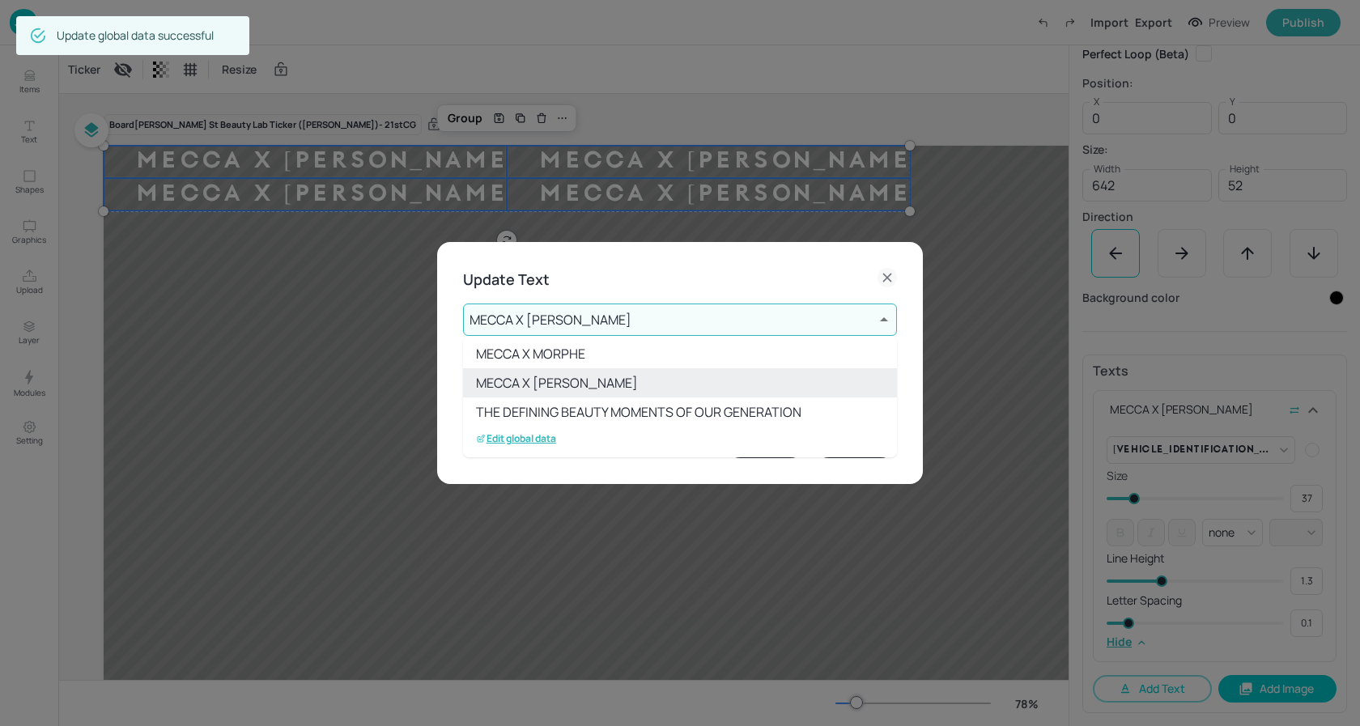
click at [618, 416] on li "THE DEFINING BEAUTY MOMENTS OF OUR GENERATION" at bounding box center [680, 411] width 434 height 29
type input "15"
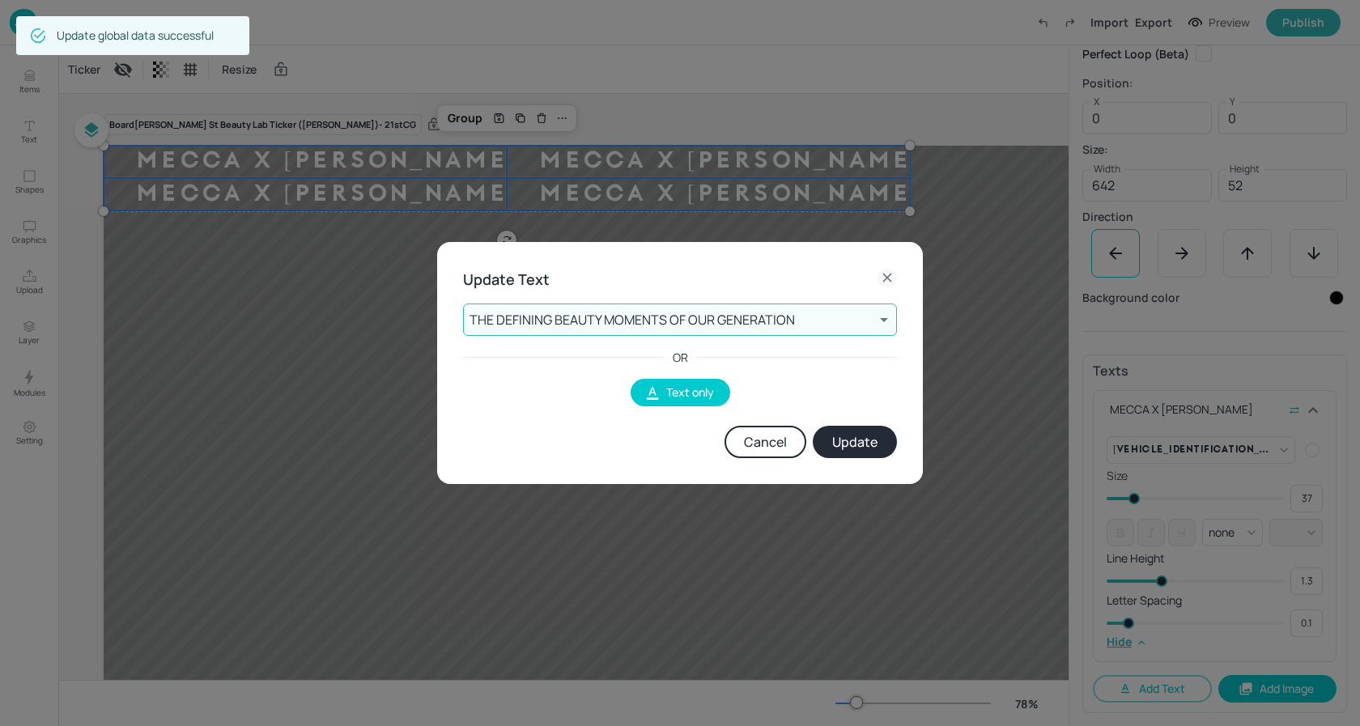
click at [855, 450] on button "Update" at bounding box center [855, 442] width 84 height 32
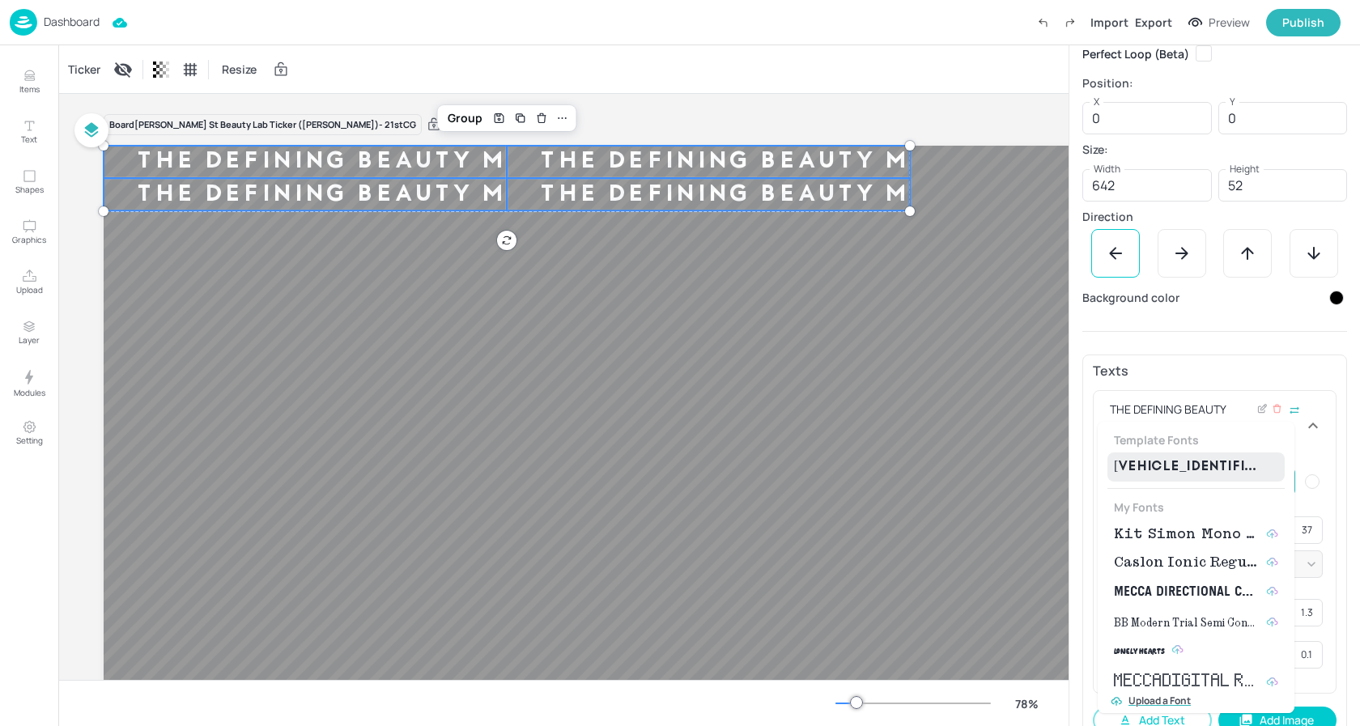
click at [1286, 482] on body "Dashboard Import Export Preview Publish Items Text Shapes Graphics Upload Layer…" at bounding box center [680, 363] width 1360 height 726
click at [1196, 534] on span "Kit Simon Mono Medium" at bounding box center [1187, 534] width 146 height 19
type input "{"font":"KitSimonMonoMedium","group":"template"}"
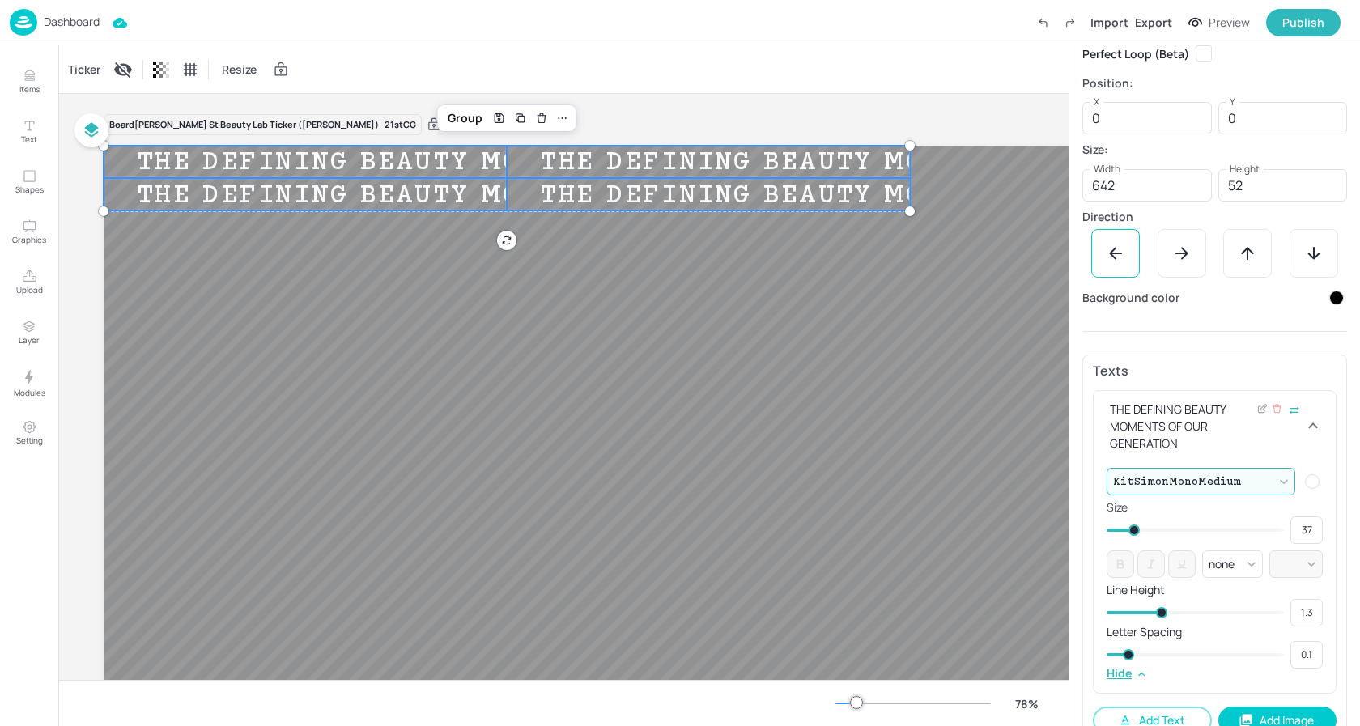
type input "33"
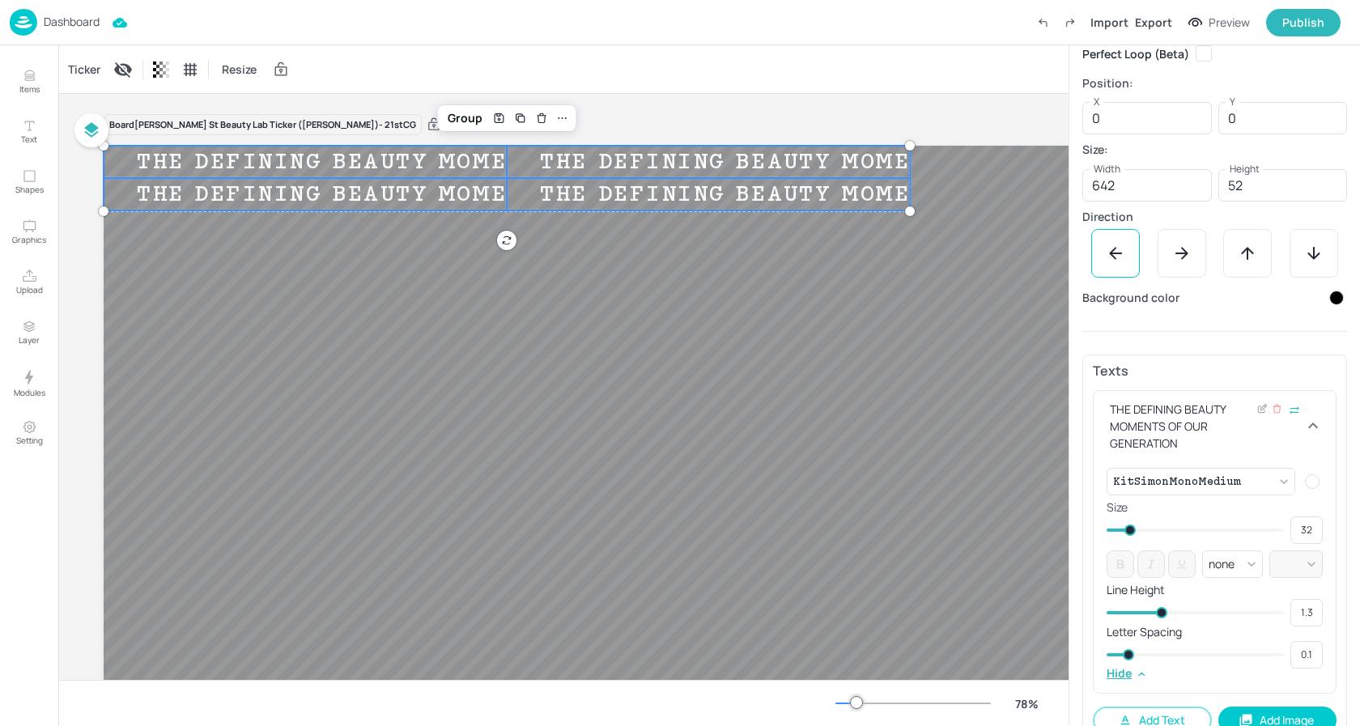
click at [1130, 533] on span at bounding box center [1129, 530] width 11 height 11
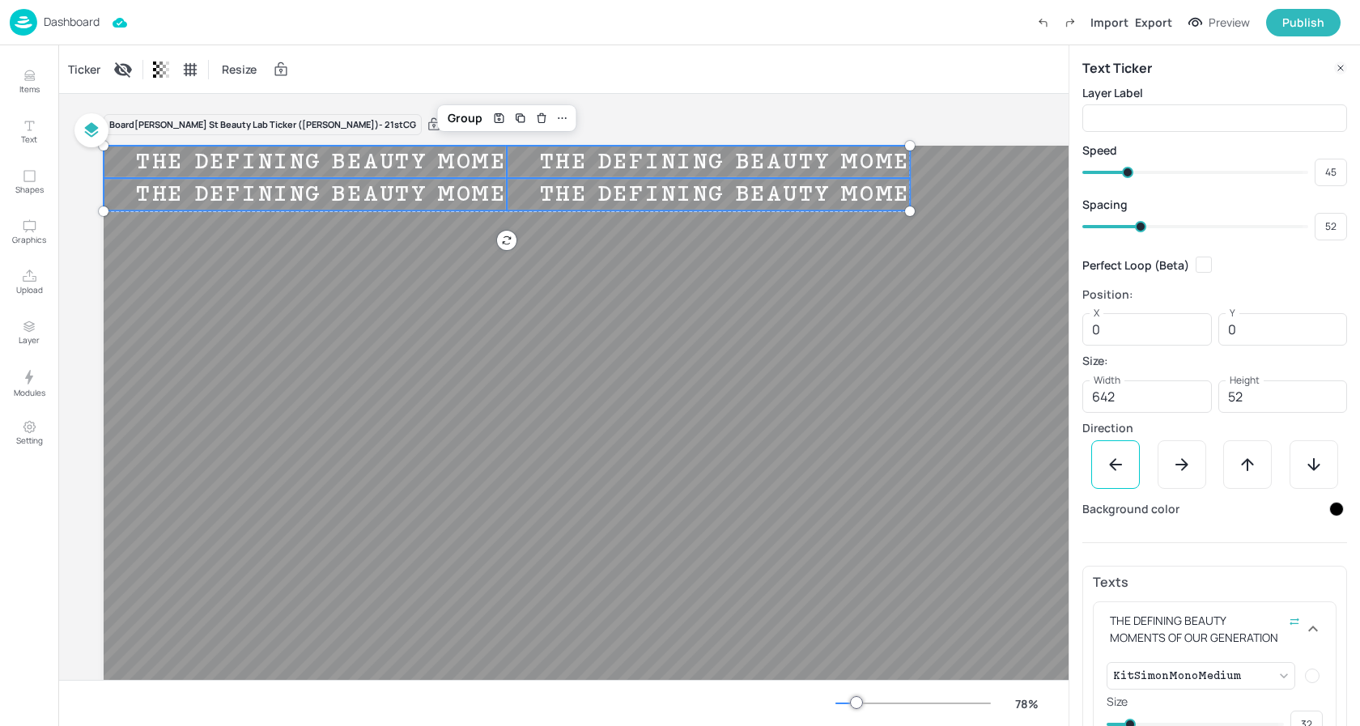
click at [1139, 224] on span at bounding box center [1140, 226] width 11 height 11
click at [793, 87] on div "Ticker Resize" at bounding box center [563, 69] width 1010 height 48
click at [67, 17] on p "Dashboard" at bounding box center [72, 21] width 56 height 11
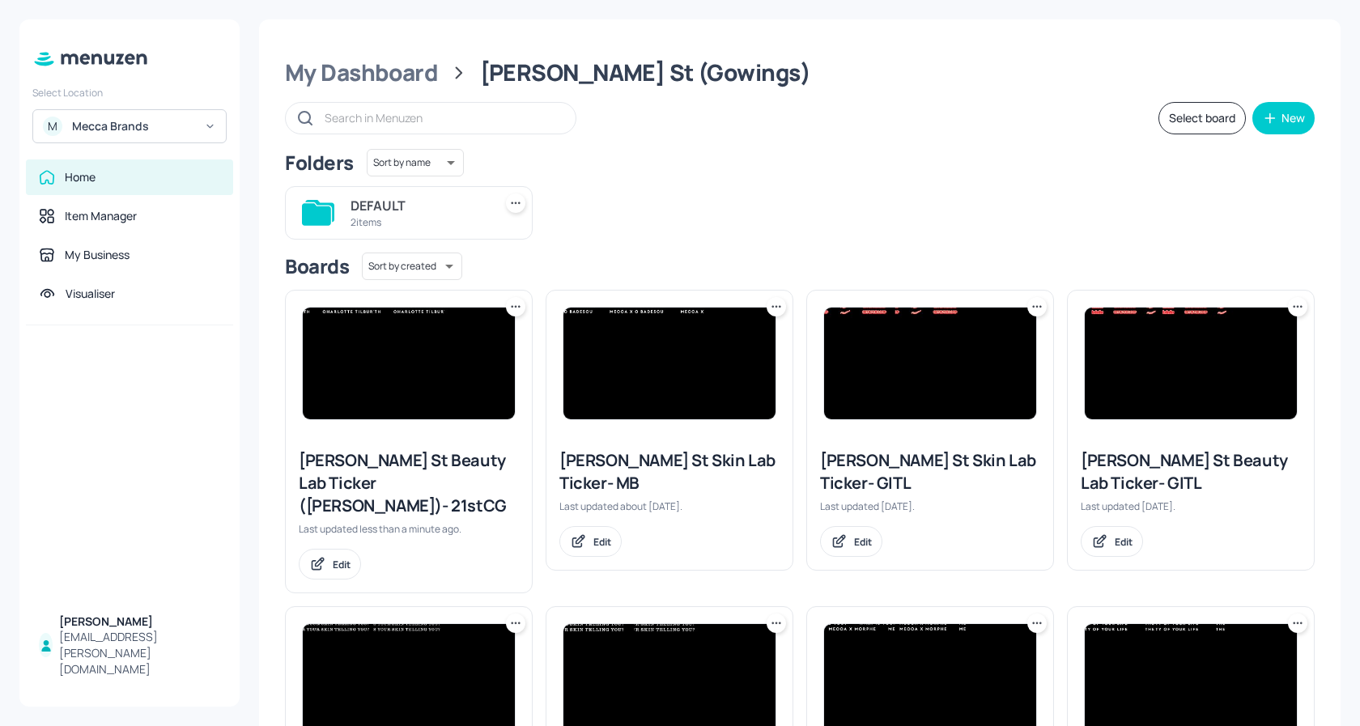
scroll to position [52, 0]
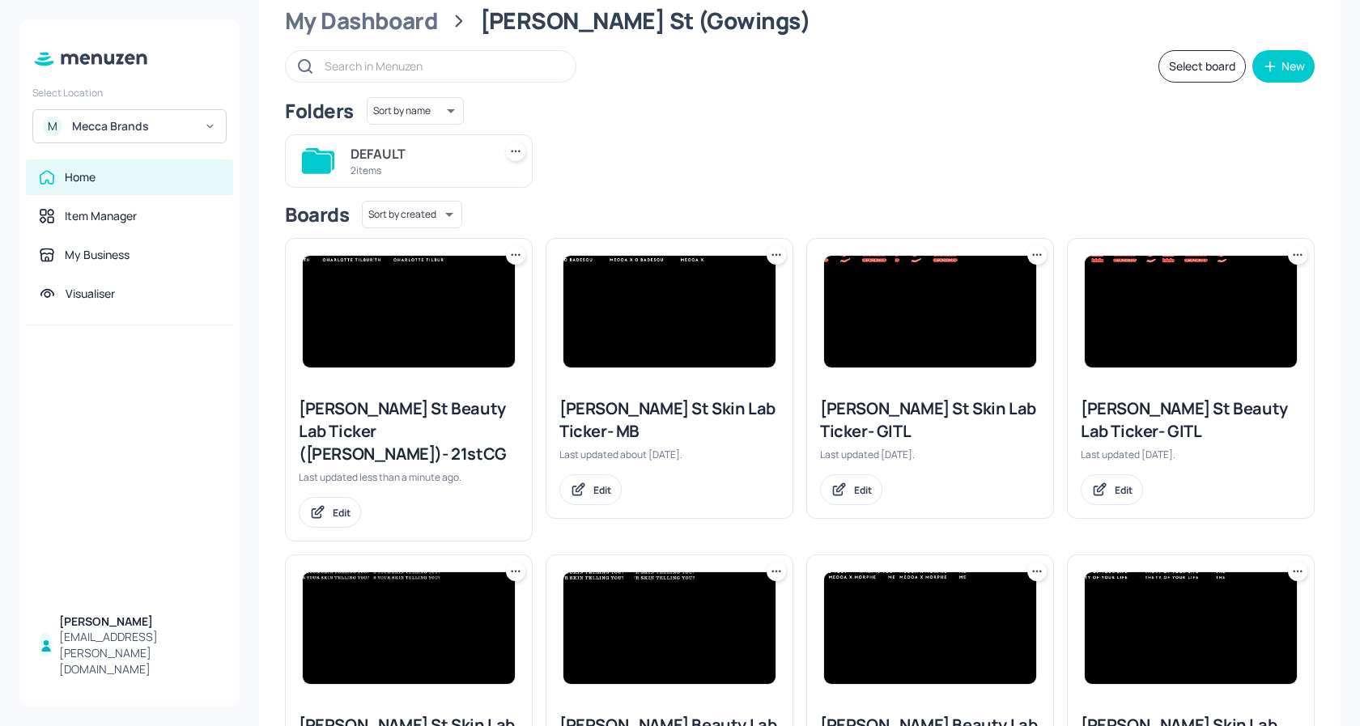
click at [776, 254] on icon at bounding box center [777, 254] width 2 height 2
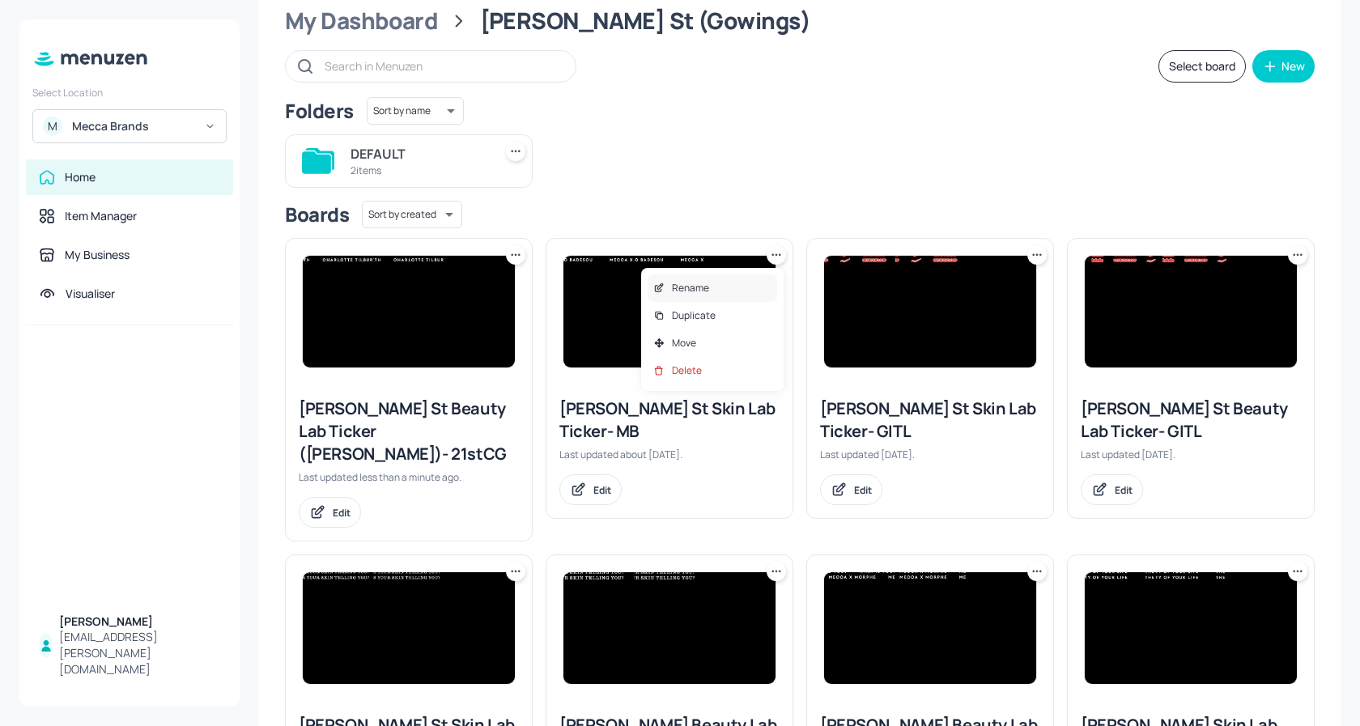
click at [728, 283] on div "Rename" at bounding box center [713, 288] width 130 height 28
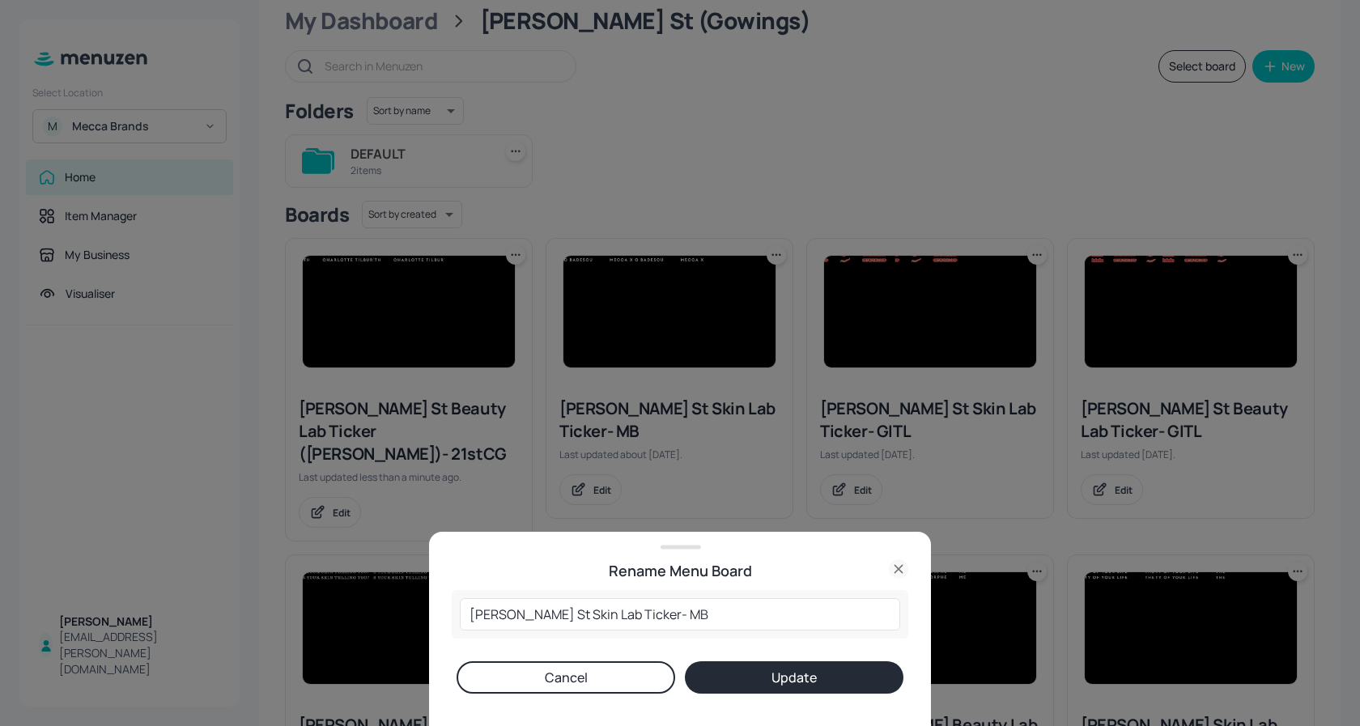
drag, startPoint x: 685, startPoint y: 615, endPoint x: 545, endPoint y: 569, distance: 147.5
click at [683, 614] on input "[PERSON_NAME] St Skin Lab Ticker- MB" at bounding box center [680, 614] width 440 height 32
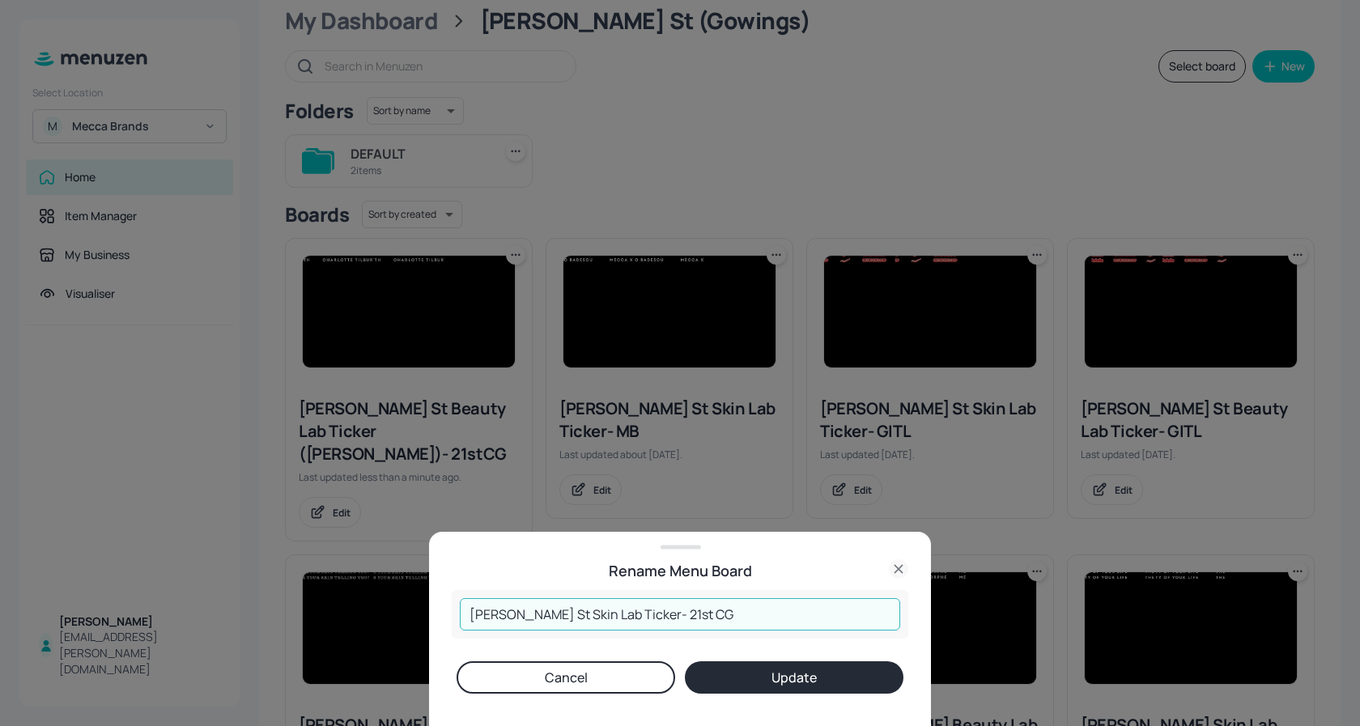
click at [831, 675] on button "Update" at bounding box center [794, 677] width 219 height 32
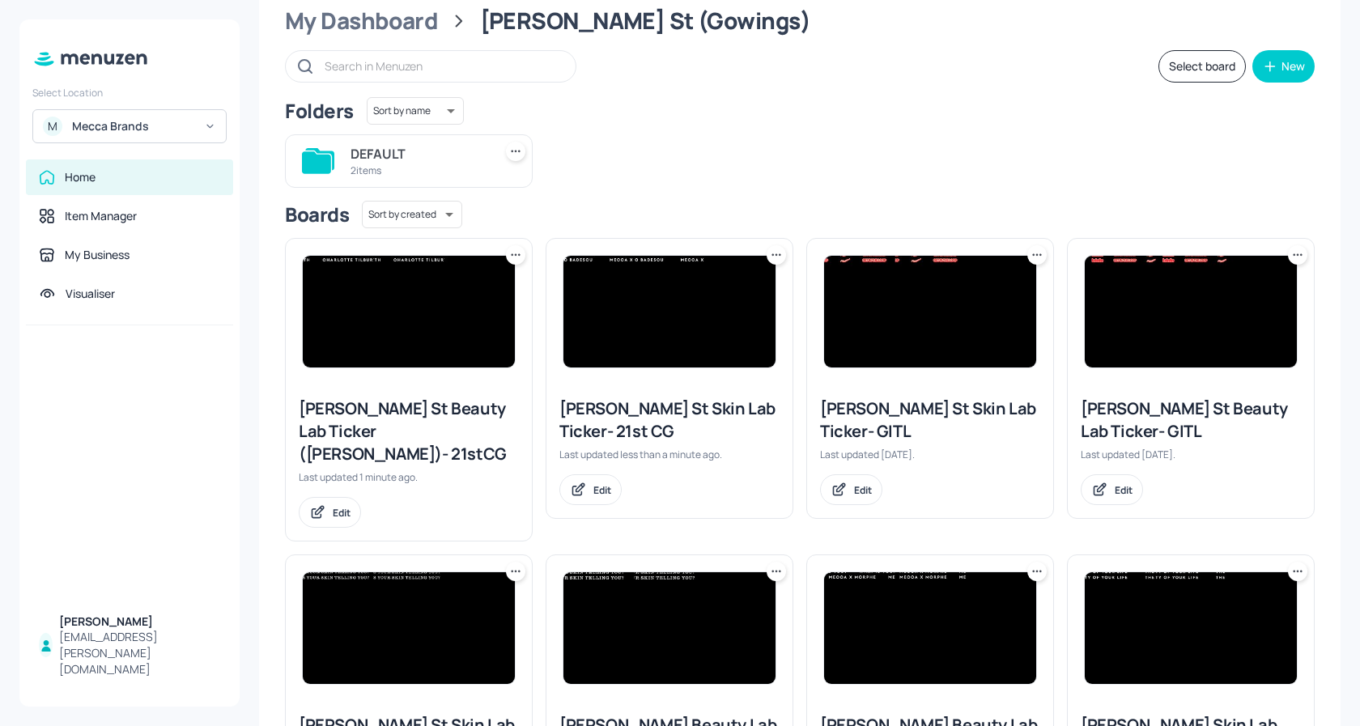
click at [660, 308] on img at bounding box center [669, 312] width 212 height 112
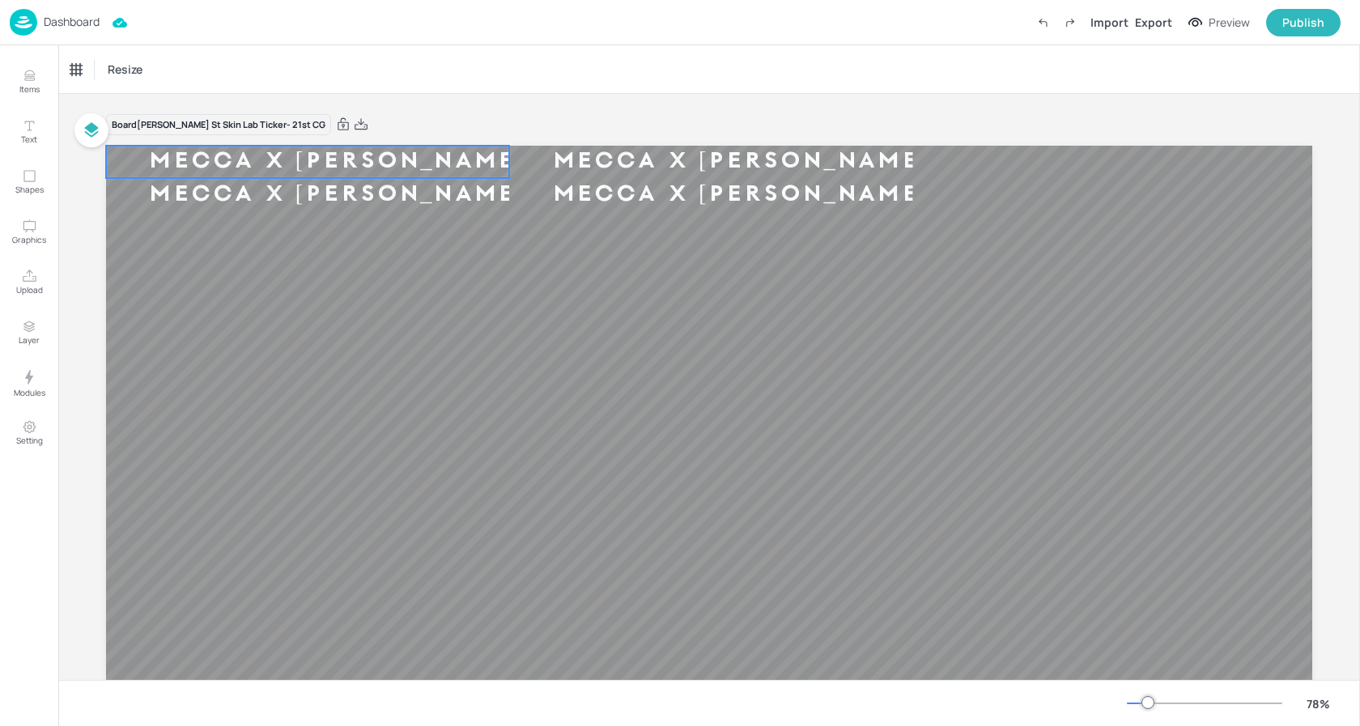
click at [376, 153] on div "MECCA X [PERSON_NAME]" at bounding box center [338, 162] width 464 height 30
click at [379, 186] on div "MECCA X [PERSON_NAME]" at bounding box center [338, 195] width 464 height 30
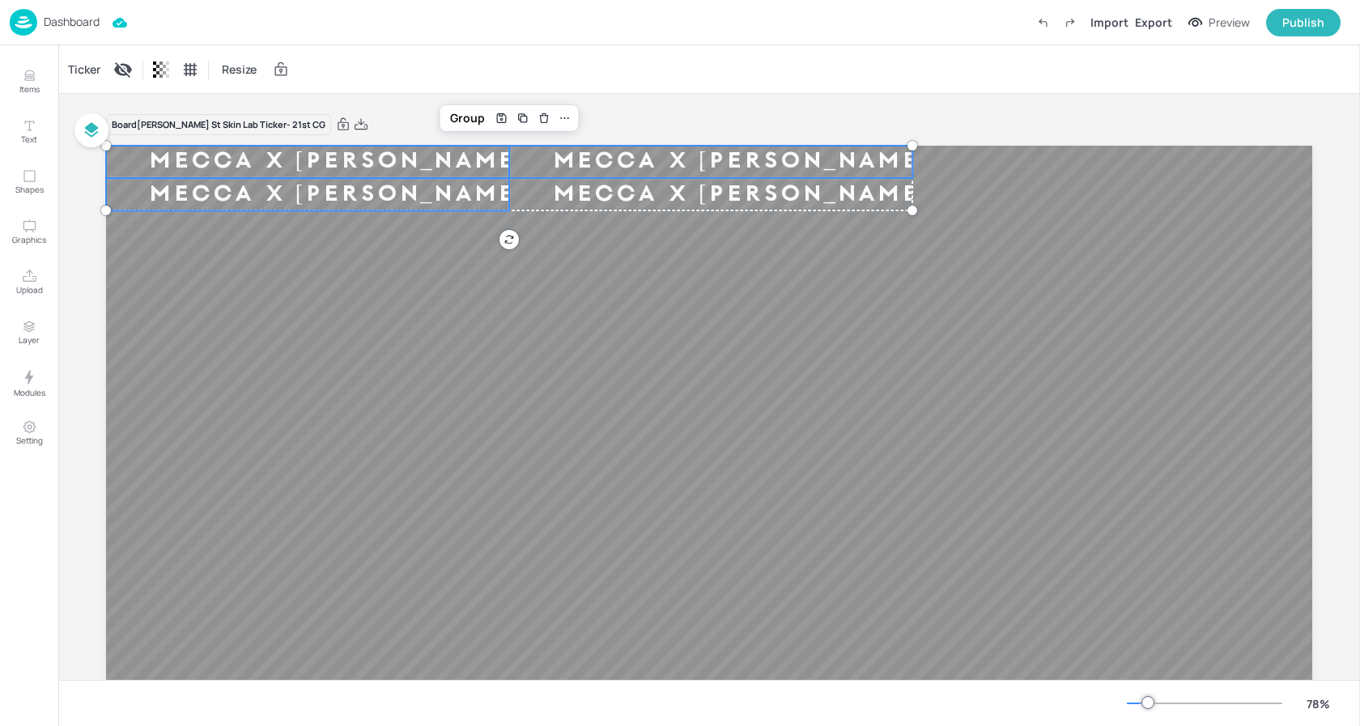
click at [616, 164] on div "MECCA X [PERSON_NAME]" at bounding box center [741, 162] width 464 height 30
click at [597, 199] on div "MECCA X [PERSON_NAME]" at bounding box center [741, 195] width 464 height 30
click at [91, 70] on div "Ticker" at bounding box center [84, 70] width 39 height 26
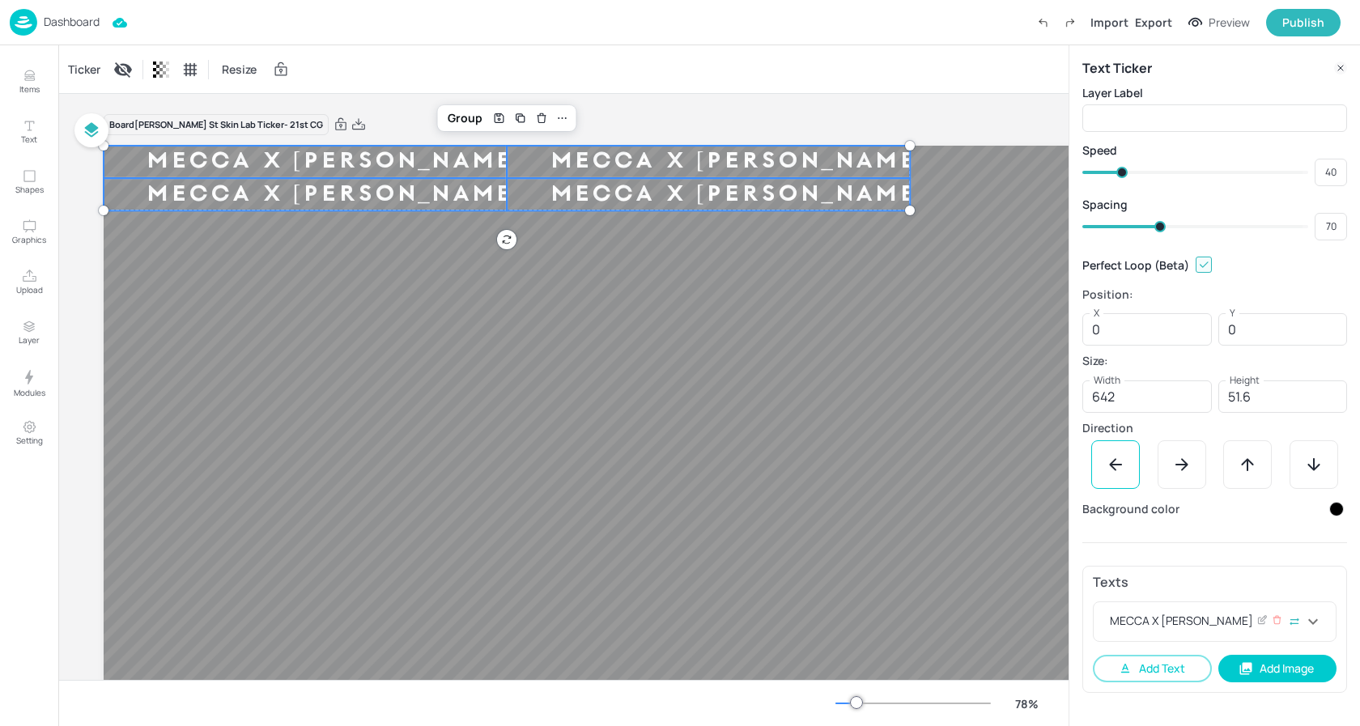
click at [1228, 627] on div "MECCA X [PERSON_NAME]" at bounding box center [1205, 621] width 197 height 19
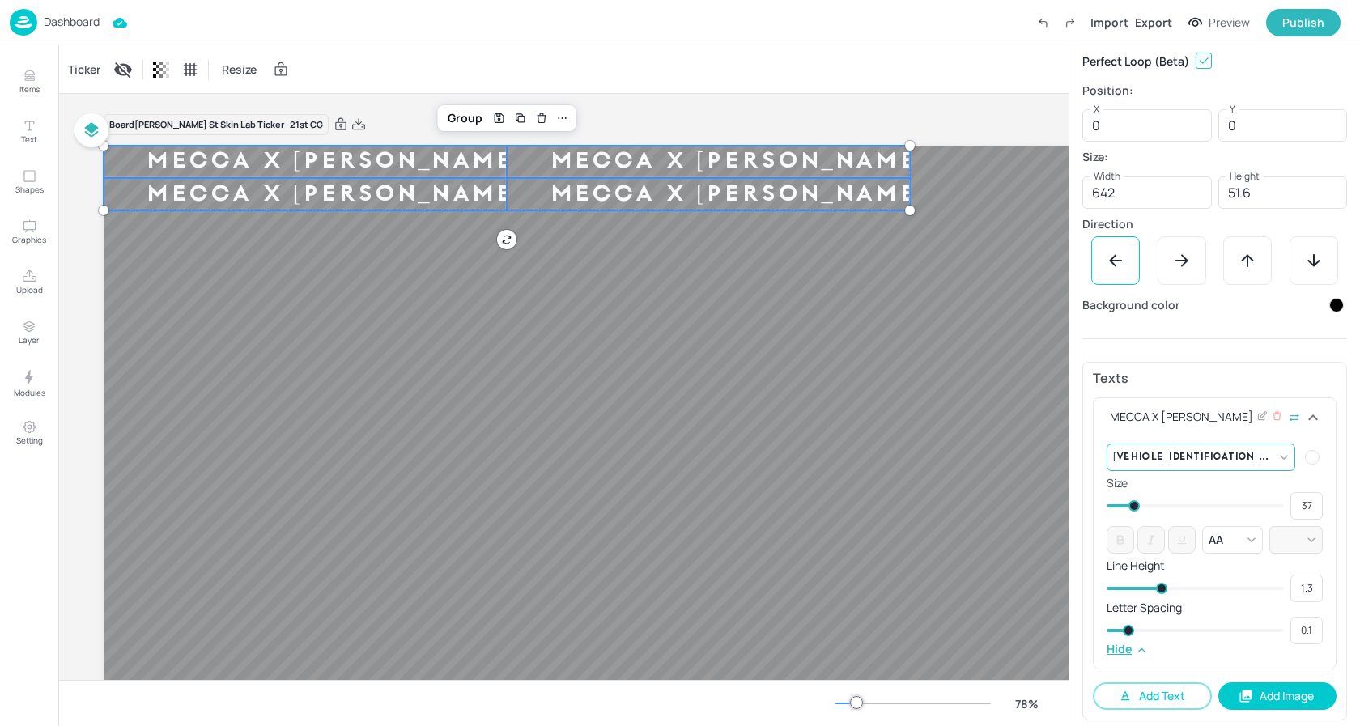
scroll to position [211, 0]
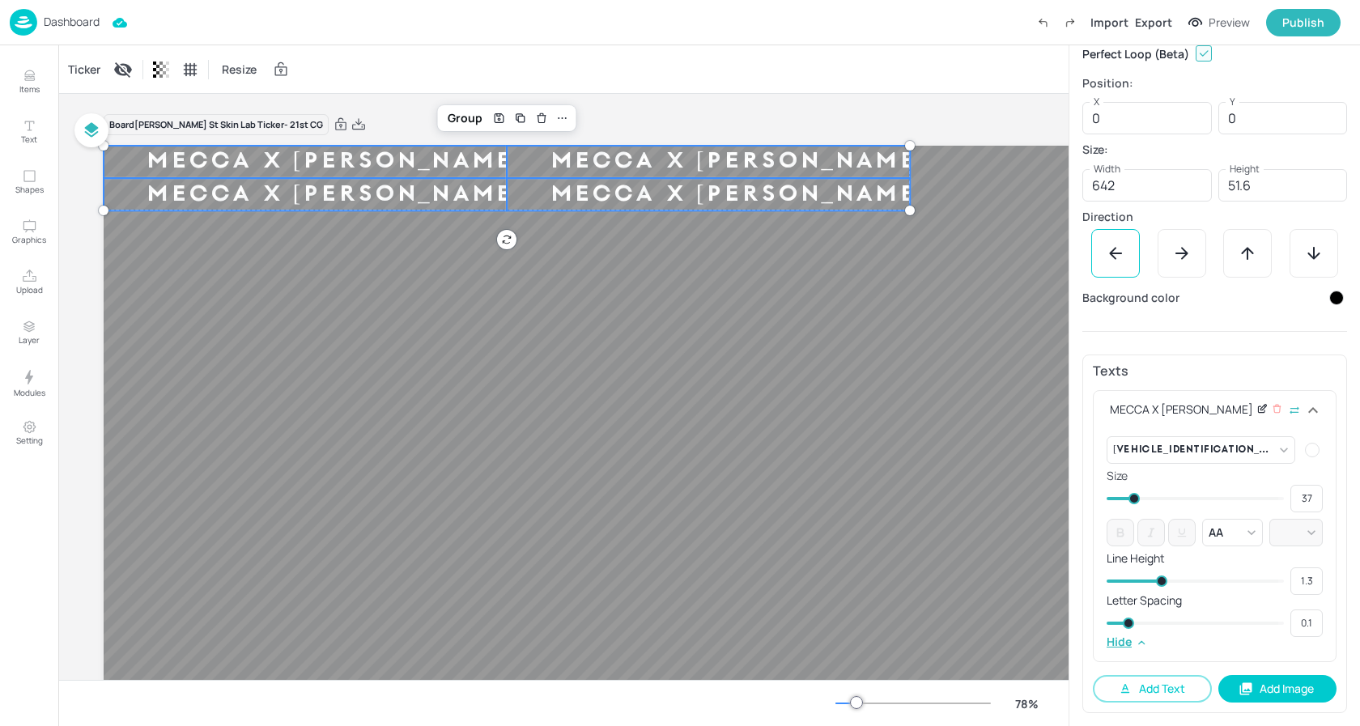
click at [1260, 410] on icon at bounding box center [1263, 408] width 6 height 6
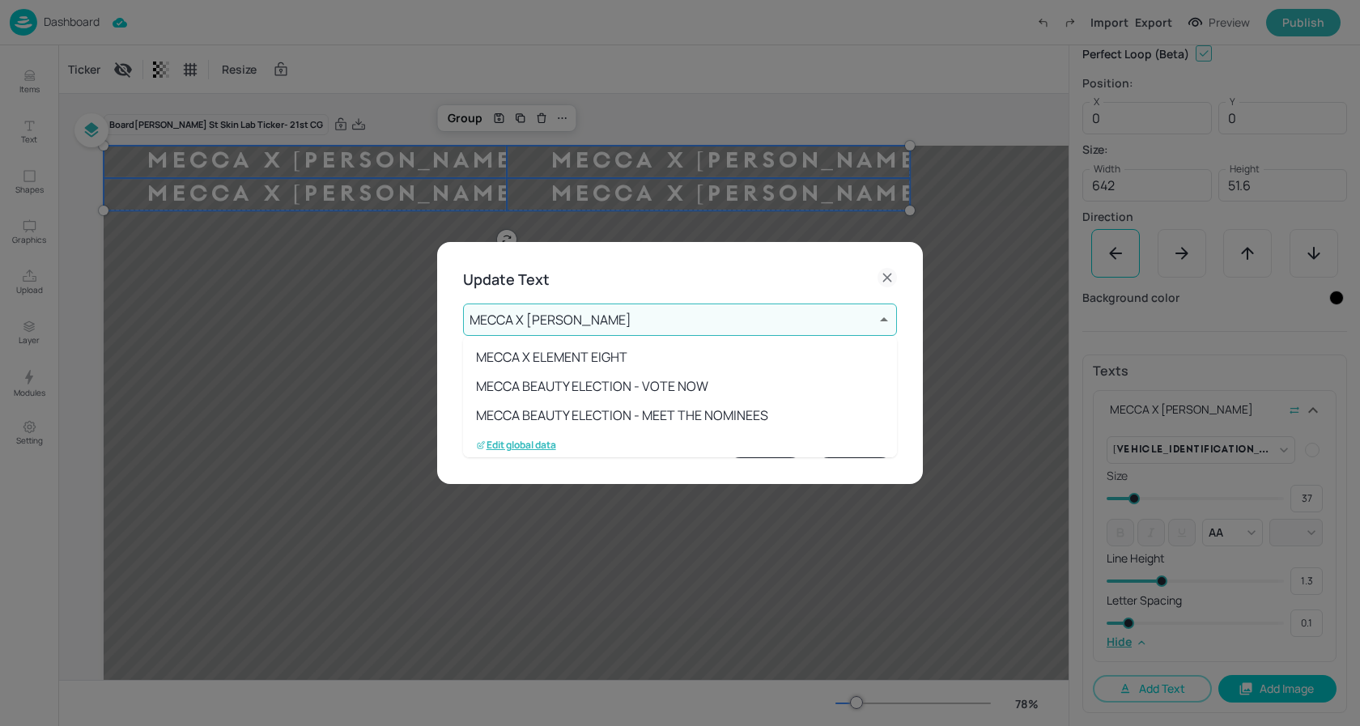
click at [640, 323] on body "Dashboard Import Export Preview Publish Items Text Shapes Graphics Upload Layer…" at bounding box center [680, 363] width 1360 height 726
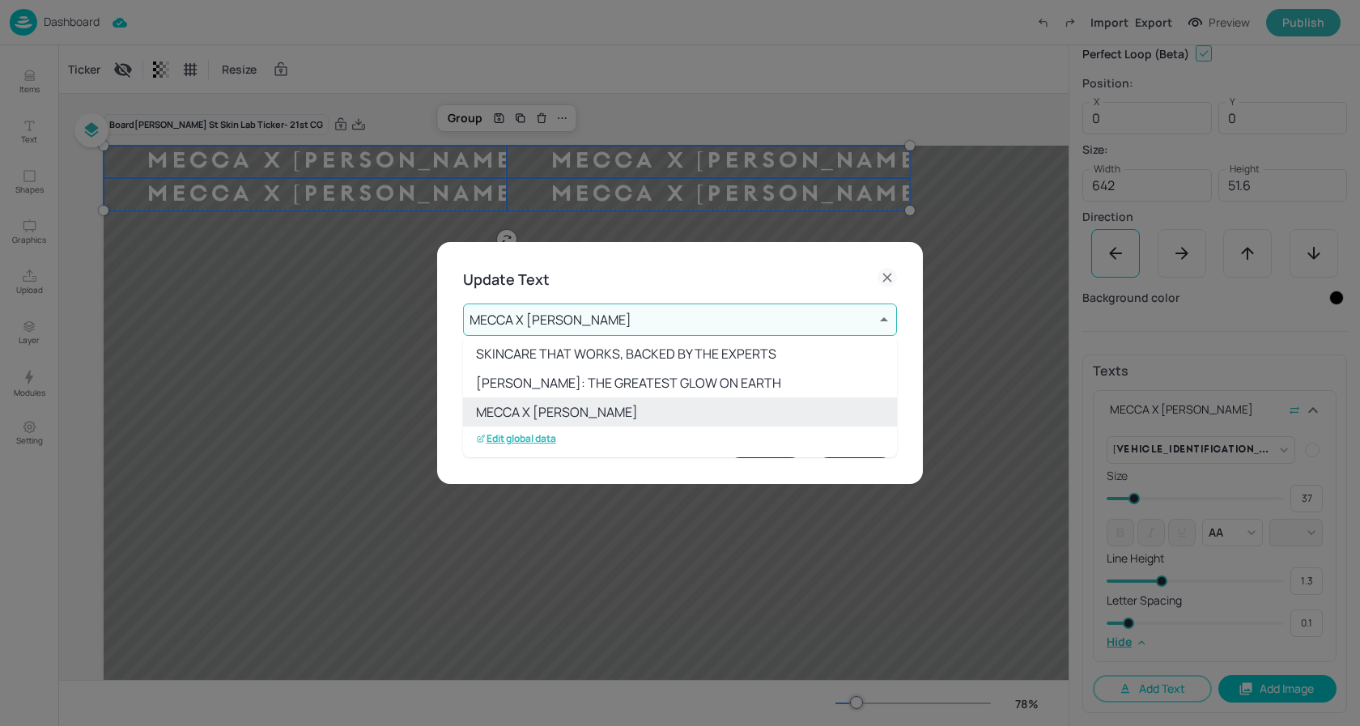
click at [534, 440] on p "Edit global data" at bounding box center [516, 438] width 80 height 11
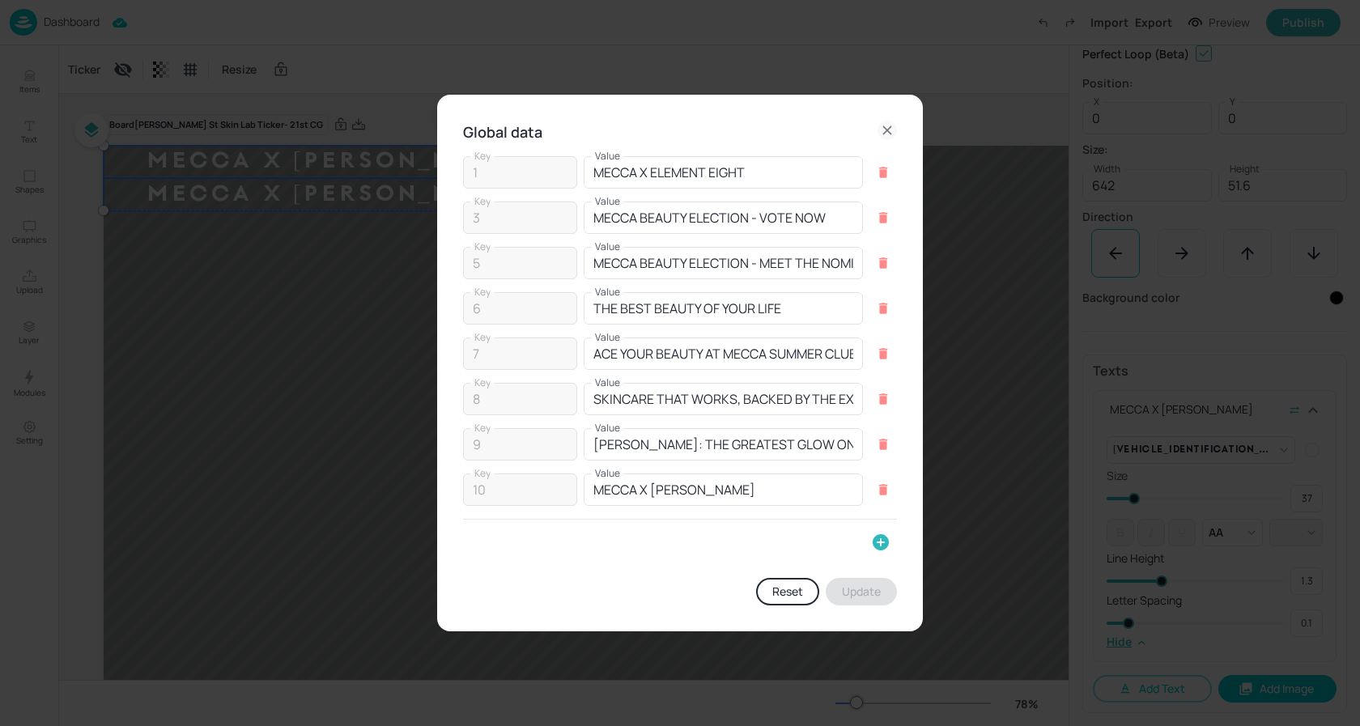
click at [875, 547] on icon "button" at bounding box center [881, 542] width 16 height 16
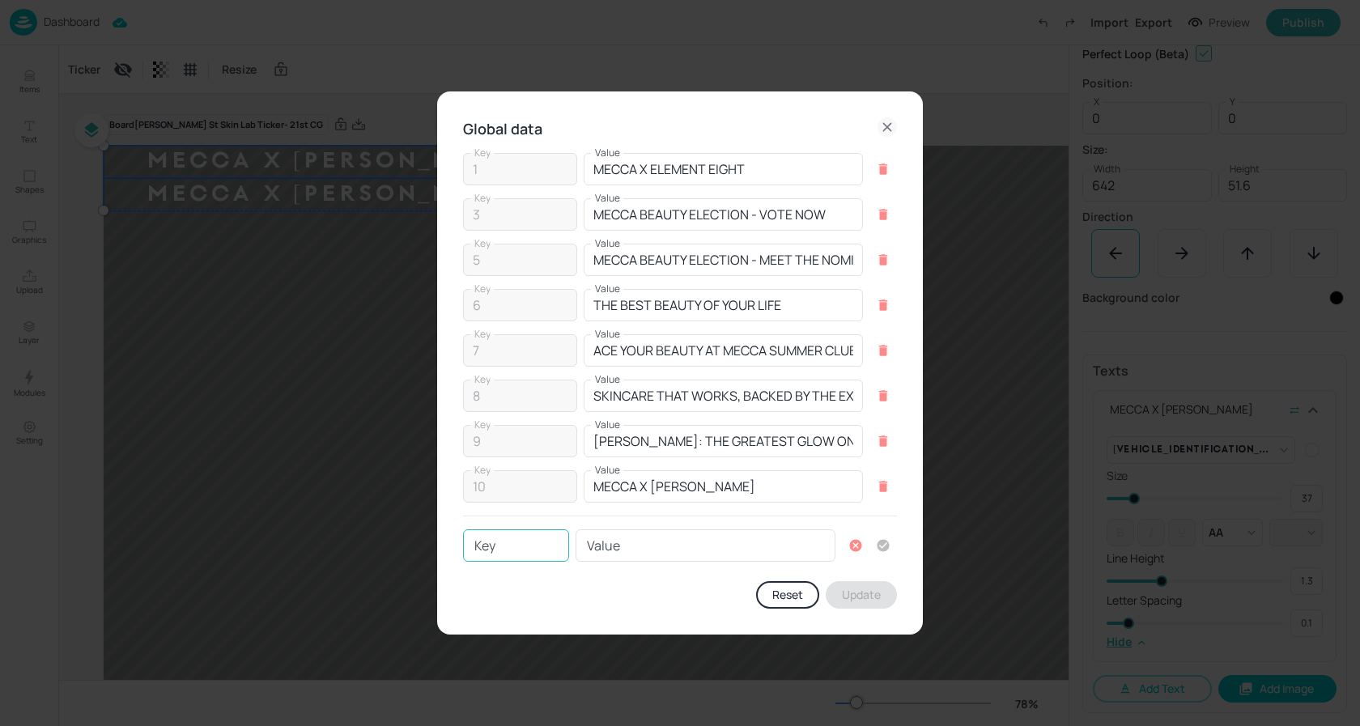
click at [502, 546] on input "Key" at bounding box center [516, 545] width 106 height 32
click at [618, 547] on input "Value" at bounding box center [706, 545] width 260 height 32
paste input "THE DEFINING BEAUTY MOMENTS OF OUR GENERATION"
click at [640, 543] on input "THE DEFINING BEAUTY MOMENTS OF OUR GENERATION" at bounding box center [706, 545] width 260 height 32
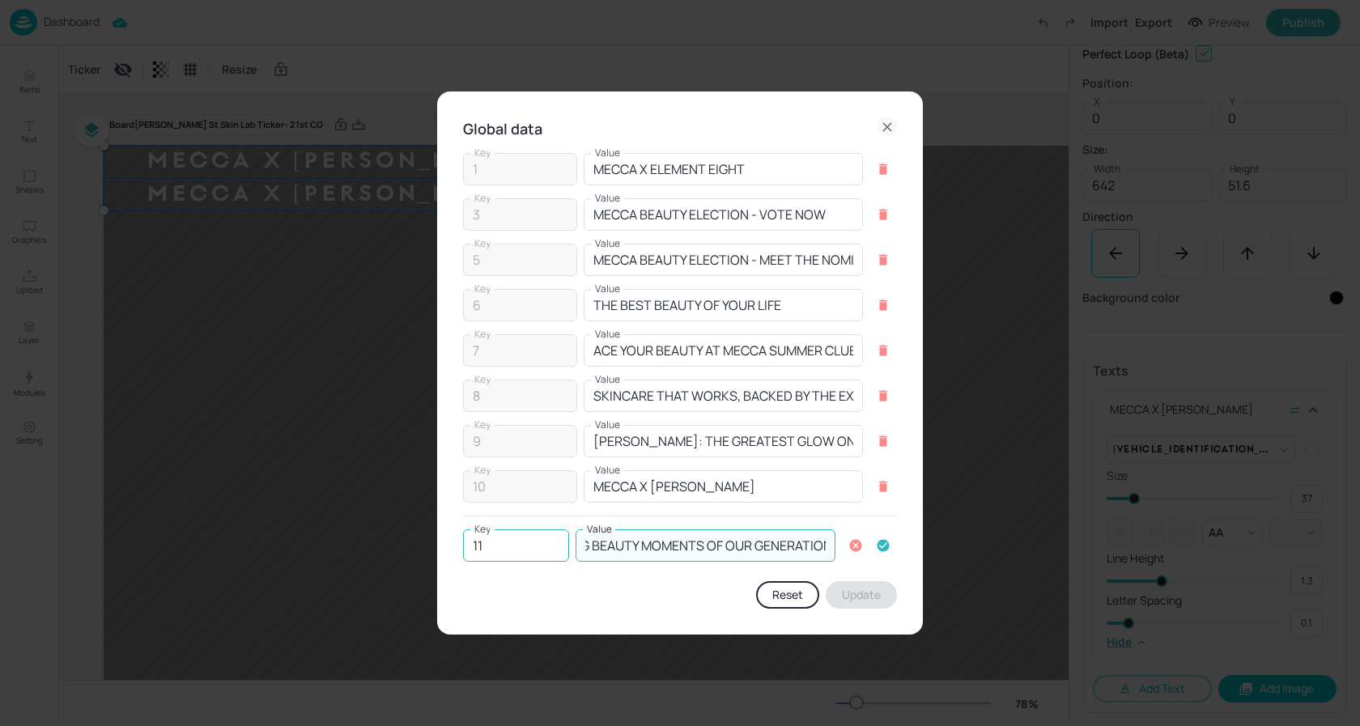
scroll to position [0, 0]
drag, startPoint x: 601, startPoint y: 544, endPoint x: 510, endPoint y: 542, distance: 90.7
click at [510, 542] on div "Key 11 Key Value THE DEFINING BEAUTY MOMENTS OF OUR GENERATION Value" at bounding box center [680, 545] width 434 height 32
click at [889, 543] on icon "button" at bounding box center [883, 545] width 15 height 15
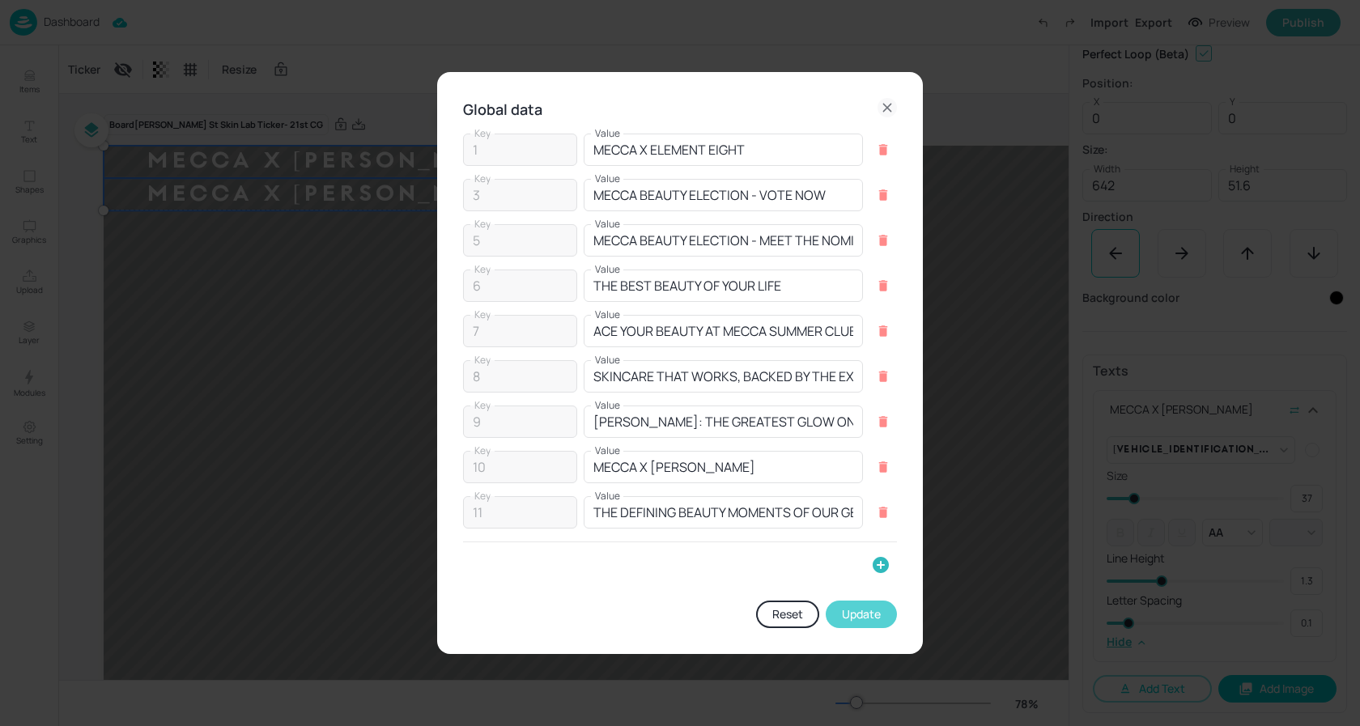
click at [856, 615] on button "Update" at bounding box center [861, 615] width 71 height 28
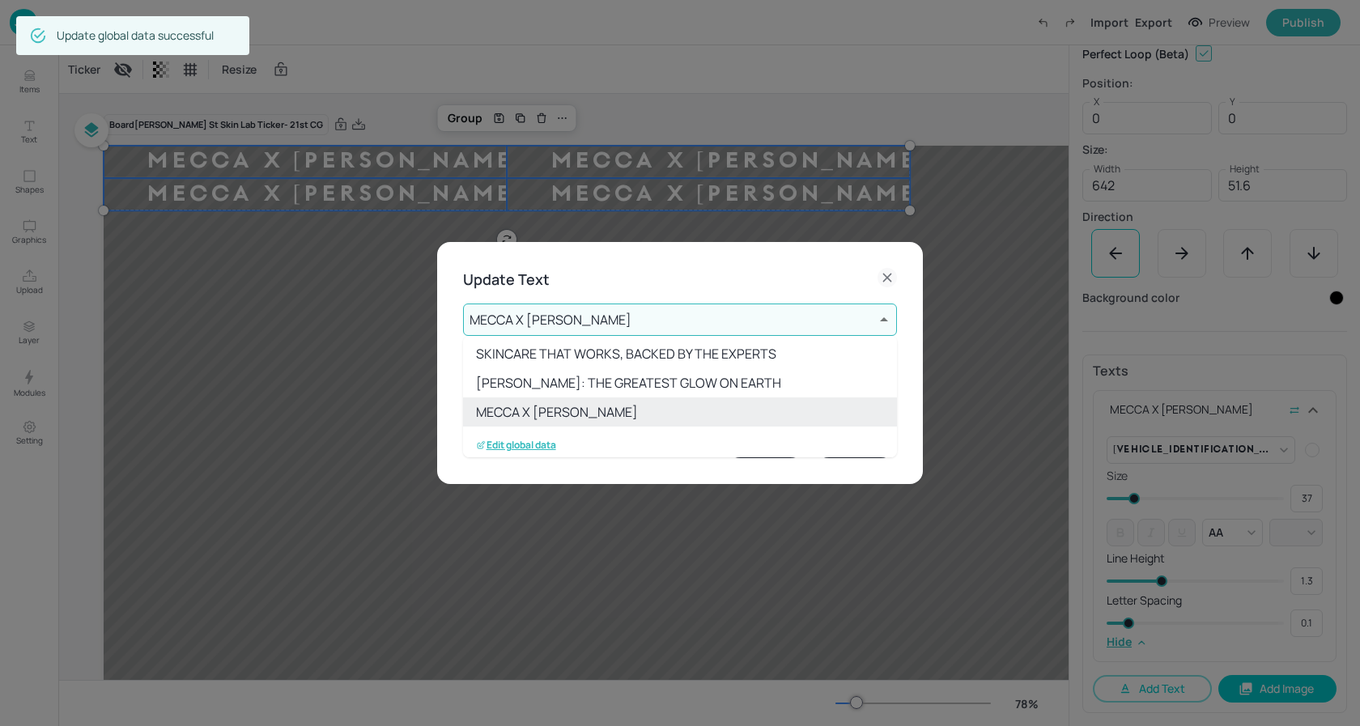
scroll to position [178, 0]
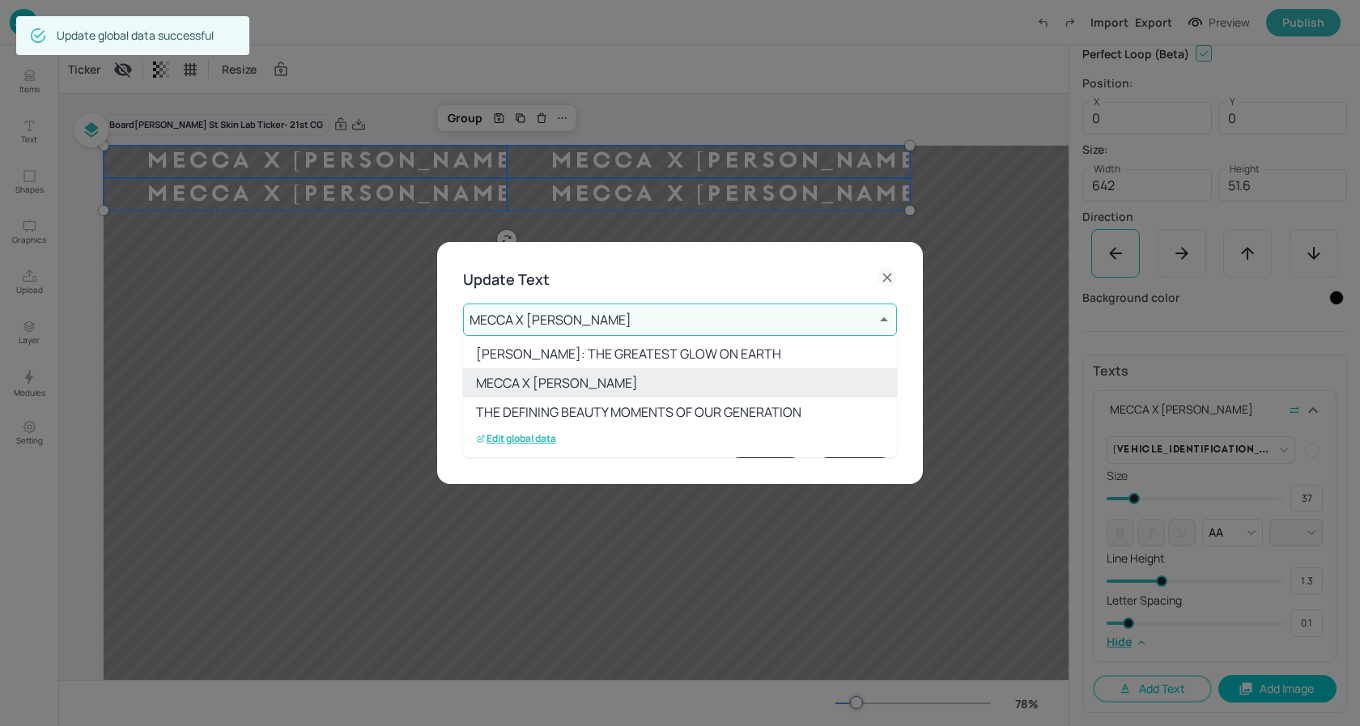
click at [673, 413] on li "THE DEFINING BEAUTY MOMENTS OF OUR GENERATION" at bounding box center [680, 411] width 434 height 29
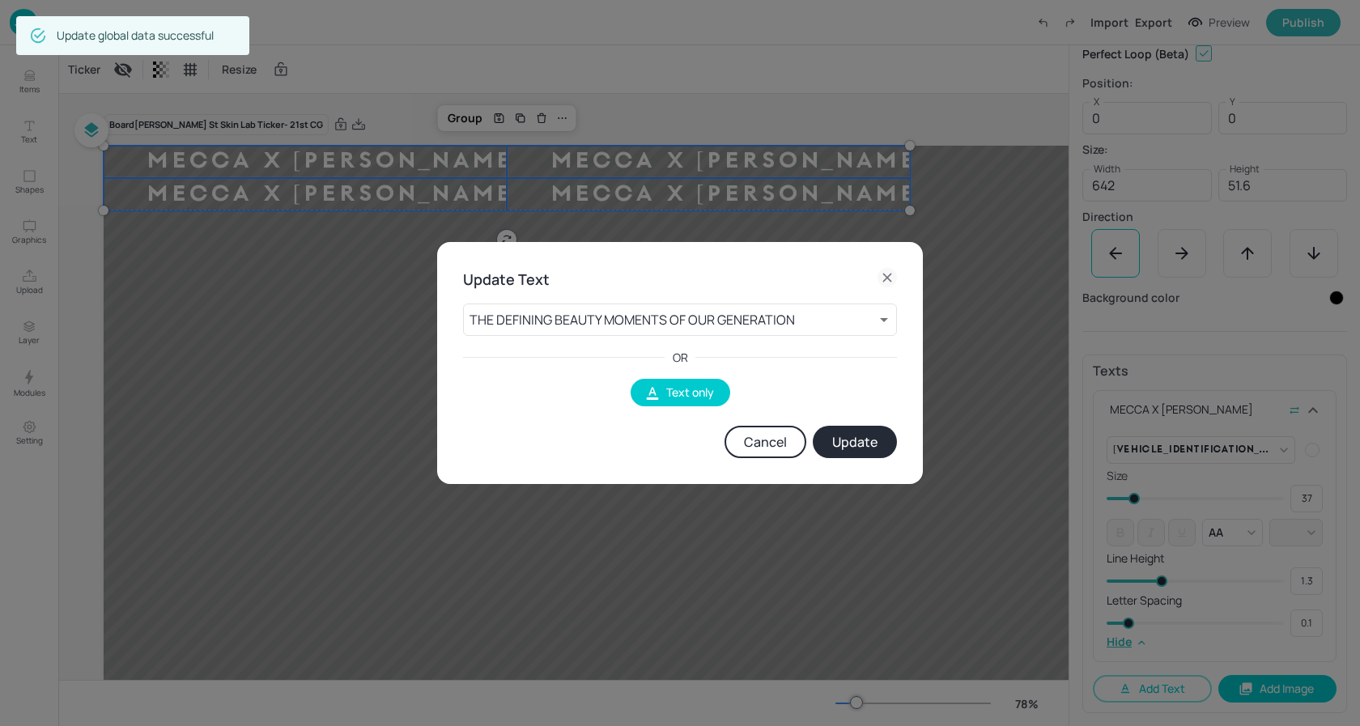
click at [870, 441] on button "Update" at bounding box center [855, 442] width 84 height 32
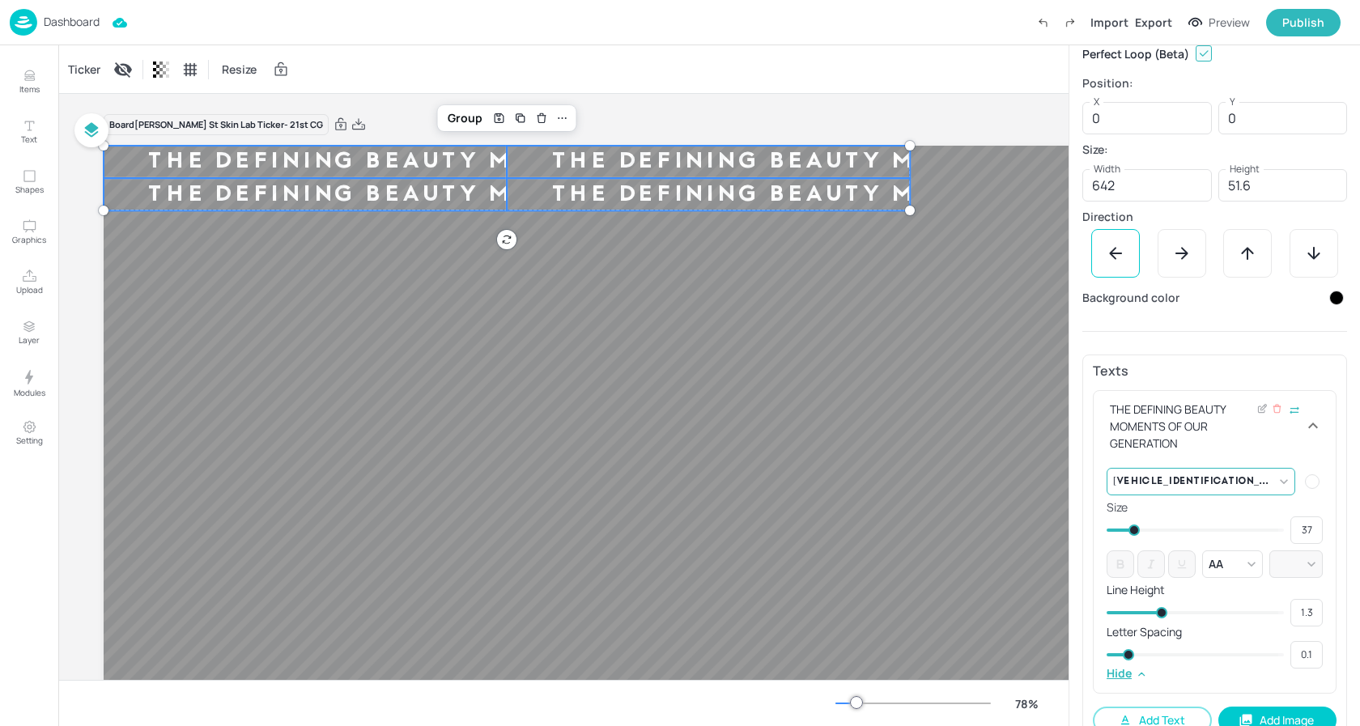
click at [1273, 486] on body "Dashboard Import Export Preview Publish Items Text Shapes Graphics Upload Layer…" at bounding box center [680, 363] width 1360 height 726
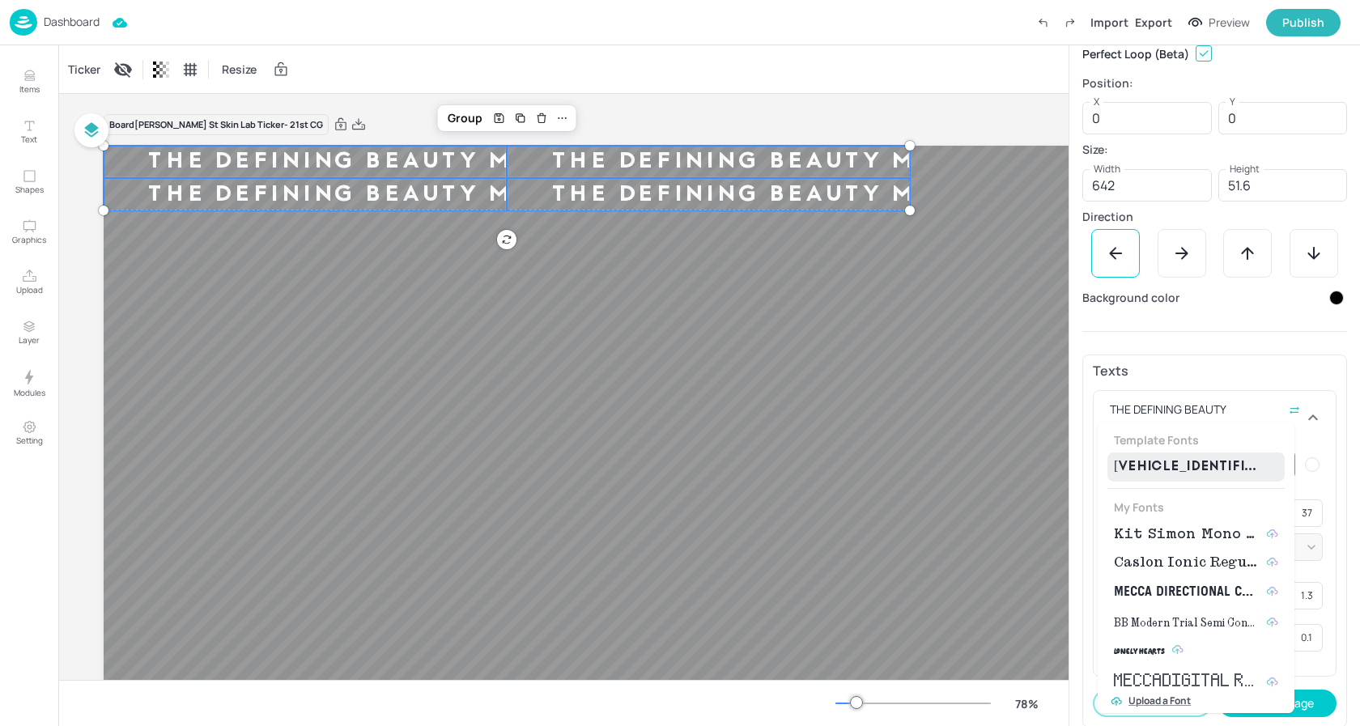
click at [1199, 542] on span "Kit Simon Mono Medium" at bounding box center [1187, 534] width 146 height 19
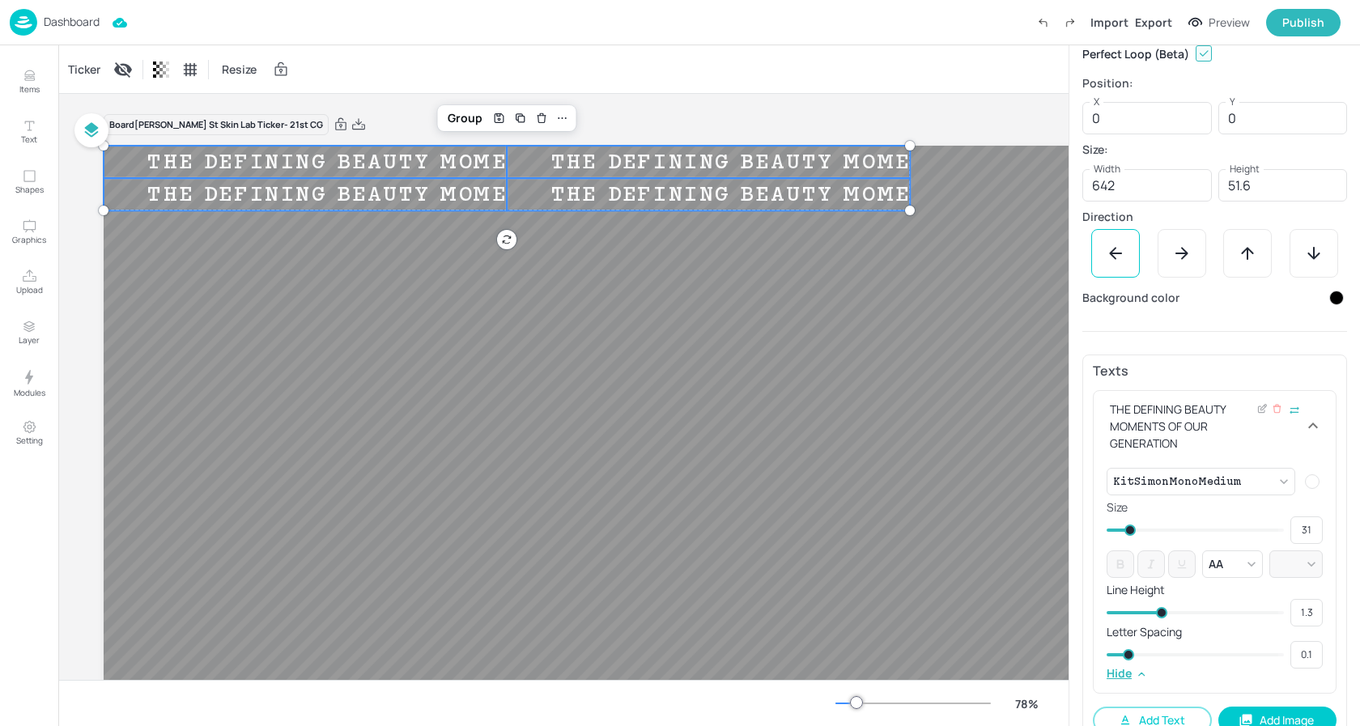
click at [1129, 532] on span at bounding box center [1129, 530] width 11 height 11
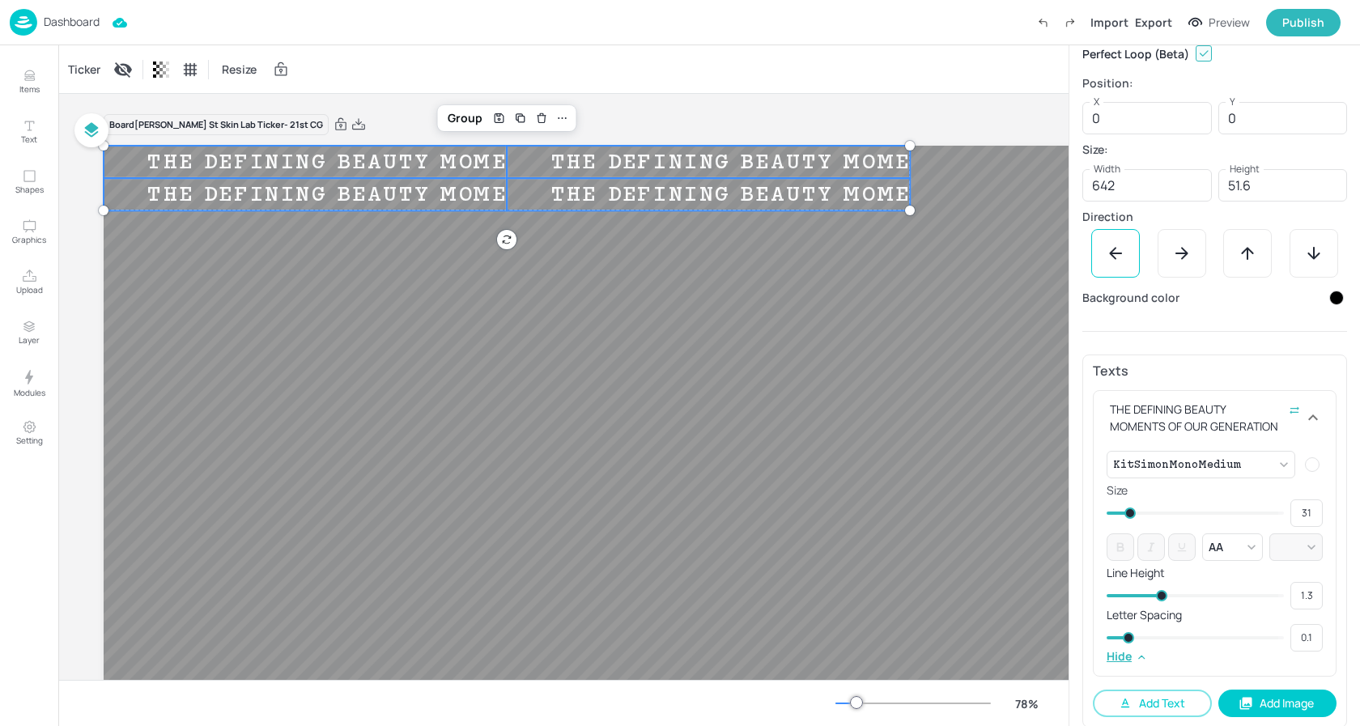
click at [398, 66] on div "Ticker Resize" at bounding box center [563, 69] width 1010 height 48
click at [73, 21] on p "Dashboard" at bounding box center [72, 21] width 56 height 11
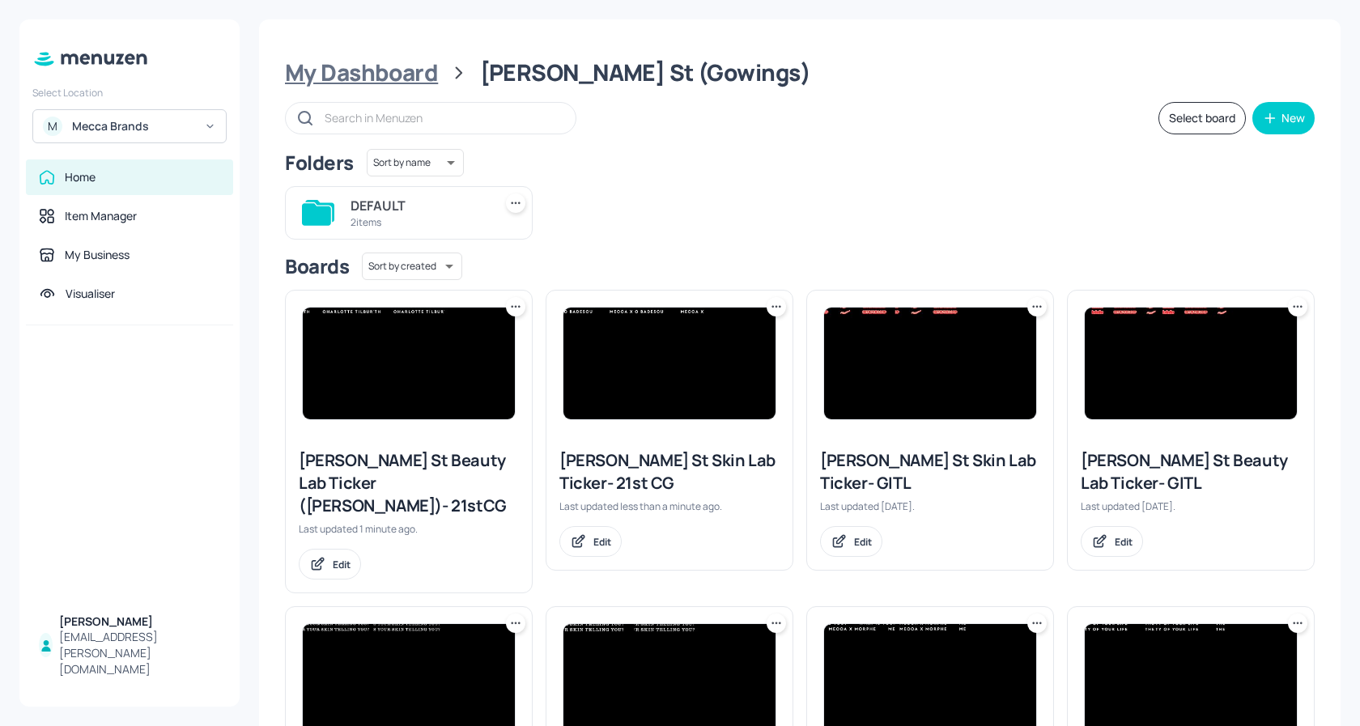
click at [416, 76] on div "My Dashboard" at bounding box center [361, 72] width 153 height 29
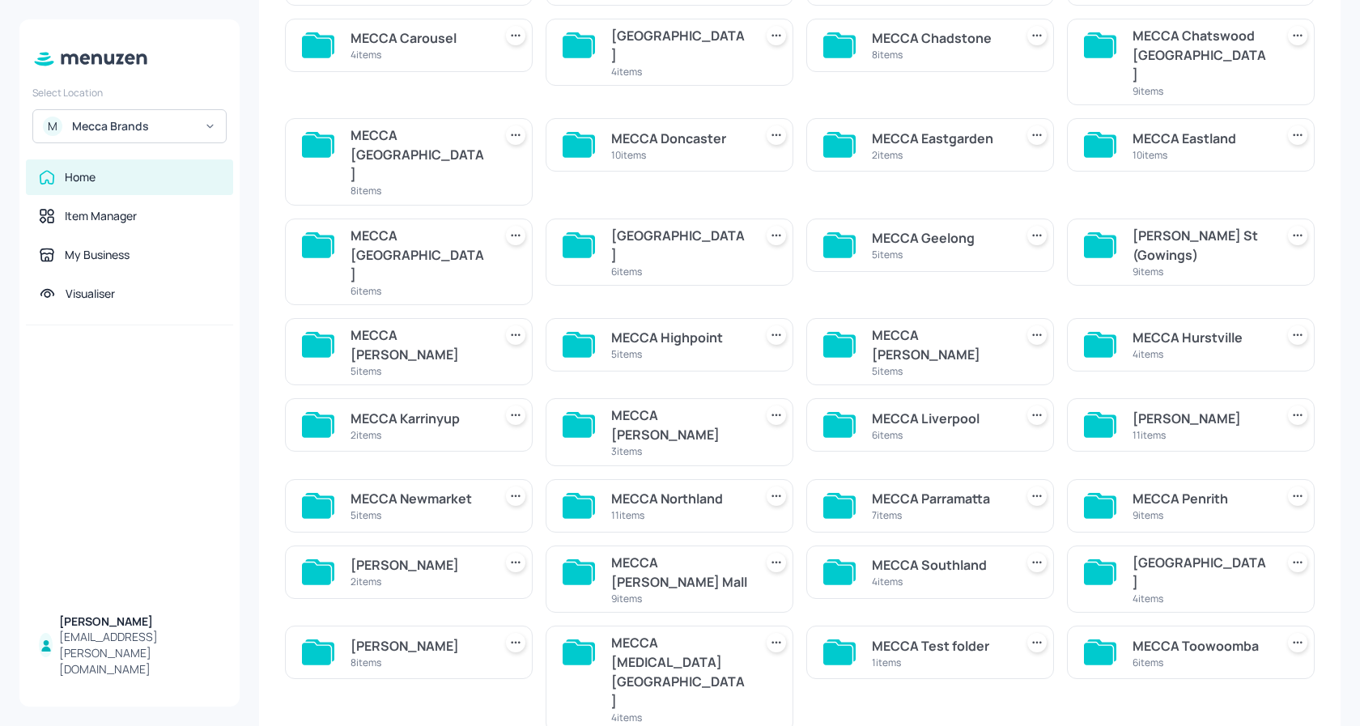
scroll to position [234, 0]
